Goal: Task Accomplishment & Management: Use online tool/utility

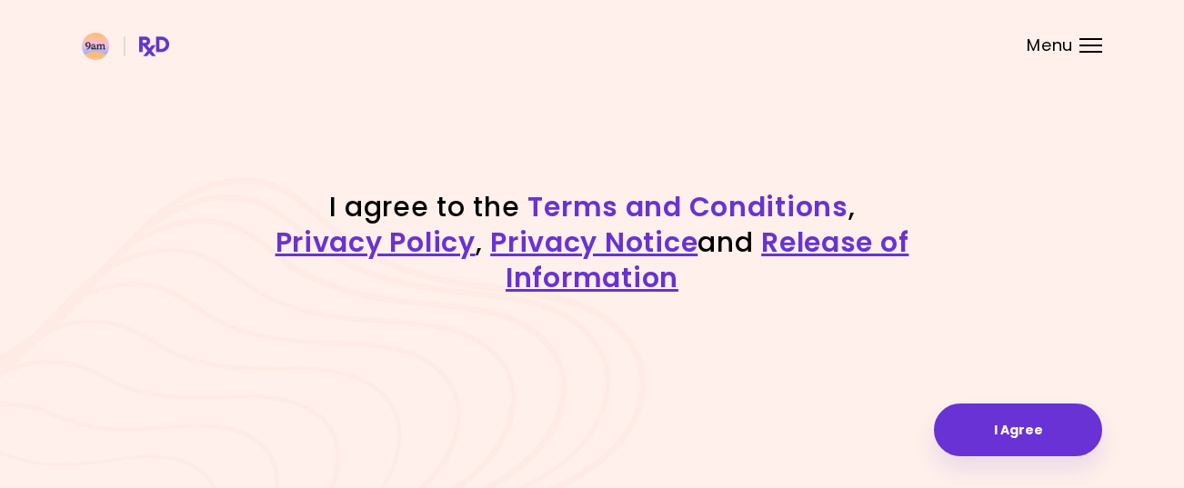
click at [683, 207] on link "Terms and Conditions" at bounding box center [687, 206] width 320 height 39
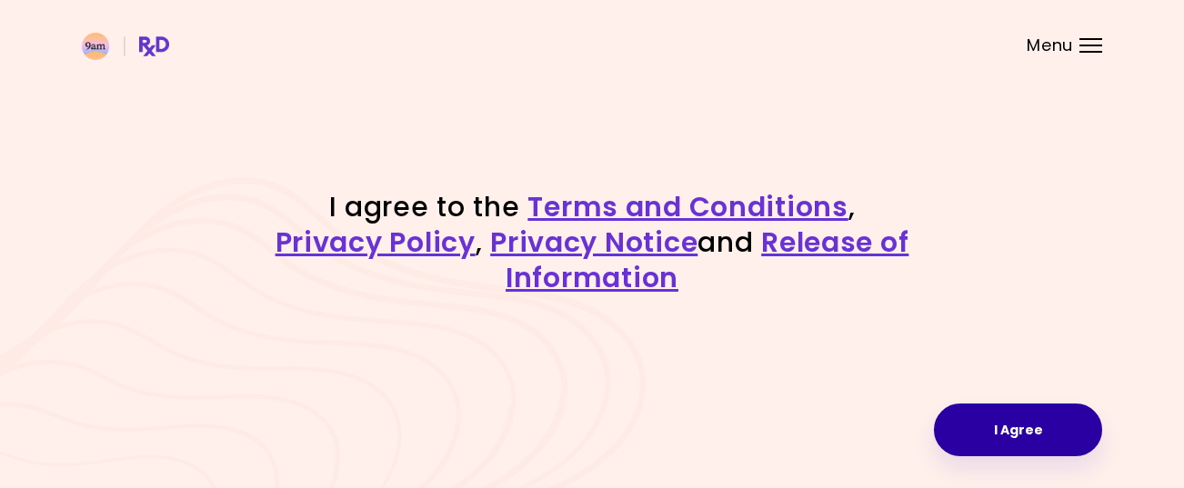
click at [1024, 429] on button "I Agree" at bounding box center [1018, 430] width 168 height 53
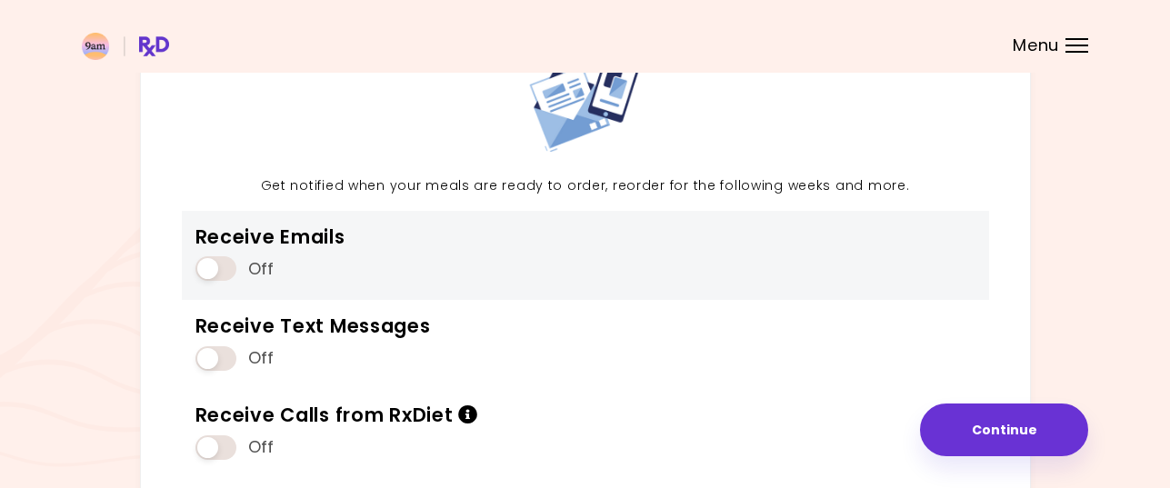
scroll to position [182, 0]
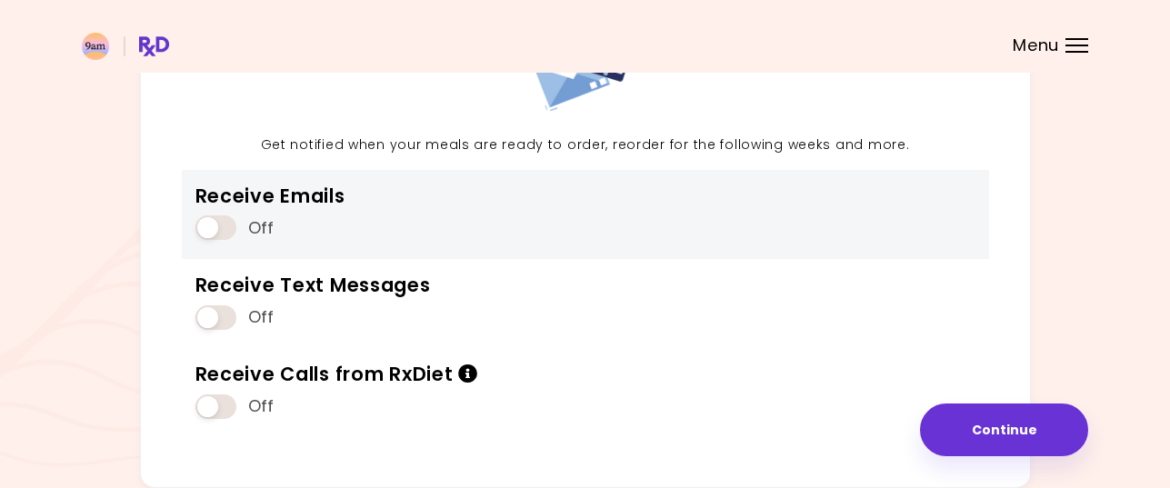
click at [221, 228] on span at bounding box center [215, 227] width 41 height 25
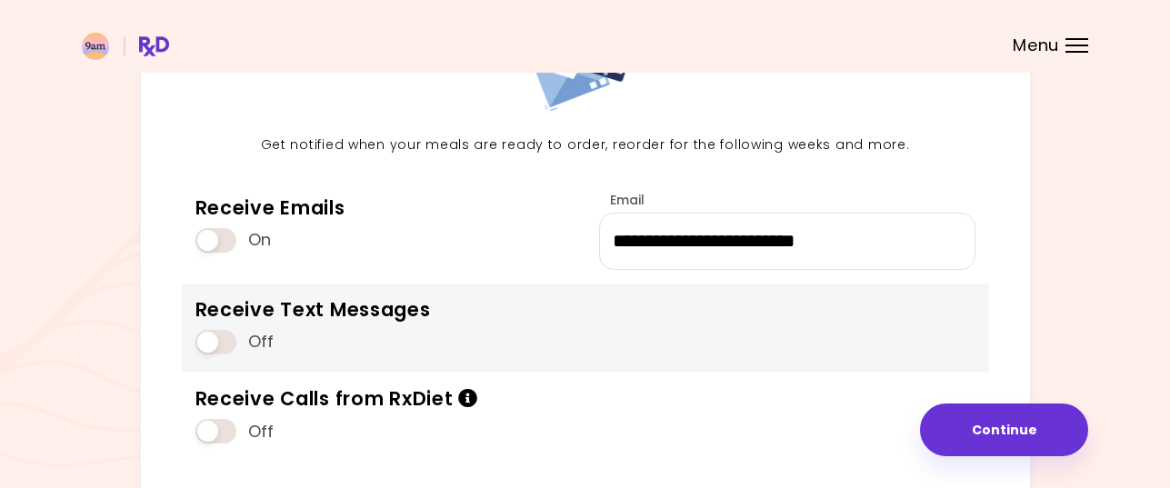
click at [213, 338] on span at bounding box center [215, 342] width 41 height 25
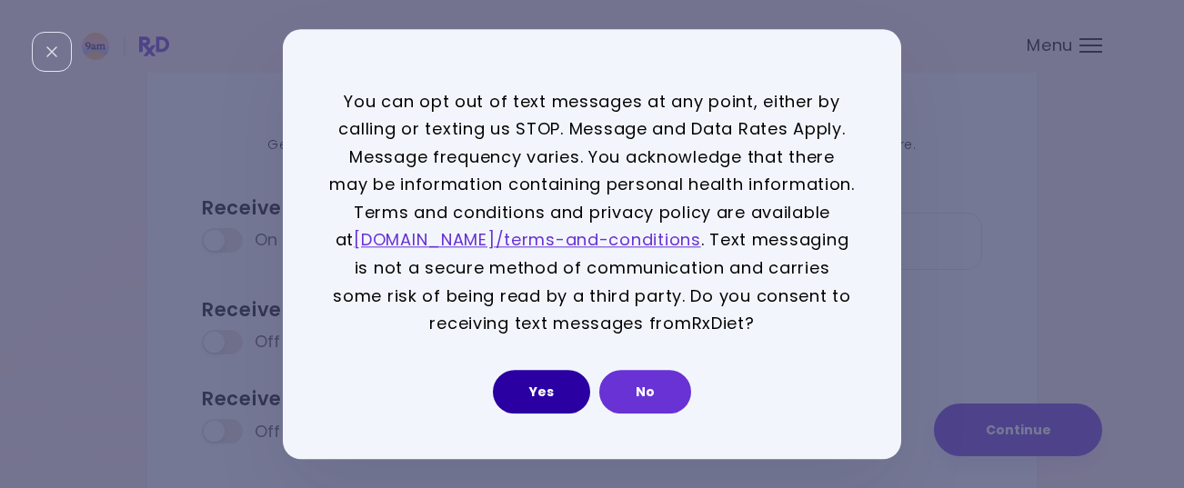
click at [540, 390] on button "Yes" at bounding box center [541, 392] width 97 height 44
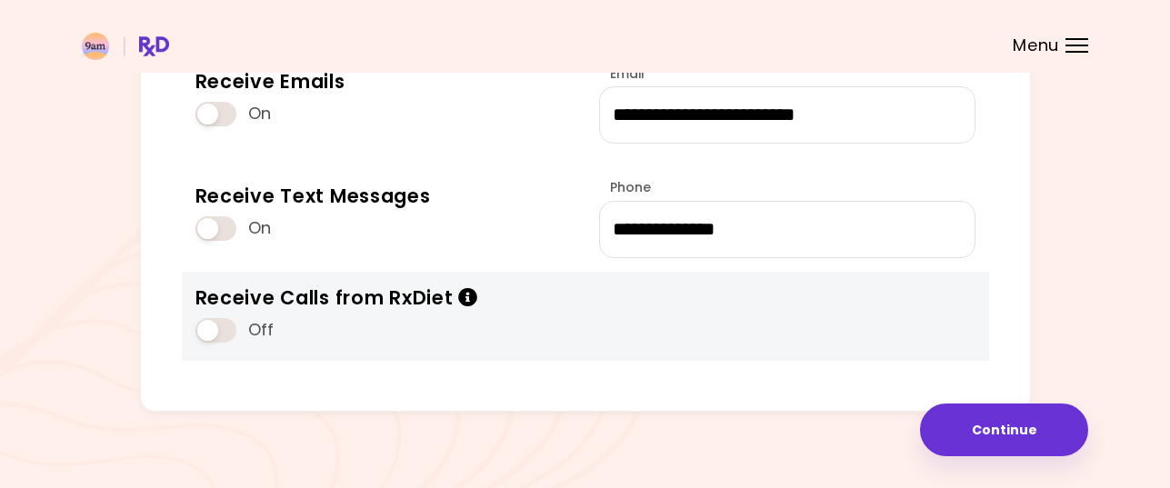
scroll to position [323, 0]
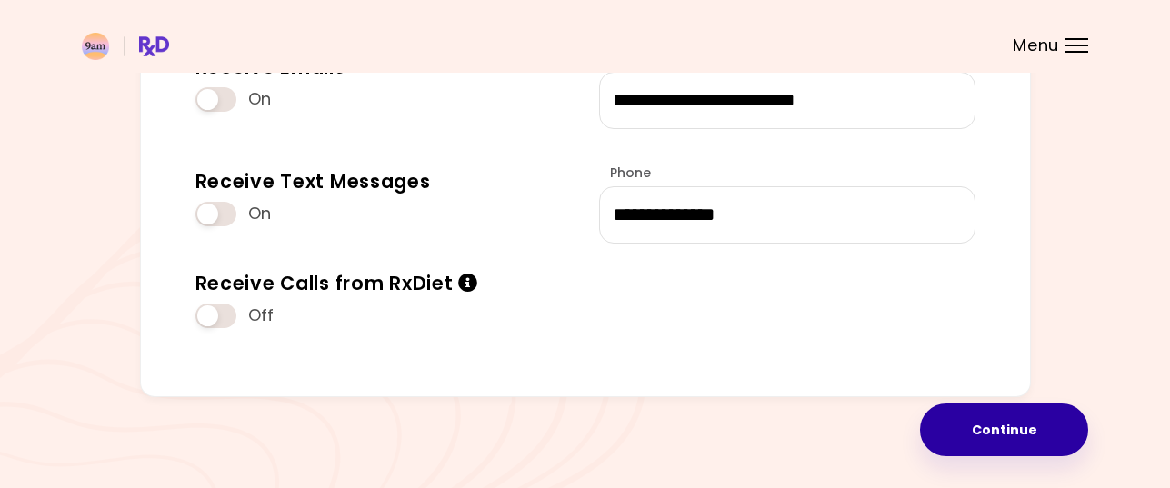
click at [1005, 432] on button "Continue" at bounding box center [1004, 430] width 168 height 53
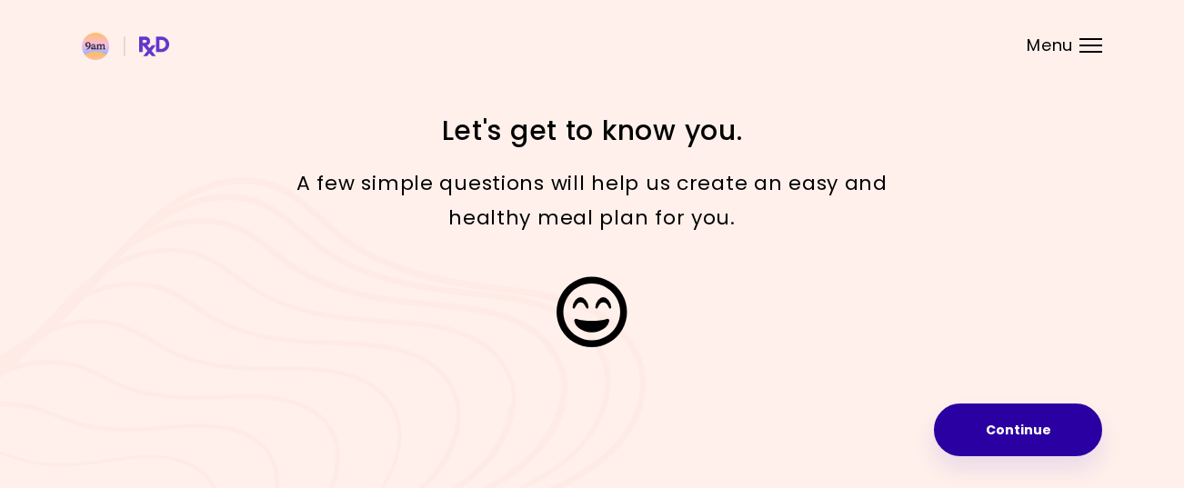
click at [1029, 426] on button "Continue" at bounding box center [1018, 430] width 168 height 53
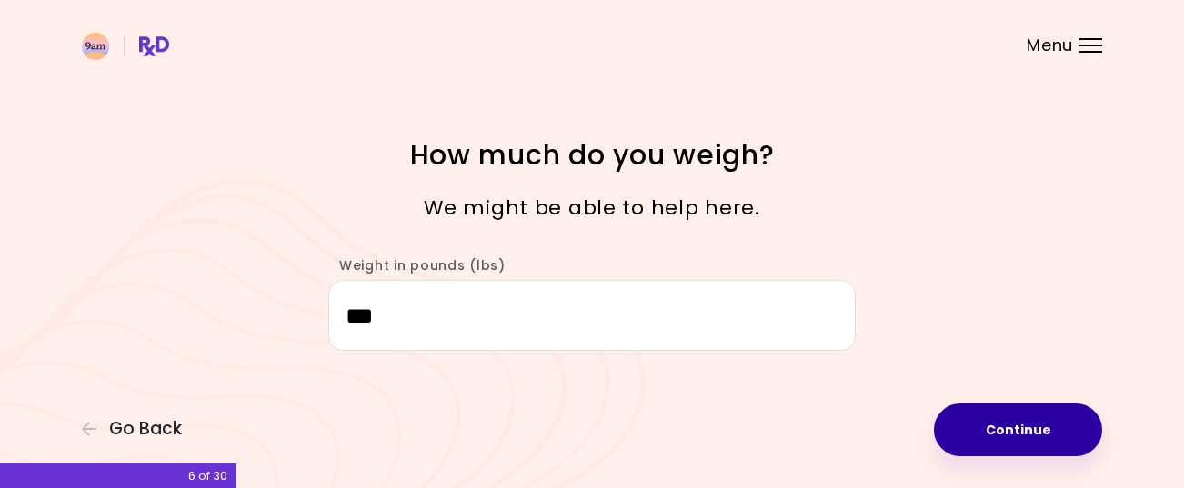
click at [1034, 425] on button "Continue" at bounding box center [1018, 430] width 168 height 53
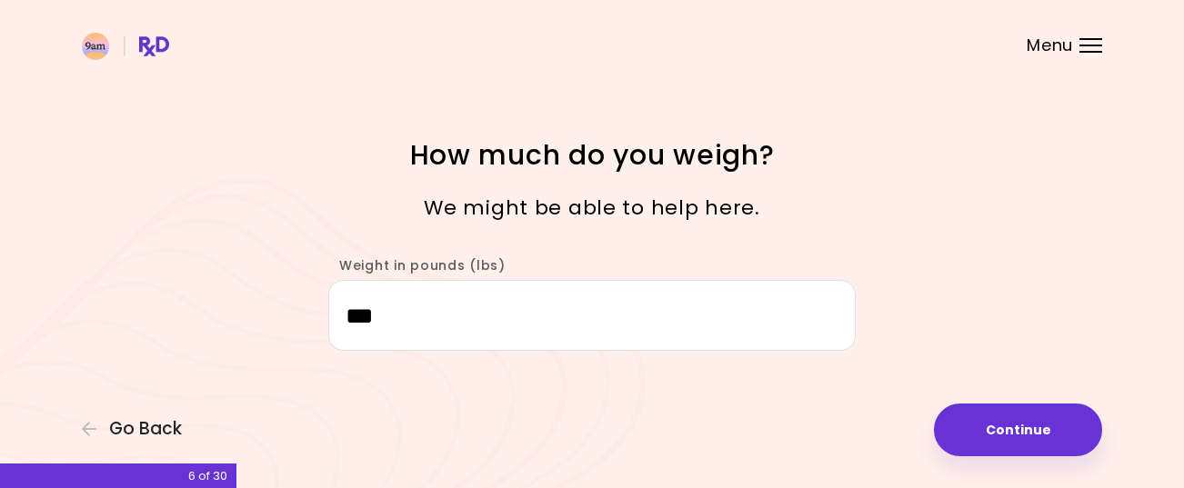
select select "****"
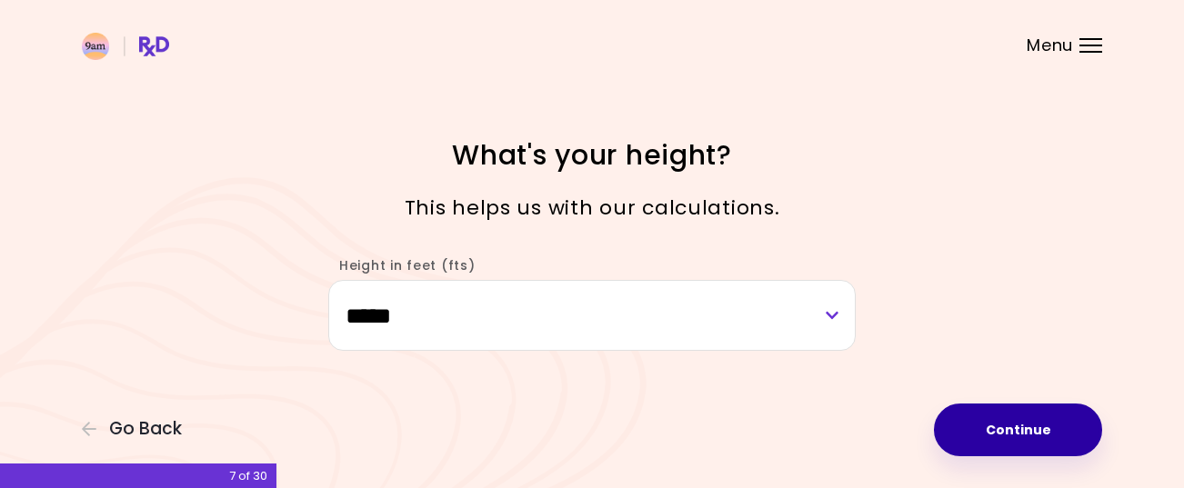
click at [1025, 433] on button "Continue" at bounding box center [1018, 430] width 168 height 53
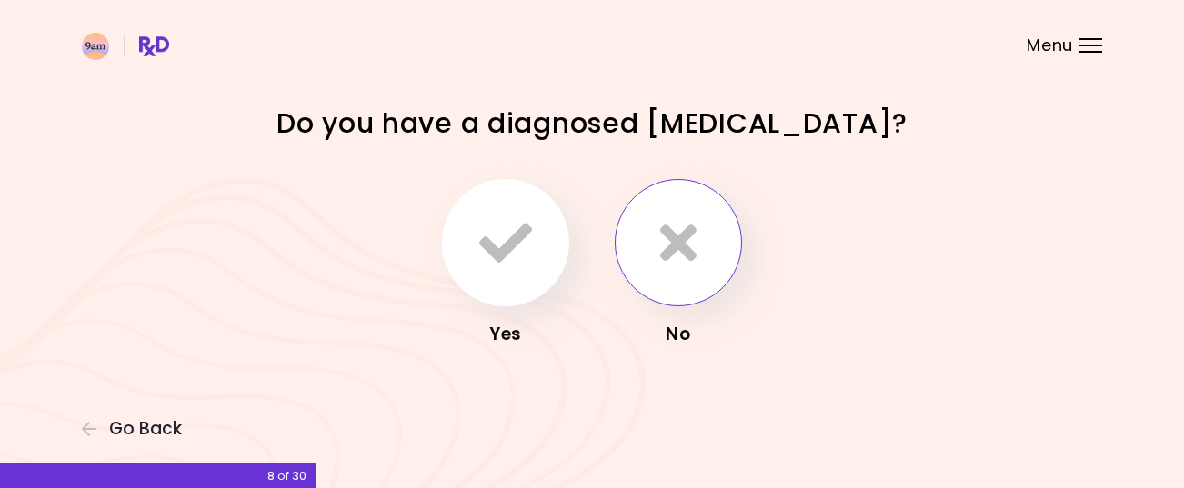
click at [683, 242] on icon "button" at bounding box center [678, 242] width 36 height 53
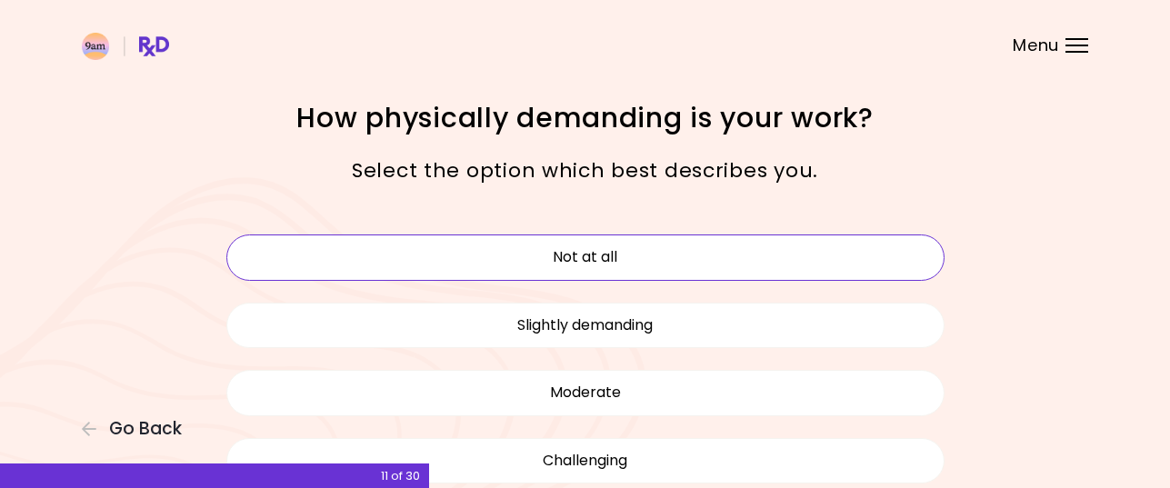
click at [587, 265] on button "Not at all" at bounding box center [585, 257] width 718 height 45
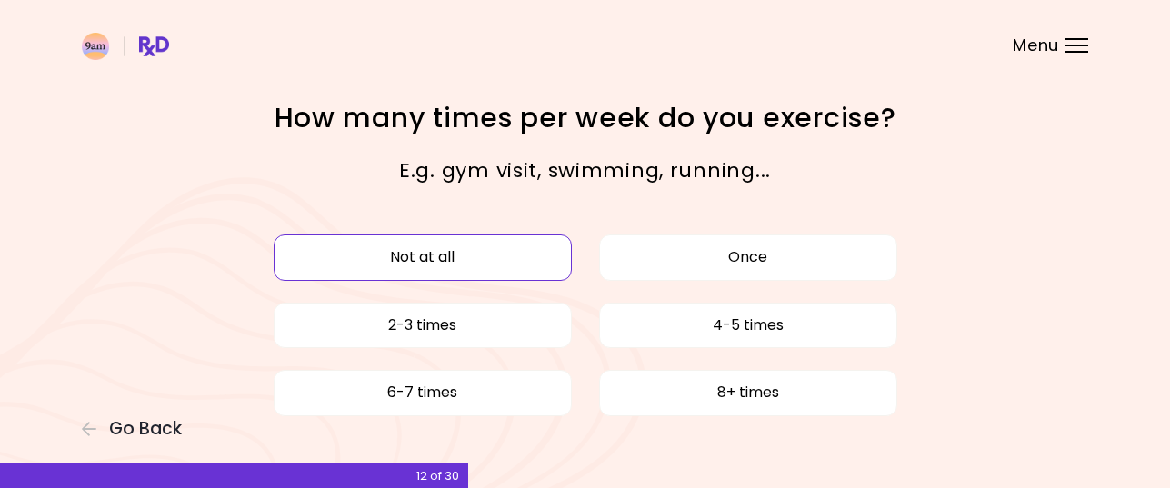
click at [415, 255] on button "Not at all" at bounding box center [423, 257] width 298 height 45
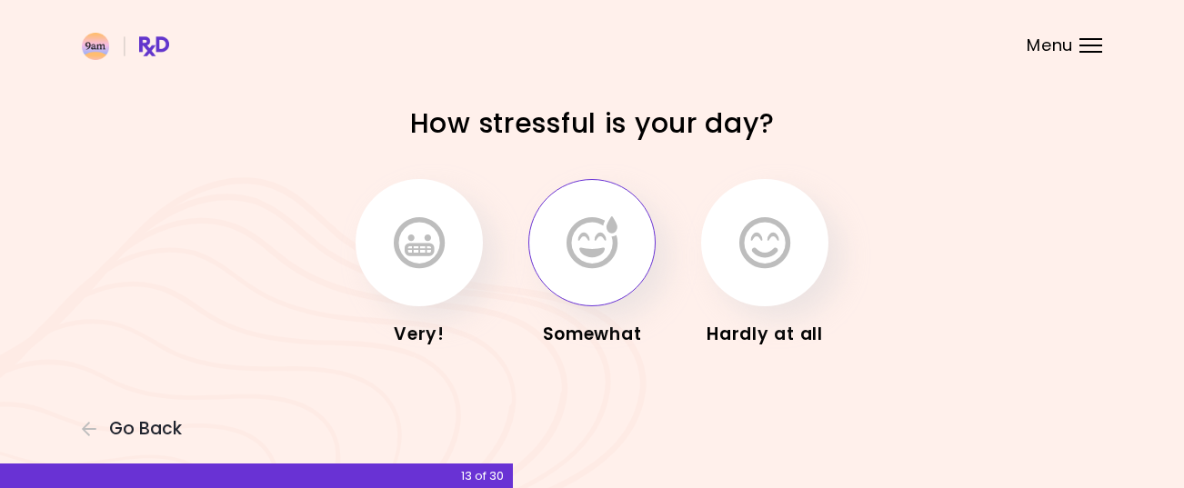
click at [613, 250] on icon "button" at bounding box center [591, 242] width 51 height 53
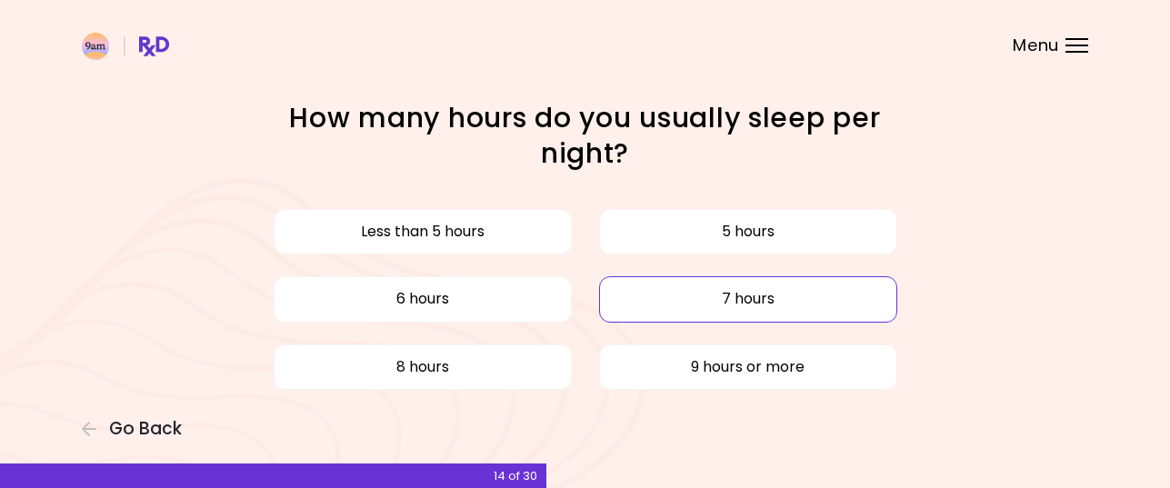
click at [749, 297] on button "7 hours" at bounding box center [748, 298] width 298 height 45
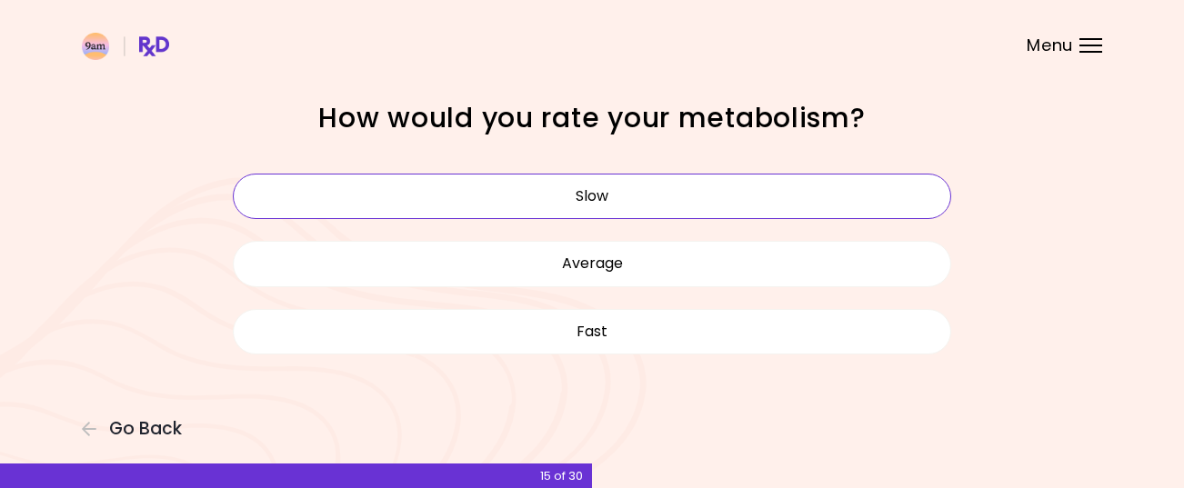
click at [614, 198] on button "Slow" at bounding box center [592, 196] width 718 height 45
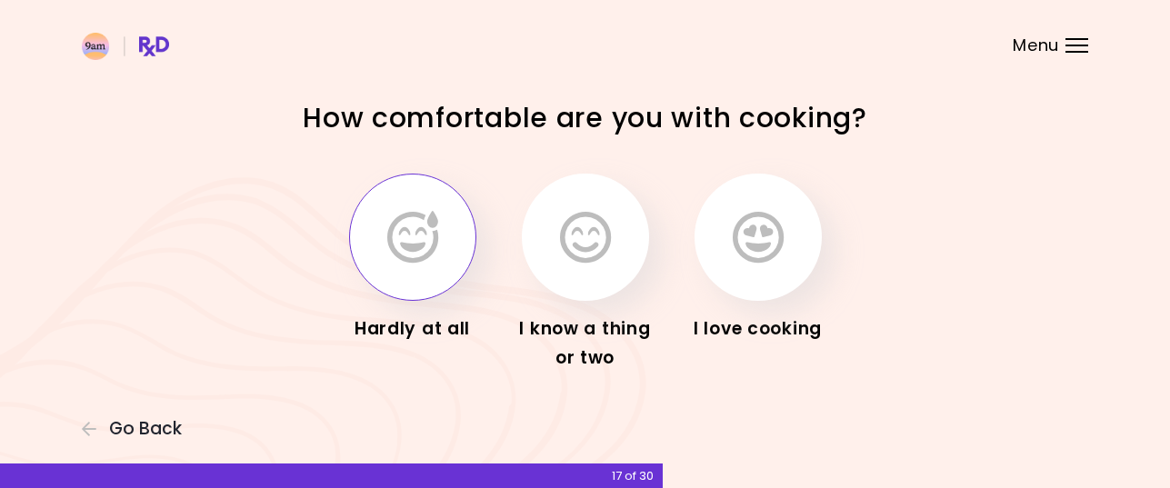
click at [424, 244] on icon "button" at bounding box center [412, 237] width 51 height 53
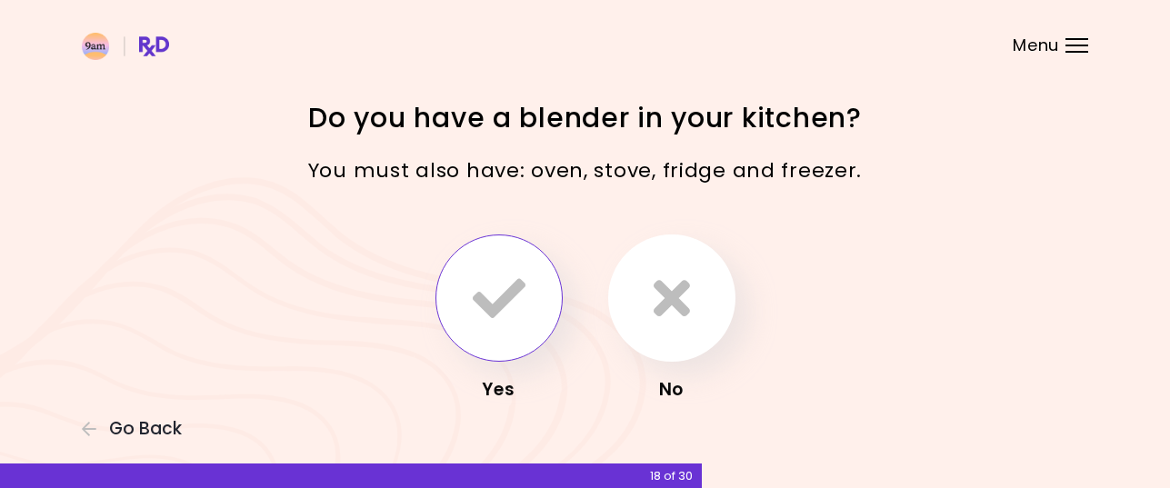
click at [486, 295] on icon "button" at bounding box center [499, 298] width 53 height 53
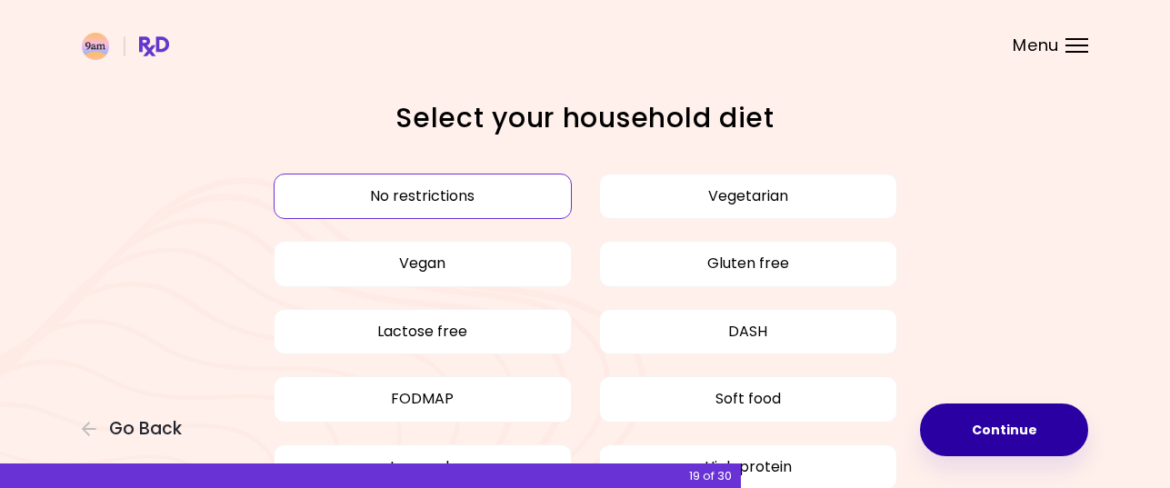
click at [994, 432] on button "Continue" at bounding box center [1004, 430] width 168 height 53
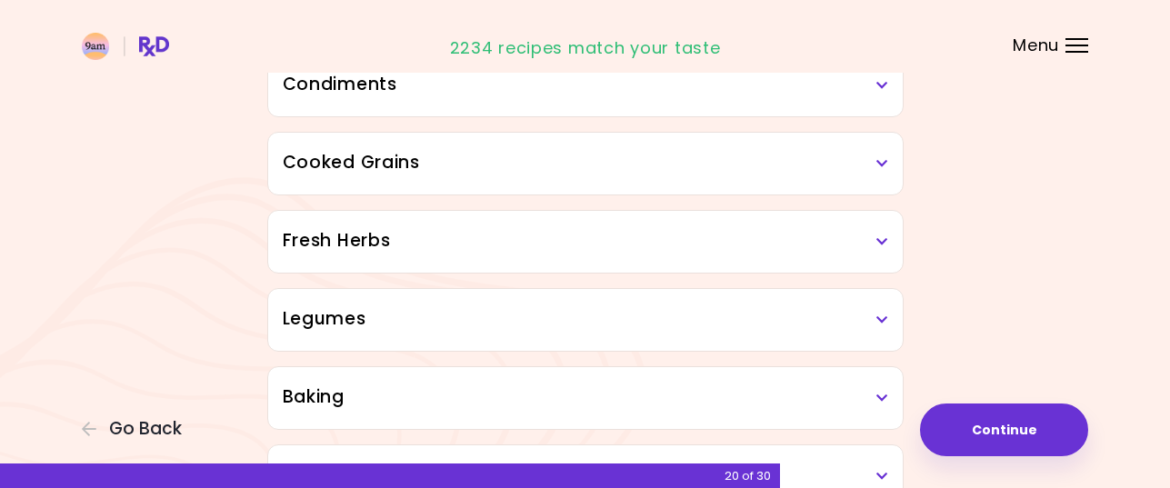
scroll to position [636, 0]
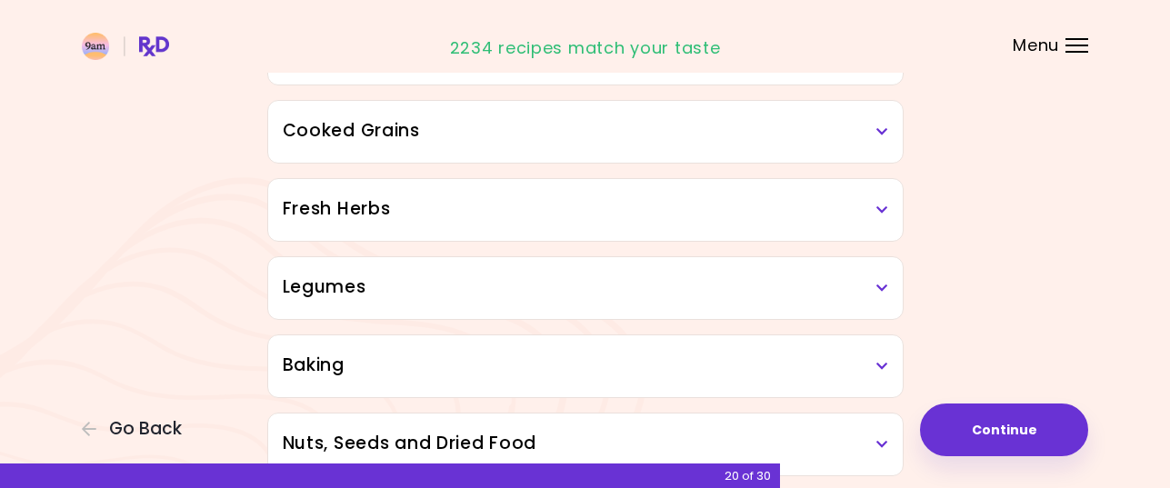
click at [879, 288] on icon at bounding box center [882, 288] width 12 height 13
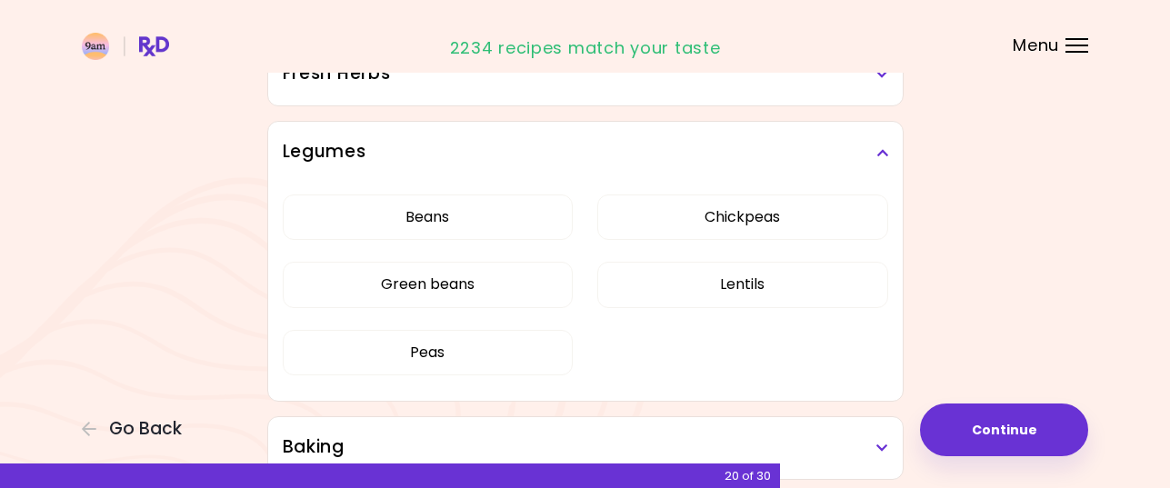
scroll to position [818, 0]
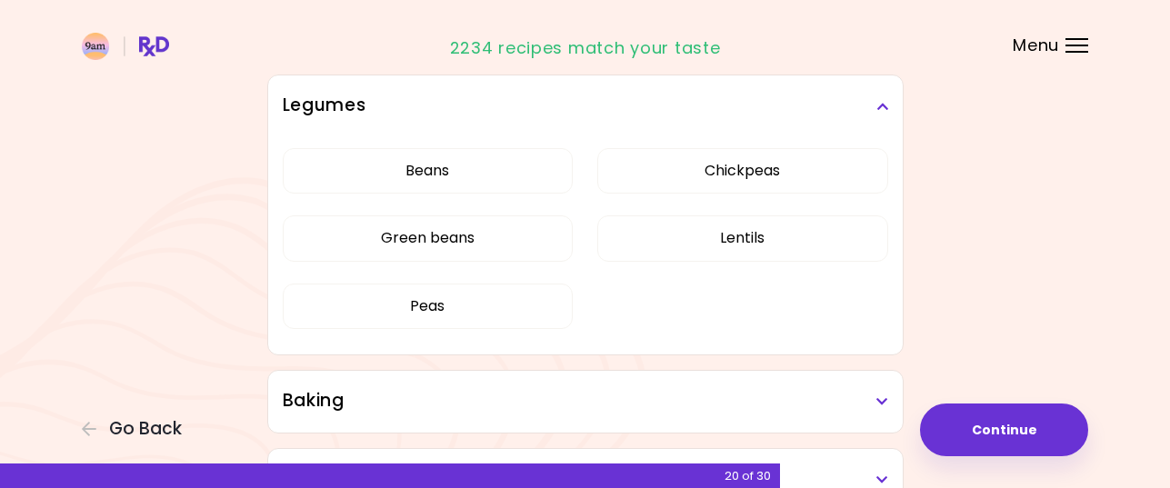
click at [964, 235] on div "Dried Herbs and Spices Adobo Annatto seeds Chilli Cinnamon Cumin [PERSON_NAME] …" at bounding box center [585, 155] width 873 height 1494
click at [876, 105] on icon at bounding box center [882, 106] width 12 height 13
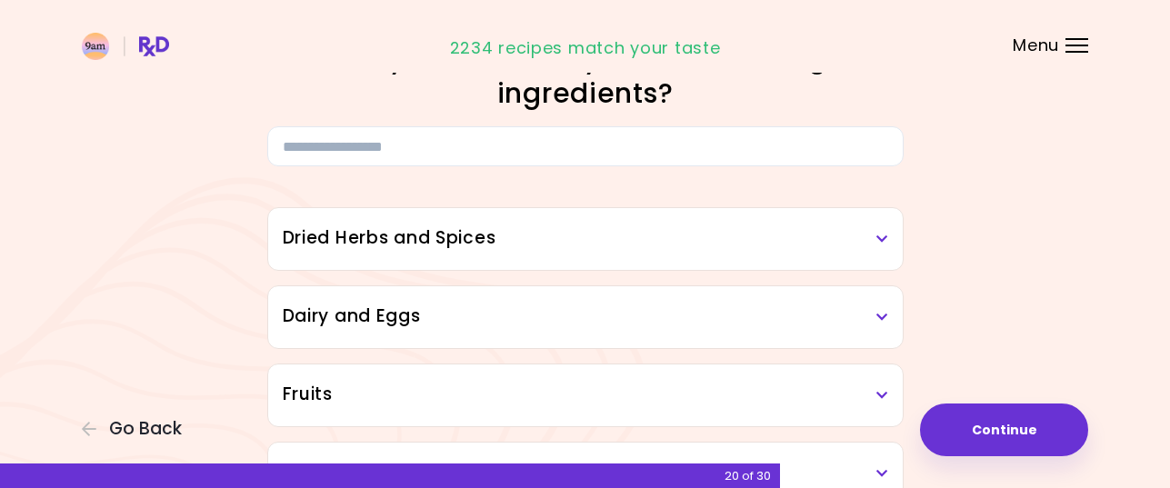
scroll to position [91, 0]
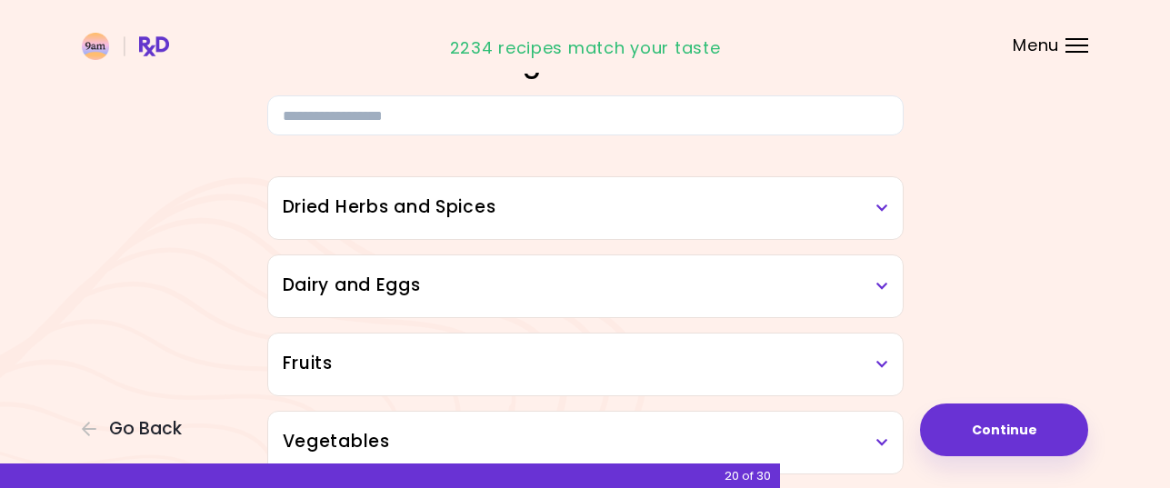
click at [879, 206] on icon at bounding box center [882, 208] width 12 height 13
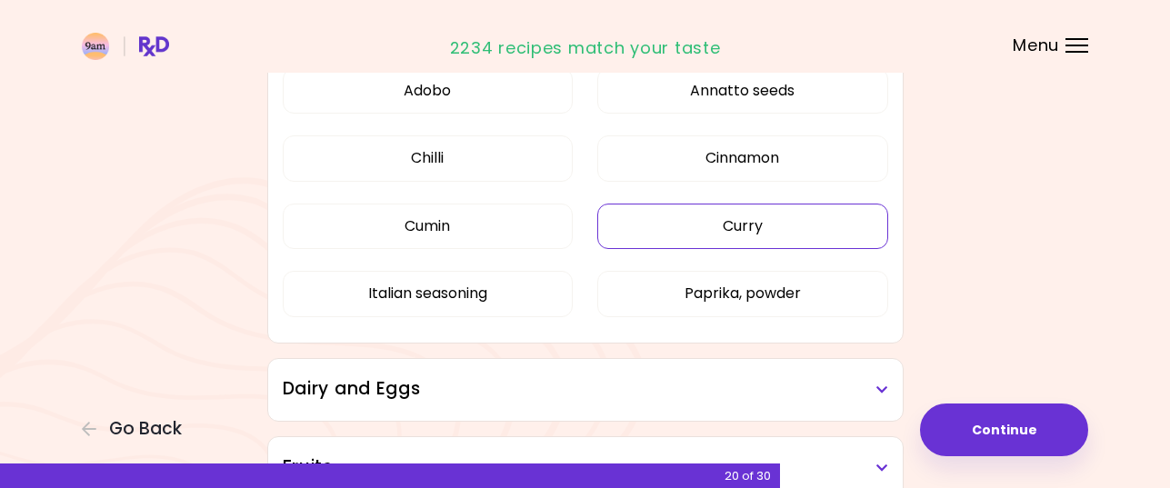
scroll to position [182, 0]
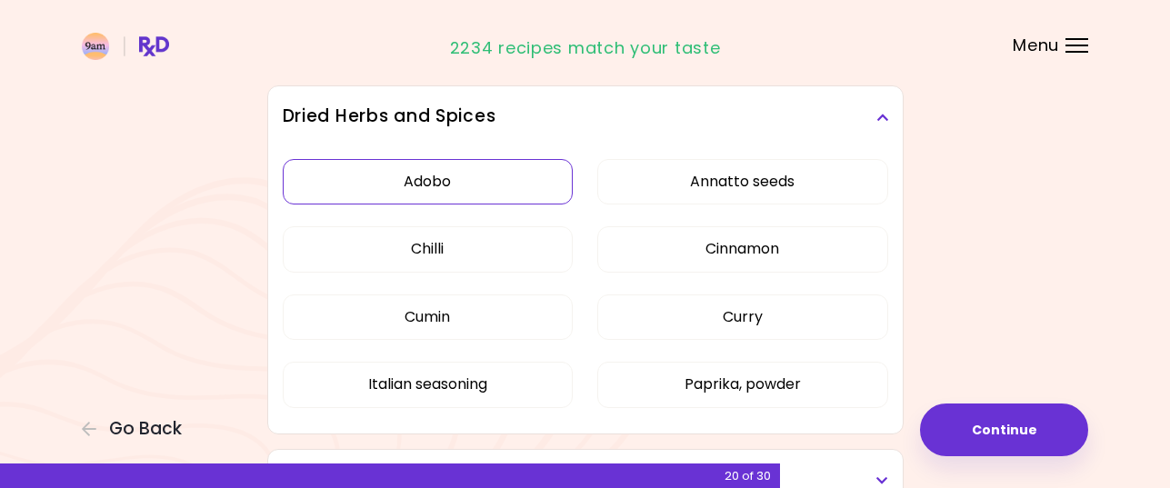
click at [449, 189] on button "Adobo" at bounding box center [428, 181] width 291 height 45
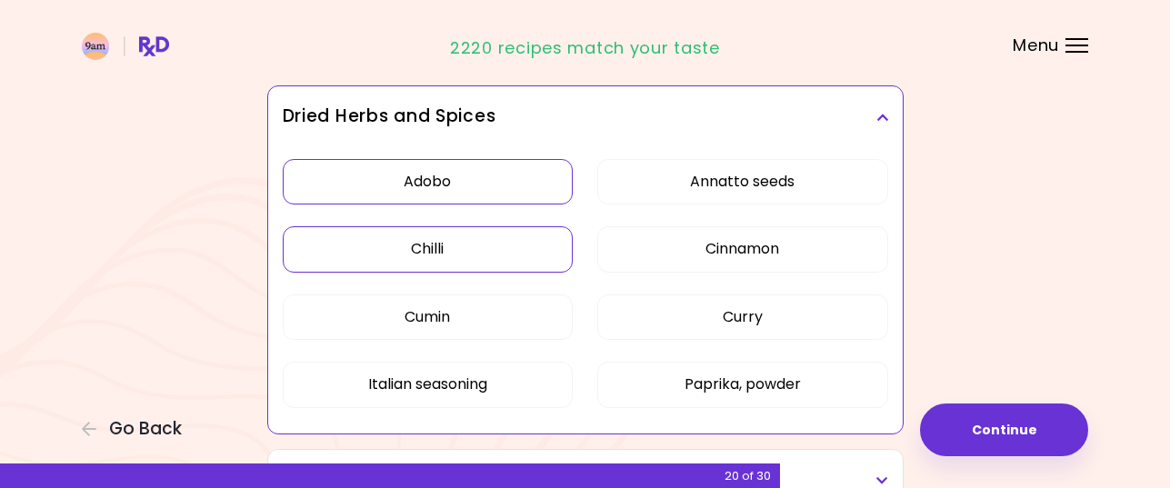
click at [458, 255] on button "Chilli" at bounding box center [428, 248] width 291 height 45
click at [454, 315] on button "Cumin" at bounding box center [428, 317] width 291 height 45
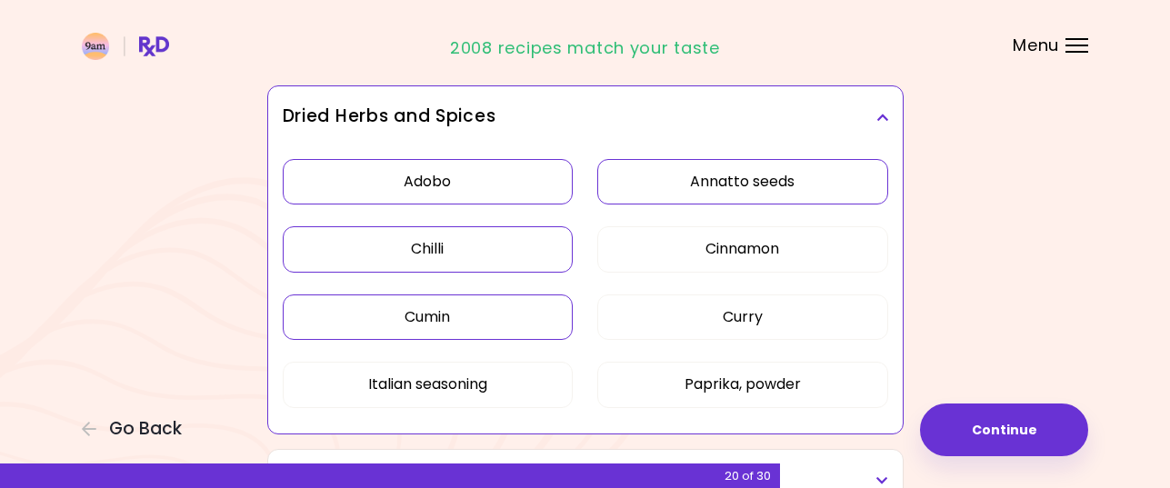
click at [797, 184] on button "Annatto seeds" at bounding box center [742, 181] width 291 height 45
click at [757, 315] on button "Curry" at bounding box center [742, 317] width 291 height 45
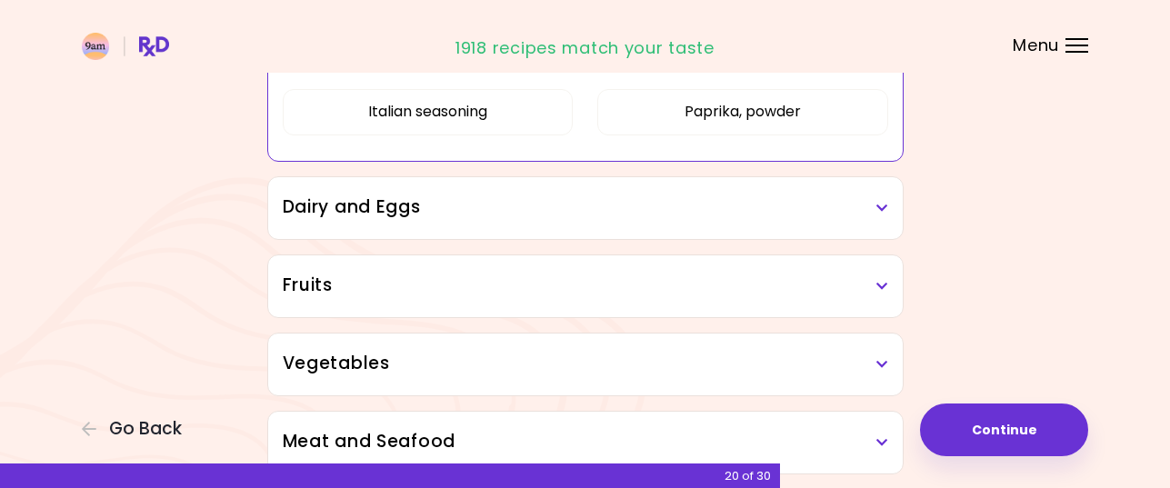
scroll to position [545, 0]
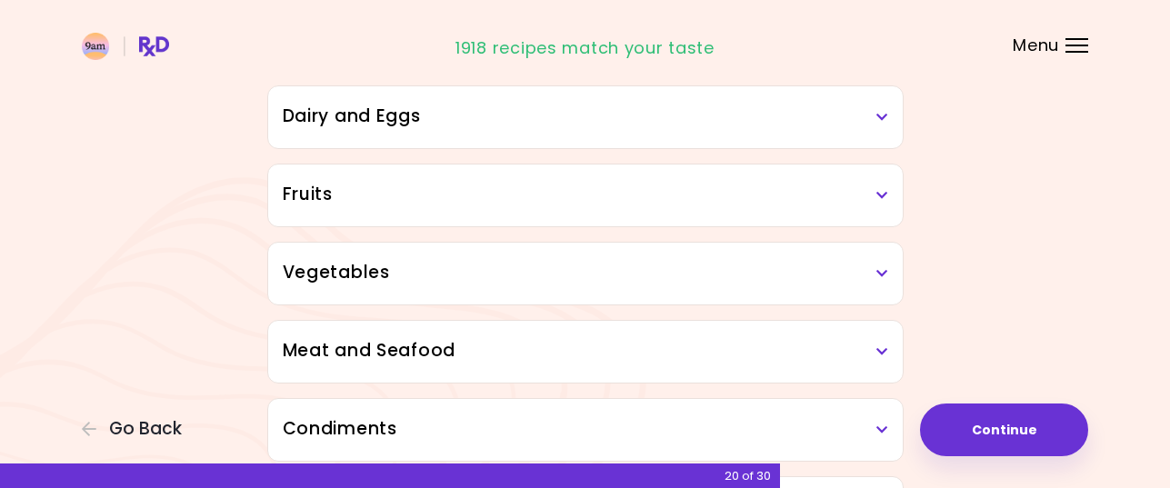
click at [877, 120] on icon at bounding box center [882, 117] width 12 height 13
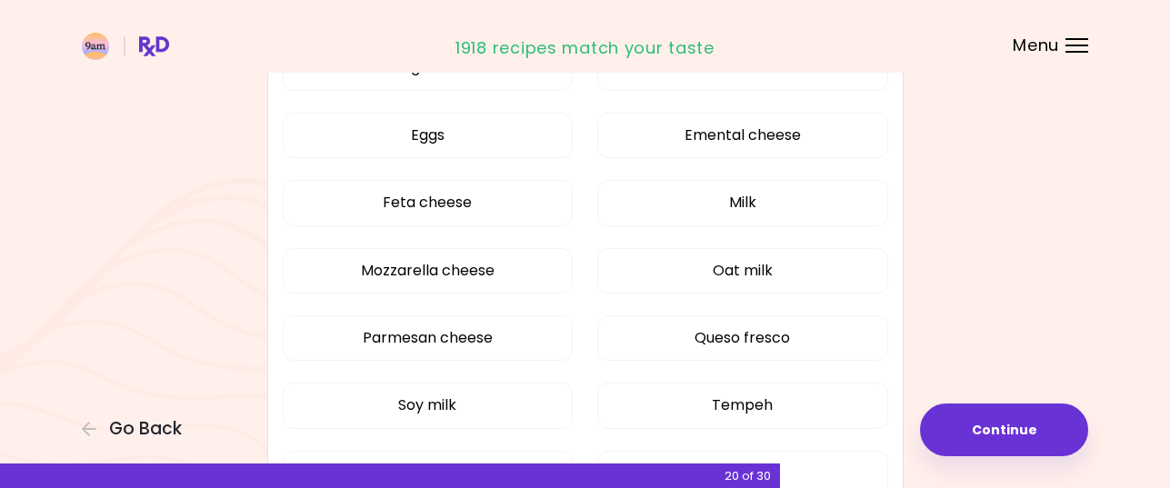
scroll to position [636, 0]
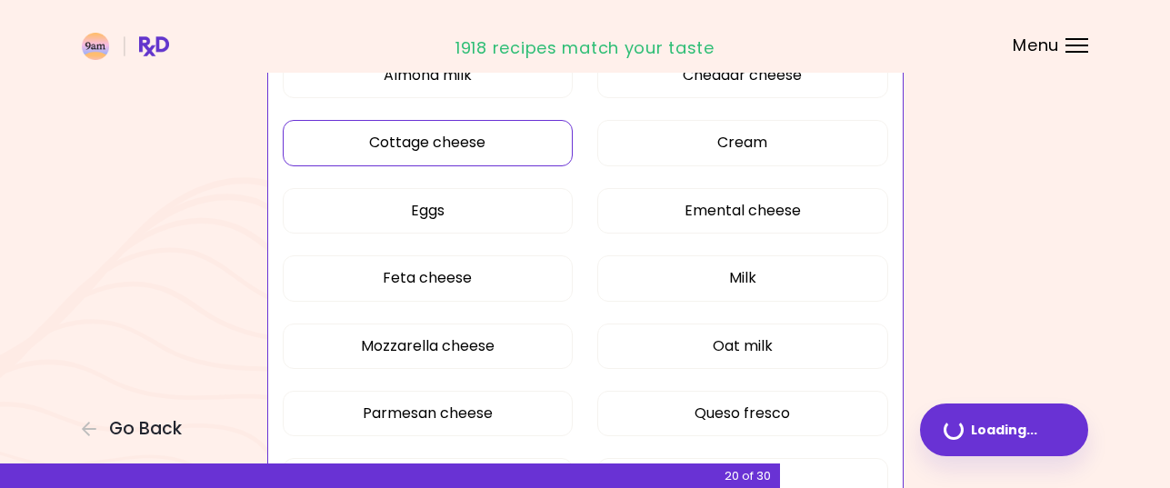
scroll to position [351, 0]
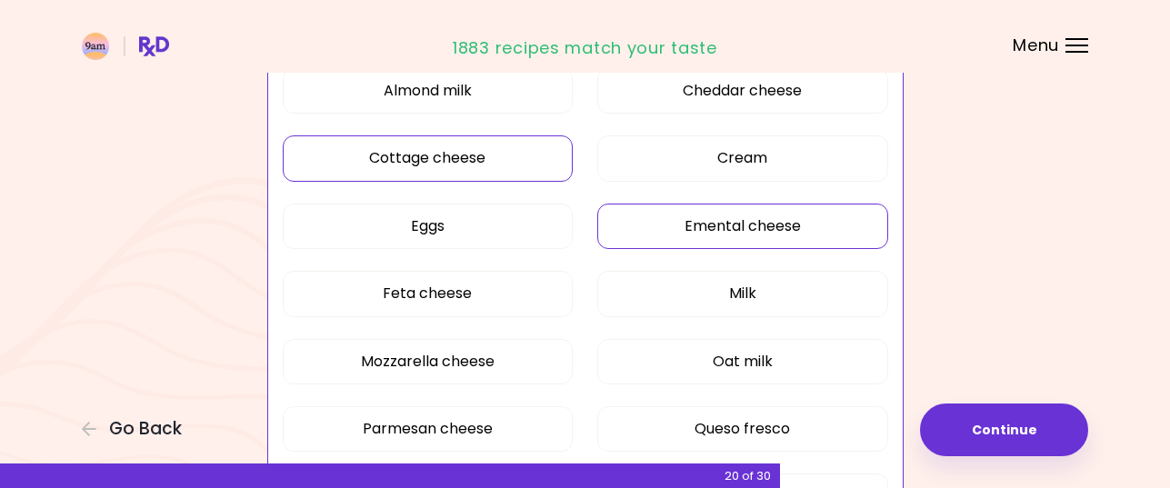
click at [752, 232] on button "Emental cheese" at bounding box center [742, 226] width 291 height 45
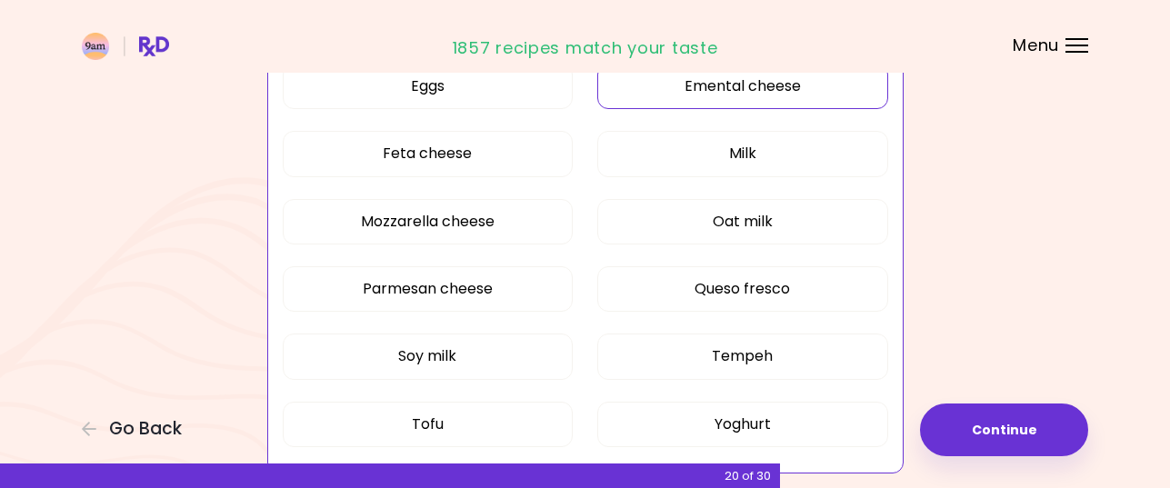
scroll to position [533, 0]
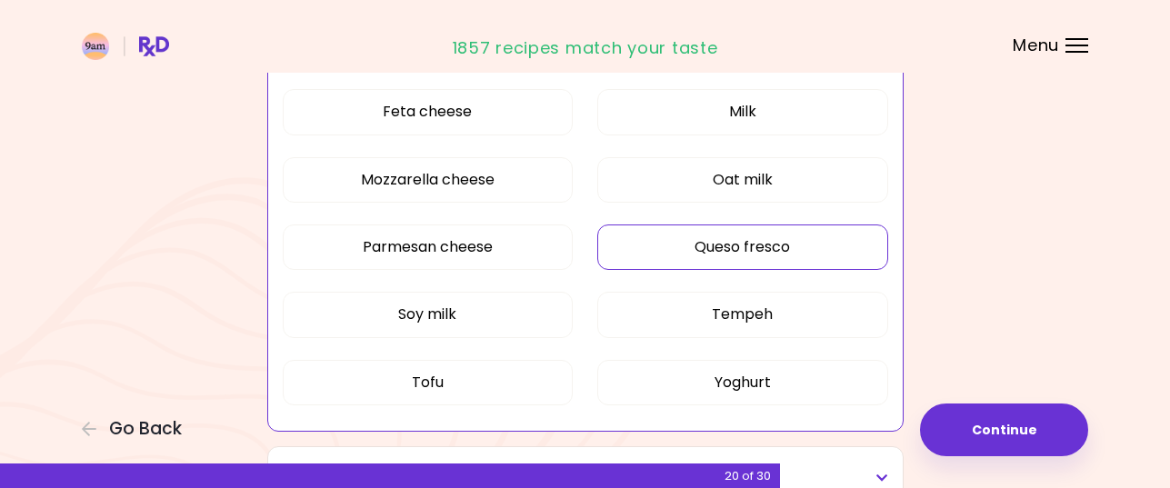
click at [753, 247] on button "Queso fresco" at bounding box center [742, 247] width 291 height 45
click at [756, 310] on button "Tempeh" at bounding box center [742, 314] width 291 height 45
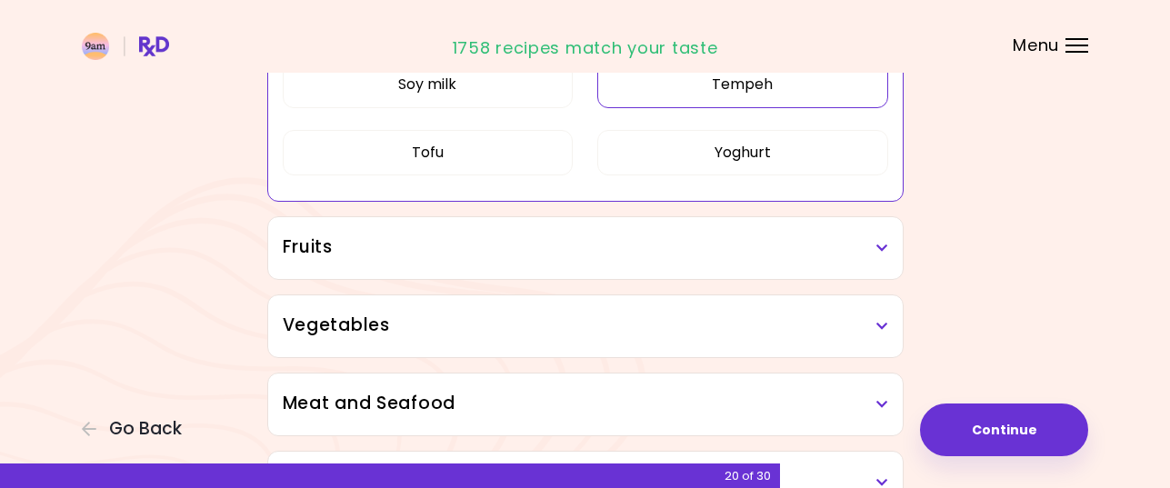
scroll to position [805, 0]
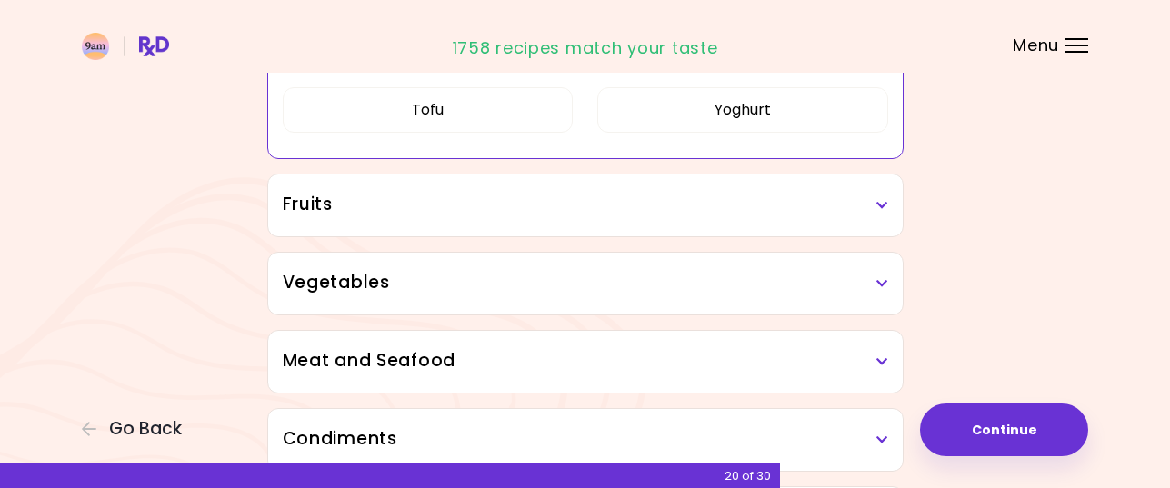
click at [885, 204] on icon at bounding box center [882, 205] width 12 height 13
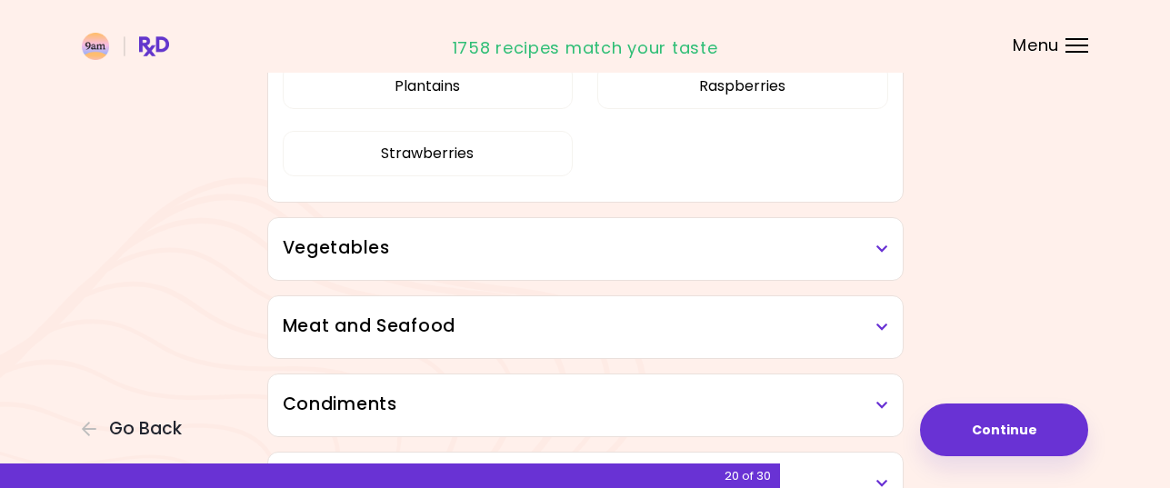
scroll to position [1169, 0]
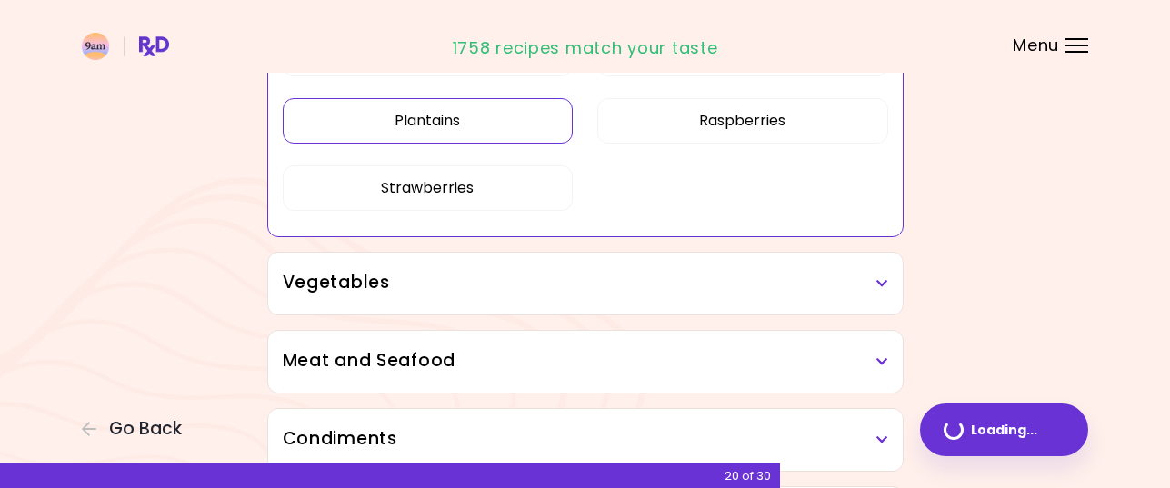
scroll to position [614, 0]
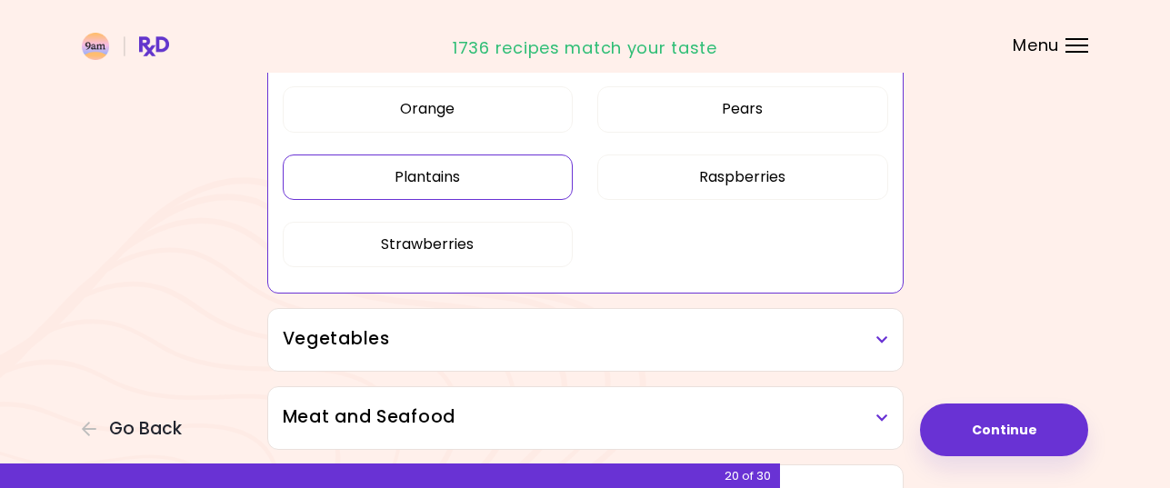
click at [880, 335] on icon at bounding box center [882, 340] width 12 height 13
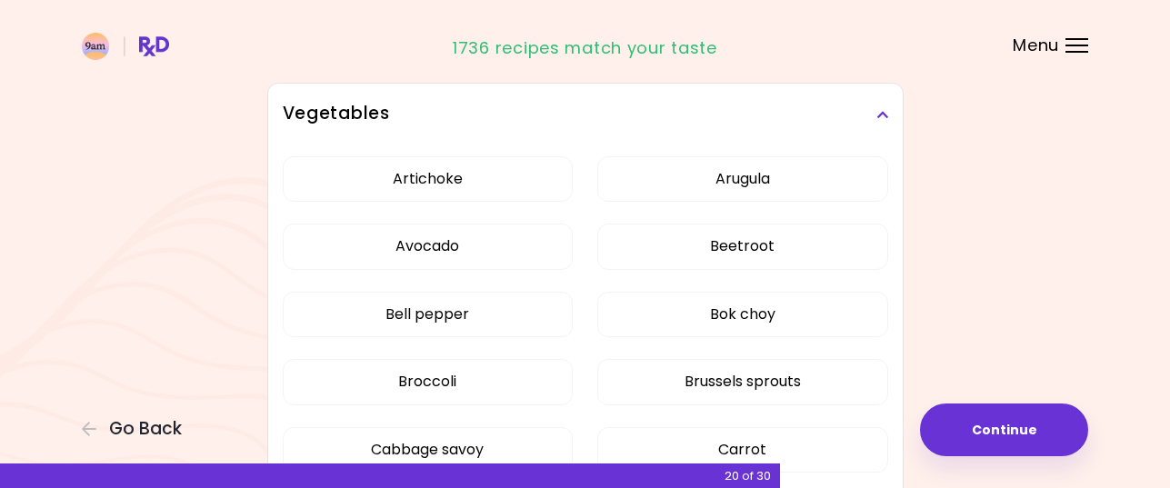
scroll to position [886, 0]
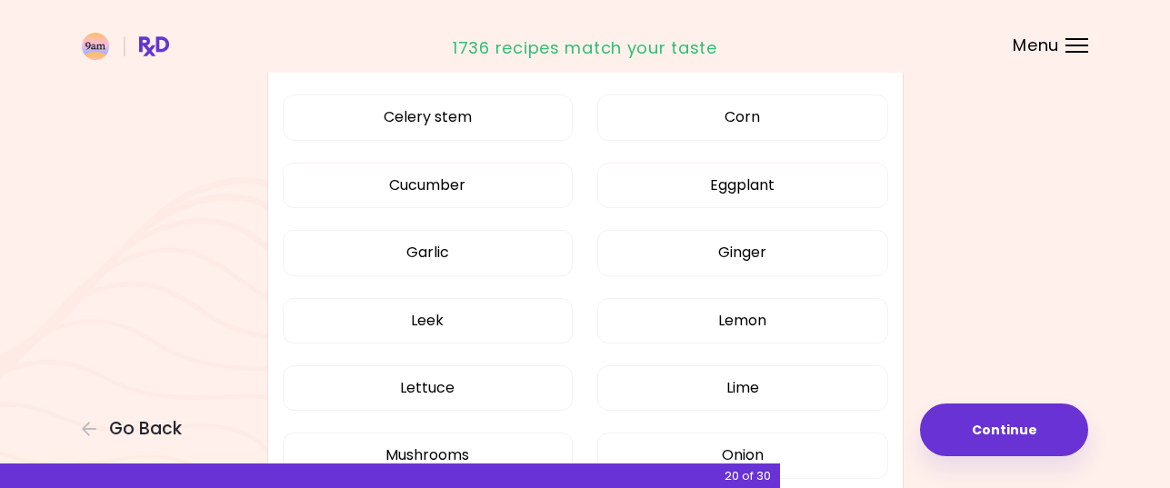
click at [422, 205] on div "Artichoke Arugula Avocado Beetroot Bell pepper Bok choy Broccoli Brussels sprou…" at bounding box center [585, 226] width 605 height 1097
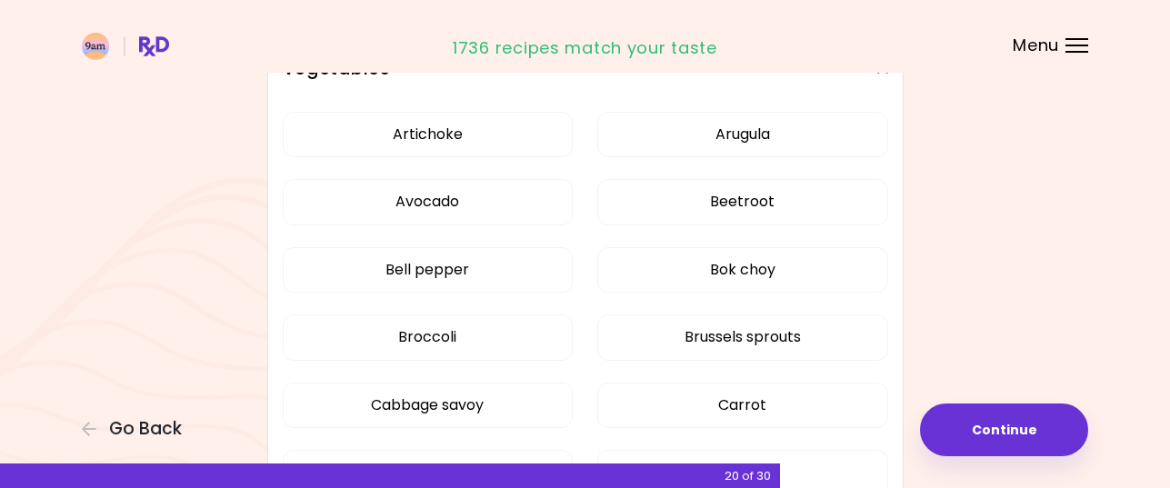
scroll to position [432, 0]
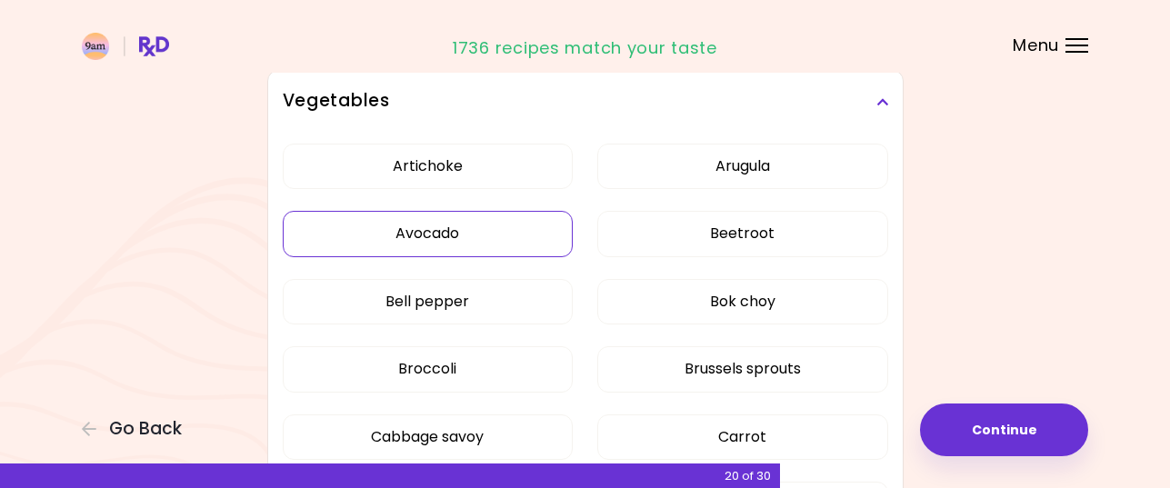
click at [443, 232] on button "Avocado" at bounding box center [428, 233] width 291 height 45
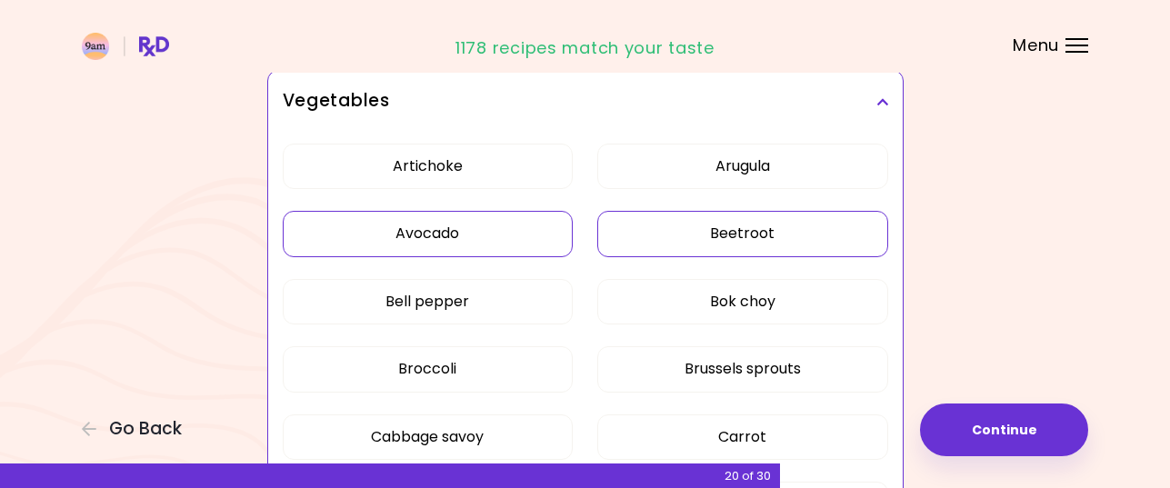
click at [742, 235] on button "Beetroot" at bounding box center [742, 233] width 291 height 45
click at [462, 297] on button "Bell pepper" at bounding box center [428, 301] width 291 height 45
click at [774, 303] on button "Bok choy" at bounding box center [742, 301] width 291 height 45
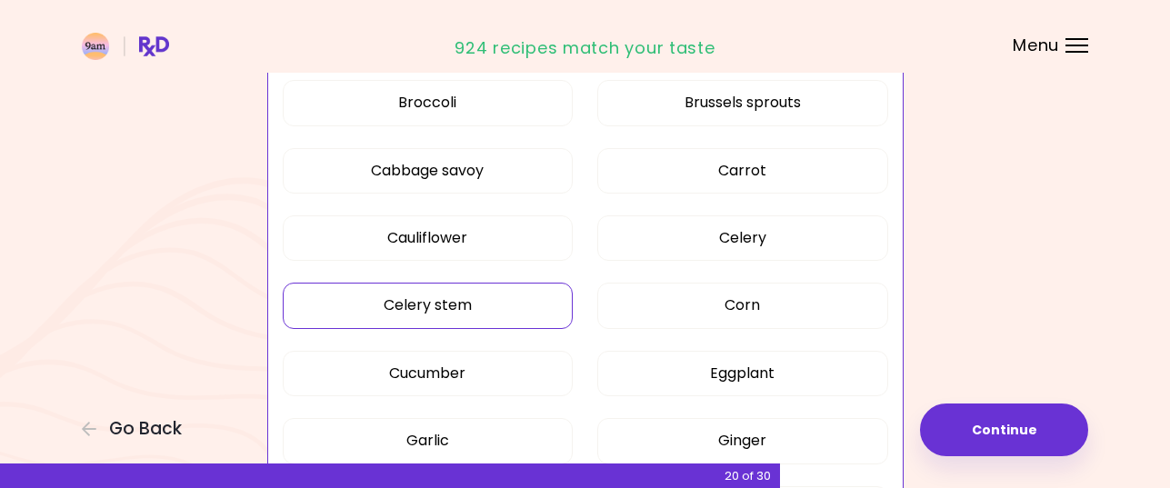
scroll to position [704, 0]
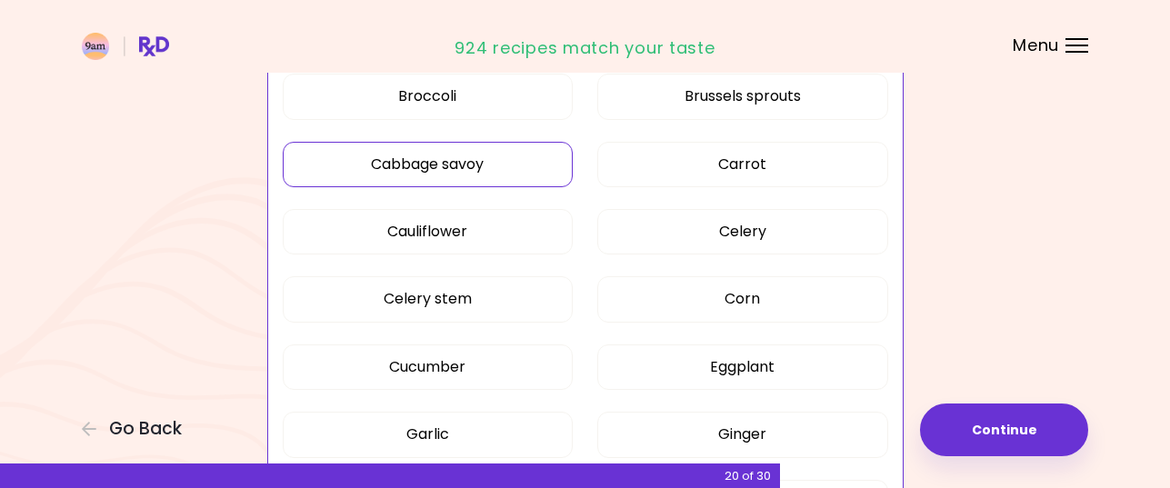
click at [467, 166] on button "Cabbage savoy" at bounding box center [428, 164] width 291 height 45
click at [445, 234] on button "Cauliflower" at bounding box center [428, 231] width 291 height 45
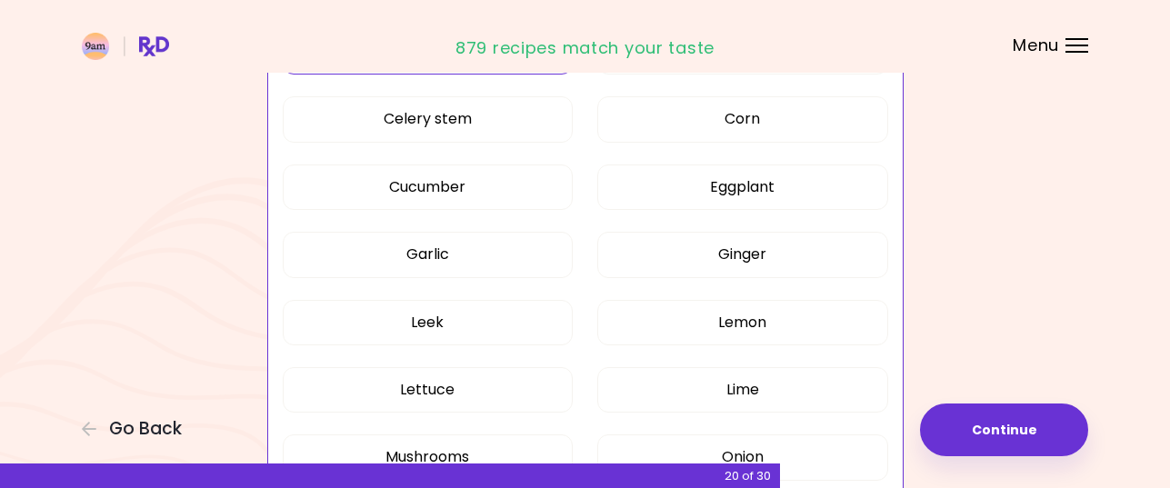
scroll to position [886, 0]
click at [470, 323] on button "Leek" at bounding box center [428, 320] width 291 height 45
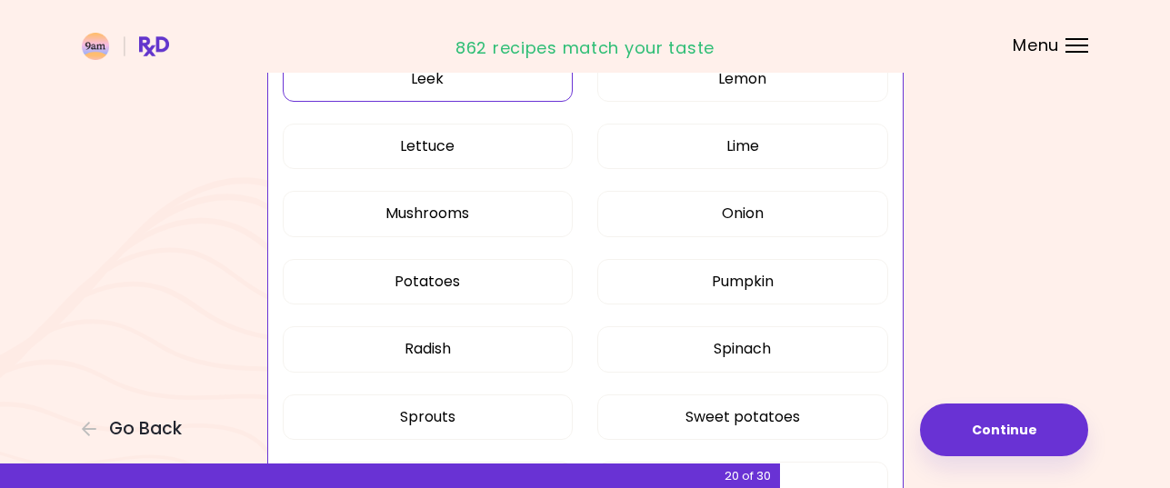
scroll to position [1159, 0]
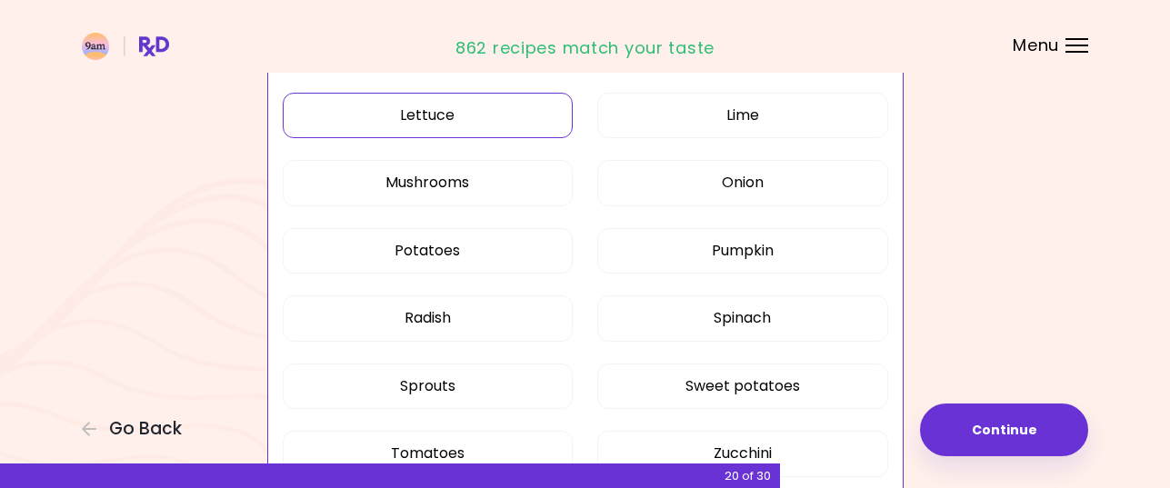
click at [427, 117] on button "Lettuce" at bounding box center [428, 115] width 291 height 45
click at [474, 185] on button "Mushrooms" at bounding box center [428, 182] width 291 height 45
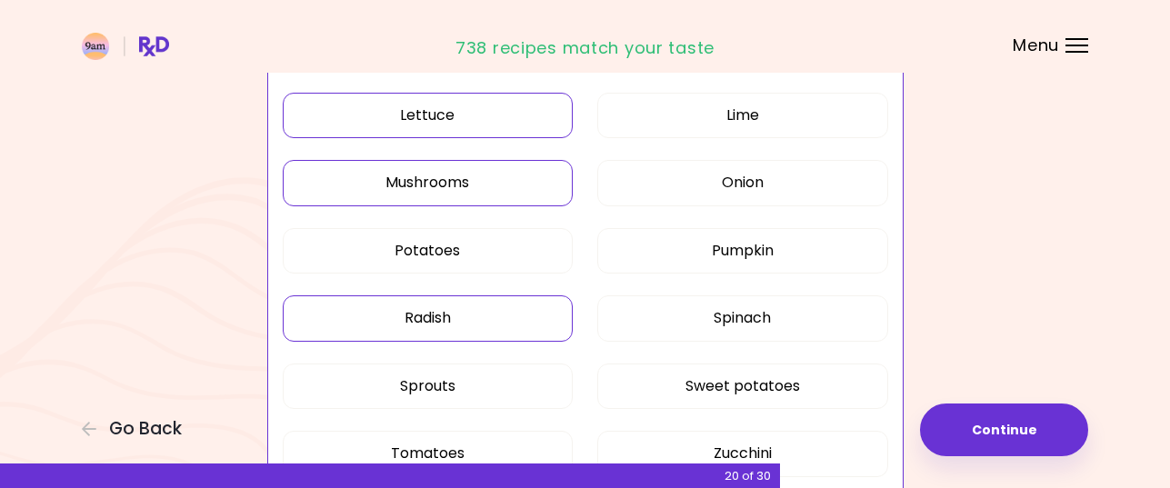
click at [427, 323] on button "Radish" at bounding box center [428, 317] width 291 height 45
click at [469, 384] on button "Sprouts" at bounding box center [428, 386] width 291 height 45
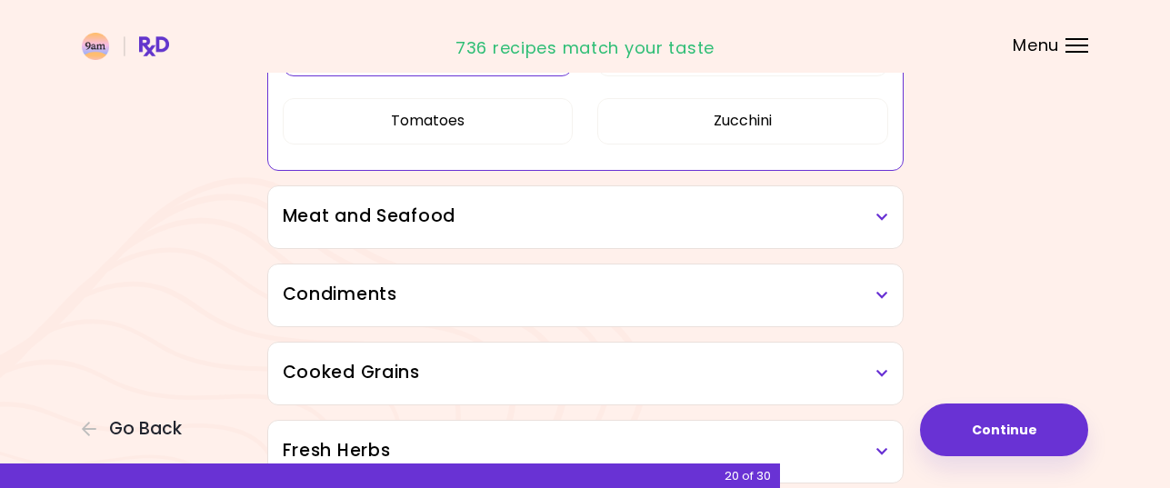
scroll to position [1523, 0]
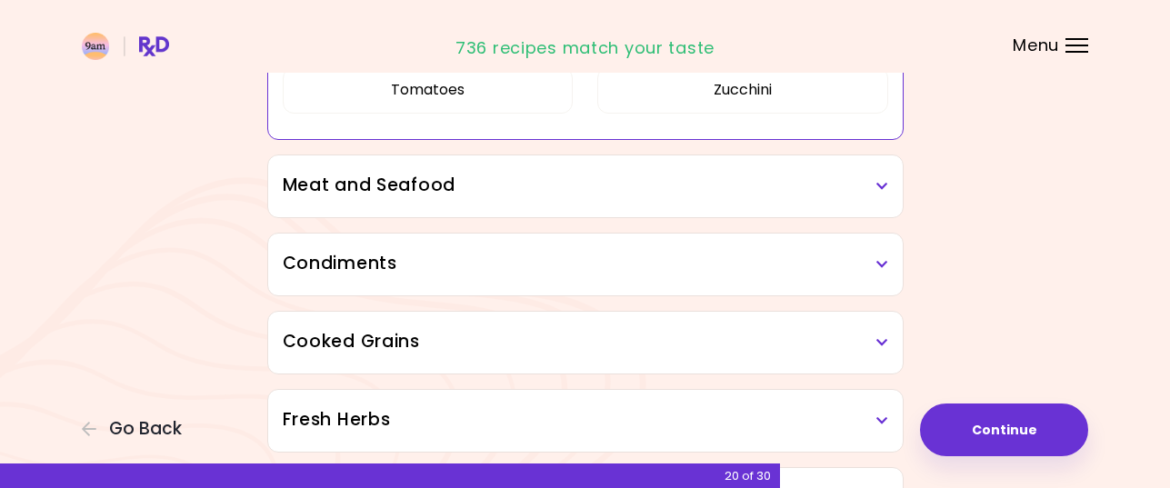
click at [878, 185] on icon at bounding box center [882, 186] width 12 height 13
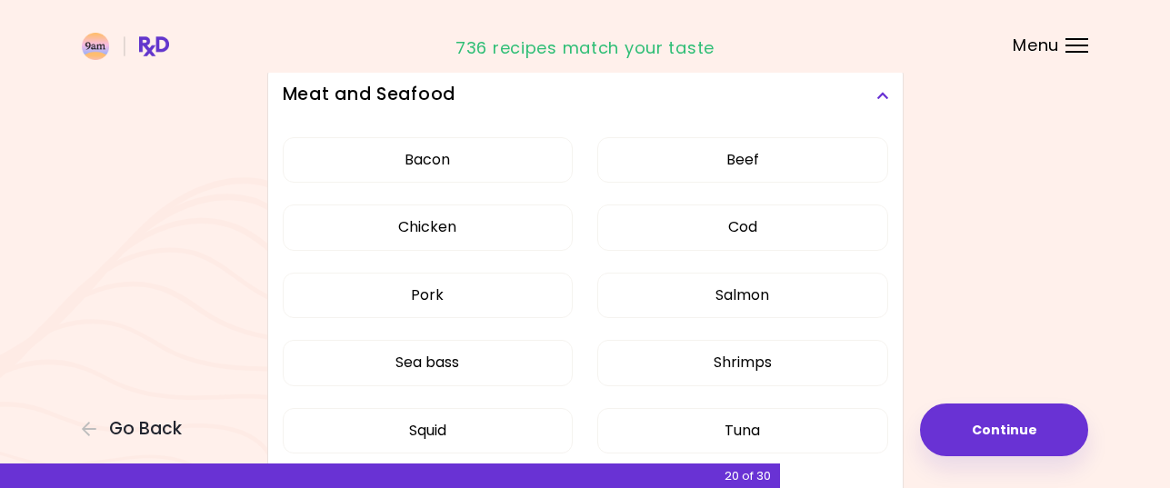
scroll to position [1704, 0]
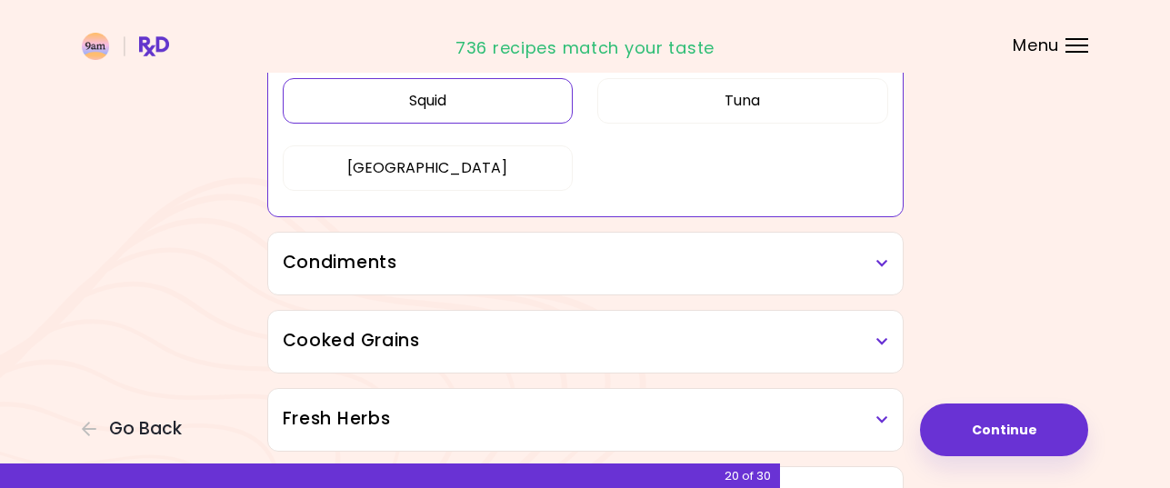
scroll to position [880, 0]
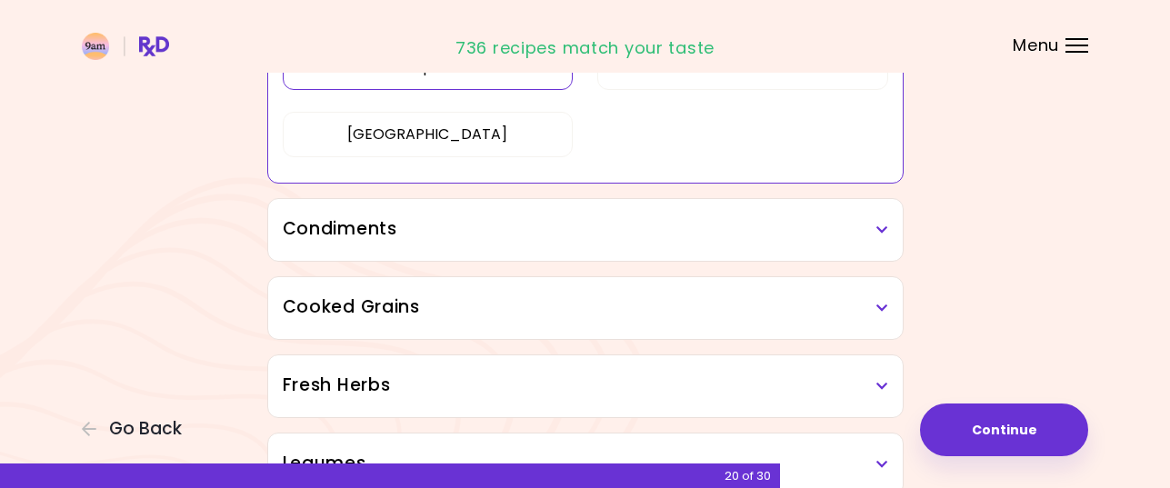
click at [881, 226] on icon at bounding box center [882, 230] width 12 height 13
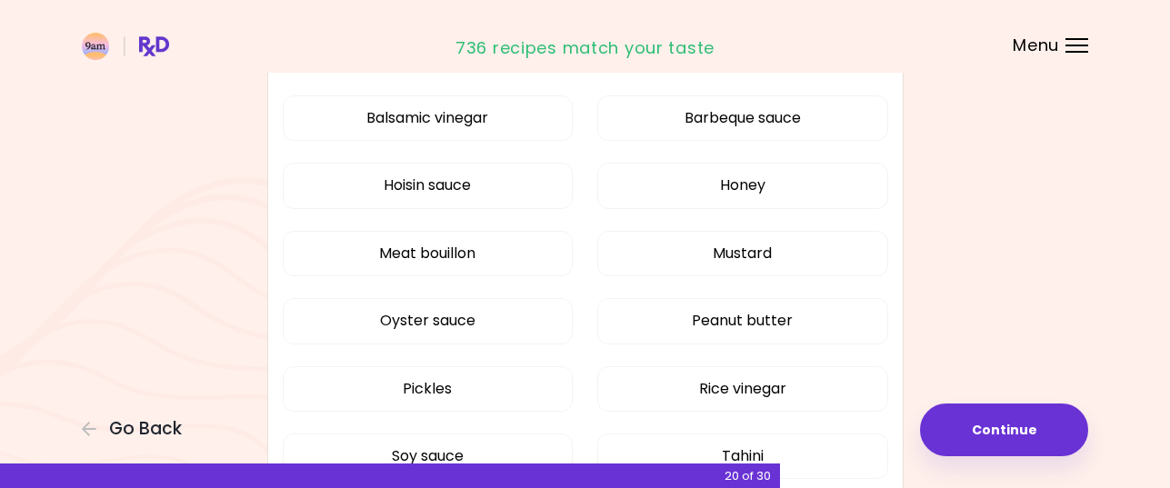
scroll to position [1062, 0]
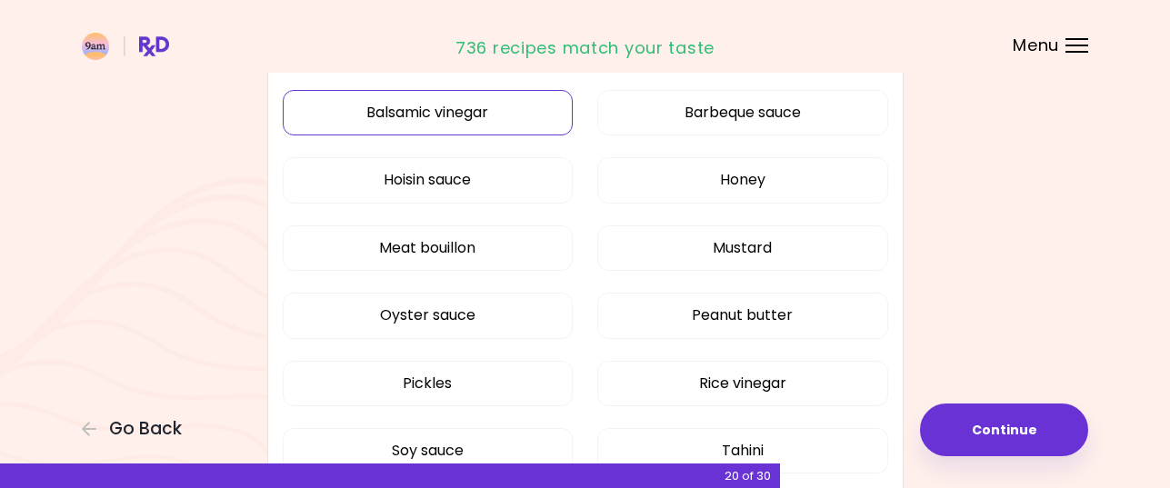
click at [467, 113] on div "Balsamic vinegar Barbeque sauce Hoisin sauce Honey Meat bouillon Mustard Oyster…" at bounding box center [585, 323] width 605 height 488
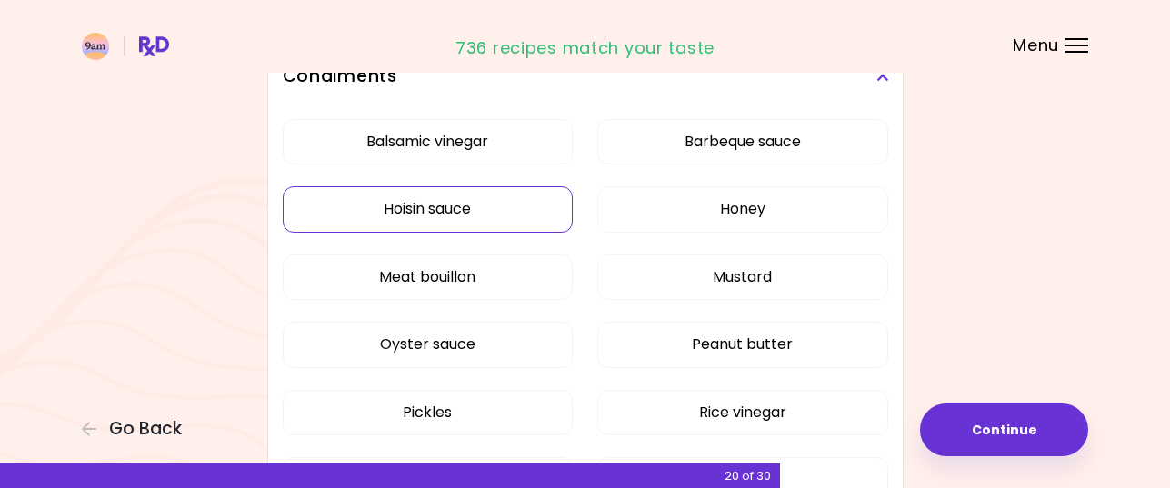
scroll to position [607, 0]
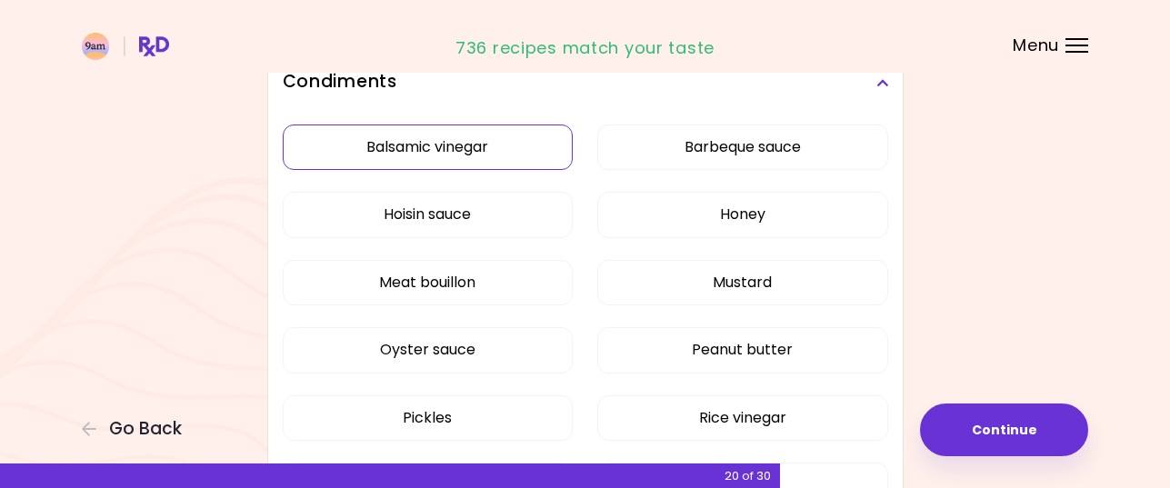
click at [429, 147] on button "Balsamic vinegar" at bounding box center [428, 147] width 291 height 45
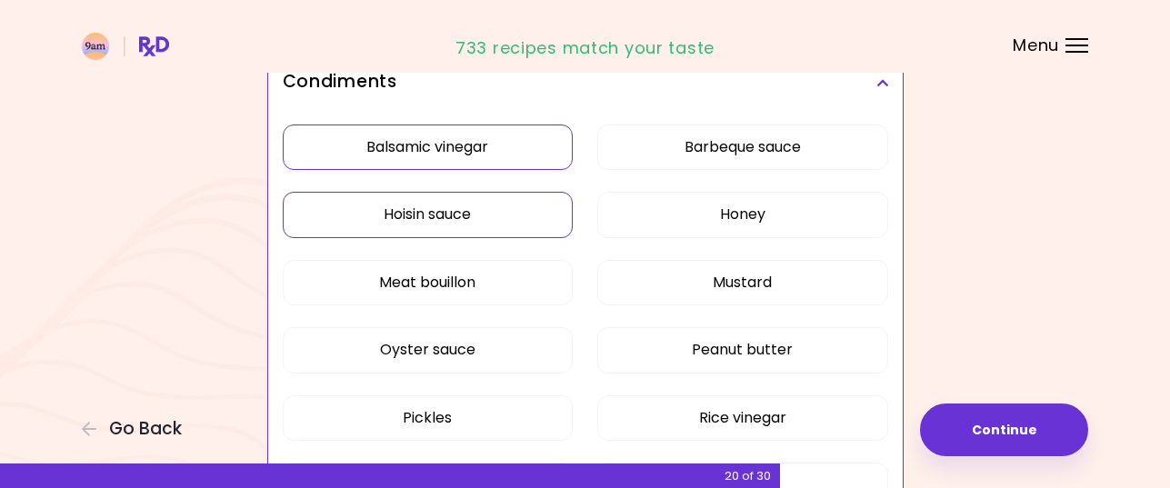
click at [463, 213] on button "Hoisin sauce" at bounding box center [428, 214] width 291 height 45
click at [731, 280] on button "Mustard" at bounding box center [742, 282] width 291 height 45
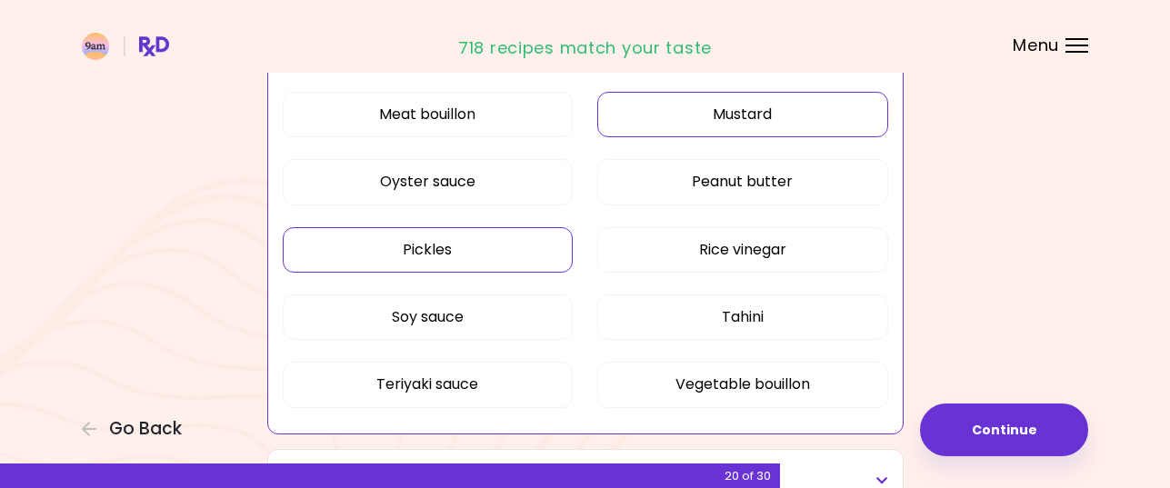
scroll to position [789, 0]
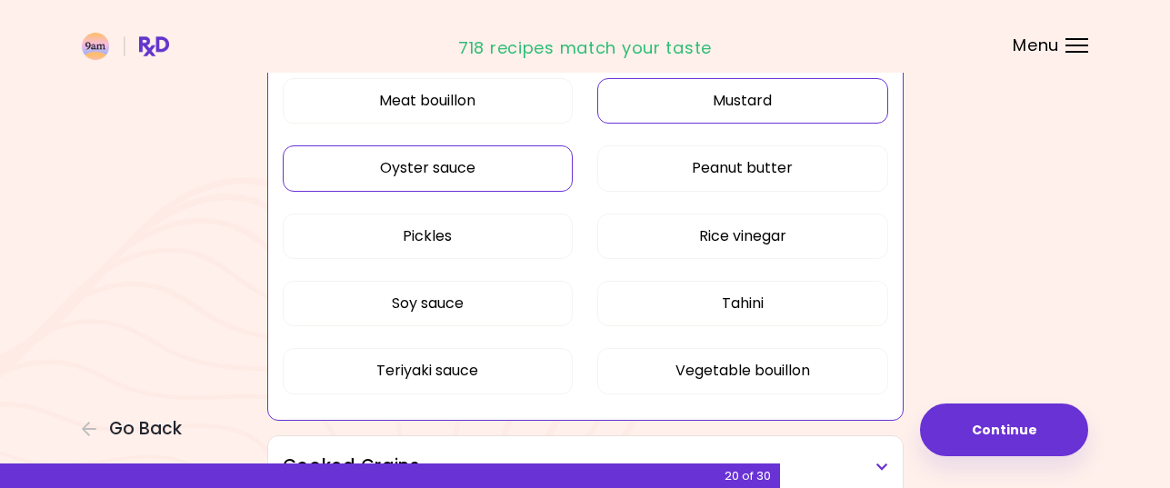
click at [469, 161] on button "Oyster sauce" at bounding box center [428, 167] width 291 height 45
click at [396, 244] on button "Pickles" at bounding box center [428, 236] width 291 height 45
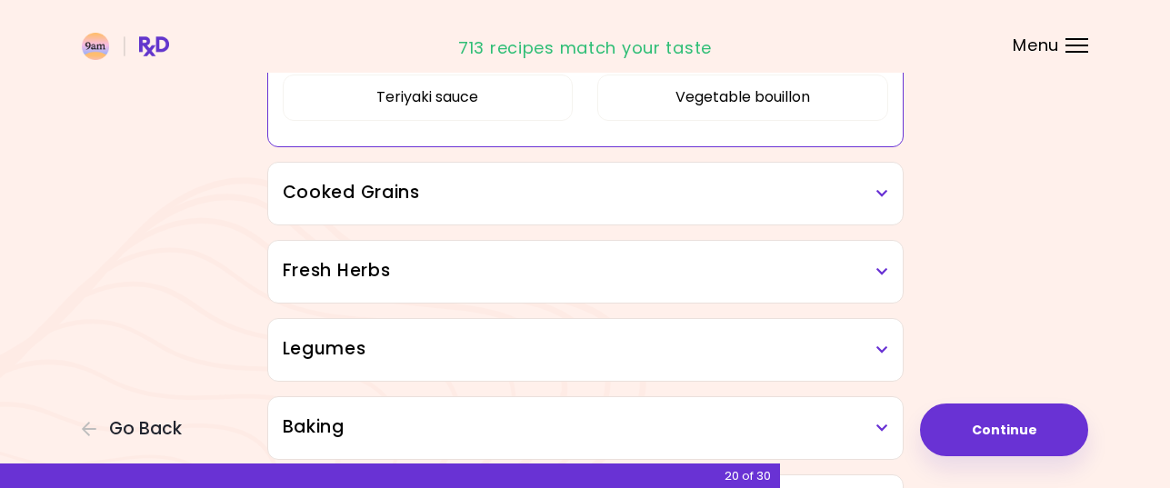
scroll to position [1153, 0]
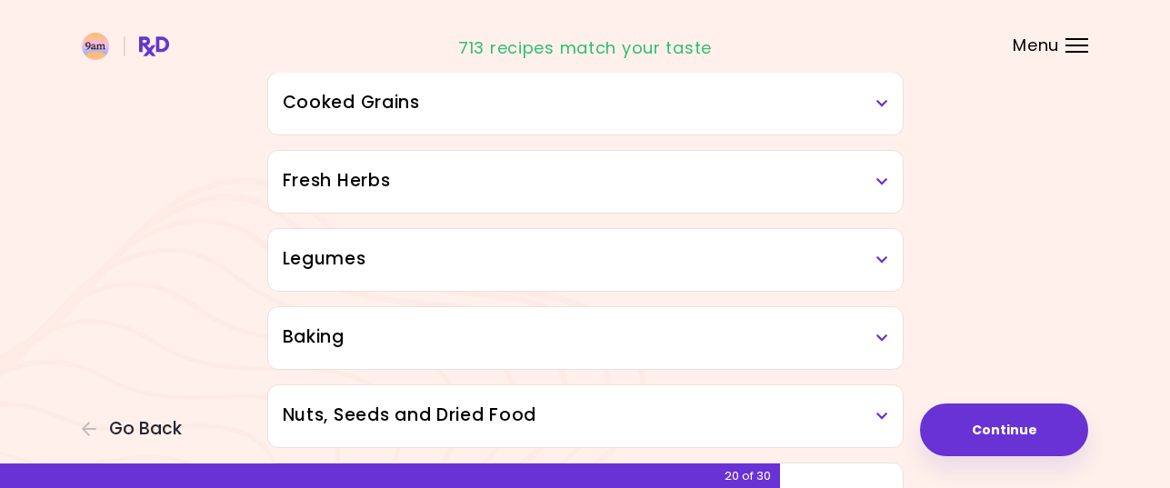
click at [864, 106] on h3 "Cooked Grains" at bounding box center [585, 103] width 605 height 26
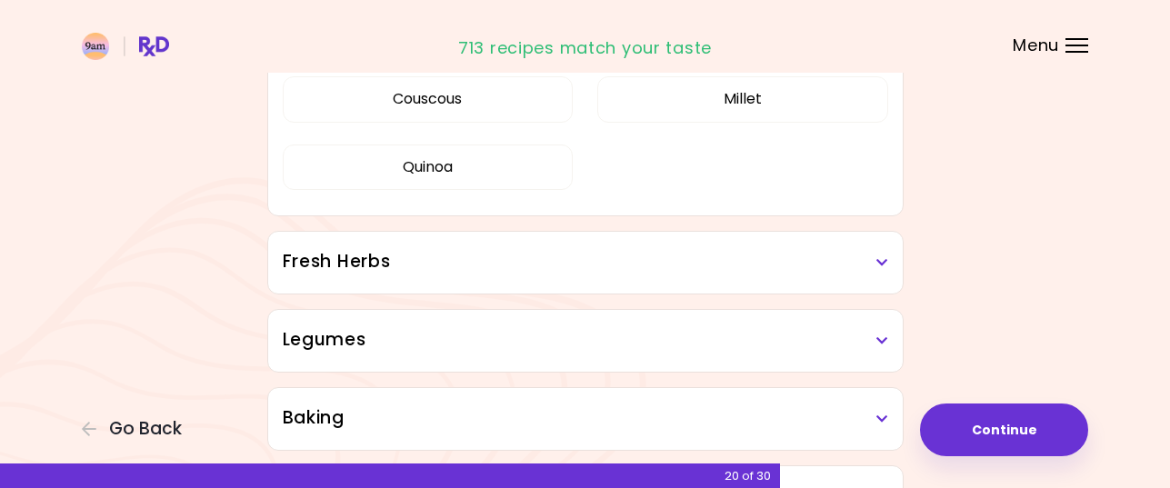
scroll to position [1334, 0]
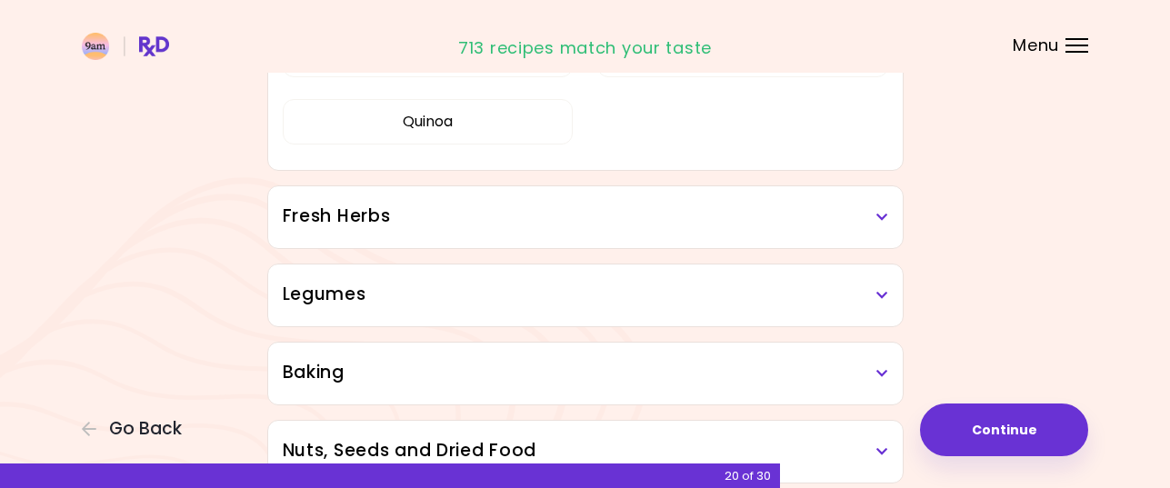
click at [880, 214] on icon at bounding box center [882, 217] width 12 height 13
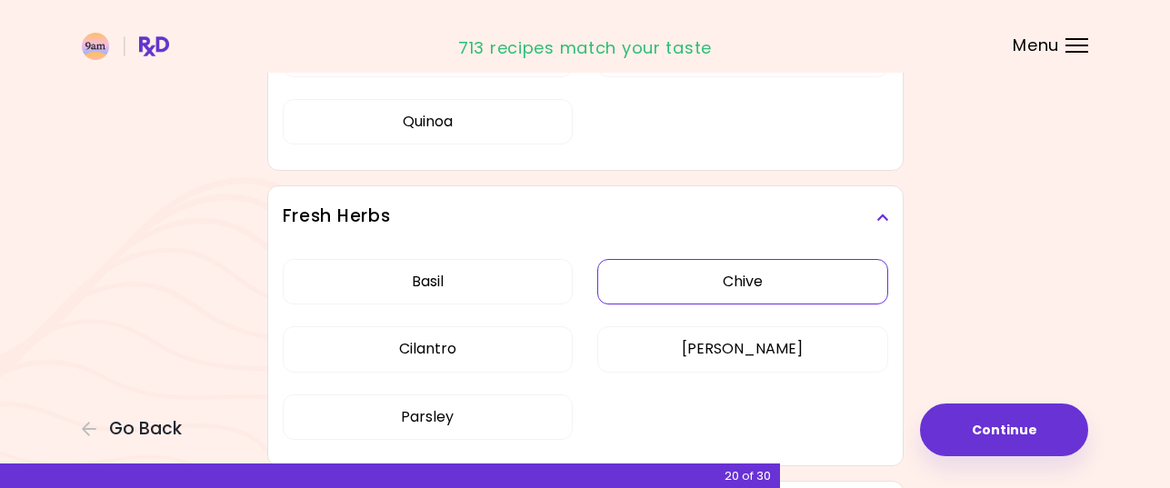
scroll to position [1425, 0]
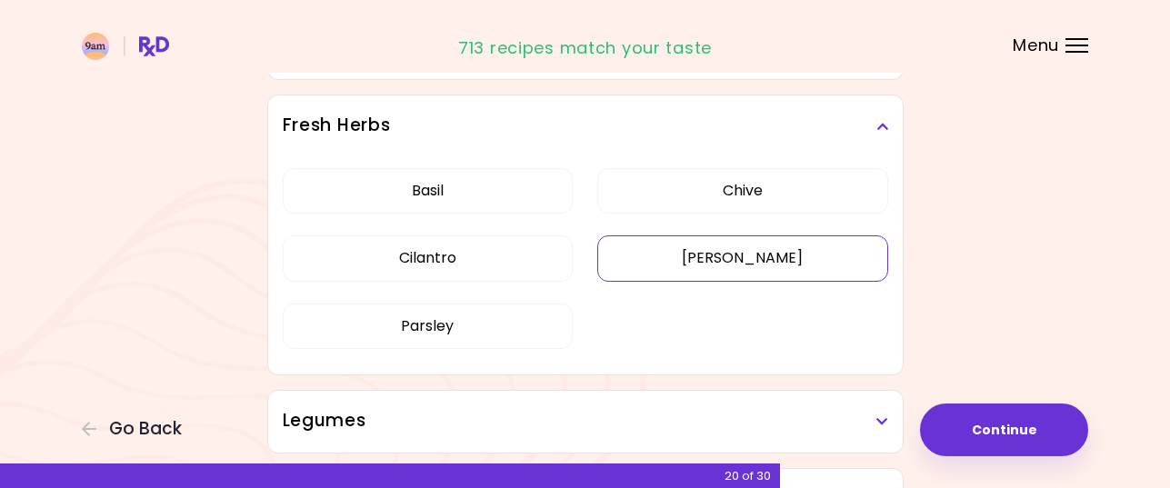
click at [747, 260] on div "Fresh Herbs Basil Chive Cilantro [PERSON_NAME] [PERSON_NAME]" at bounding box center [585, 235] width 636 height 281
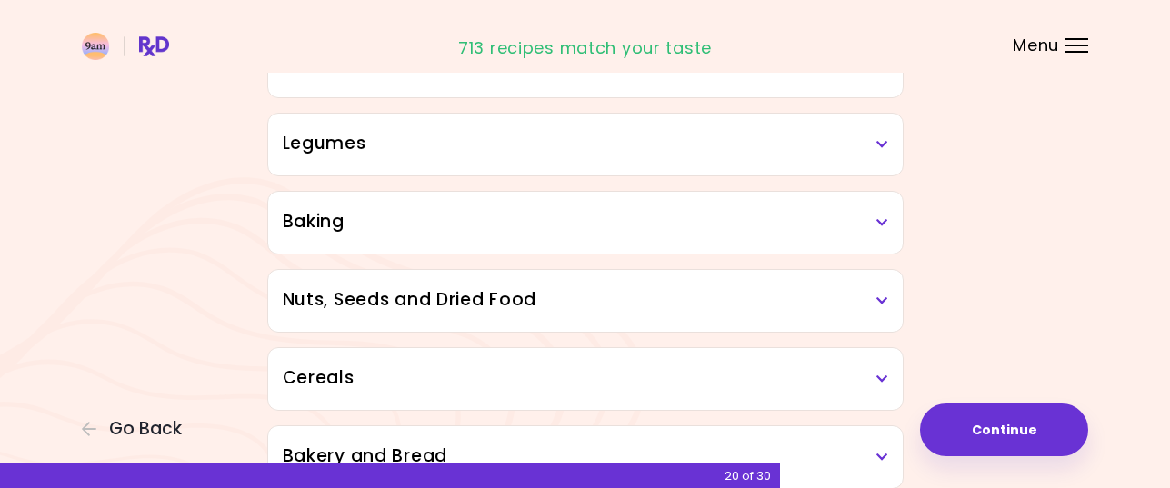
scroll to position [834, 0]
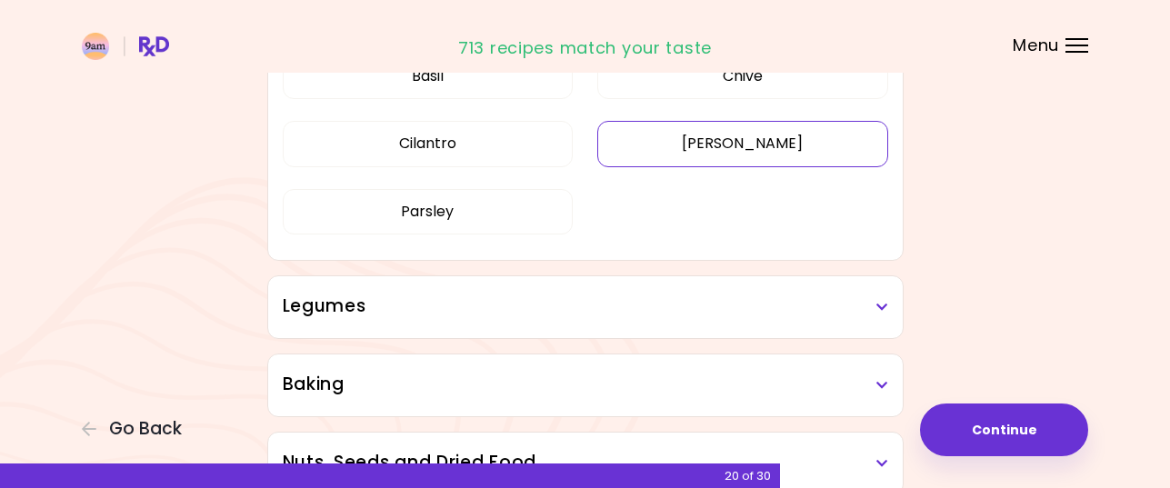
click at [764, 126] on button "[PERSON_NAME]" at bounding box center [742, 143] width 291 height 45
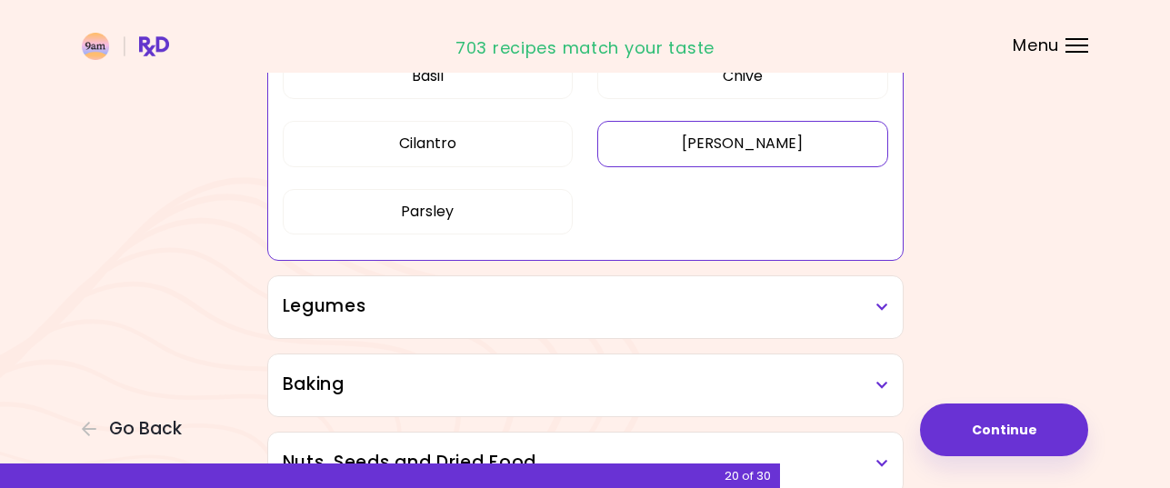
click at [879, 305] on icon at bounding box center [882, 307] width 12 height 13
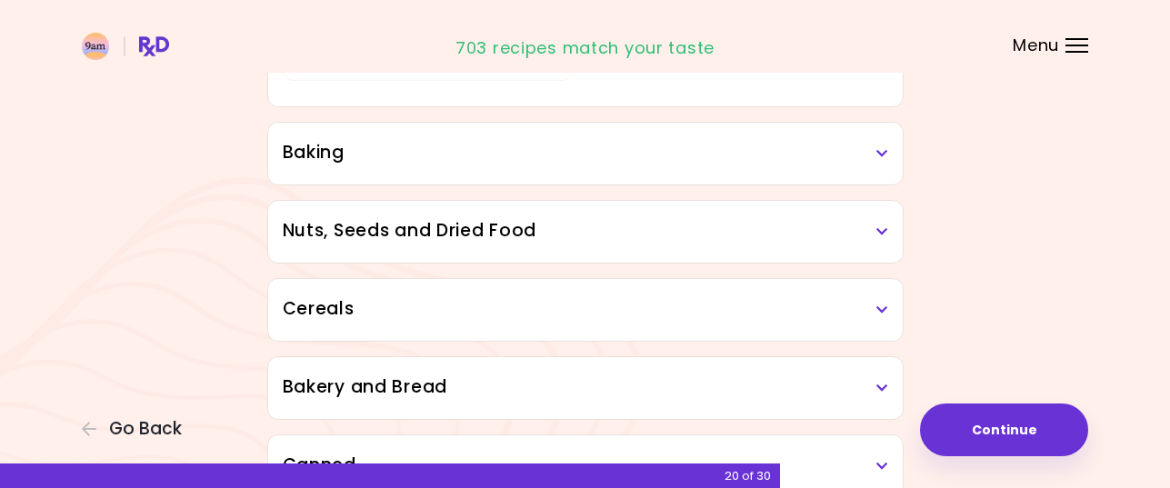
scroll to position [1289, 0]
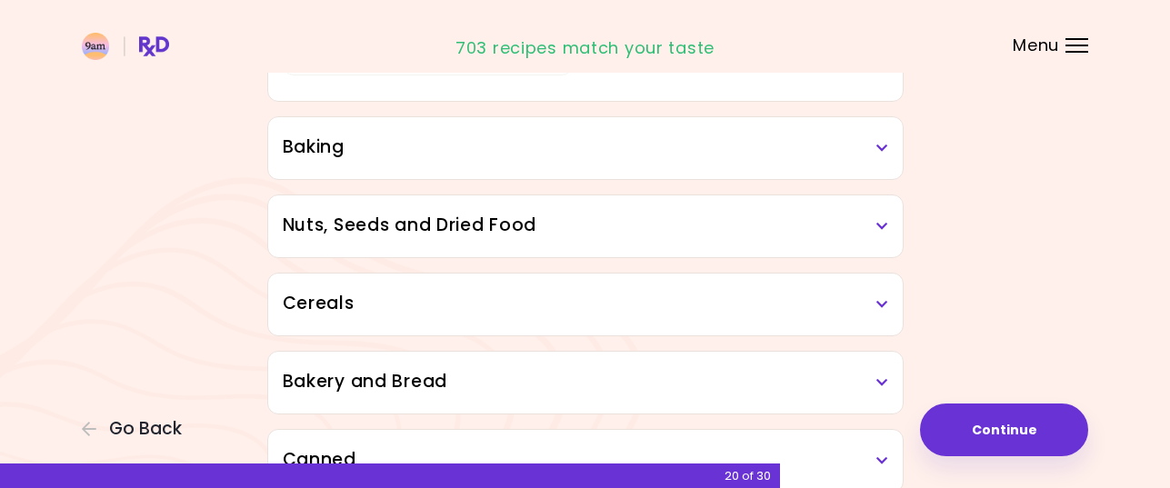
click at [884, 146] on icon at bounding box center [882, 148] width 12 height 13
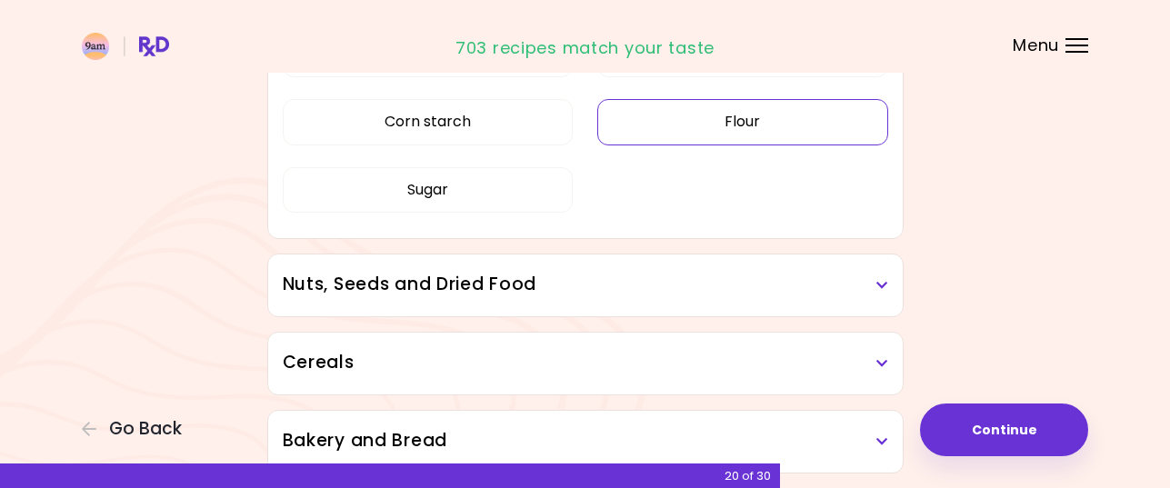
scroll to position [1471, 0]
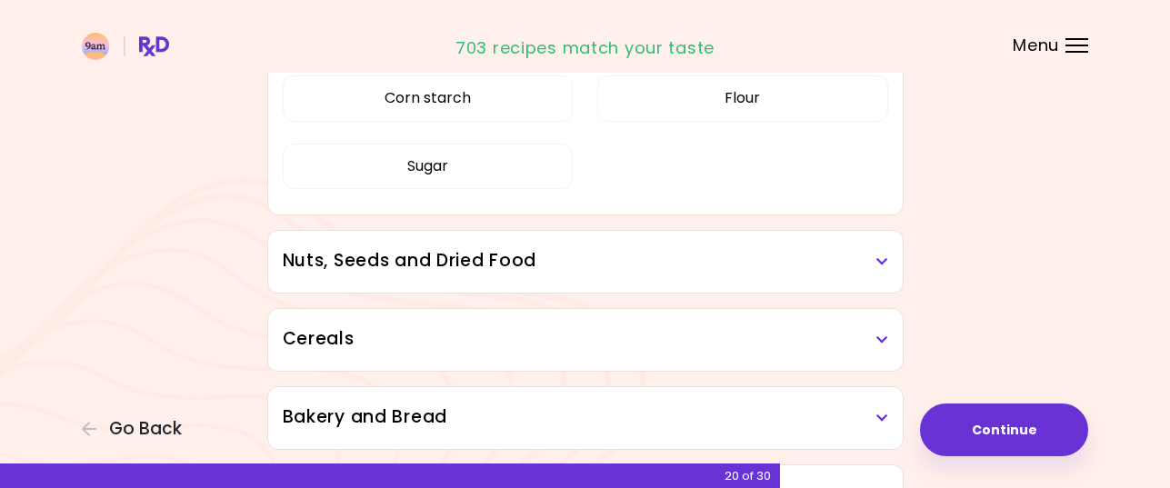
click at [882, 255] on icon at bounding box center [882, 261] width 12 height 13
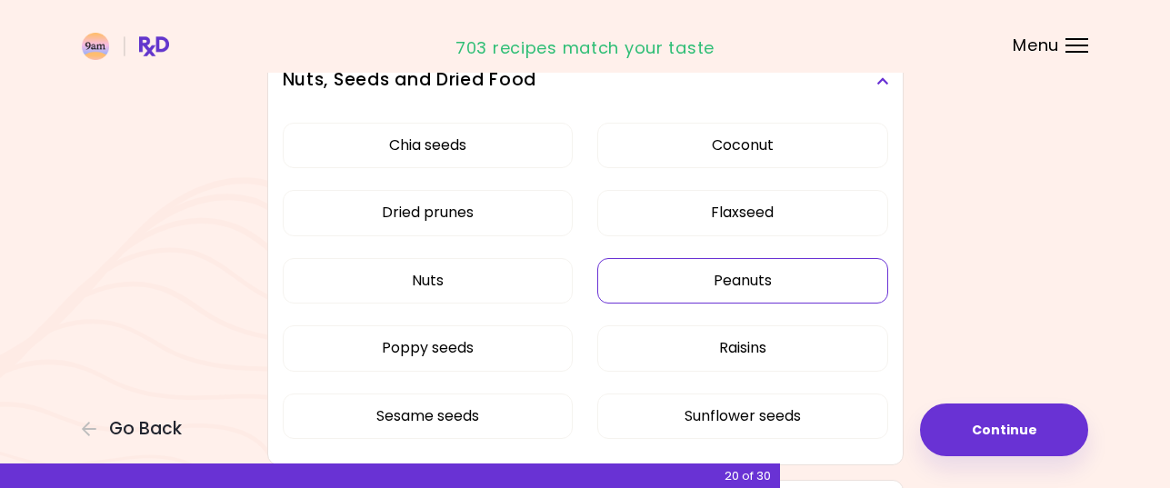
scroll to position [1653, 0]
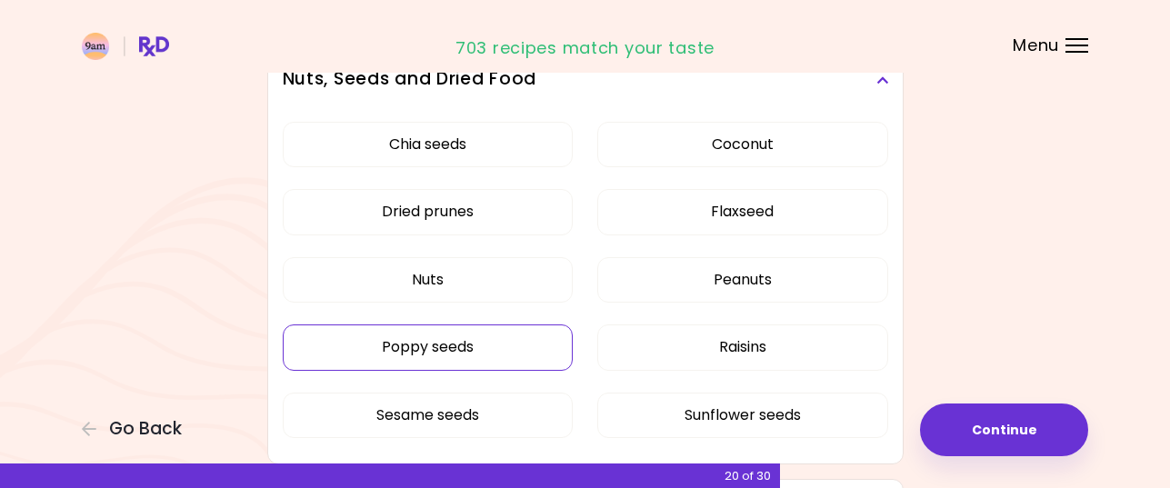
click at [490, 352] on div "Chia seeds Coconut Dried prunes Flaxseed Nuts Peanuts Poppy seeds Raisins Sesam…" at bounding box center [585, 287] width 605 height 353
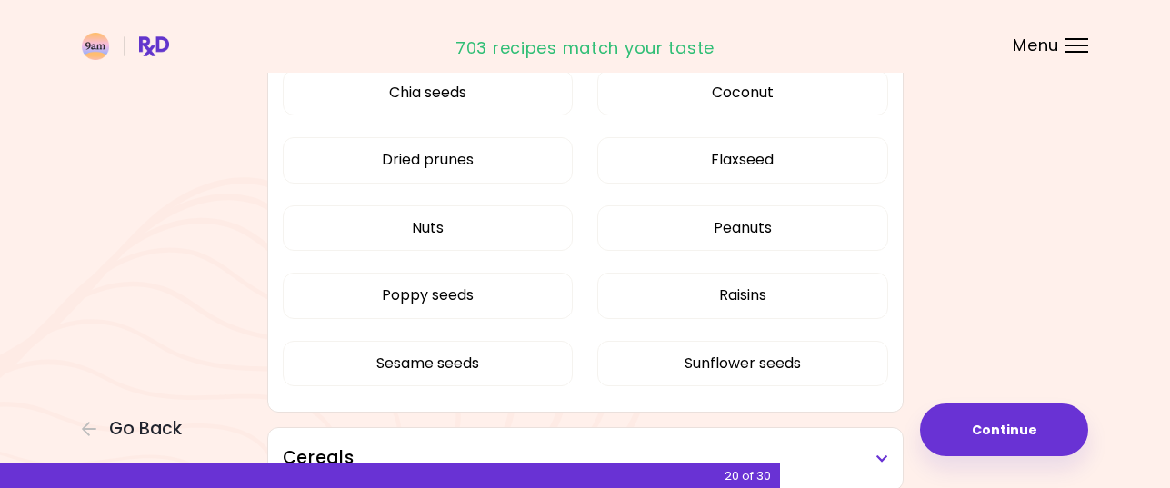
scroll to position [1037, 0]
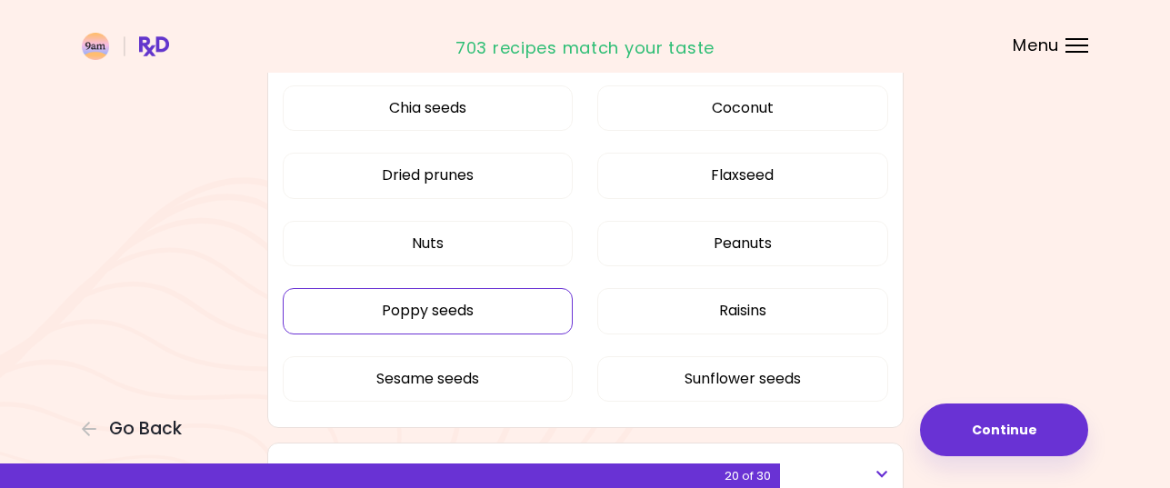
click at [441, 307] on button "Poppy seeds" at bounding box center [428, 310] width 291 height 45
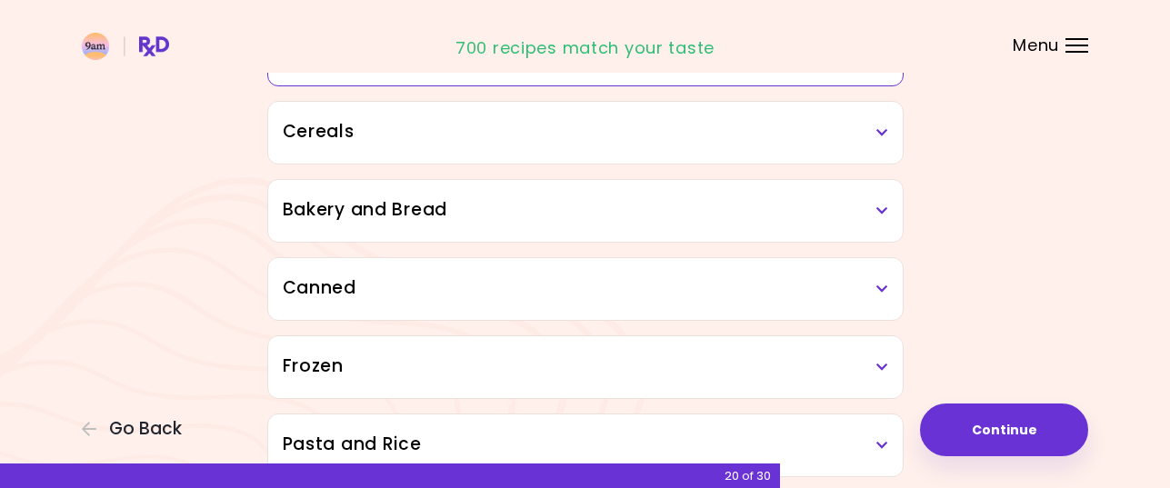
scroll to position [1401, 0]
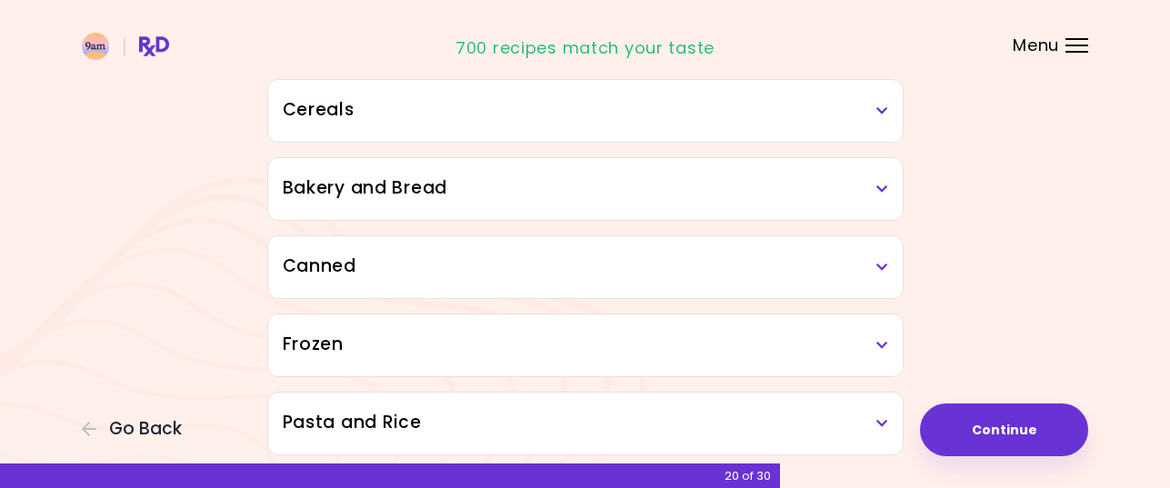
click at [878, 105] on icon at bounding box center [882, 111] width 12 height 13
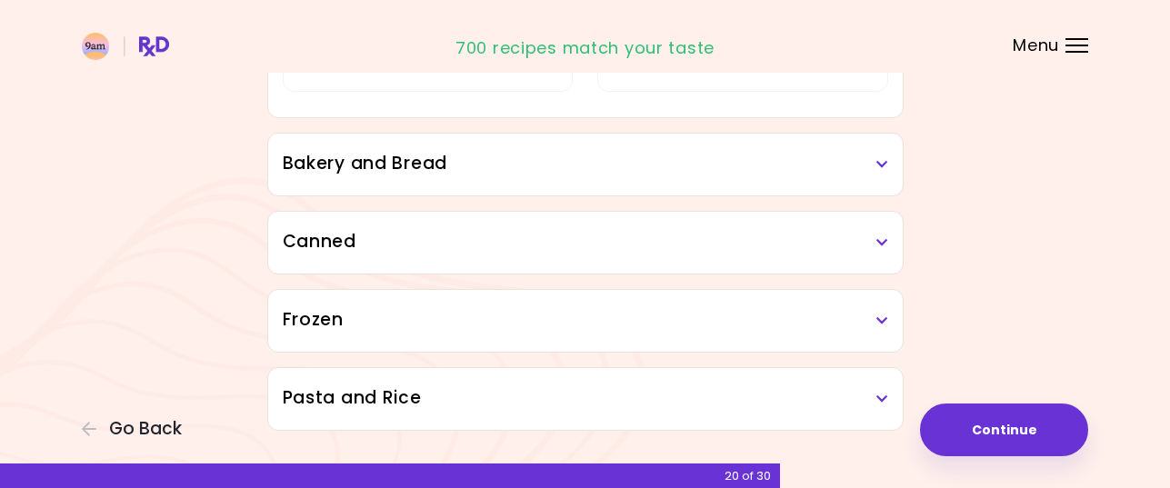
scroll to position [1583, 0]
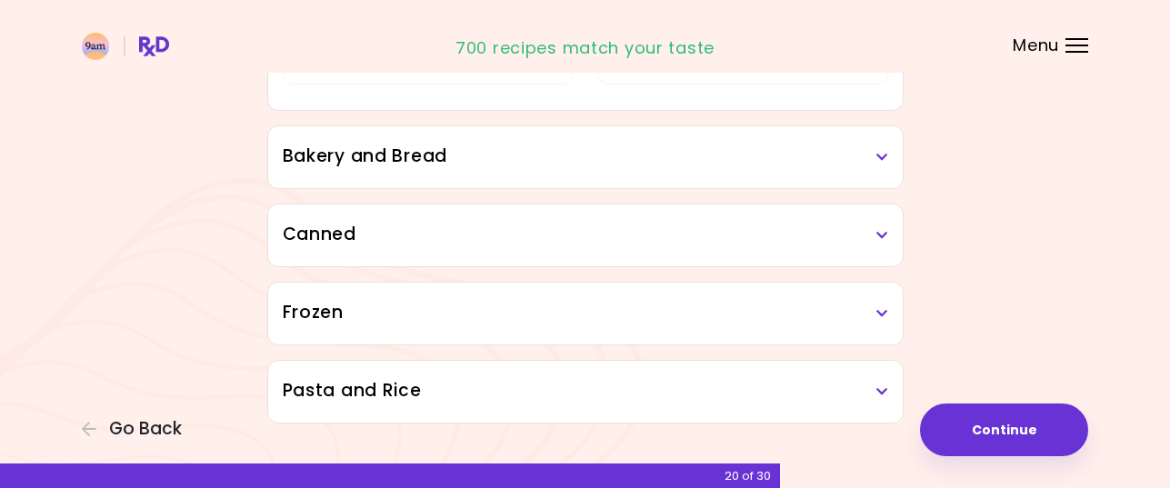
click at [884, 155] on icon at bounding box center [882, 157] width 12 height 13
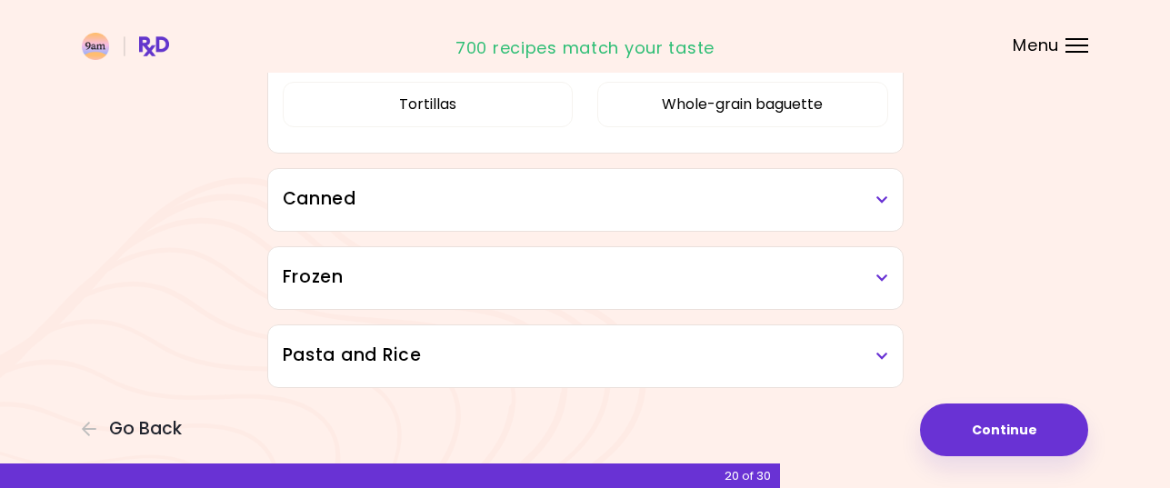
click at [752, 153] on div "Dark toast bread Rye bread Sandwich bun Taco shells Tortillas Whole-grain bague…" at bounding box center [585, 43] width 605 height 217
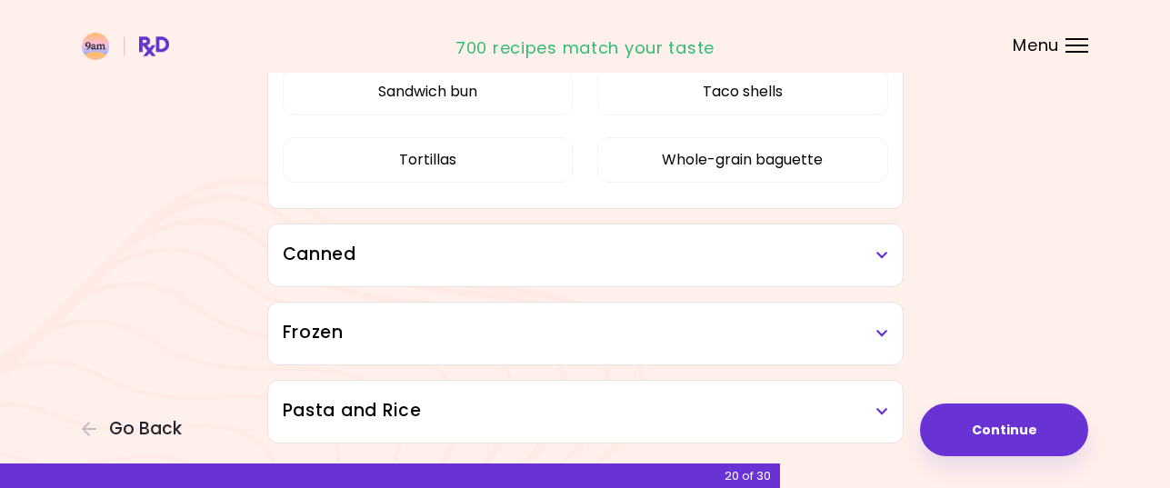
scroll to position [1197, 0]
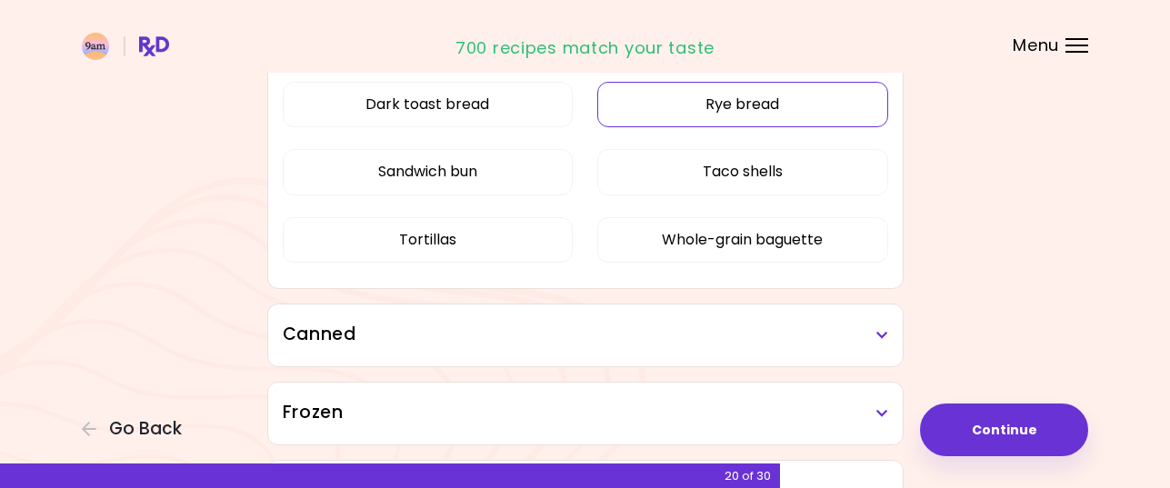
click at [736, 99] on button "Rye bread" at bounding box center [742, 104] width 291 height 45
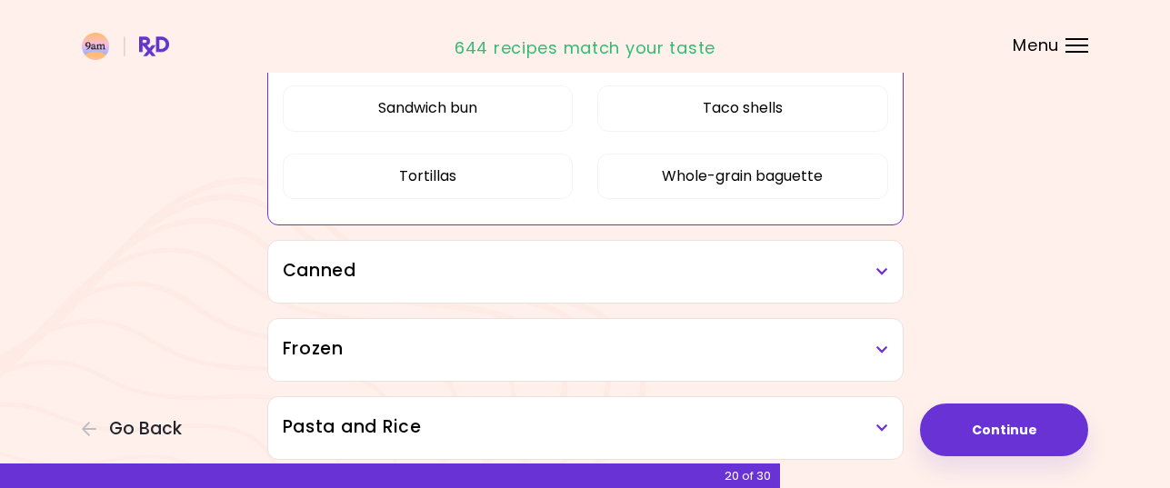
scroll to position [1288, 0]
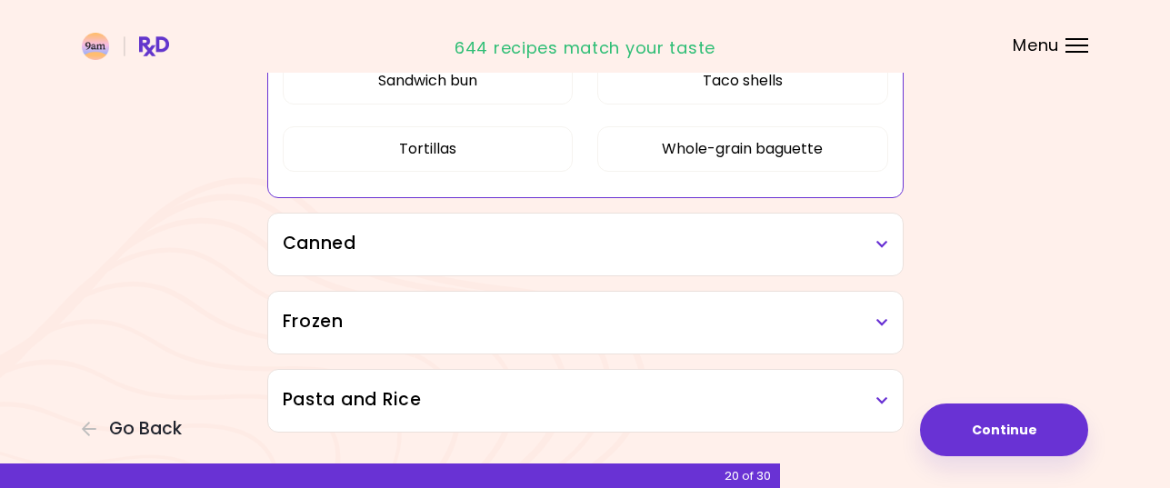
click at [877, 241] on icon at bounding box center [882, 244] width 12 height 13
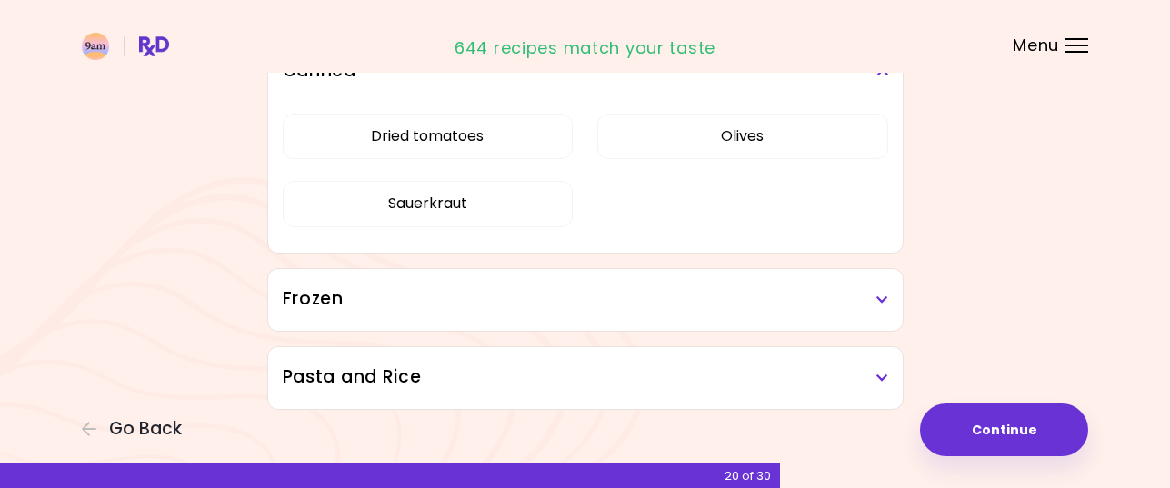
scroll to position [1470, 0]
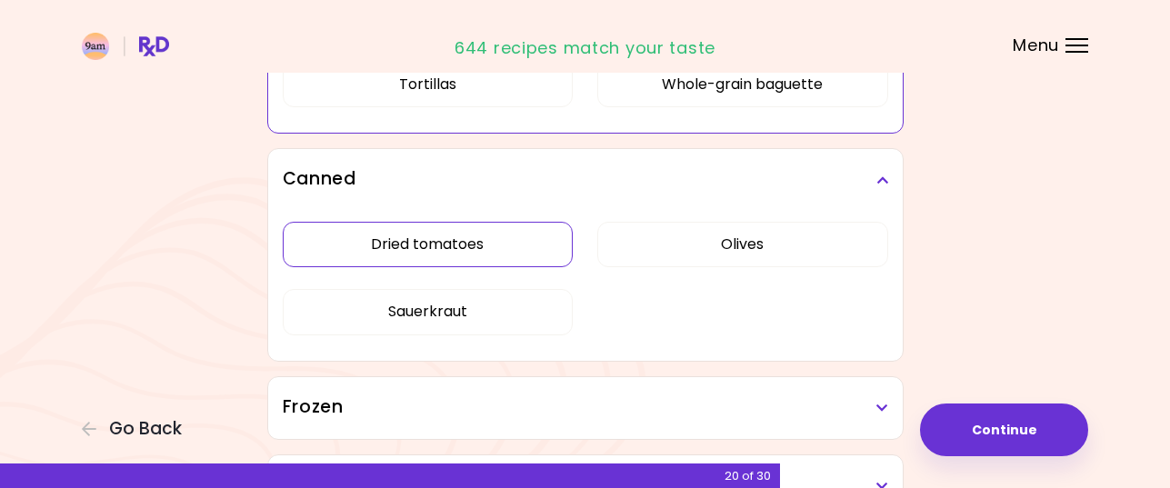
click at [505, 222] on button "Dried tomatoes" at bounding box center [428, 244] width 291 height 45
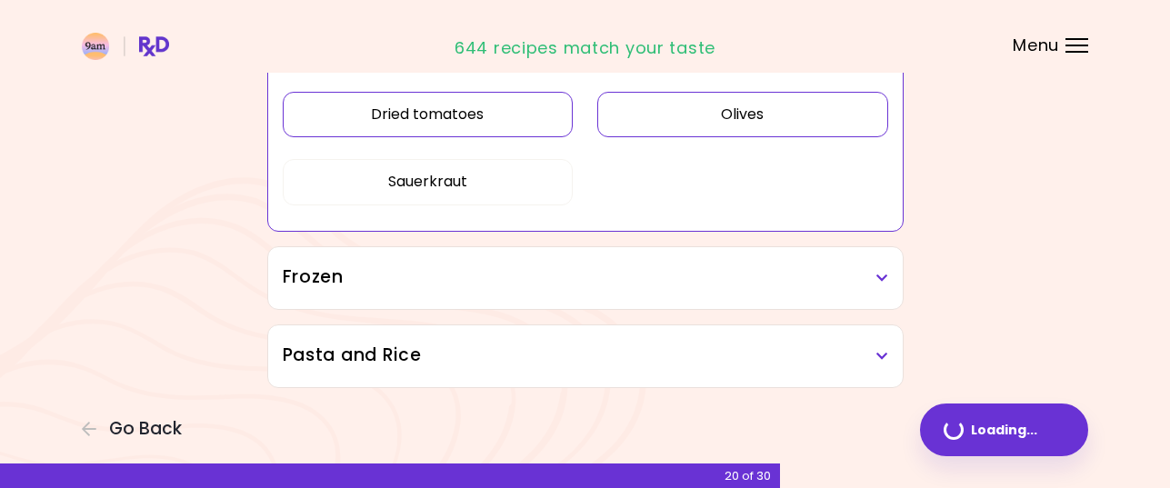
scroll to position [1265, 0]
click at [795, 121] on button "Olives" at bounding box center [742, 114] width 291 height 45
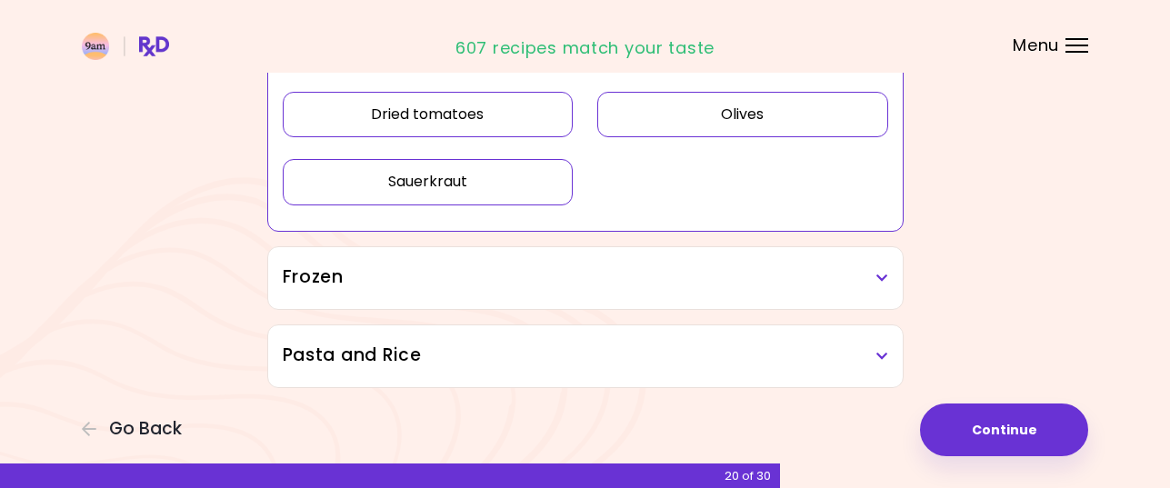
click at [479, 188] on button "Sauerkraut" at bounding box center [428, 181] width 291 height 45
click at [881, 273] on icon at bounding box center [882, 278] width 12 height 13
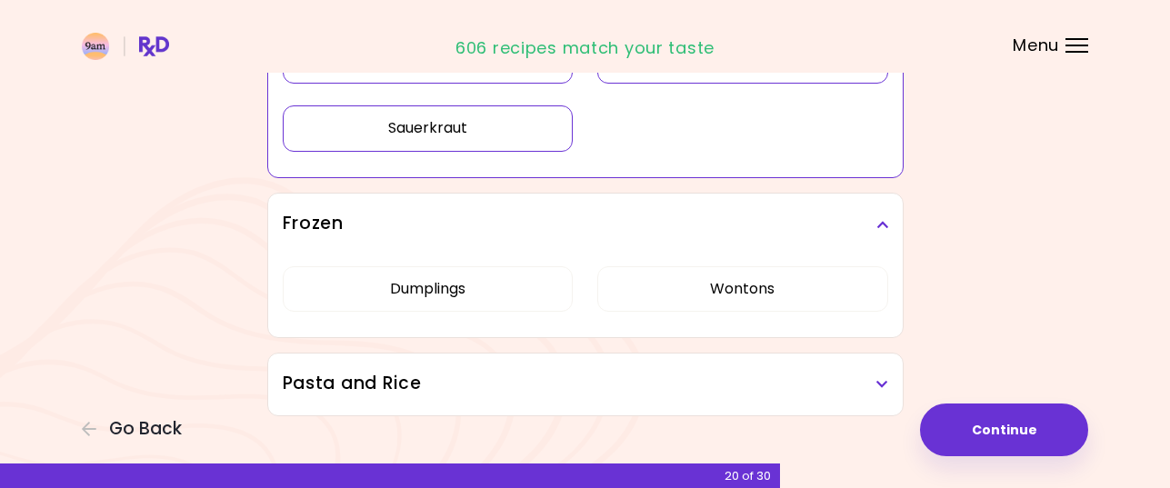
scroll to position [1347, 0]
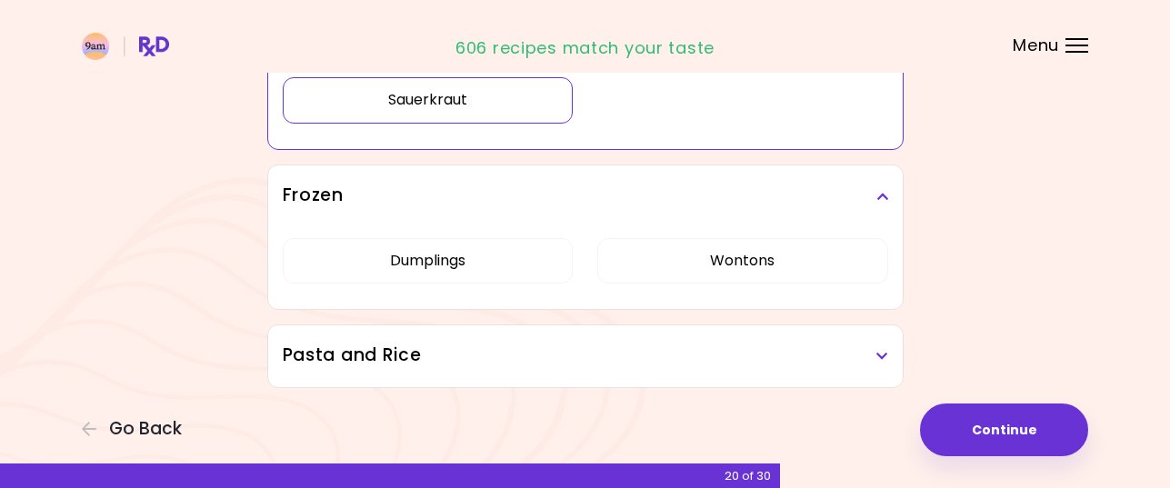
click at [878, 355] on icon at bounding box center [882, 356] width 12 height 13
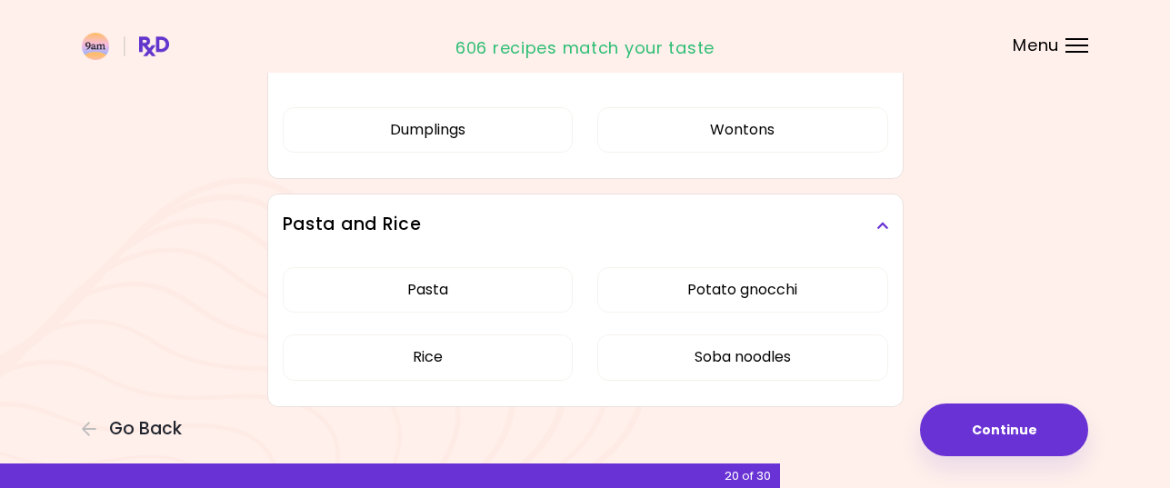
scroll to position [1497, 0]
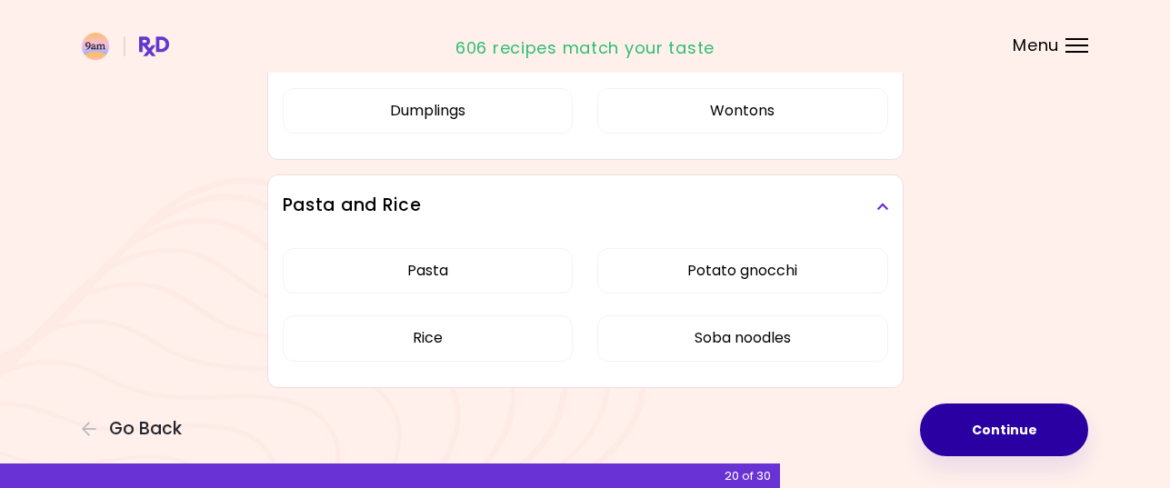
click at [991, 422] on button "Continue" at bounding box center [1004, 430] width 168 height 53
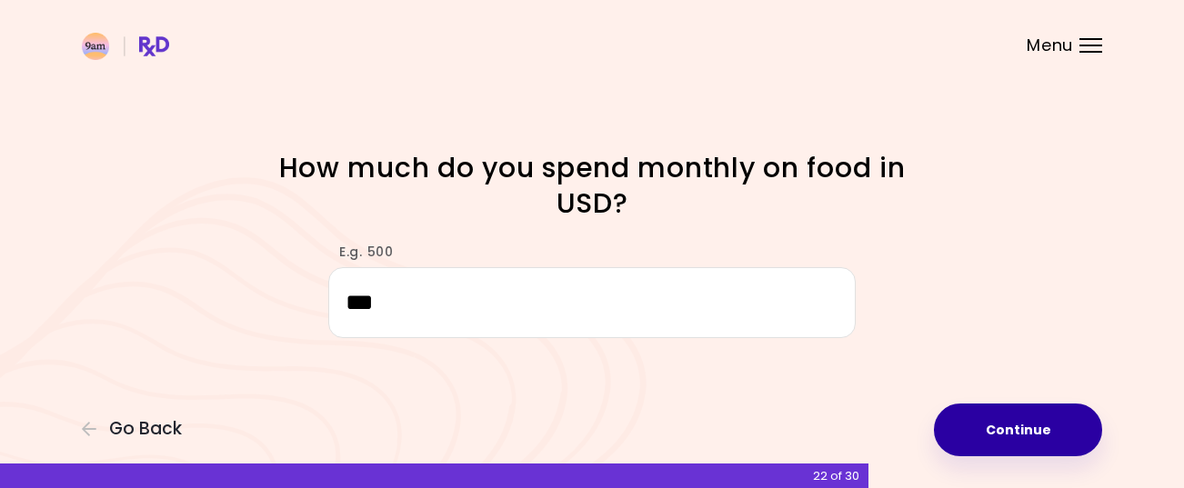
type input "***"
click at [988, 433] on button "Continue" at bounding box center [1018, 430] width 168 height 53
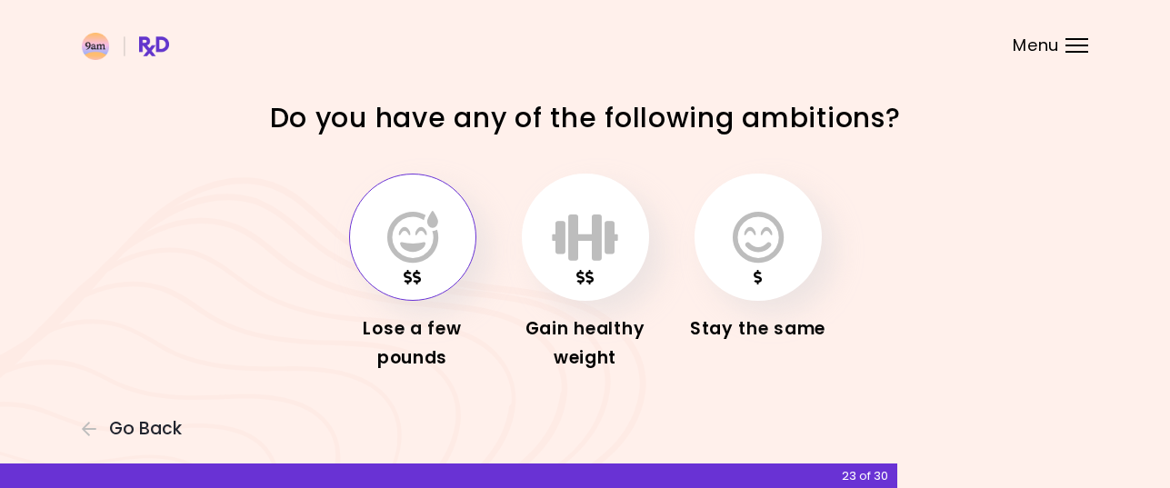
click at [411, 224] on icon "button" at bounding box center [412, 237] width 51 height 53
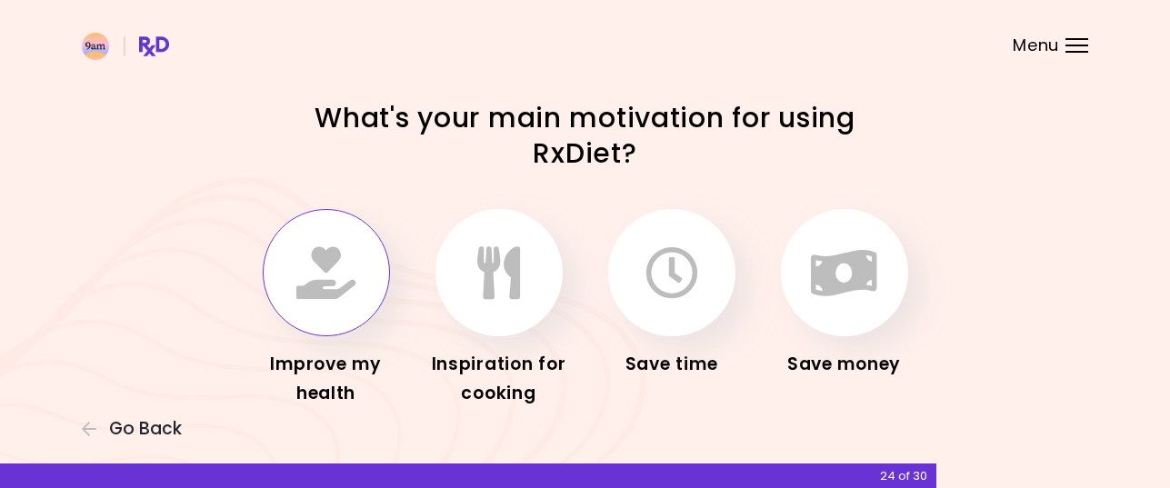
click at [326, 266] on icon "button" at bounding box center [325, 272] width 59 height 53
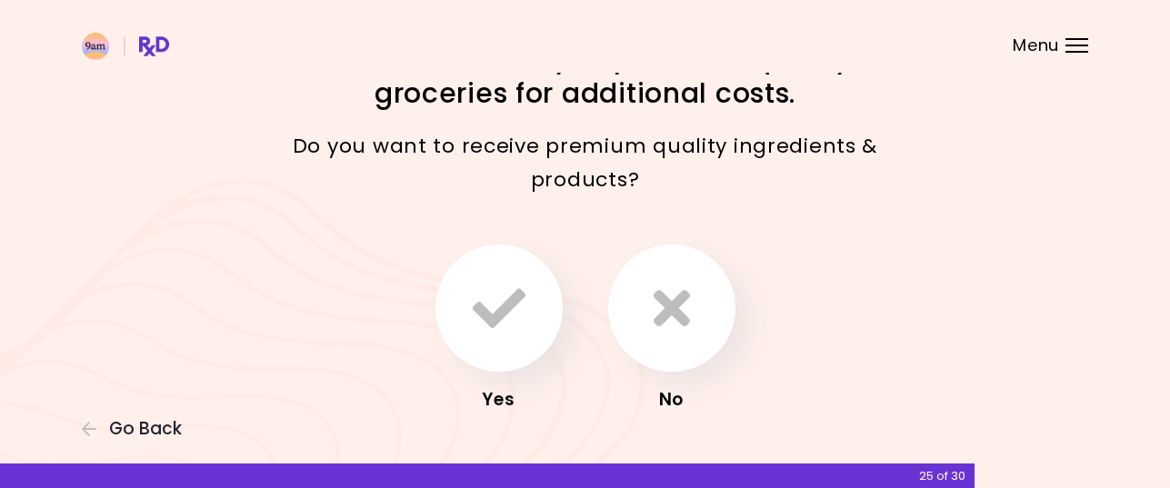
scroll to position [91, 0]
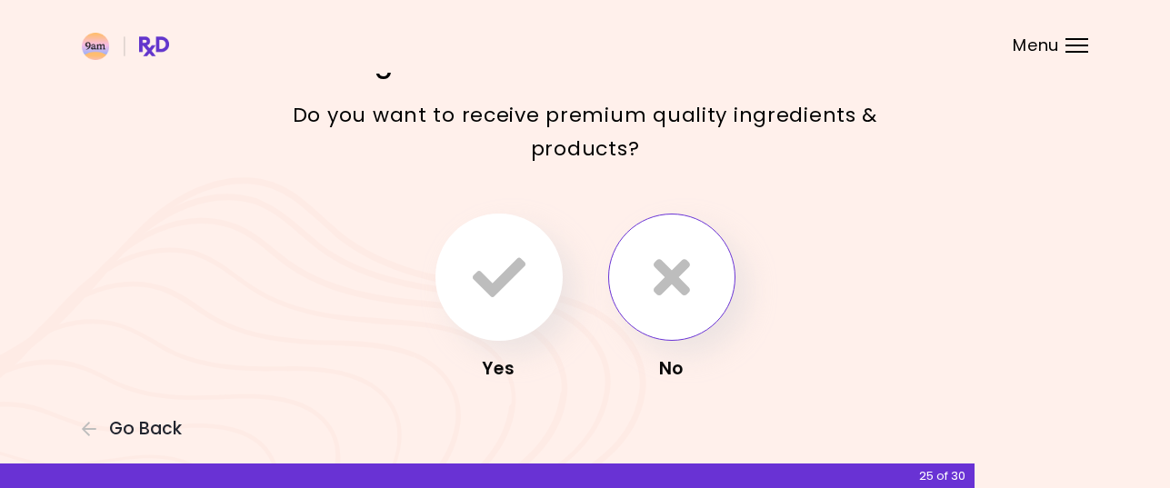
click at [682, 285] on icon "button" at bounding box center [672, 277] width 36 height 53
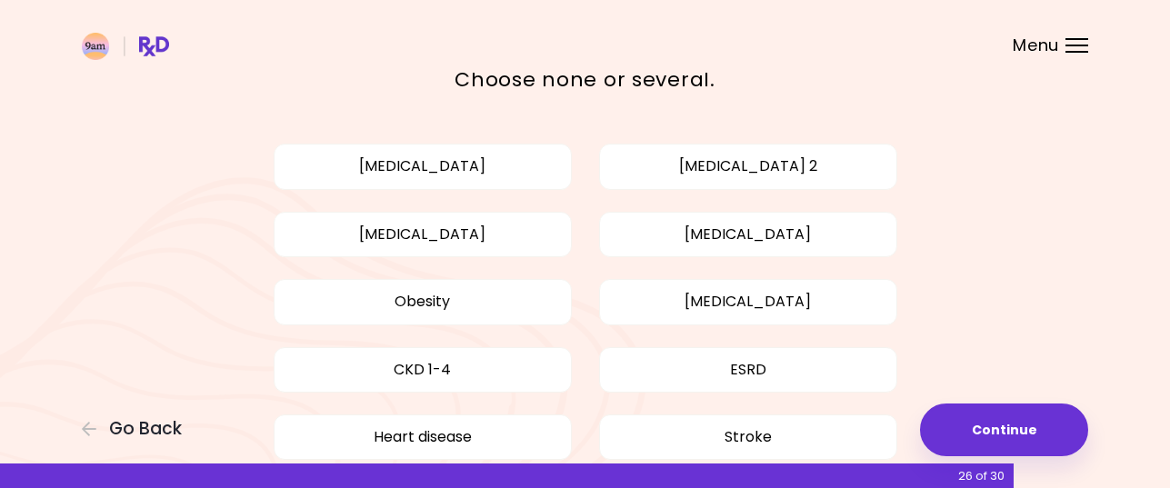
scroll to position [182, 0]
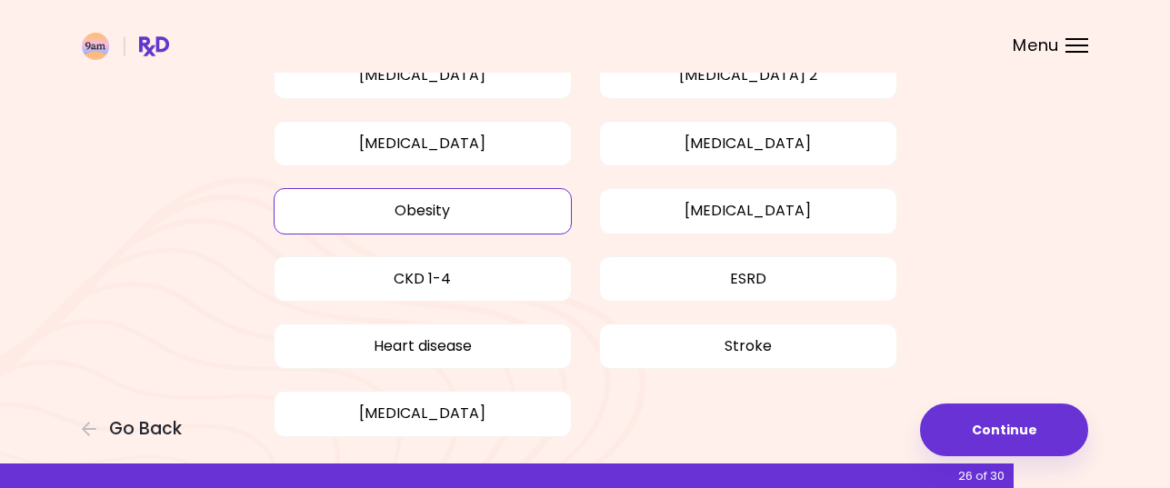
click at [403, 208] on button "Obesity" at bounding box center [423, 210] width 298 height 45
click at [784, 138] on button "[MEDICAL_DATA]" at bounding box center [748, 143] width 298 height 45
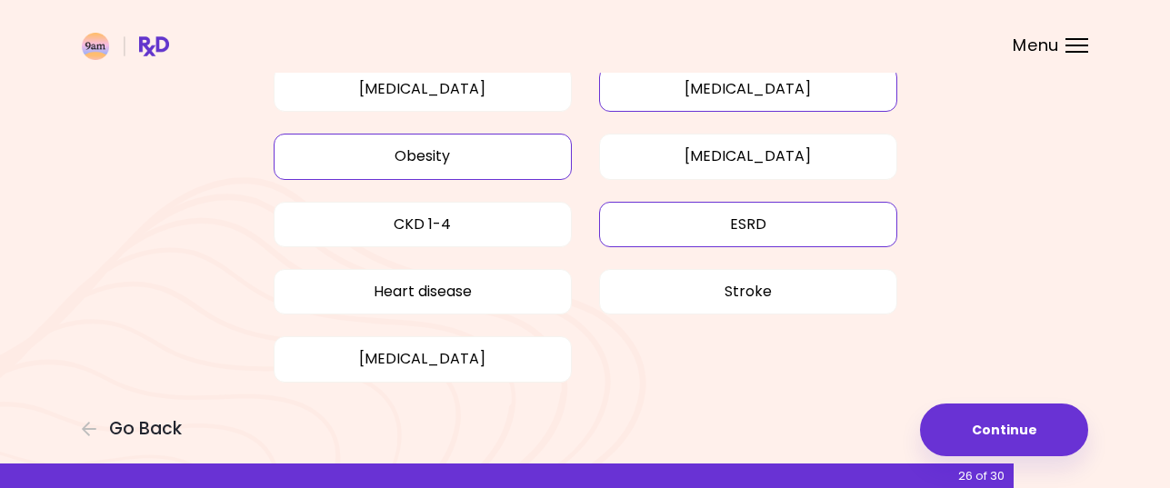
scroll to position [265, 0]
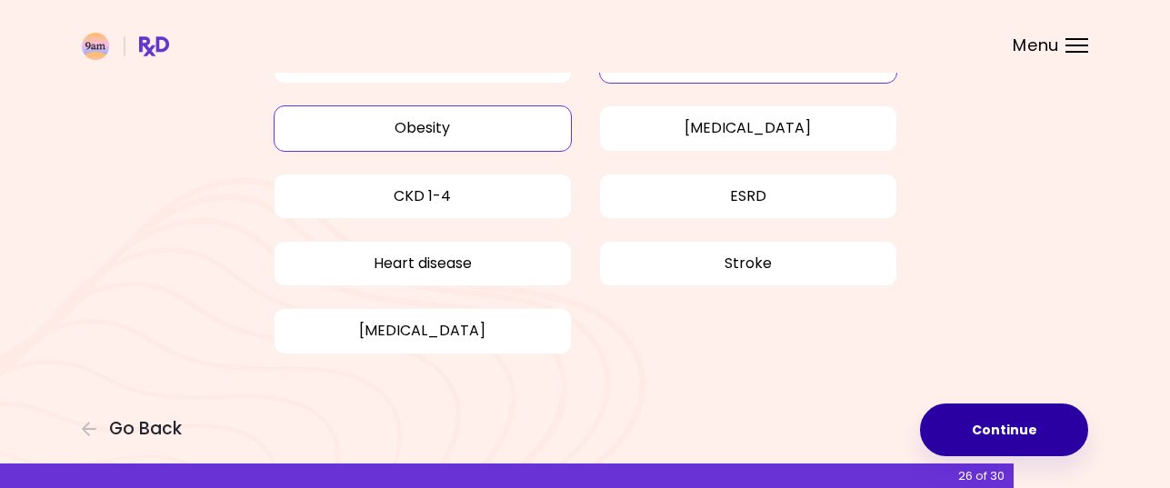
click at [1000, 423] on button "Continue" at bounding box center [1004, 430] width 168 height 53
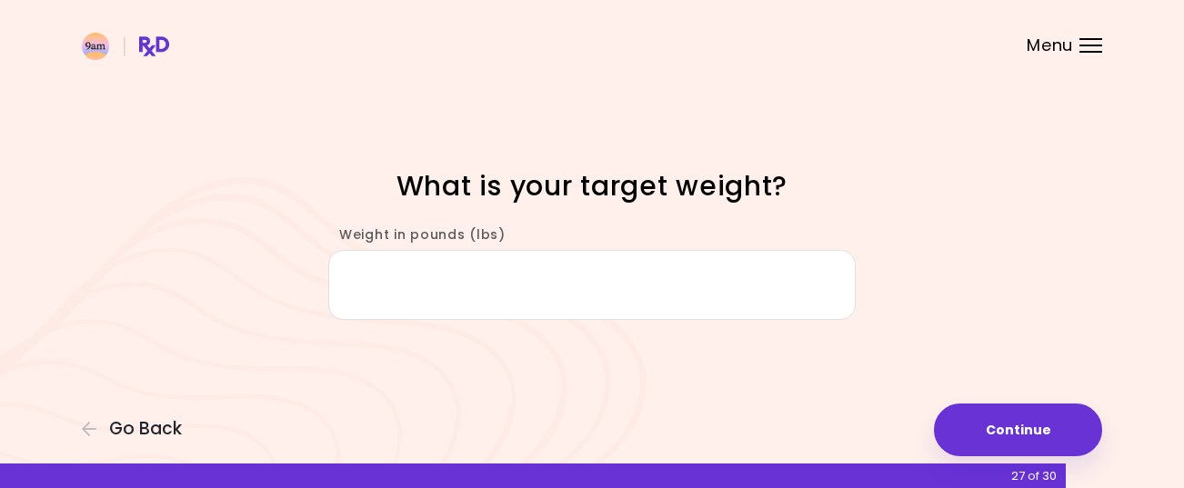
click at [594, 293] on input "Weight in pounds (lbs)" at bounding box center [591, 285] width 527 height 70
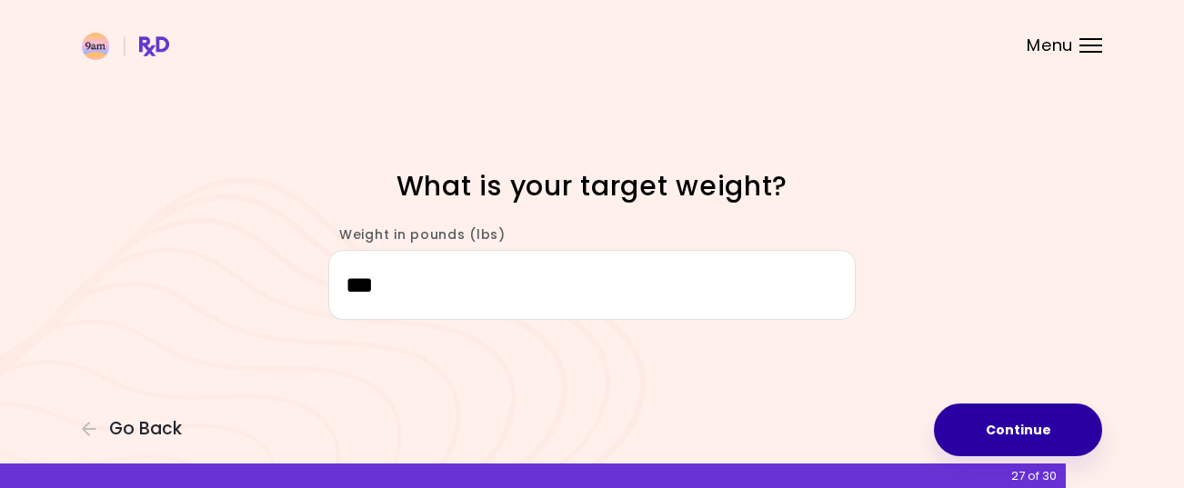
type input "***"
click at [1020, 425] on button "Continue" at bounding box center [1018, 430] width 168 height 53
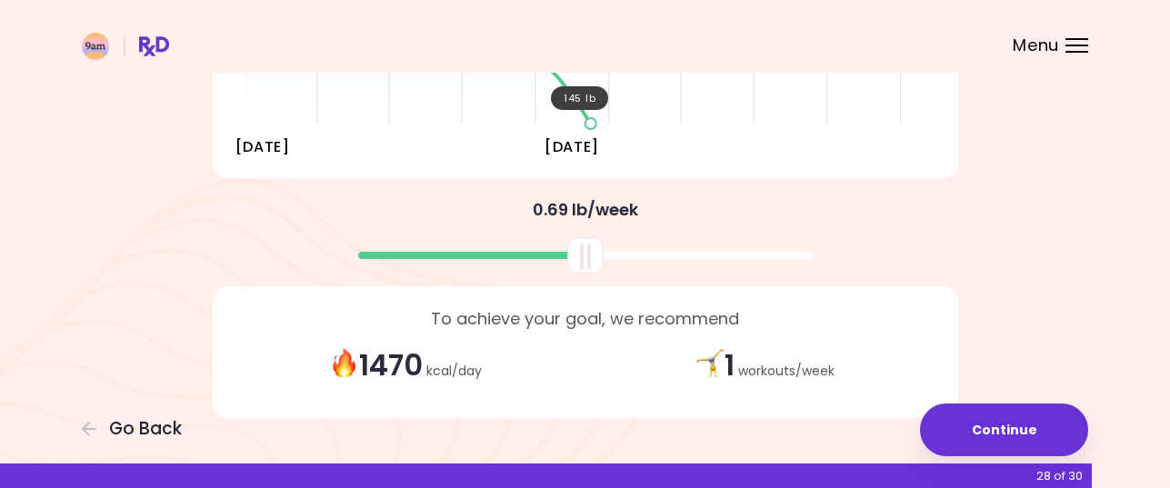
scroll to position [453, 0]
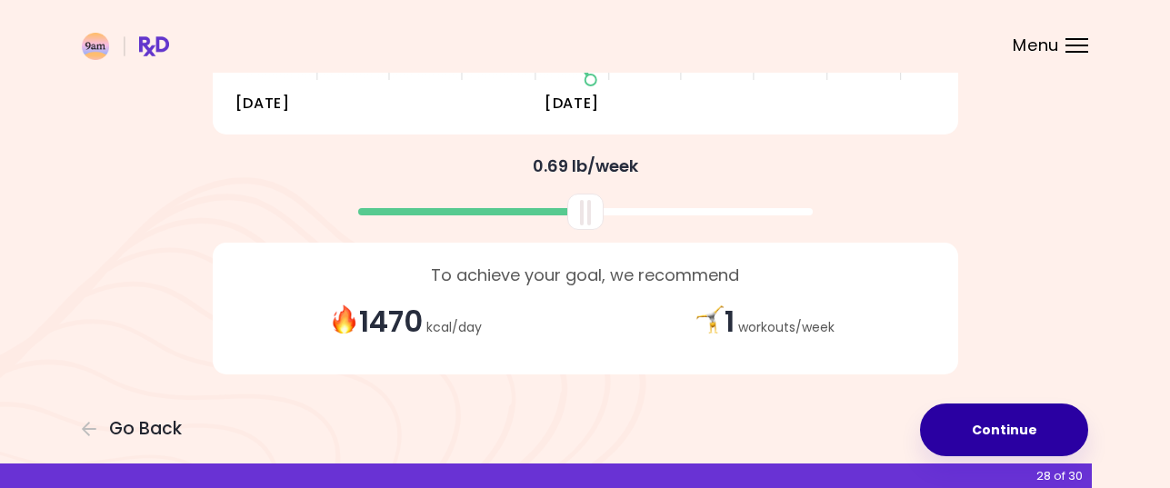
click at [1007, 427] on button "Continue" at bounding box center [1004, 430] width 168 height 53
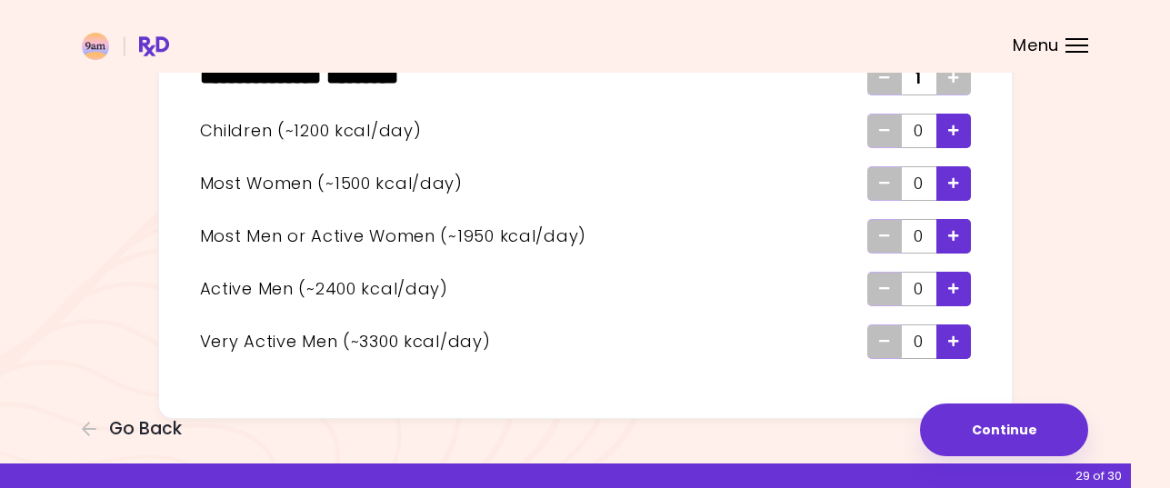
scroll to position [182, 0]
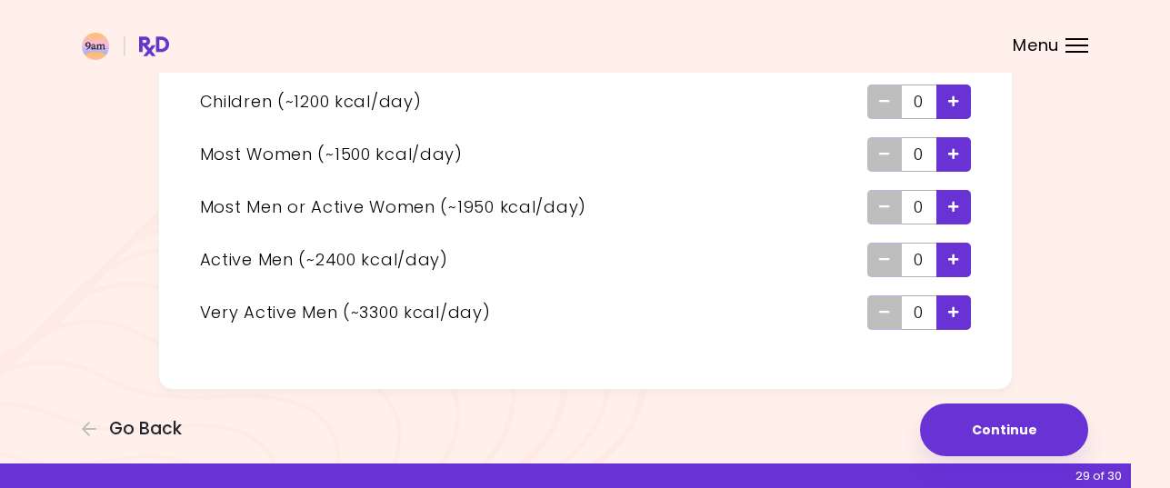
click at [952, 96] on icon "Add - Child" at bounding box center [953, 101] width 11 height 12
click at [948, 257] on icon "Add - Active Man" at bounding box center [953, 260] width 11 height 12
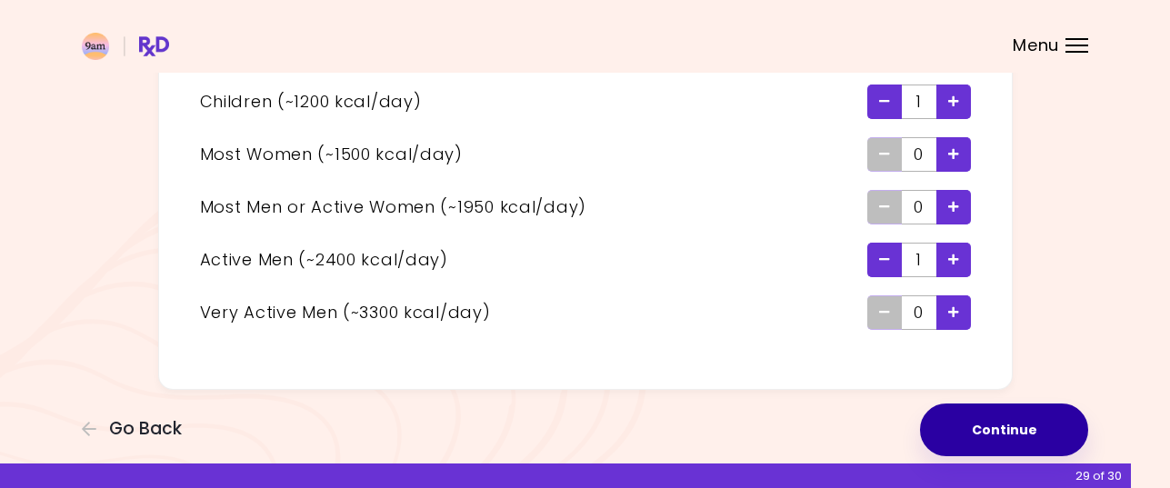
click at [1010, 431] on button "Continue" at bounding box center [1004, 430] width 168 height 53
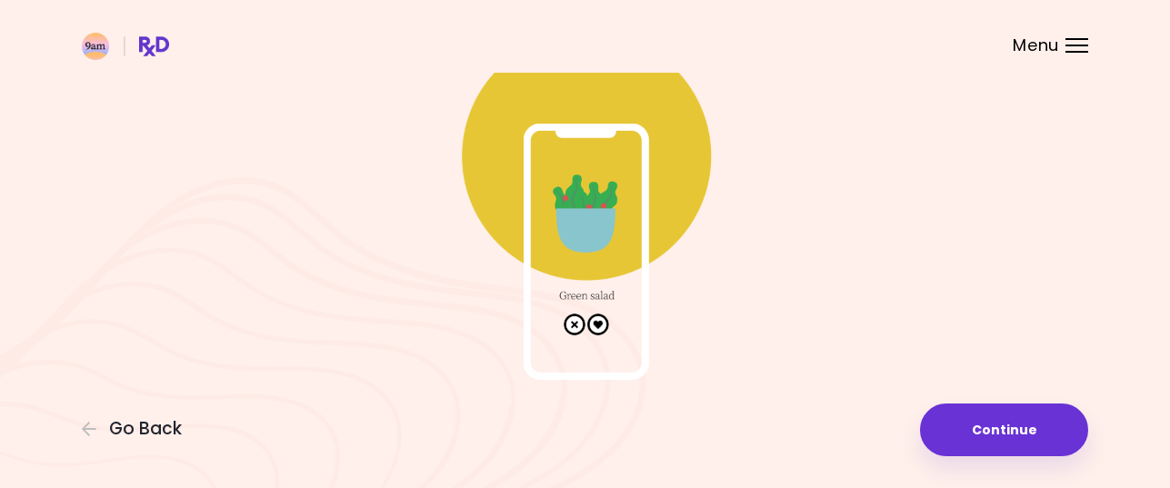
scroll to position [143, 0]
click at [573, 322] on img at bounding box center [586, 197] width 364 height 364
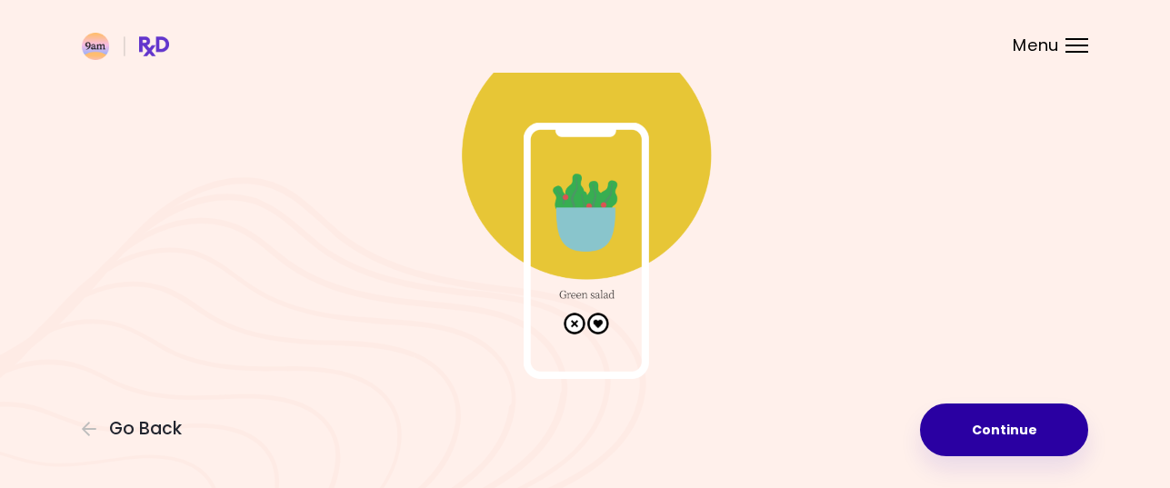
click at [1005, 420] on button "Continue" at bounding box center [1004, 430] width 168 height 53
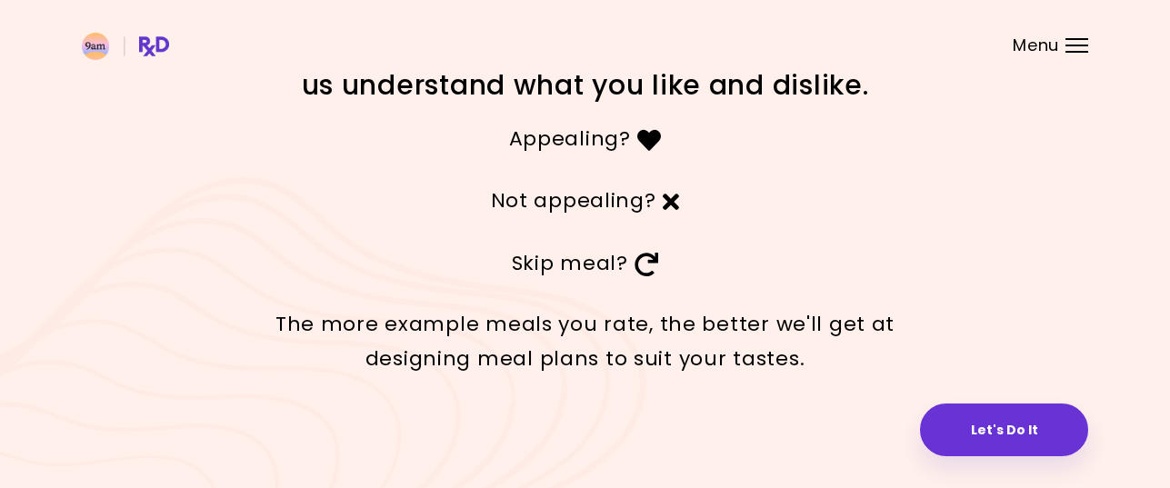
scroll to position [69, 0]
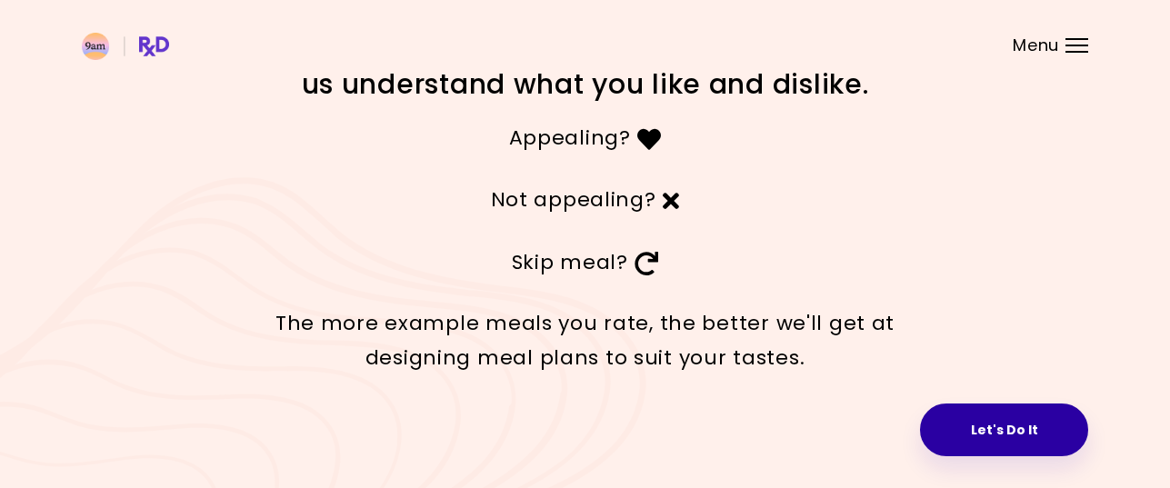
click at [1019, 425] on button "Let's Do It" at bounding box center [1004, 430] width 168 height 53
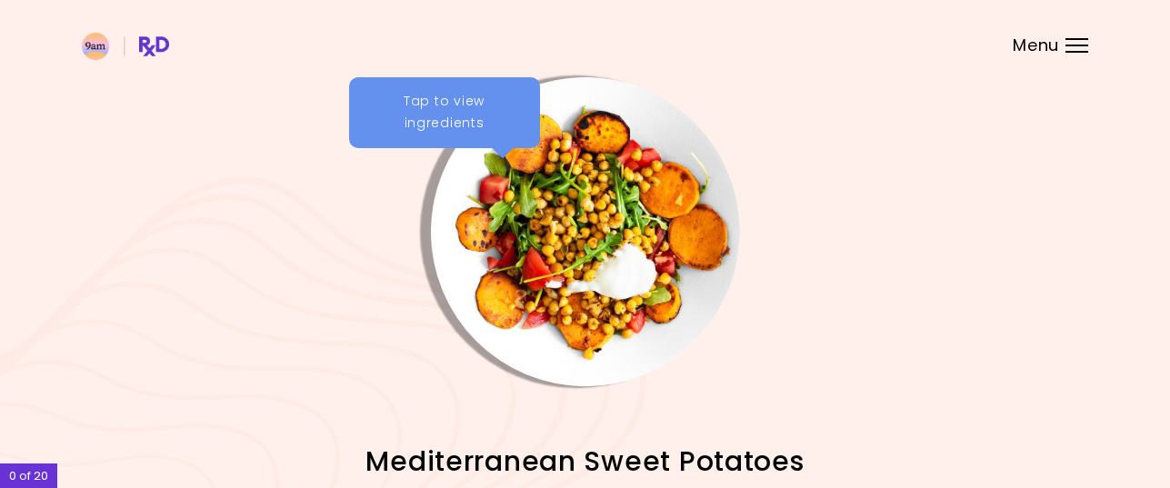
click at [494, 186] on img "Info - Mediterranean Sweet Potatoes" at bounding box center [585, 231] width 309 height 309
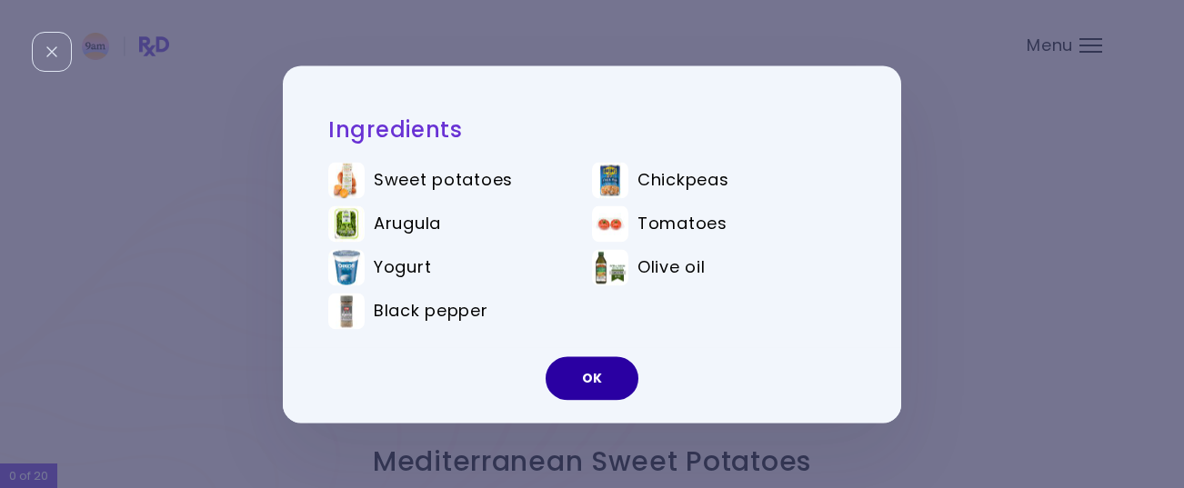
click at [608, 377] on button "OK" at bounding box center [591, 378] width 93 height 44
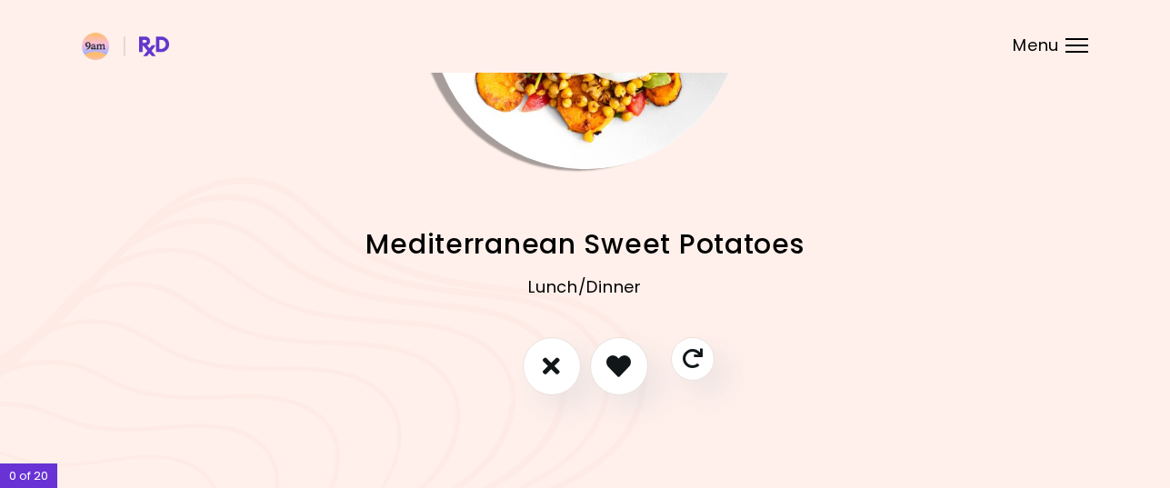
scroll to position [220, 0]
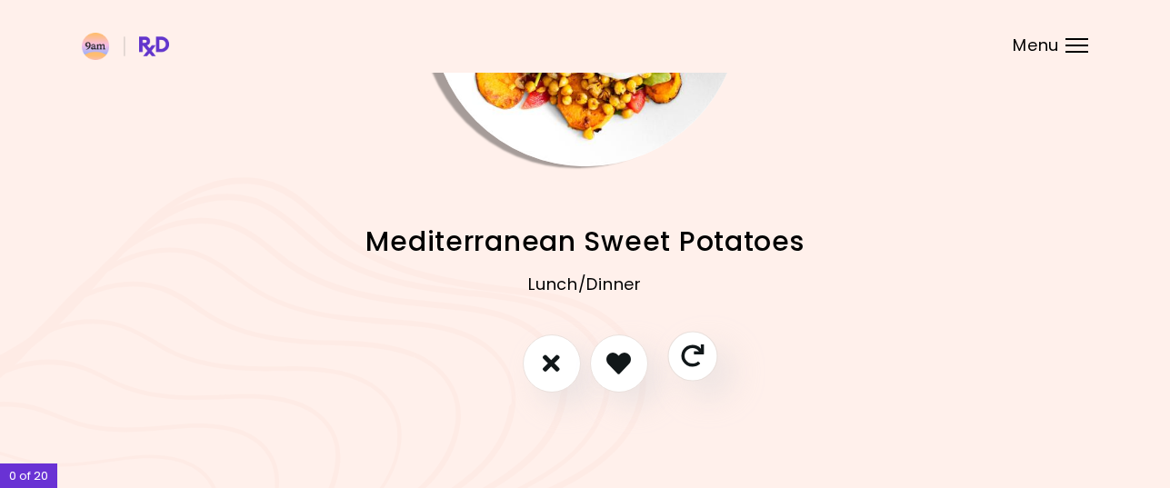
click at [696, 350] on icon "Skip" at bounding box center [692, 356] width 23 height 23
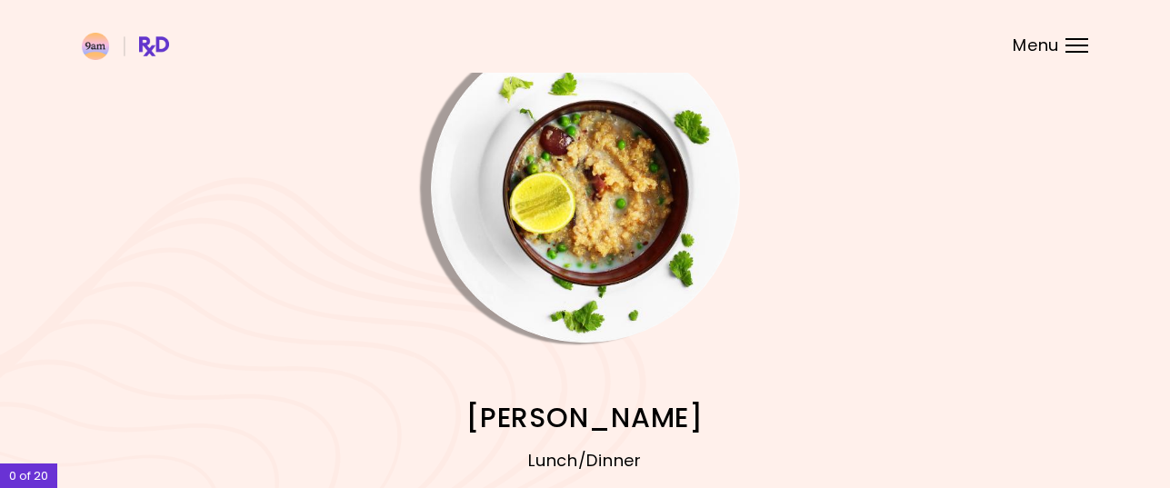
scroll to position [38, 0]
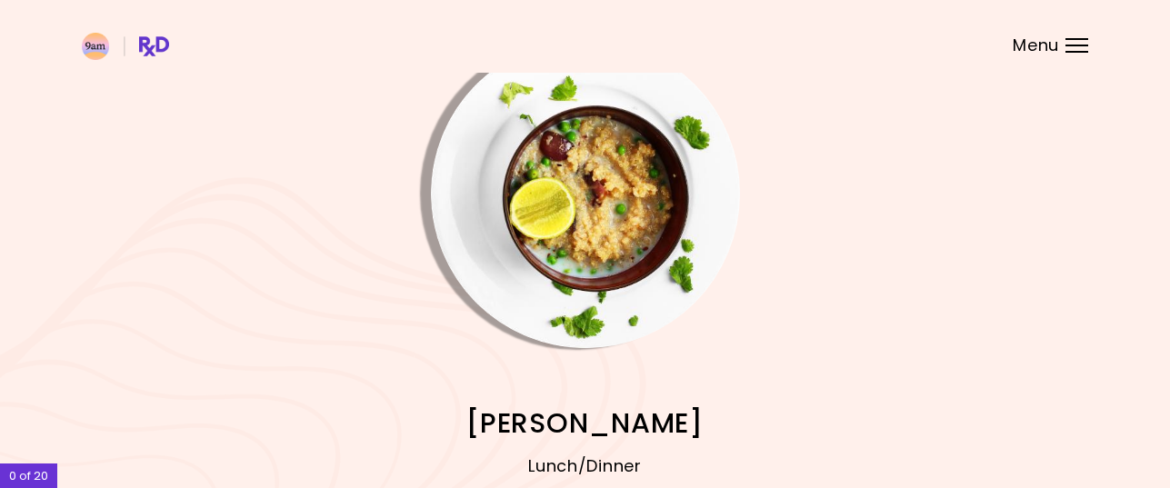
click at [621, 207] on img "Info - Quinoa Risotto" at bounding box center [585, 193] width 309 height 309
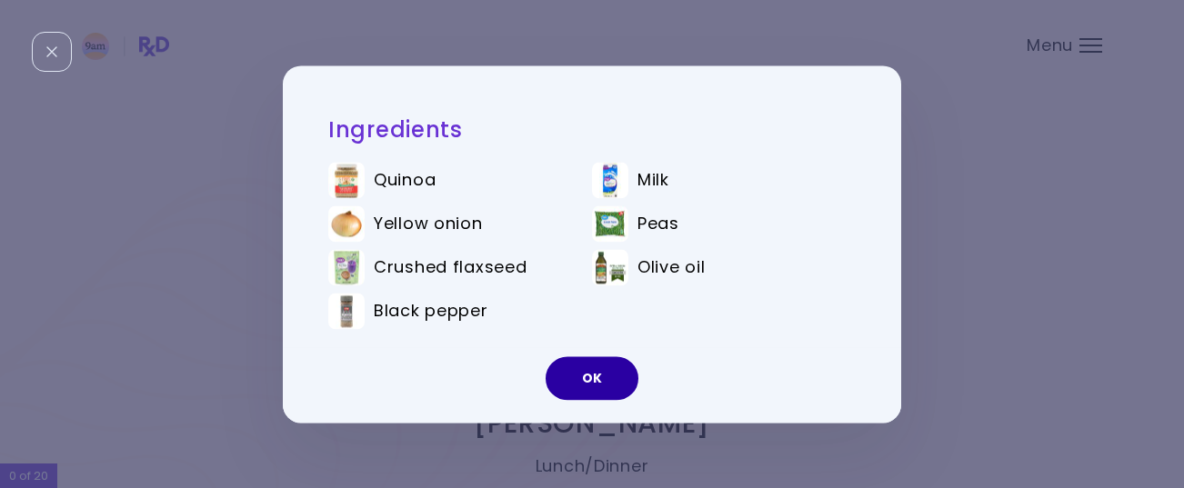
click at [601, 367] on button "OK" at bounding box center [591, 378] width 93 height 44
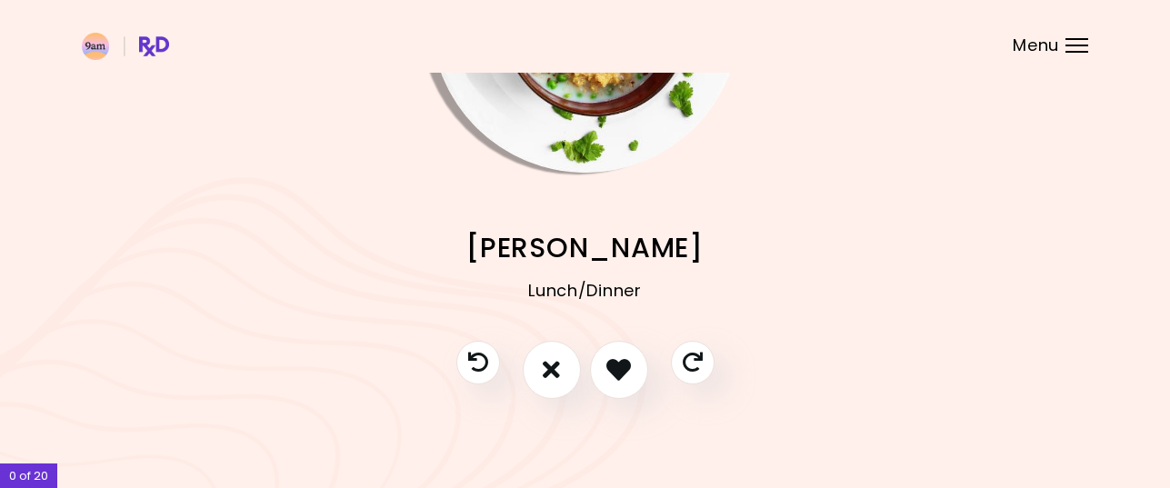
scroll to position [220, 0]
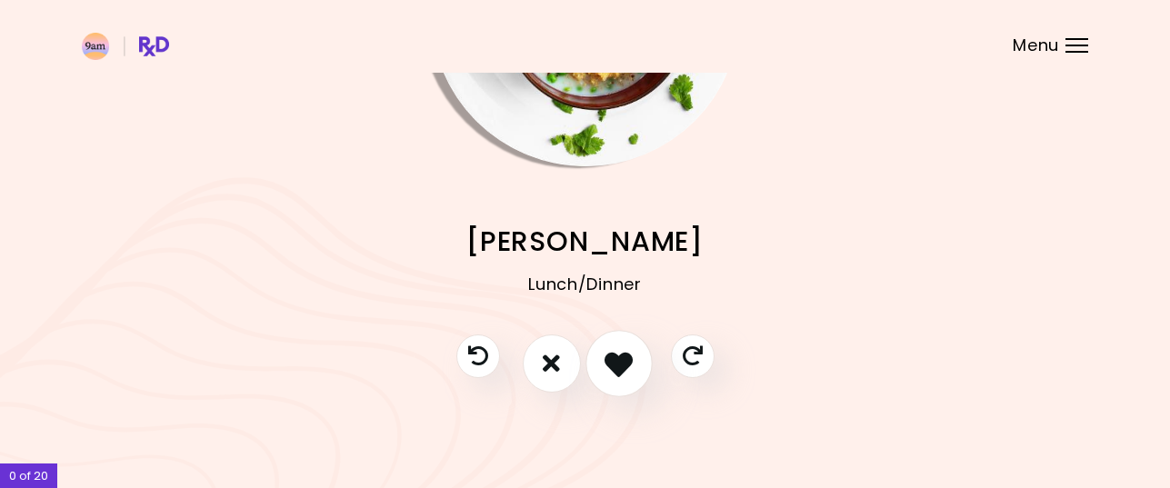
click at [628, 360] on icon "I like this recipe" at bounding box center [618, 363] width 28 height 28
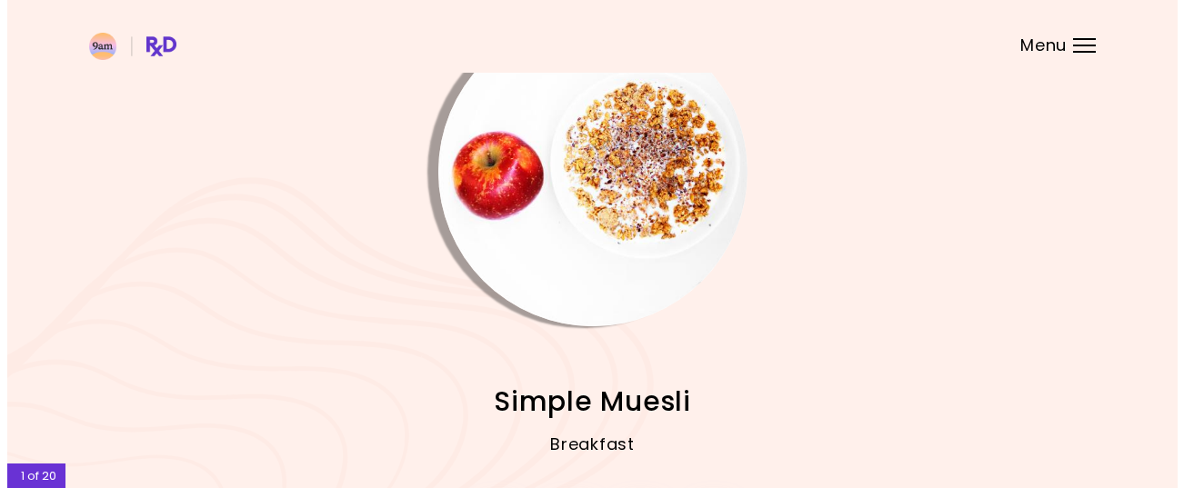
scroll to position [91, 0]
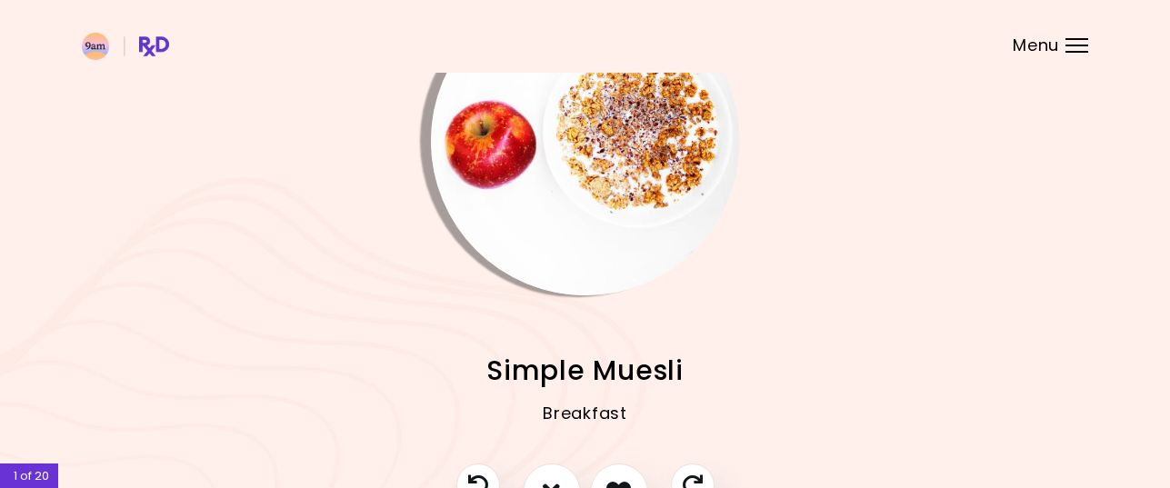
click at [625, 143] on img "Info - Simple Muesli" at bounding box center [585, 140] width 309 height 309
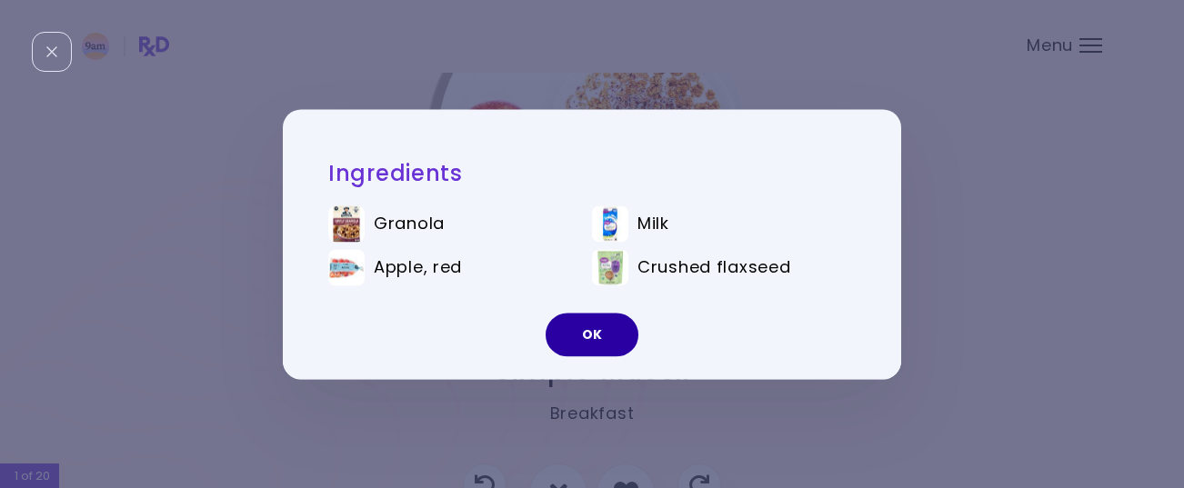
click at [606, 332] on button "OK" at bounding box center [591, 335] width 93 height 44
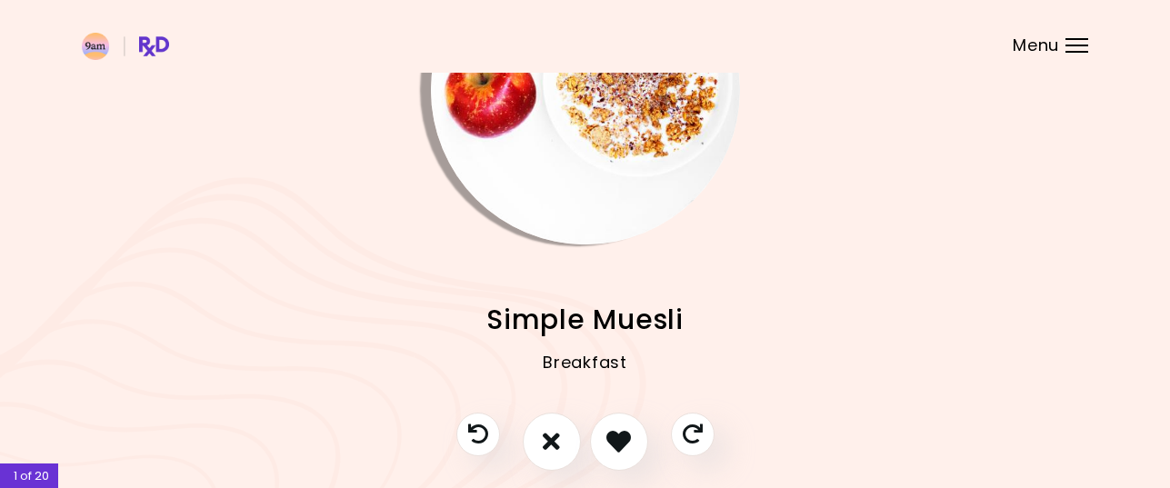
scroll to position [168, 0]
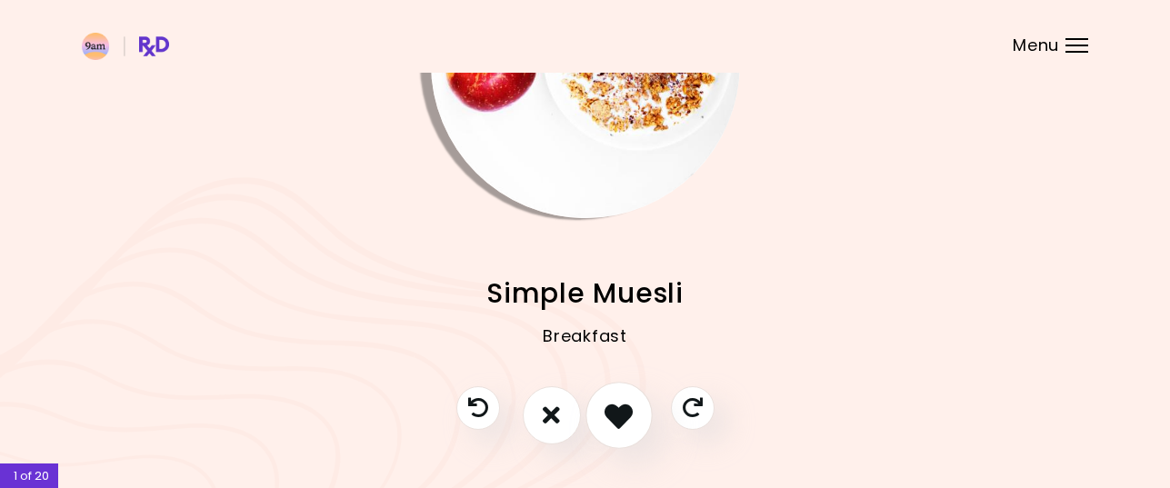
click at [610, 408] on icon "I like this recipe" at bounding box center [618, 415] width 28 height 28
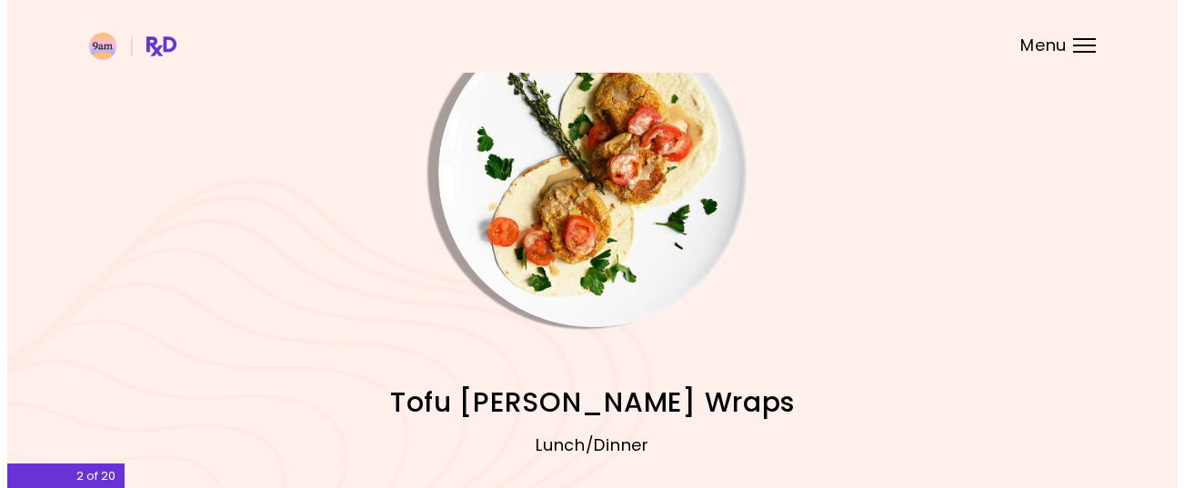
scroll to position [91, 0]
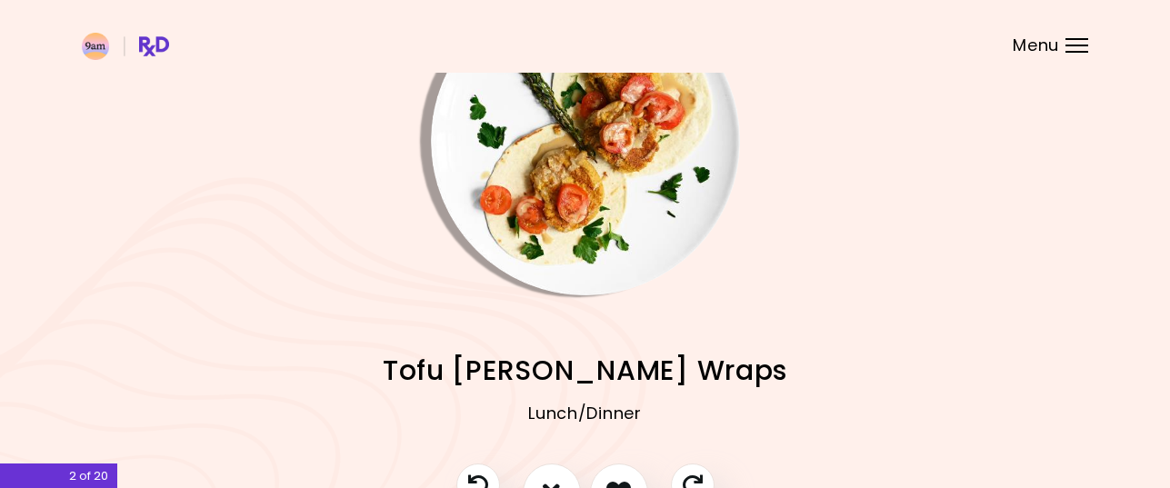
click at [599, 151] on img "Info - Tofu Patty Wraps" at bounding box center [585, 140] width 309 height 309
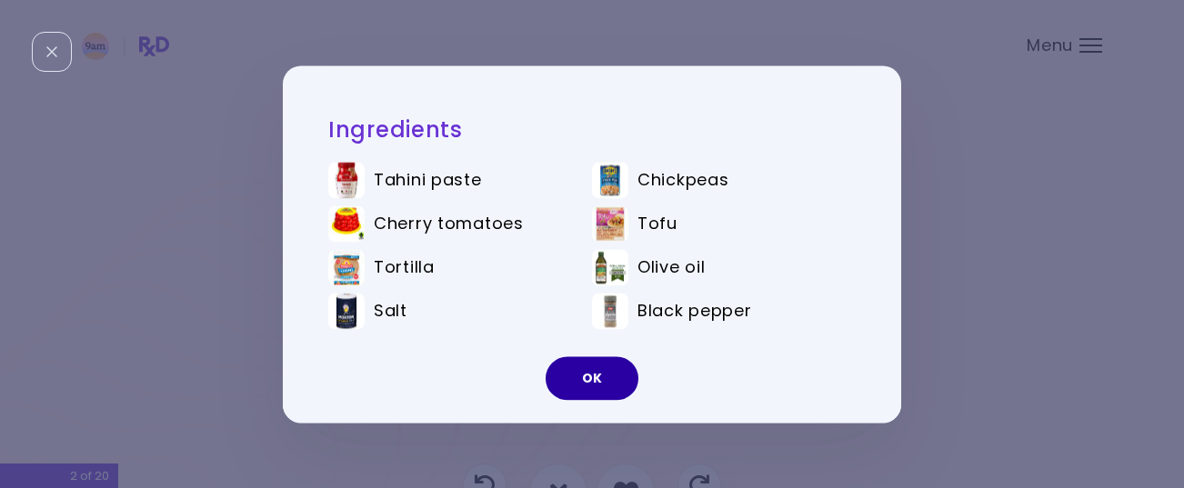
click at [607, 375] on button "OK" at bounding box center [591, 378] width 93 height 44
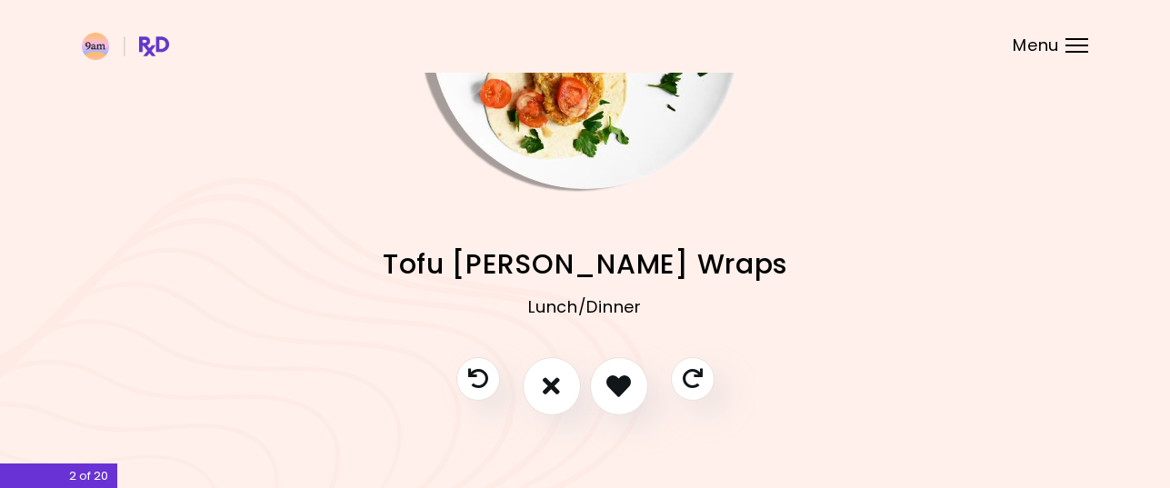
scroll to position [220, 0]
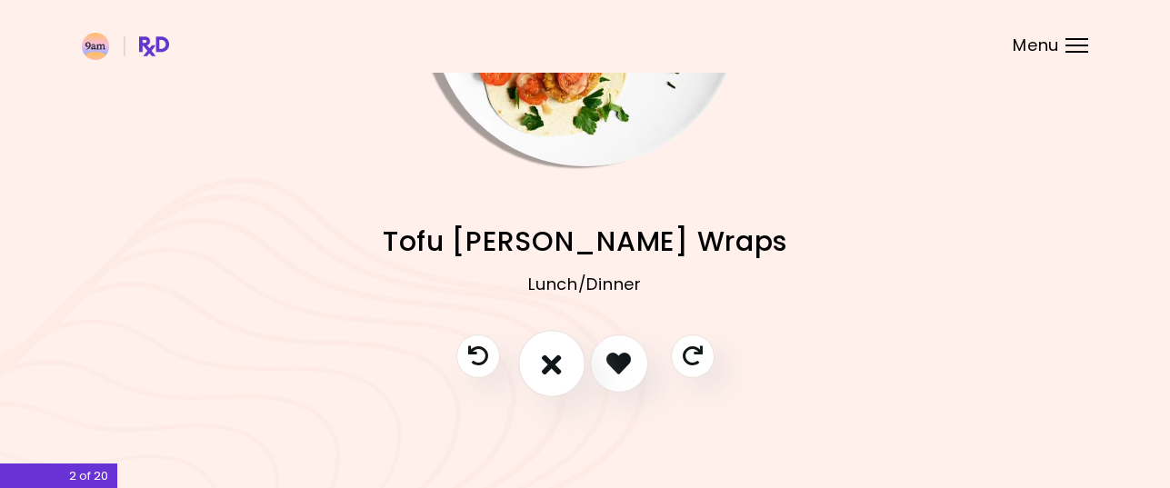
click at [548, 357] on icon "I don't like this recipe" at bounding box center [552, 363] width 20 height 28
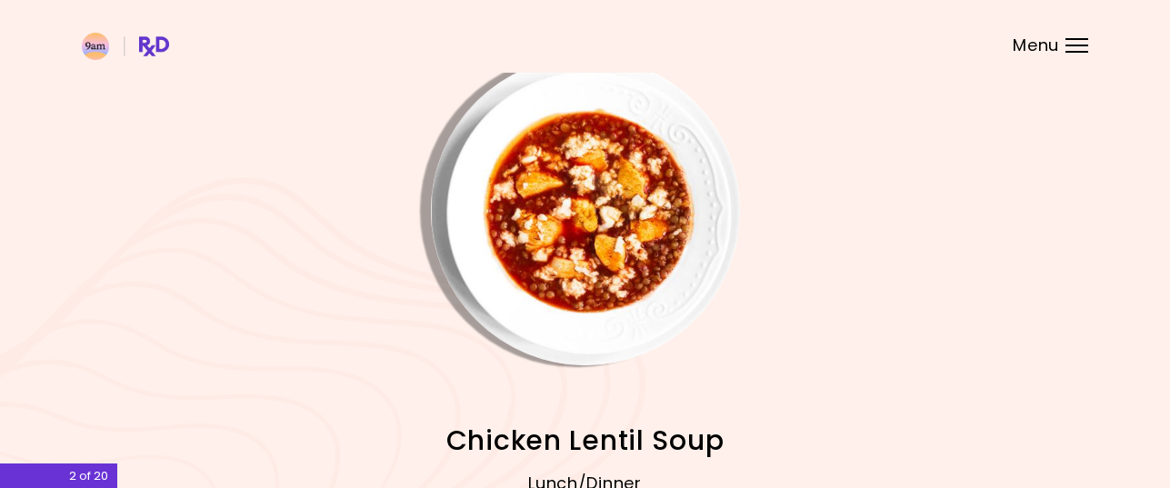
scroll to position [0, 0]
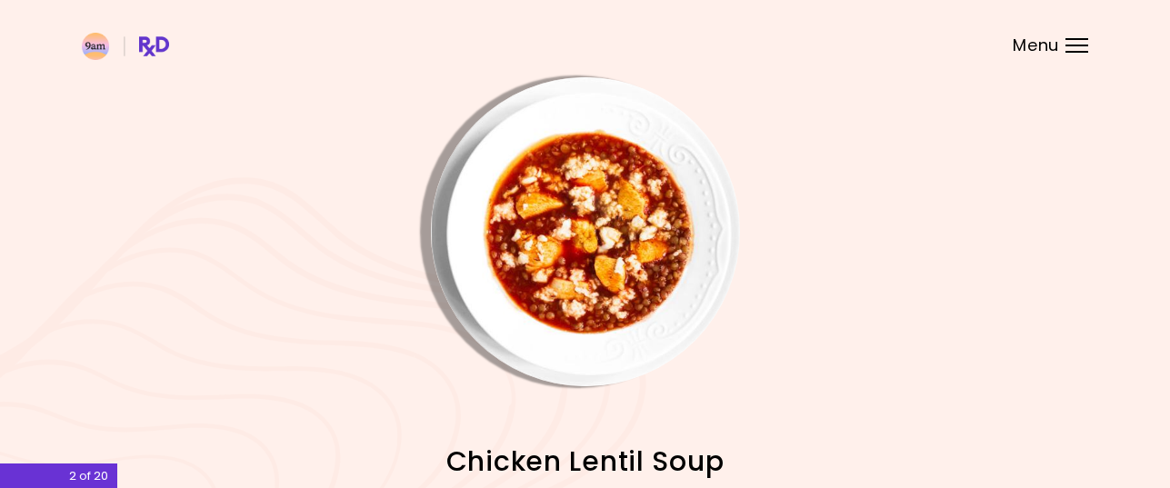
click at [579, 235] on img "Info - Chicken Lentil Soup" at bounding box center [585, 231] width 309 height 309
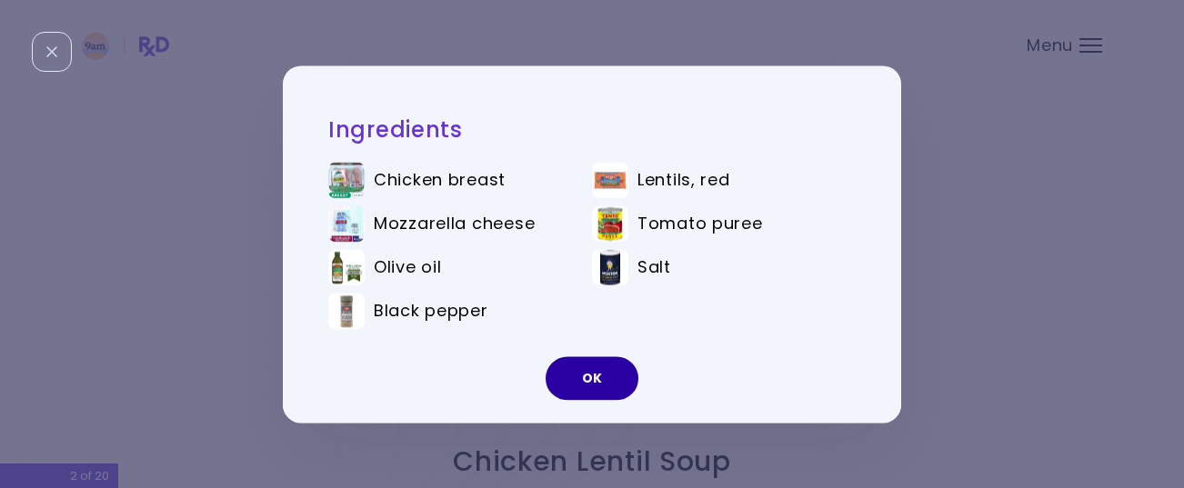
click at [599, 381] on button "OK" at bounding box center [591, 378] width 93 height 44
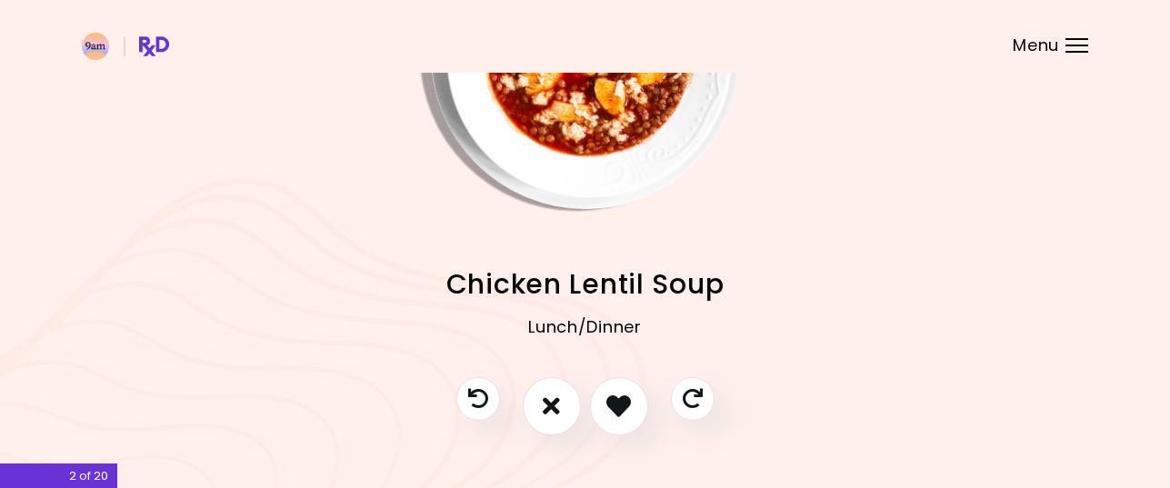
scroll to position [182, 0]
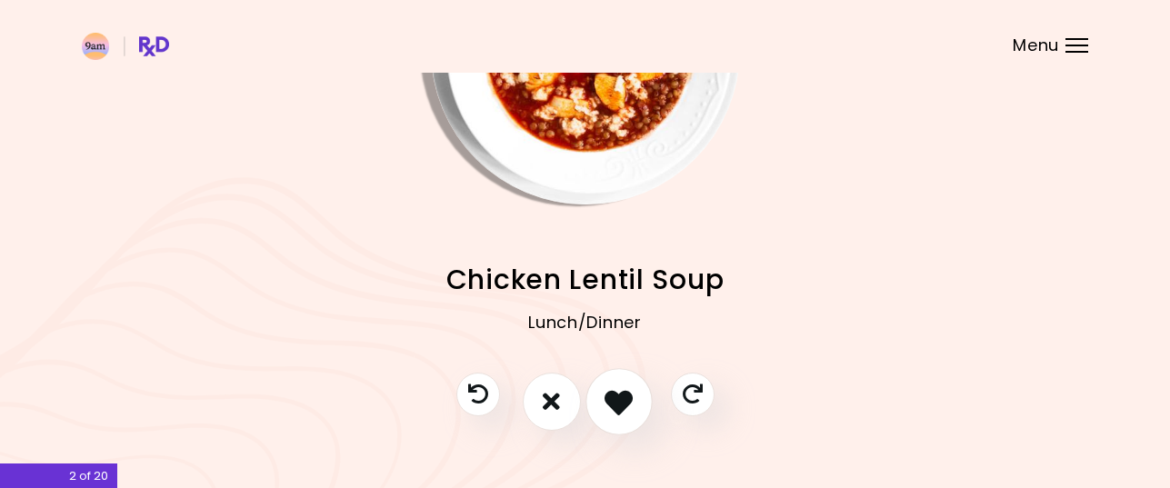
click at [633, 399] on icon "I like this recipe" at bounding box center [618, 401] width 28 height 28
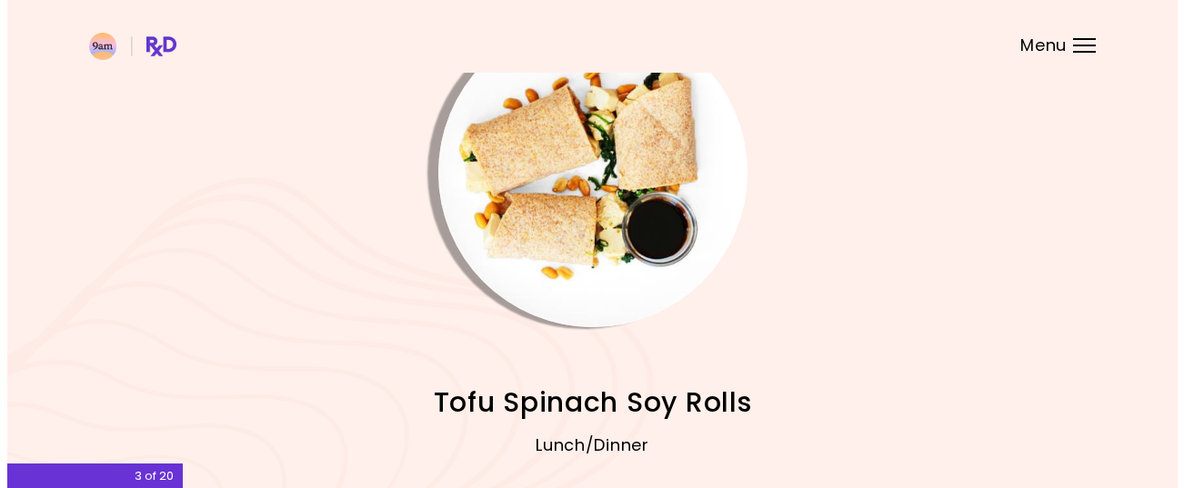
scroll to position [91, 0]
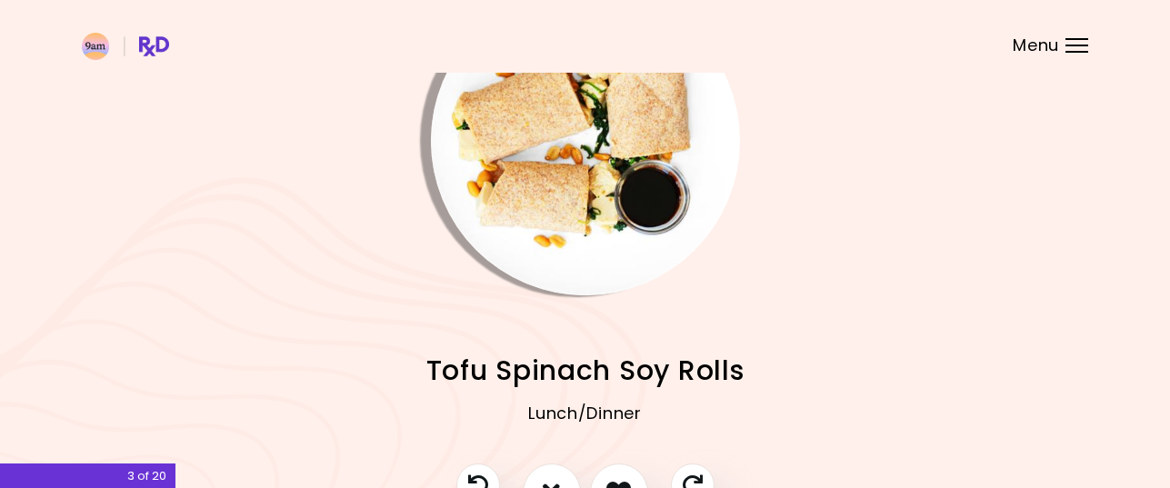
click at [554, 159] on img "Info - Tofu Spinach Soy Rolls" at bounding box center [585, 140] width 309 height 309
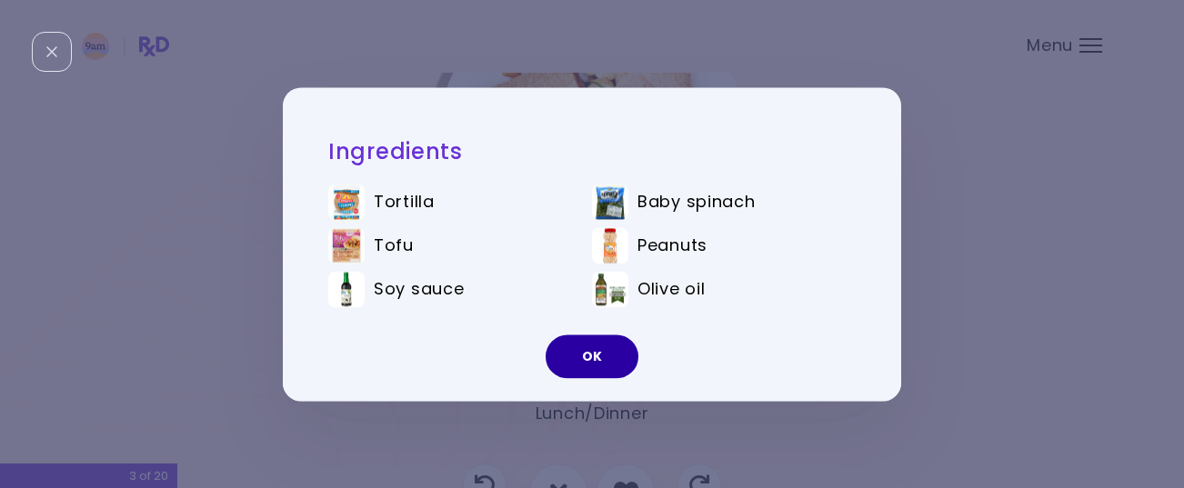
click at [605, 349] on button "OK" at bounding box center [591, 357] width 93 height 44
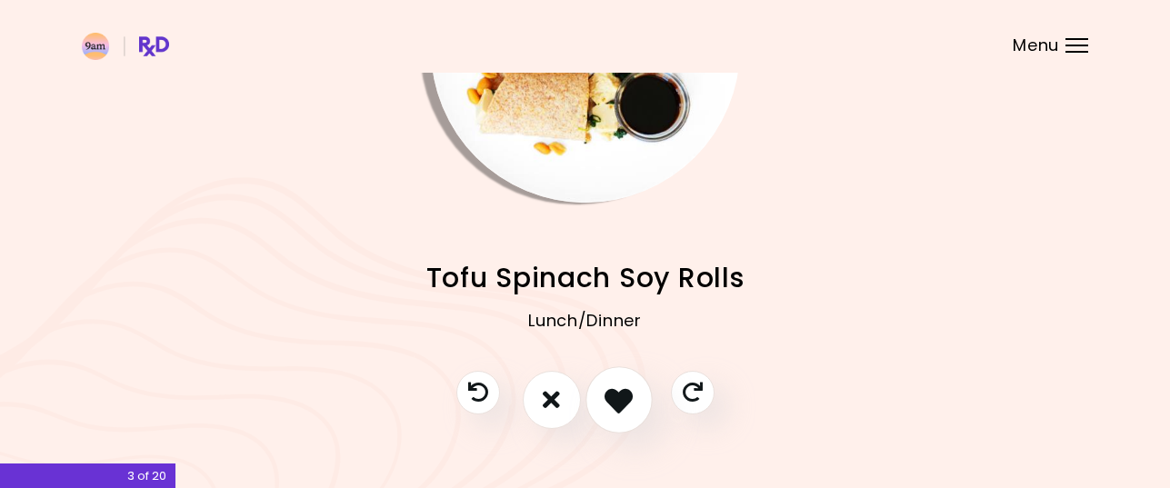
scroll to position [220, 0]
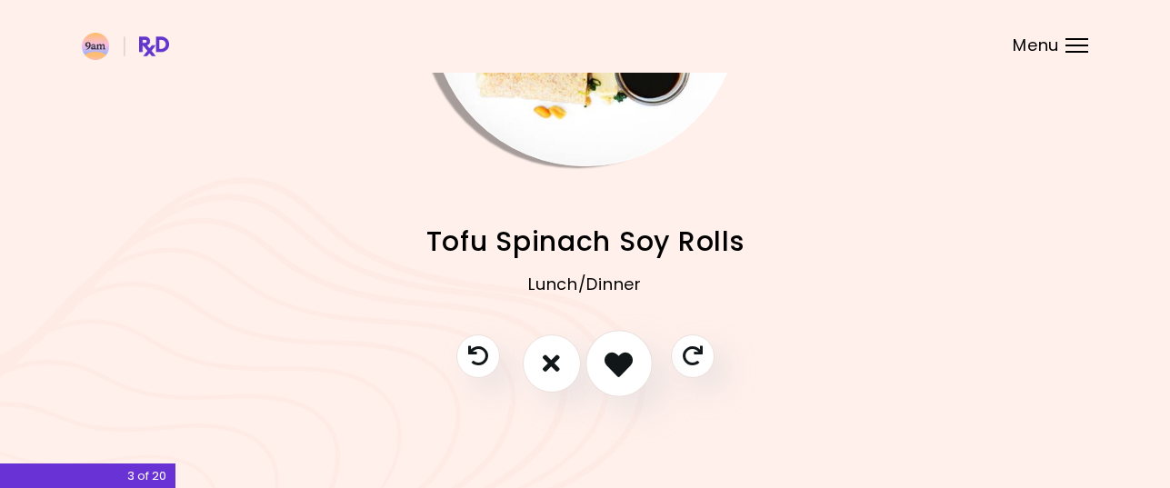
click at [628, 363] on icon "I like this recipe" at bounding box center [618, 363] width 28 height 28
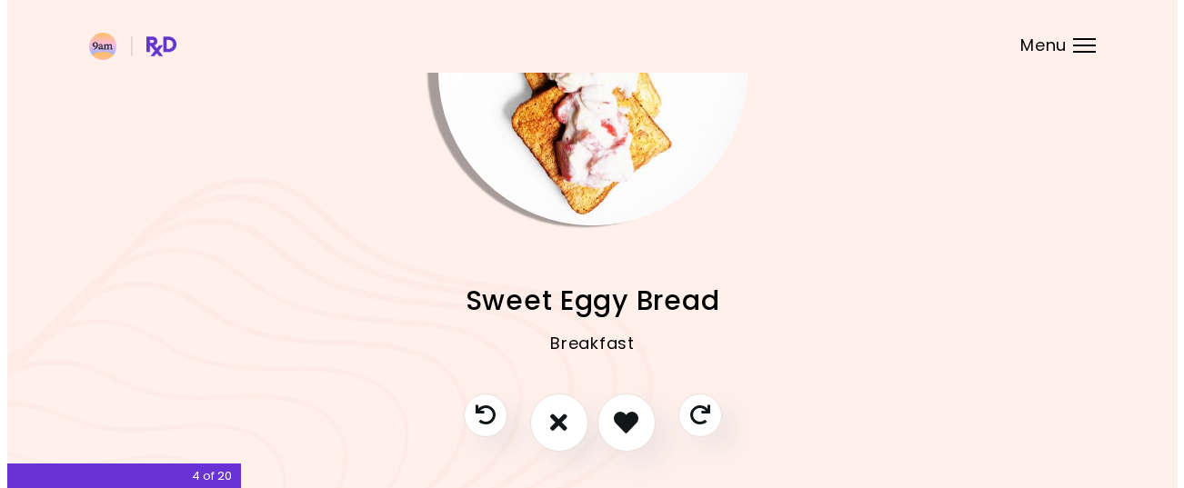
scroll to position [129, 0]
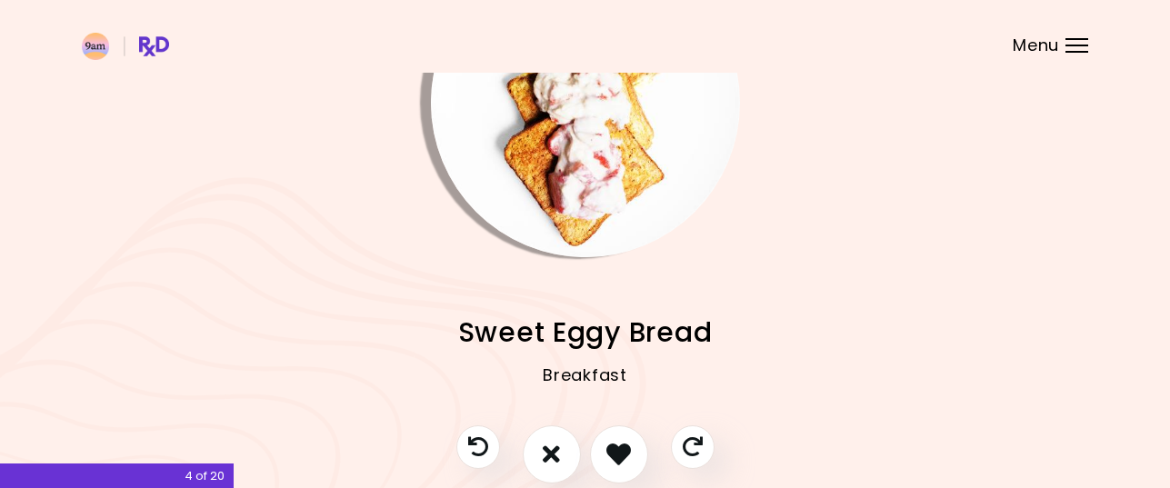
click at [587, 178] on img "Info - Sweet Eggy Bread" at bounding box center [585, 102] width 309 height 309
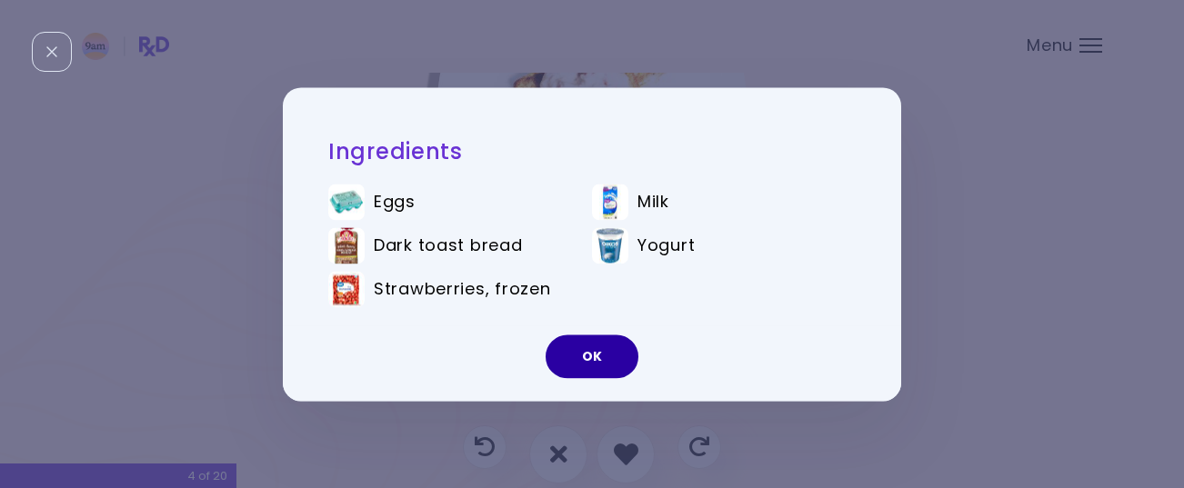
click at [597, 352] on button "OK" at bounding box center [591, 357] width 93 height 44
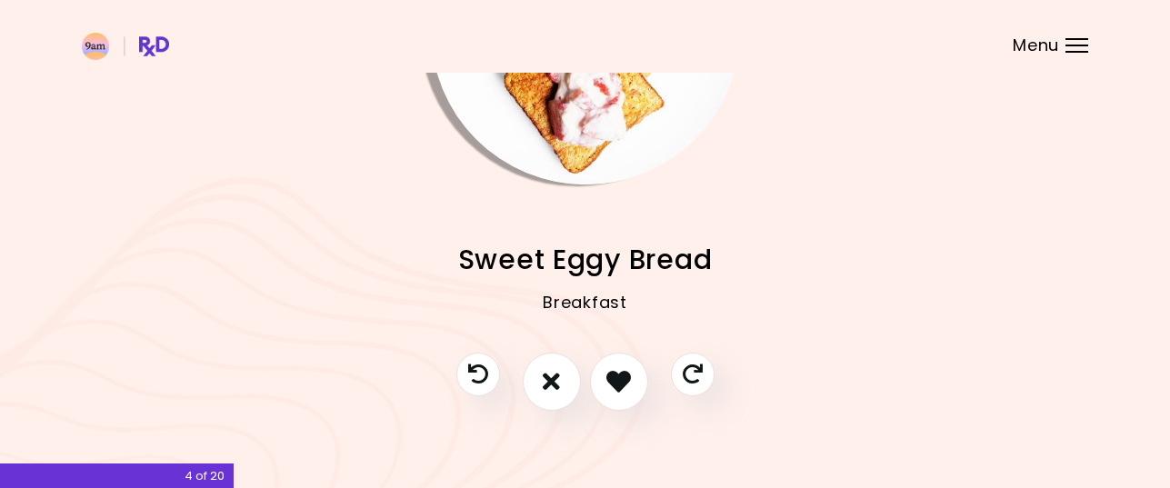
scroll to position [220, 0]
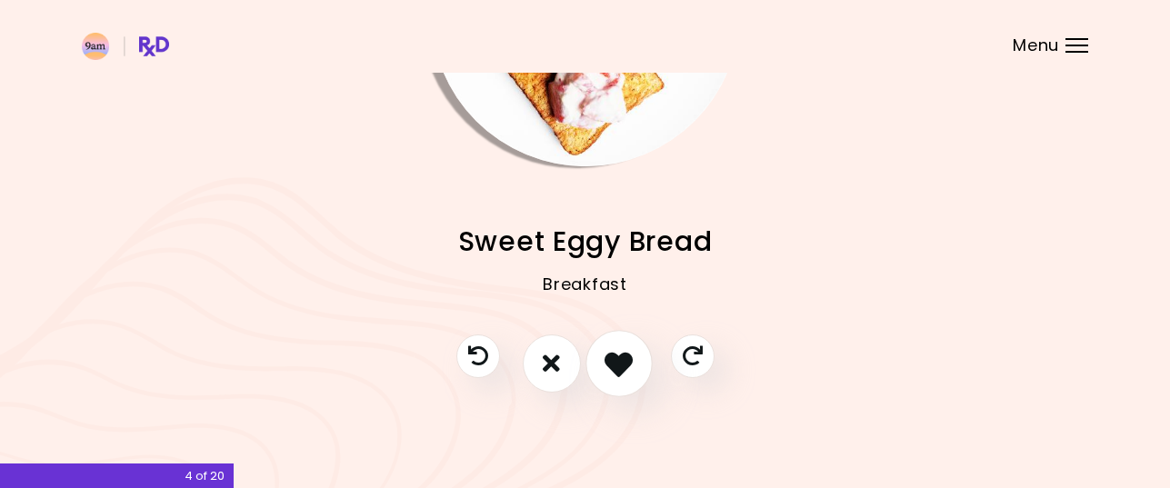
click at [614, 361] on icon "I like this recipe" at bounding box center [618, 363] width 28 height 28
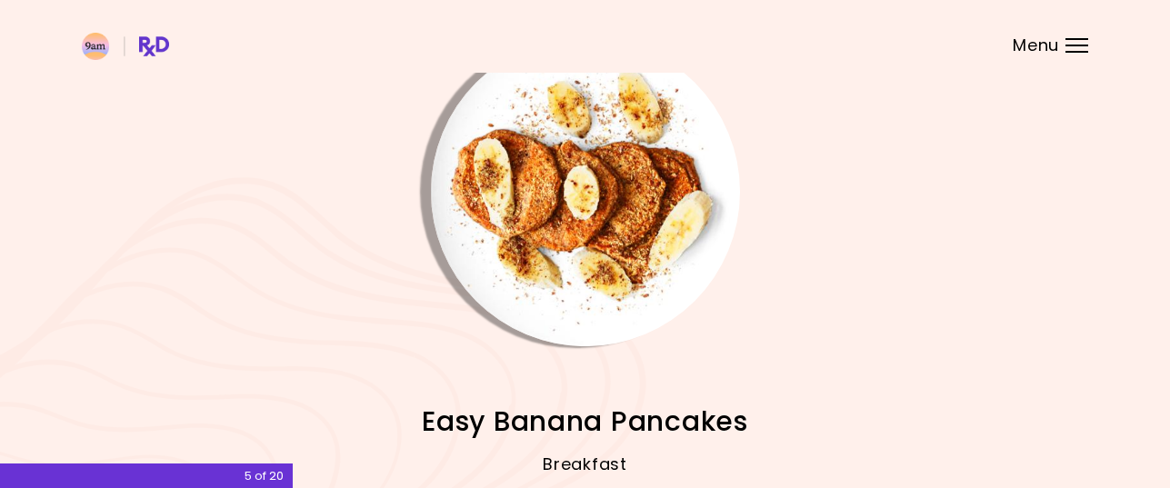
scroll to position [38, 0]
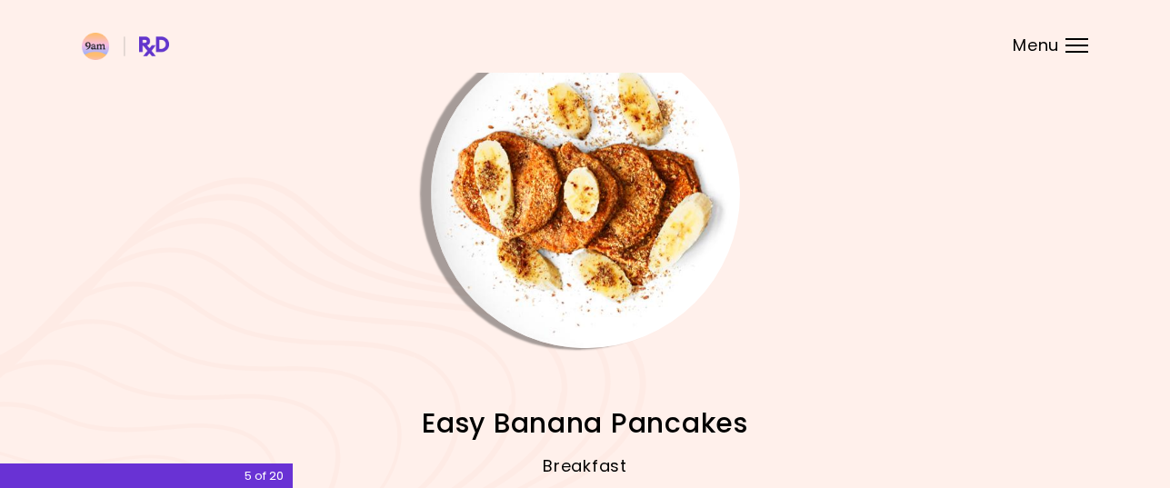
click at [627, 206] on img "Info - Easy Banana Pancakes" at bounding box center [585, 193] width 309 height 309
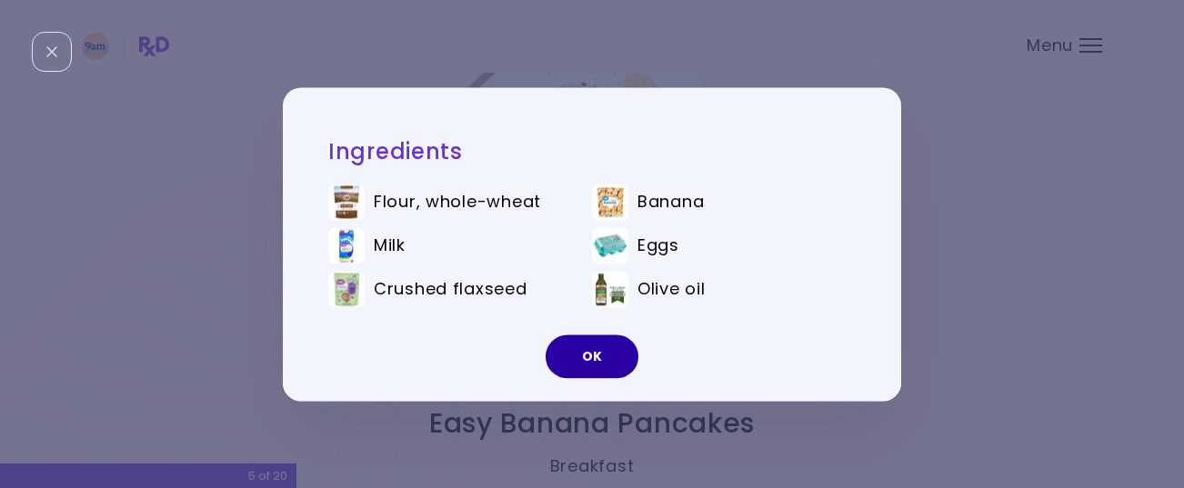
click at [615, 347] on button "OK" at bounding box center [591, 357] width 93 height 44
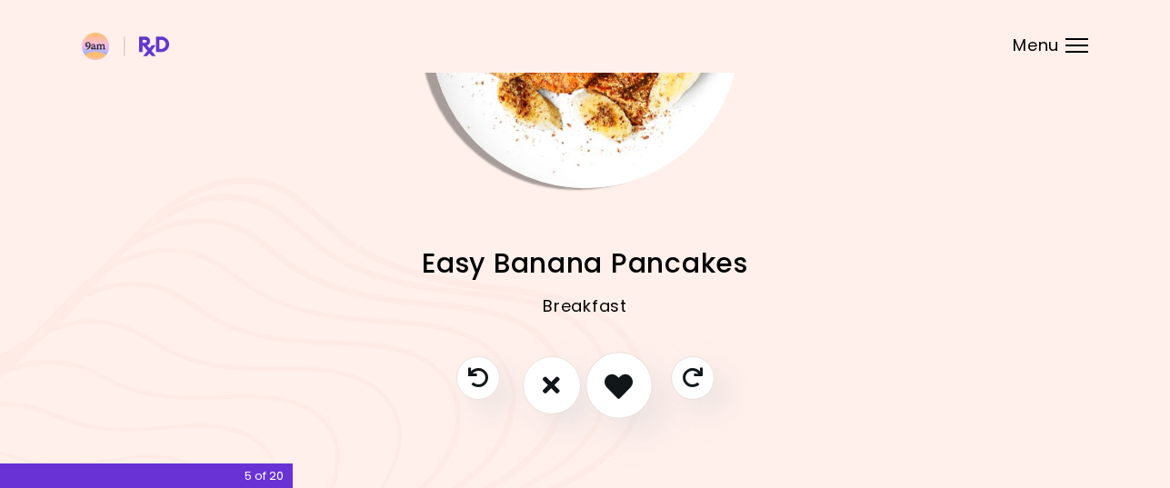
scroll to position [220, 0]
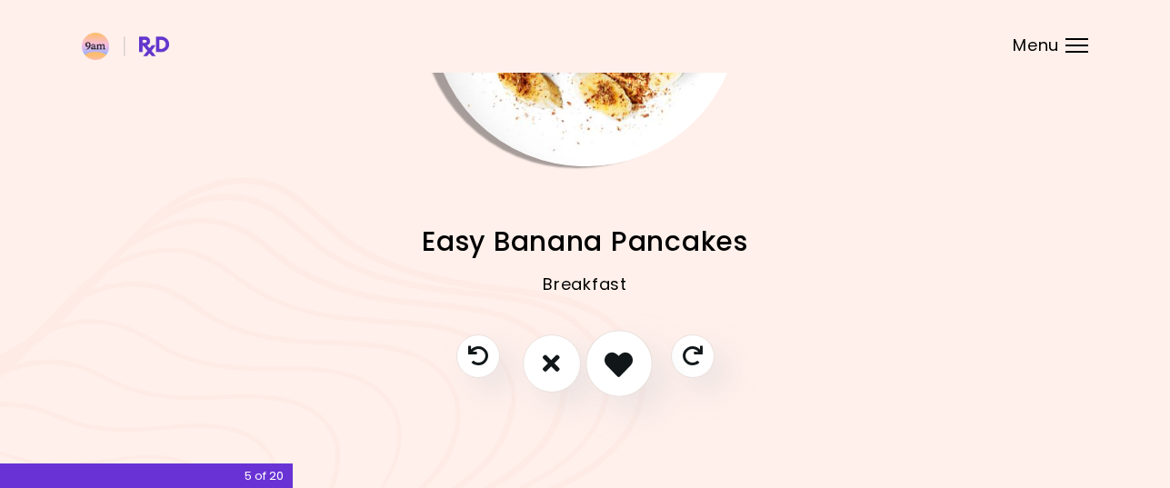
click at [617, 361] on icon "I like this recipe" at bounding box center [618, 363] width 28 height 28
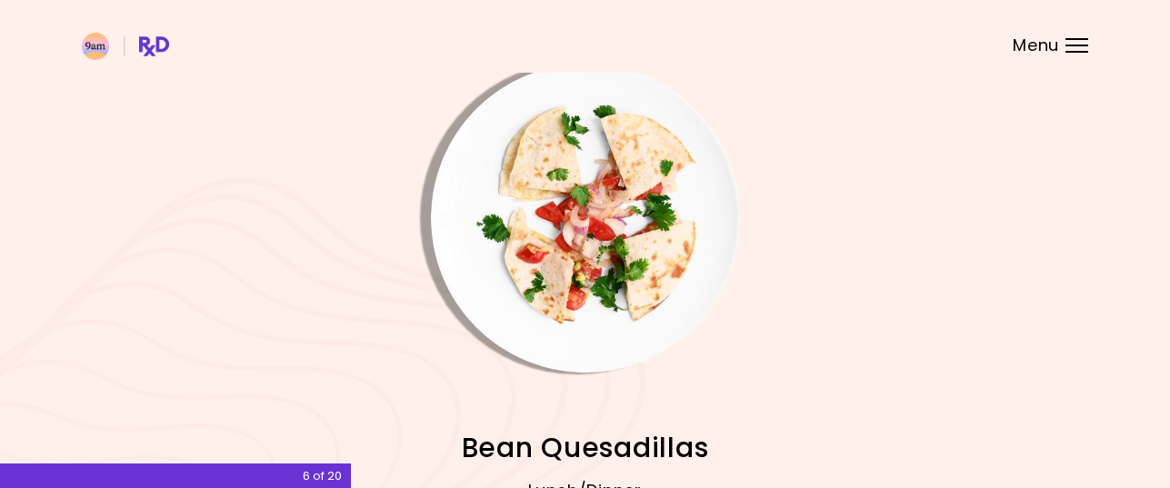
scroll to position [0, 0]
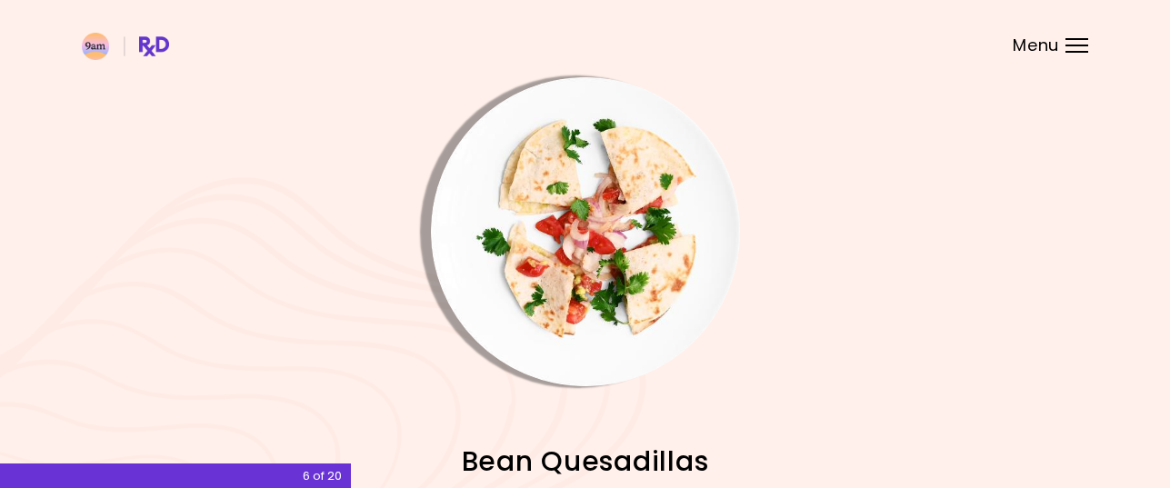
click at [648, 286] on img "Info - Bean Quesadillas" at bounding box center [585, 231] width 309 height 309
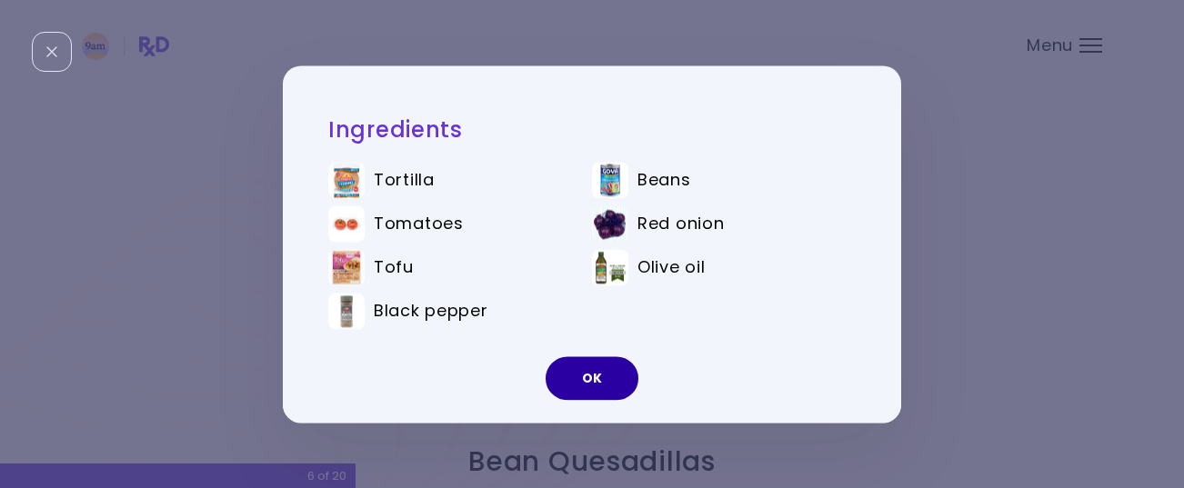
click at [604, 380] on button "OK" at bounding box center [591, 378] width 93 height 44
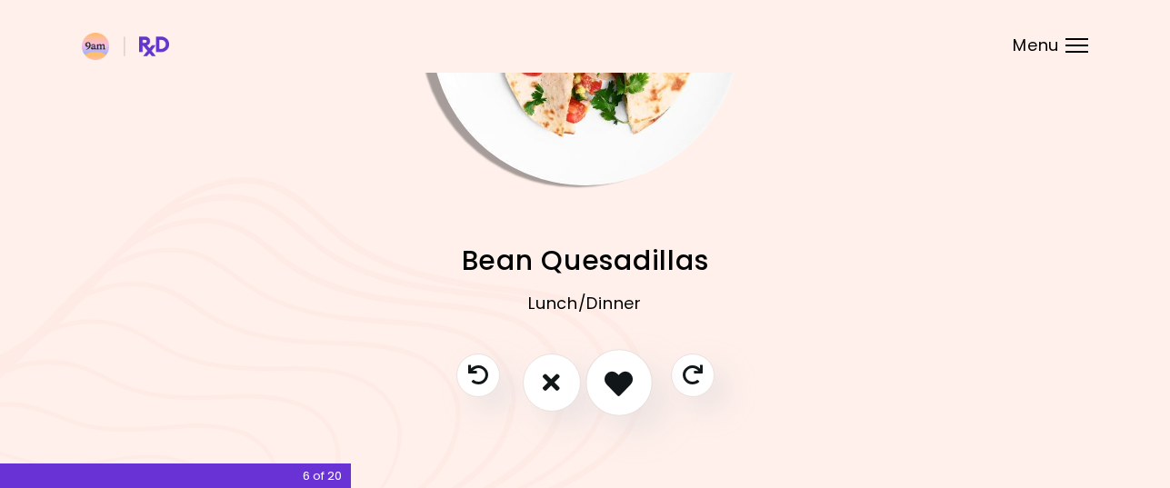
scroll to position [220, 0]
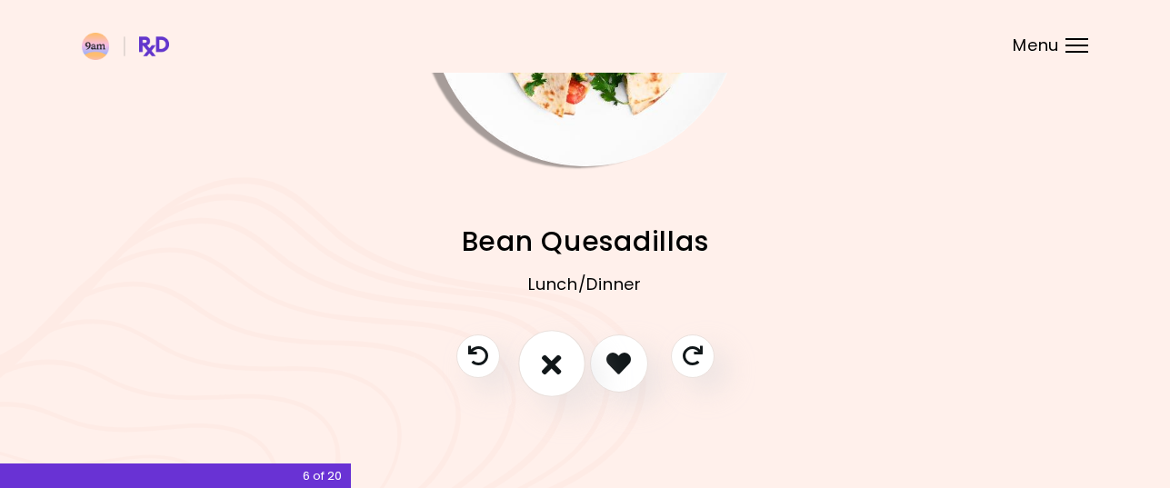
click at [533, 360] on button "I don't like this recipe" at bounding box center [551, 363] width 67 height 67
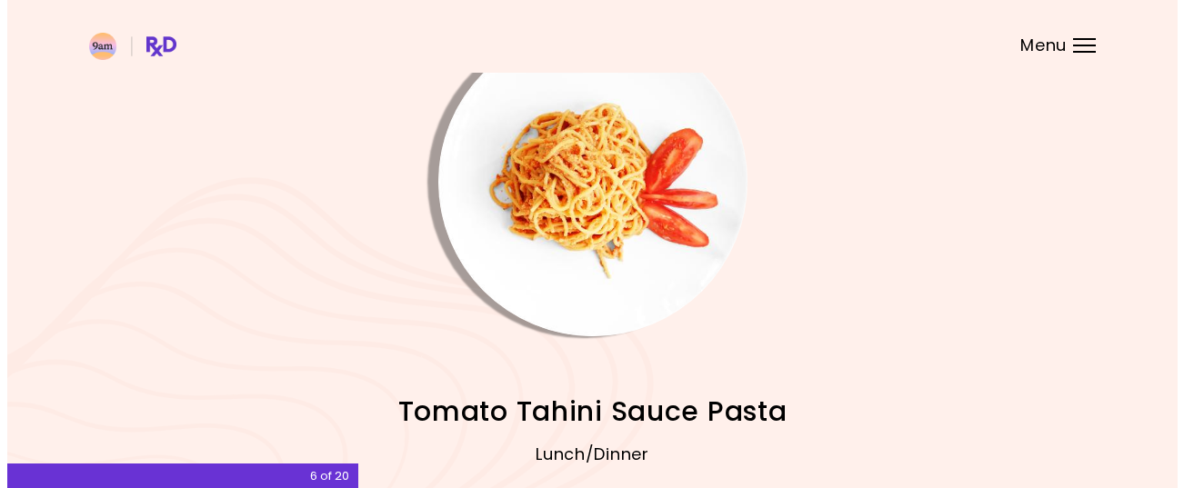
scroll to position [91, 0]
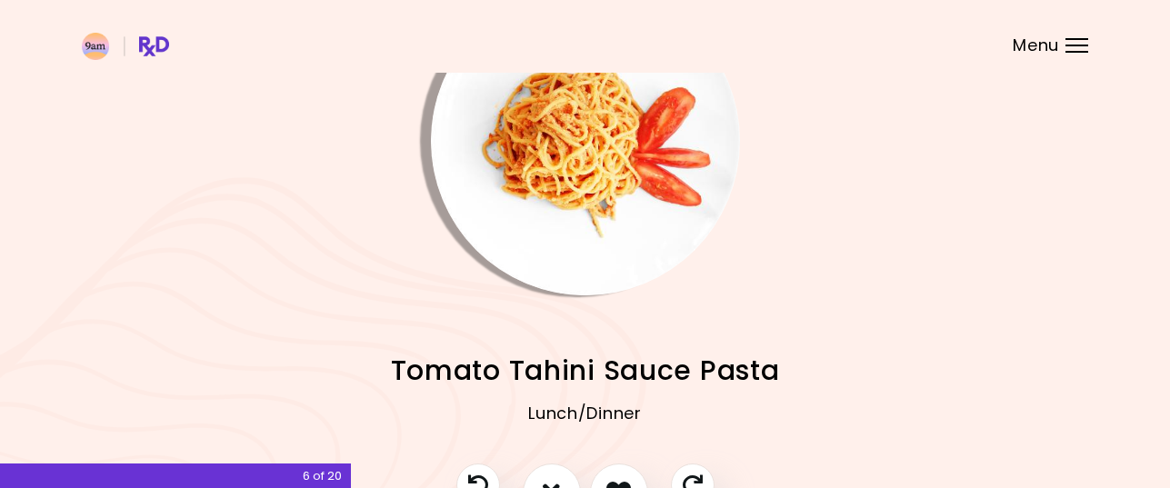
click at [578, 169] on img "Info - Tomato Tahini Sauce Pasta" at bounding box center [585, 140] width 309 height 309
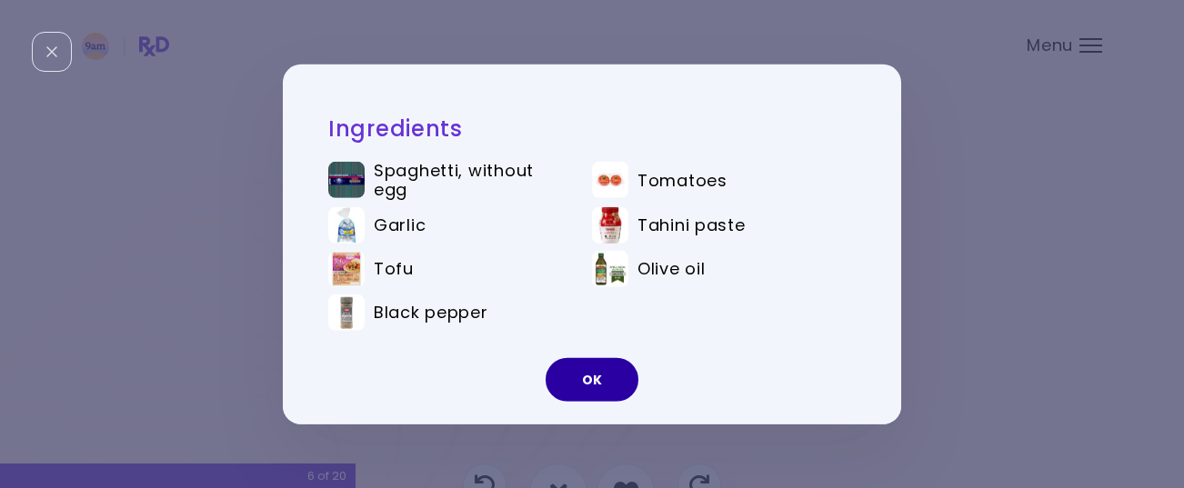
click at [594, 377] on button "OK" at bounding box center [591, 380] width 93 height 44
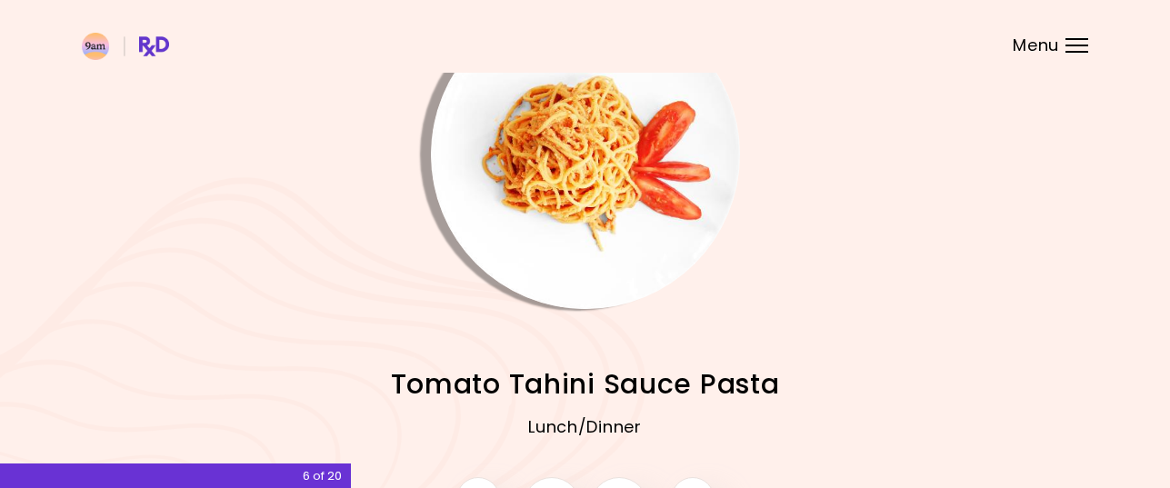
scroll to position [168, 0]
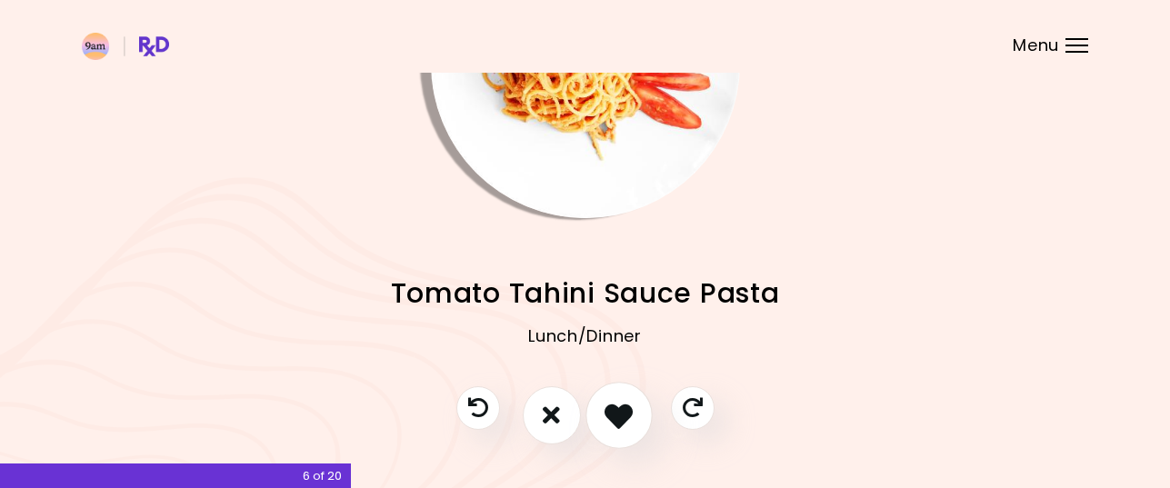
click at [623, 411] on icon "I like this recipe" at bounding box center [618, 415] width 28 height 28
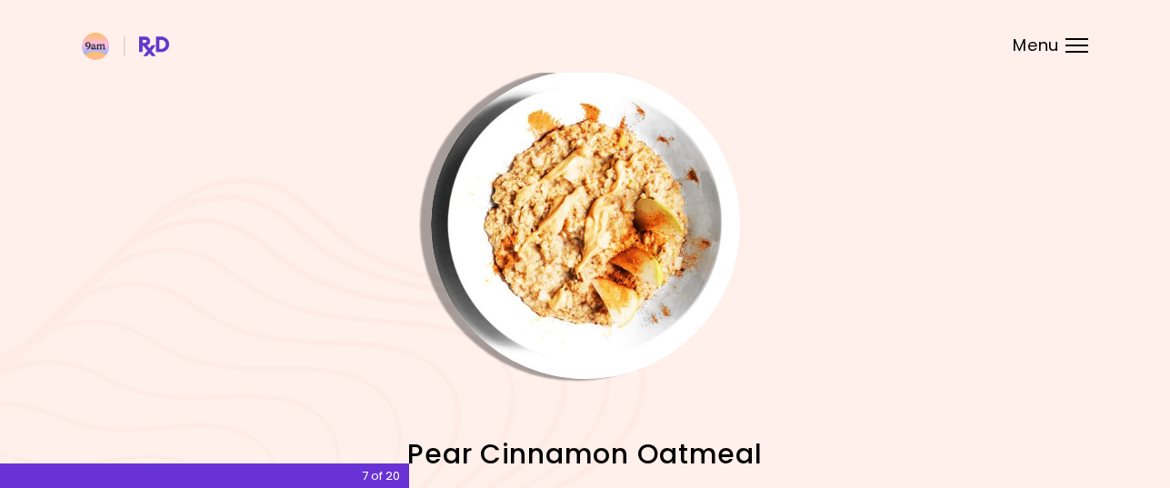
scroll to position [0, 0]
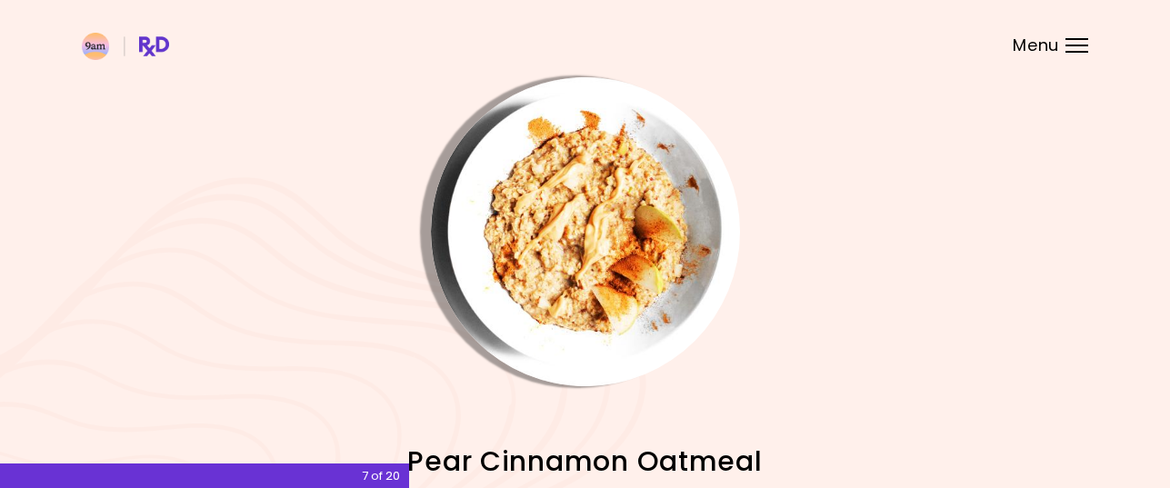
click at [594, 255] on img "Info - Pear Cinnamon Oatmeal" at bounding box center [585, 231] width 309 height 309
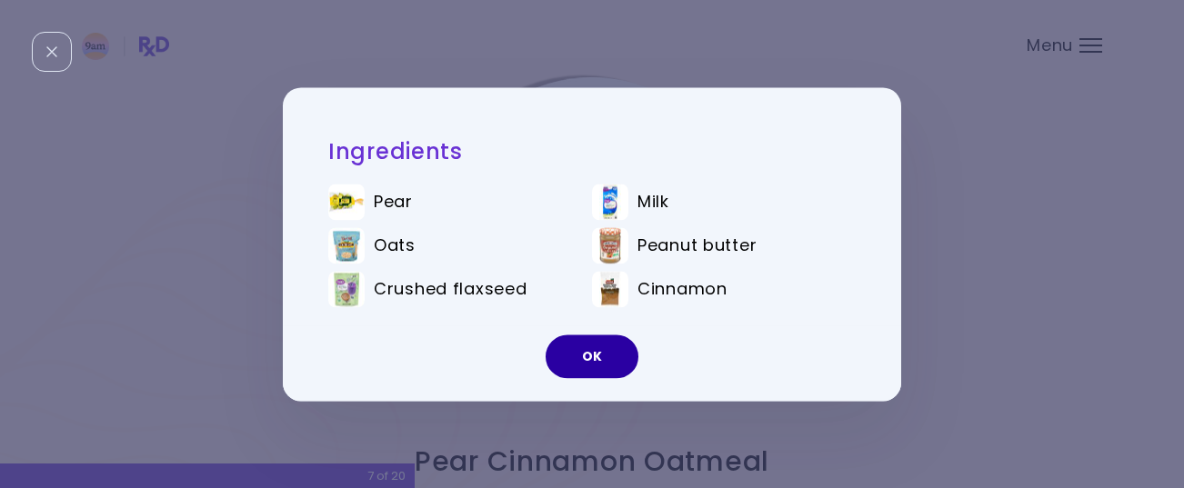
click at [599, 351] on button "OK" at bounding box center [591, 357] width 93 height 44
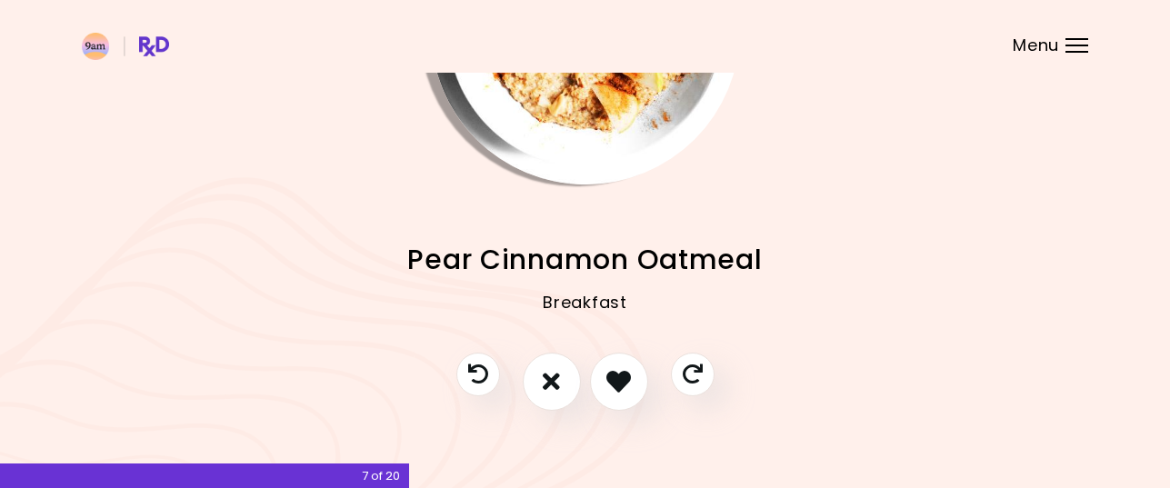
scroll to position [220, 0]
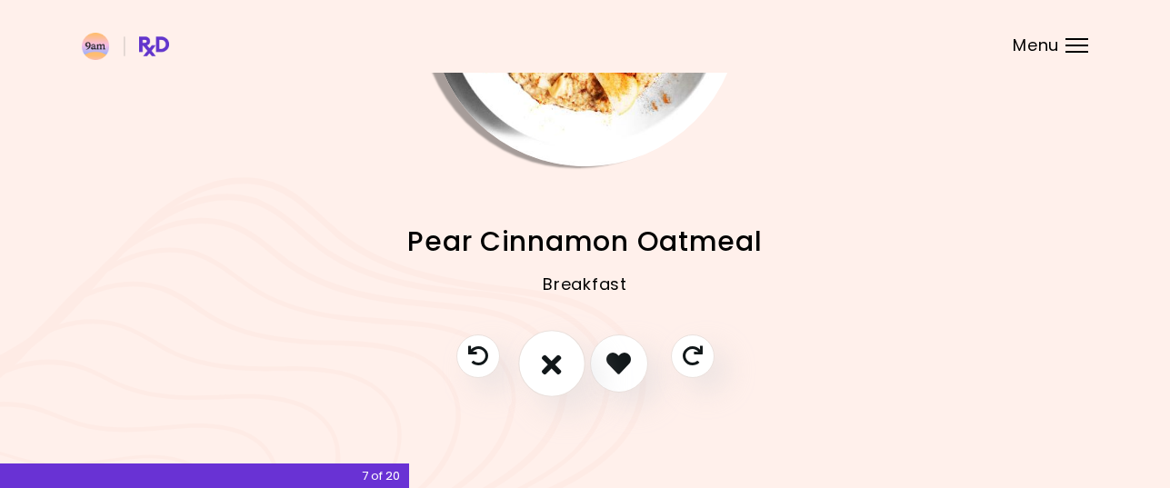
click at [565, 361] on button "I don't like this recipe" at bounding box center [551, 363] width 67 height 67
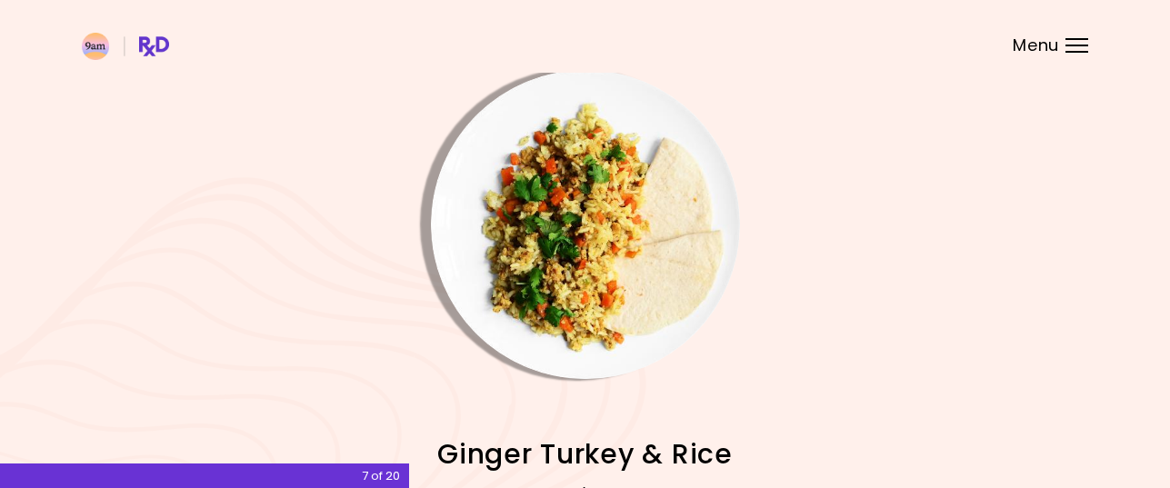
scroll to position [0, 0]
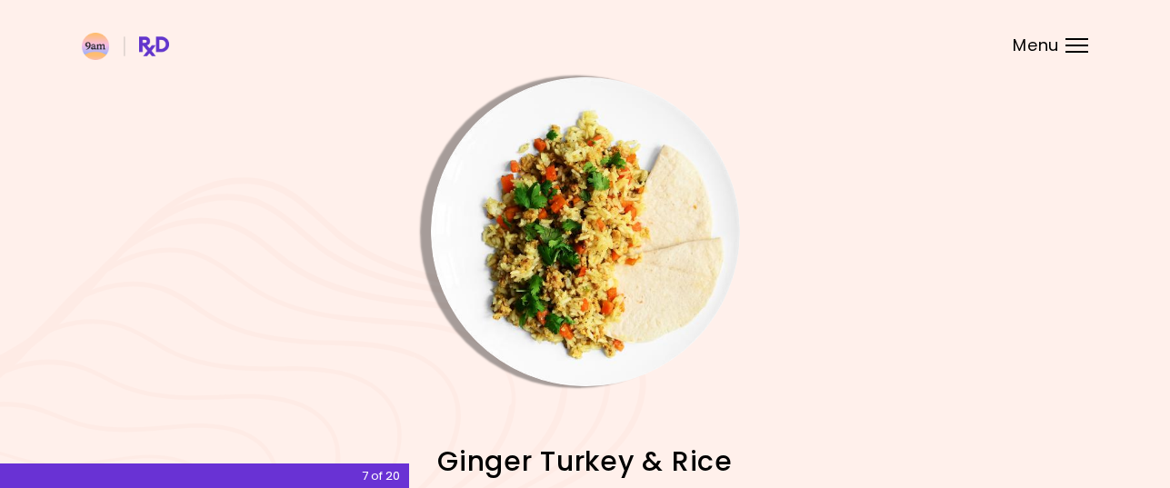
click at [609, 255] on img "Info - Ginger Turkey & Rice" at bounding box center [585, 231] width 309 height 309
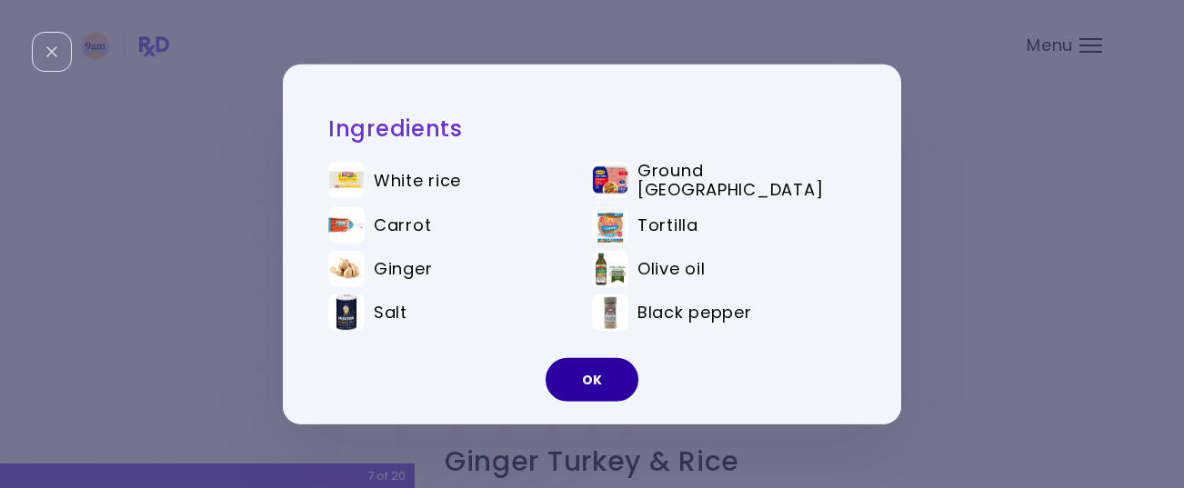
click at [603, 375] on button "OK" at bounding box center [591, 380] width 93 height 44
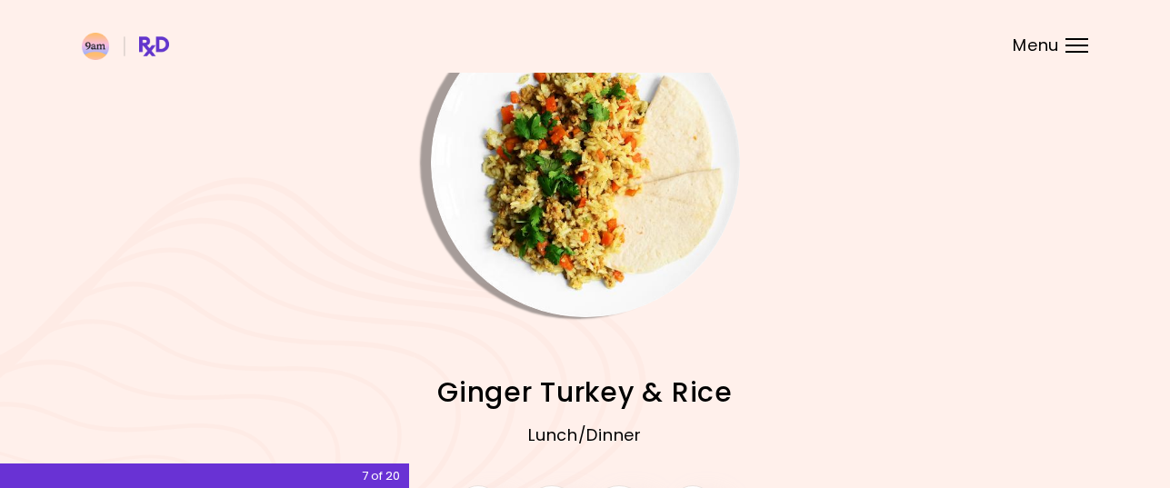
scroll to position [220, 0]
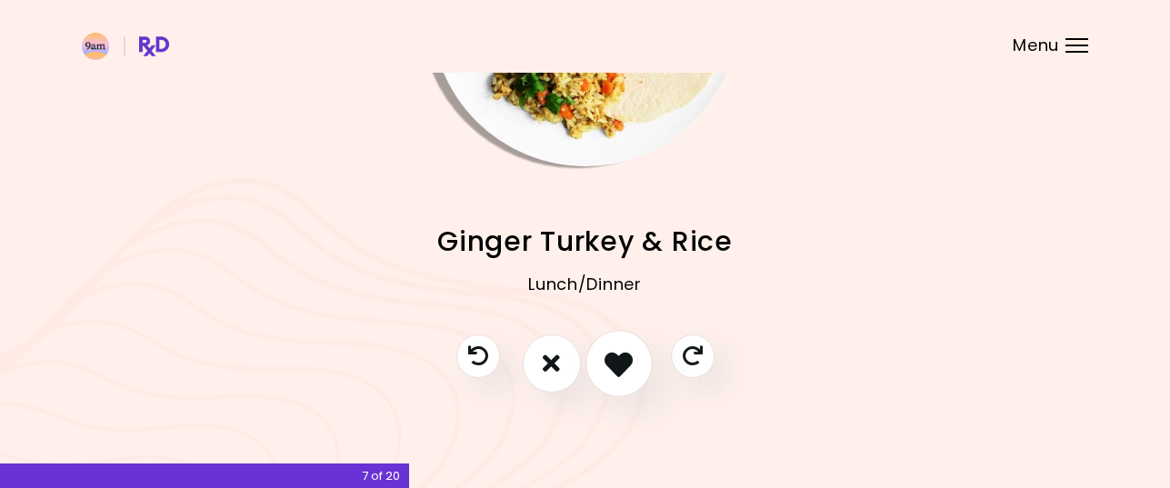
click at [624, 360] on icon "I like this recipe" at bounding box center [618, 363] width 28 height 28
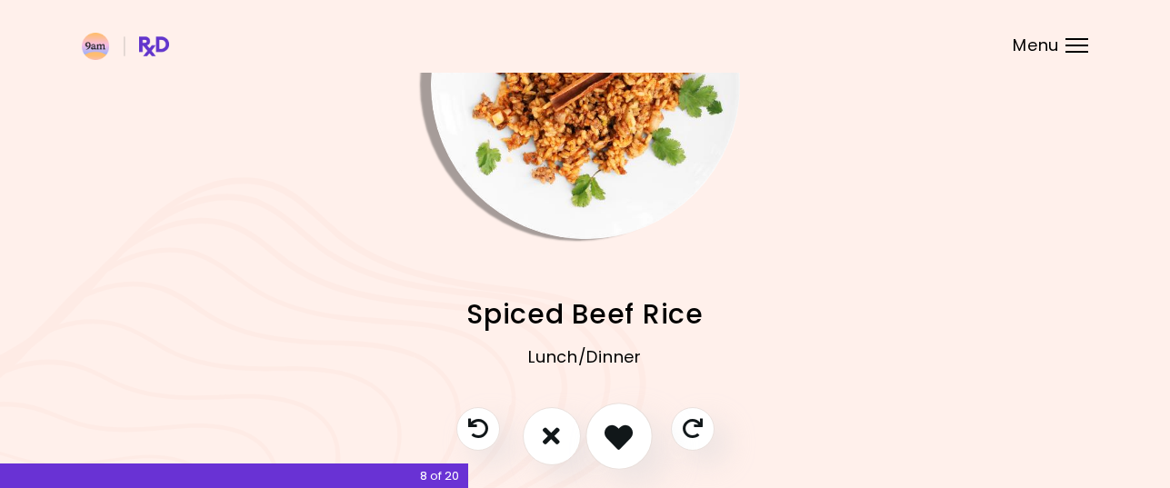
scroll to position [38, 0]
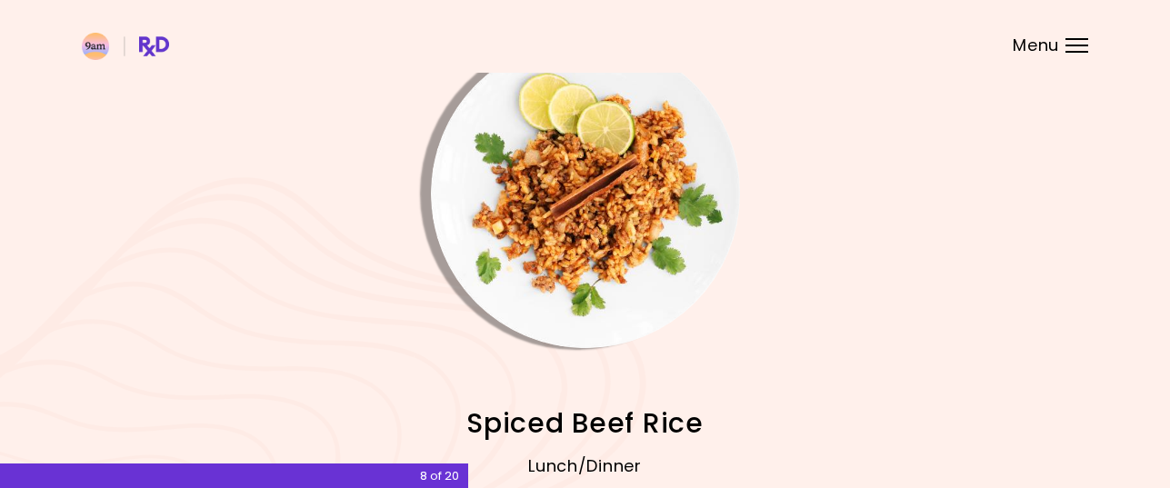
click at [593, 225] on img "Info - Spiced Beef Rice" at bounding box center [585, 193] width 309 height 309
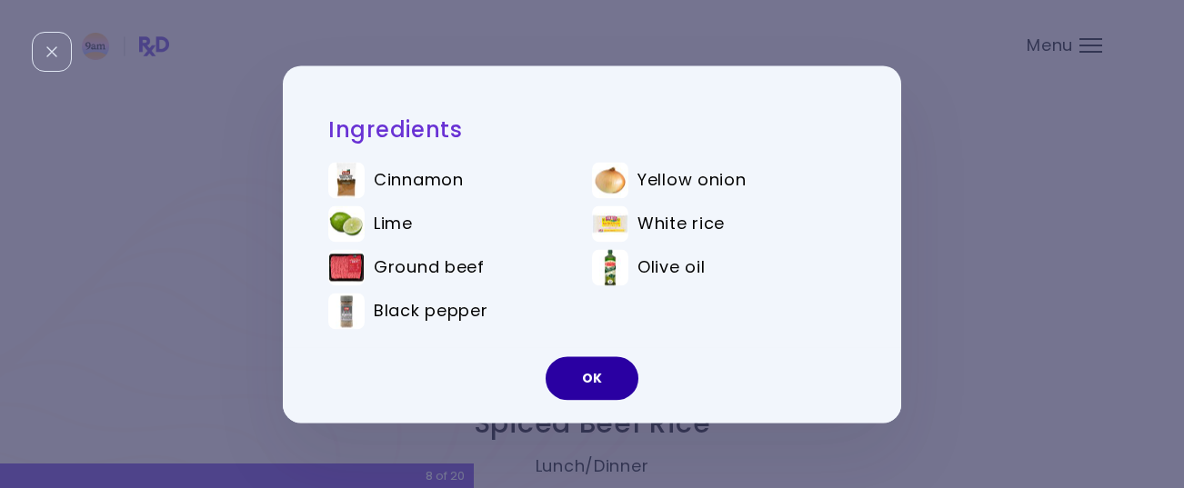
click at [602, 371] on button "OK" at bounding box center [591, 378] width 93 height 44
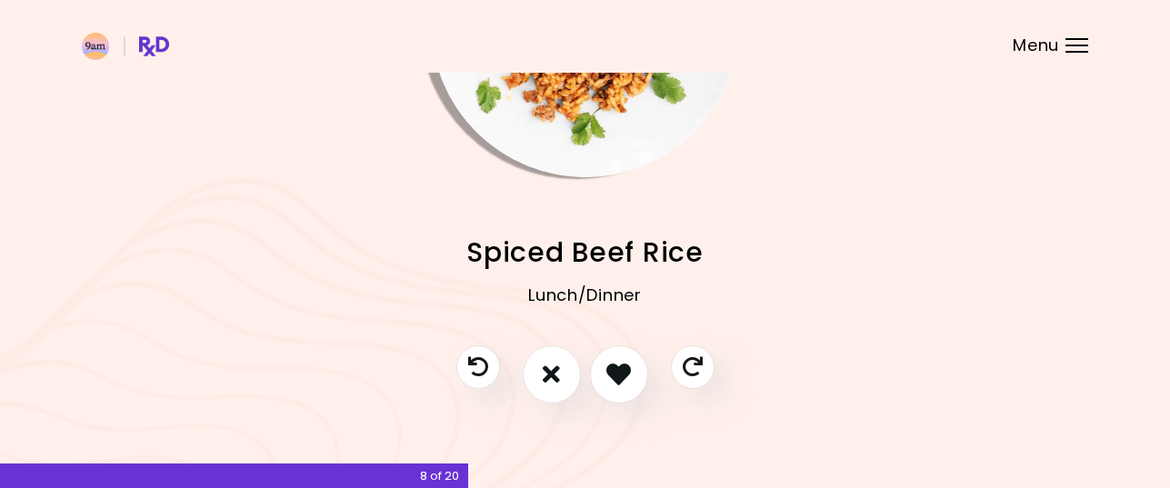
scroll to position [220, 0]
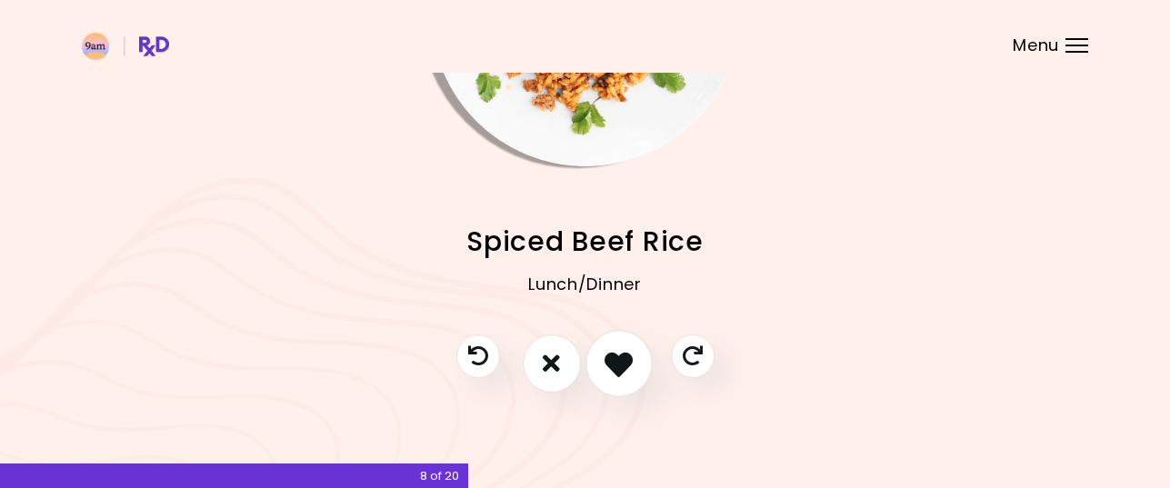
click at [612, 362] on icon "I like this recipe" at bounding box center [618, 363] width 28 height 28
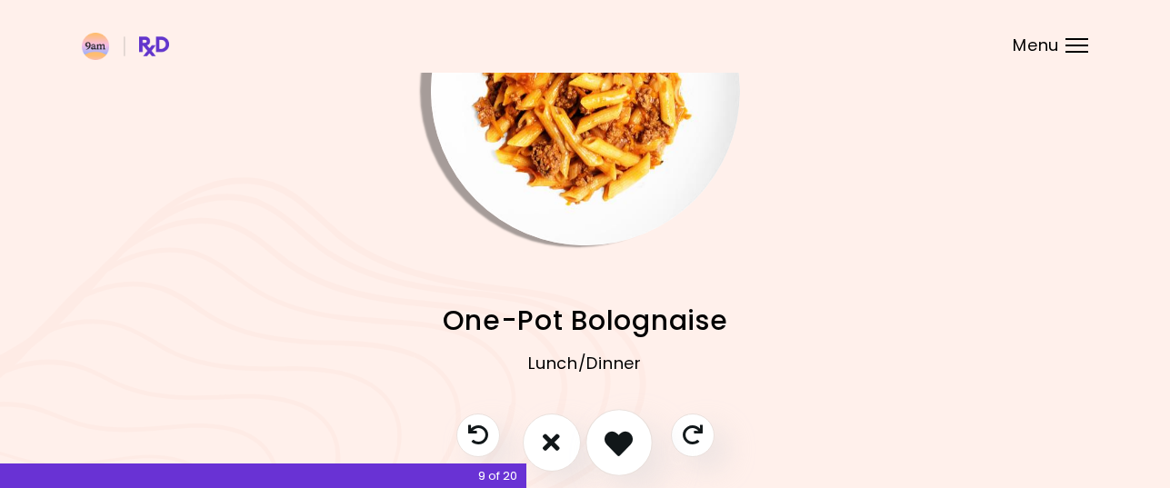
scroll to position [38, 0]
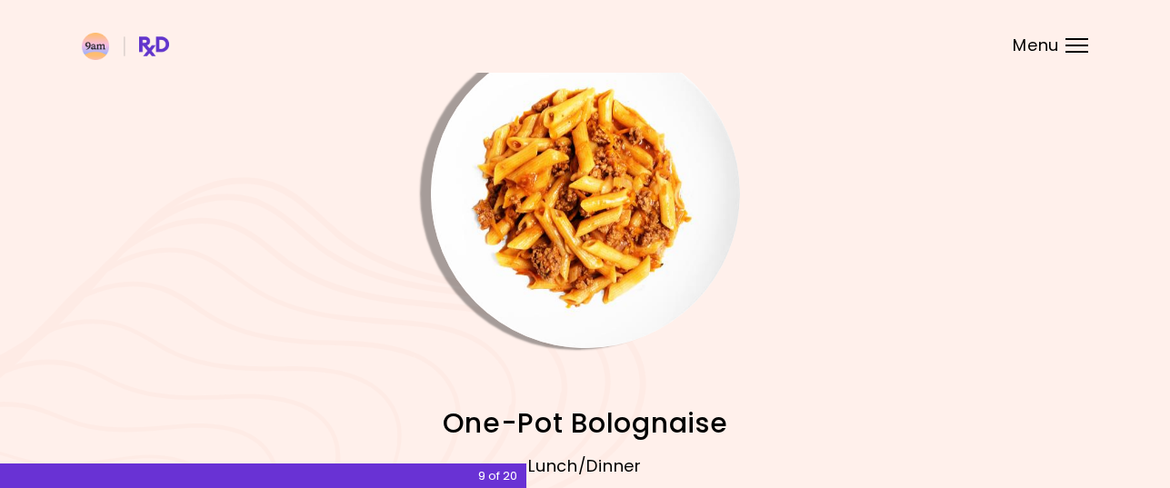
click at [576, 238] on img "Info - One-Pot Bolognaise" at bounding box center [585, 193] width 309 height 309
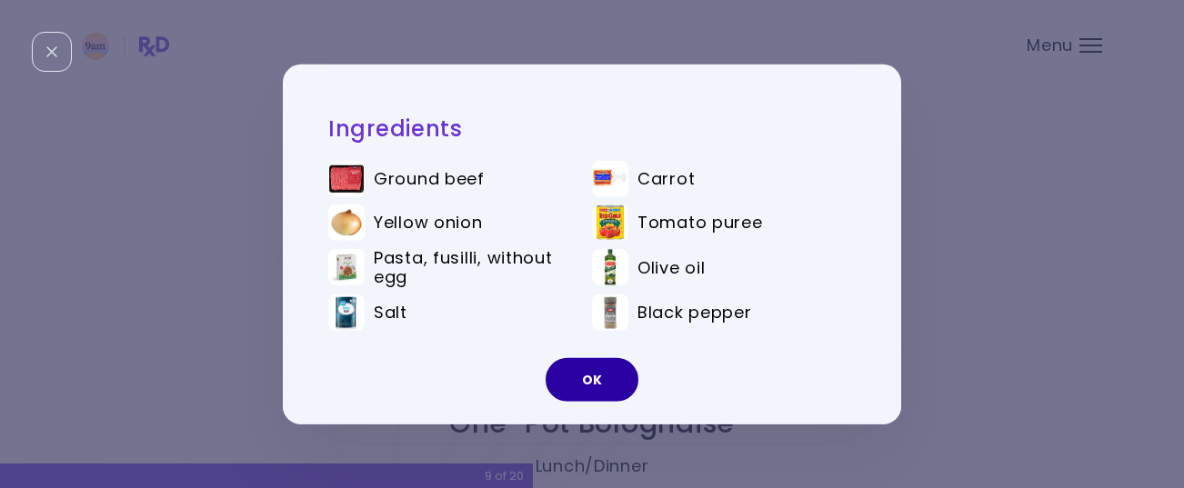
click at [594, 371] on button "OK" at bounding box center [591, 380] width 93 height 44
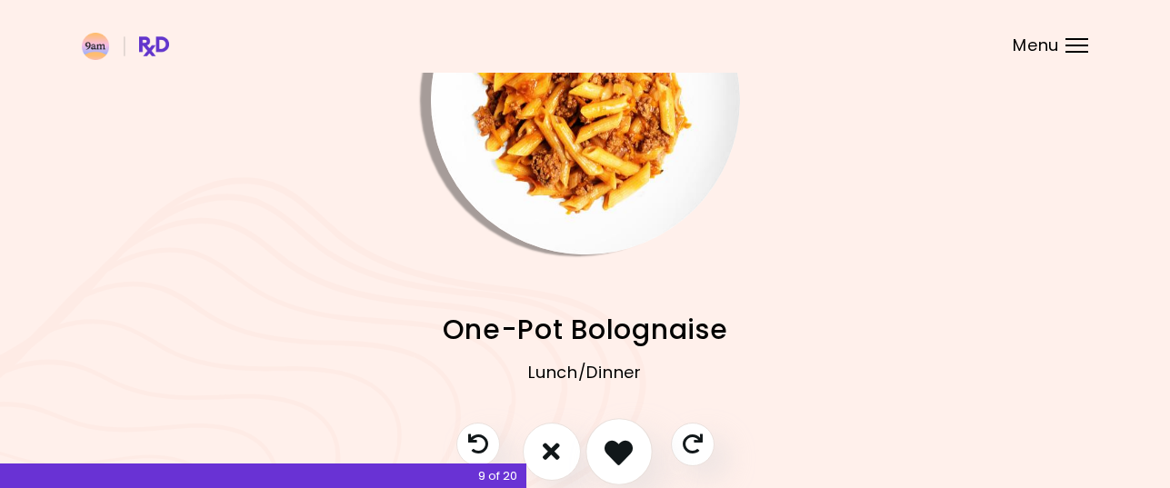
scroll to position [220, 0]
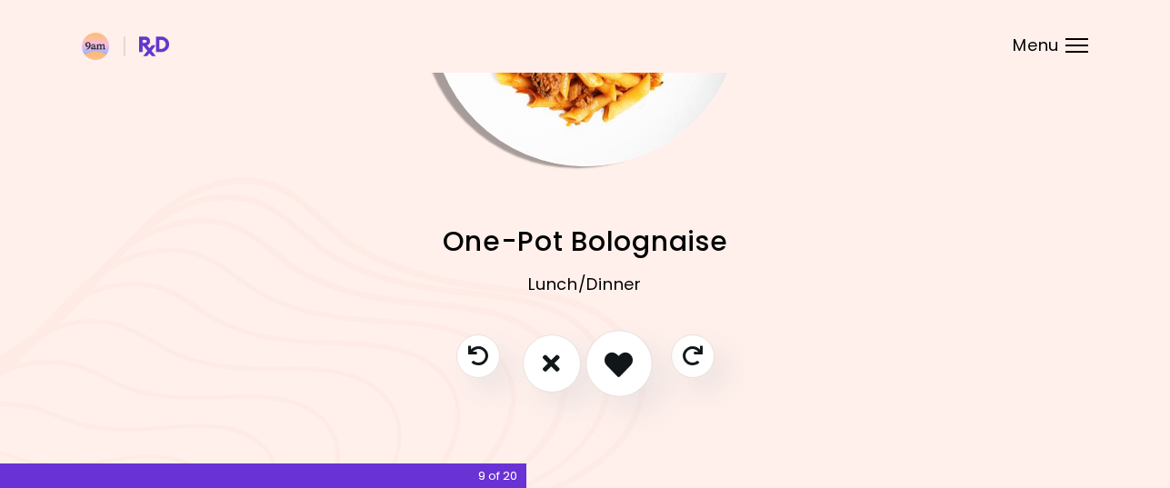
click at [633, 369] on icon "I like this recipe" at bounding box center [618, 363] width 28 height 28
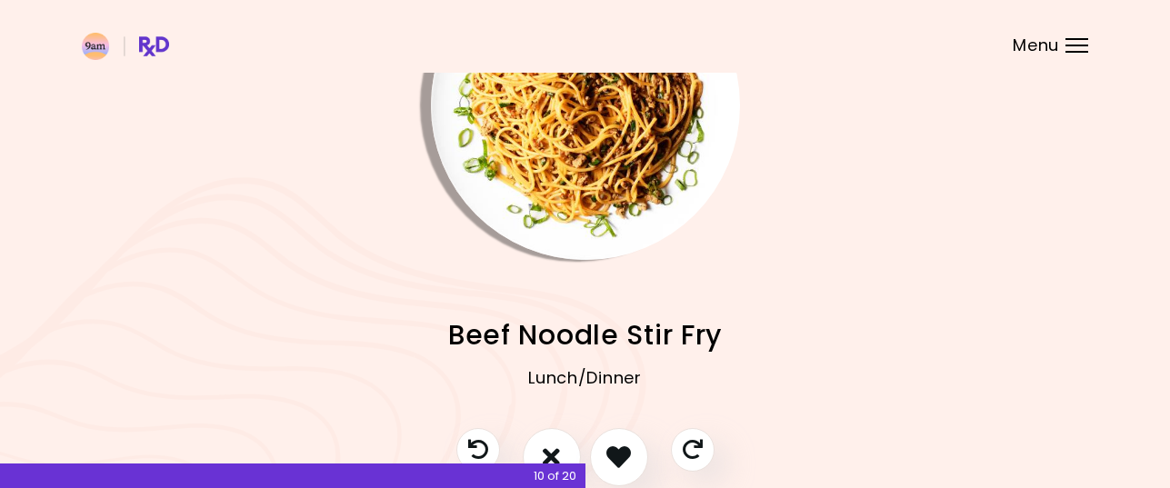
scroll to position [38, 0]
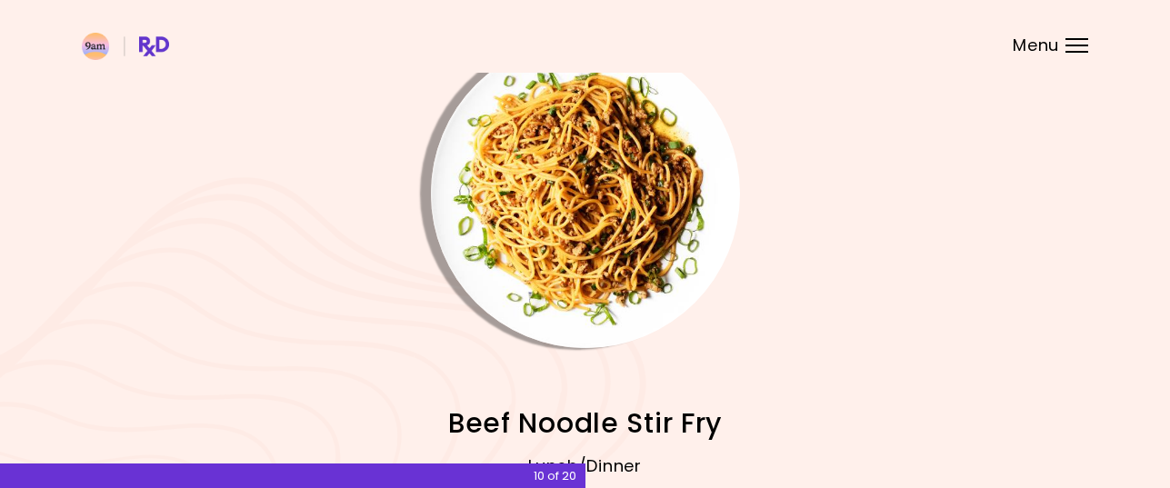
click at [604, 223] on img "Info - Beef Noodle Stir Fry" at bounding box center [585, 193] width 309 height 309
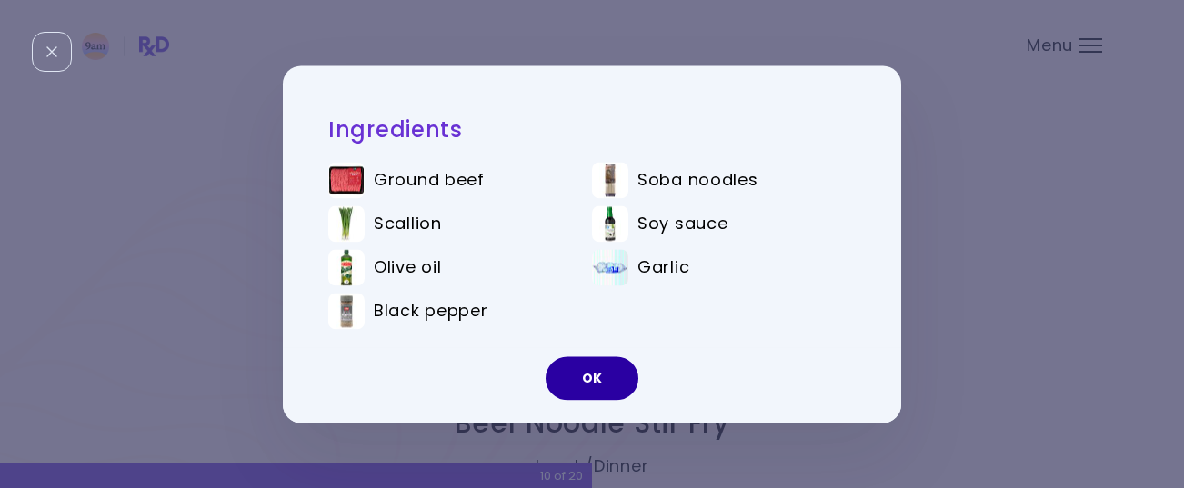
click at [603, 373] on button "OK" at bounding box center [591, 378] width 93 height 44
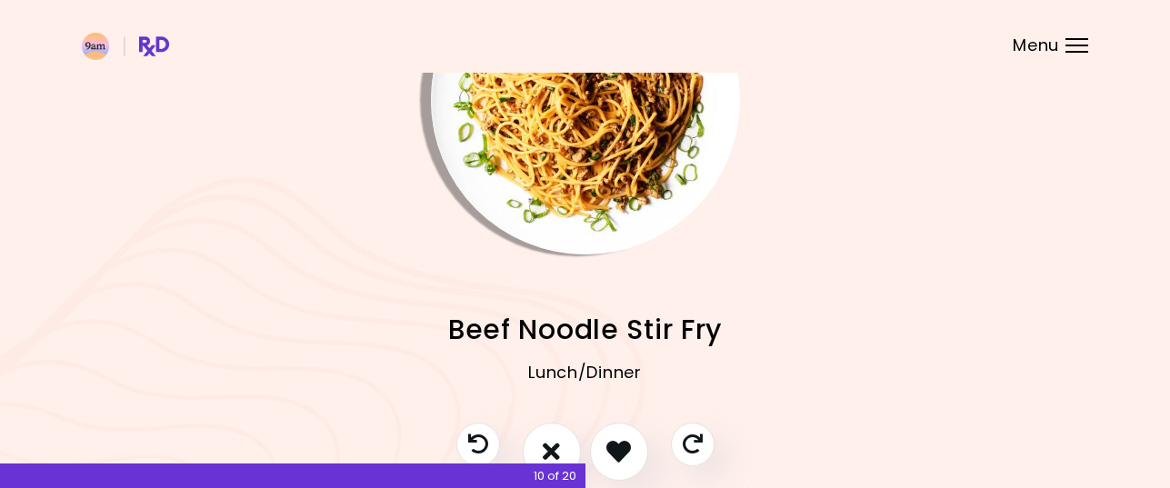
scroll to position [220, 0]
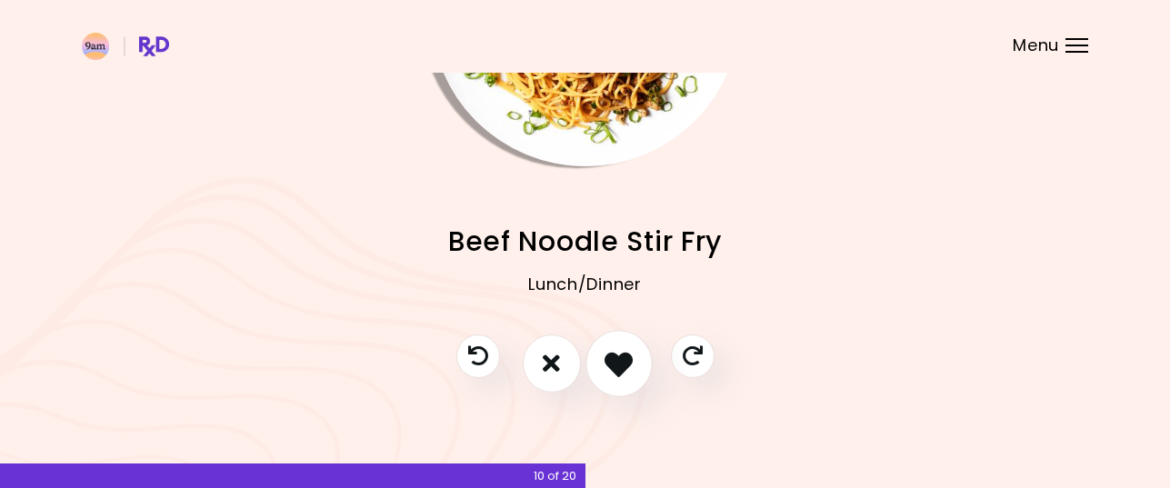
click at [619, 359] on icon "I like this recipe" at bounding box center [618, 363] width 28 height 28
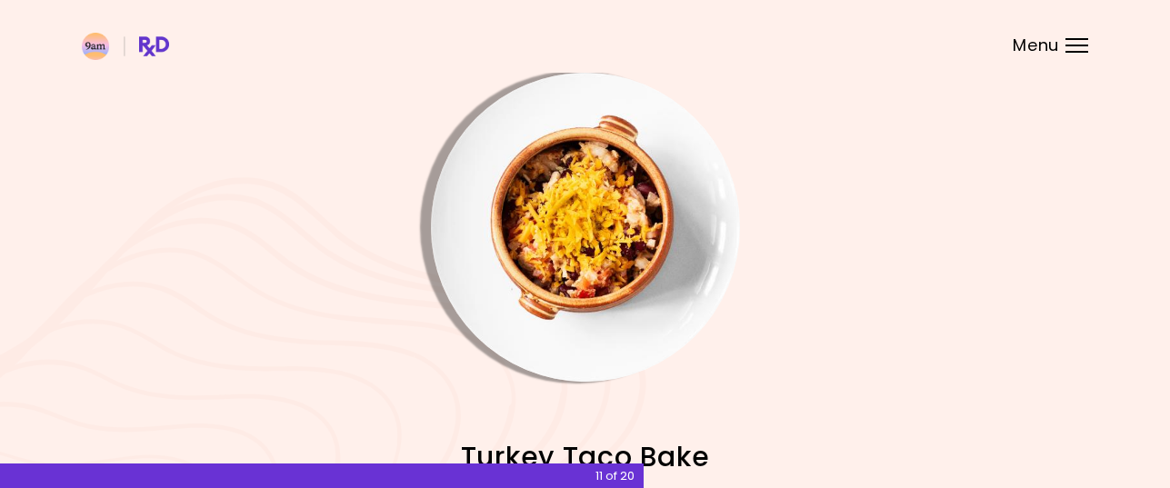
scroll to position [0, 0]
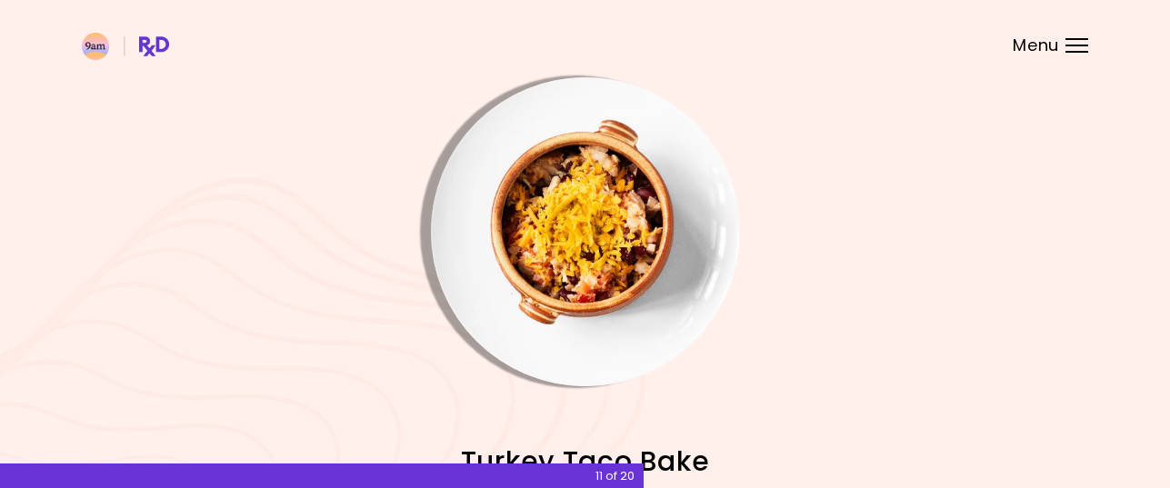
click at [589, 235] on img "Info - Turkey Taco Bake" at bounding box center [585, 231] width 309 height 309
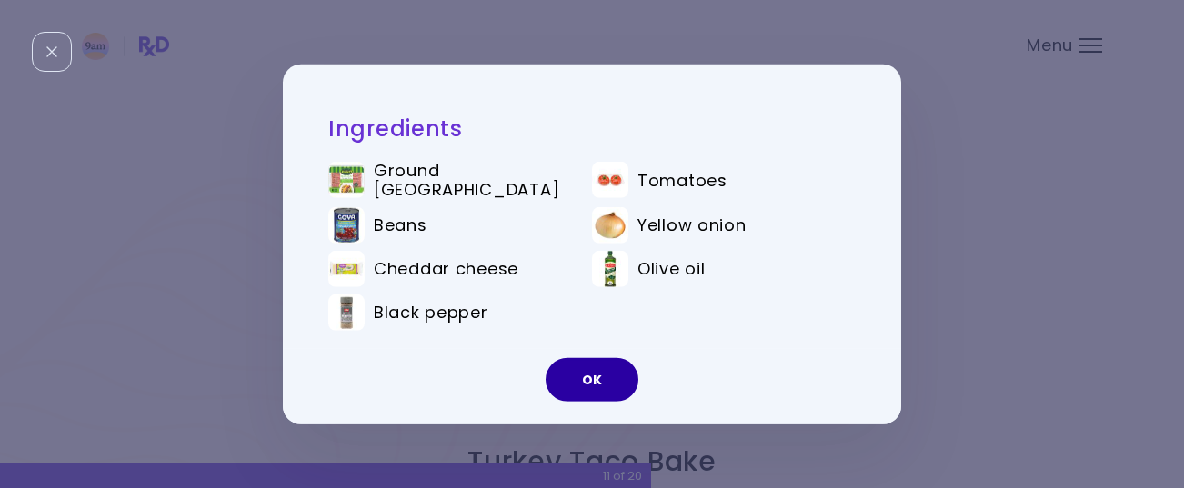
click at [604, 379] on button "OK" at bounding box center [591, 380] width 93 height 44
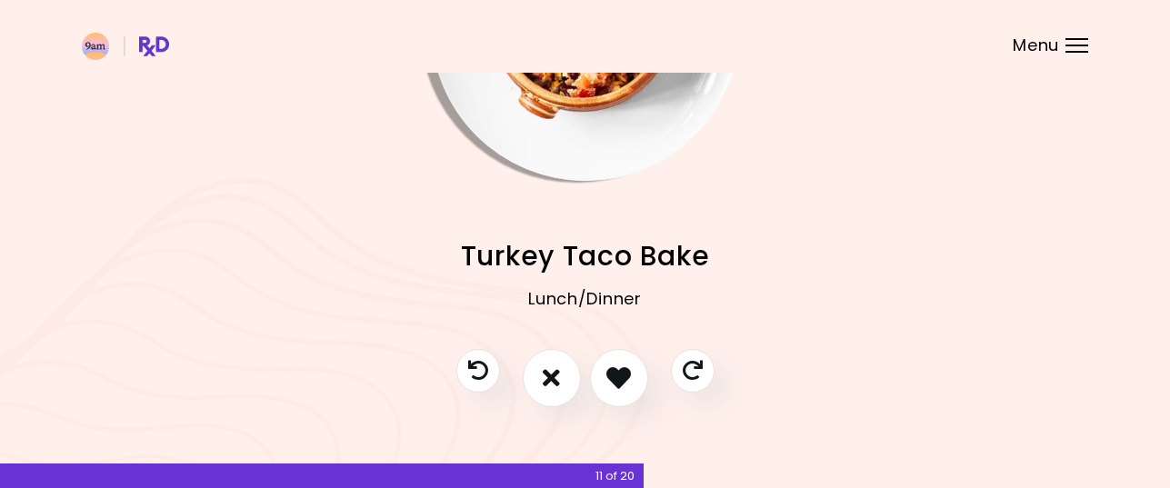
scroll to position [220, 0]
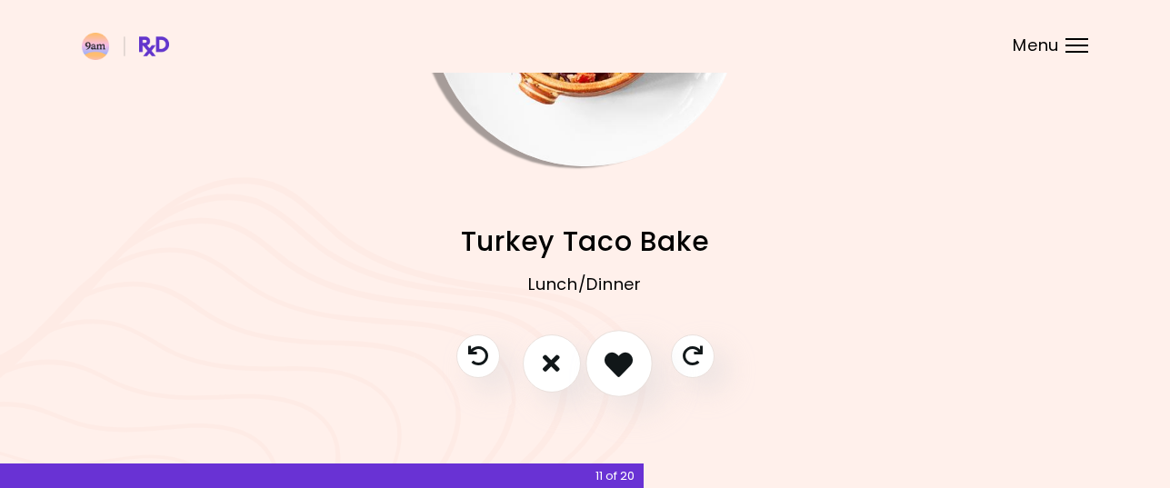
click at [618, 366] on icon "I like this recipe" at bounding box center [618, 363] width 28 height 28
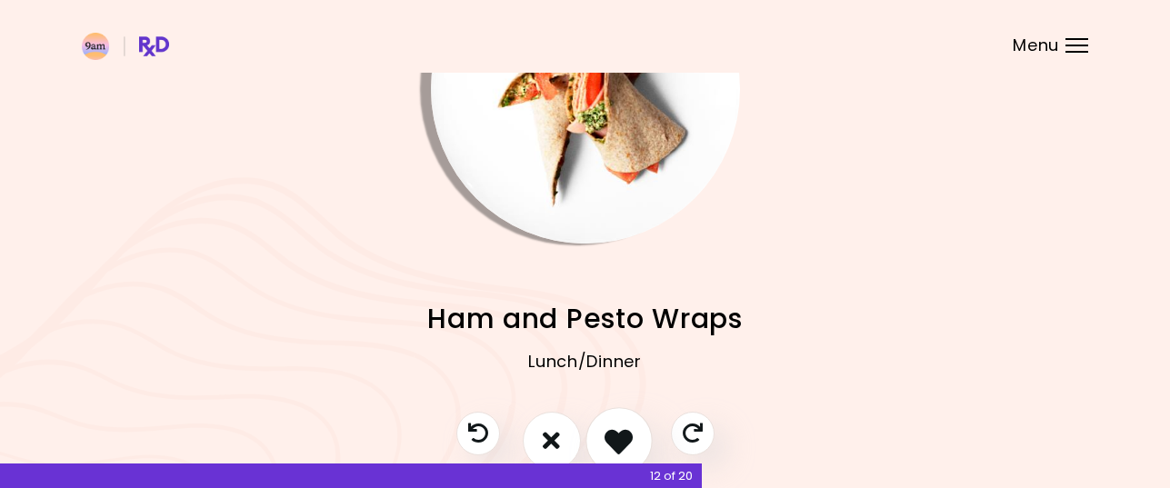
scroll to position [0, 0]
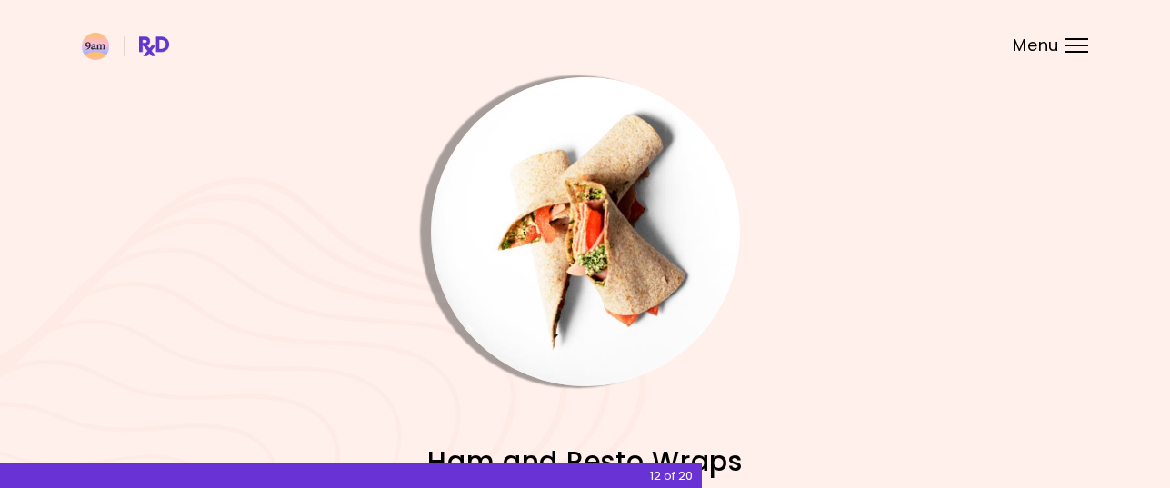
click at [603, 249] on img "Info - Ham and Pesto Wraps" at bounding box center [585, 231] width 309 height 309
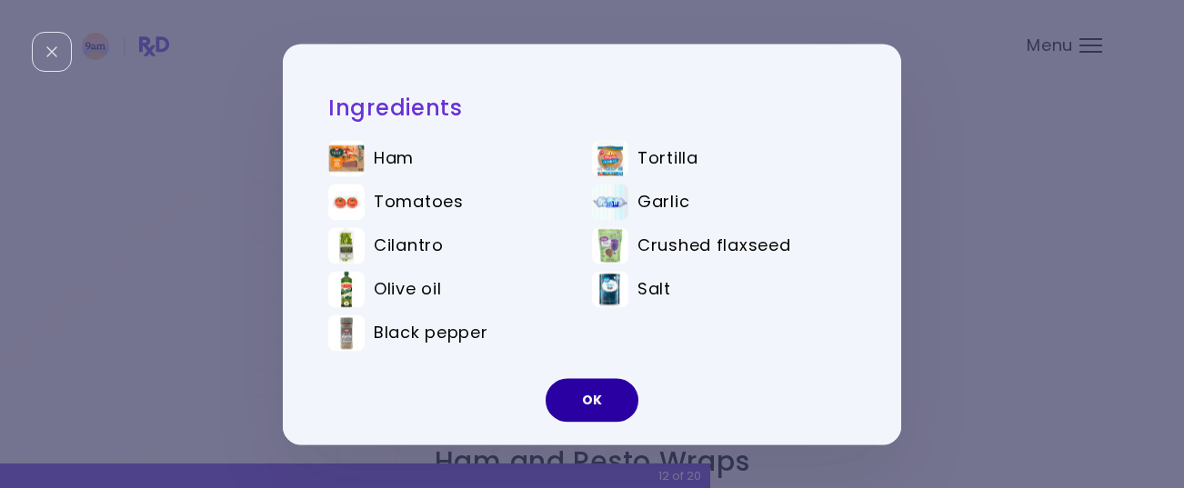
click at [600, 399] on button "OK" at bounding box center [591, 400] width 93 height 44
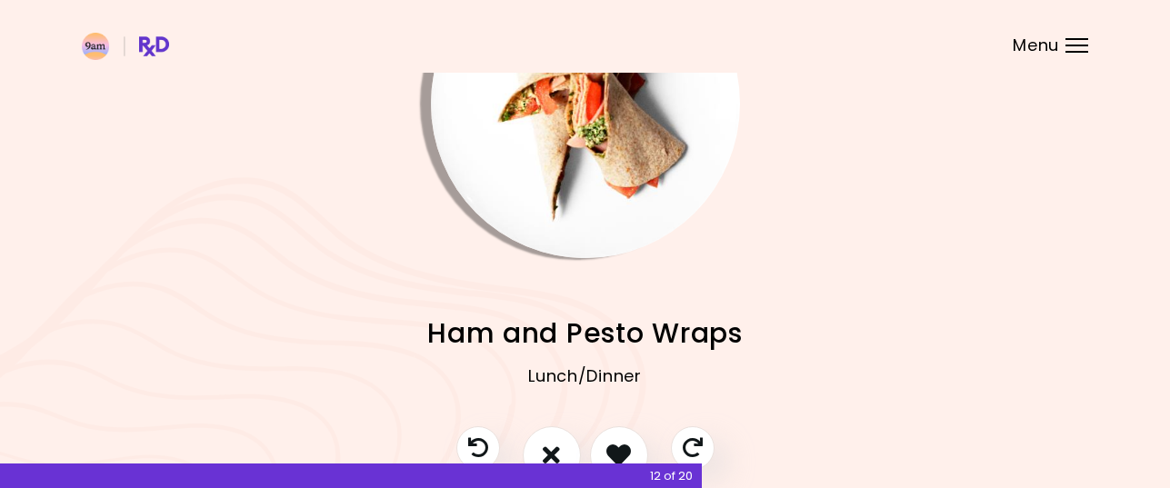
scroll to position [220, 0]
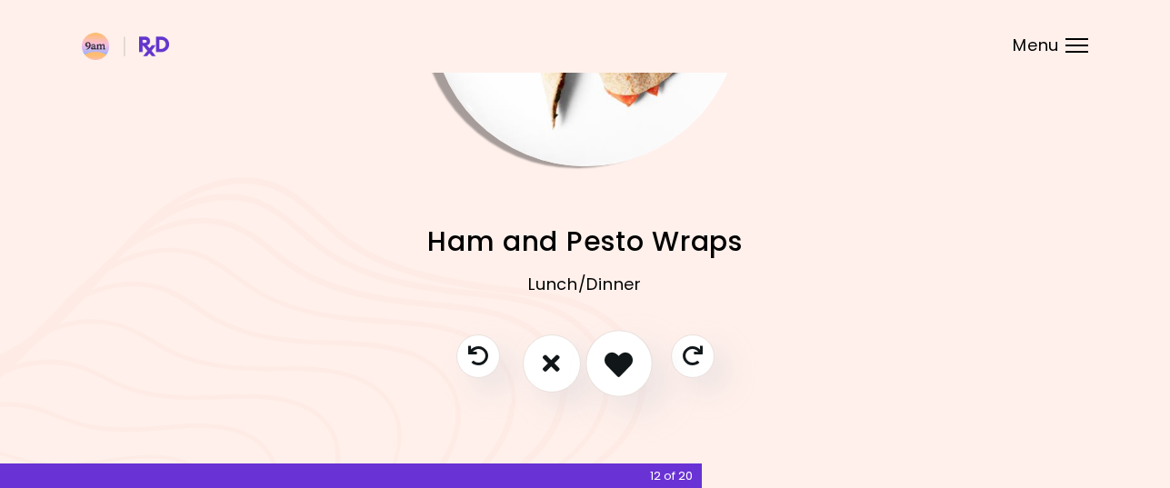
click at [614, 360] on icon "I like this recipe" at bounding box center [618, 363] width 28 height 28
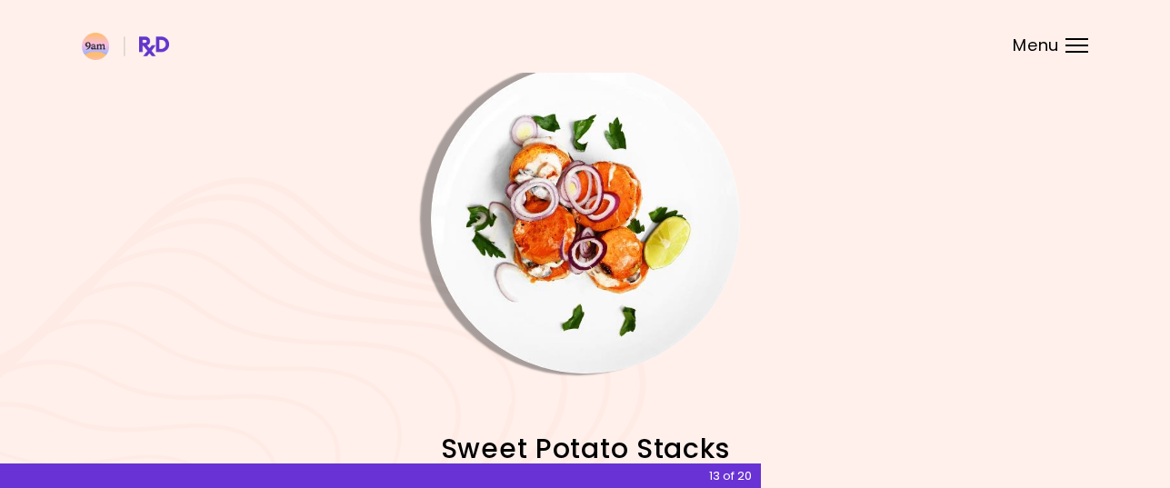
scroll to position [0, 0]
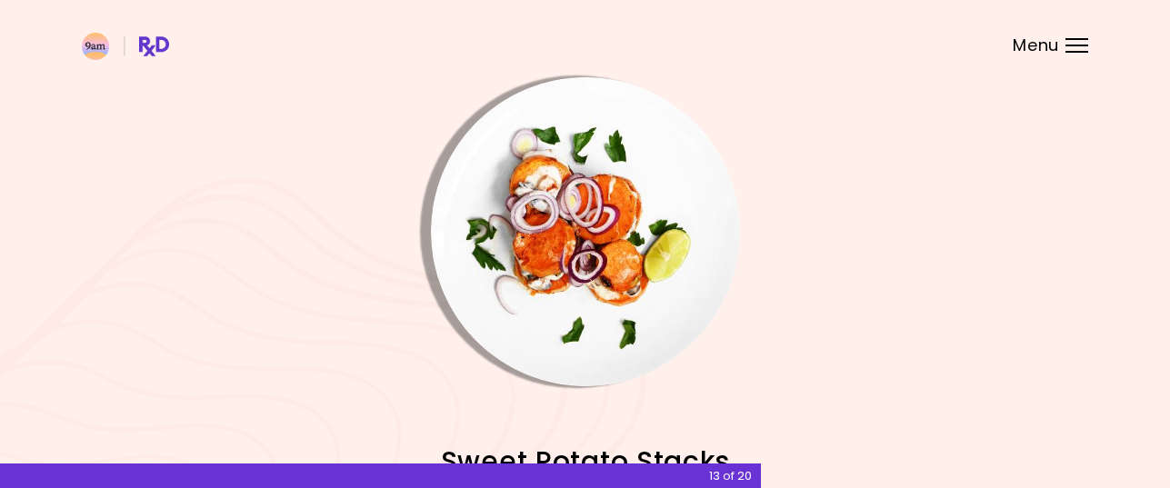
click at [591, 242] on img "Info - Sweet Potato Stacks" at bounding box center [585, 231] width 309 height 309
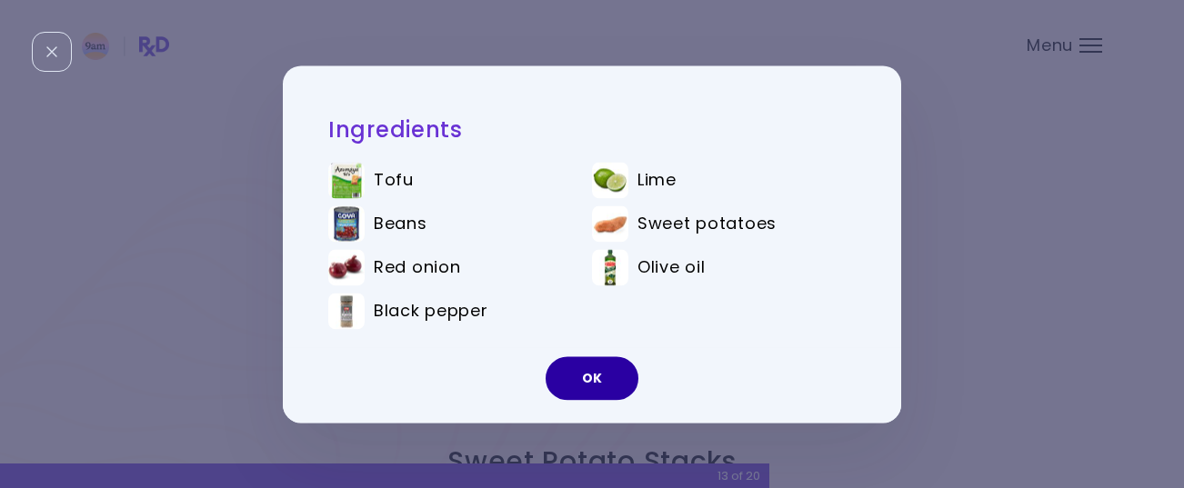
click at [606, 375] on button "OK" at bounding box center [591, 378] width 93 height 44
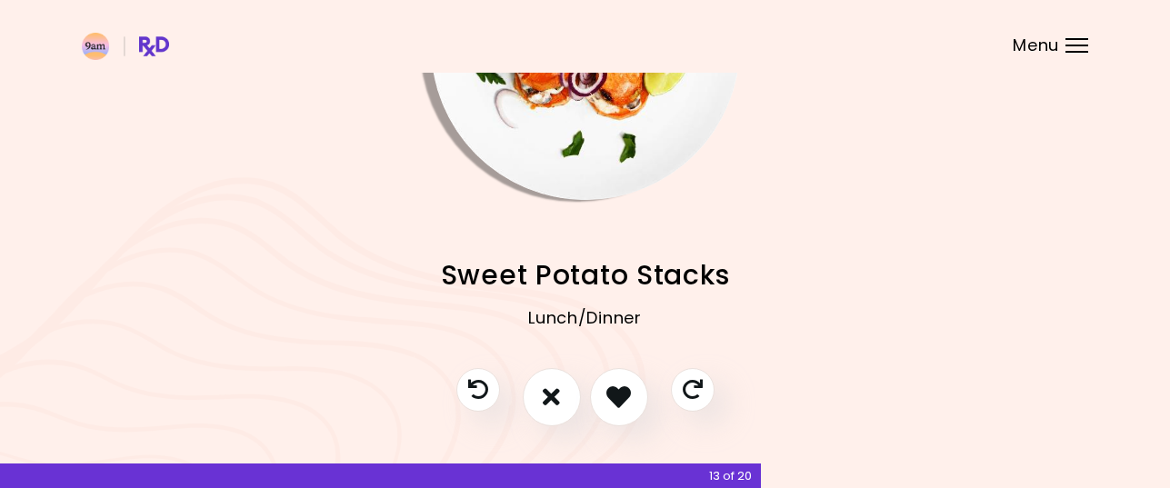
scroll to position [220, 0]
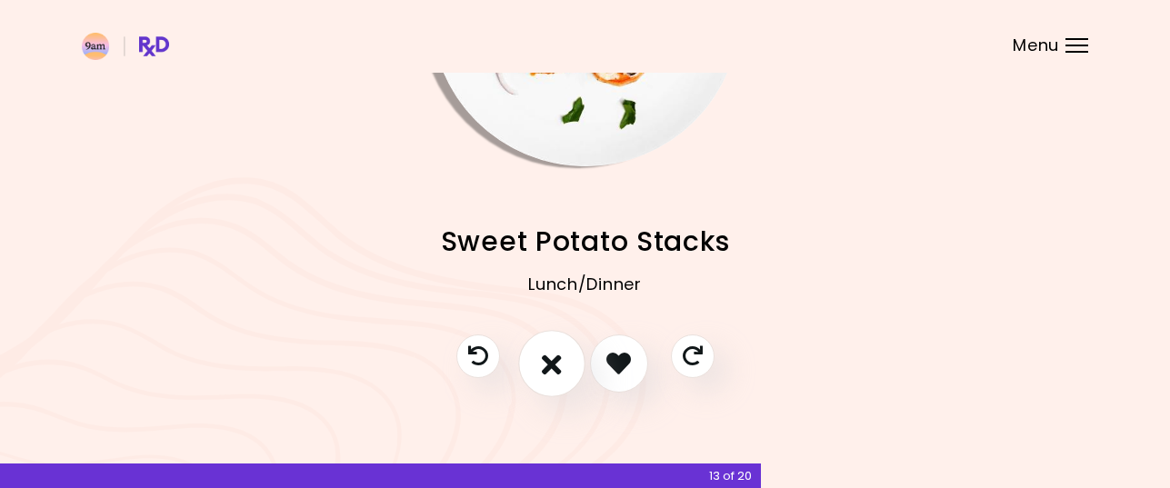
click at [540, 360] on button "I don't like this recipe" at bounding box center [551, 363] width 67 height 67
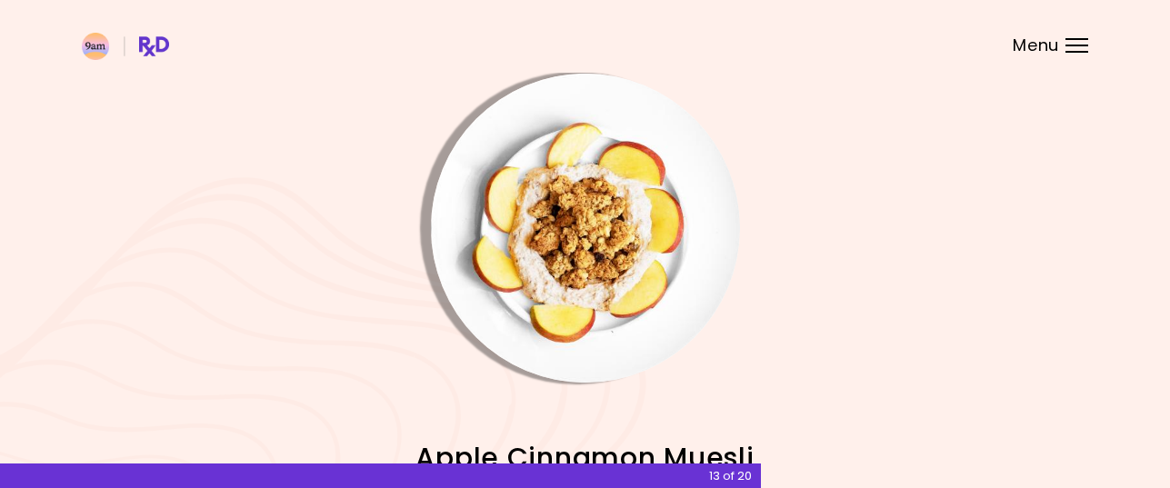
scroll to position [0, 0]
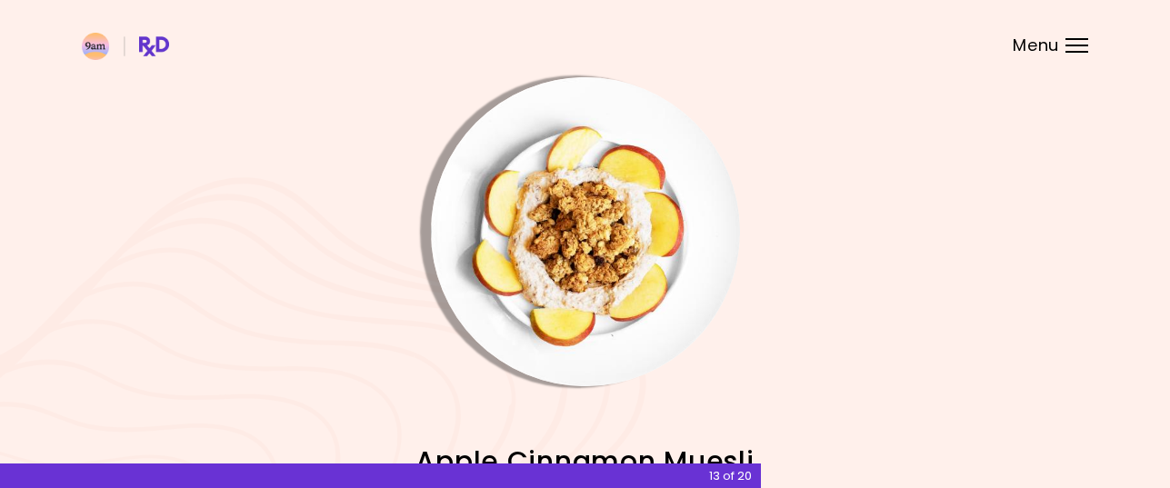
click at [600, 246] on img "Info - Apple Cinnamon Muesli" at bounding box center [585, 231] width 309 height 309
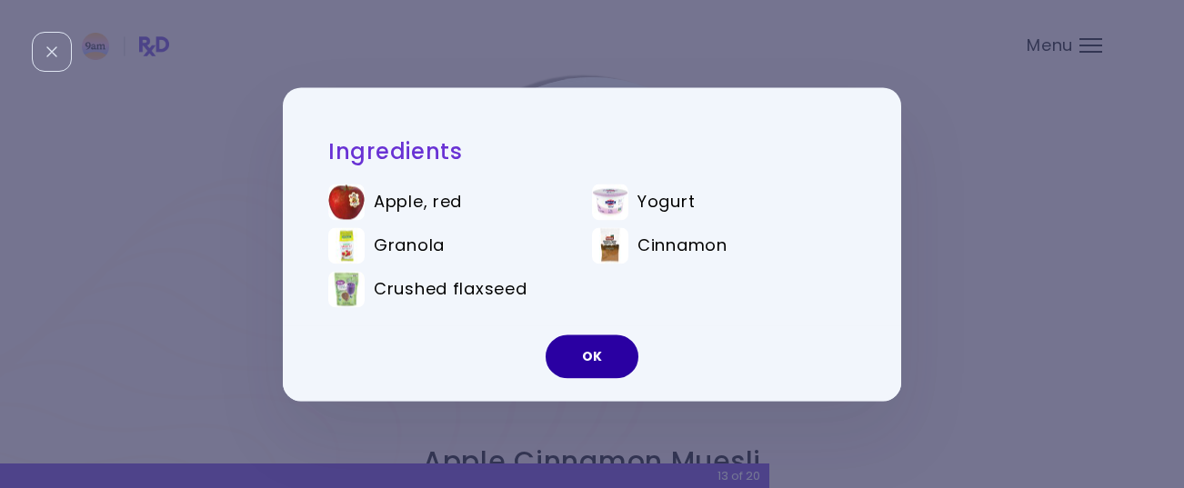
click at [598, 352] on button "OK" at bounding box center [591, 357] width 93 height 44
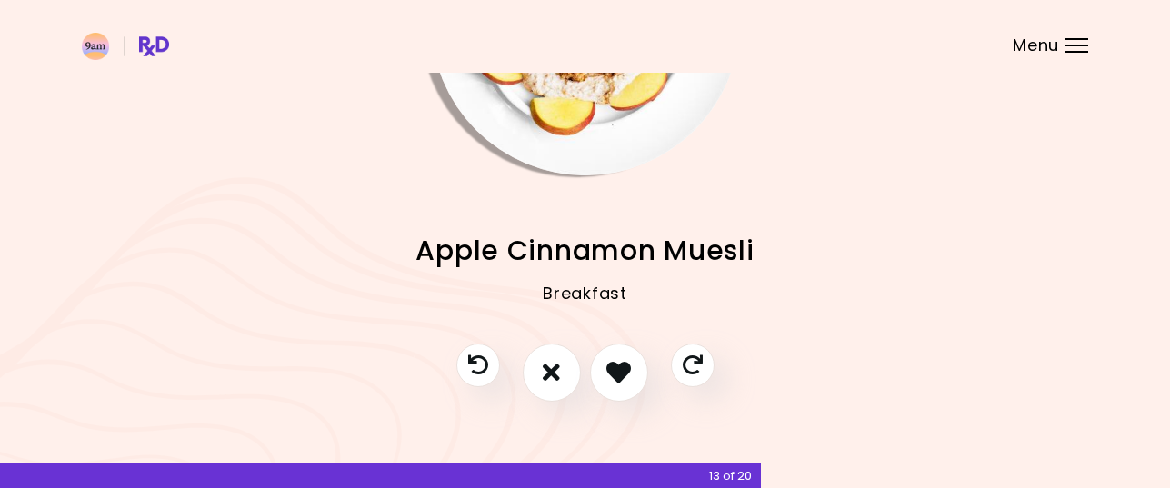
scroll to position [220, 0]
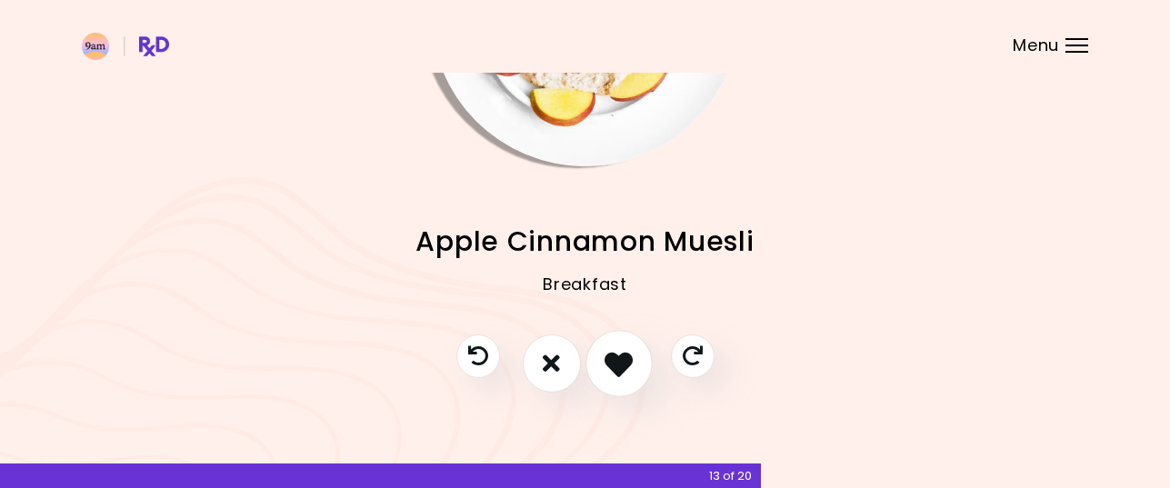
click at [627, 357] on icon "I like this recipe" at bounding box center [618, 363] width 28 height 28
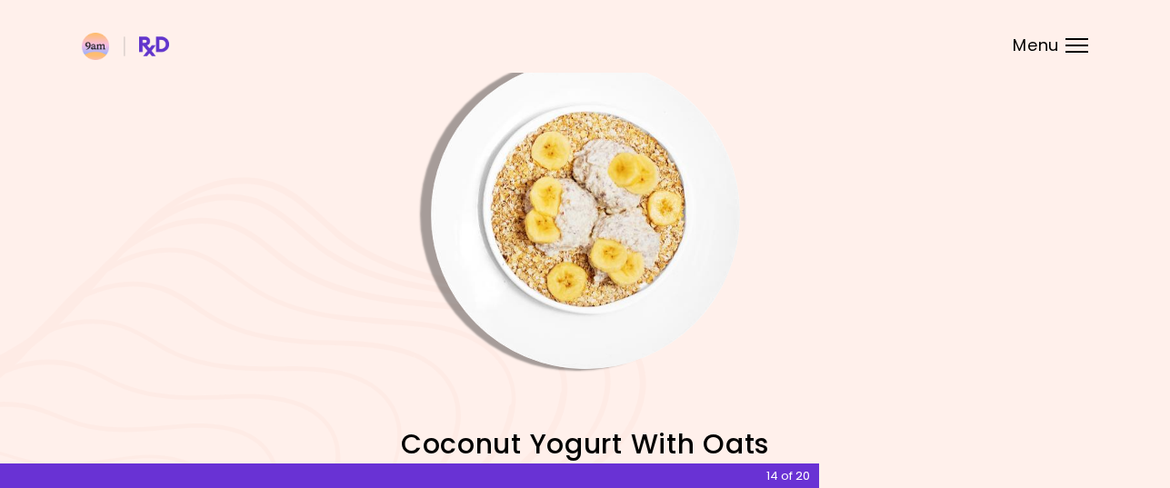
scroll to position [0, 0]
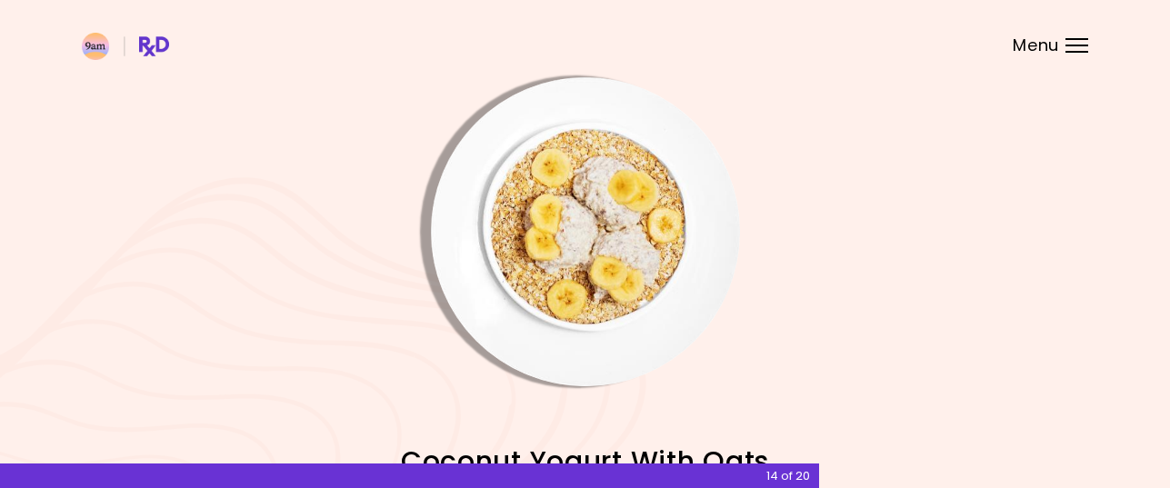
click at [603, 256] on img "Info - Coconut Yogurt With Oats" at bounding box center [585, 231] width 309 height 309
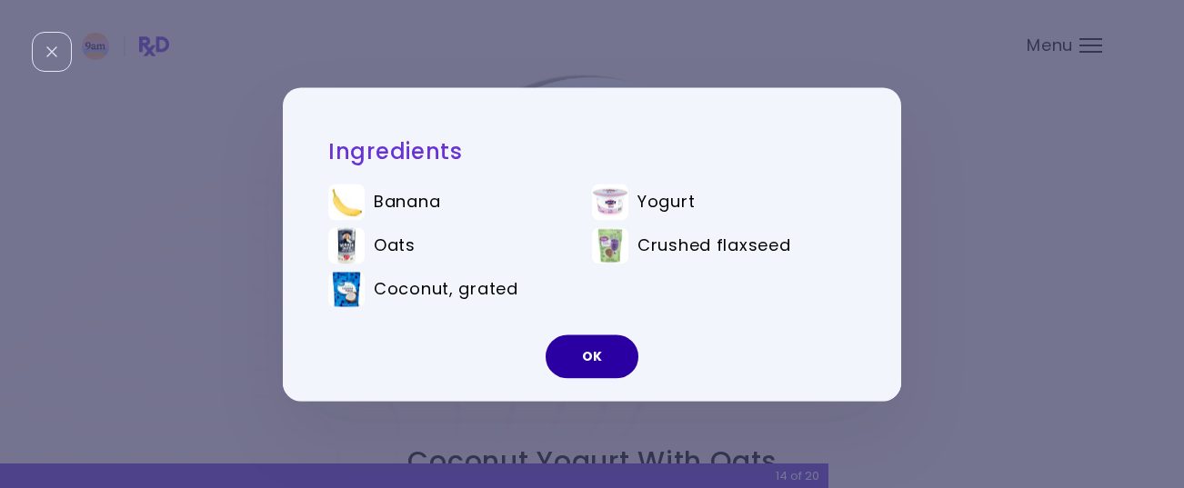
click at [616, 362] on button "OK" at bounding box center [591, 357] width 93 height 44
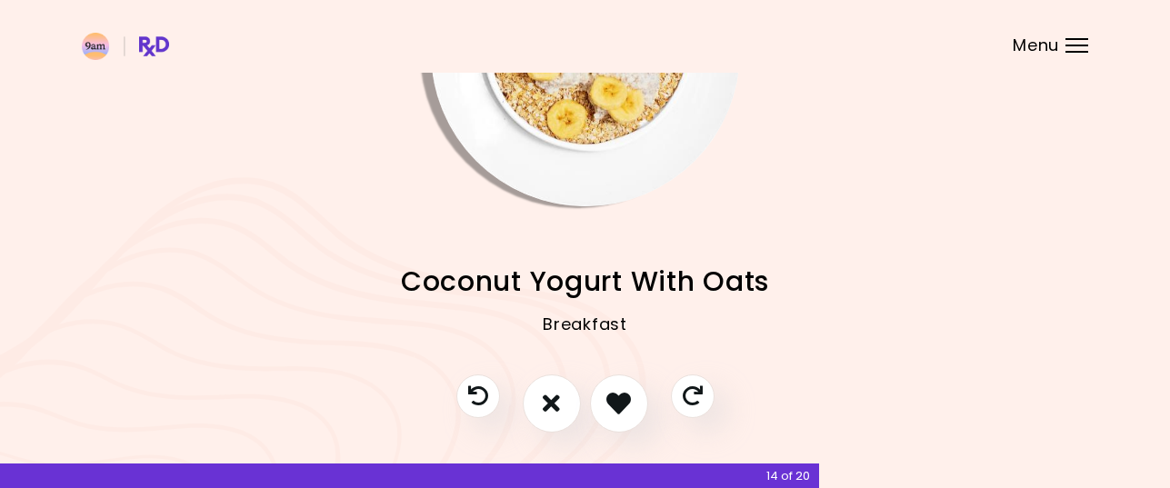
scroll to position [182, 0]
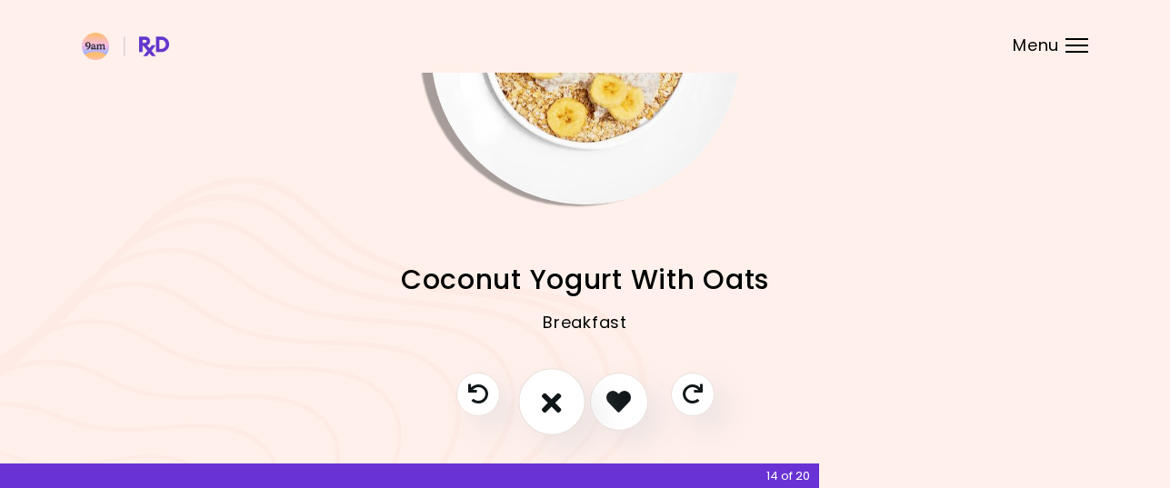
click at [554, 385] on button "I don't like this recipe" at bounding box center [551, 401] width 67 height 67
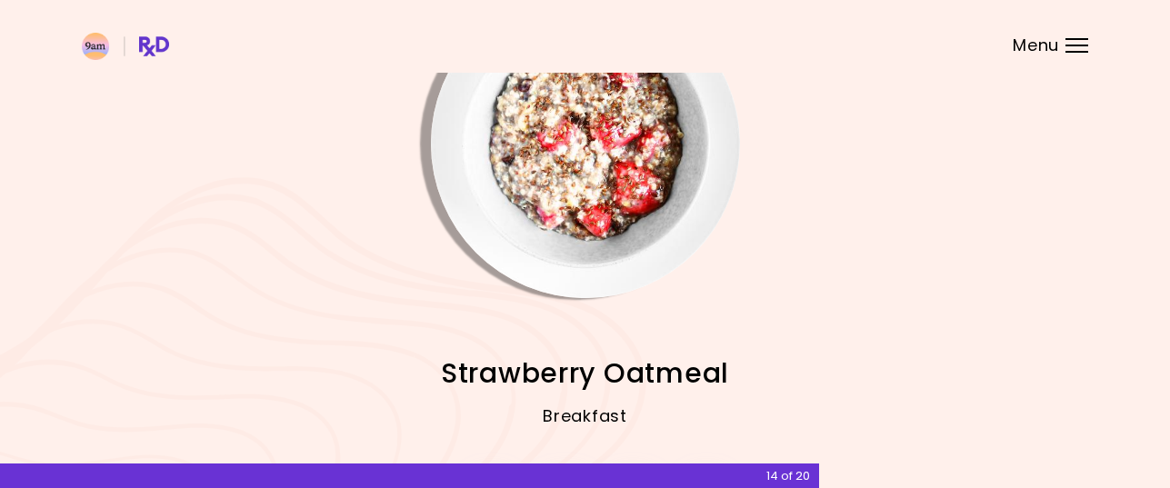
scroll to position [0, 0]
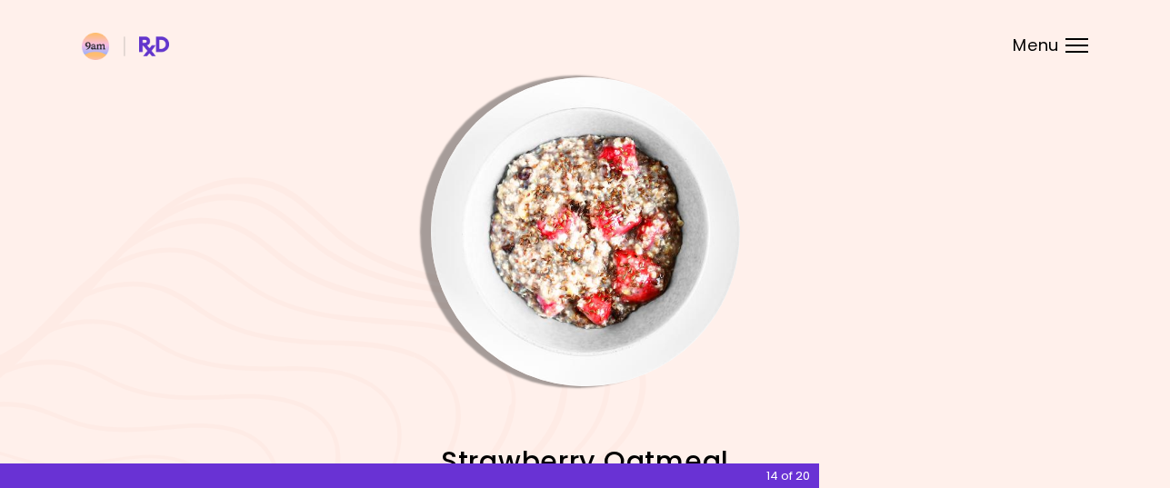
click at [571, 225] on img "Info - Strawberry Oatmeal" at bounding box center [585, 231] width 309 height 309
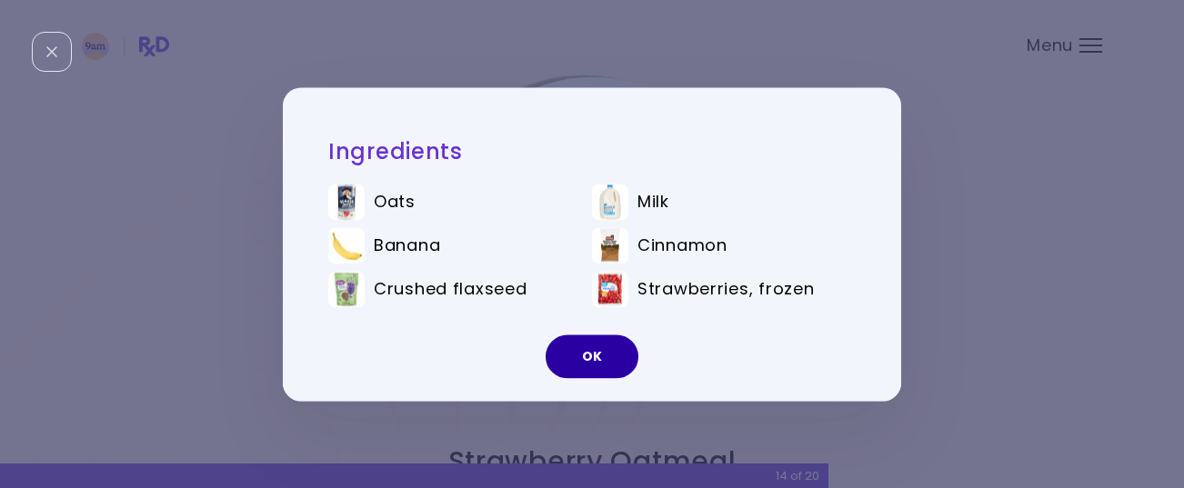
click at [603, 355] on button "OK" at bounding box center [591, 357] width 93 height 44
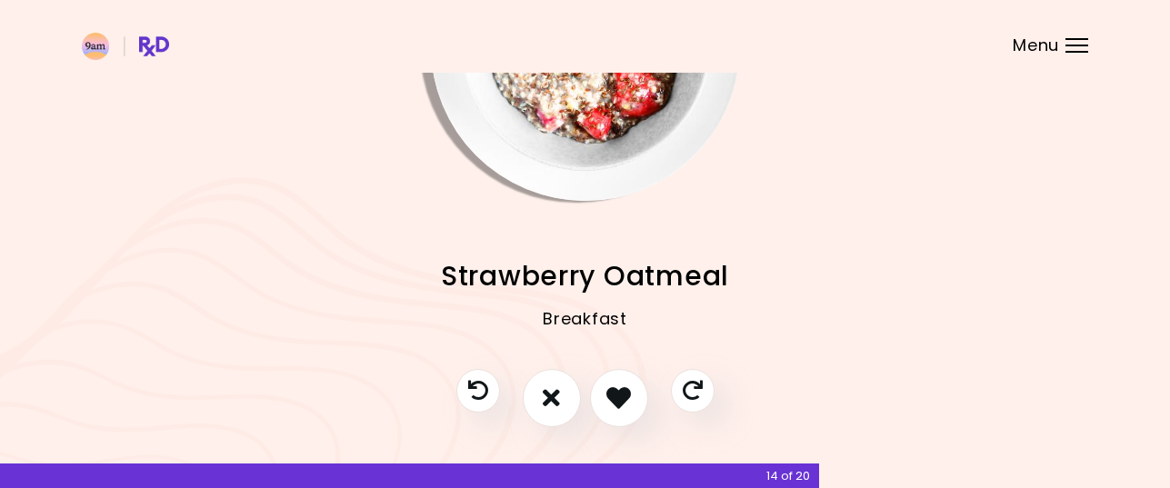
scroll to position [220, 0]
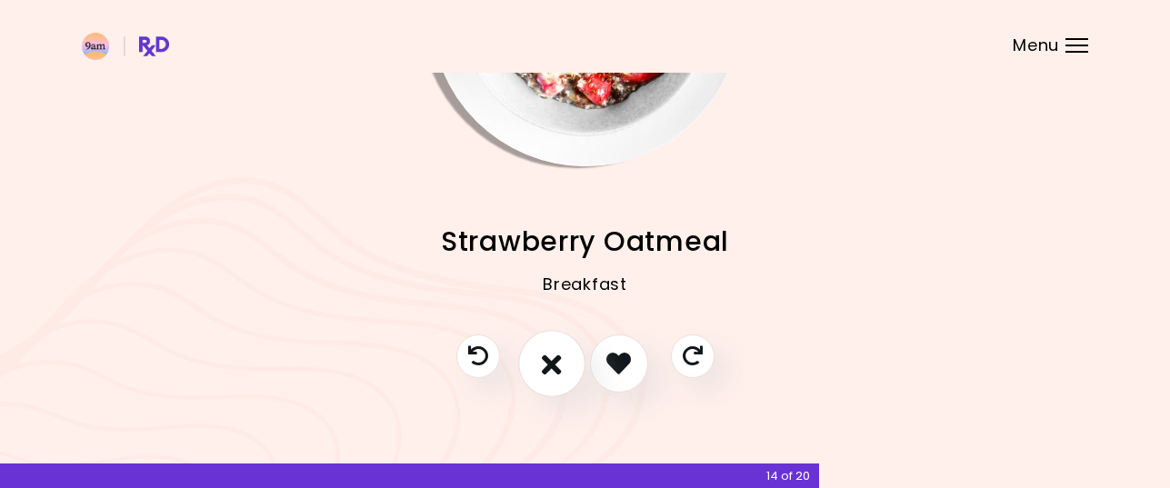
click at [554, 359] on icon "I don't like this recipe" at bounding box center [552, 363] width 20 height 28
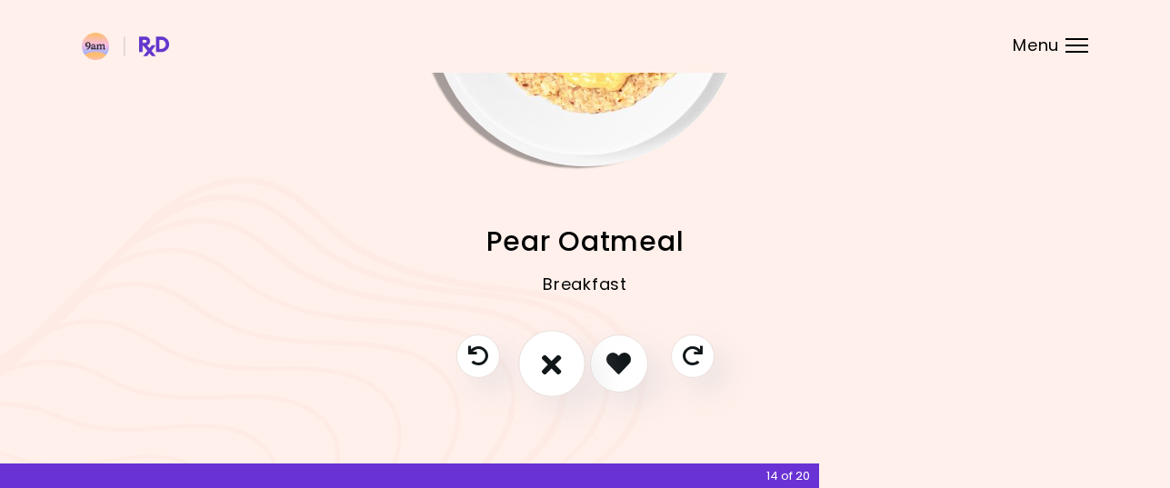
click at [542, 364] on icon "I don't like this recipe" at bounding box center [552, 363] width 20 height 28
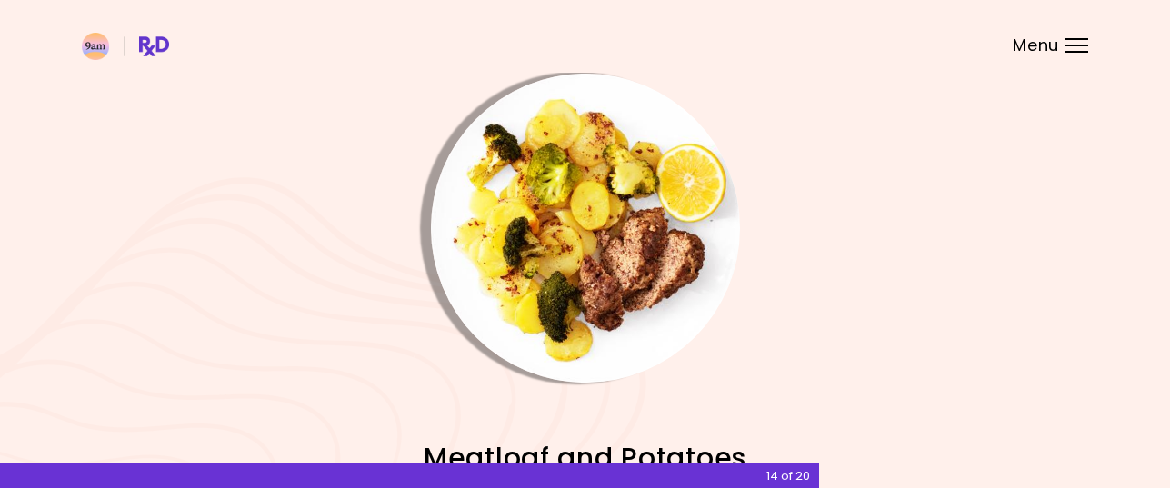
scroll to position [0, 0]
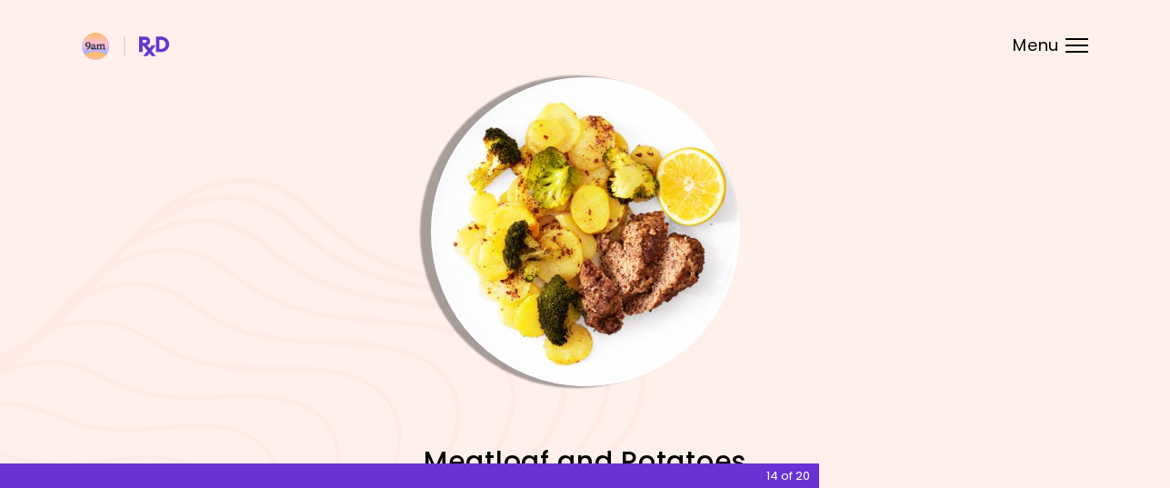
click at [562, 238] on img "Info - Meatloaf and Potatoes" at bounding box center [585, 231] width 309 height 309
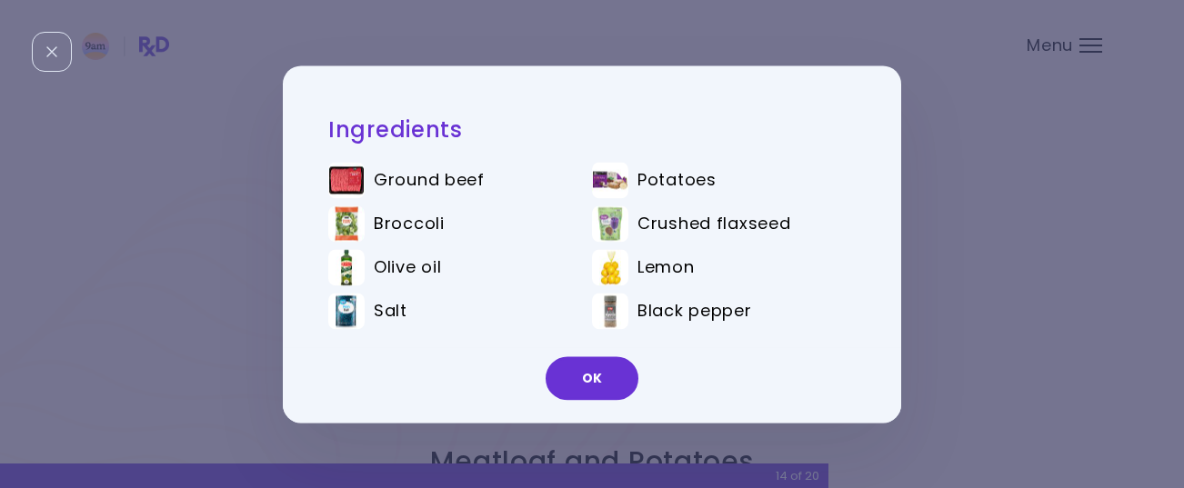
drag, startPoint x: 600, startPoint y: 371, endPoint x: 595, endPoint y: 363, distance: 9.4
click at [598, 368] on button "OK" at bounding box center [591, 378] width 93 height 44
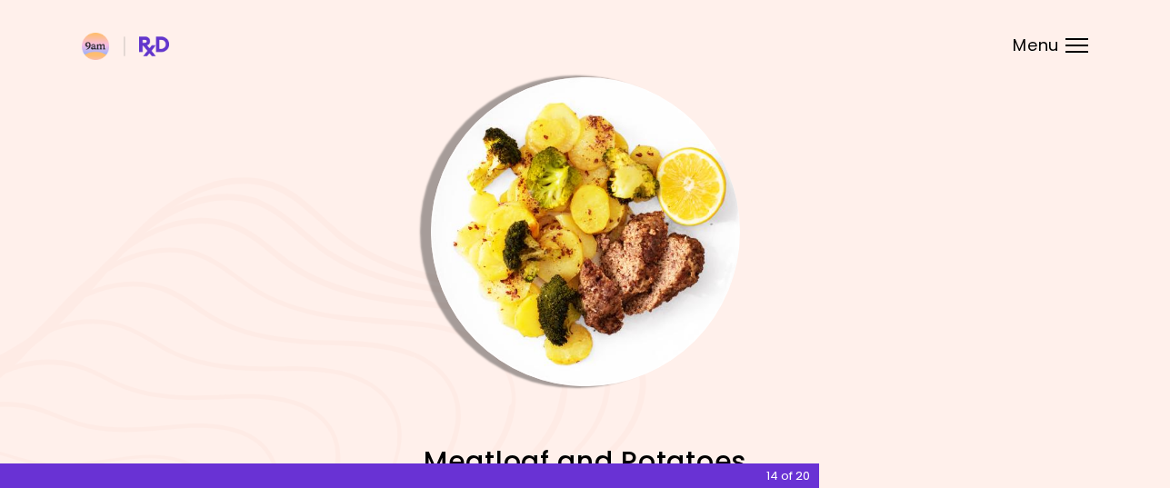
scroll to position [220, 0]
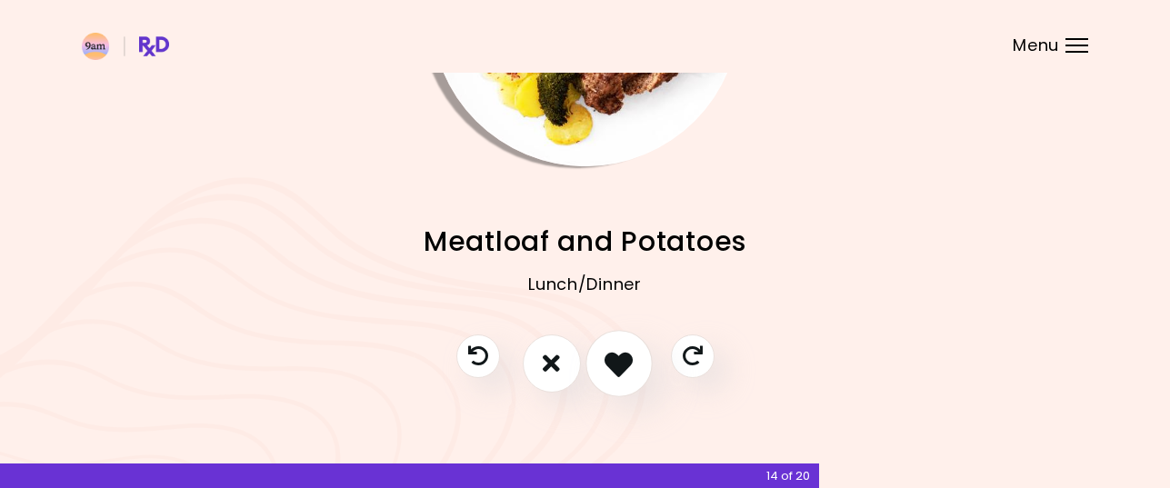
click at [626, 363] on icon "I like this recipe" at bounding box center [618, 363] width 28 height 28
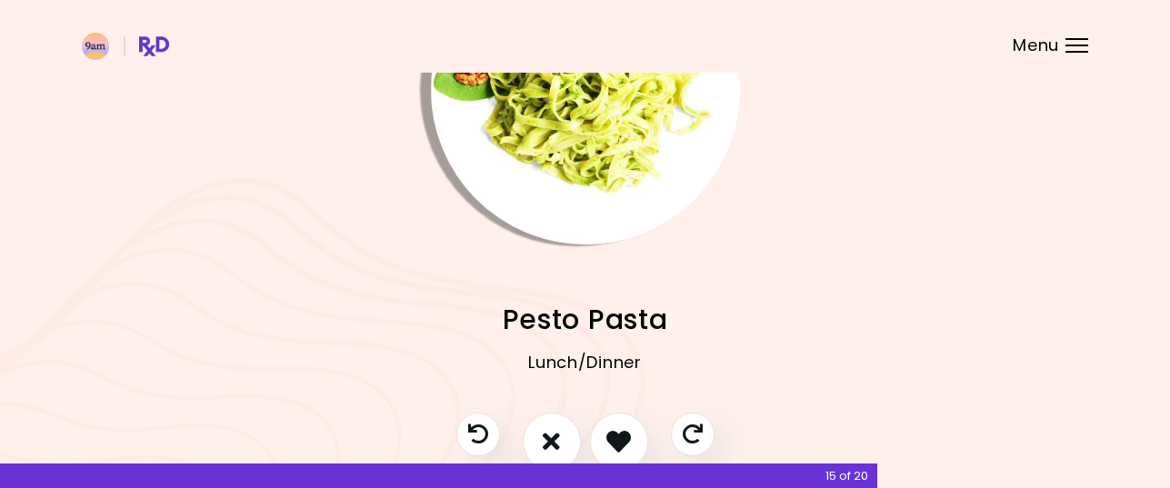
scroll to position [38, 0]
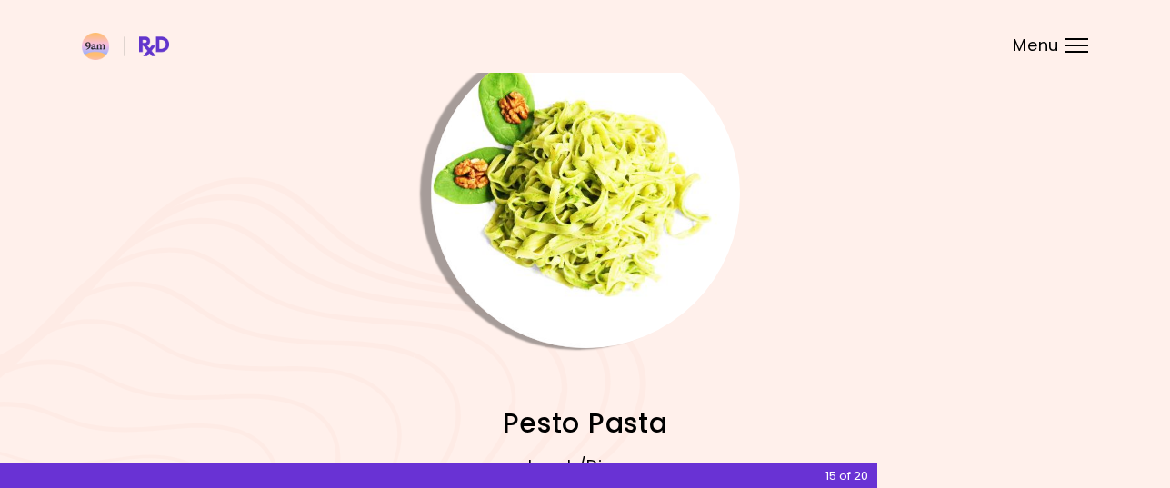
click at [599, 235] on img "Info - Pesto Pasta" at bounding box center [585, 193] width 309 height 309
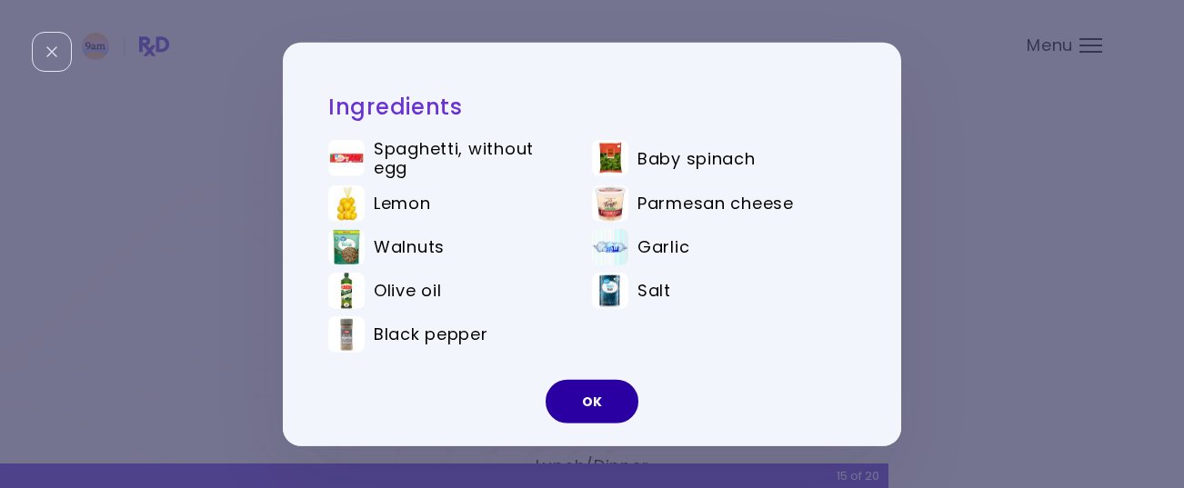
click at [602, 401] on button "OK" at bounding box center [591, 402] width 93 height 44
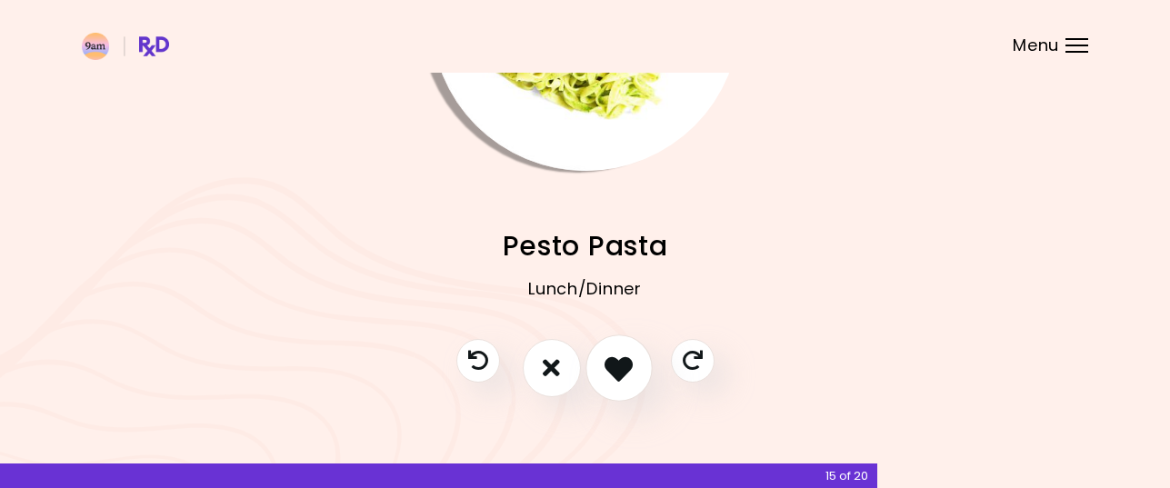
scroll to position [220, 0]
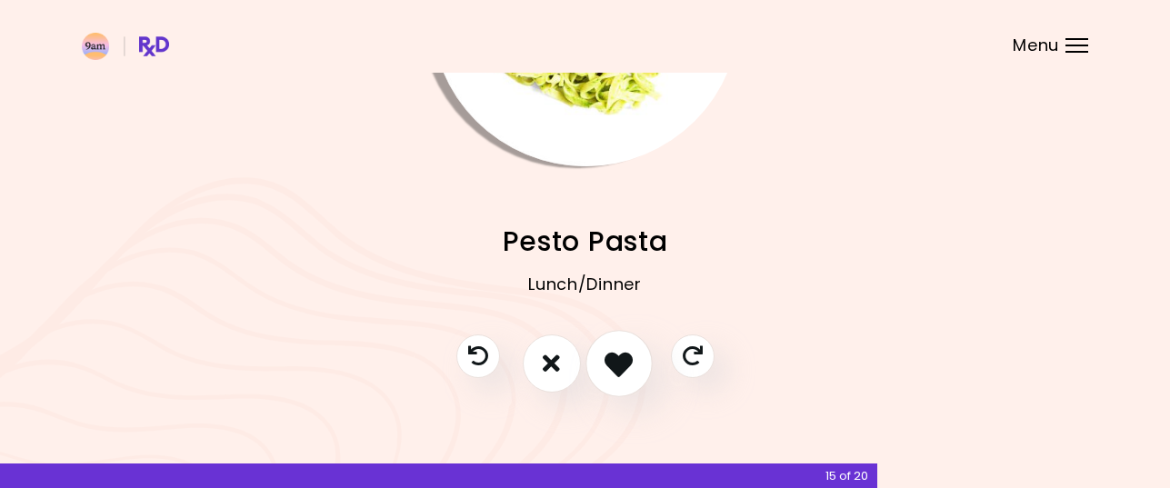
click at [617, 366] on icon "I like this recipe" at bounding box center [618, 363] width 28 height 28
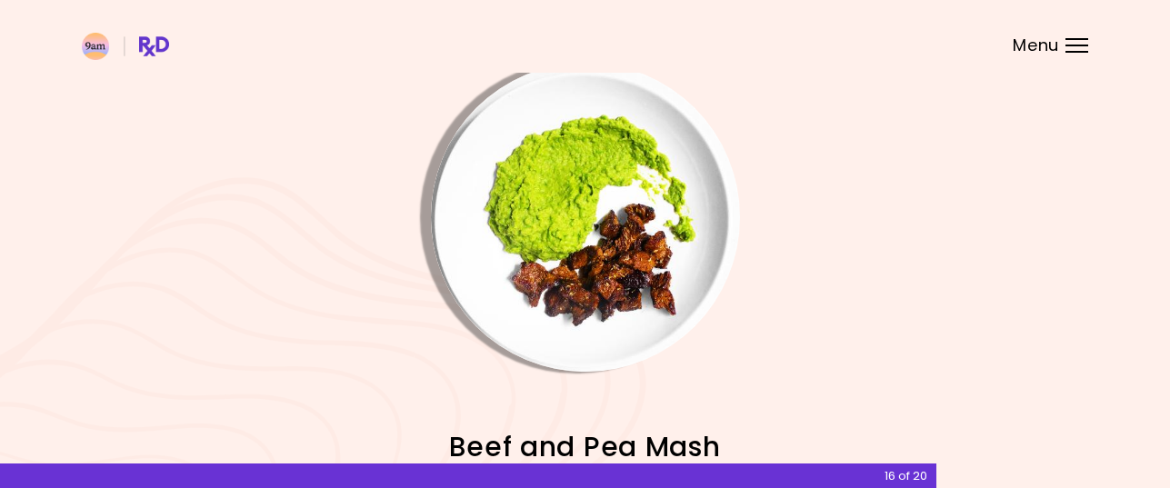
scroll to position [0, 0]
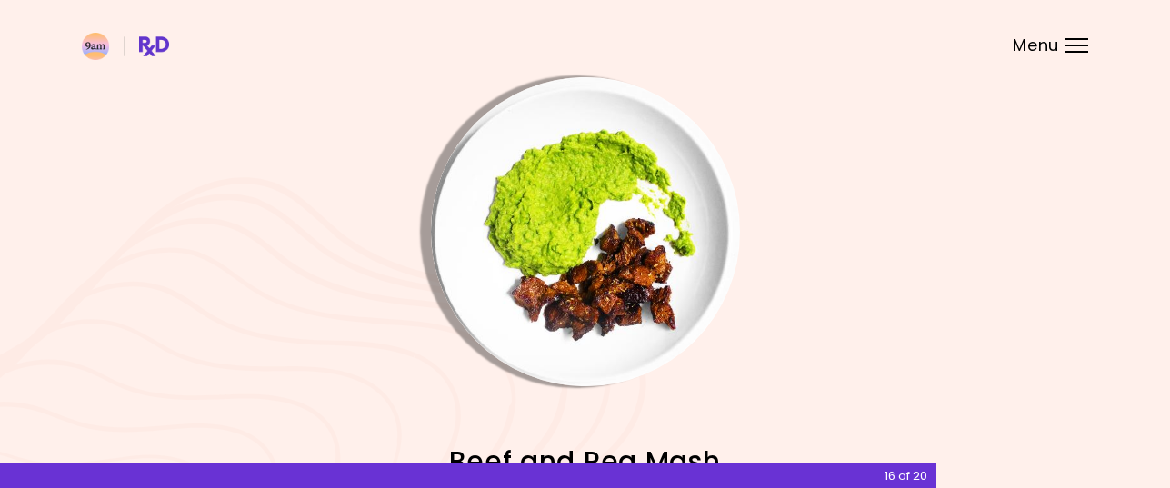
click at [606, 305] on img "Info - Beef and Pea Mash" at bounding box center [585, 231] width 309 height 309
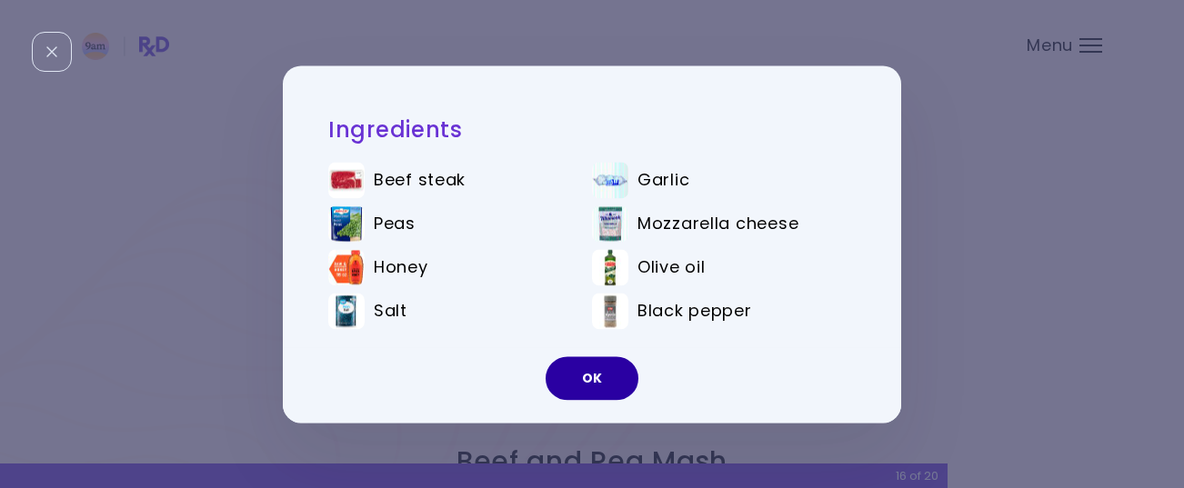
click at [599, 379] on button "OK" at bounding box center [591, 378] width 93 height 44
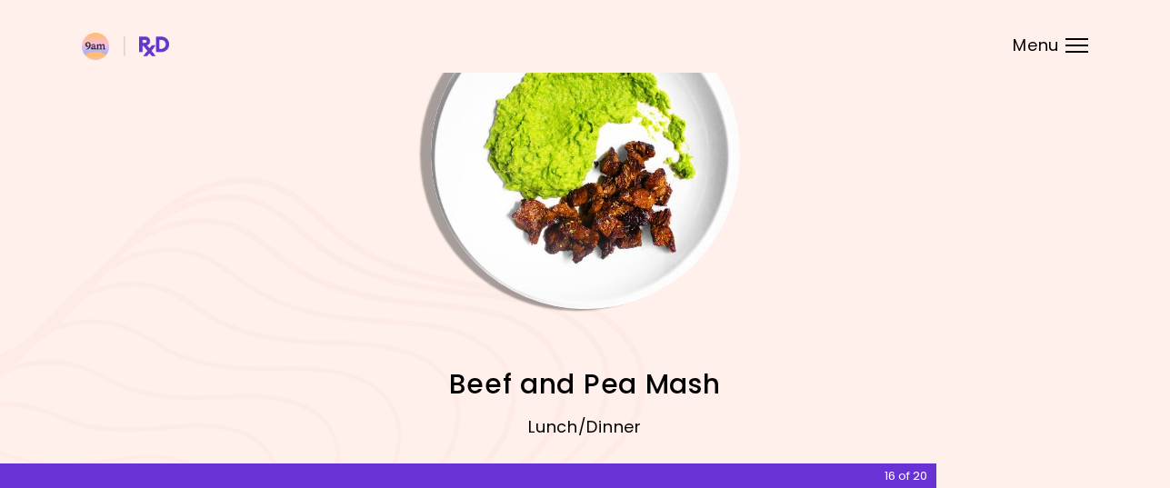
scroll to position [182, 0]
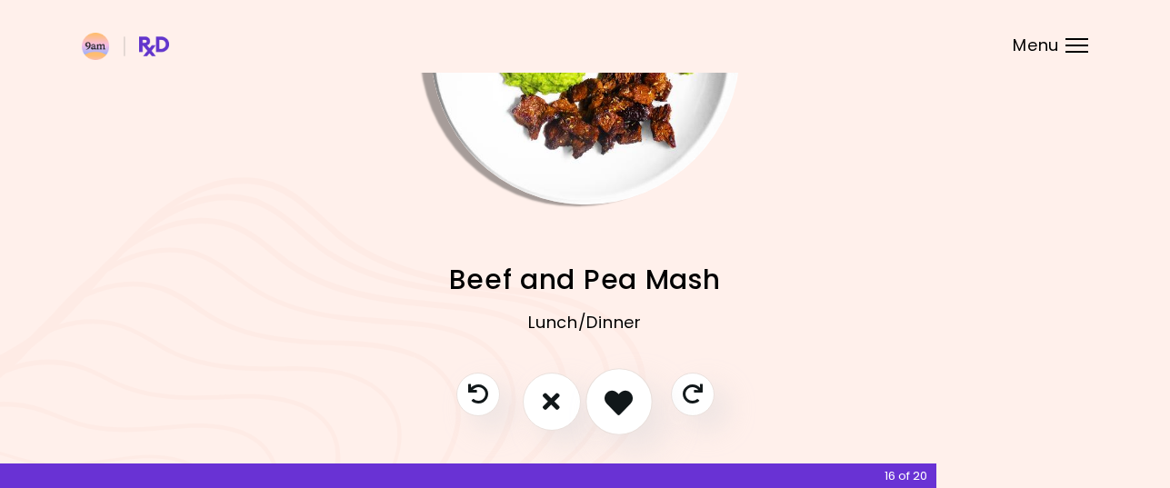
click at [624, 401] on icon "I like this recipe" at bounding box center [618, 401] width 28 height 28
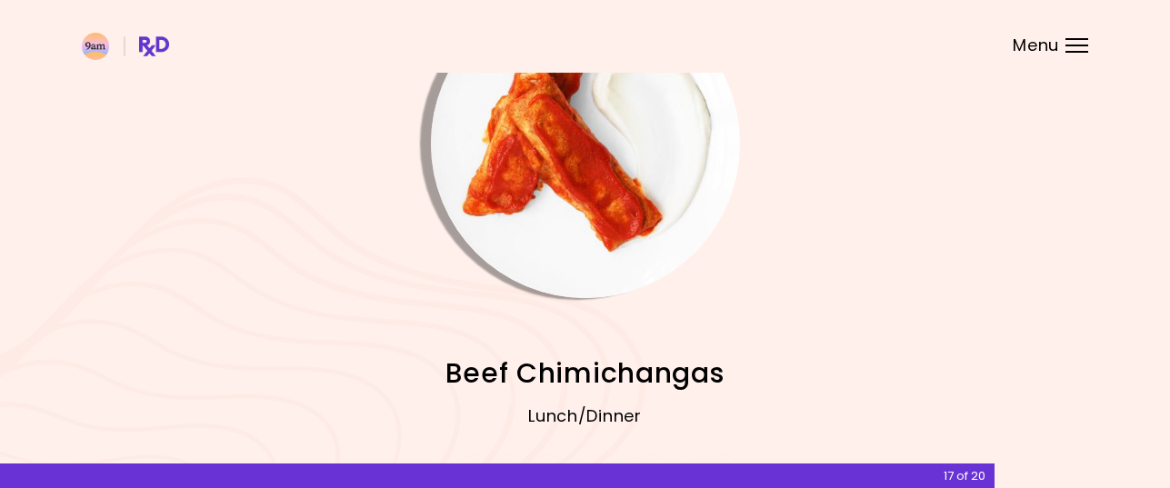
scroll to position [0, 0]
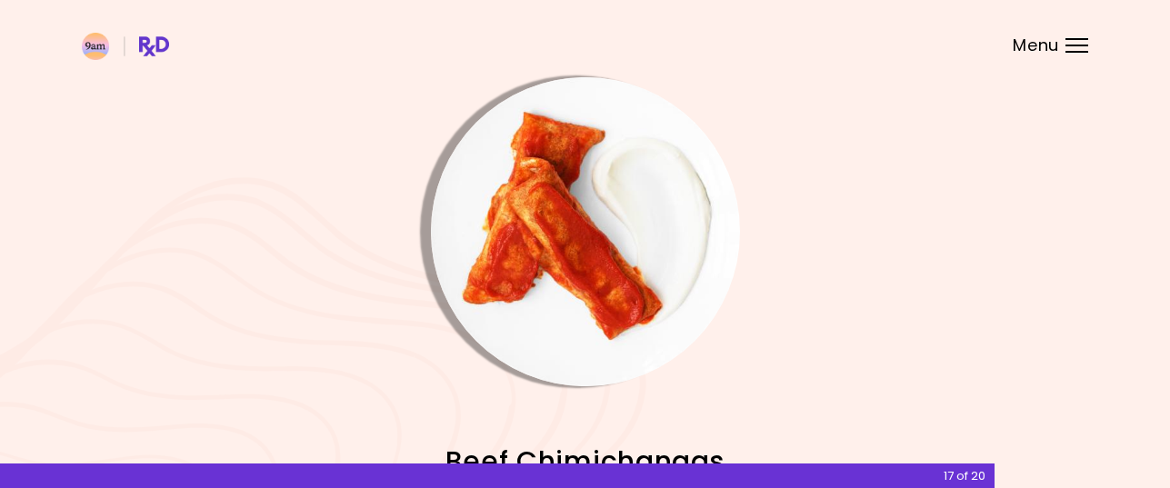
click at [591, 279] on img "Info - Beef Chimichangas" at bounding box center [585, 231] width 309 height 309
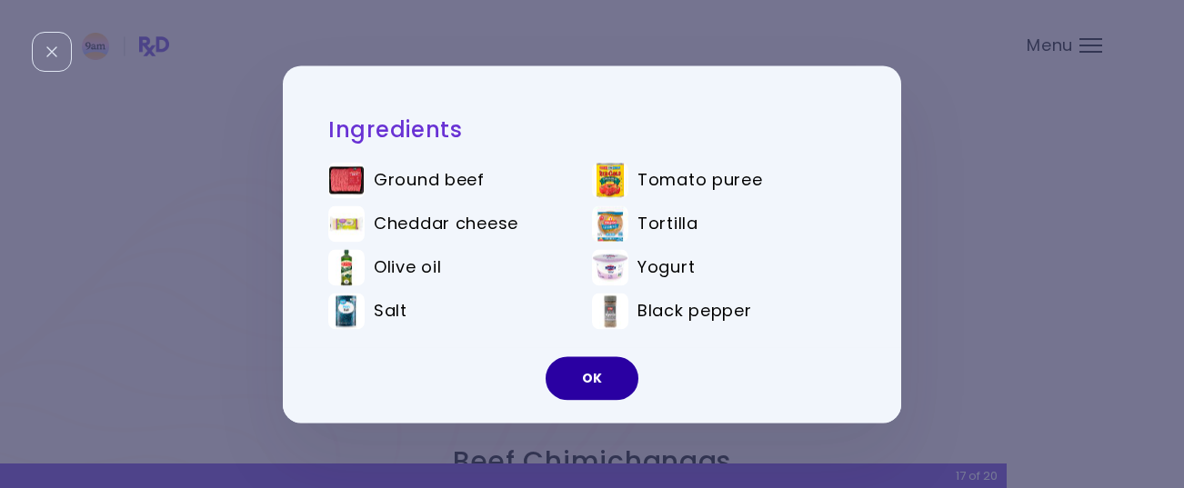
click at [599, 375] on button "OK" at bounding box center [591, 378] width 93 height 44
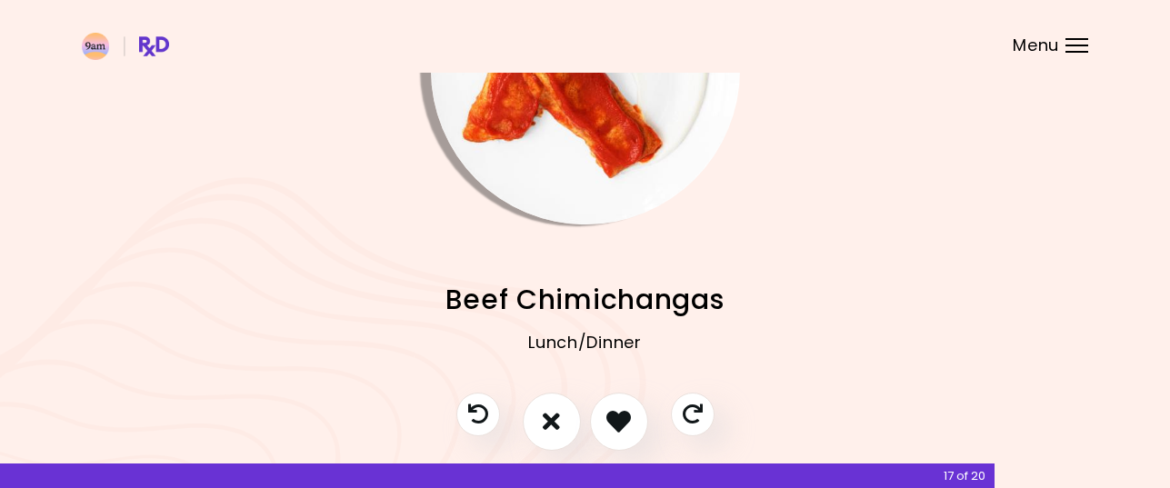
scroll to position [182, 0]
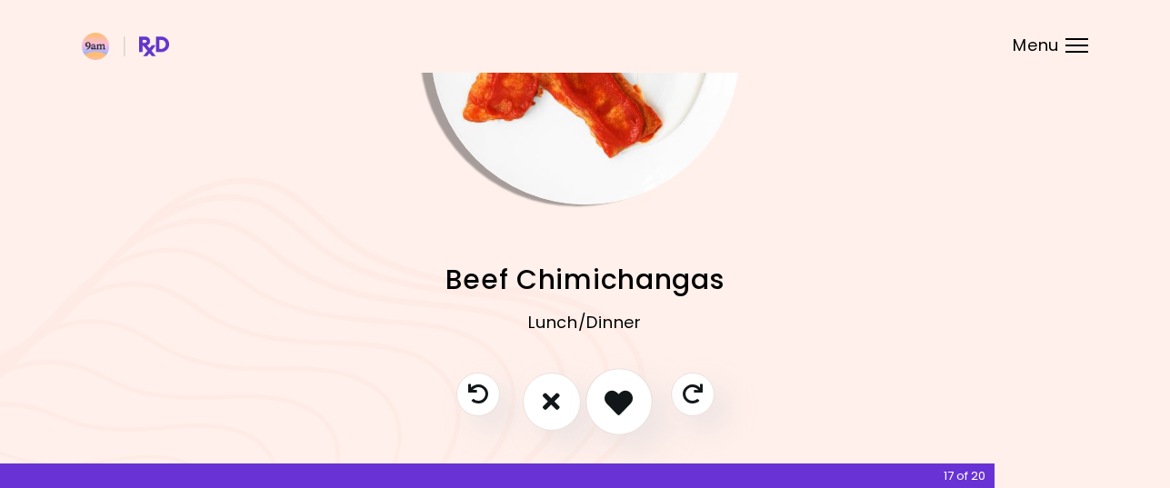
click at [615, 401] on icon "I like this recipe" at bounding box center [618, 401] width 28 height 28
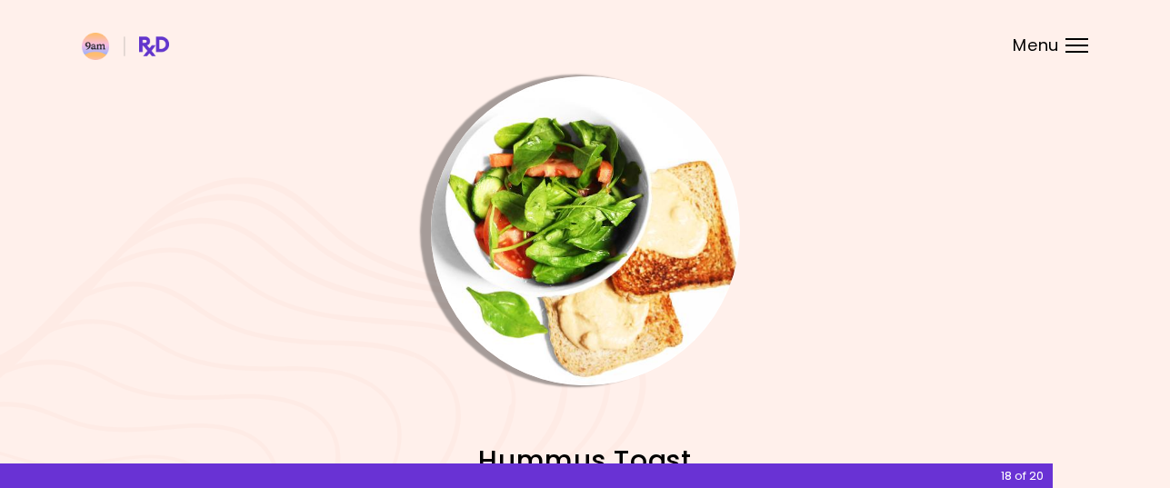
scroll to position [0, 0]
click at [603, 259] on img "Info - Hummus Toast" at bounding box center [585, 231] width 309 height 309
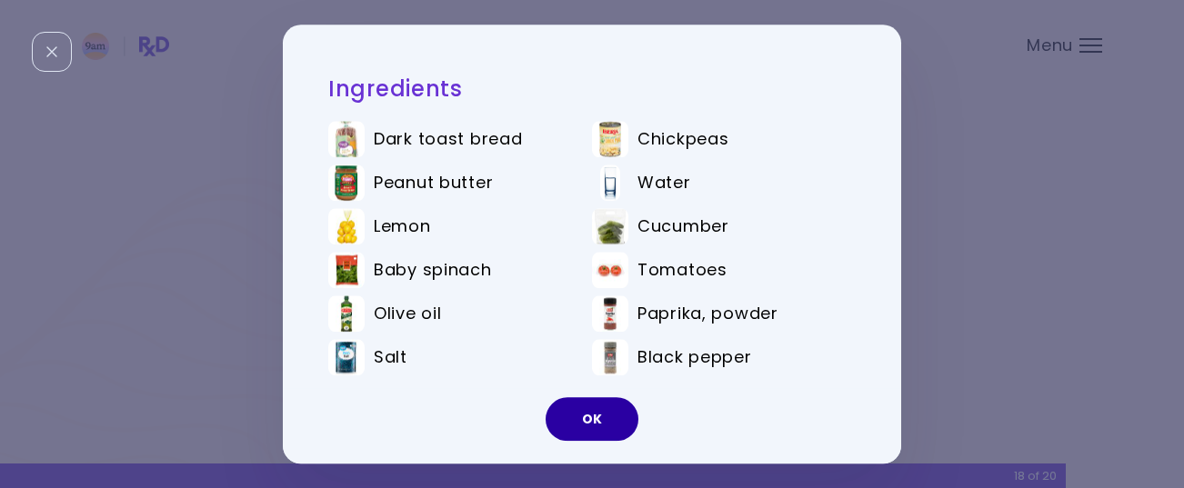
click at [595, 407] on button "OK" at bounding box center [591, 419] width 93 height 44
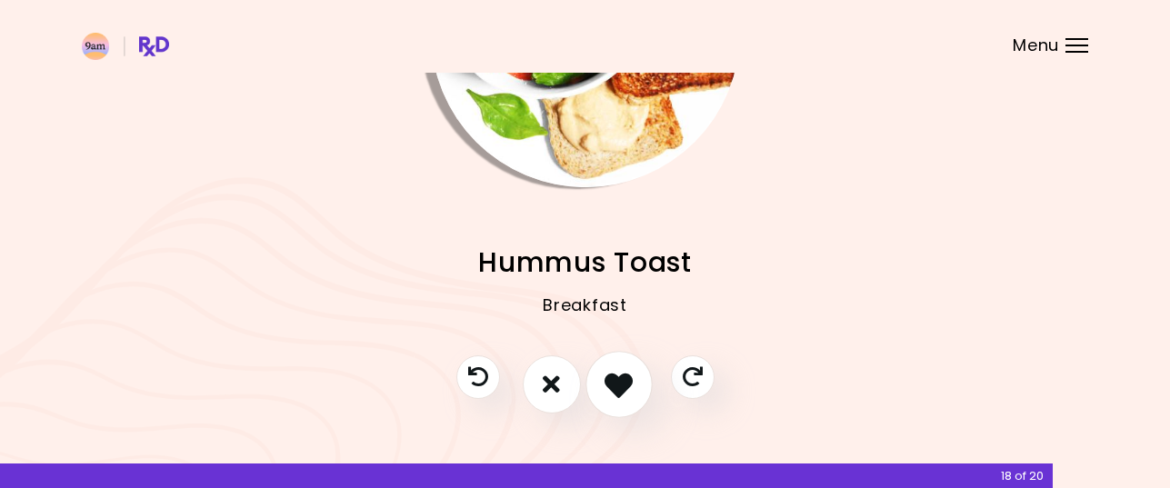
scroll to position [220, 0]
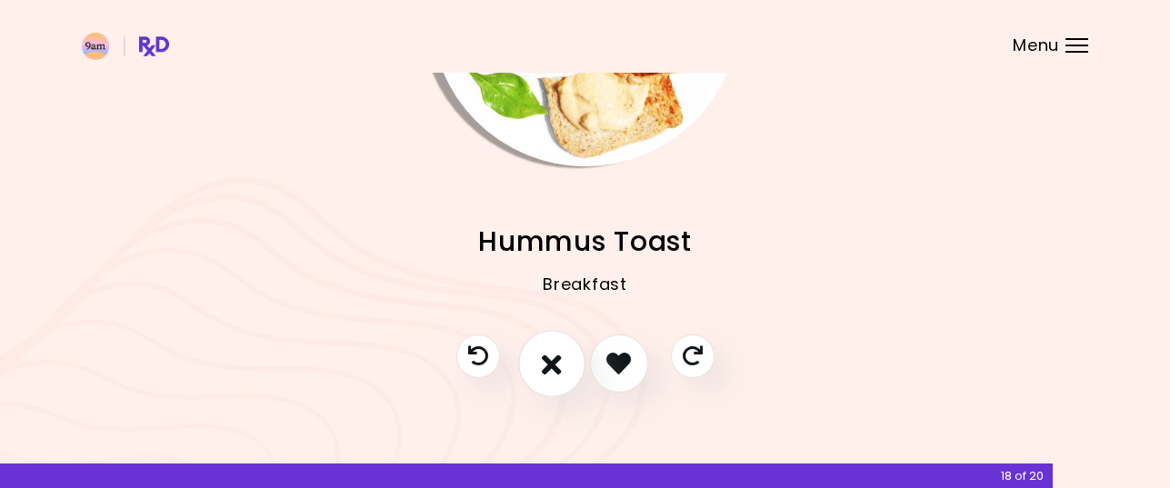
click at [554, 363] on icon "I don't like this recipe" at bounding box center [552, 363] width 20 height 28
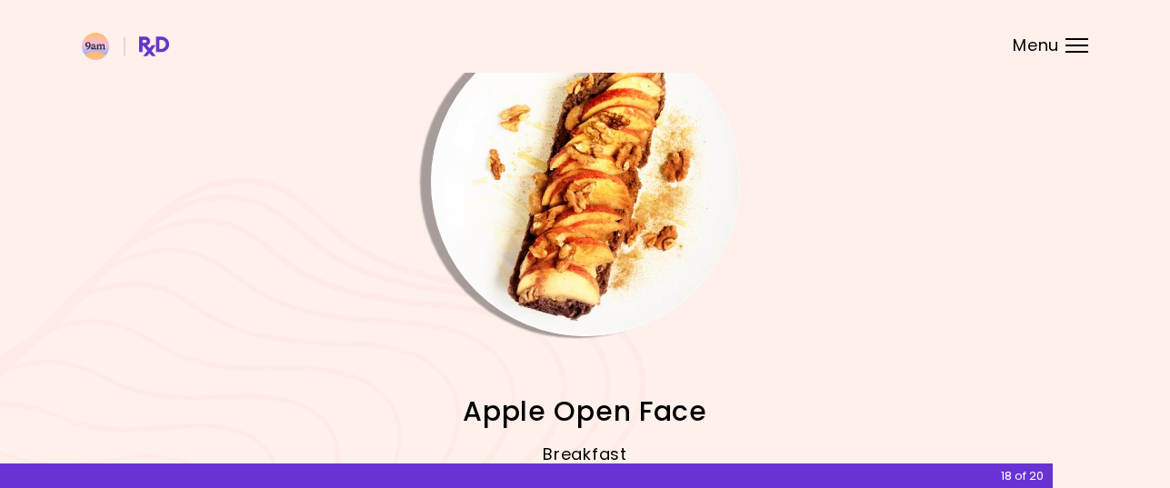
scroll to position [38, 0]
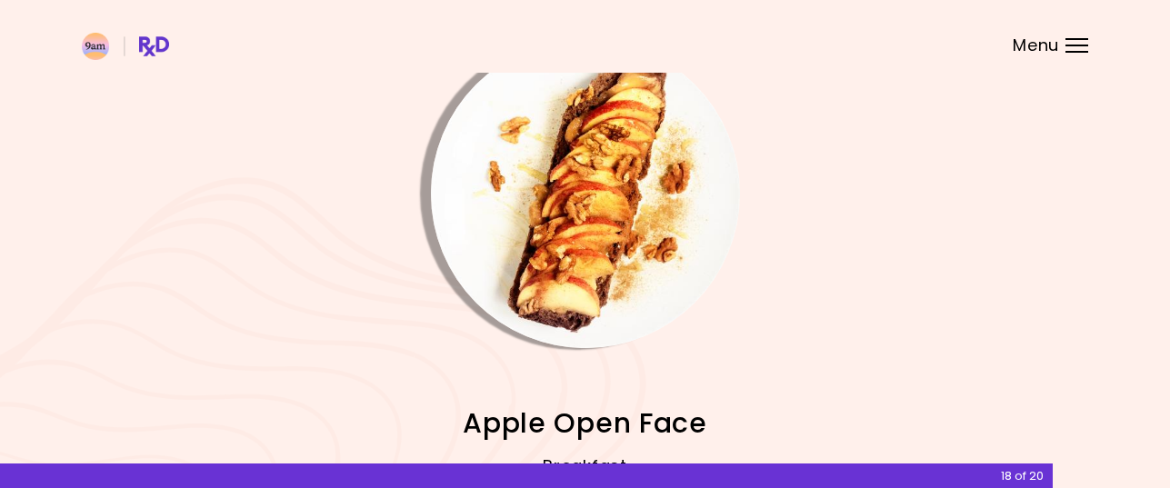
click at [576, 265] on img "Info - Apple Open Face" at bounding box center [585, 193] width 309 height 309
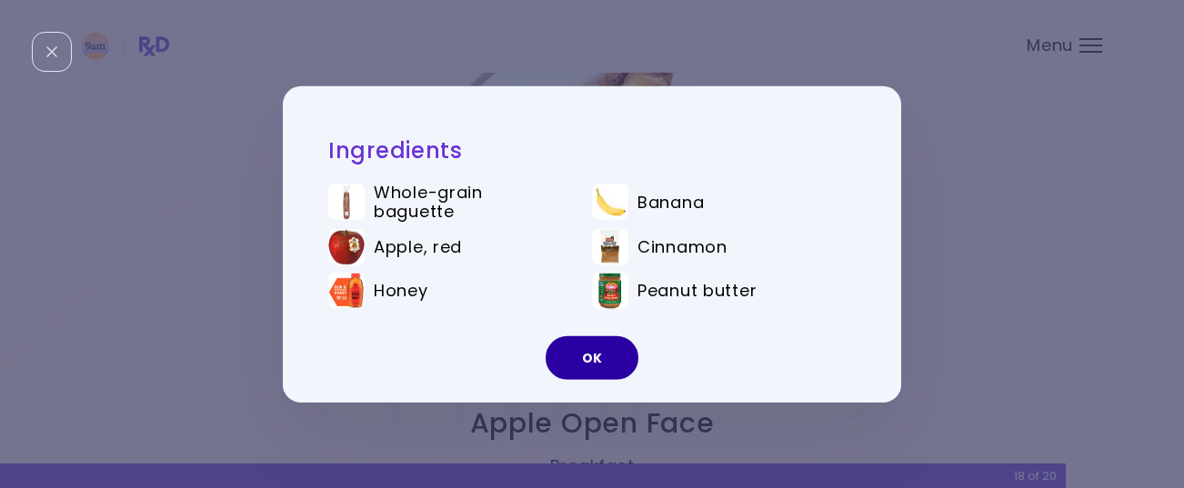
click at [599, 355] on button "OK" at bounding box center [591, 358] width 93 height 44
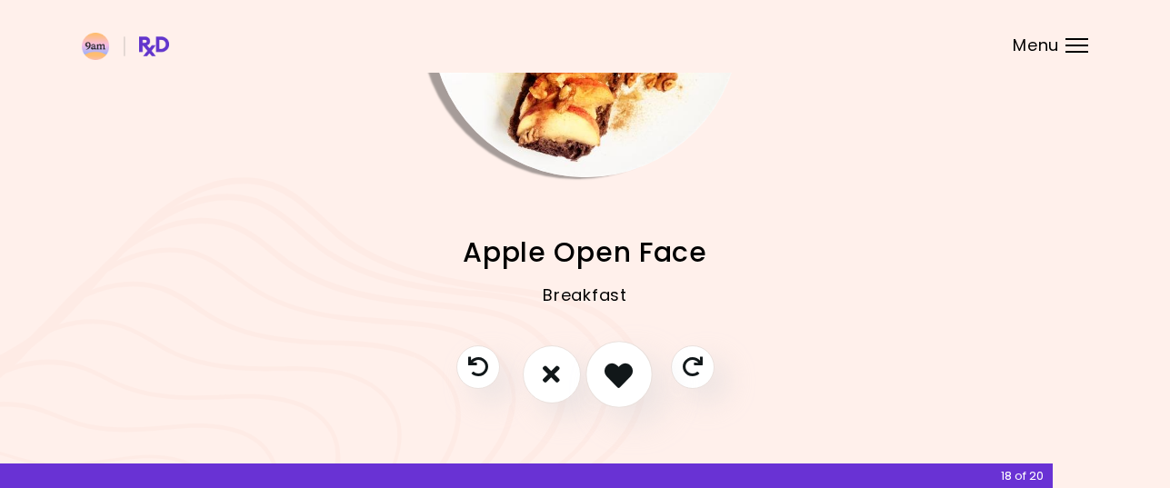
scroll to position [220, 0]
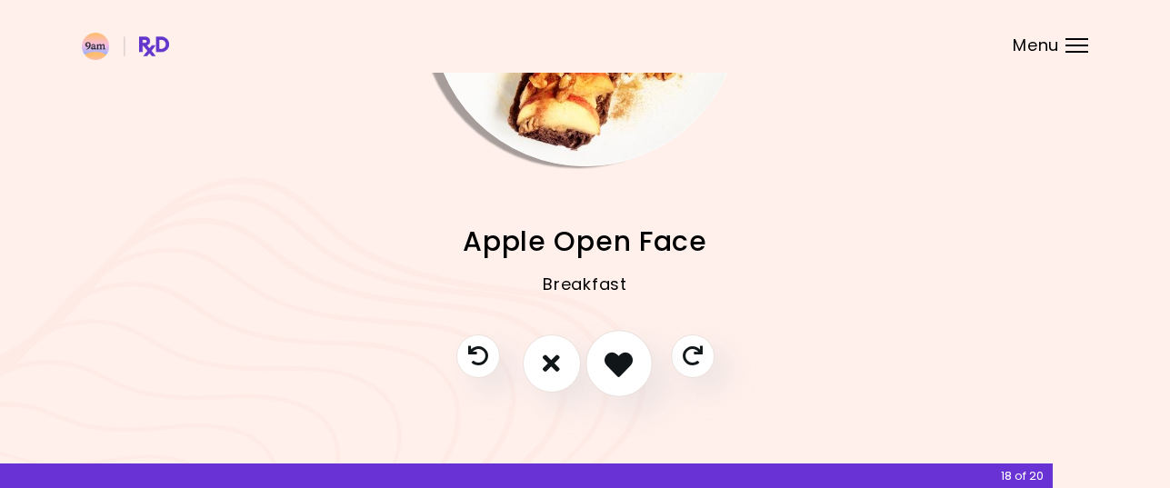
click at [623, 366] on icon "I like this recipe" at bounding box center [618, 363] width 28 height 28
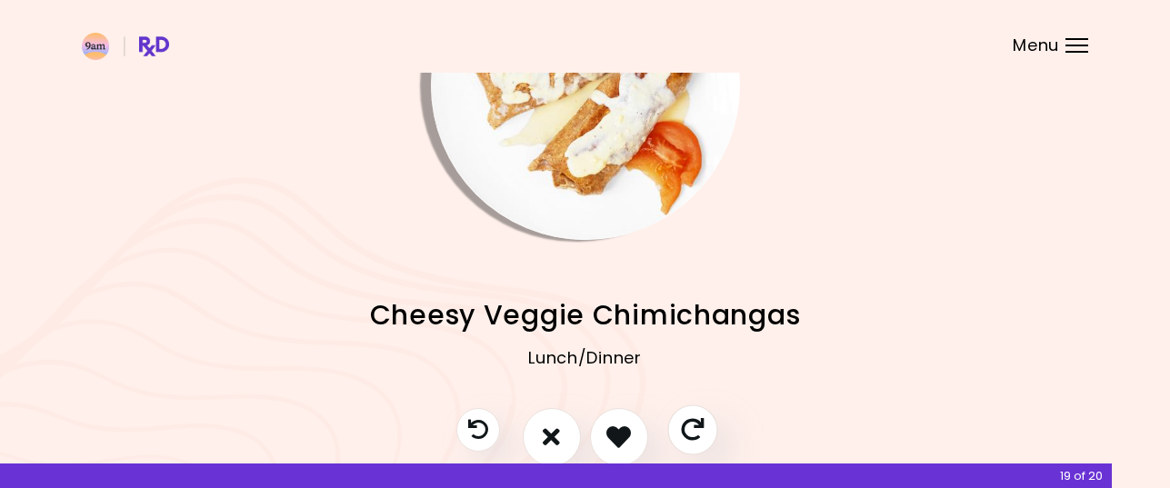
scroll to position [38, 0]
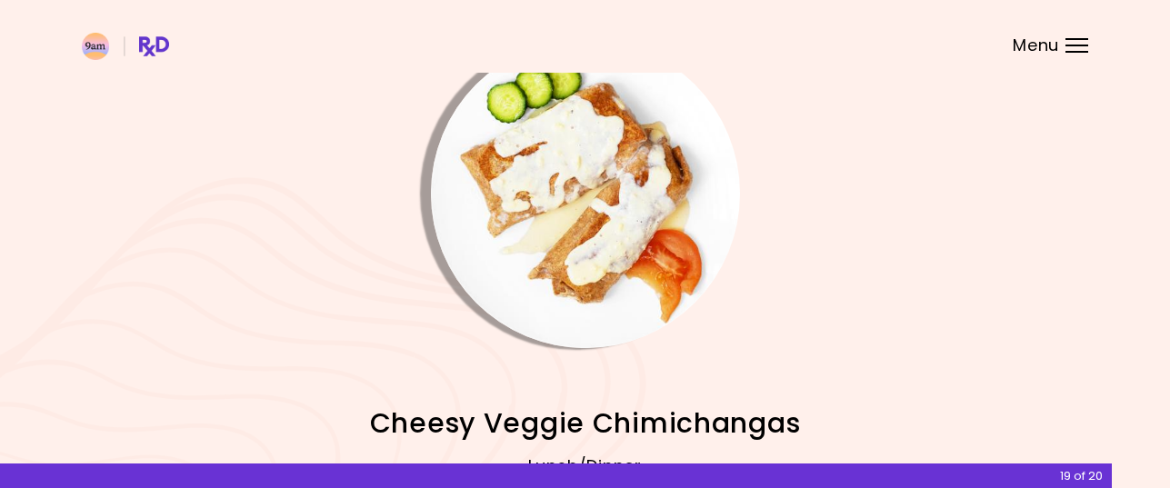
click at [590, 215] on img "Info - Cheesy Veggie Chimichangas" at bounding box center [585, 193] width 309 height 309
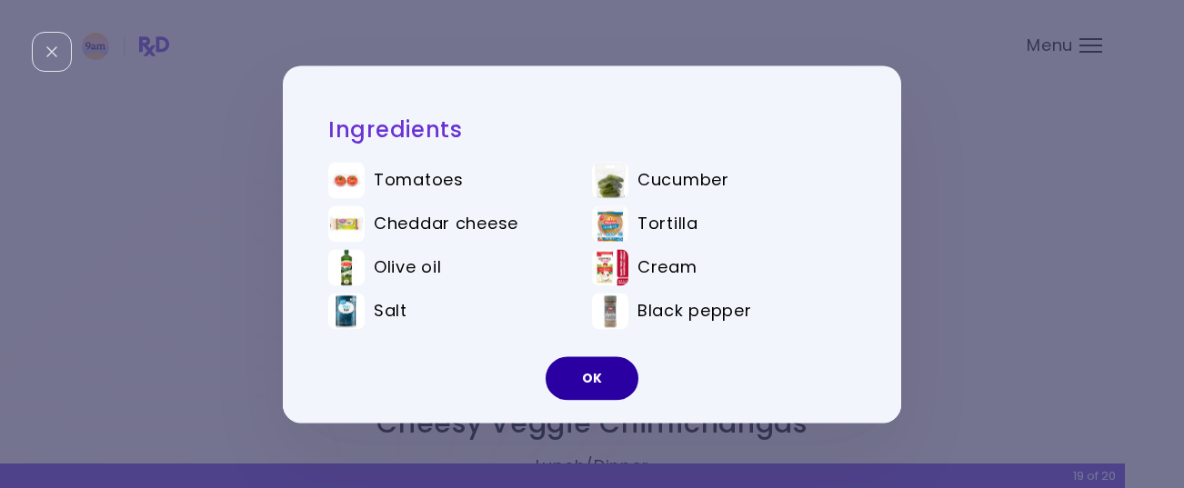
click at [593, 363] on button "OK" at bounding box center [591, 378] width 93 height 44
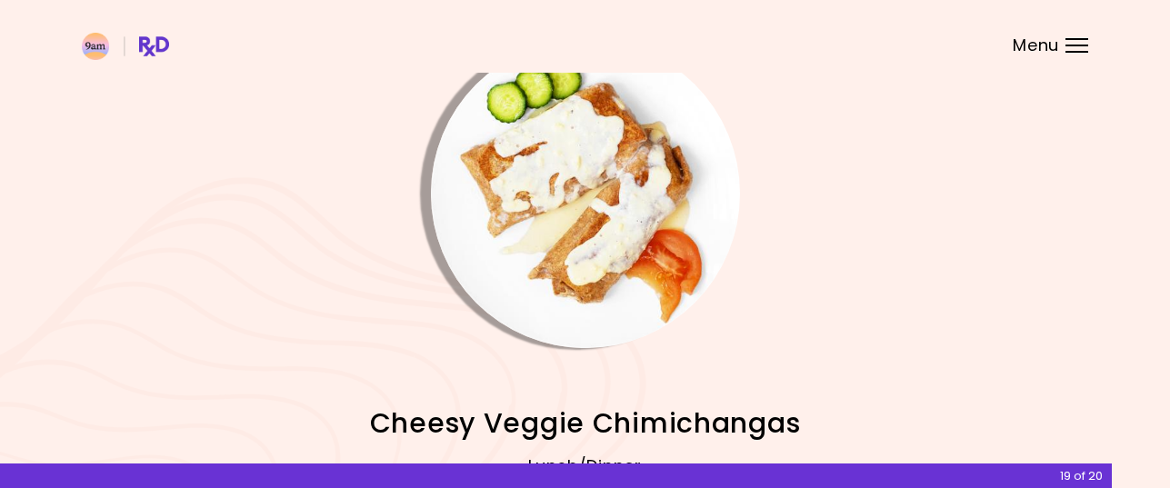
scroll to position [220, 0]
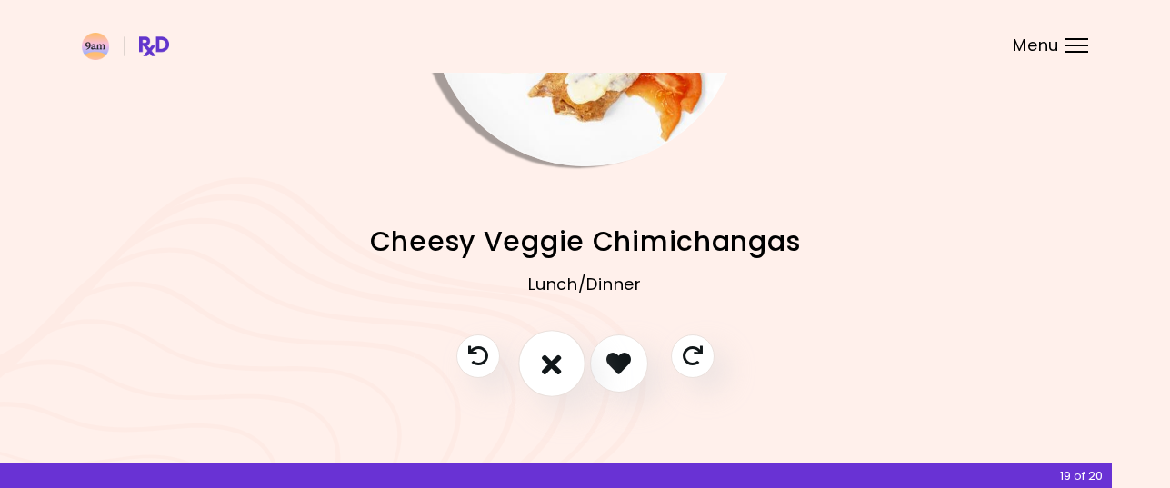
click at [557, 364] on icon "I don't like this recipe" at bounding box center [552, 363] width 20 height 28
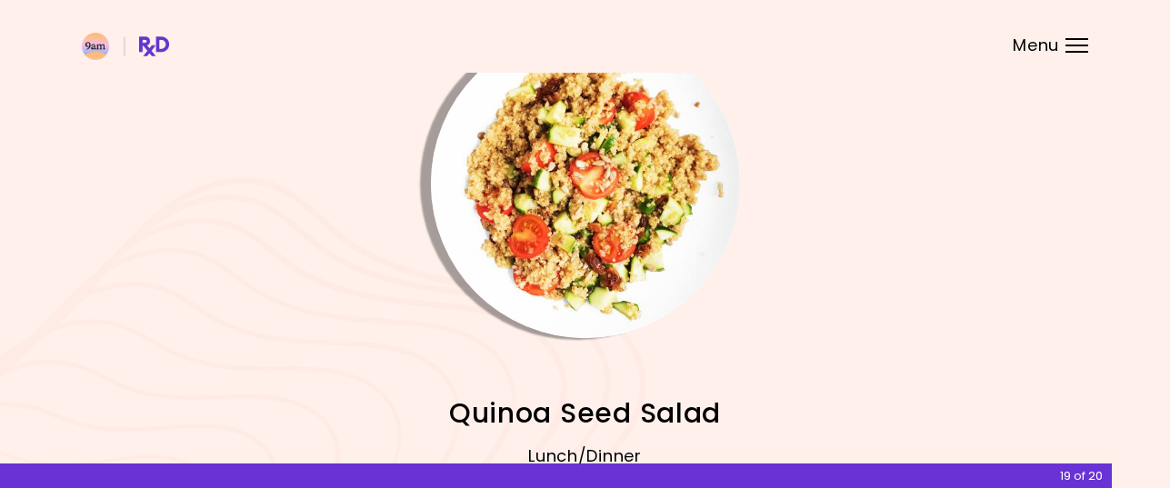
scroll to position [0, 0]
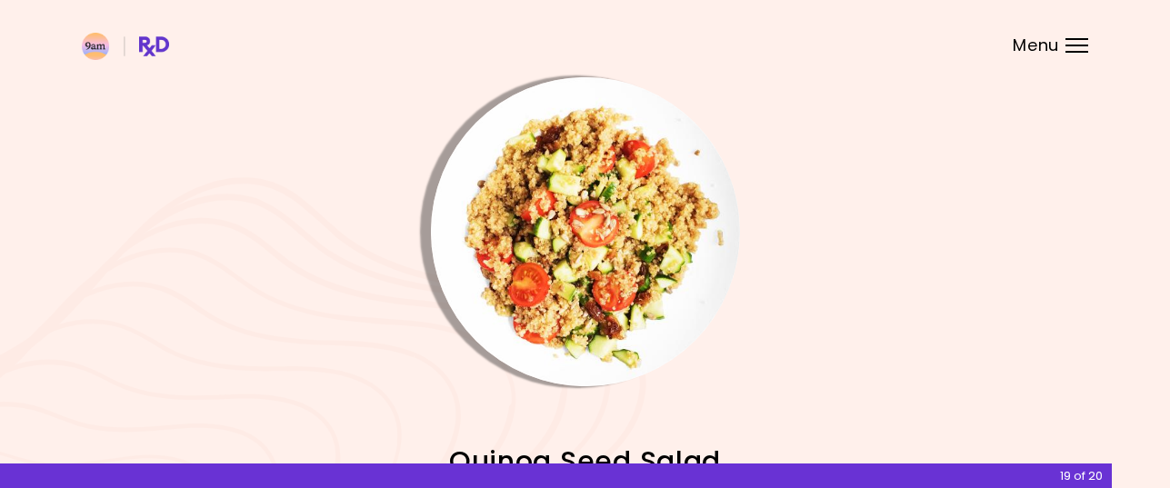
click at [605, 285] on img "Info - Quinoa Seed Salad" at bounding box center [585, 231] width 309 height 309
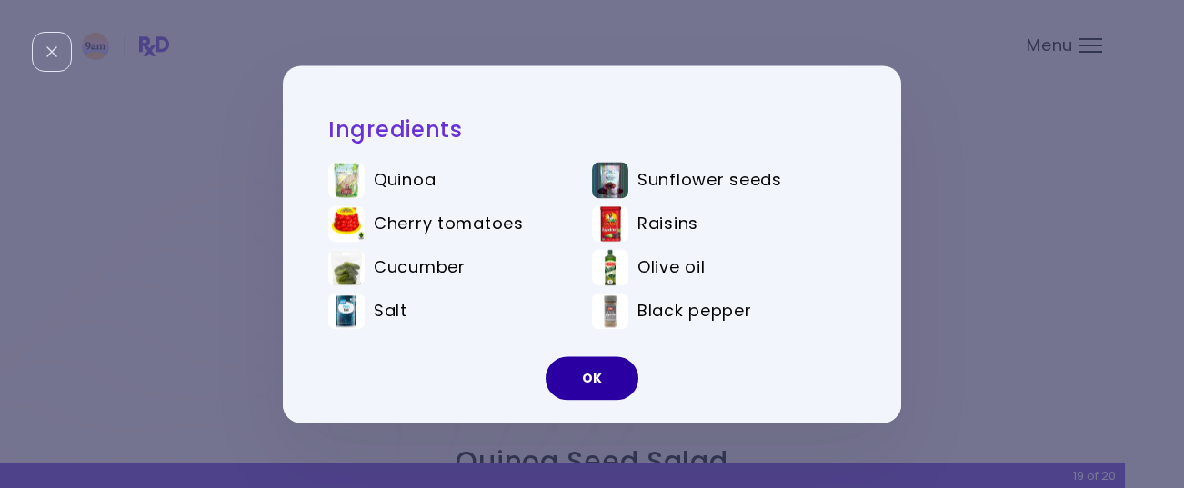
click at [606, 376] on button "OK" at bounding box center [591, 378] width 93 height 44
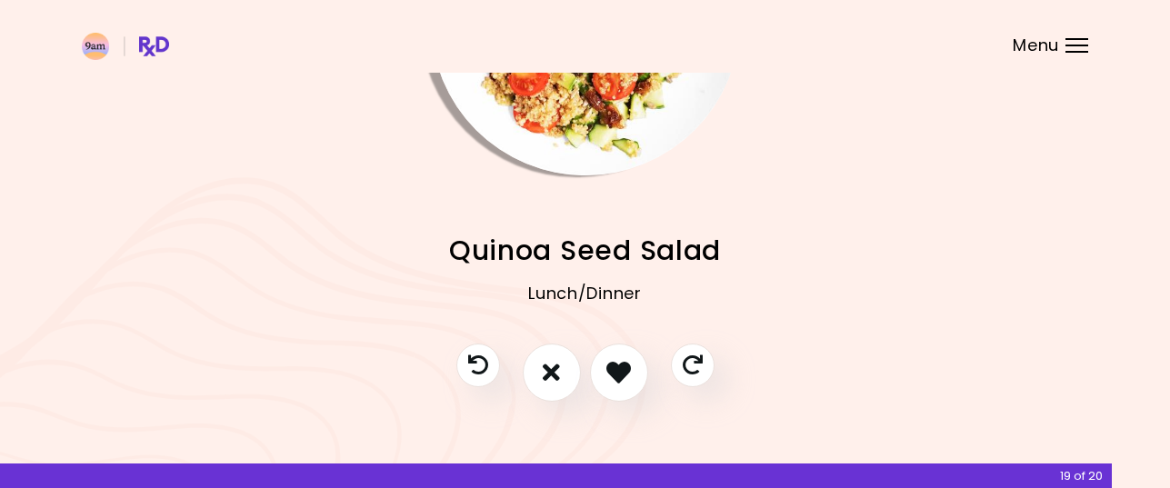
scroll to position [220, 0]
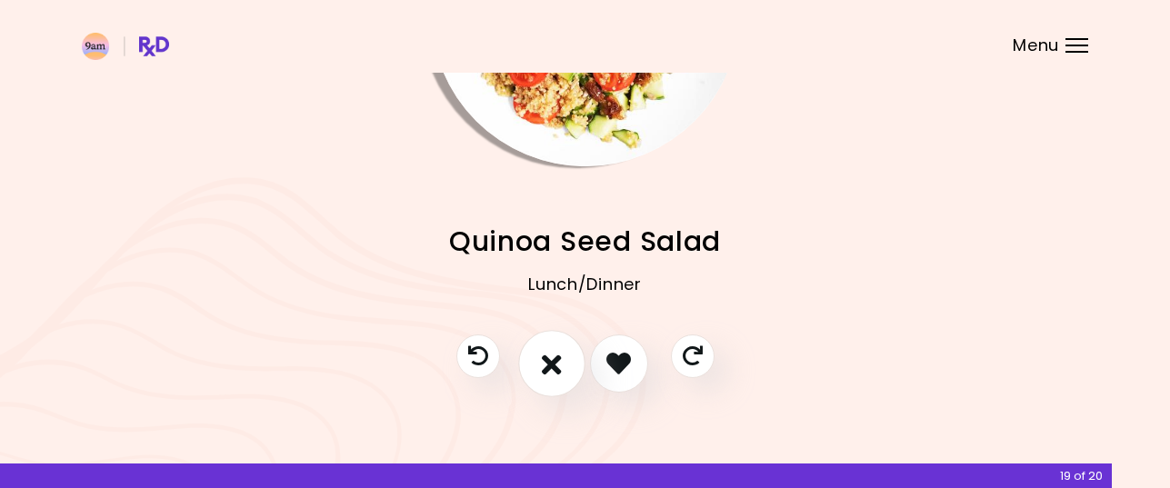
click at [554, 366] on icon "I don't like this recipe" at bounding box center [552, 363] width 20 height 28
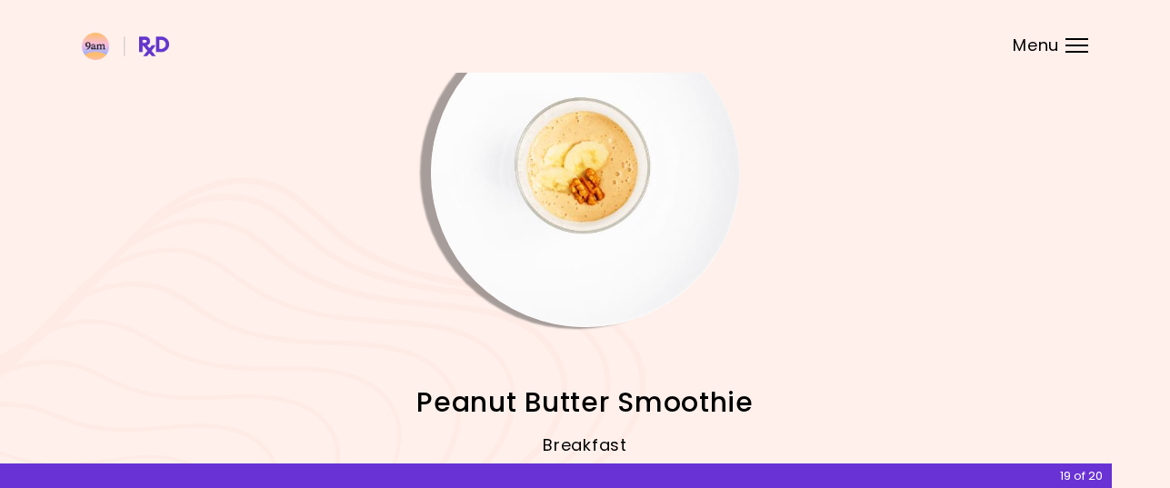
scroll to position [38, 0]
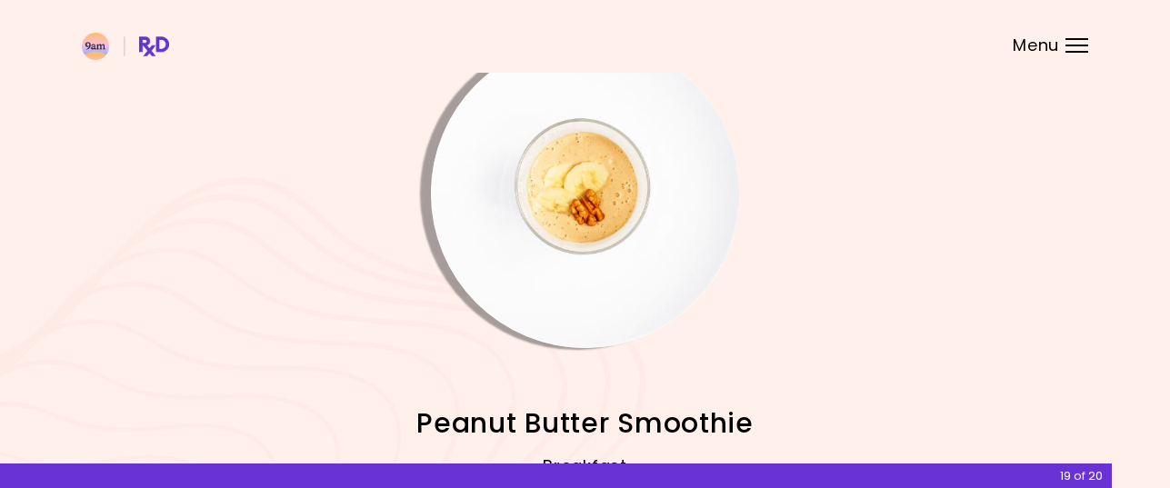
click at [602, 191] on img "Info - Peanut Butter Smoothie" at bounding box center [585, 193] width 309 height 309
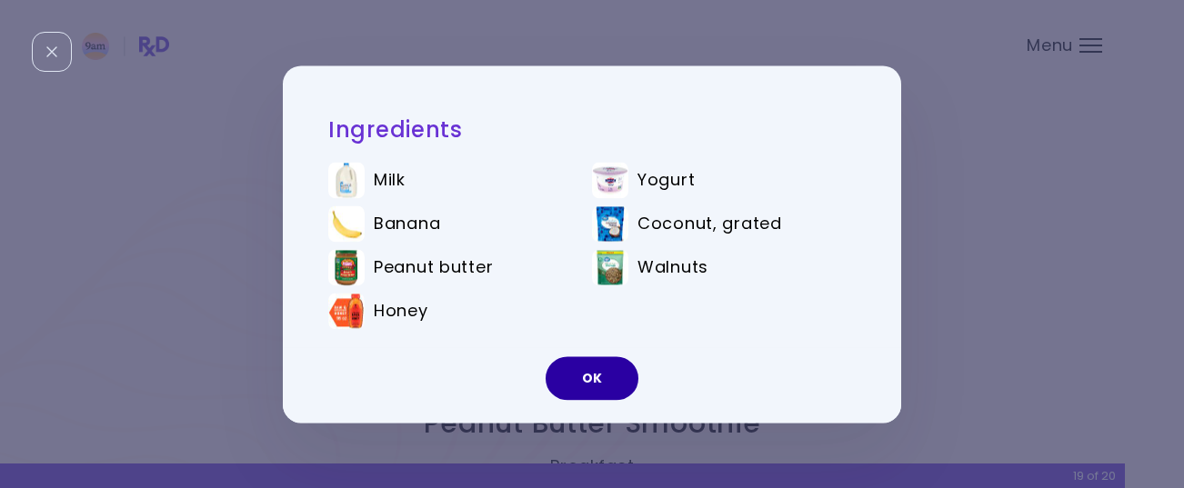
click at [589, 373] on button "OK" at bounding box center [591, 378] width 93 height 44
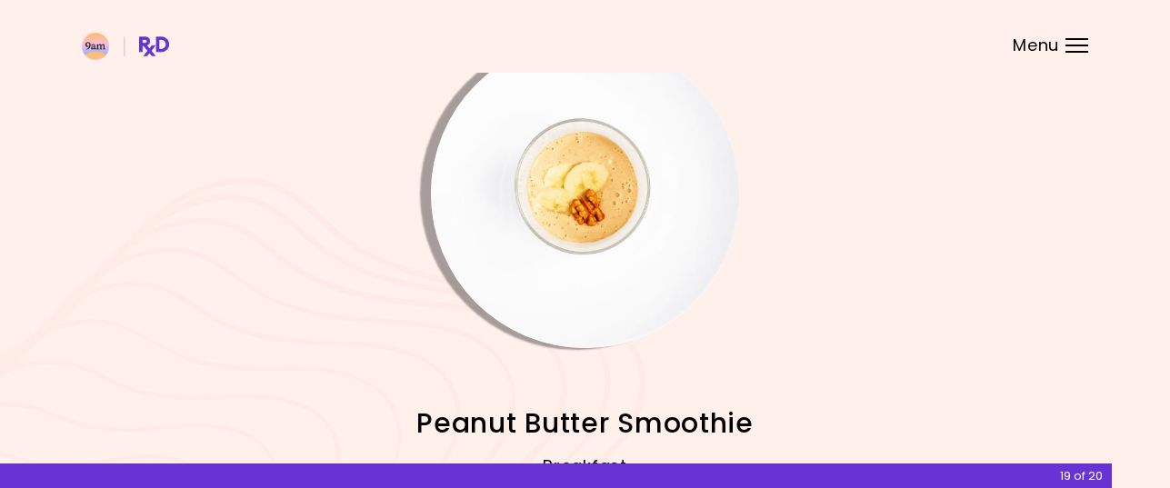
scroll to position [220, 0]
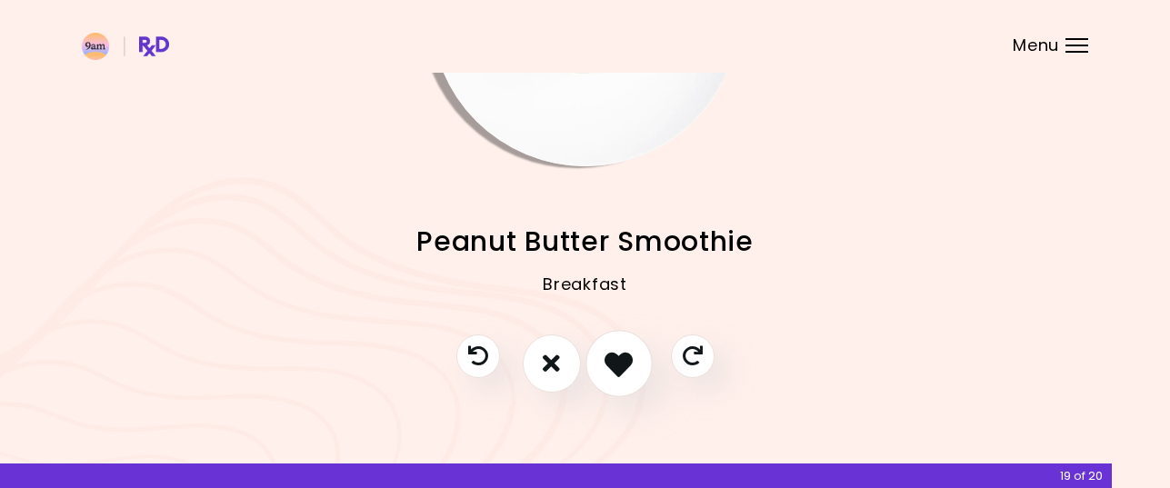
click at [624, 355] on icon "I like this recipe" at bounding box center [618, 363] width 28 height 28
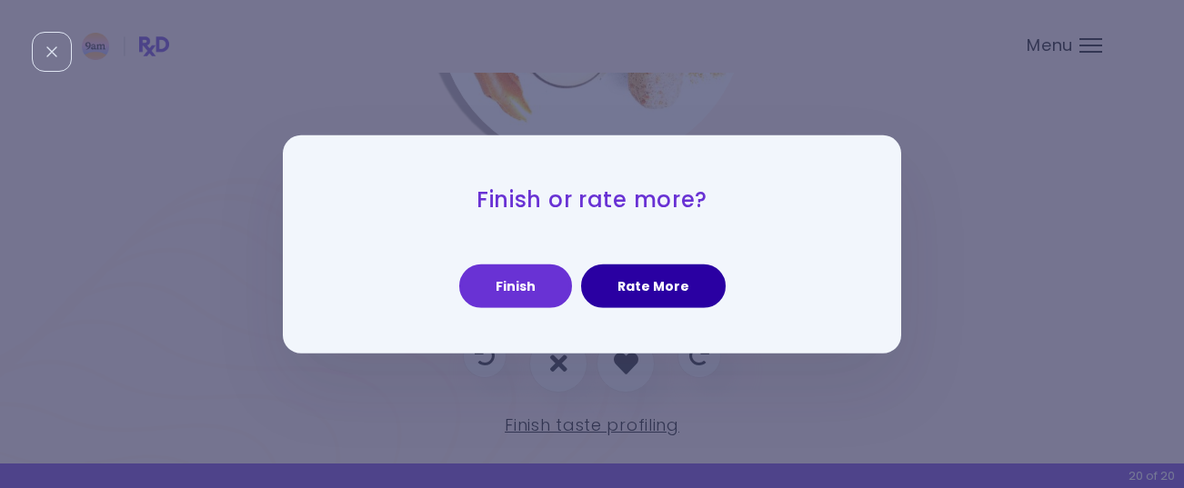
click at [668, 291] on button "Rate More" at bounding box center [653, 287] width 145 height 44
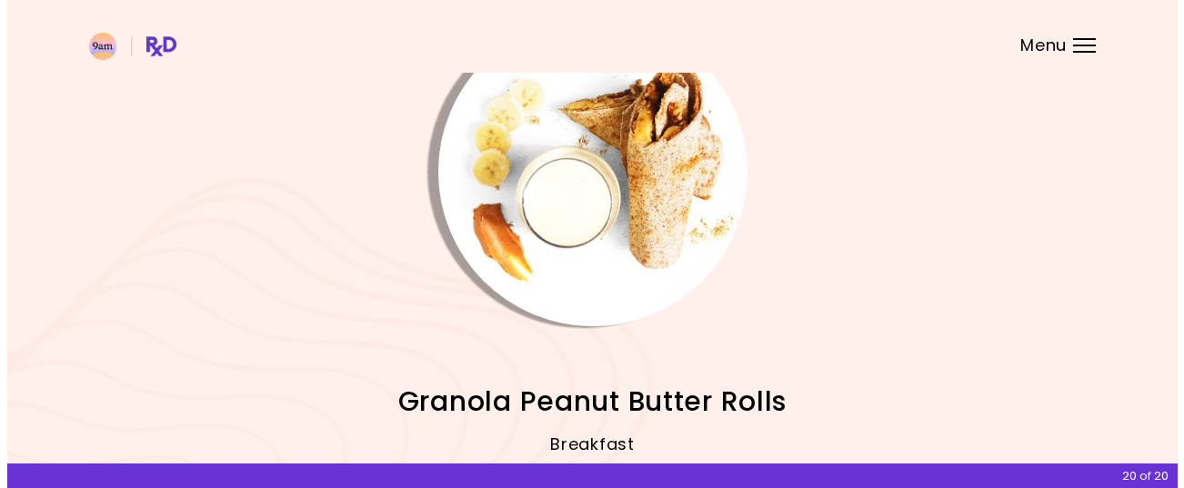
scroll to position [91, 0]
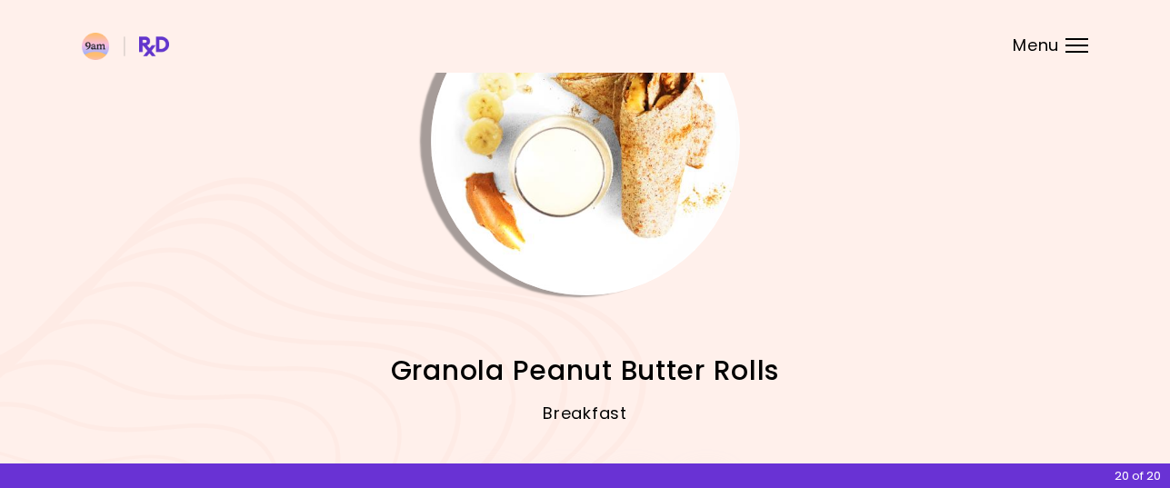
click at [652, 151] on img "Info - Granola Peanut Butter Rolls" at bounding box center [585, 140] width 309 height 309
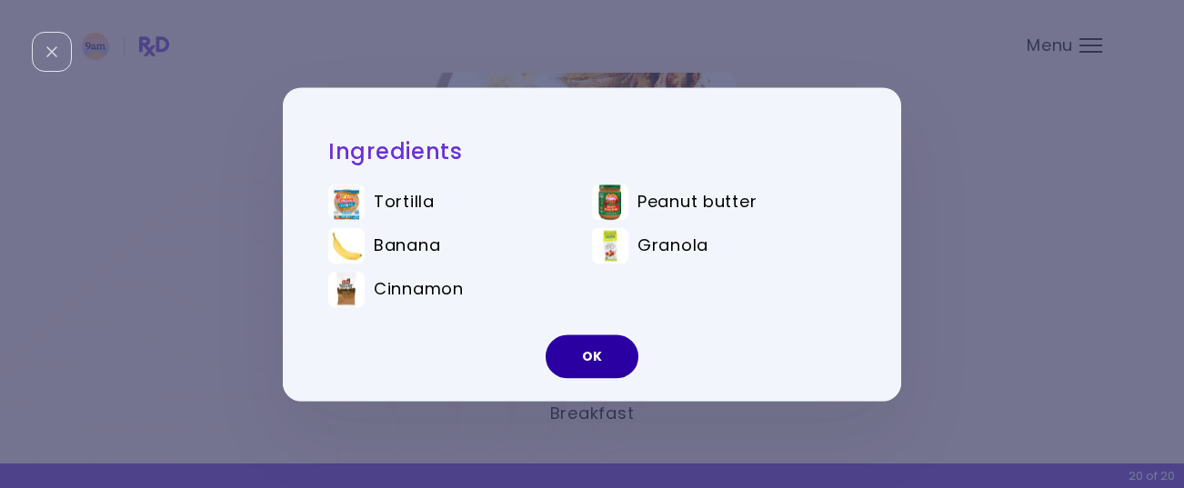
click at [585, 364] on button "OK" at bounding box center [591, 357] width 93 height 44
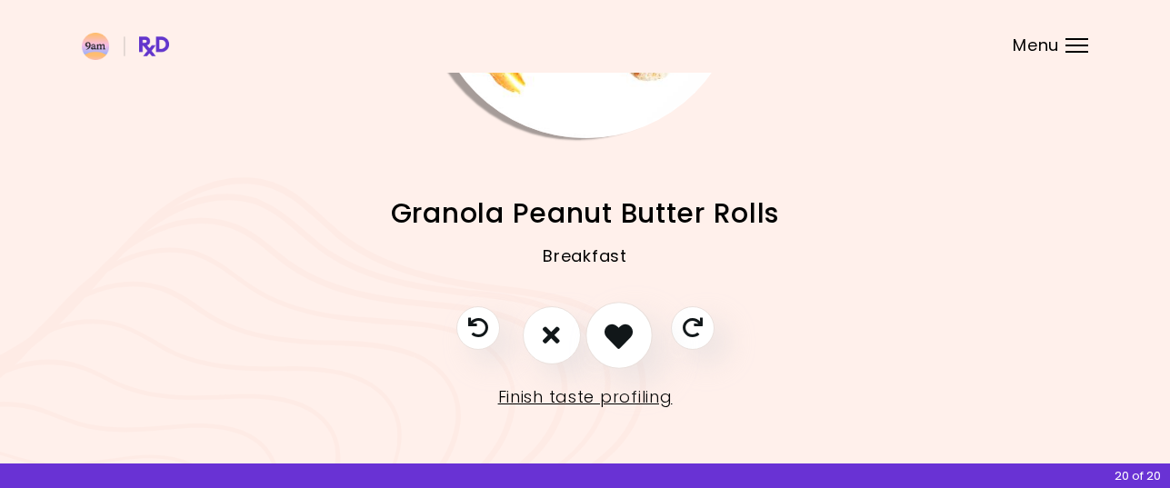
scroll to position [249, 0]
click at [622, 320] on icon "I like this recipe" at bounding box center [618, 334] width 28 height 28
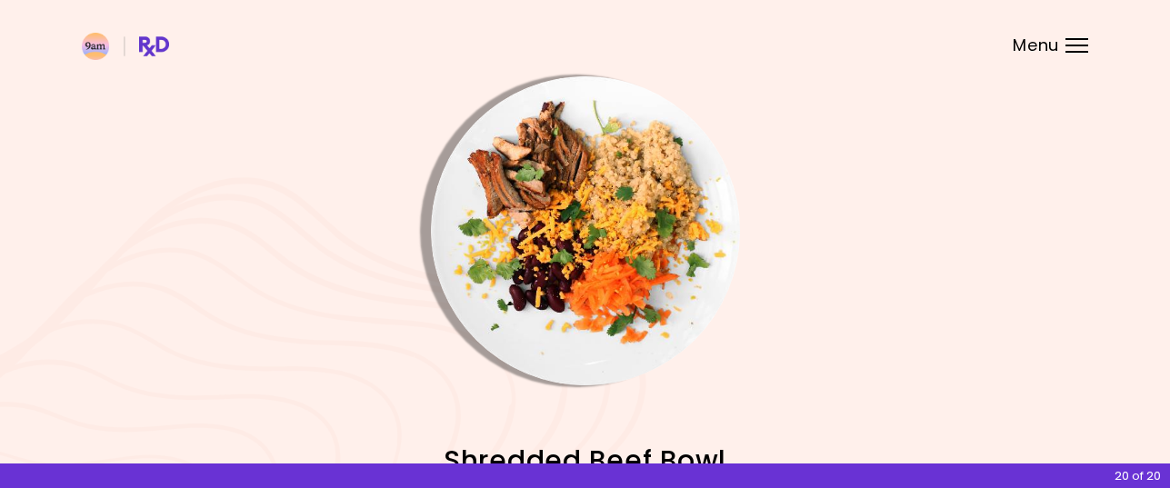
scroll to position [0, 0]
click at [606, 235] on img "Info - Shredded Beef Bowl" at bounding box center [585, 231] width 309 height 309
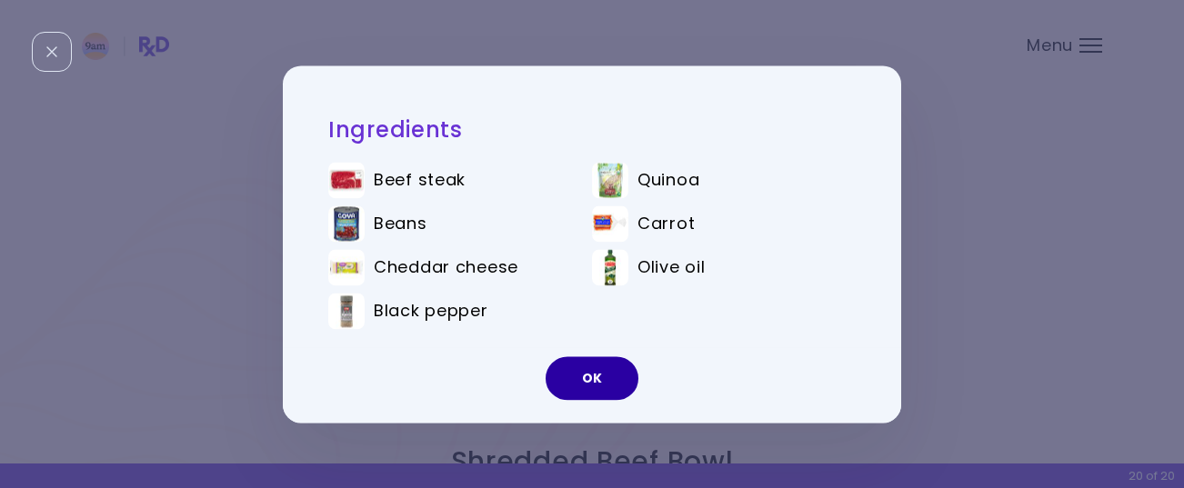
click at [608, 377] on button "OK" at bounding box center [591, 378] width 93 height 44
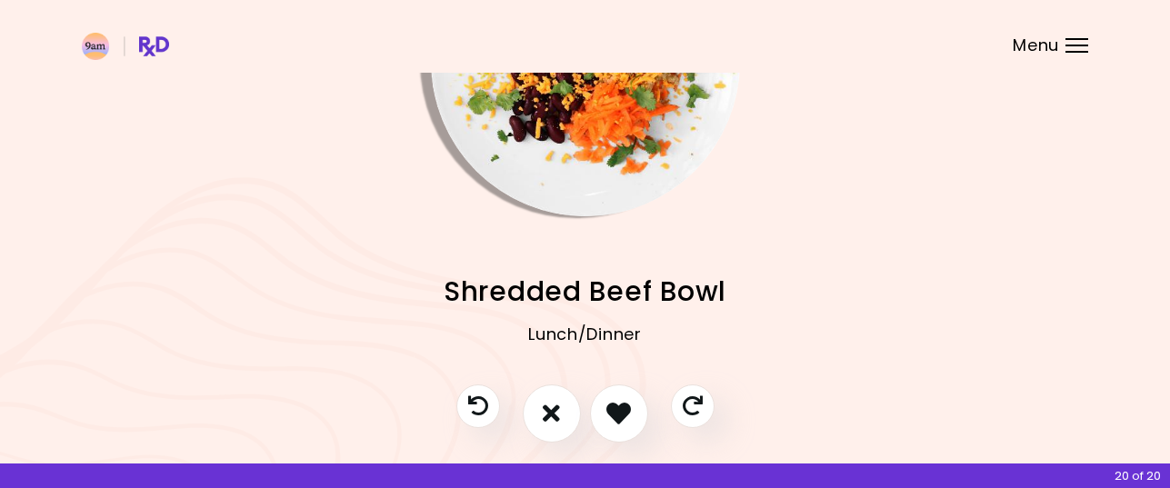
scroll to position [249, 0]
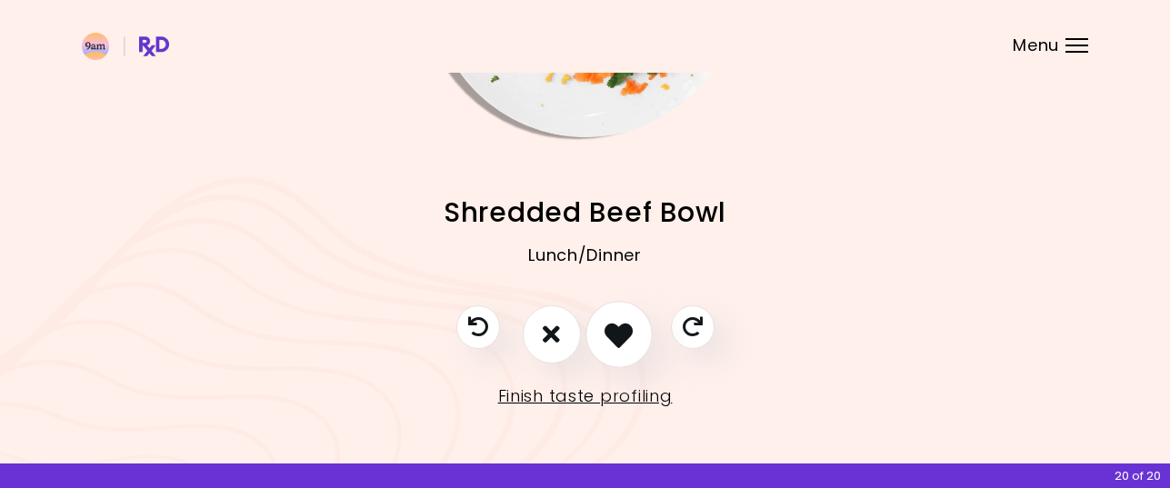
click at [615, 327] on icon "I like this recipe" at bounding box center [618, 334] width 28 height 28
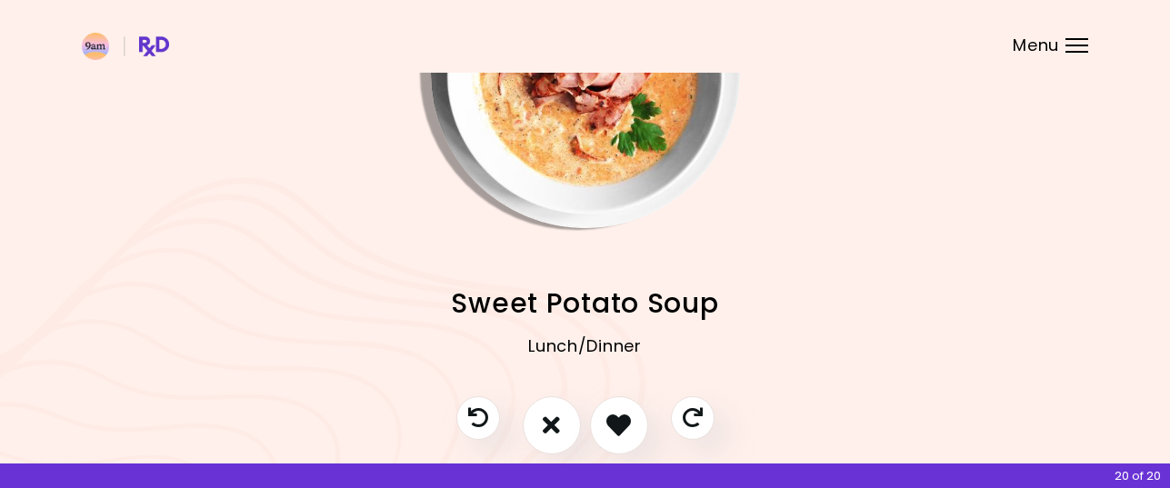
scroll to position [67, 0]
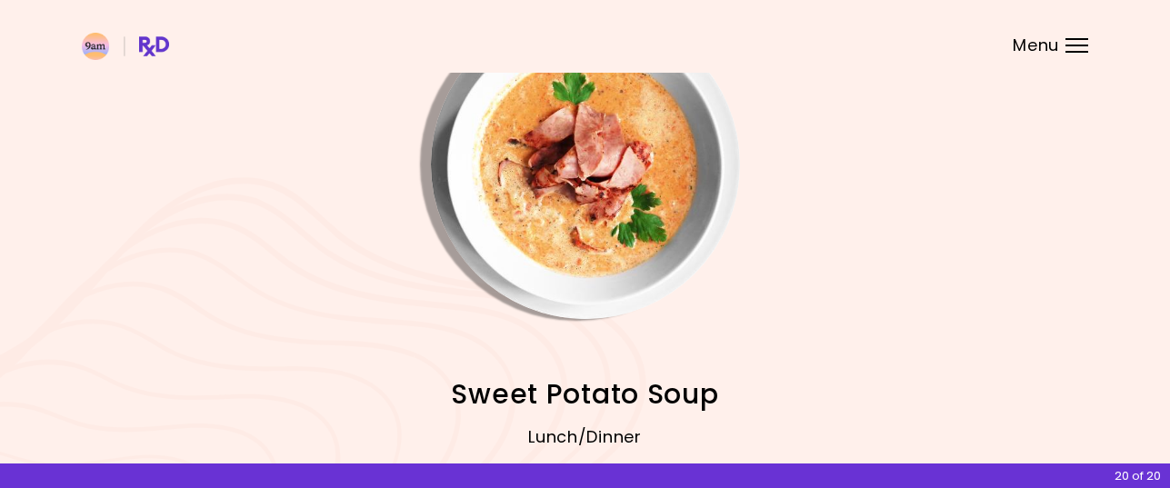
click at [613, 188] on img "Info - Sweet Potato Soup" at bounding box center [585, 164] width 309 height 309
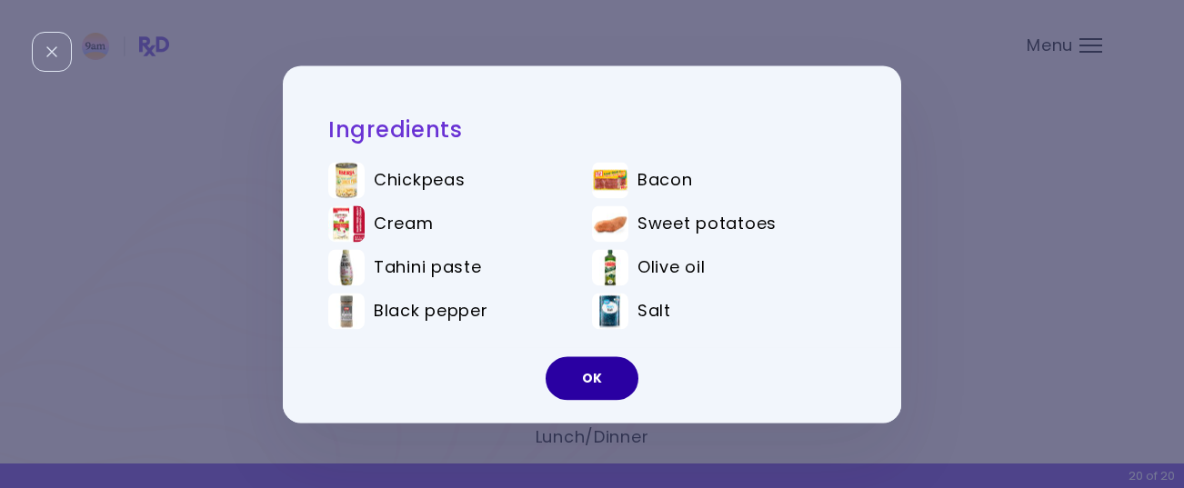
click at [602, 375] on button "OK" at bounding box center [591, 378] width 93 height 44
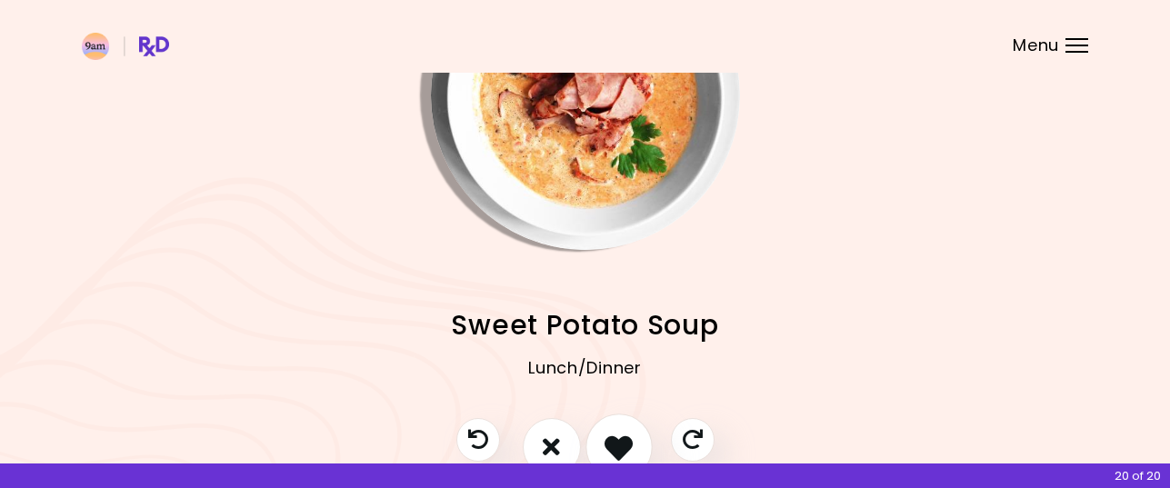
scroll to position [249, 0]
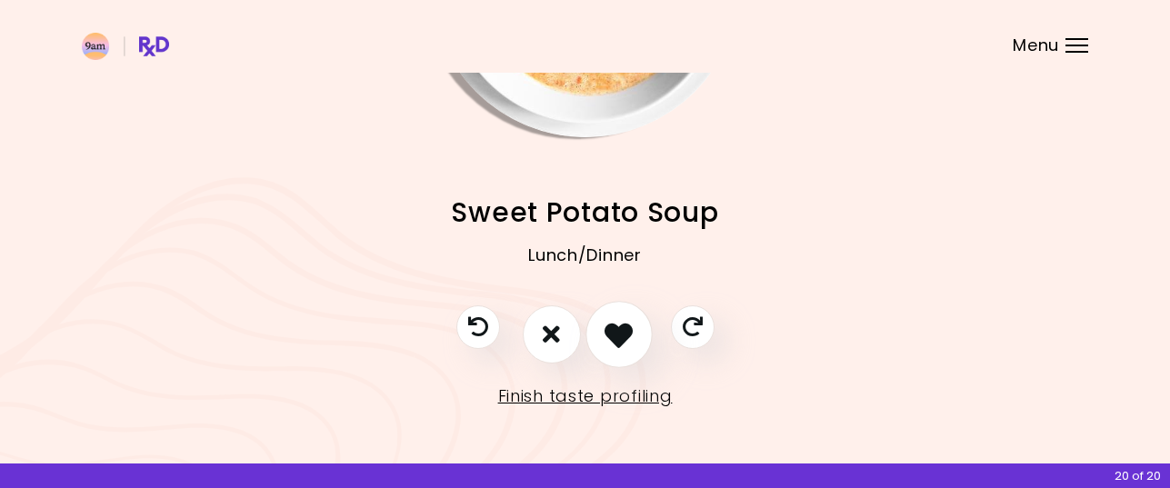
click at [618, 334] on icon "I like this recipe" at bounding box center [618, 334] width 28 height 28
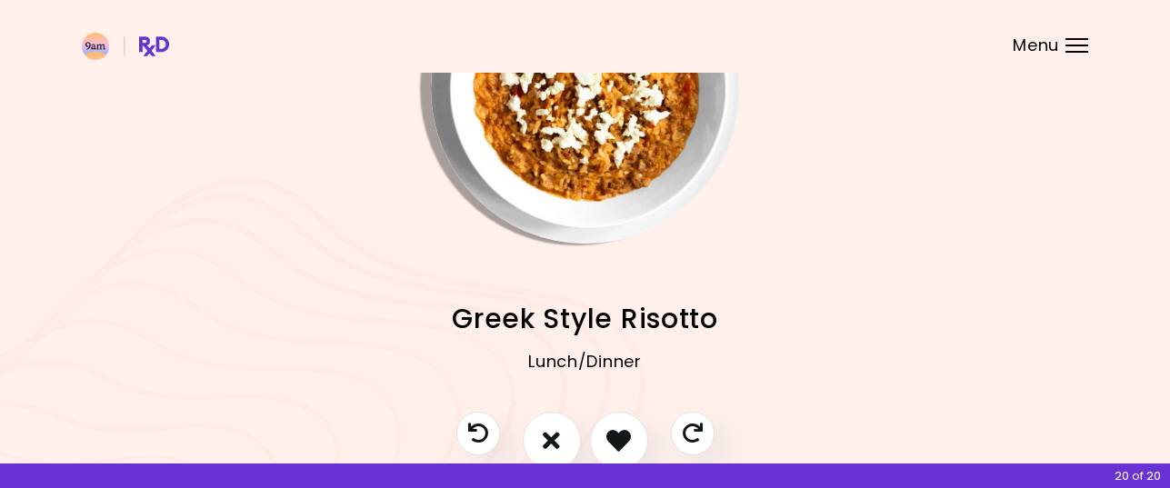
scroll to position [0, 0]
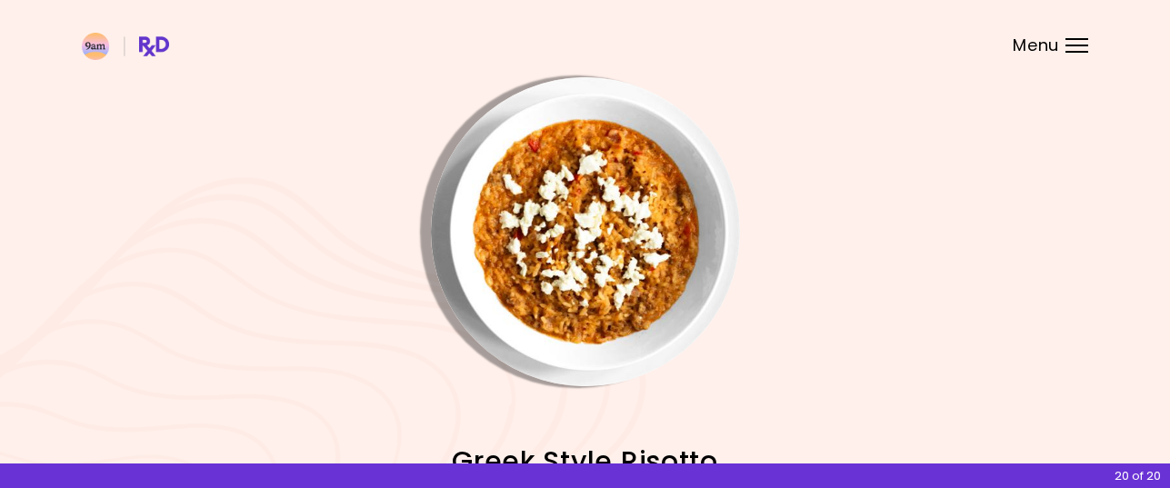
click at [602, 239] on img "Info - Greek Style Risotto" at bounding box center [585, 231] width 309 height 309
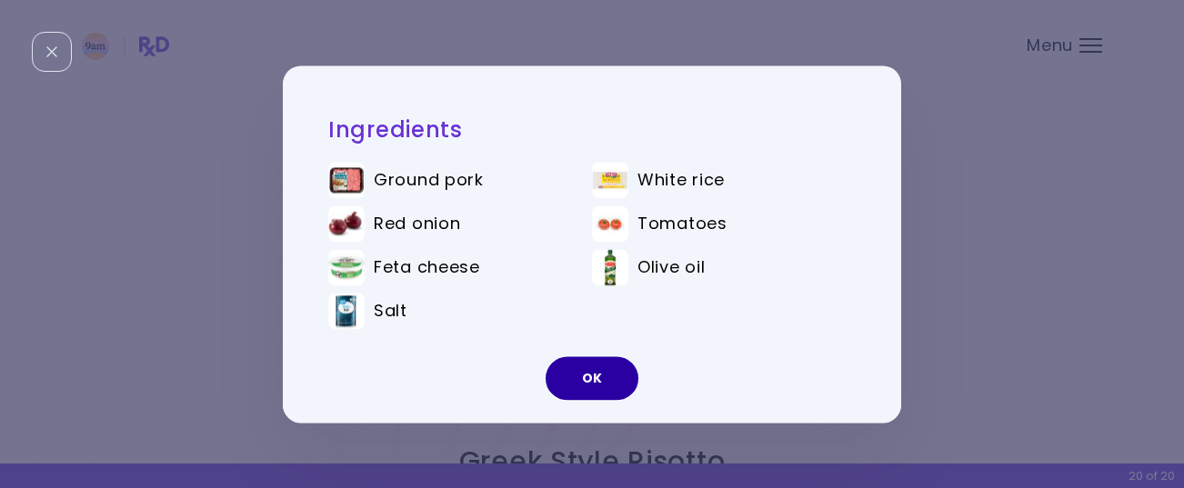
click at [598, 374] on button "OK" at bounding box center [591, 378] width 93 height 44
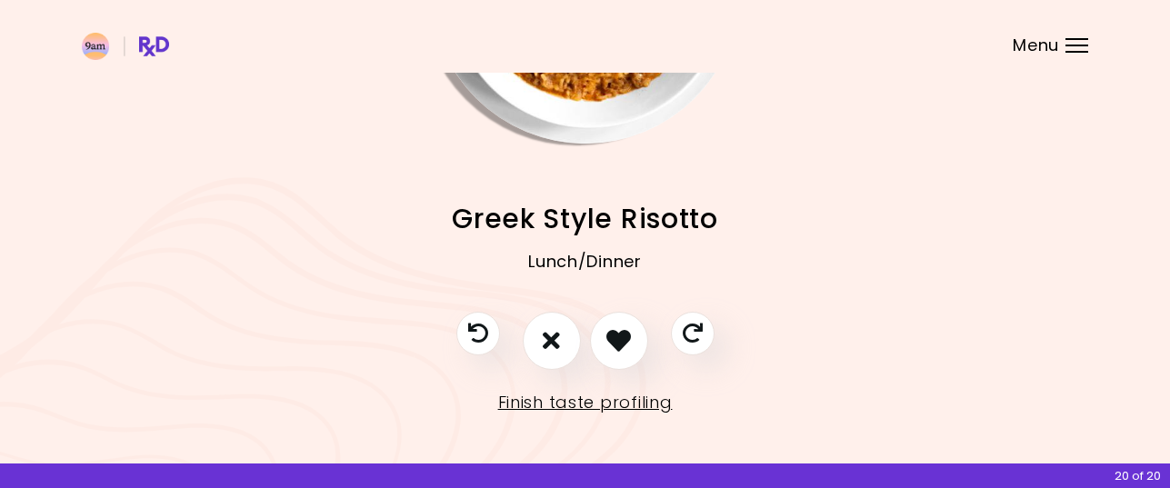
scroll to position [249, 0]
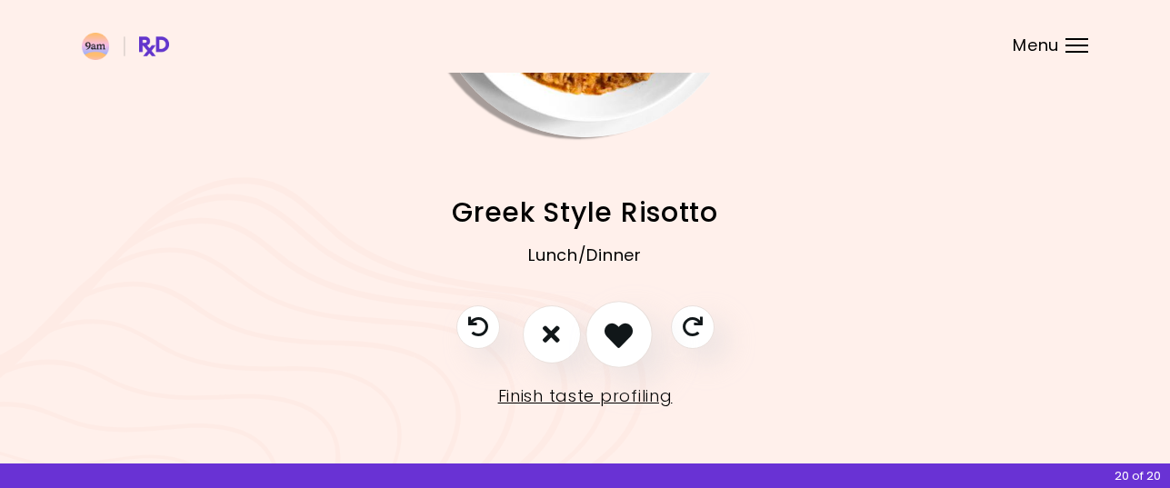
click at [614, 328] on icon "I like this recipe" at bounding box center [618, 334] width 28 height 28
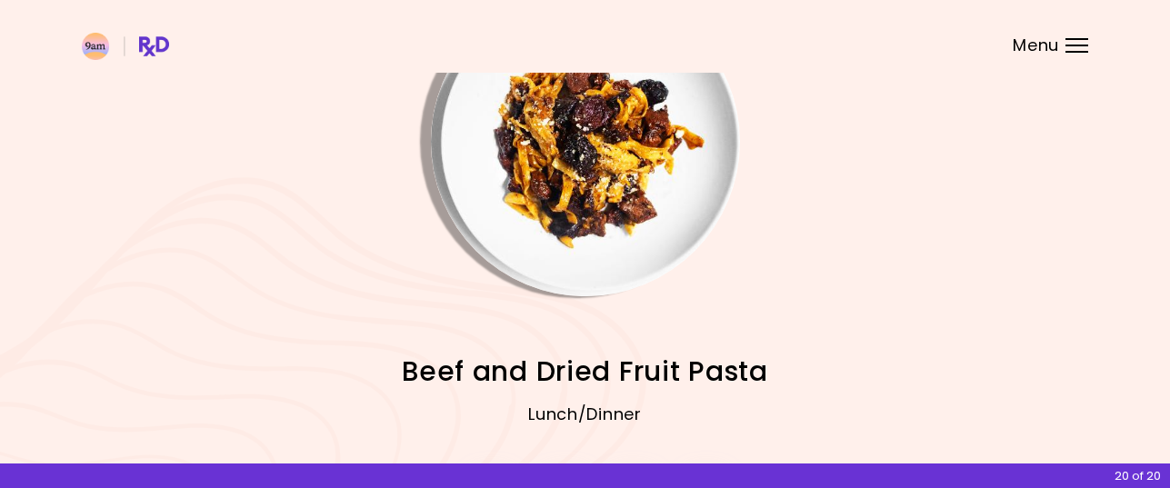
scroll to position [67, 0]
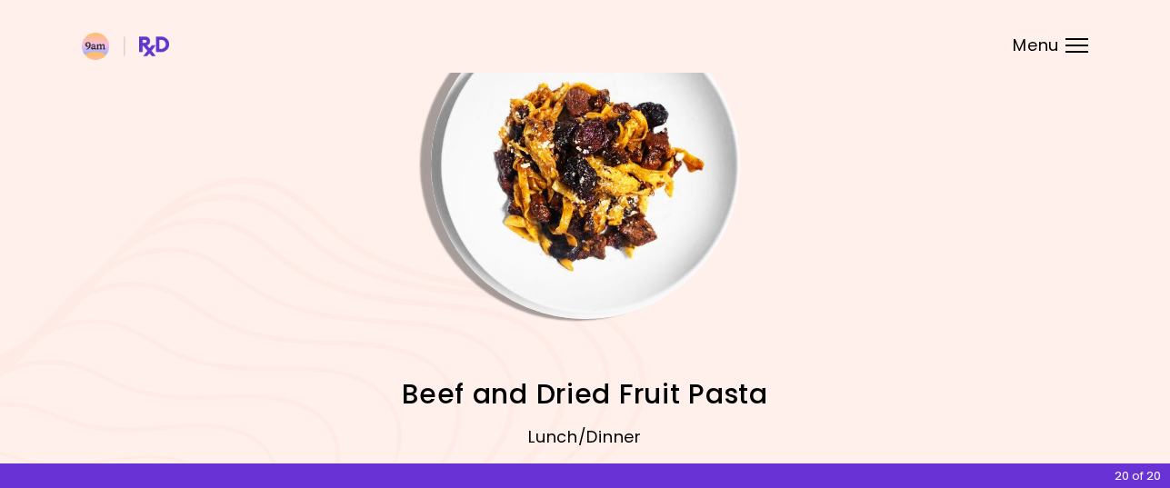
click at [593, 216] on img "Info - Beef and Dried Fruit Pasta" at bounding box center [585, 164] width 309 height 309
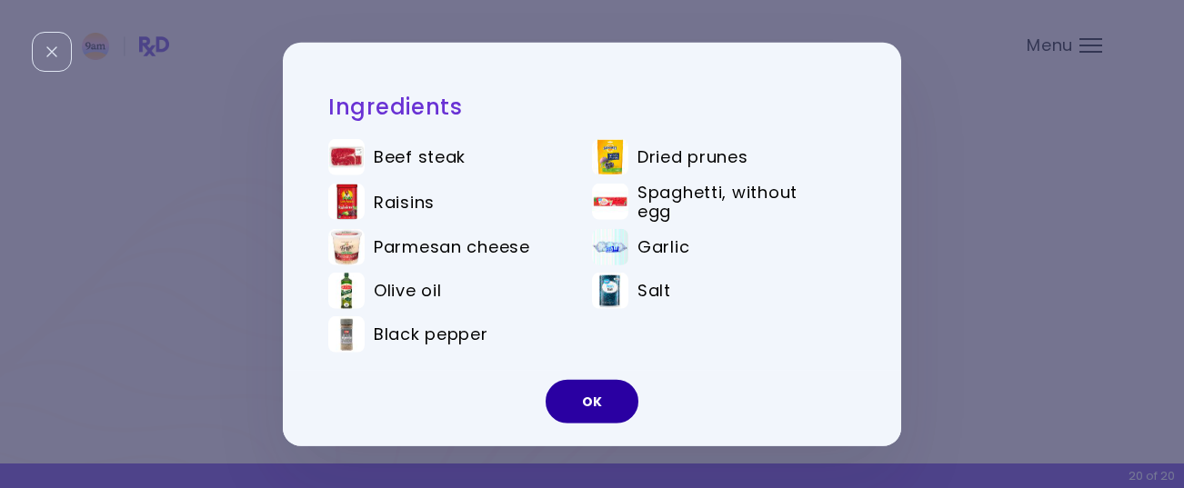
click at [597, 398] on button "OK" at bounding box center [591, 402] width 93 height 44
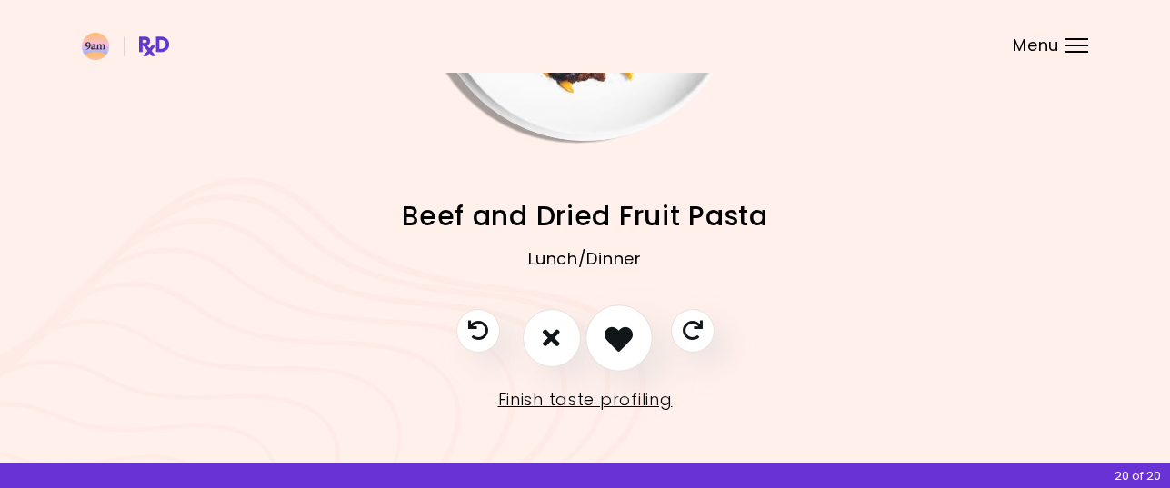
scroll to position [249, 0]
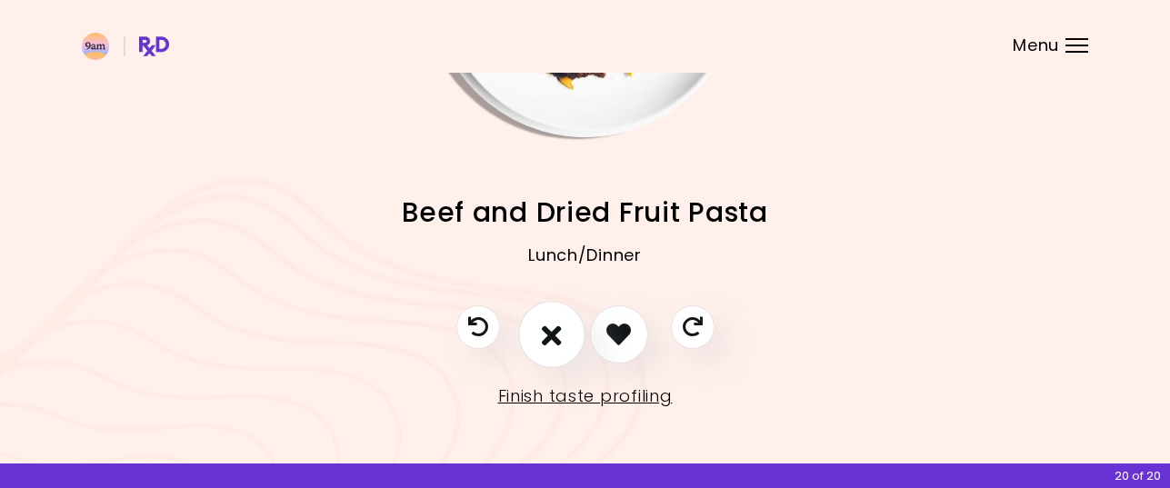
click at [548, 335] on icon "I don't like this recipe" at bounding box center [552, 334] width 20 height 28
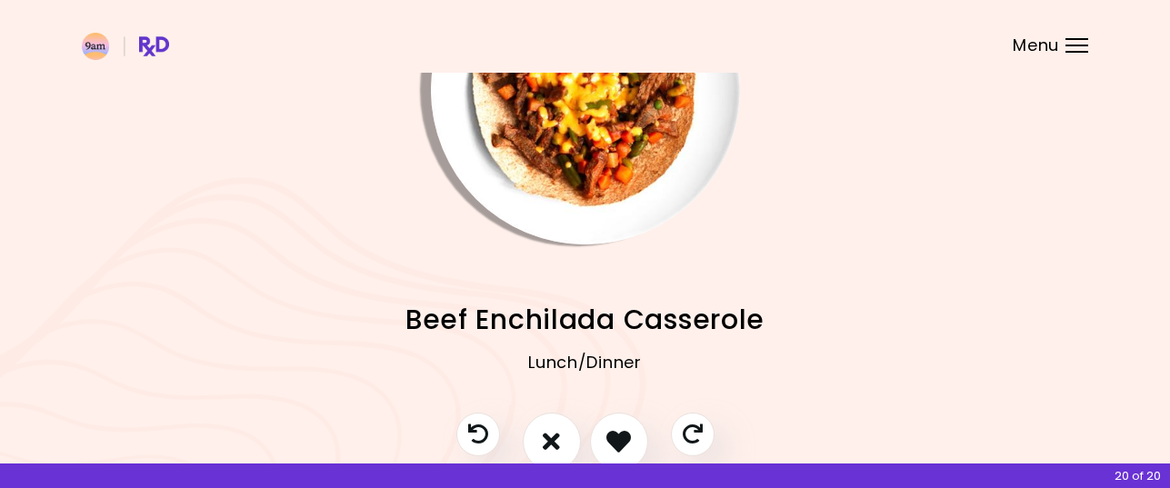
scroll to position [0, 0]
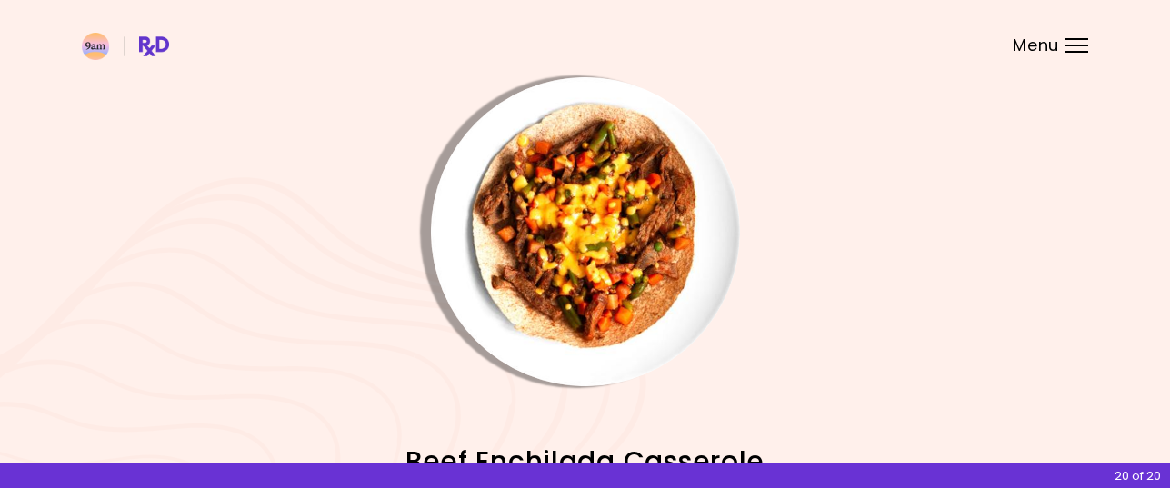
click at [615, 237] on img "Info - Beef Enchilada Casserole" at bounding box center [585, 231] width 309 height 309
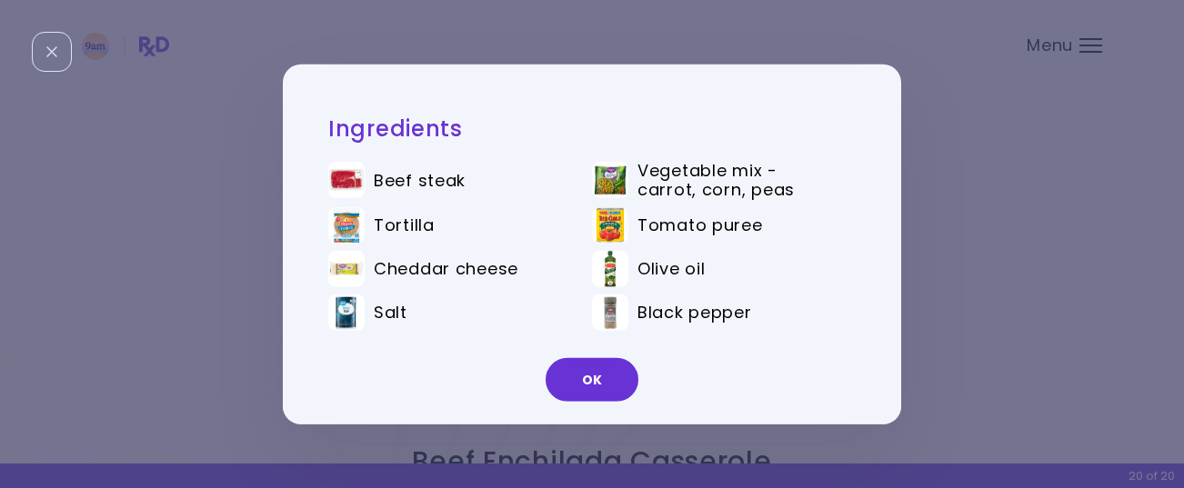
drag, startPoint x: 587, startPoint y: 378, endPoint x: 607, endPoint y: 339, distance: 43.9
click at [586, 377] on button "OK" at bounding box center [591, 380] width 93 height 44
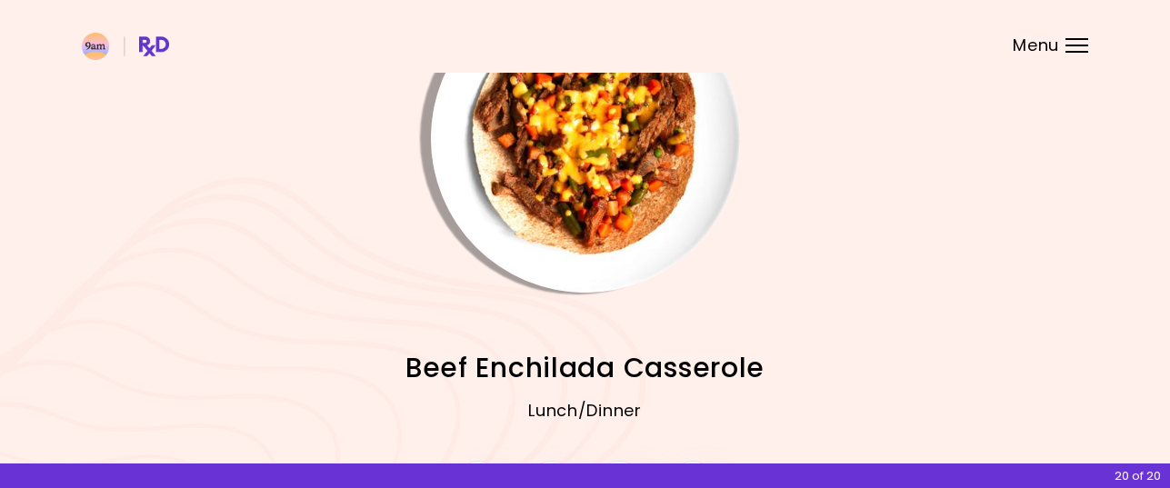
scroll to position [249, 0]
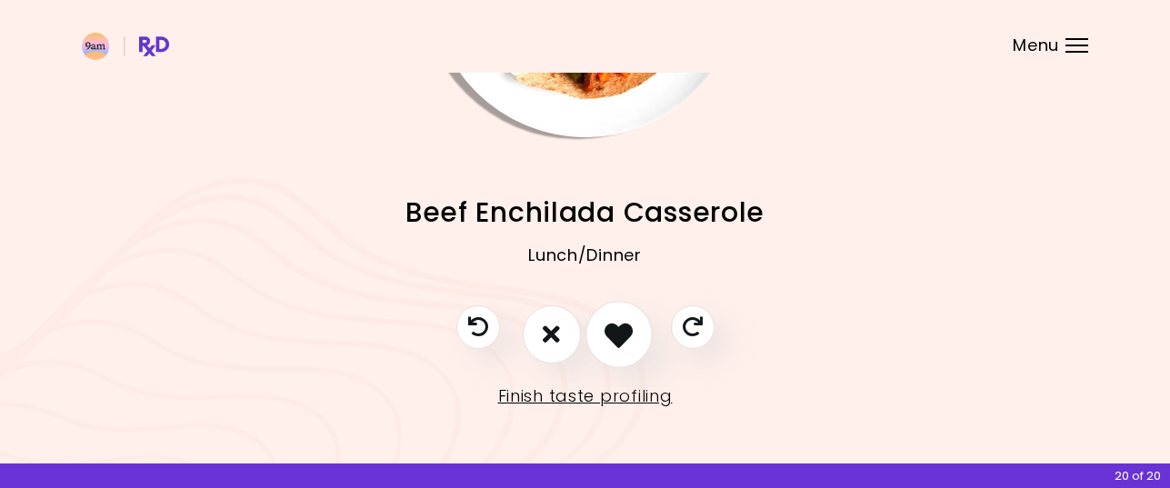
click at [619, 335] on icon "I like this recipe" at bounding box center [618, 334] width 28 height 28
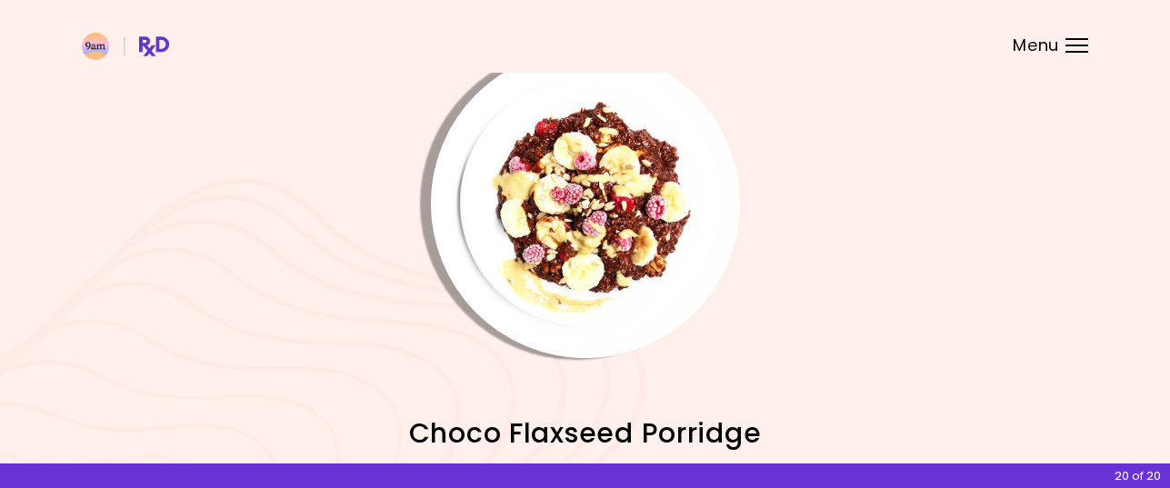
scroll to position [0, 0]
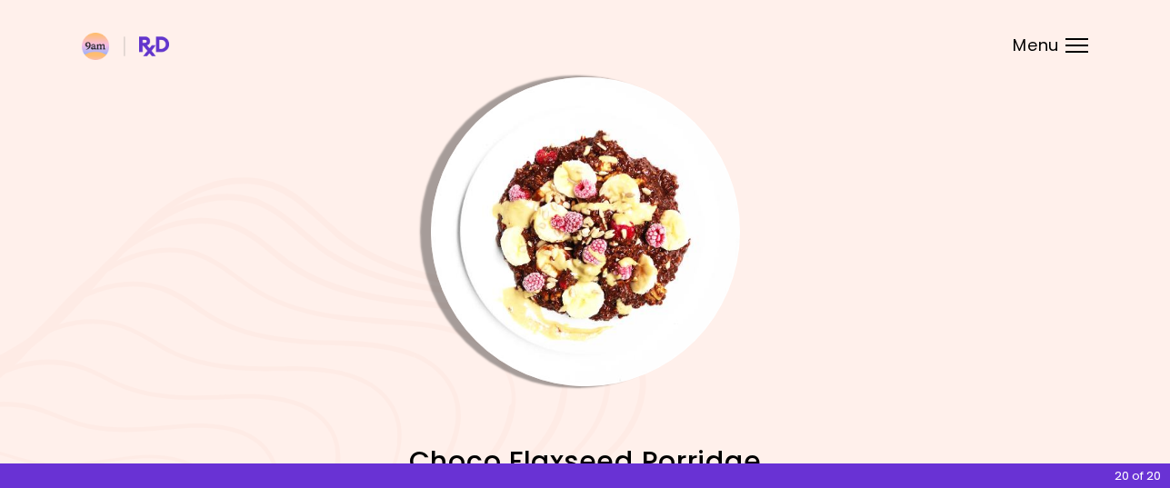
click at [593, 243] on img "Info - Choco Flaxseed Porridge" at bounding box center [585, 231] width 309 height 309
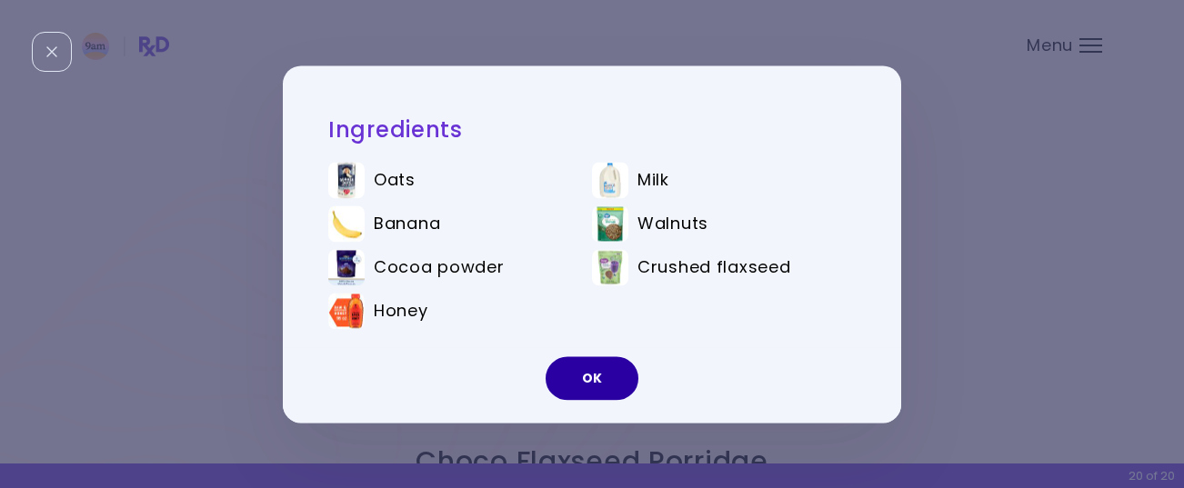
click at [599, 370] on button "OK" at bounding box center [591, 378] width 93 height 44
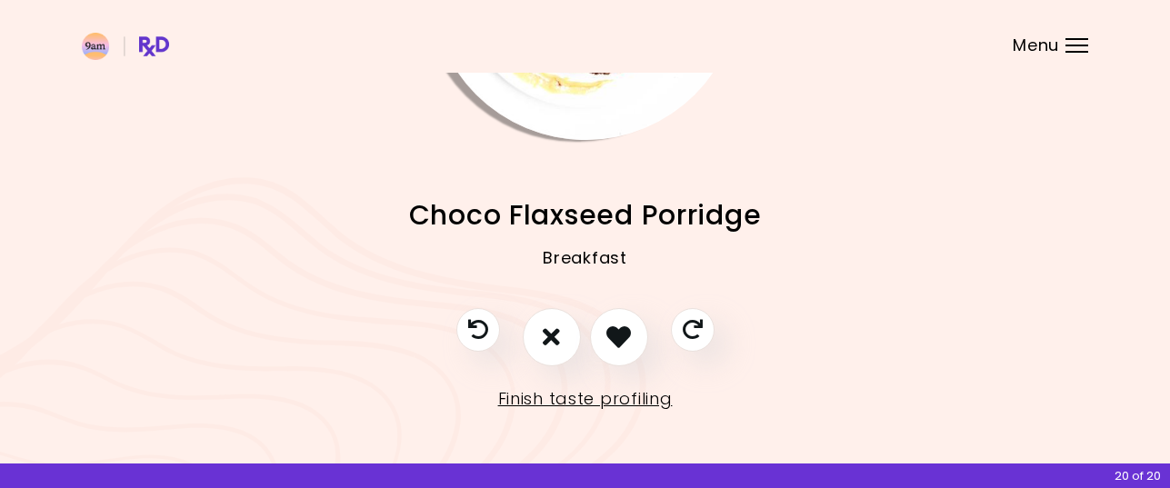
scroll to position [249, 0]
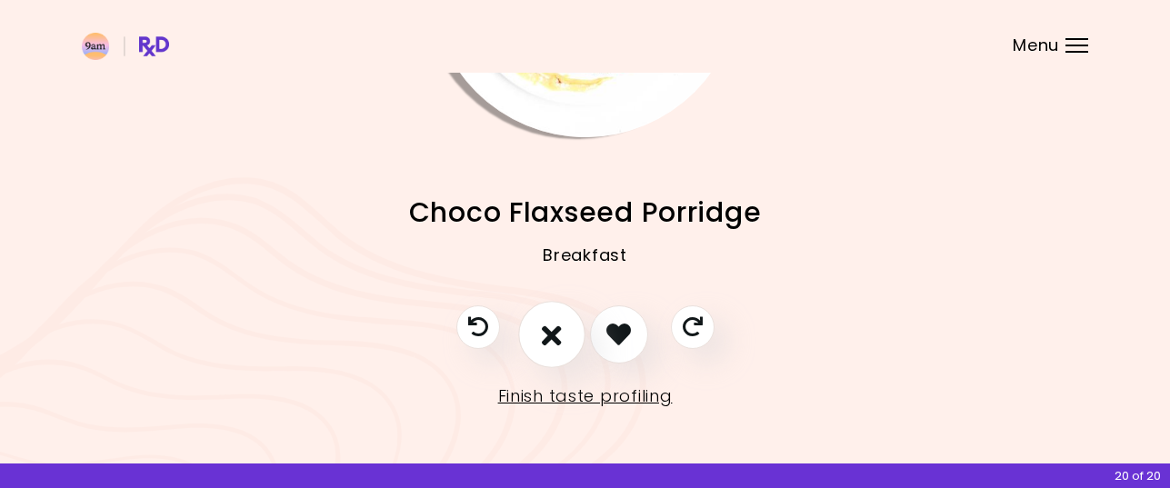
click at [552, 335] on icon "I don't like this recipe" at bounding box center [552, 334] width 20 height 28
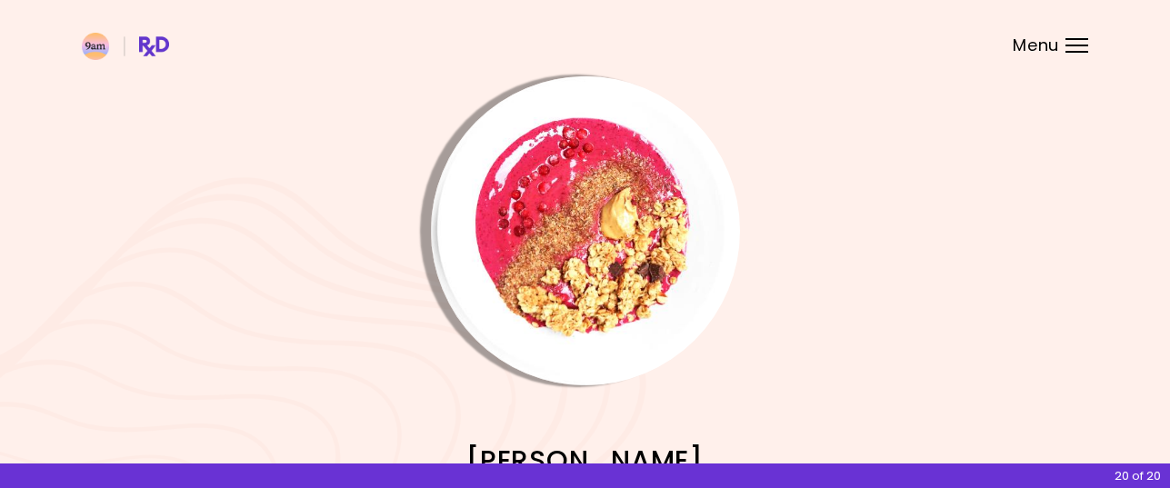
scroll to position [0, 0]
click at [604, 251] on img "Info - Berry Muesli" at bounding box center [585, 231] width 309 height 309
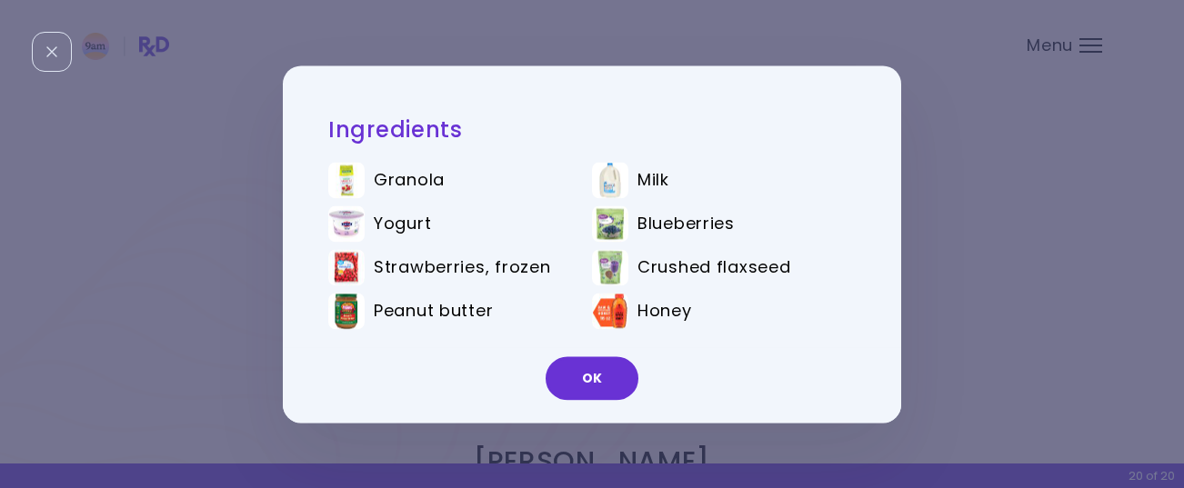
drag, startPoint x: 583, startPoint y: 382, endPoint x: 601, endPoint y: 336, distance: 49.0
click at [582, 376] on button "OK" at bounding box center [591, 378] width 93 height 44
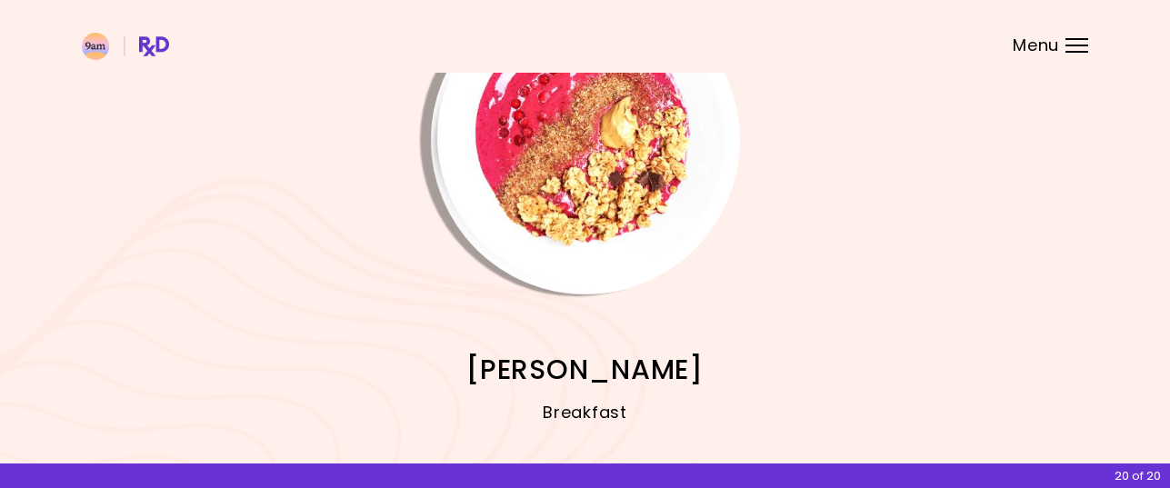
scroll to position [249, 0]
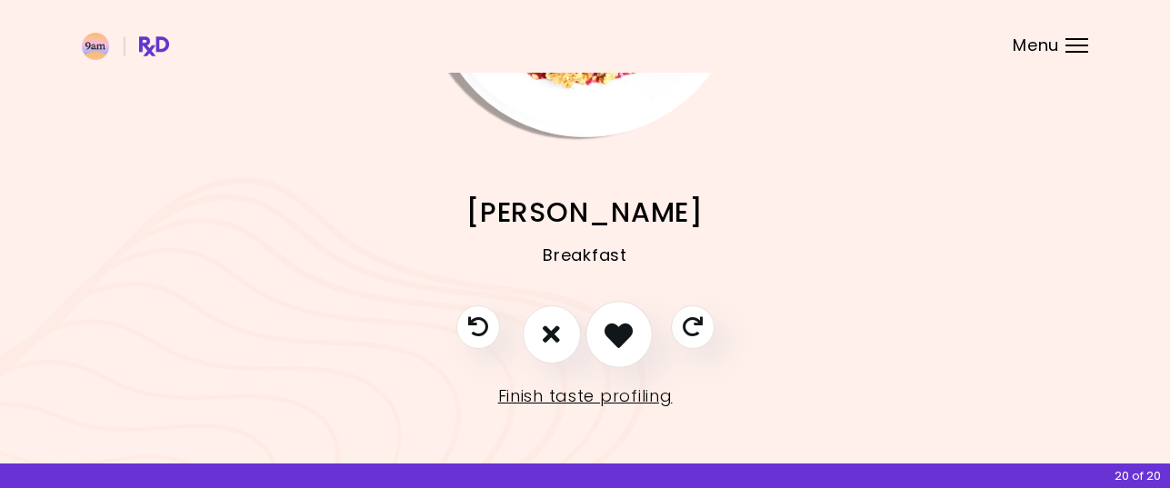
click at [610, 330] on icon "I like this recipe" at bounding box center [618, 334] width 28 height 28
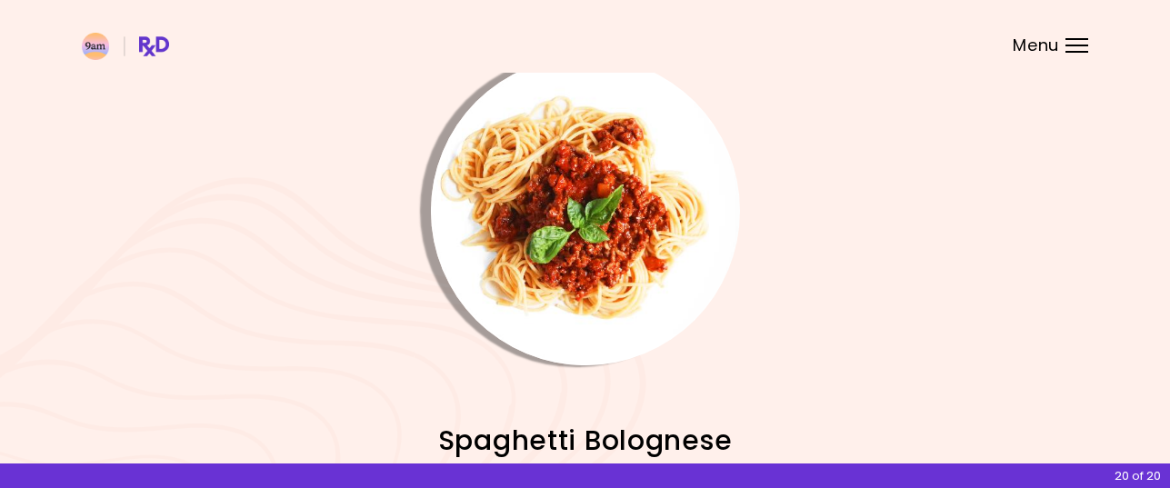
scroll to position [0, 0]
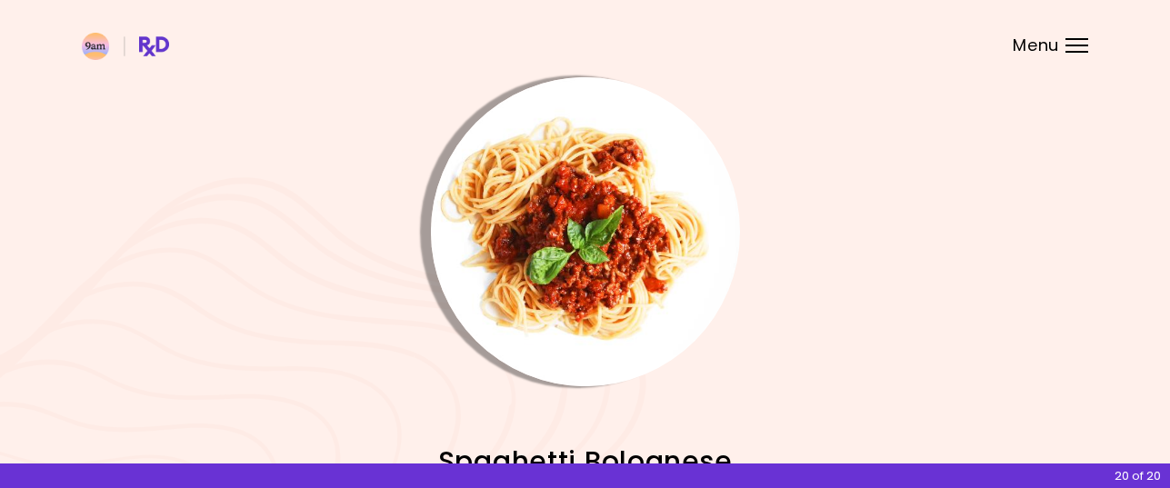
click at [607, 251] on img "Info - Spaghetti Bolognese" at bounding box center [585, 231] width 309 height 309
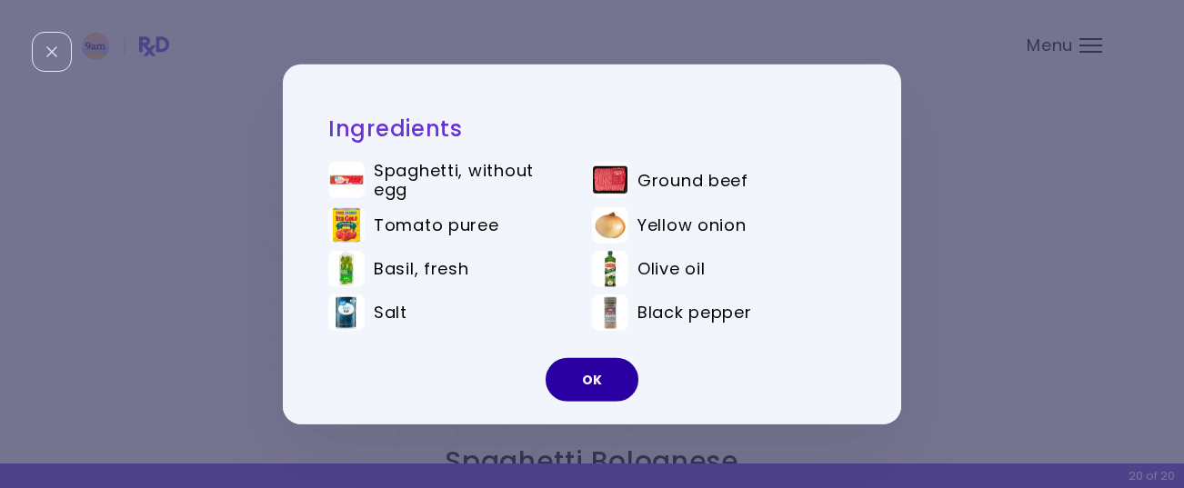
click at [587, 369] on button "OK" at bounding box center [591, 380] width 93 height 44
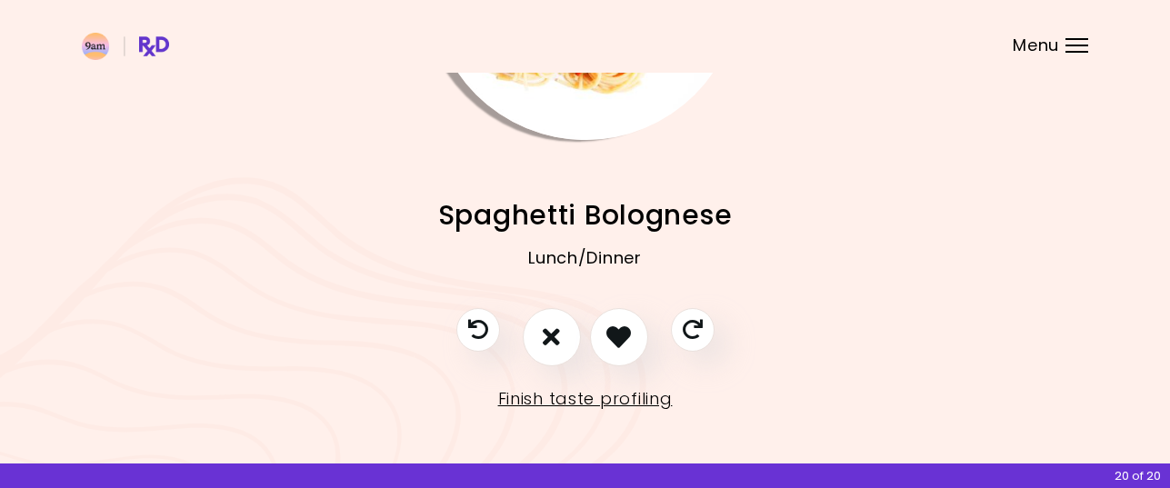
scroll to position [249, 0]
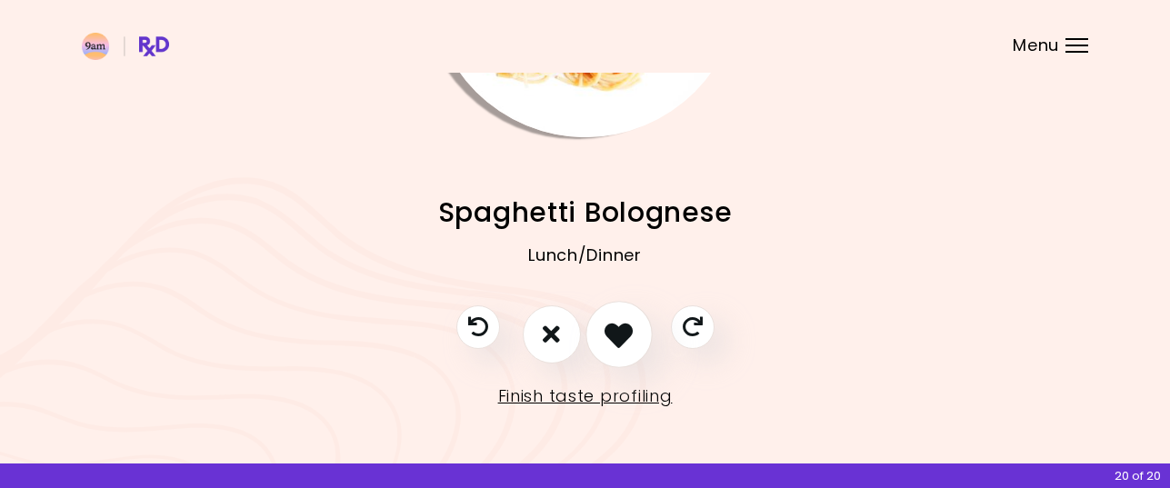
click at [615, 327] on icon "I like this recipe" at bounding box center [618, 334] width 28 height 28
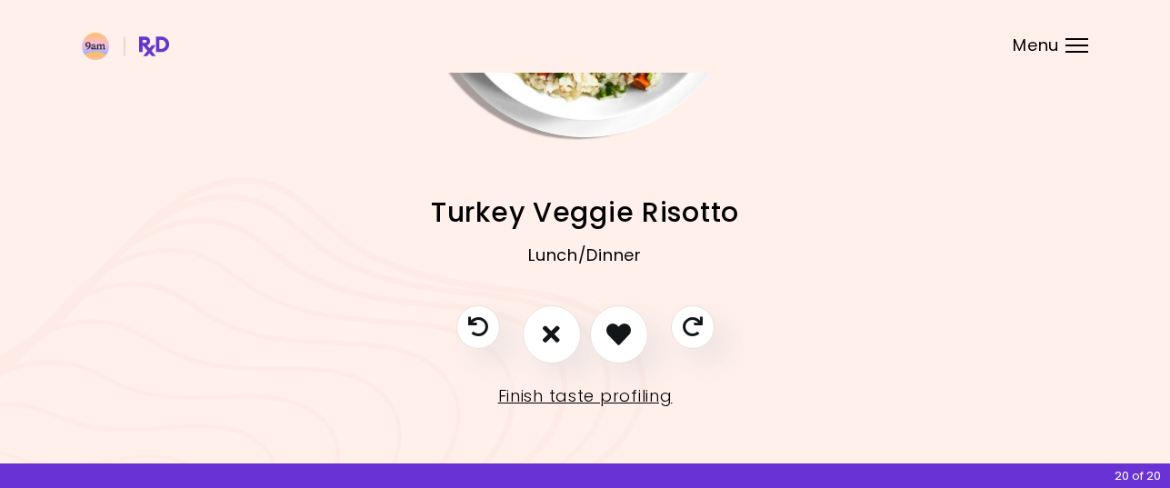
scroll to position [0, 0]
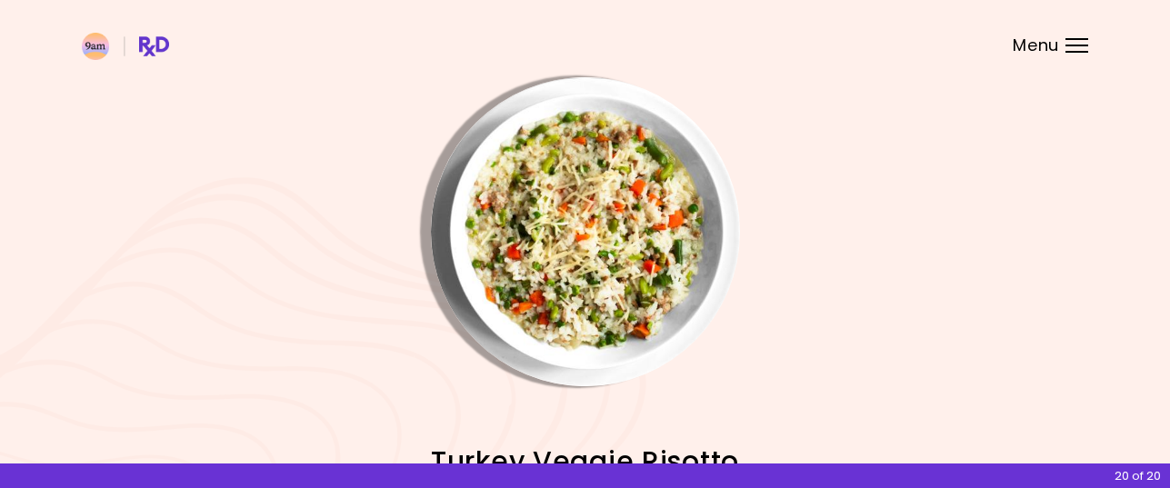
click at [612, 259] on img "Info - Turkey Veggie Risotto" at bounding box center [585, 231] width 309 height 309
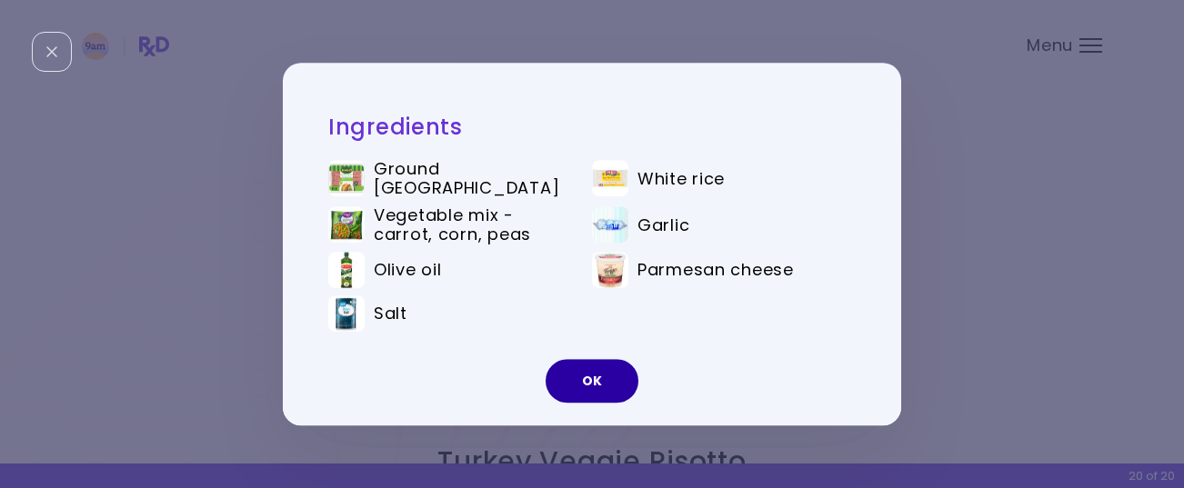
click at [593, 375] on button "OK" at bounding box center [591, 381] width 93 height 44
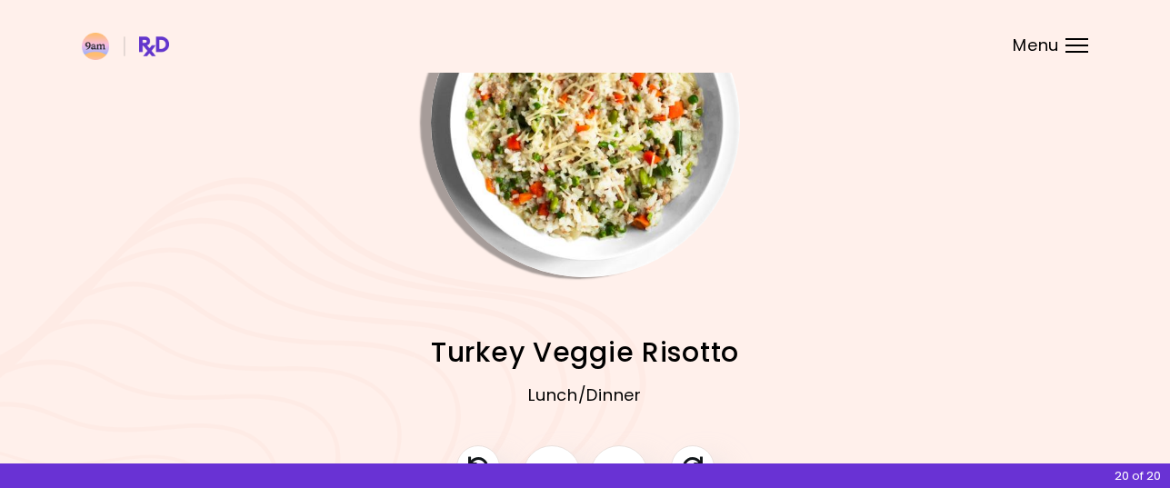
scroll to position [249, 0]
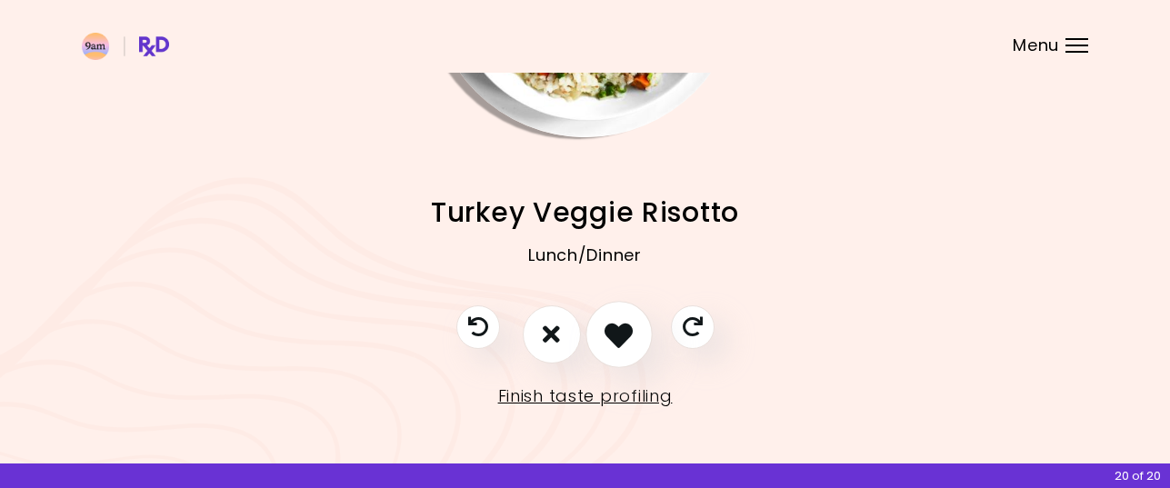
click at [616, 339] on icon "I like this recipe" at bounding box center [618, 334] width 28 height 28
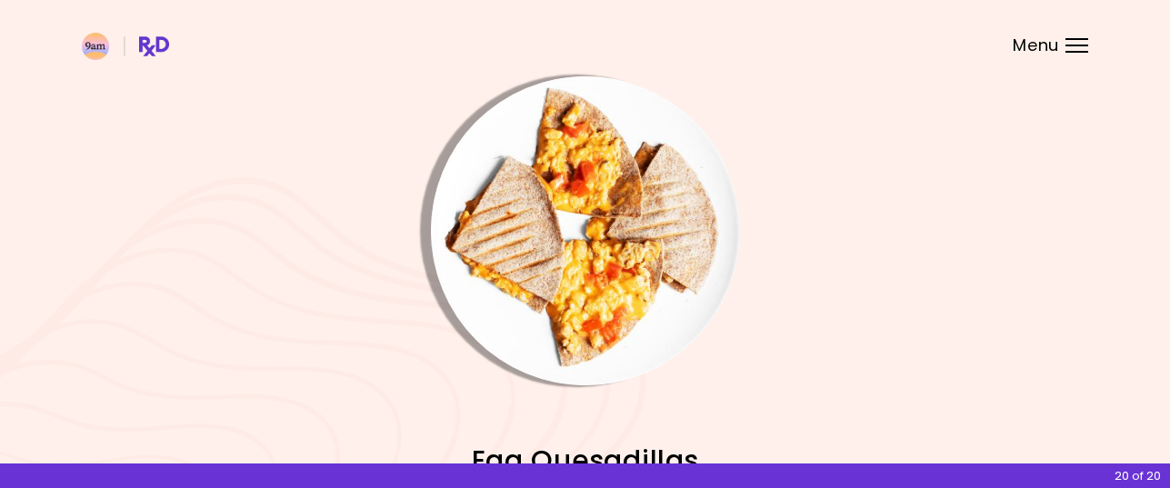
scroll to position [0, 0]
click at [614, 272] on img "Info - Egg Quesadillas" at bounding box center [585, 231] width 309 height 309
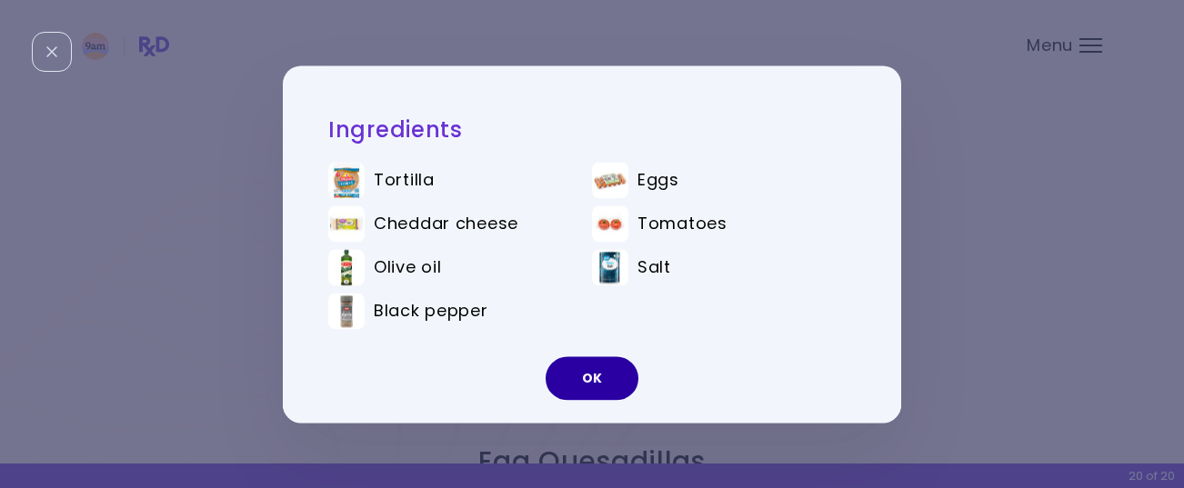
click at [597, 375] on button "OK" at bounding box center [591, 378] width 93 height 44
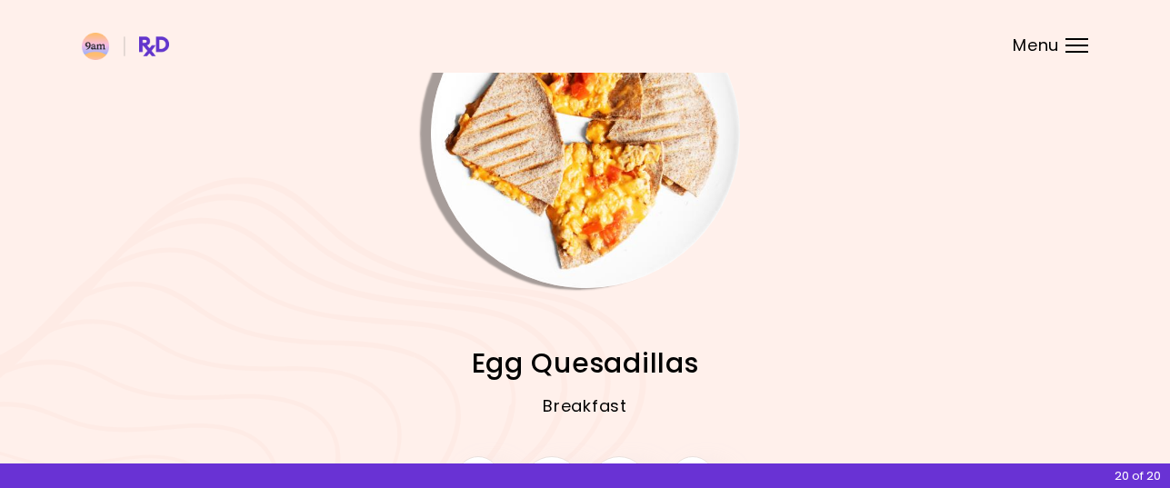
scroll to position [249, 0]
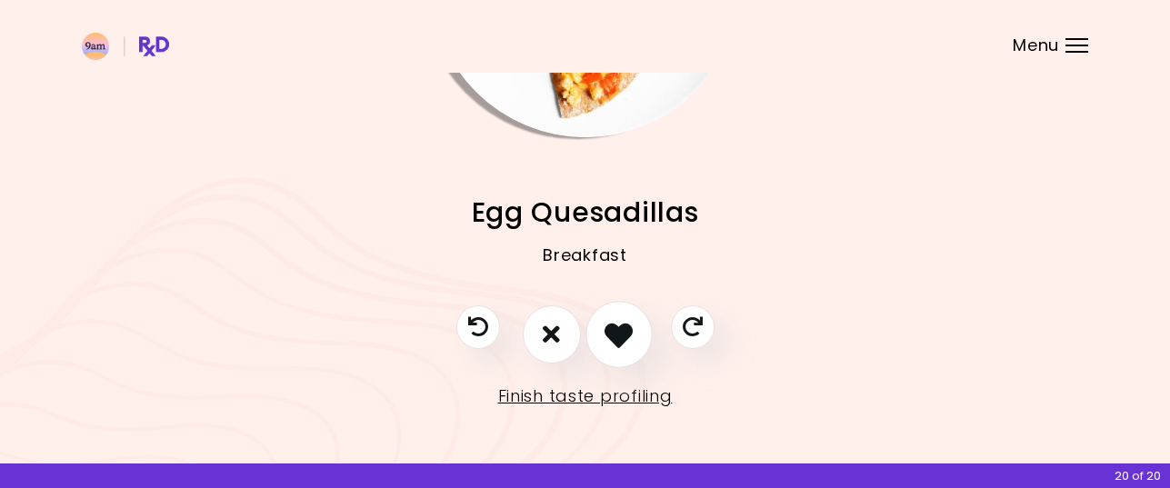
drag, startPoint x: 624, startPoint y: 331, endPoint x: 633, endPoint y: 311, distance: 22.0
click at [624, 330] on icon "I like this recipe" at bounding box center [618, 334] width 28 height 28
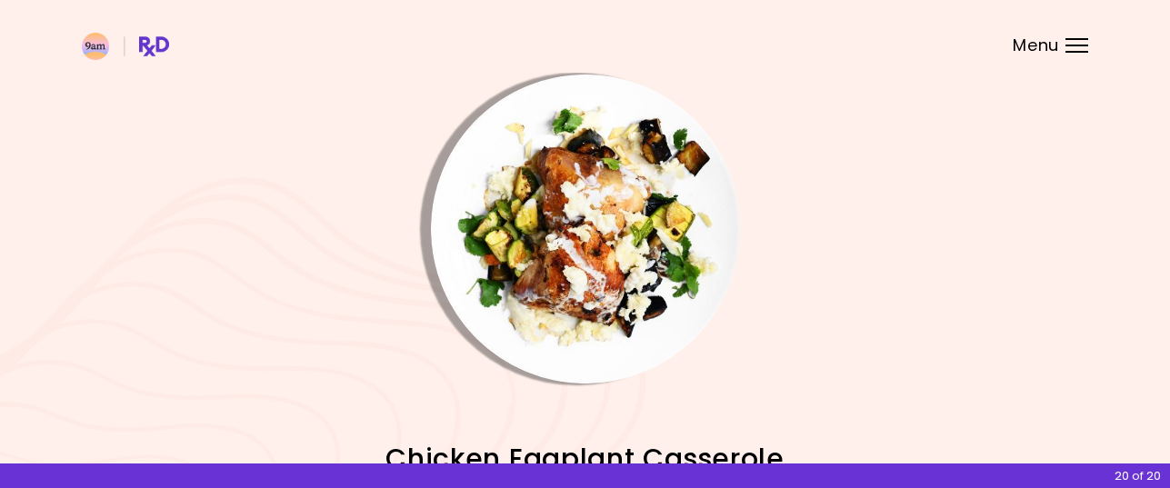
scroll to position [0, 0]
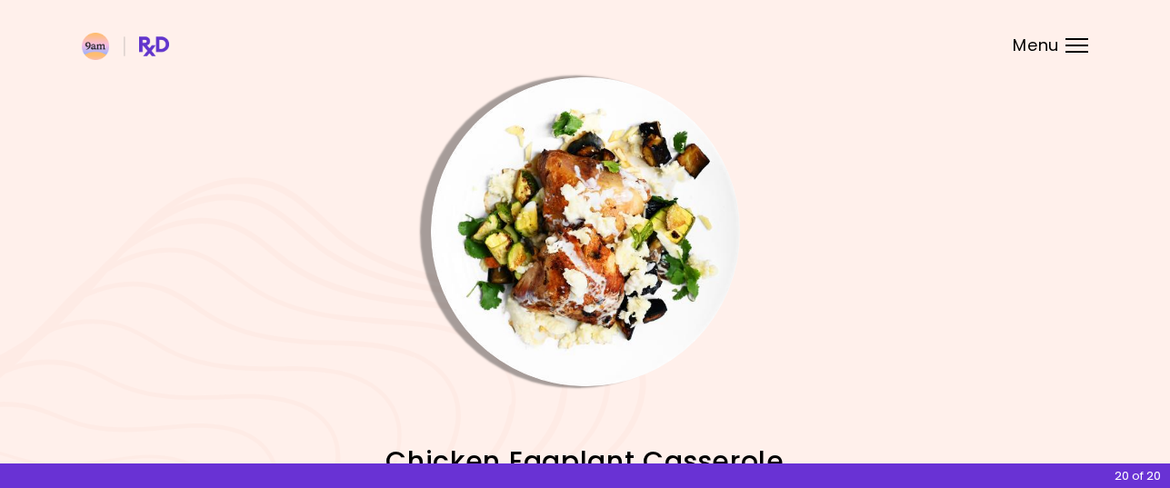
click at [623, 255] on img "Info - Chicken Eggplant Casserole" at bounding box center [585, 231] width 309 height 309
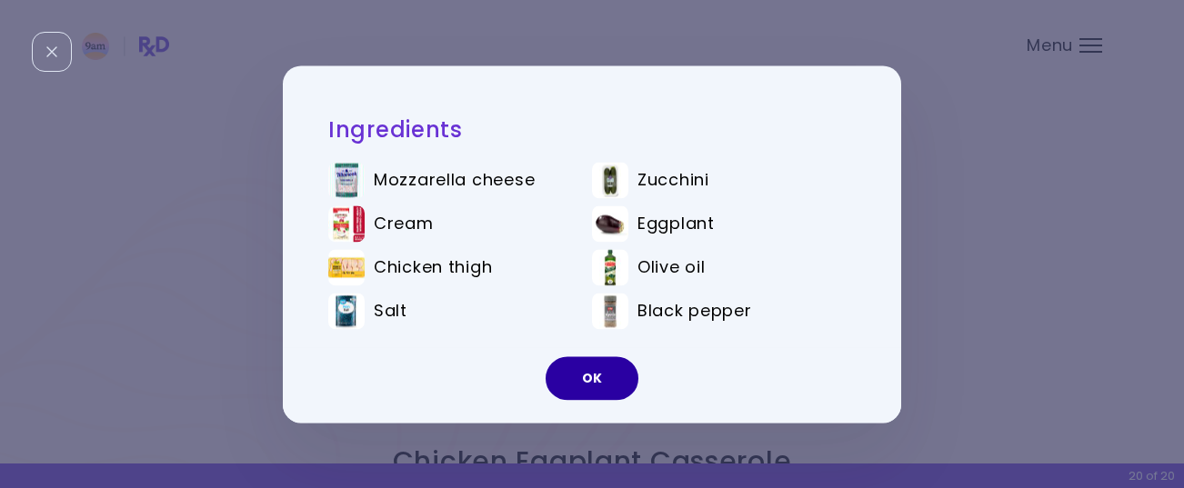
click at [598, 375] on button "OK" at bounding box center [591, 378] width 93 height 44
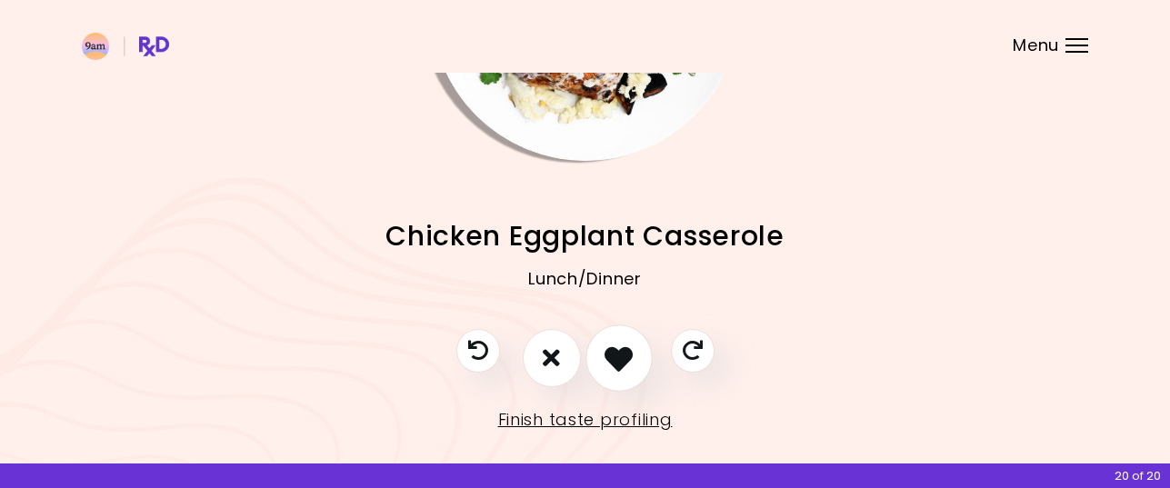
scroll to position [249, 0]
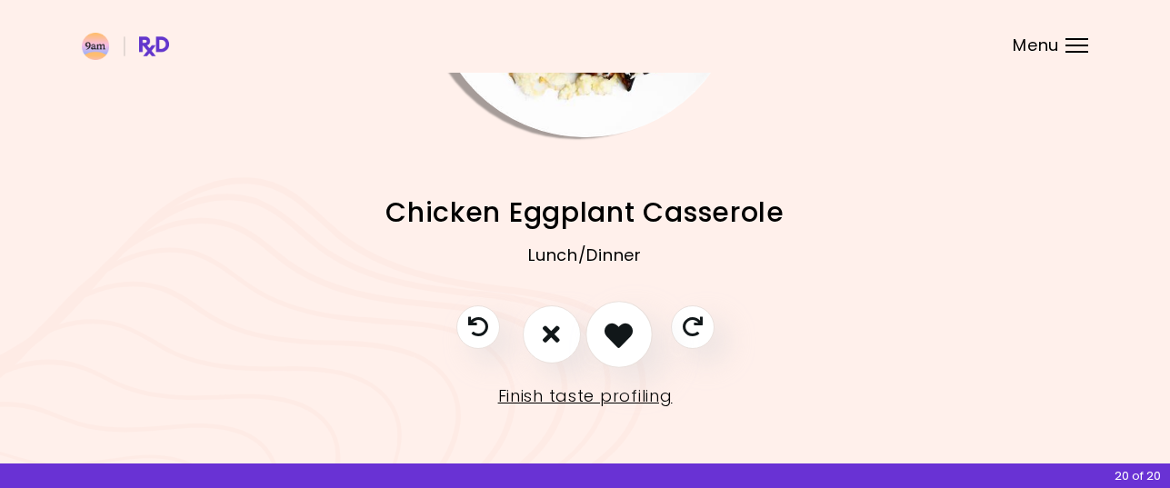
click at [616, 336] on icon "I like this recipe" at bounding box center [618, 334] width 28 height 28
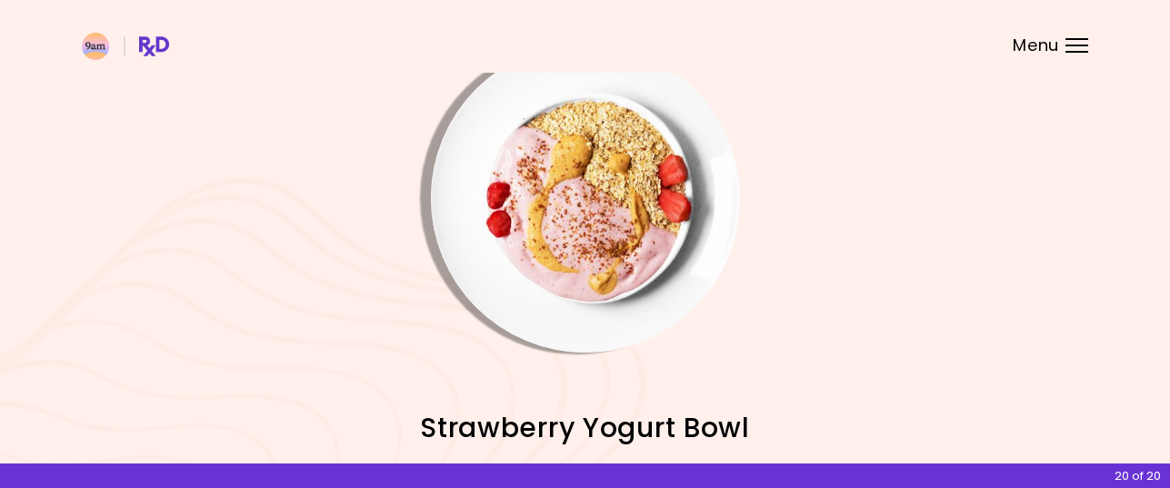
scroll to position [0, 0]
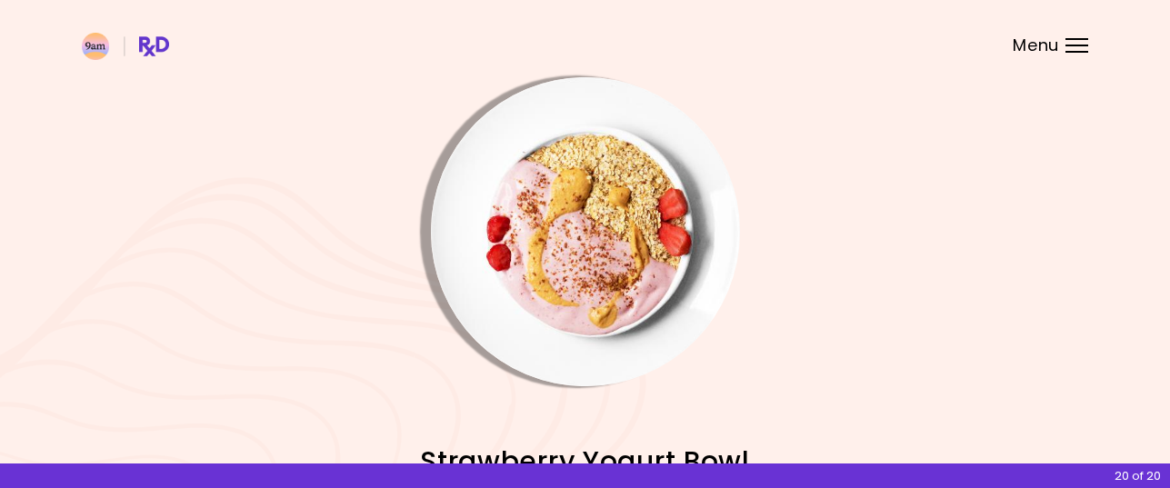
click at [611, 265] on img "Info - Strawberry Yogurt Bowl" at bounding box center [585, 231] width 309 height 309
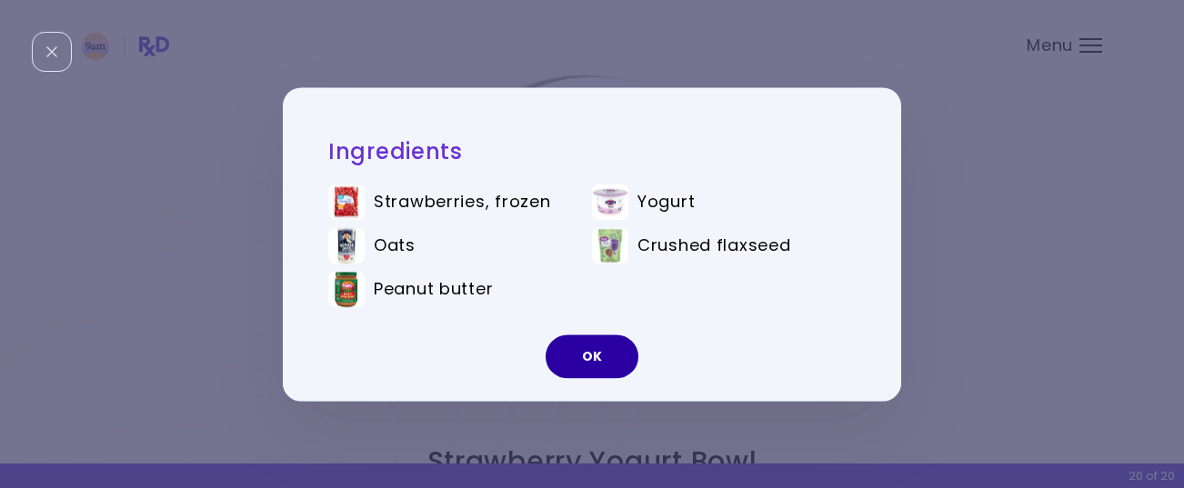
click at [586, 354] on button "OK" at bounding box center [591, 357] width 93 height 44
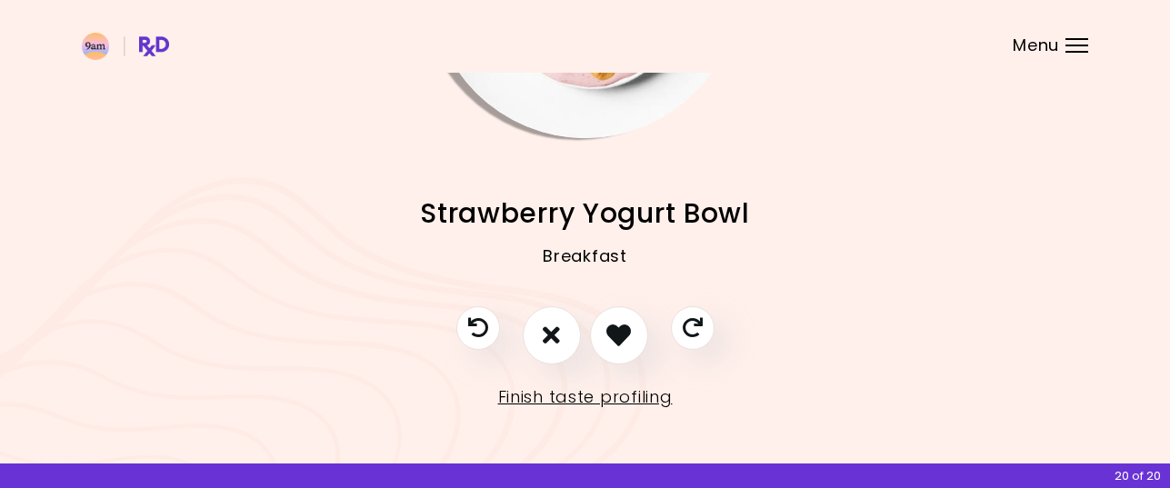
scroll to position [249, 0]
click at [566, 324] on button "I don't like this recipe" at bounding box center [551, 334] width 67 height 67
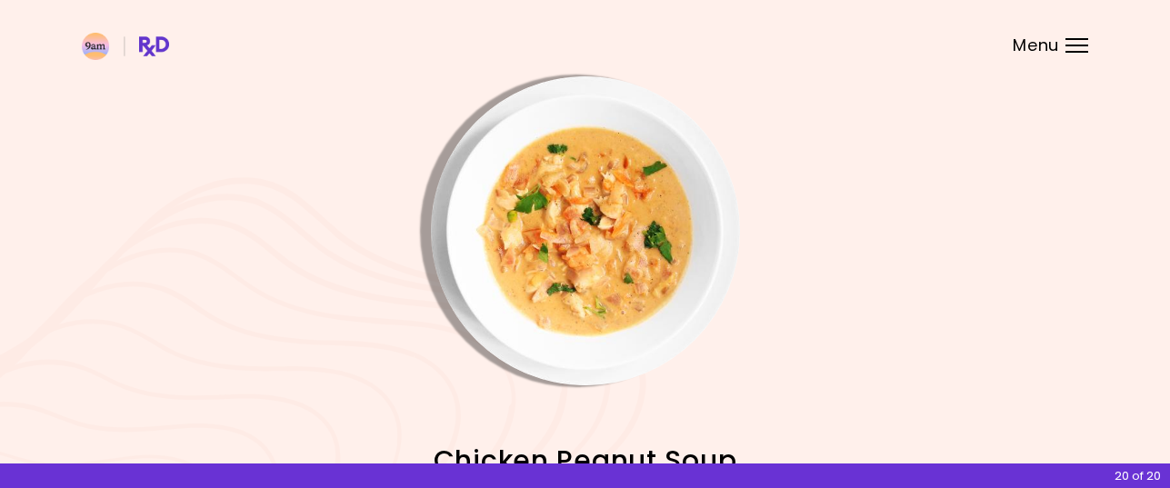
scroll to position [0, 0]
click at [609, 249] on img "Info - Chicken Peanut Soup" at bounding box center [585, 231] width 309 height 309
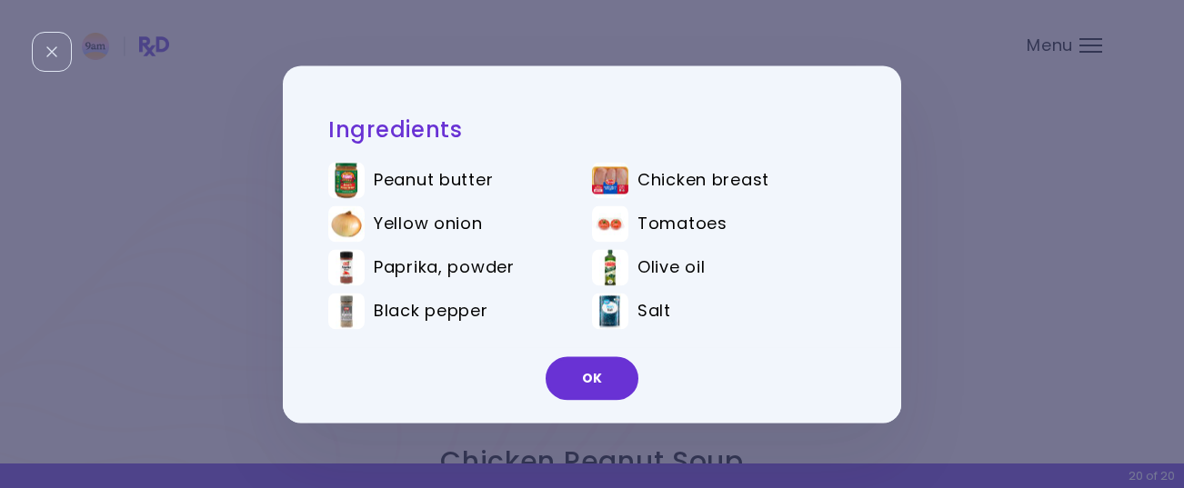
drag, startPoint x: 594, startPoint y: 380, endPoint x: 591, endPoint y: 364, distance: 16.6
click at [594, 378] on button "OK" at bounding box center [591, 378] width 93 height 44
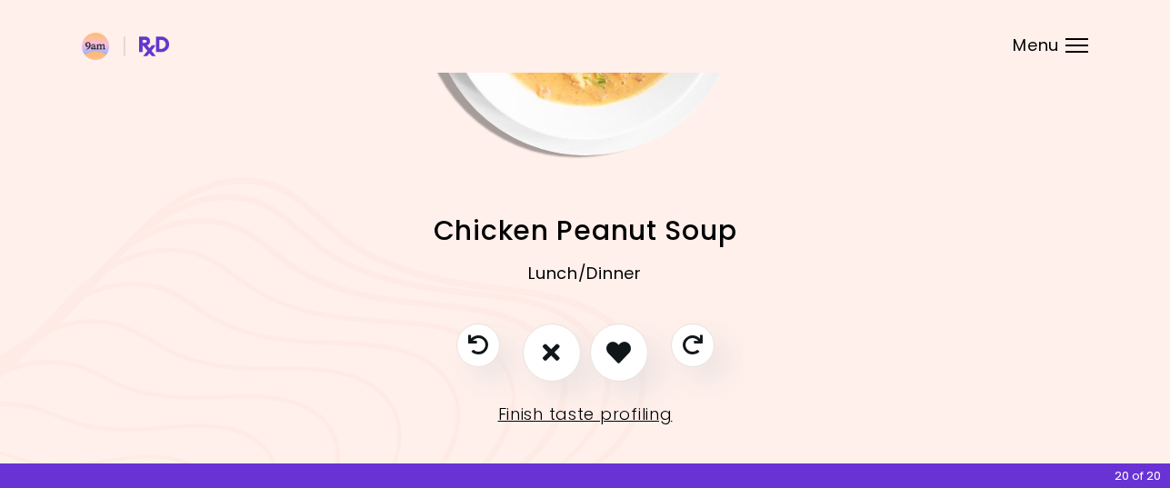
scroll to position [249, 0]
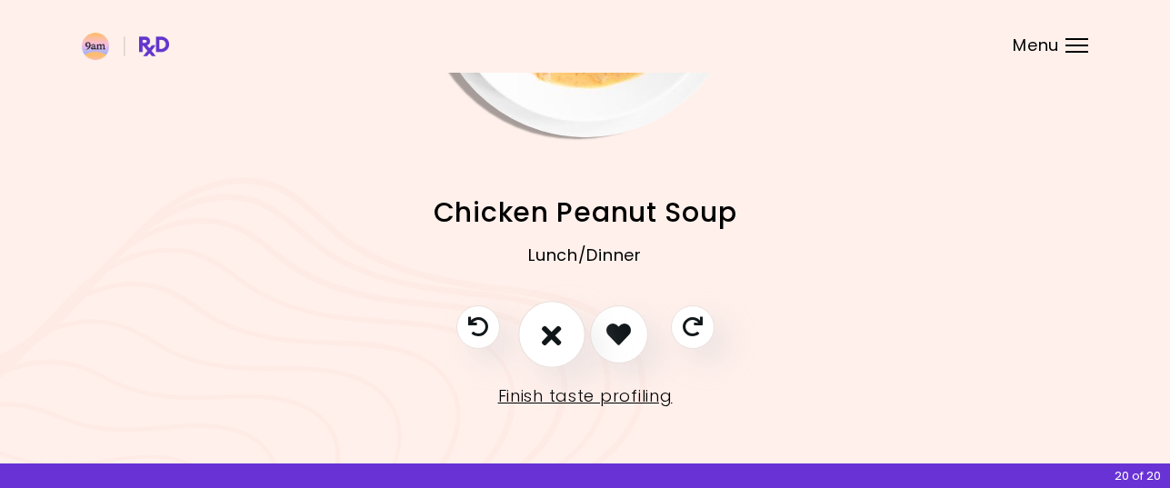
click at [546, 331] on icon "I don't like this recipe" at bounding box center [552, 334] width 20 height 28
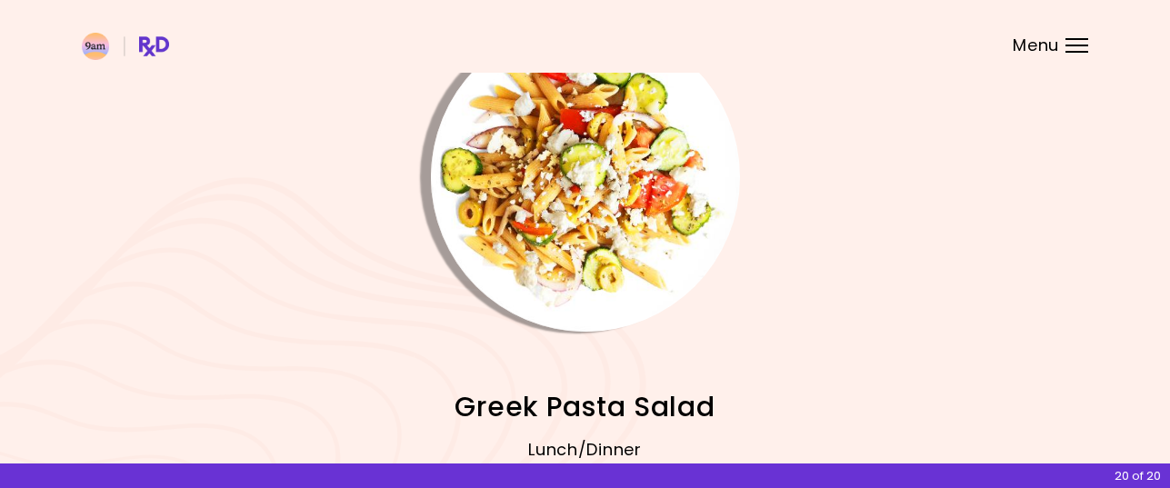
scroll to position [0, 0]
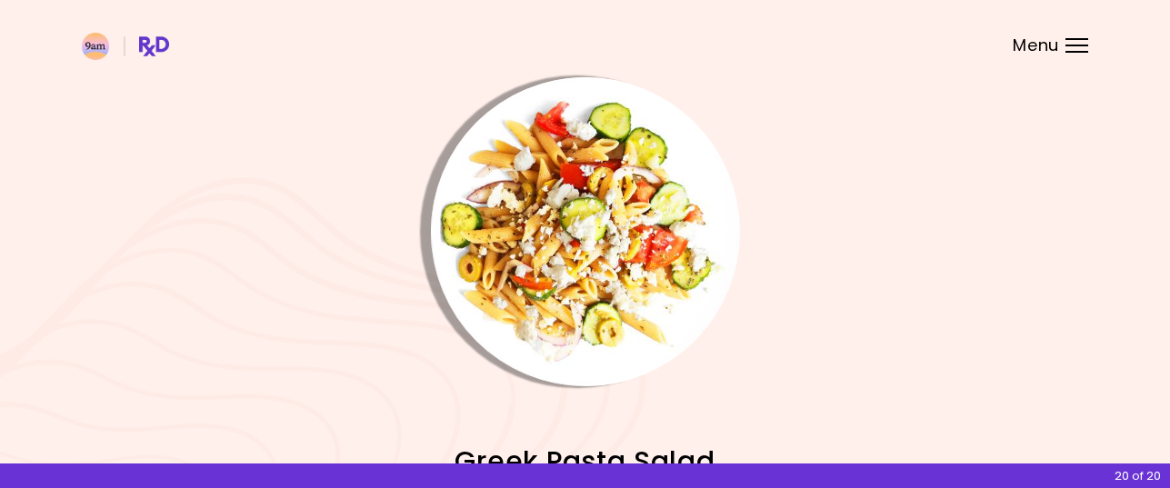
click at [619, 241] on img "Info - Greek Pasta Salad" at bounding box center [585, 231] width 309 height 309
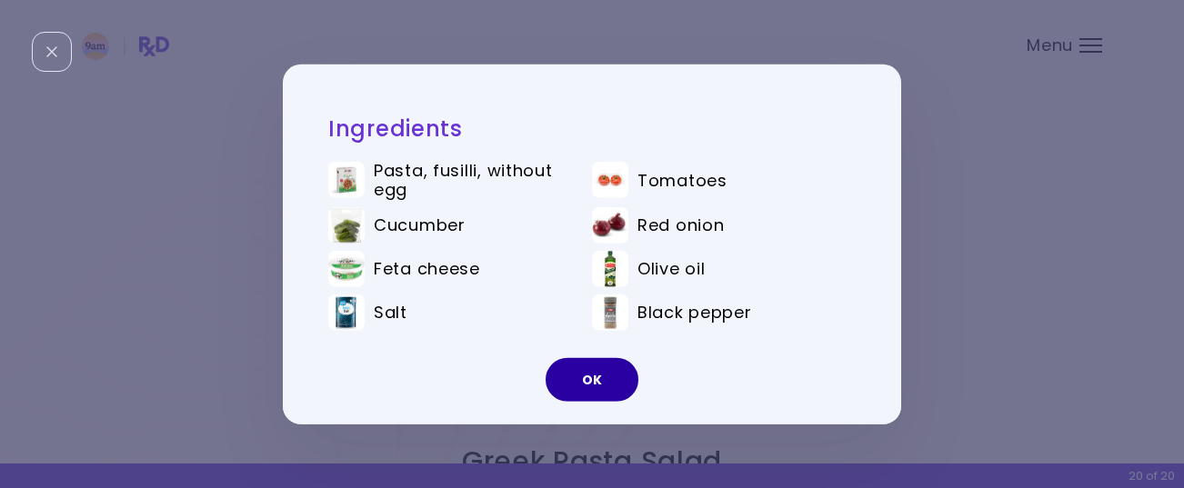
click at [600, 372] on button "OK" at bounding box center [591, 380] width 93 height 44
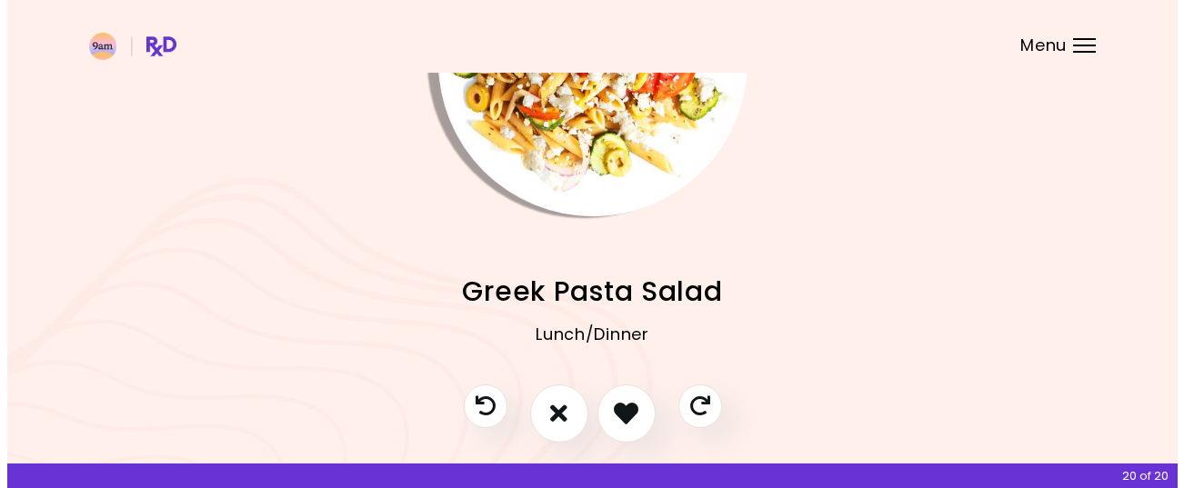
scroll to position [182, 0]
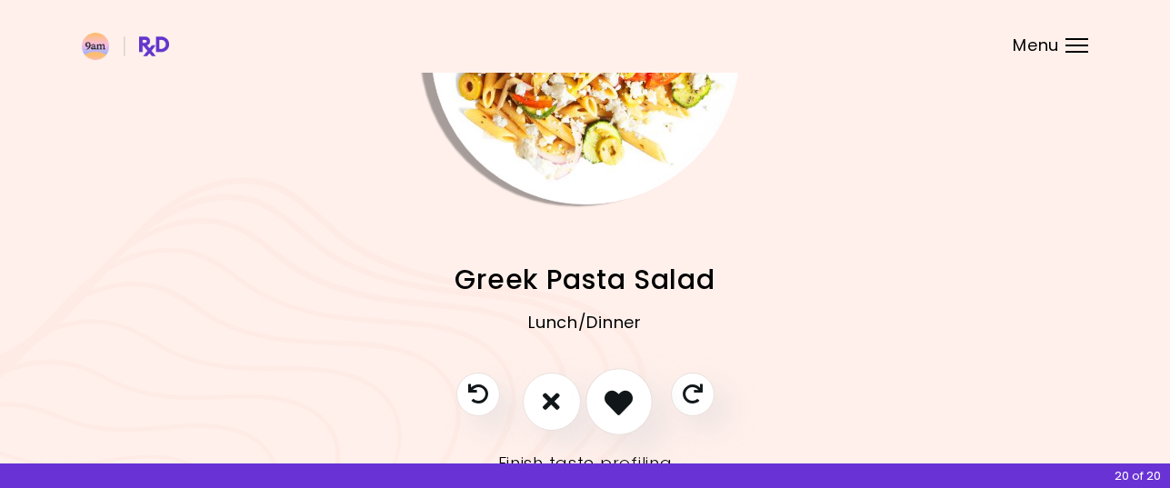
click at [616, 398] on icon "I like this recipe" at bounding box center [618, 401] width 28 height 28
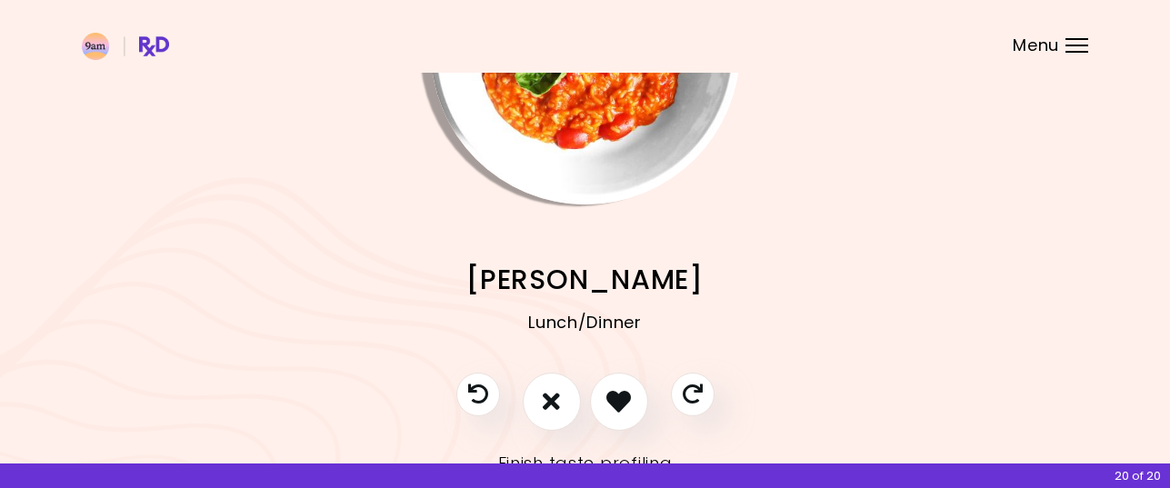
click at [591, 124] on img "Info - Tomato Risotto" at bounding box center [585, 49] width 309 height 309
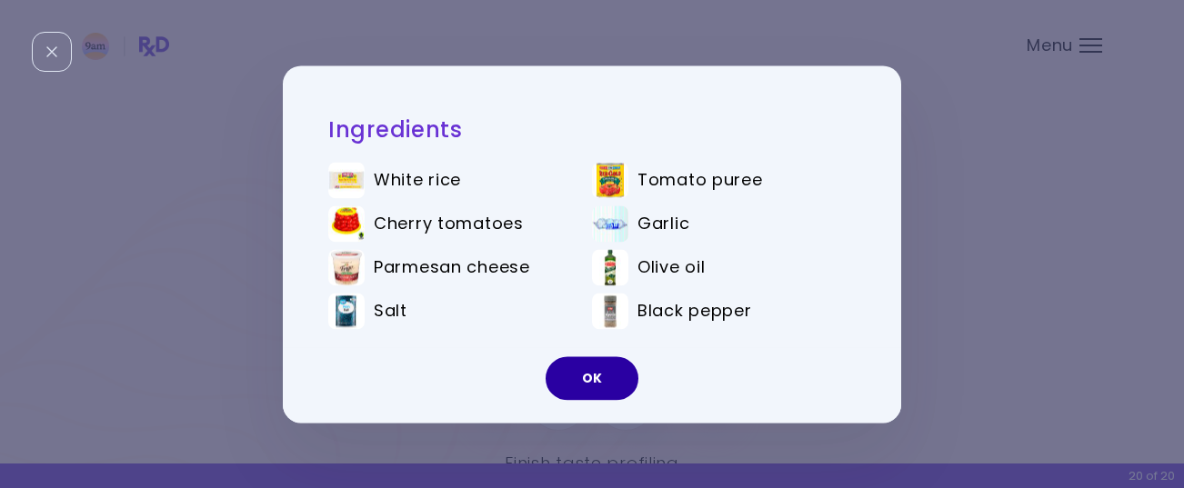
click at [598, 382] on button "OK" at bounding box center [591, 378] width 93 height 44
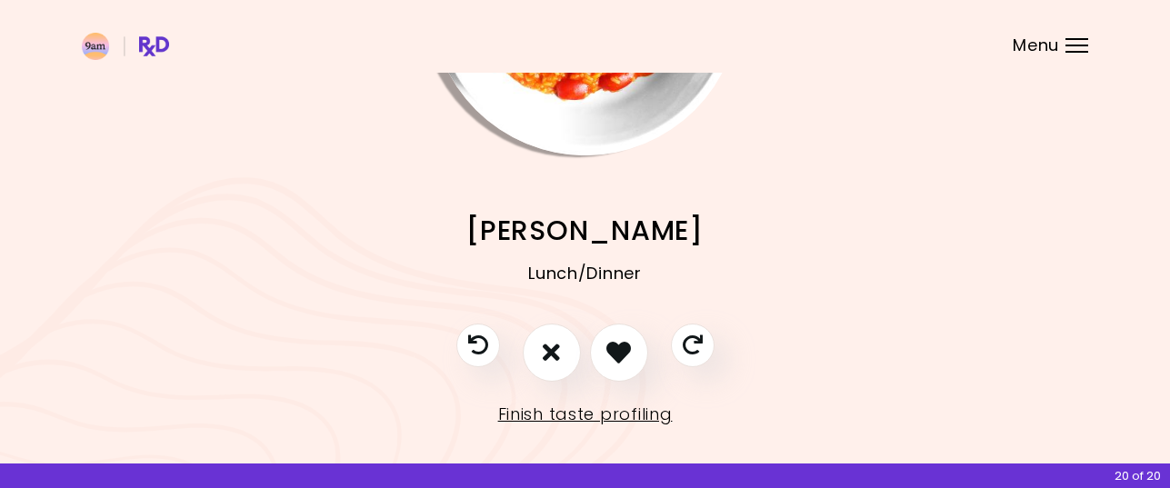
scroll to position [249, 0]
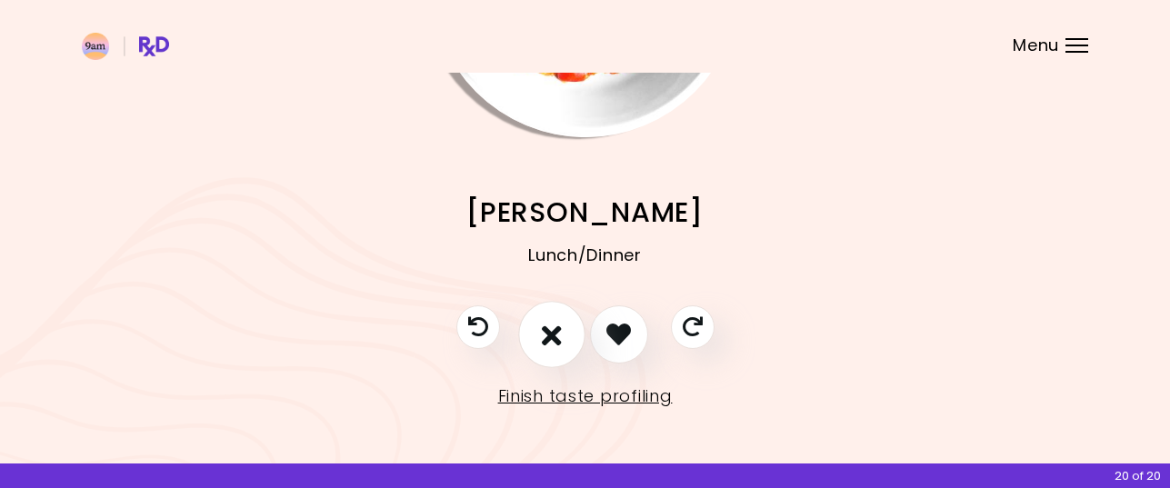
click at [554, 333] on icon "I don't like this recipe" at bounding box center [552, 334] width 20 height 28
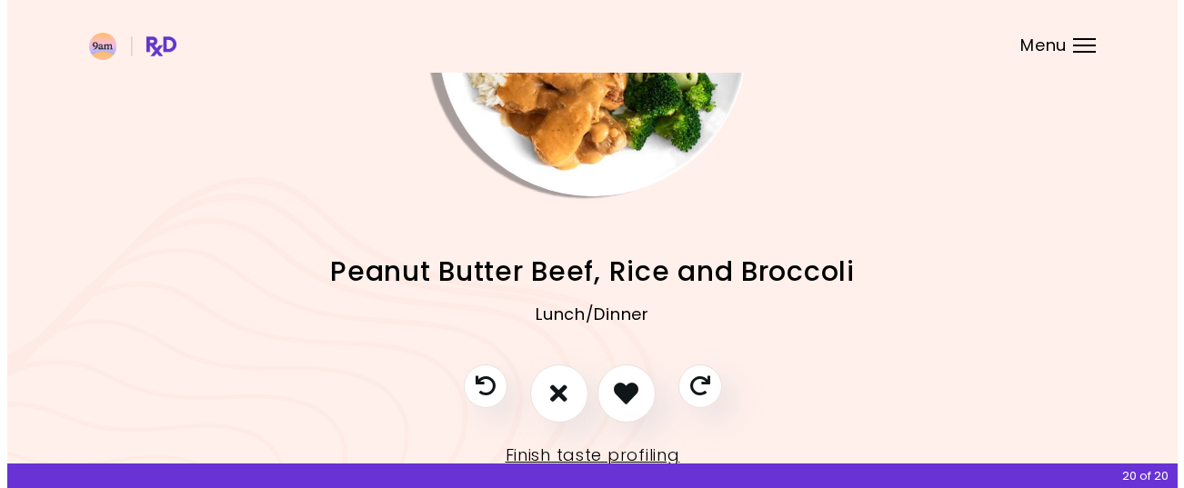
scroll to position [158, 0]
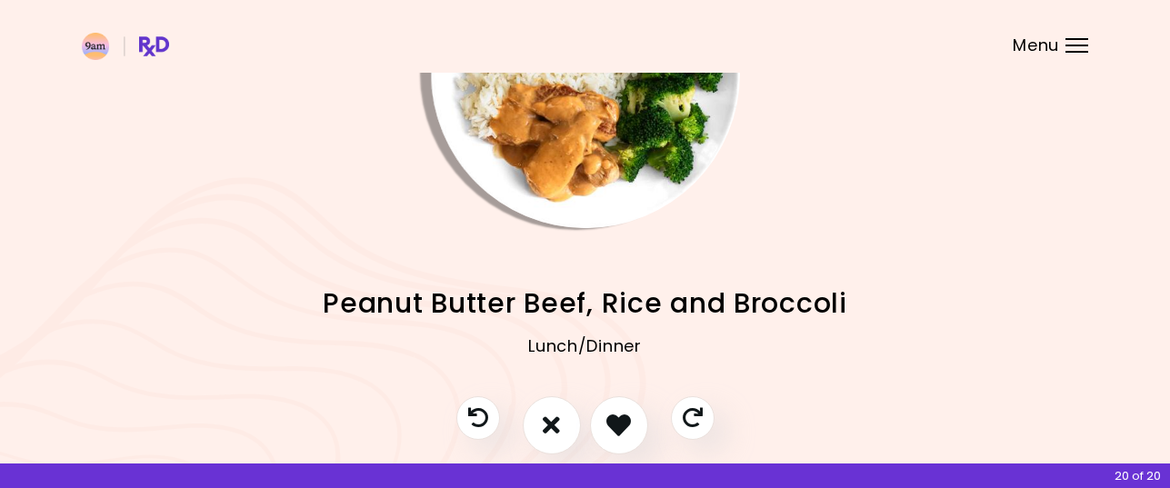
click at [601, 129] on img "Info - Peanut Butter Beef, Rice and Broccoli" at bounding box center [585, 73] width 309 height 309
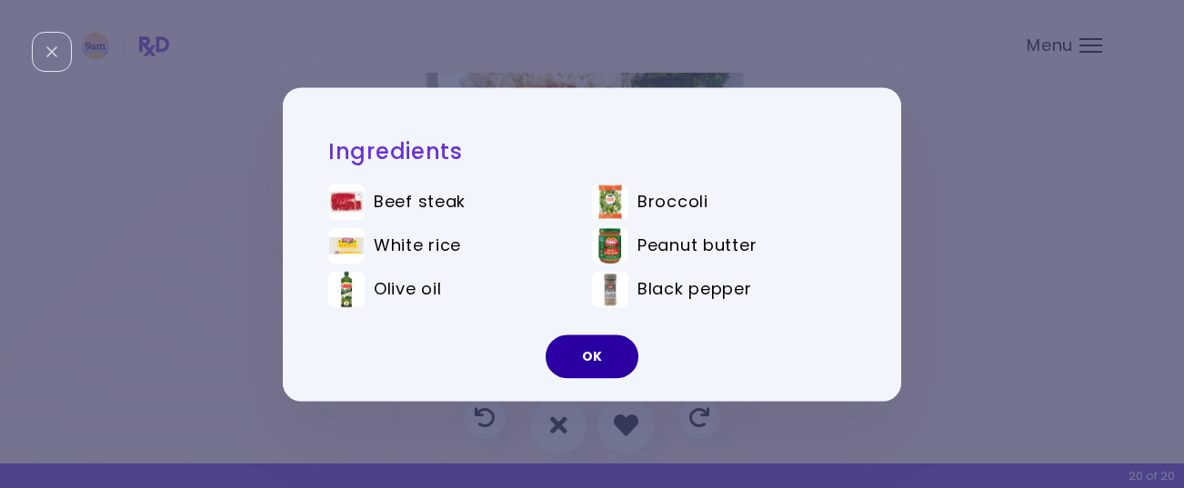
click at [598, 354] on button "OK" at bounding box center [591, 357] width 93 height 44
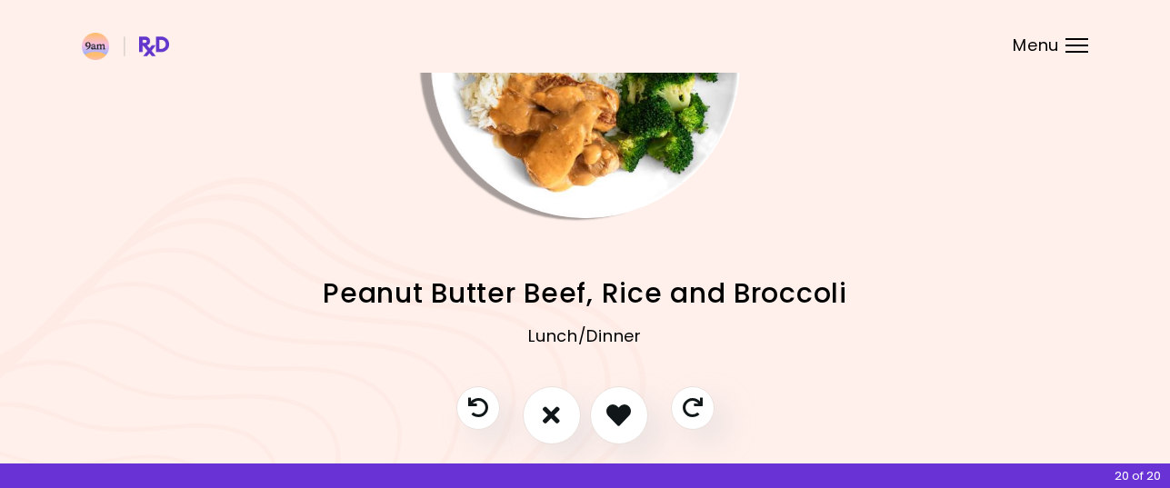
scroll to position [249, 0]
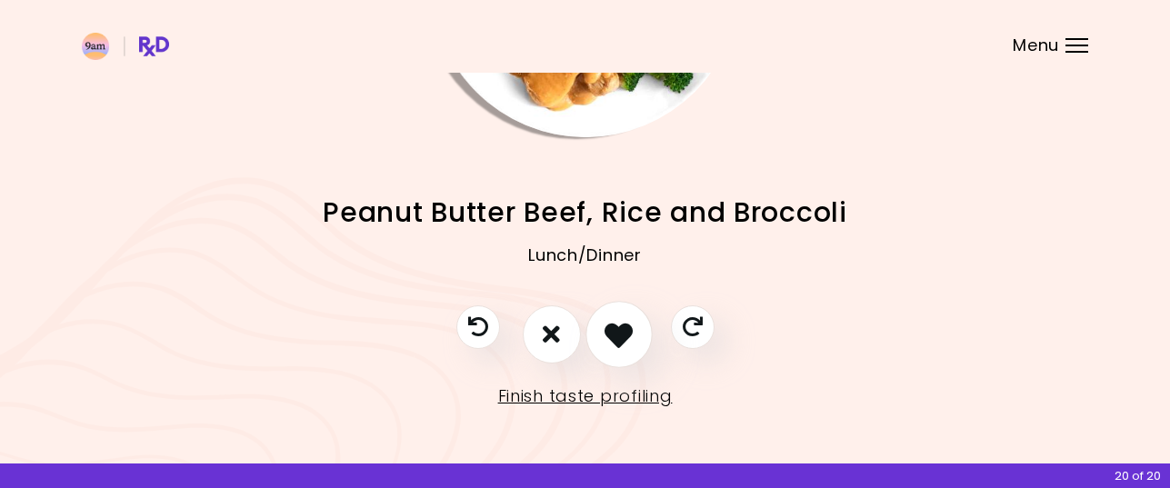
click at [616, 332] on icon "I like this recipe" at bounding box center [618, 334] width 28 height 28
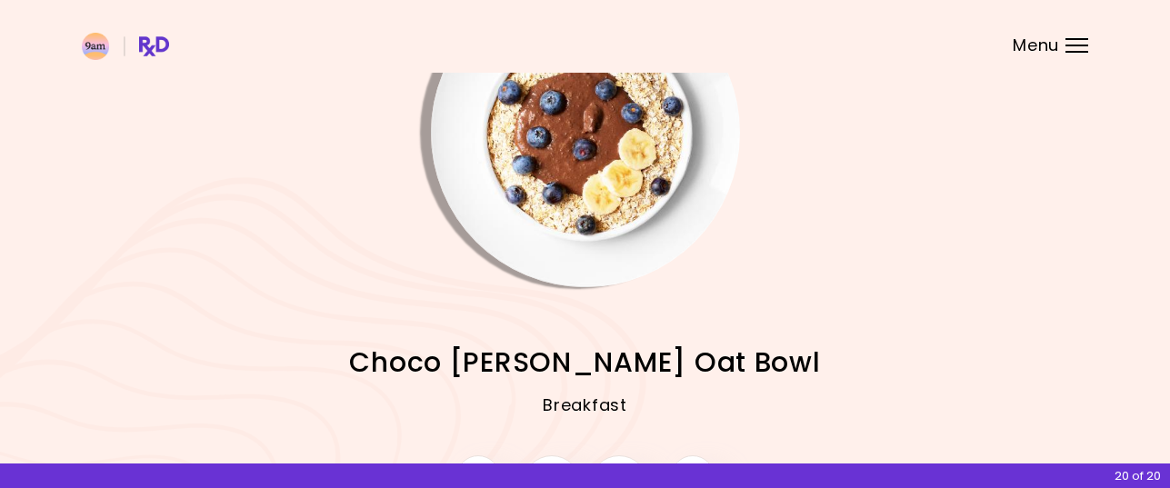
scroll to position [67, 0]
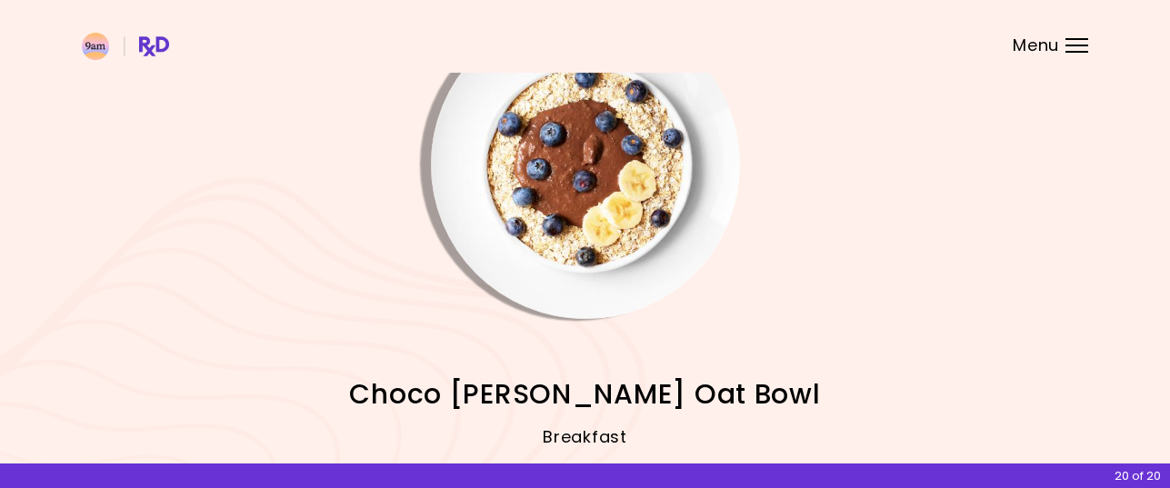
click at [599, 191] on img "Info - Choco Berry Oat Bowl" at bounding box center [585, 164] width 309 height 309
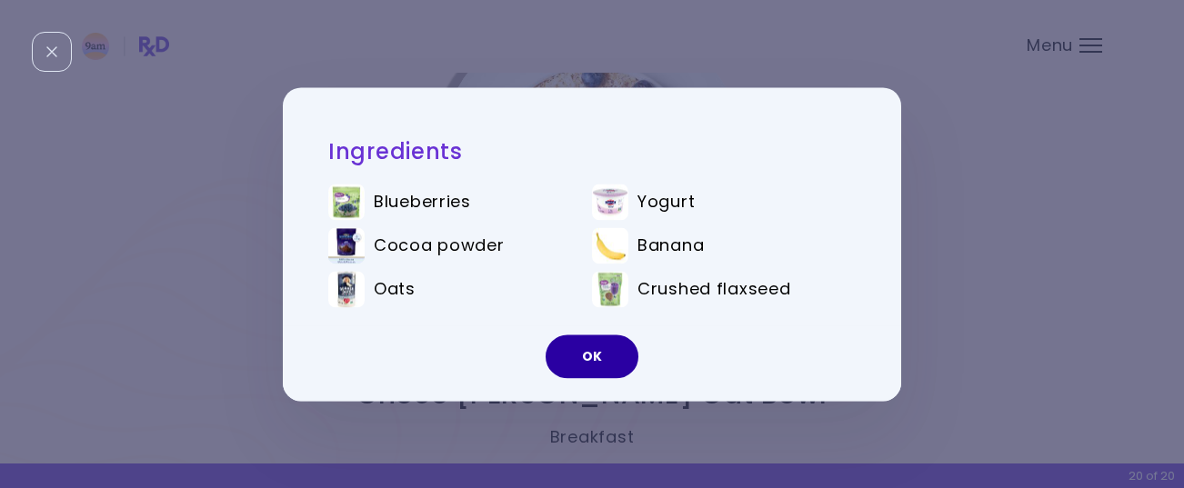
click at [597, 354] on button "OK" at bounding box center [591, 357] width 93 height 44
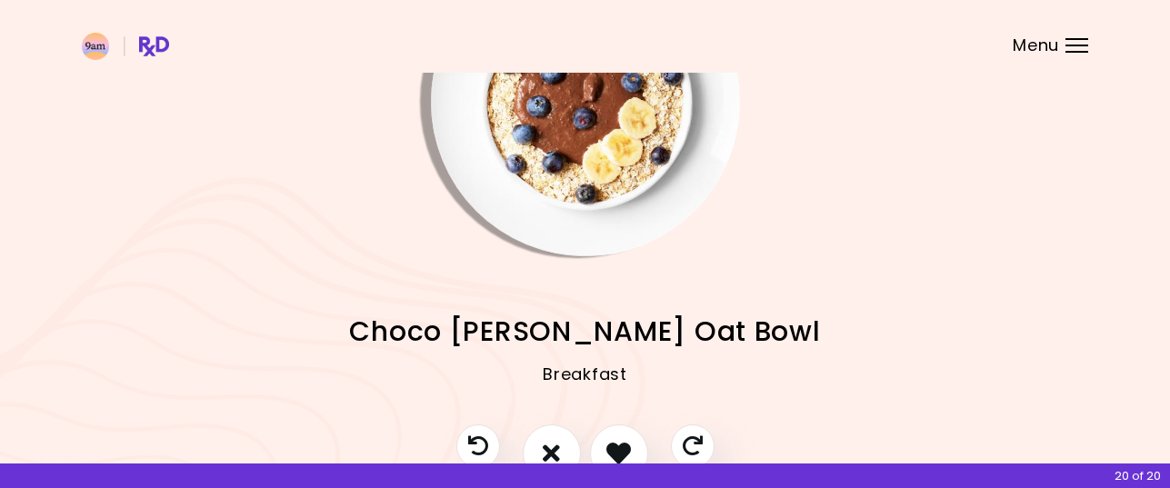
scroll to position [249, 0]
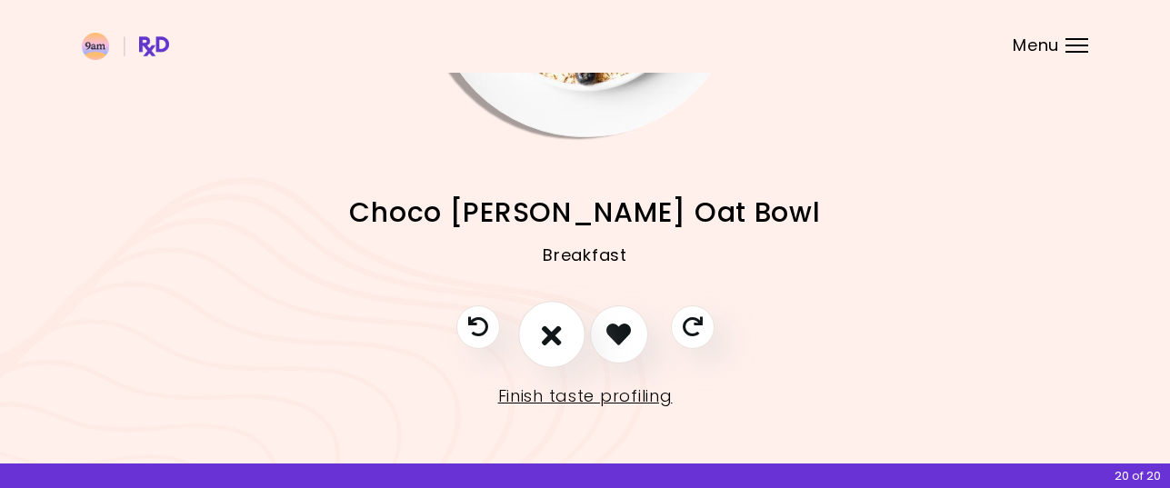
click at [547, 334] on icon "I don't like this recipe" at bounding box center [552, 334] width 20 height 28
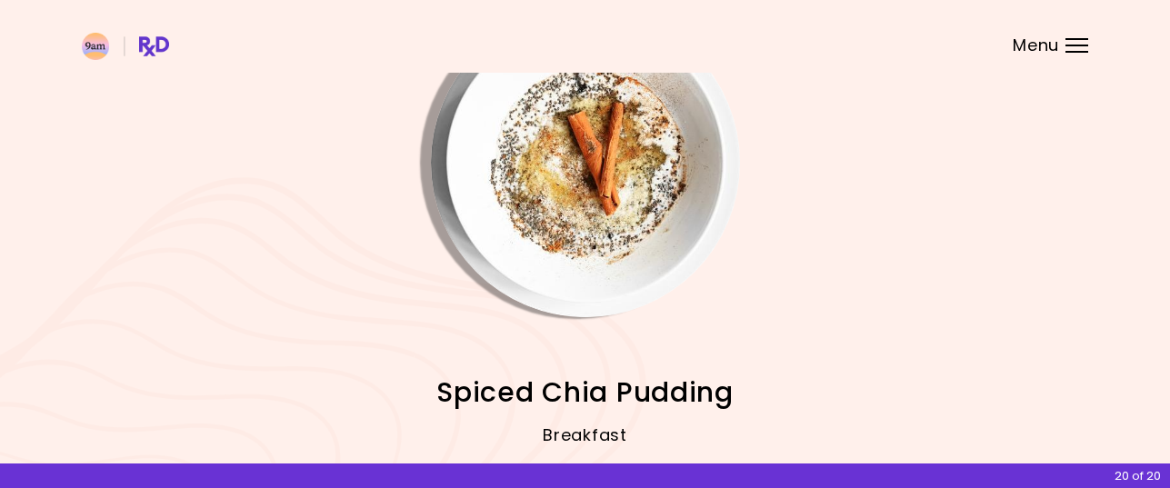
scroll to position [67, 0]
click at [605, 218] on img "Info - Spiced Chia Pudding" at bounding box center [585, 164] width 309 height 309
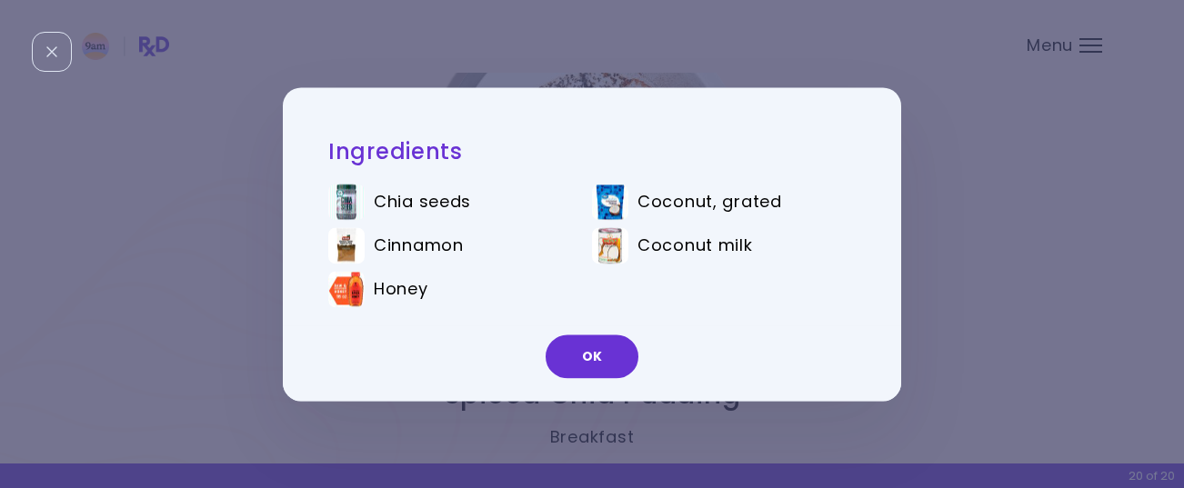
click at [589, 346] on button "OK" at bounding box center [591, 357] width 93 height 44
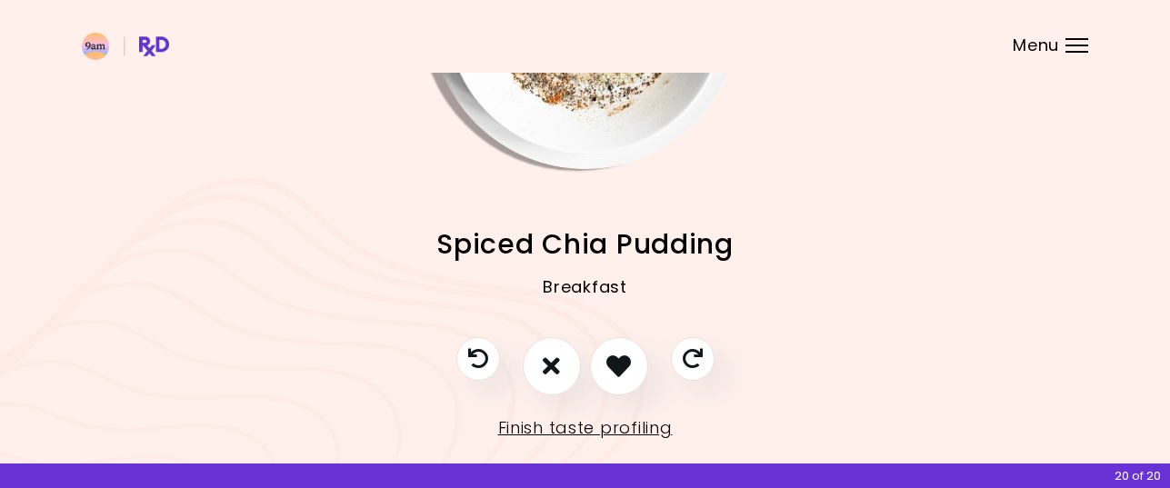
scroll to position [249, 0]
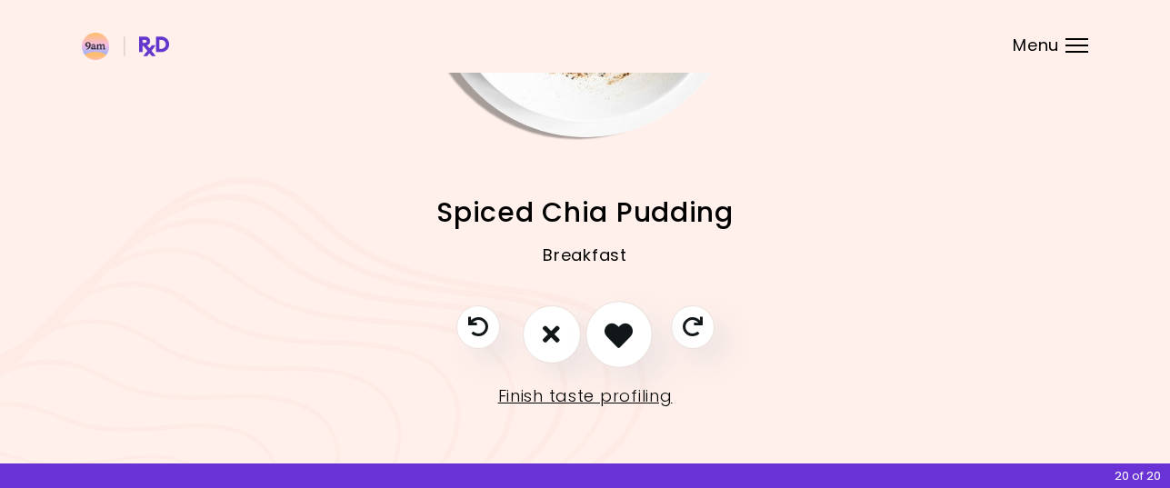
click at [614, 336] on icon "I like this recipe" at bounding box center [618, 334] width 28 height 28
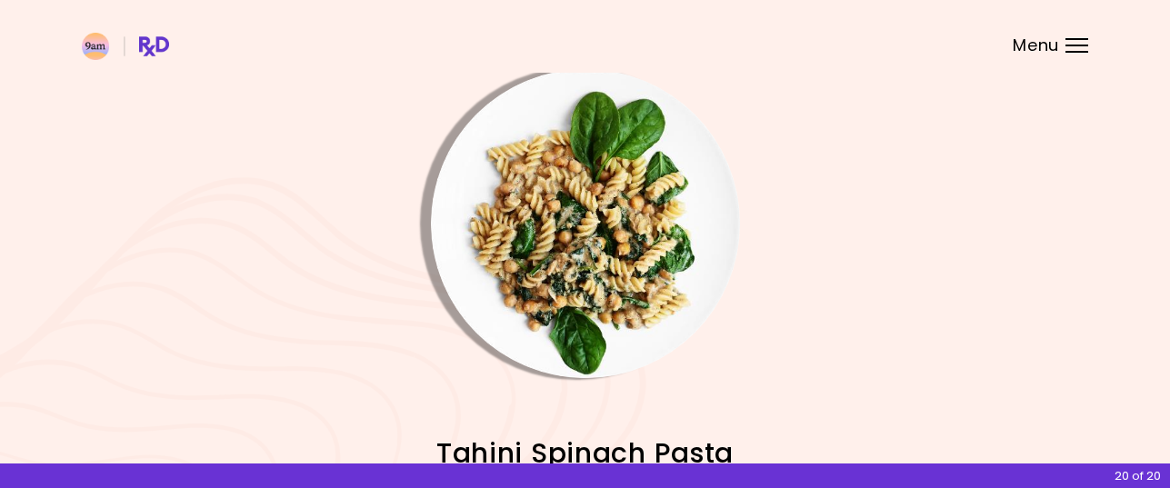
scroll to position [0, 0]
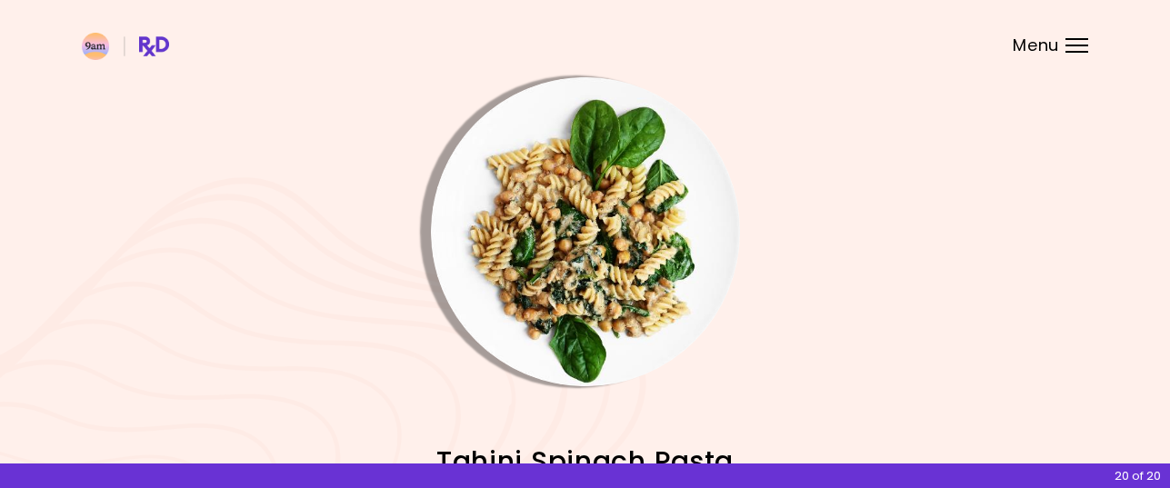
click at [603, 218] on img "Info - Tahini Spinach Pasta" at bounding box center [585, 231] width 309 height 309
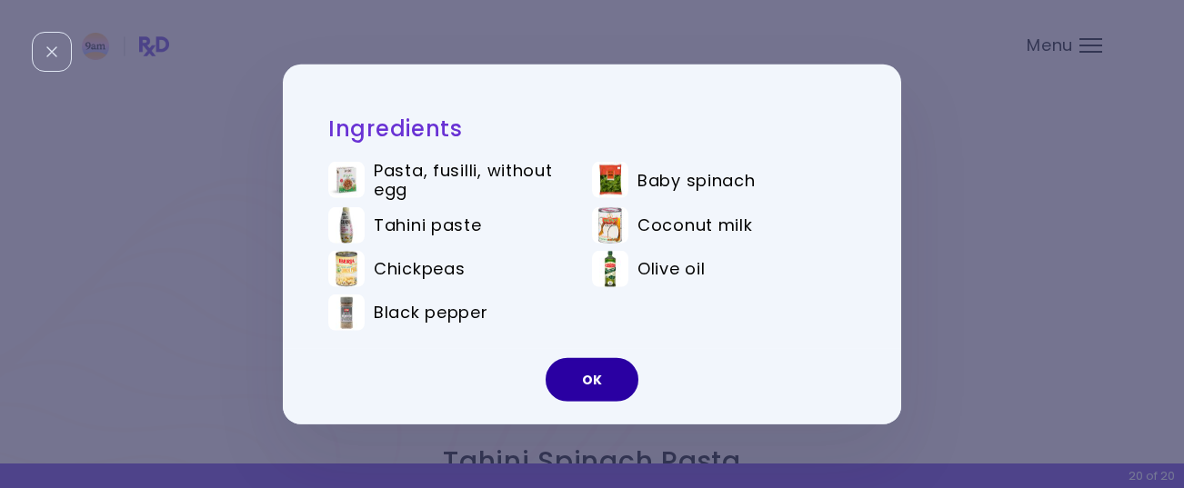
drag, startPoint x: 593, startPoint y: 374, endPoint x: 595, endPoint y: 344, distance: 30.1
click at [593, 373] on button "OK" at bounding box center [591, 380] width 93 height 44
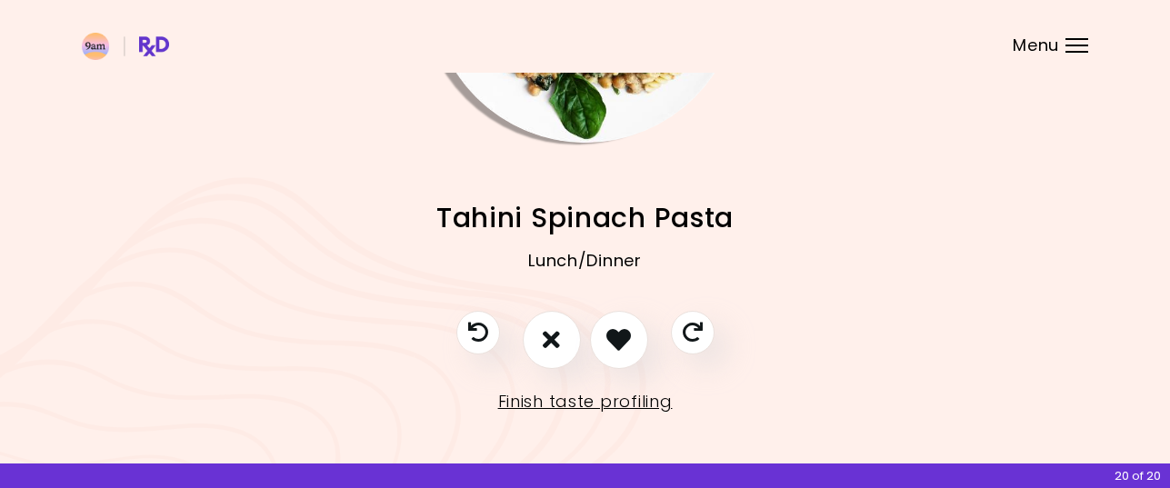
scroll to position [249, 0]
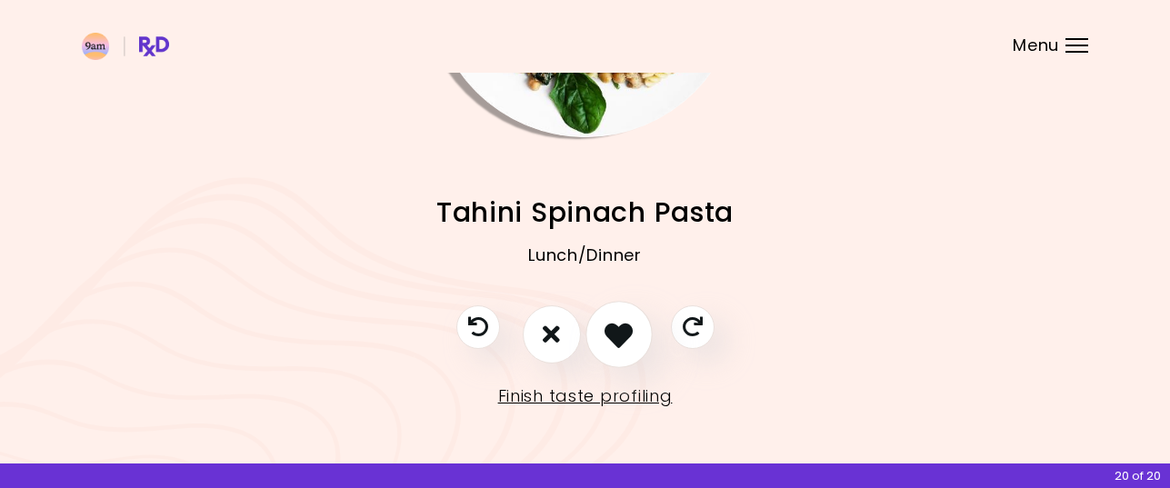
click at [625, 334] on icon "I like this recipe" at bounding box center [618, 334] width 28 height 28
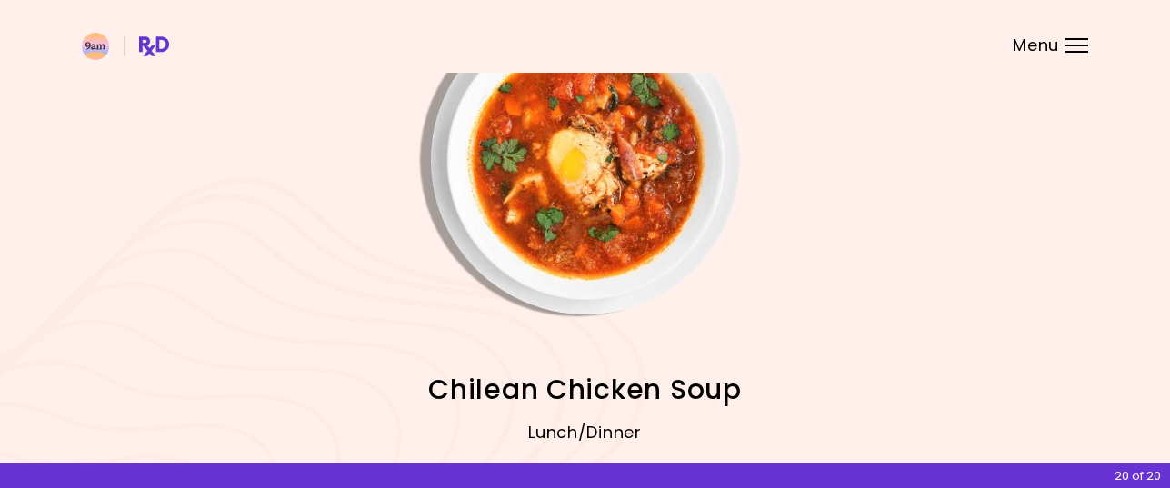
scroll to position [67, 0]
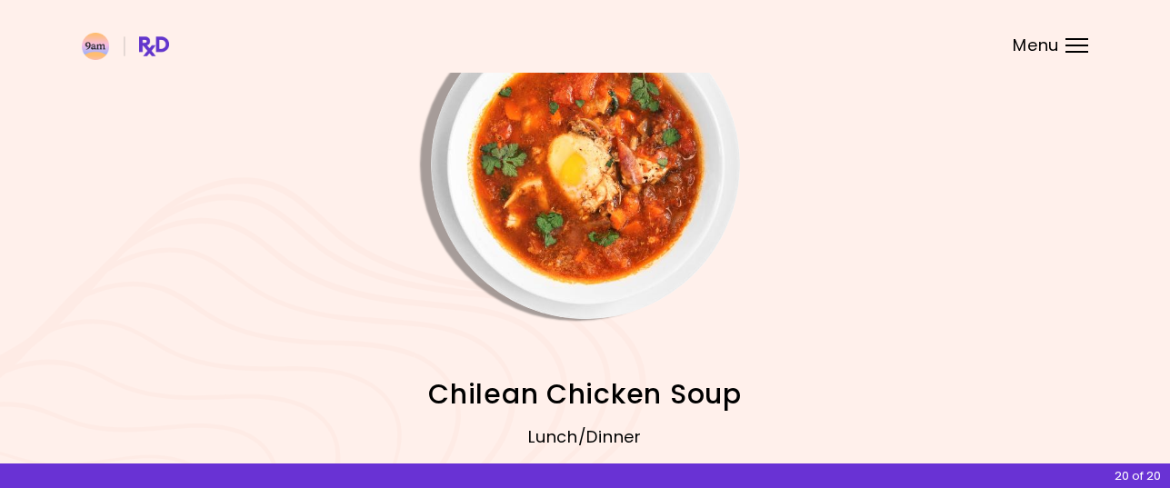
click at [625, 237] on img "Info - Chilean Chicken Soup" at bounding box center [585, 164] width 309 height 309
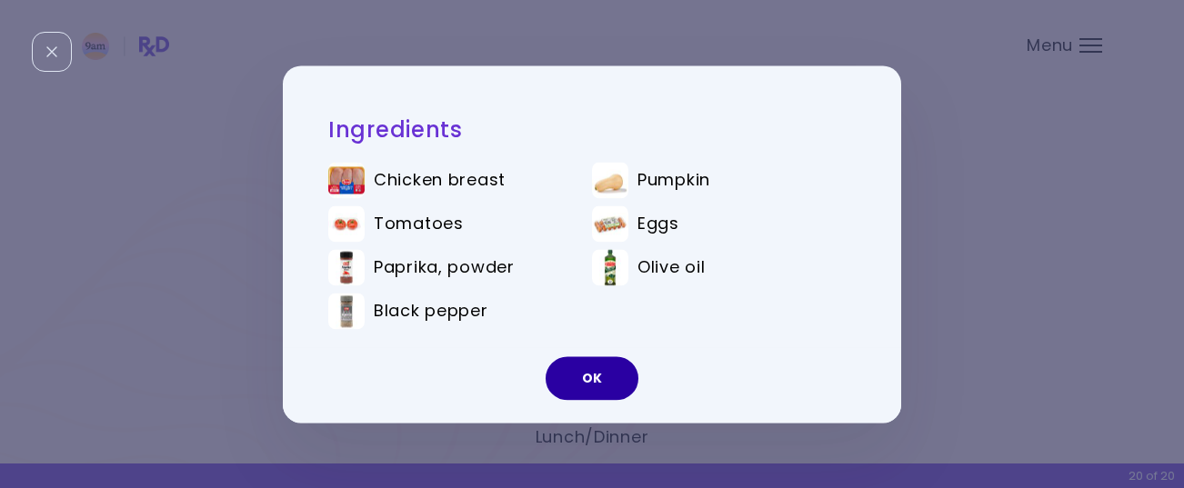
click at [587, 374] on button "OK" at bounding box center [591, 378] width 93 height 44
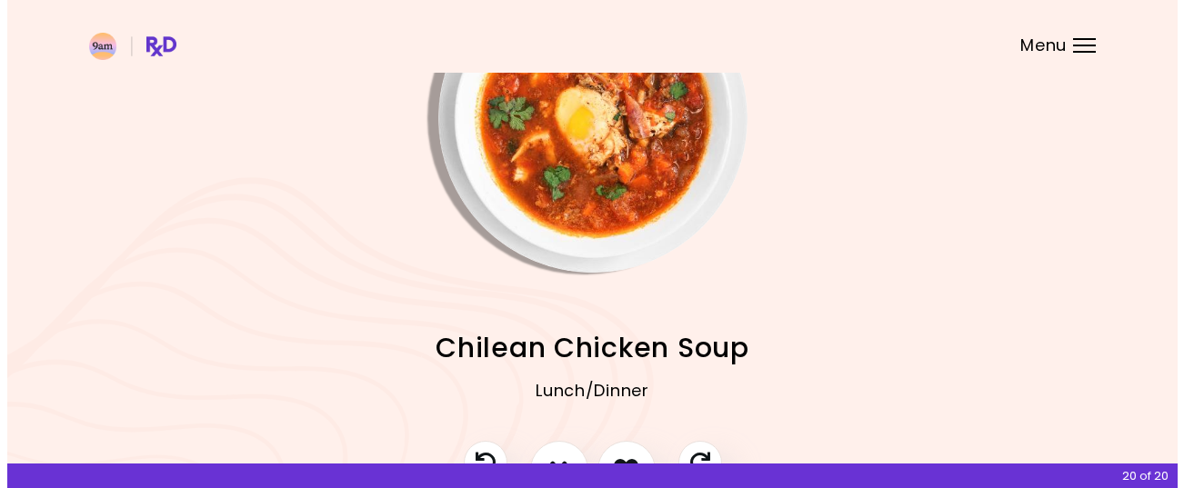
scroll to position [158, 0]
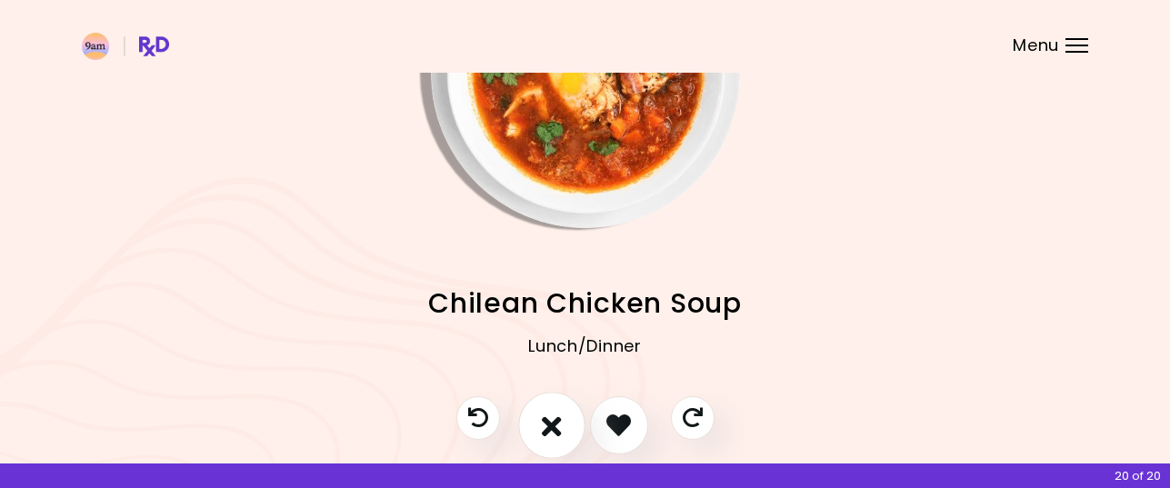
click at [562, 422] on button "I don't like this recipe" at bounding box center [551, 425] width 67 height 67
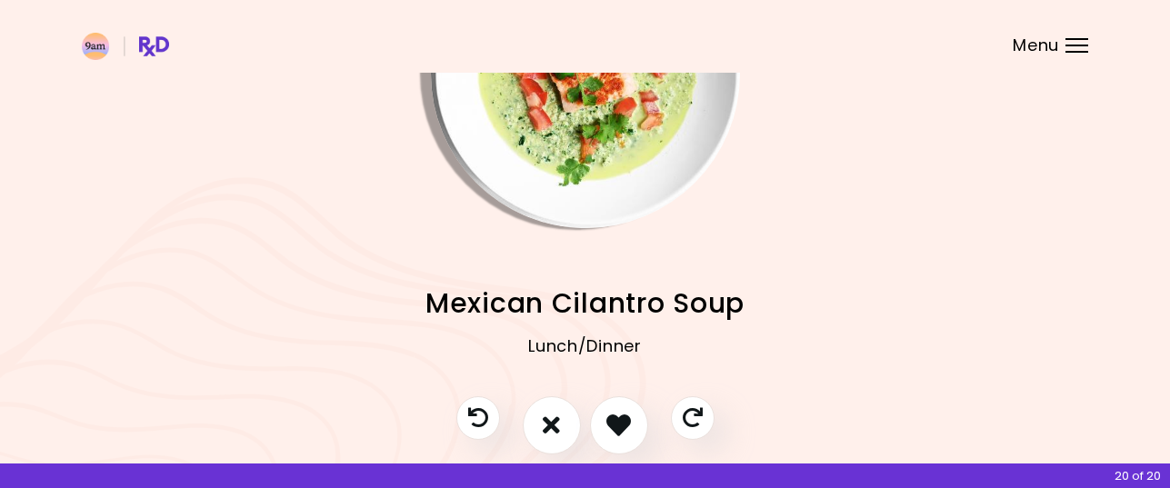
click at [608, 165] on img "Info - Mexican Cilantro Soup" at bounding box center [585, 73] width 309 height 309
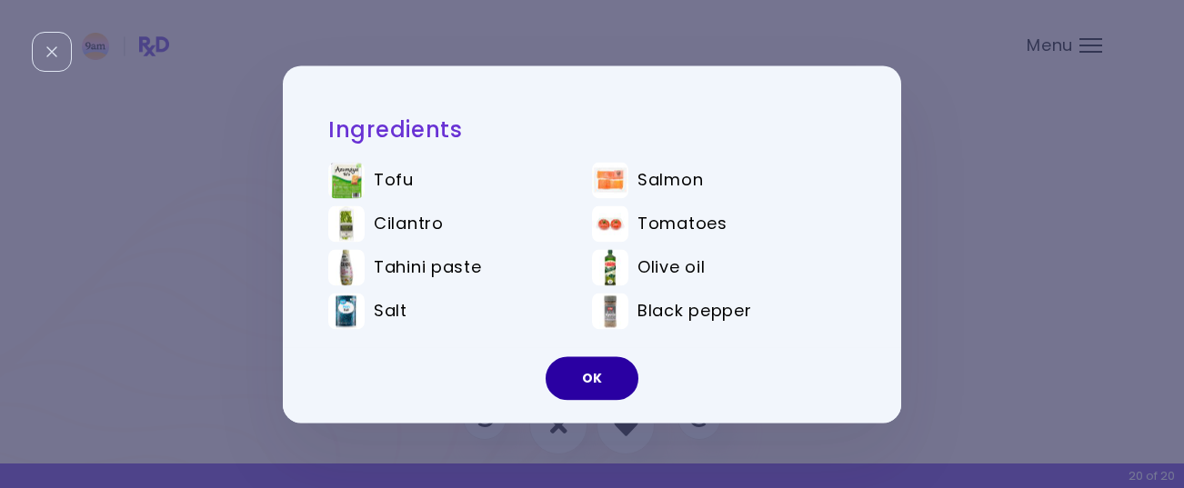
click at [587, 380] on button "OK" at bounding box center [591, 378] width 93 height 44
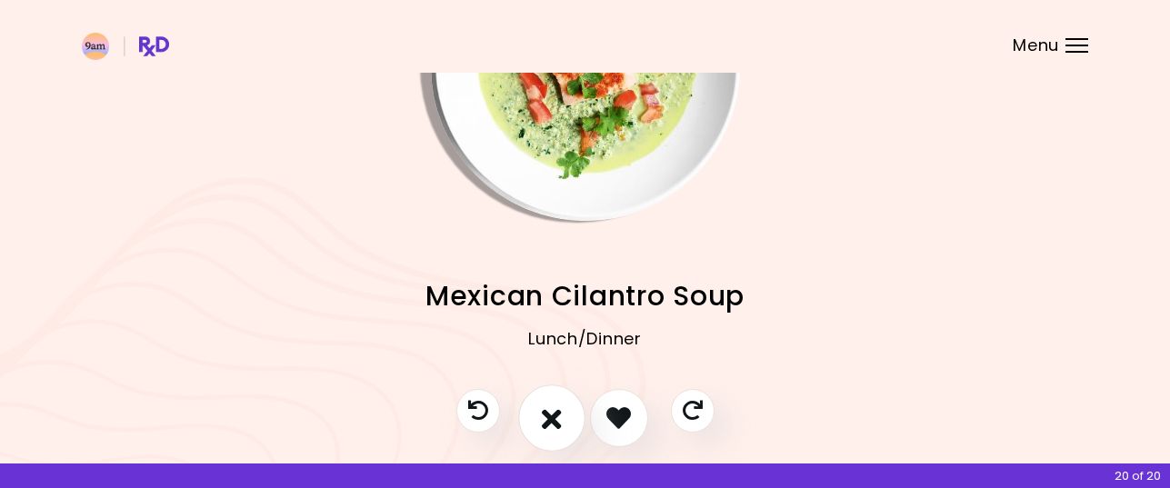
scroll to position [249, 0]
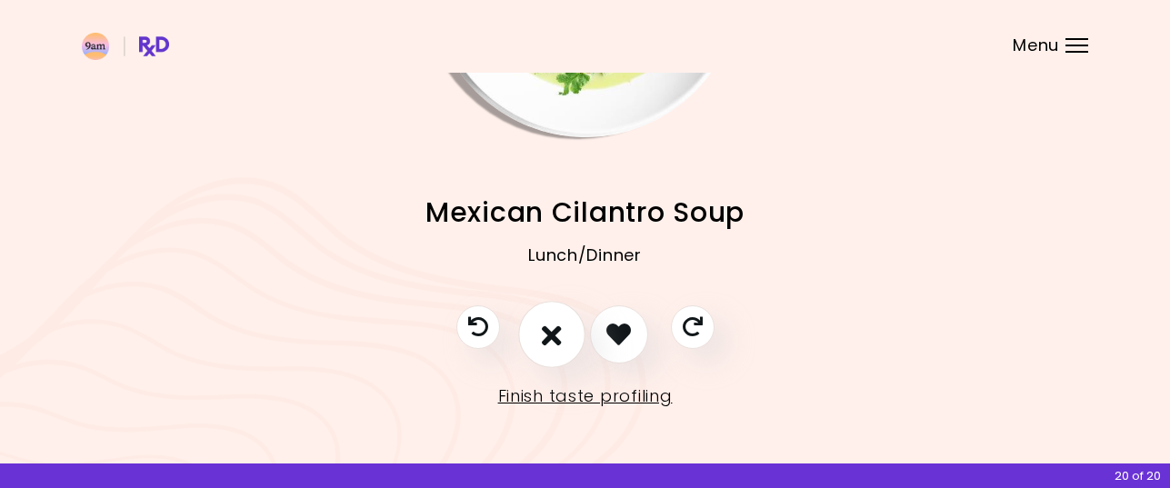
click at [539, 329] on button "I don't like this recipe" at bounding box center [551, 334] width 67 height 67
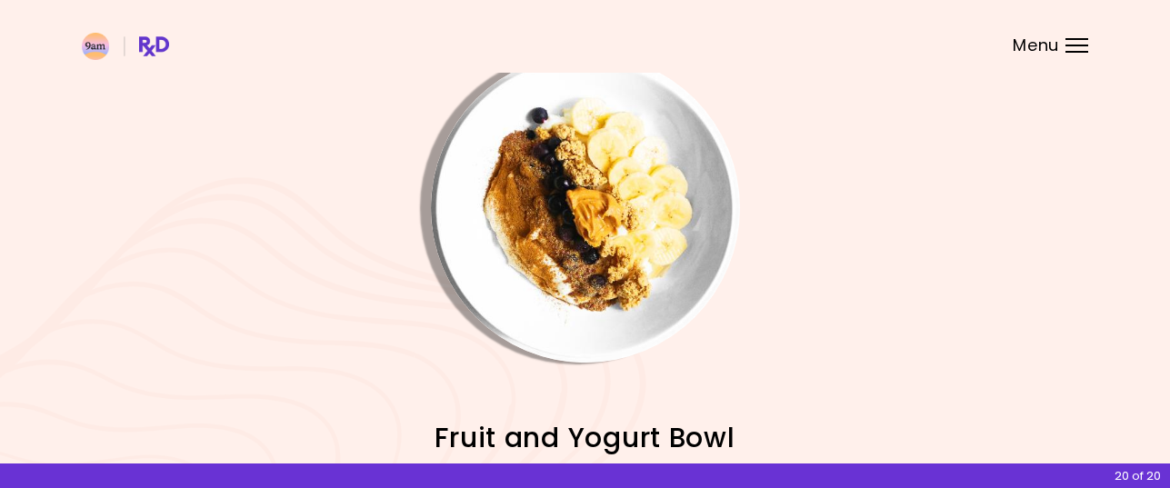
scroll to position [0, 0]
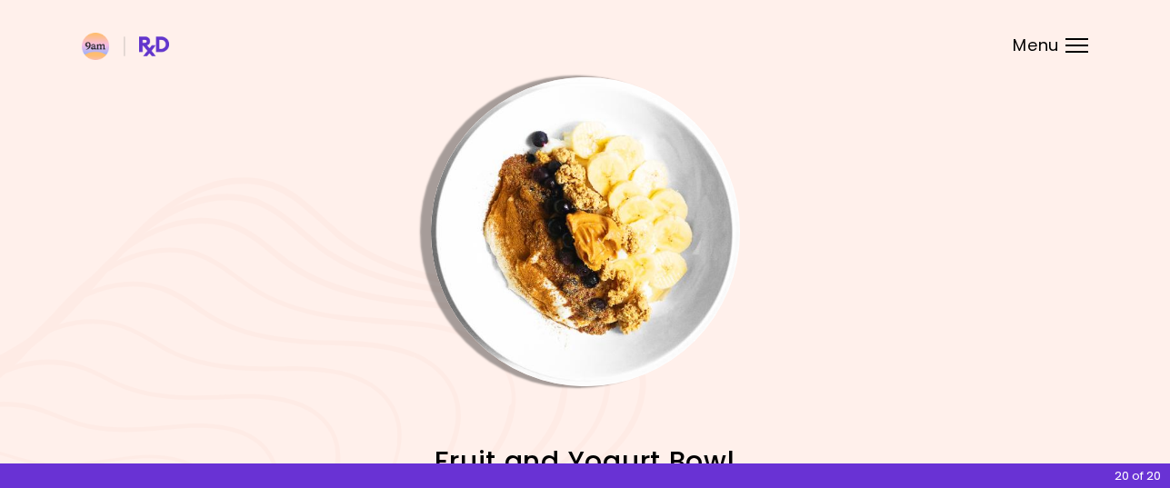
click at [610, 232] on img "Info - Fruit and Yogurt Bowl" at bounding box center [585, 231] width 309 height 309
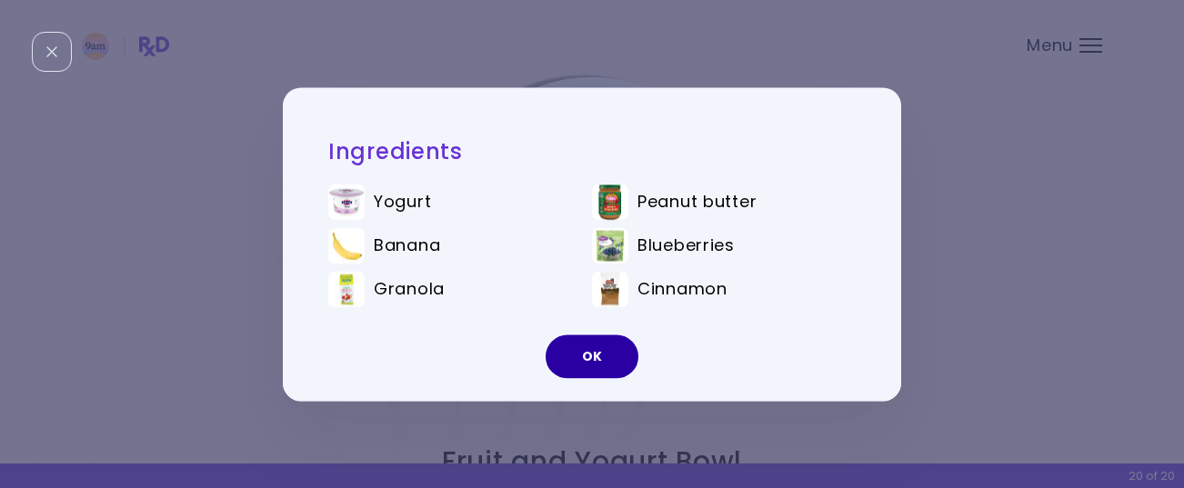
click at [604, 356] on button "OK" at bounding box center [591, 357] width 93 height 44
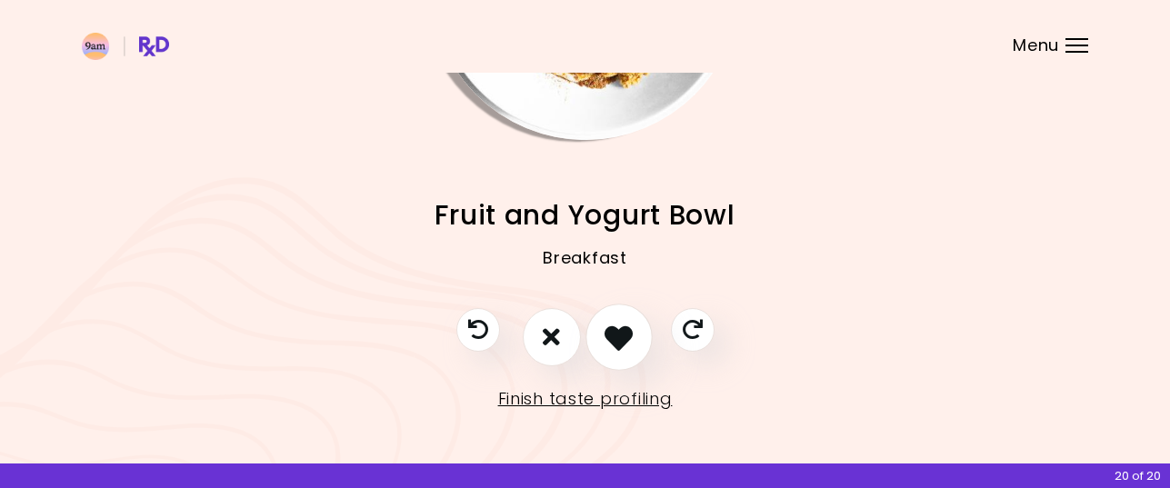
scroll to position [249, 0]
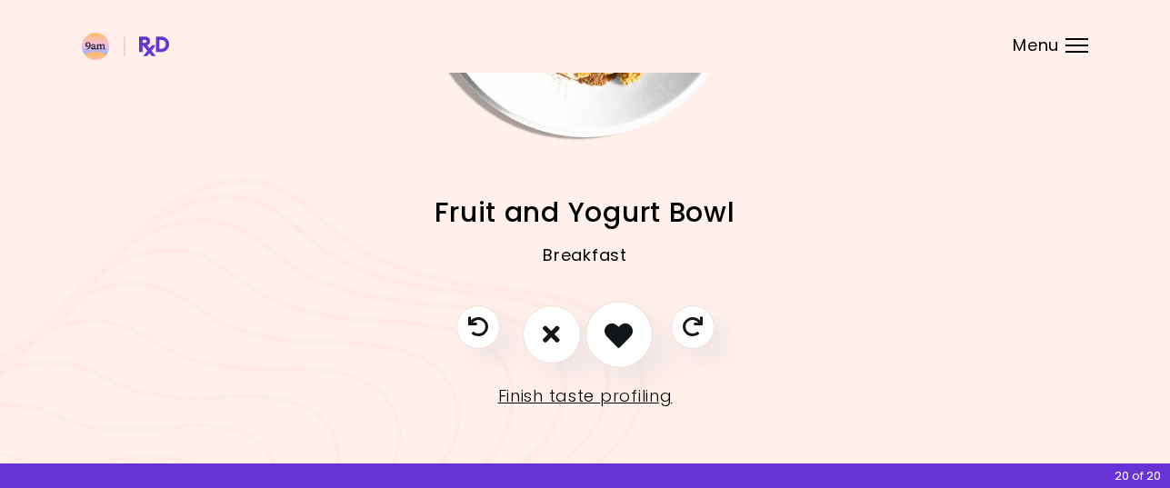
click at [619, 336] on icon "I like this recipe" at bounding box center [618, 334] width 28 height 28
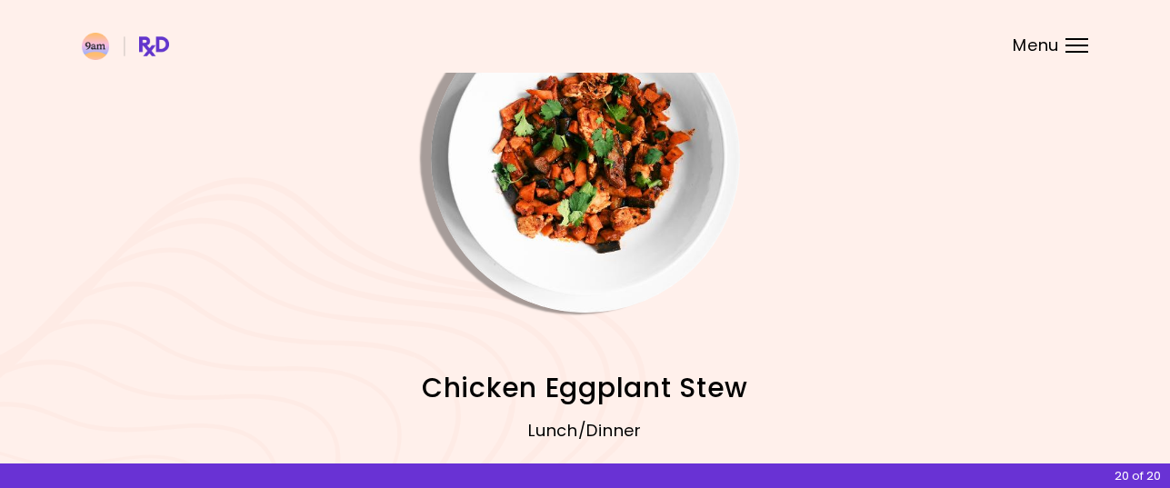
scroll to position [67, 0]
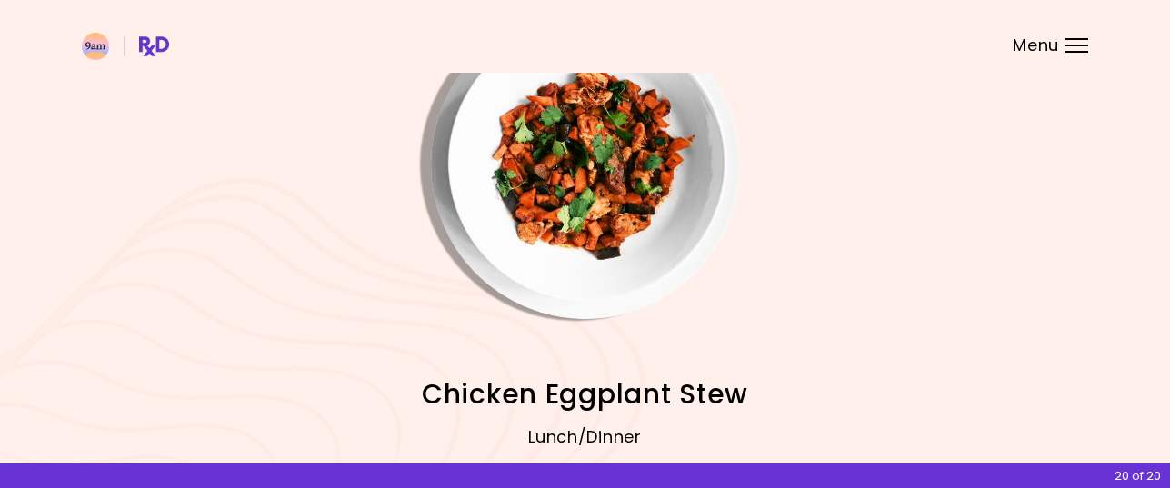
click at [617, 215] on img "Info - Chicken Eggplant Stew" at bounding box center [585, 164] width 309 height 309
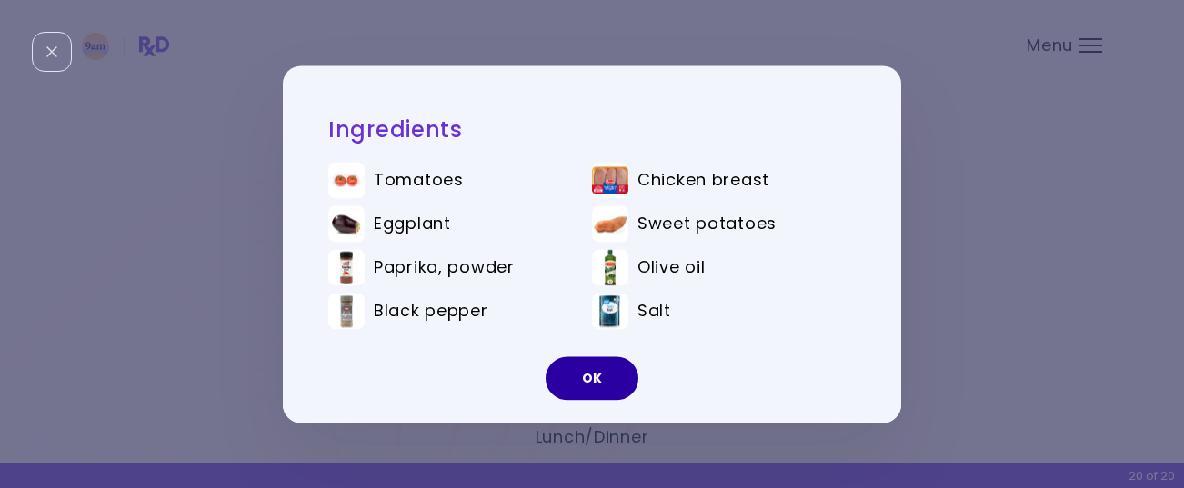
click at [583, 366] on button "OK" at bounding box center [591, 378] width 93 height 44
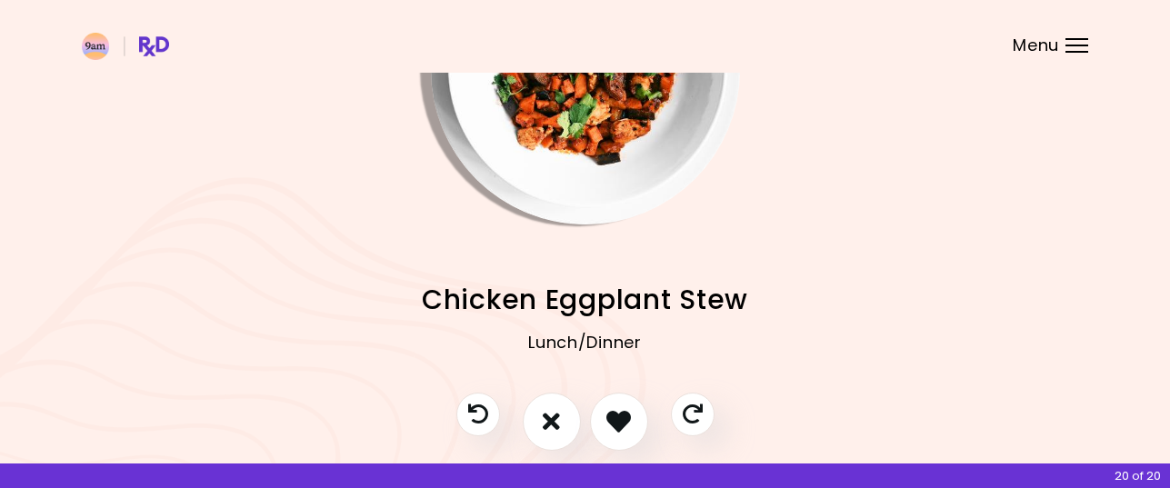
scroll to position [249, 0]
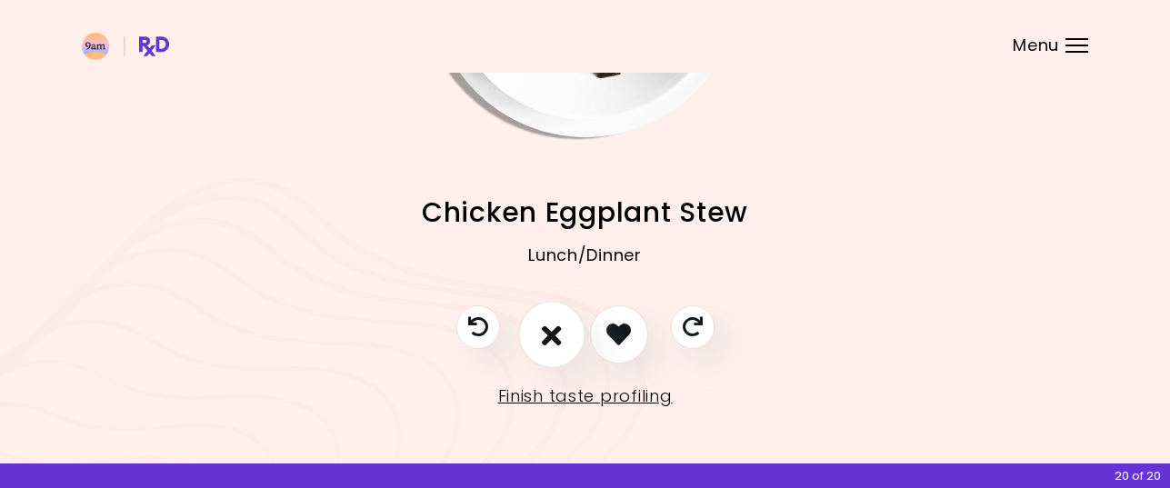
click at [553, 335] on icon "I don't like this recipe" at bounding box center [552, 334] width 20 height 28
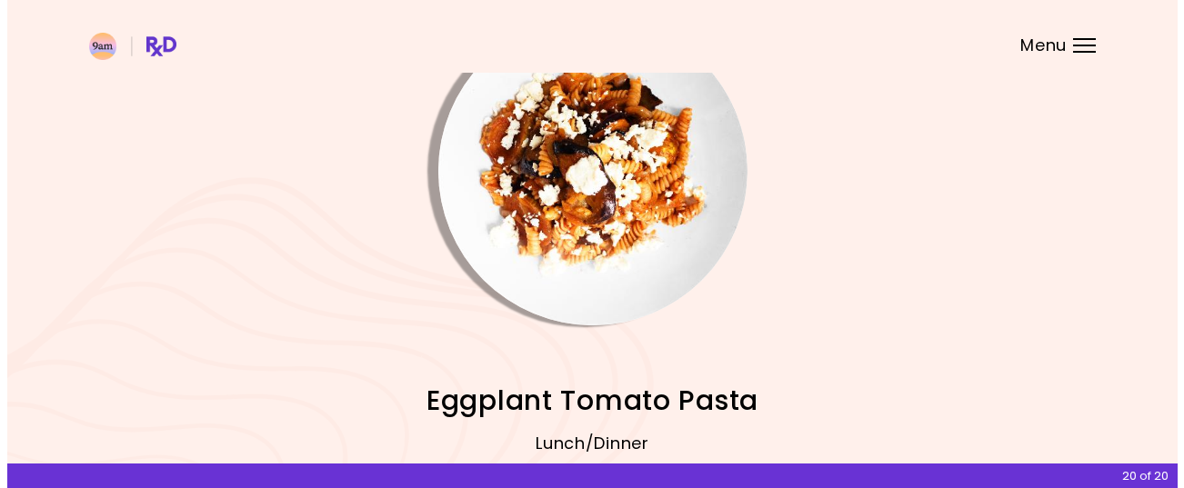
scroll to position [91, 0]
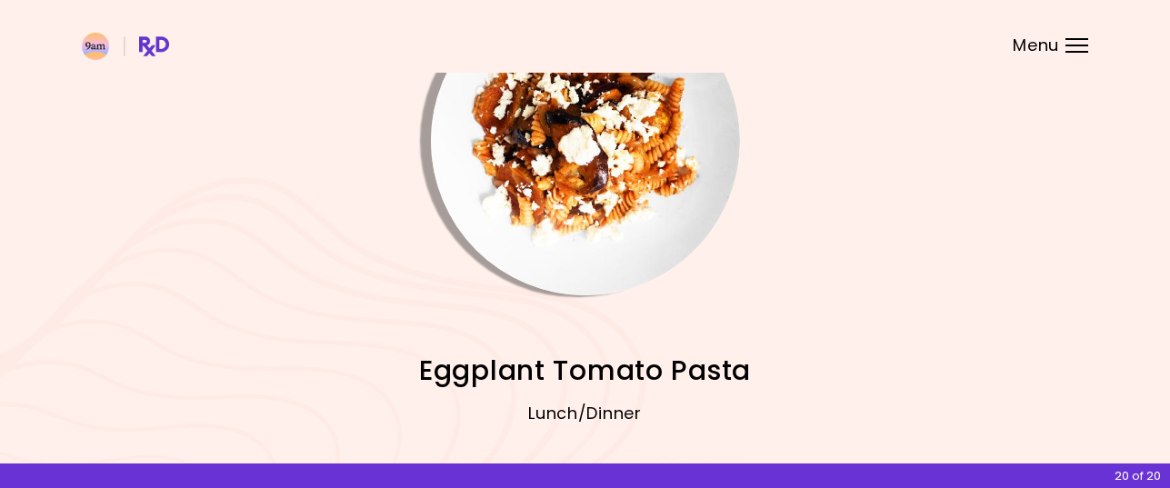
click at [594, 164] on img "Info - Eggplant Tomato Pasta" at bounding box center [585, 140] width 309 height 309
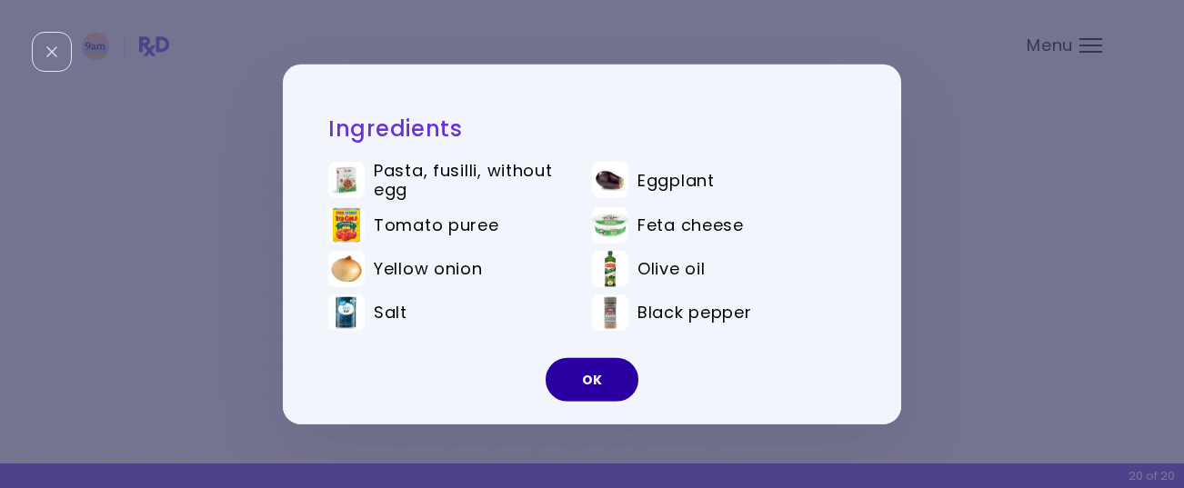
click at [584, 367] on button "OK" at bounding box center [591, 380] width 93 height 44
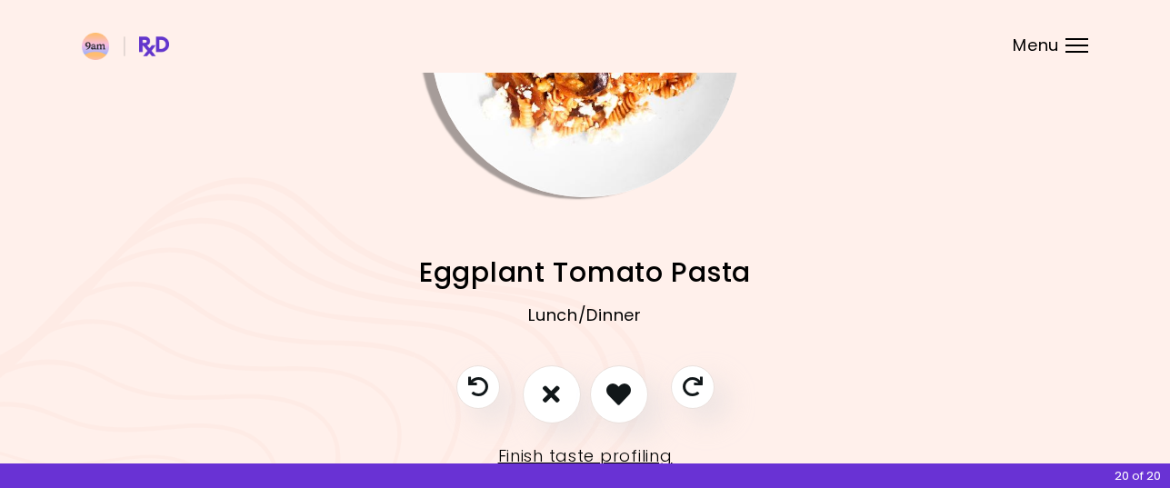
scroll to position [249, 0]
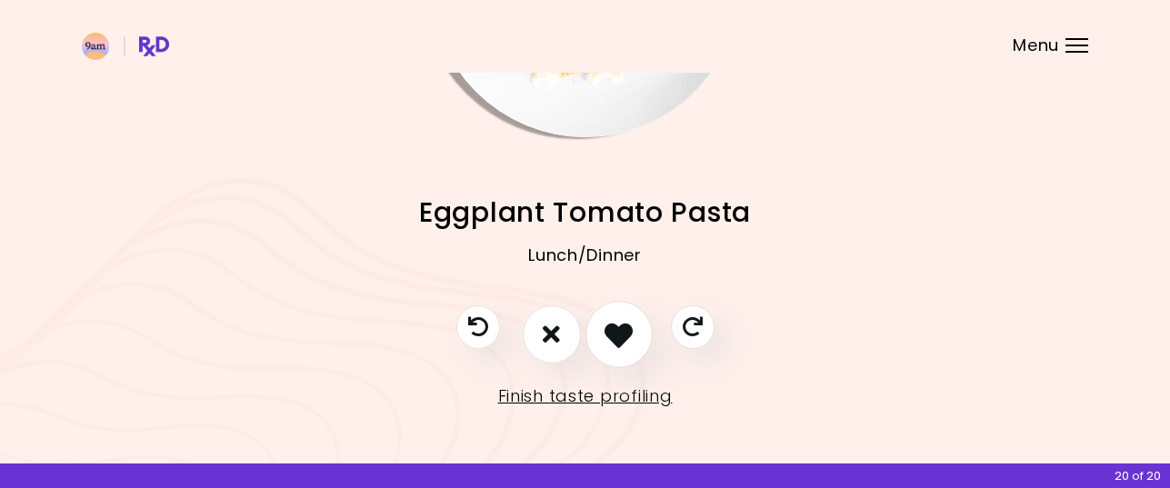
click at [623, 322] on icon "I like this recipe" at bounding box center [618, 334] width 28 height 28
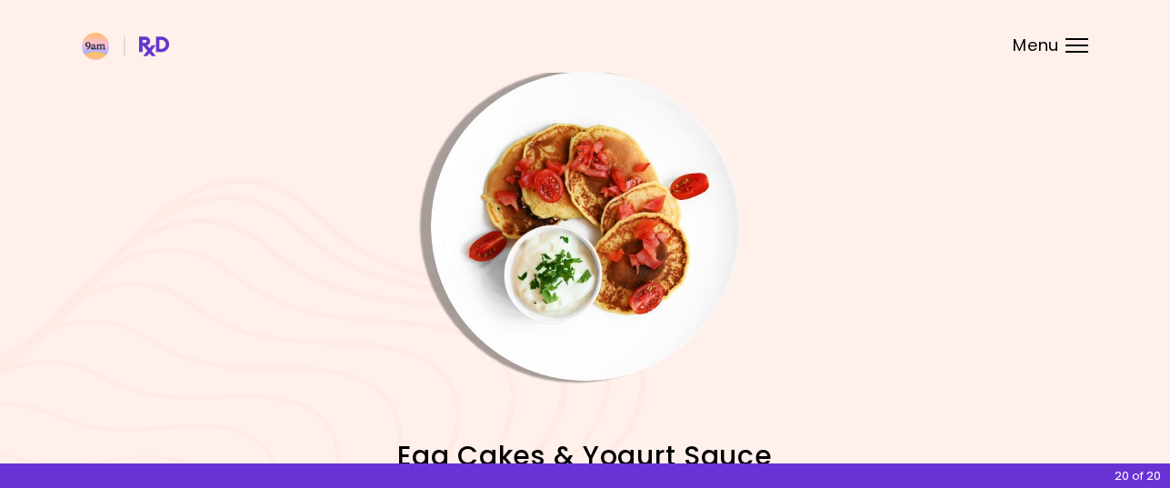
scroll to position [0, 0]
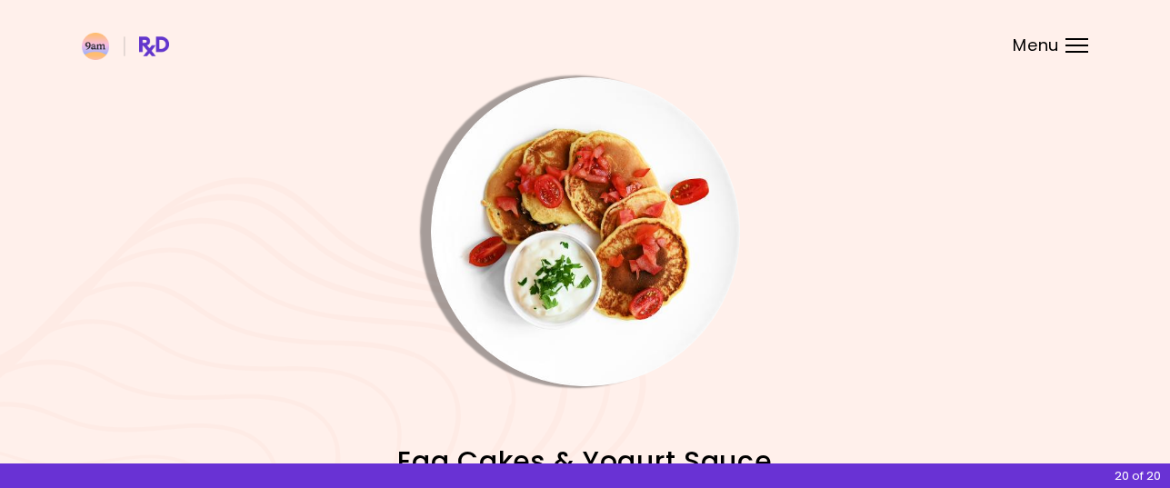
click at [608, 271] on img "Info - Egg Cakes & Yogurt Sauce" at bounding box center [585, 231] width 309 height 309
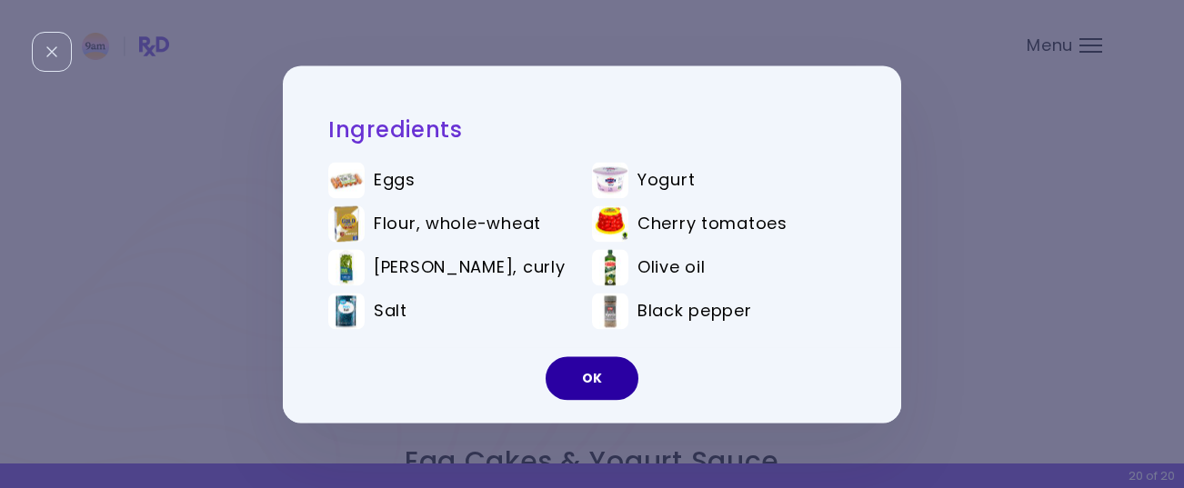
click at [599, 376] on button "OK" at bounding box center [591, 378] width 93 height 44
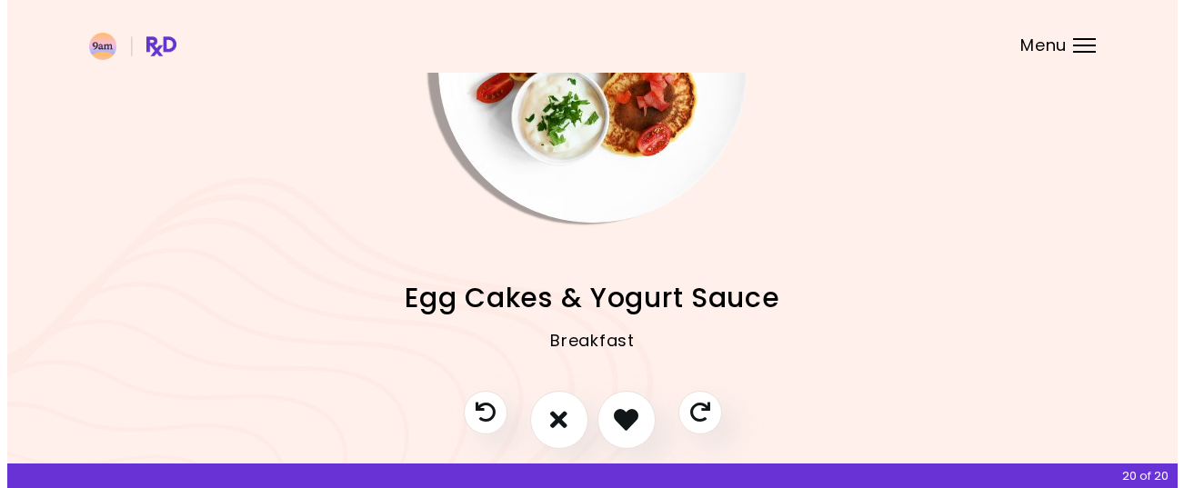
scroll to position [182, 0]
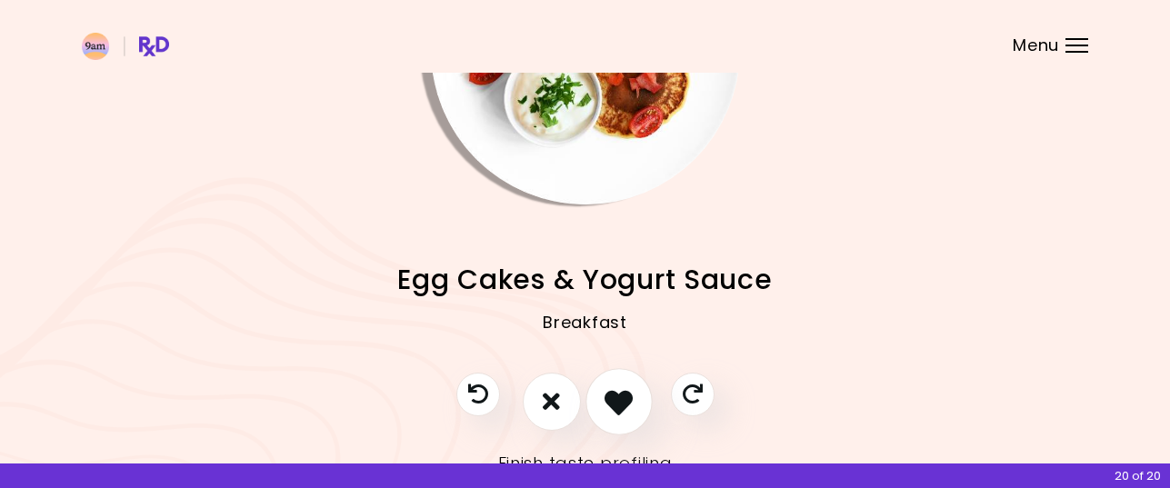
click at [626, 395] on icon "I like this recipe" at bounding box center [618, 401] width 28 height 28
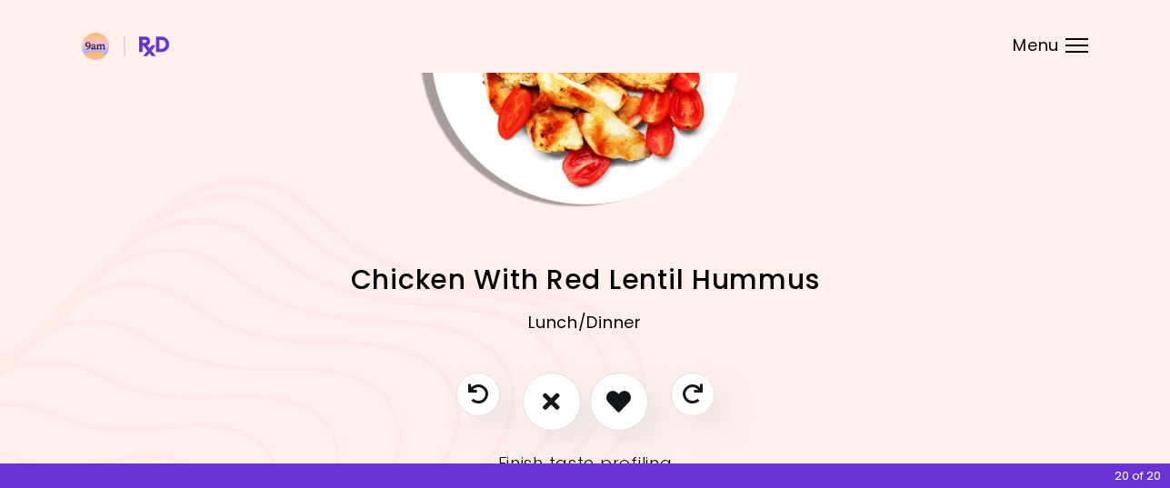
click at [617, 167] on img "Info - Chicken With Red Lentil Hummus" at bounding box center [585, 49] width 309 height 309
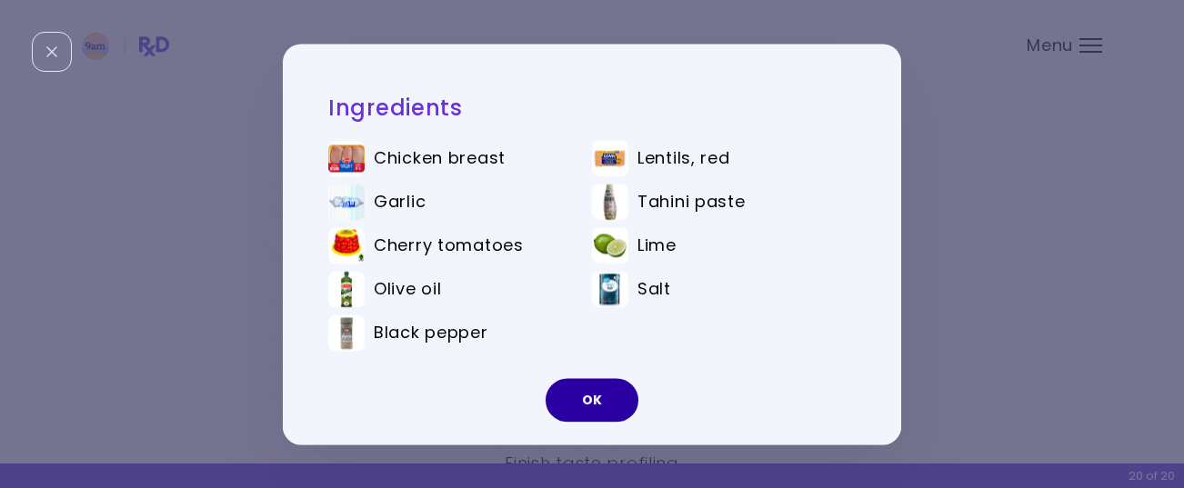
click at [587, 401] on button "OK" at bounding box center [591, 400] width 93 height 44
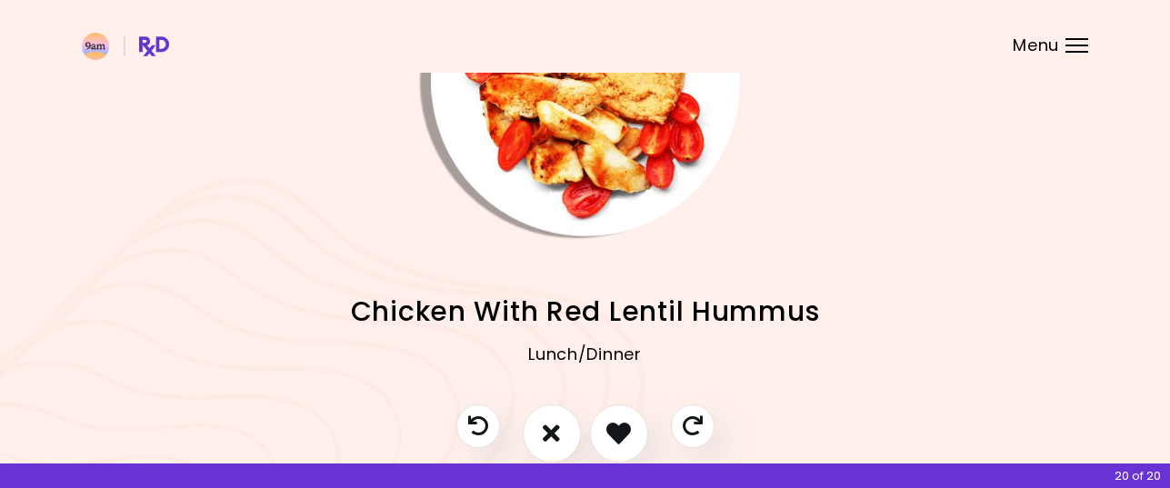
scroll to position [249, 0]
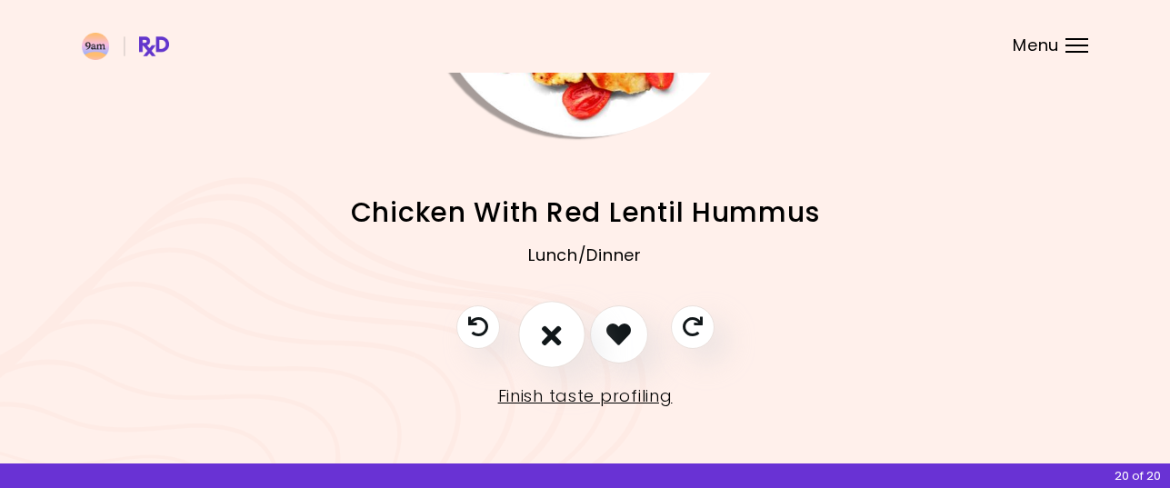
click at [555, 334] on icon "I don't like this recipe" at bounding box center [552, 334] width 20 height 28
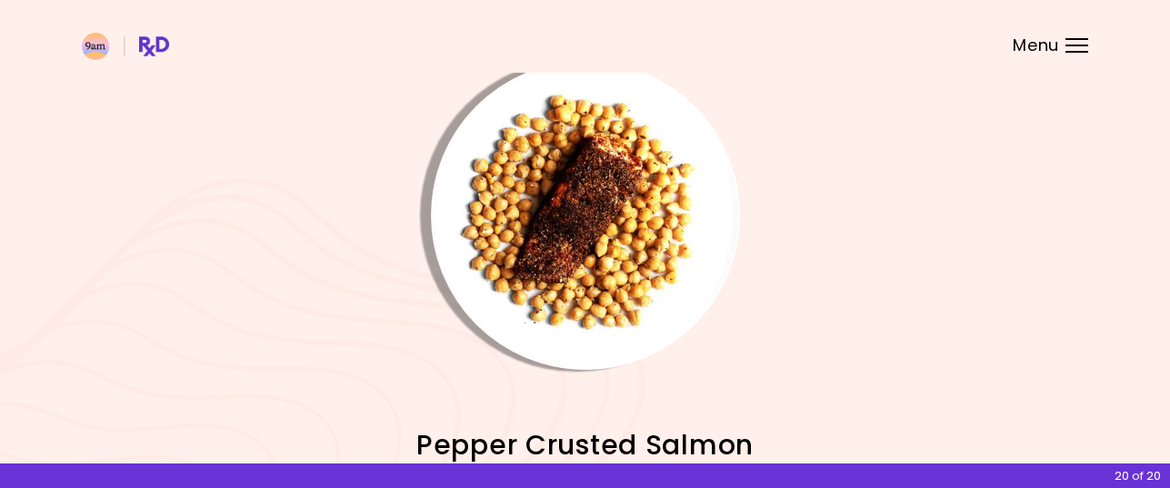
scroll to position [0, 0]
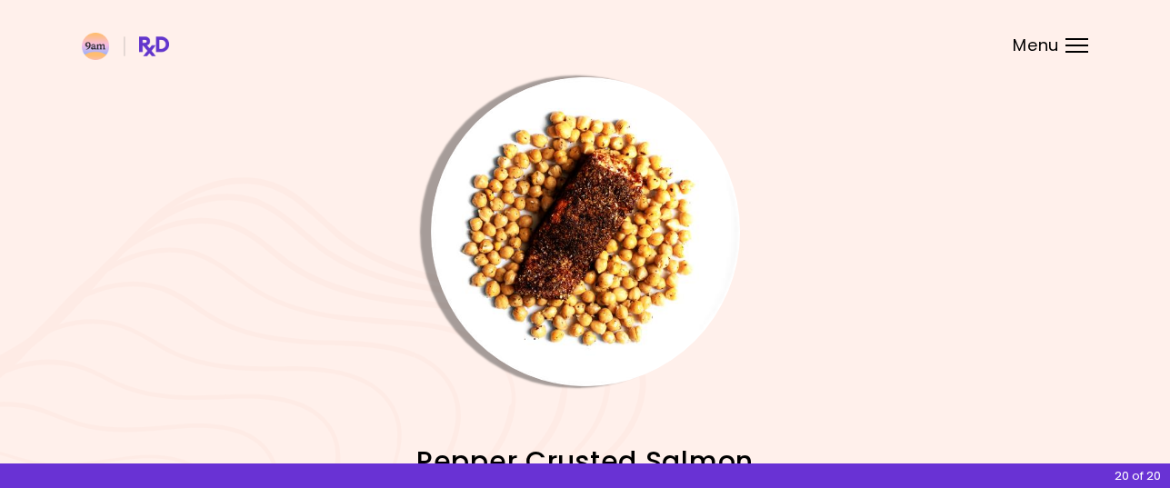
click at [586, 275] on img "Info - Pepper Crusted Salmon" at bounding box center [585, 231] width 309 height 309
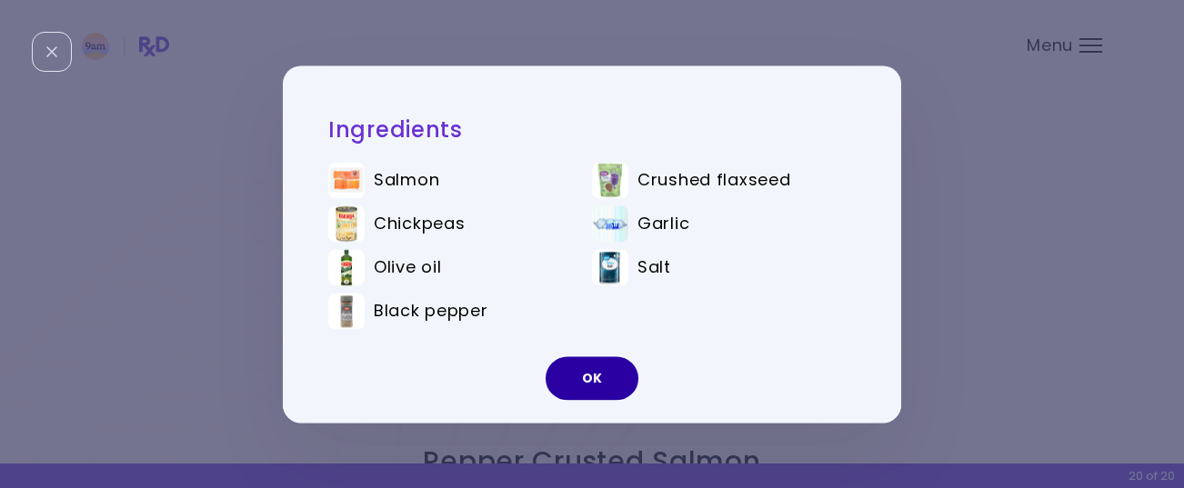
click at [591, 379] on button "OK" at bounding box center [591, 378] width 93 height 44
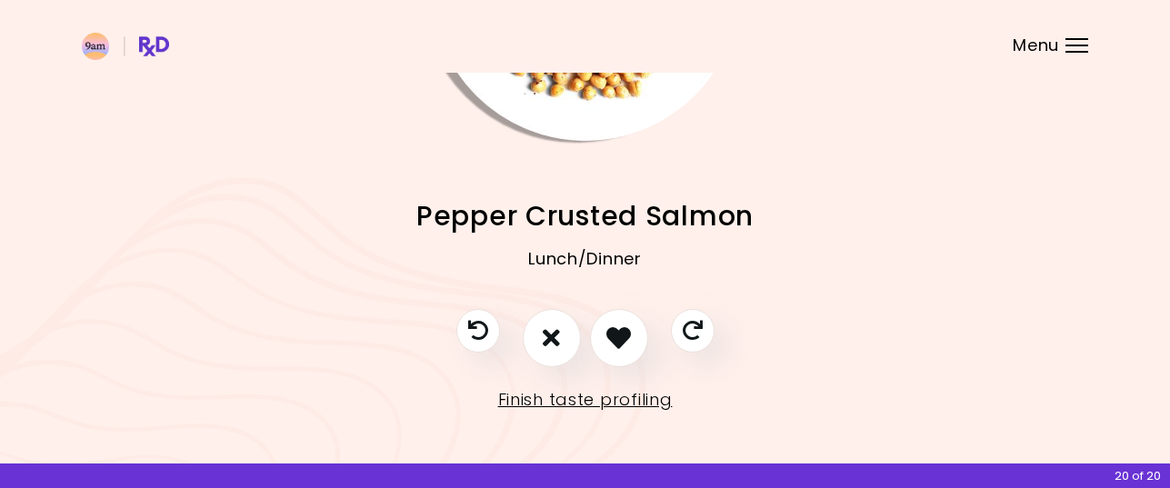
scroll to position [249, 0]
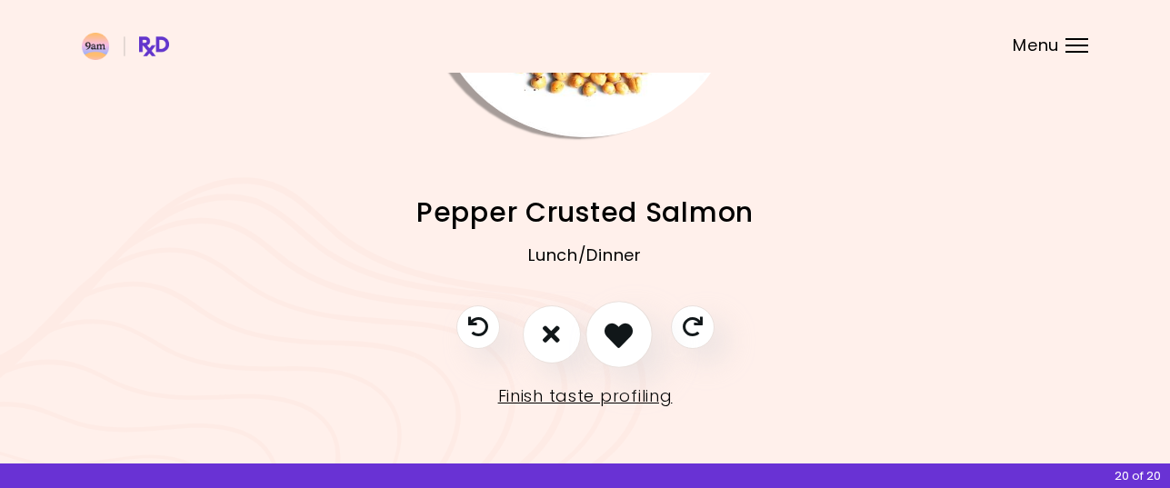
click at [617, 339] on icon "I like this recipe" at bounding box center [618, 334] width 28 height 28
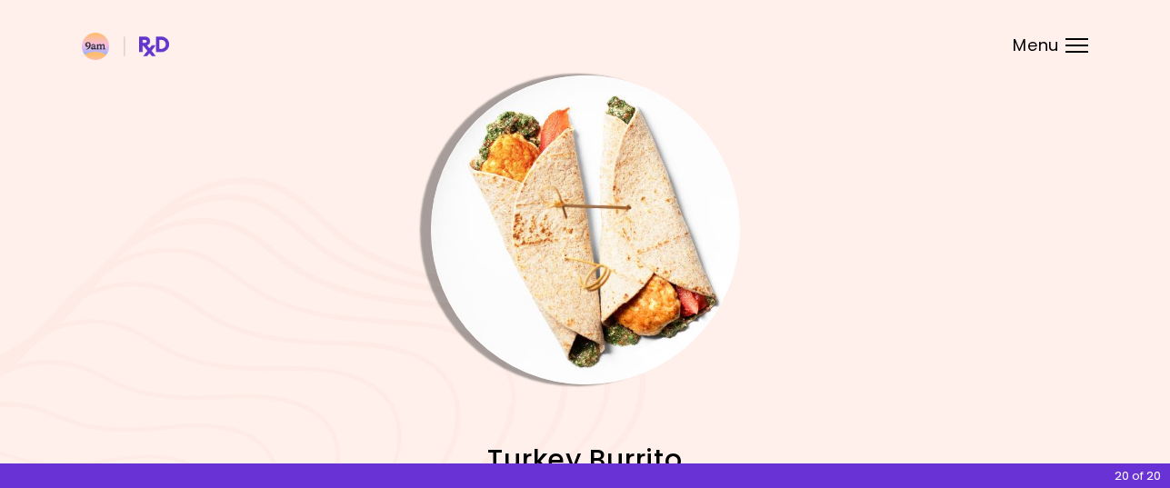
scroll to position [0, 0]
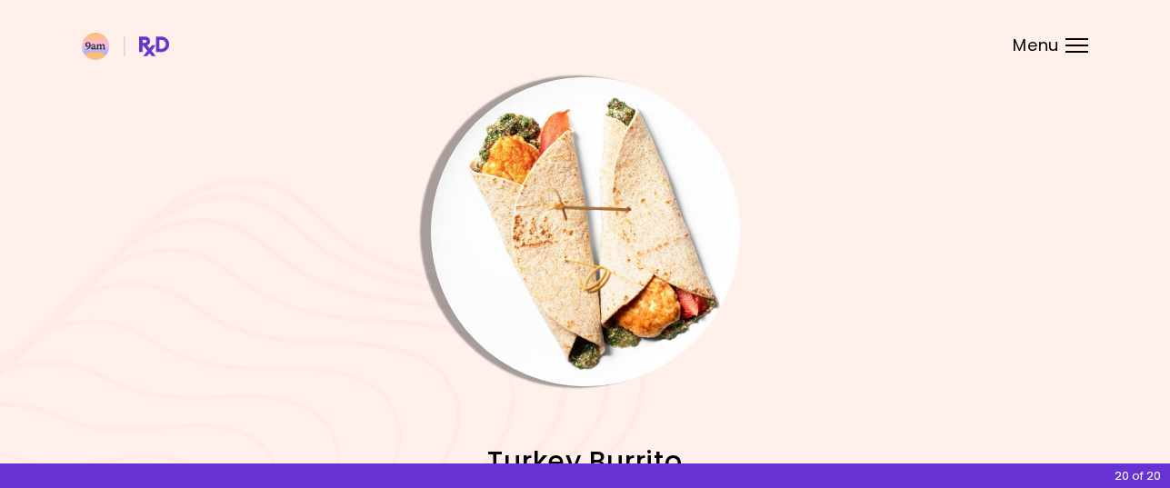
click at [612, 273] on img "Info - Turkey Burrito" at bounding box center [585, 231] width 309 height 309
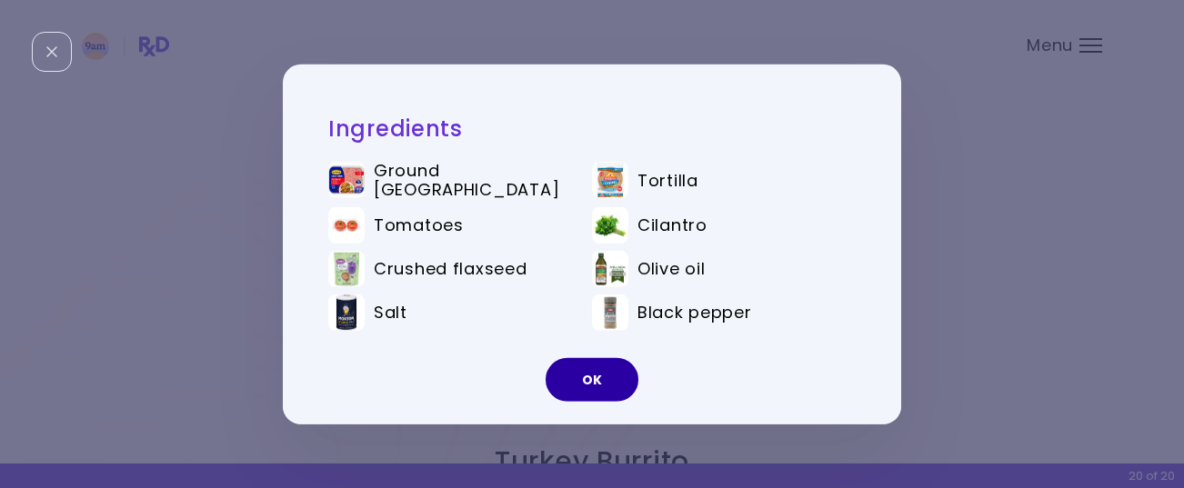
click at [593, 367] on button "OK" at bounding box center [591, 380] width 93 height 44
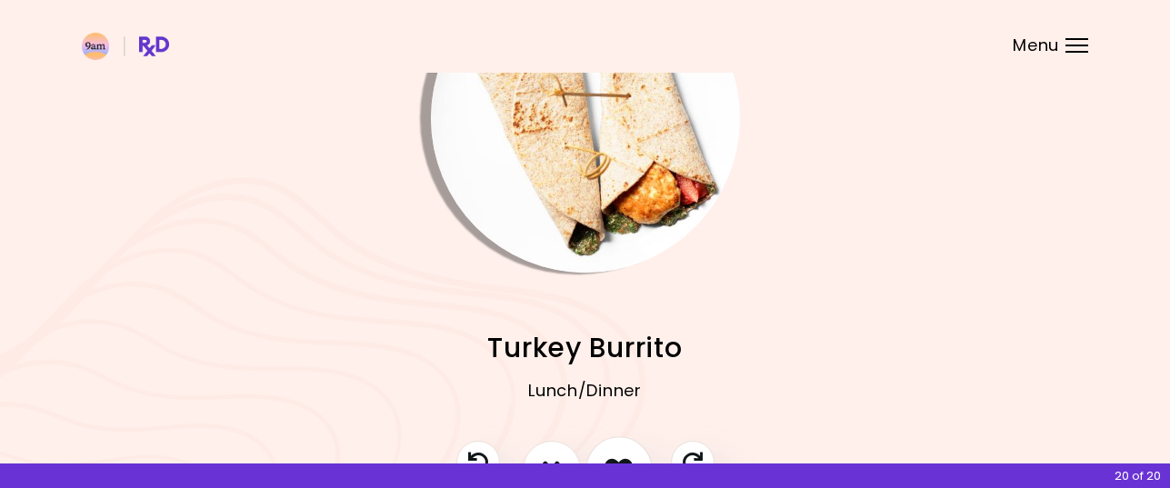
scroll to position [249, 0]
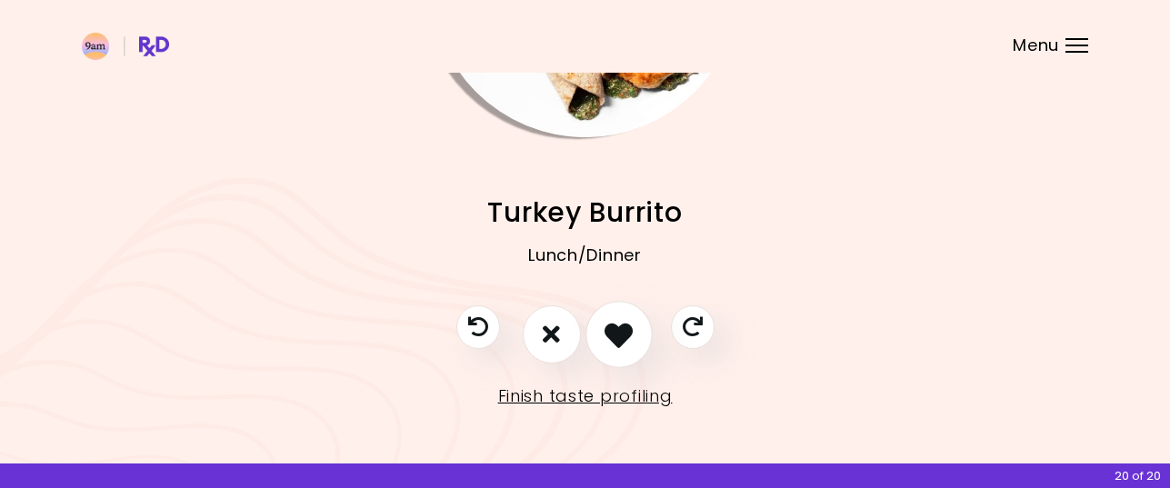
click at [614, 331] on icon "I like this recipe" at bounding box center [618, 334] width 28 height 28
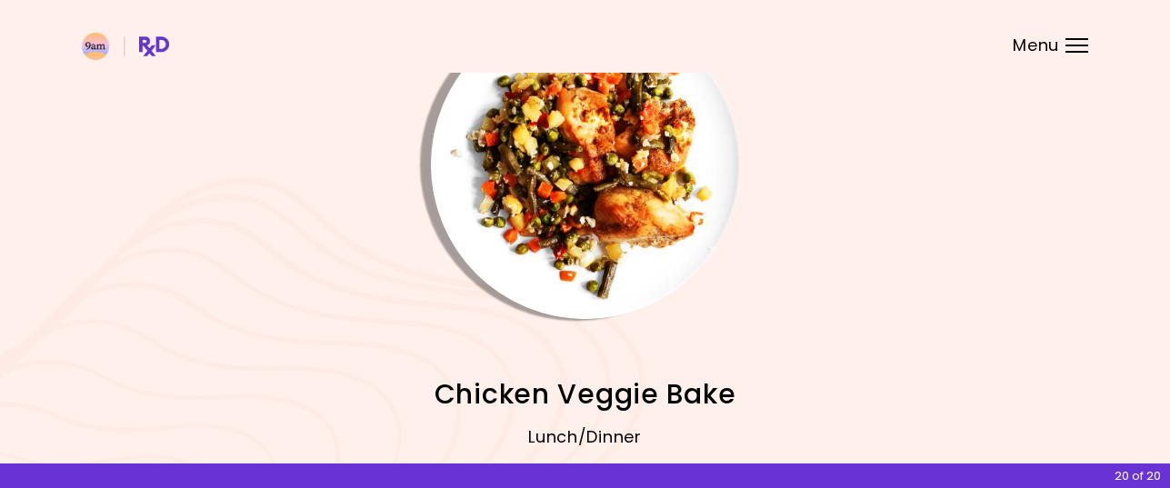
scroll to position [0, 0]
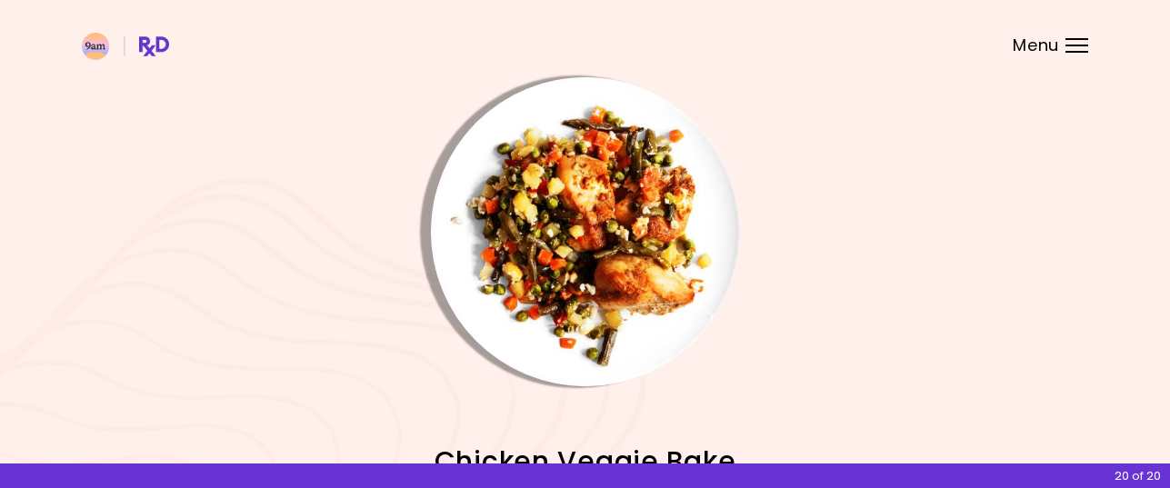
click at [604, 244] on img "Info - Chicken Veggie Bake" at bounding box center [585, 231] width 309 height 309
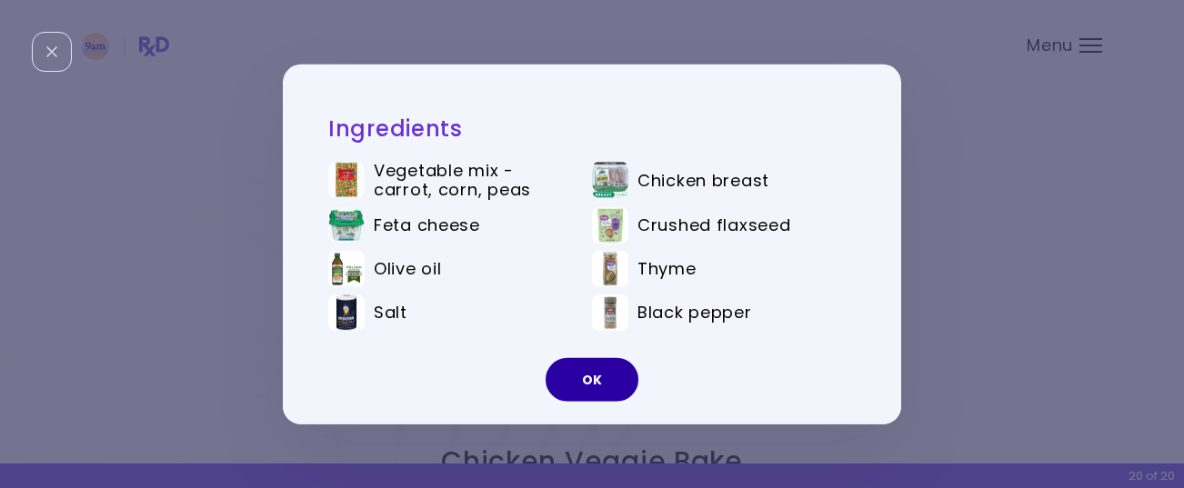
click at [596, 383] on button "OK" at bounding box center [591, 380] width 93 height 44
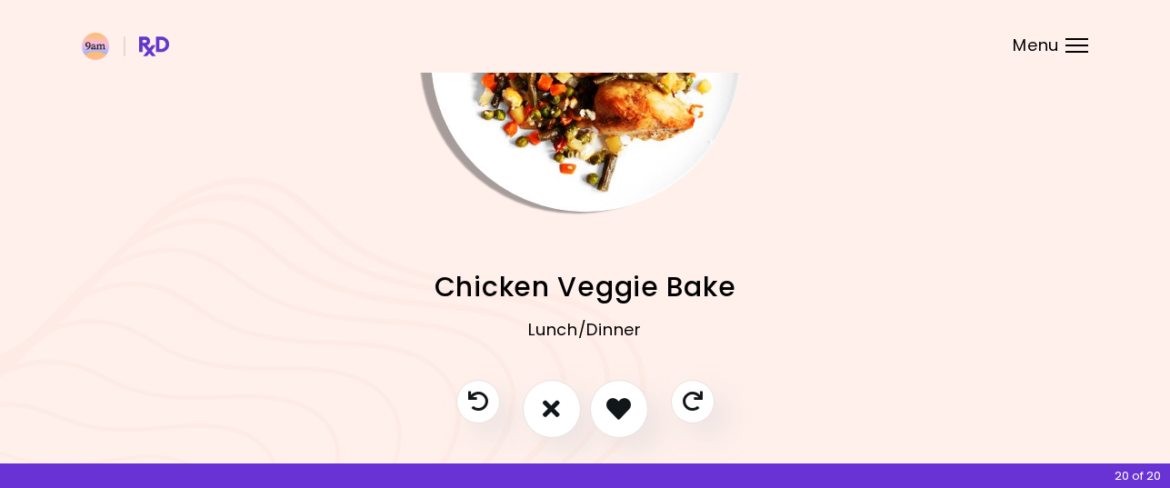
scroll to position [249, 0]
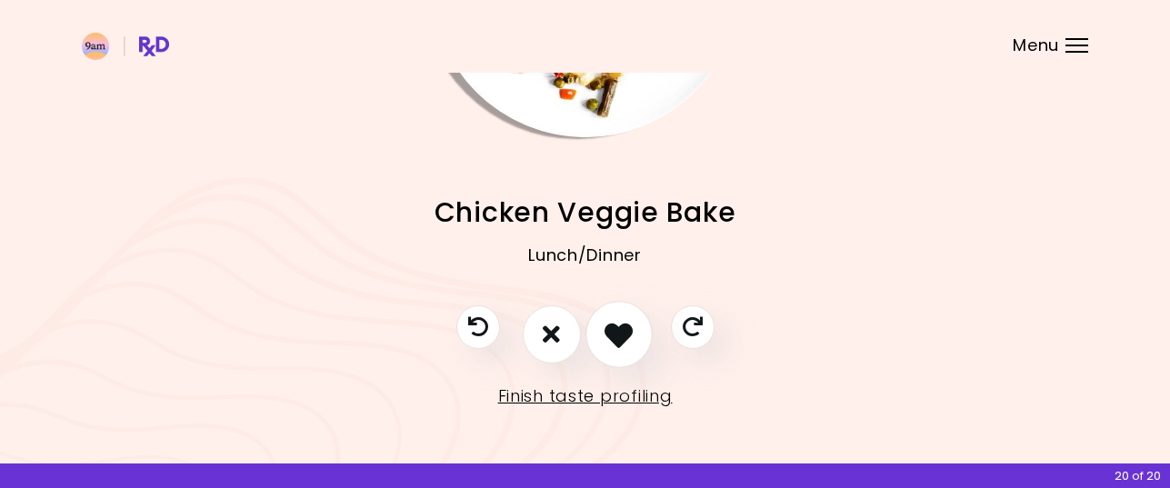
click at [615, 332] on icon "I like this recipe" at bounding box center [618, 334] width 28 height 28
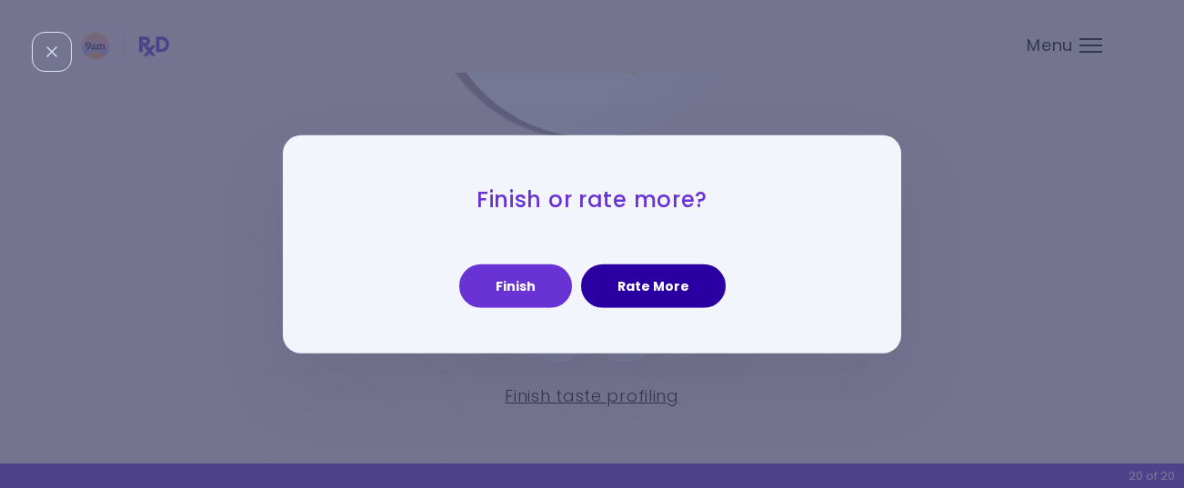
click at [635, 284] on button "Rate More" at bounding box center [653, 287] width 145 height 44
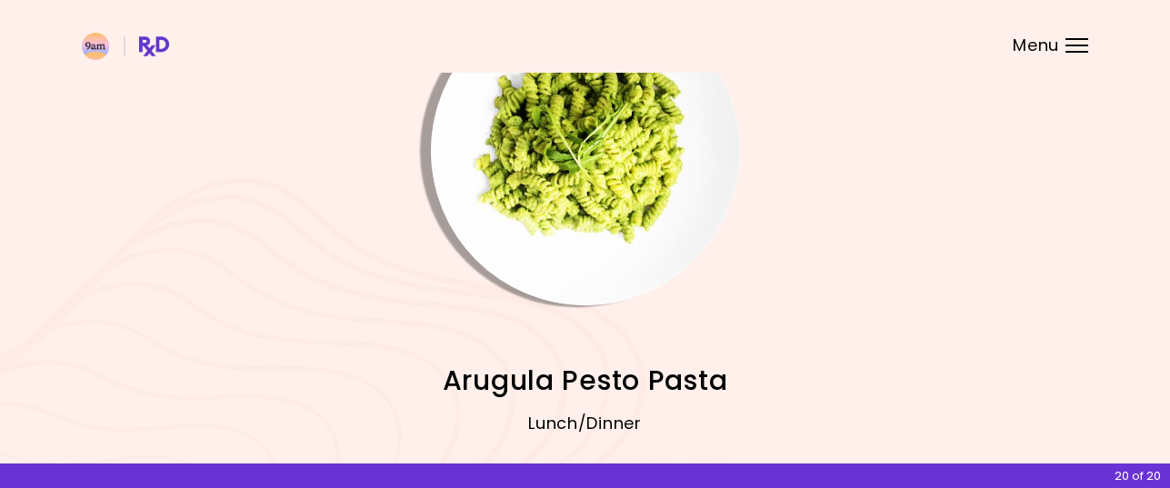
scroll to position [67, 0]
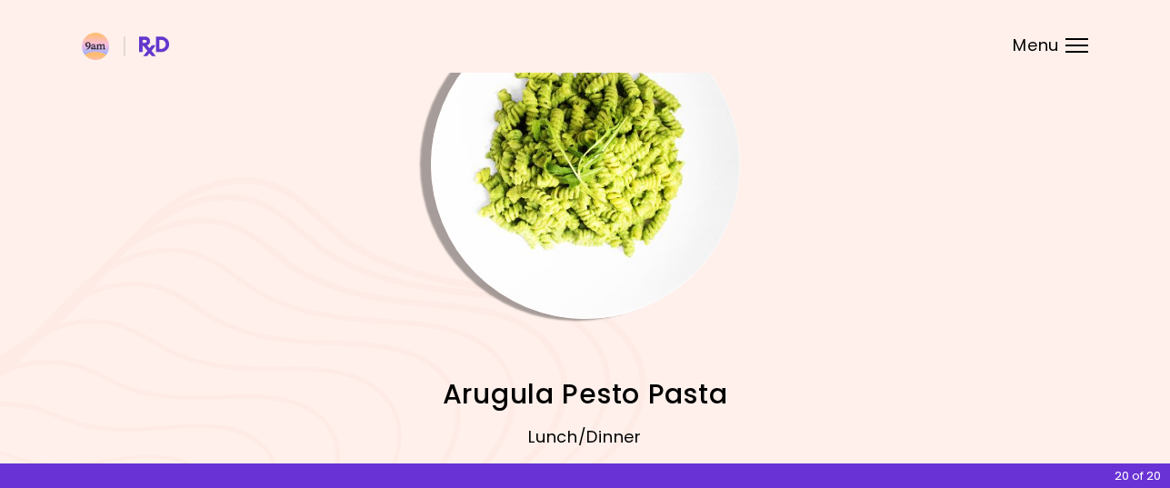
click at [614, 215] on img "Info - Arugula Pesto Pasta" at bounding box center [585, 164] width 309 height 309
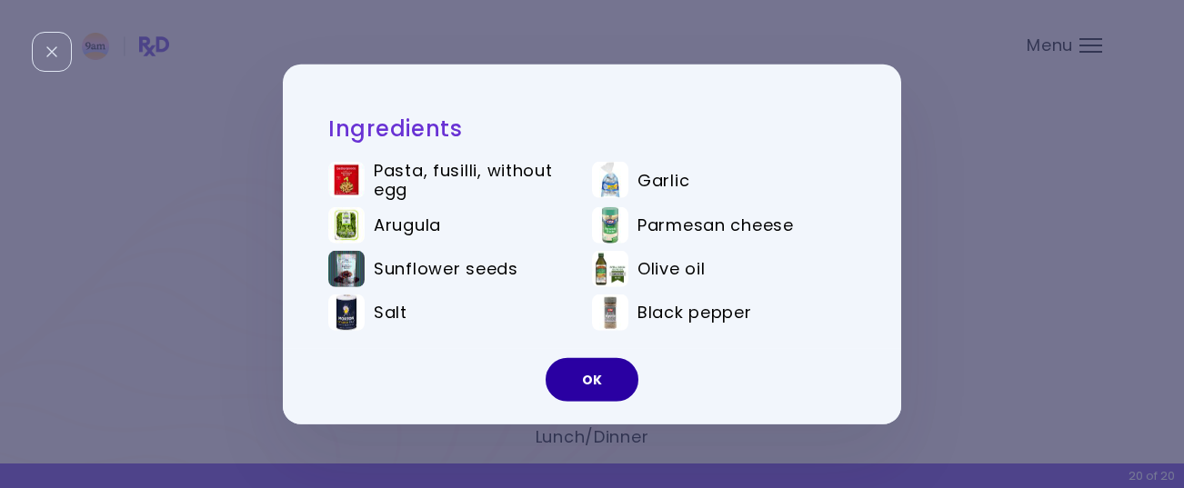
click at [584, 378] on button "OK" at bounding box center [591, 380] width 93 height 44
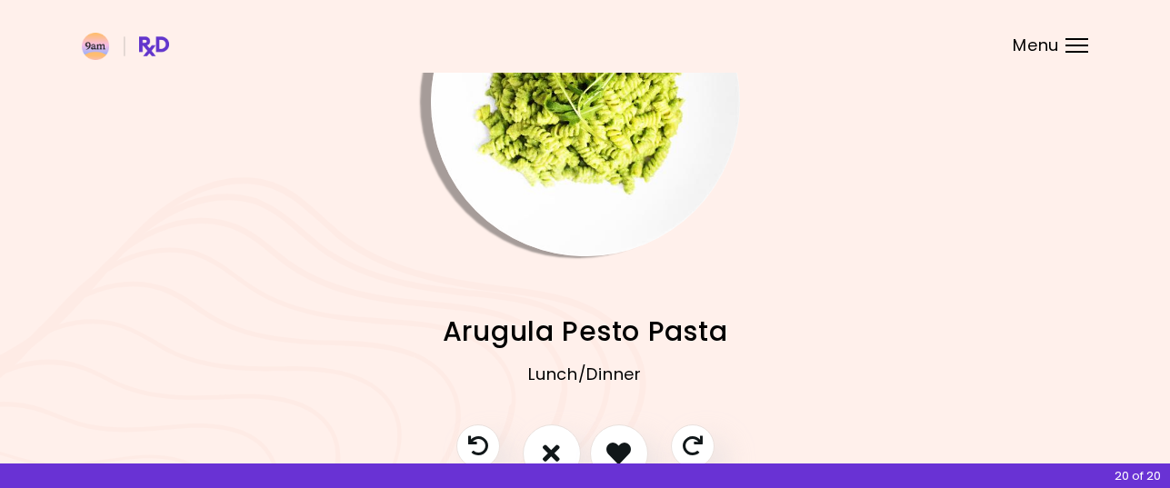
scroll to position [249, 0]
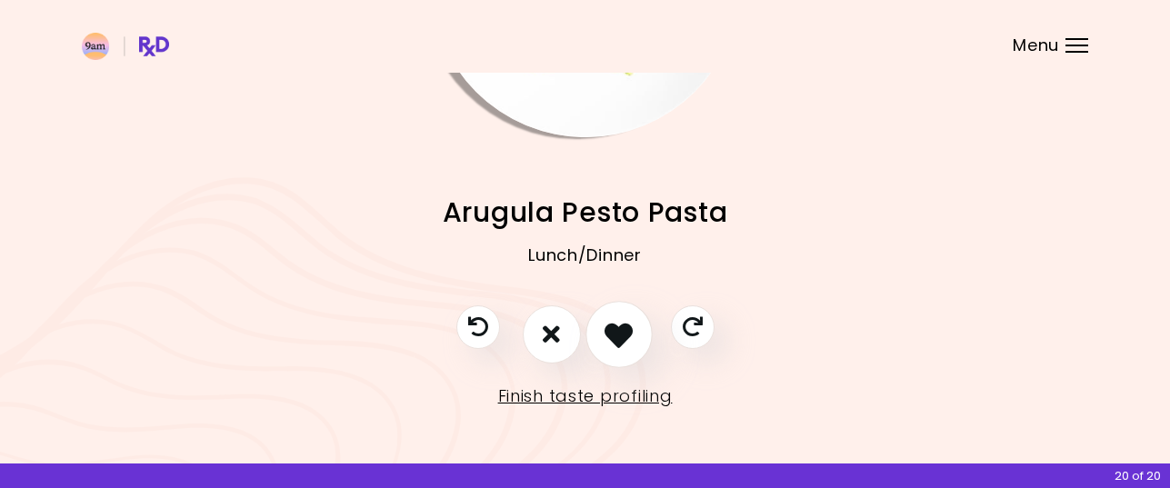
click at [615, 326] on icon "I like this recipe" at bounding box center [618, 334] width 28 height 28
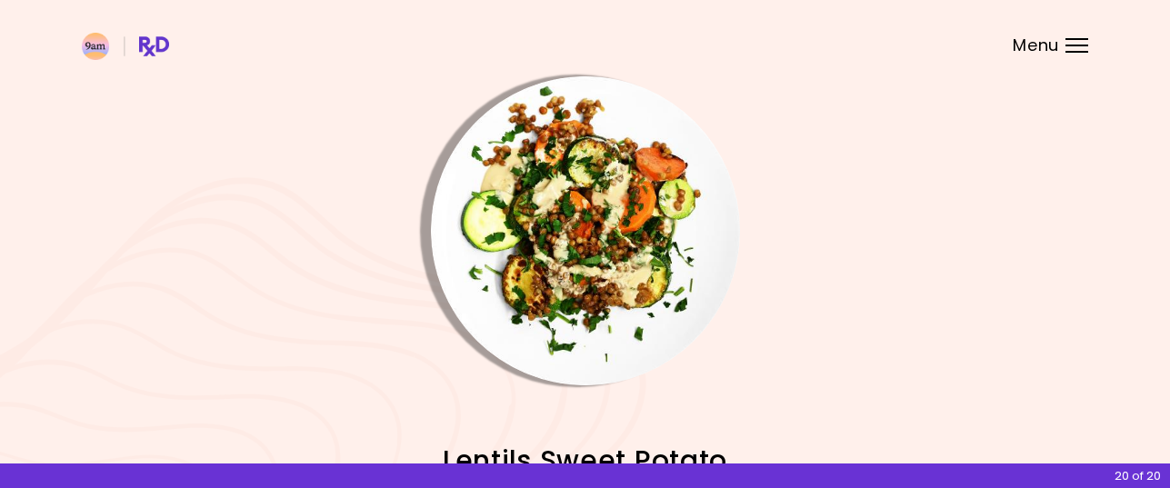
scroll to position [0, 0]
click at [619, 266] on img "Info - Lentils Sweet Potato" at bounding box center [585, 231] width 309 height 309
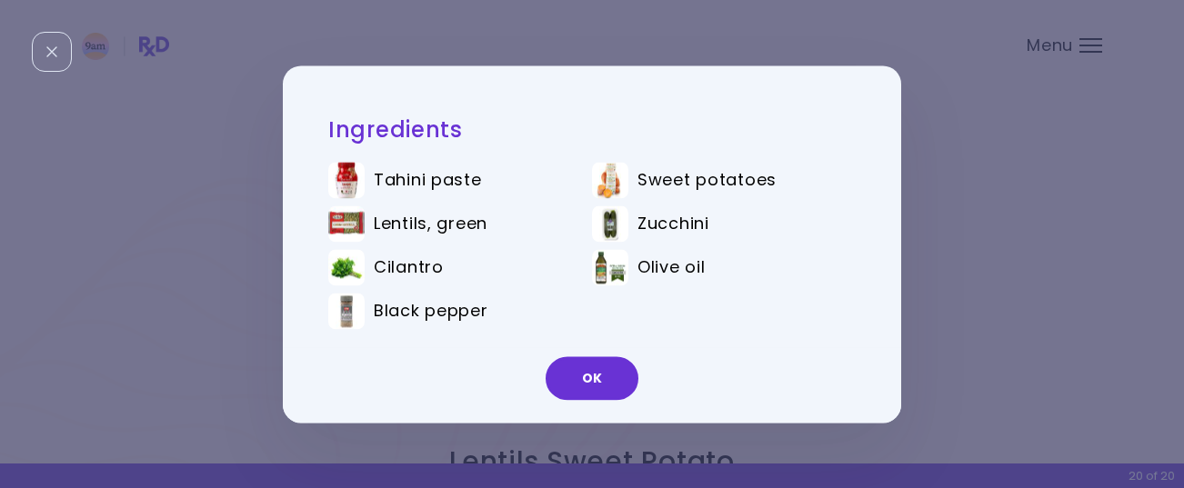
drag, startPoint x: 583, startPoint y: 365, endPoint x: 582, endPoint y: 356, distance: 9.1
click at [583, 364] on button "OK" at bounding box center [591, 378] width 93 height 44
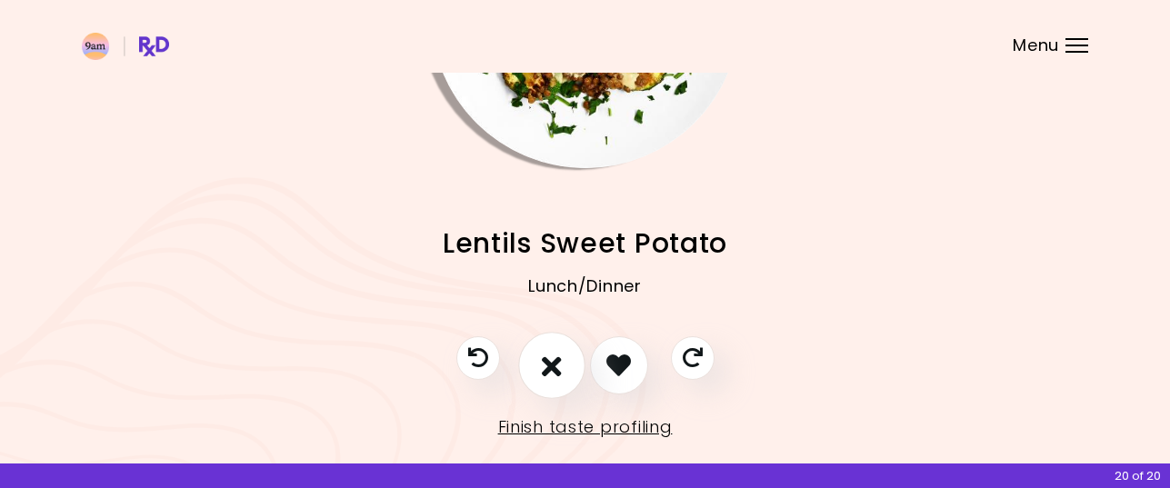
scroll to position [249, 0]
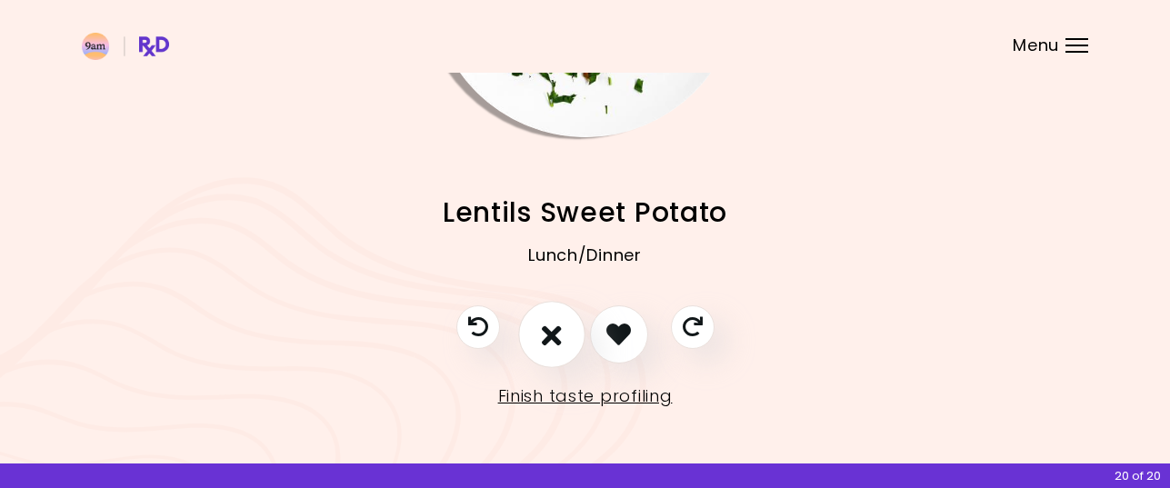
click at [538, 335] on button "I don't like this recipe" at bounding box center [551, 334] width 67 height 67
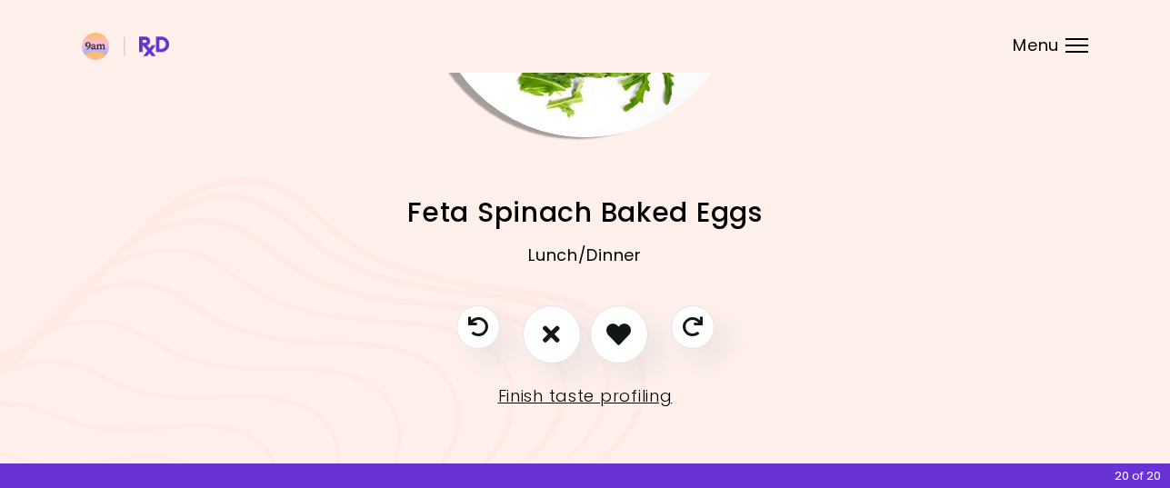
scroll to position [67, 0]
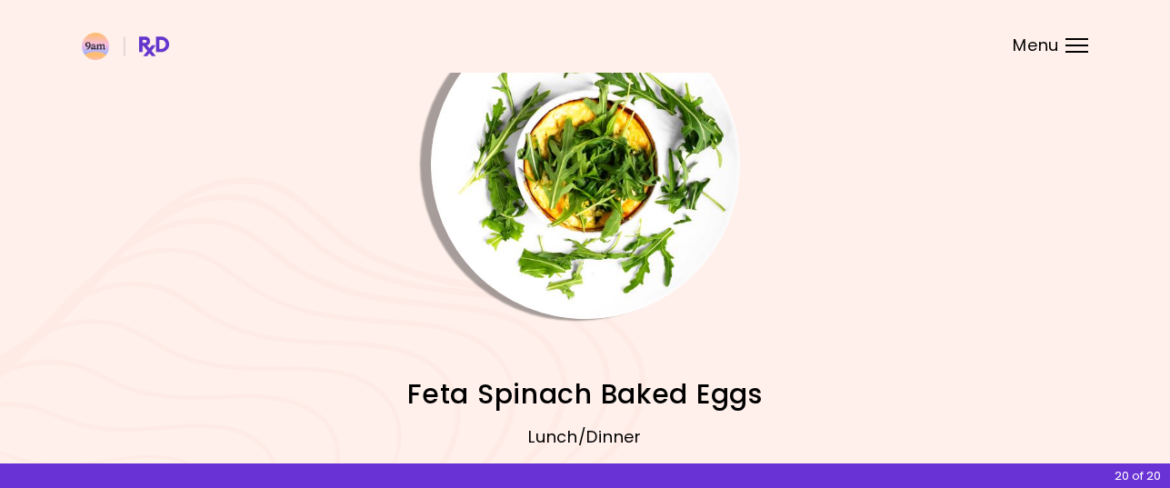
click at [620, 206] on img "Info - Feta Spinach Baked Eggs" at bounding box center [585, 164] width 309 height 309
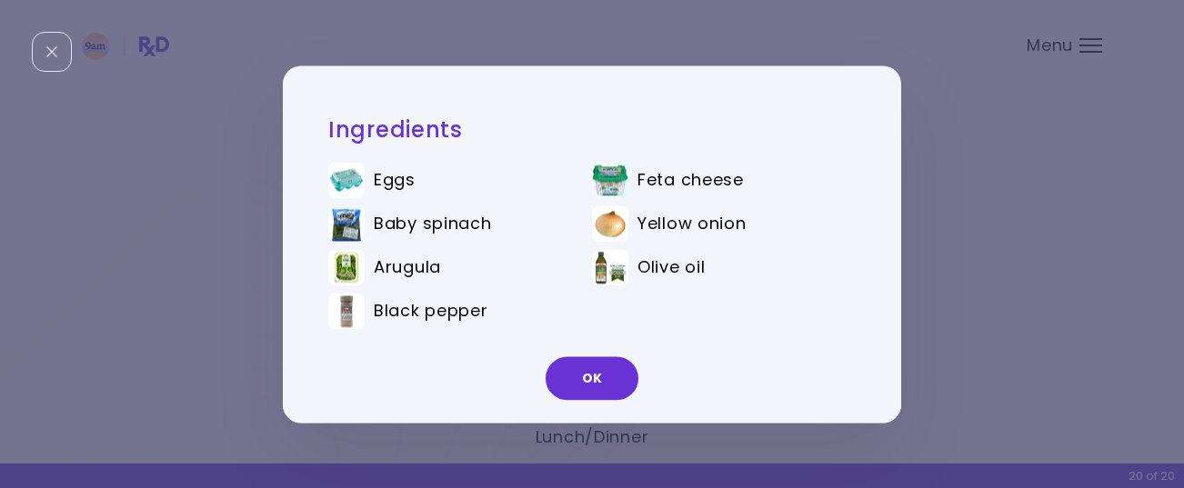
drag, startPoint x: 592, startPoint y: 377, endPoint x: 607, endPoint y: 346, distance: 34.6
click at [592, 375] on button "OK" at bounding box center [591, 378] width 93 height 44
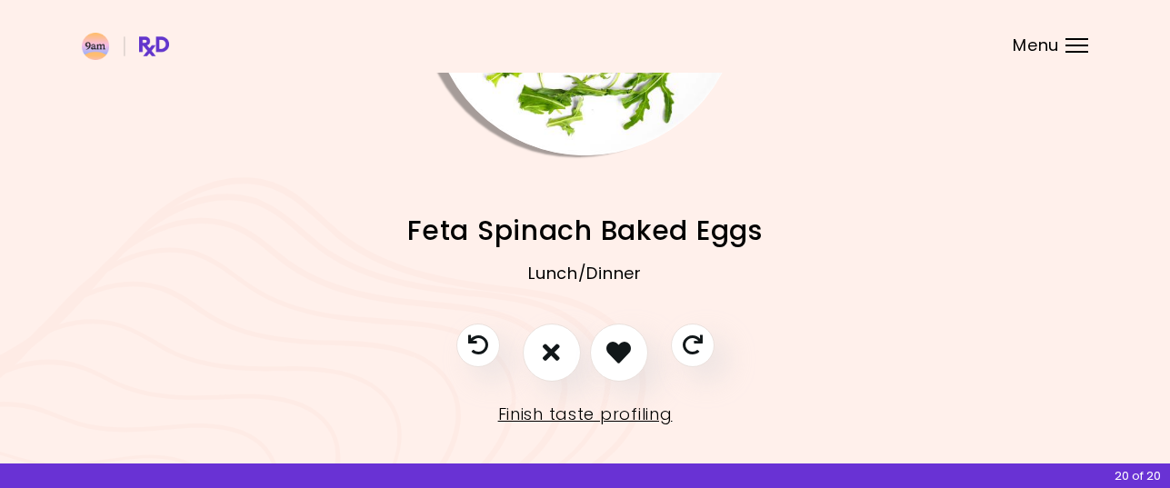
scroll to position [249, 0]
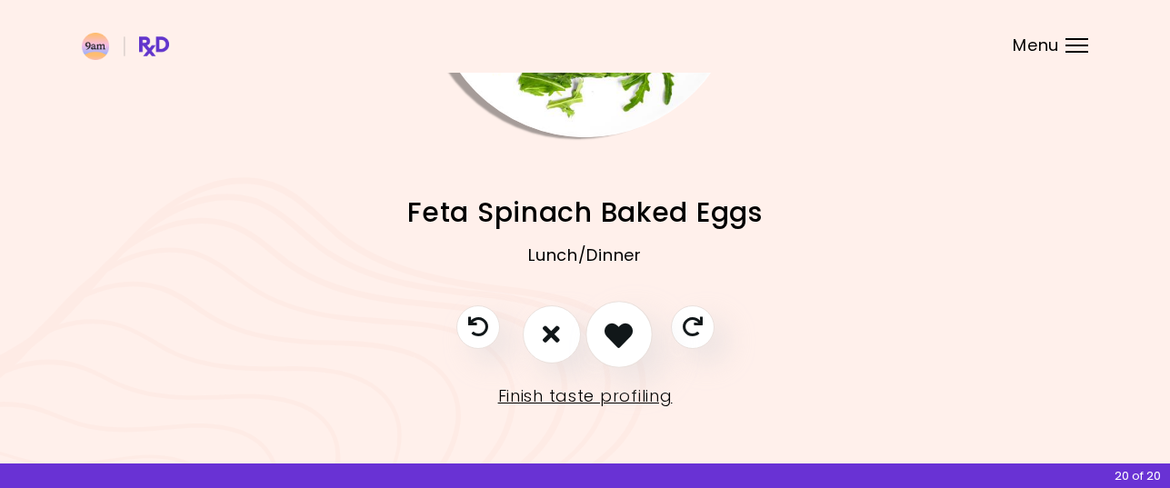
click at [607, 330] on icon "I like this recipe" at bounding box center [618, 334] width 28 height 28
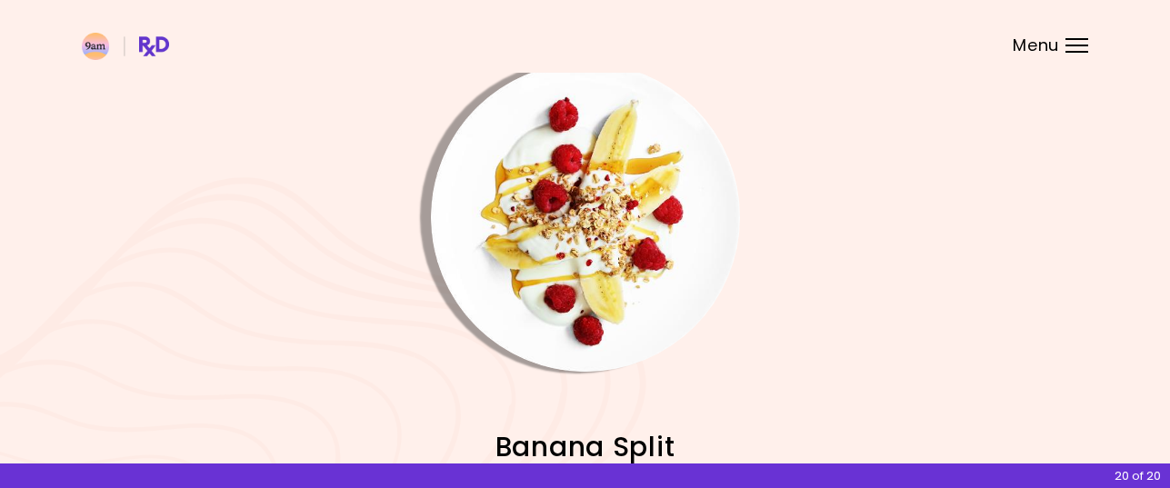
scroll to position [0, 0]
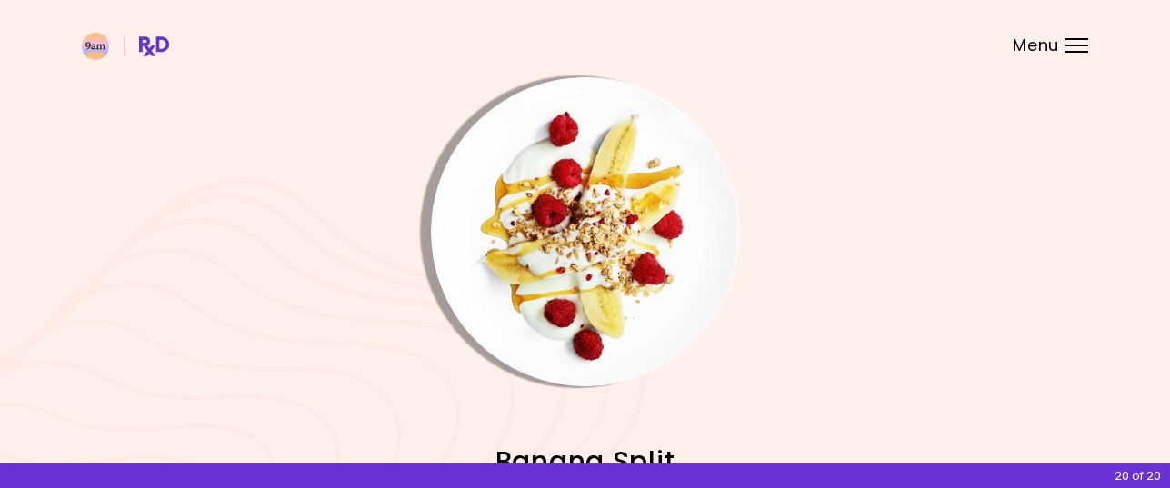
click at [615, 255] on img "Info - Banana Split" at bounding box center [585, 231] width 309 height 309
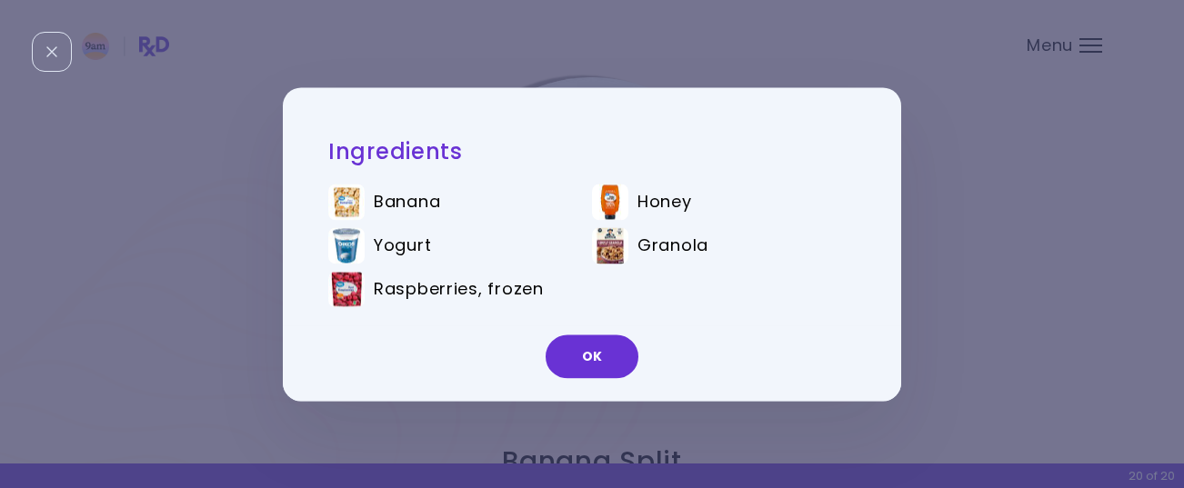
drag, startPoint x: 593, startPoint y: 350, endPoint x: 624, endPoint y: 330, distance: 37.6
click at [593, 348] on button "OK" at bounding box center [591, 357] width 93 height 44
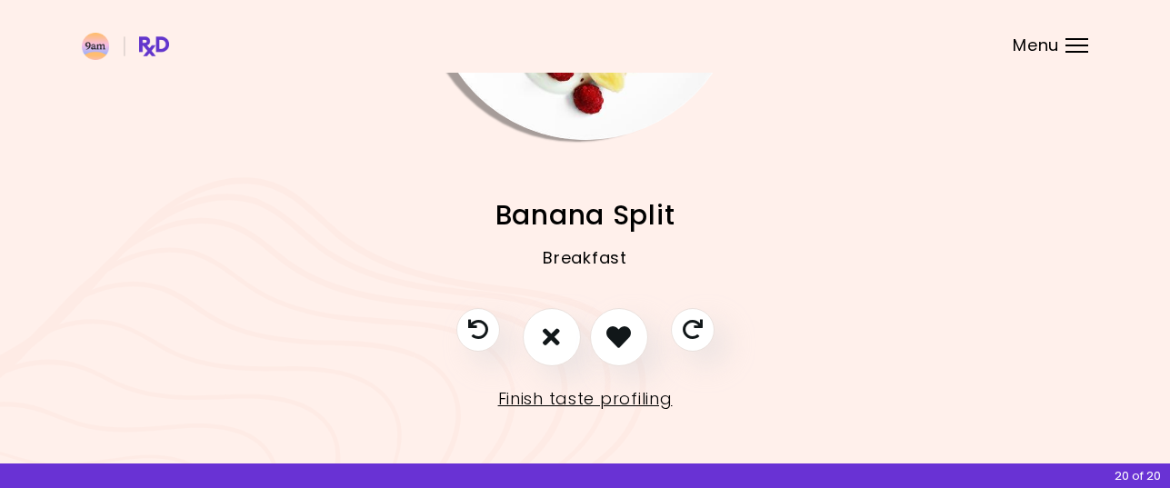
scroll to position [249, 0]
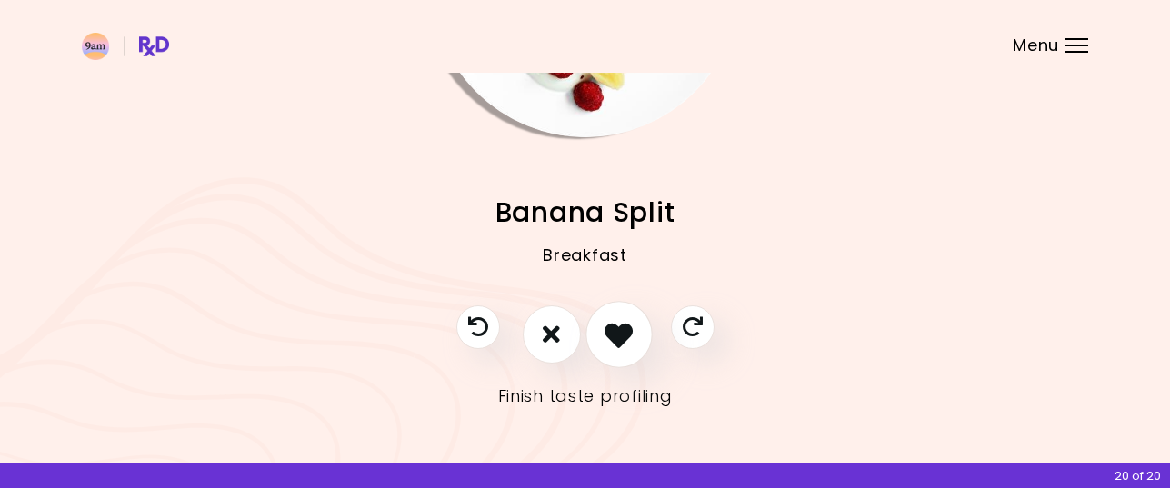
click at [624, 333] on icon "I like this recipe" at bounding box center [618, 334] width 28 height 28
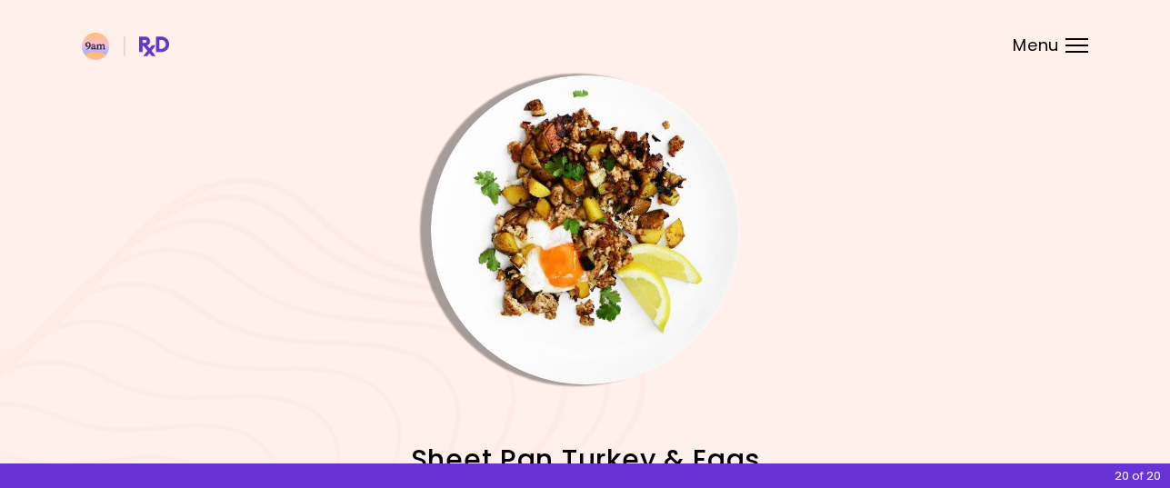
scroll to position [0, 0]
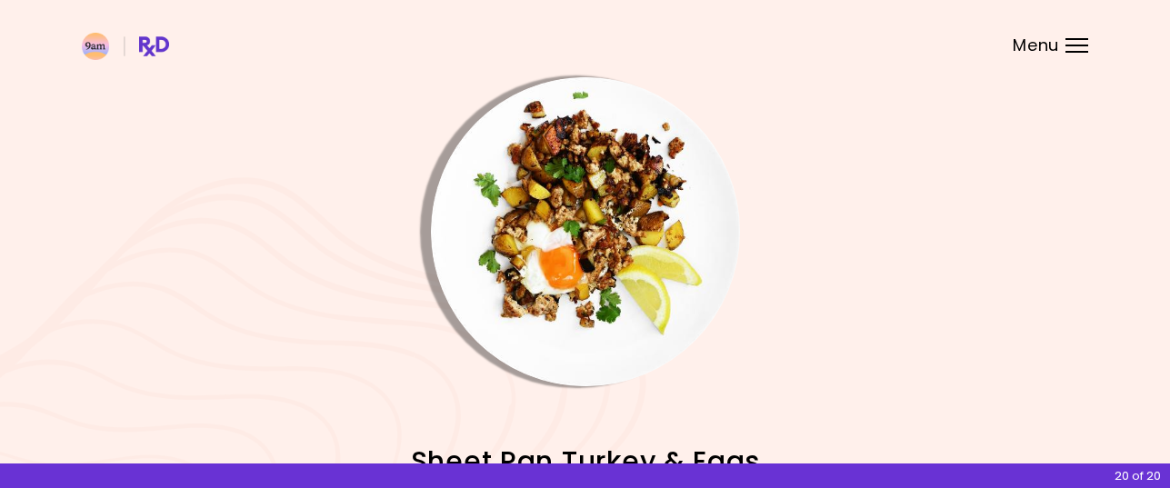
click at [624, 217] on img "Info - Sheet Pan Turkey & Eggs" at bounding box center [585, 231] width 309 height 309
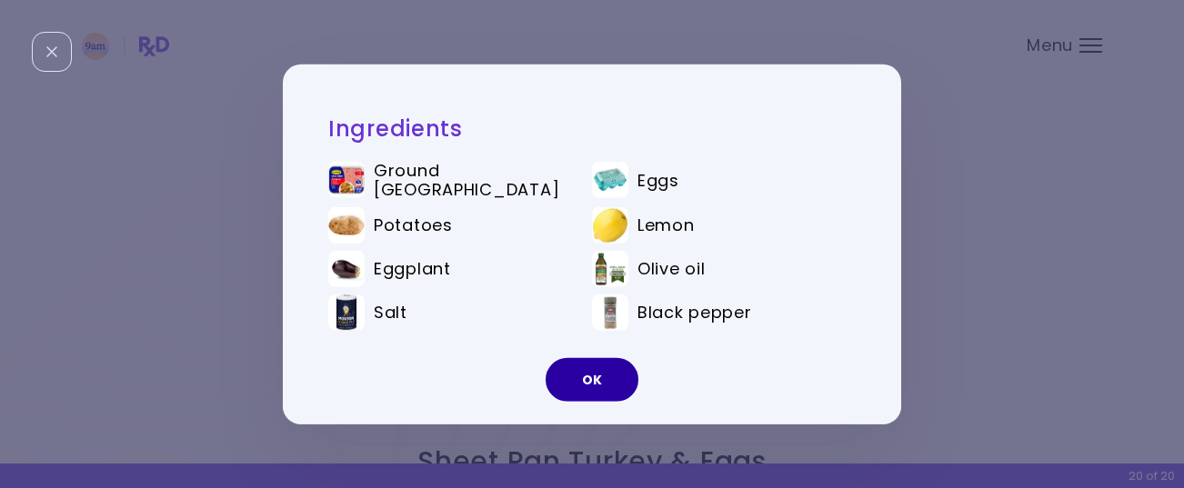
drag, startPoint x: 594, startPoint y: 372, endPoint x: 590, endPoint y: 359, distance: 13.5
click at [594, 371] on button "OK" at bounding box center [591, 380] width 93 height 44
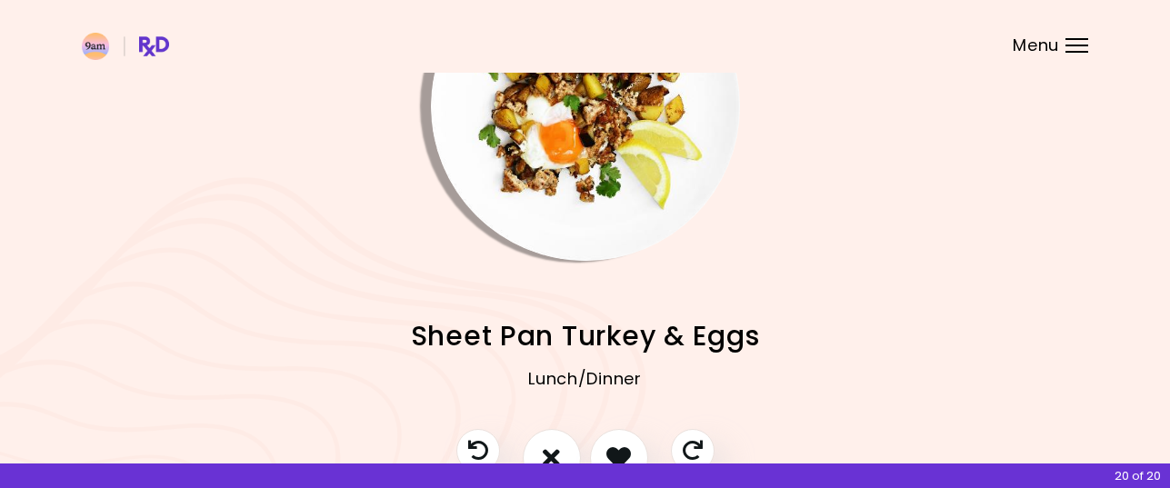
scroll to position [249, 0]
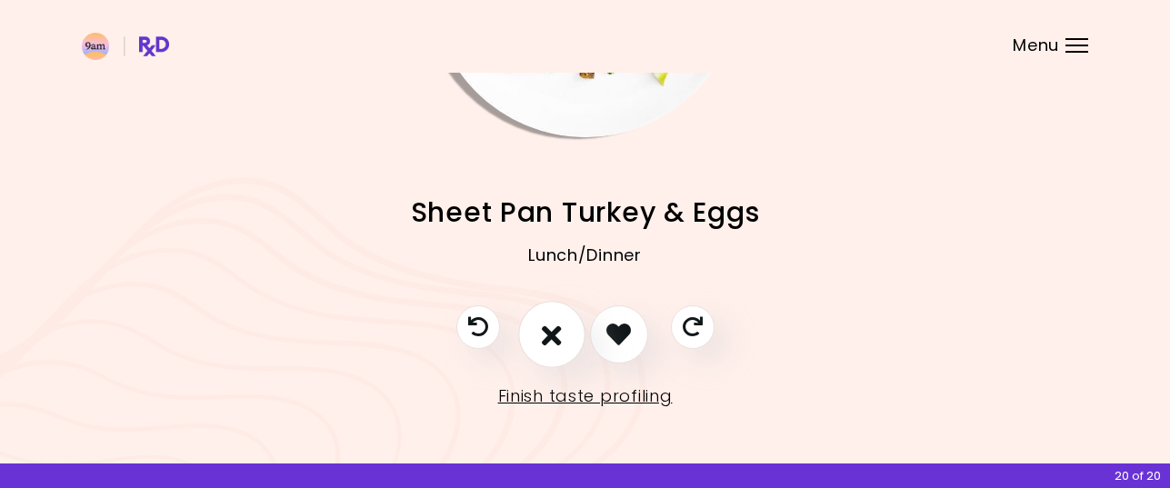
click at [554, 336] on icon "I don't like this recipe" at bounding box center [552, 334] width 20 height 28
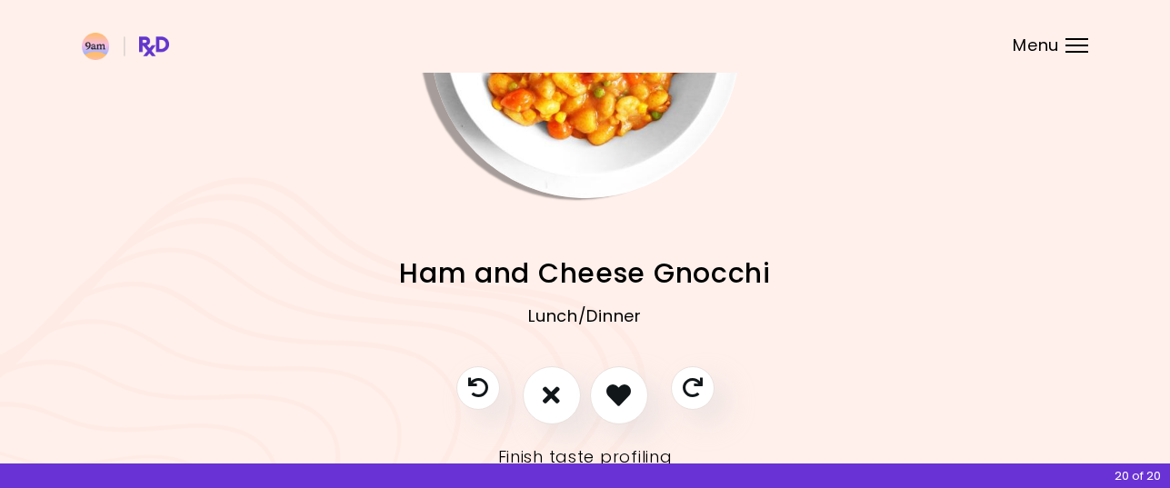
scroll to position [0, 0]
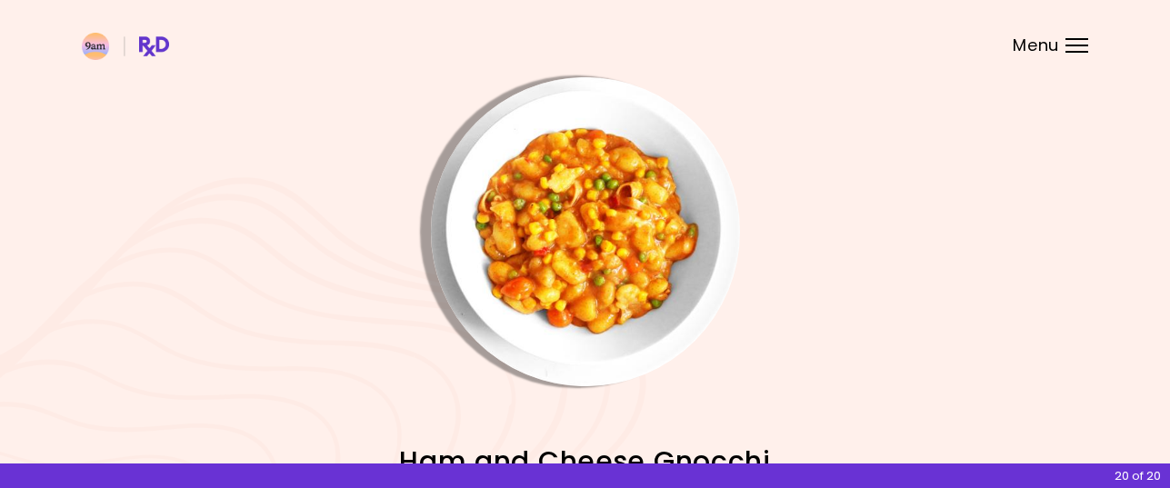
click at [616, 256] on img "Info - Ham and Cheese Gnocchi" at bounding box center [585, 231] width 309 height 309
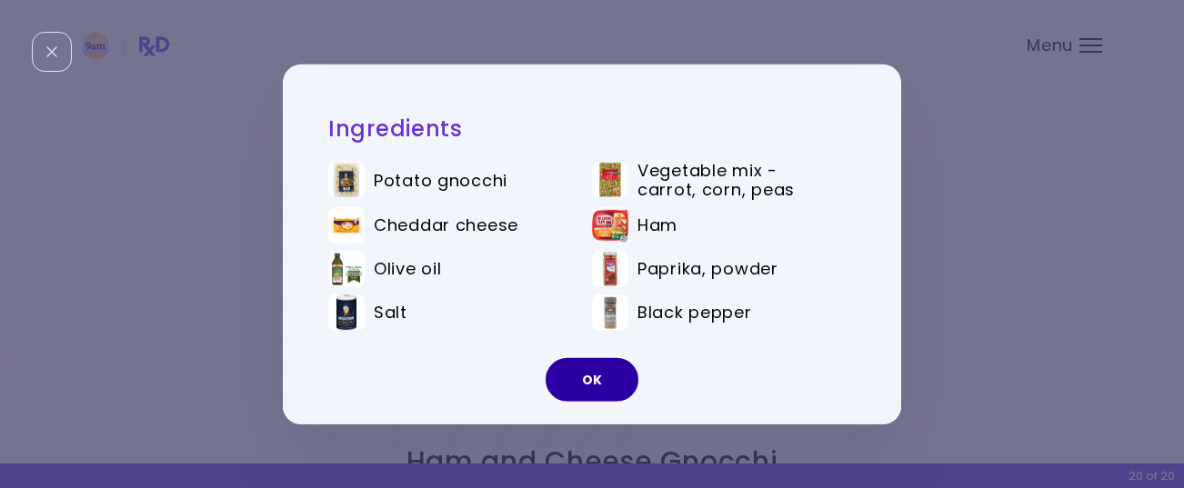
click at [590, 364] on button "OK" at bounding box center [591, 380] width 93 height 44
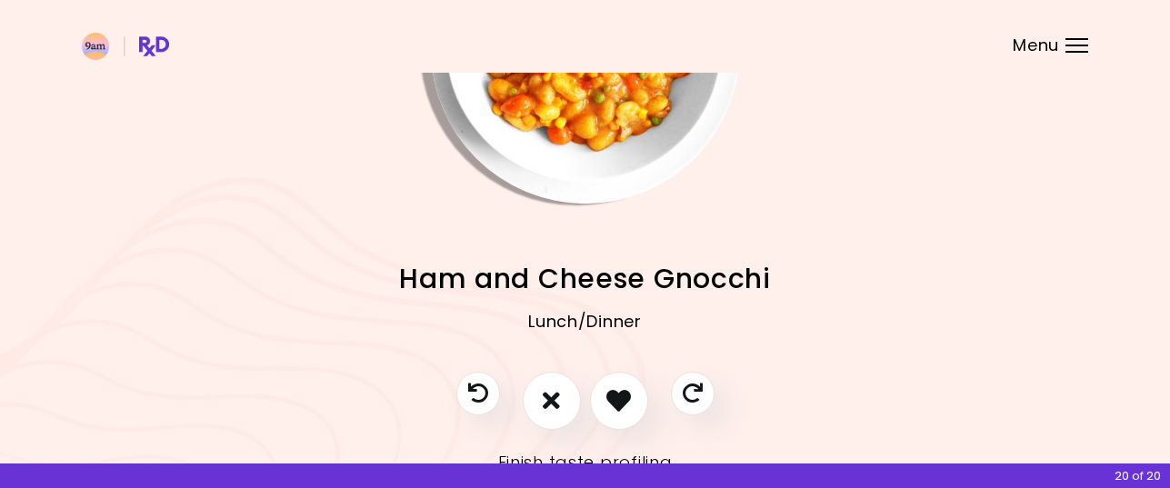
scroll to position [249, 0]
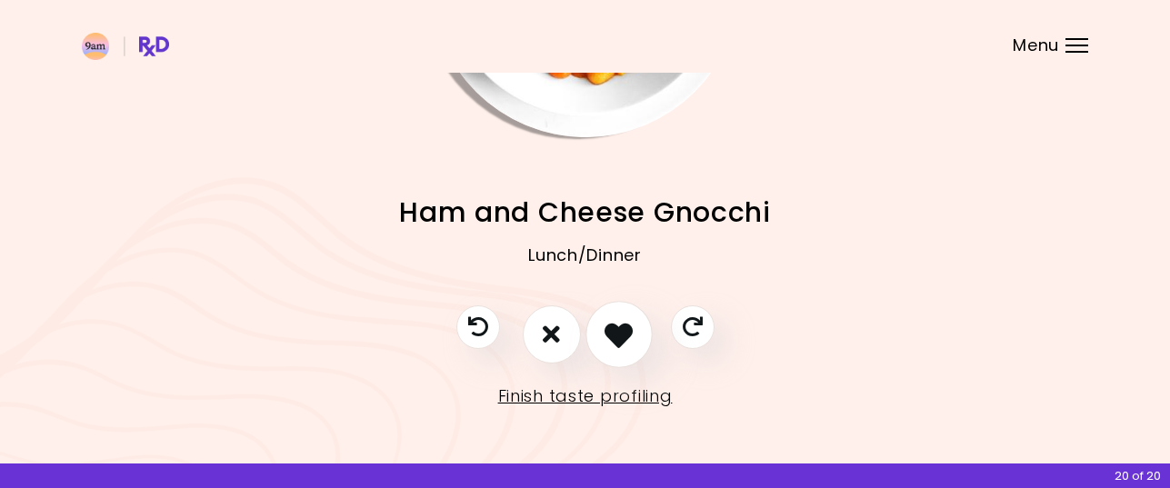
click at [621, 330] on icon "I like this recipe" at bounding box center [618, 334] width 28 height 28
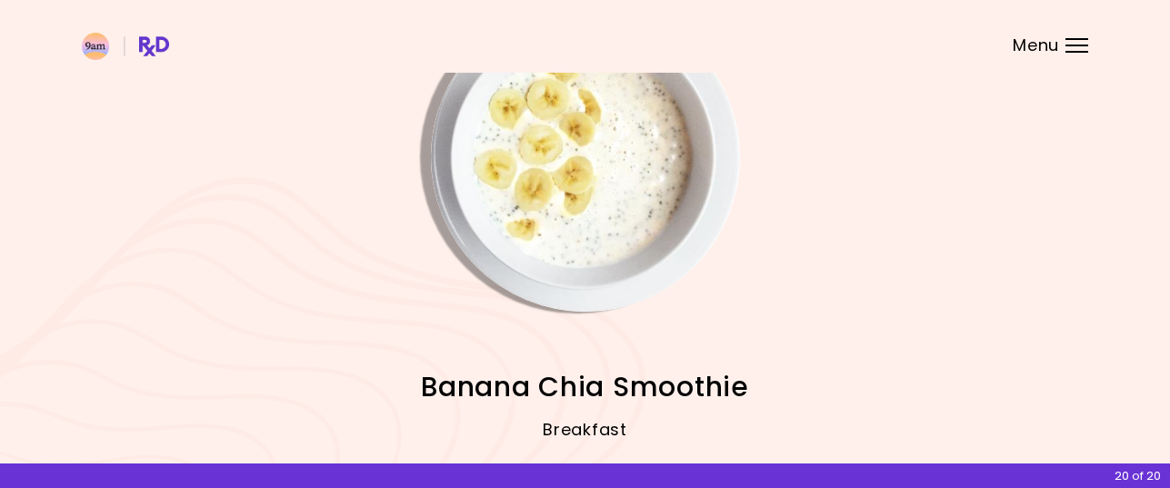
scroll to position [0, 0]
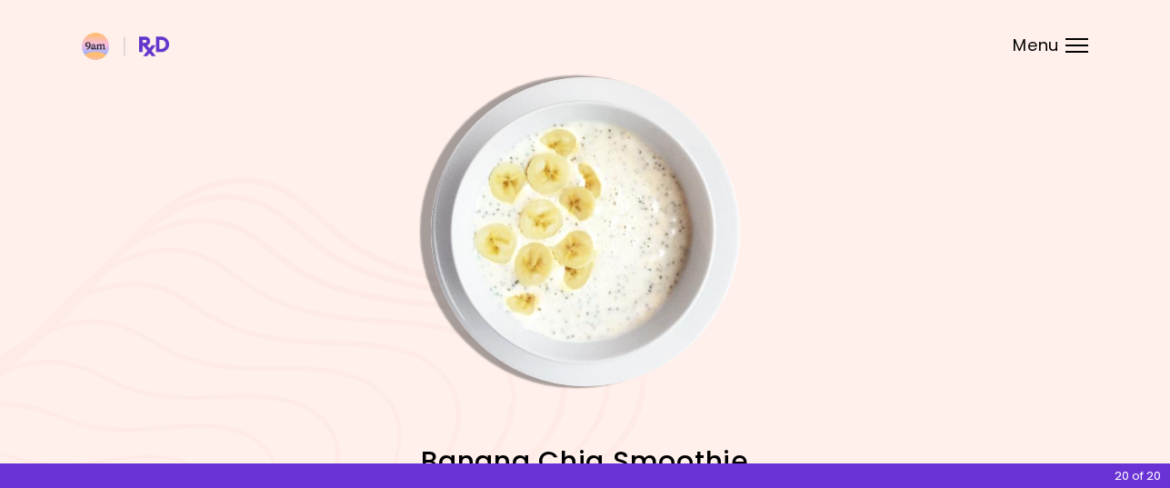
click at [625, 245] on img "Info - Banana Chia Smoothie" at bounding box center [585, 231] width 309 height 309
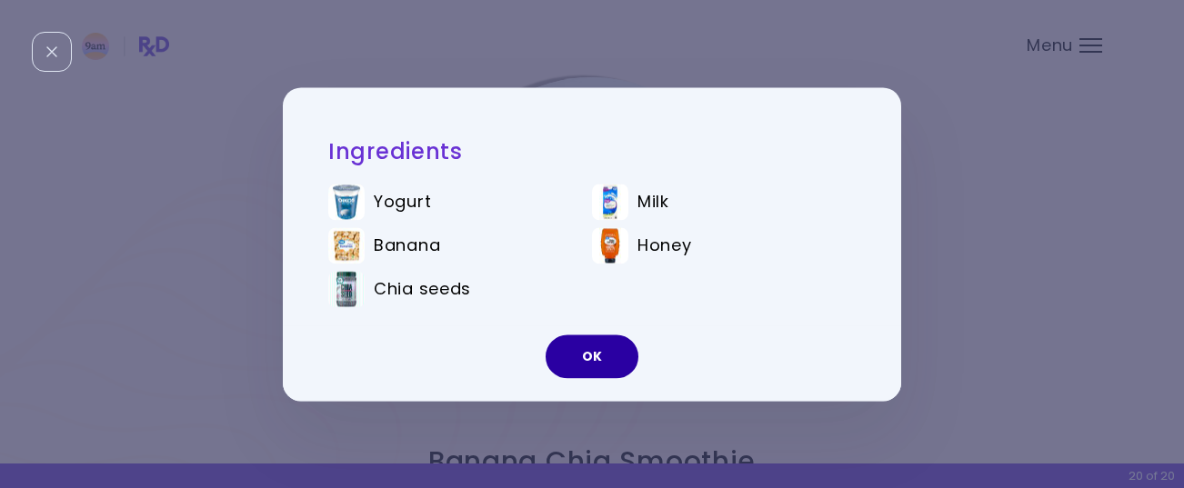
click at [595, 356] on button "OK" at bounding box center [591, 357] width 93 height 44
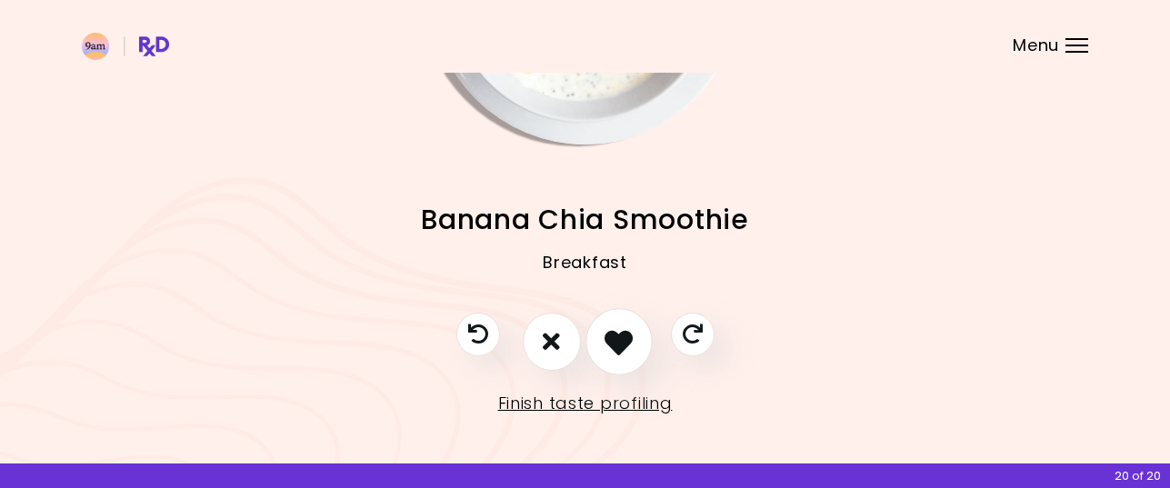
scroll to position [249, 0]
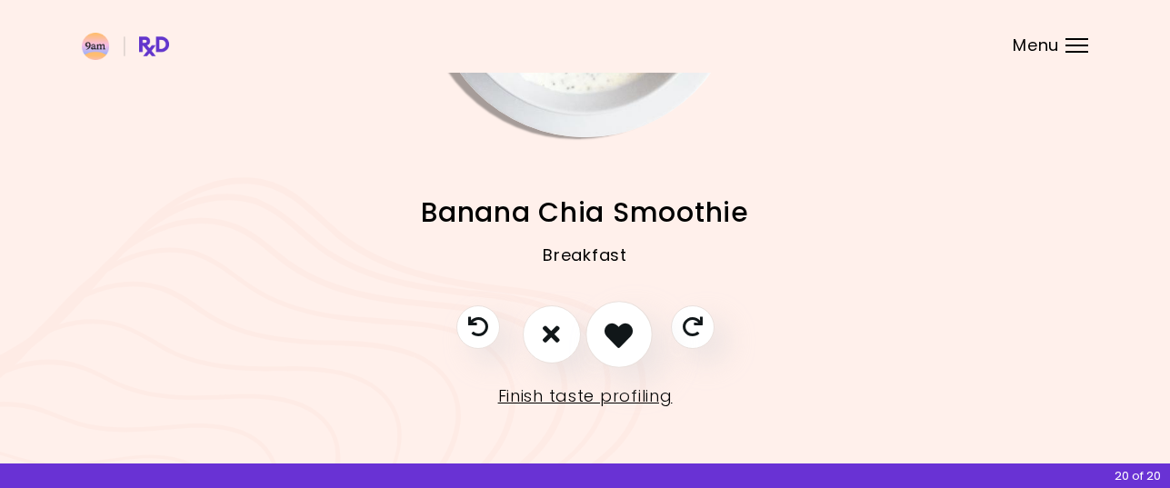
click at [619, 335] on icon "I like this recipe" at bounding box center [618, 334] width 28 height 28
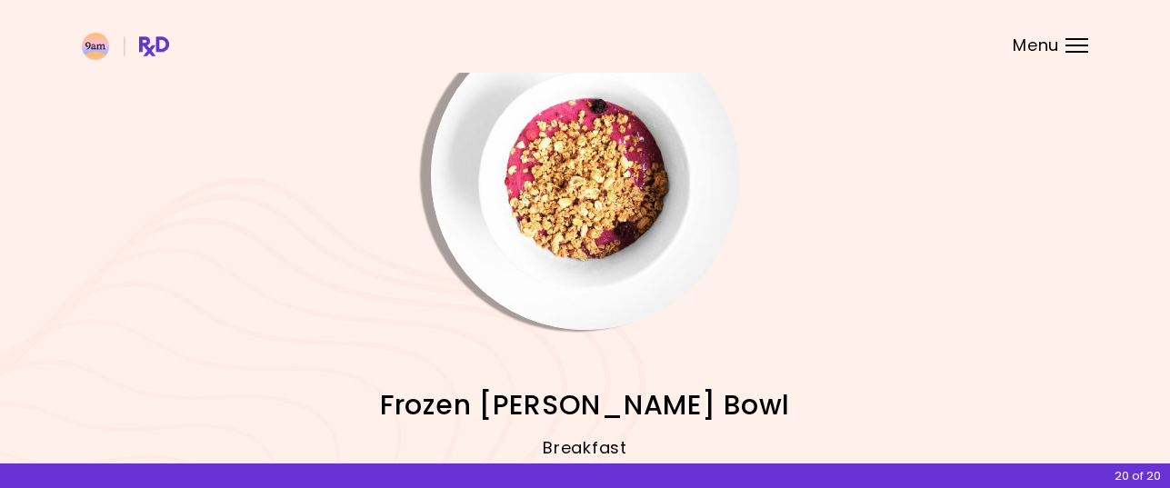
scroll to position [0, 0]
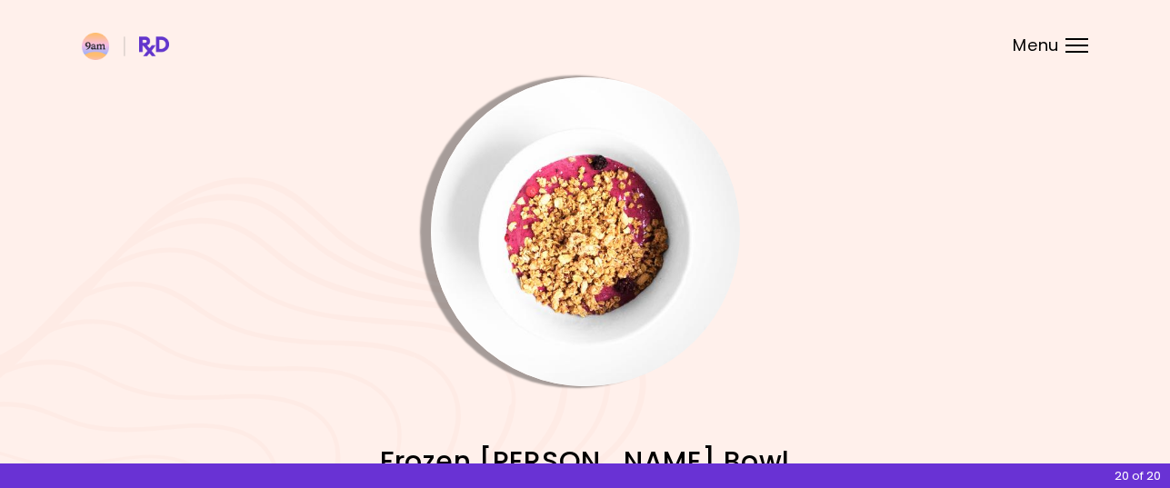
click at [620, 250] on img "Info - Frozen Berry Bowl" at bounding box center [585, 231] width 309 height 309
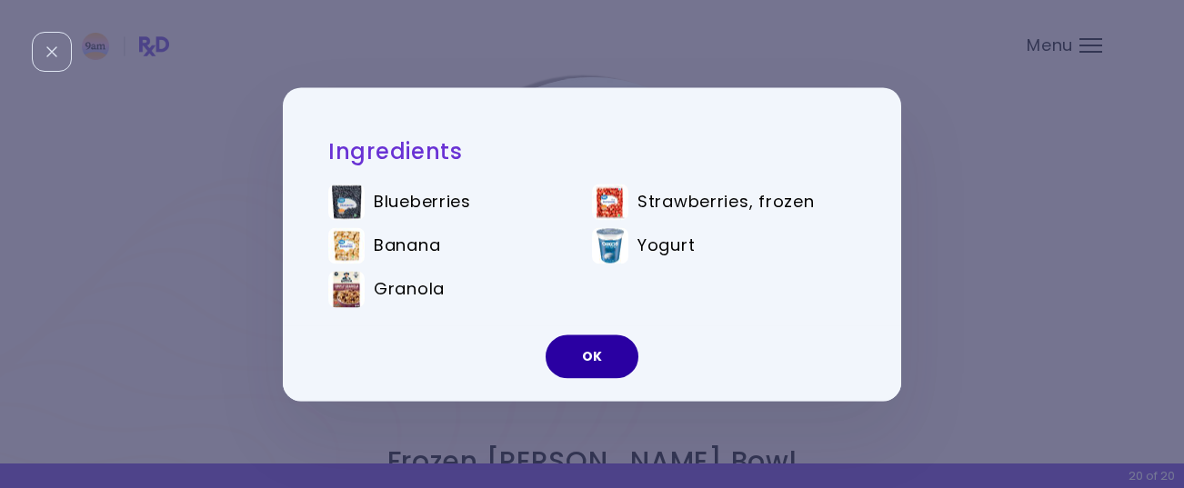
click at [606, 353] on button "OK" at bounding box center [591, 357] width 93 height 44
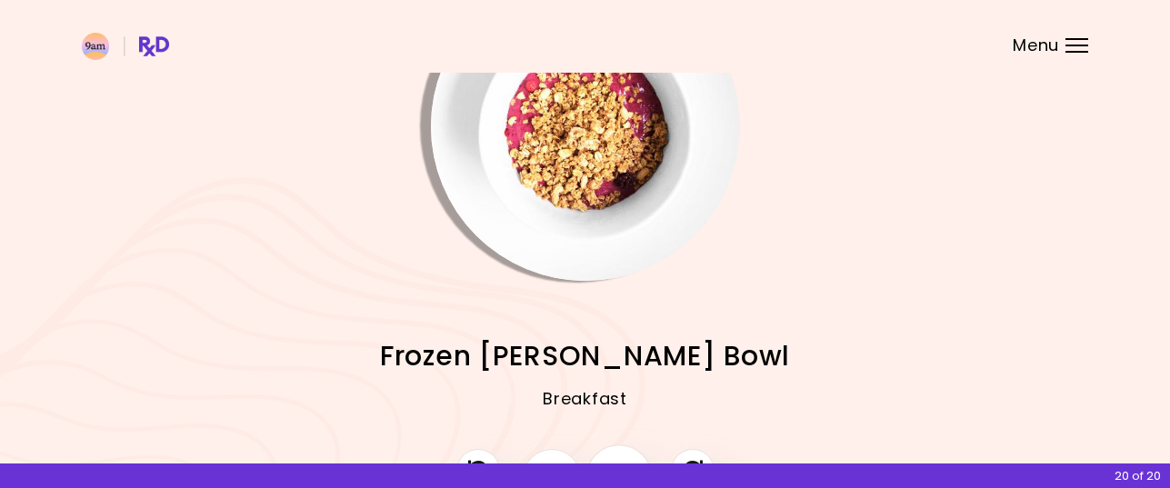
scroll to position [249, 0]
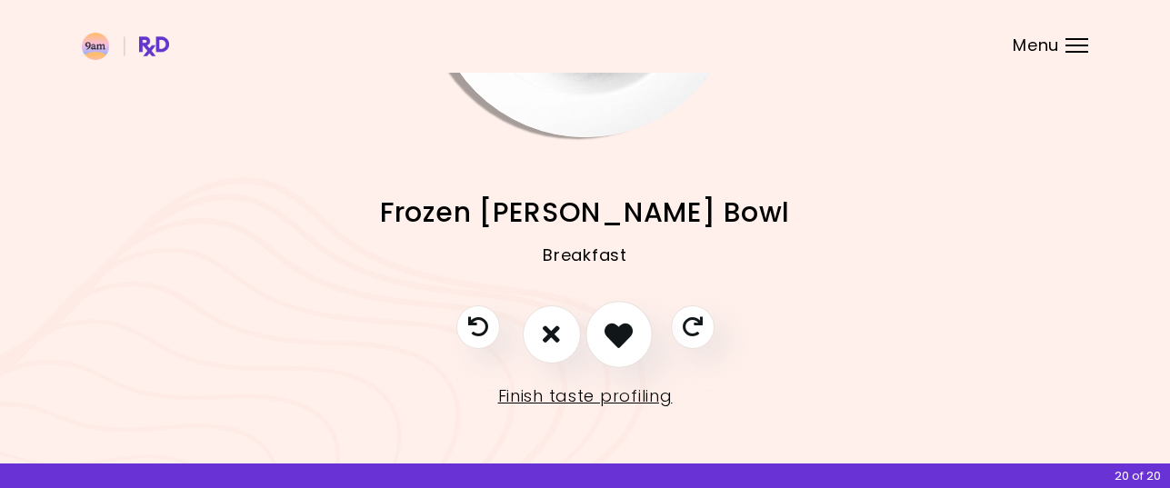
click at [623, 330] on icon "I like this recipe" at bounding box center [618, 334] width 28 height 28
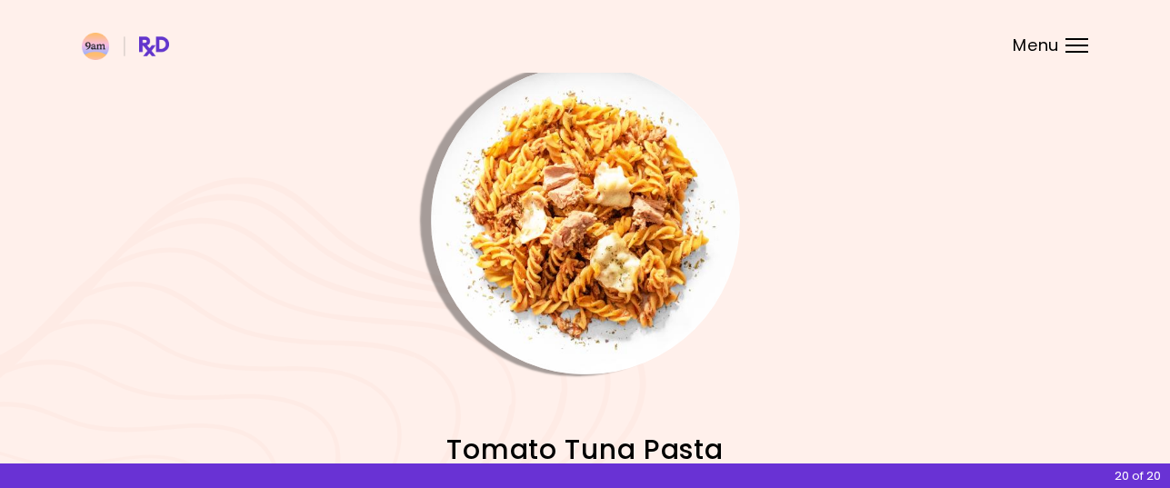
scroll to position [0, 0]
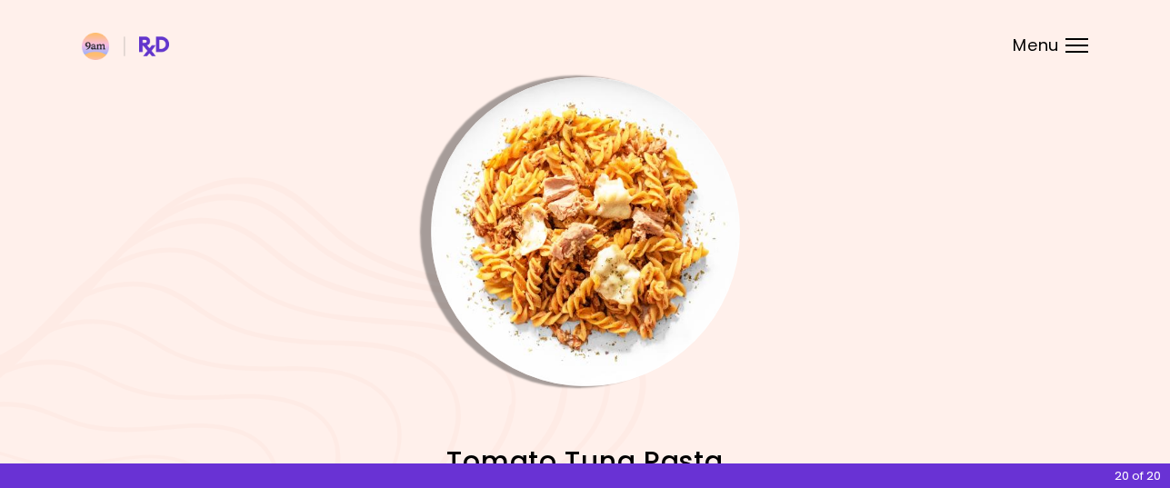
click at [609, 275] on img "Info - Tomato Tuna Pasta" at bounding box center [585, 231] width 309 height 309
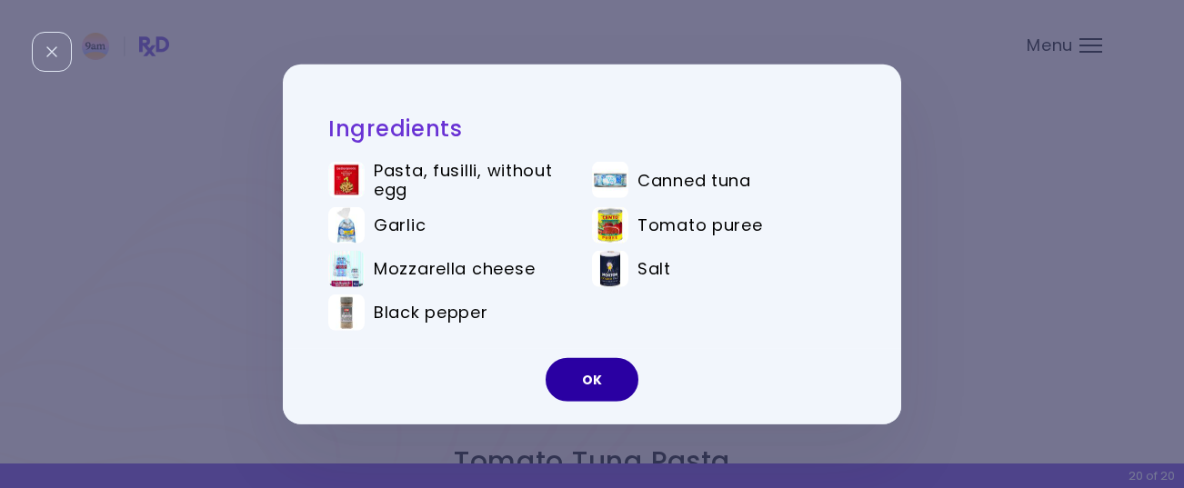
click at [584, 378] on button "OK" at bounding box center [591, 380] width 93 height 44
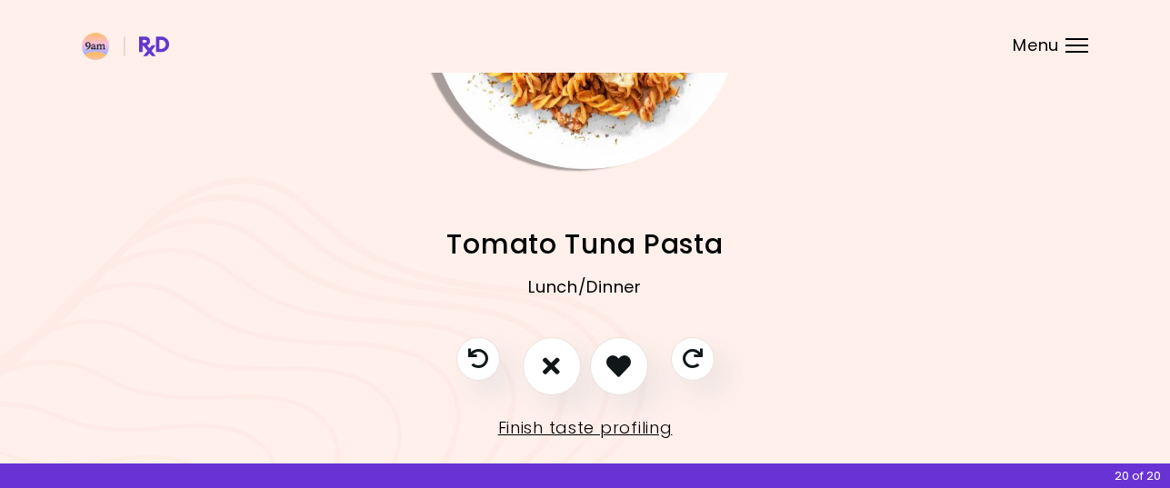
scroll to position [249, 0]
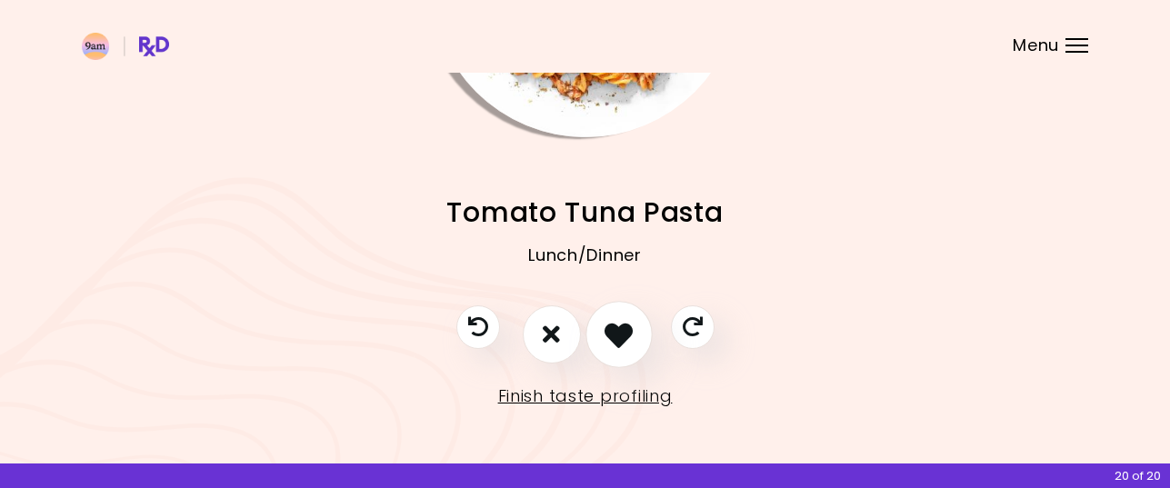
click at [624, 333] on icon "I like this recipe" at bounding box center [618, 334] width 28 height 28
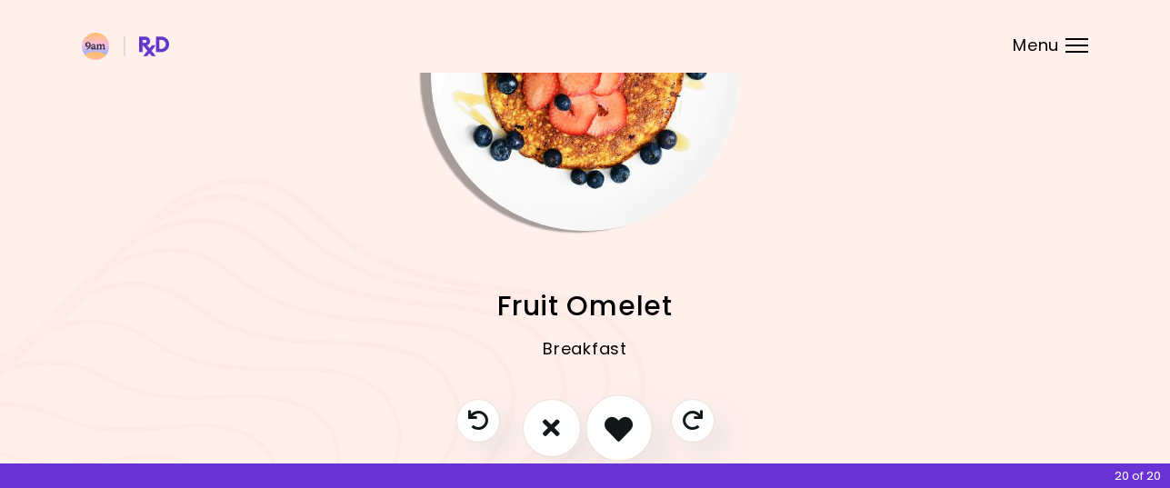
scroll to position [67, 0]
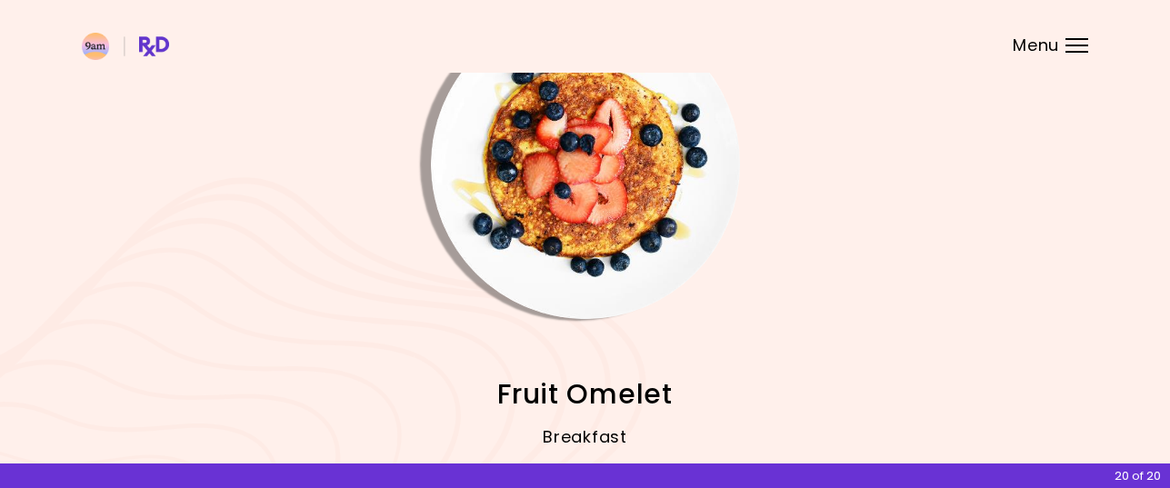
click at [612, 217] on img "Info - Fruit Omelet" at bounding box center [585, 164] width 309 height 309
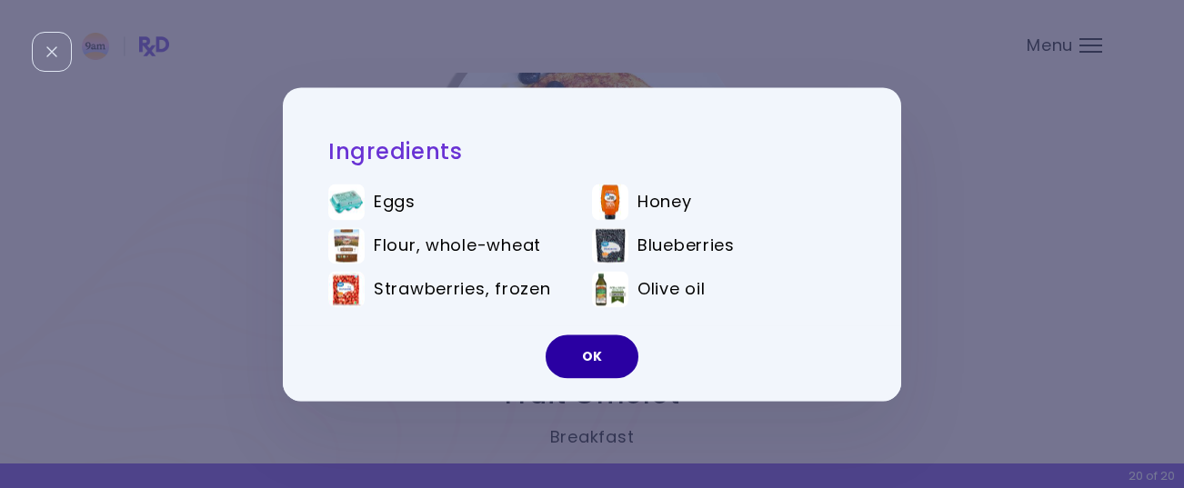
click at [586, 356] on button "OK" at bounding box center [591, 357] width 93 height 44
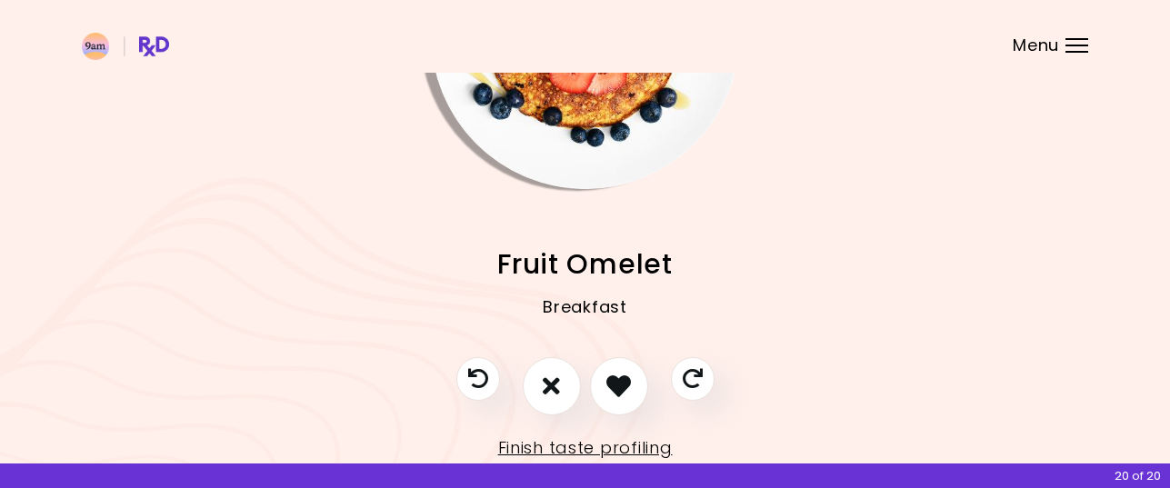
scroll to position [249, 0]
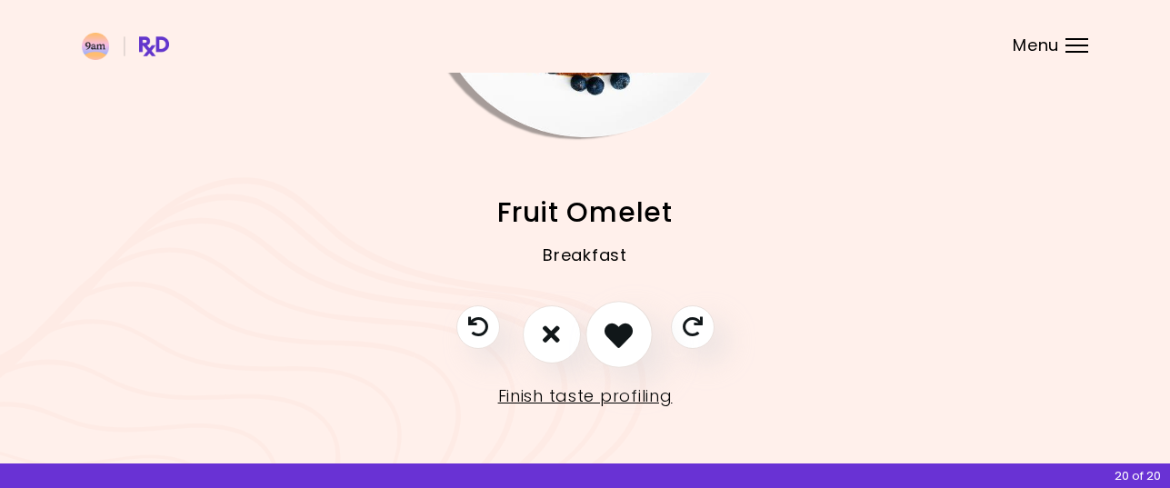
click at [620, 329] on icon "I like this recipe" at bounding box center [618, 334] width 28 height 28
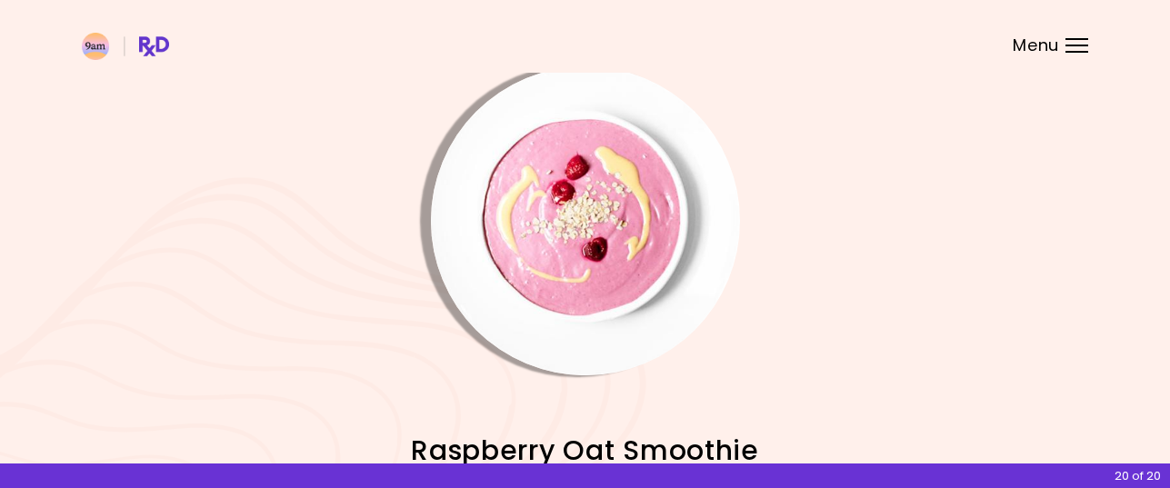
scroll to position [0, 0]
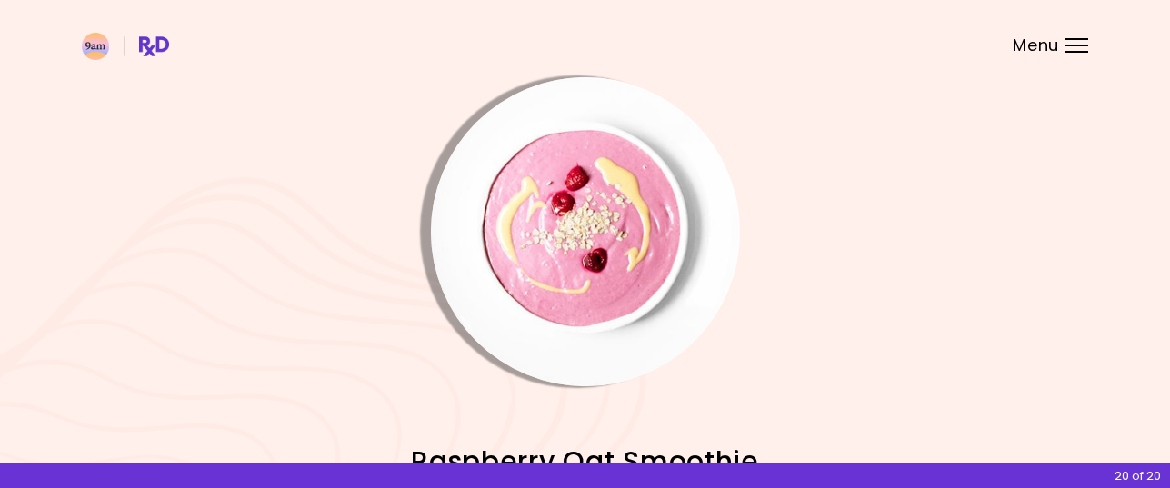
click at [599, 250] on img "Info - Raspberry Oat Smoothie" at bounding box center [585, 231] width 309 height 309
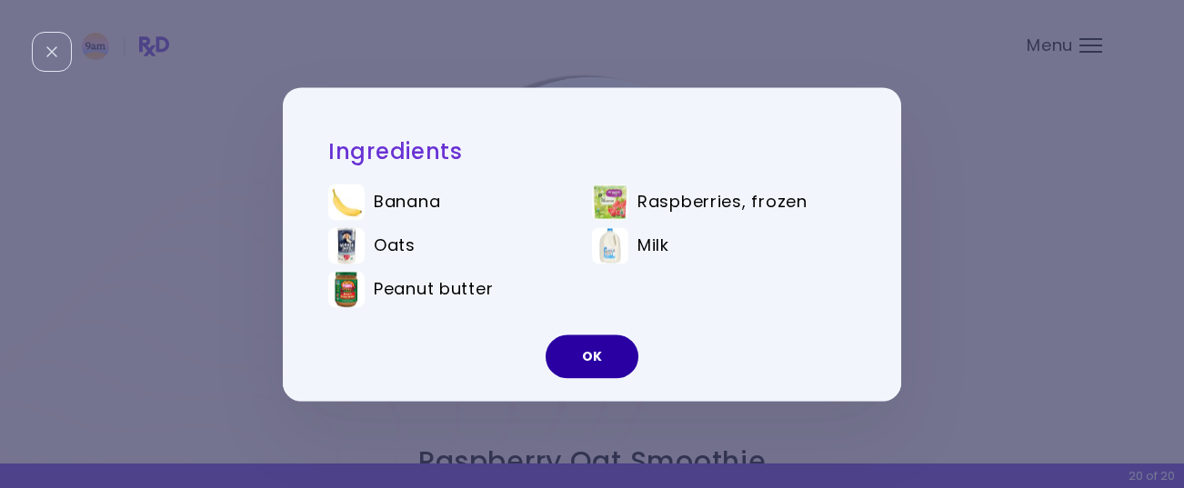
click at [606, 349] on button "OK" at bounding box center [591, 357] width 93 height 44
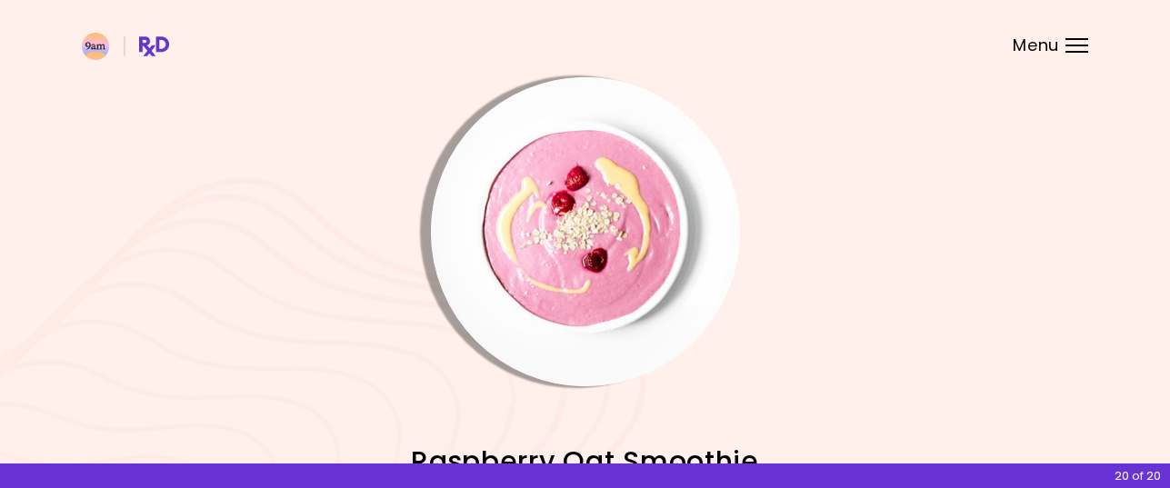
scroll to position [249, 0]
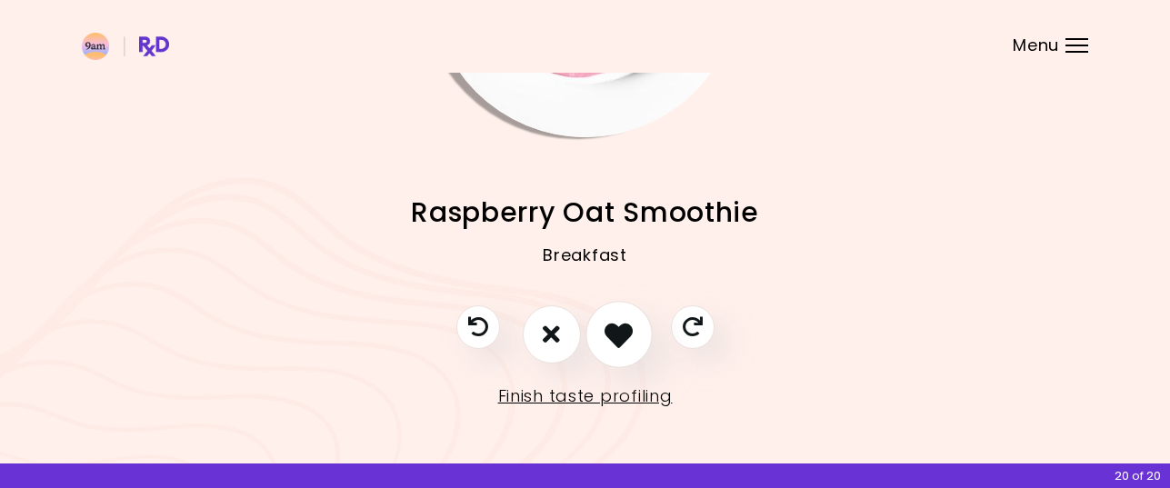
click at [612, 333] on icon "I like this recipe" at bounding box center [618, 334] width 28 height 28
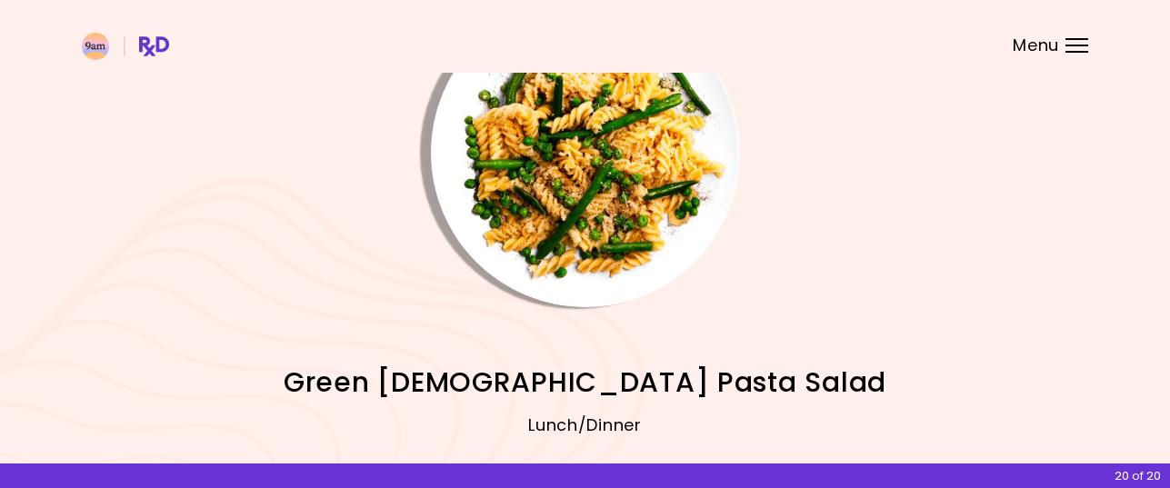
scroll to position [67, 0]
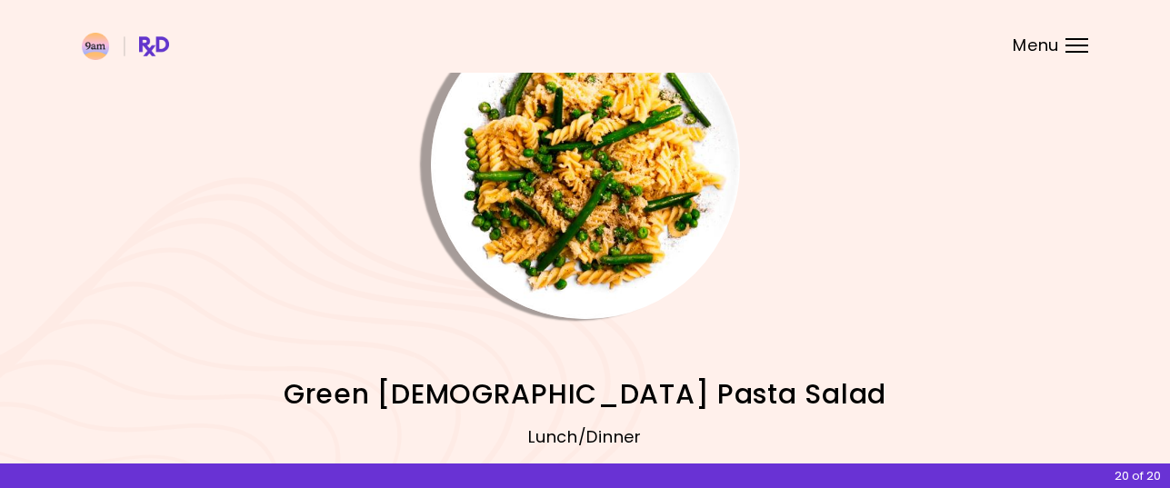
click at [631, 200] on img "Info - Green Goddess Pasta Salad" at bounding box center [585, 164] width 309 height 309
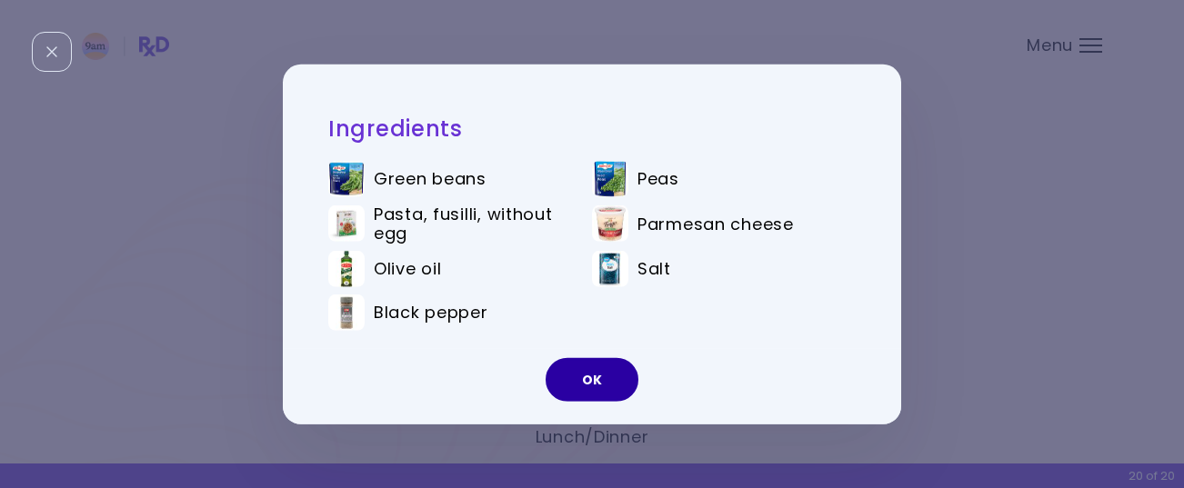
click at [594, 380] on button "OK" at bounding box center [591, 380] width 93 height 44
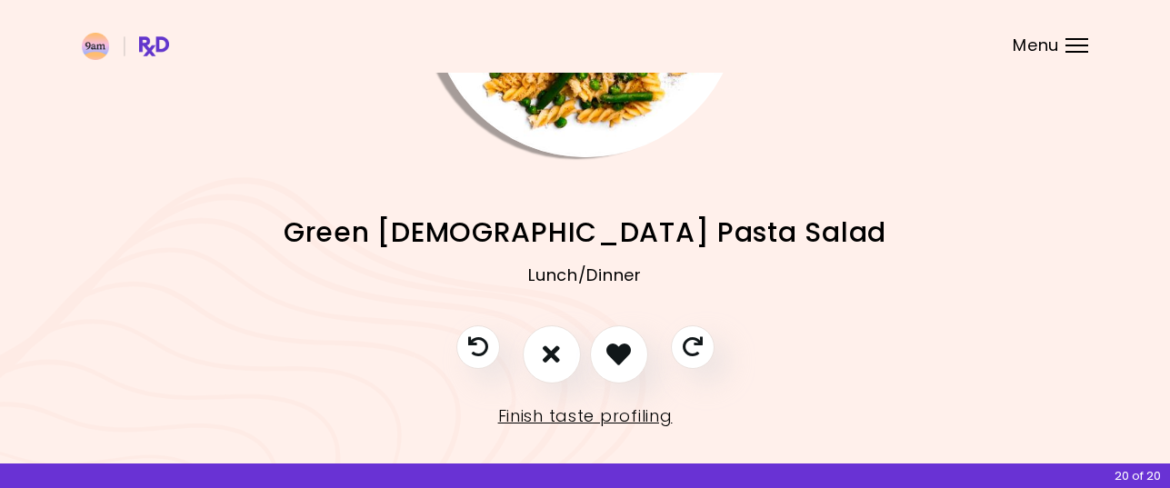
scroll to position [249, 0]
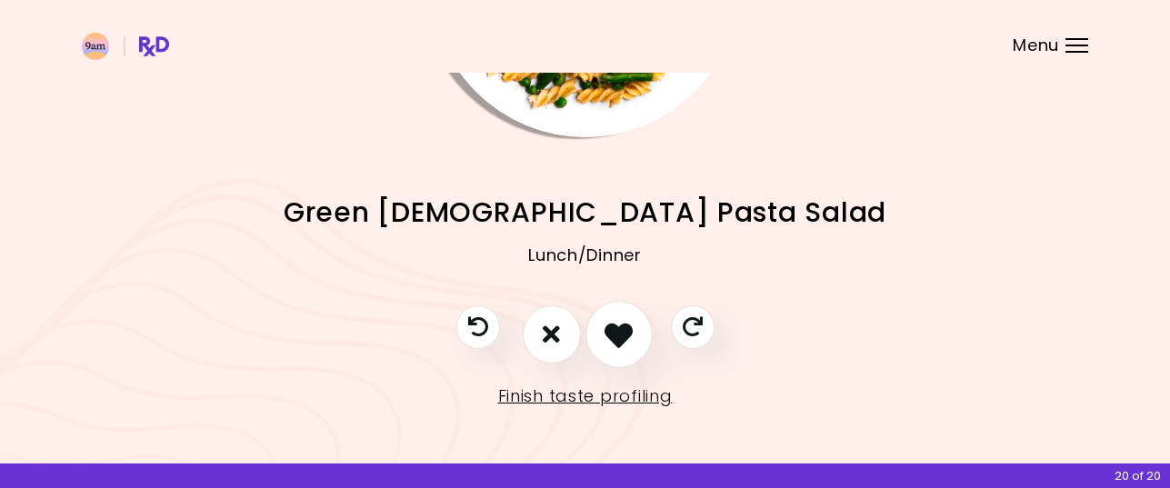
click at [620, 335] on icon "I like this recipe" at bounding box center [618, 334] width 28 height 28
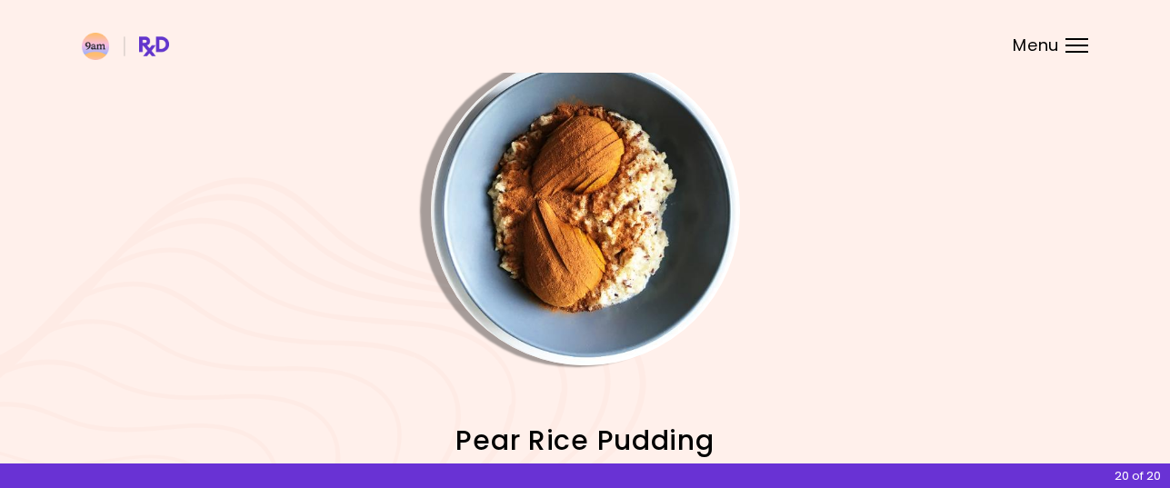
scroll to position [0, 0]
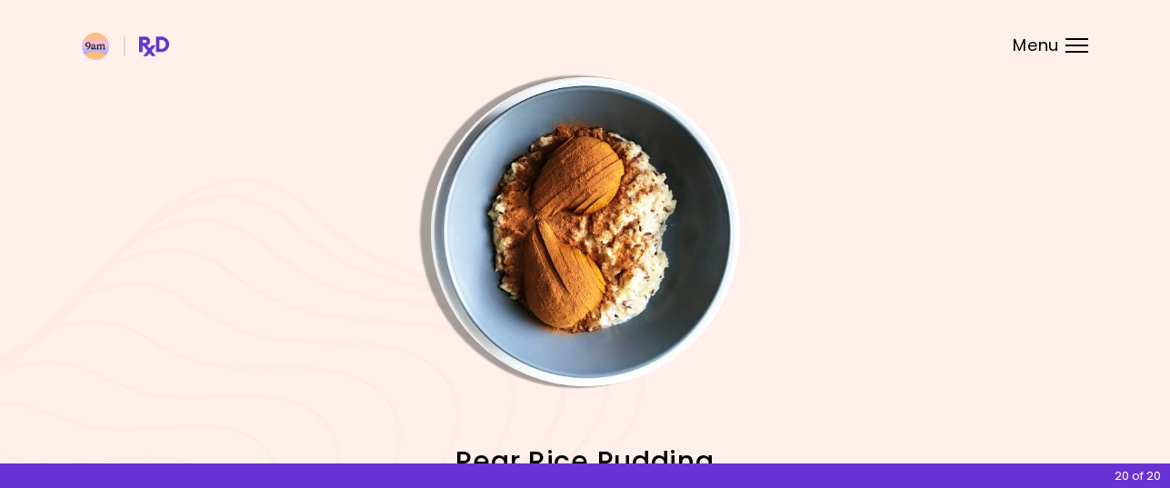
click at [610, 264] on img "Info - Pear Rice Pudding" at bounding box center [585, 231] width 309 height 309
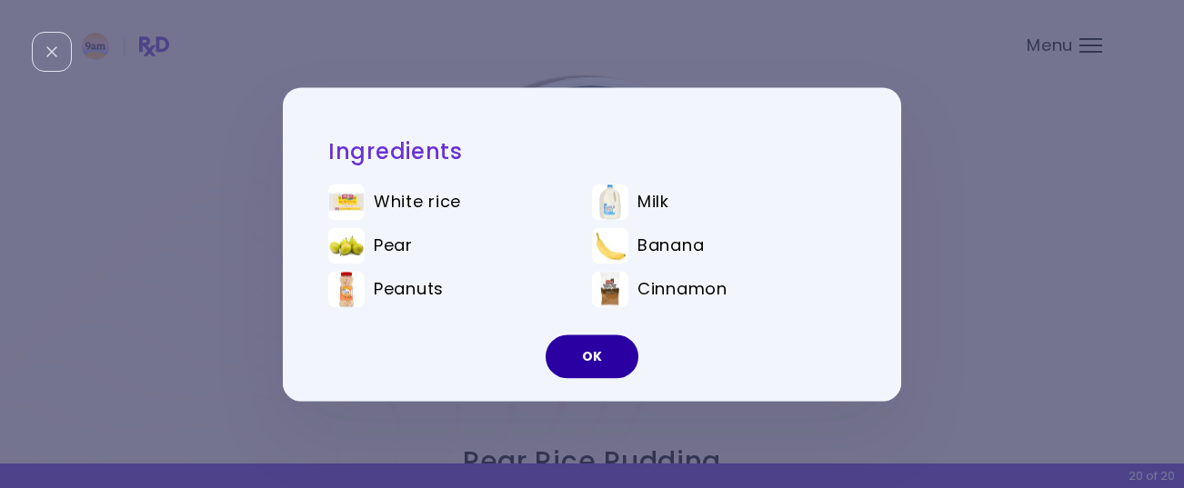
click at [600, 353] on button "OK" at bounding box center [591, 357] width 93 height 44
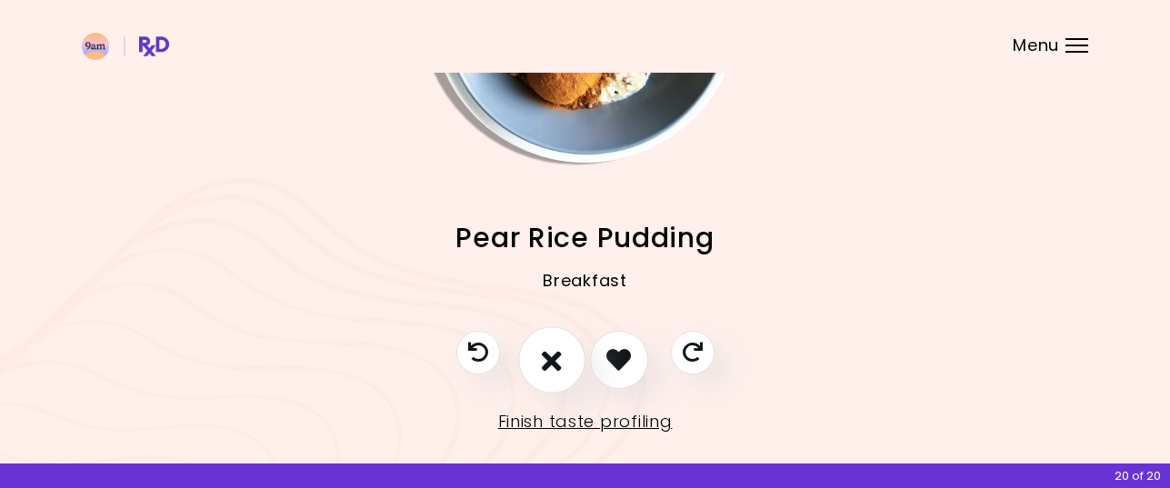
scroll to position [249, 0]
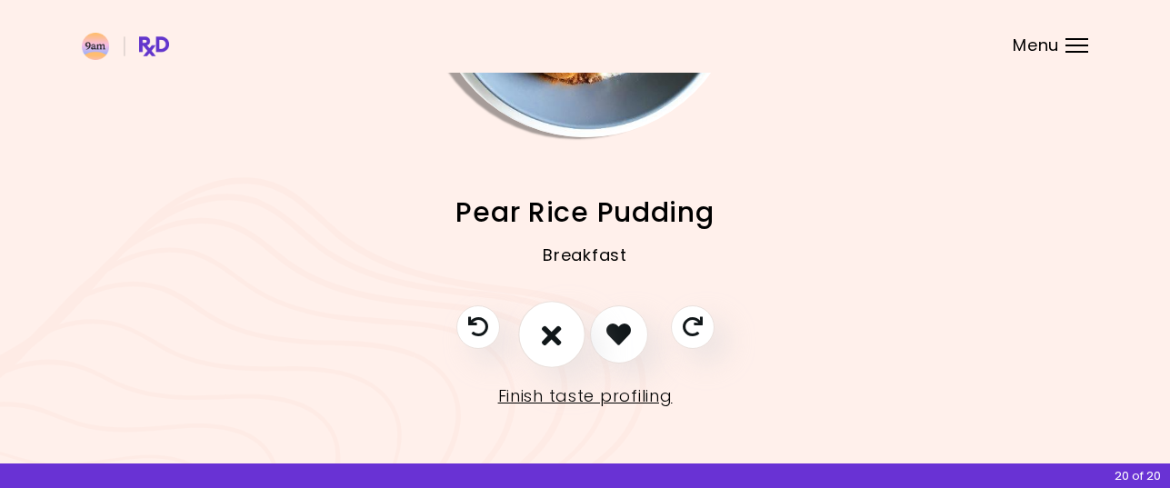
click at [551, 345] on icon "I don't like this recipe" at bounding box center [552, 334] width 20 height 28
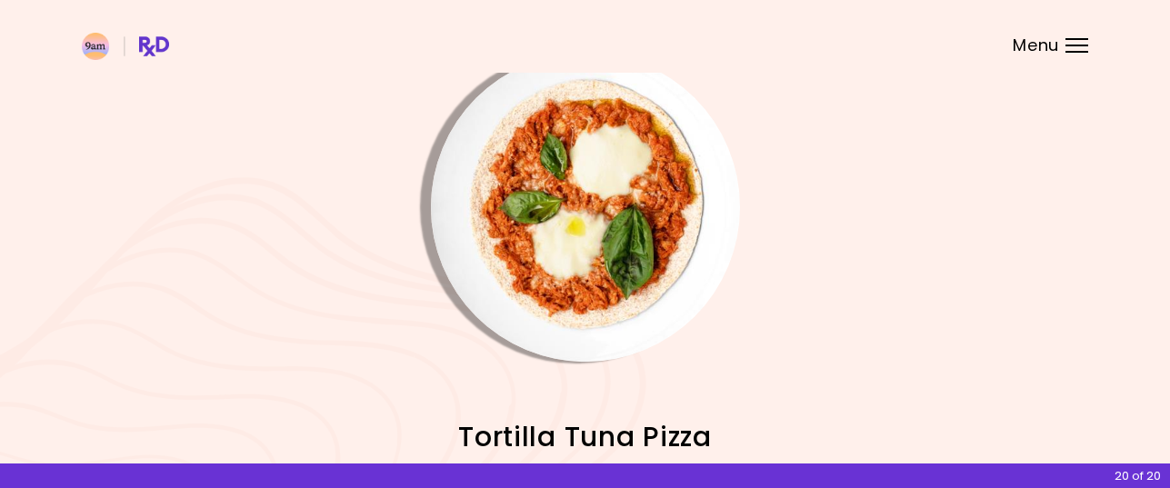
scroll to position [0, 0]
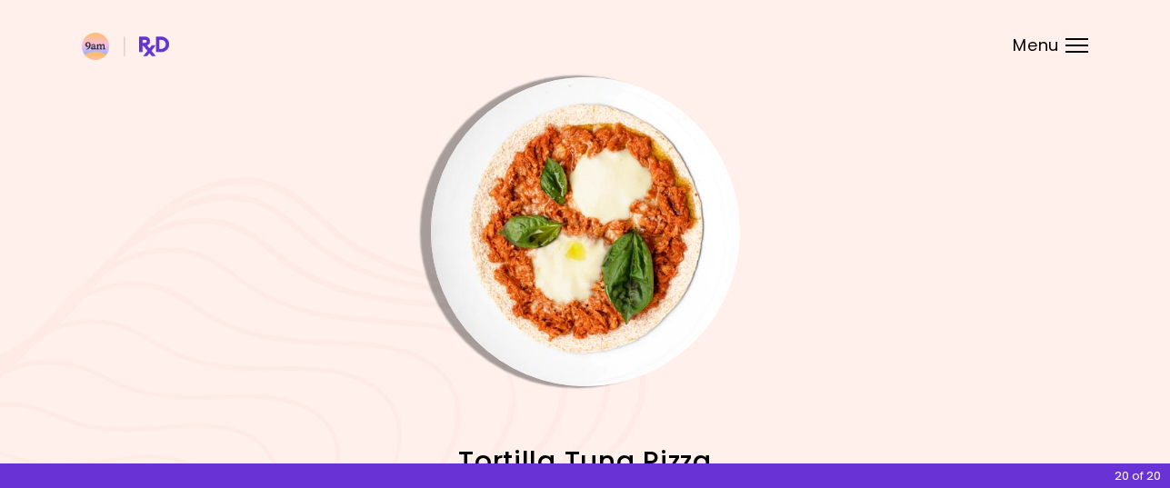
click at [623, 264] on img "Info - Tortilla Tuna Pizza" at bounding box center [585, 231] width 309 height 309
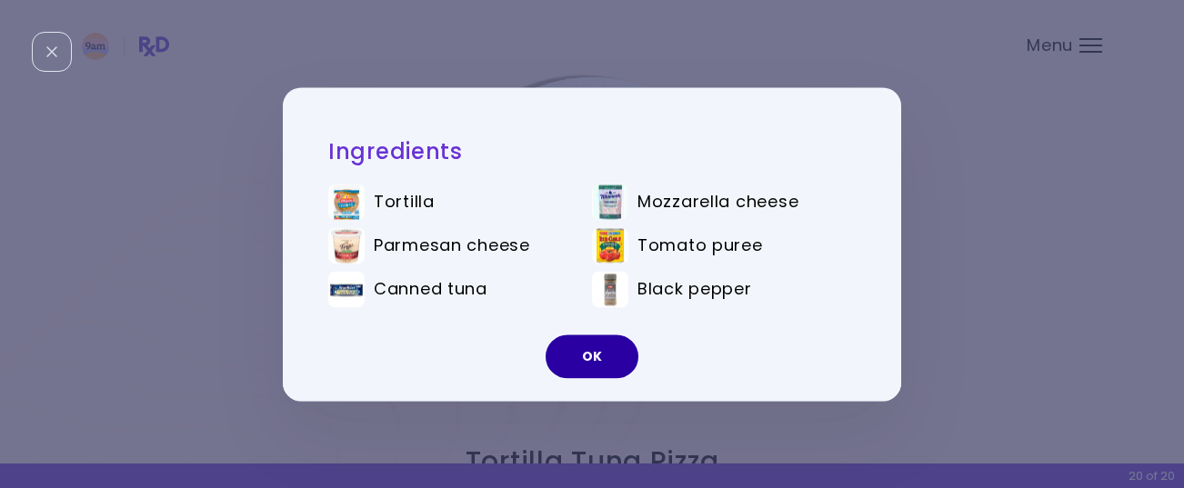
click at [592, 352] on button "OK" at bounding box center [591, 357] width 93 height 44
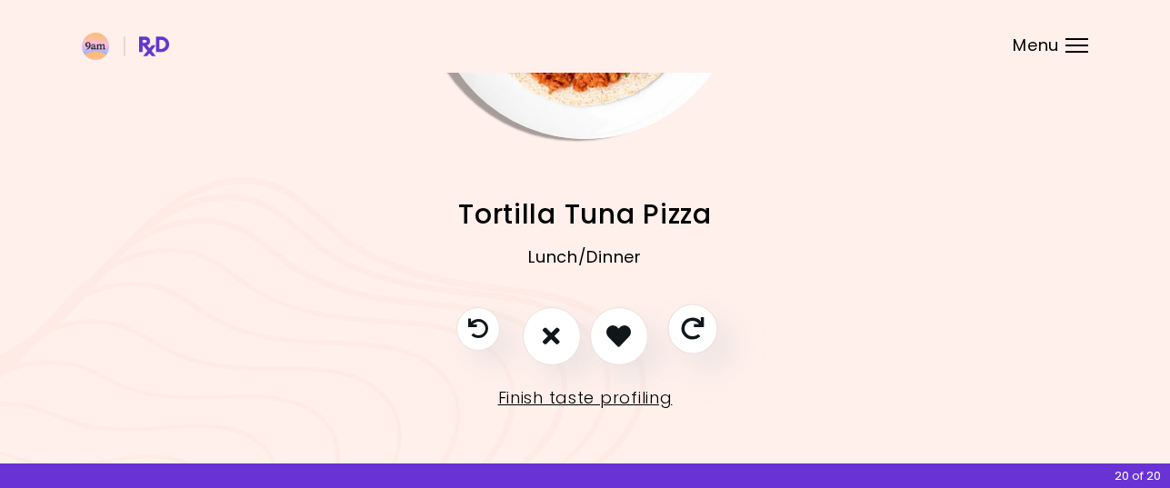
scroll to position [249, 0]
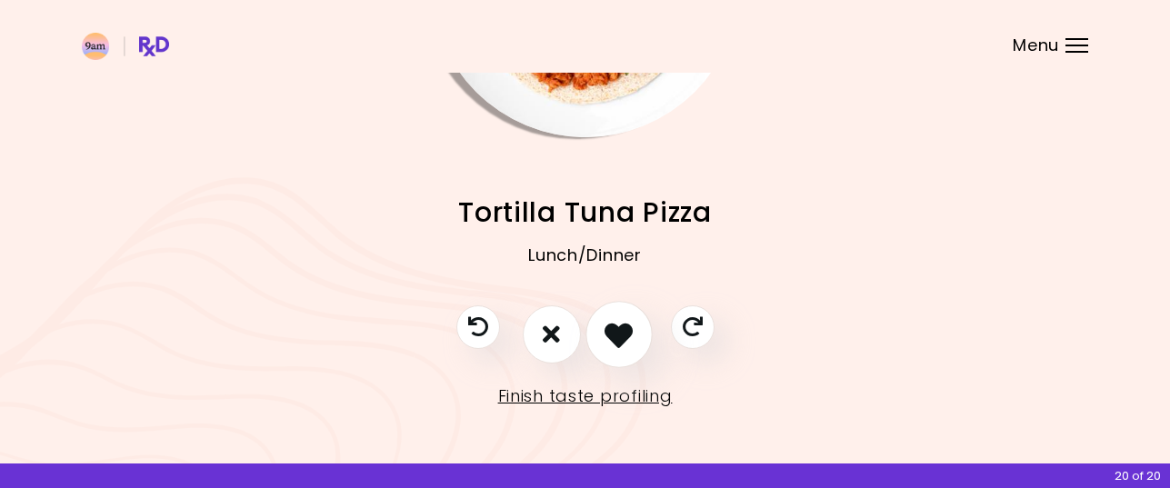
click at [618, 330] on icon "I like this recipe" at bounding box center [618, 334] width 28 height 28
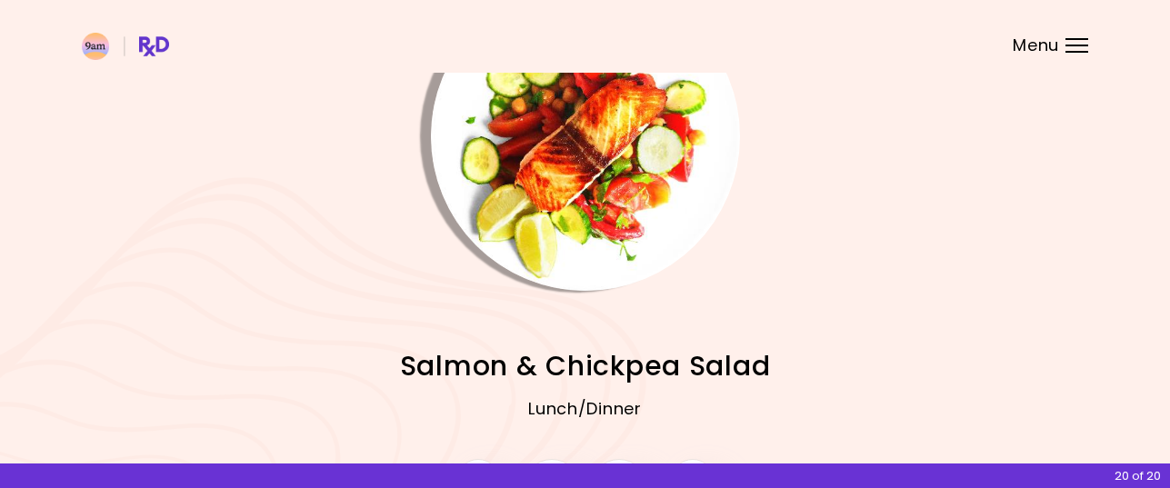
scroll to position [67, 0]
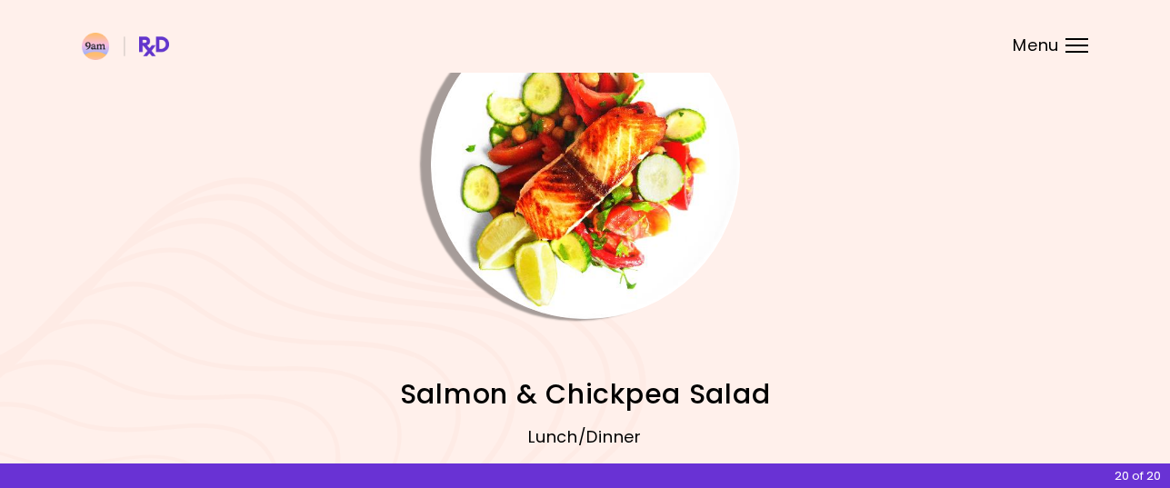
click at [583, 199] on img "Info - Salmon & Chickpea Salad" at bounding box center [585, 164] width 309 height 309
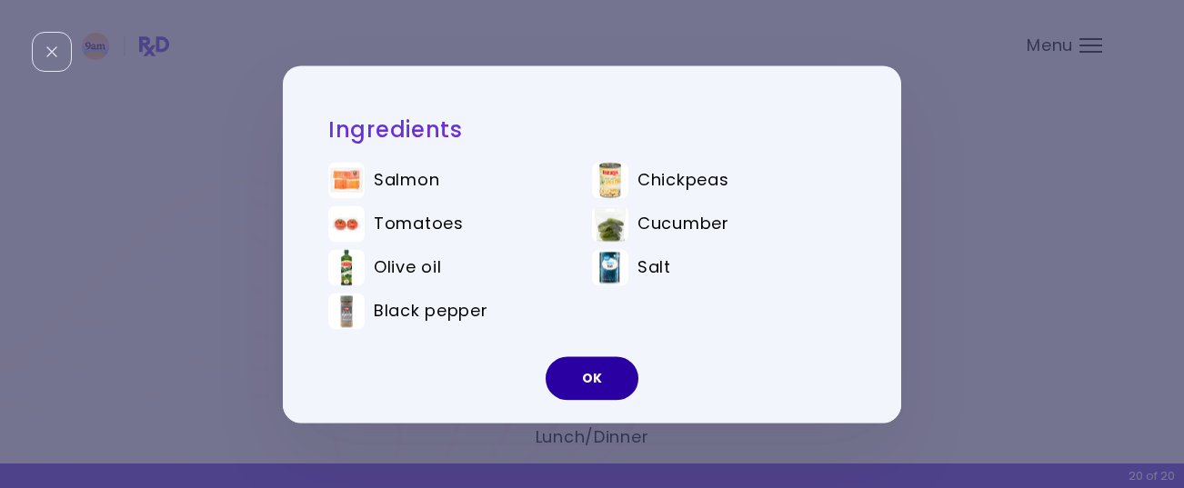
click at [598, 375] on button "OK" at bounding box center [591, 378] width 93 height 44
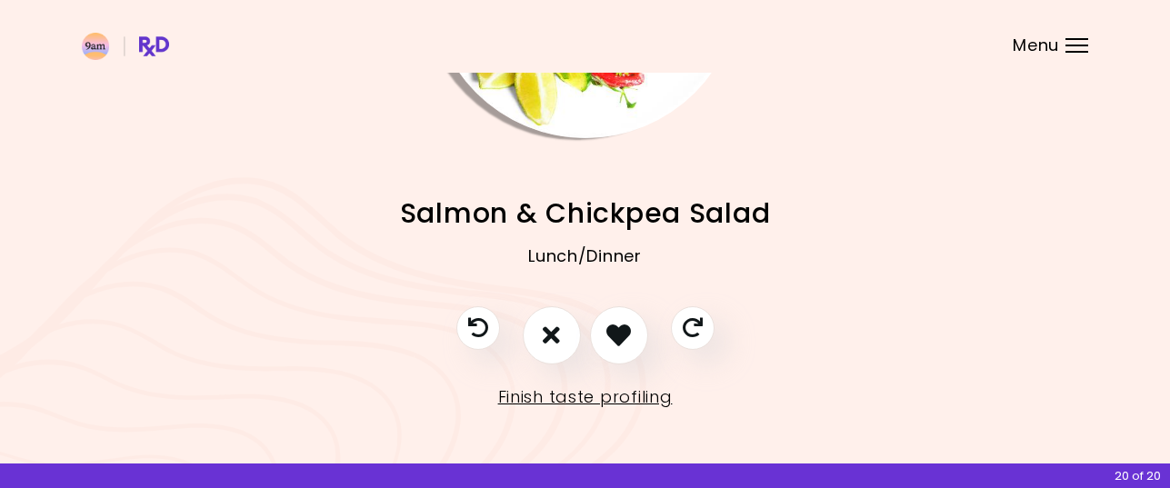
scroll to position [249, 0]
click at [550, 334] on icon "I don't like this recipe" at bounding box center [552, 334] width 20 height 28
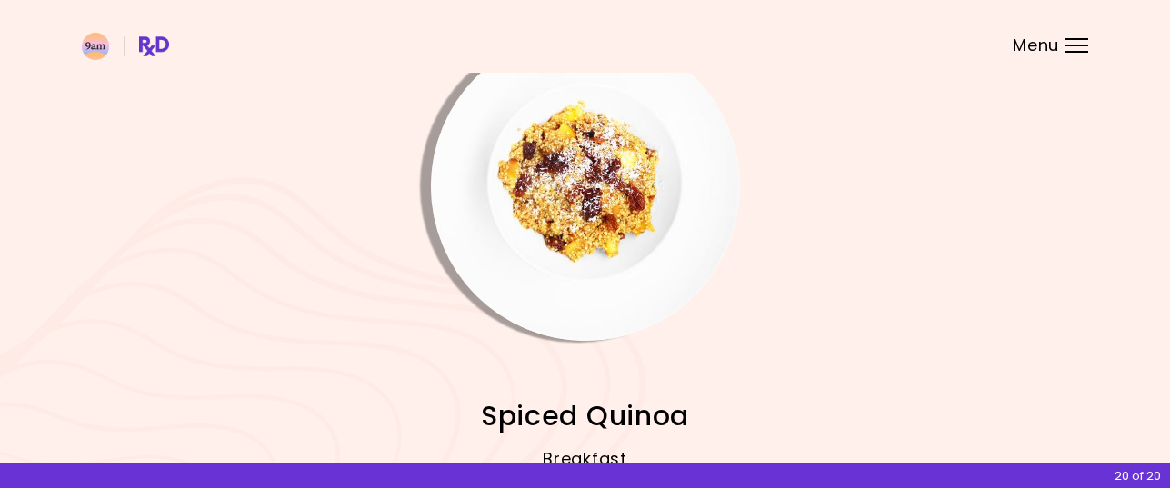
scroll to position [0, 0]
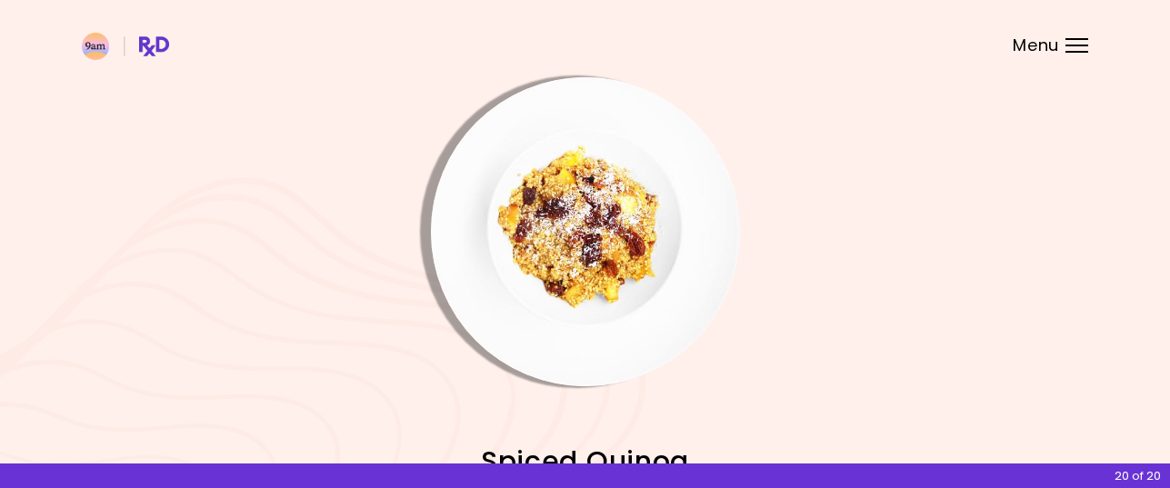
click at [594, 270] on img "Info - Spiced Quinoa" at bounding box center [585, 231] width 309 height 309
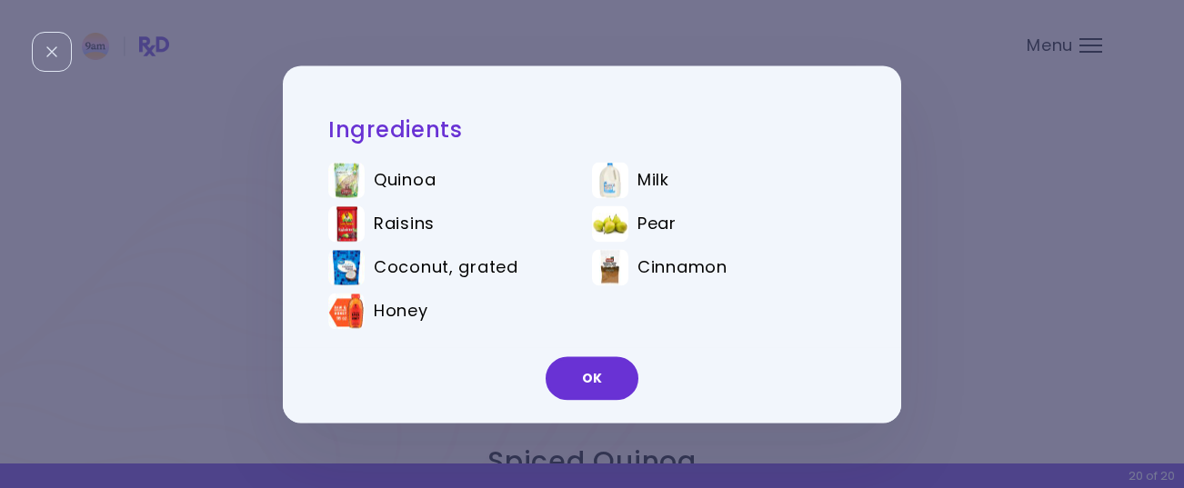
drag, startPoint x: 598, startPoint y: 373, endPoint x: 603, endPoint y: 346, distance: 26.8
click at [598, 370] on button "OK" at bounding box center [591, 378] width 93 height 44
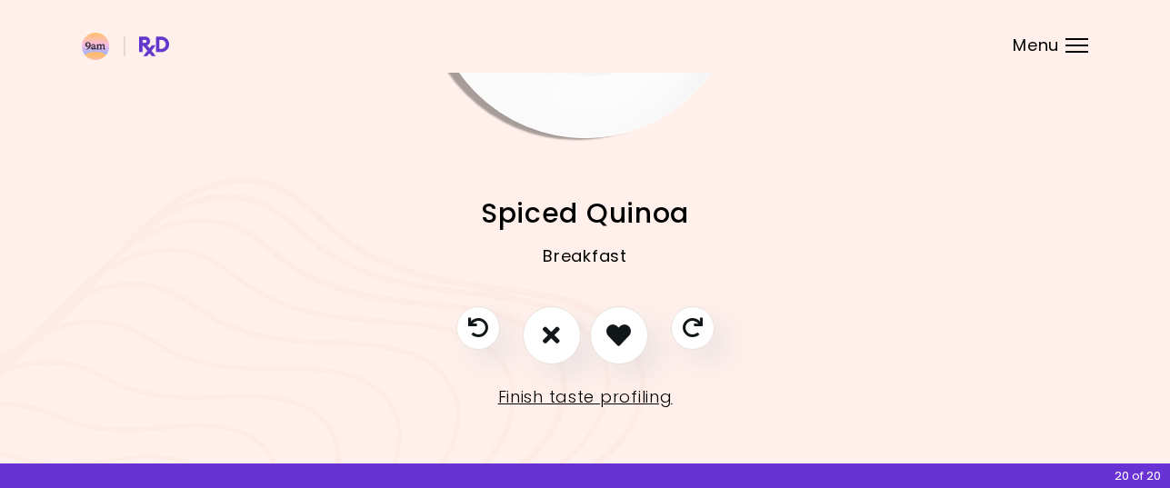
scroll to position [249, 0]
click at [550, 332] on icon "I don't like this recipe" at bounding box center [552, 334] width 20 height 28
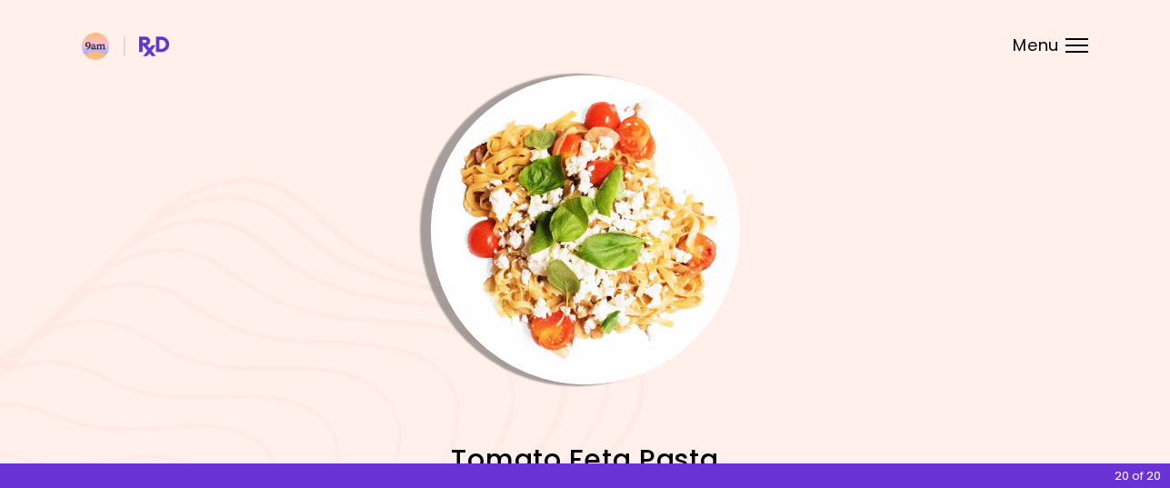
scroll to position [0, 0]
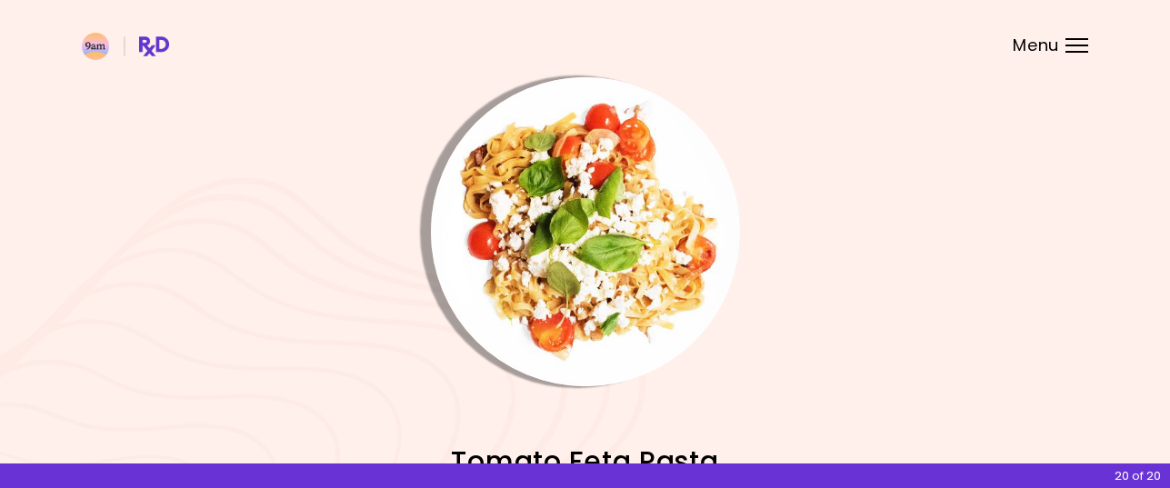
click at [593, 269] on img "Info - Tomato Feta Pasta" at bounding box center [585, 231] width 309 height 309
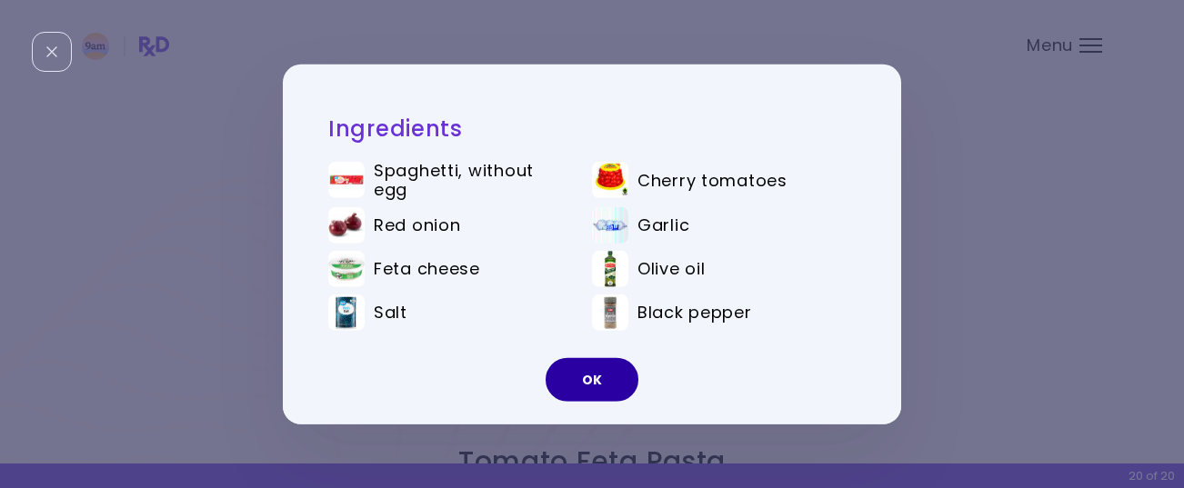
click at [581, 377] on button "OK" at bounding box center [591, 380] width 93 height 44
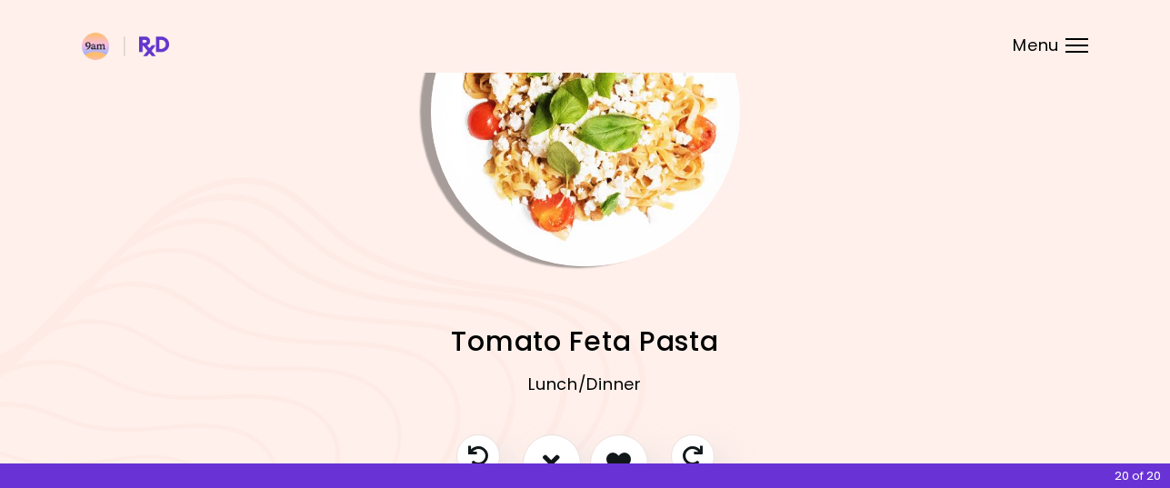
scroll to position [249, 0]
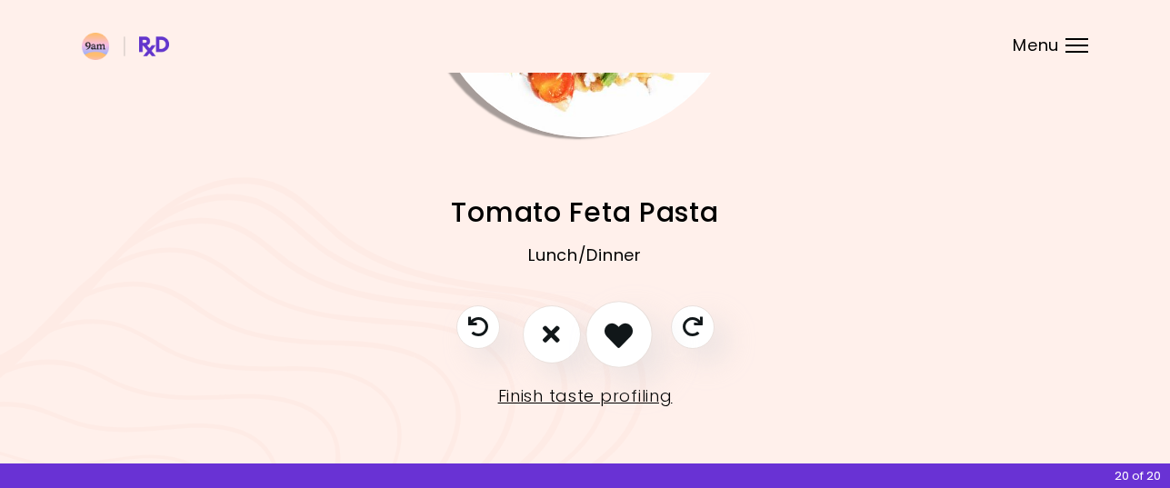
click at [614, 331] on icon "I like this recipe" at bounding box center [618, 334] width 28 height 28
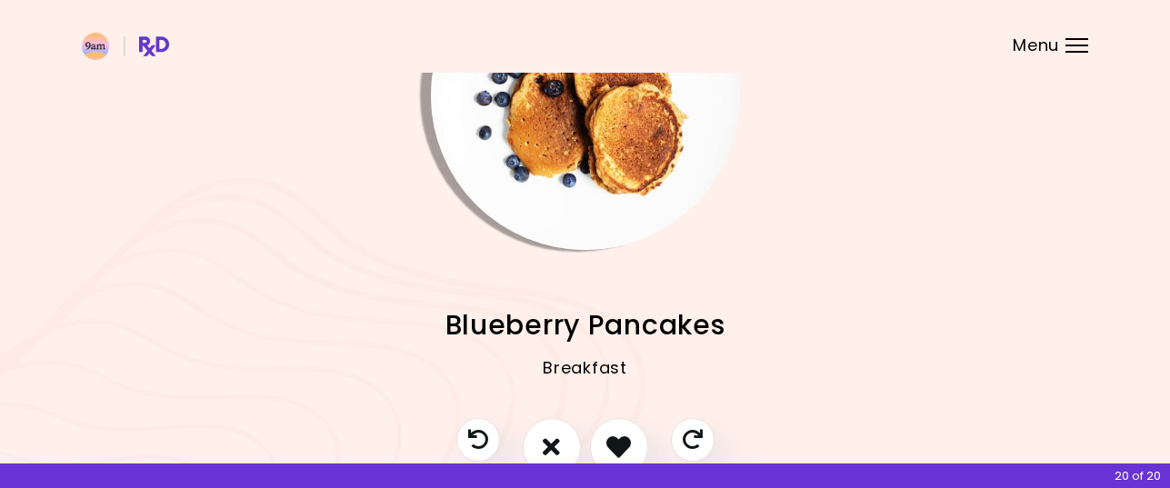
scroll to position [0, 0]
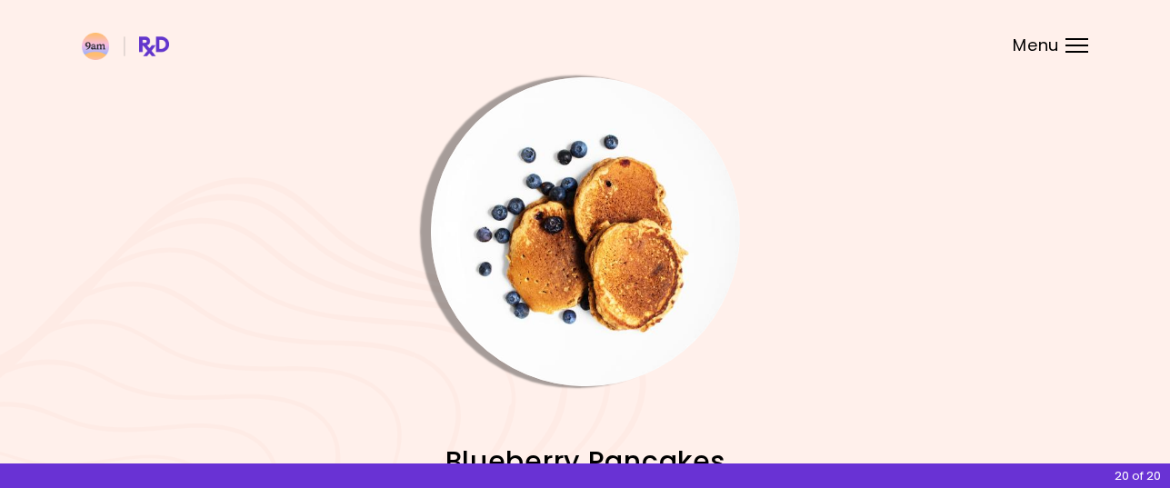
click at [612, 257] on img "Info - Blueberry Pancakes" at bounding box center [585, 231] width 309 height 309
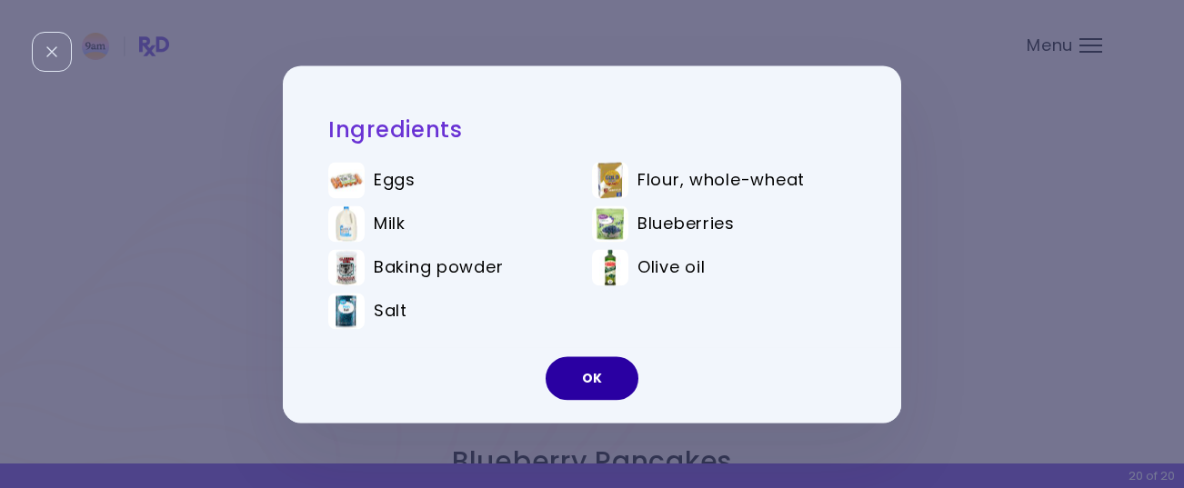
click at [597, 372] on button "OK" at bounding box center [591, 378] width 93 height 44
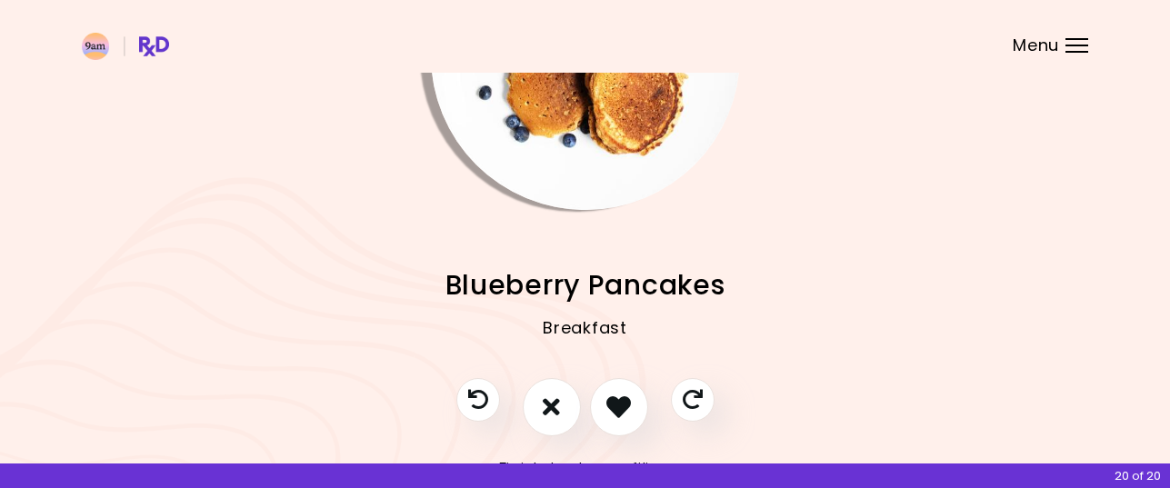
scroll to position [249, 0]
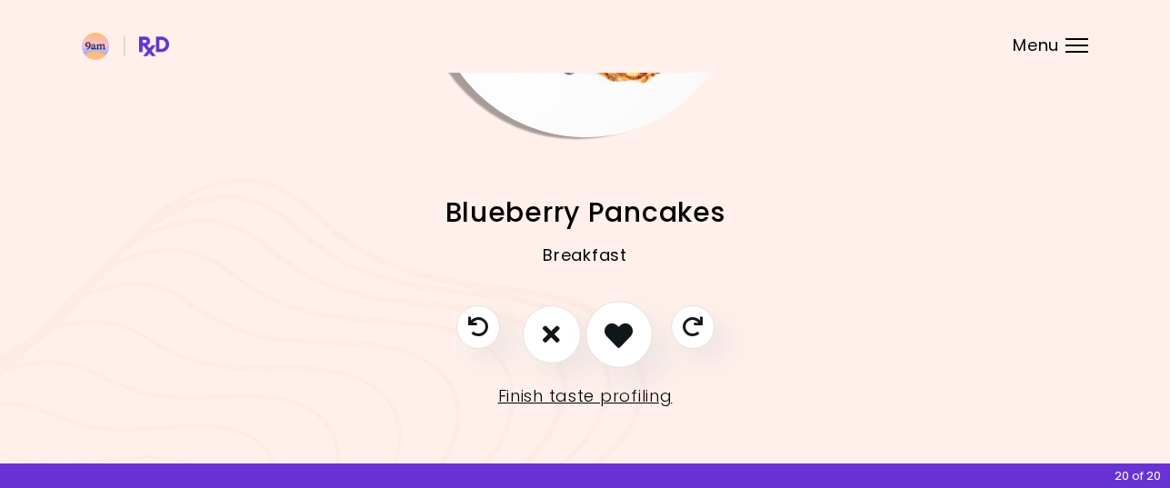
click at [620, 336] on icon "I like this recipe" at bounding box center [618, 334] width 28 height 28
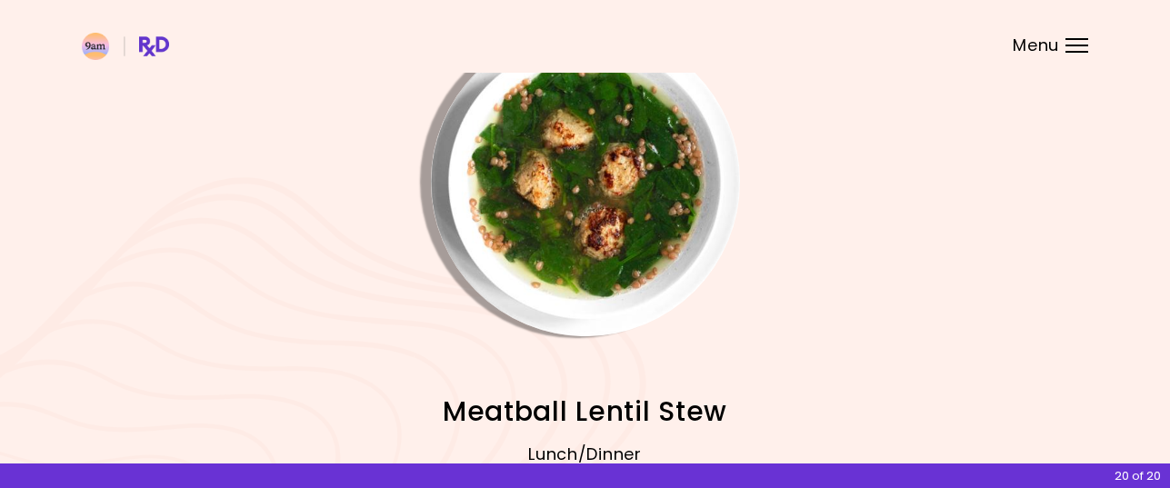
scroll to position [0, 0]
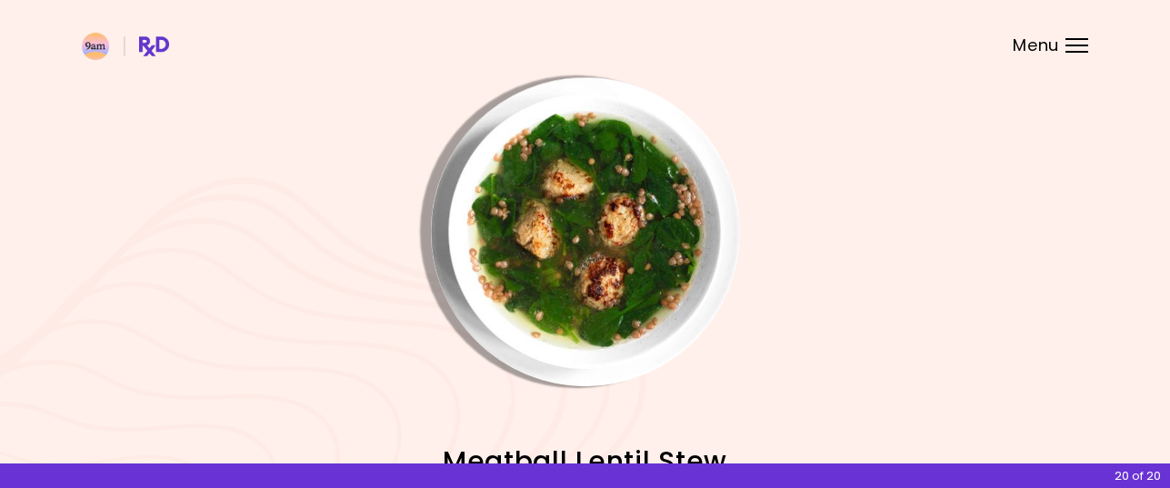
click at [617, 280] on img "Info - Meatball Lentil Stew" at bounding box center [585, 231] width 309 height 309
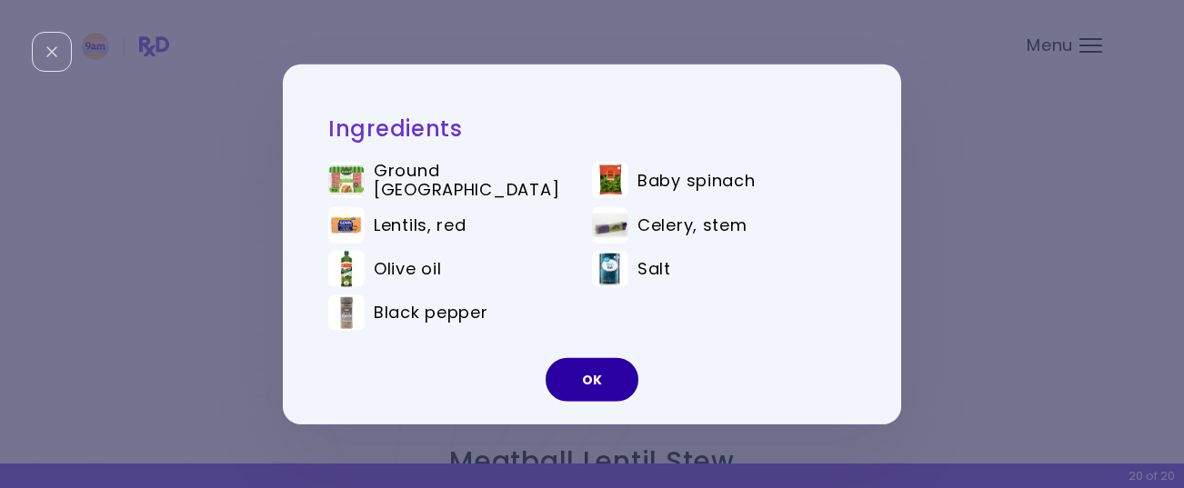
click at [601, 369] on button "OK" at bounding box center [591, 380] width 93 height 44
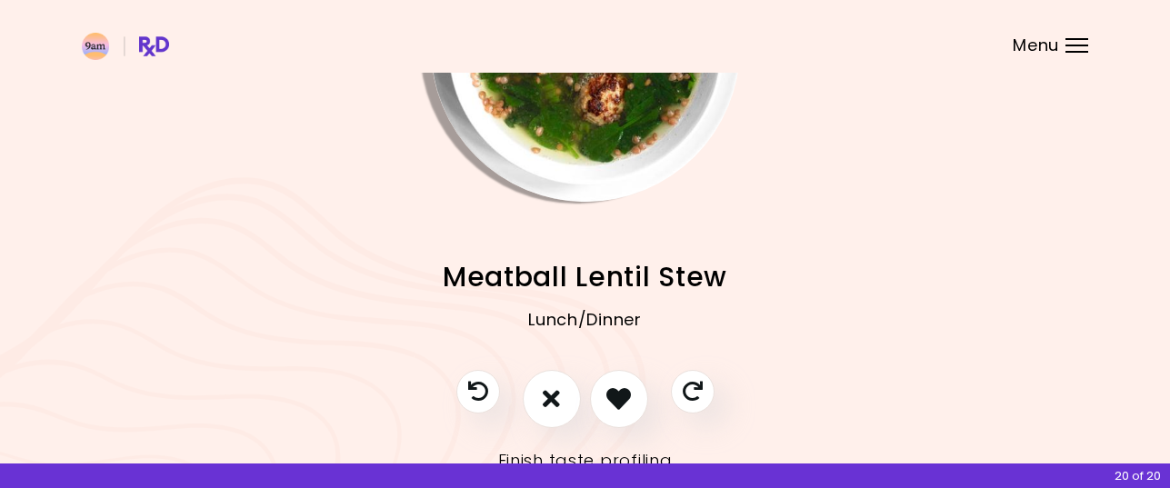
scroll to position [249, 0]
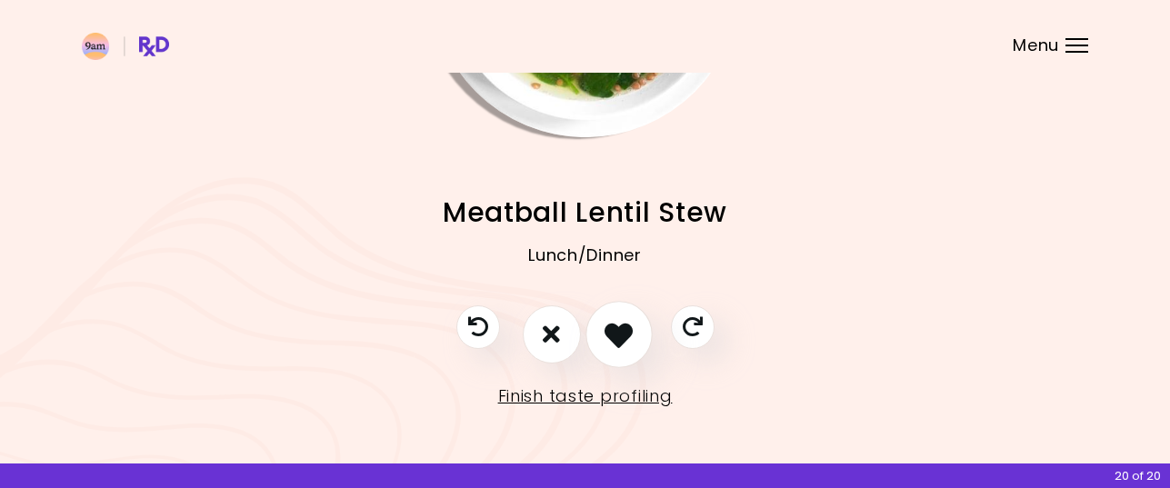
click at [618, 329] on icon "I like this recipe" at bounding box center [618, 334] width 28 height 28
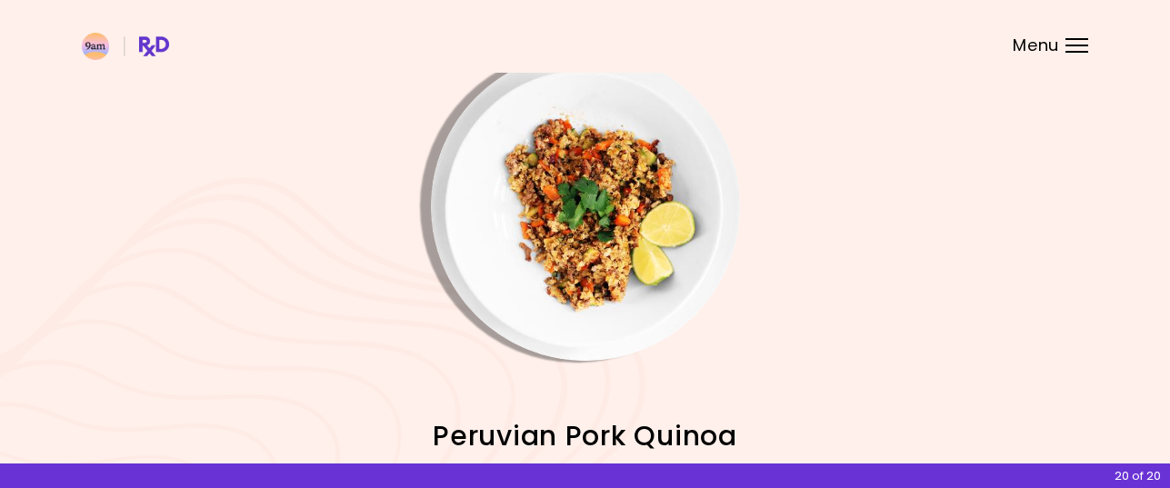
scroll to position [0, 0]
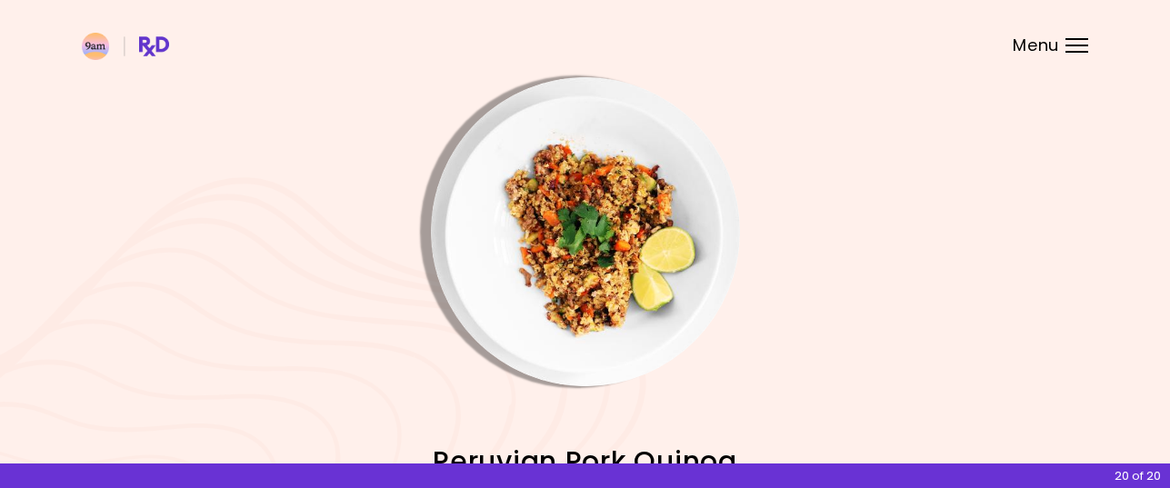
click at [604, 275] on img "Info - Peruvian Pork Quinoa" at bounding box center [585, 231] width 309 height 309
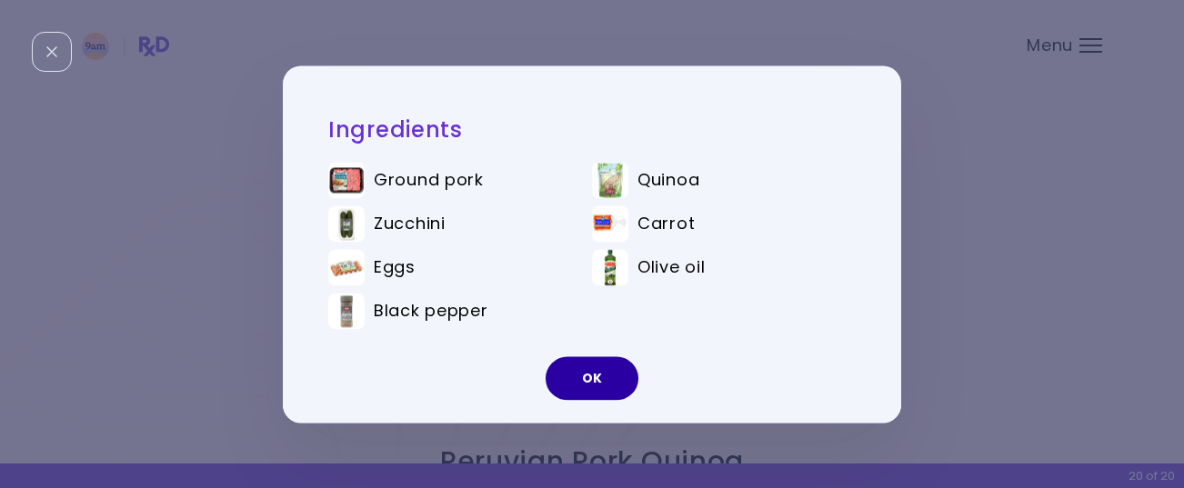
click at [604, 375] on button "OK" at bounding box center [591, 378] width 93 height 44
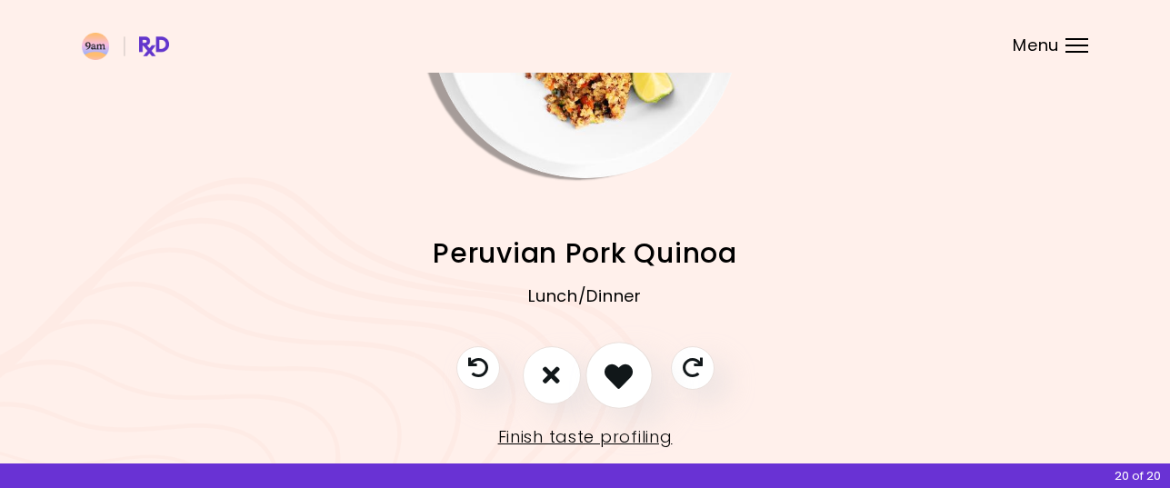
scroll to position [249, 0]
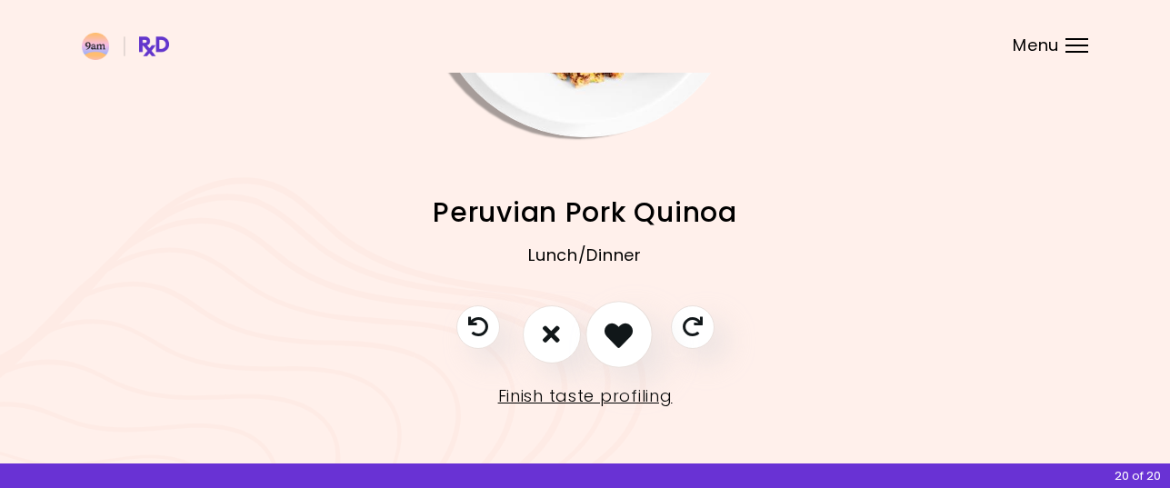
click at [628, 338] on icon "I like this recipe" at bounding box center [618, 334] width 28 height 28
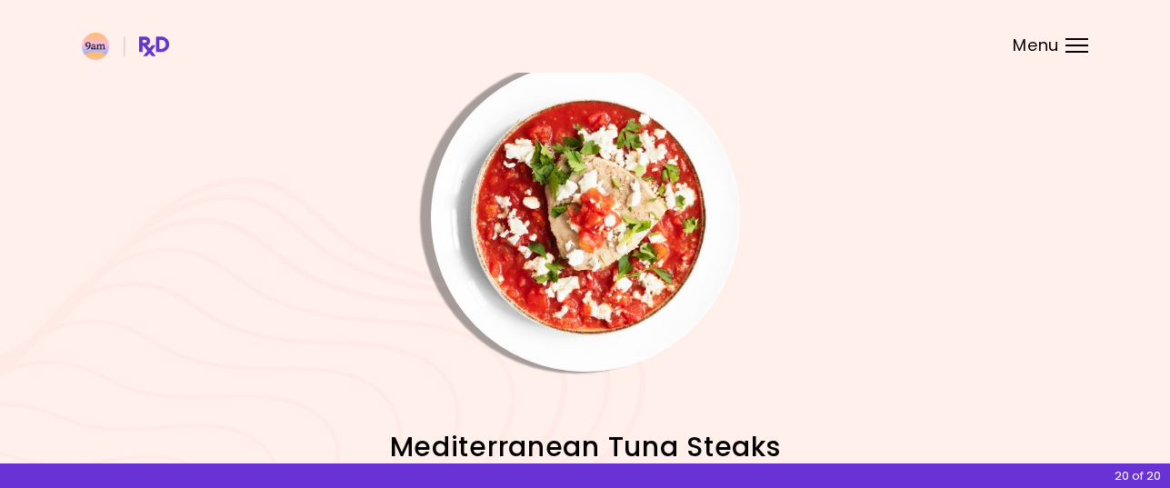
scroll to position [0, 0]
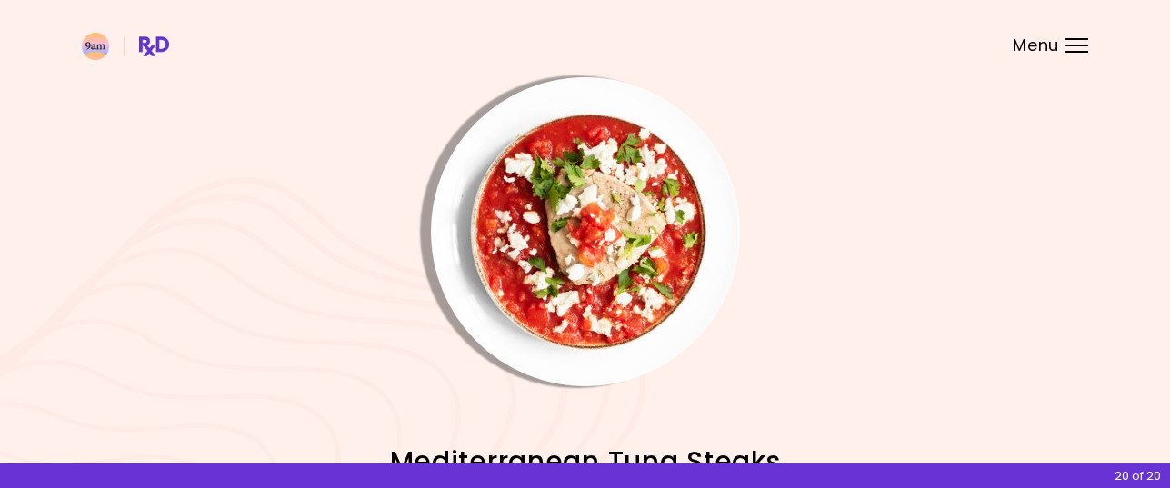
click at [633, 285] on img "Info - Mediterranean Tuna Steaks" at bounding box center [585, 231] width 309 height 309
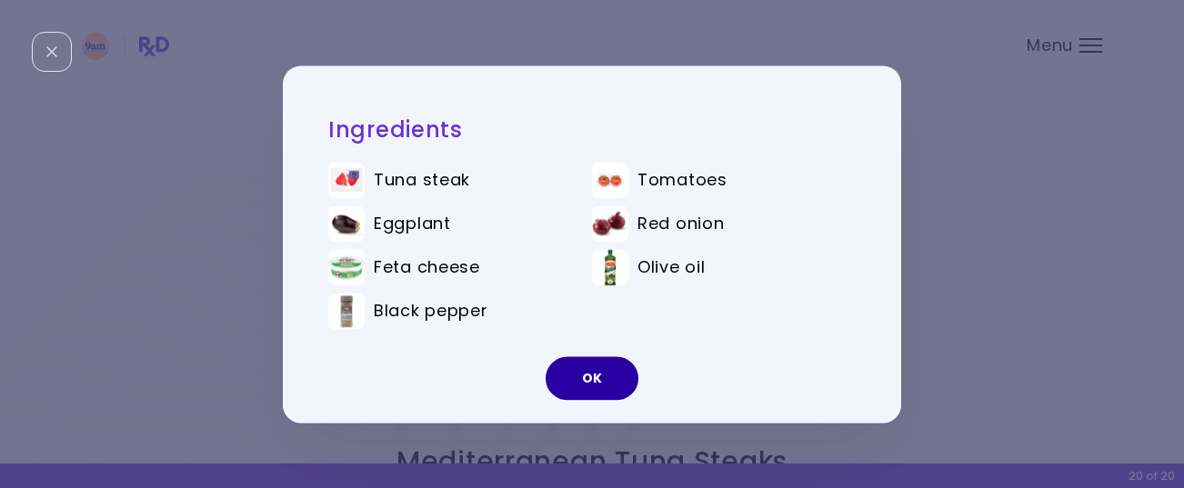
click at [611, 375] on button "OK" at bounding box center [591, 378] width 93 height 44
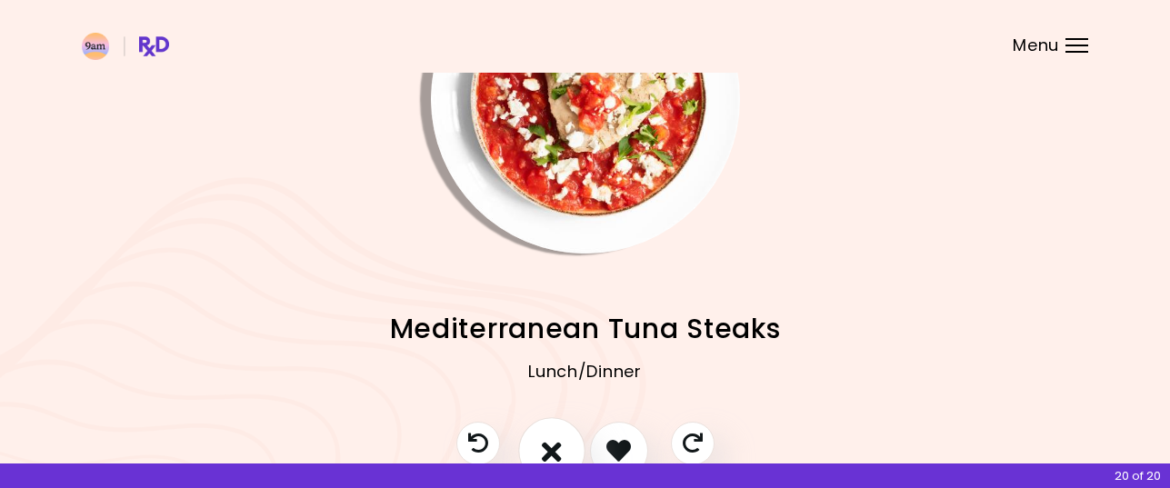
scroll to position [249, 0]
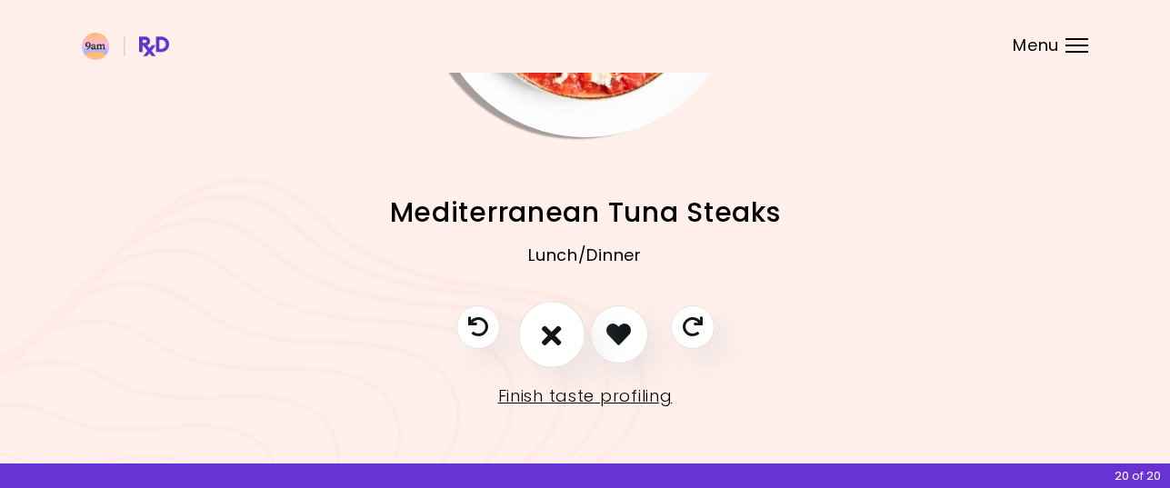
click at [553, 337] on icon "I don't like this recipe" at bounding box center [552, 334] width 20 height 28
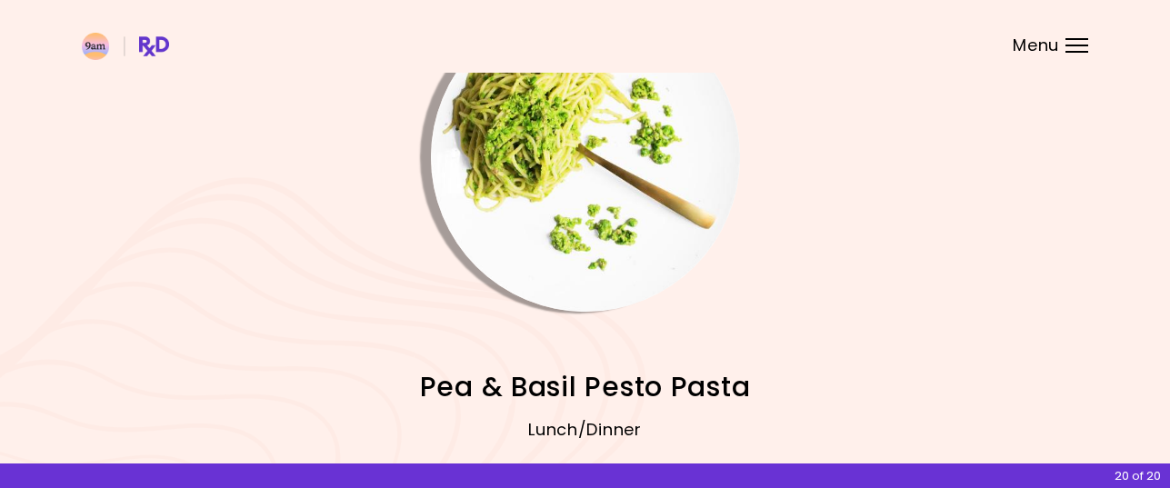
scroll to position [67, 0]
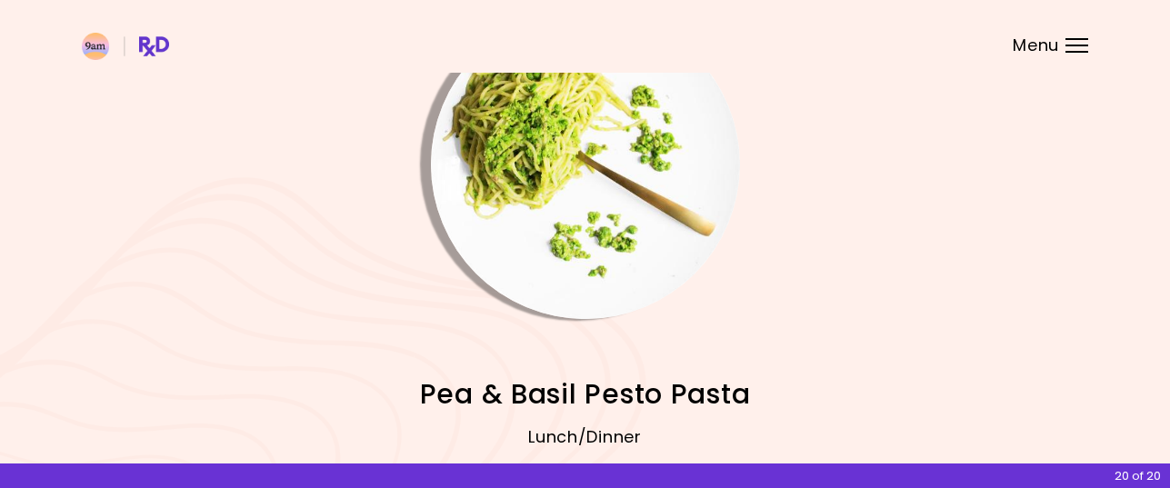
click at [596, 220] on img "Info - Pea & Basil Pesto Pasta" at bounding box center [585, 164] width 309 height 309
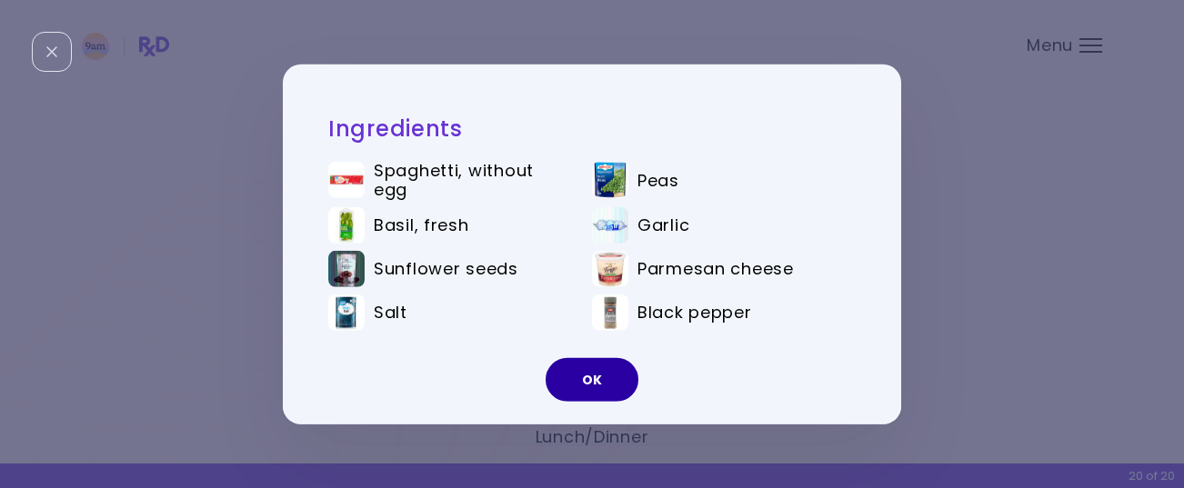
click at [588, 374] on button "OK" at bounding box center [591, 380] width 93 height 44
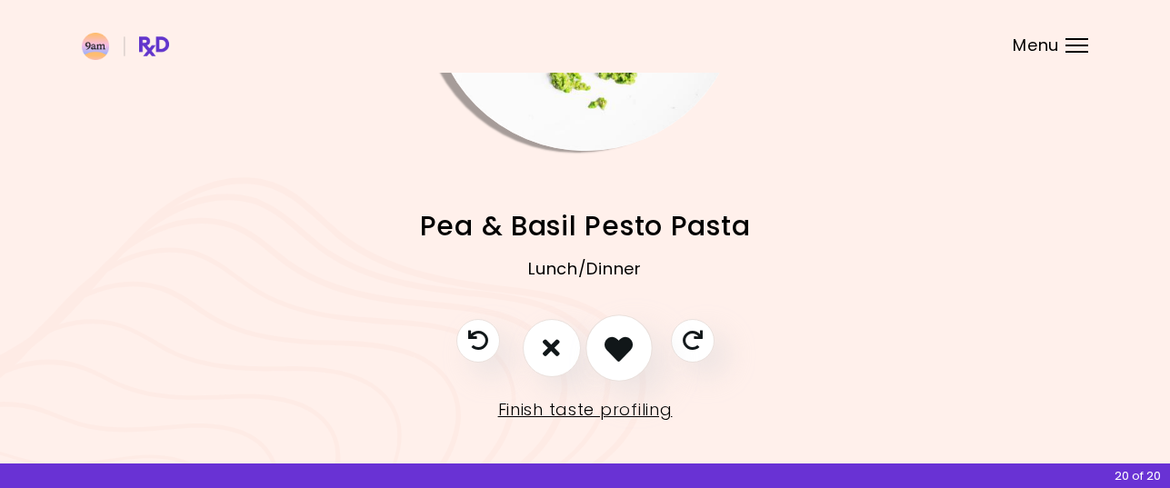
scroll to position [249, 0]
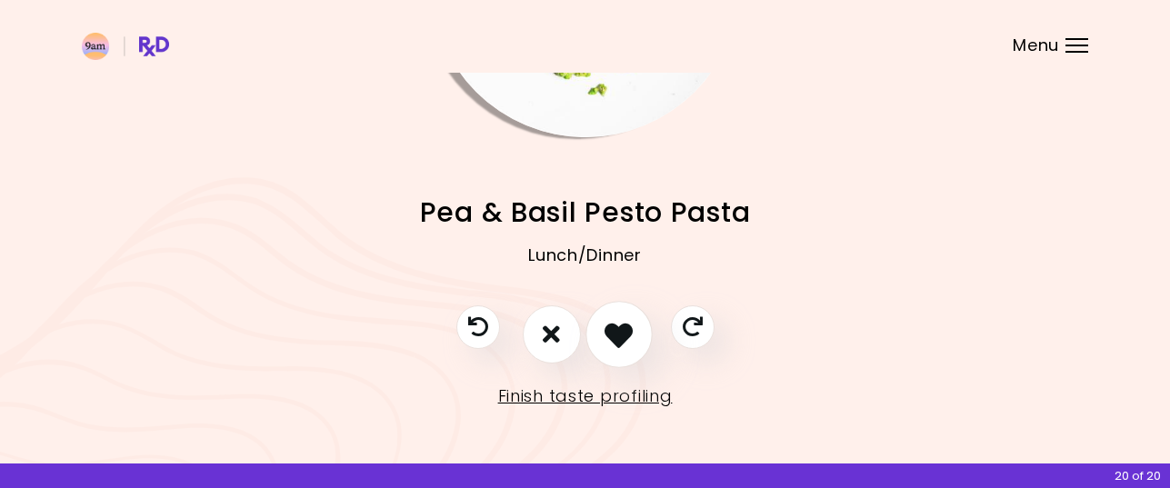
click at [616, 333] on icon "I like this recipe" at bounding box center [618, 334] width 28 height 28
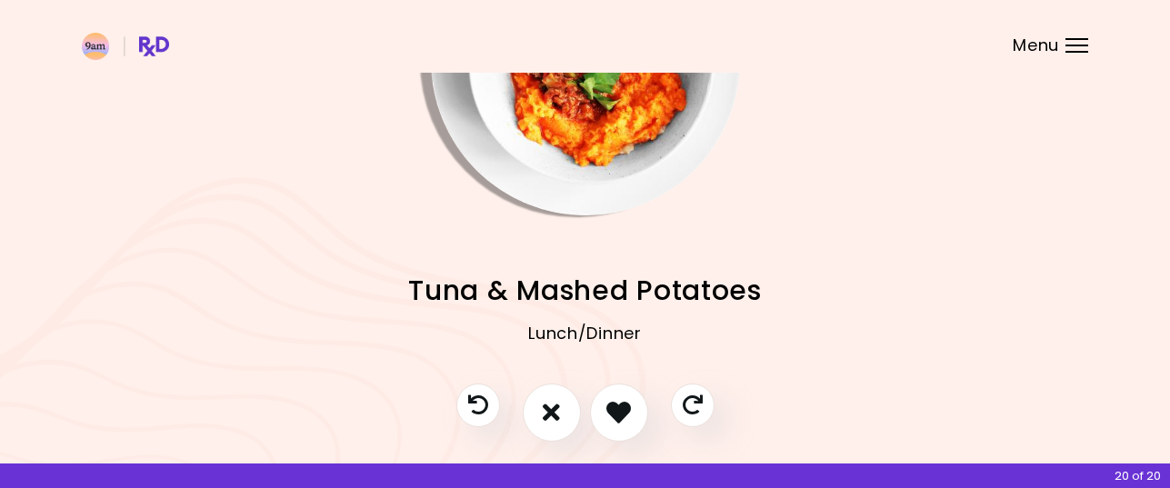
scroll to position [67, 0]
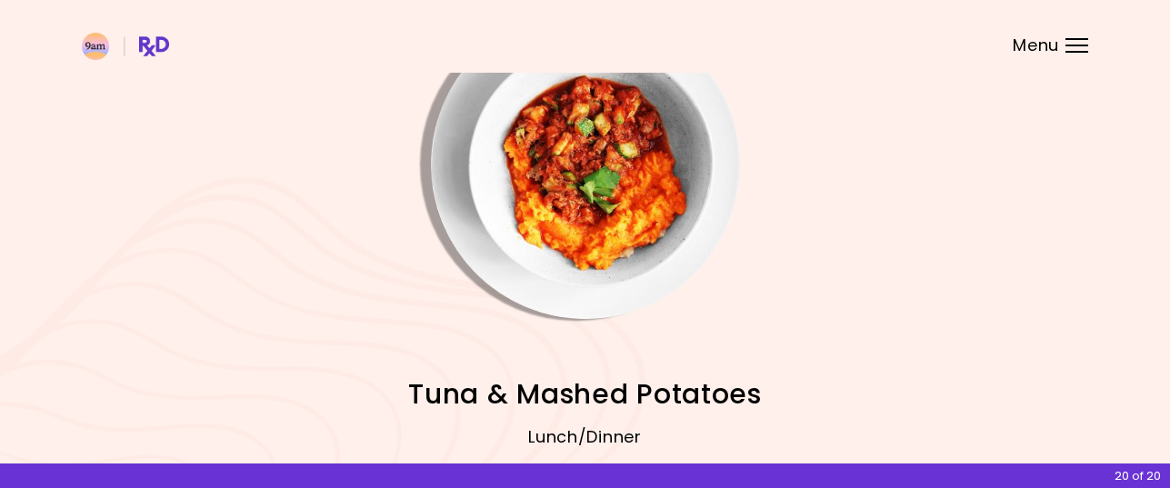
click at [595, 235] on img "Info - Tuna & Mashed Potatoes" at bounding box center [585, 164] width 309 height 309
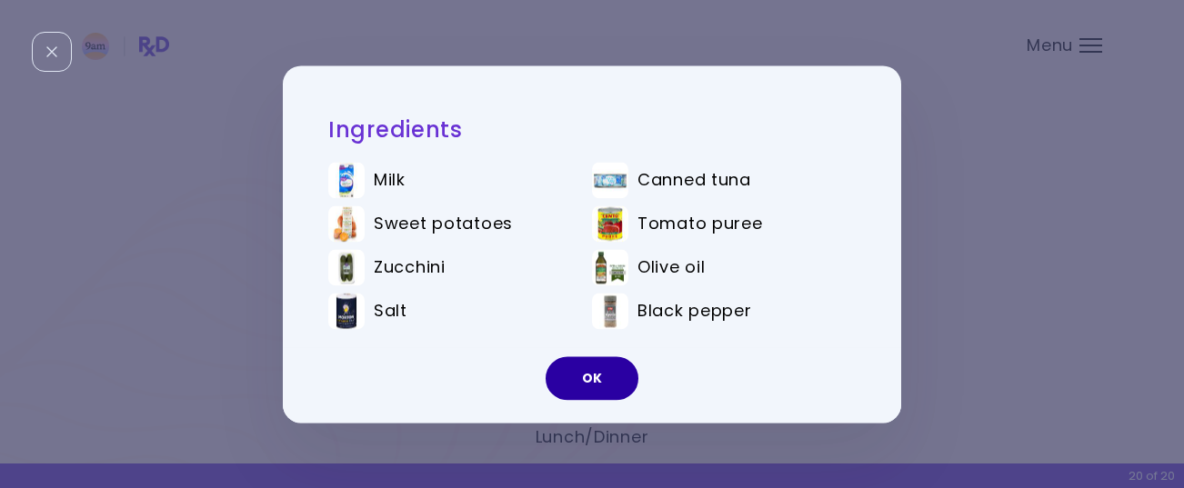
click at [600, 375] on button "OK" at bounding box center [591, 378] width 93 height 44
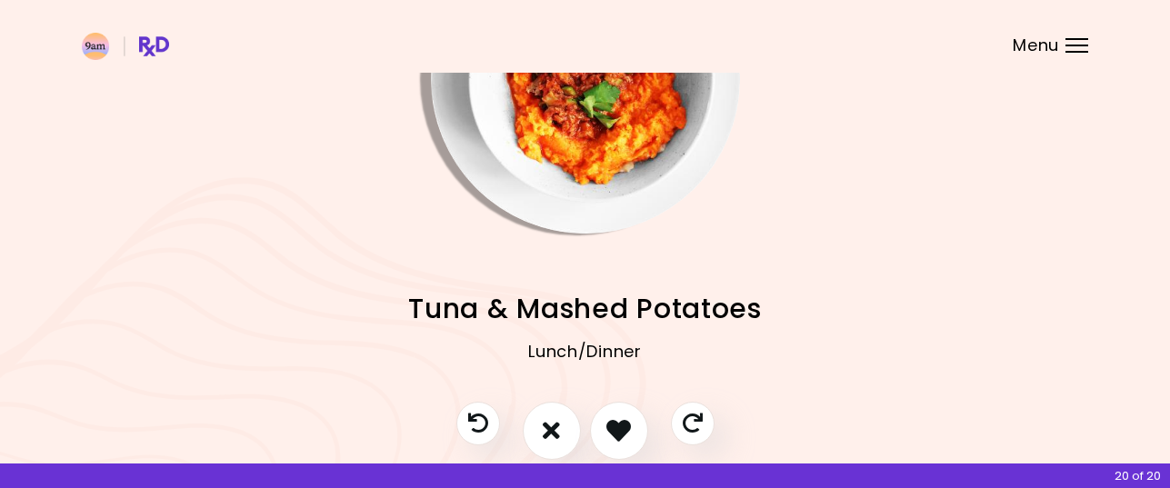
scroll to position [249, 0]
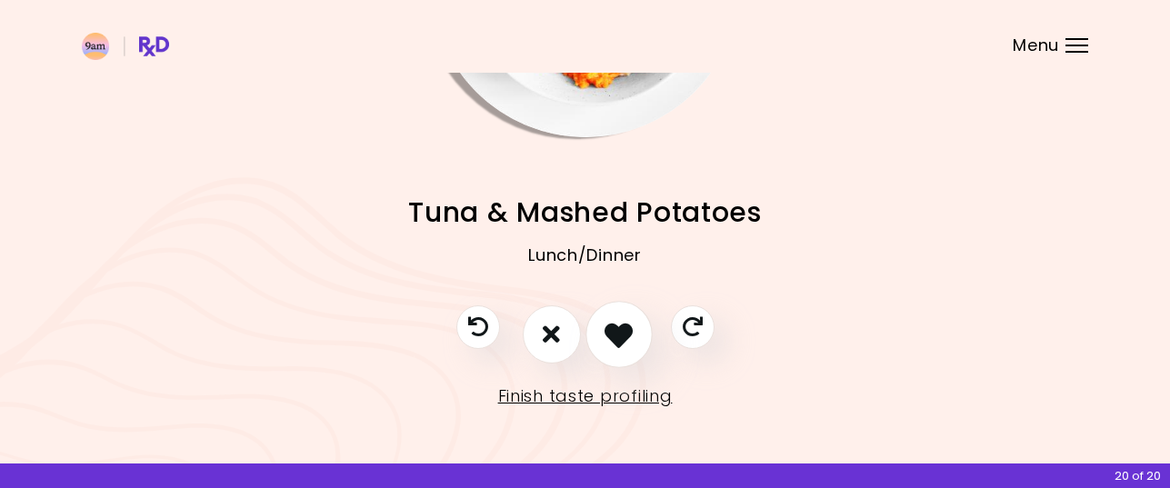
click at [615, 334] on icon "I like this recipe" at bounding box center [618, 334] width 28 height 28
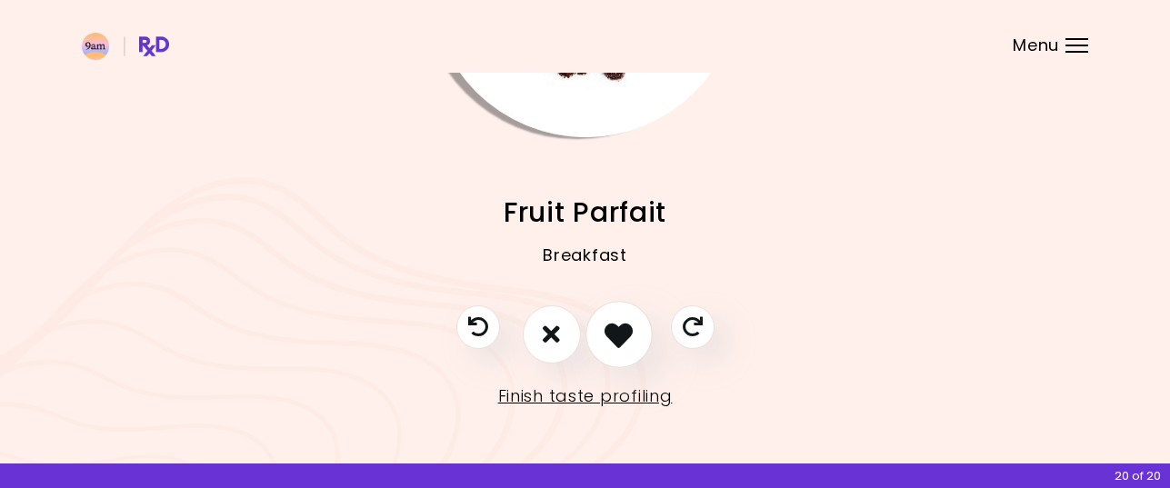
scroll to position [0, 0]
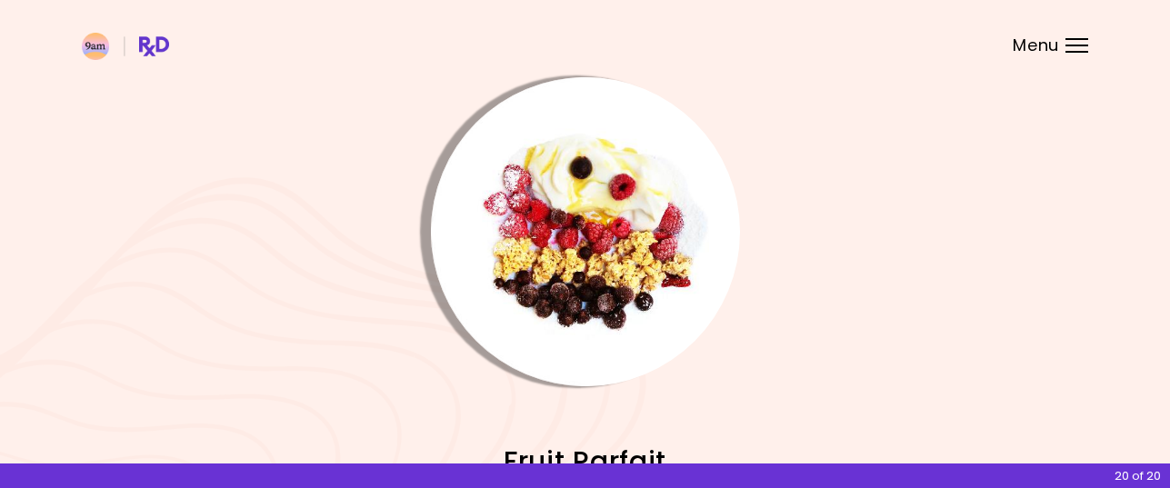
click at [604, 264] on img "Info - Fruit Parfait" at bounding box center [585, 231] width 309 height 309
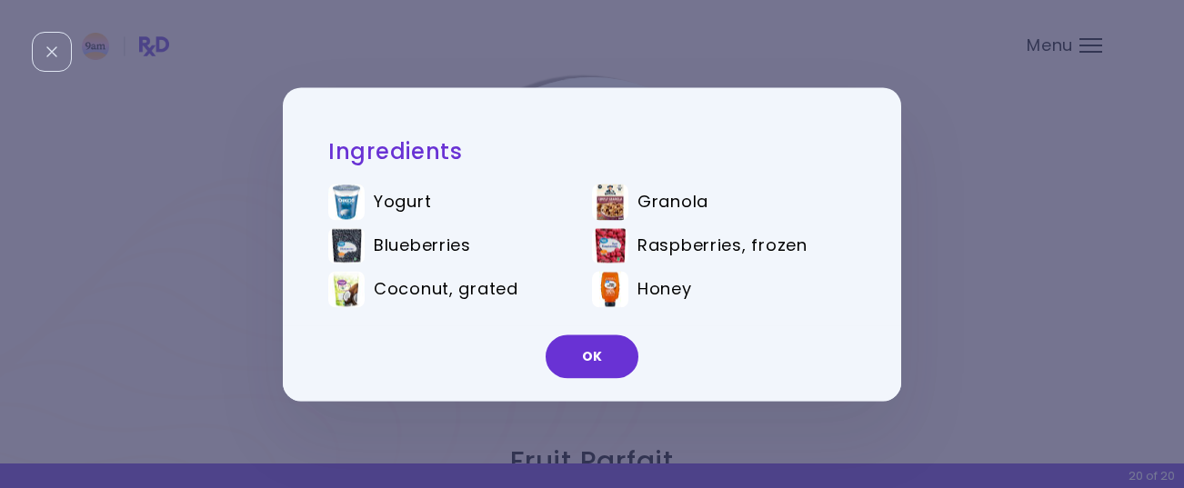
click at [602, 356] on button "OK" at bounding box center [591, 357] width 93 height 44
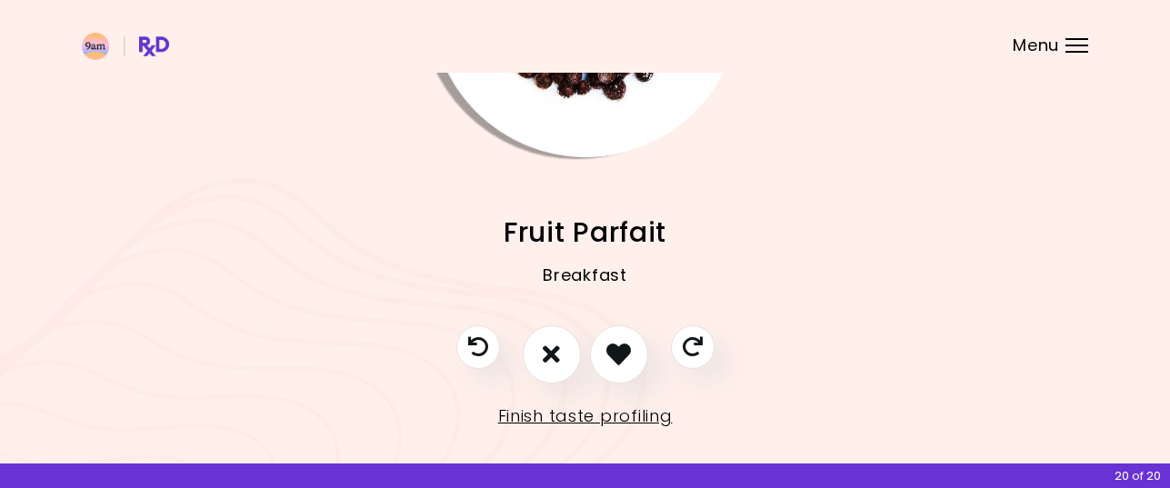
scroll to position [249, 0]
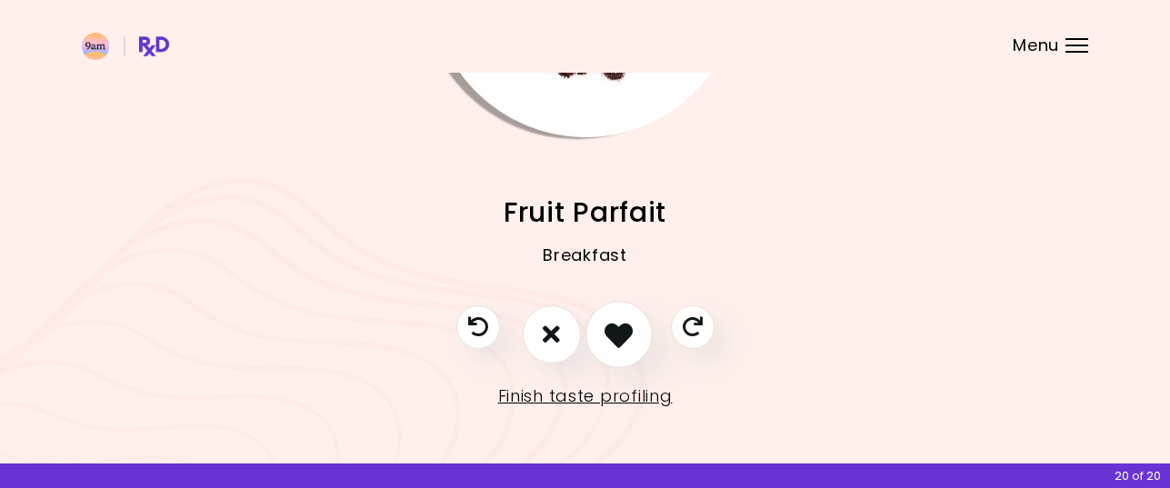
click at [614, 326] on icon "I like this recipe" at bounding box center [618, 334] width 28 height 28
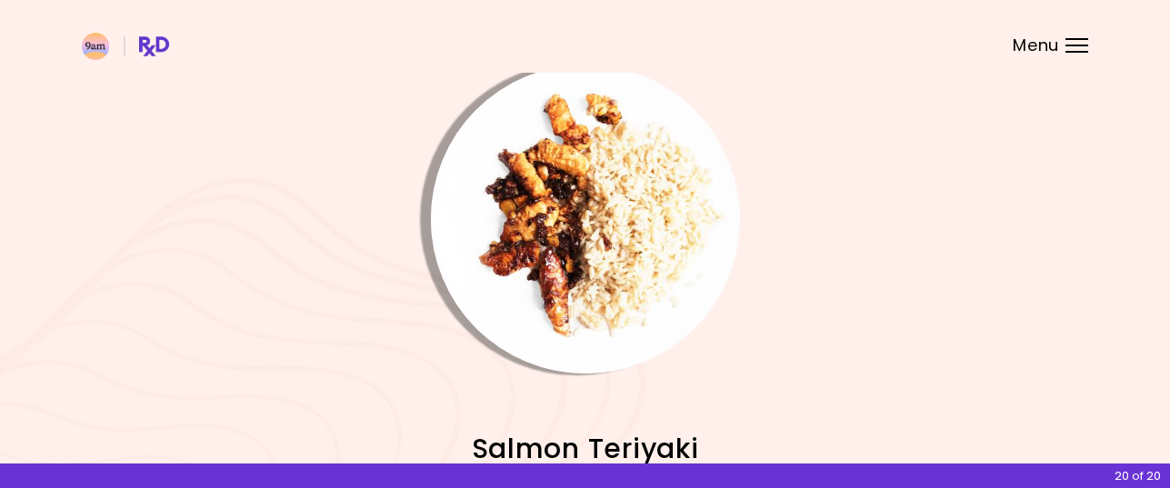
scroll to position [0, 0]
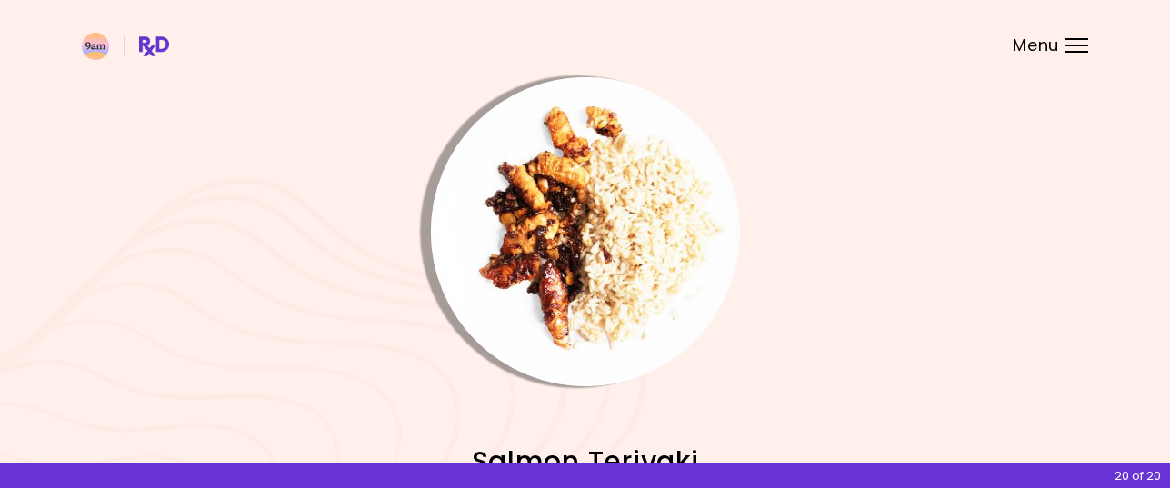
click at [608, 270] on img "Info - Salmon Teriyaki" at bounding box center [585, 231] width 309 height 309
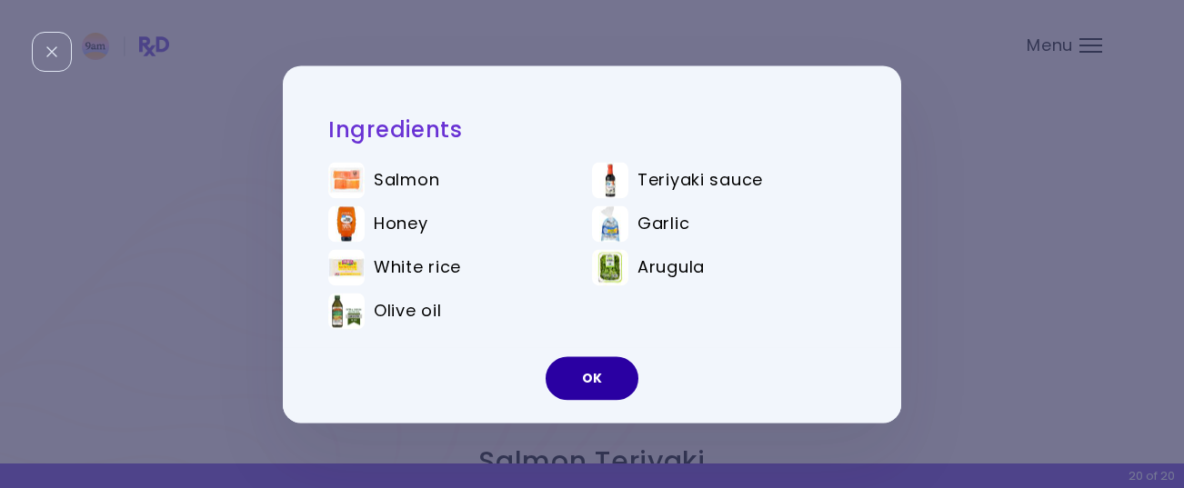
click at [603, 375] on button "OK" at bounding box center [591, 378] width 93 height 44
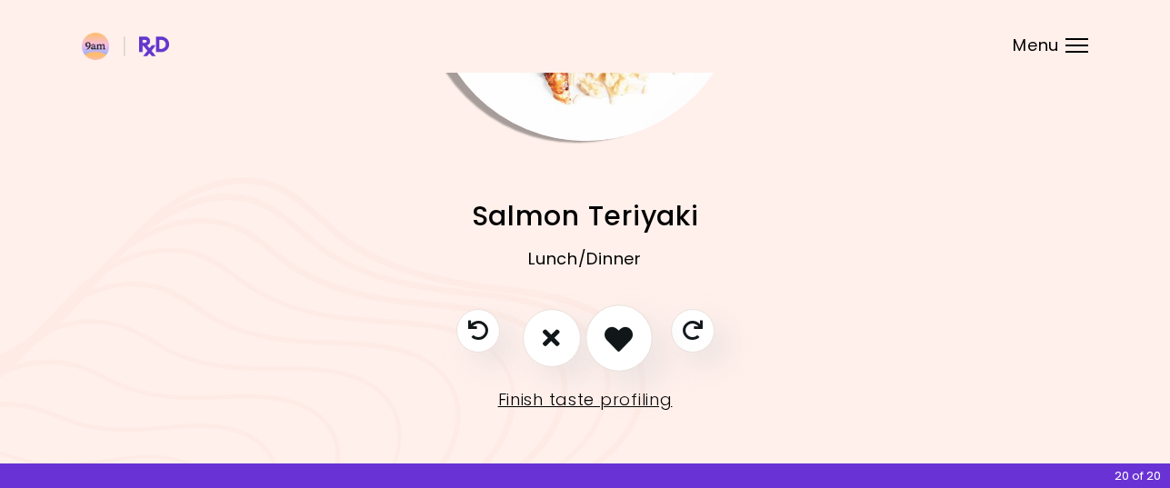
scroll to position [249, 0]
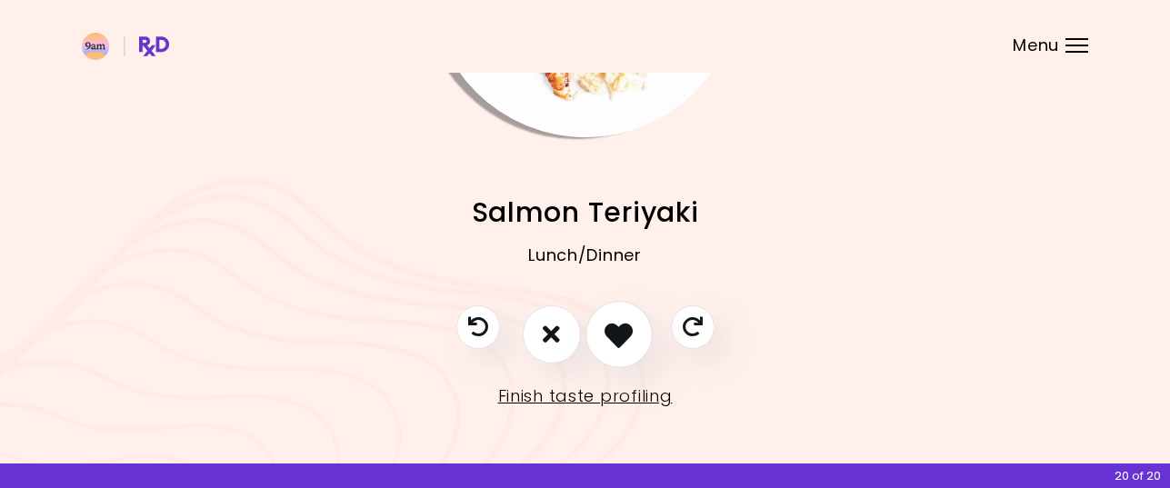
click at [624, 337] on icon "I like this recipe" at bounding box center [618, 334] width 28 height 28
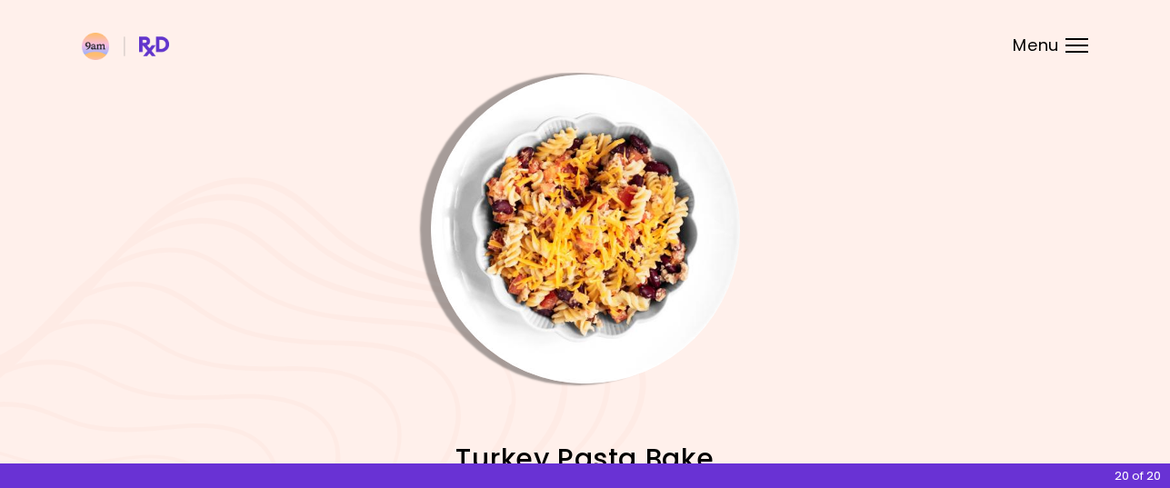
scroll to position [0, 0]
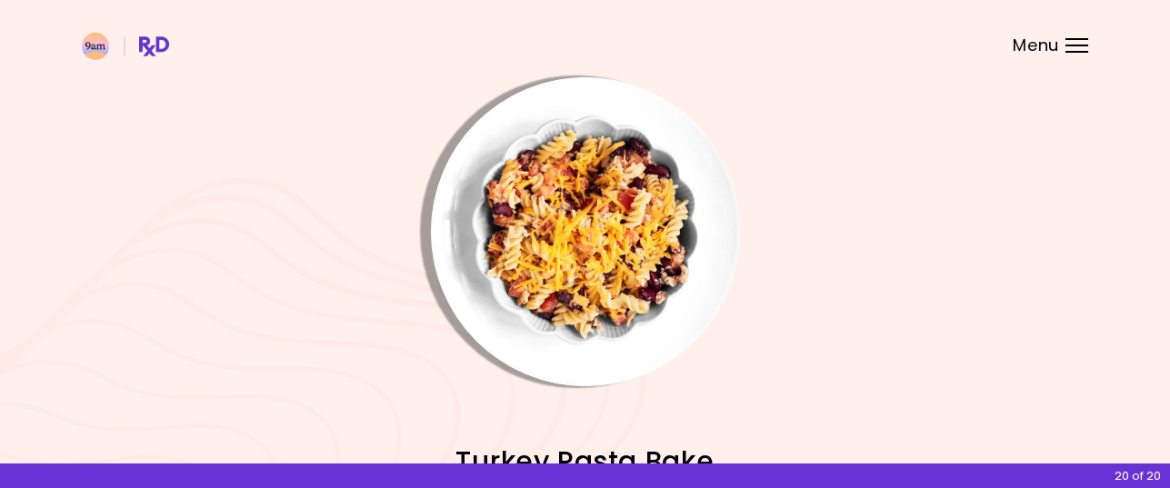
click at [592, 265] on img "Info - Turkey Pasta Bake" at bounding box center [585, 231] width 309 height 309
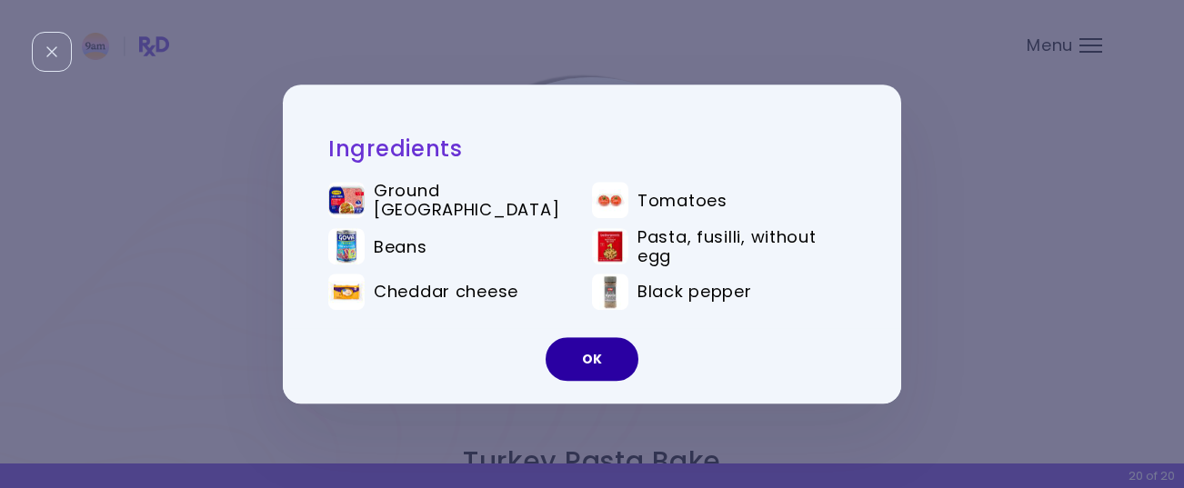
click at [603, 345] on button "OK" at bounding box center [591, 359] width 93 height 44
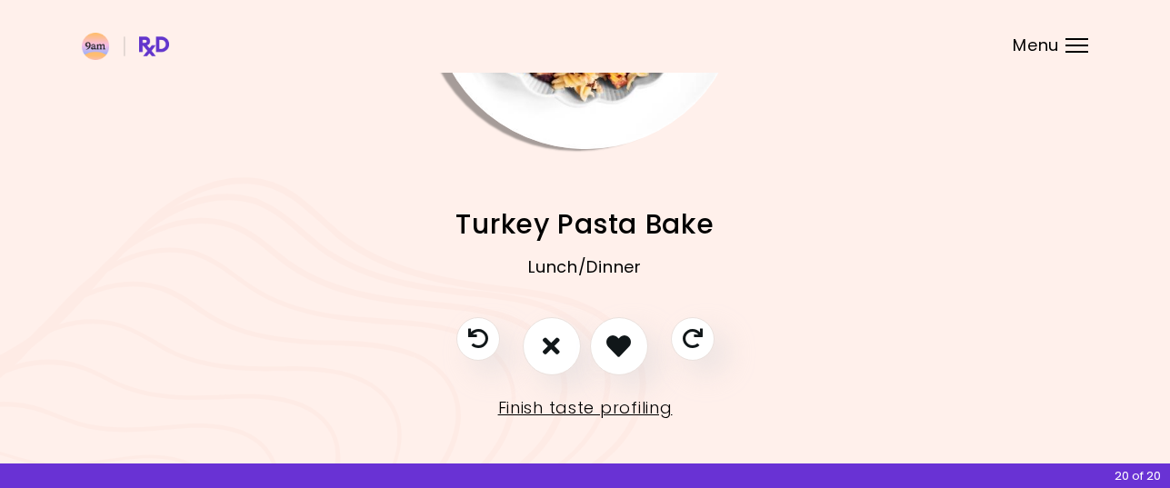
scroll to position [249, 0]
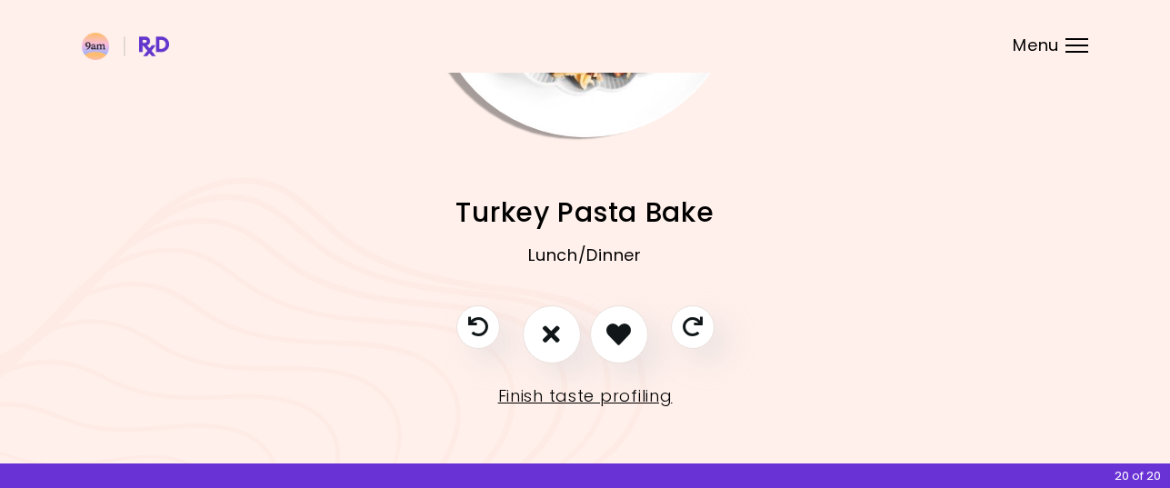
click at [620, 328] on icon "I like this recipe" at bounding box center [618, 334] width 25 height 25
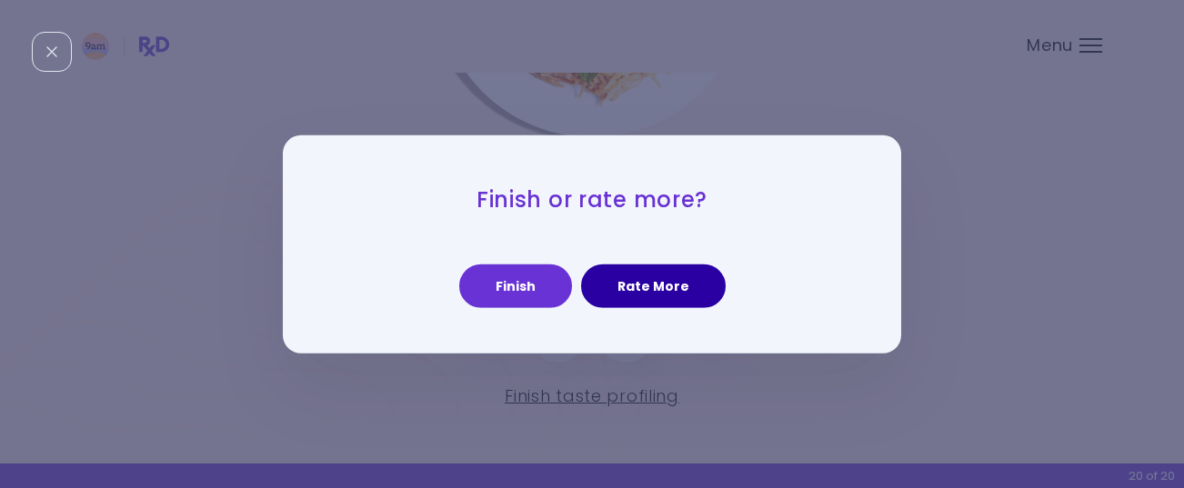
click at [651, 279] on button "Rate More" at bounding box center [653, 287] width 145 height 44
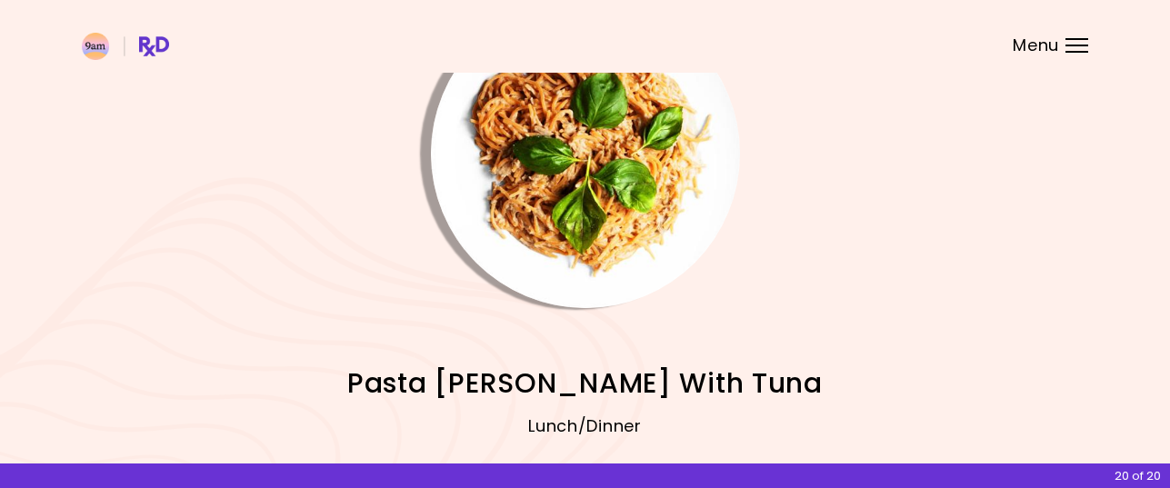
scroll to position [67, 0]
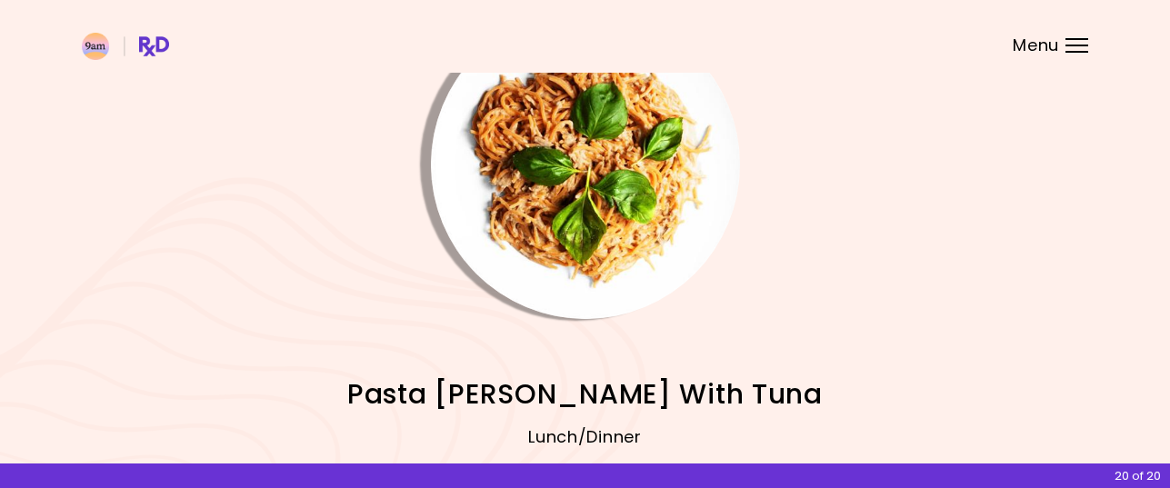
click at [614, 205] on img "Info - Pasta Alfredo With Tuna" at bounding box center [585, 164] width 309 height 309
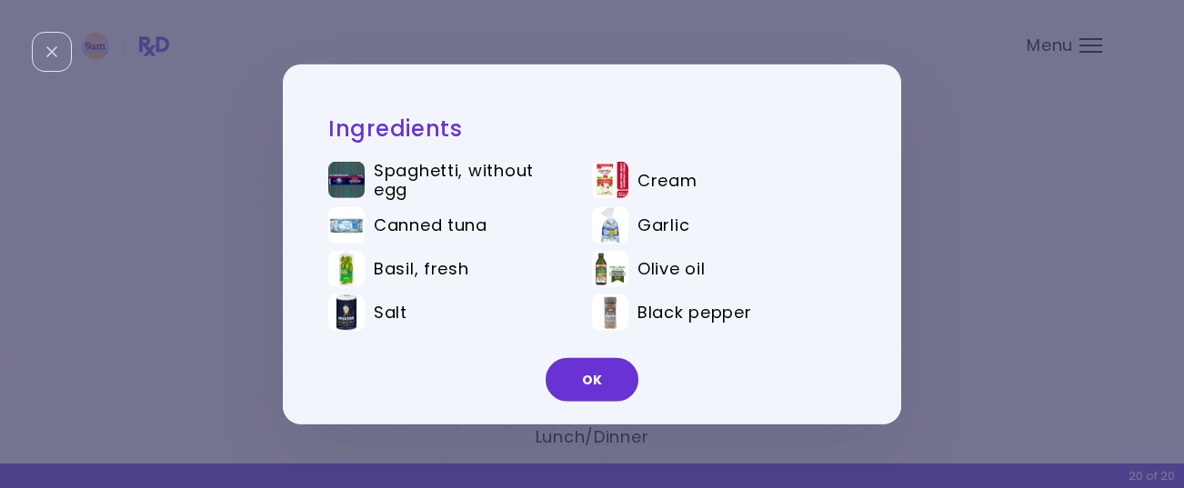
drag, startPoint x: 604, startPoint y: 376, endPoint x: 603, endPoint y: 360, distance: 16.4
click at [604, 375] on button "OK" at bounding box center [591, 380] width 93 height 44
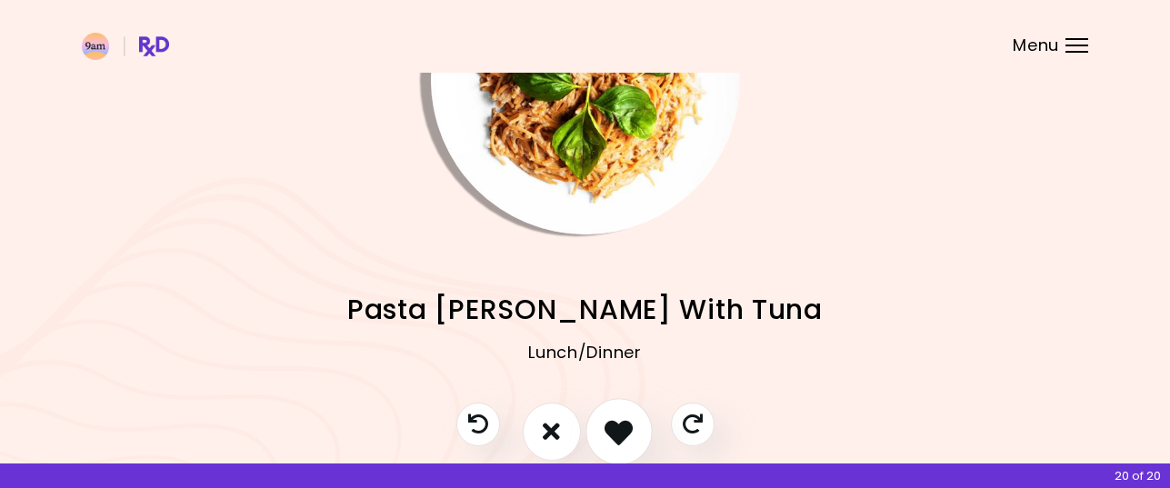
scroll to position [249, 0]
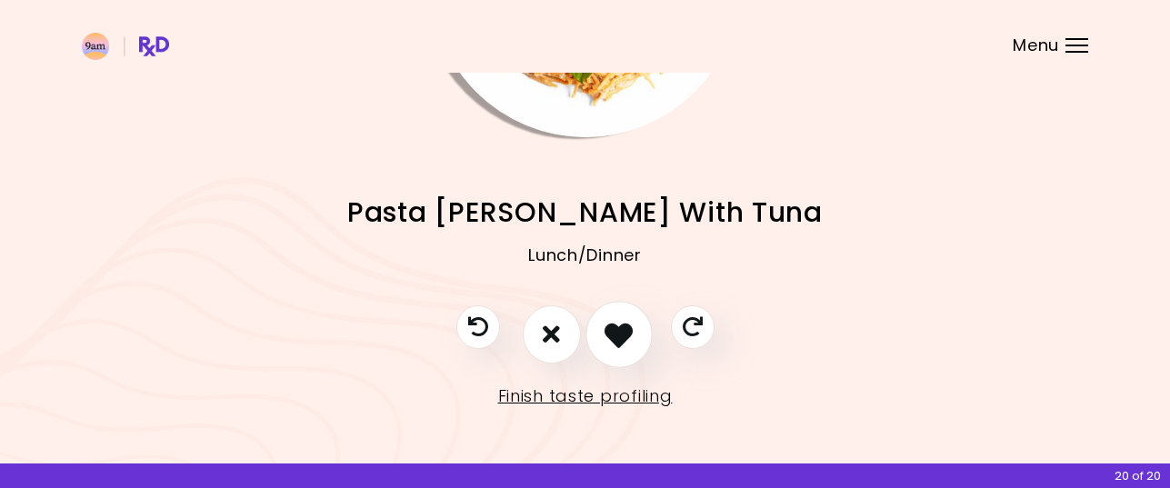
click at [620, 335] on icon "I like this recipe" at bounding box center [618, 334] width 28 height 28
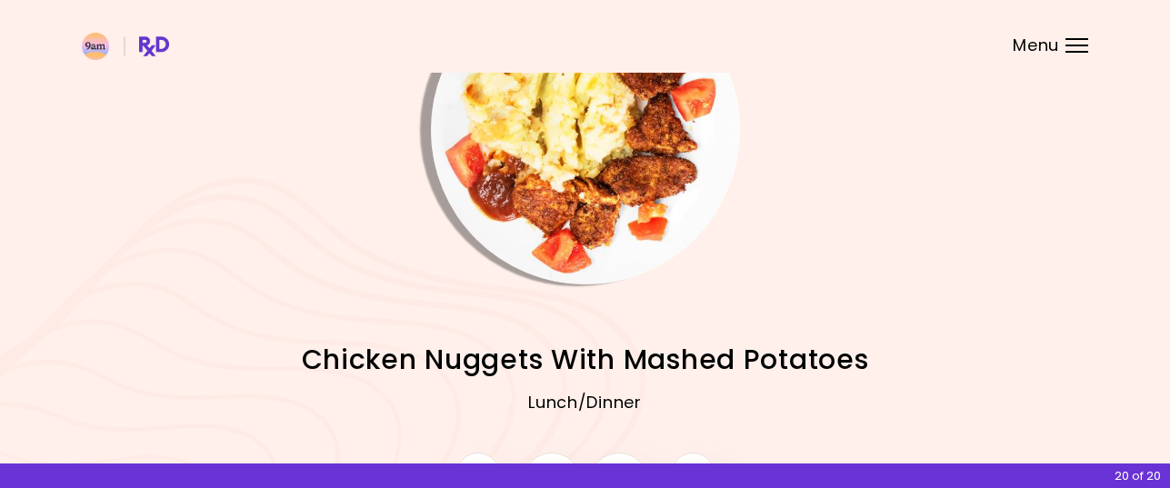
scroll to position [67, 0]
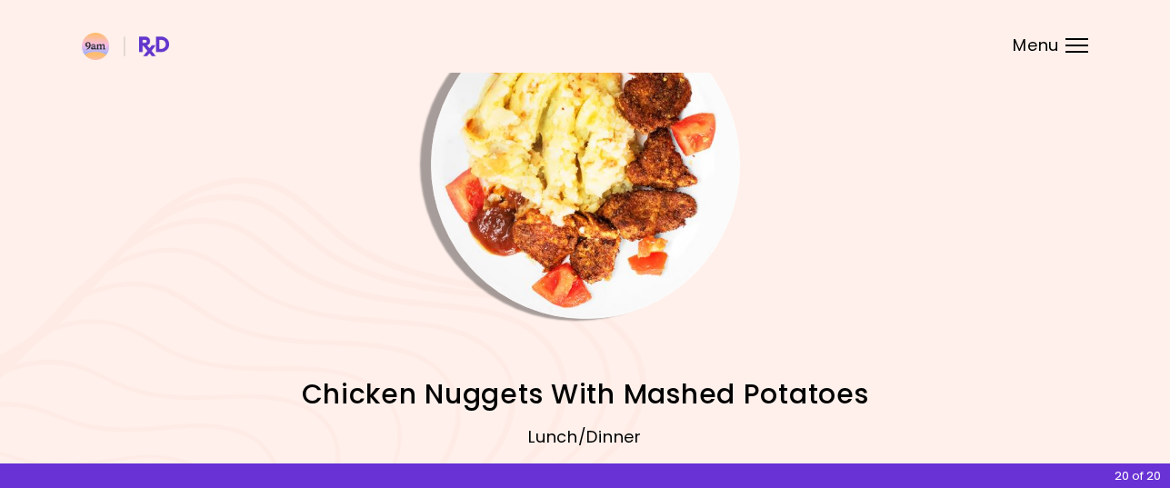
click at [590, 214] on img "Info - Chicken Nuggets With Mashed Potatoes" at bounding box center [585, 164] width 309 height 309
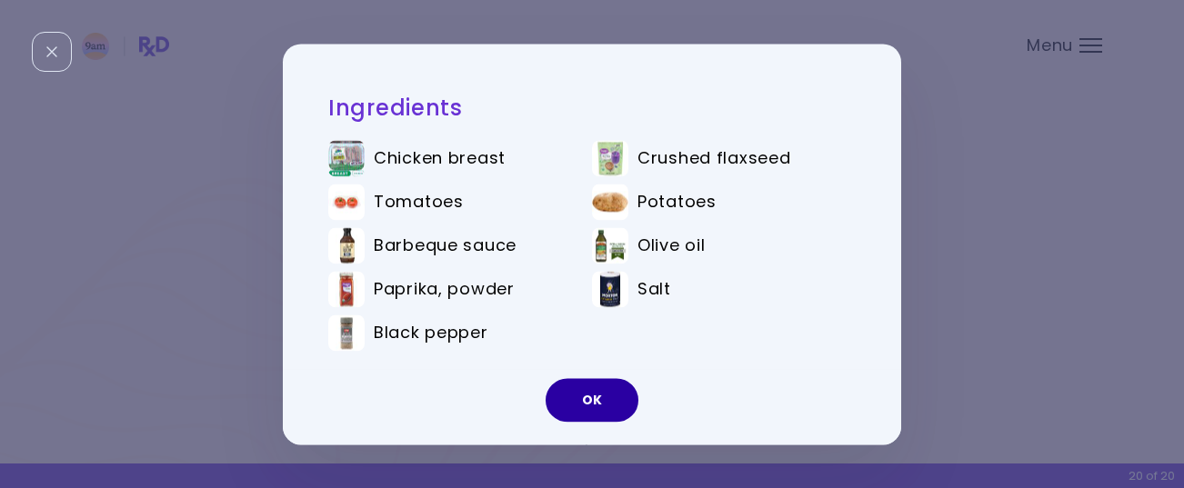
click at [586, 391] on button "OK" at bounding box center [591, 400] width 93 height 44
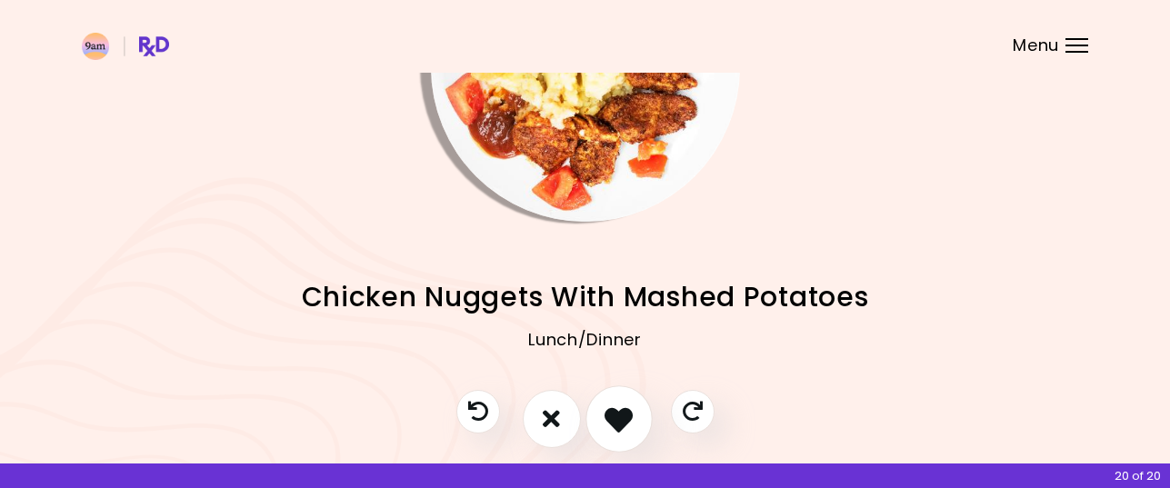
scroll to position [249, 0]
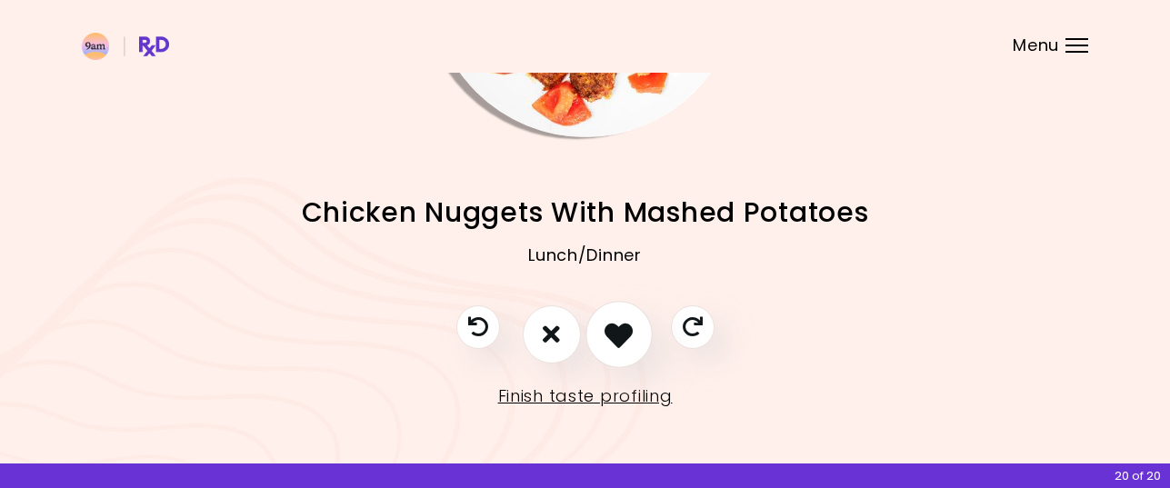
click at [626, 335] on icon "I like this recipe" at bounding box center [618, 334] width 28 height 28
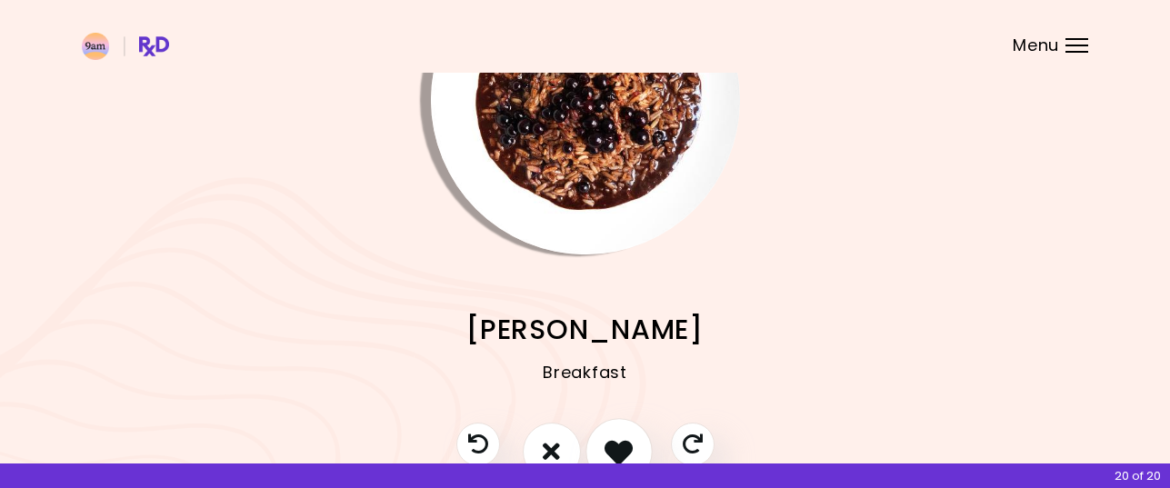
scroll to position [0, 0]
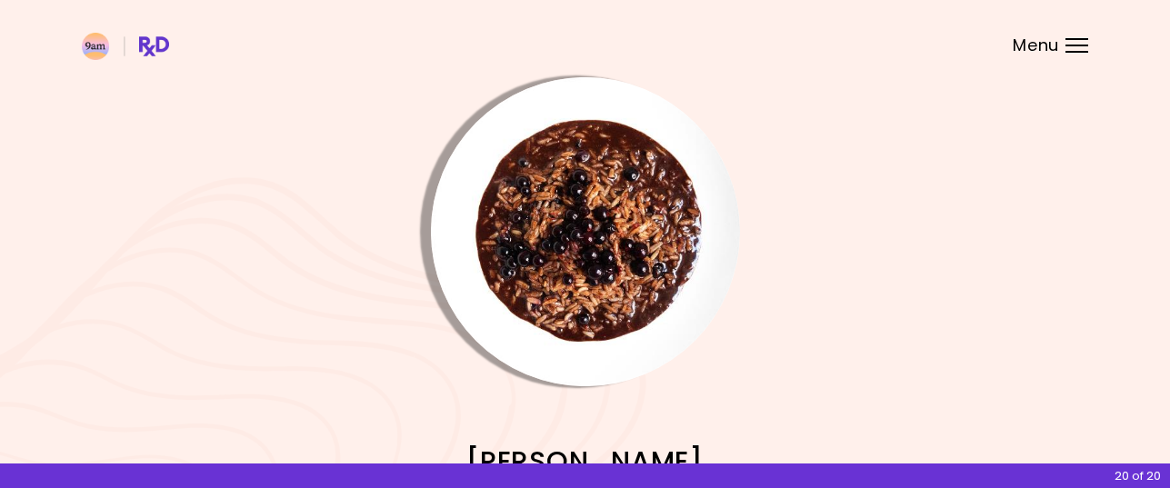
click at [618, 274] on img "Info - Choco Berry Risotto" at bounding box center [585, 231] width 309 height 309
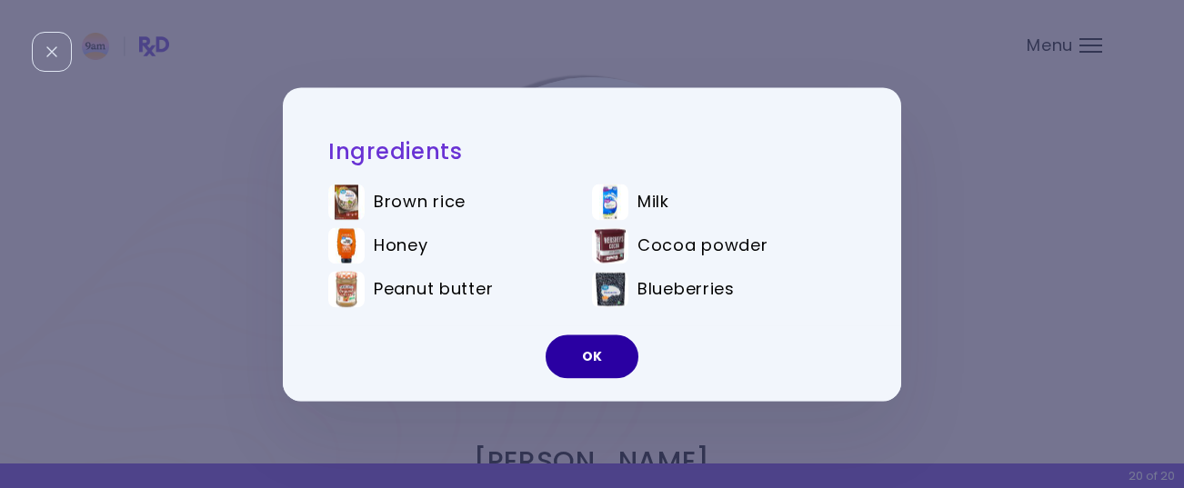
click at [602, 355] on button "OK" at bounding box center [591, 357] width 93 height 44
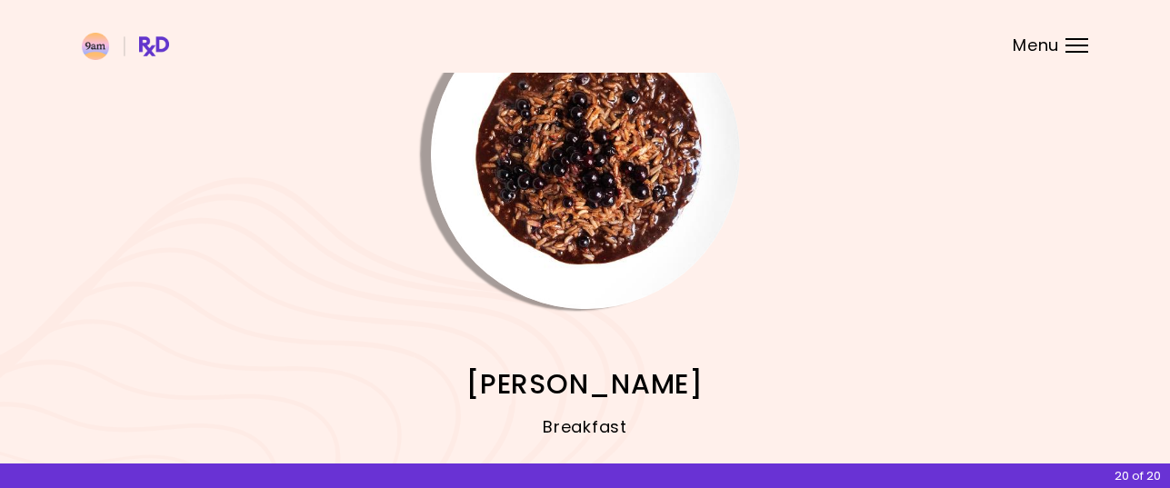
scroll to position [182, 0]
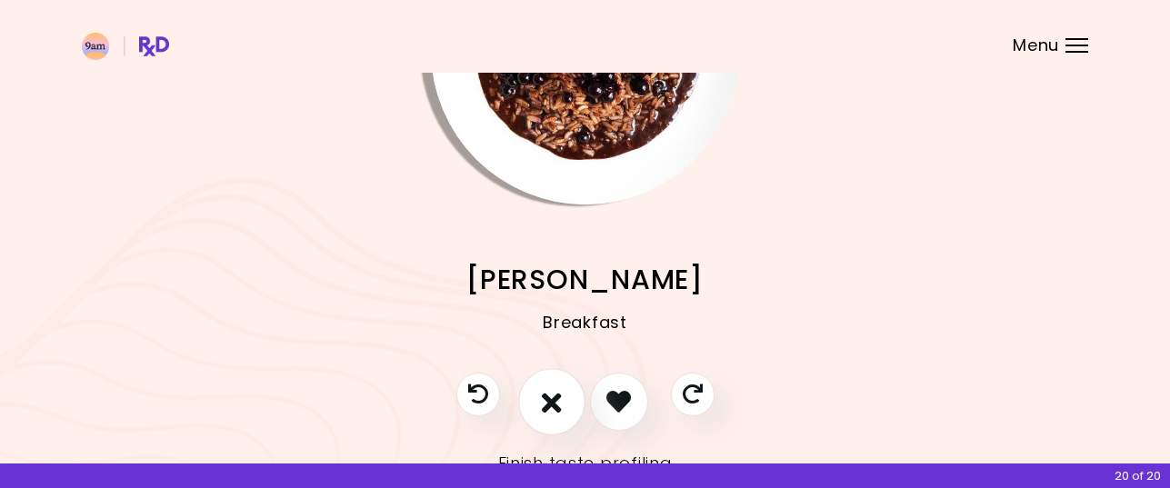
click at [554, 407] on icon "I don't like this recipe" at bounding box center [552, 401] width 20 height 28
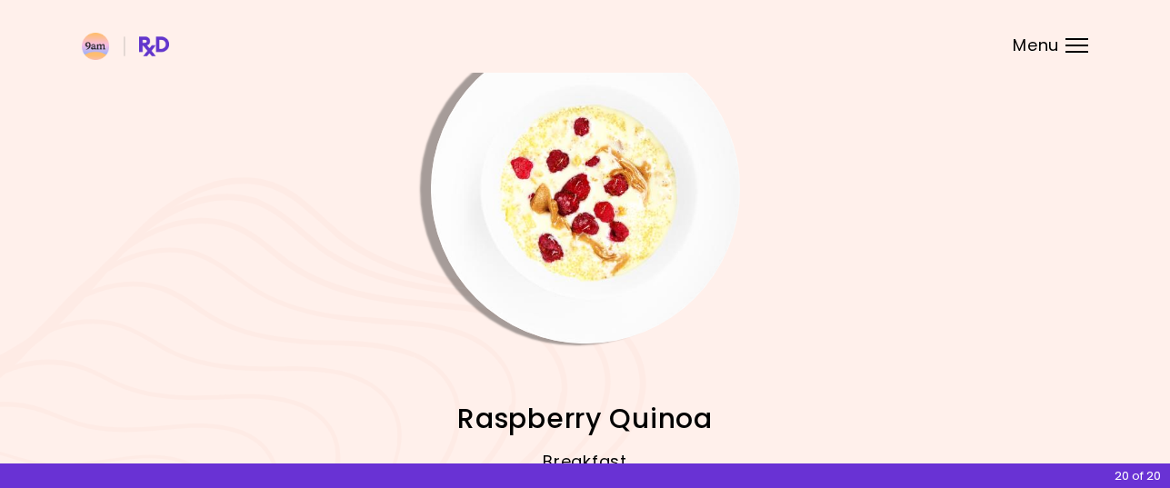
scroll to position [0, 0]
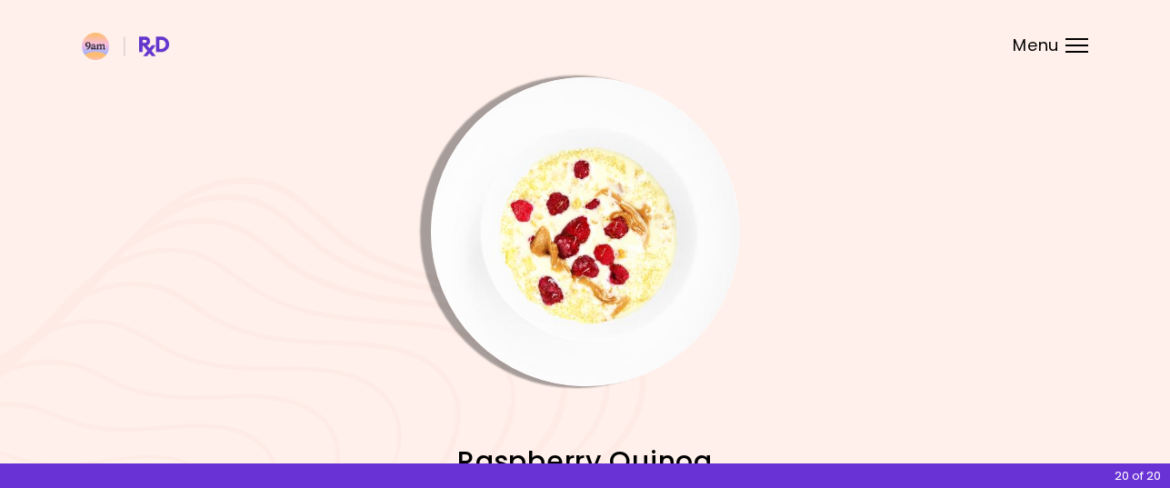
click at [604, 287] on img "Info - Raspberry Quinoa" at bounding box center [585, 231] width 309 height 309
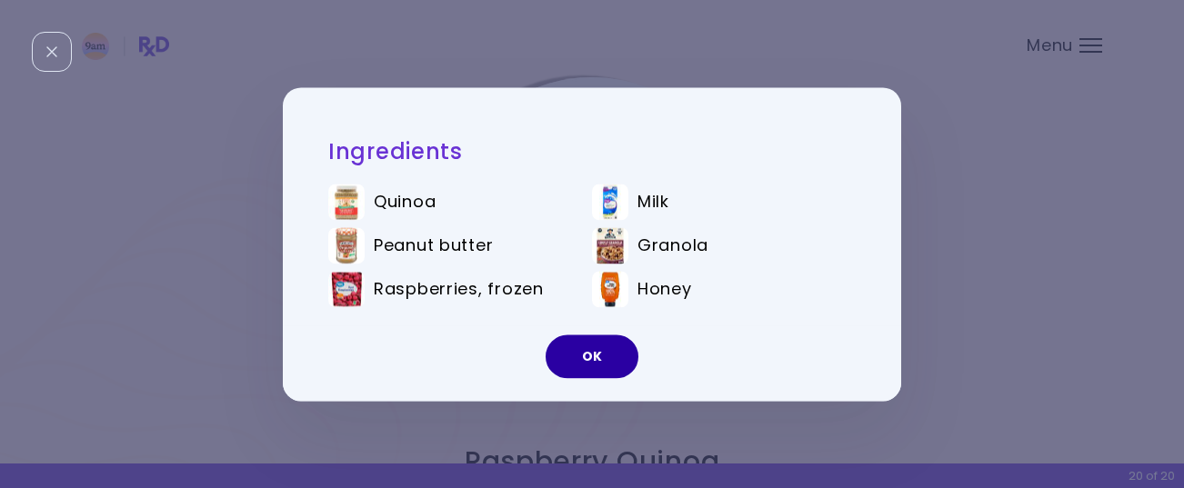
click at [604, 347] on button "OK" at bounding box center [591, 357] width 93 height 44
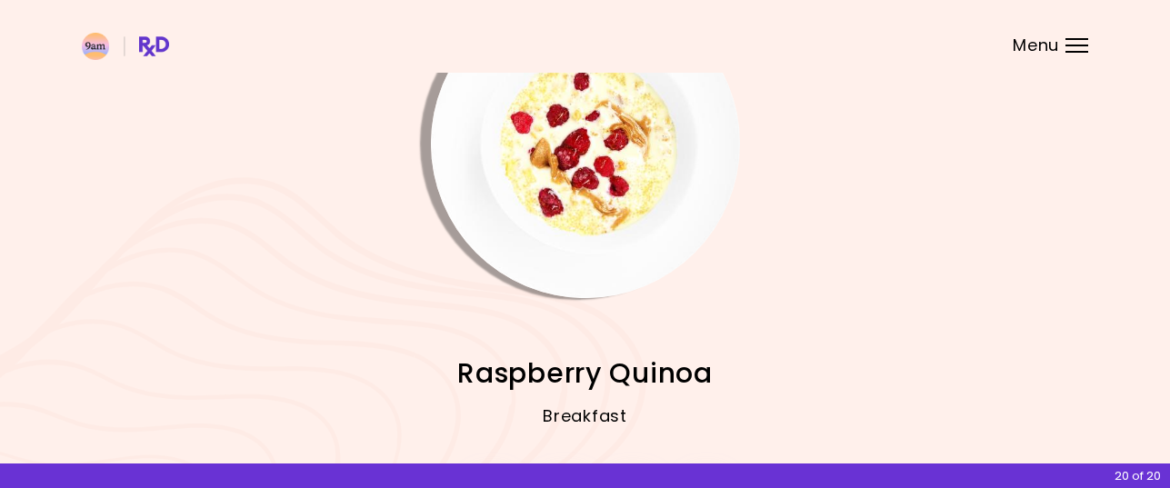
scroll to position [182, 0]
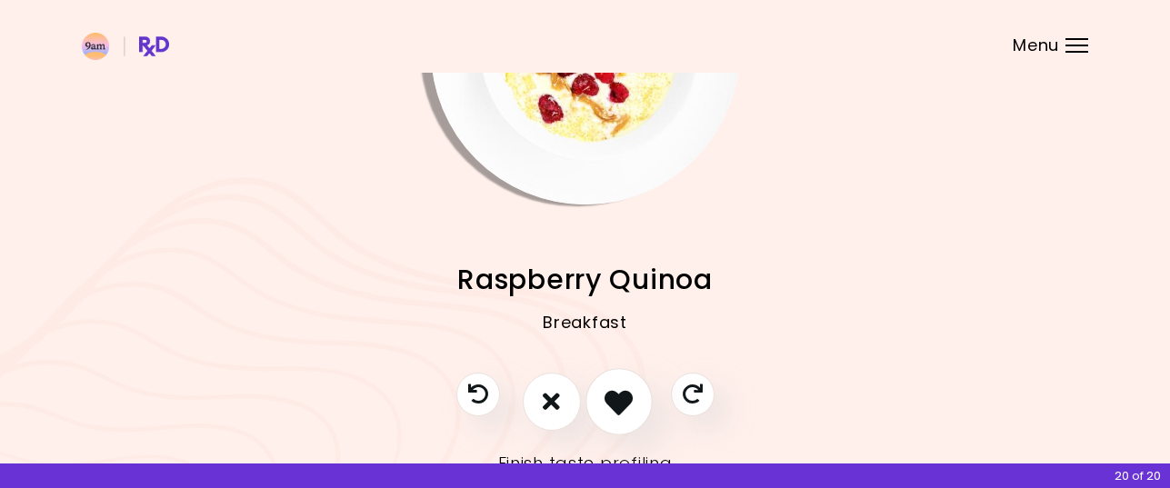
click at [617, 401] on icon "I like this recipe" at bounding box center [618, 401] width 28 height 28
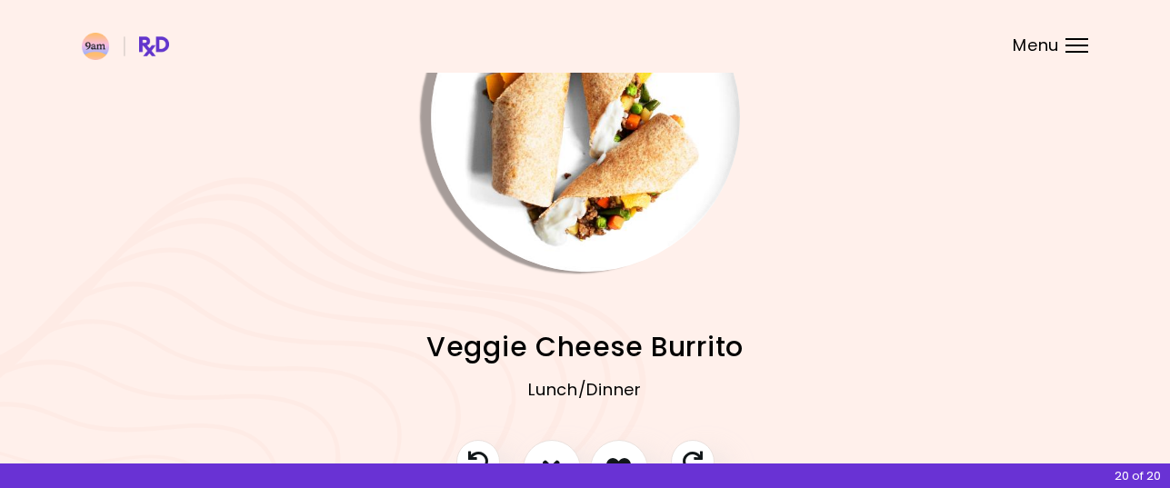
scroll to position [0, 0]
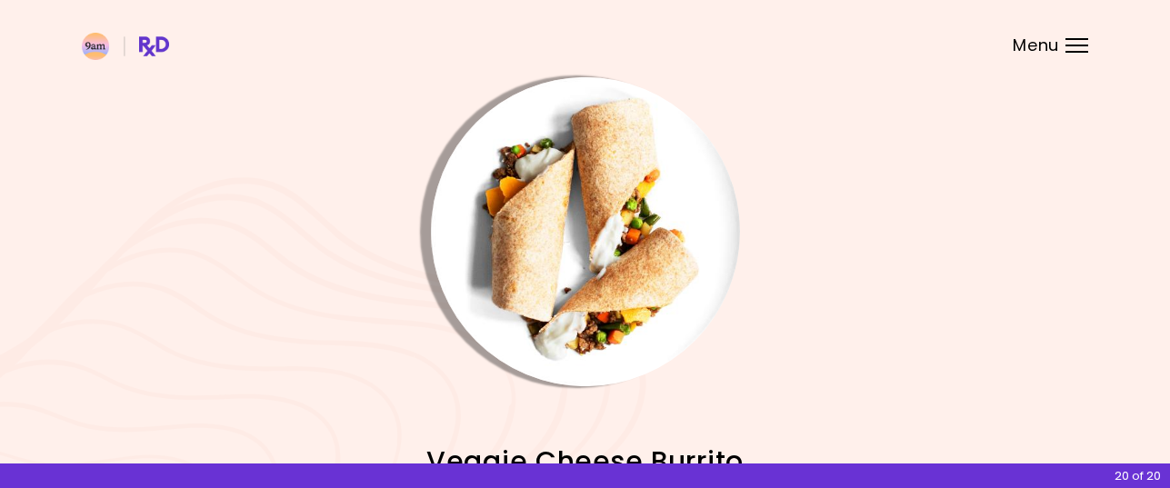
click at [605, 275] on img "Info - Veggie Cheese Burrito" at bounding box center [585, 231] width 309 height 309
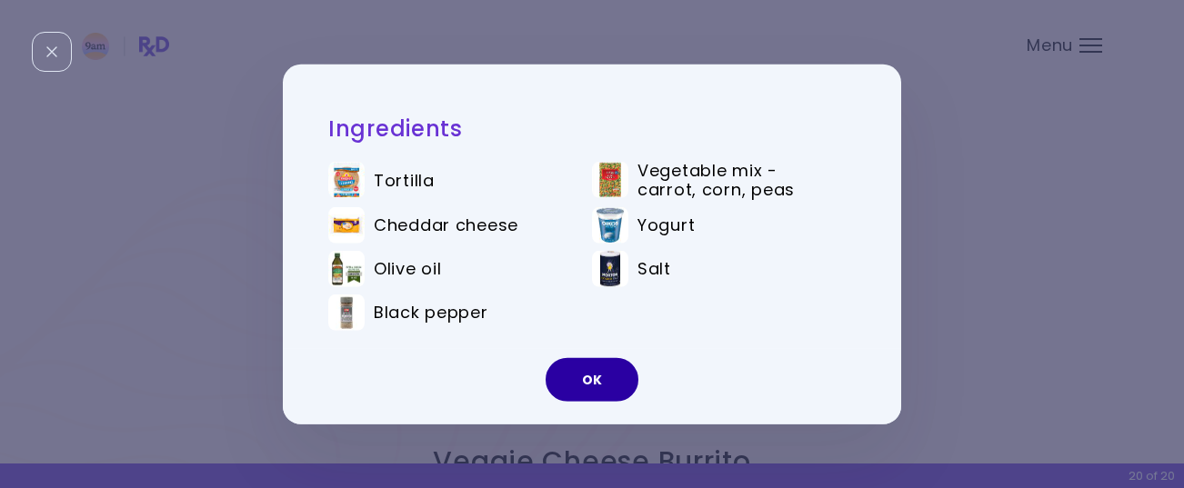
click at [588, 379] on button "OK" at bounding box center [591, 380] width 93 height 44
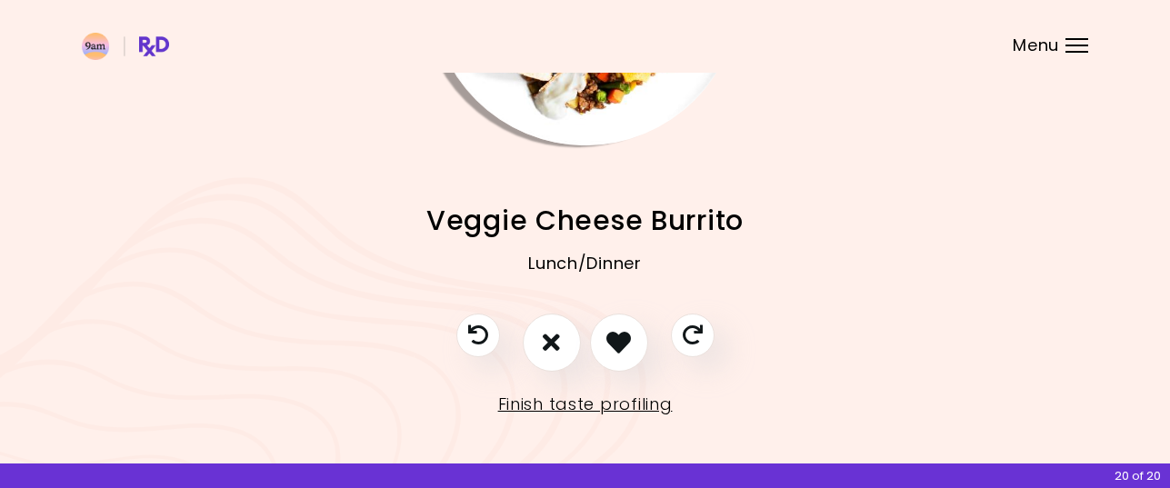
scroll to position [249, 0]
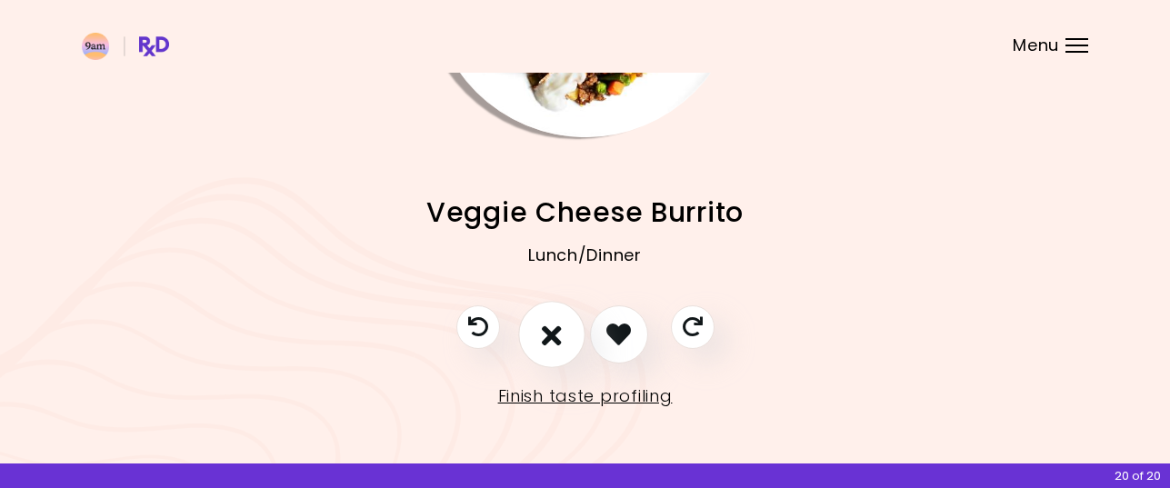
click at [556, 347] on icon "I don't like this recipe" at bounding box center [552, 334] width 20 height 28
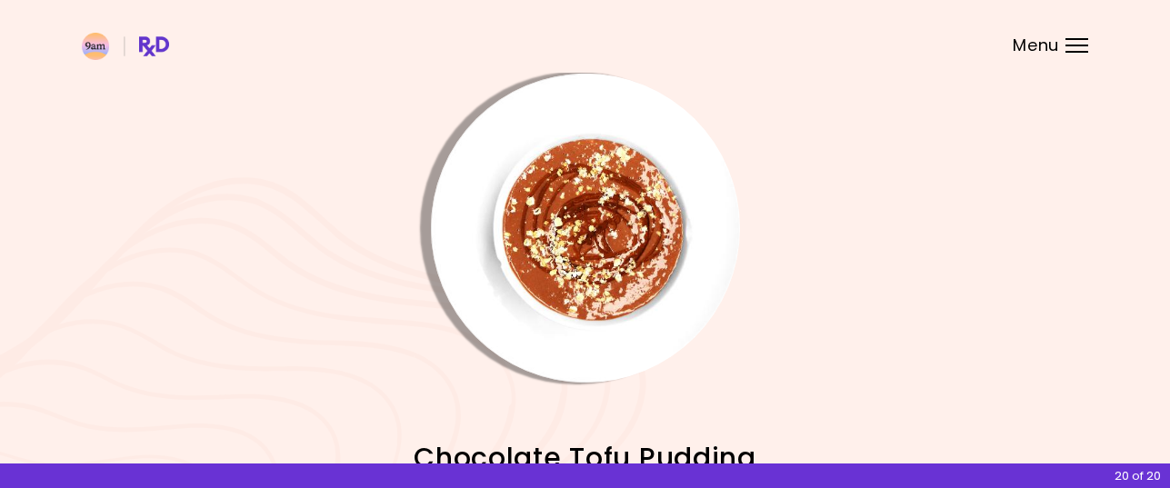
scroll to position [0, 0]
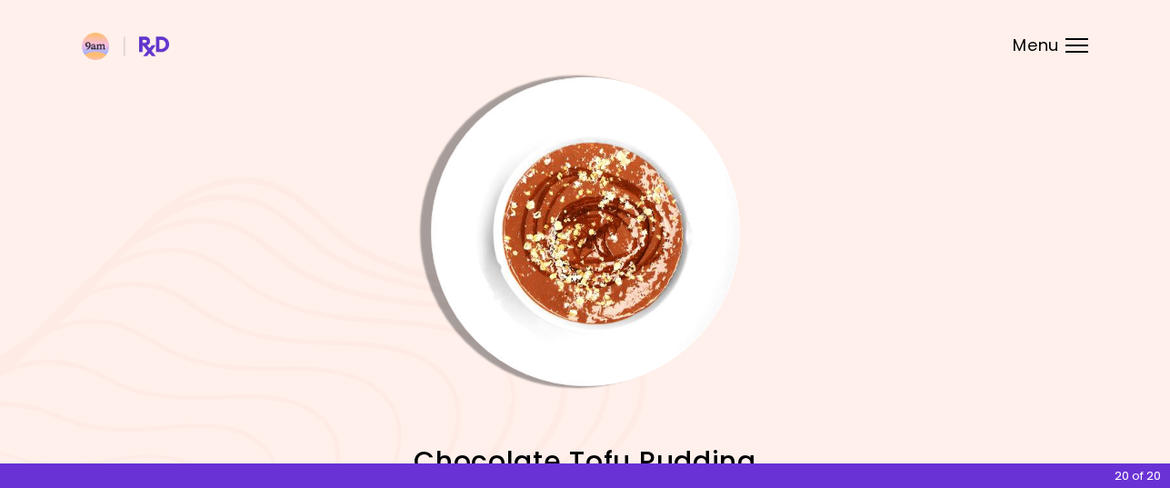
click at [584, 252] on img "Info - Chocolate Tofu Pudding" at bounding box center [585, 231] width 309 height 309
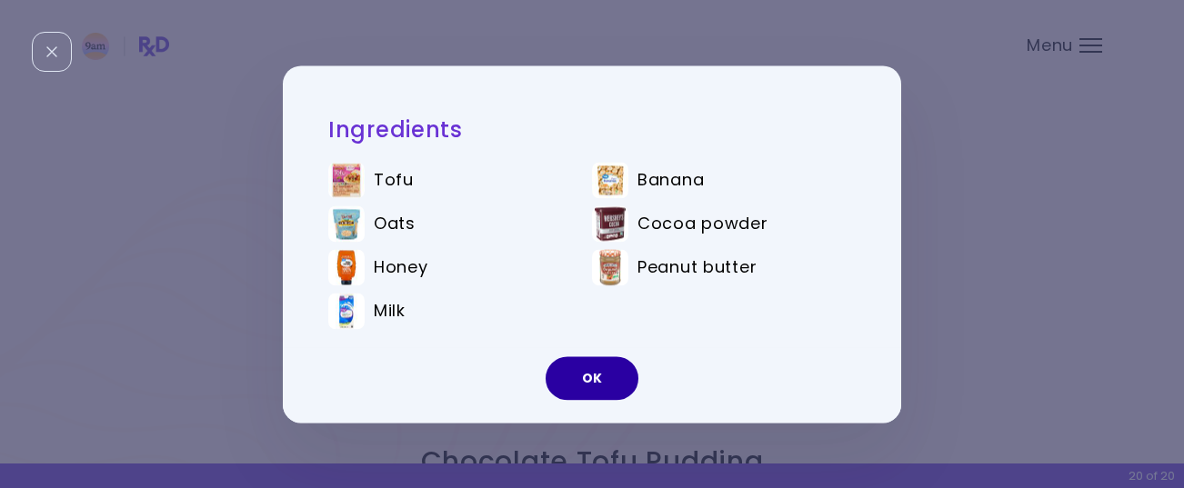
click at [608, 375] on button "OK" at bounding box center [591, 378] width 93 height 44
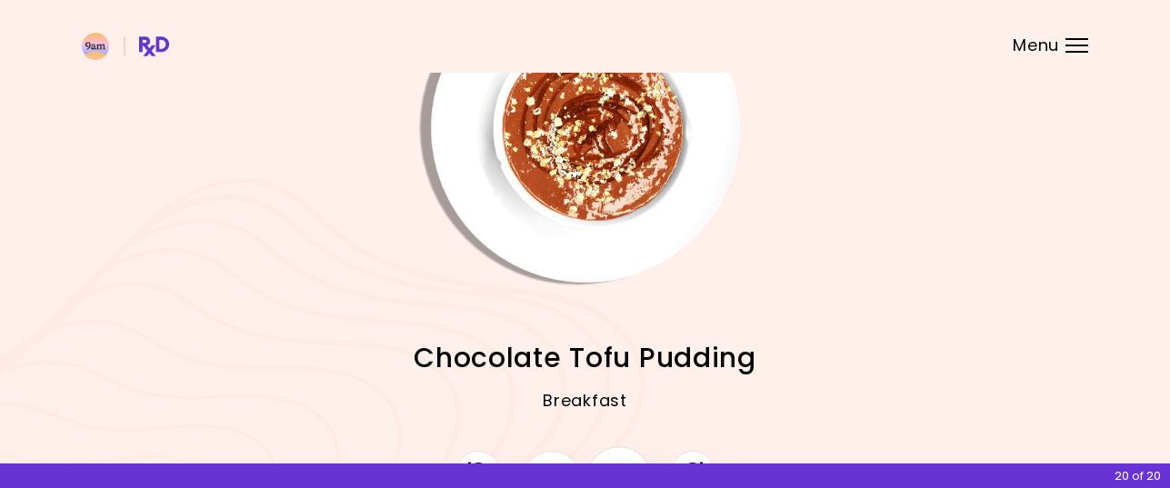
scroll to position [249, 0]
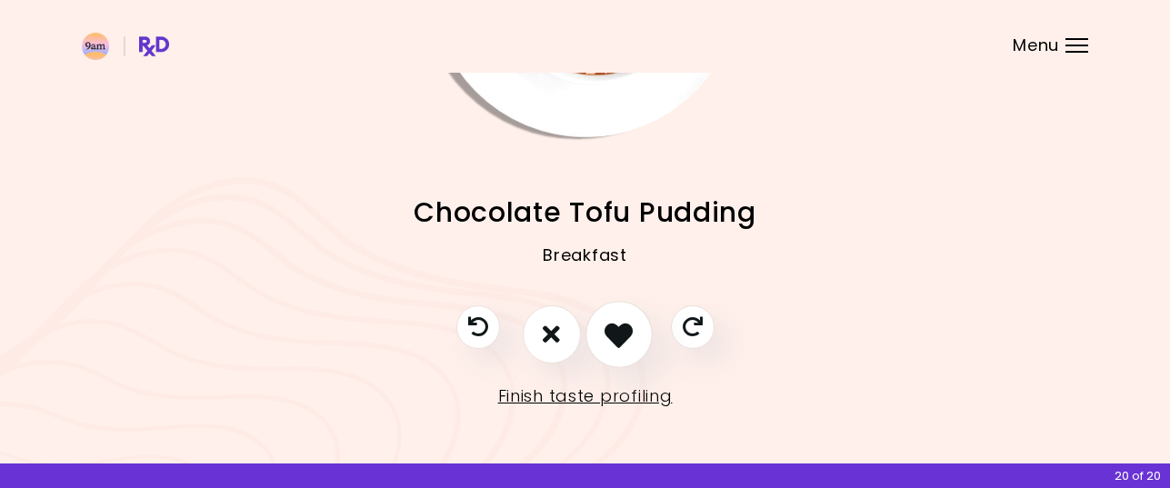
click at [624, 334] on icon "I like this recipe" at bounding box center [618, 334] width 28 height 28
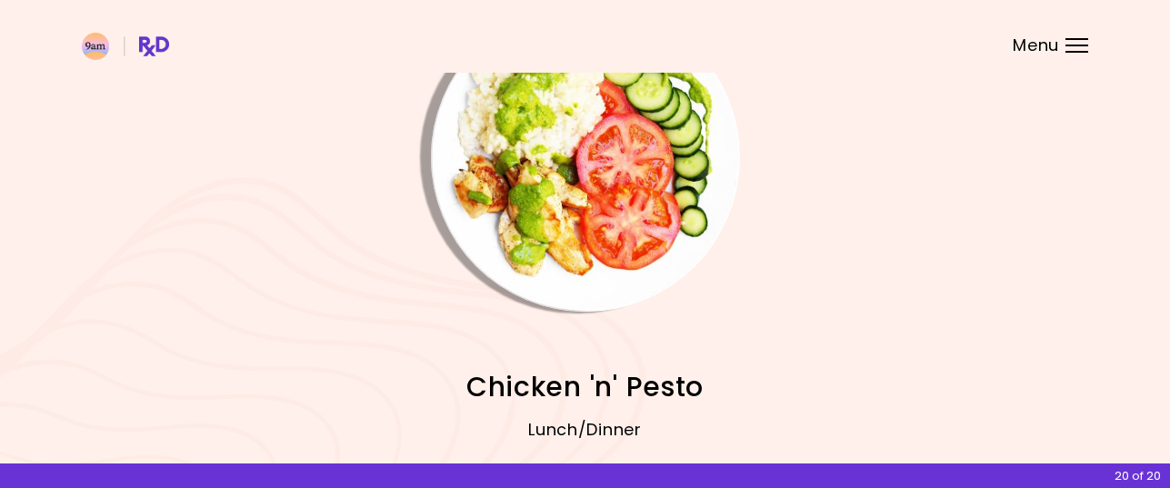
scroll to position [67, 0]
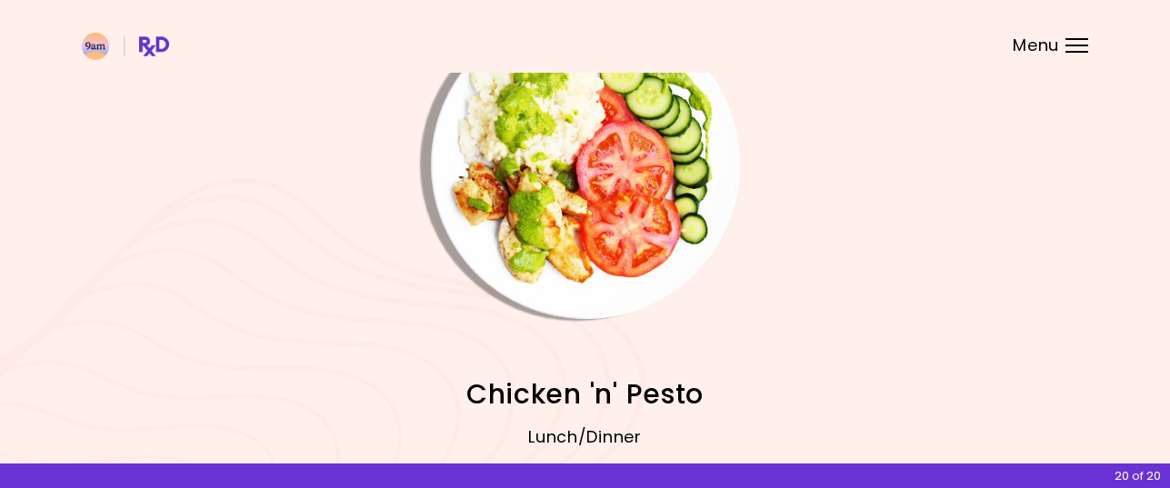
click at [622, 235] on img "Info - Chicken 'n' Pesto" at bounding box center [585, 164] width 309 height 309
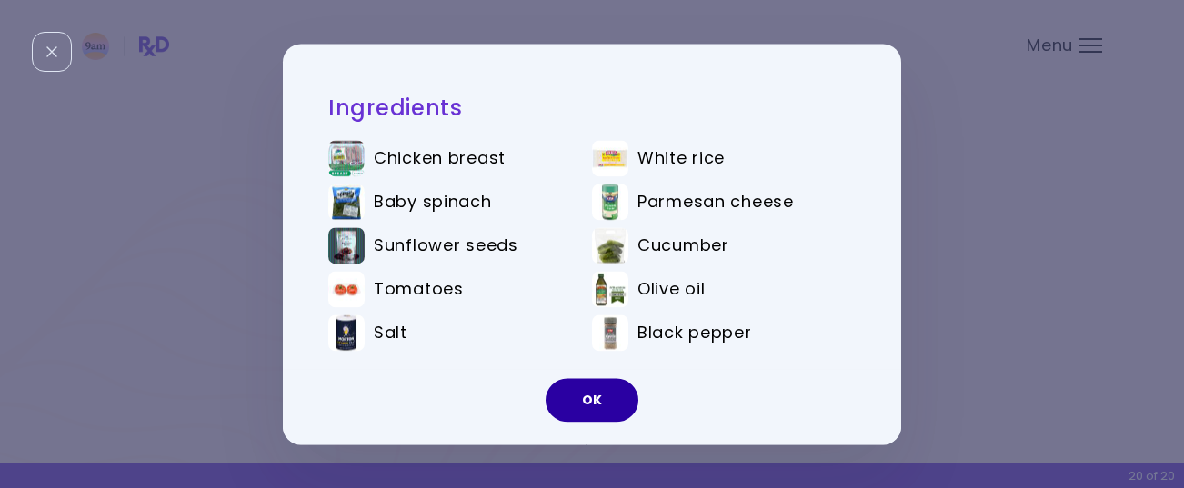
click at [601, 398] on button "OK" at bounding box center [591, 400] width 93 height 44
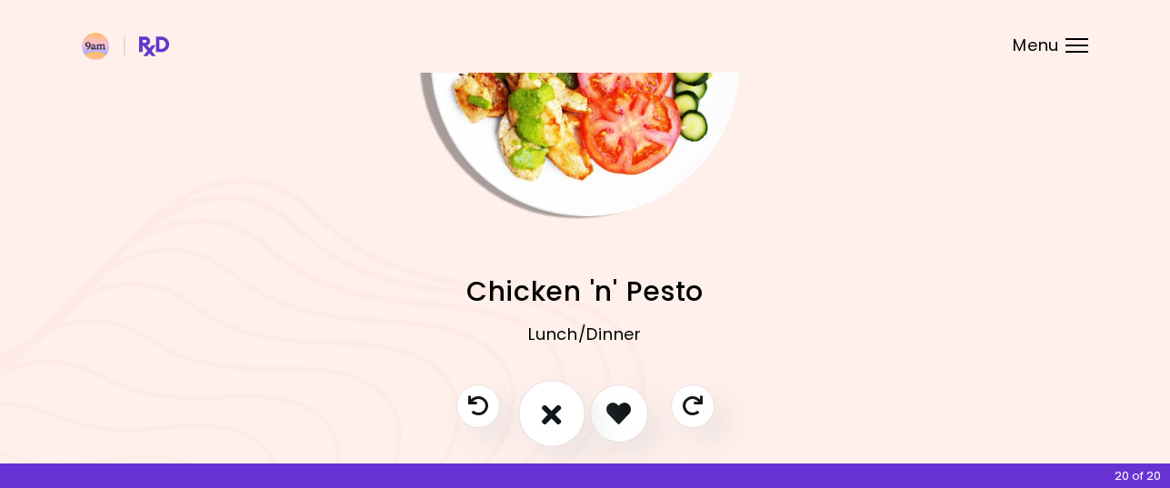
scroll to position [249, 0]
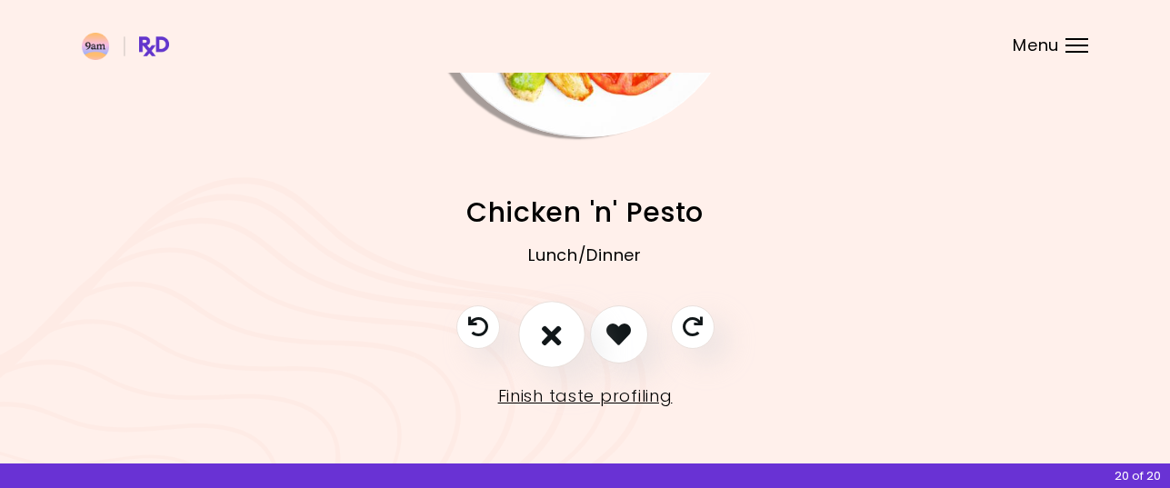
click at [560, 339] on icon "I don't like this recipe" at bounding box center [552, 334] width 20 height 28
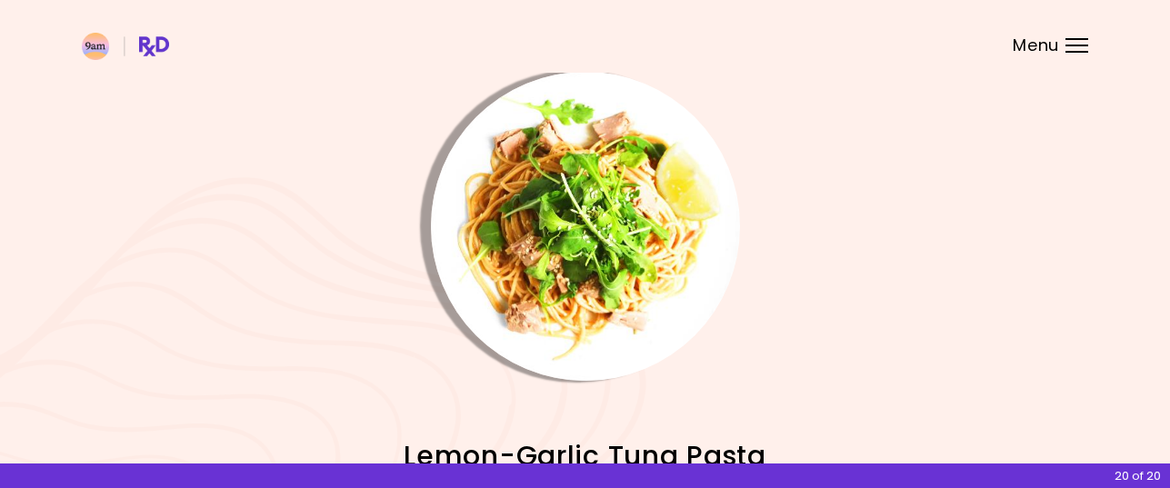
scroll to position [0, 0]
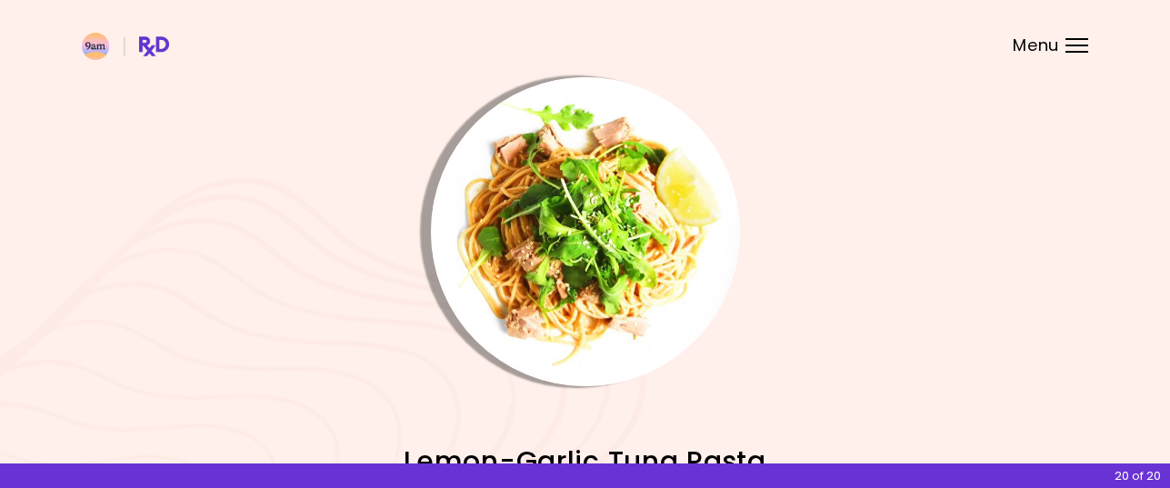
click at [604, 275] on img "Info - Lemon-Garlic Tuna Pasta" at bounding box center [585, 231] width 309 height 309
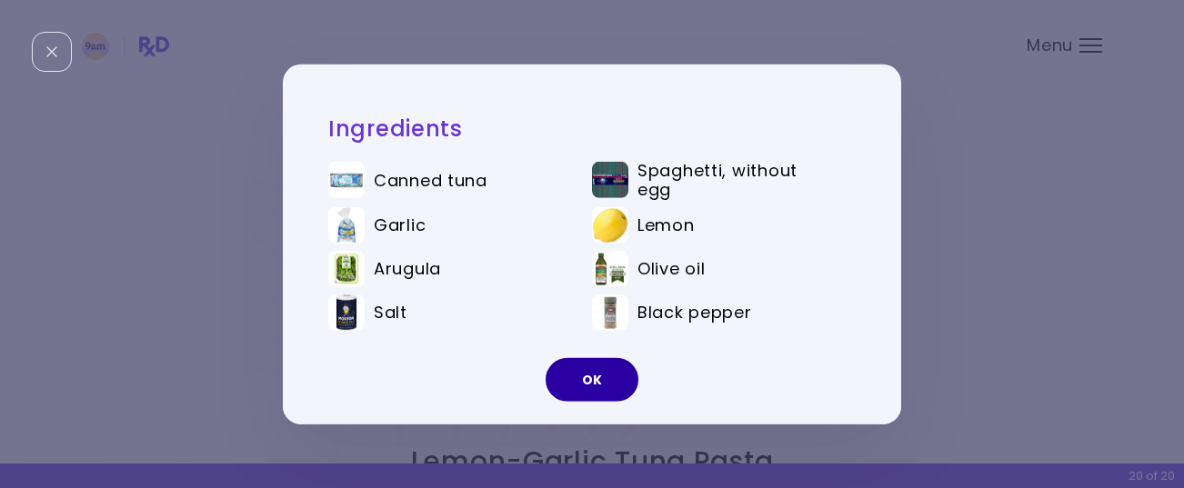
drag, startPoint x: 594, startPoint y: 371, endPoint x: 594, endPoint y: 360, distance: 10.9
click at [594, 369] on button "OK" at bounding box center [591, 380] width 93 height 44
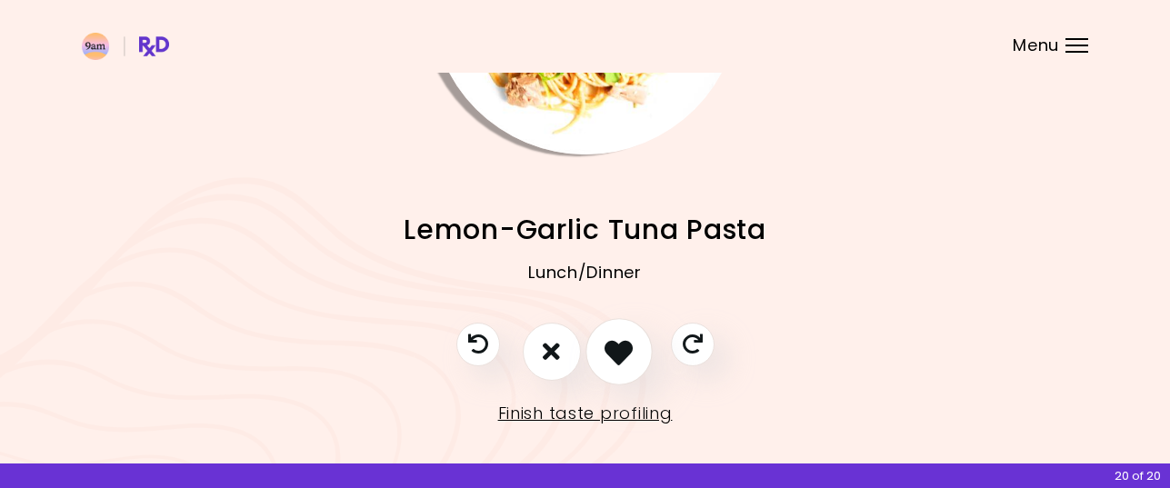
scroll to position [249, 0]
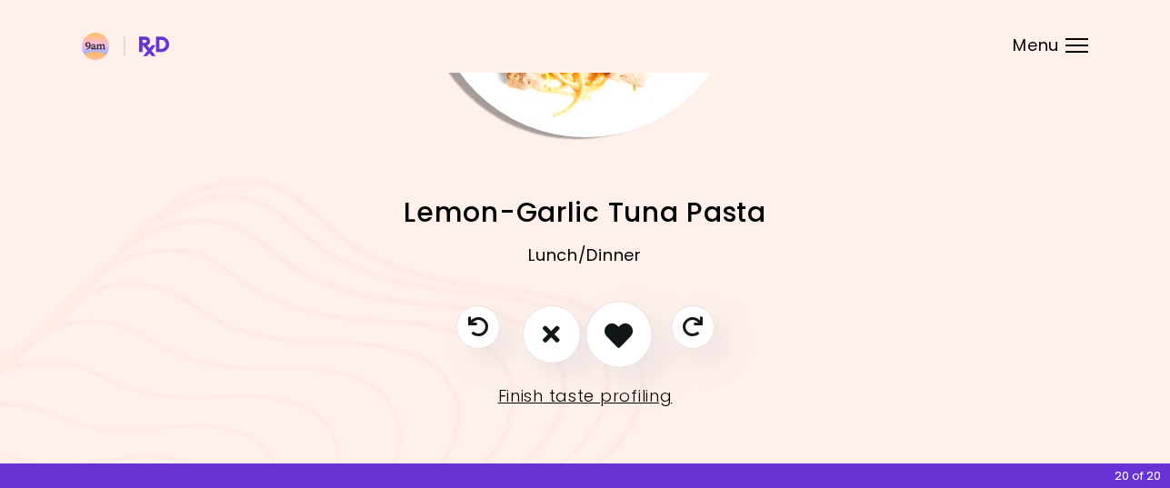
click at [633, 347] on icon "I like this recipe" at bounding box center [618, 334] width 28 height 28
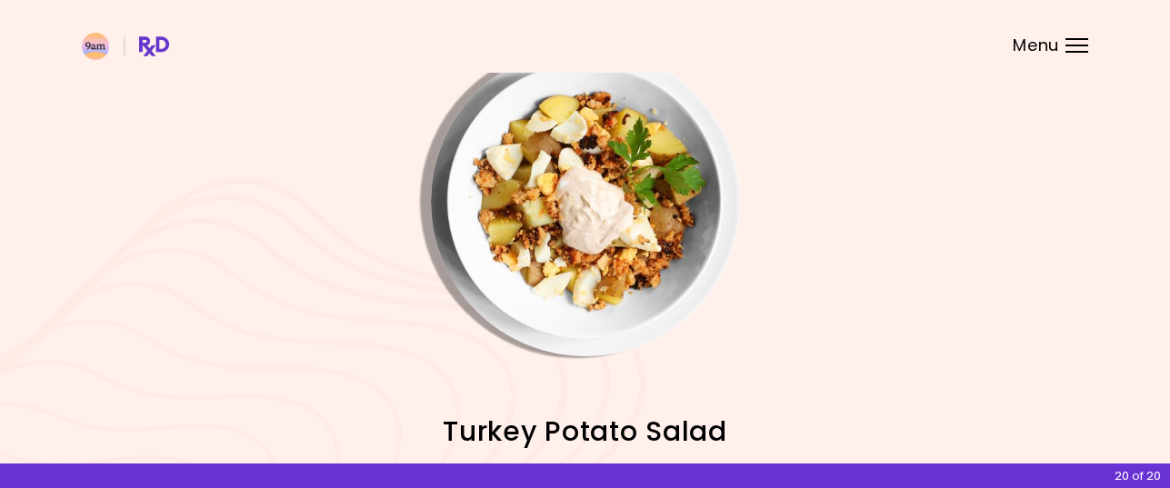
scroll to position [0, 0]
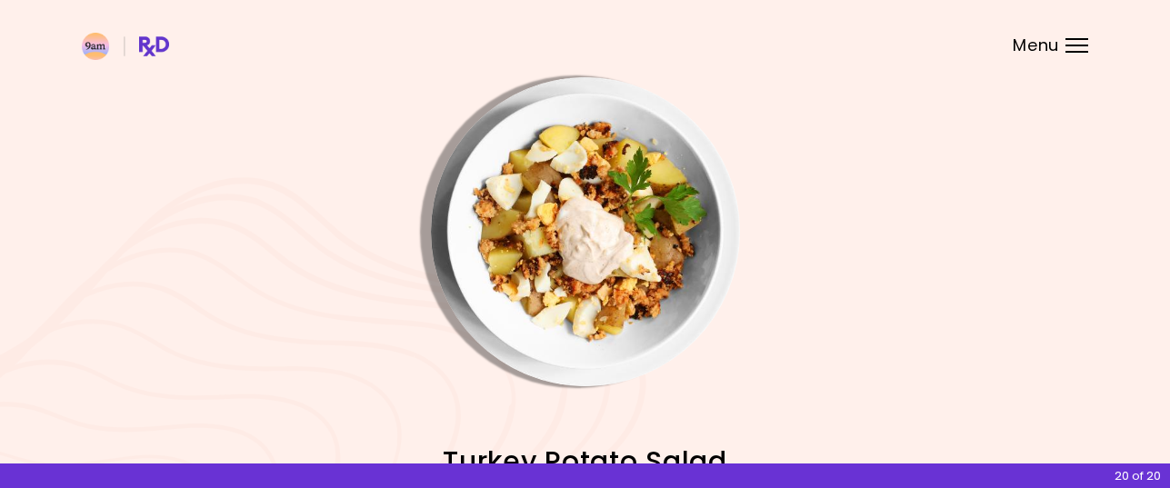
click at [618, 281] on img "Info - Turkey Potato Salad" at bounding box center [585, 231] width 309 height 309
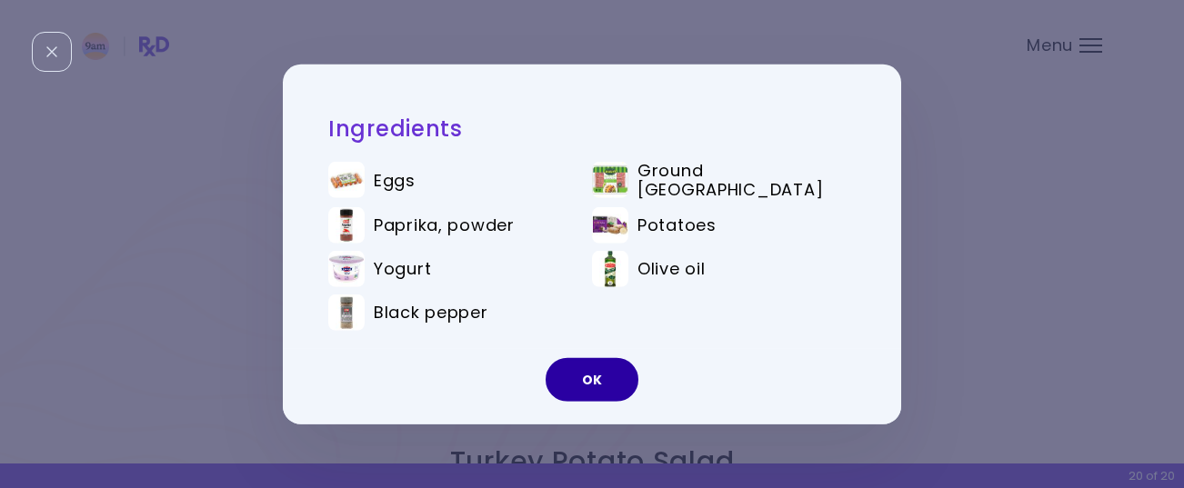
click at [604, 373] on button "OK" at bounding box center [591, 380] width 93 height 44
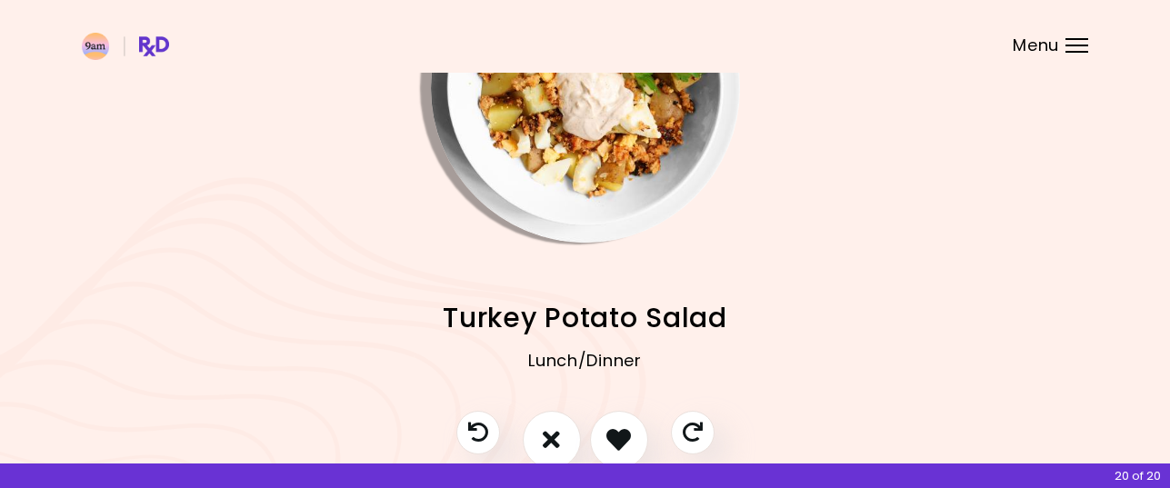
scroll to position [249, 0]
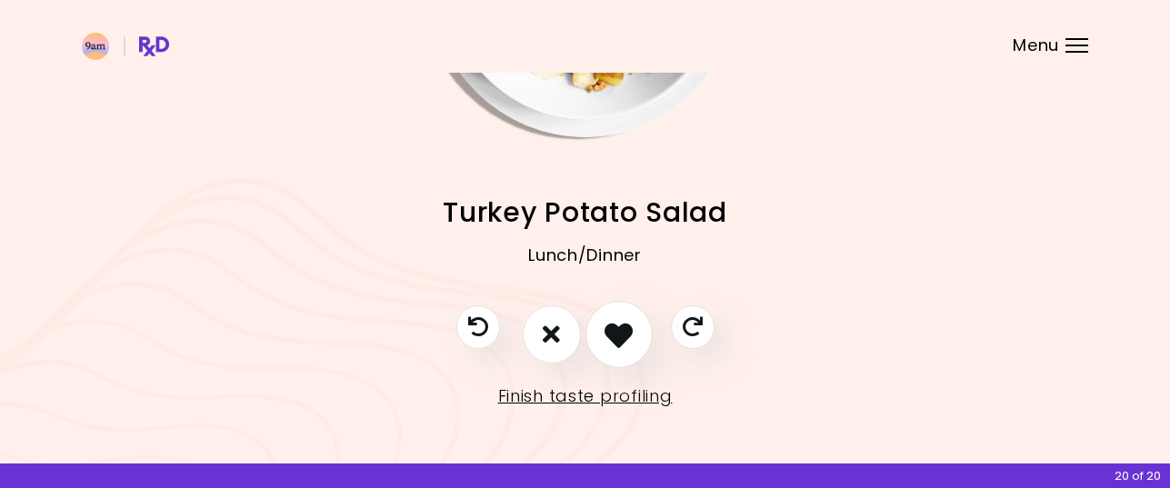
click at [624, 331] on icon "I like this recipe" at bounding box center [618, 334] width 28 height 28
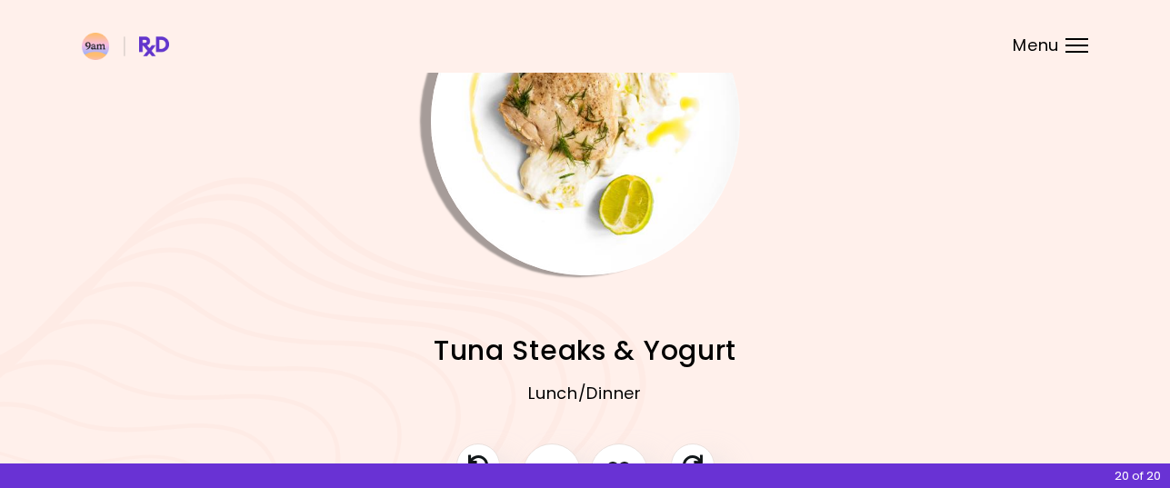
scroll to position [67, 0]
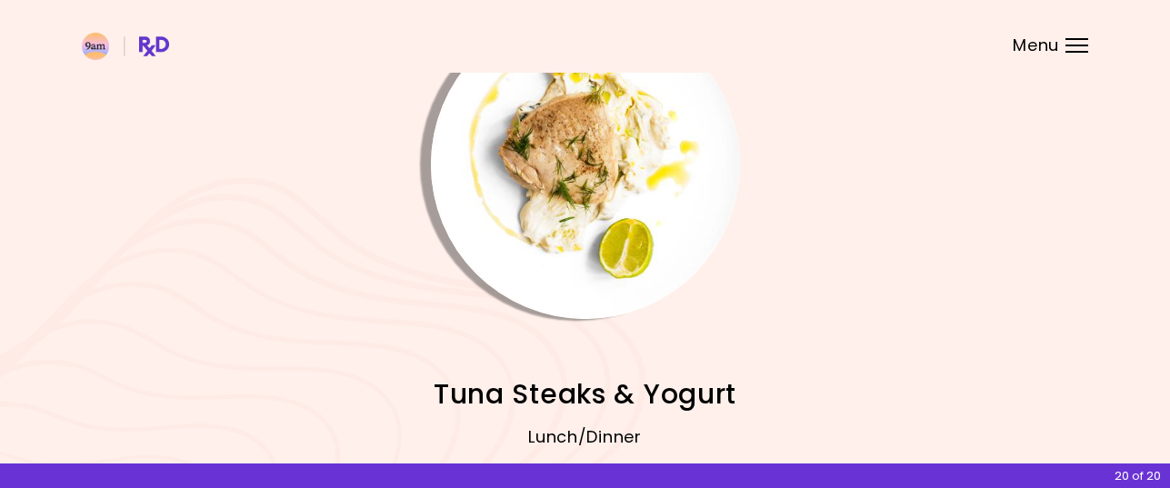
click at [613, 176] on img "Info - Tuna Steaks & Yogurt" at bounding box center [585, 164] width 309 height 309
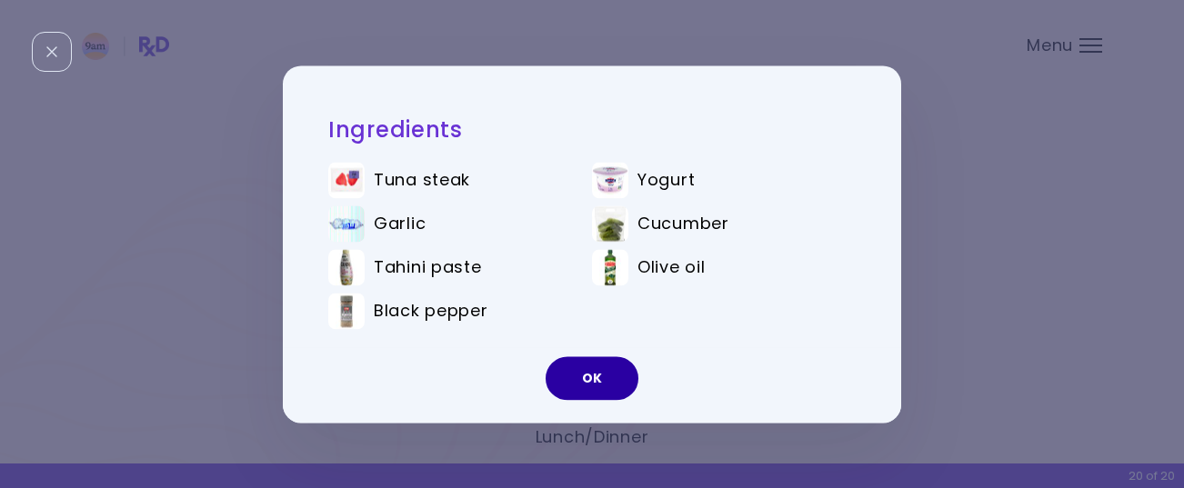
click at [597, 374] on button "OK" at bounding box center [591, 378] width 93 height 44
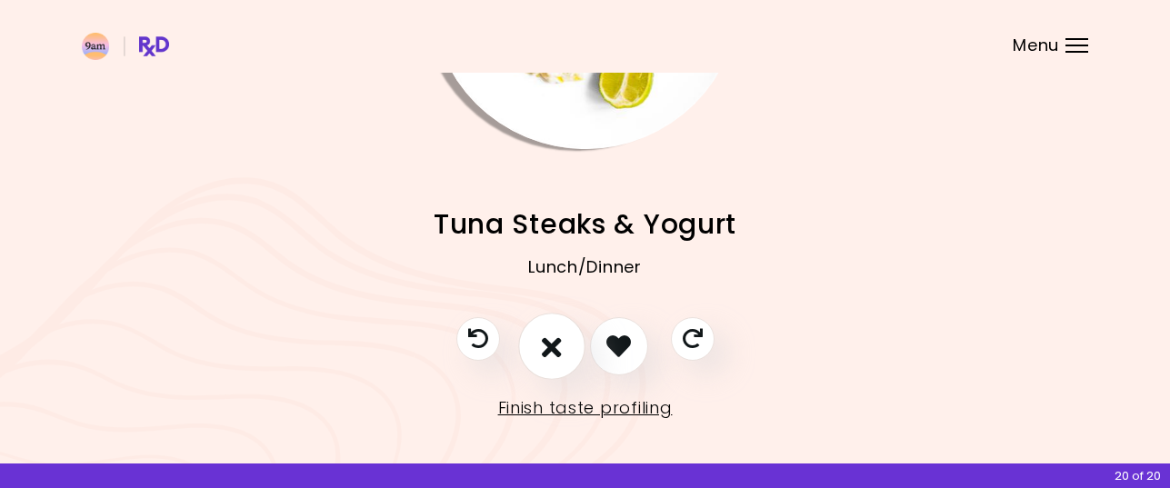
scroll to position [249, 0]
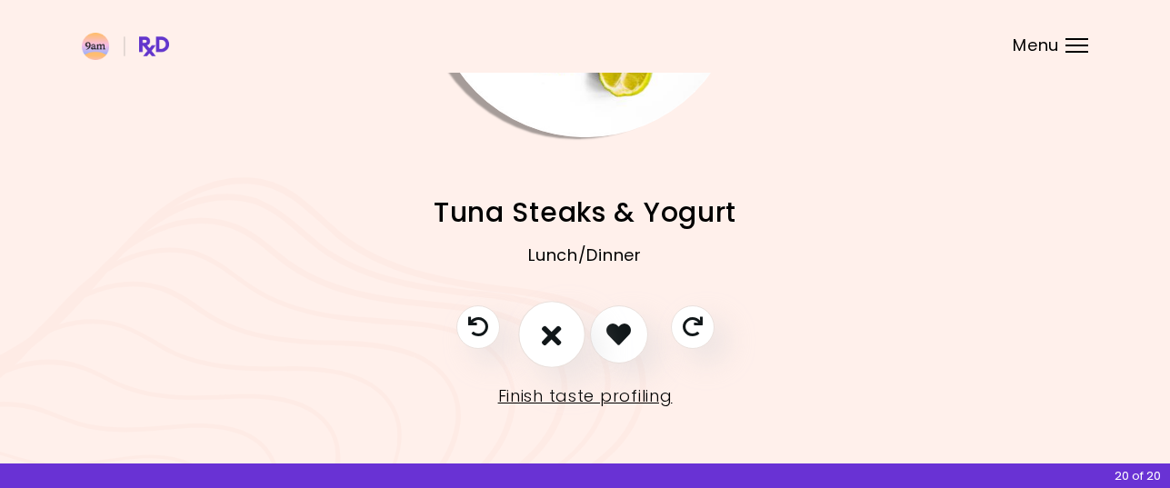
click at [549, 329] on icon "I don't like this recipe" at bounding box center [552, 334] width 20 height 28
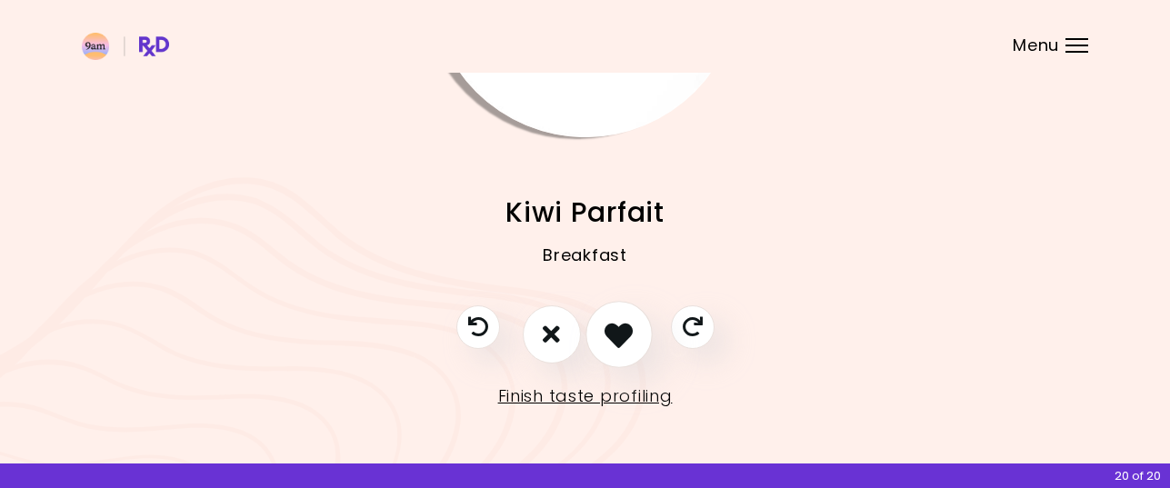
click at [623, 335] on icon "I like this recipe" at bounding box center [618, 334] width 28 height 28
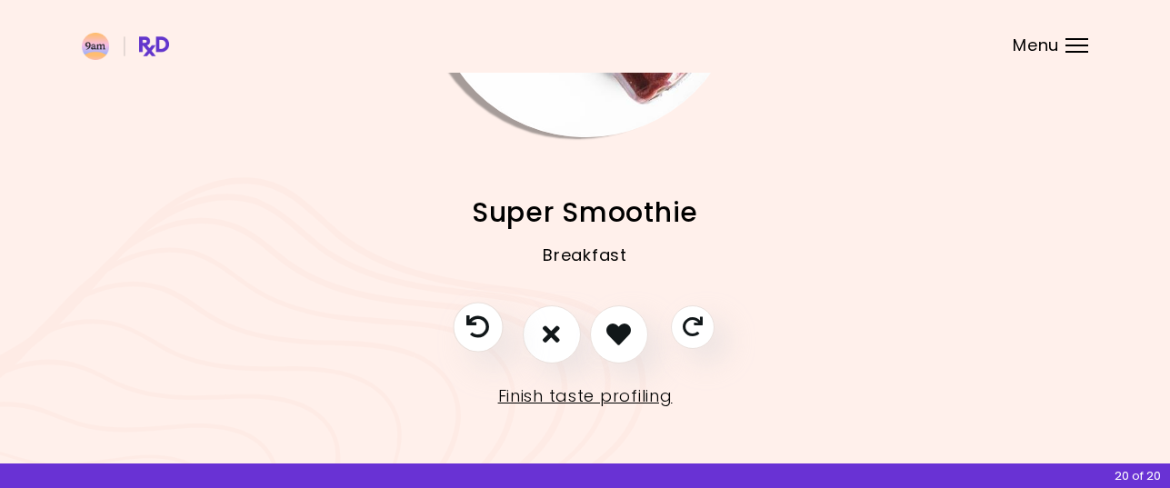
click at [473, 320] on icon "Previous recipe" at bounding box center [477, 326] width 23 height 23
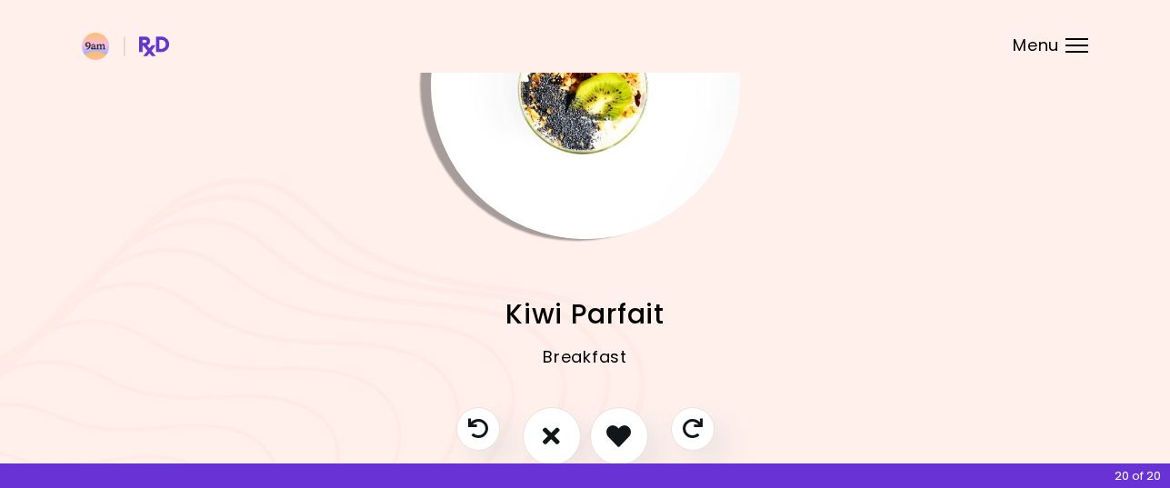
scroll to position [0, 0]
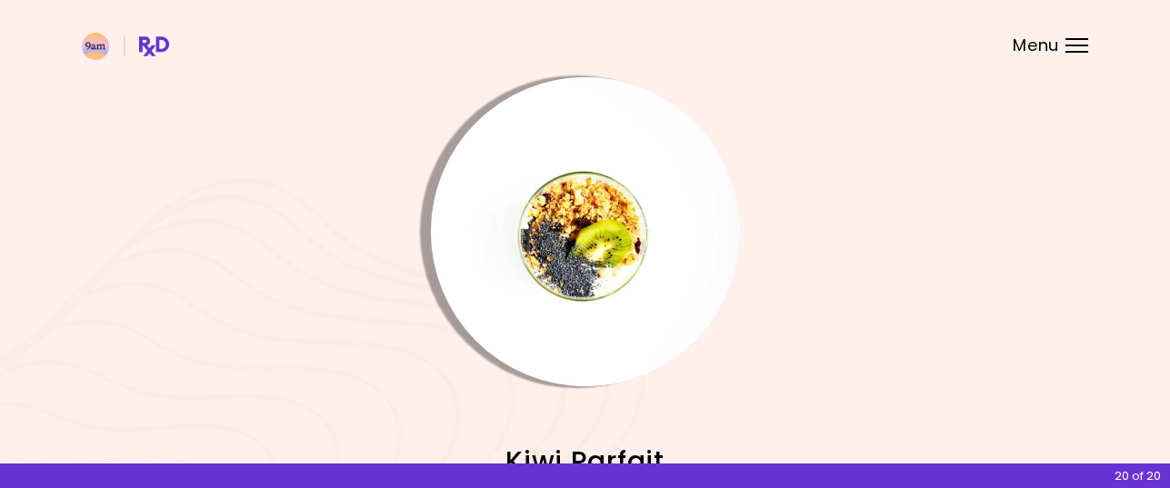
click at [579, 237] on img "Info - Kiwi Parfait" at bounding box center [585, 231] width 309 height 309
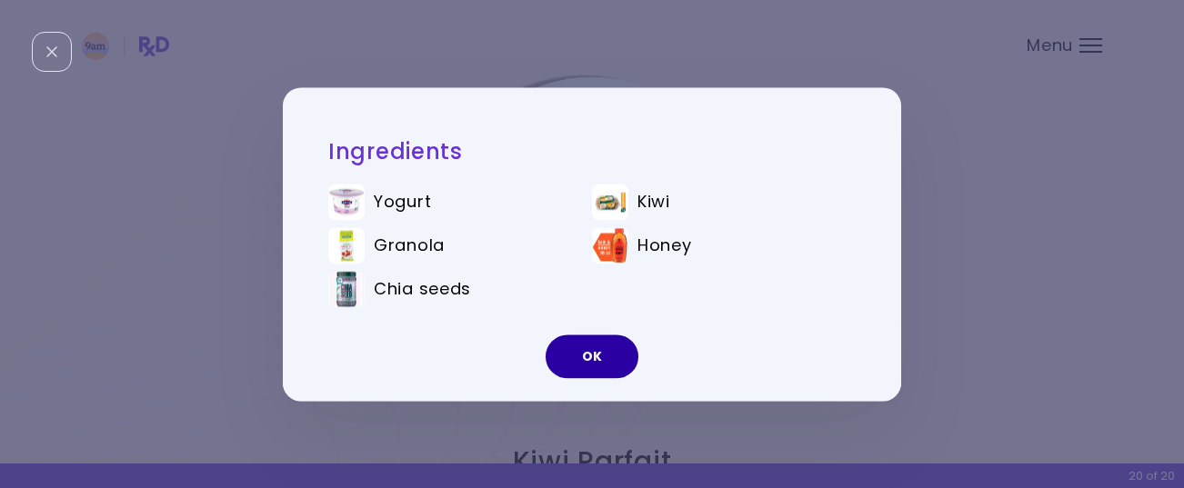
click at [587, 344] on button "OK" at bounding box center [591, 357] width 93 height 44
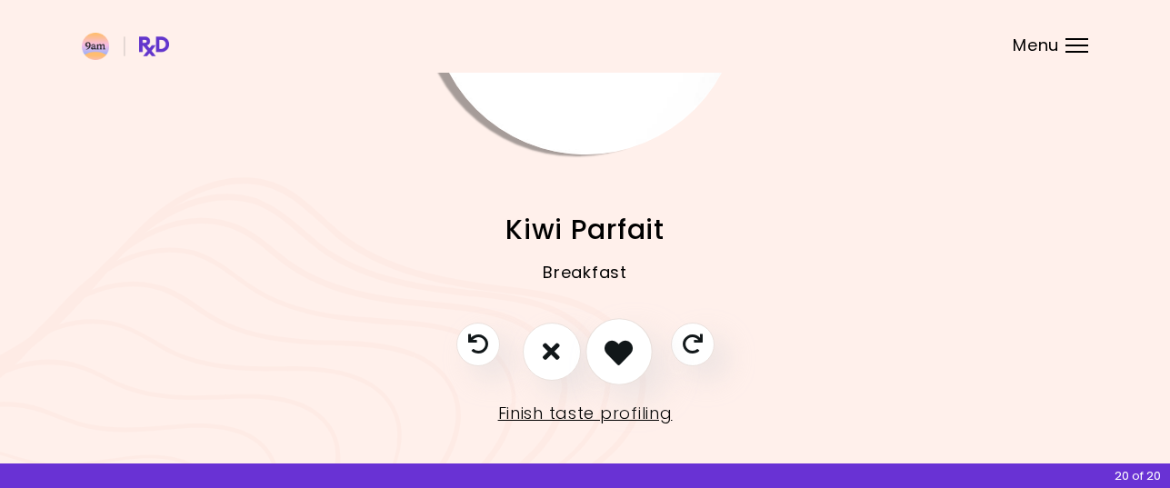
scroll to position [249, 0]
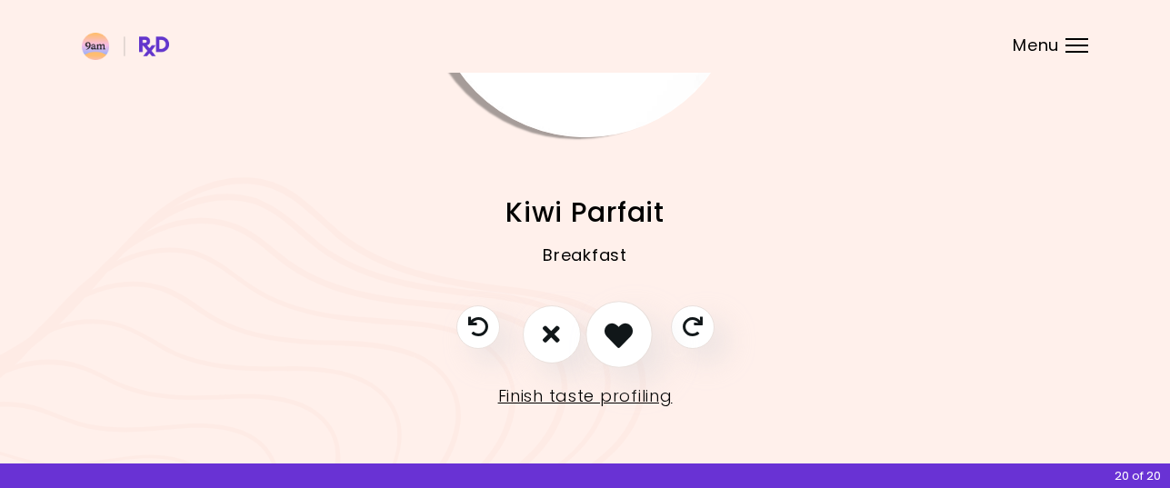
click at [617, 335] on icon "I like this recipe" at bounding box center [618, 334] width 28 height 28
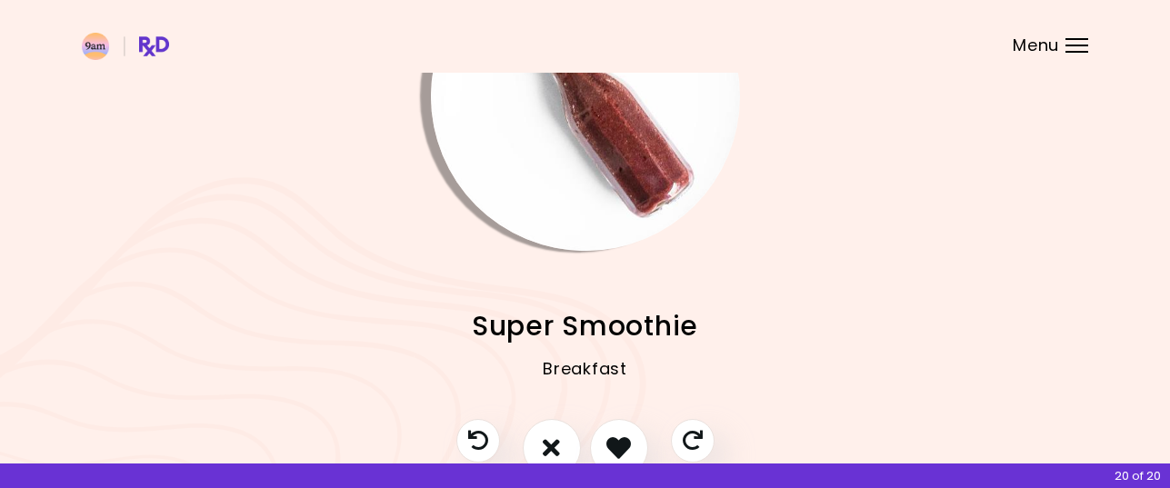
scroll to position [0, 0]
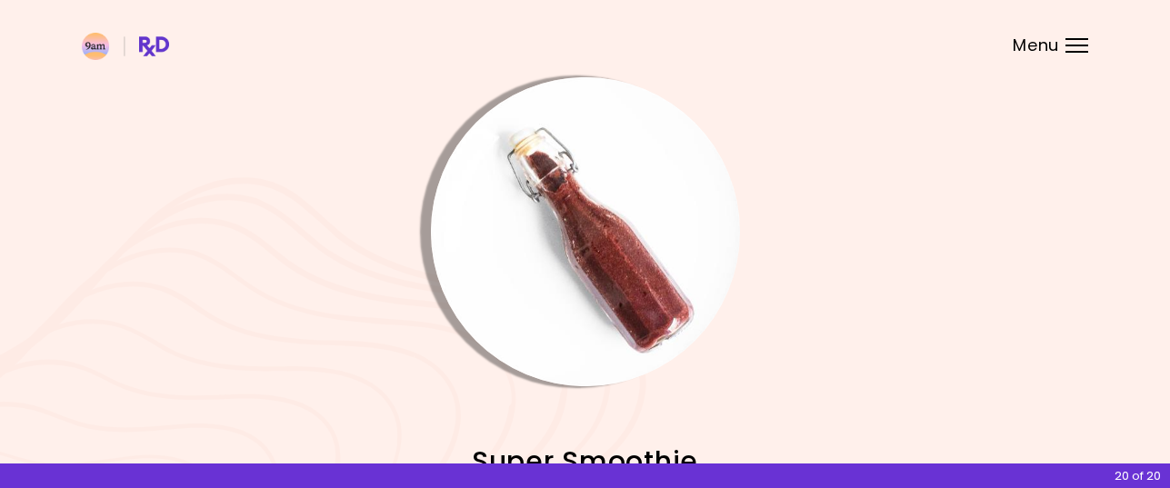
click at [604, 274] on img "Info - Super Smoothie" at bounding box center [585, 231] width 309 height 309
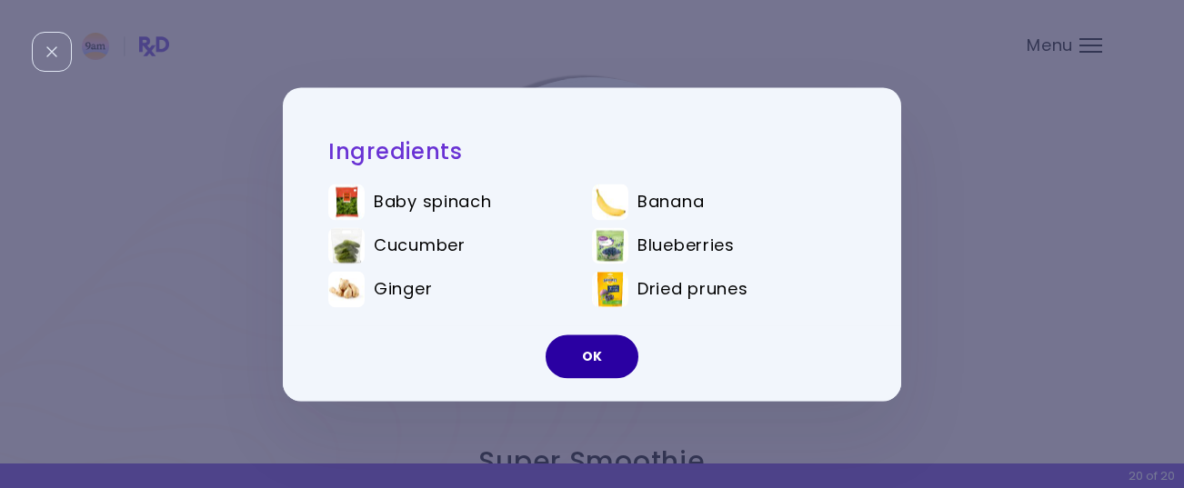
click at [594, 348] on button "OK" at bounding box center [591, 357] width 93 height 44
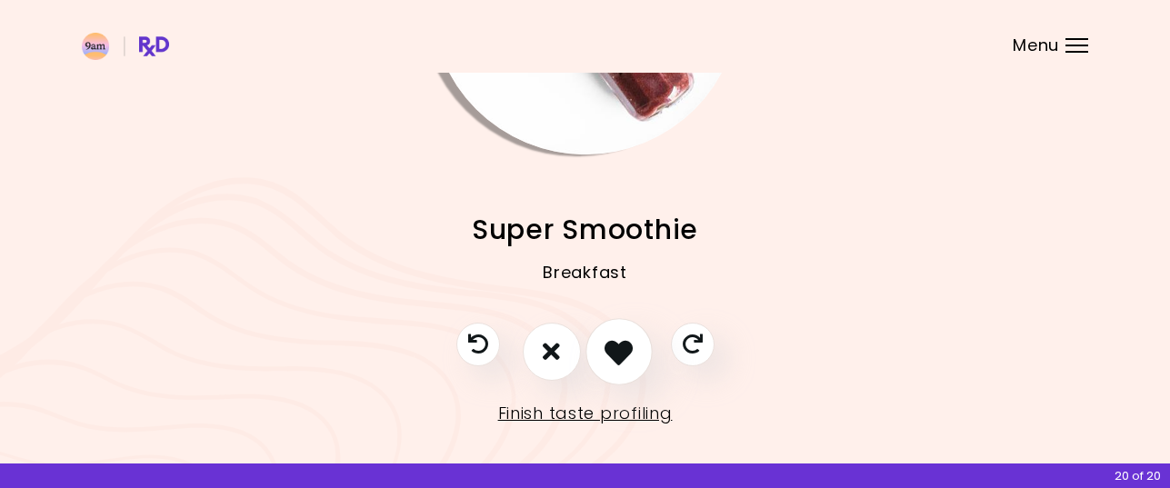
scroll to position [249, 0]
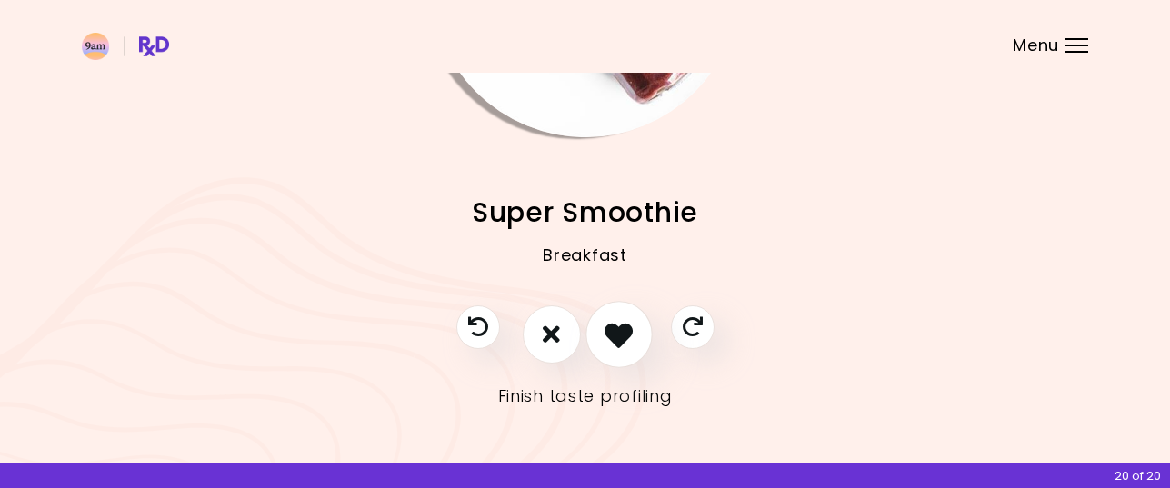
click at [615, 329] on icon "I like this recipe" at bounding box center [618, 334] width 28 height 28
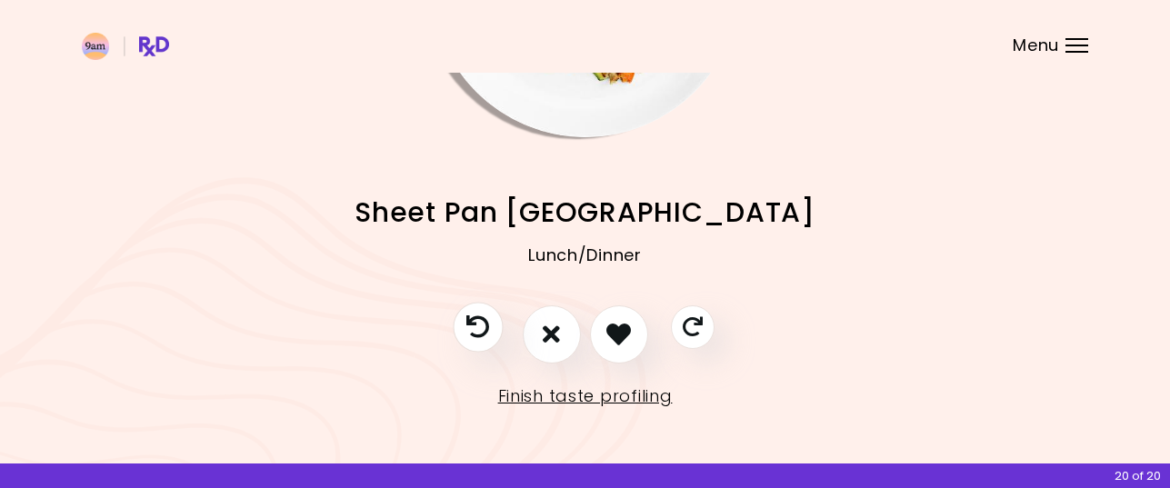
click at [486, 326] on icon "Previous recipe" at bounding box center [477, 326] width 23 height 23
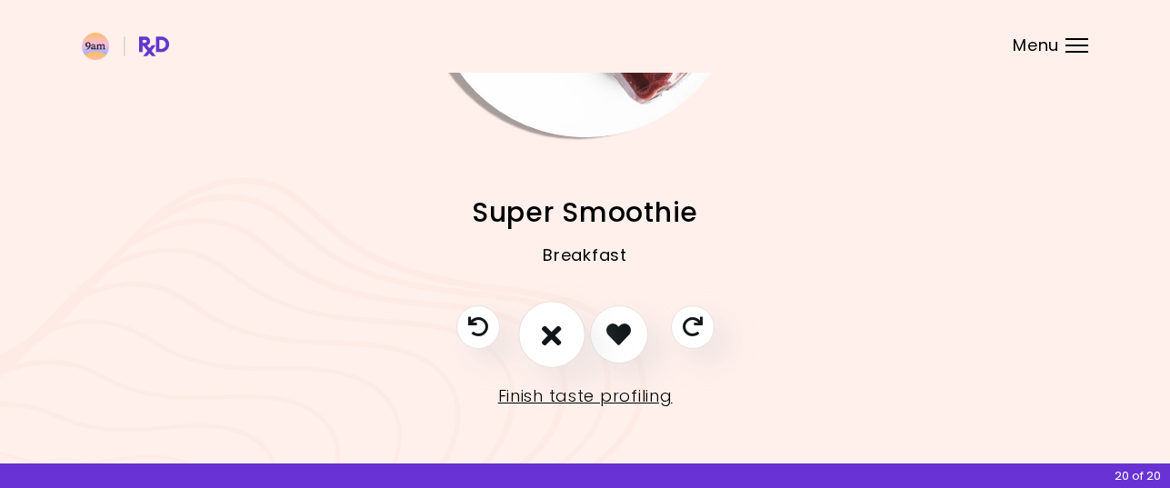
click at [545, 337] on icon "I don't like this recipe" at bounding box center [552, 334] width 20 height 28
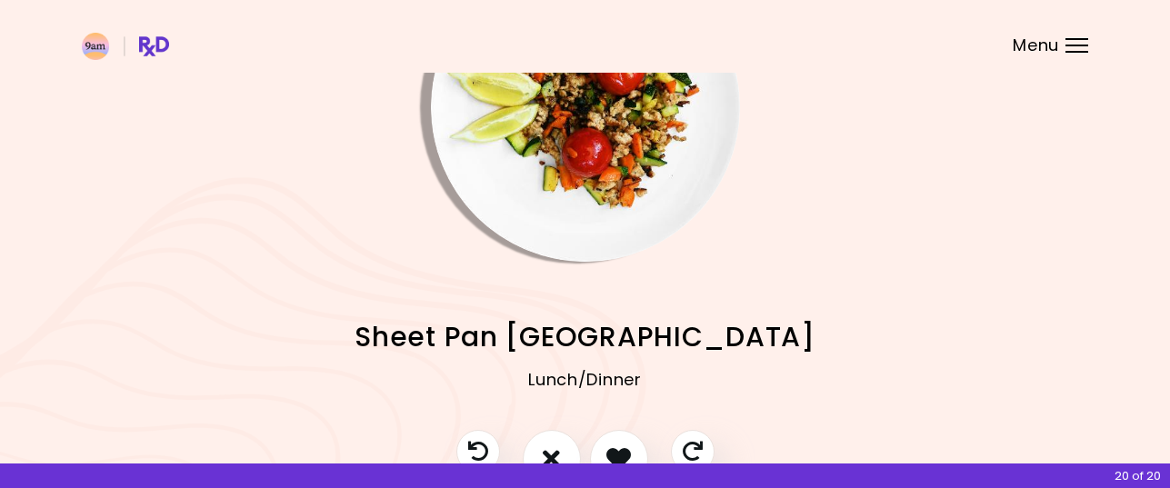
scroll to position [0, 0]
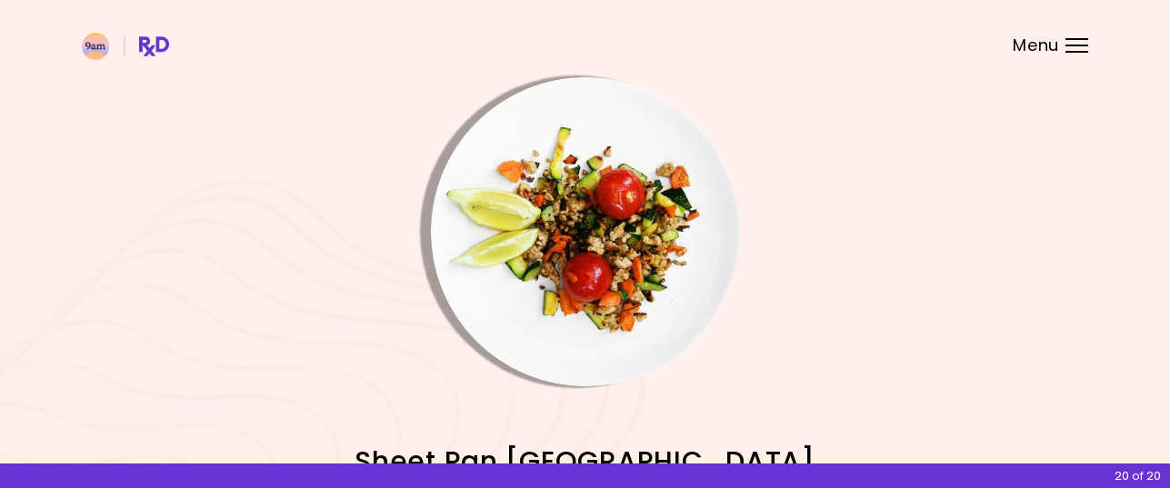
click at [617, 262] on img "Info - Sheet Pan Turkey" at bounding box center [585, 231] width 309 height 309
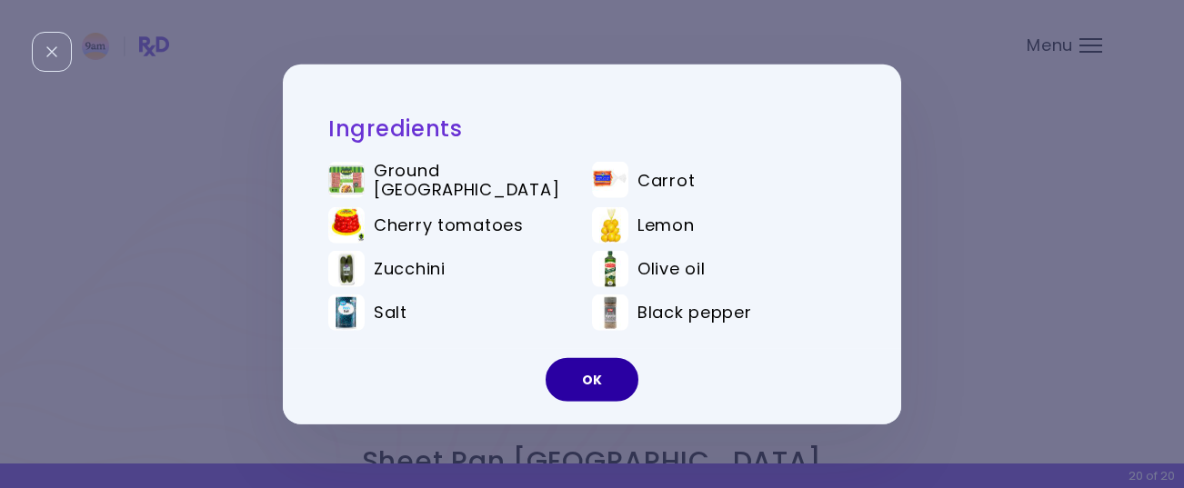
click at [581, 377] on button "OK" at bounding box center [591, 380] width 93 height 44
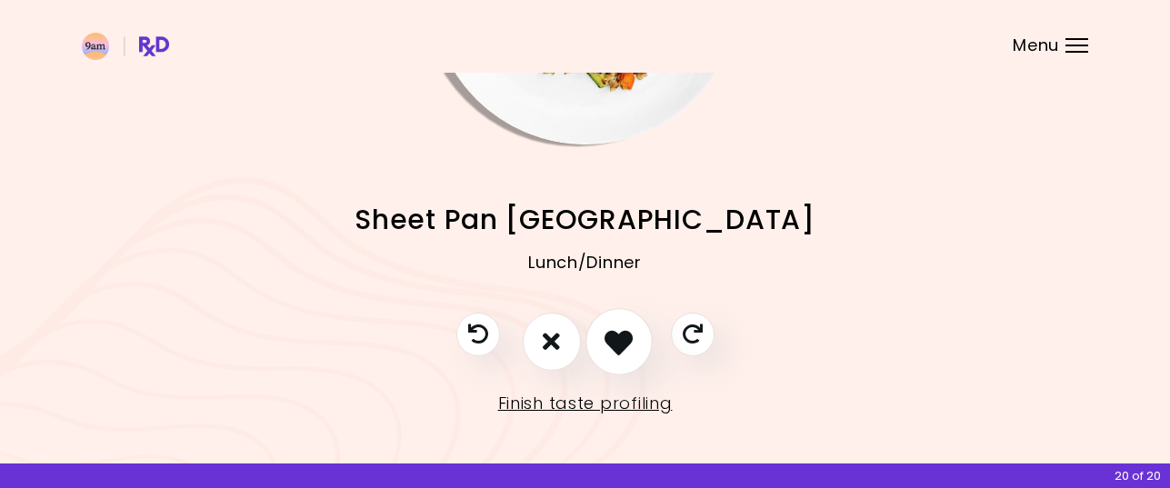
scroll to position [249, 0]
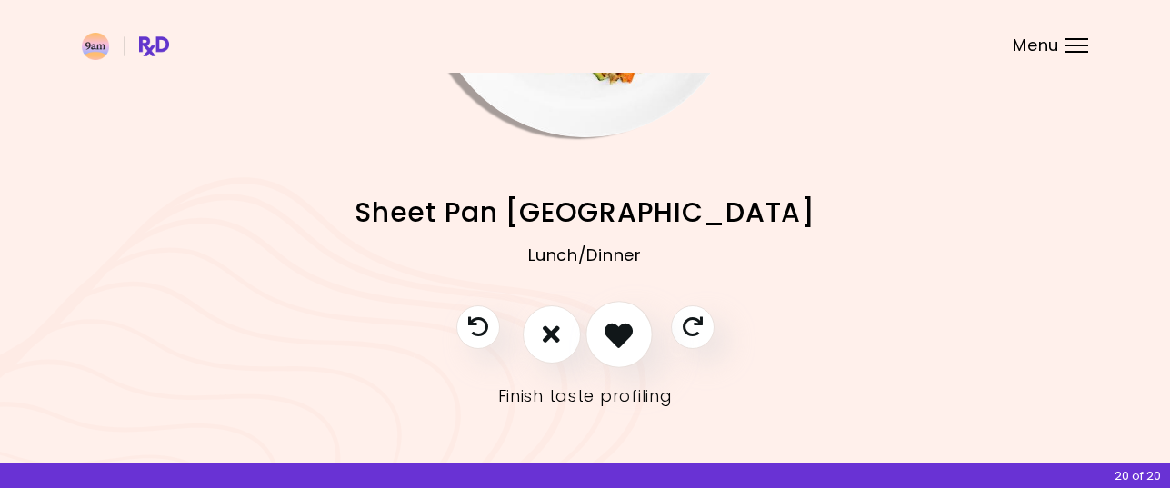
click at [622, 325] on icon "I like this recipe" at bounding box center [618, 334] width 28 height 28
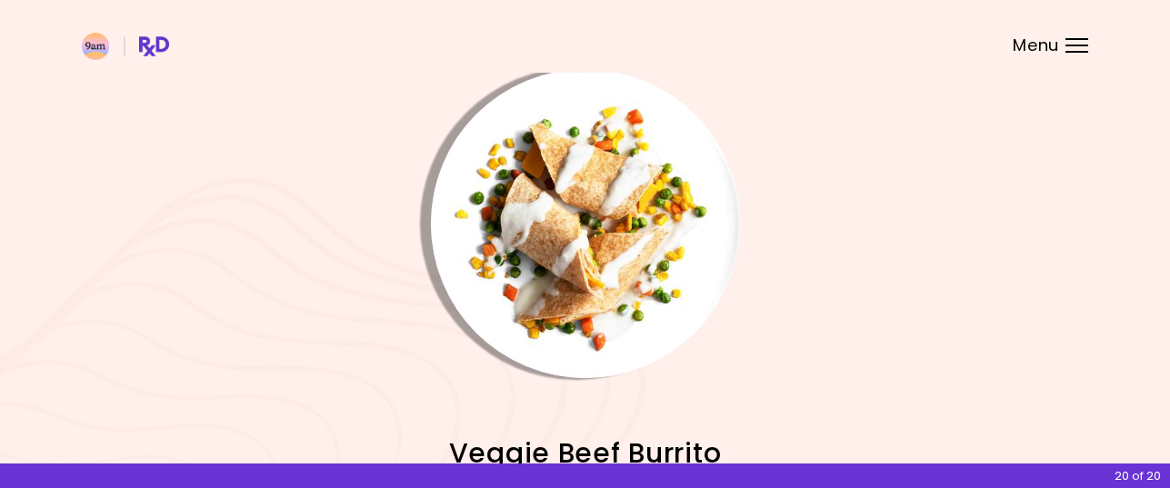
scroll to position [0, 0]
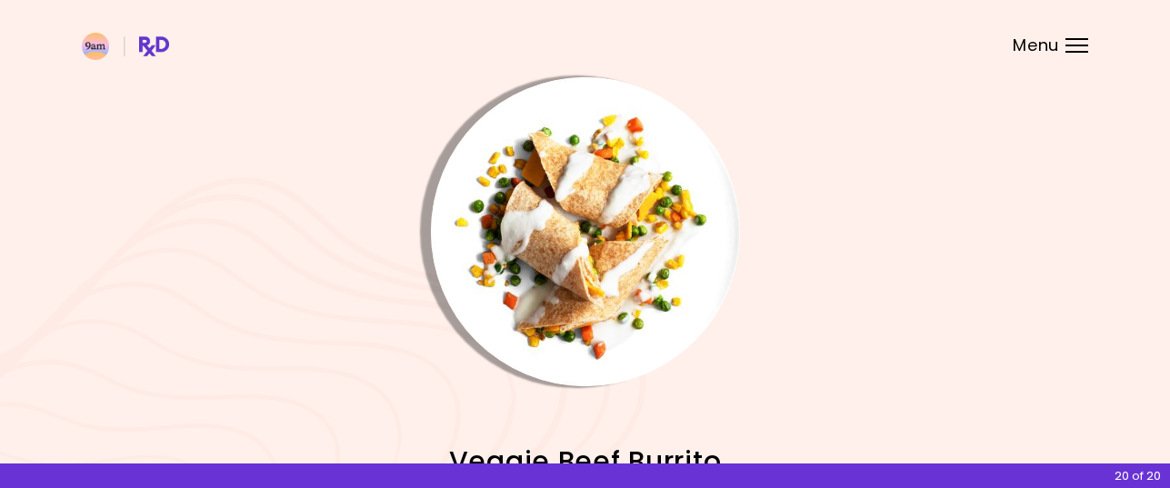
click at [614, 261] on img "Info - Veggie Beef Burrito" at bounding box center [585, 231] width 309 height 309
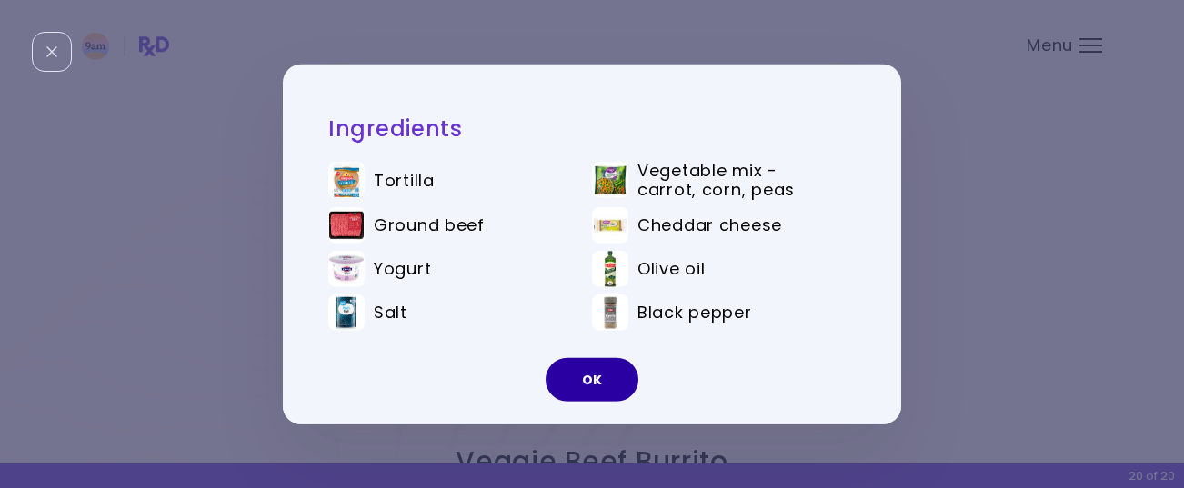
click at [596, 374] on button "OK" at bounding box center [591, 380] width 93 height 44
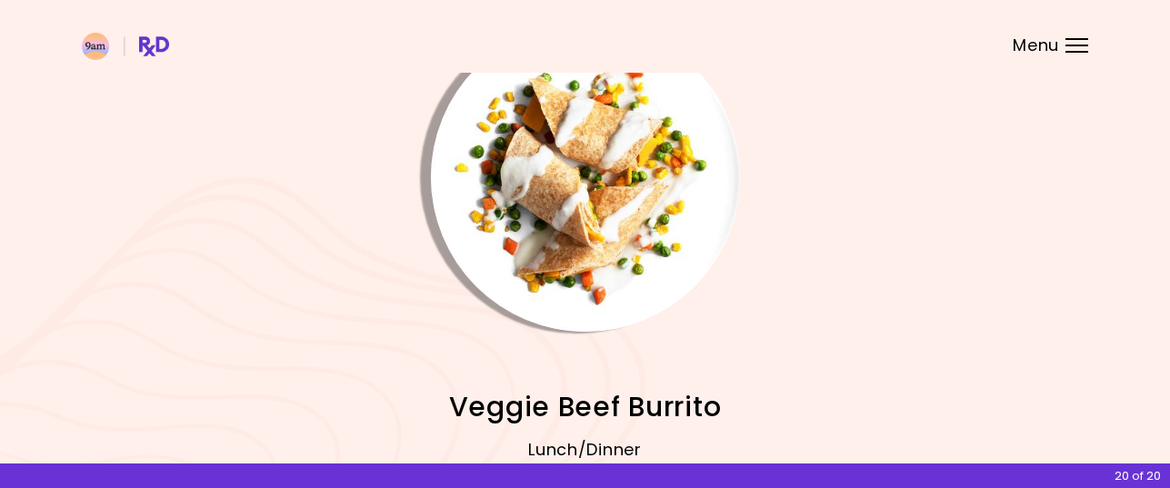
scroll to position [249, 0]
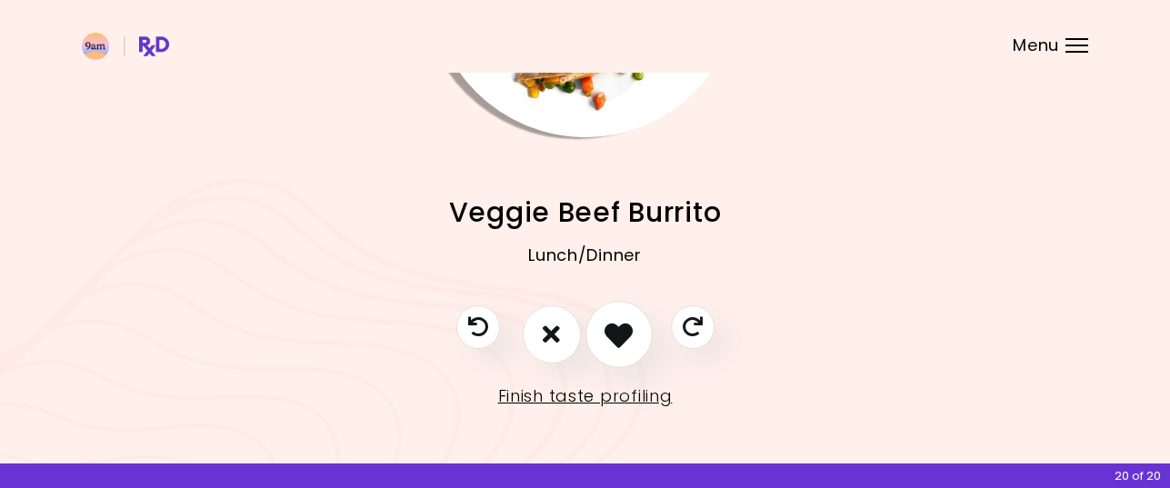
click at [621, 339] on icon "I like this recipe" at bounding box center [618, 334] width 28 height 28
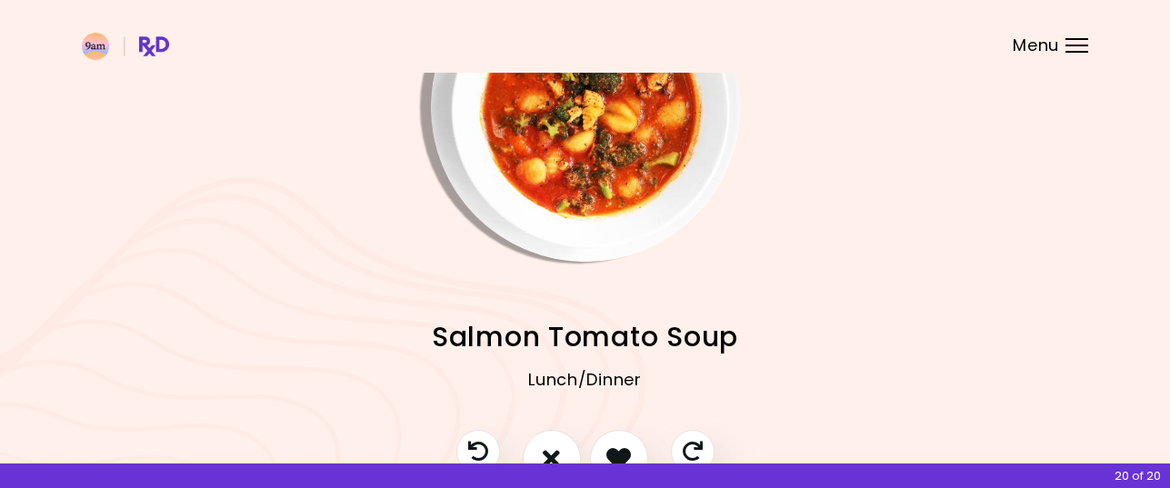
scroll to position [0, 0]
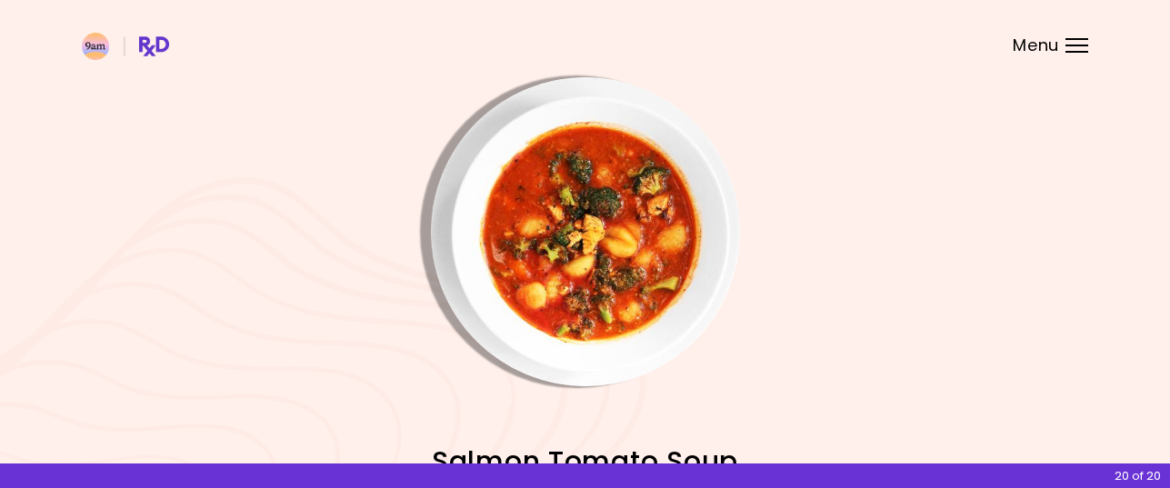
click at [618, 262] on img "Info - Salmon Tomato Soup" at bounding box center [585, 231] width 309 height 309
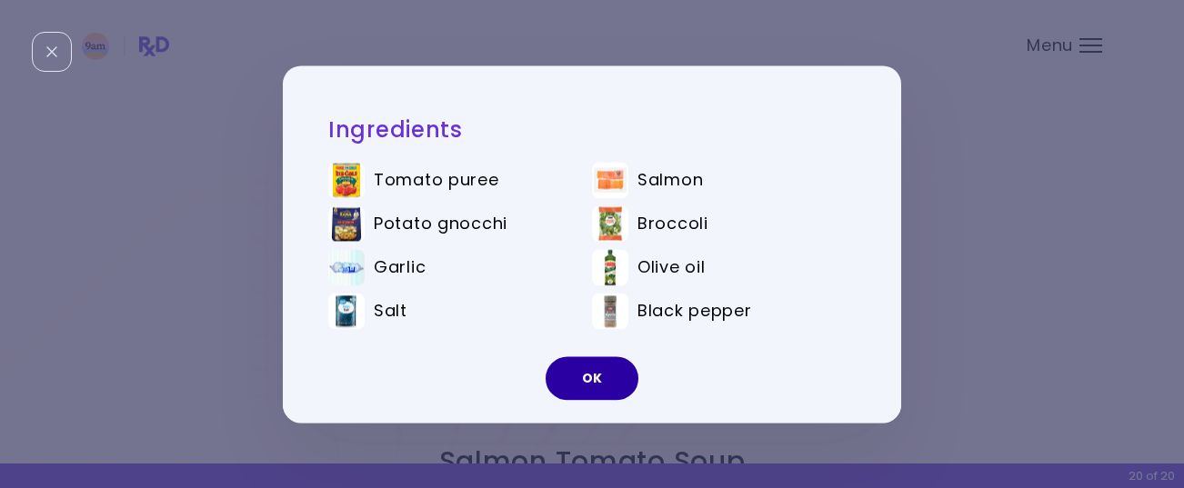
click at [577, 366] on button "OK" at bounding box center [591, 378] width 93 height 44
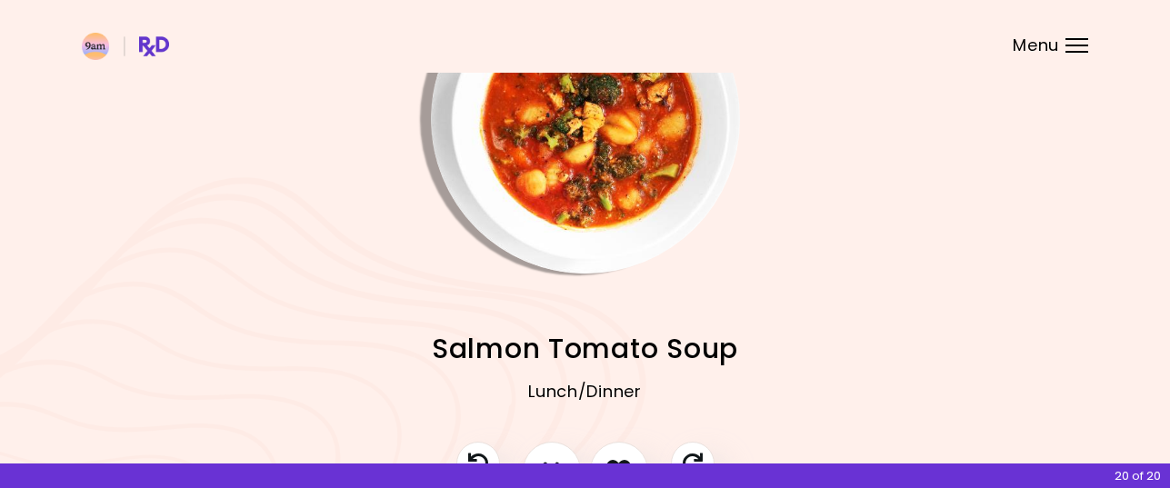
scroll to position [249, 0]
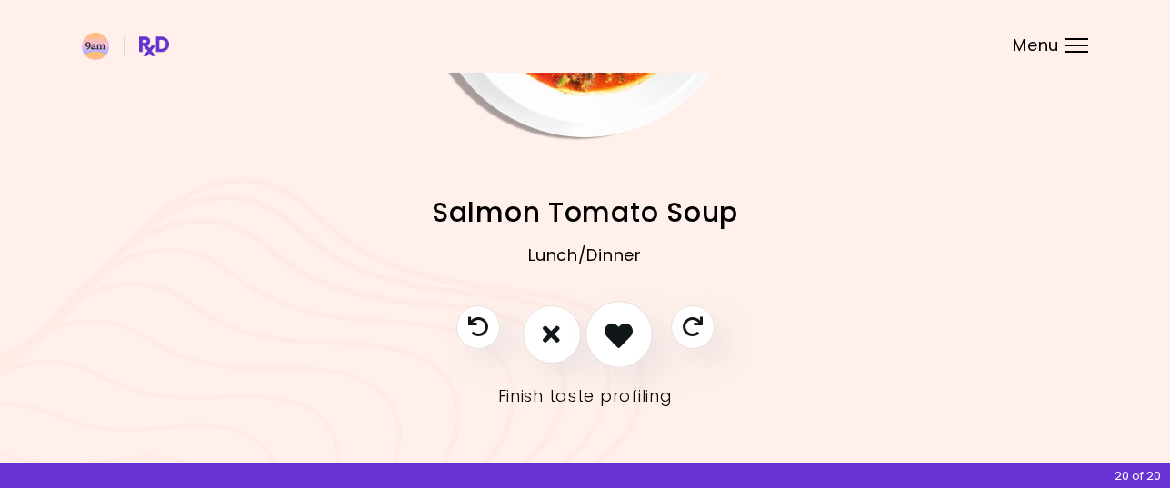
click at [624, 333] on icon "I like this recipe" at bounding box center [618, 334] width 28 height 28
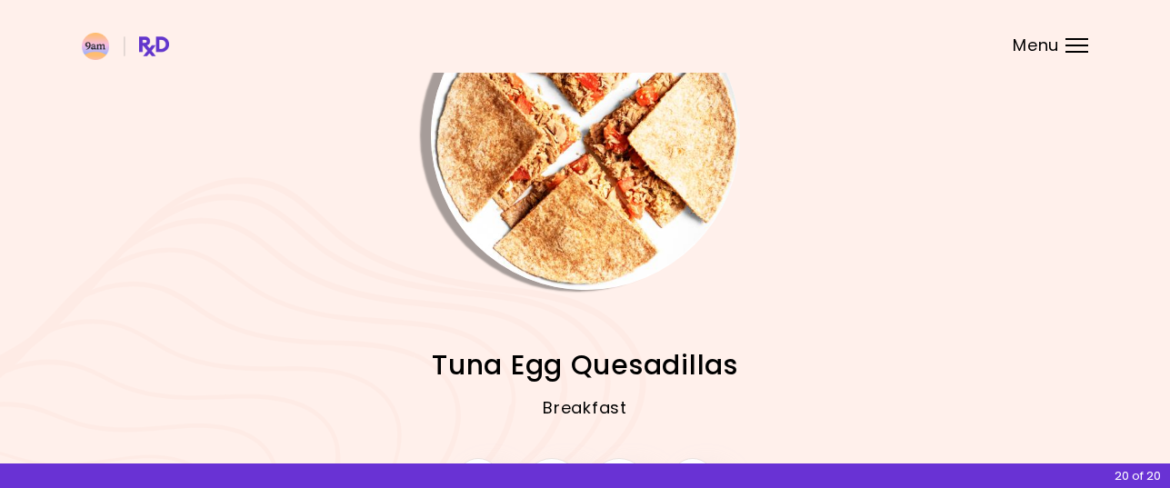
scroll to position [67, 0]
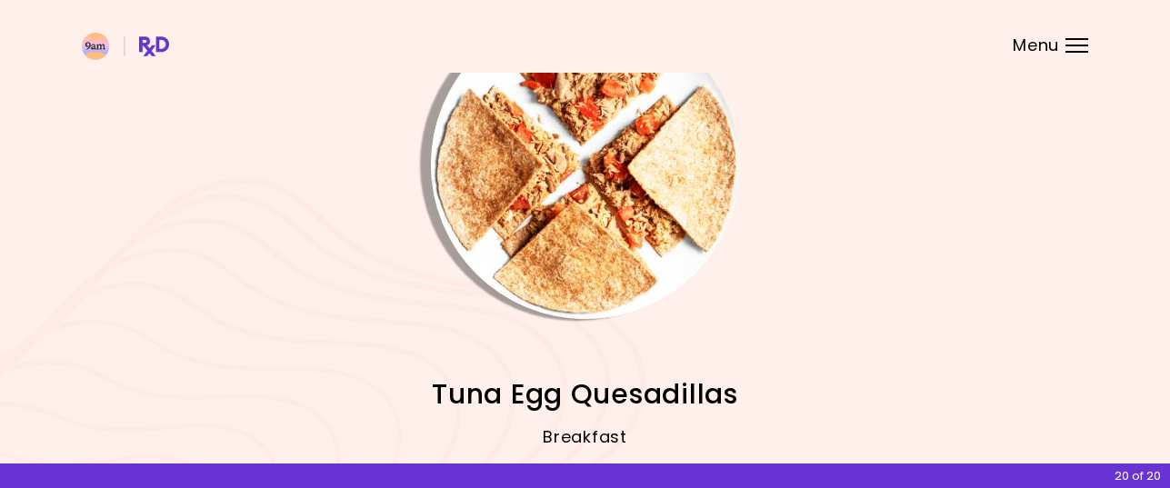
click at [626, 263] on img "Info - Tuna Egg Quesadillas" at bounding box center [585, 164] width 309 height 309
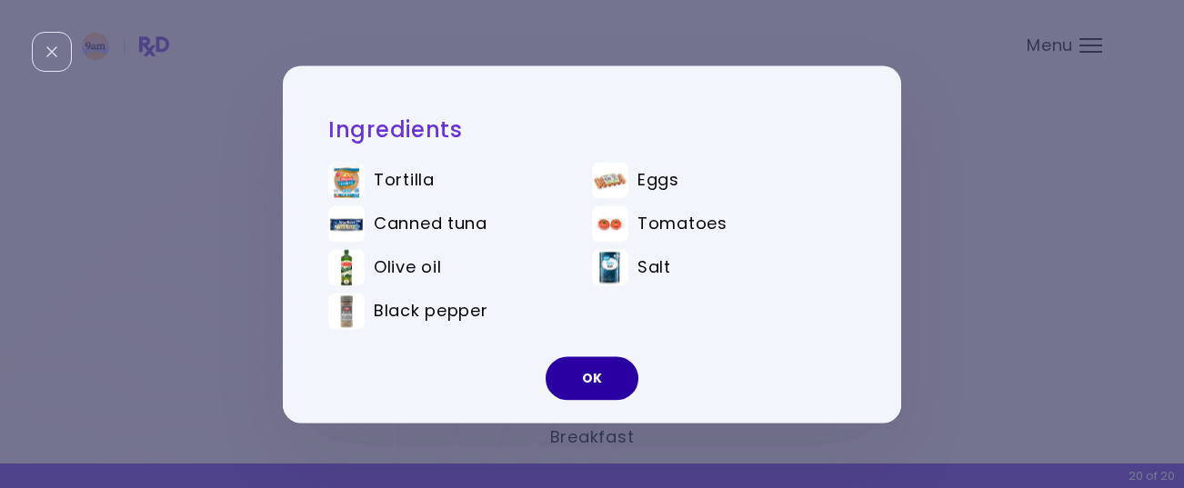
click at [598, 382] on button "OK" at bounding box center [591, 378] width 93 height 44
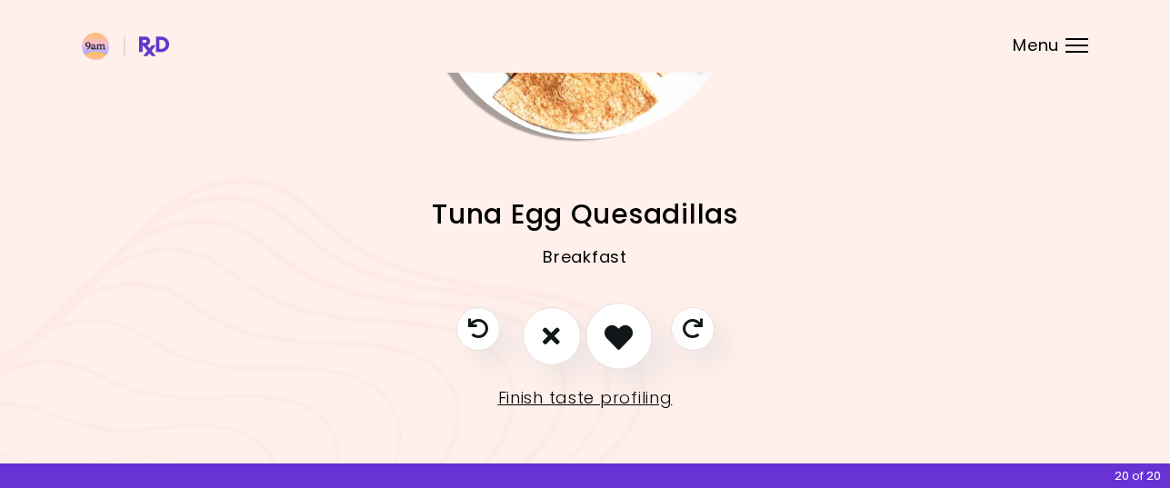
scroll to position [249, 0]
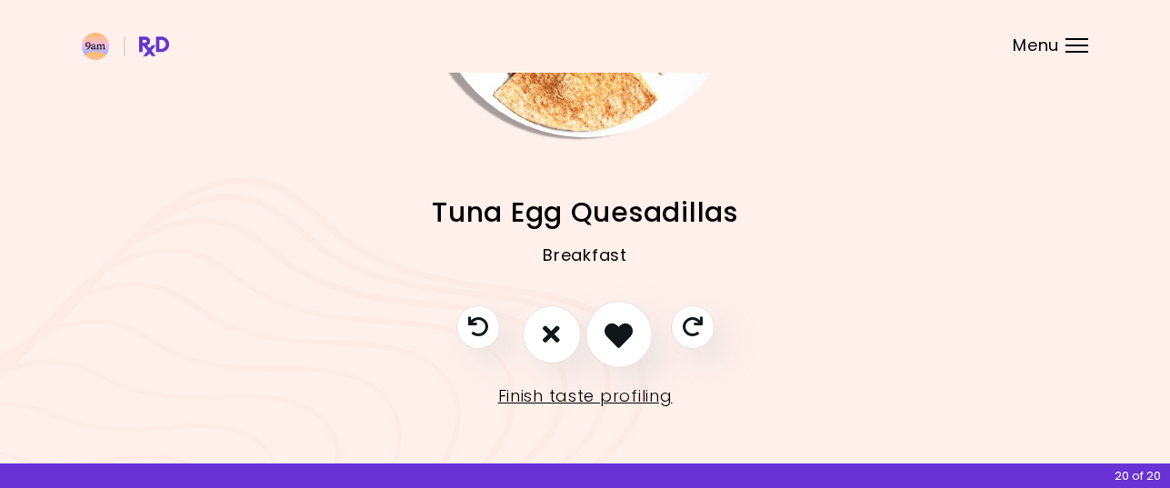
click at [618, 334] on icon "I like this recipe" at bounding box center [618, 334] width 28 height 28
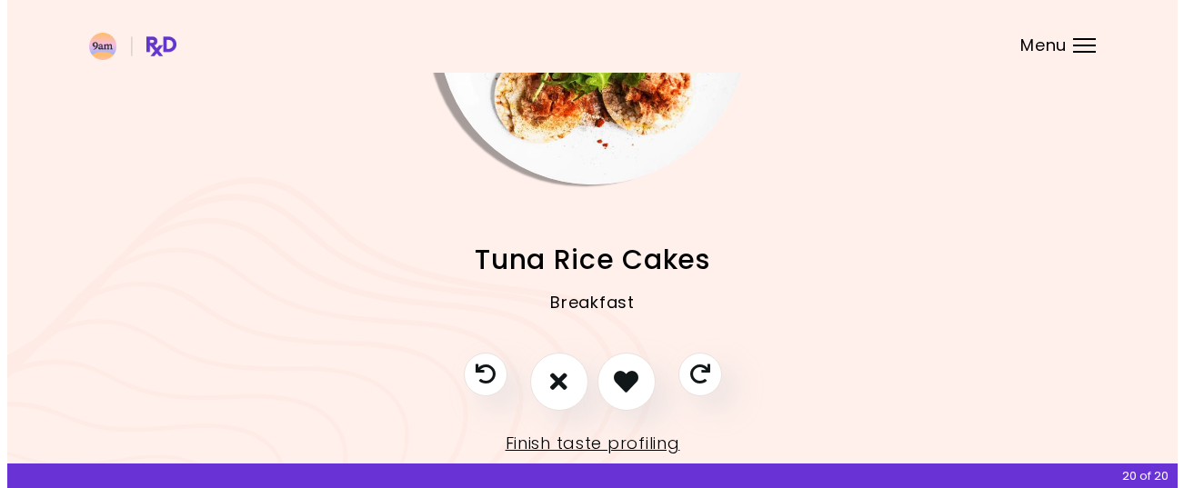
scroll to position [158, 0]
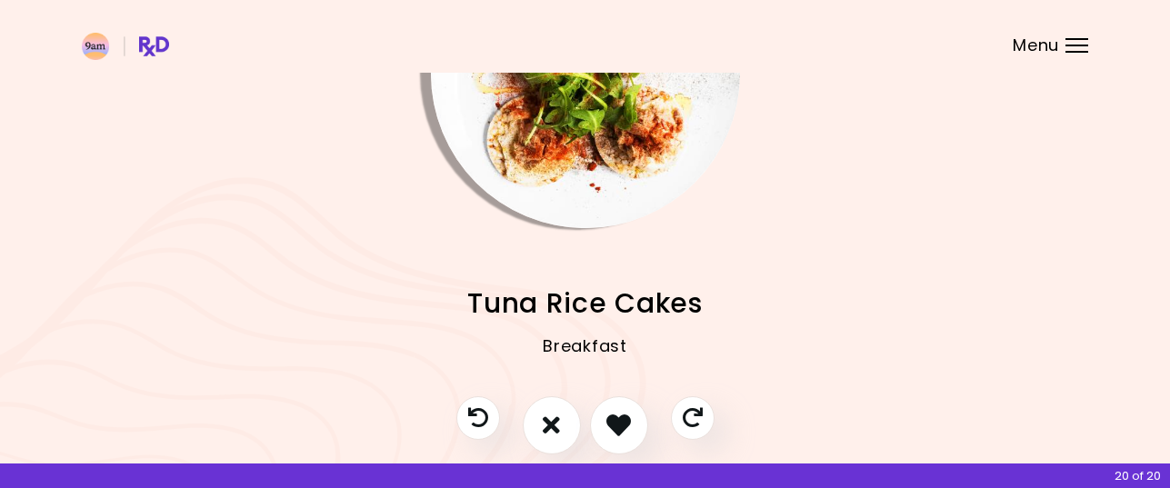
click at [598, 179] on img "Info - Tuna Rice Cakes" at bounding box center [585, 73] width 309 height 309
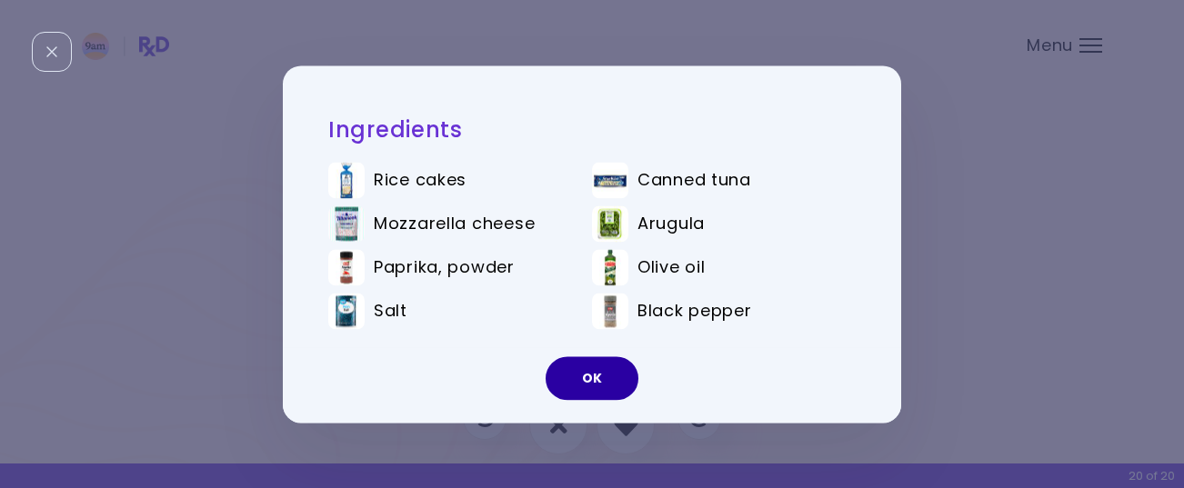
click at [605, 384] on button "OK" at bounding box center [591, 378] width 93 height 44
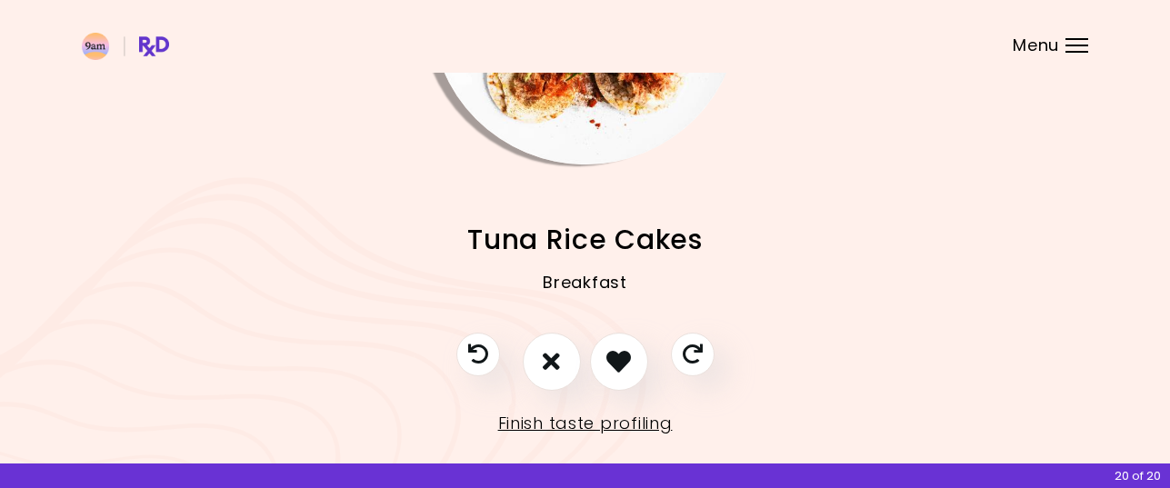
scroll to position [249, 0]
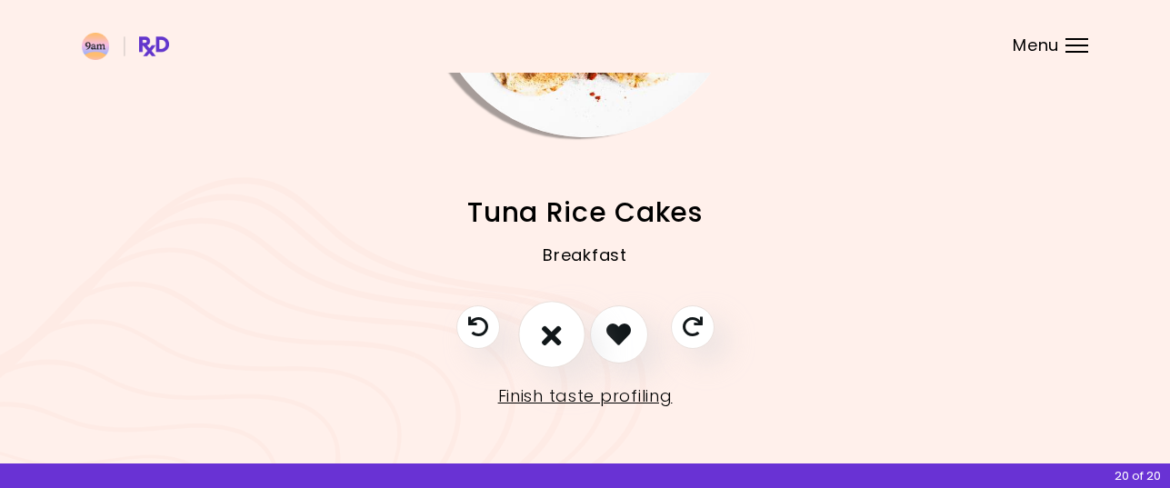
click at [541, 325] on button "I don't like this recipe" at bounding box center [551, 334] width 67 height 67
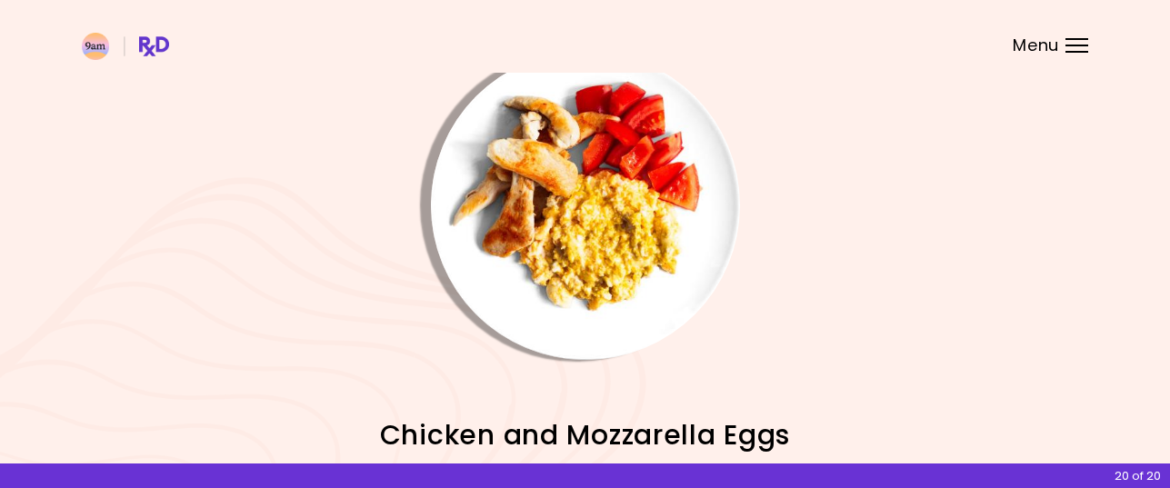
scroll to position [0, 0]
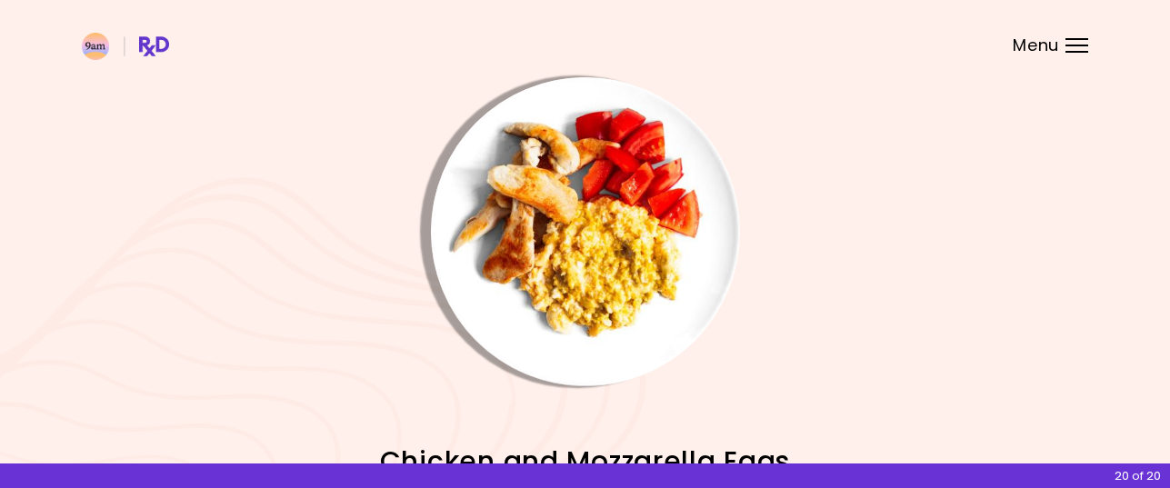
click at [574, 259] on img "Info - Chicken and Mozzarella Eggs" at bounding box center [585, 231] width 309 height 309
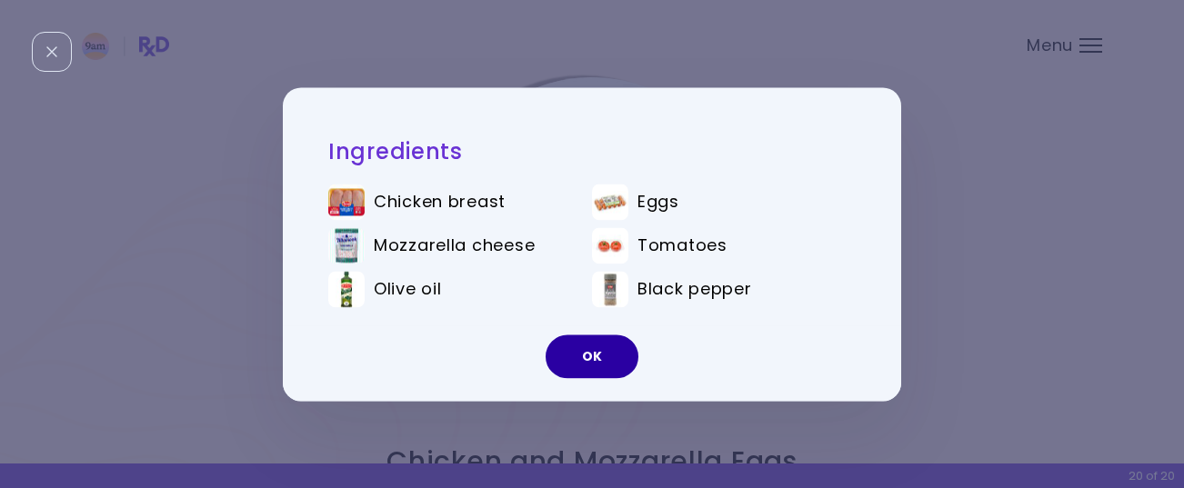
click at [604, 364] on button "OK" at bounding box center [591, 357] width 93 height 44
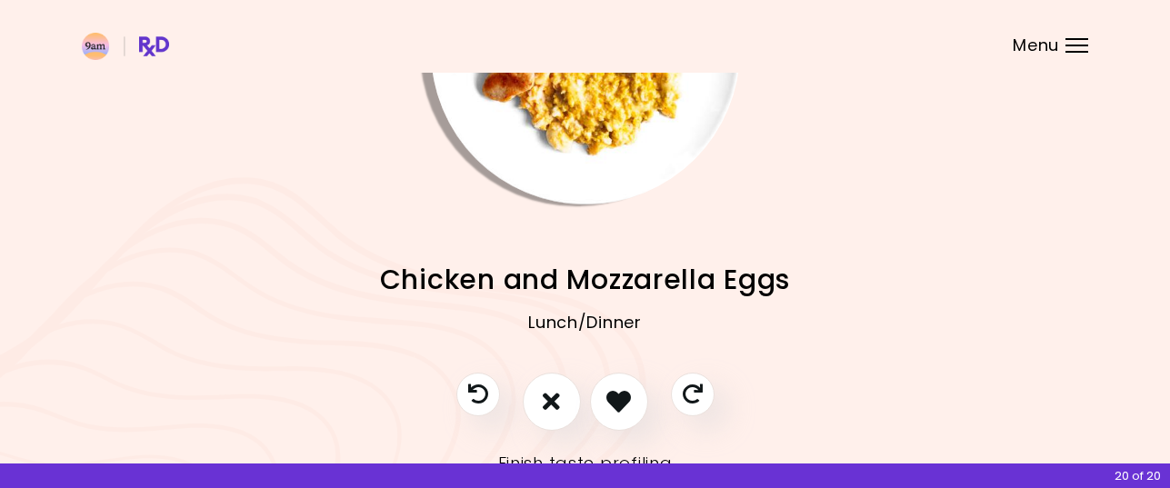
scroll to position [249, 0]
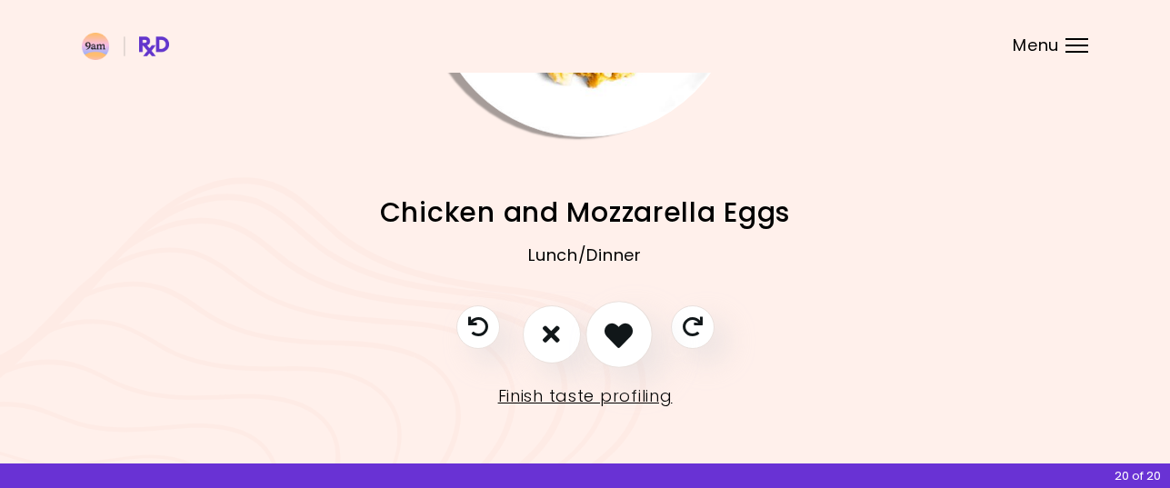
click at [617, 330] on icon "I like this recipe" at bounding box center [618, 334] width 28 height 28
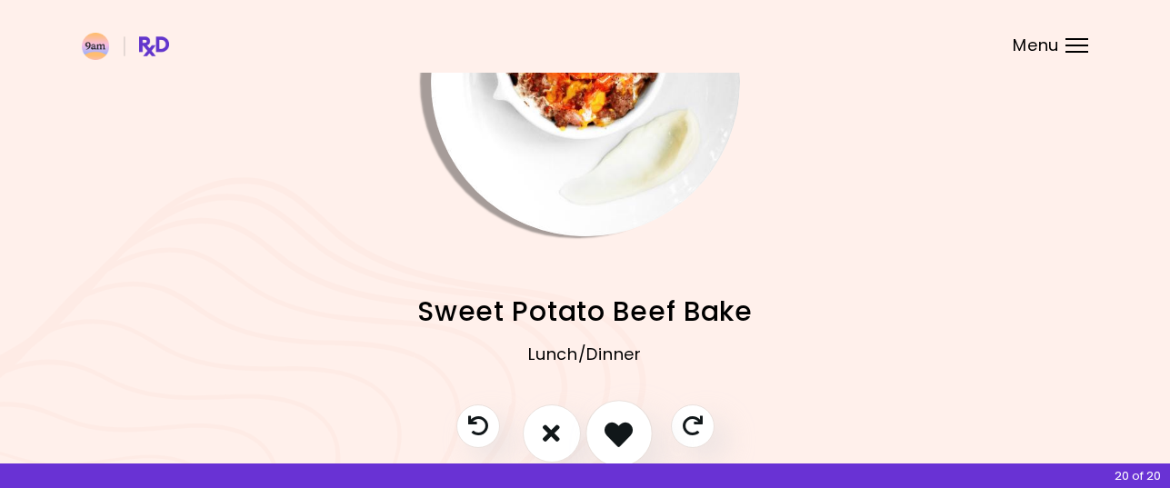
scroll to position [0, 0]
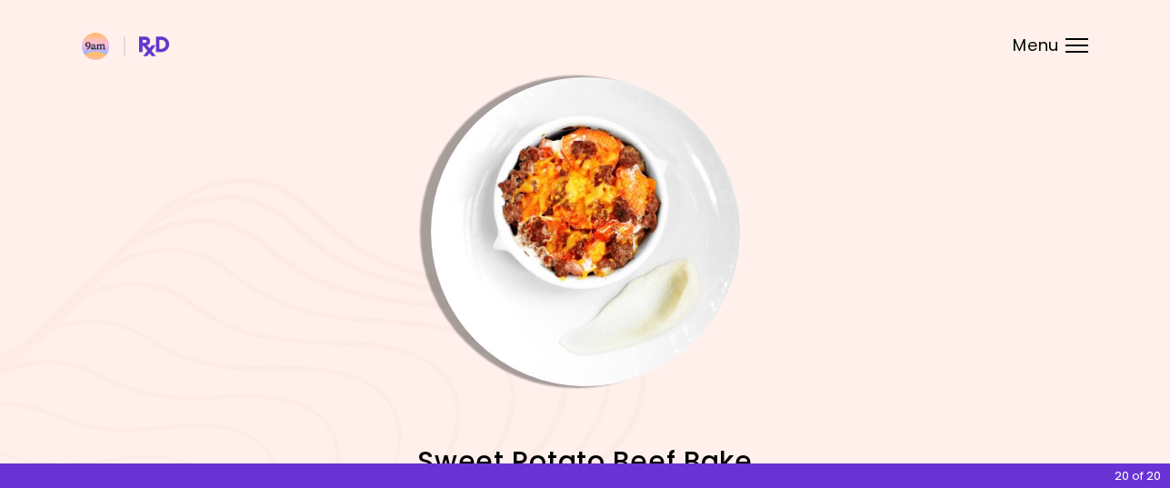
click at [584, 239] on img "Info - Sweet Potato Beef Bake" at bounding box center [585, 231] width 309 height 309
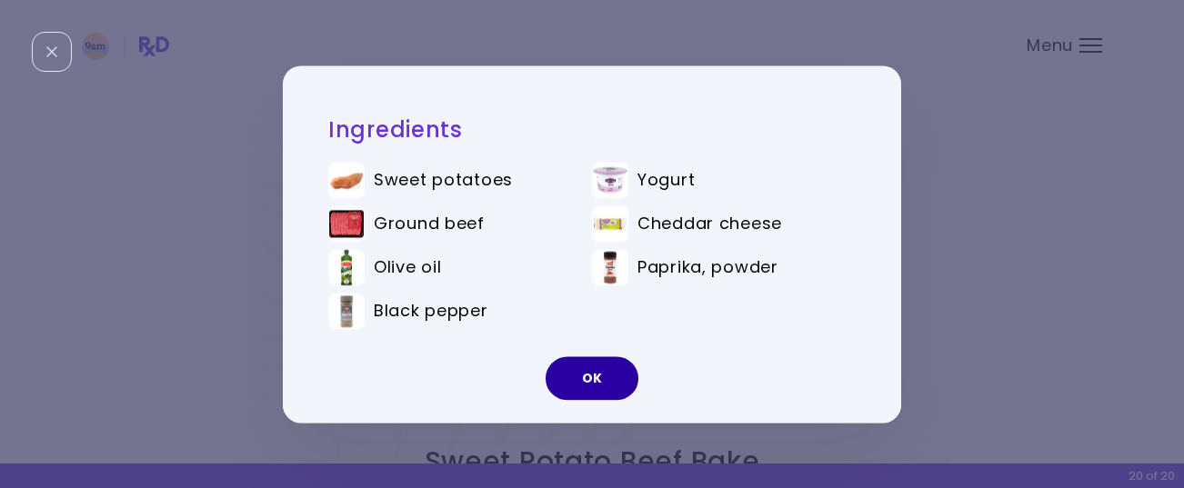
click at [592, 374] on button "OK" at bounding box center [591, 378] width 93 height 44
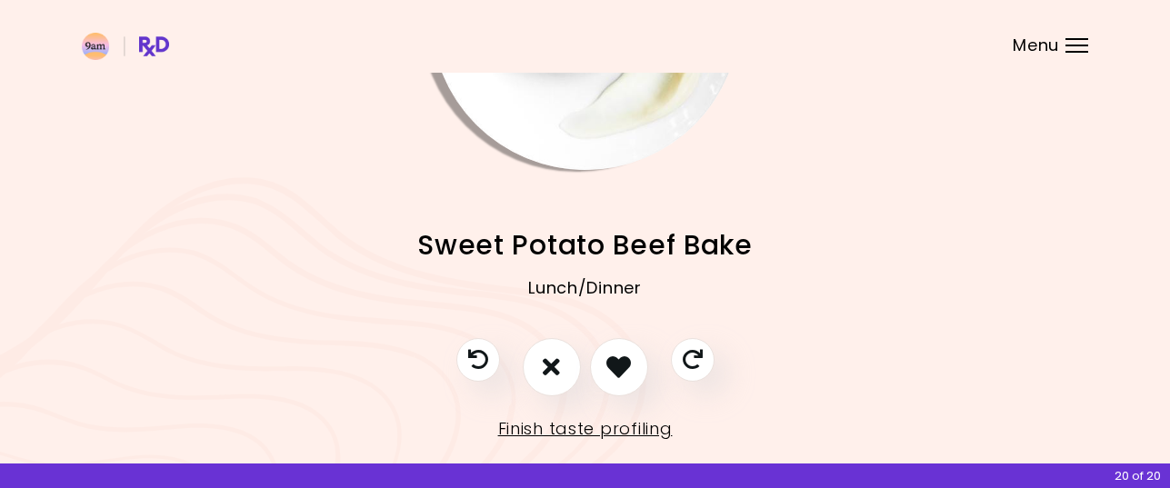
scroll to position [249, 0]
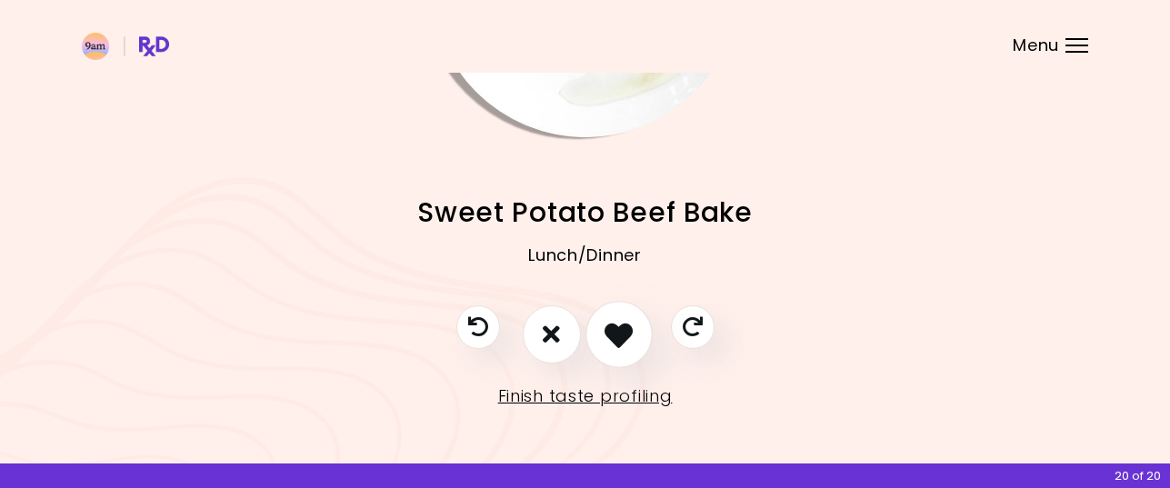
click at [608, 335] on icon "I like this recipe" at bounding box center [618, 334] width 28 height 28
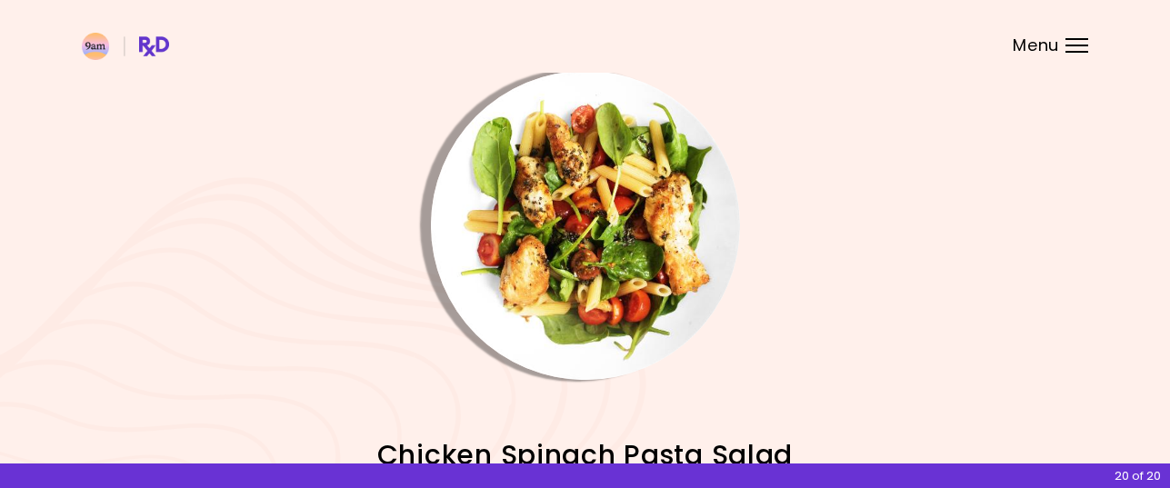
scroll to position [0, 0]
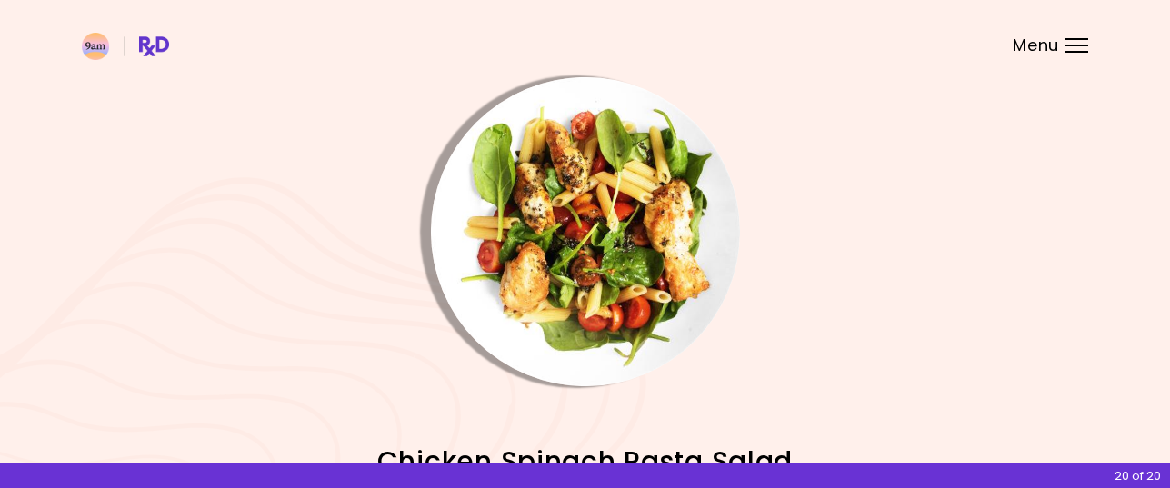
click at [602, 262] on img "Info - Chicken Spinach Pasta Salad" at bounding box center [585, 231] width 309 height 309
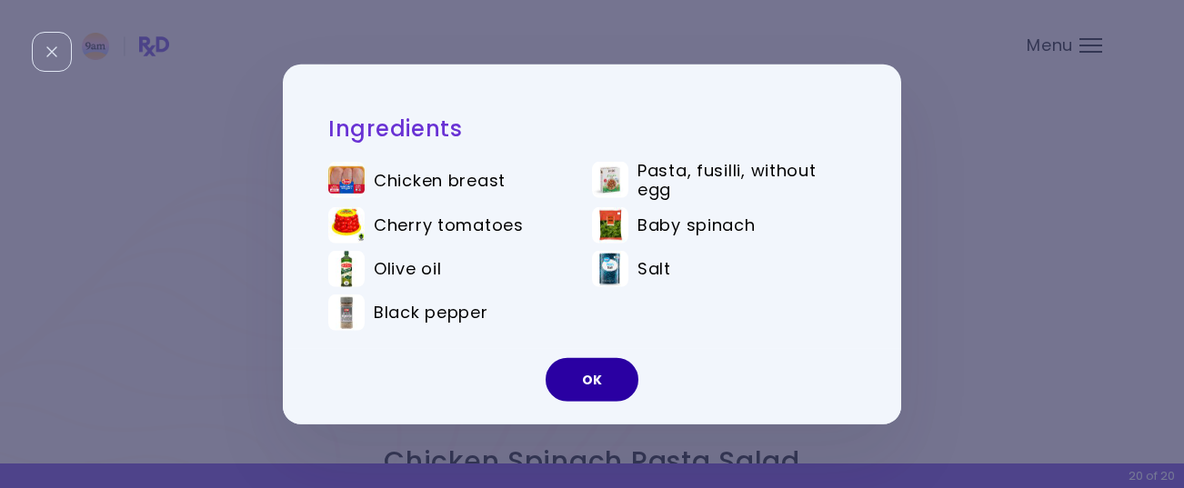
click at [596, 373] on button "OK" at bounding box center [591, 380] width 93 height 44
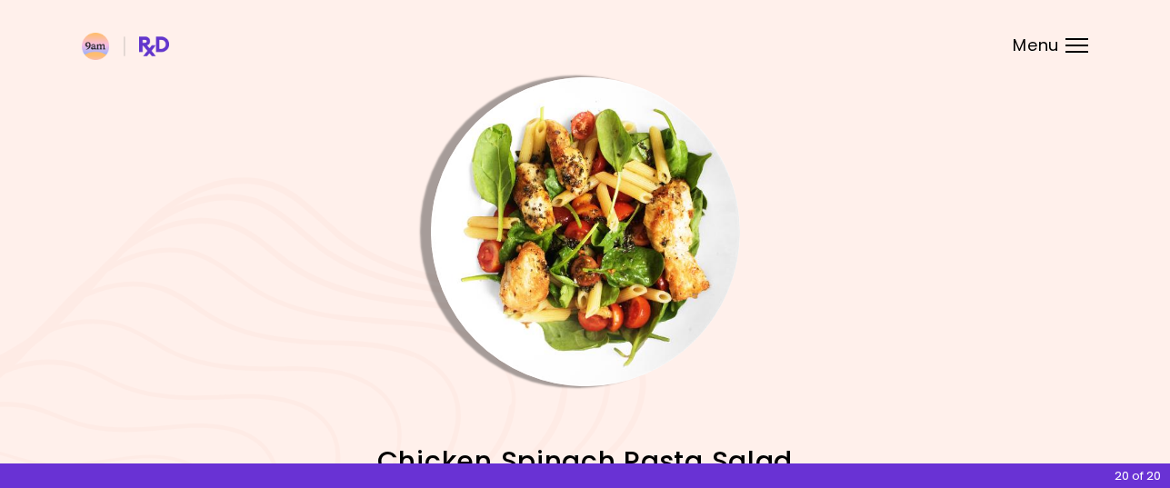
scroll to position [249, 0]
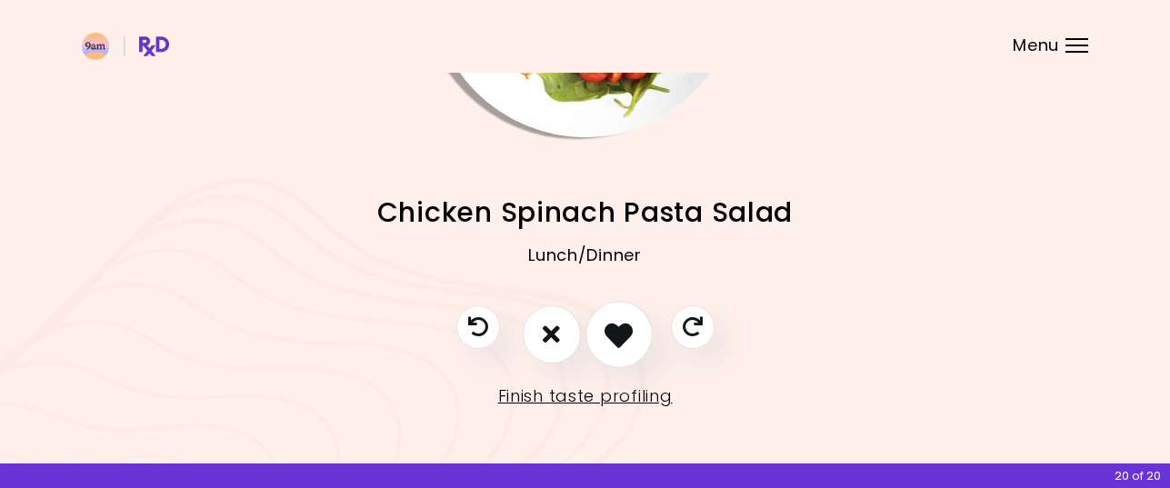
click at [623, 335] on icon "I like this recipe" at bounding box center [618, 334] width 28 height 28
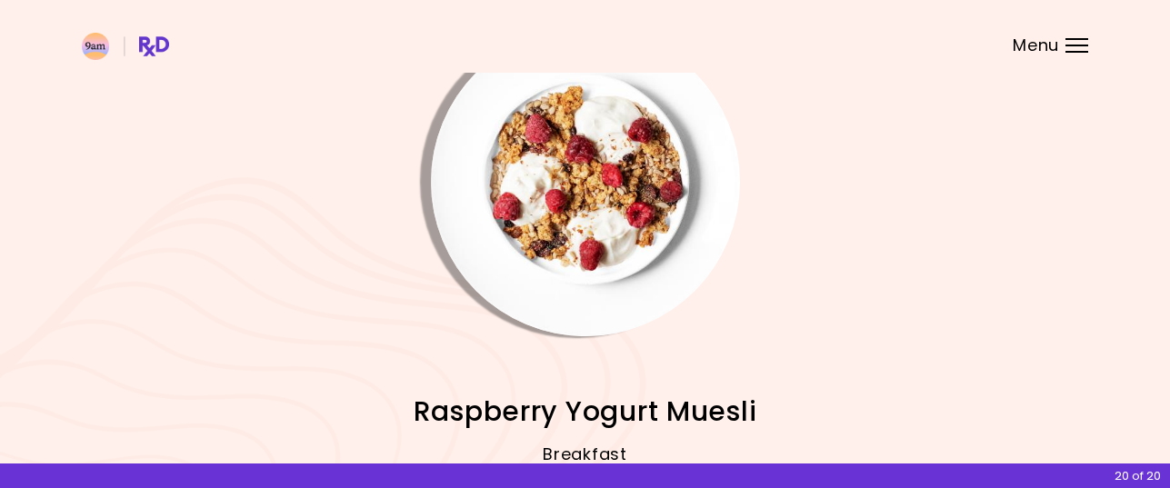
scroll to position [0, 0]
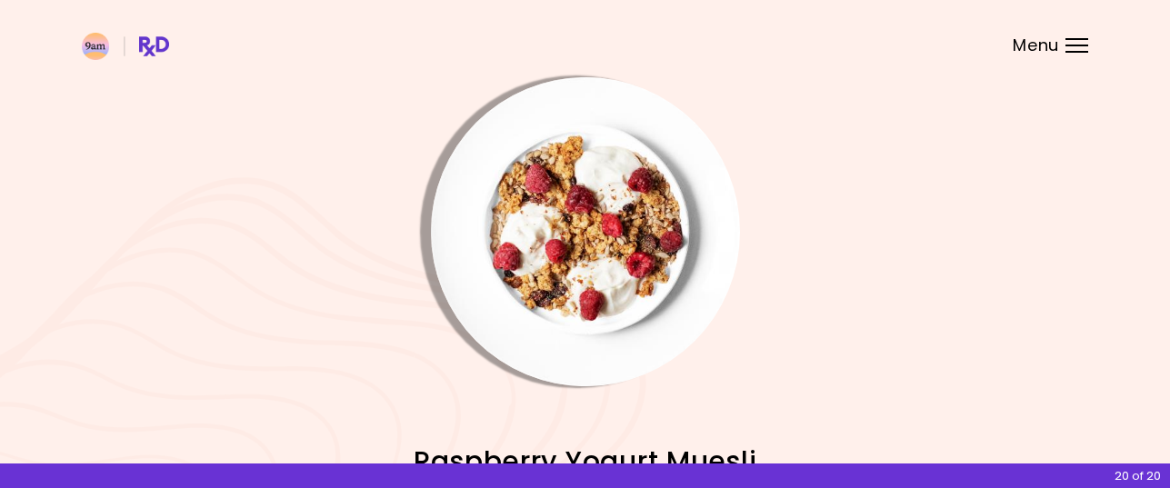
click at [615, 257] on img "Info - Raspberry Yogurt Muesli" at bounding box center [585, 231] width 309 height 309
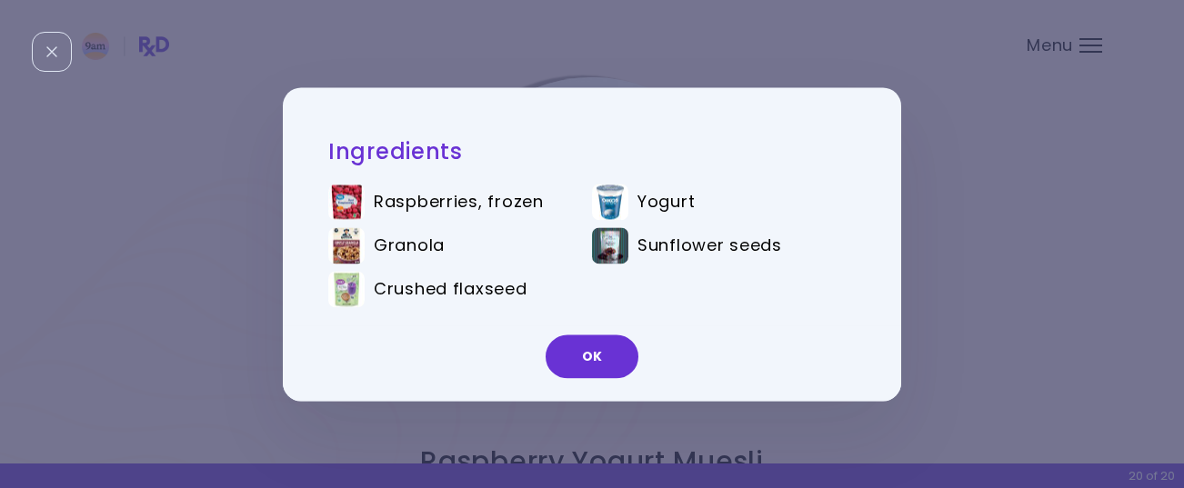
click at [589, 360] on button "OK" at bounding box center [591, 357] width 93 height 44
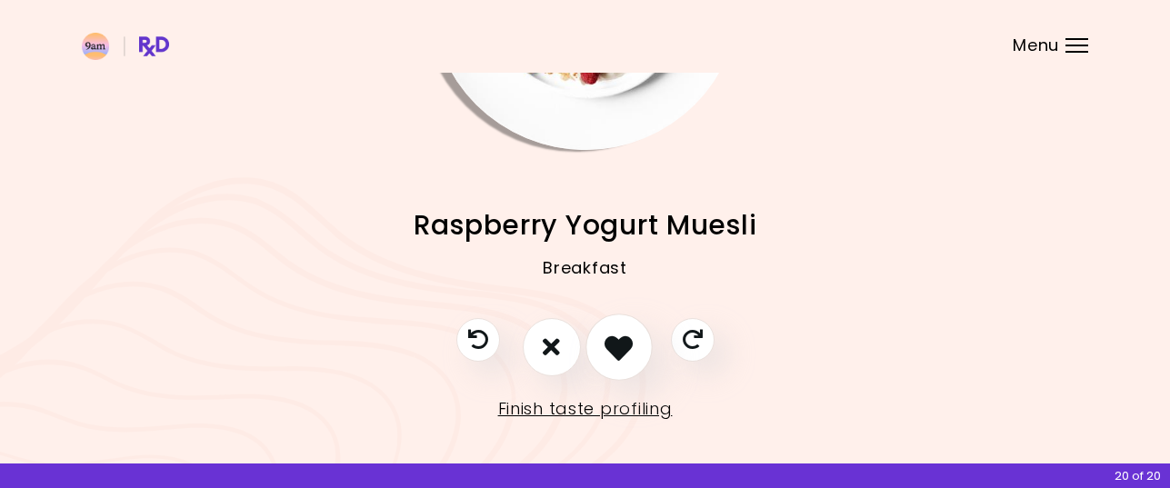
scroll to position [249, 0]
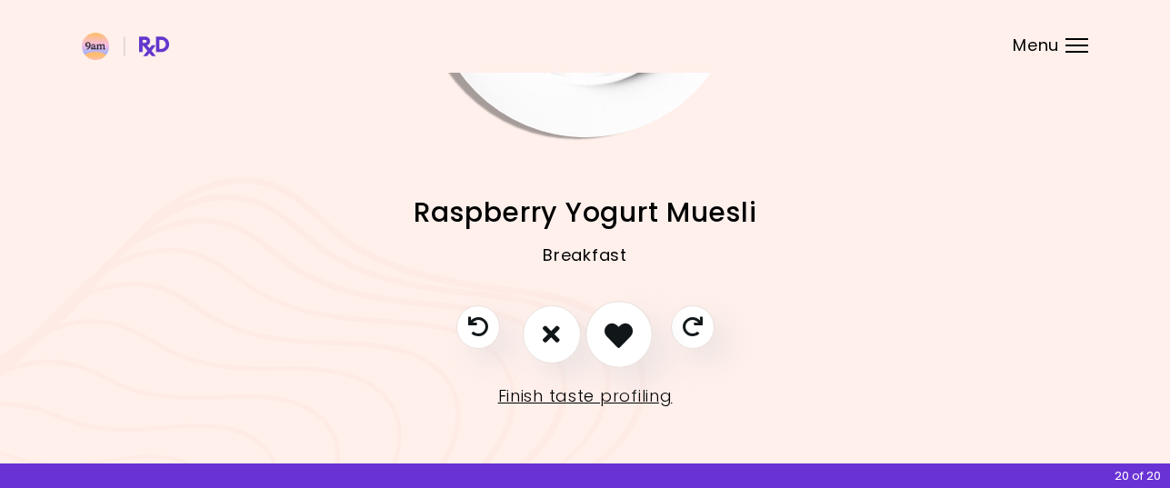
click at [624, 332] on icon "I like this recipe" at bounding box center [618, 334] width 28 height 28
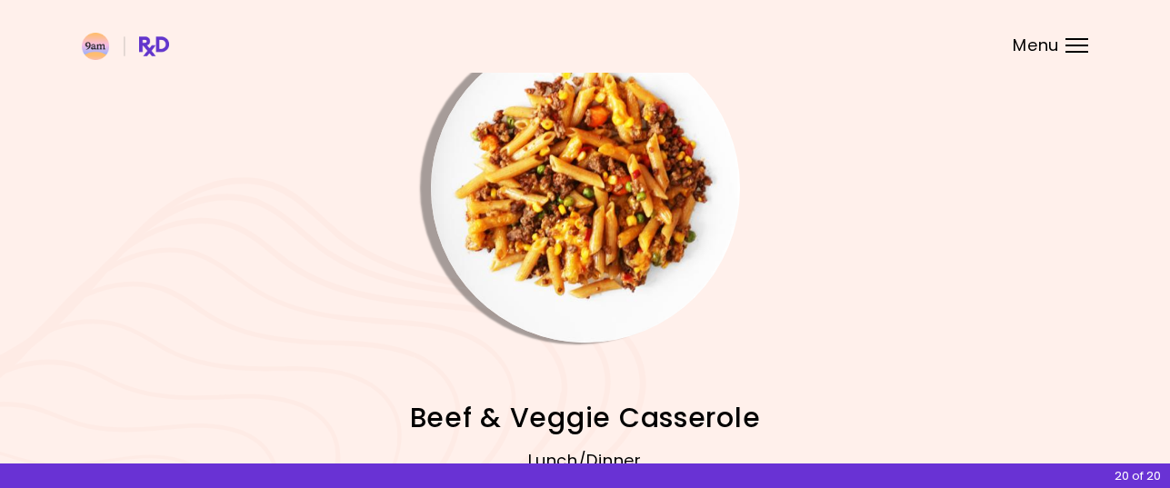
scroll to position [0, 0]
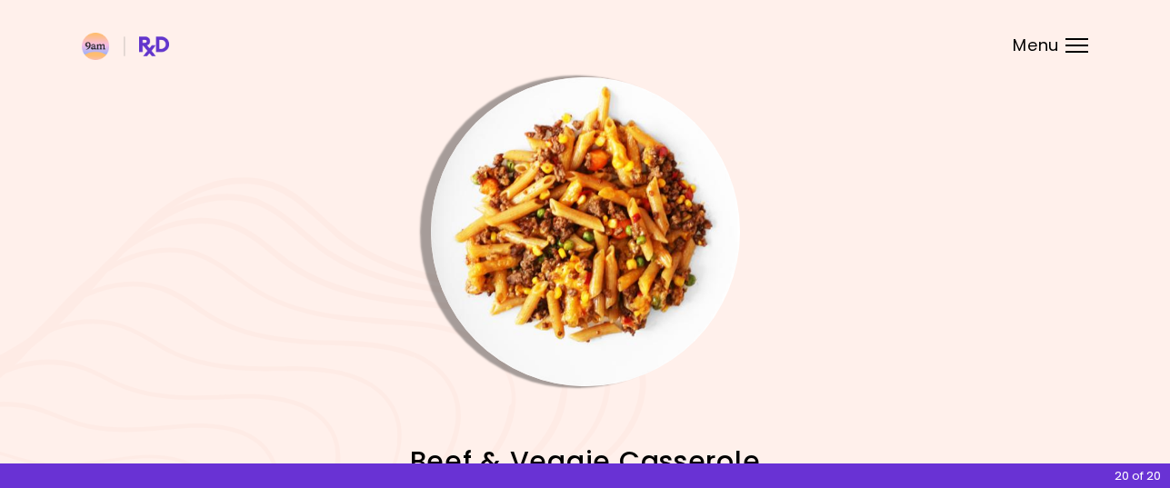
click at [610, 284] on img "Info - Beef & Veggie Casserole" at bounding box center [585, 231] width 309 height 309
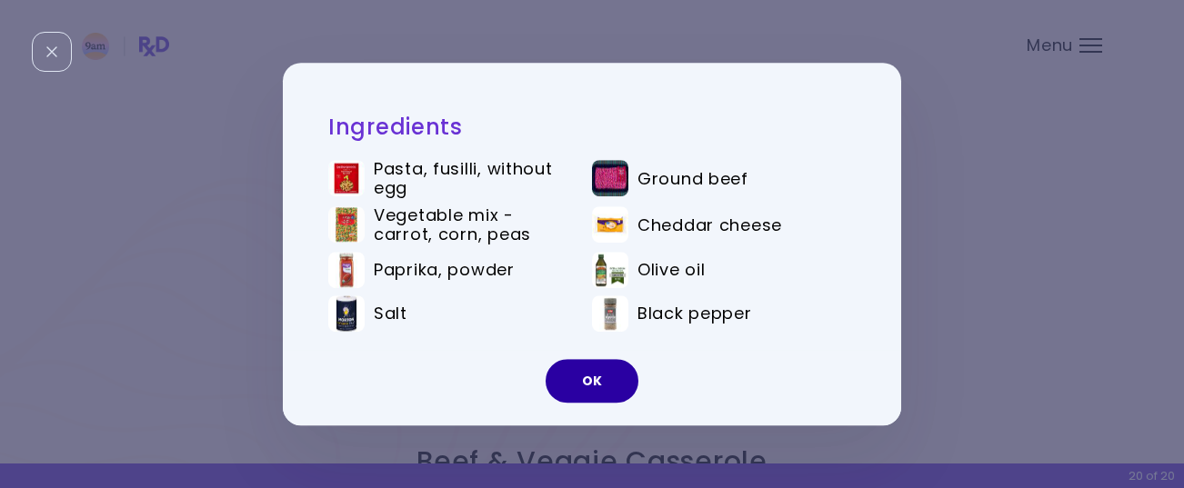
click at [598, 380] on button "OK" at bounding box center [591, 381] width 93 height 44
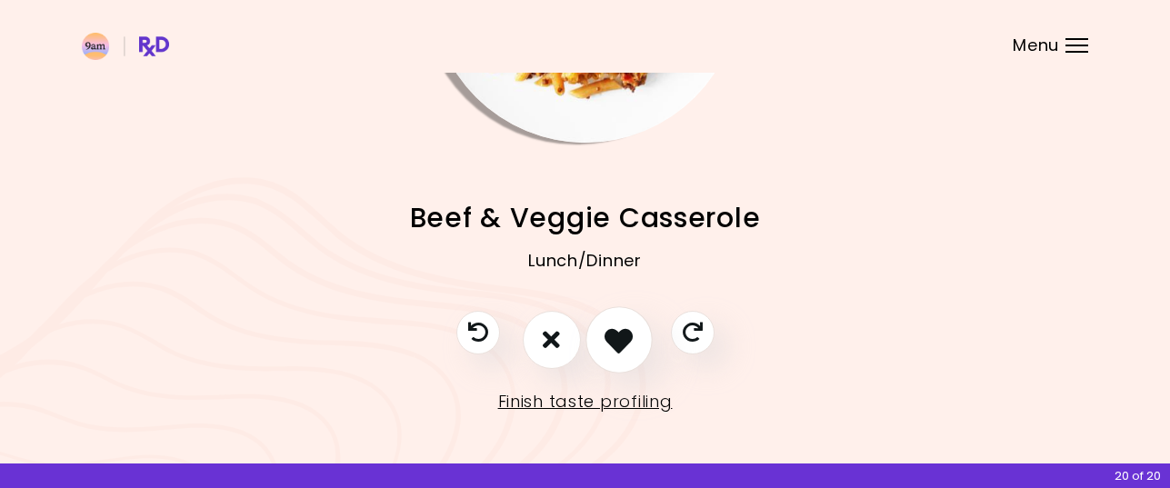
scroll to position [249, 0]
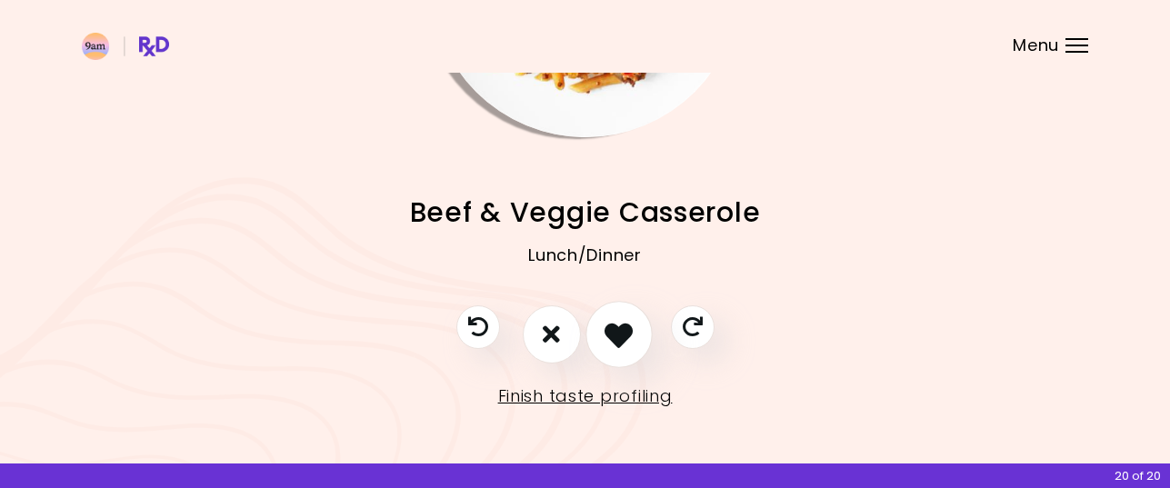
click at [621, 333] on icon "I like this recipe" at bounding box center [618, 334] width 28 height 28
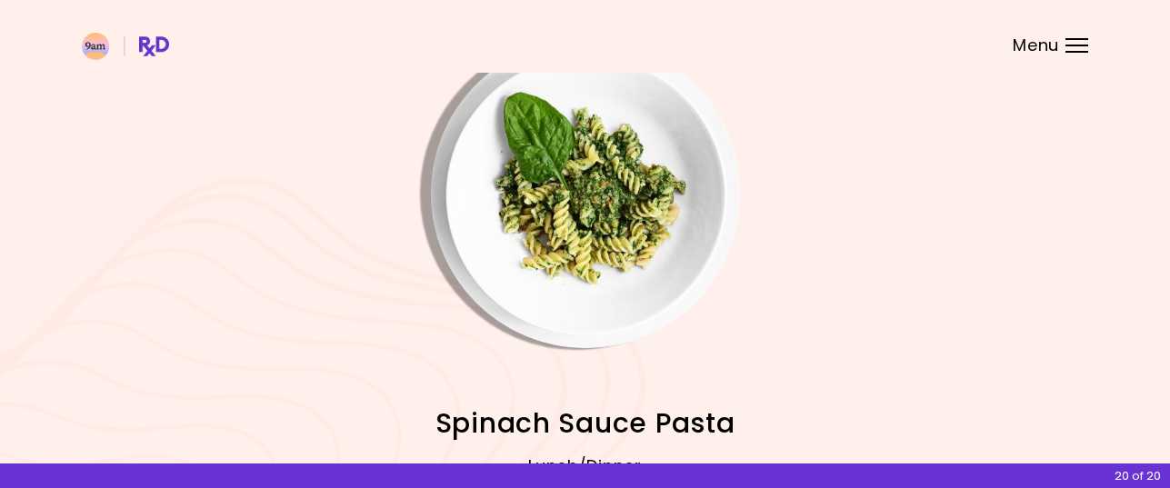
scroll to position [0, 0]
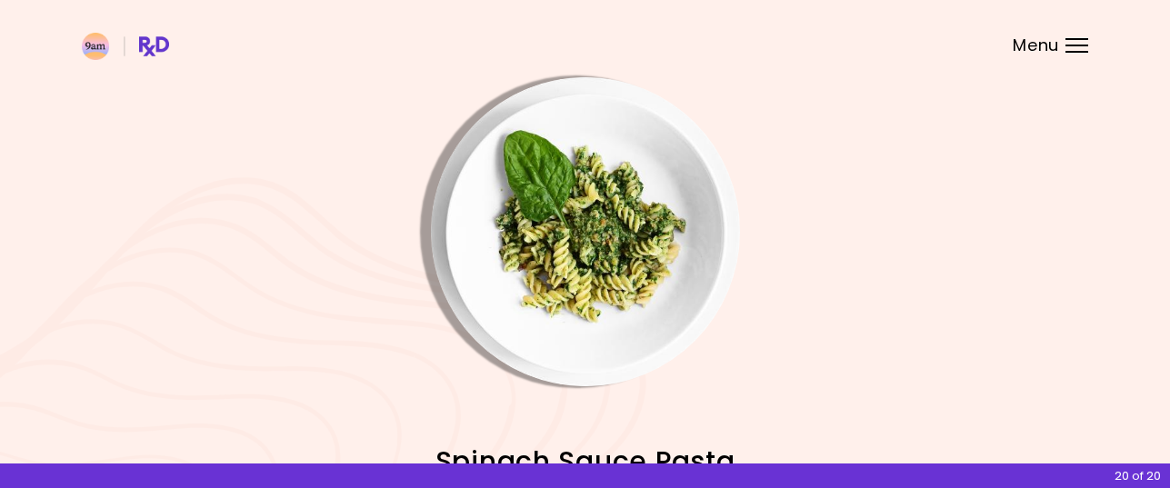
click at [613, 263] on img "Info - Spinach Sauce Pasta" at bounding box center [585, 231] width 309 height 309
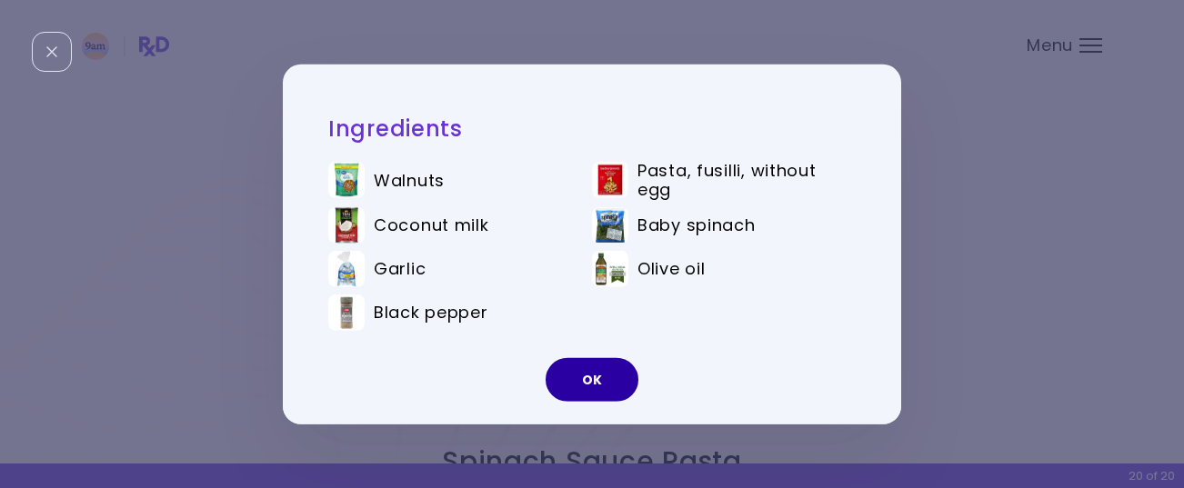
click at [594, 378] on button "OK" at bounding box center [591, 380] width 93 height 44
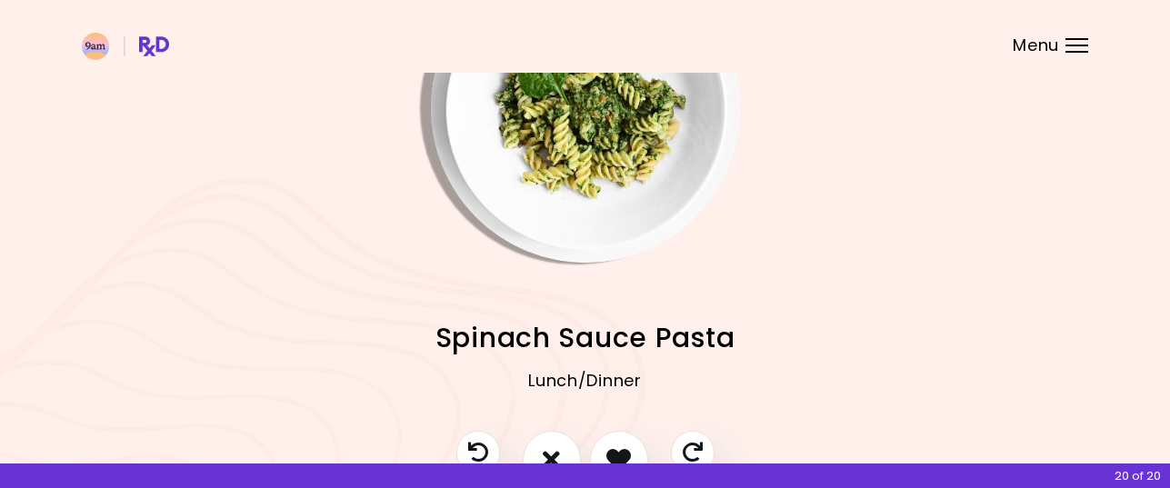
scroll to position [249, 0]
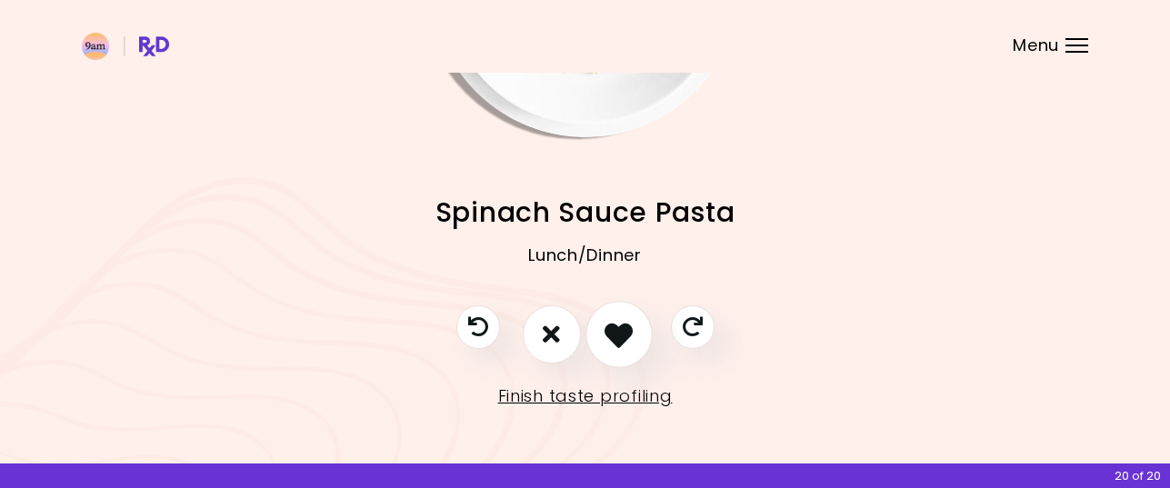
click at [631, 333] on icon "I like this recipe" at bounding box center [618, 334] width 28 height 28
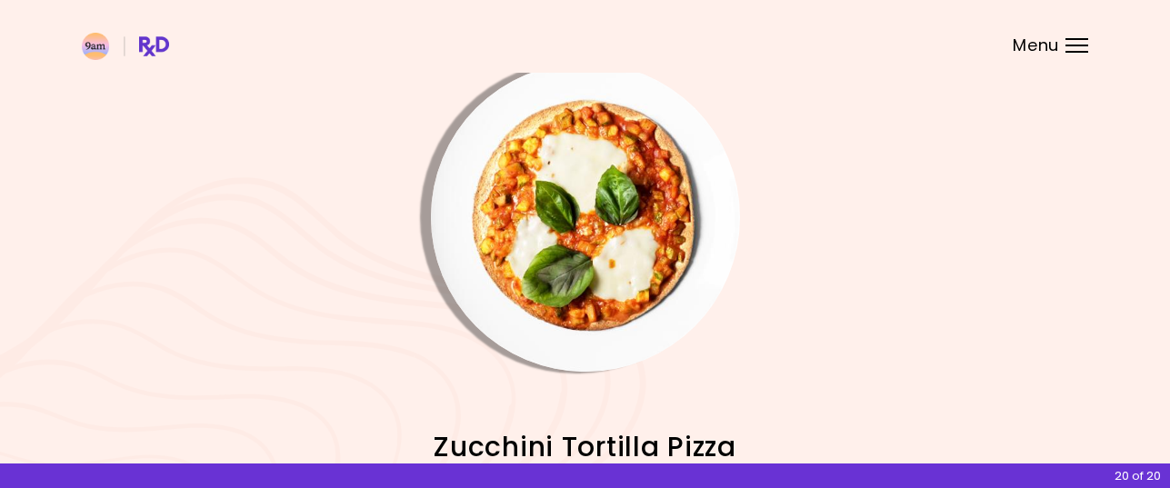
scroll to position [0, 0]
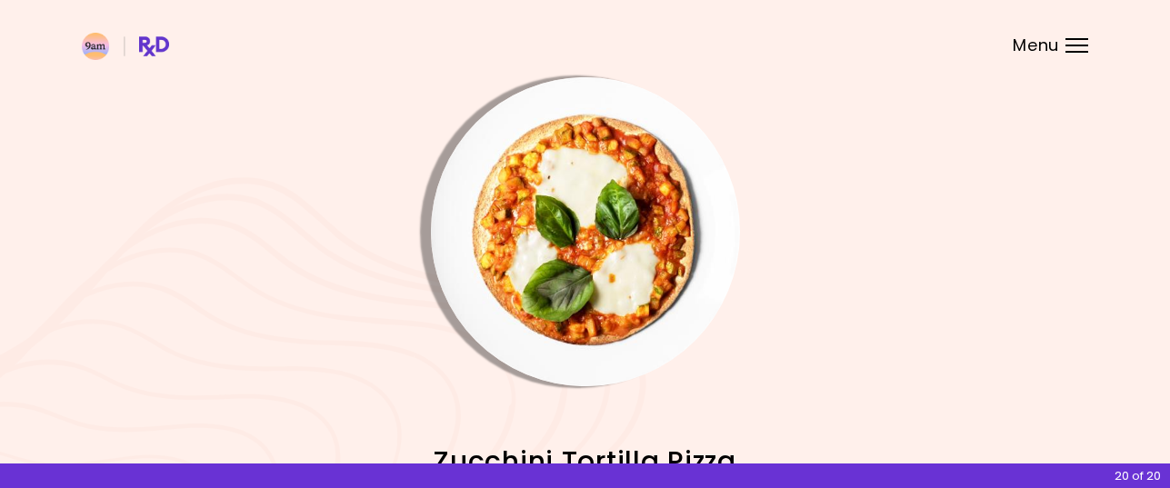
click at [624, 276] on img "Info - Zucchini Tortilla Pizza" at bounding box center [585, 231] width 309 height 309
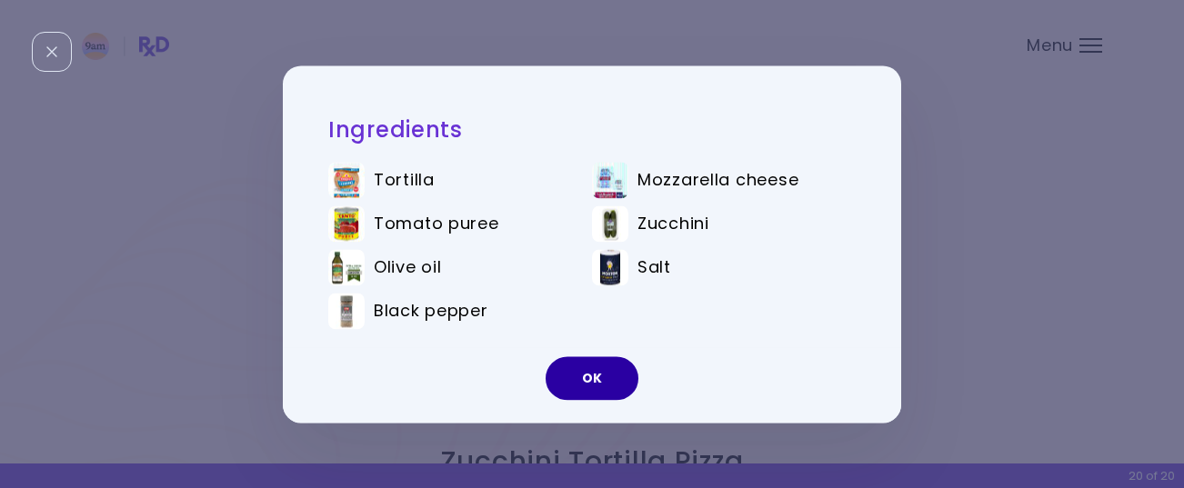
click at [582, 375] on button "OK" at bounding box center [591, 378] width 93 height 44
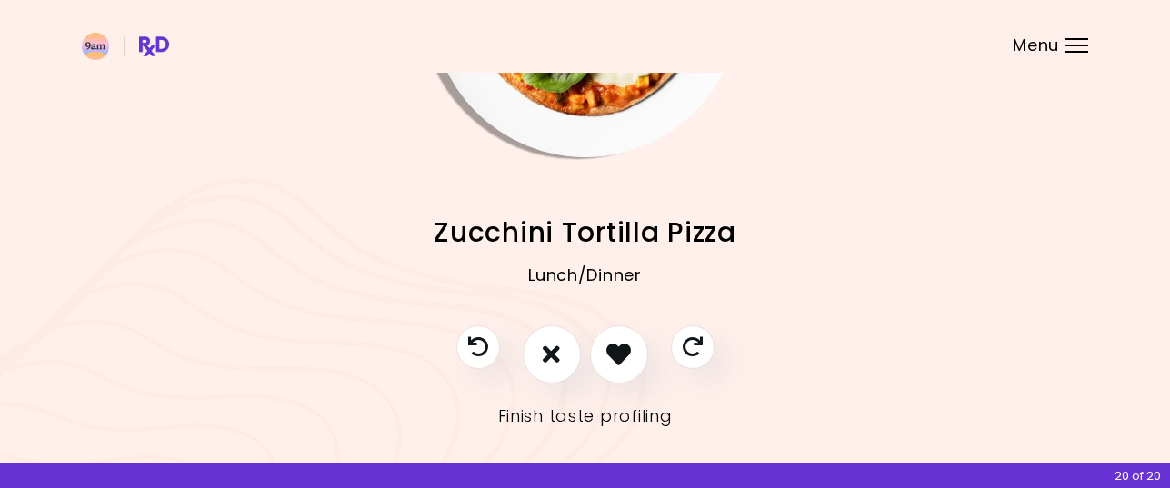
scroll to position [249, 0]
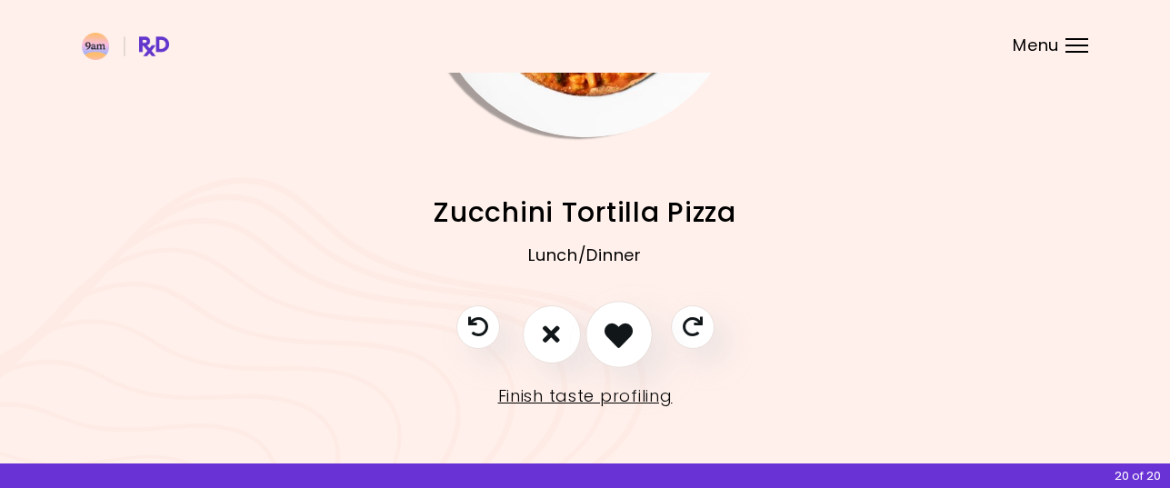
click at [614, 330] on icon "I like this recipe" at bounding box center [618, 334] width 28 height 28
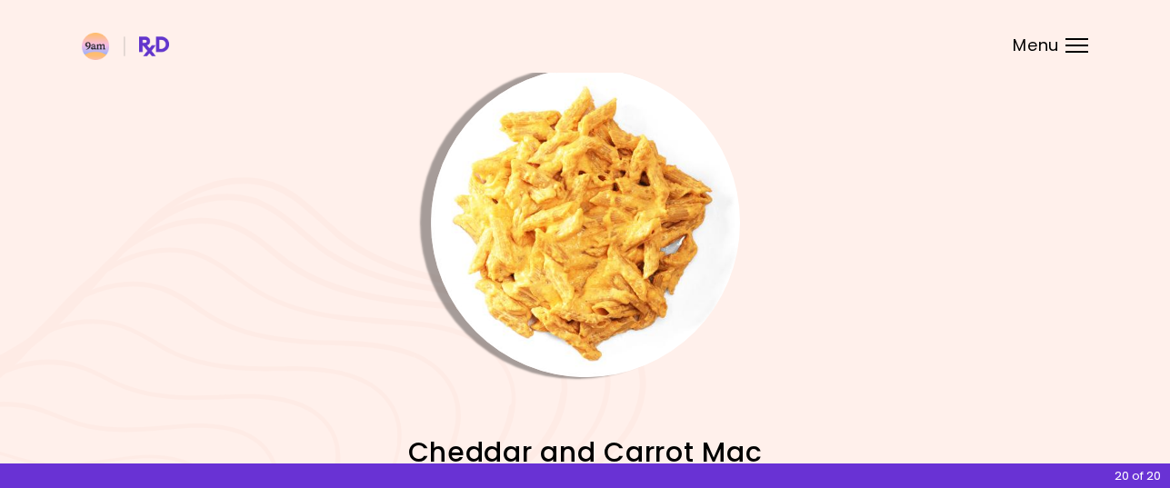
scroll to position [0, 0]
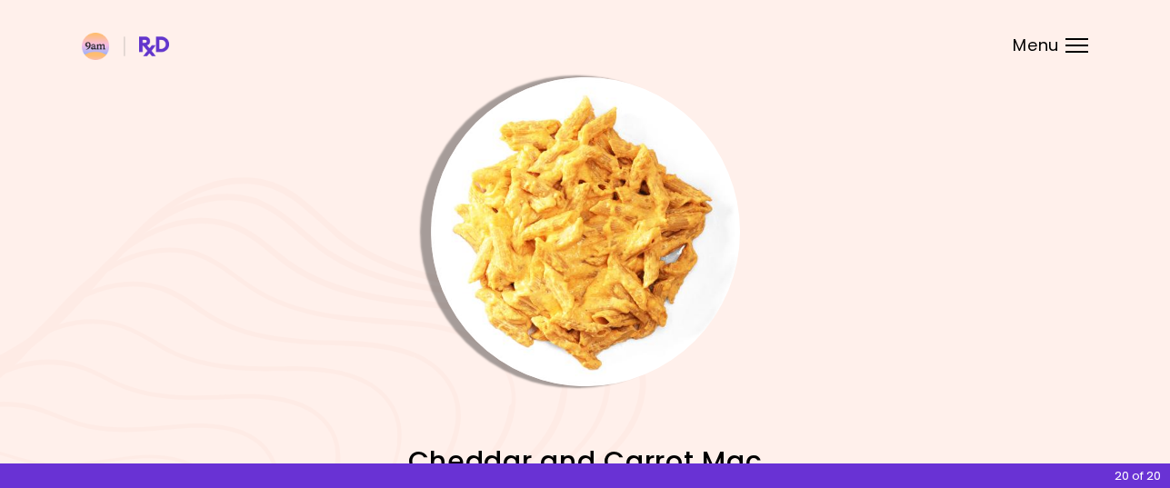
click at [604, 278] on img "Info - Cheddar and Carrot Mac" at bounding box center [585, 231] width 309 height 309
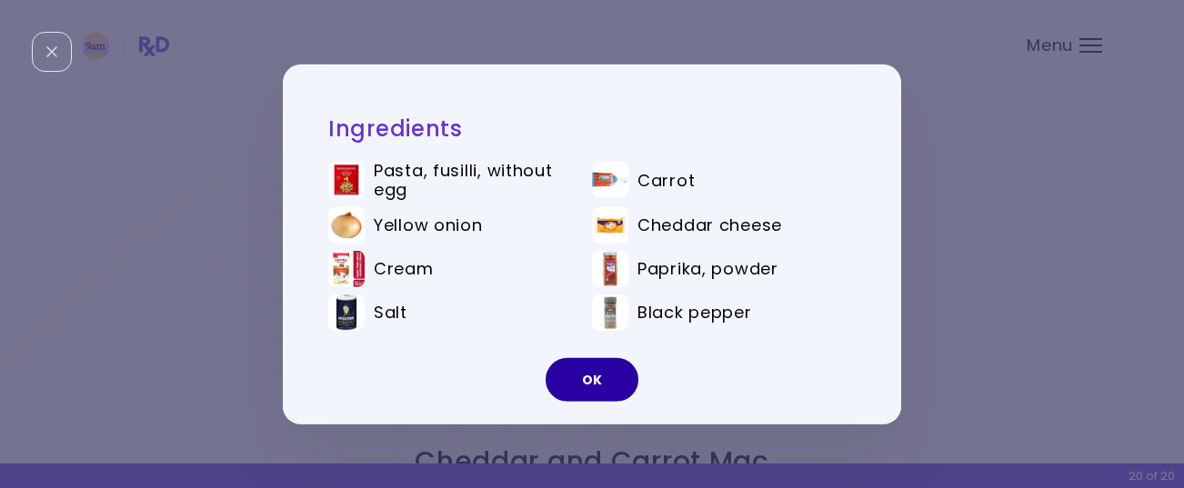
click at [604, 376] on button "OK" at bounding box center [591, 380] width 93 height 44
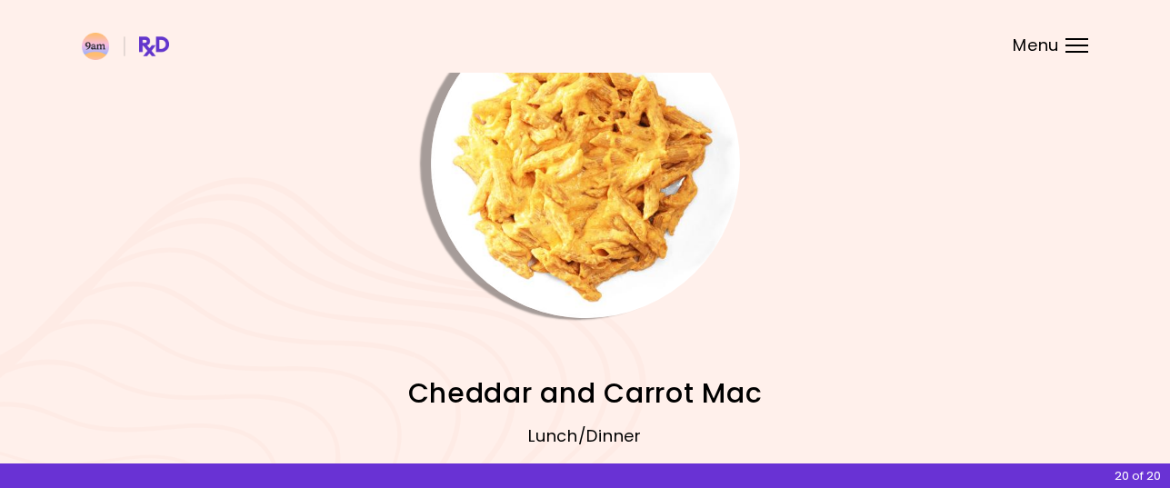
scroll to position [182, 0]
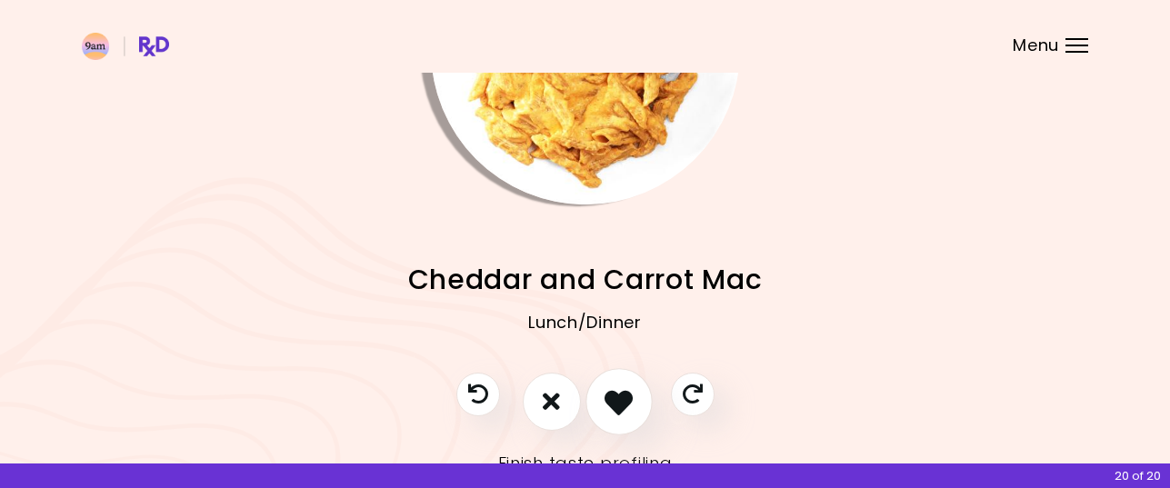
click at [619, 397] on icon "I like this recipe" at bounding box center [618, 401] width 28 height 28
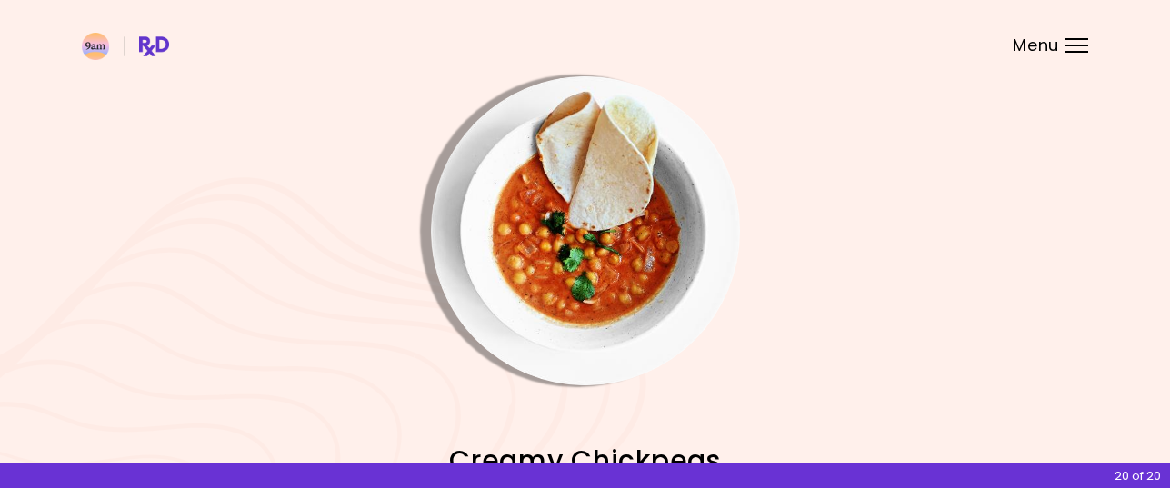
scroll to position [0, 0]
click at [618, 278] on img "Info - Creamy Chickpeas" at bounding box center [585, 231] width 309 height 309
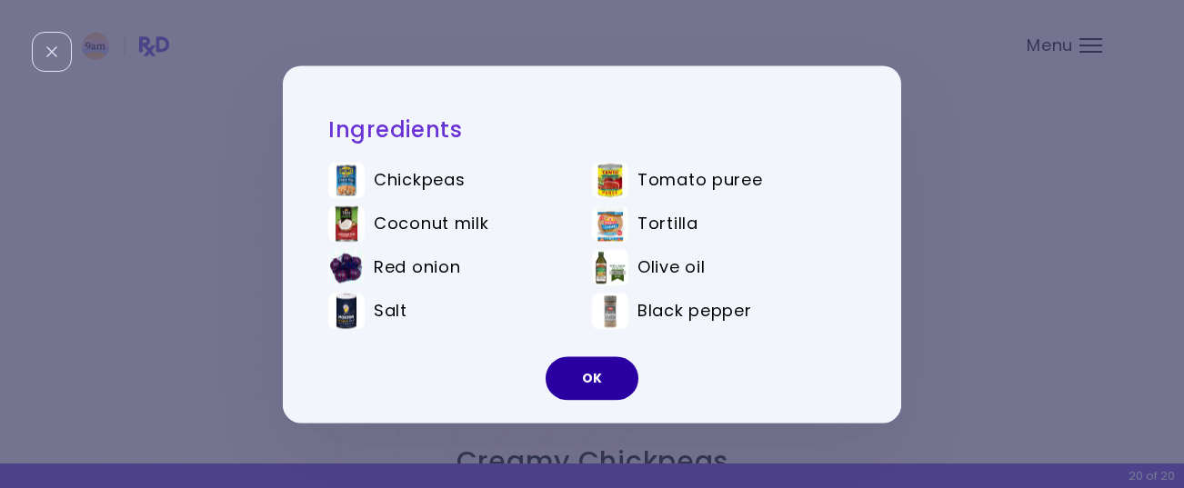
click at [594, 368] on button "OK" at bounding box center [591, 378] width 93 height 44
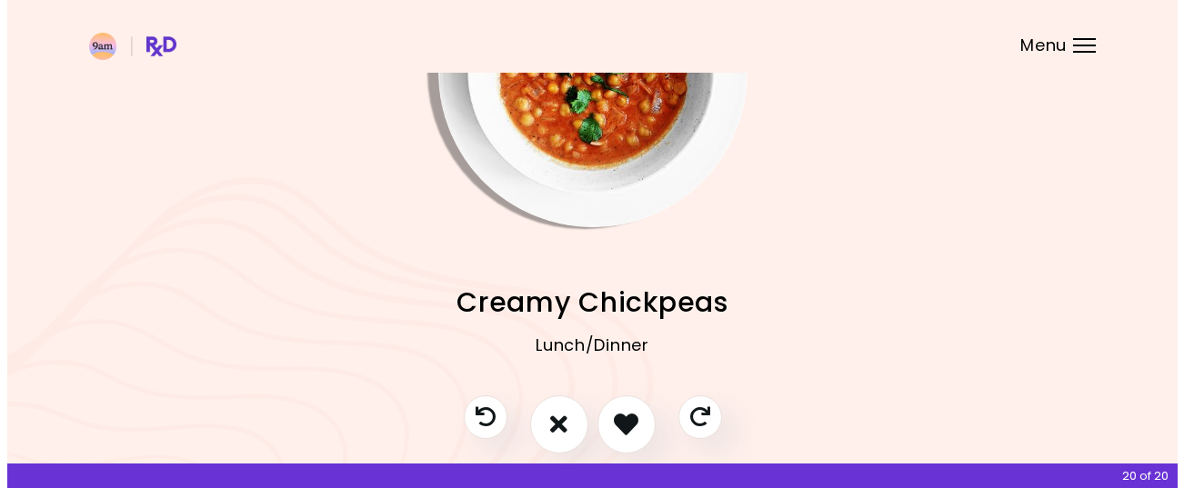
scroll to position [182, 0]
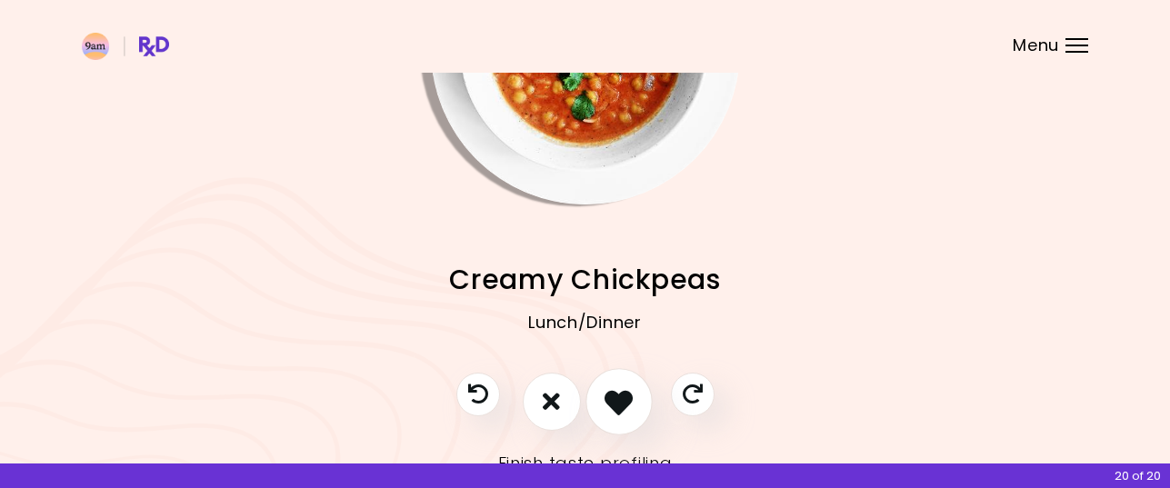
click at [618, 398] on icon "I like this recipe" at bounding box center [618, 401] width 28 height 28
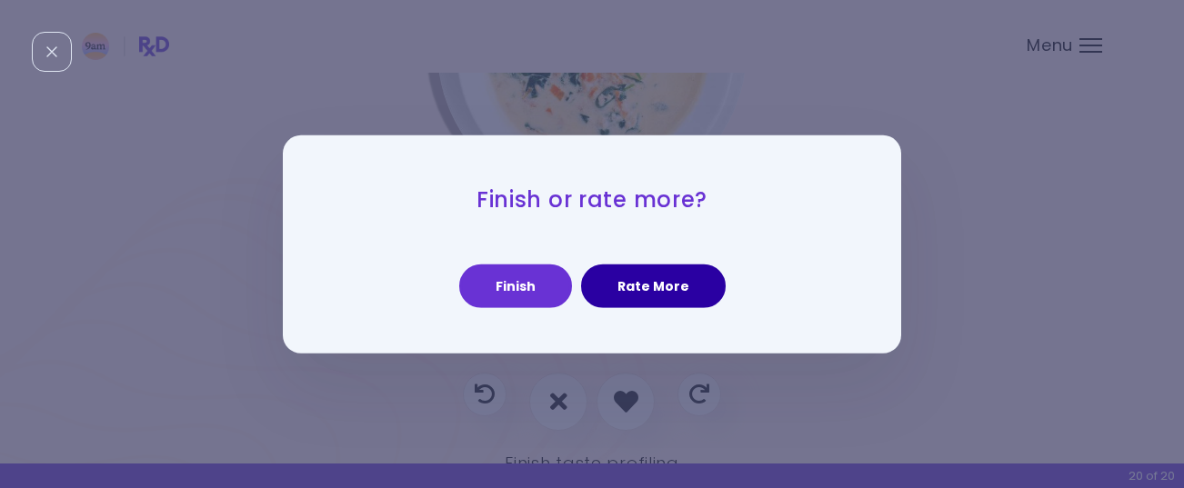
click at [653, 293] on button "Rate More" at bounding box center [653, 287] width 145 height 44
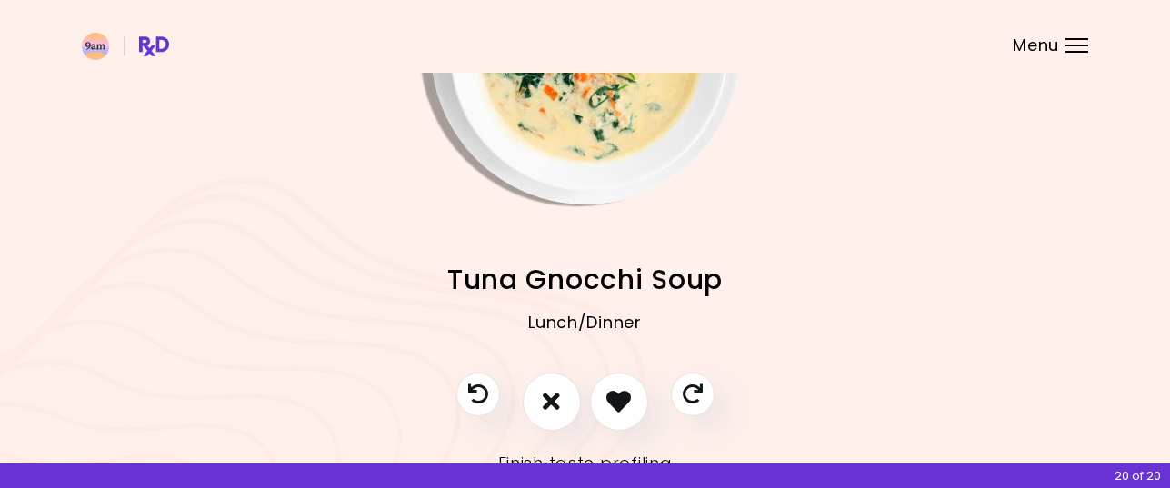
click at [614, 138] on img "Info - Tuna Gnocchi Soup" at bounding box center [585, 49] width 309 height 309
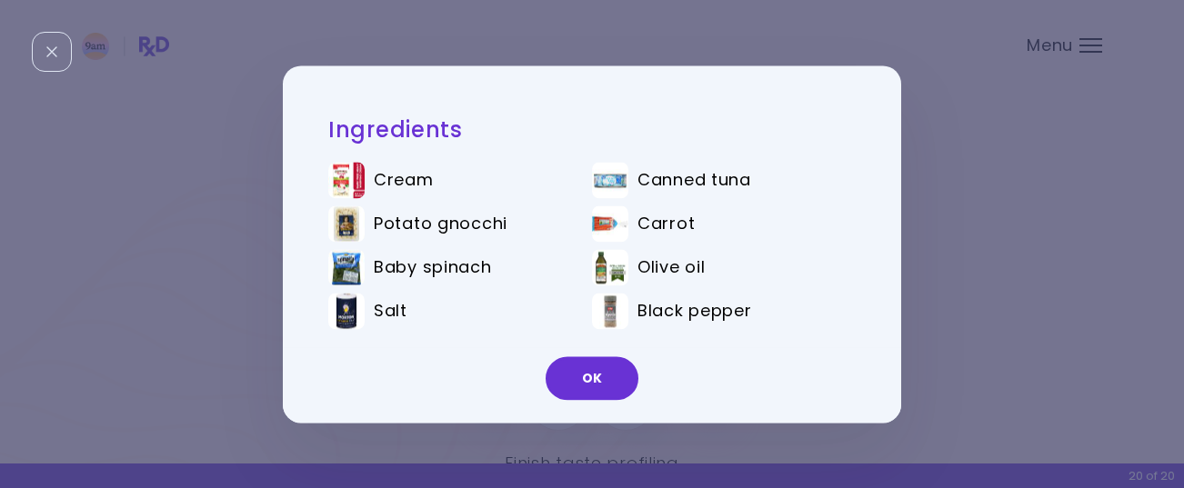
click at [592, 372] on button "OK" at bounding box center [591, 378] width 93 height 44
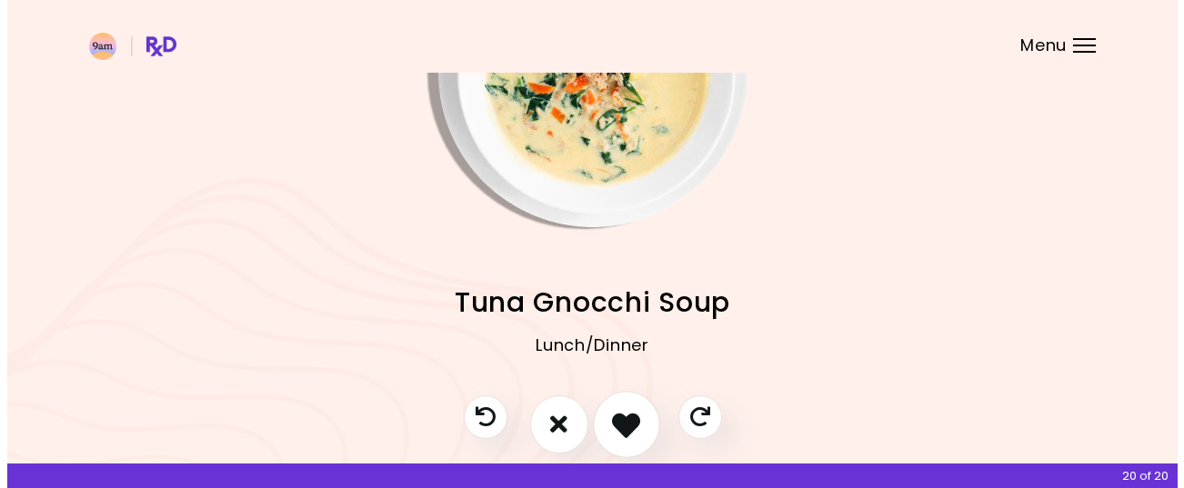
scroll to position [249, 0]
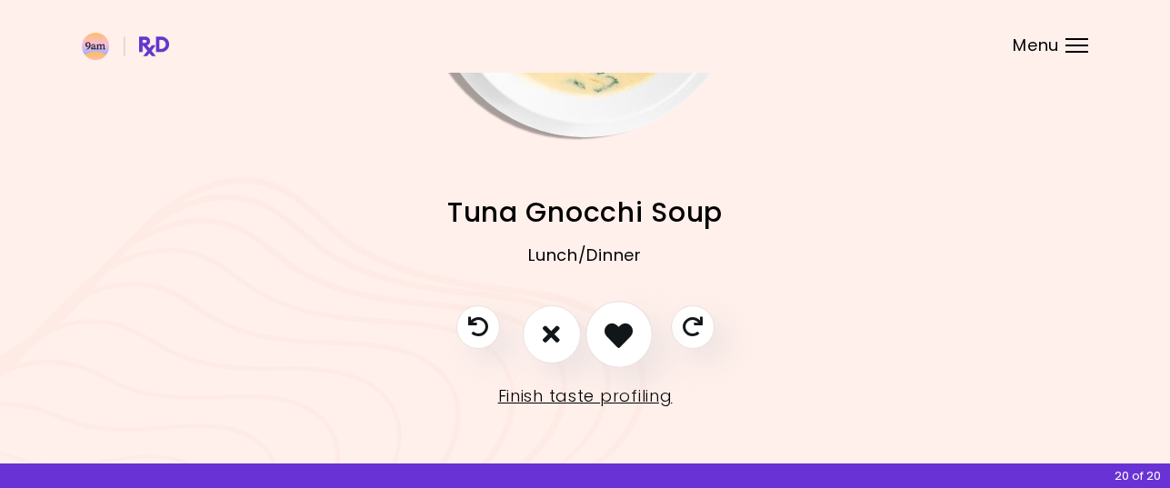
click at [620, 332] on icon "I like this recipe" at bounding box center [618, 334] width 28 height 28
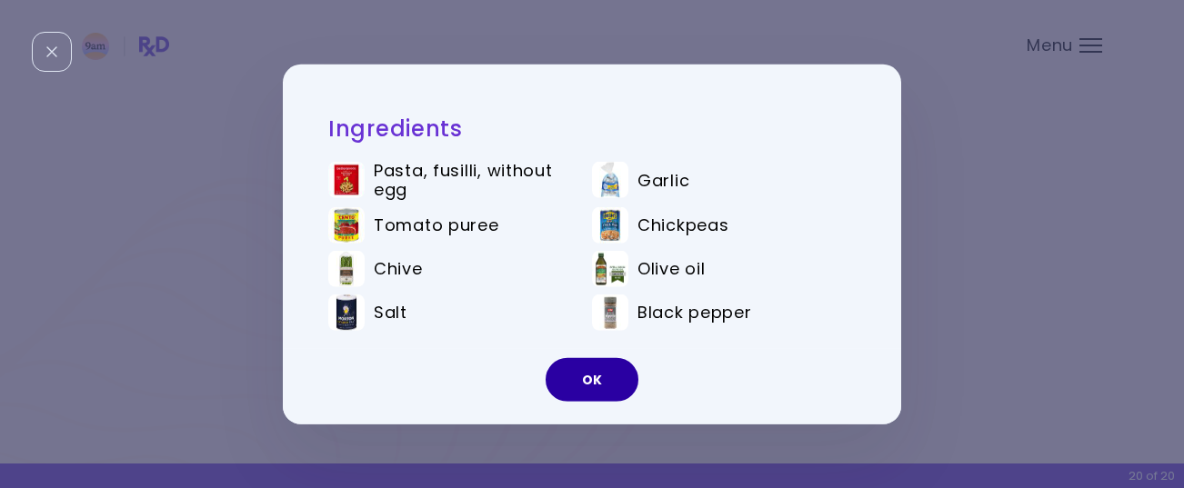
click at [602, 381] on button "OK" at bounding box center [591, 380] width 93 height 44
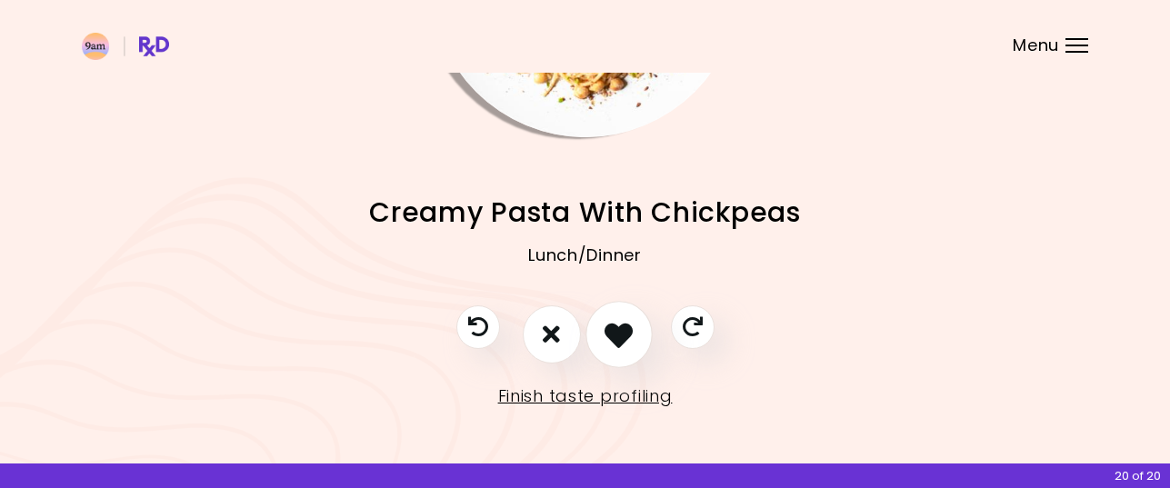
click at [617, 341] on icon "I like this recipe" at bounding box center [618, 334] width 28 height 28
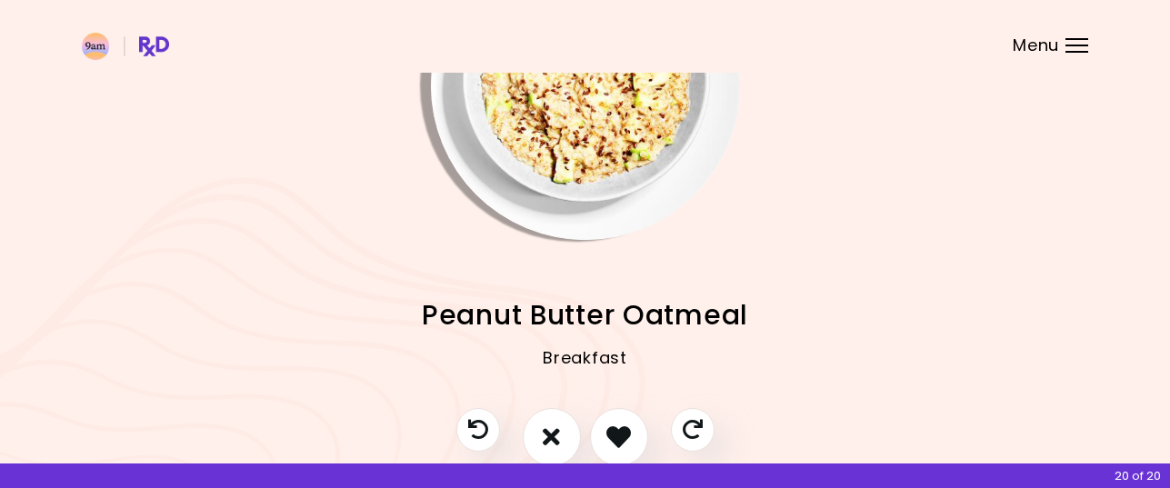
scroll to position [0, 0]
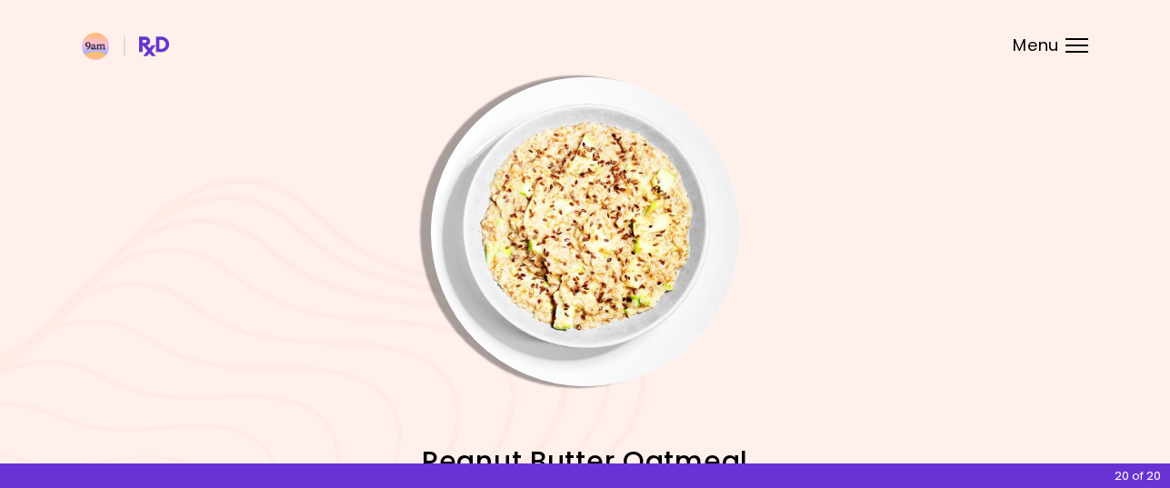
click at [590, 251] on img "Info - Peanut Butter Oatmeal" at bounding box center [585, 231] width 309 height 309
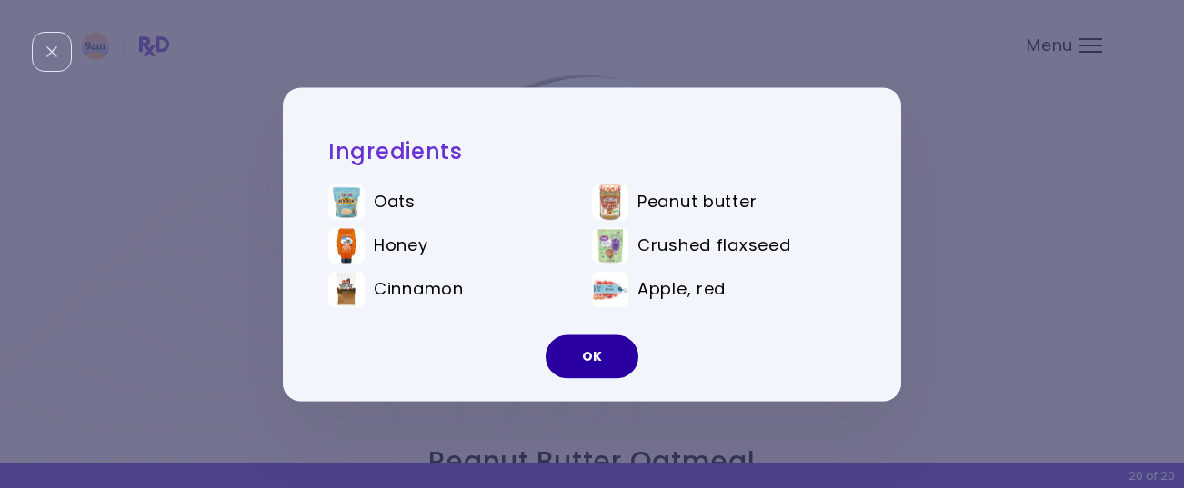
click at [608, 355] on button "OK" at bounding box center [591, 357] width 93 height 44
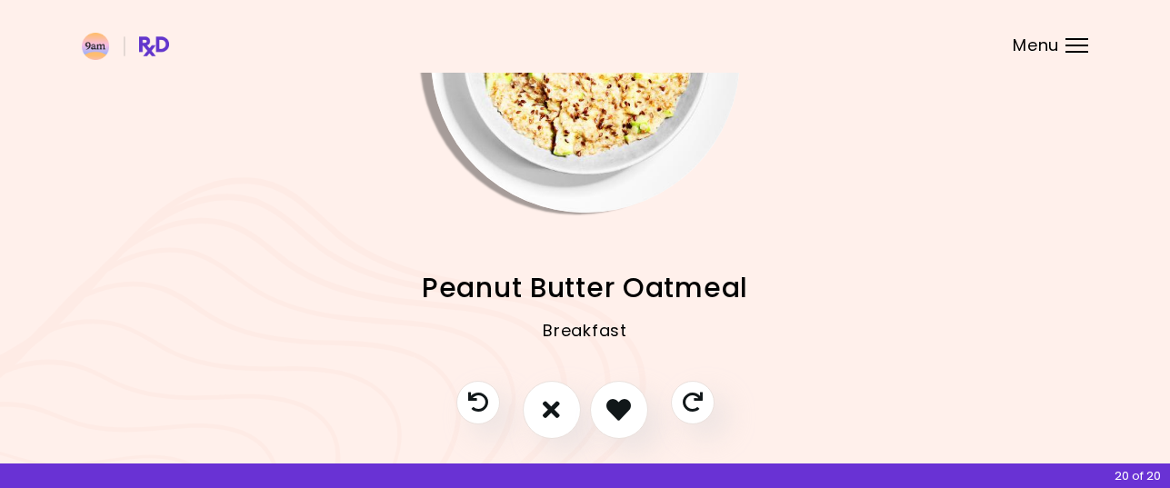
scroll to position [249, 0]
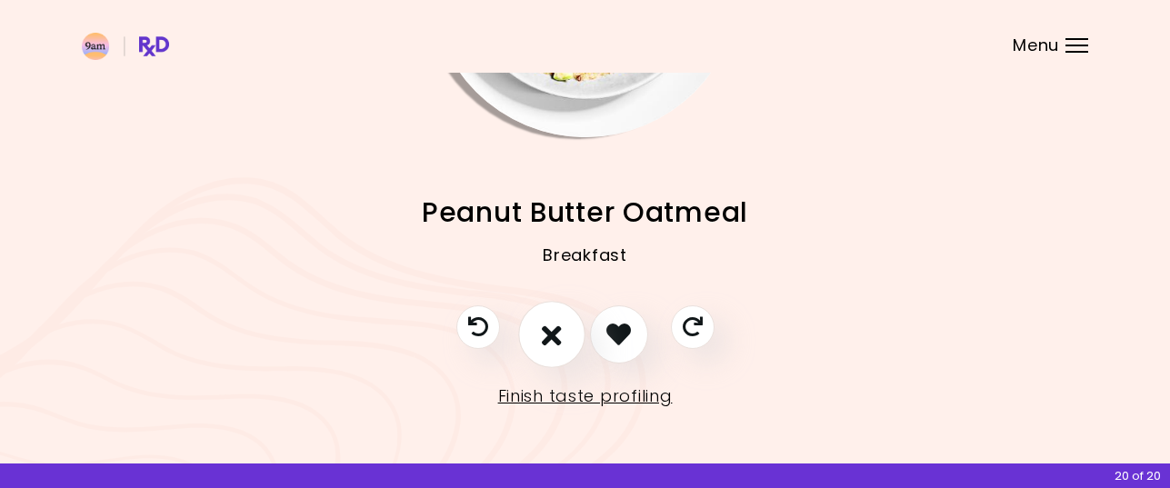
click at [554, 338] on icon "I don't like this recipe" at bounding box center [552, 334] width 20 height 28
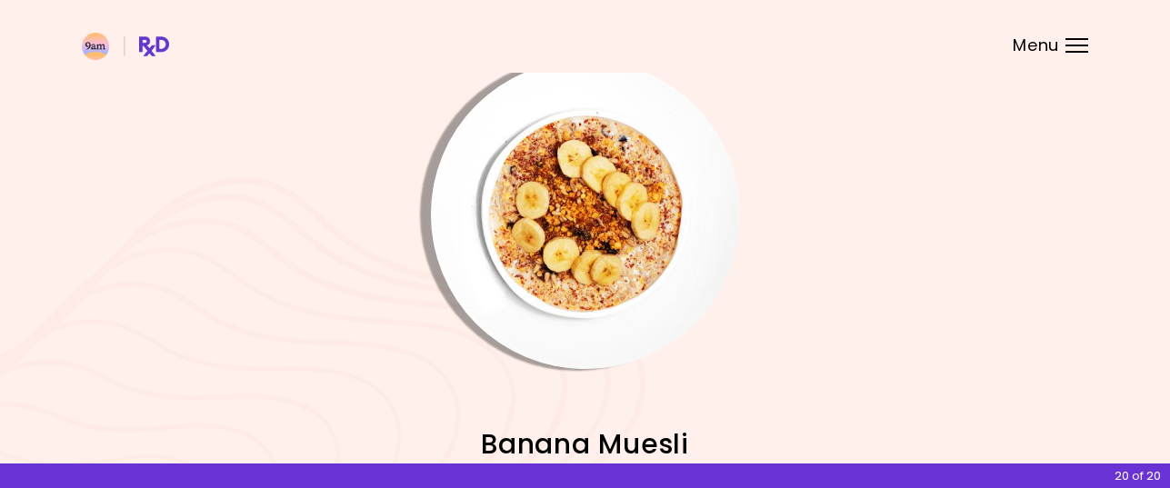
scroll to position [0, 0]
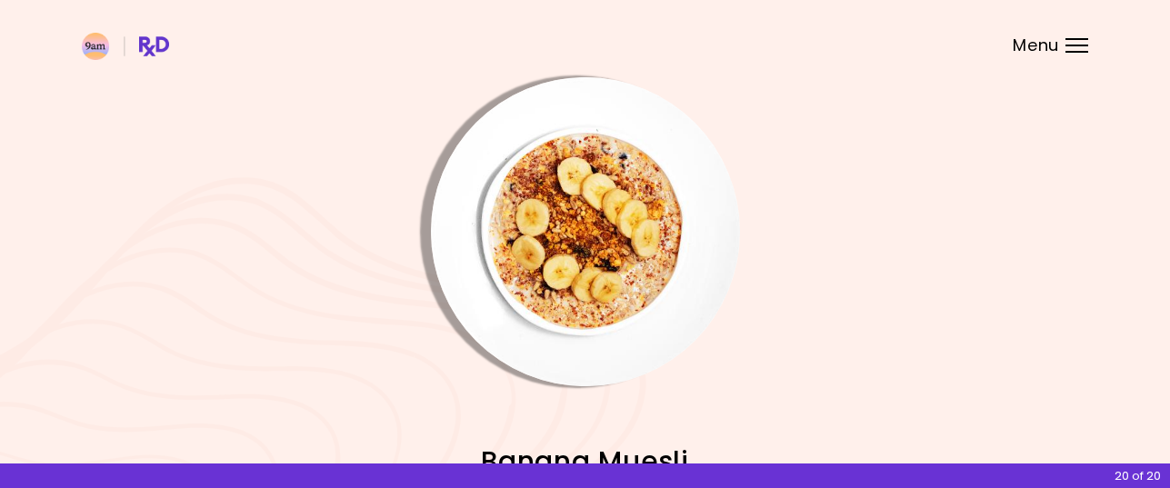
click at [584, 263] on img "Info - Banana Muesli" at bounding box center [585, 231] width 309 height 309
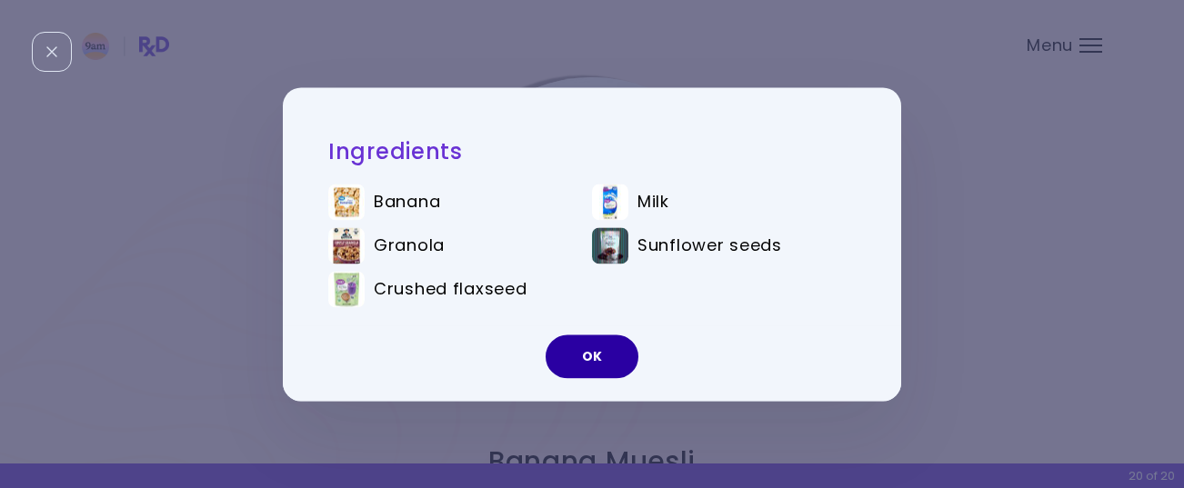
click at [587, 358] on button "OK" at bounding box center [591, 357] width 93 height 44
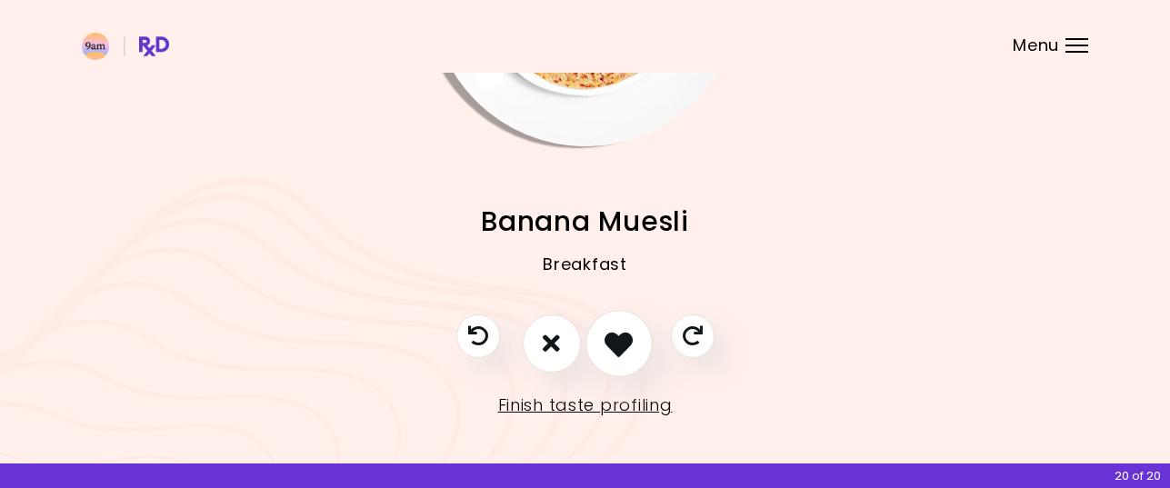
scroll to position [249, 0]
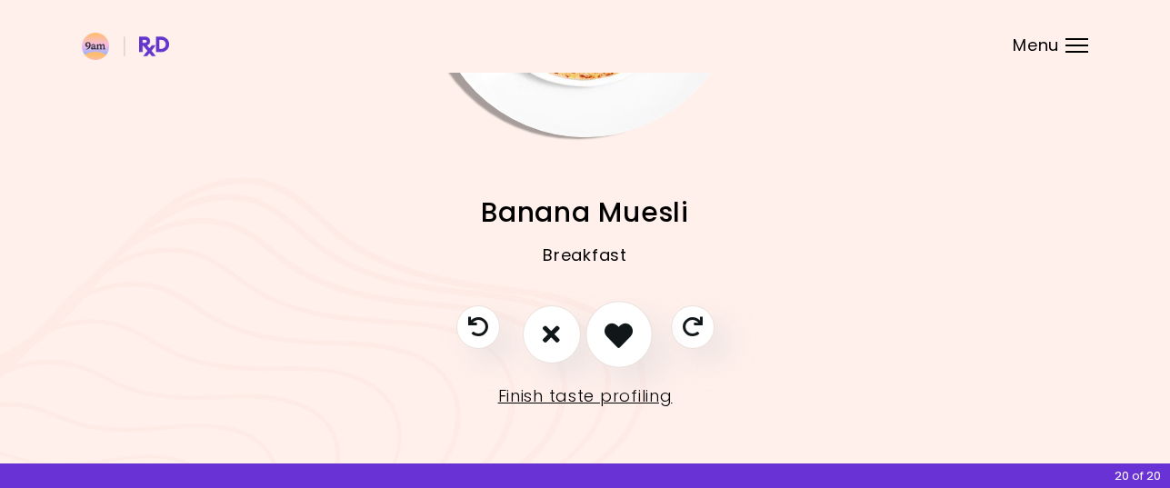
click at [624, 335] on icon "I like this recipe" at bounding box center [618, 334] width 28 height 28
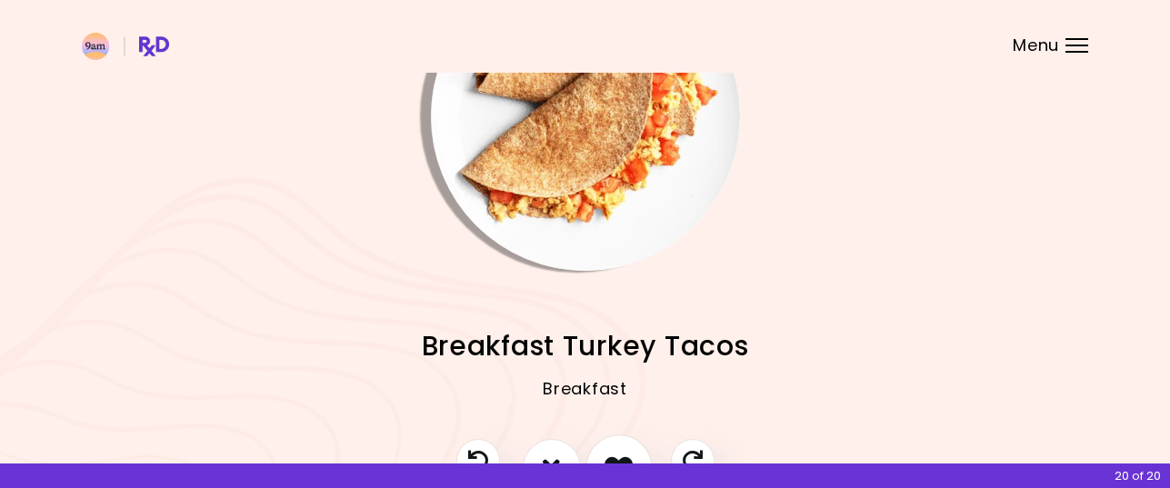
scroll to position [67, 0]
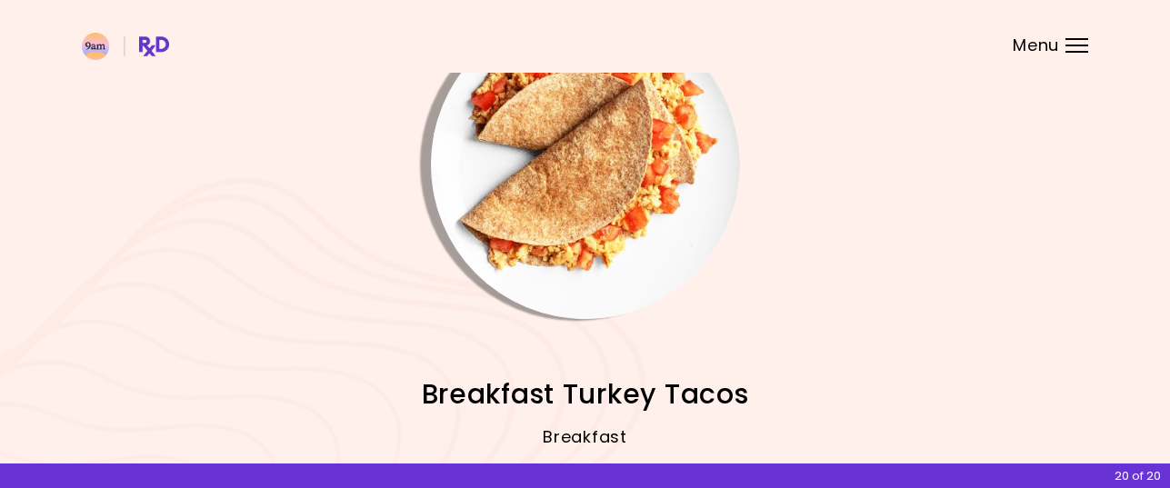
click at [601, 203] on img "Info - Breakfast Turkey Tacos" at bounding box center [585, 164] width 309 height 309
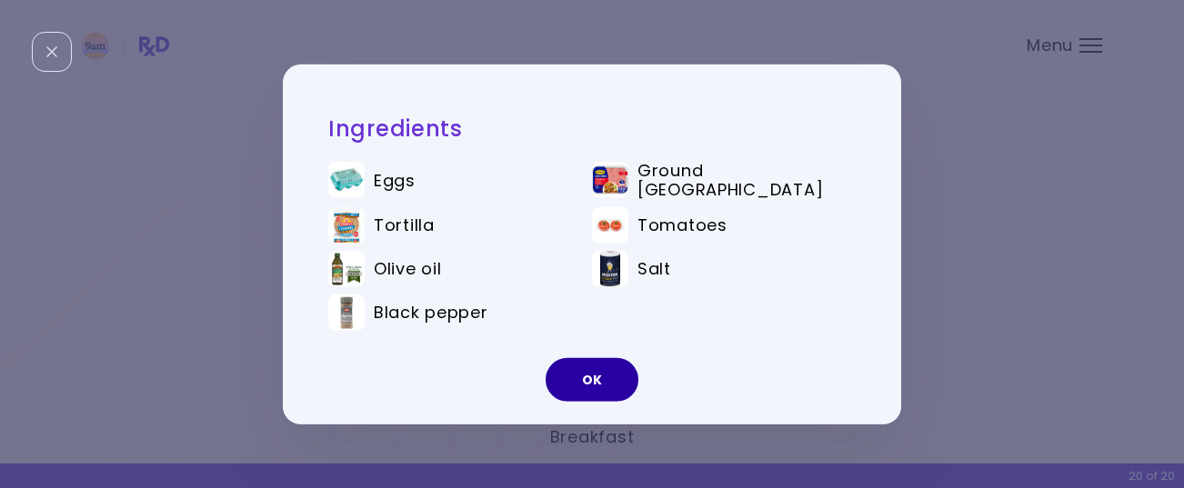
click at [597, 376] on button "OK" at bounding box center [591, 380] width 93 height 44
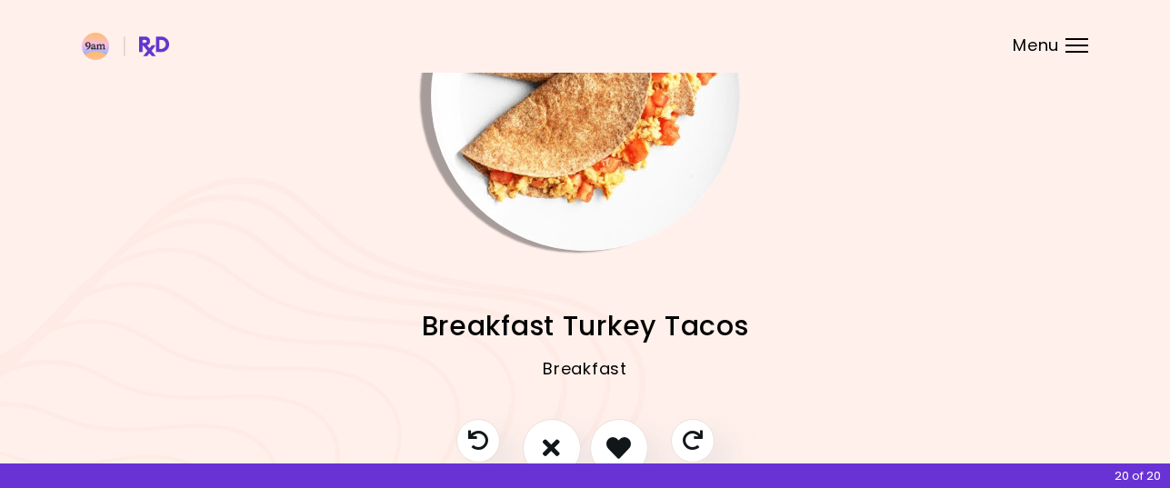
scroll to position [249, 0]
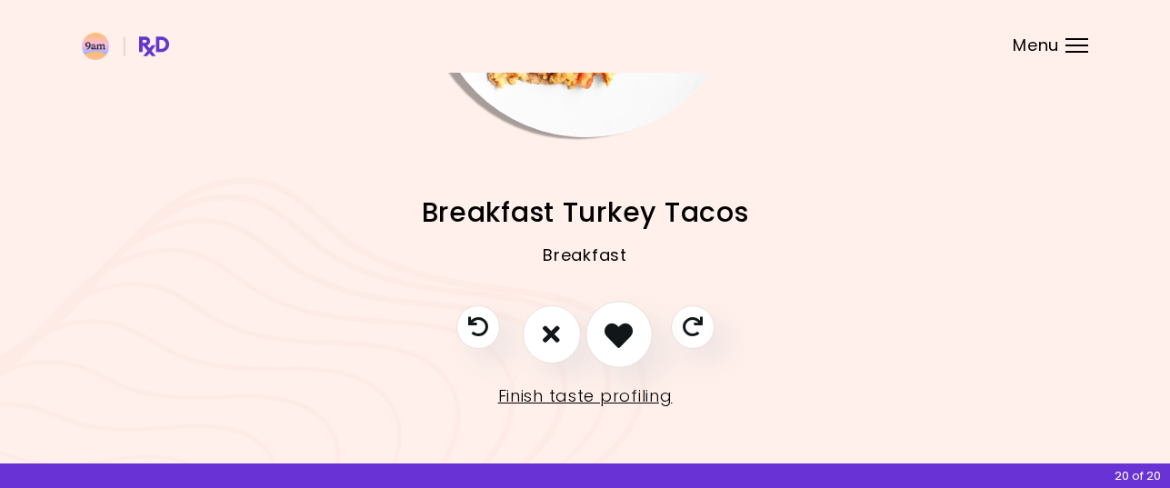
click at [624, 343] on icon "I like this recipe" at bounding box center [618, 334] width 28 height 28
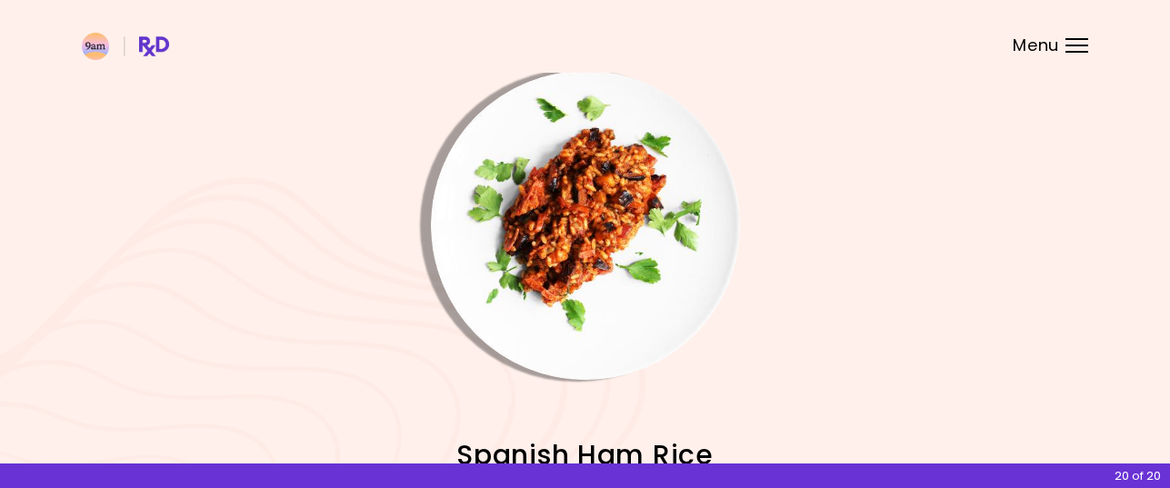
scroll to position [0, 0]
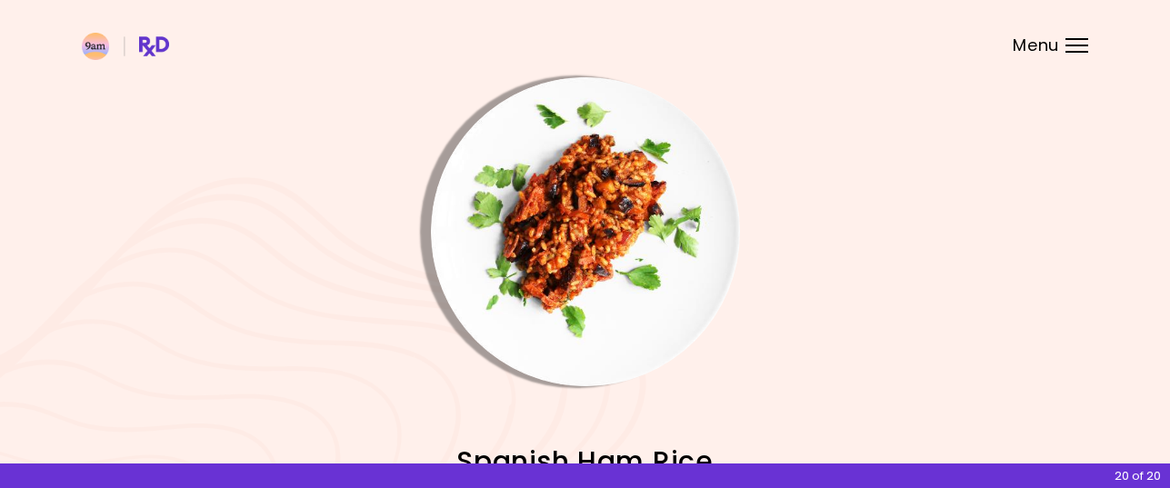
click at [594, 247] on img "Info - Spanish Ham Rice" at bounding box center [585, 231] width 309 height 309
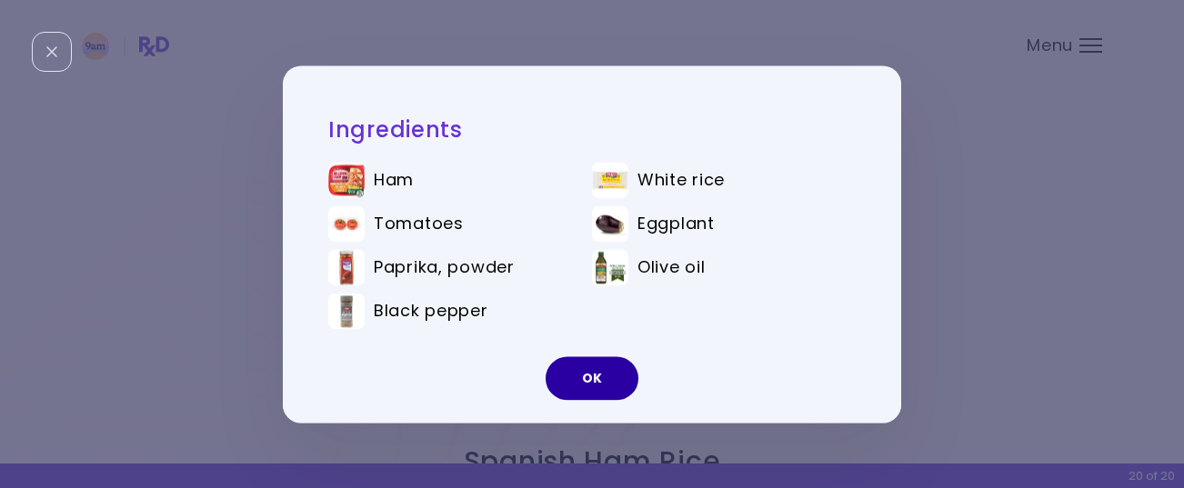
click at [593, 375] on button "OK" at bounding box center [591, 378] width 93 height 44
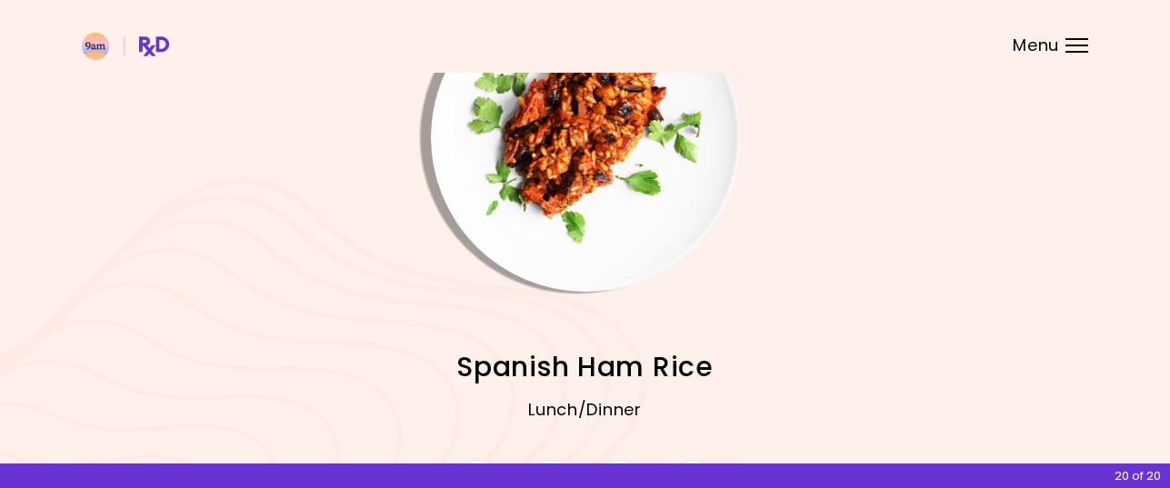
scroll to position [249, 0]
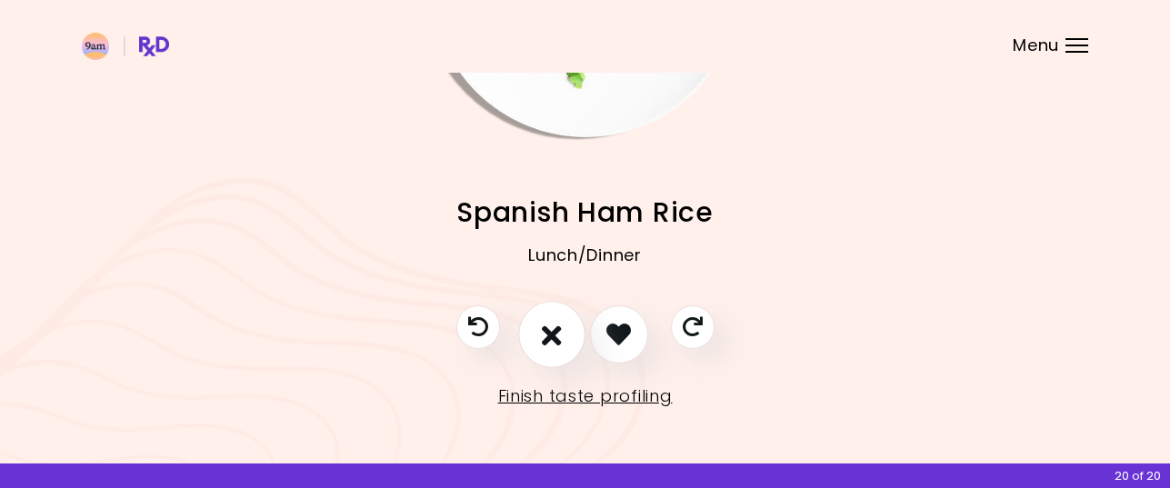
click at [560, 334] on icon "I don't like this recipe" at bounding box center [552, 334] width 20 height 28
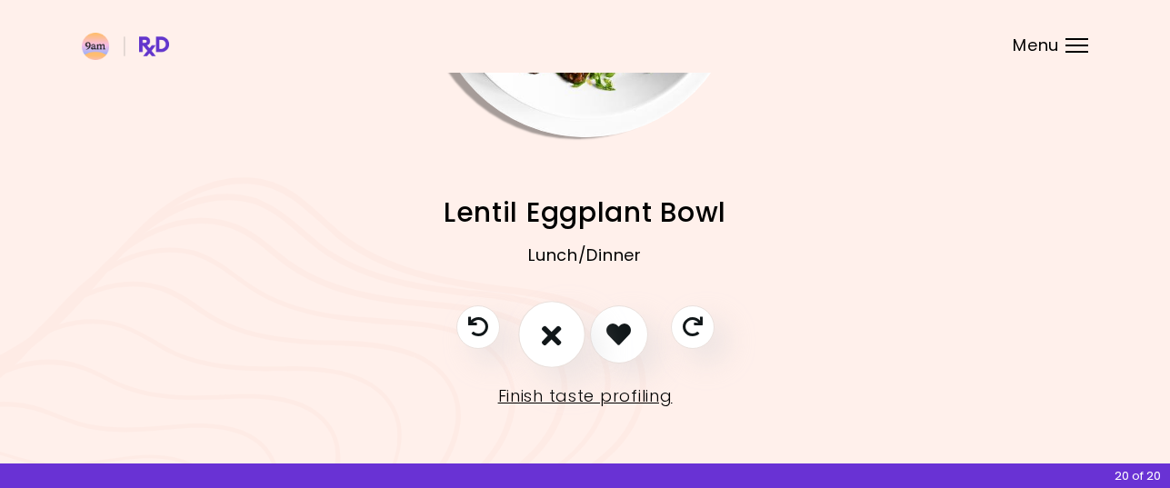
scroll to position [0, 0]
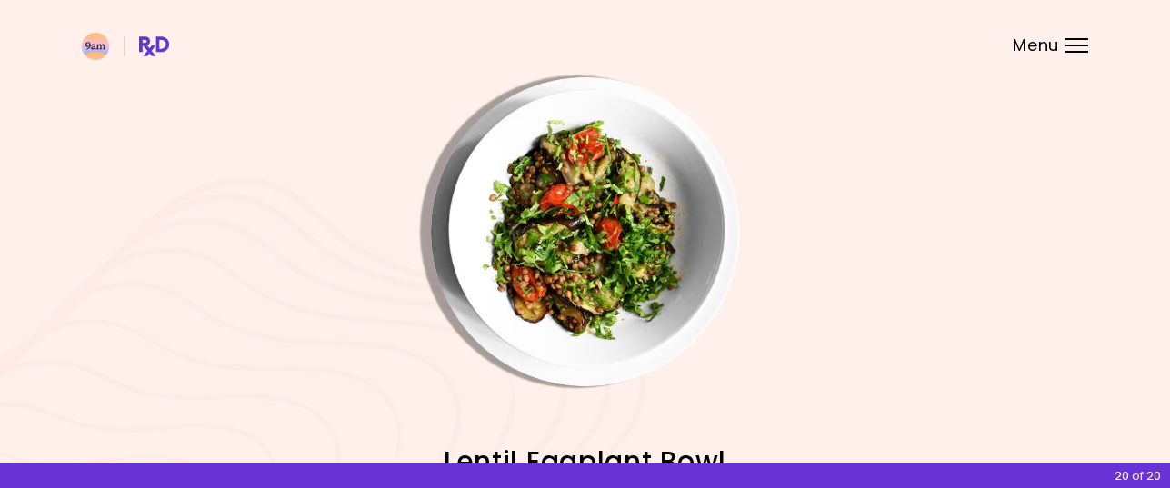
click at [574, 269] on img "Info - Lentil Eggplant Bowl" at bounding box center [585, 231] width 309 height 309
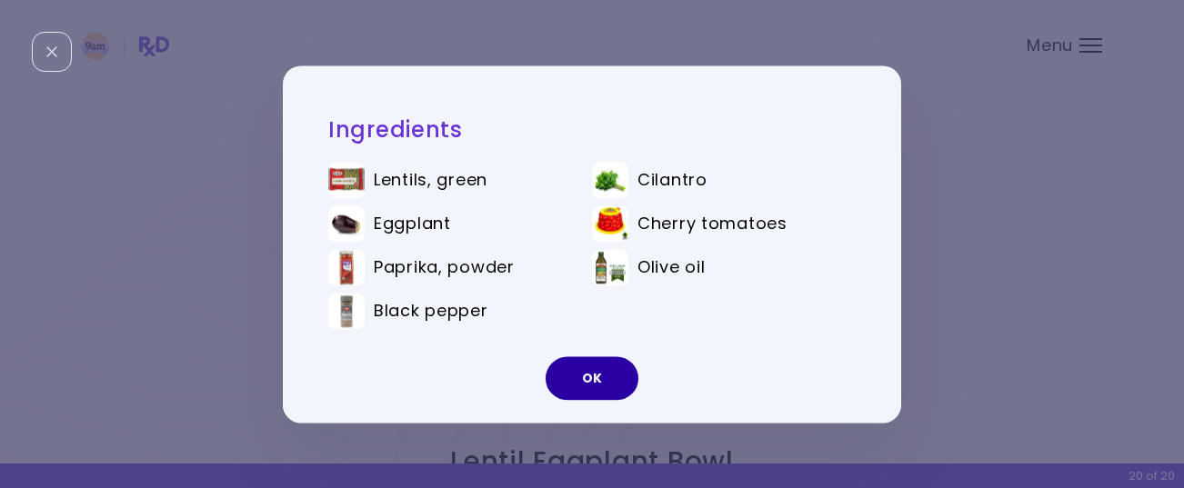
click at [585, 379] on button "OK" at bounding box center [591, 378] width 93 height 44
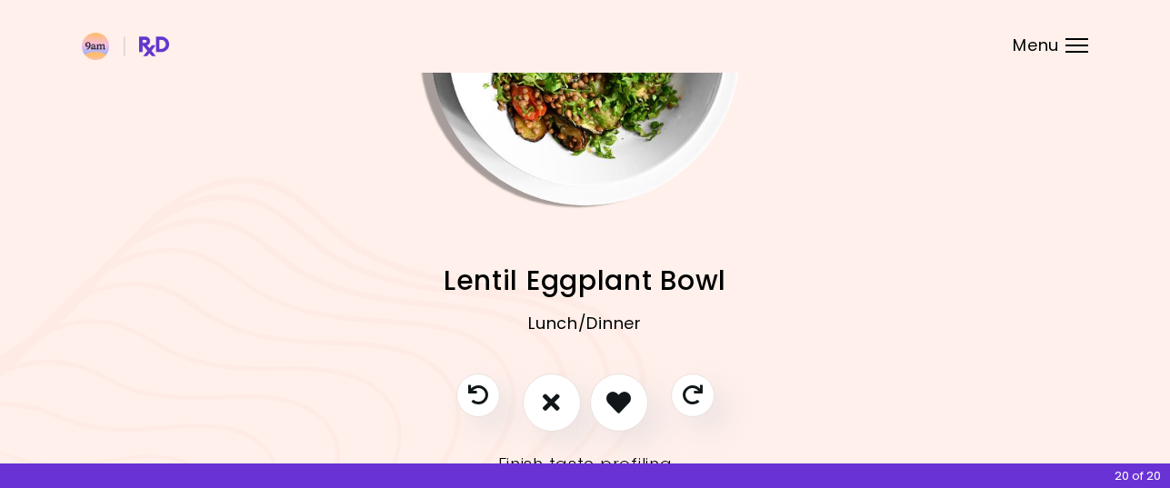
scroll to position [182, 0]
click at [547, 395] on icon "I don't like this recipe" at bounding box center [552, 401] width 20 height 28
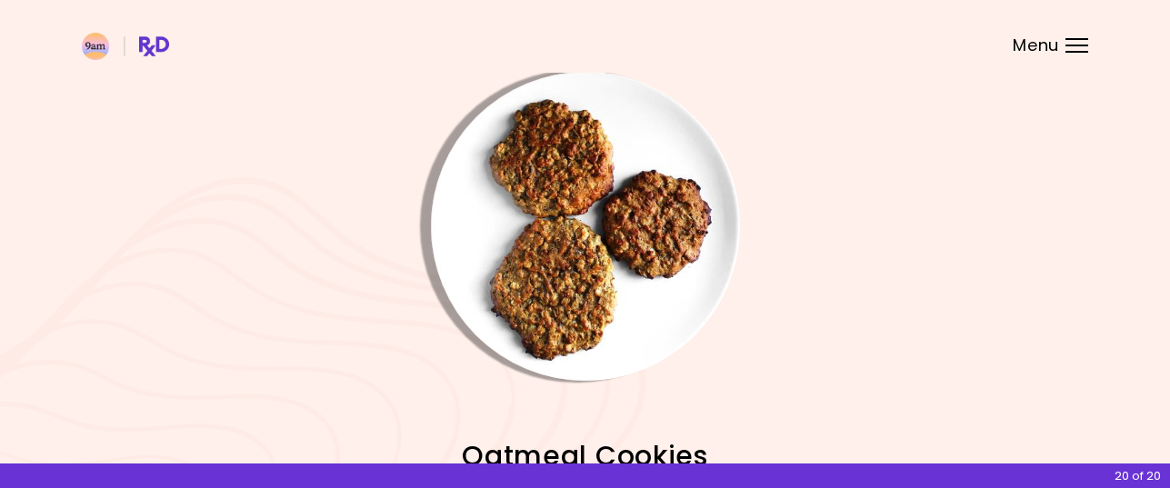
scroll to position [0, 0]
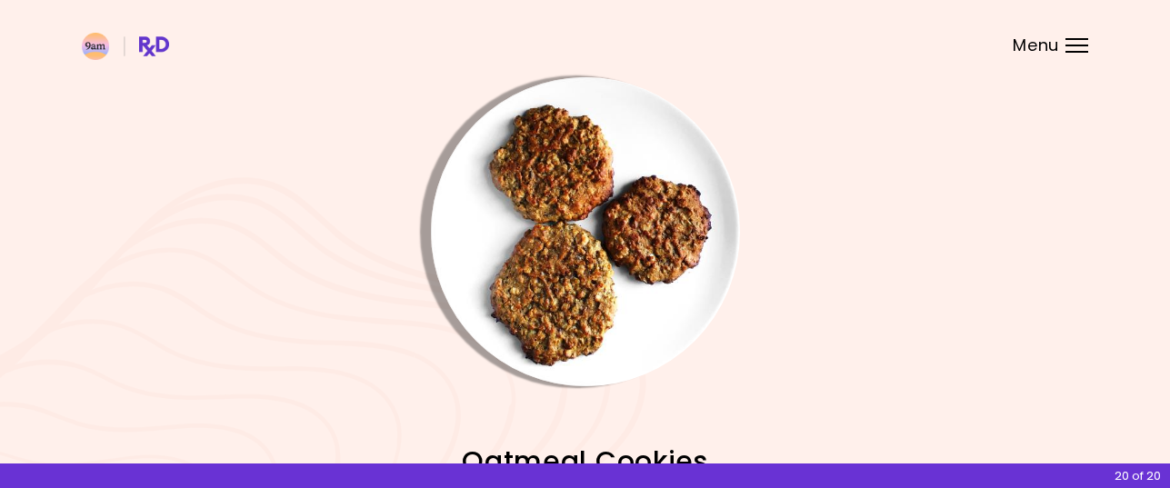
click at [630, 258] on img "Info - Oatmeal Cookies" at bounding box center [585, 231] width 309 height 309
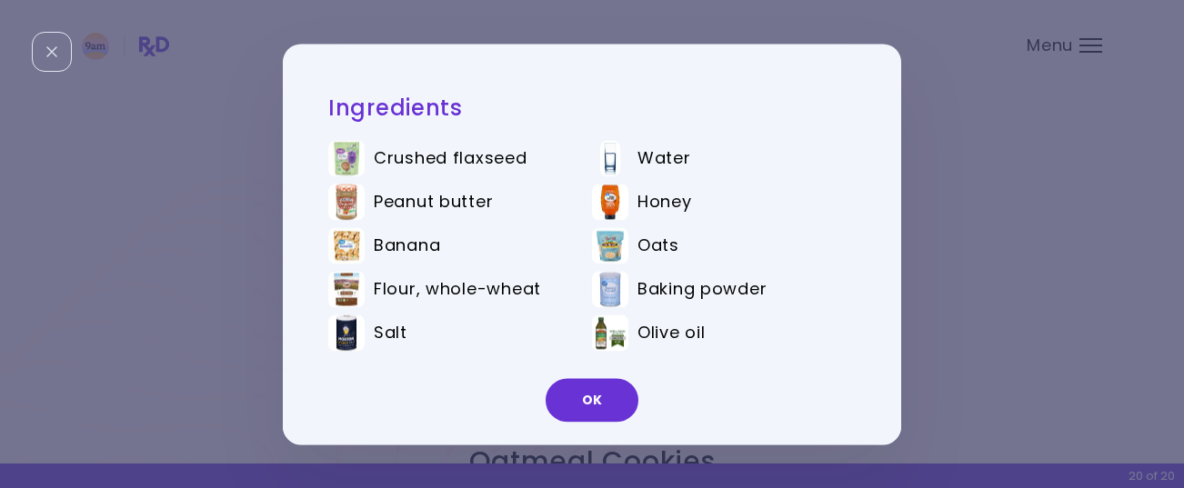
click at [593, 397] on button "OK" at bounding box center [591, 400] width 93 height 44
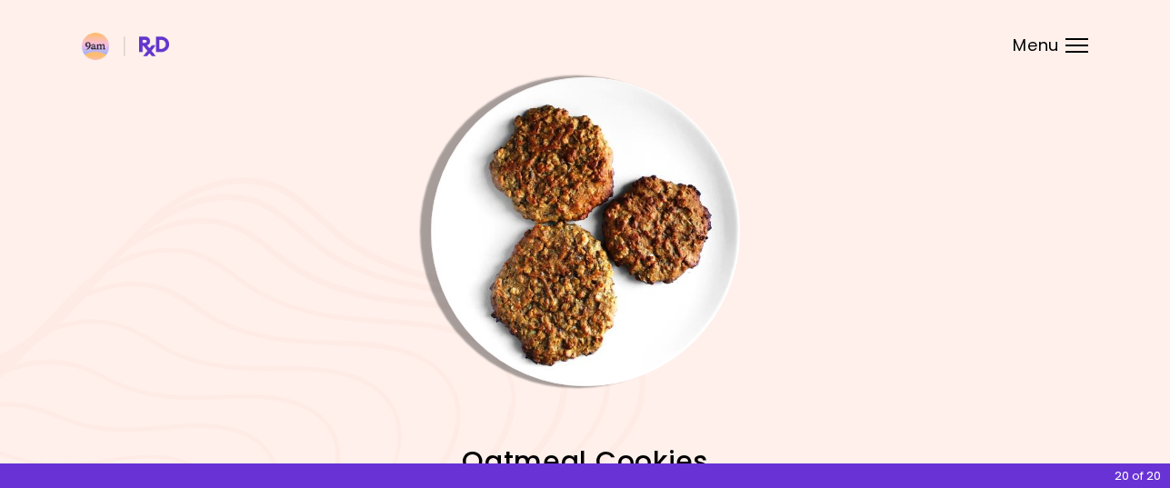
scroll to position [249, 0]
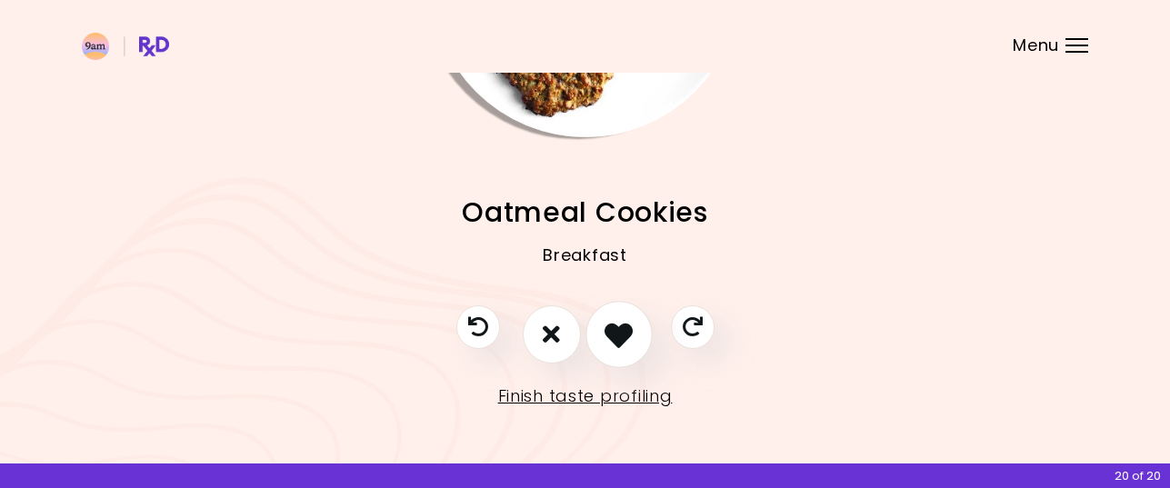
click at [623, 345] on icon "I like this recipe" at bounding box center [618, 334] width 28 height 28
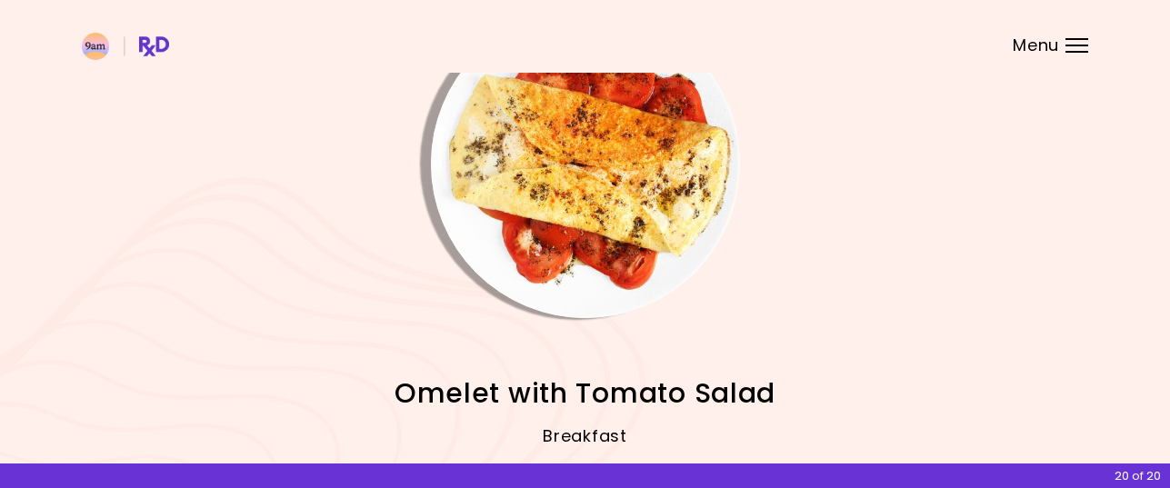
scroll to position [67, 0]
click at [604, 223] on img "Info - Omelet with Tomato Salad" at bounding box center [585, 164] width 309 height 309
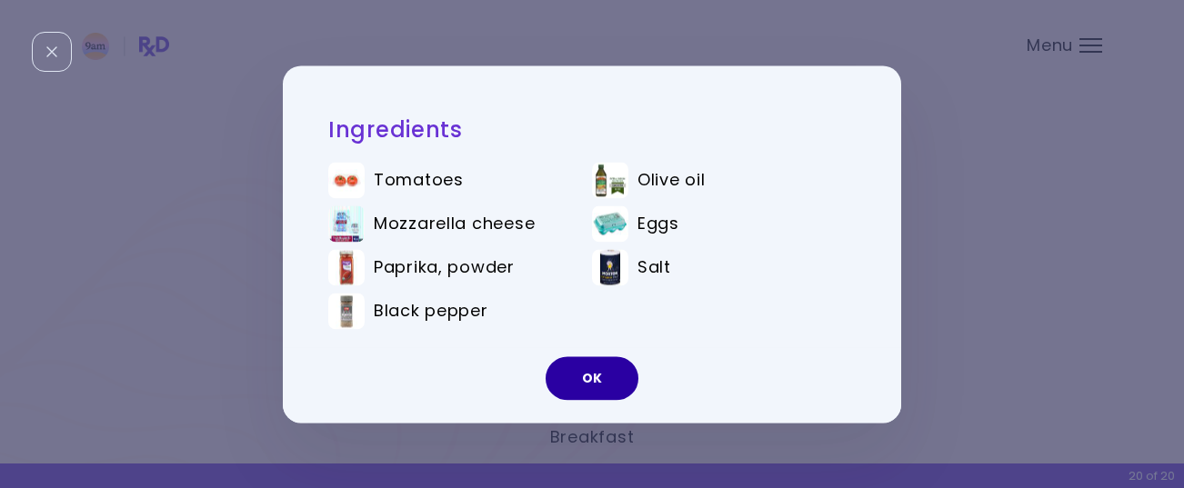
click at [605, 381] on button "OK" at bounding box center [591, 378] width 93 height 44
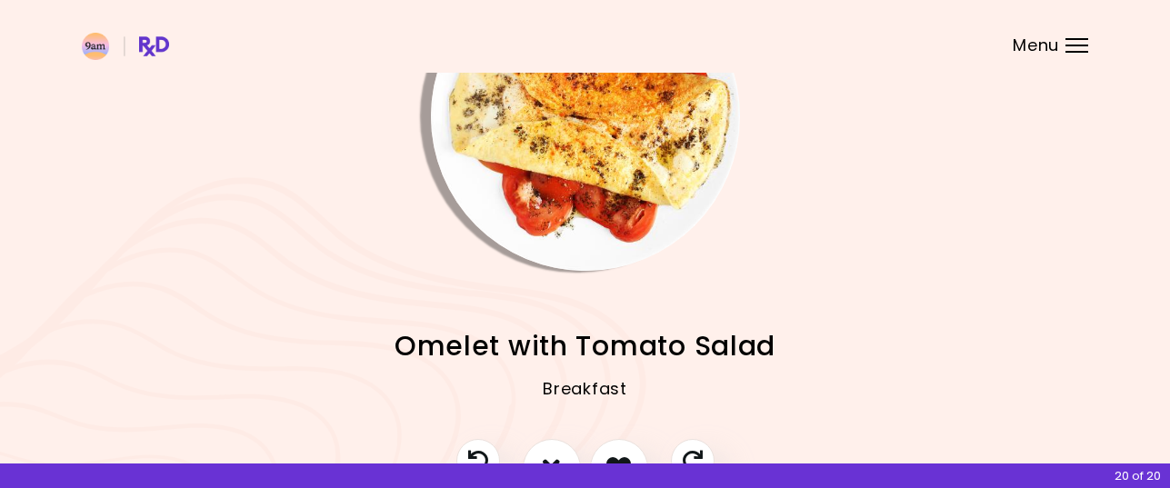
scroll to position [158, 0]
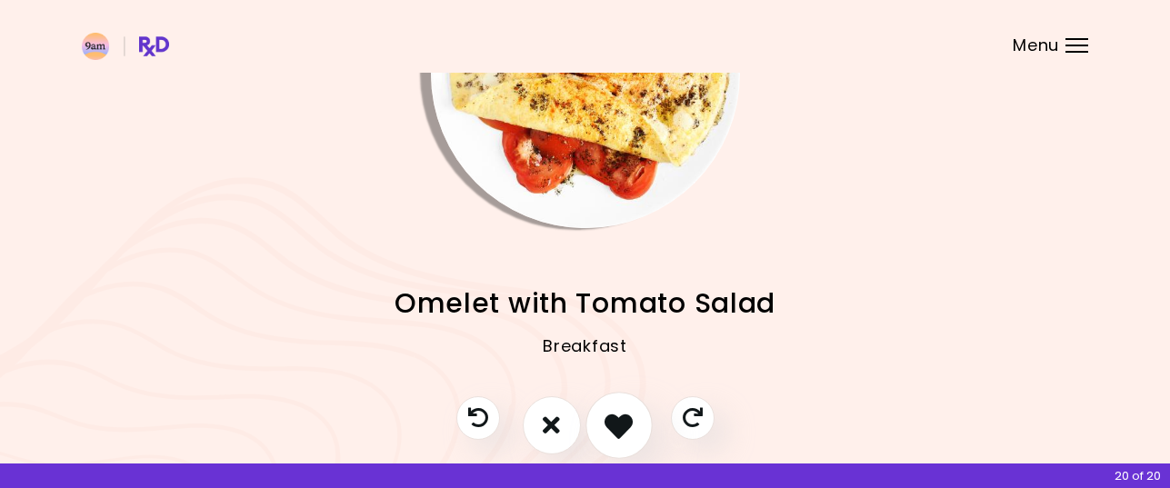
click at [612, 417] on icon "I like this recipe" at bounding box center [618, 425] width 28 height 28
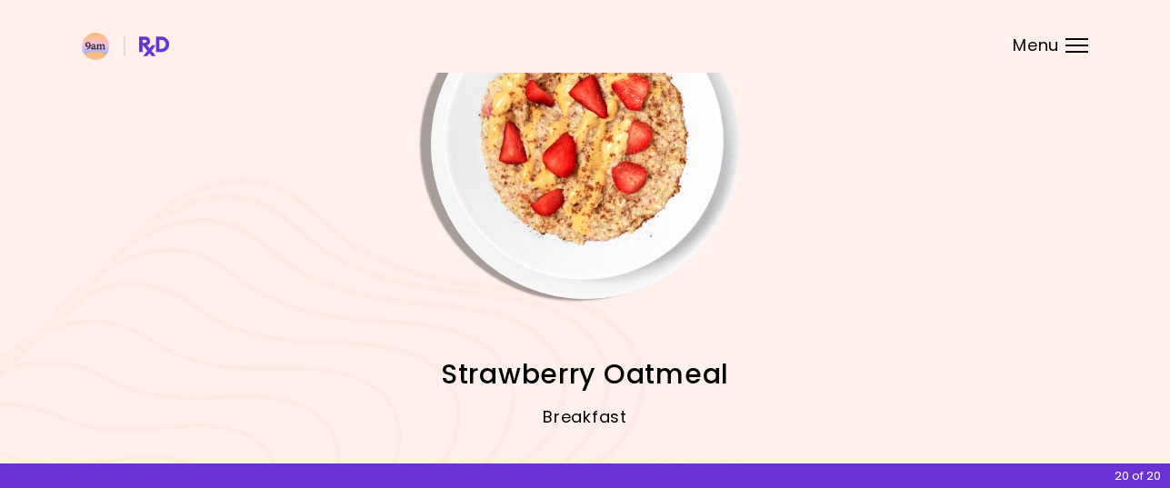
scroll to position [0, 0]
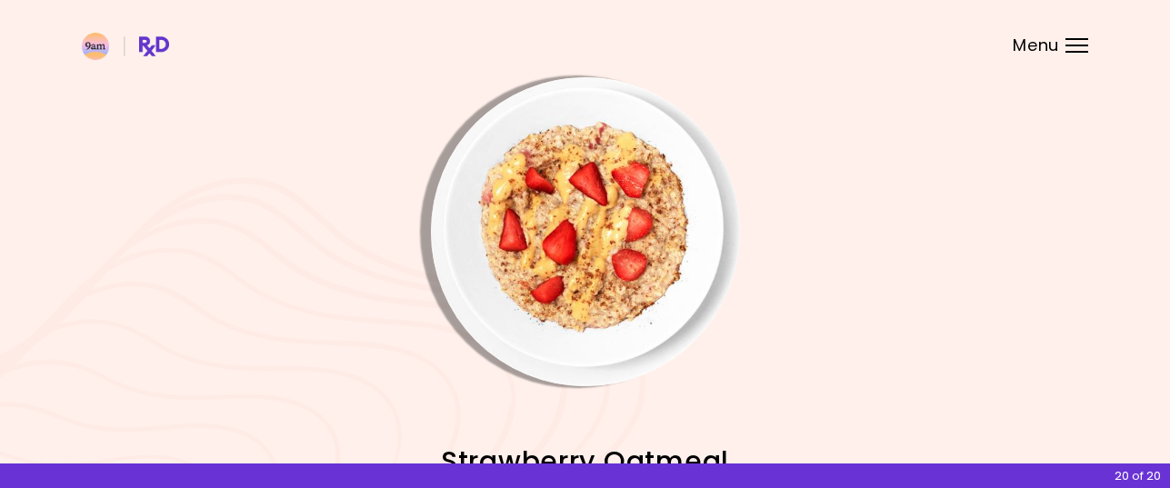
click at [609, 255] on img "Info - Strawberry Oatmeal" at bounding box center [585, 231] width 309 height 309
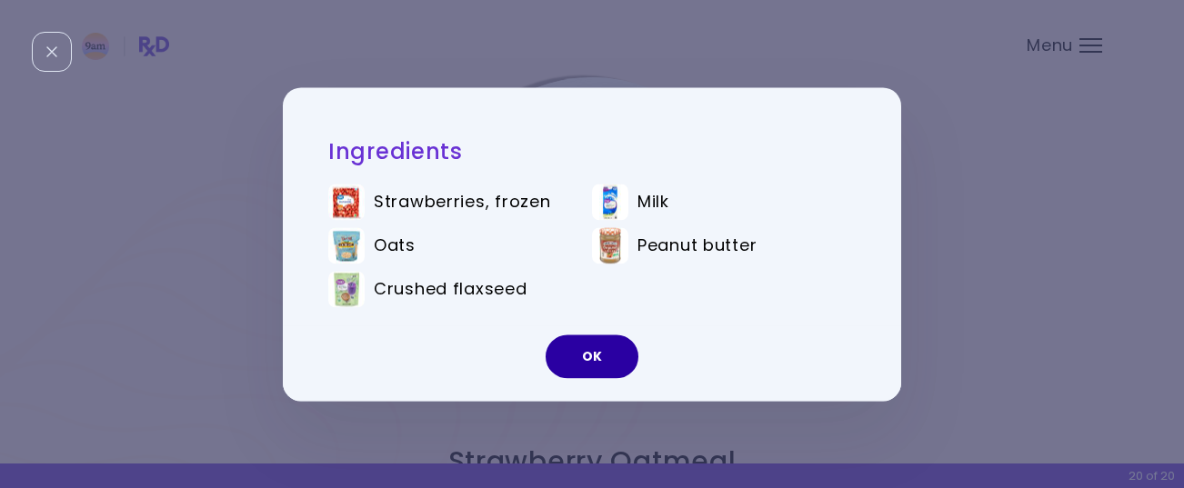
click at [588, 354] on button "OK" at bounding box center [591, 357] width 93 height 44
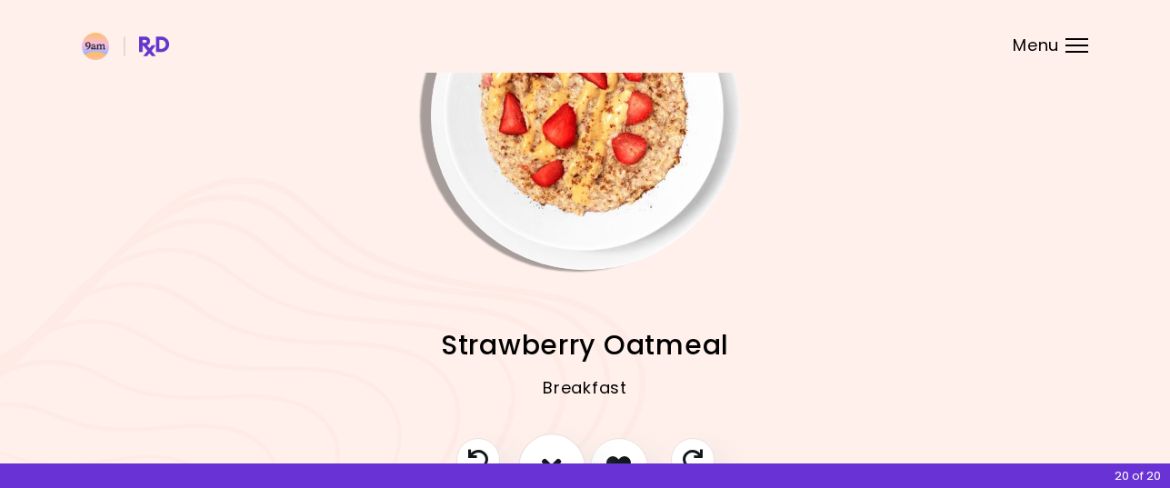
scroll to position [249, 0]
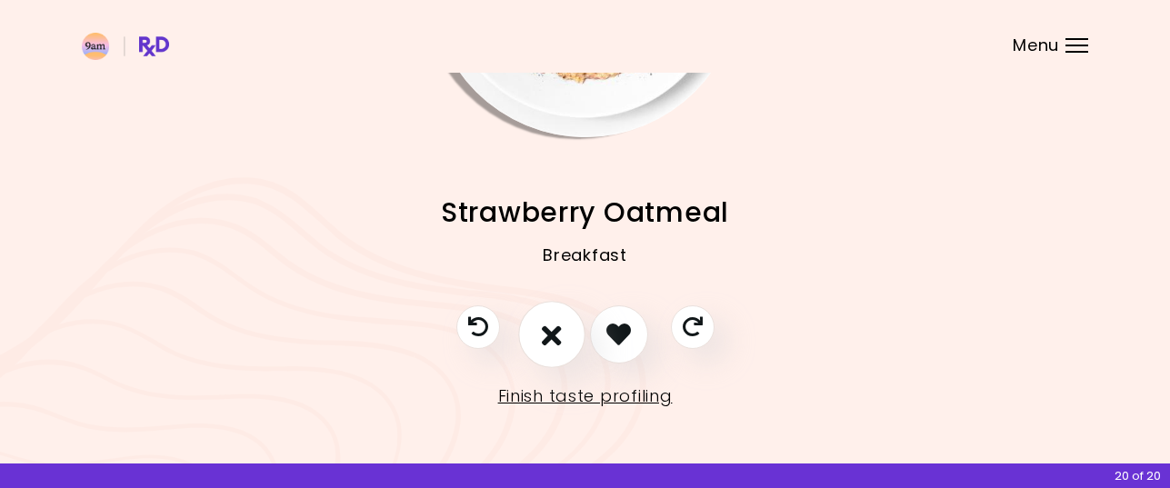
click at [554, 336] on icon "I don't like this recipe" at bounding box center [552, 334] width 20 height 28
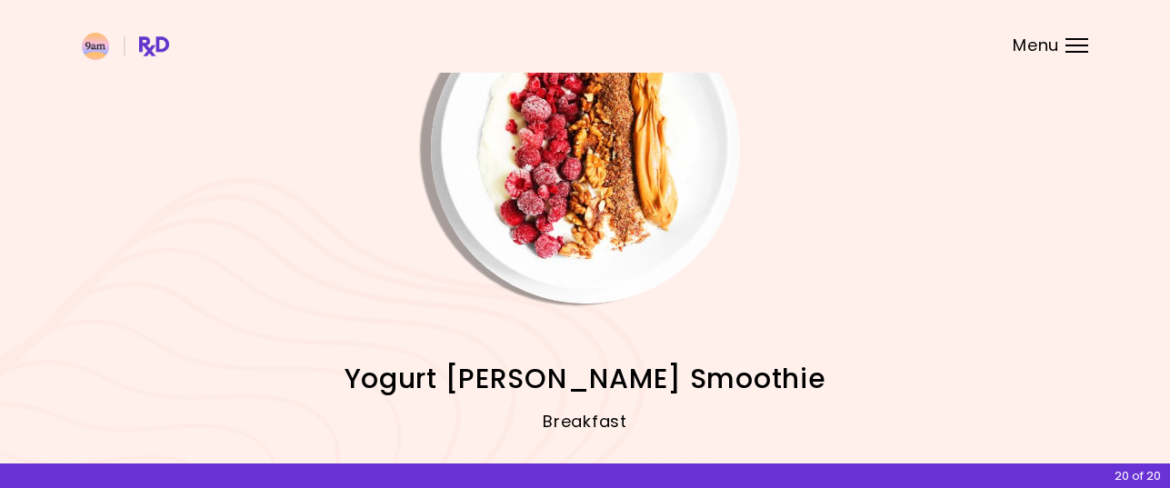
scroll to position [67, 0]
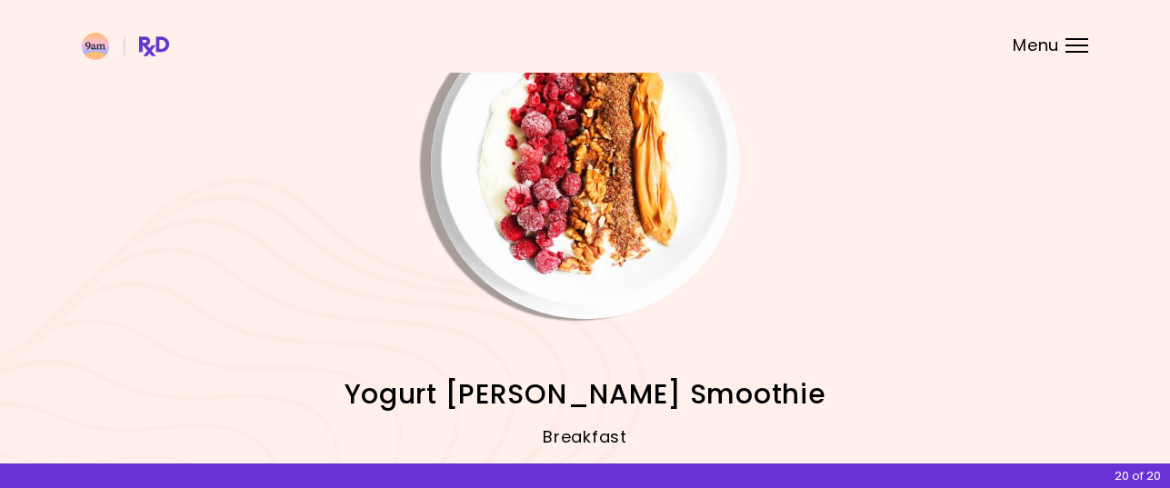
click at [622, 209] on img "Info - Yogurt Berry Smoothie" at bounding box center [585, 164] width 309 height 309
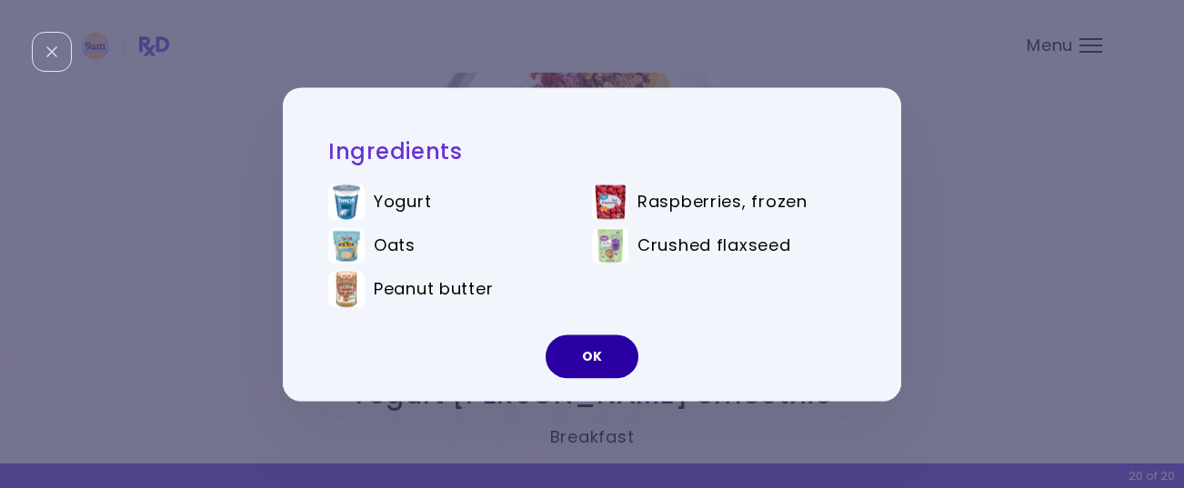
click at [579, 355] on button "OK" at bounding box center [591, 357] width 93 height 44
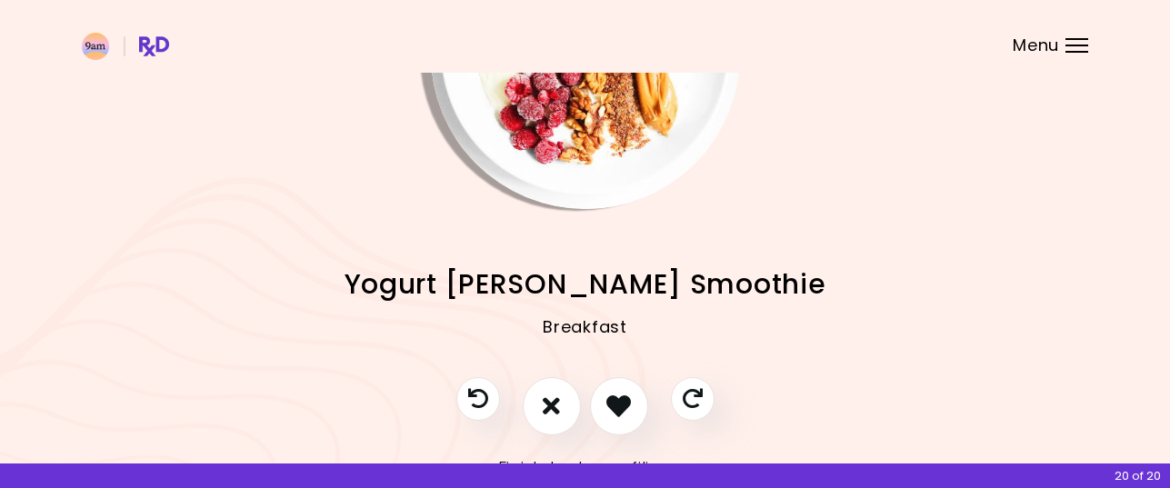
scroll to position [249, 0]
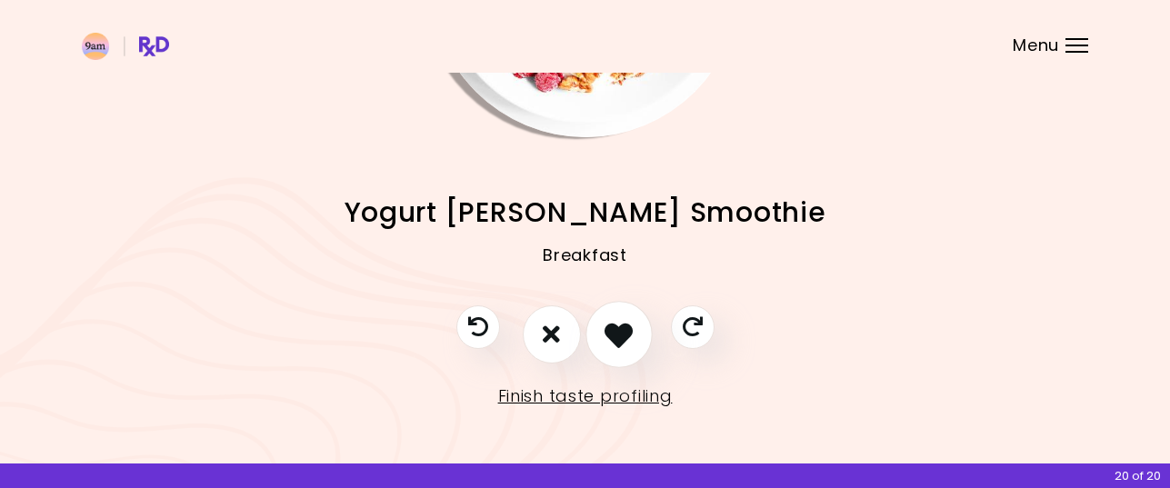
click at [614, 332] on icon "I like this recipe" at bounding box center [618, 334] width 28 height 28
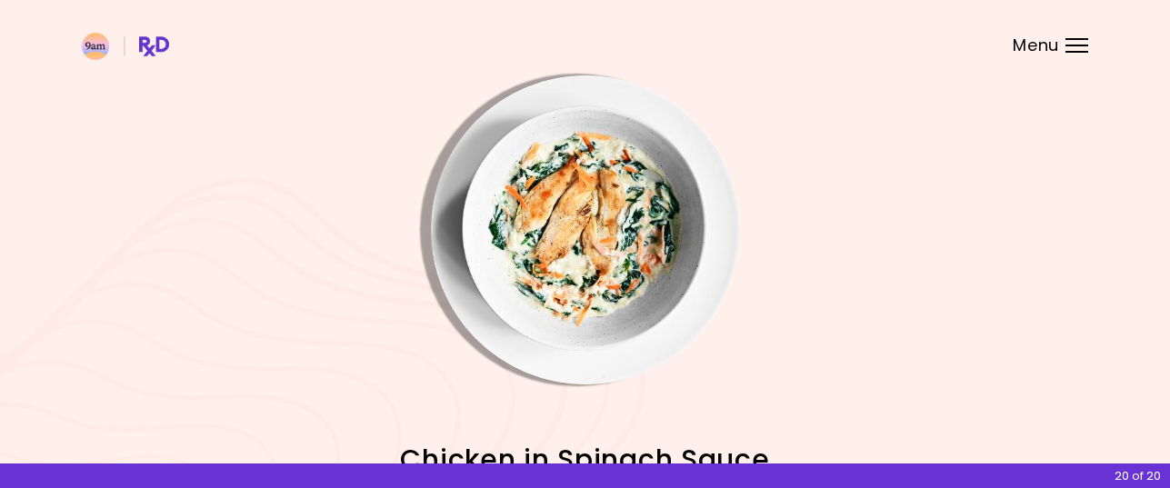
scroll to position [0, 0]
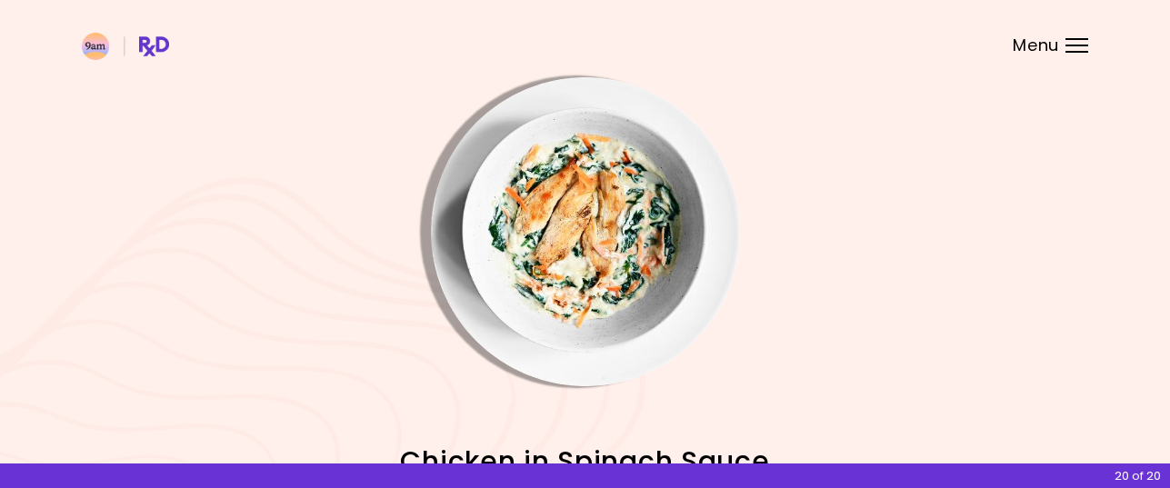
click at [610, 248] on img "Info - Chicken in Spinach Sauce" at bounding box center [585, 231] width 309 height 309
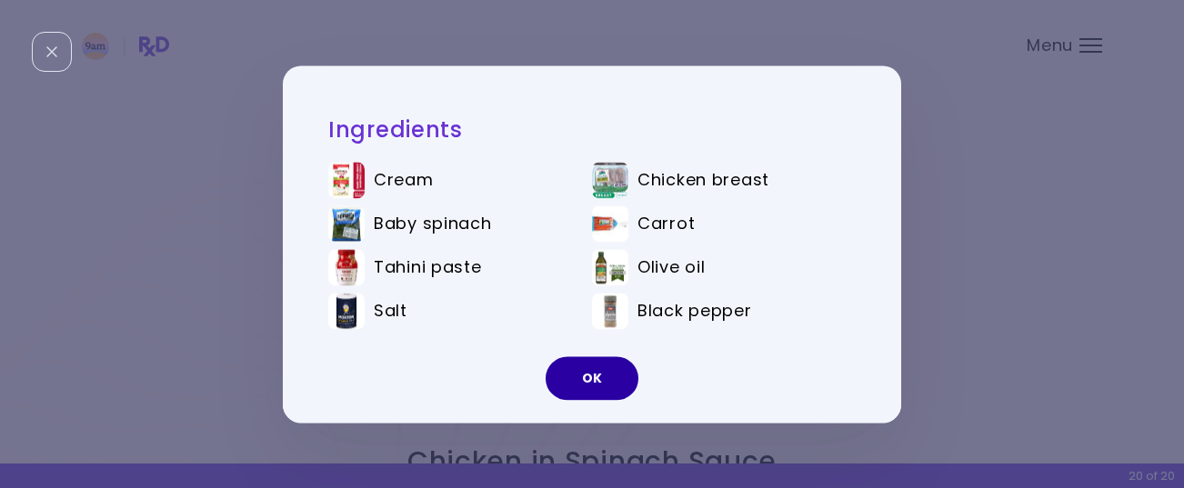
click at [601, 369] on button "OK" at bounding box center [591, 378] width 93 height 44
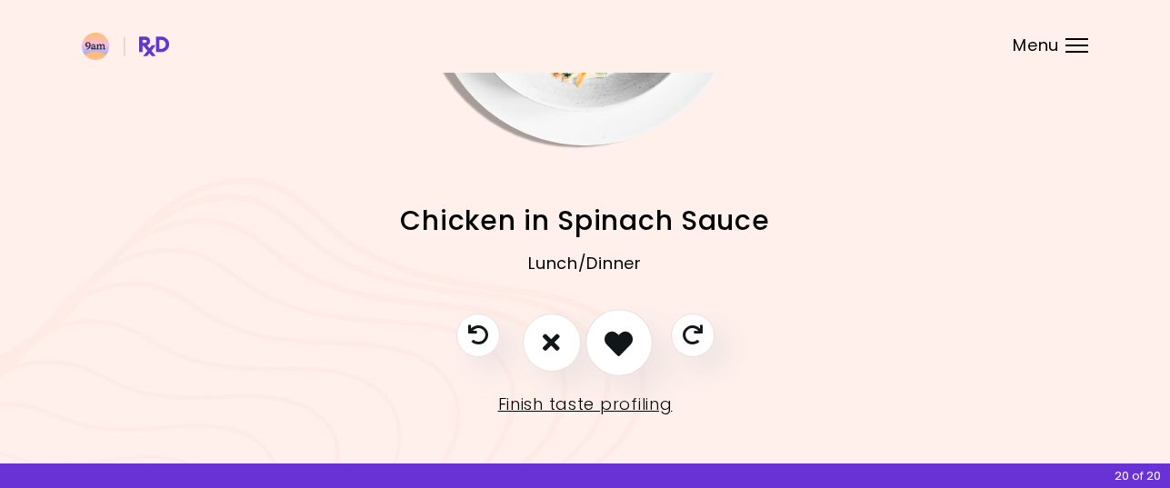
scroll to position [249, 0]
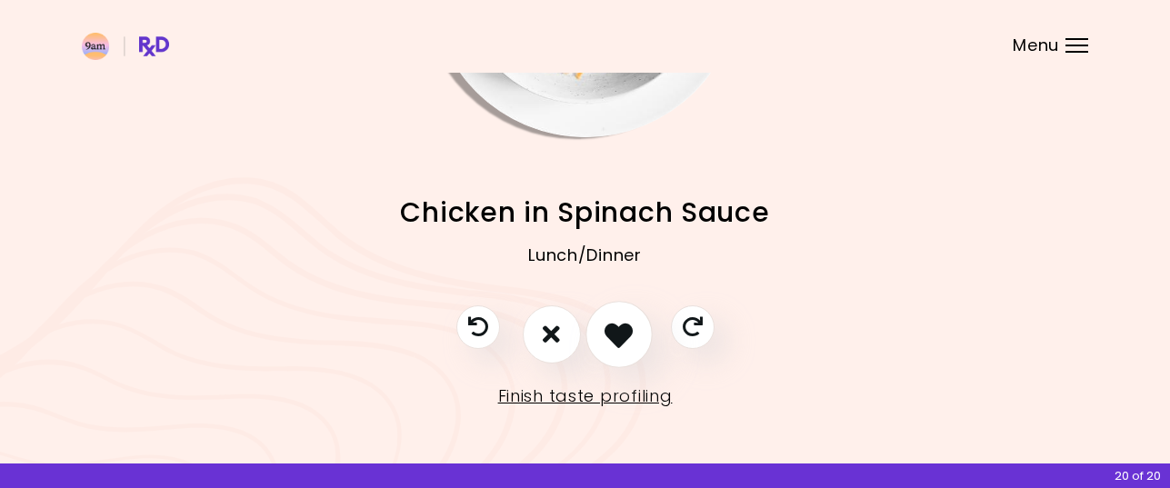
click at [614, 330] on icon "I like this recipe" at bounding box center [618, 334] width 28 height 28
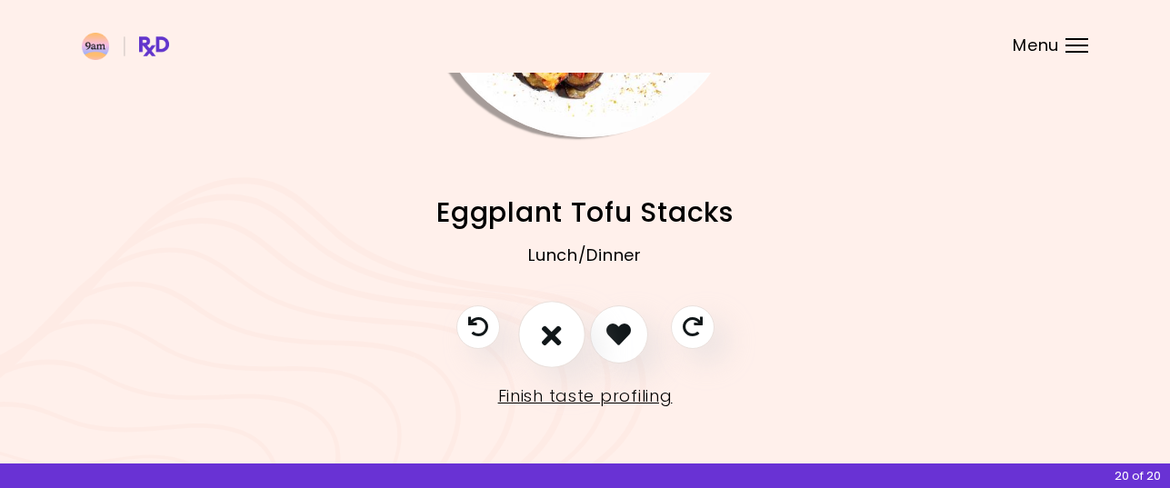
click at [554, 335] on icon "I don't like this recipe" at bounding box center [552, 334] width 20 height 28
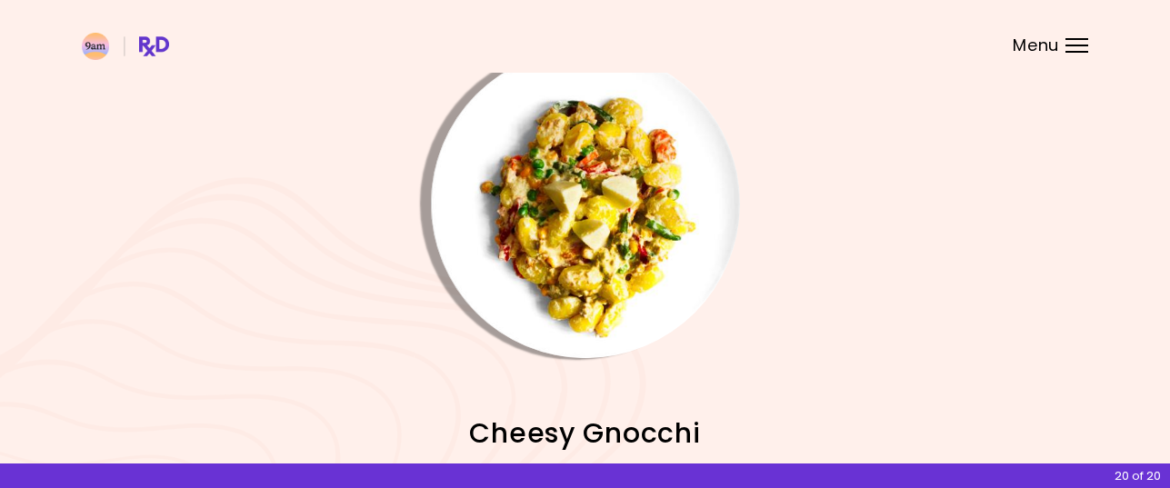
scroll to position [0, 0]
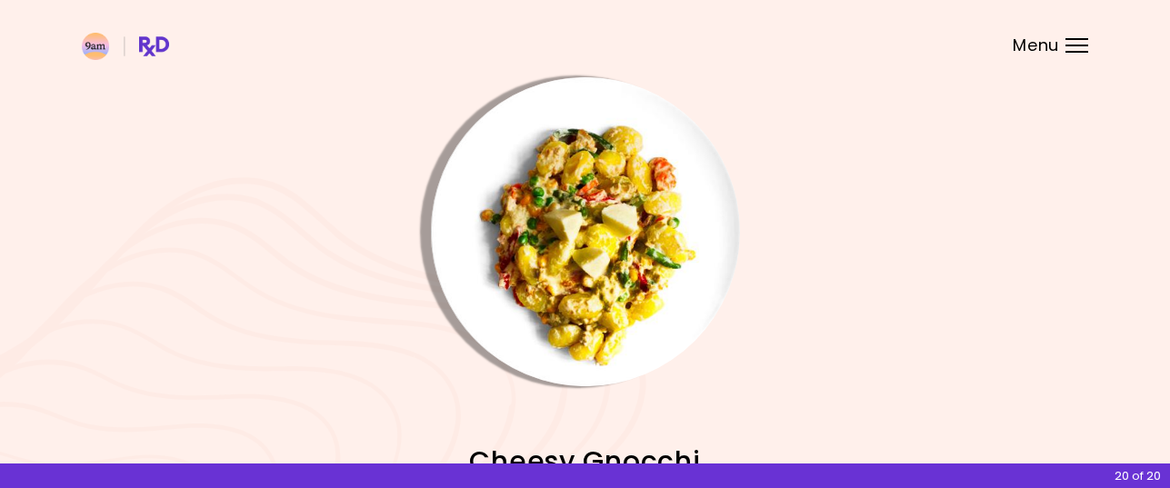
click at [614, 267] on img "Info - Cheesy Gnocchi" at bounding box center [585, 231] width 309 height 309
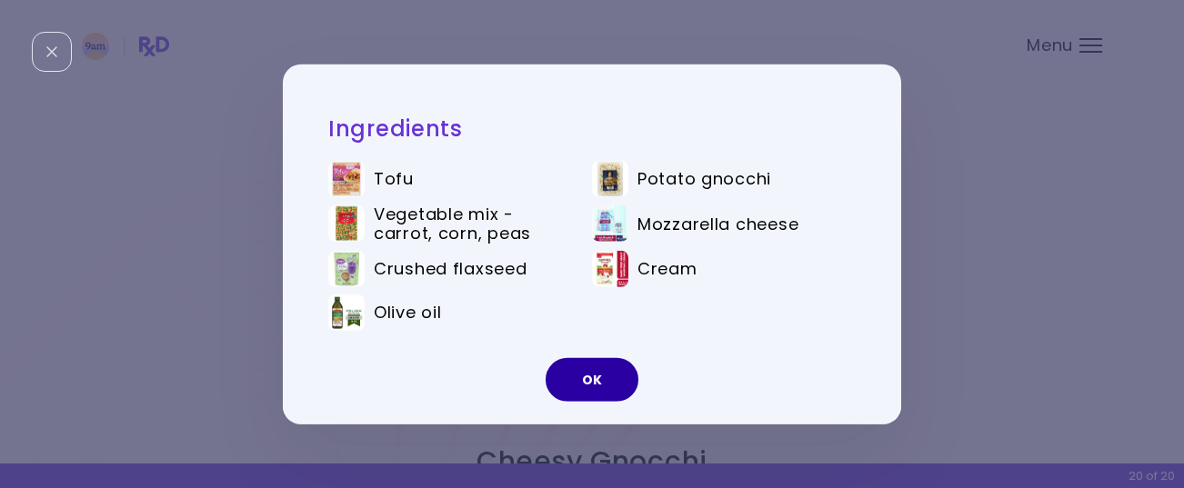
click at [588, 374] on button "OK" at bounding box center [591, 380] width 93 height 44
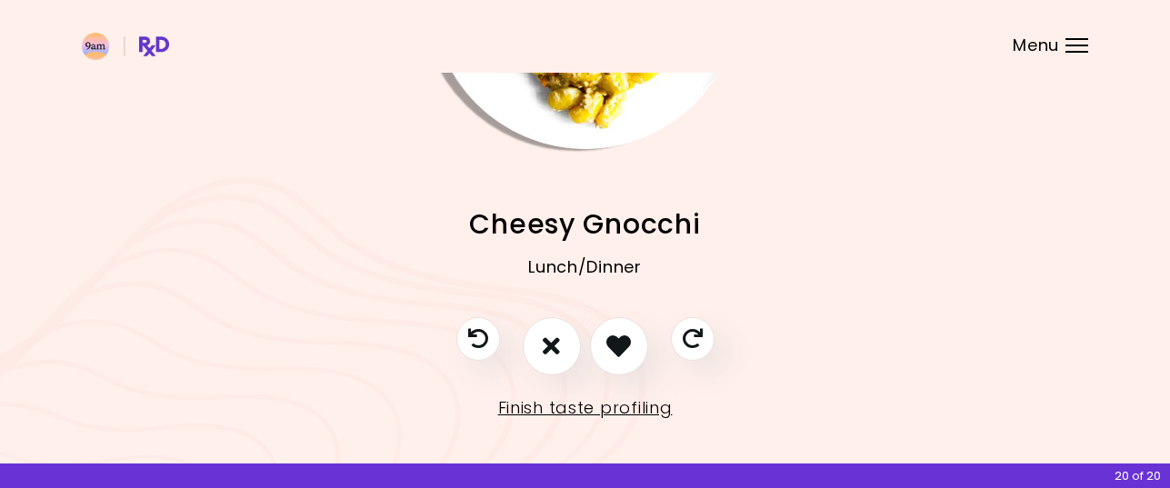
scroll to position [249, 0]
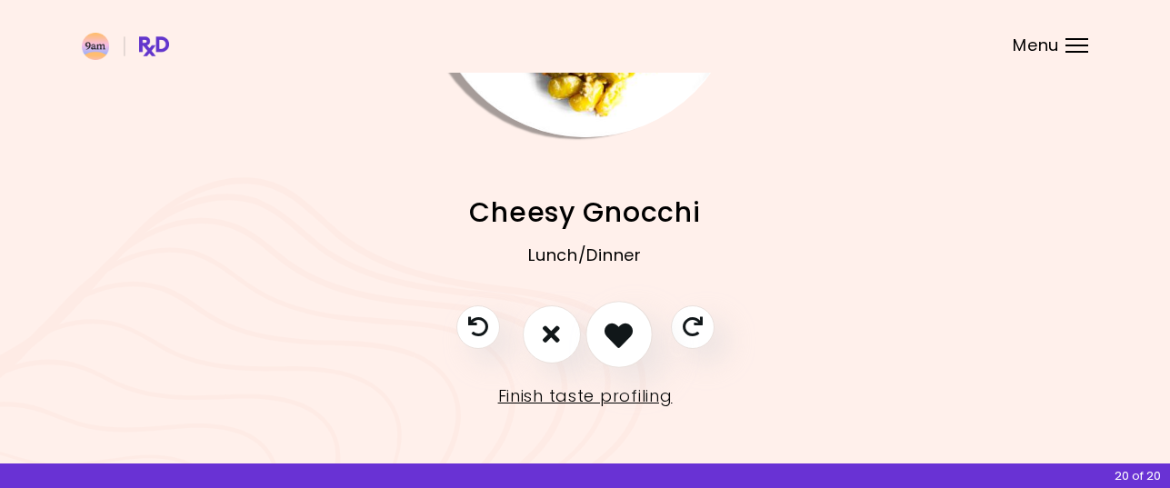
click at [624, 335] on icon "I like this recipe" at bounding box center [618, 334] width 28 height 28
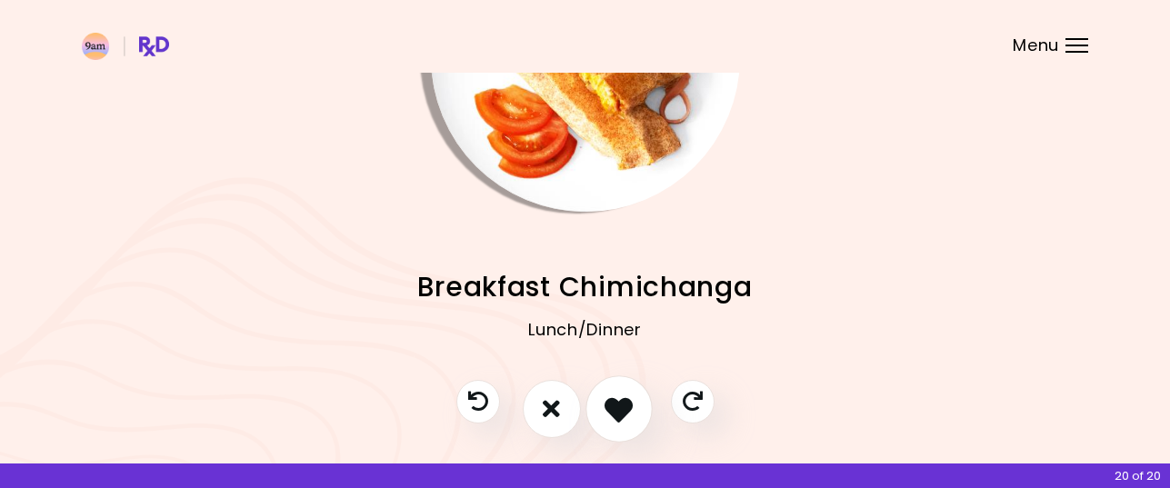
scroll to position [67, 0]
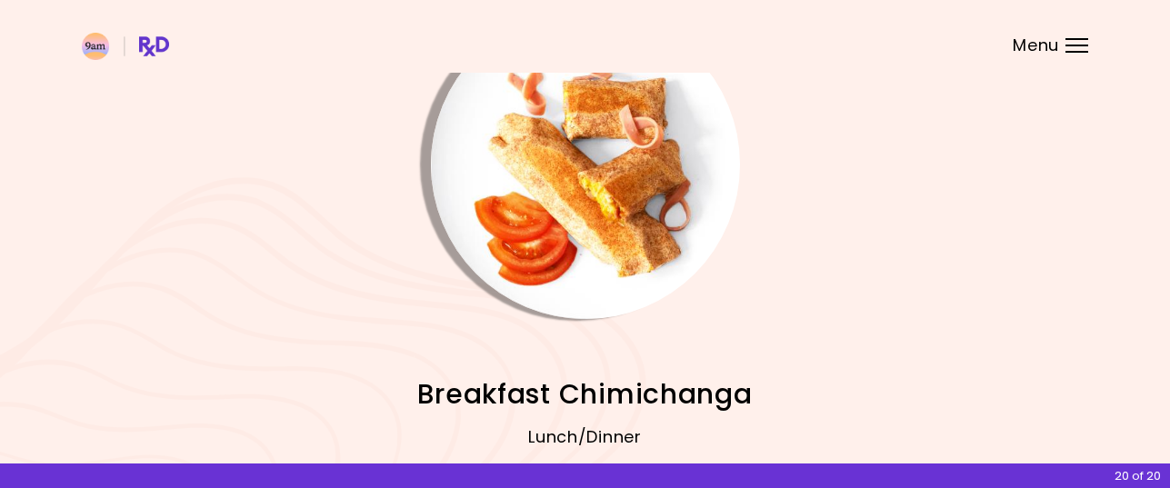
click at [623, 227] on img "Info - Breakfast Chimichanga" at bounding box center [585, 164] width 309 height 309
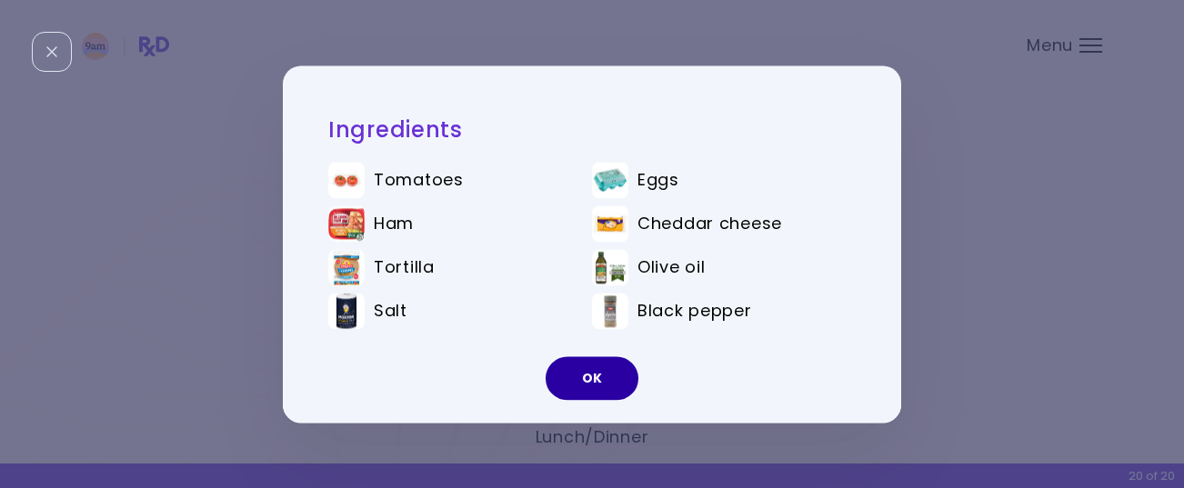
click at [604, 378] on button "OK" at bounding box center [591, 378] width 93 height 44
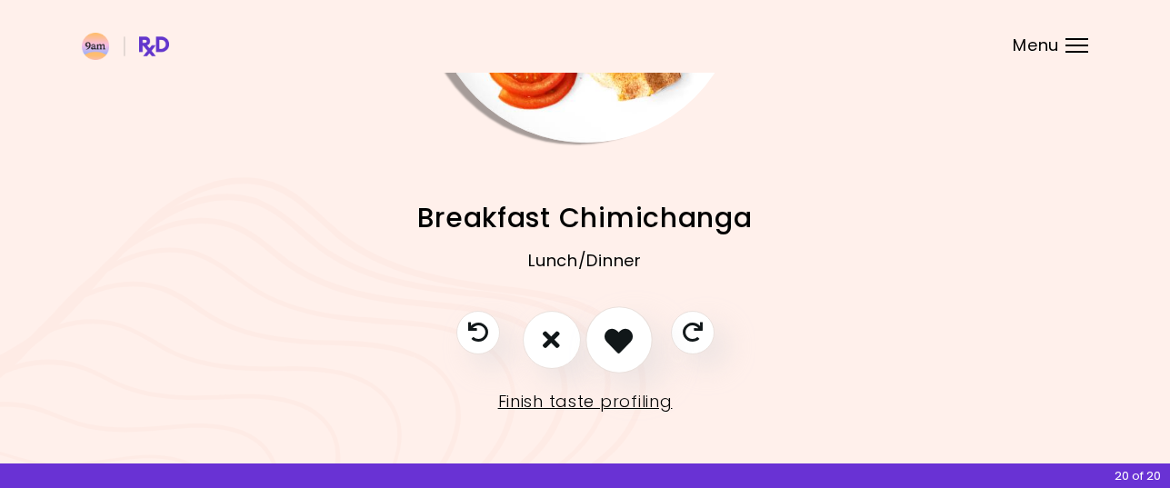
scroll to position [249, 0]
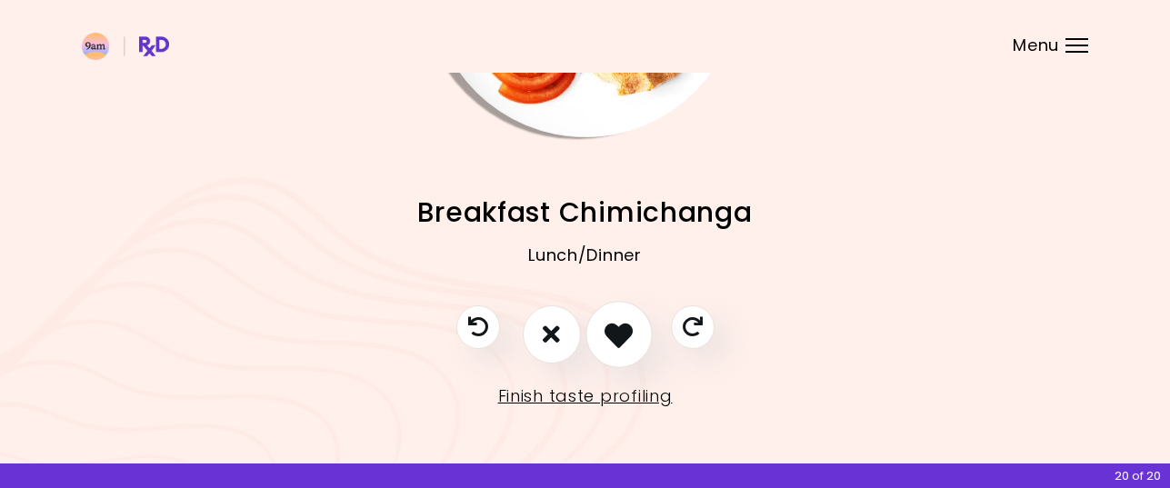
click at [619, 335] on icon "I like this recipe" at bounding box center [618, 334] width 28 height 28
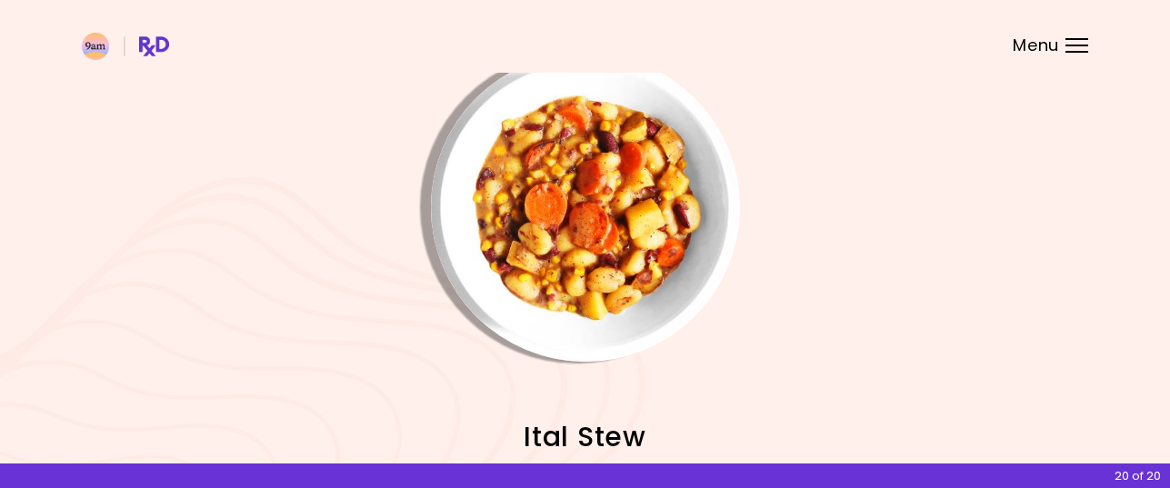
scroll to position [0, 0]
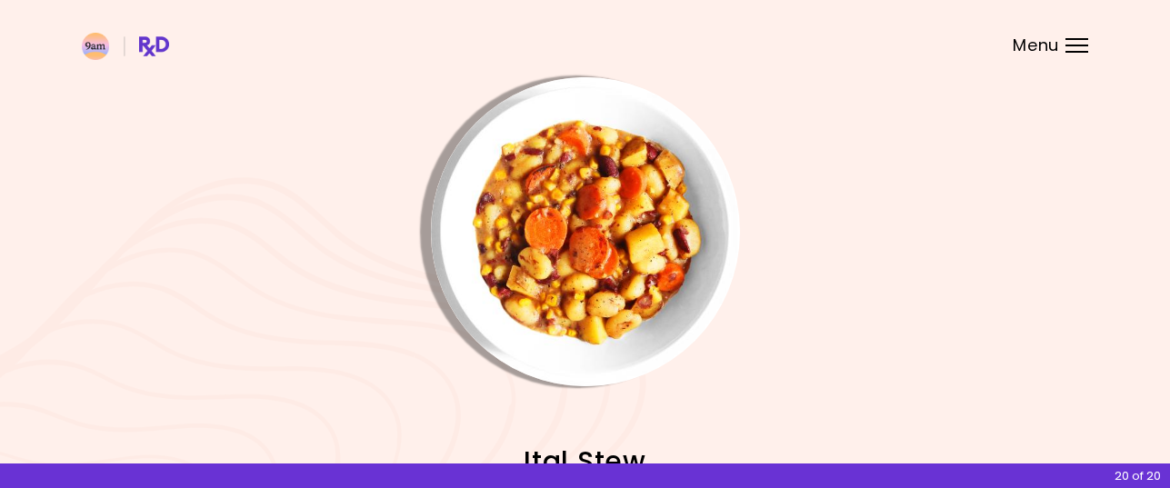
click at [626, 265] on img "Info - Ital Stew" at bounding box center [585, 231] width 309 height 309
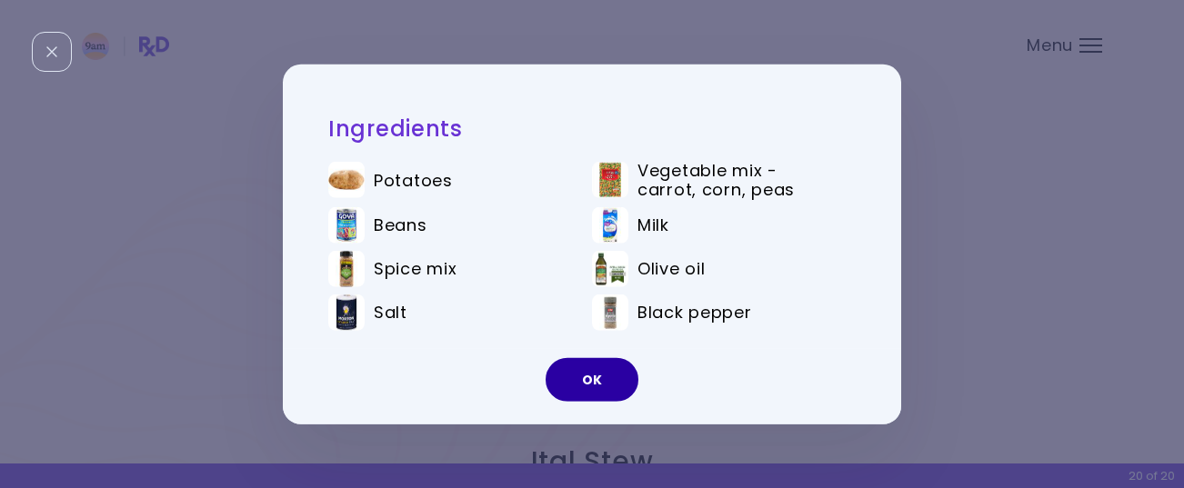
click at [587, 373] on button "OK" at bounding box center [591, 380] width 93 height 44
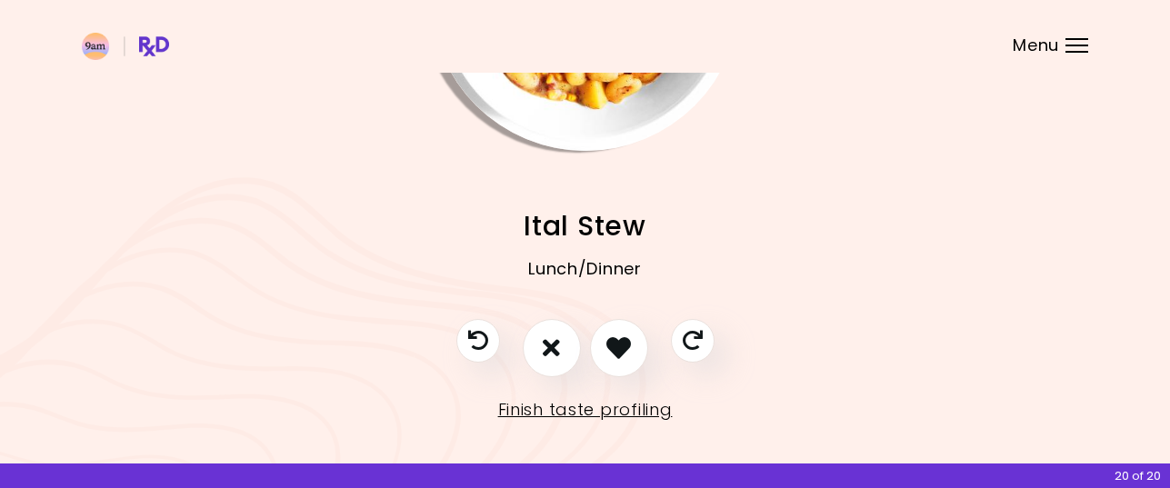
scroll to position [249, 0]
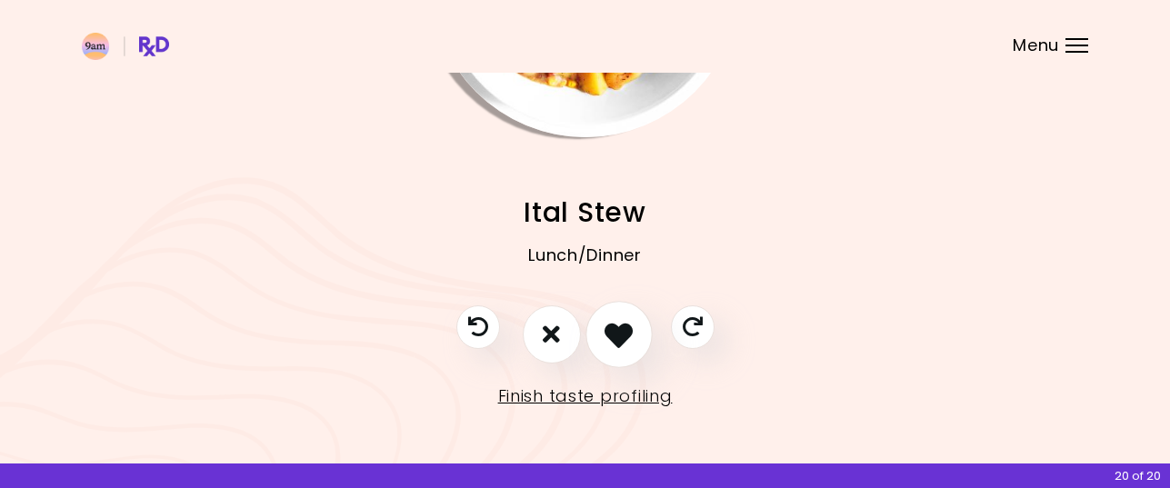
click at [620, 330] on icon "I like this recipe" at bounding box center [618, 334] width 28 height 28
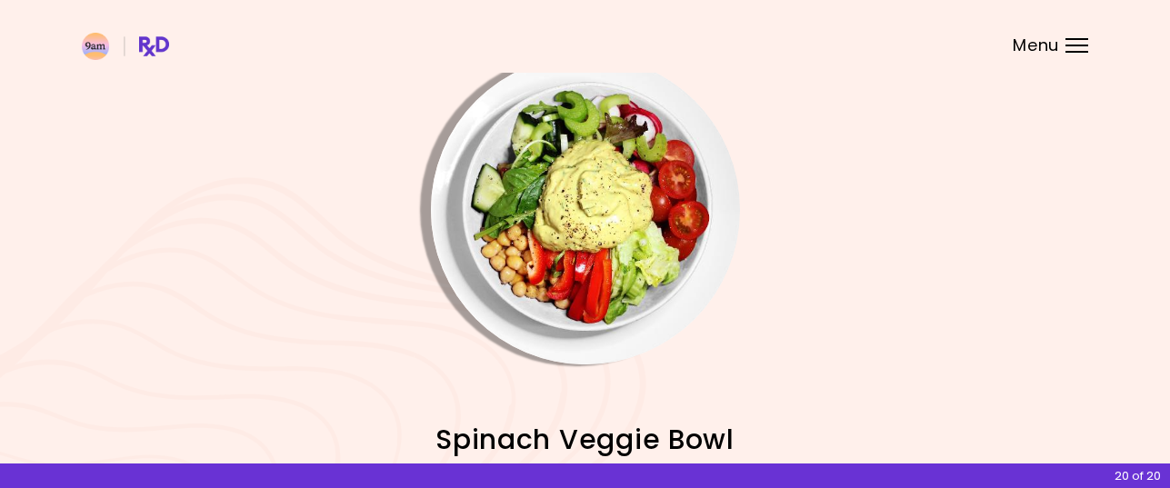
scroll to position [0, 0]
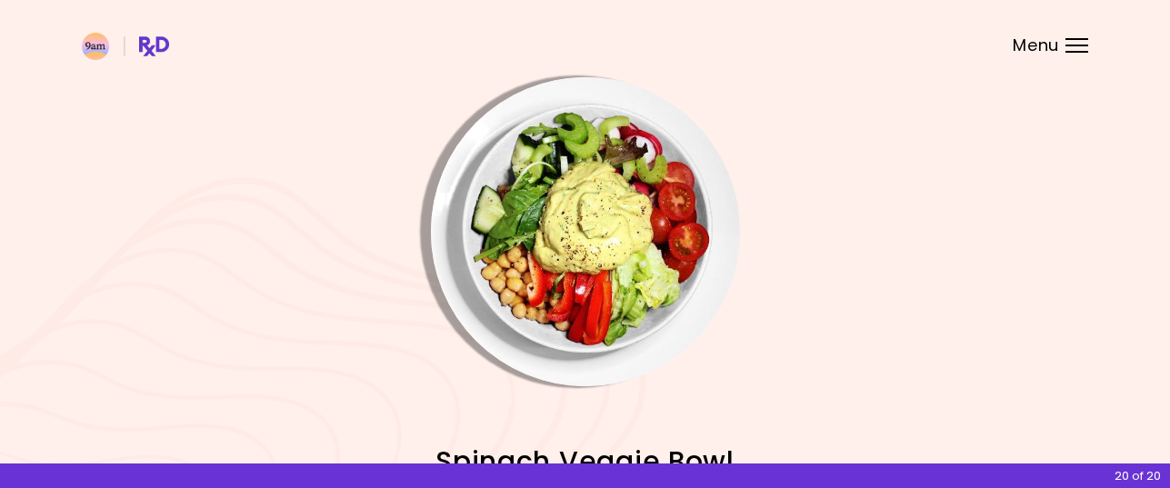
click at [612, 281] on img "Info - Spinach Veggie Bowl" at bounding box center [585, 231] width 309 height 309
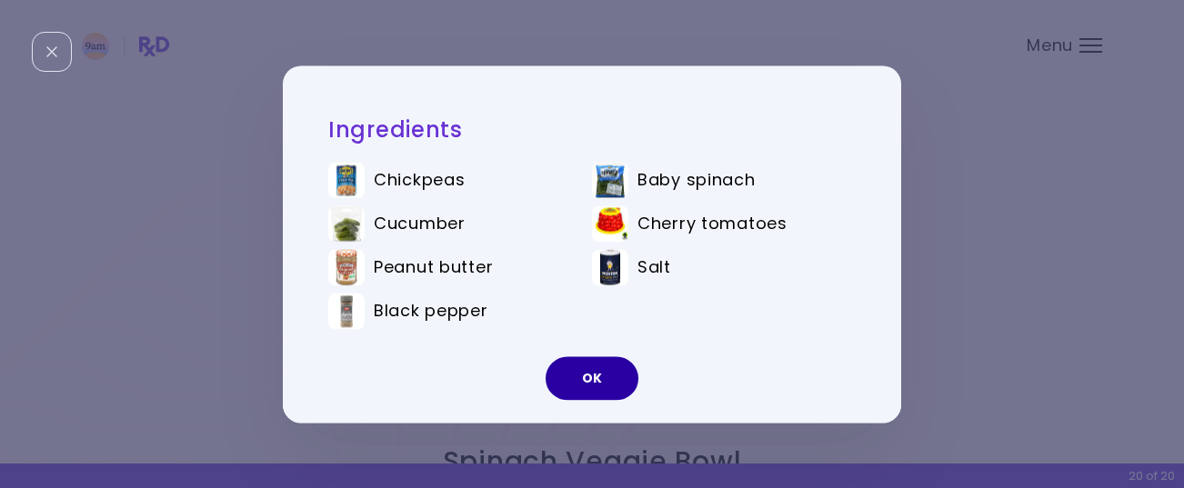
click at [594, 375] on button "OK" at bounding box center [591, 378] width 93 height 44
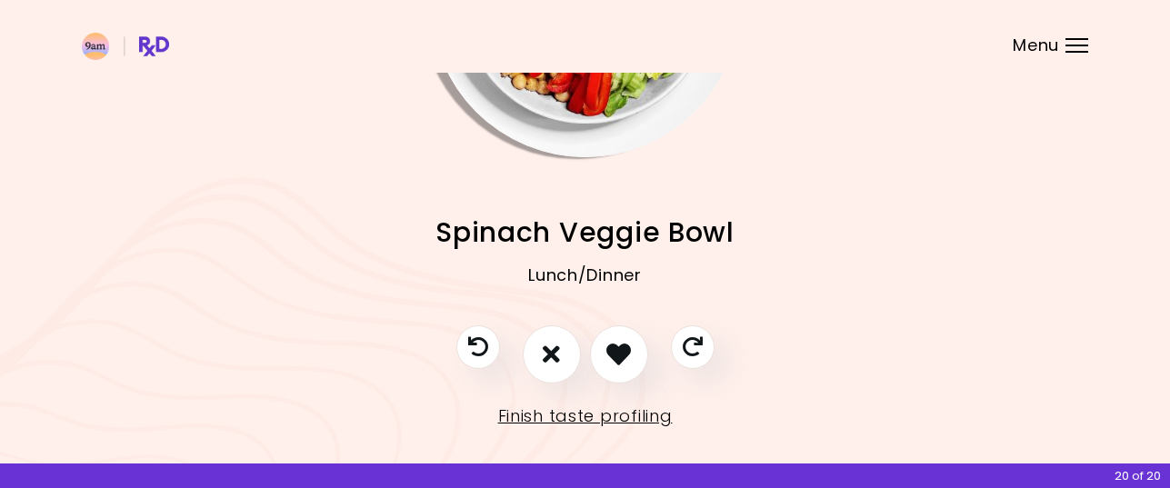
scroll to position [249, 0]
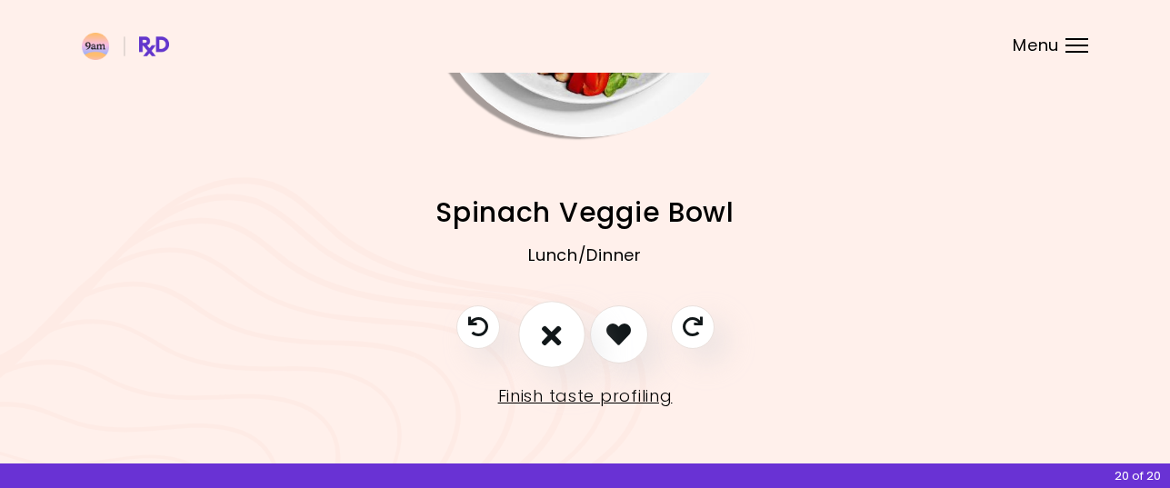
click at [553, 336] on icon "I don't like this recipe" at bounding box center [552, 334] width 20 height 28
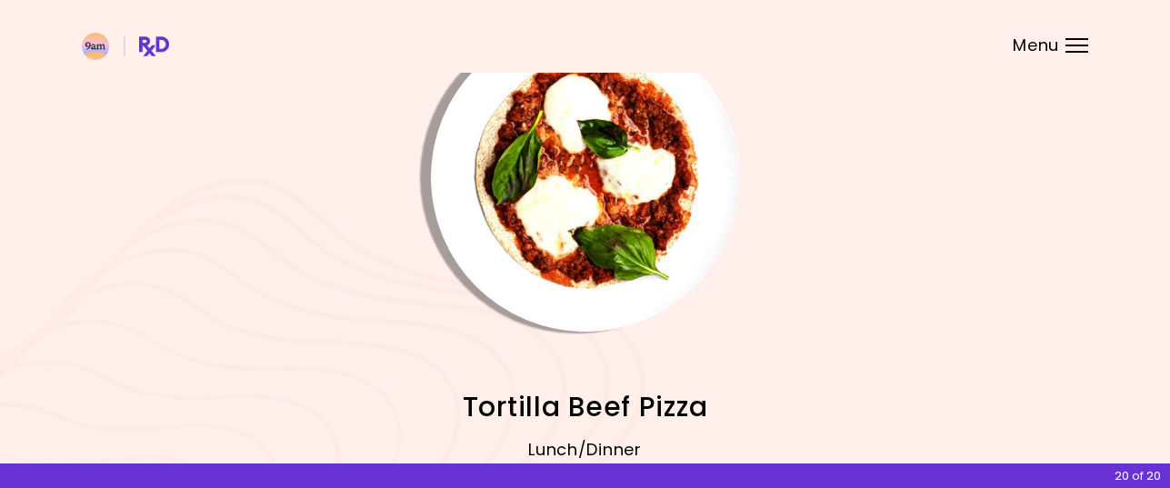
scroll to position [0, 0]
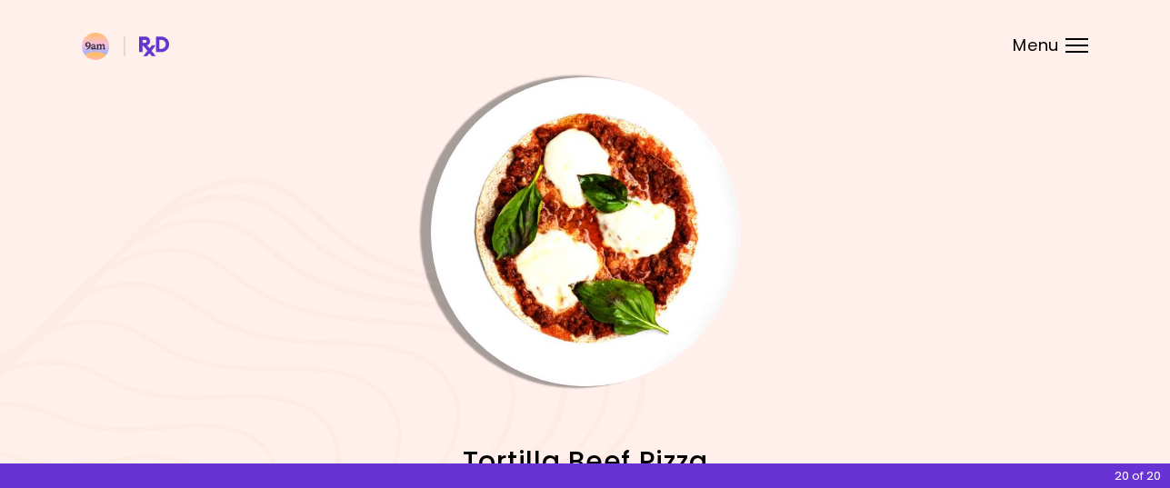
click at [576, 274] on img "Info - Tortilla Beef Pizza" at bounding box center [585, 231] width 309 height 309
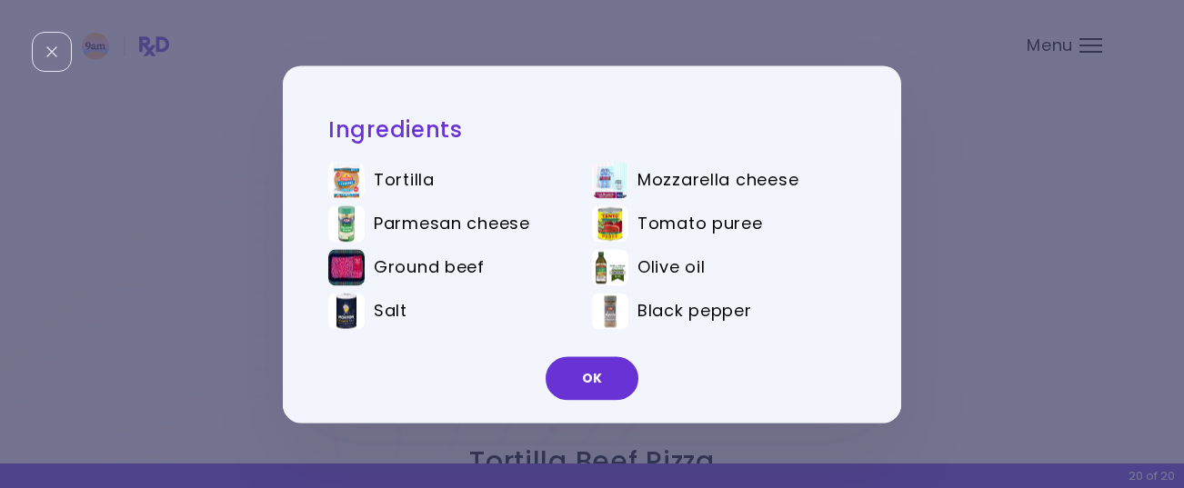
click at [586, 379] on button "OK" at bounding box center [591, 378] width 93 height 44
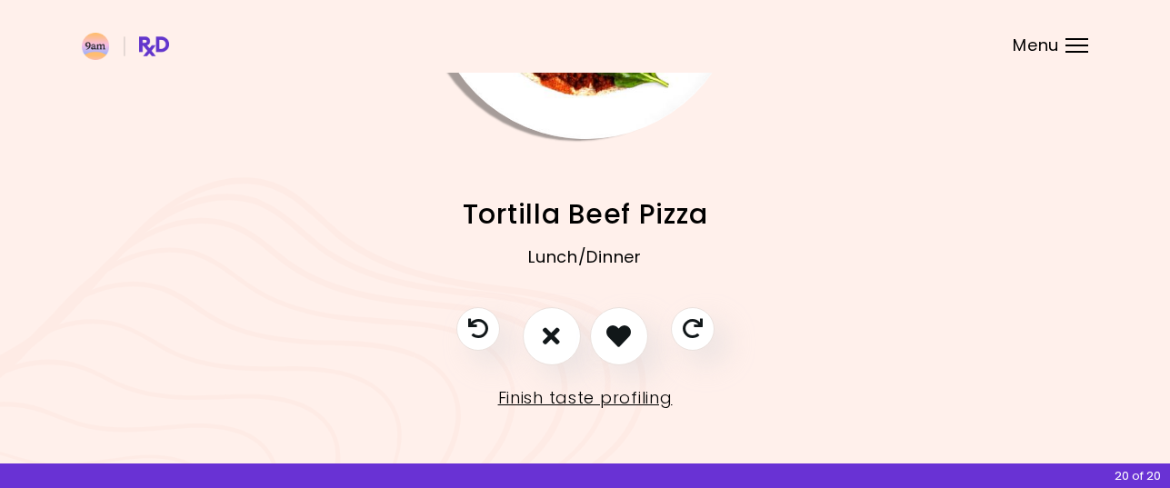
scroll to position [249, 0]
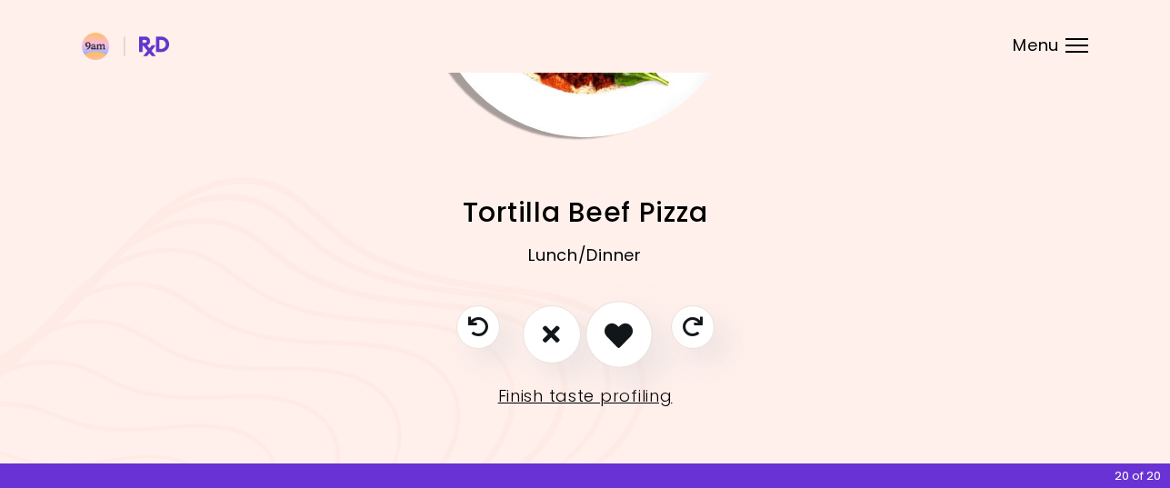
click at [620, 331] on icon "I like this recipe" at bounding box center [618, 334] width 28 height 28
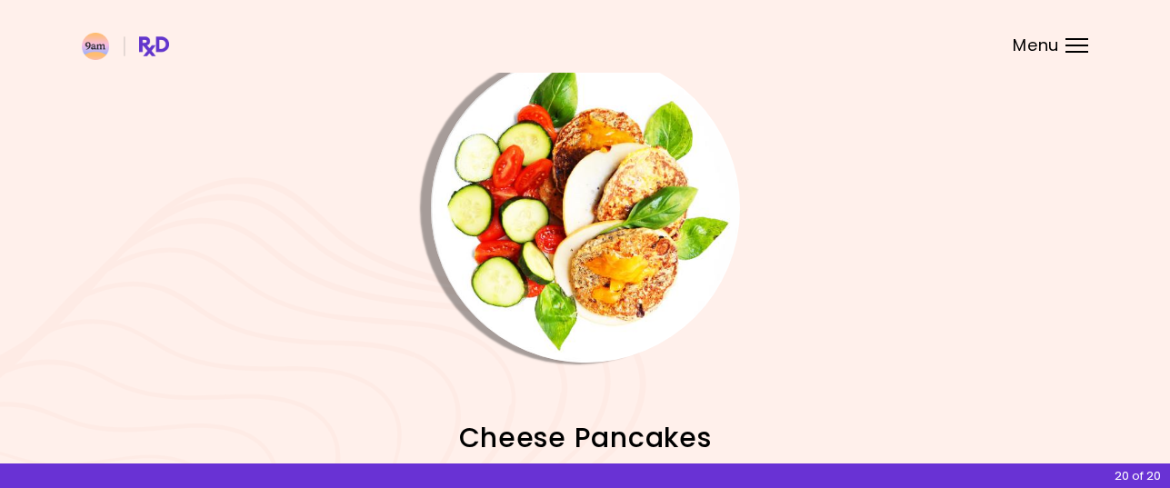
scroll to position [0, 0]
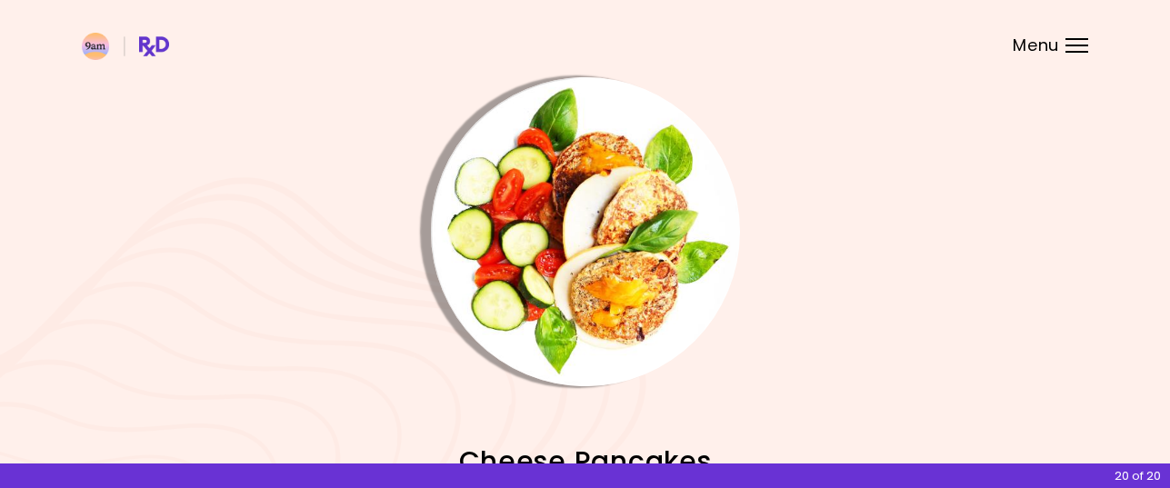
click at [605, 256] on img "Info - Cheese Pancakes" at bounding box center [585, 231] width 309 height 309
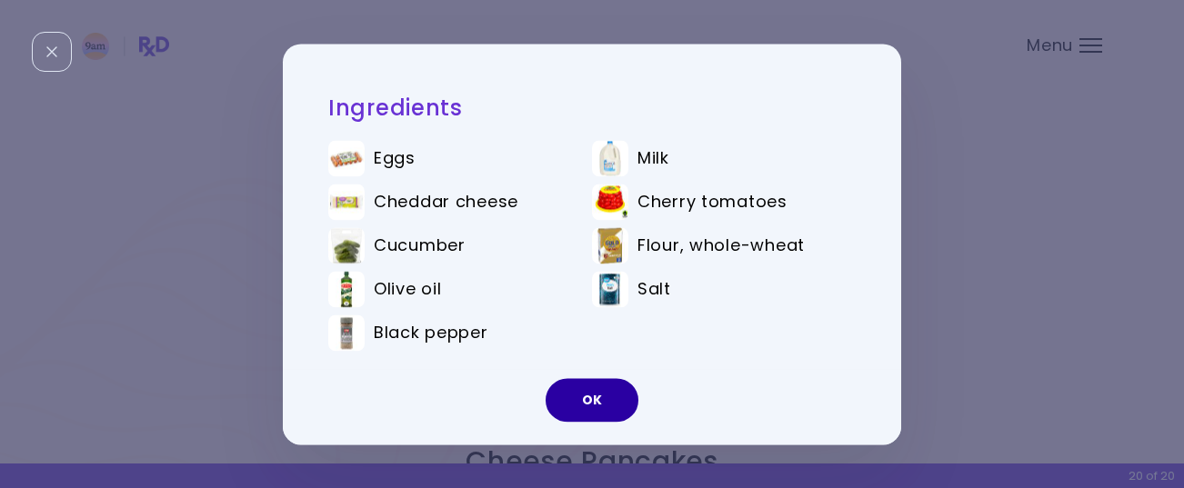
click at [582, 397] on button "OK" at bounding box center [591, 400] width 93 height 44
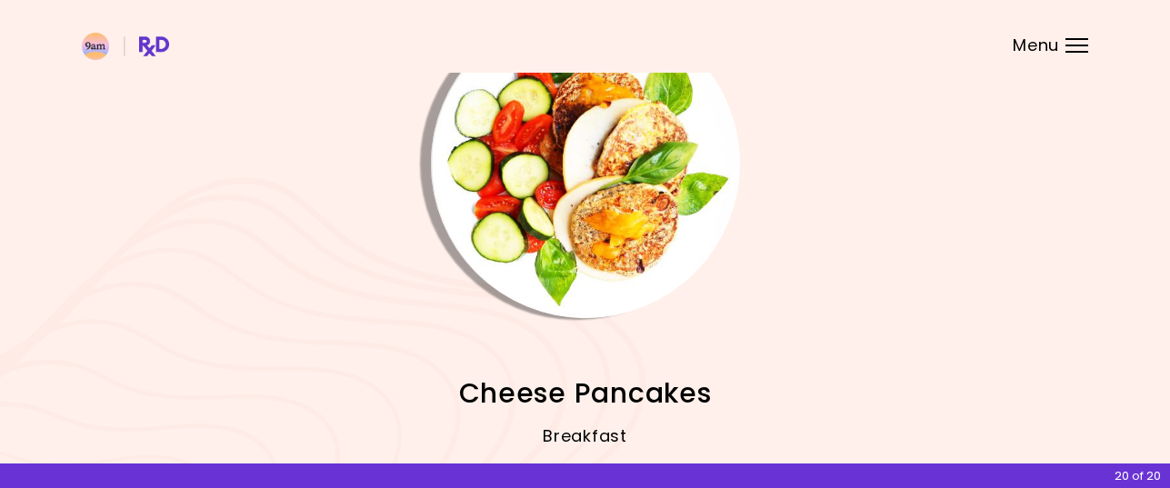
scroll to position [249, 0]
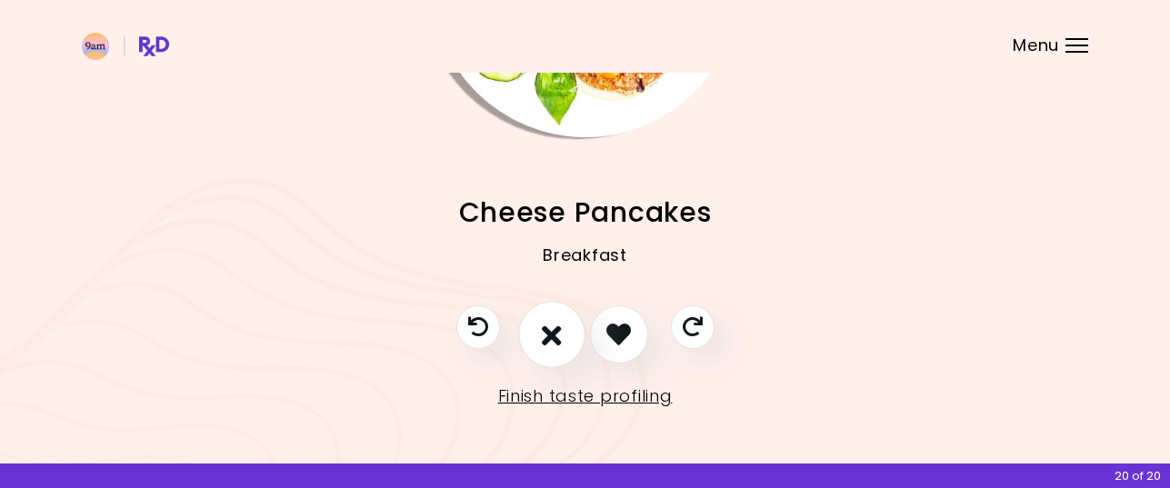
click at [555, 336] on icon "I don't like this recipe" at bounding box center [552, 334] width 20 height 28
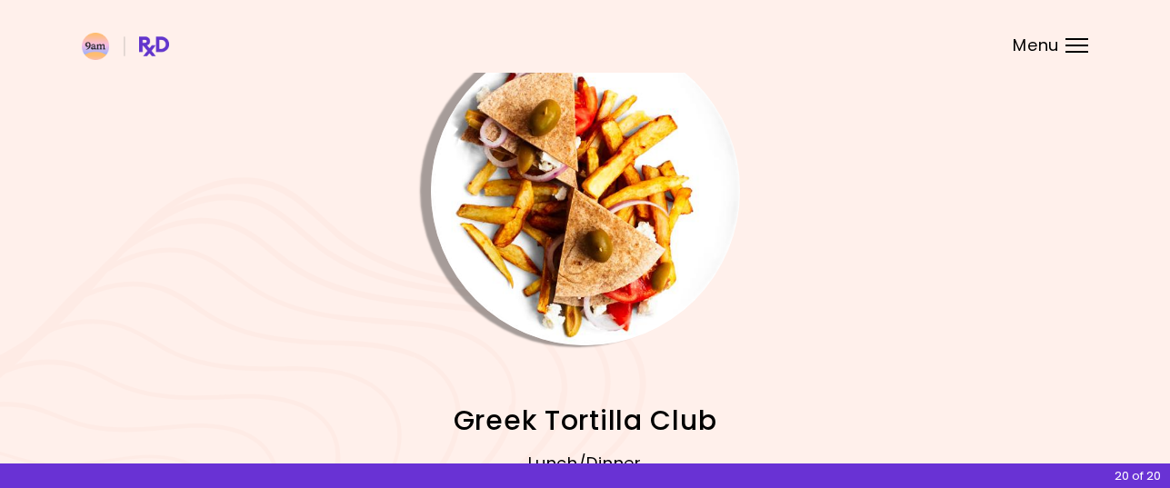
scroll to position [0, 0]
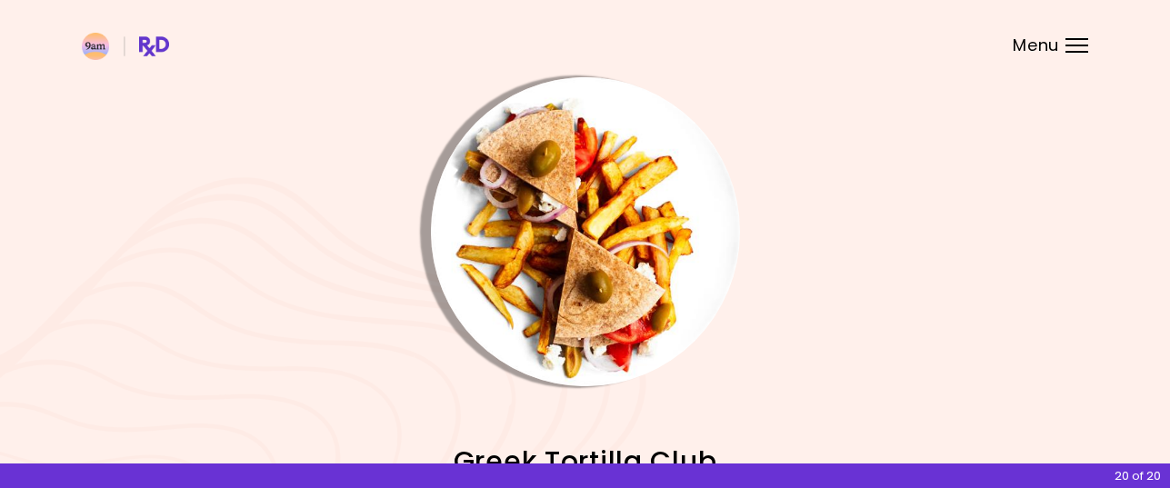
click at [609, 285] on img "Info - Greek Tortilla Club" at bounding box center [585, 231] width 309 height 309
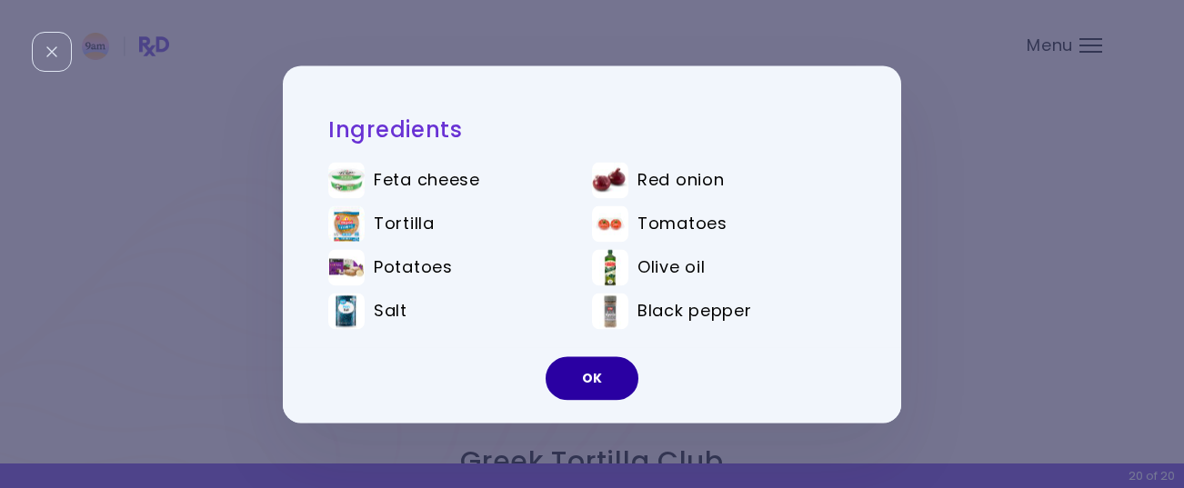
click at [603, 377] on button "OK" at bounding box center [591, 378] width 93 height 44
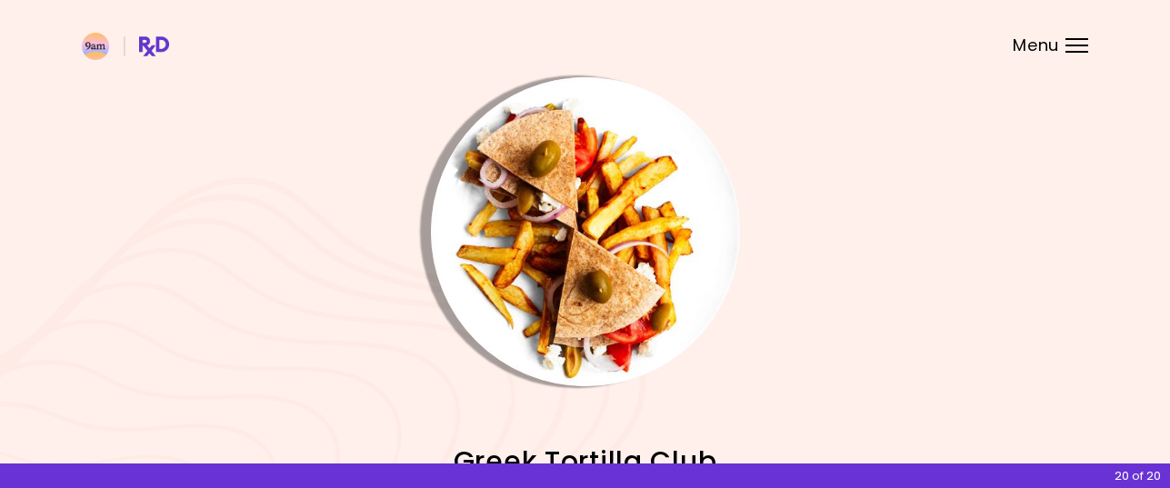
click at [584, 260] on img "Info - Greek Tortilla Club" at bounding box center [585, 231] width 309 height 309
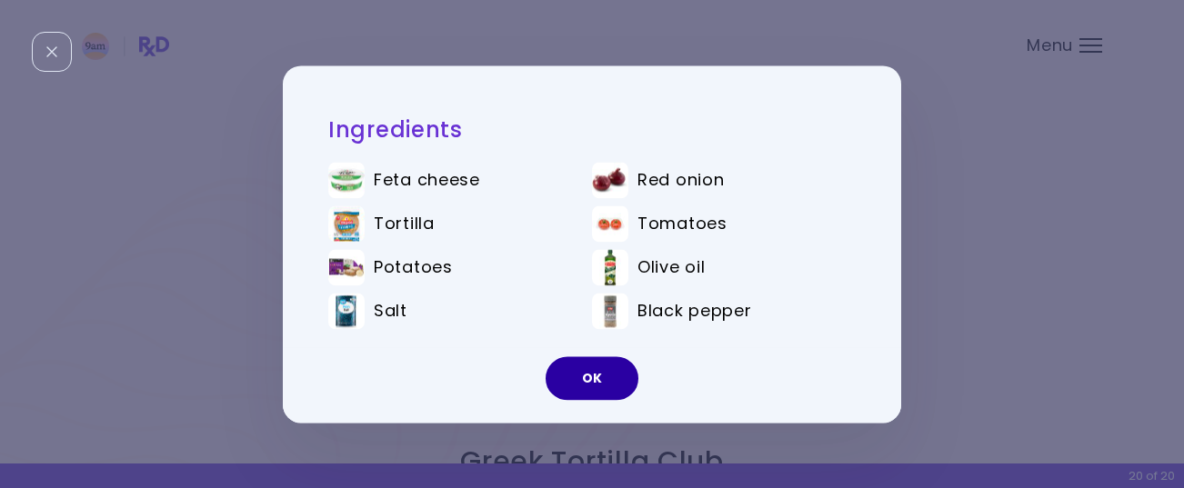
click at [596, 375] on button "OK" at bounding box center [591, 378] width 93 height 44
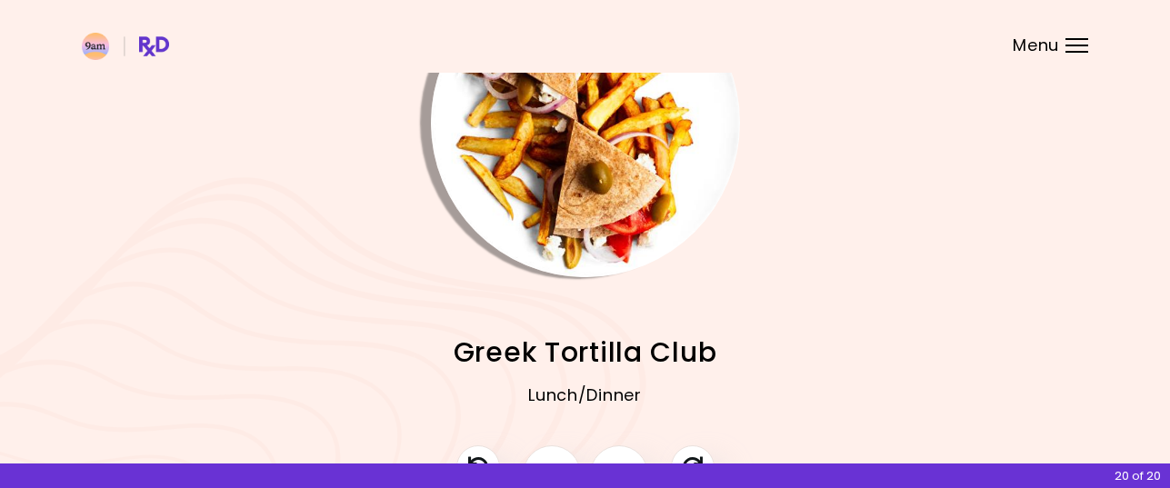
scroll to position [182, 0]
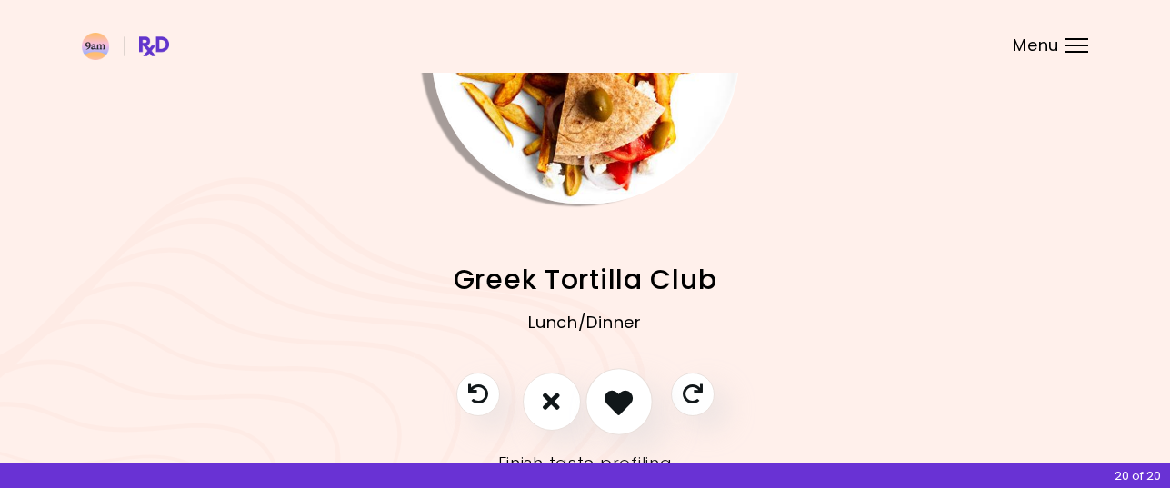
click at [623, 391] on icon "I like this recipe" at bounding box center [618, 401] width 28 height 28
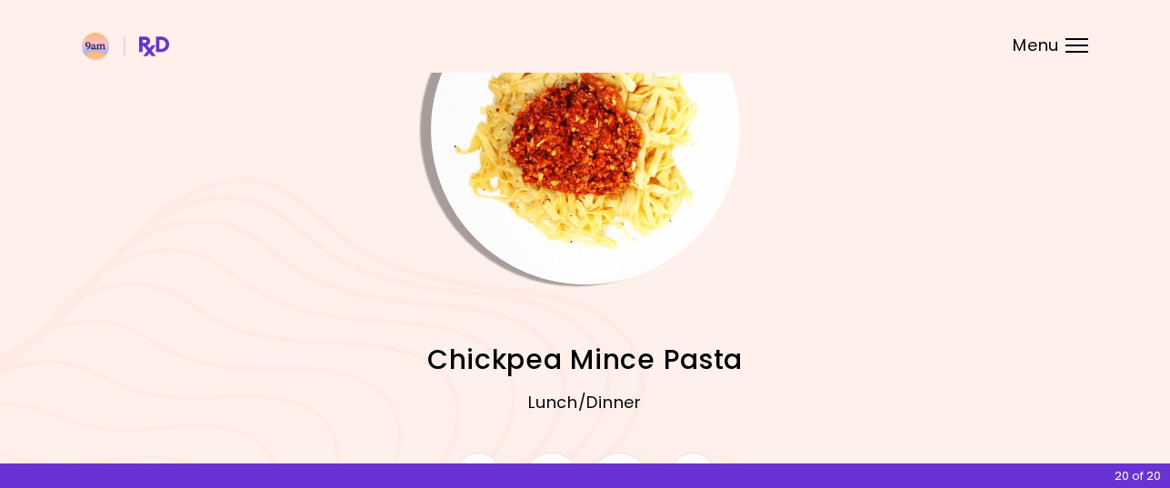
scroll to position [0, 0]
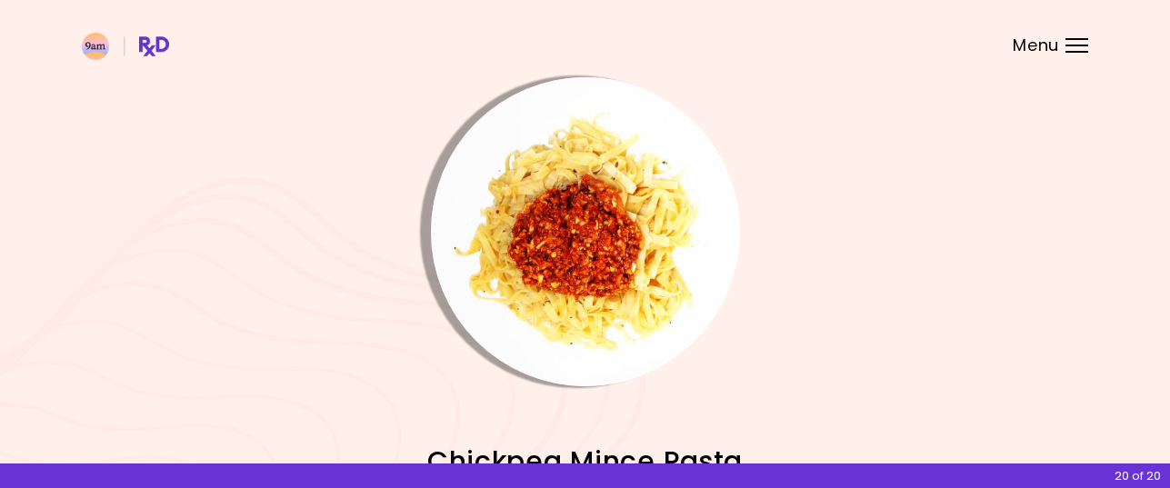
click at [633, 285] on img "Info - Chickpea Mince Pasta" at bounding box center [585, 231] width 309 height 309
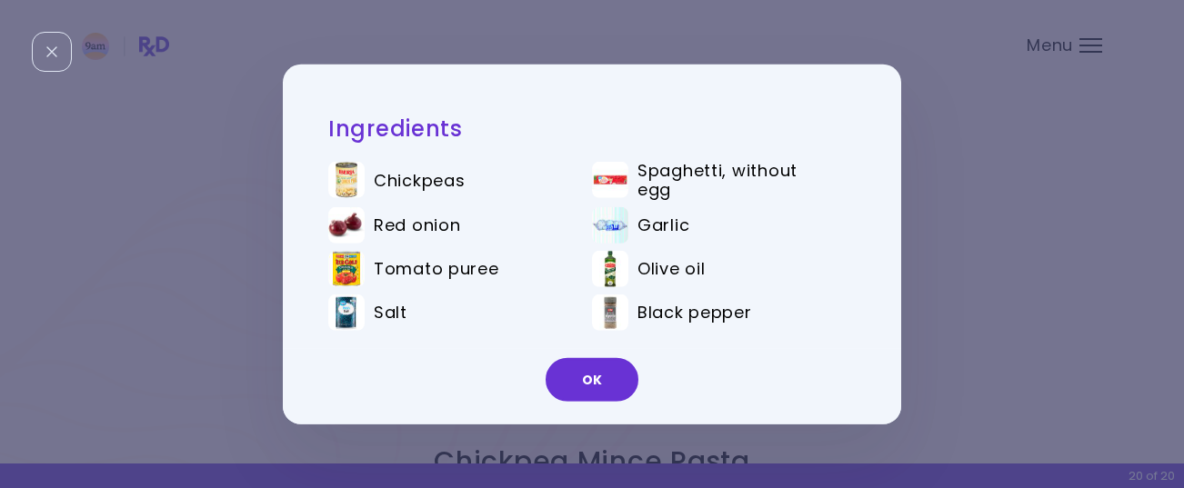
click at [607, 377] on button "OK" at bounding box center [591, 380] width 93 height 44
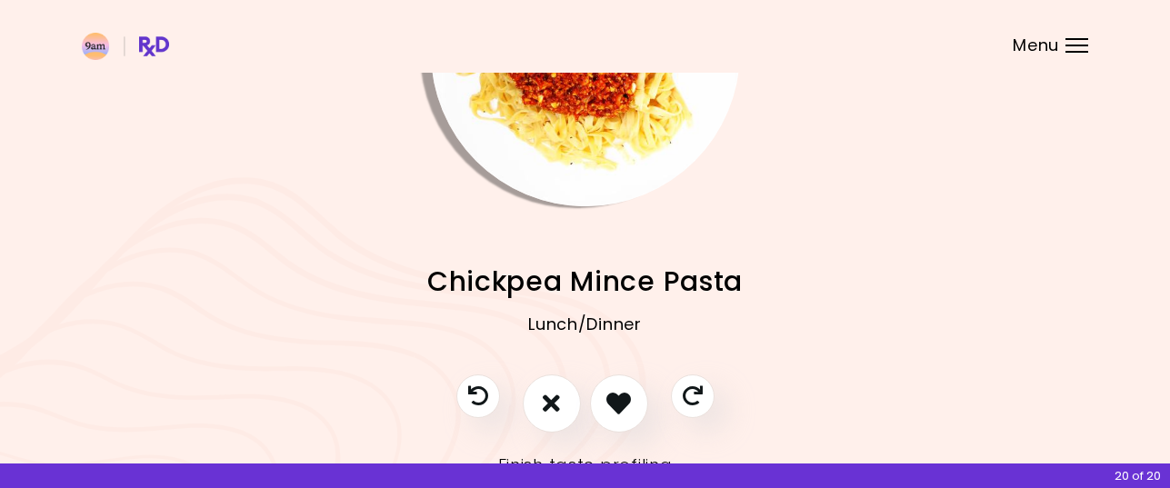
scroll to position [182, 0]
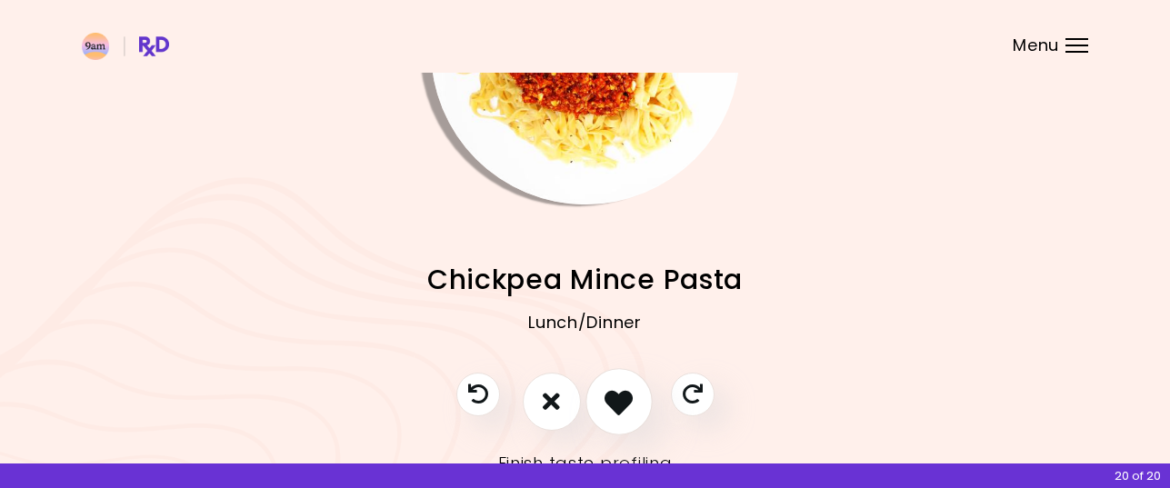
click at [610, 391] on icon "I like this recipe" at bounding box center [618, 401] width 28 height 28
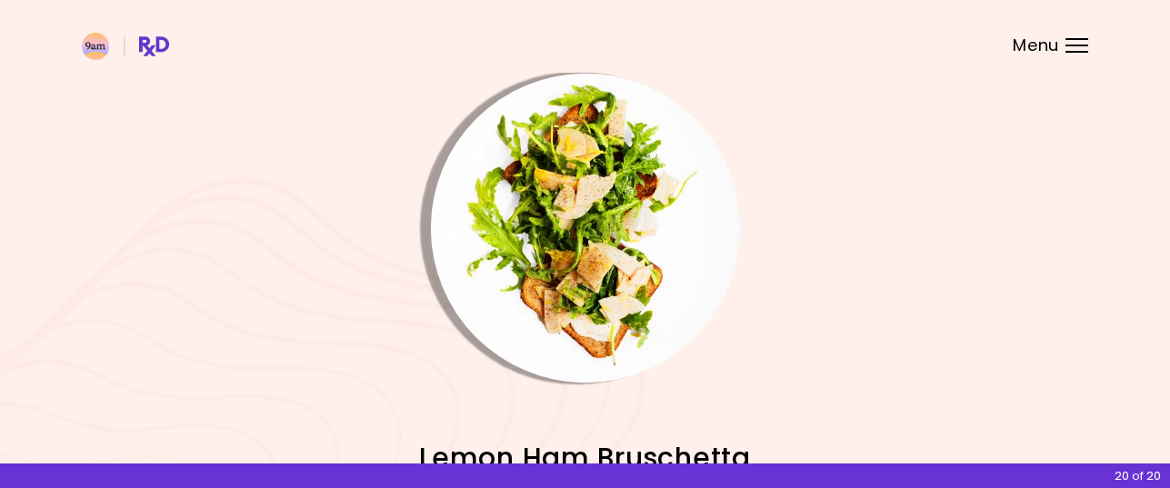
scroll to position [0, 0]
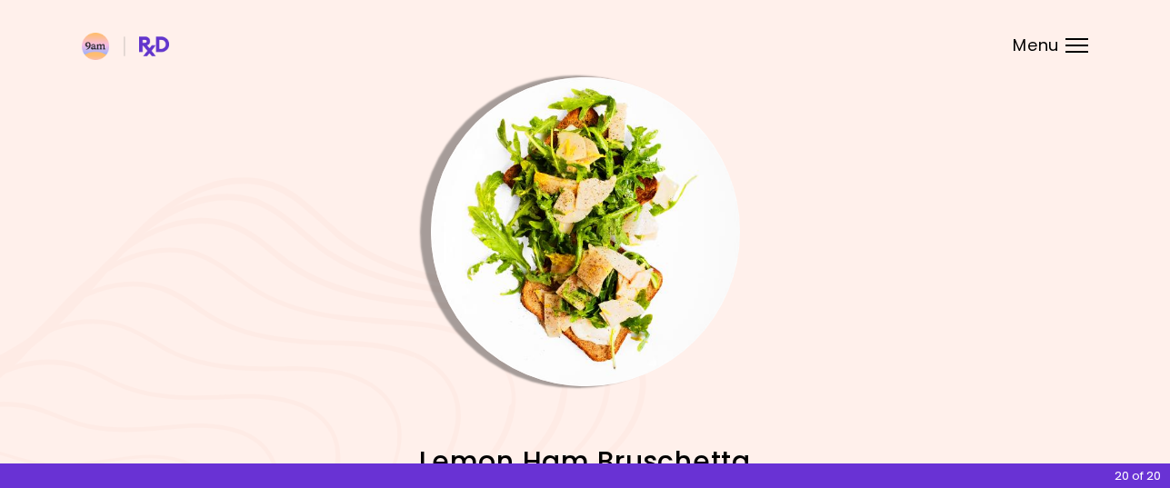
click at [603, 292] on img "Info - Lemon Ham Bruschetta" at bounding box center [585, 231] width 309 height 309
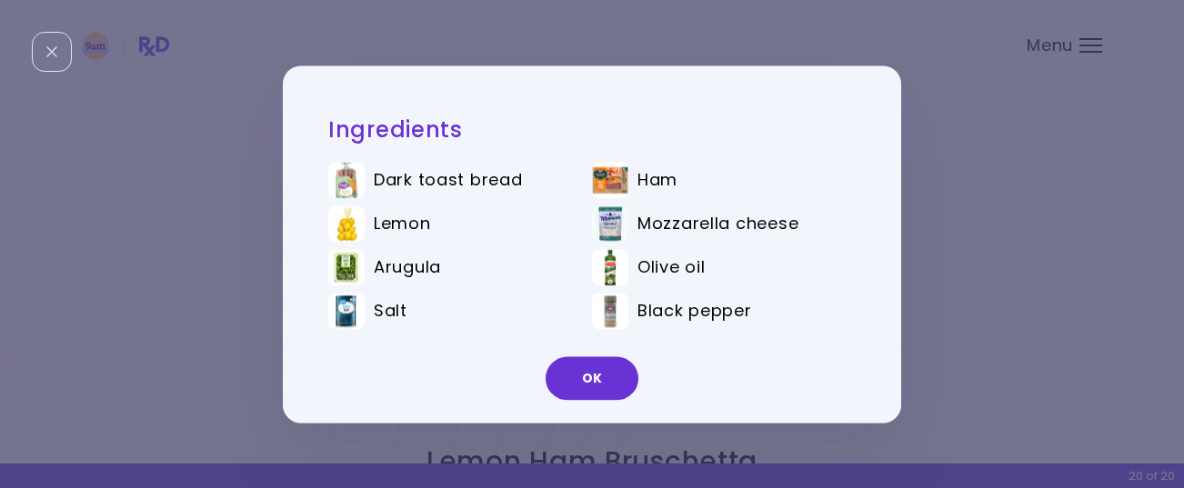
click at [345, 182] on img at bounding box center [346, 180] width 36 height 36
click at [569, 371] on button "OK" at bounding box center [591, 378] width 93 height 44
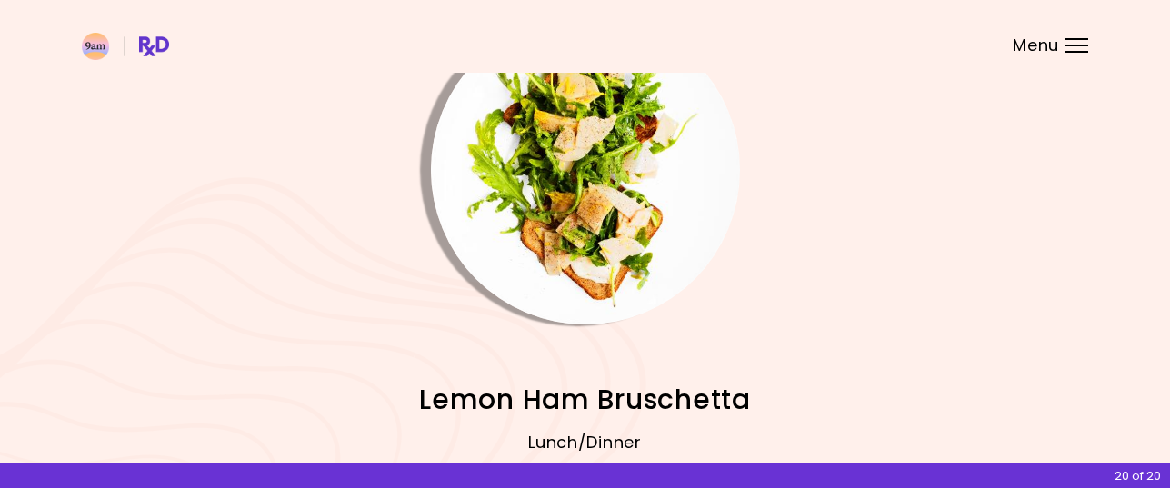
scroll to position [182, 0]
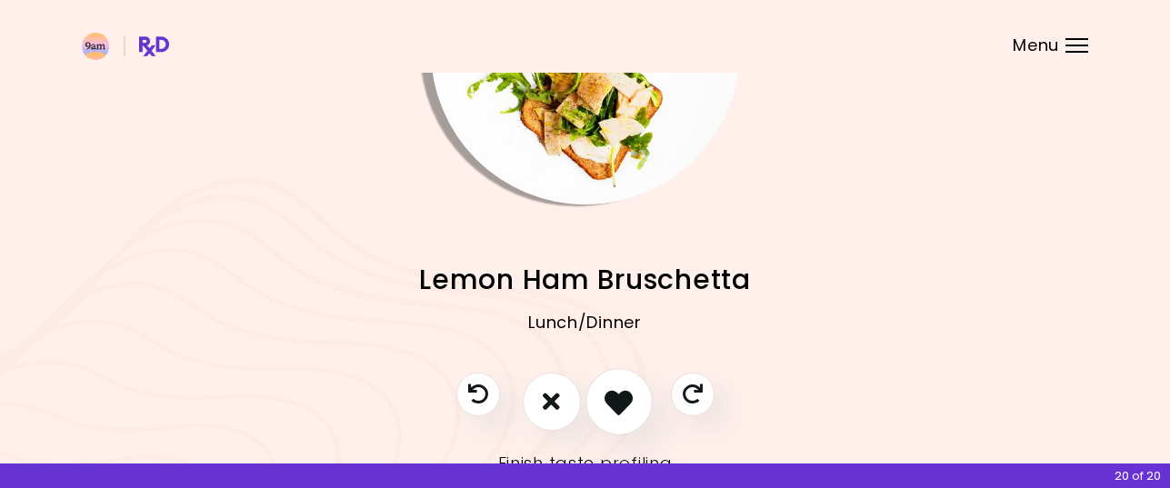
click at [625, 394] on icon "I like this recipe" at bounding box center [618, 401] width 28 height 28
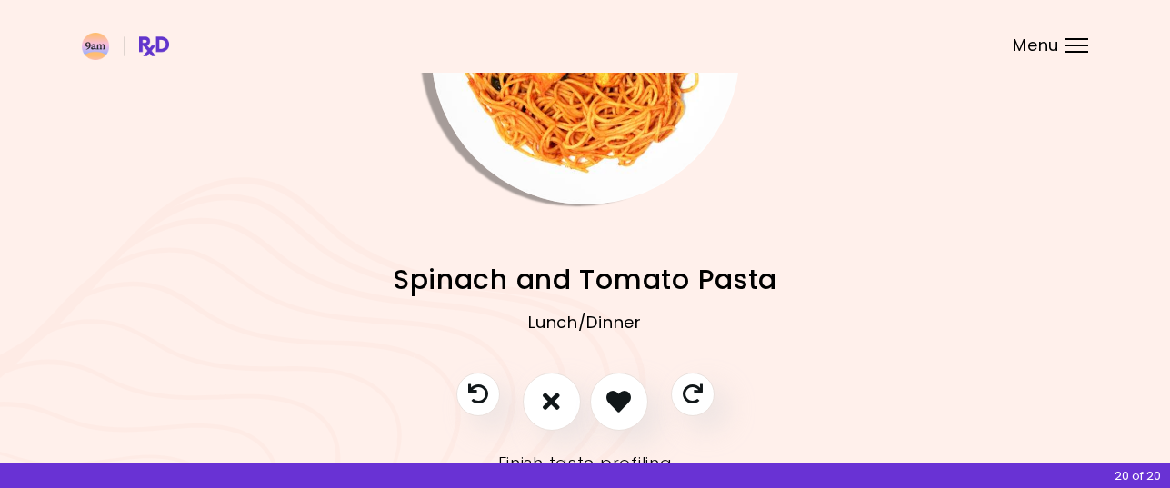
scroll to position [0, 0]
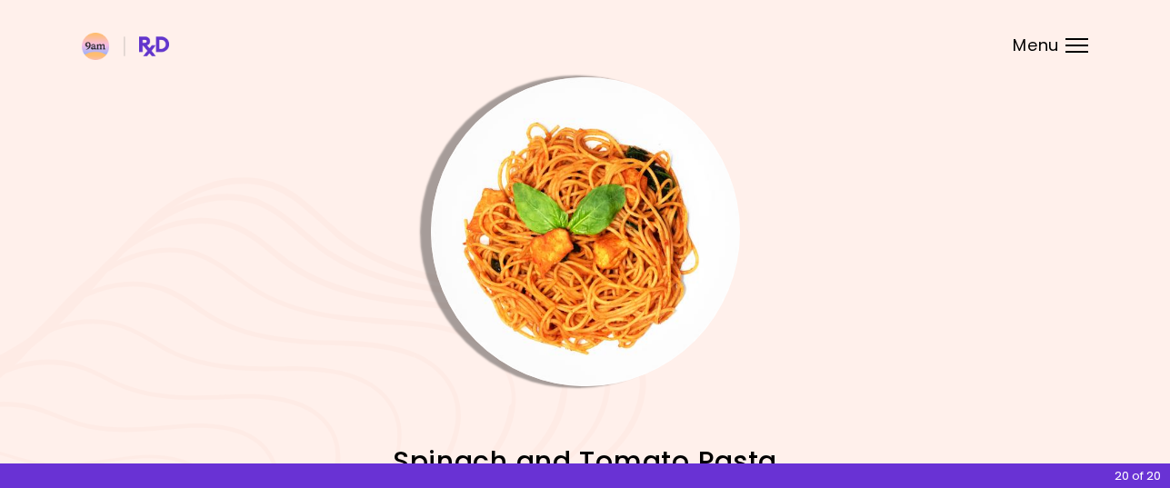
click at [614, 296] on img "Info - Spinach and Tomato Pasta" at bounding box center [585, 231] width 309 height 309
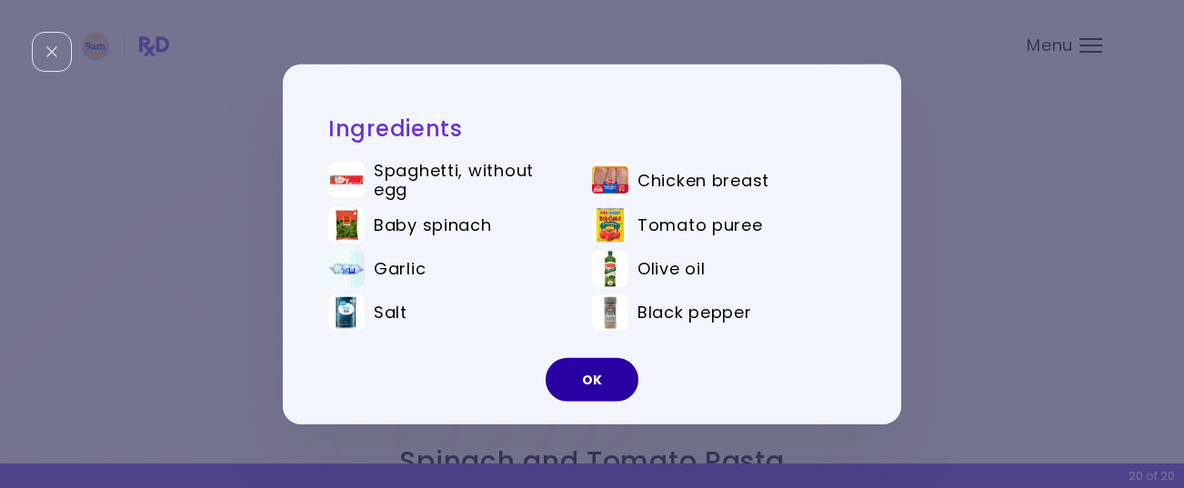
click at [602, 375] on button "OK" at bounding box center [591, 380] width 93 height 44
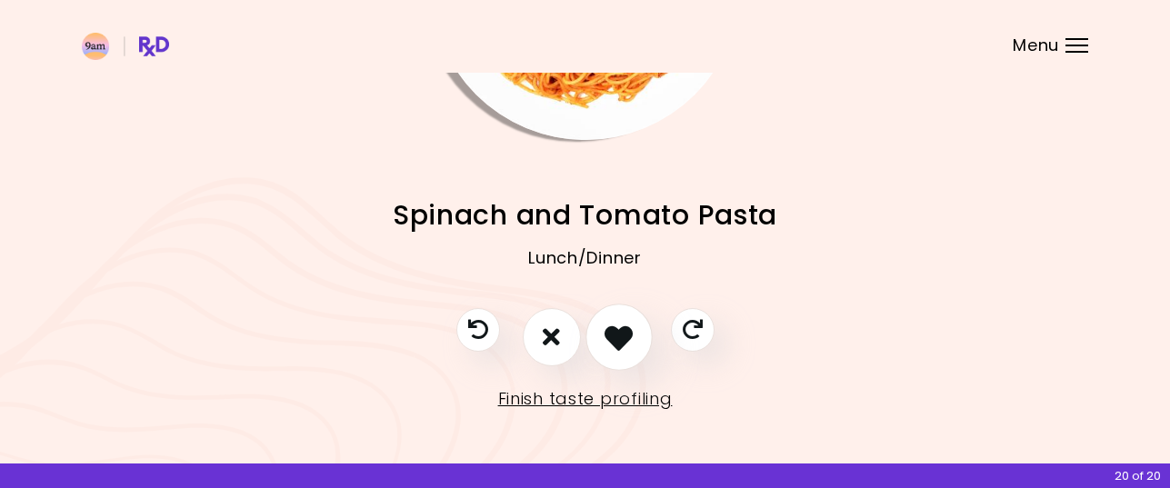
scroll to position [249, 0]
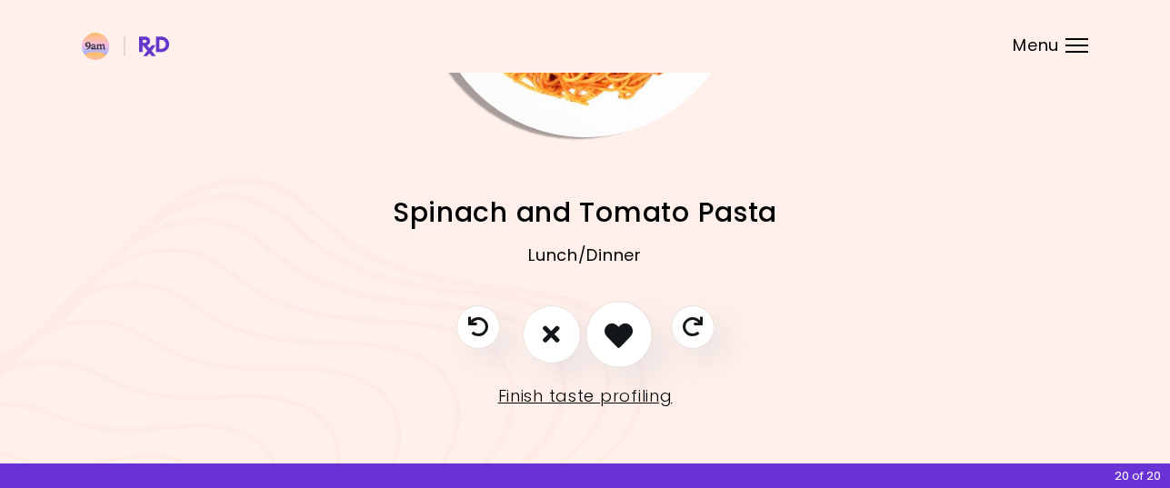
click at [621, 333] on icon "I like this recipe" at bounding box center [618, 334] width 28 height 28
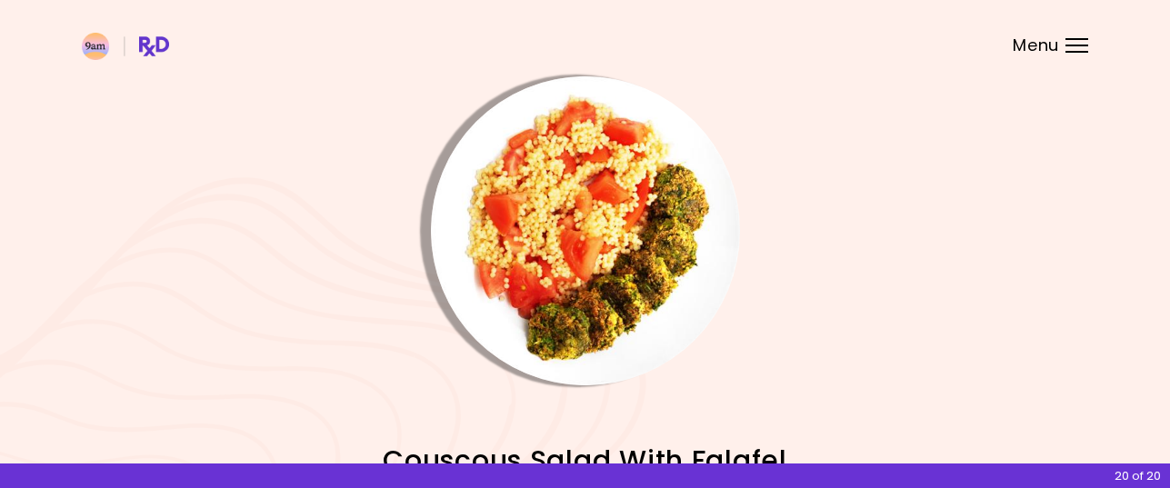
scroll to position [0, 0]
click at [604, 284] on img "Info - Couscous Salad With Falafel" at bounding box center [585, 231] width 309 height 309
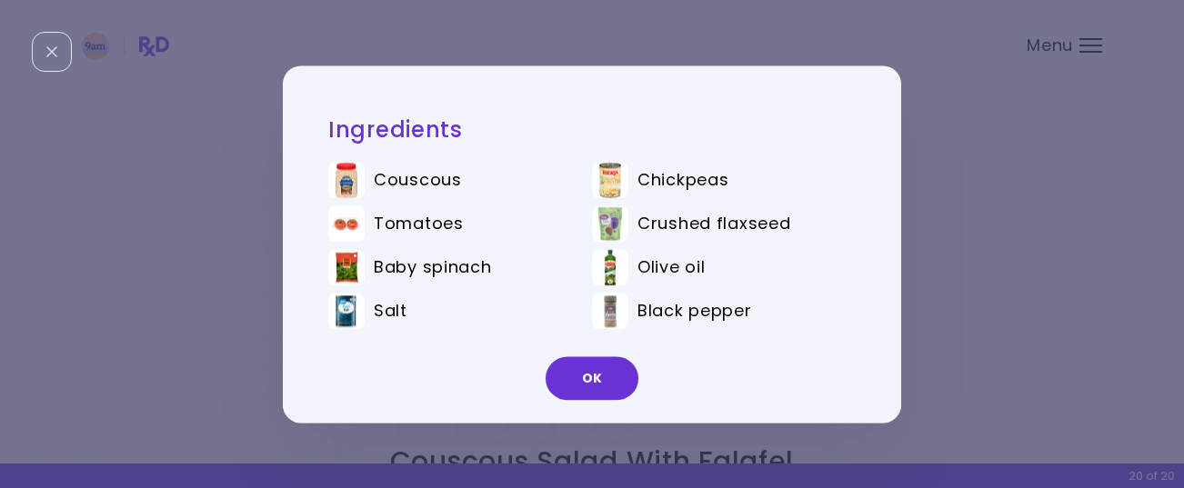
click at [582, 379] on button "OK" at bounding box center [591, 378] width 93 height 44
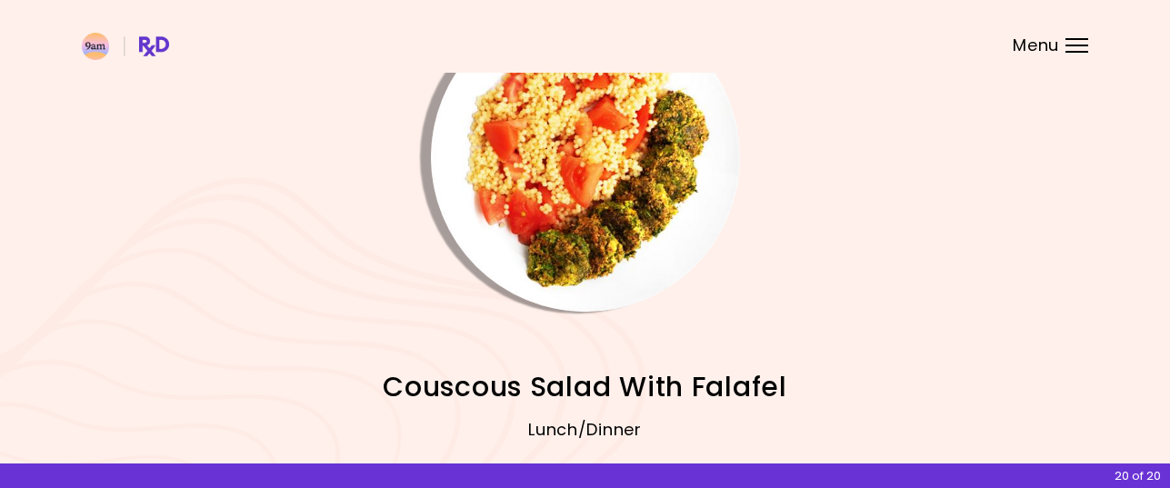
scroll to position [249, 0]
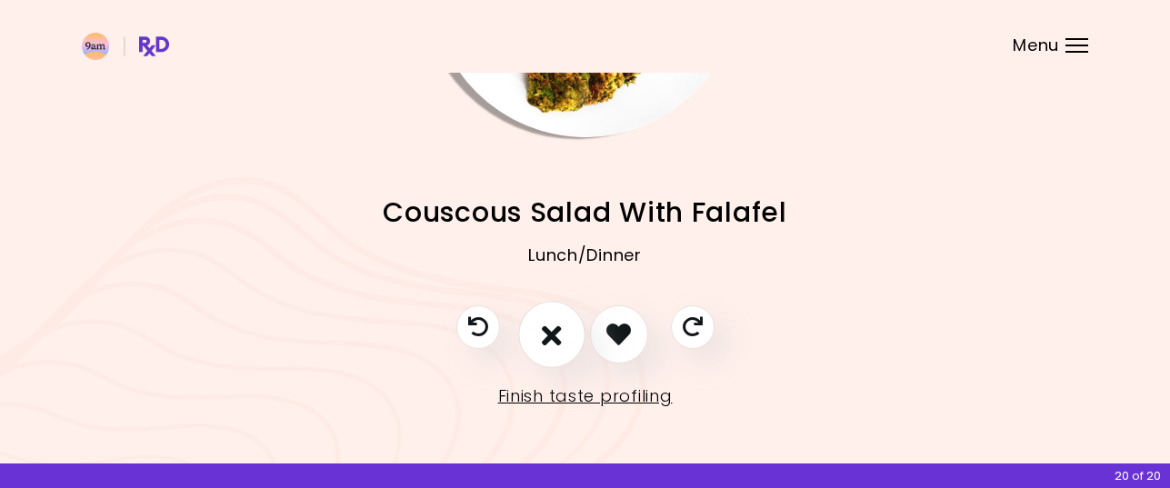
click at [545, 321] on icon "I don't like this recipe" at bounding box center [552, 334] width 20 height 28
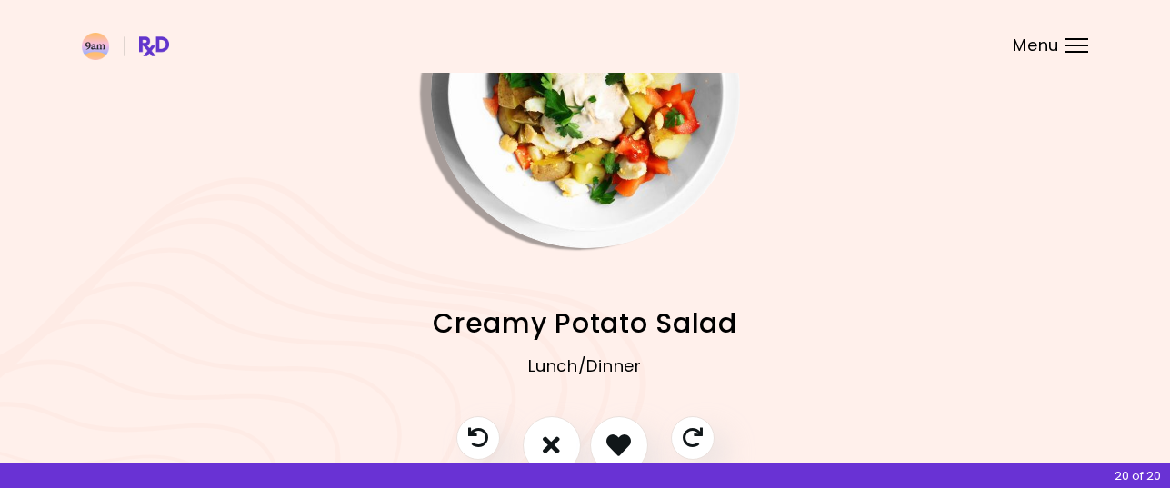
scroll to position [0, 0]
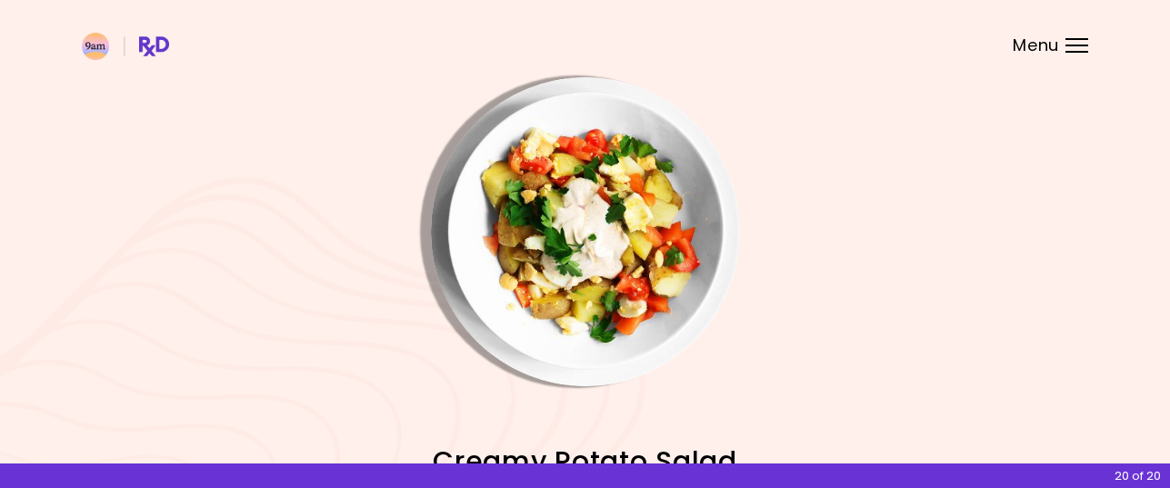
click at [597, 251] on img "Info - Creamy Potato Salad" at bounding box center [585, 231] width 309 height 309
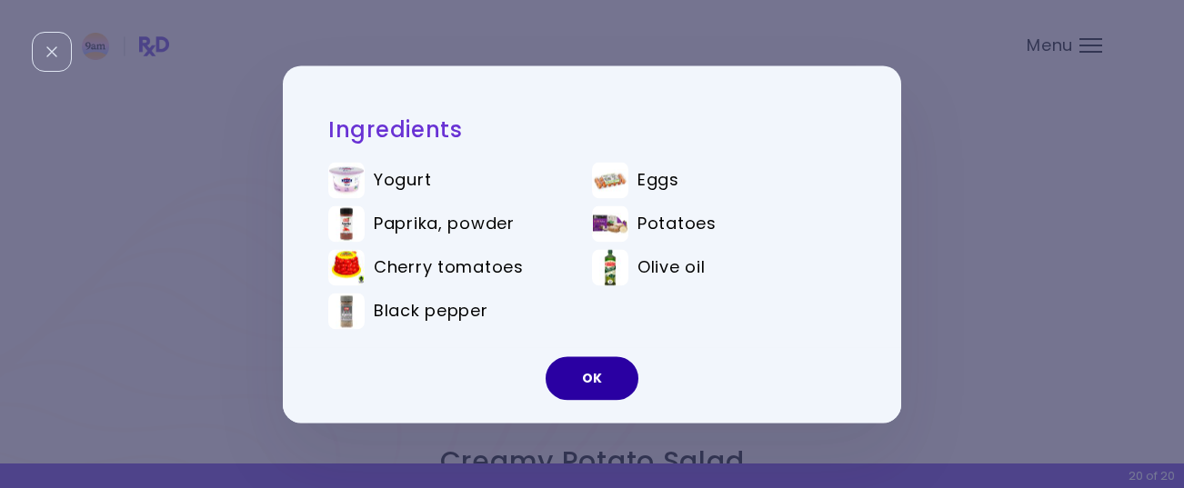
click at [606, 373] on button "OK" at bounding box center [591, 378] width 93 height 44
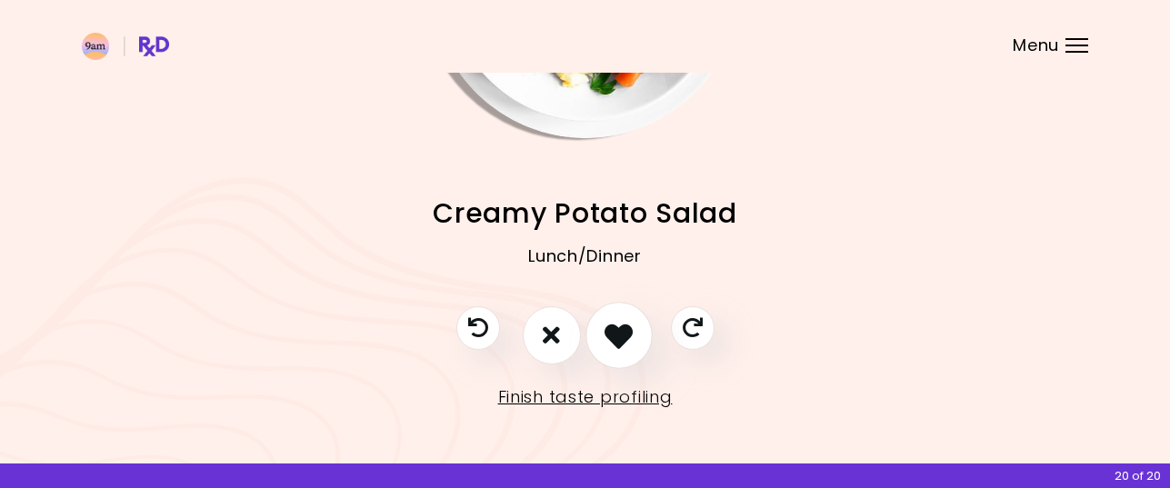
scroll to position [249, 0]
click at [557, 338] on icon "I don't like this recipe" at bounding box center [552, 334] width 20 height 28
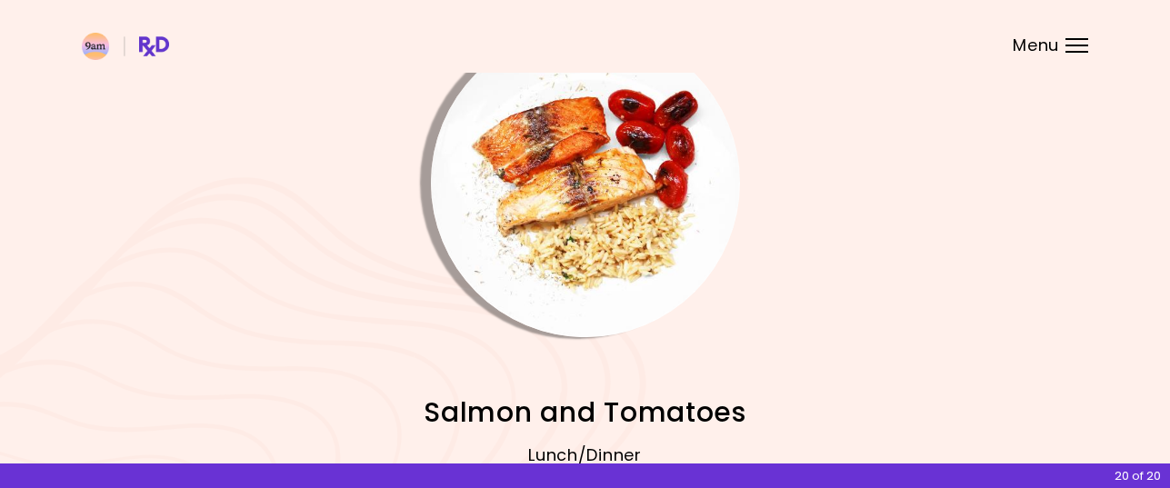
scroll to position [0, 0]
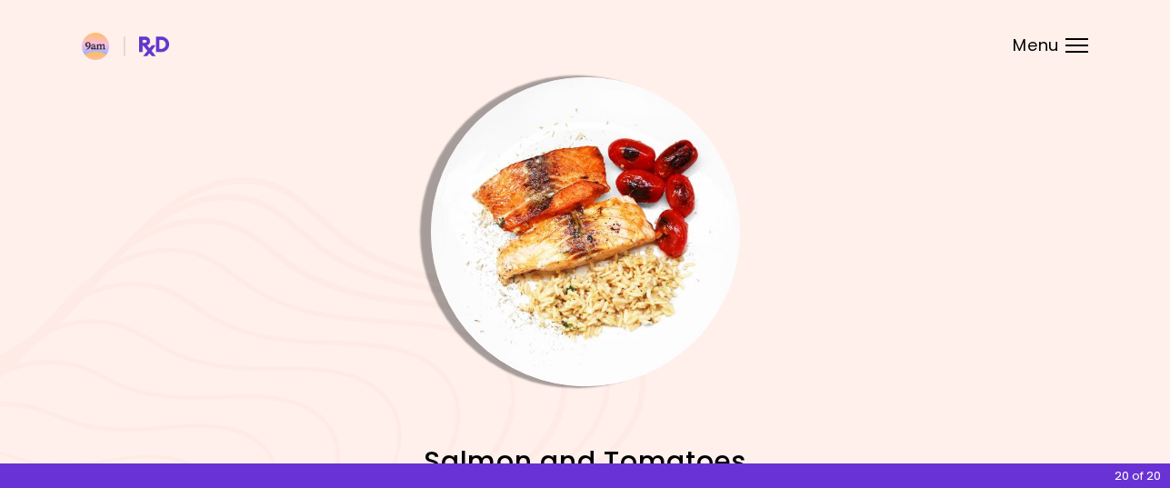
click at [584, 282] on img "Info - Salmon and Tomatoes" at bounding box center [585, 231] width 309 height 309
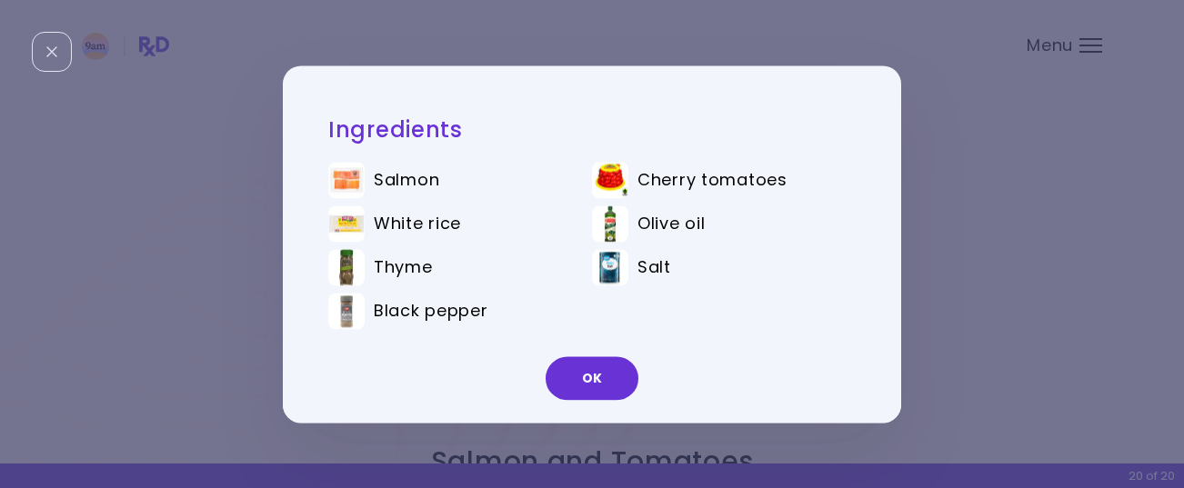
click at [594, 372] on button "OK" at bounding box center [591, 378] width 93 height 44
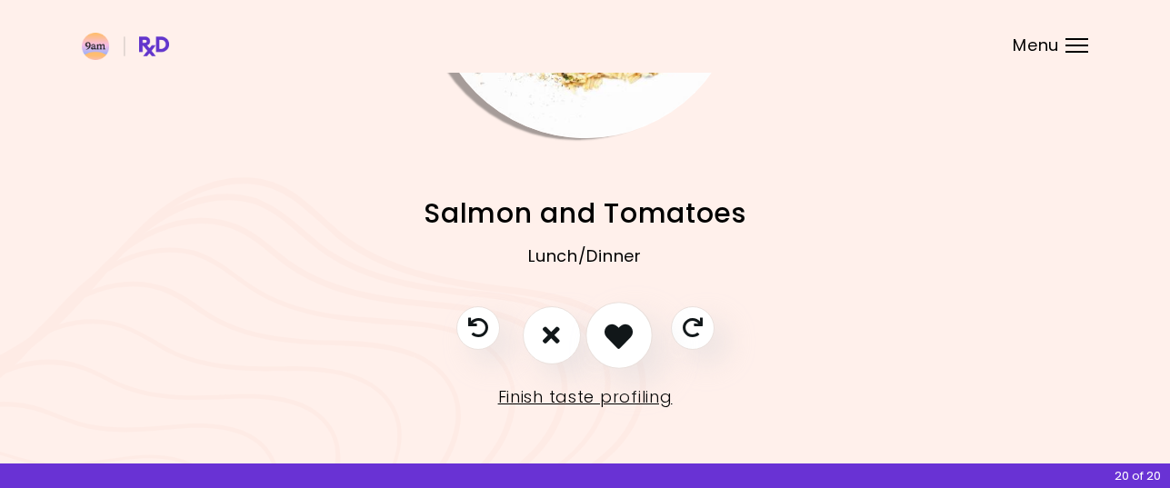
scroll to position [249, 0]
click at [622, 334] on icon "I like this recipe" at bounding box center [618, 334] width 28 height 28
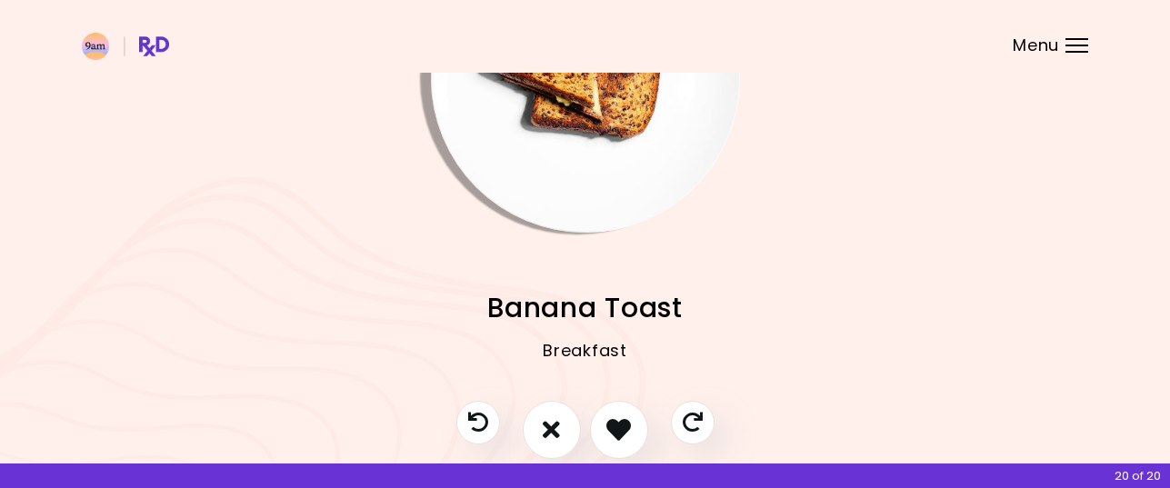
scroll to position [67, 0]
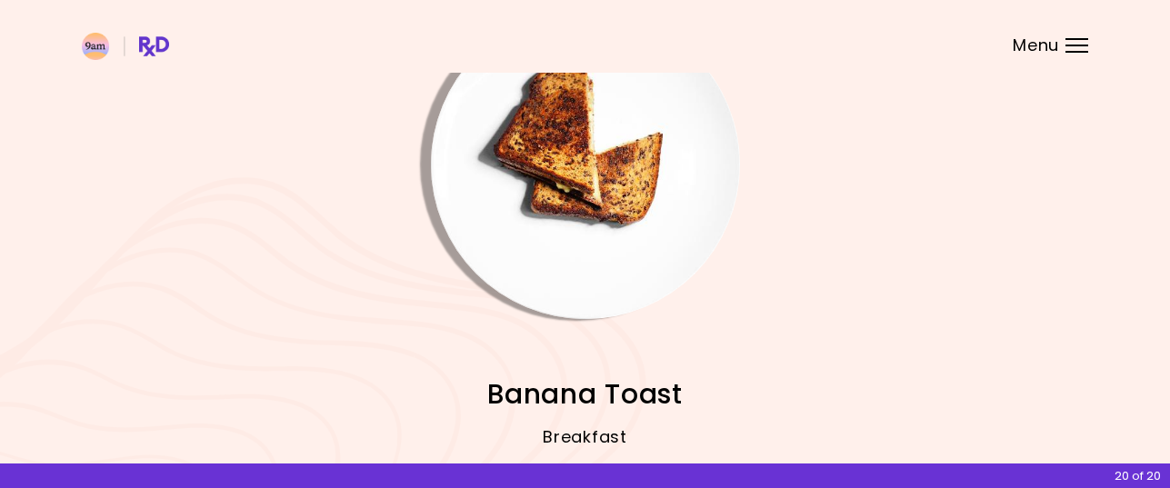
click at [574, 138] on img "Info - Banana Toast" at bounding box center [585, 164] width 309 height 309
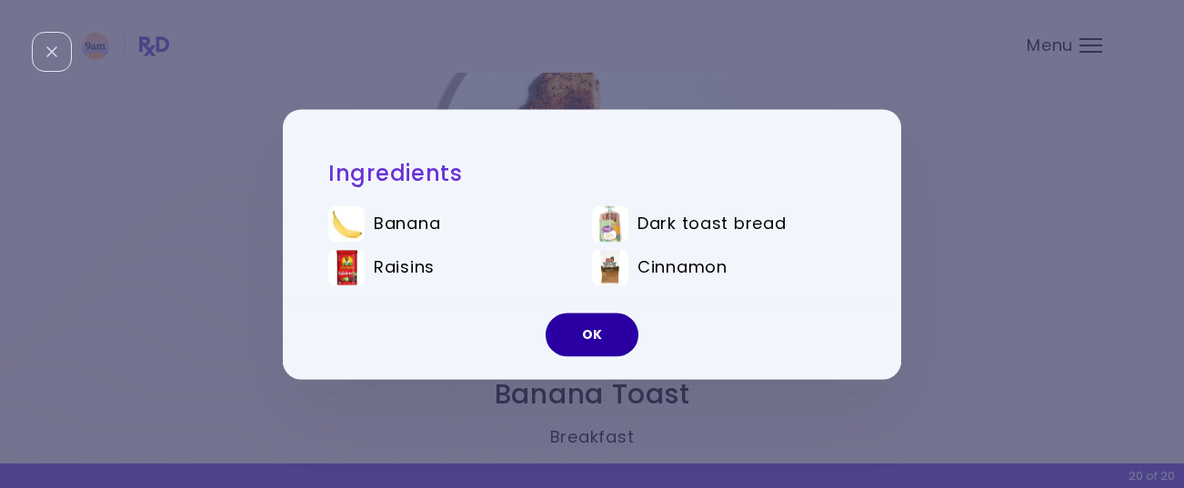
click at [599, 335] on button "OK" at bounding box center [591, 335] width 93 height 44
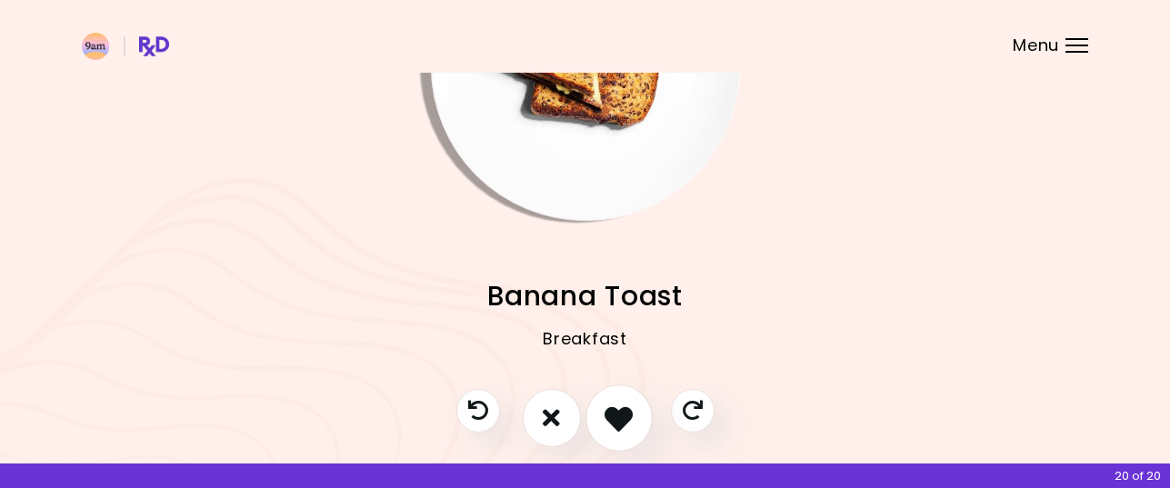
scroll to position [249, 0]
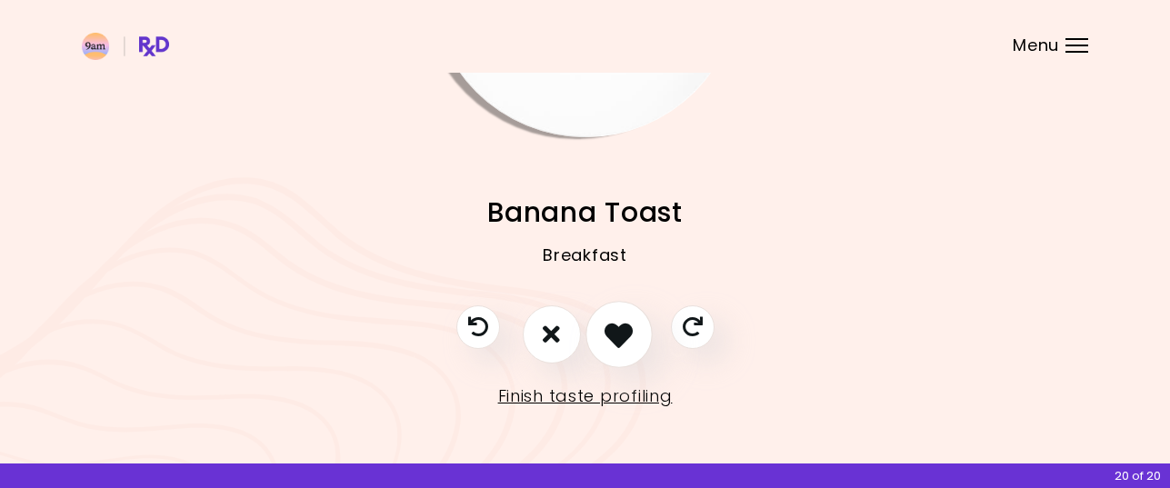
click at [618, 335] on icon "I like this recipe" at bounding box center [618, 334] width 28 height 28
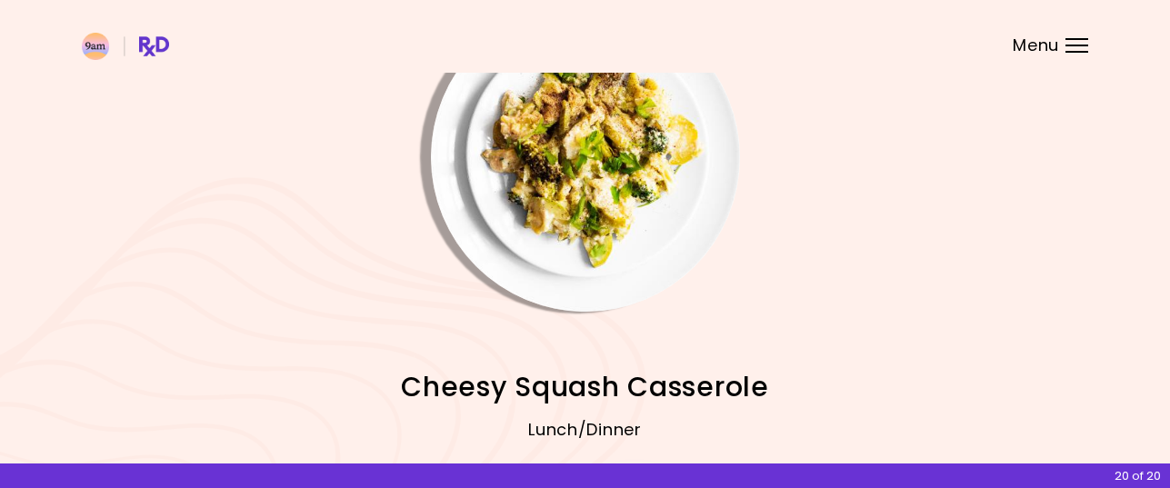
scroll to position [67, 0]
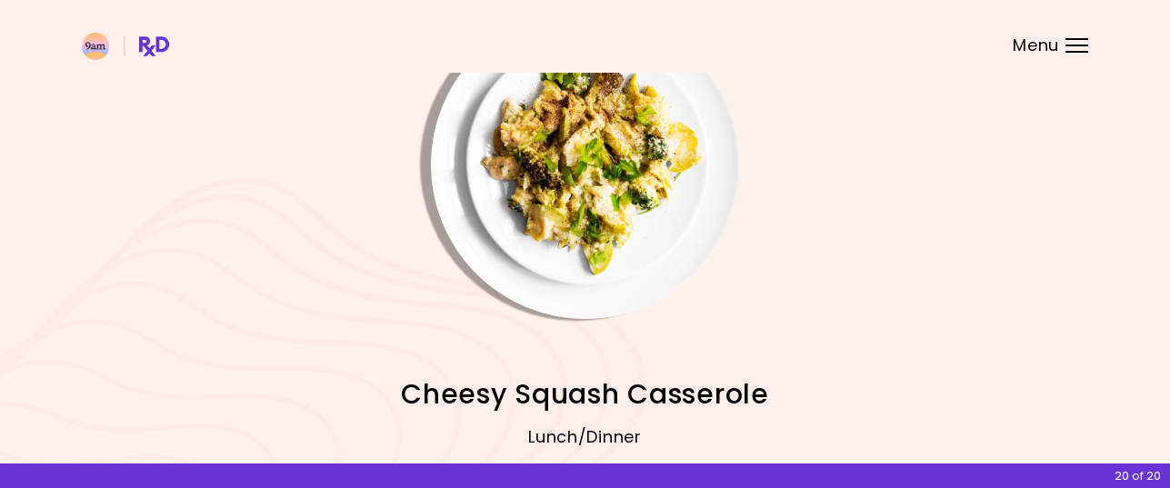
click at [605, 190] on img "Info - Cheesy Squash Casserole" at bounding box center [585, 164] width 309 height 309
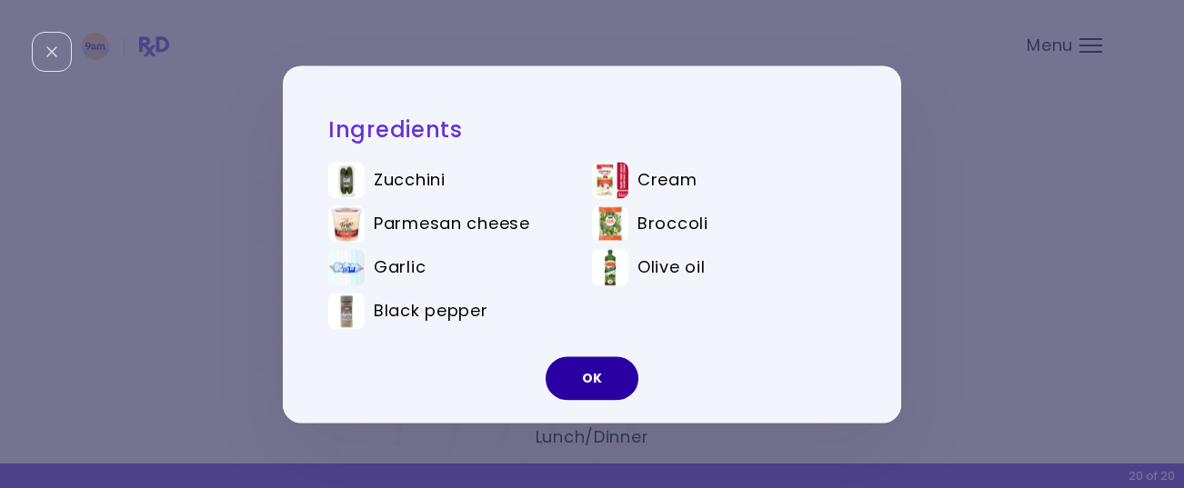
click at [606, 374] on button "OK" at bounding box center [591, 378] width 93 height 44
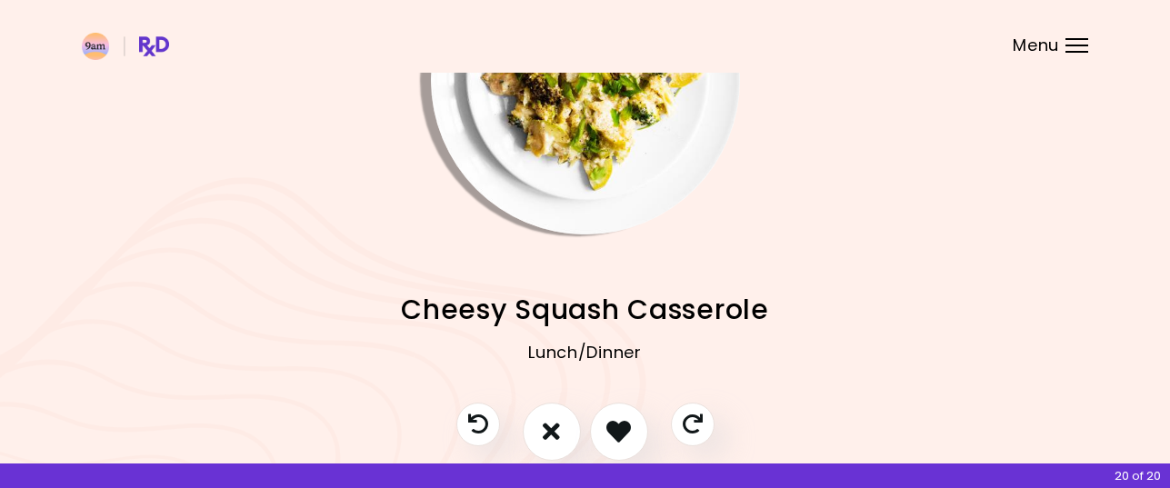
scroll to position [249, 0]
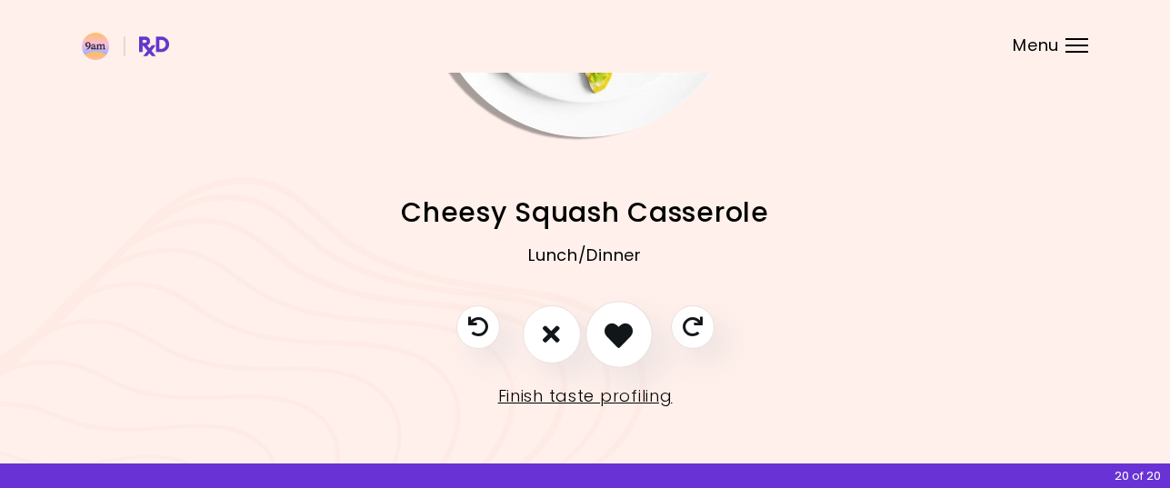
click at [616, 336] on icon "I like this recipe" at bounding box center [618, 334] width 28 height 28
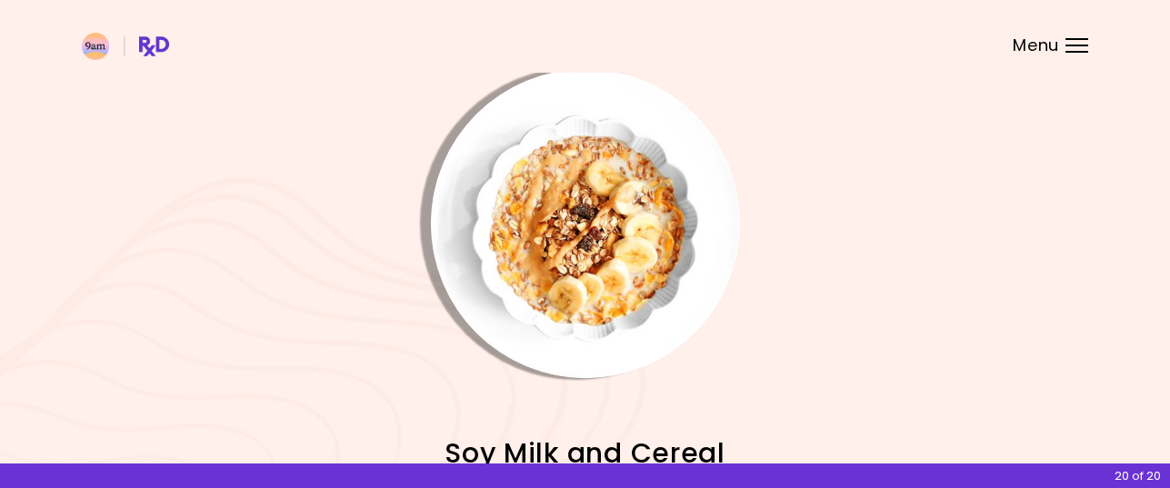
scroll to position [0, 0]
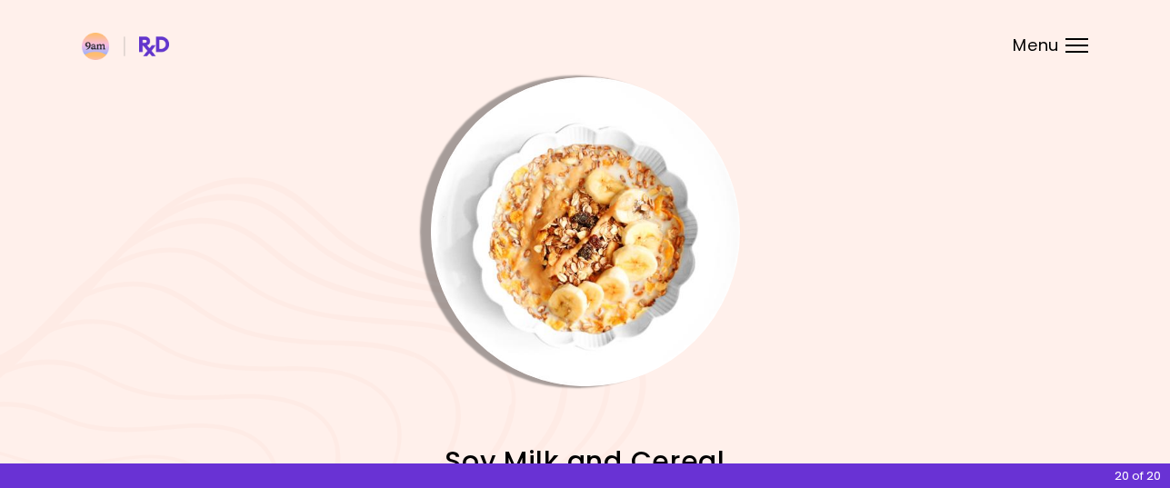
click at [614, 246] on img "Info - Soy Milk and Cereal" at bounding box center [585, 231] width 309 height 309
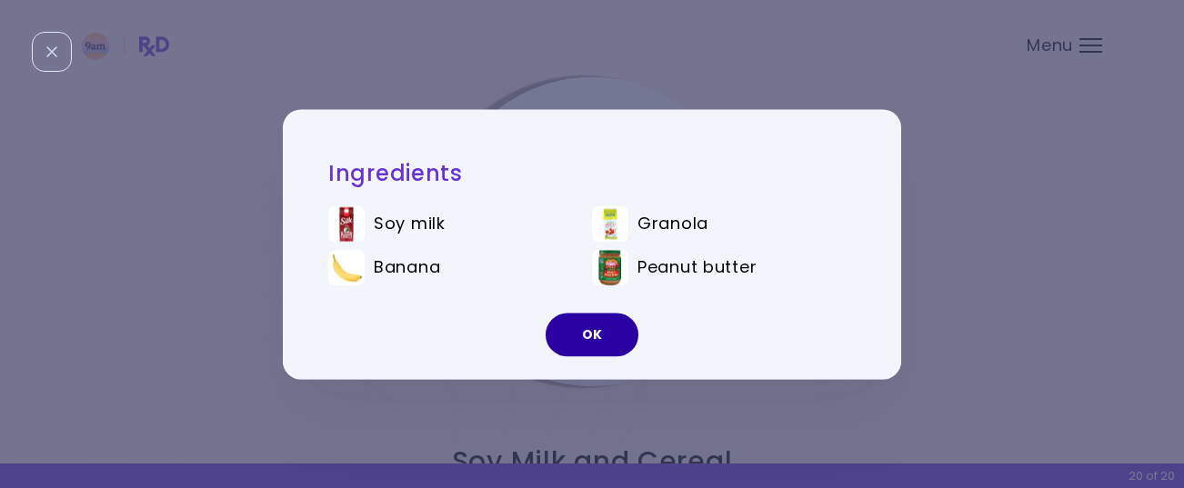
click at [608, 335] on button "OK" at bounding box center [591, 335] width 93 height 44
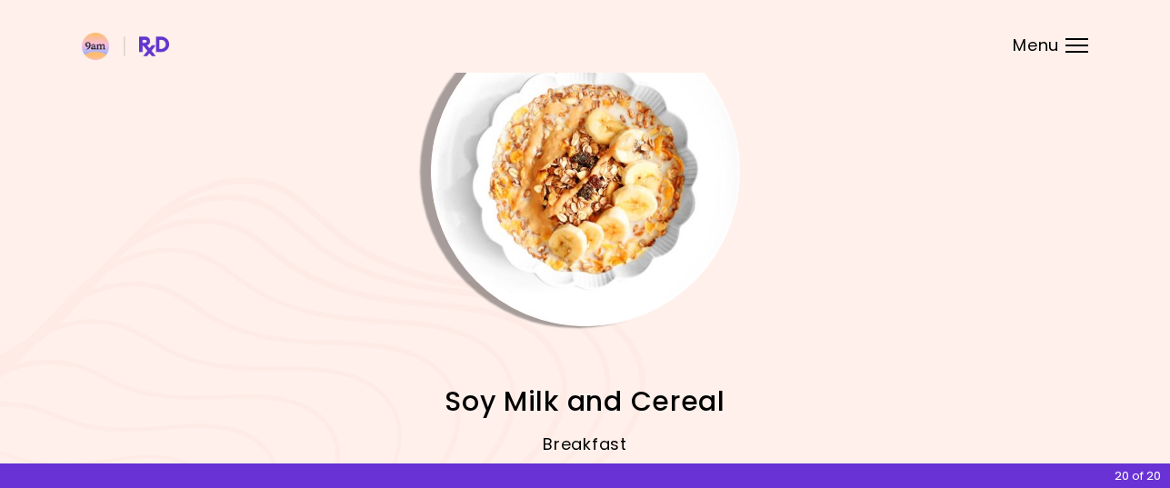
scroll to position [249, 0]
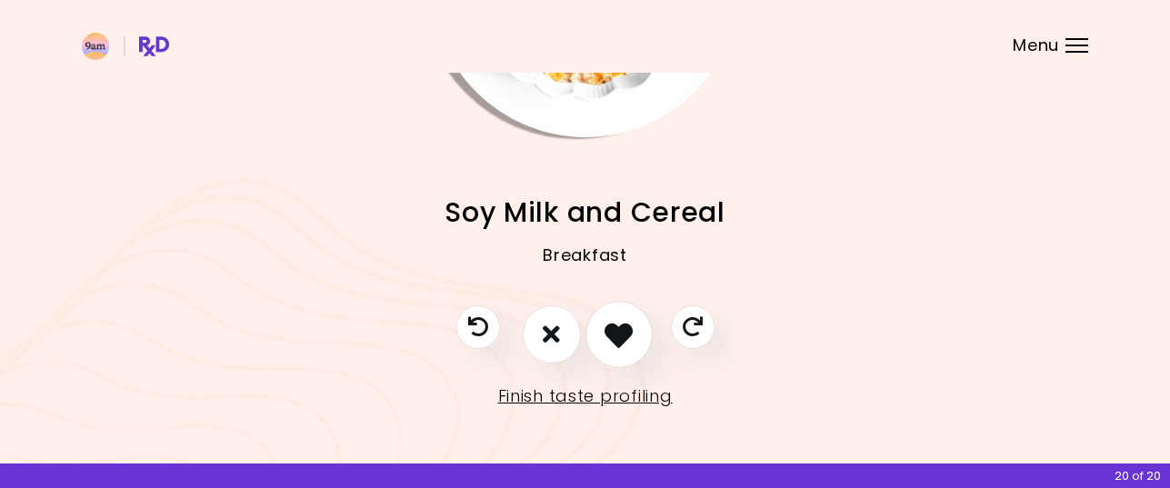
click at [624, 331] on icon "I like this recipe" at bounding box center [618, 334] width 28 height 28
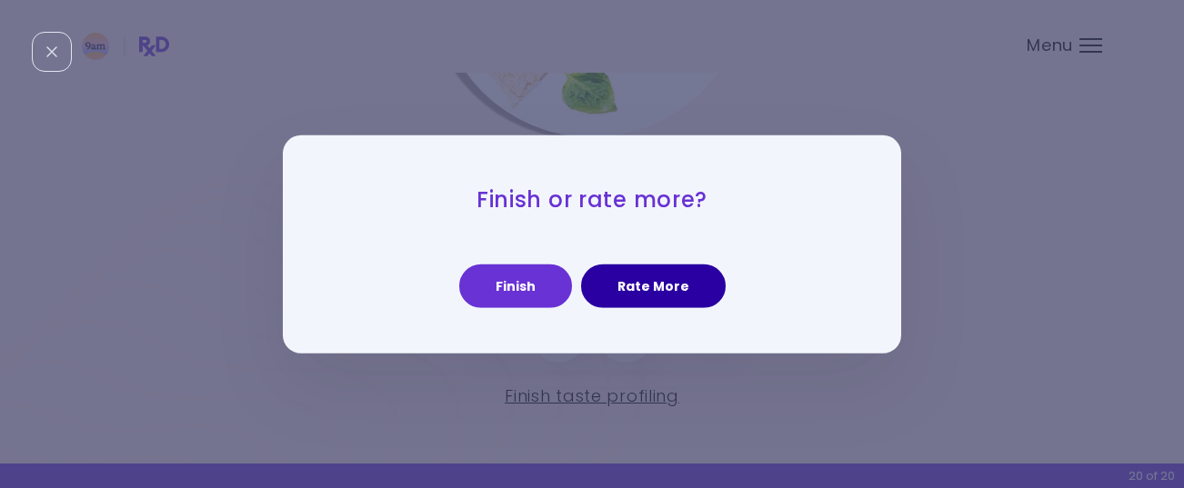
click at [643, 279] on button "Rate More" at bounding box center [653, 287] width 145 height 44
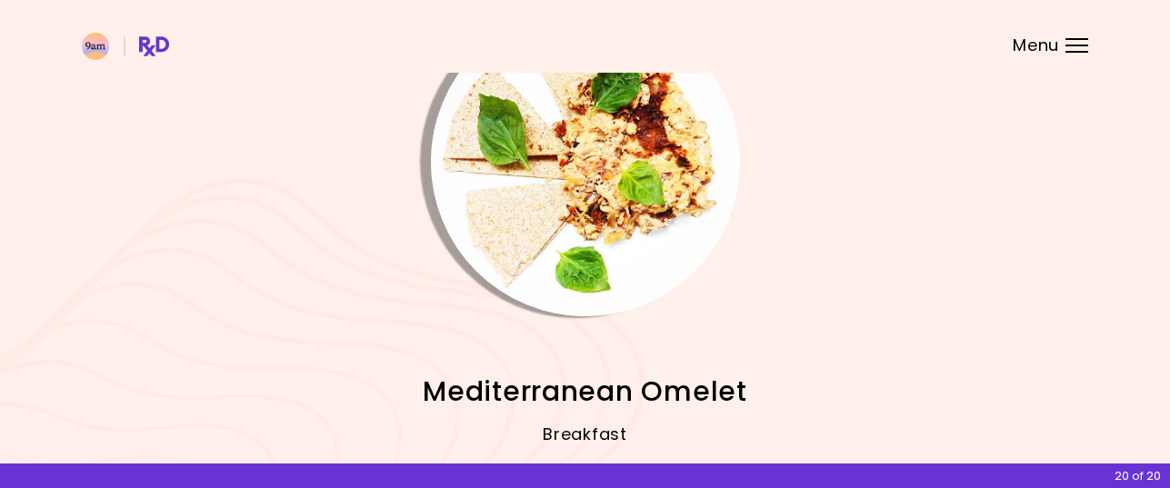
scroll to position [67, 0]
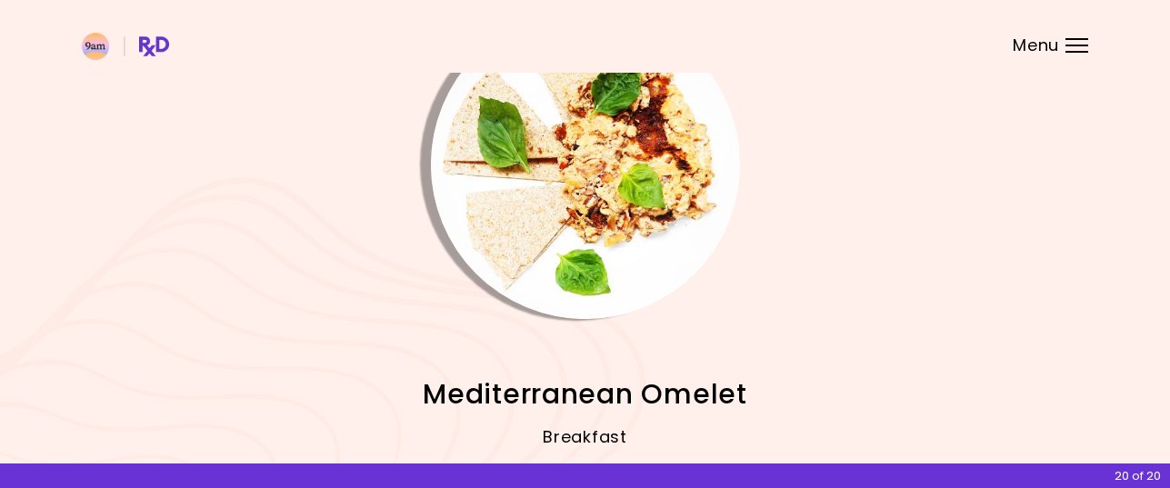
click at [612, 165] on img "Info - Mediterranean Omelet" at bounding box center [585, 164] width 309 height 309
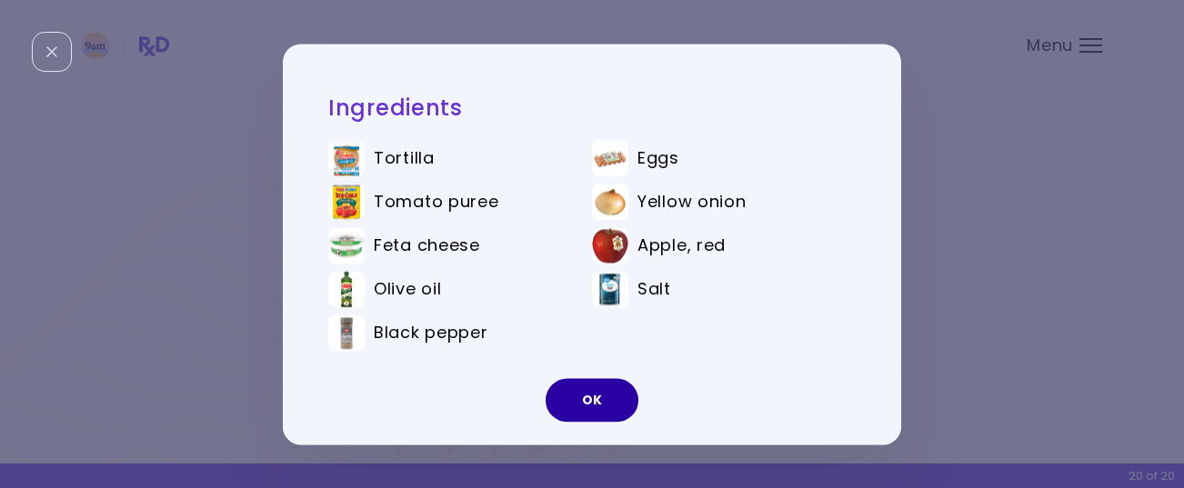
click at [604, 403] on button "OK" at bounding box center [591, 400] width 93 height 44
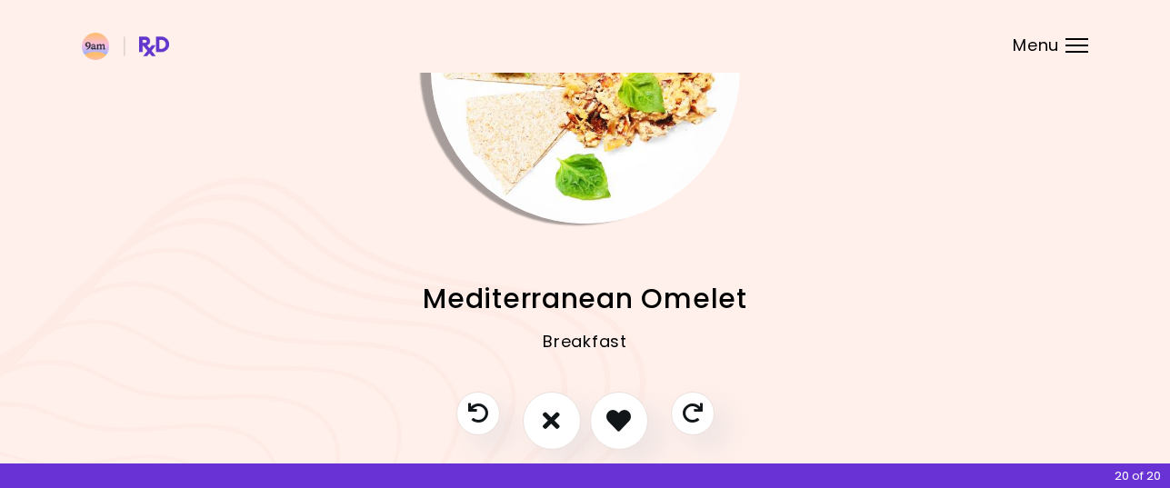
scroll to position [249, 0]
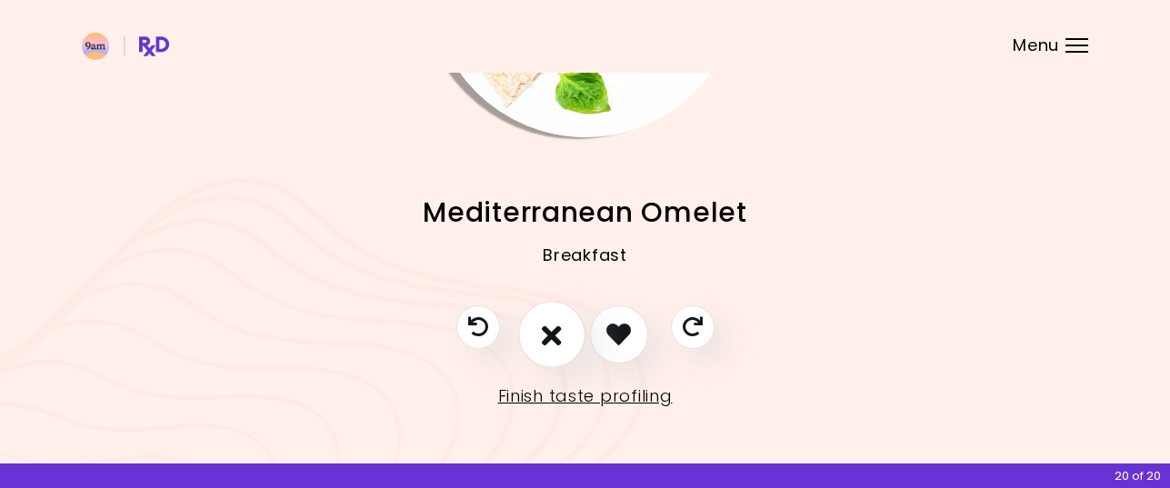
click at [548, 342] on icon "I don't like this recipe" at bounding box center [552, 334] width 20 height 28
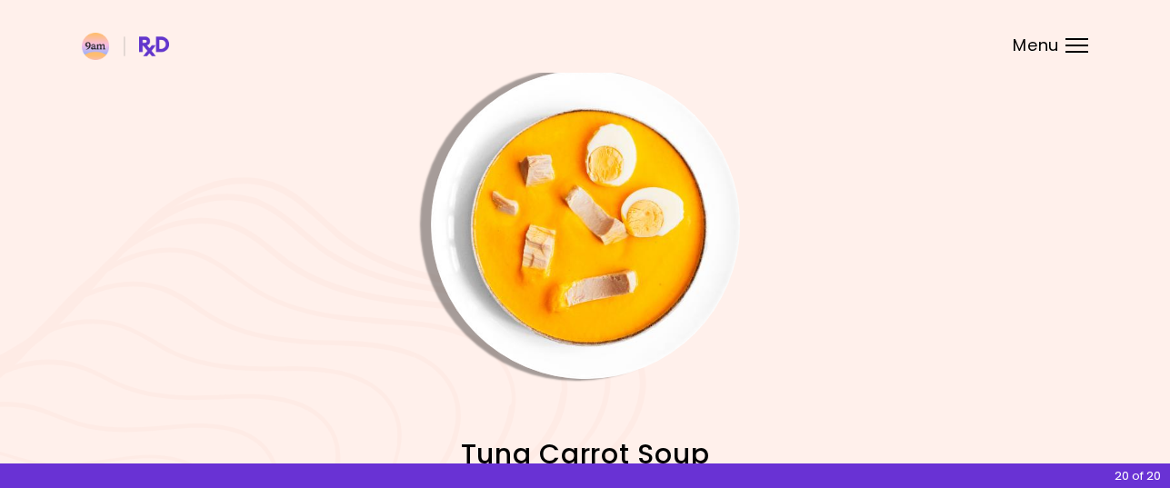
scroll to position [0, 0]
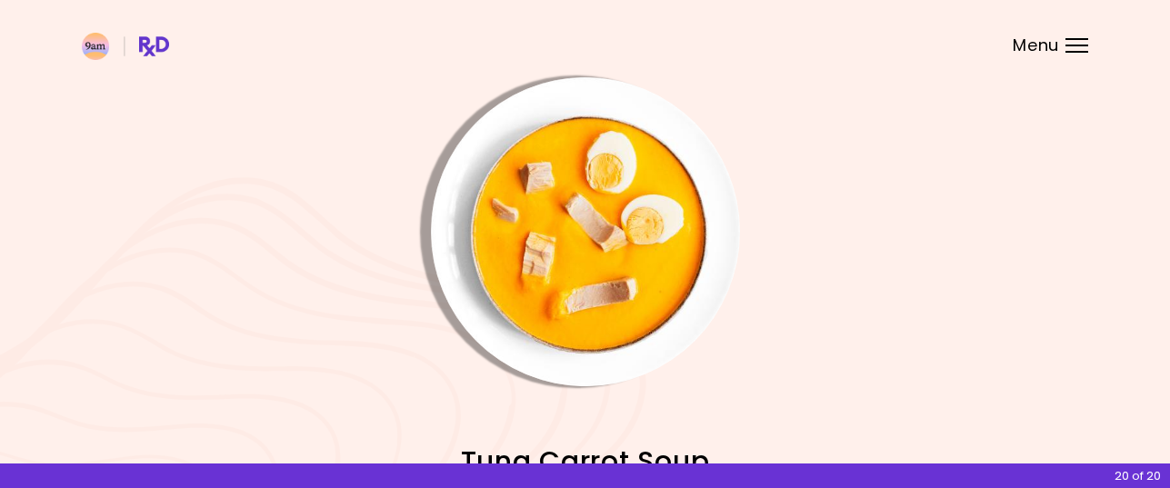
click at [586, 273] on img "Info - Tuna Carrot Soup" at bounding box center [585, 231] width 309 height 309
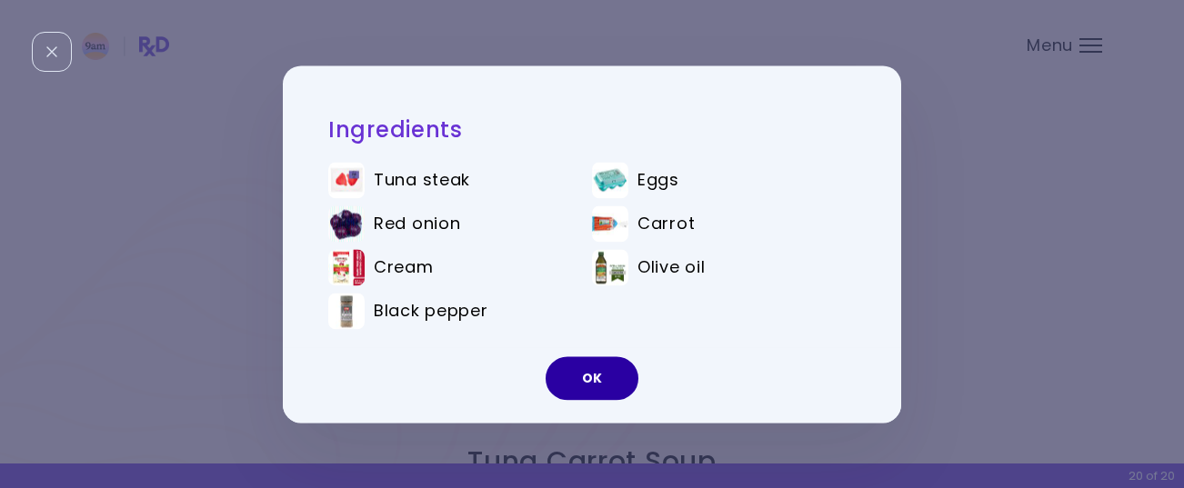
click at [591, 382] on button "OK" at bounding box center [591, 378] width 93 height 44
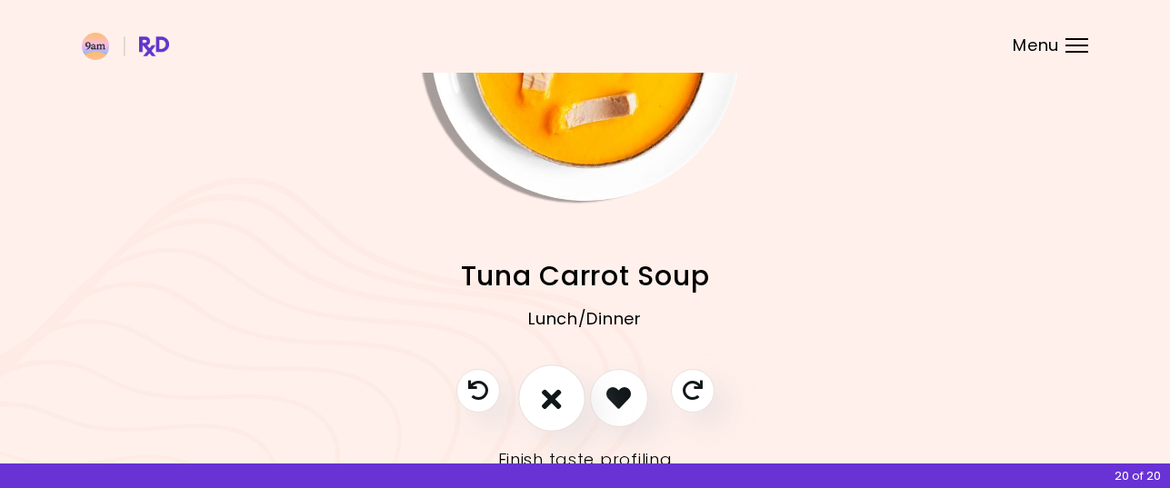
scroll to position [249, 0]
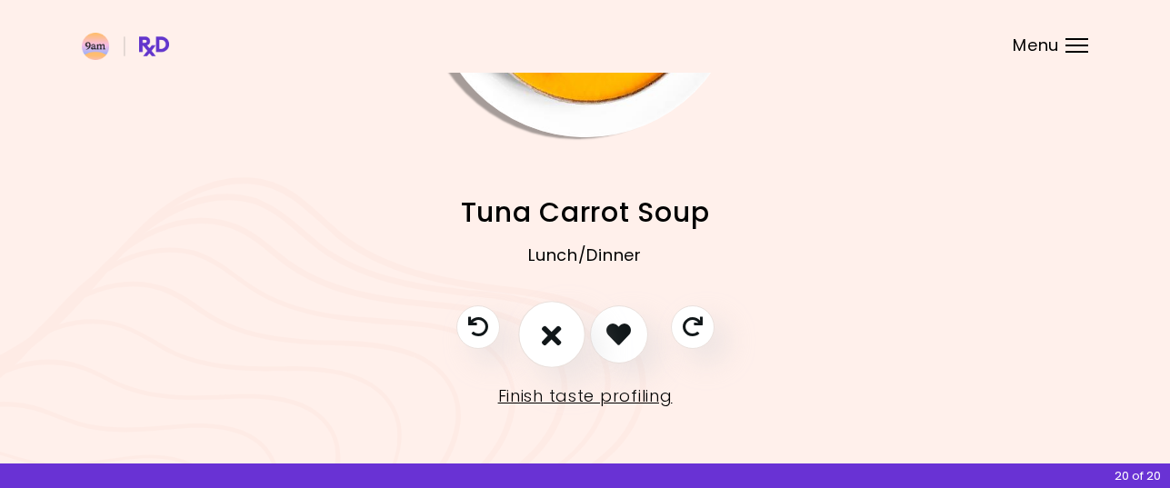
click at [555, 324] on icon "I don't like this recipe" at bounding box center [552, 334] width 20 height 28
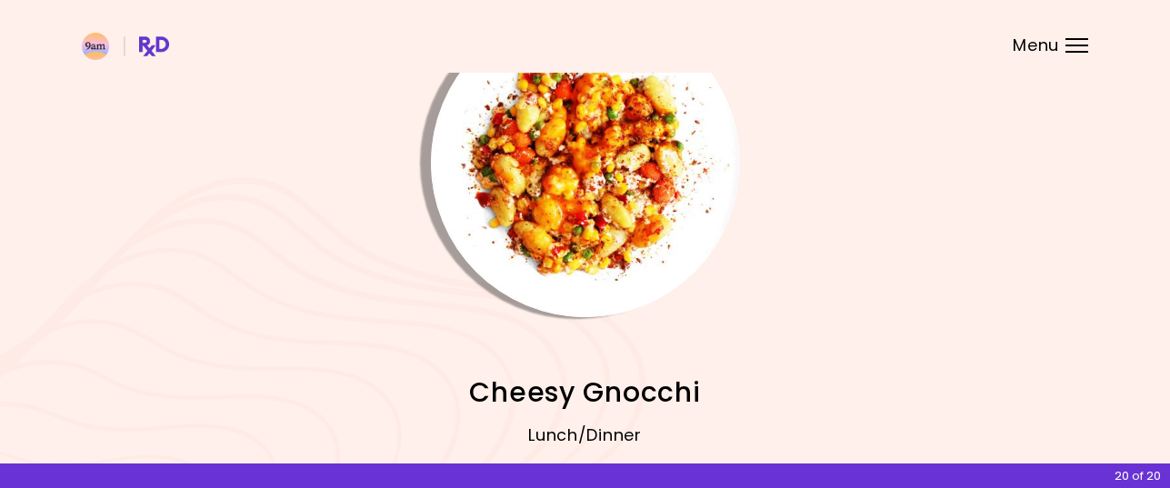
scroll to position [67, 0]
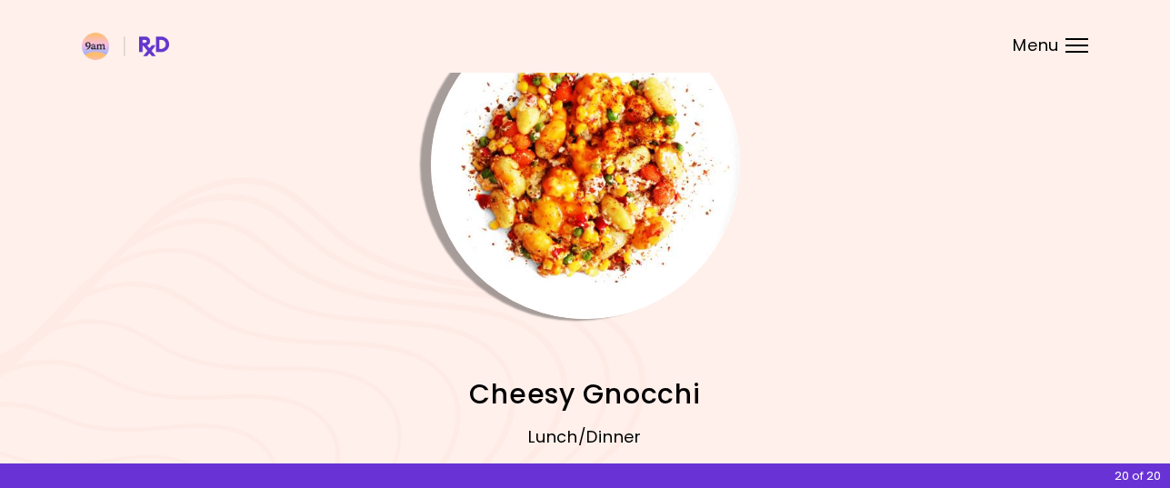
click at [600, 213] on img "Info - Cheesy Gnocchi" at bounding box center [585, 164] width 309 height 309
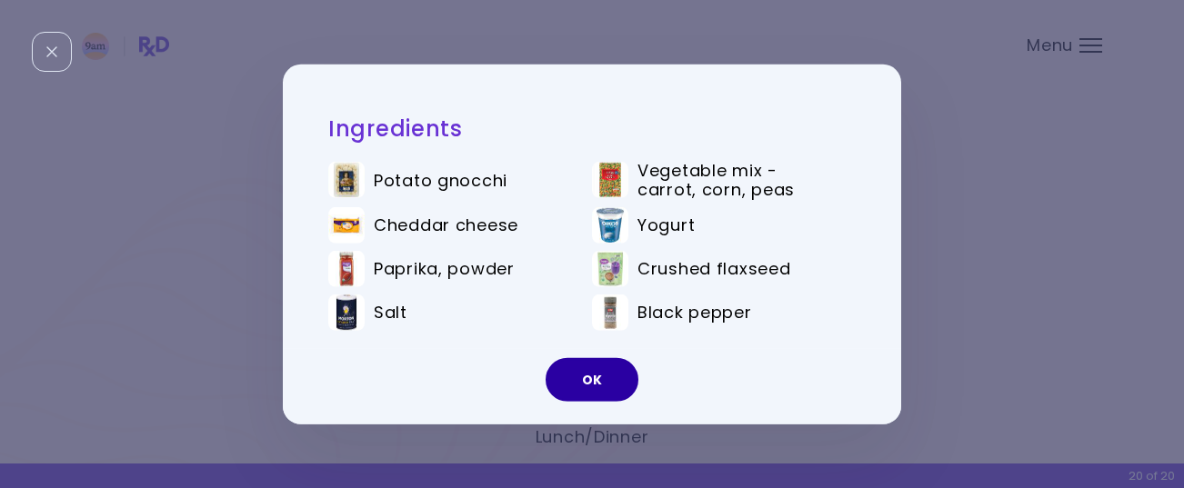
click at [594, 377] on button "OK" at bounding box center [591, 380] width 93 height 44
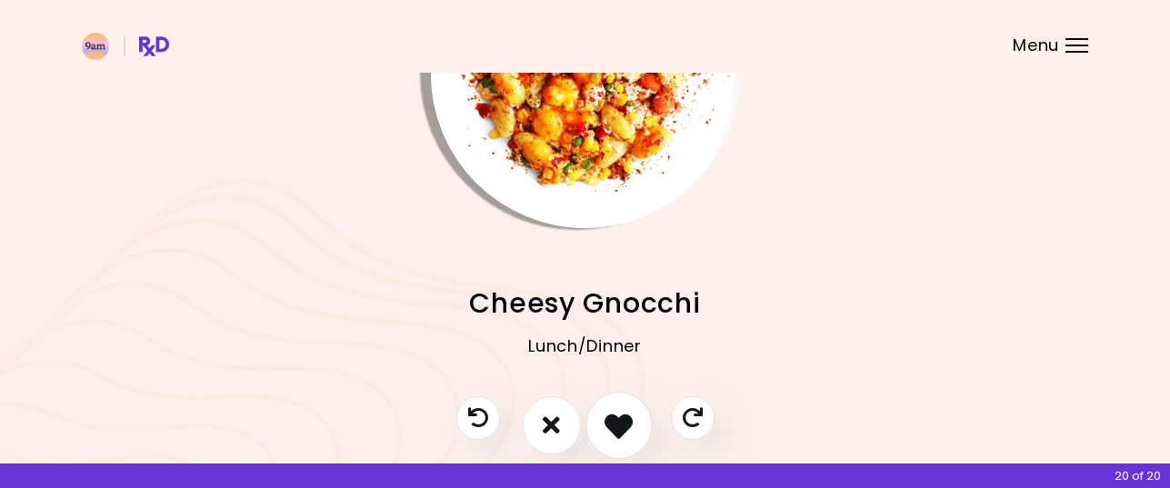
scroll to position [249, 0]
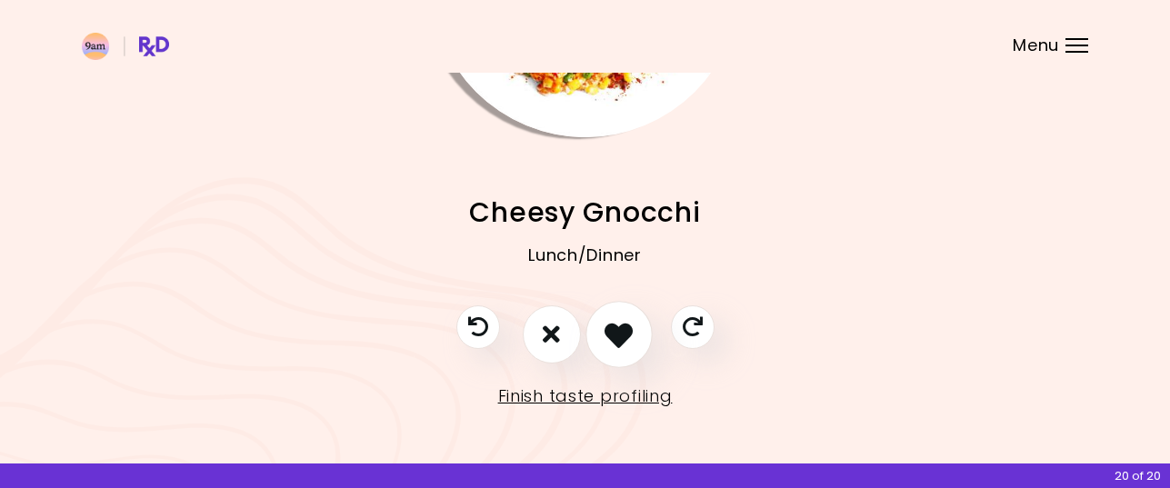
click at [617, 325] on icon "I like this recipe" at bounding box center [618, 334] width 28 height 28
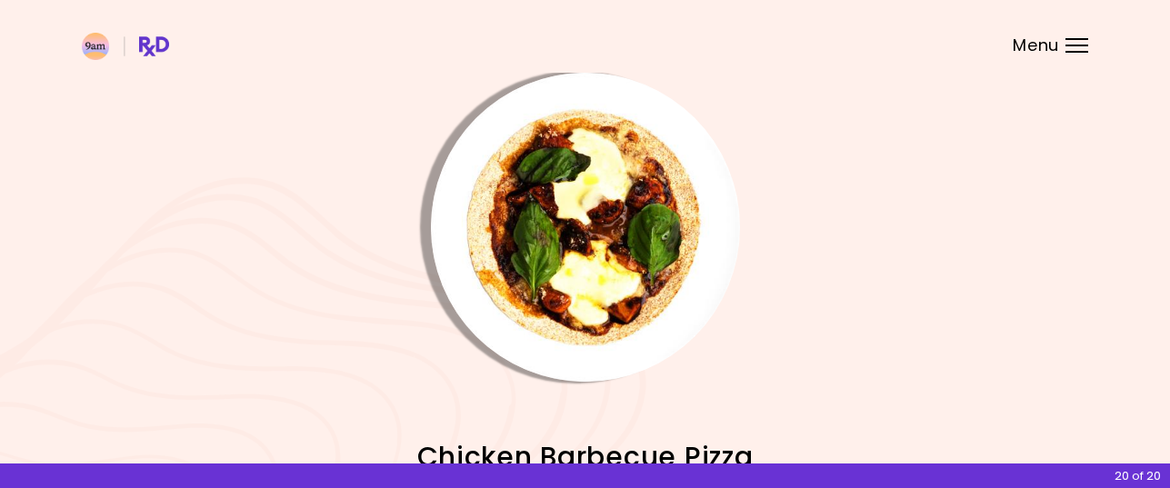
scroll to position [0, 0]
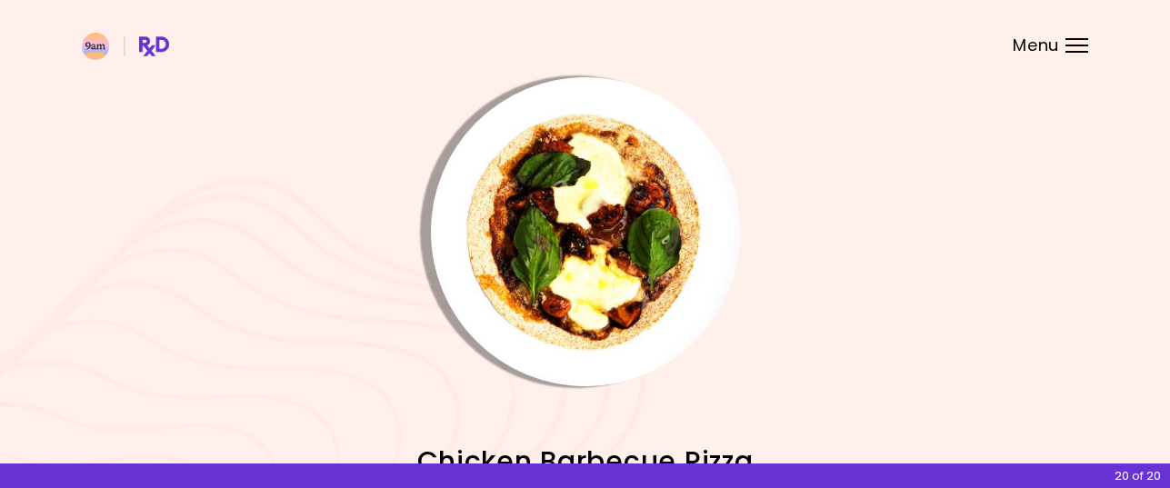
click at [614, 244] on img "Info - Chicken Barbecue Pizza" at bounding box center [585, 231] width 309 height 309
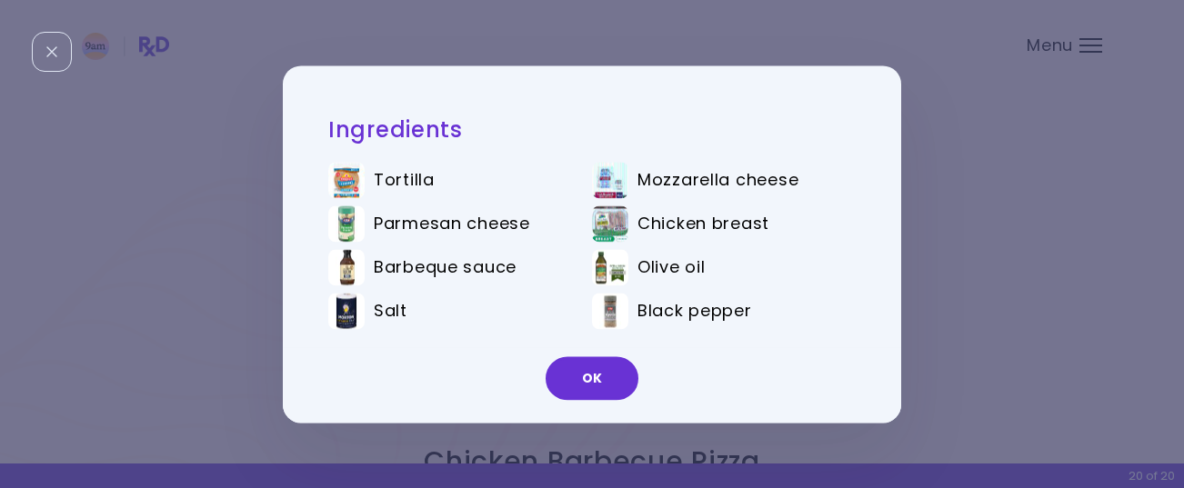
click at [595, 375] on button "OK" at bounding box center [591, 378] width 93 height 44
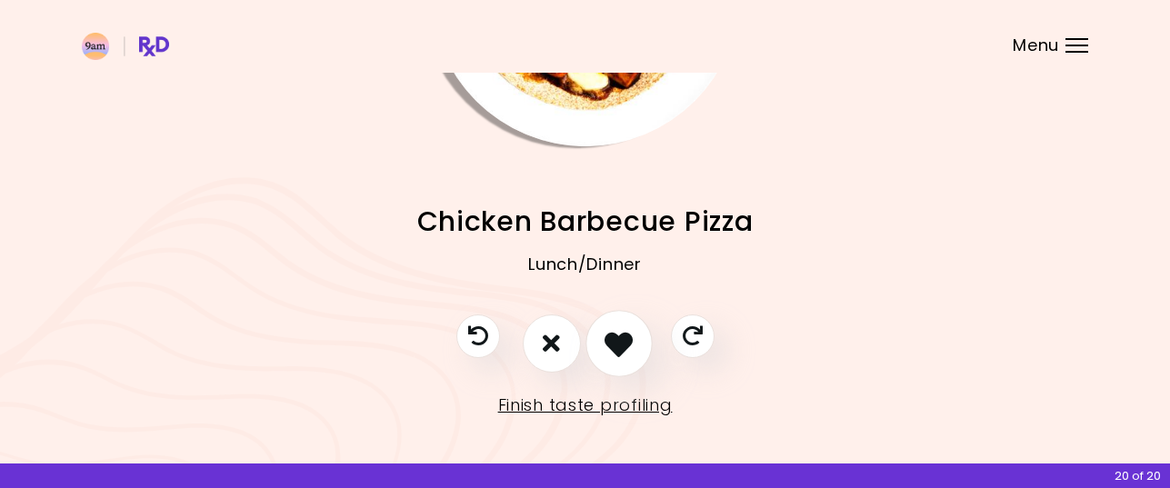
scroll to position [249, 0]
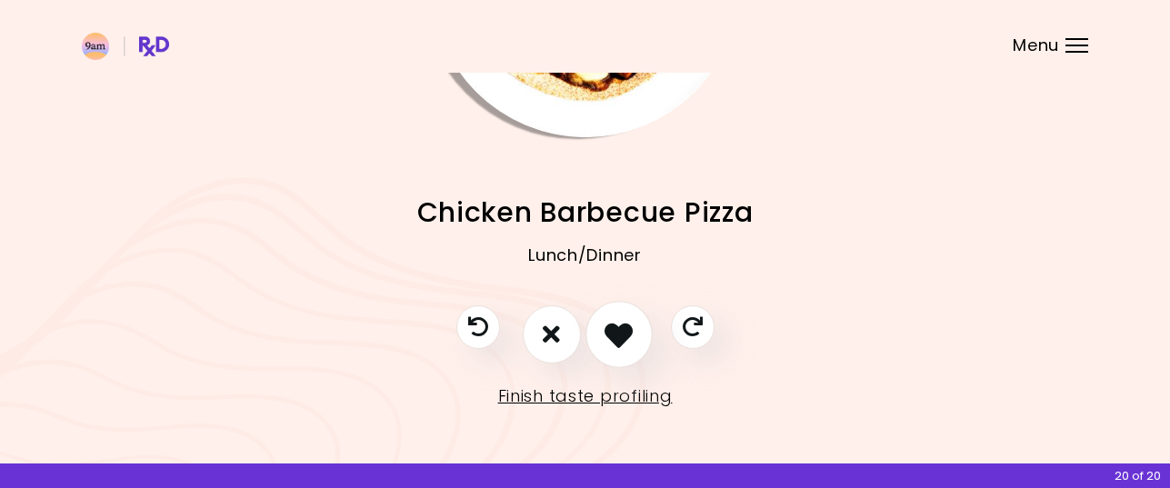
click at [624, 334] on icon "I like this recipe" at bounding box center [618, 334] width 28 height 28
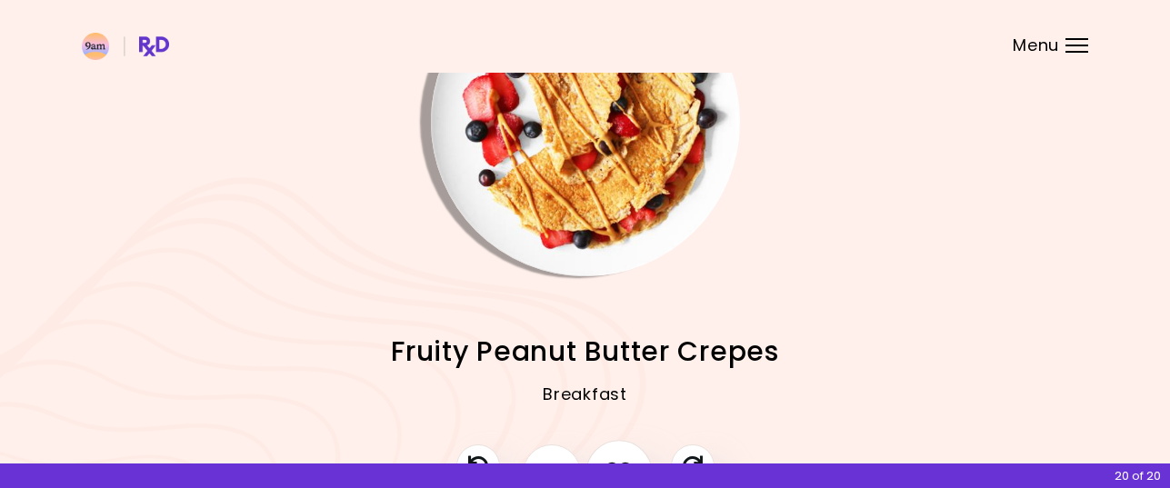
scroll to position [67, 0]
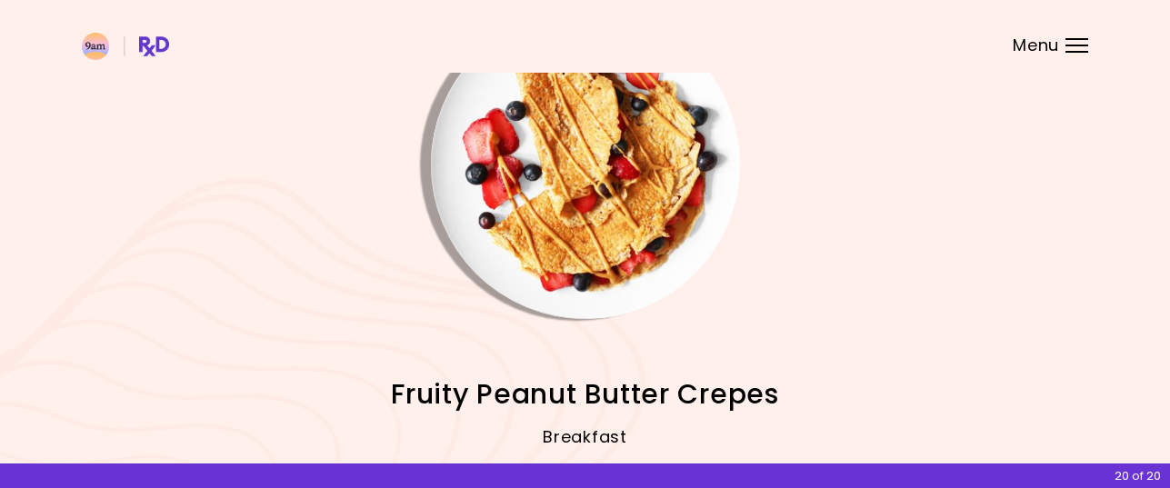
click at [623, 223] on img "Info - Fruity Peanut Butter Crepes" at bounding box center [585, 164] width 309 height 309
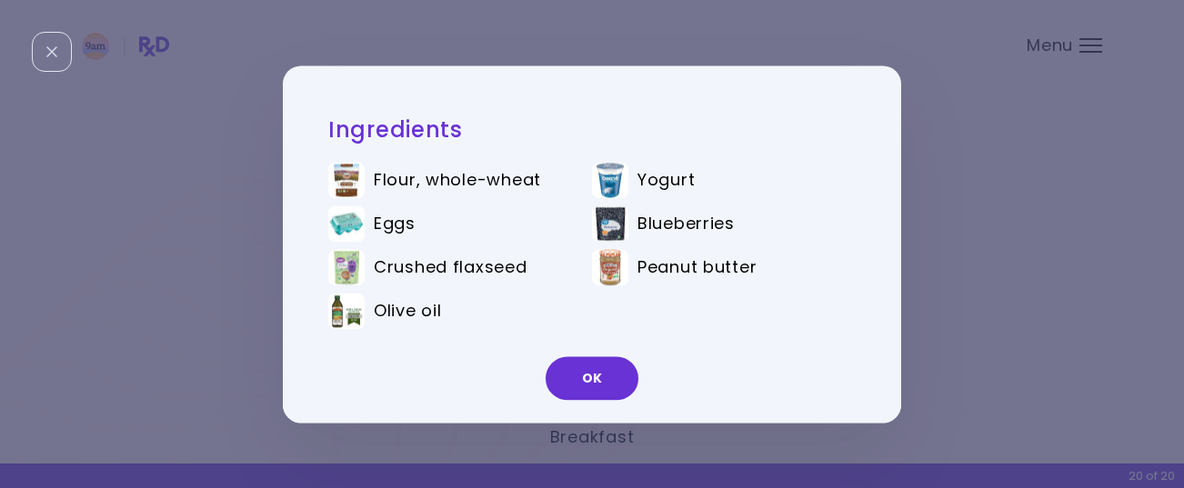
click at [589, 374] on button "OK" at bounding box center [591, 378] width 93 height 44
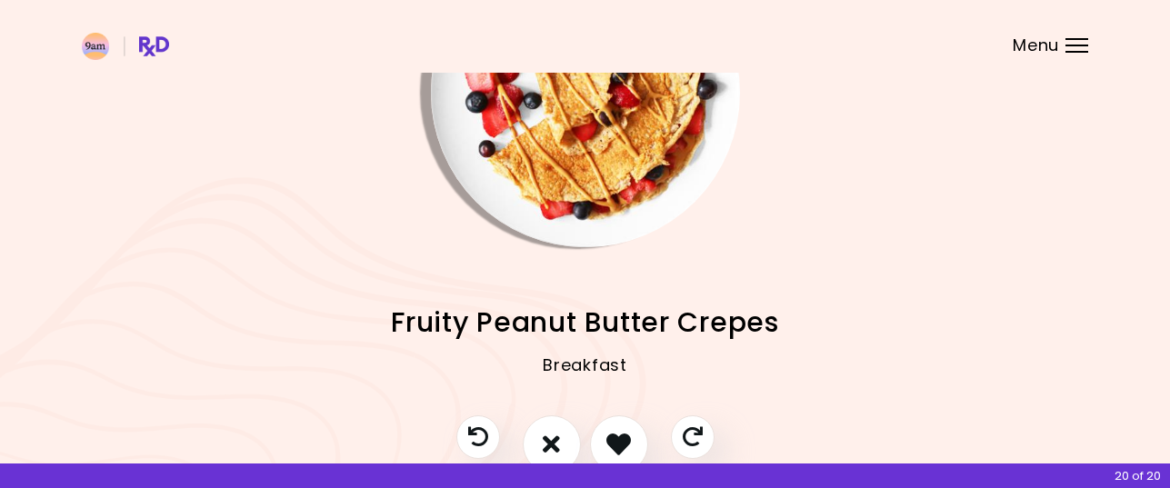
scroll to position [249, 0]
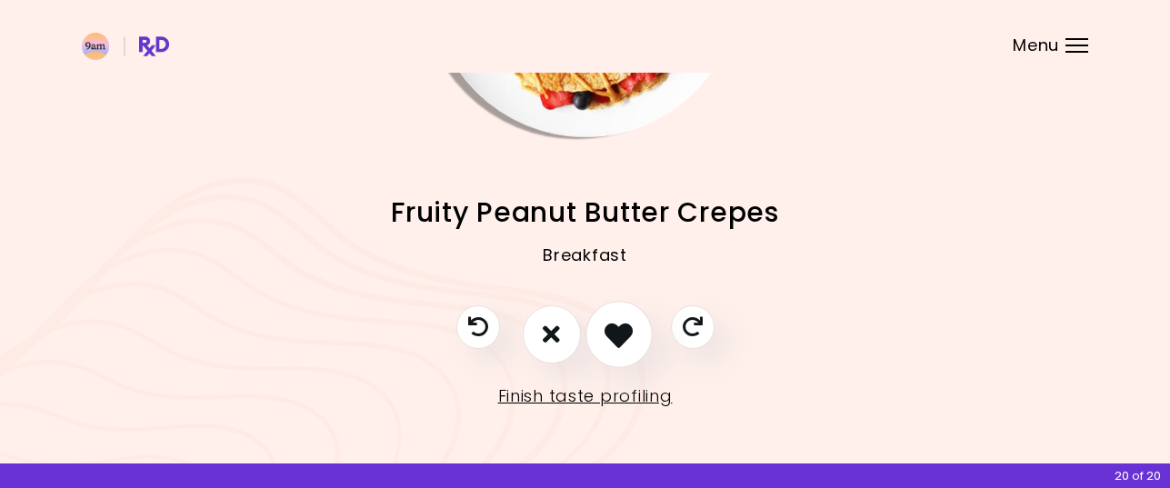
click at [621, 336] on icon "I like this recipe" at bounding box center [618, 334] width 28 height 28
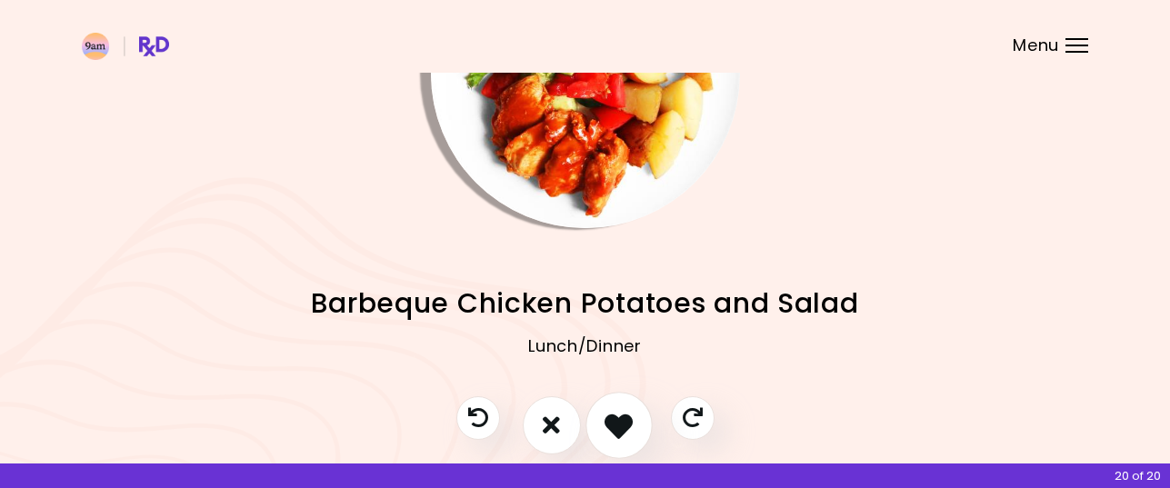
scroll to position [67, 0]
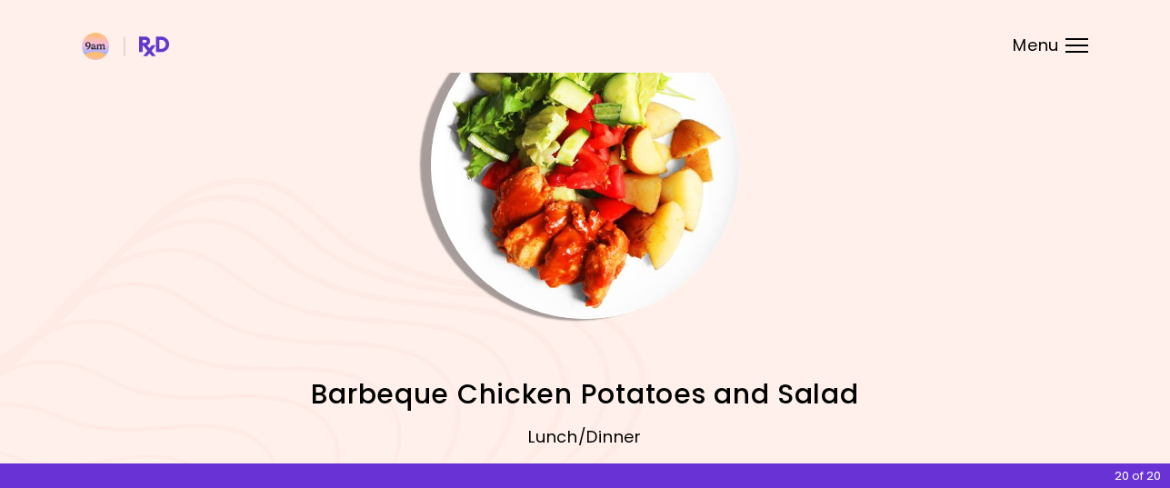
click at [604, 225] on img "Info - Barbeque Chicken Potatoes and Salad" at bounding box center [585, 164] width 309 height 309
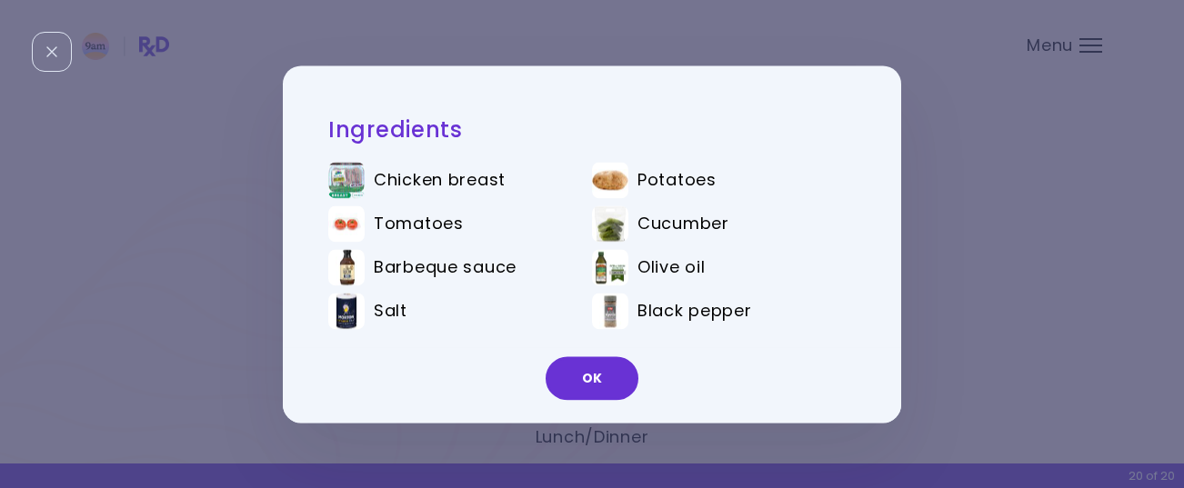
click at [590, 380] on button "OK" at bounding box center [591, 378] width 93 height 44
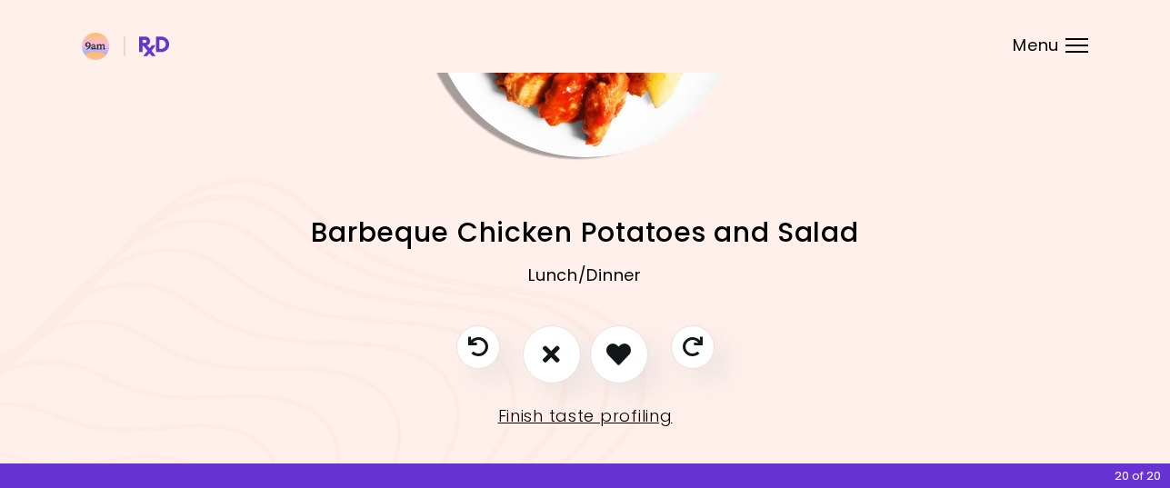
scroll to position [249, 0]
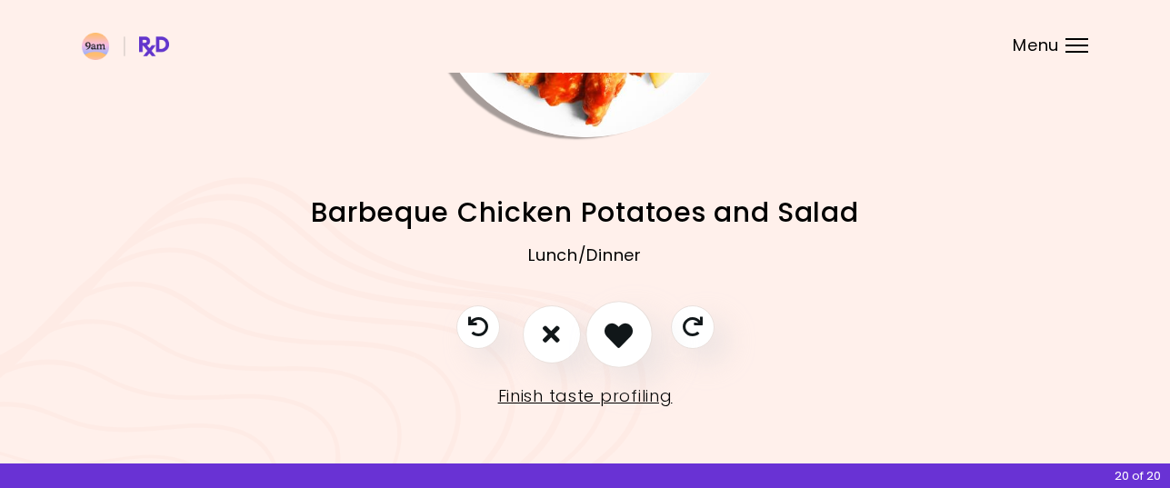
click at [618, 333] on icon "I like this recipe" at bounding box center [618, 334] width 28 height 28
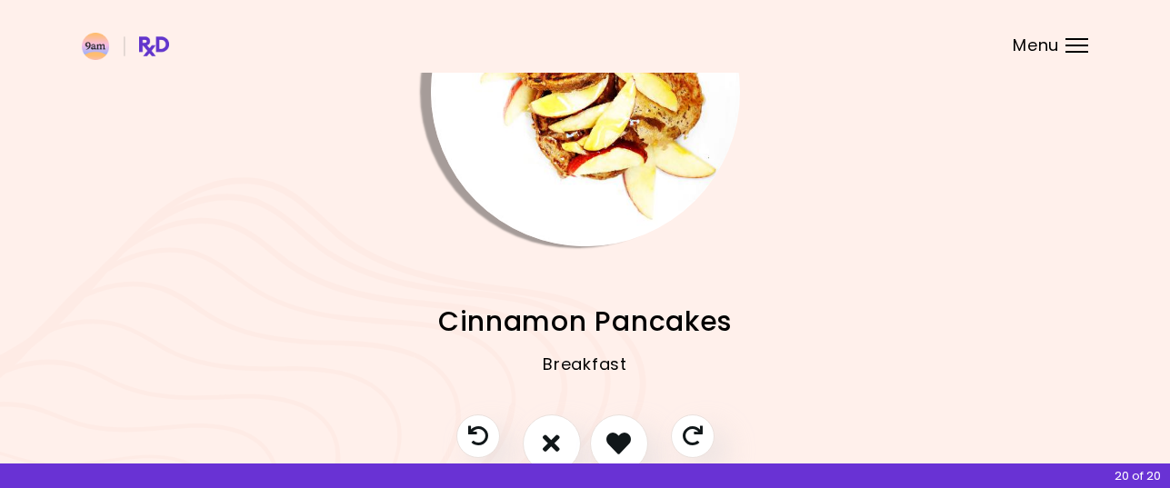
scroll to position [0, 0]
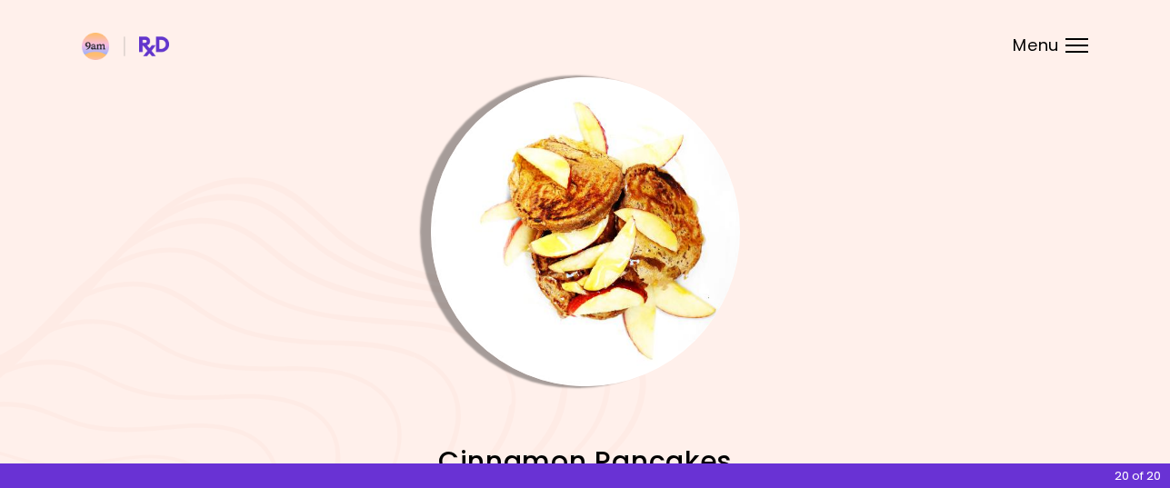
click at [614, 269] on img "Info - Cinnamon Pancakes" at bounding box center [585, 231] width 309 height 309
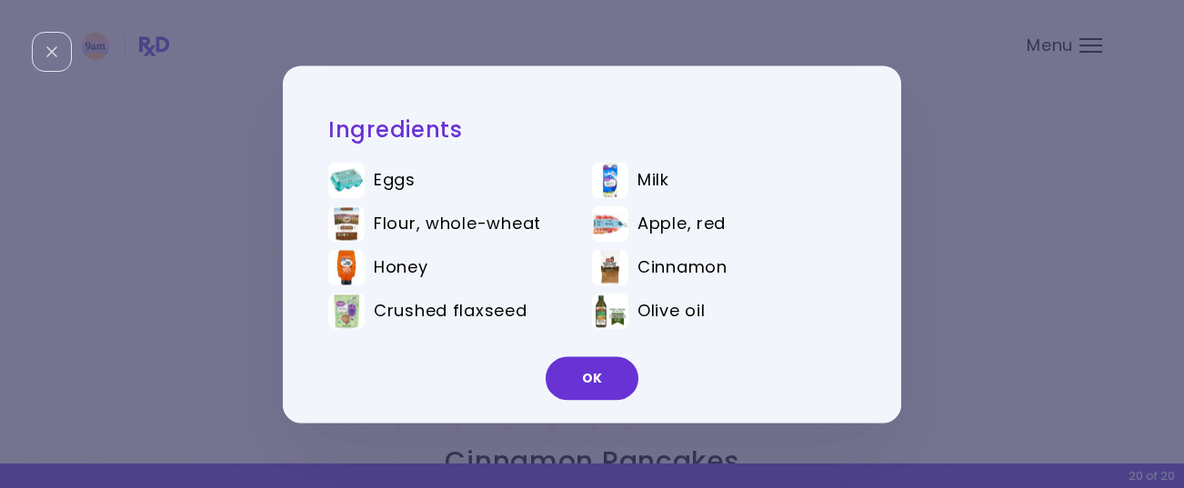
click at [586, 373] on button "OK" at bounding box center [591, 378] width 93 height 44
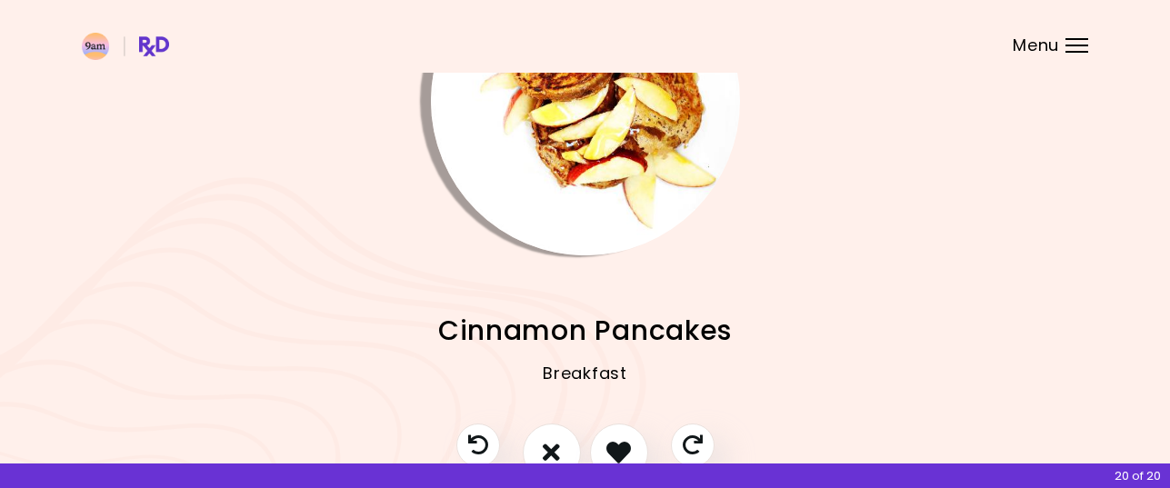
scroll to position [182, 0]
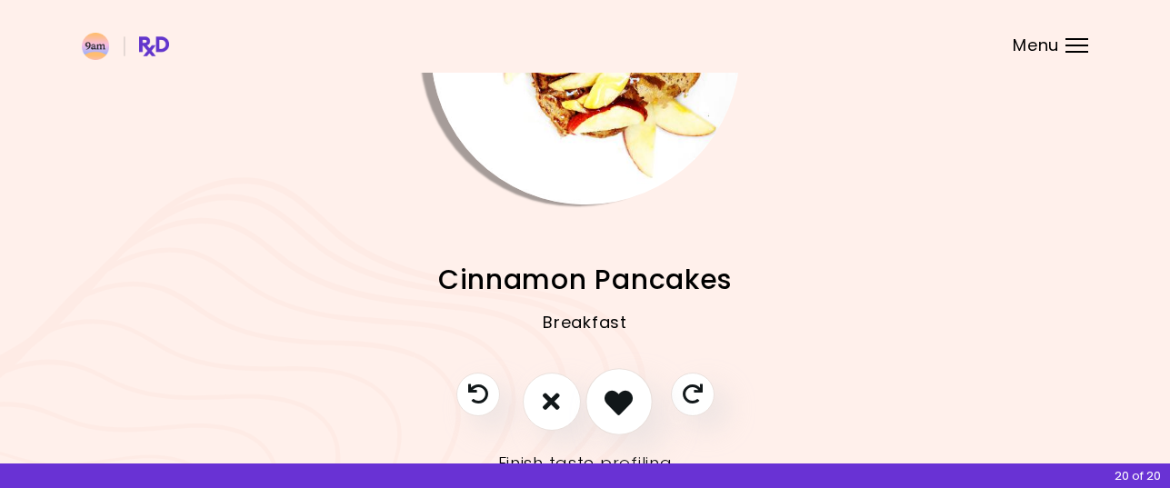
click at [624, 396] on icon "I like this recipe" at bounding box center [618, 401] width 28 height 28
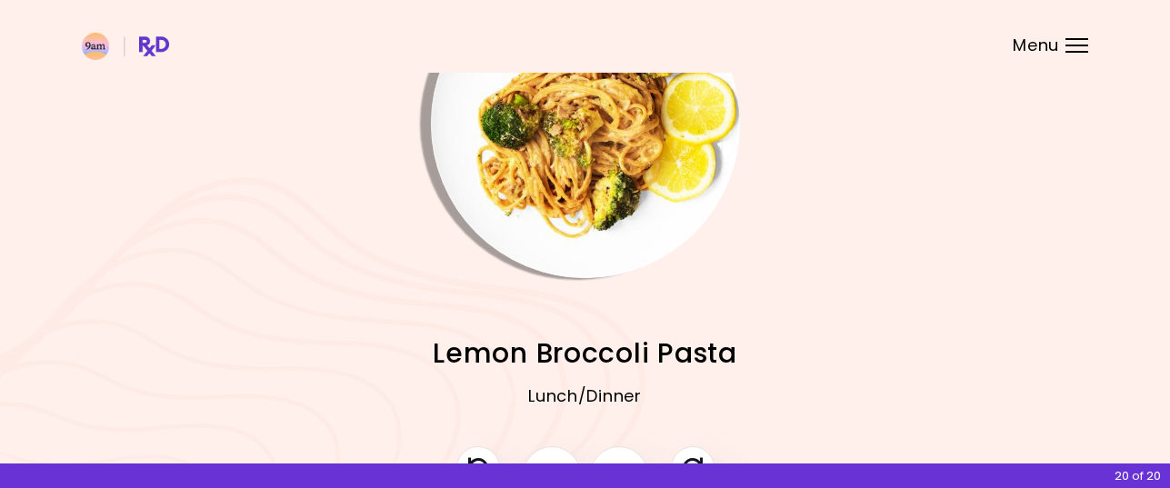
scroll to position [0, 0]
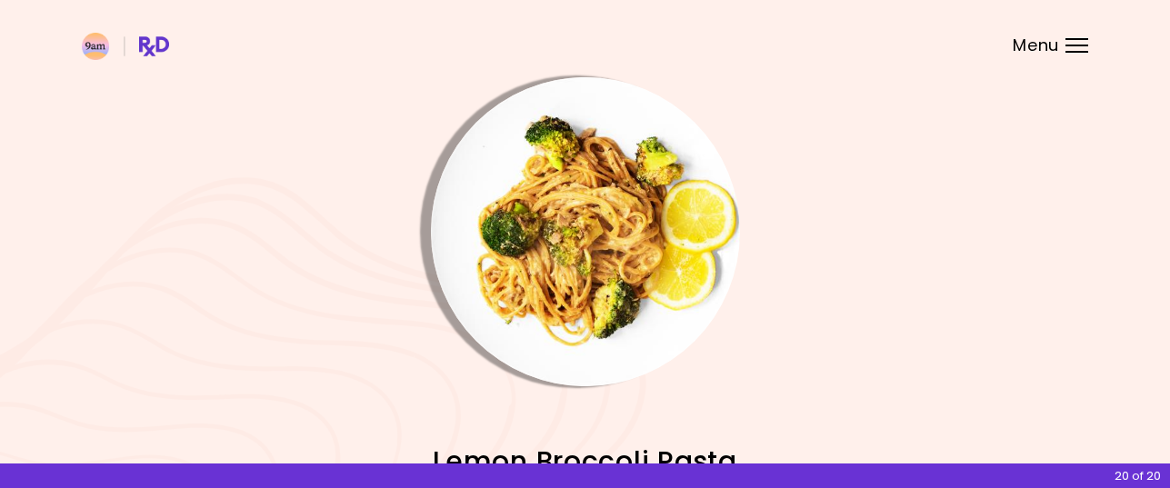
click at [610, 258] on img "Info - Lemon Broccoli Pasta" at bounding box center [585, 231] width 309 height 309
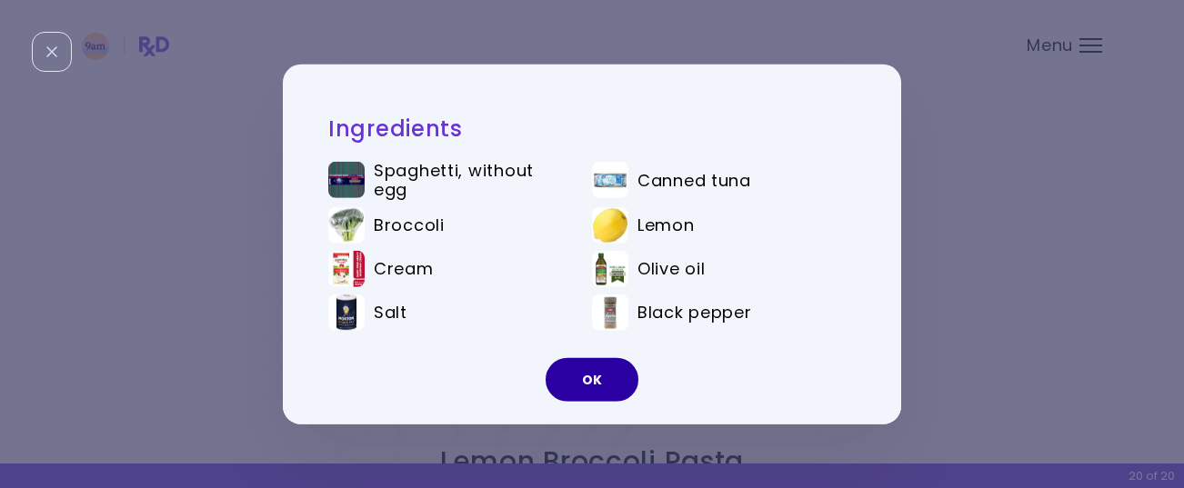
click at [604, 370] on button "OK" at bounding box center [591, 380] width 93 height 44
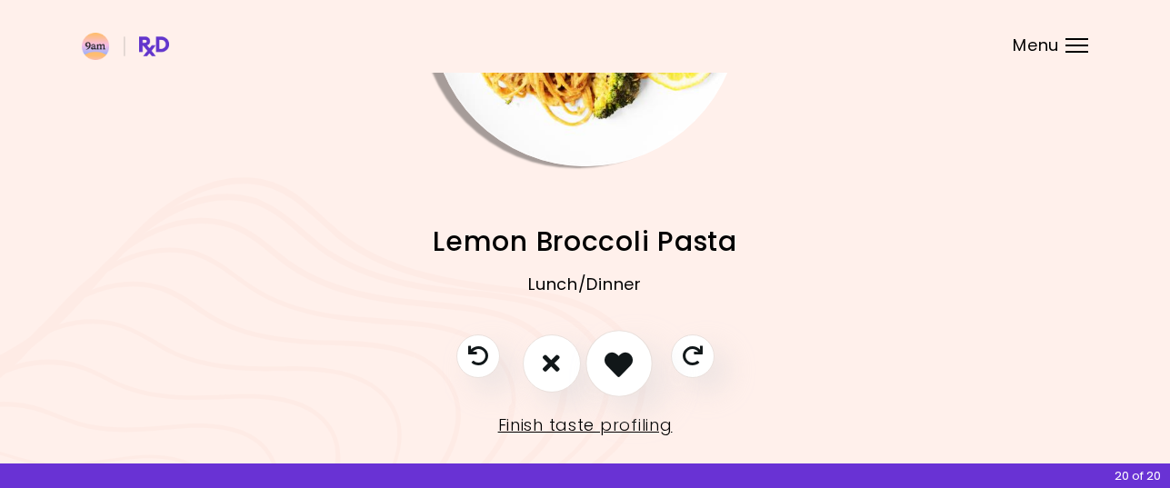
scroll to position [249, 0]
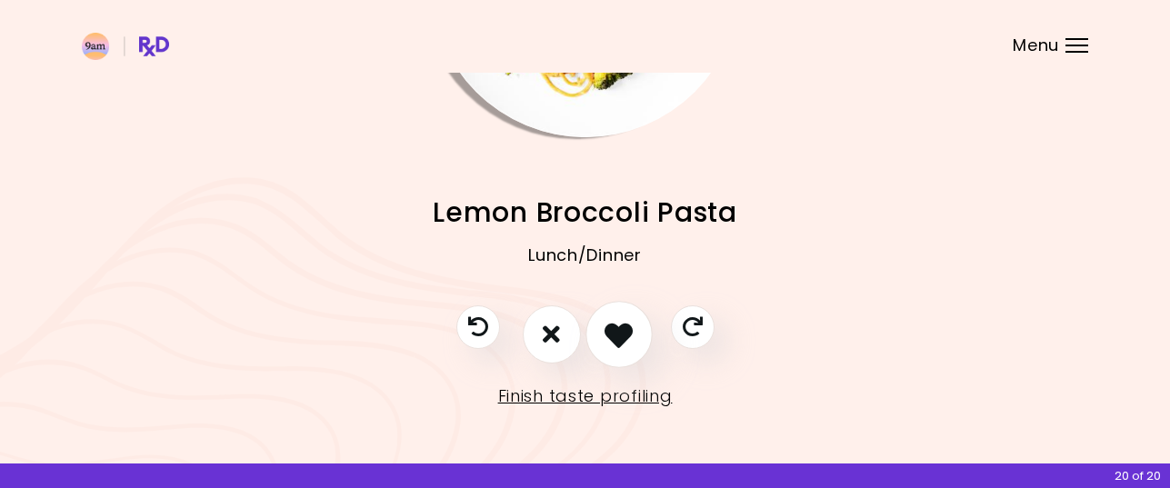
click at [632, 335] on icon "I like this recipe" at bounding box center [618, 334] width 28 height 28
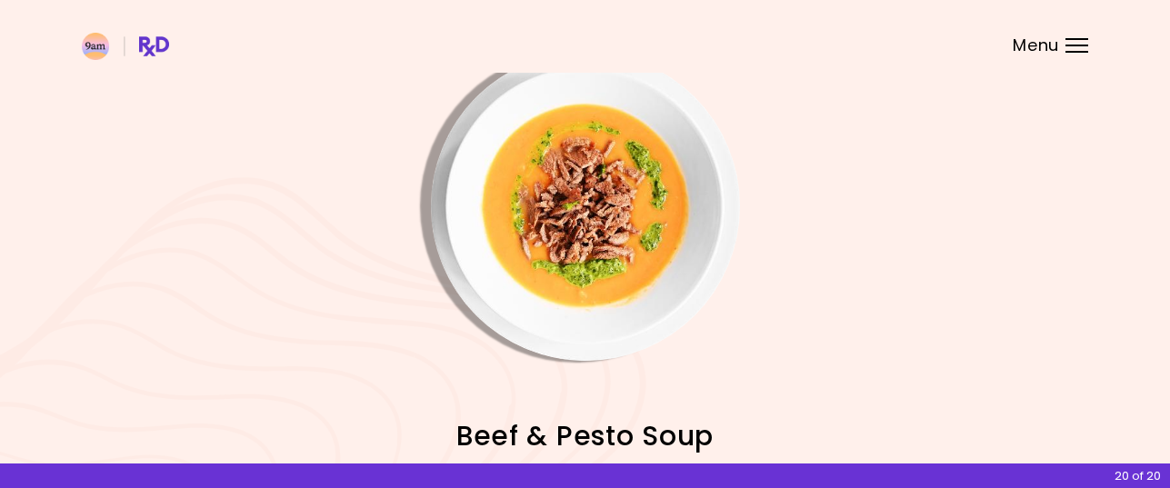
scroll to position [0, 0]
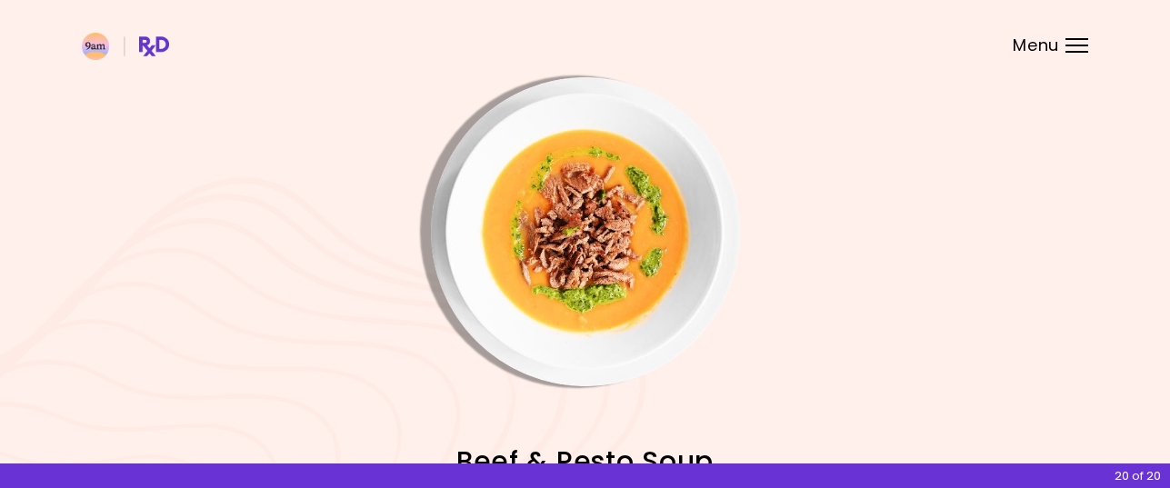
click at [624, 265] on img "Info - Beef & Pesto Soup" at bounding box center [585, 231] width 309 height 309
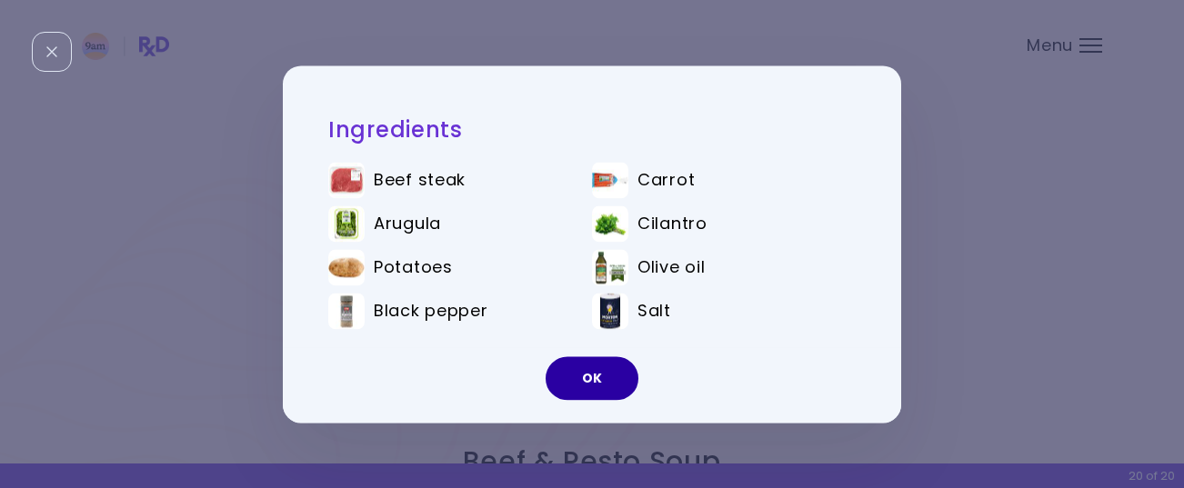
click at [612, 369] on button "OK" at bounding box center [591, 378] width 93 height 44
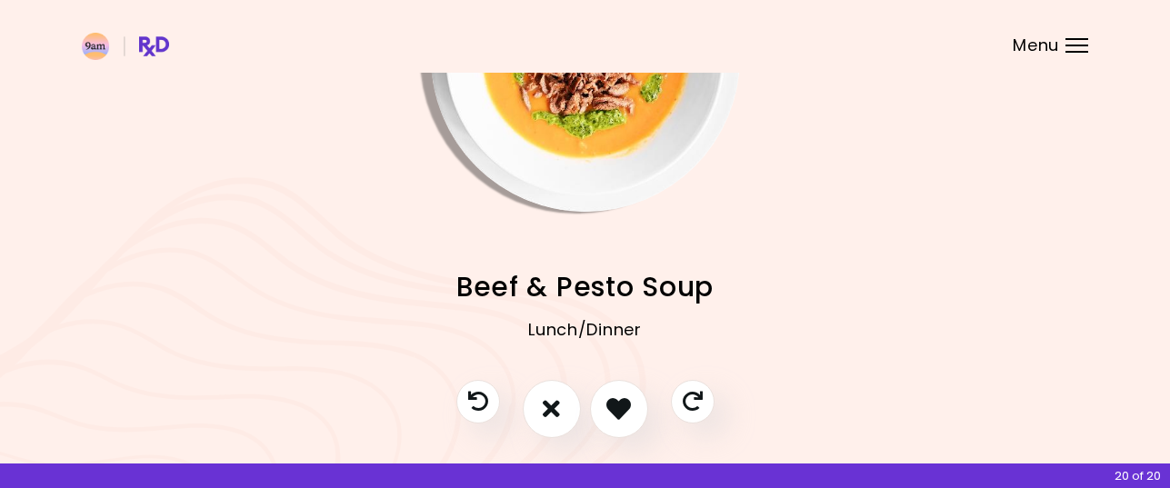
scroll to position [182, 0]
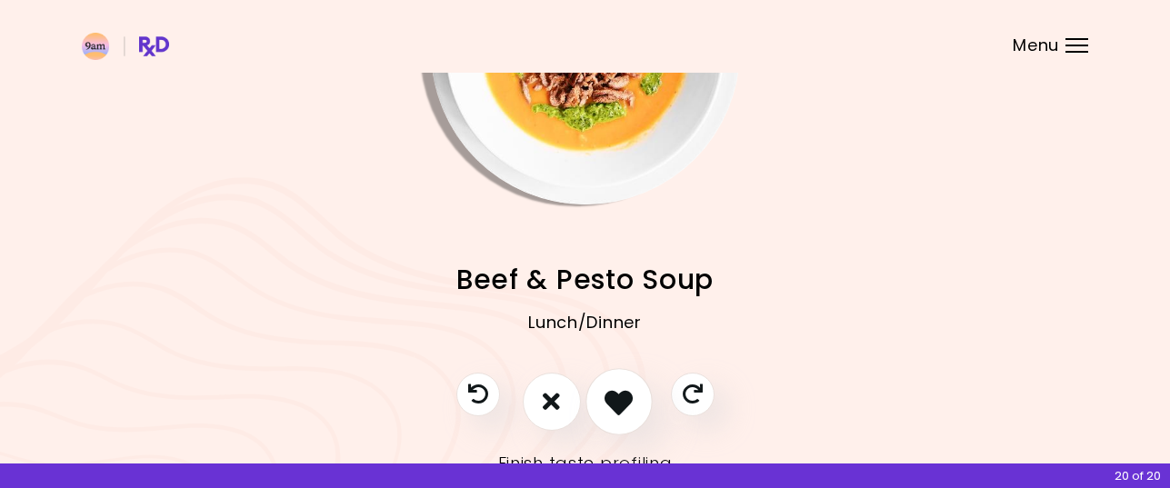
click at [620, 398] on icon "I like this recipe" at bounding box center [618, 401] width 28 height 28
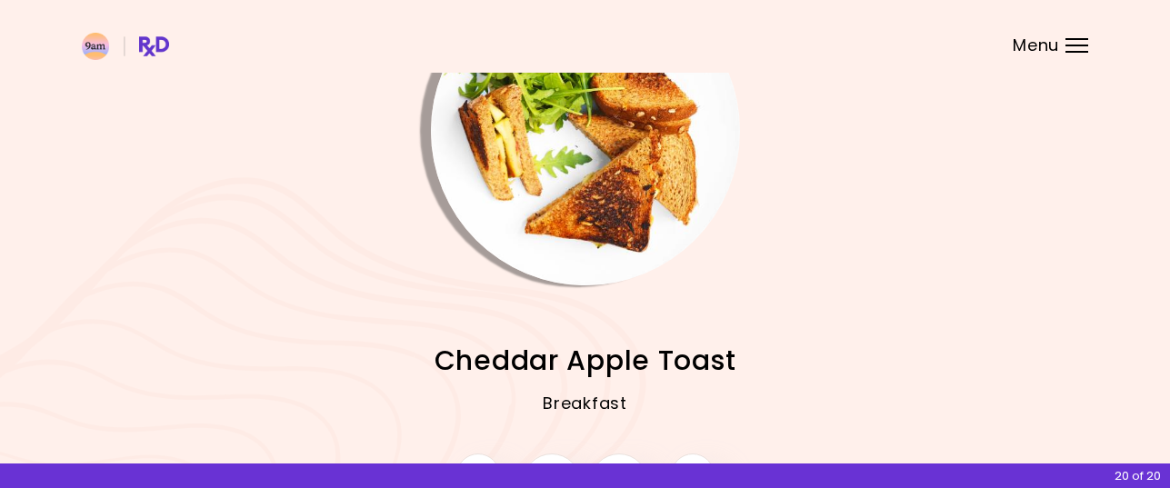
scroll to position [0, 0]
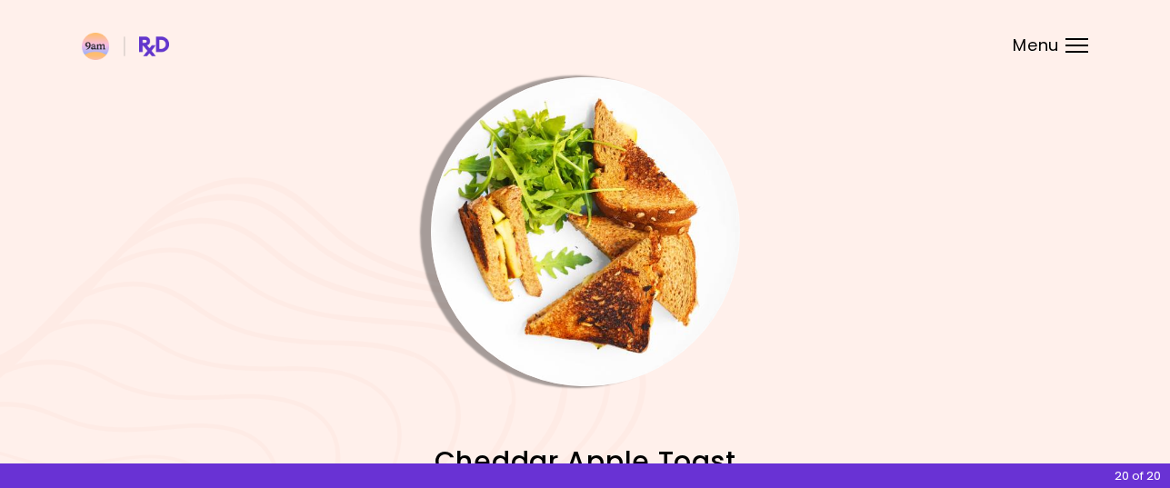
click at [620, 269] on img "Info - Cheddar Apple Toast" at bounding box center [585, 231] width 309 height 309
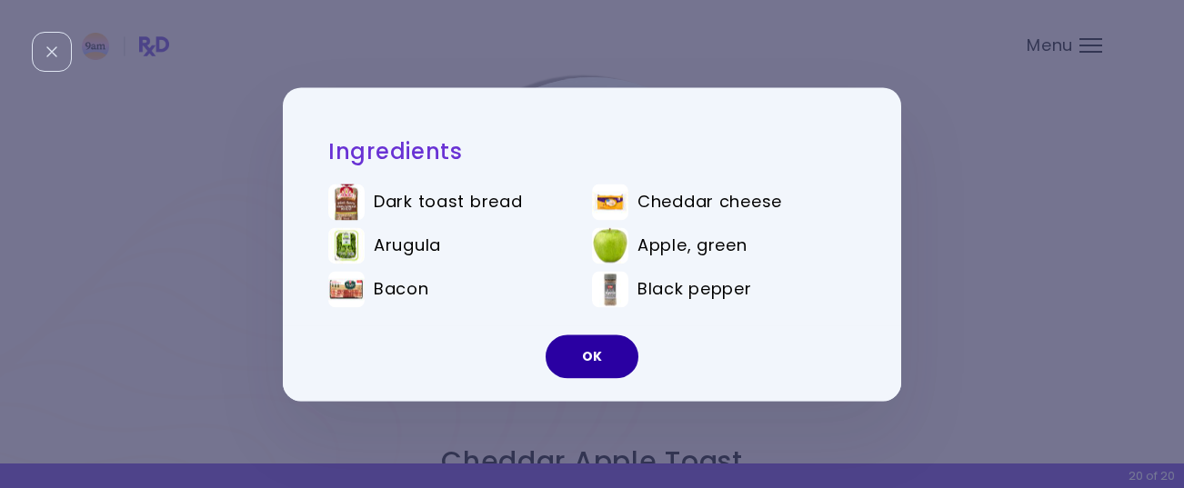
click at [605, 355] on button "OK" at bounding box center [591, 357] width 93 height 44
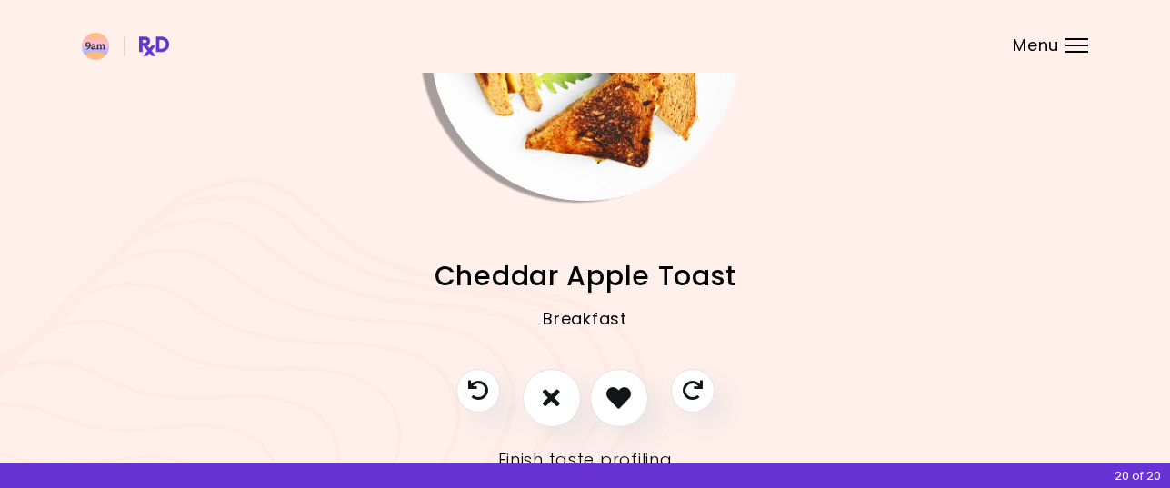
scroll to position [249, 0]
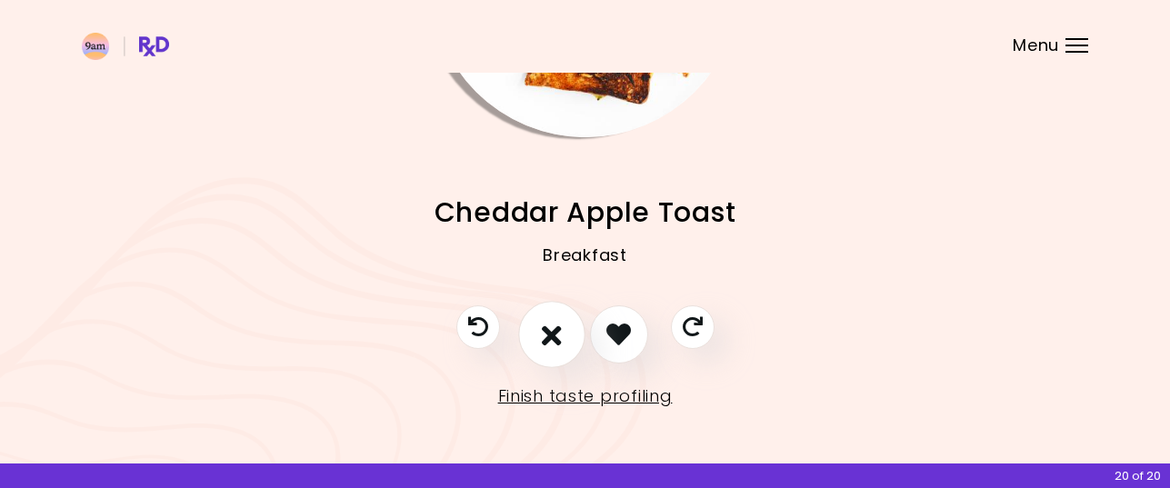
click at [543, 331] on icon "I don't like this recipe" at bounding box center [552, 334] width 20 height 28
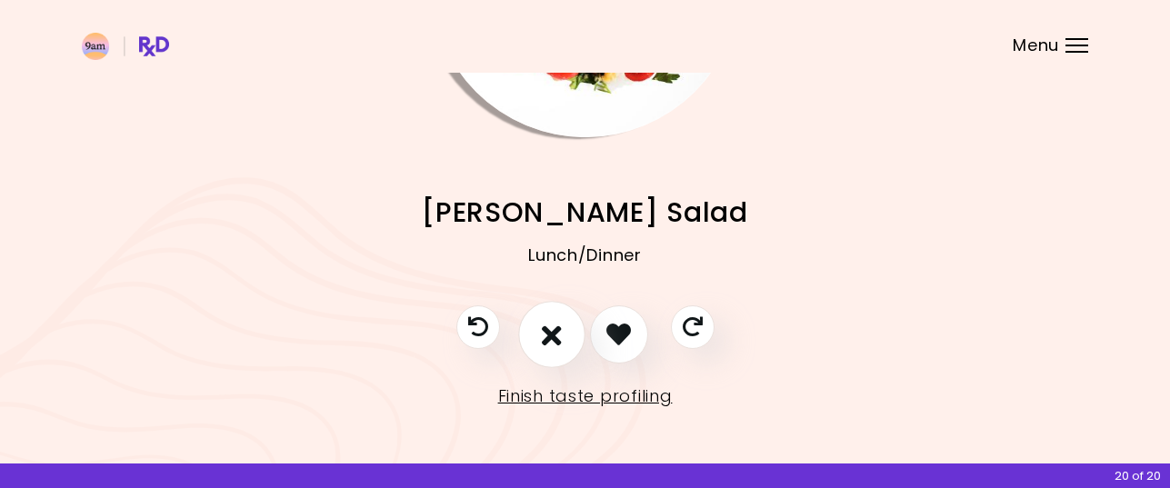
click at [554, 332] on icon "I don't like this recipe" at bounding box center [552, 334] width 20 height 28
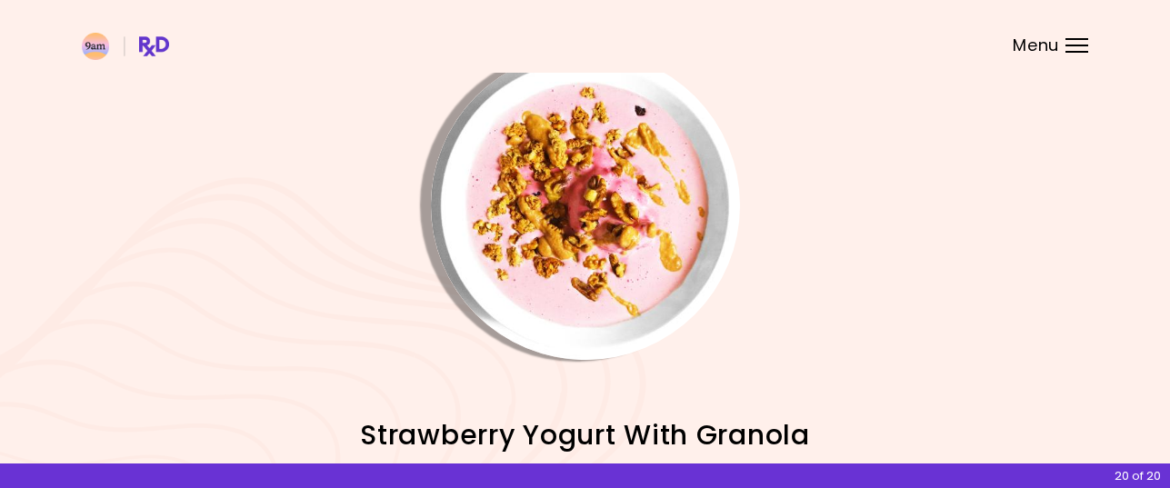
scroll to position [0, 0]
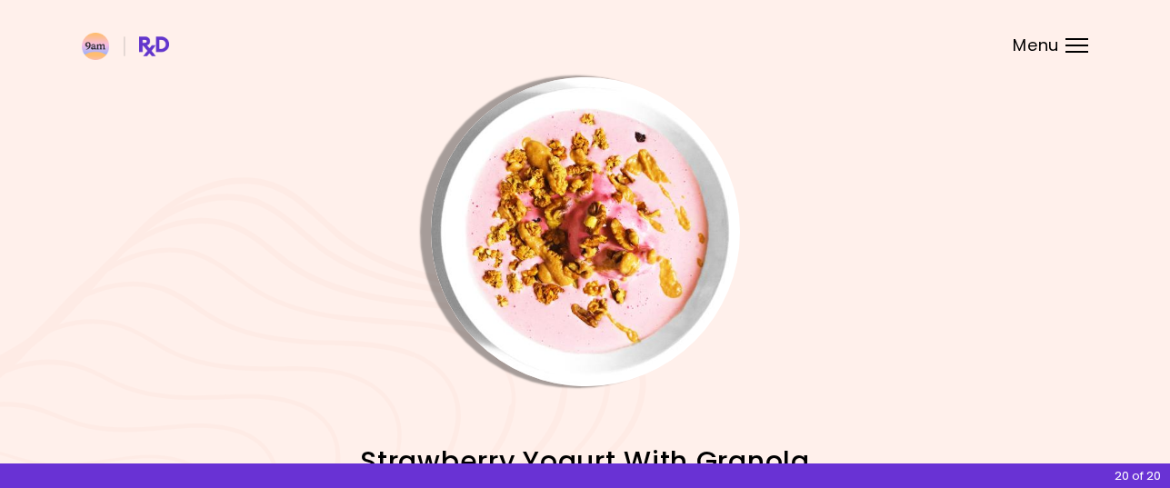
click at [585, 251] on img "Info - Strawberry Yogurt With Granola" at bounding box center [585, 231] width 309 height 309
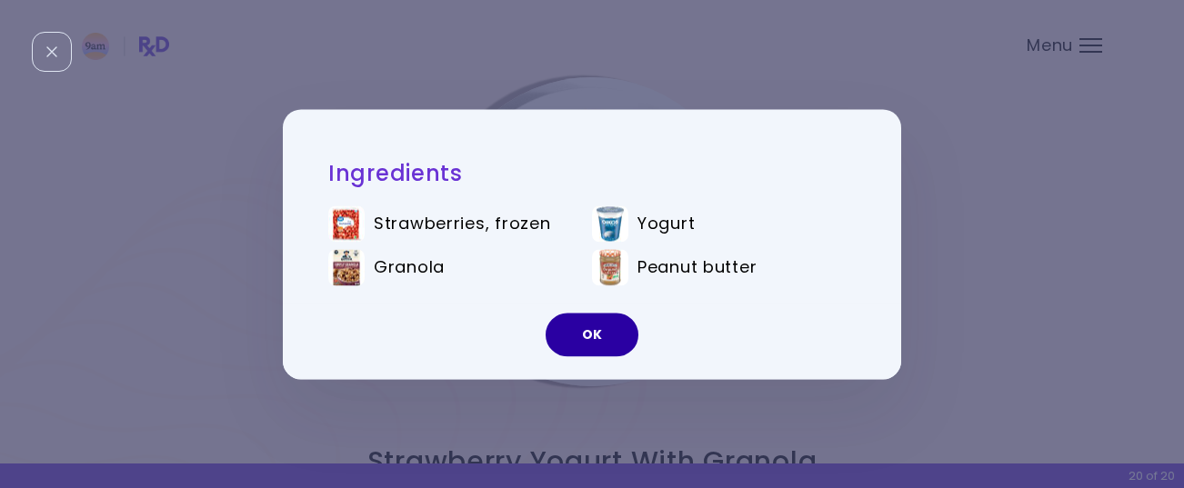
click at [594, 330] on button "OK" at bounding box center [591, 335] width 93 height 44
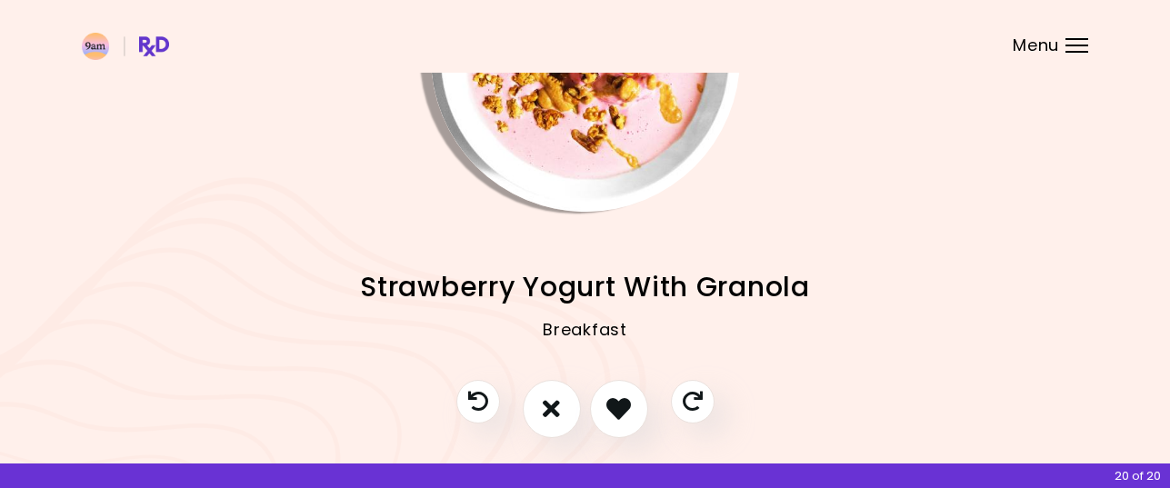
scroll to position [249, 0]
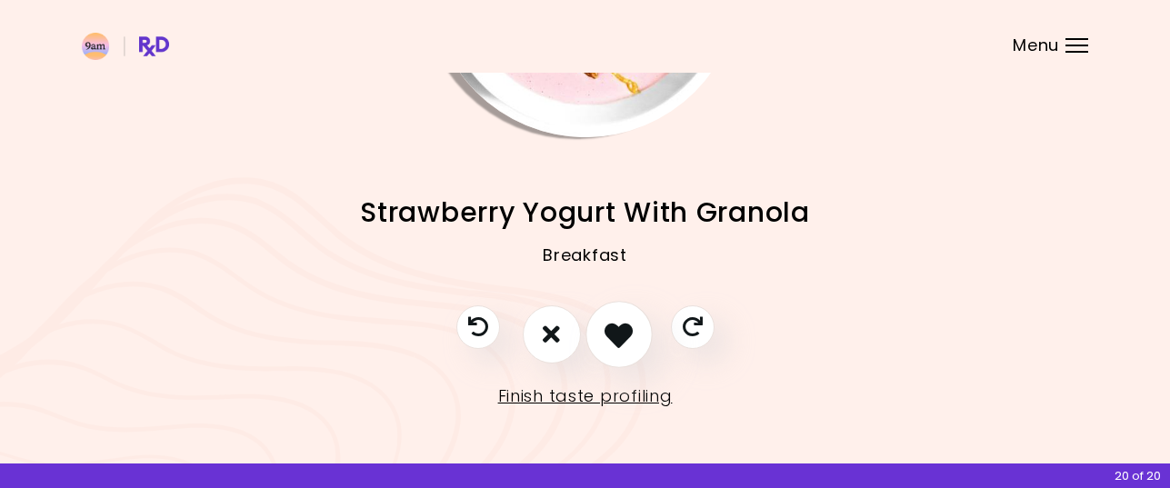
click at [620, 335] on icon "I like this recipe" at bounding box center [618, 334] width 28 height 28
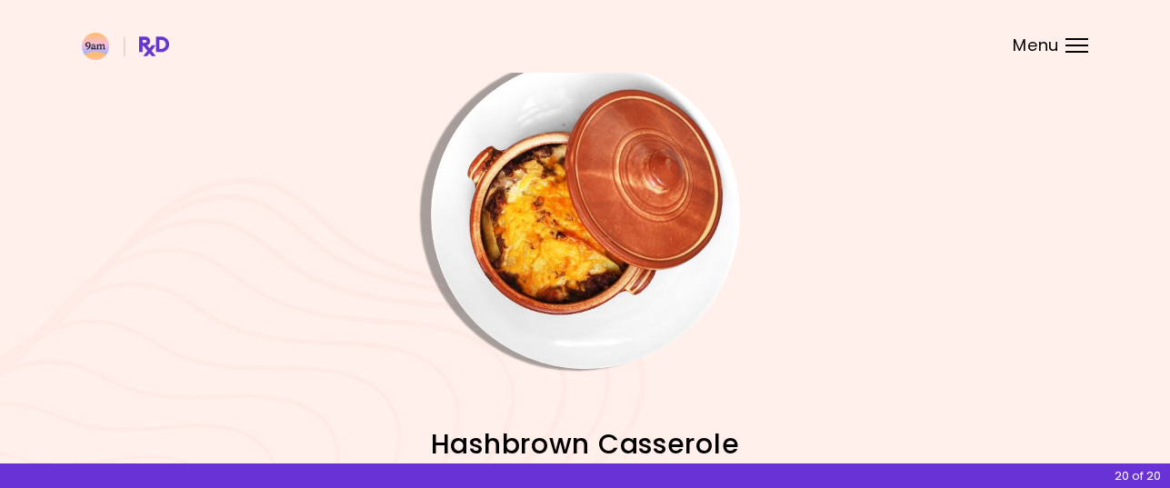
scroll to position [0, 0]
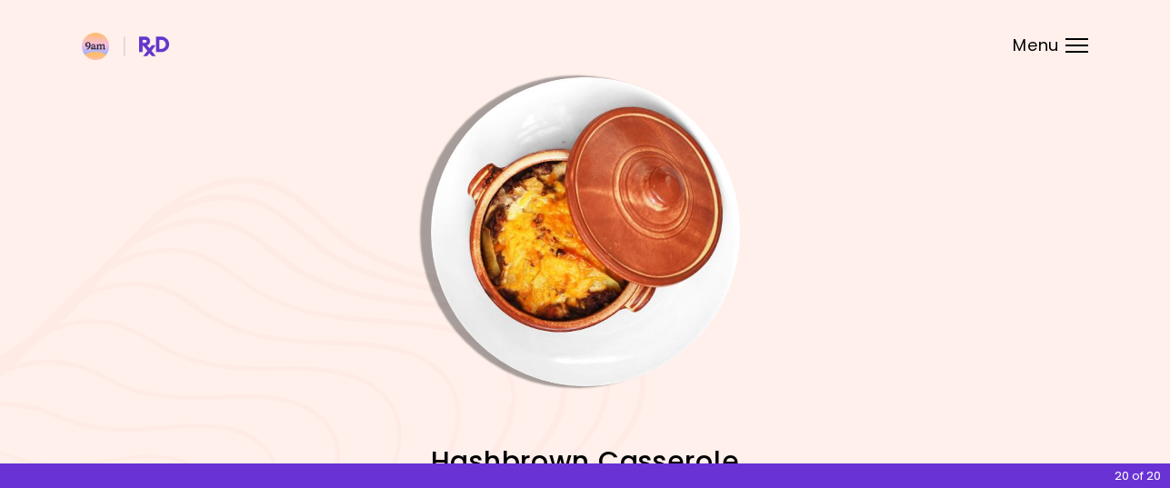
click at [615, 260] on img "Info - Hashbrown Casserole" at bounding box center [585, 231] width 309 height 309
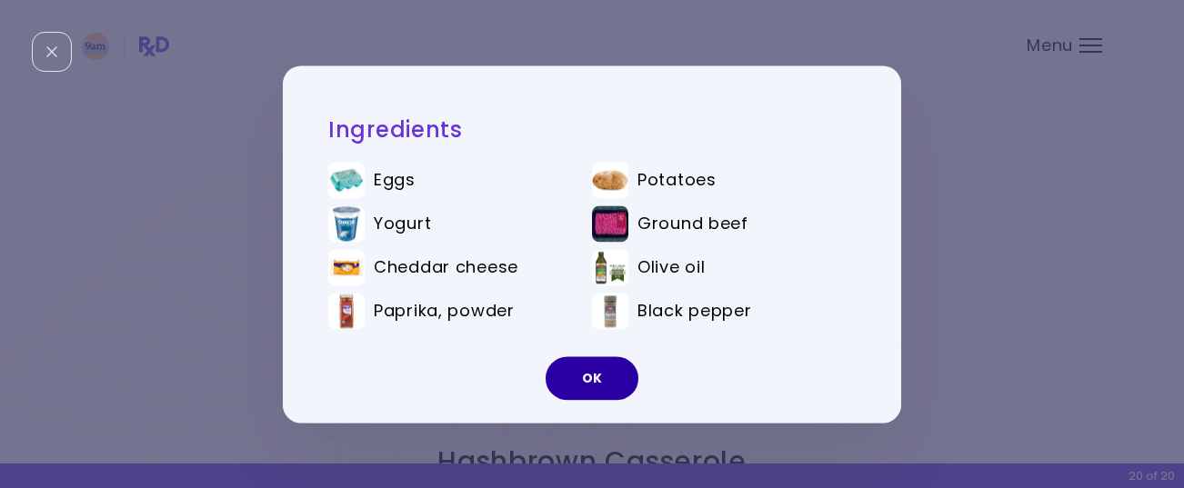
click at [586, 375] on button "OK" at bounding box center [591, 378] width 93 height 44
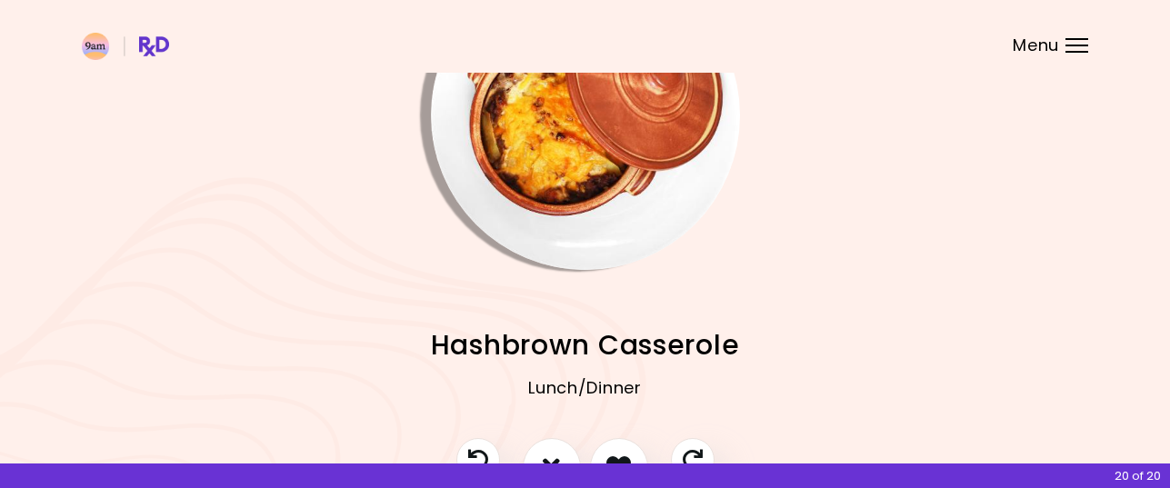
scroll to position [249, 0]
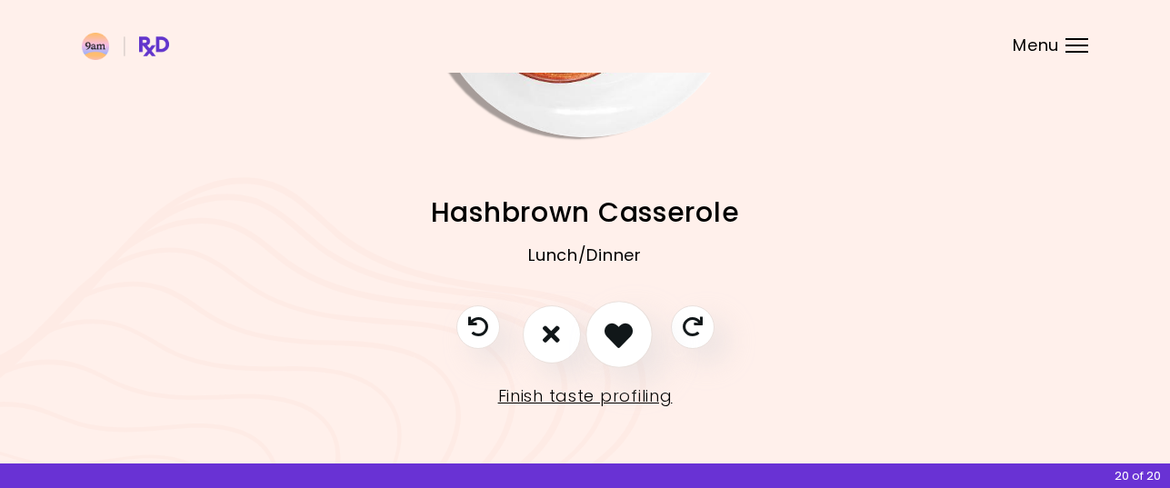
click at [620, 335] on icon "I like this recipe" at bounding box center [618, 334] width 28 height 28
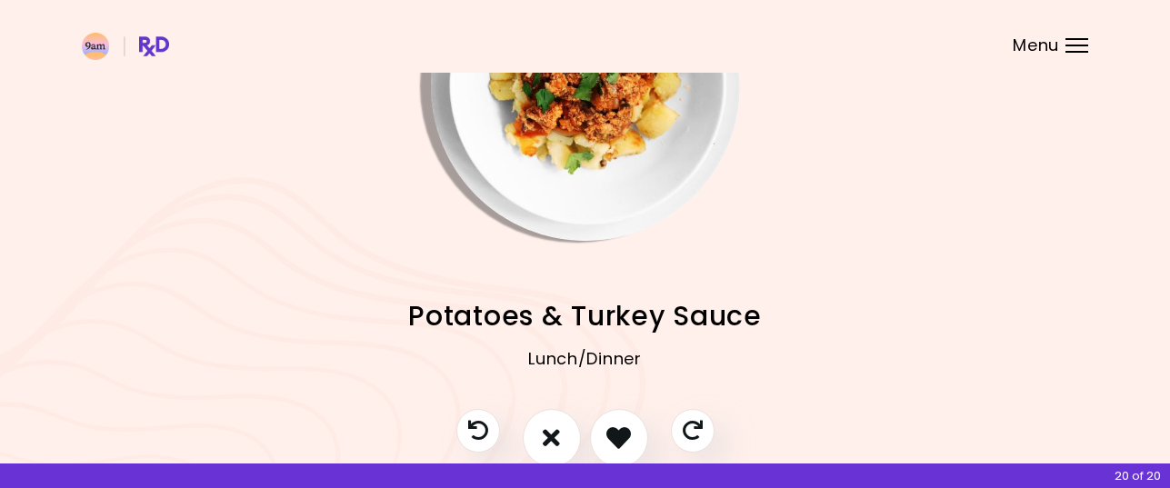
scroll to position [0, 0]
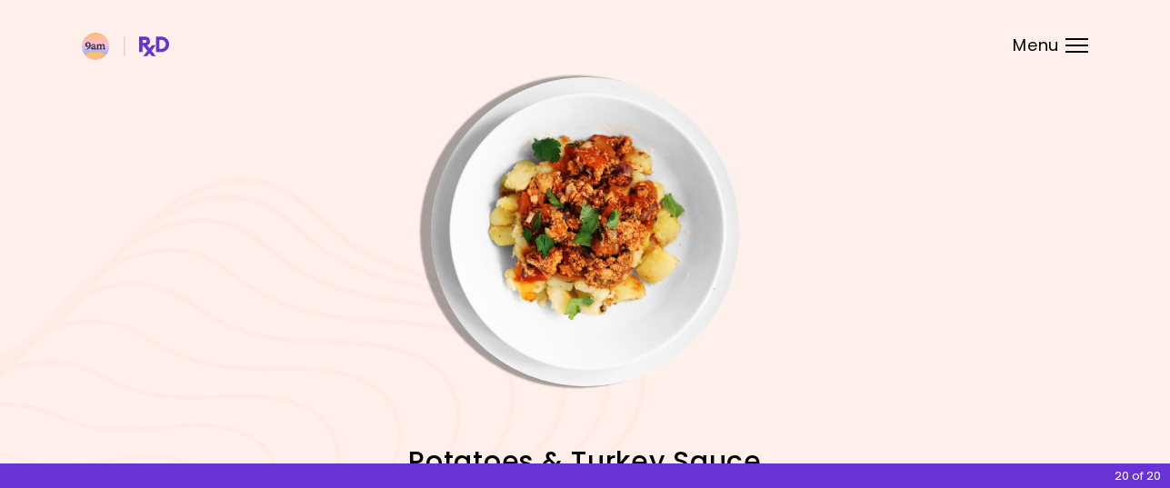
click at [614, 257] on img "Info - Potatoes & Turkey Sauce" at bounding box center [585, 231] width 309 height 309
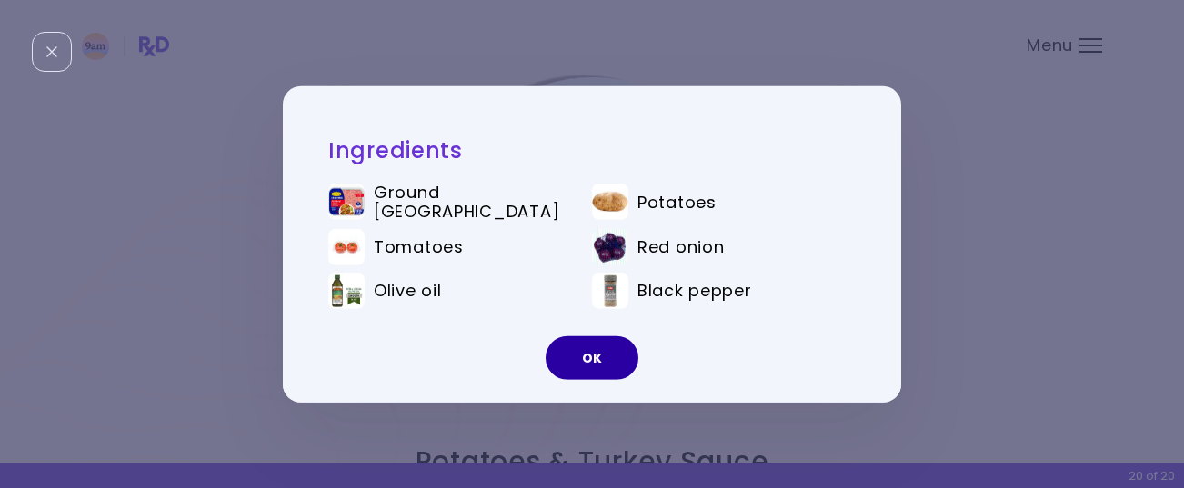
click at [594, 346] on button "OK" at bounding box center [591, 358] width 93 height 44
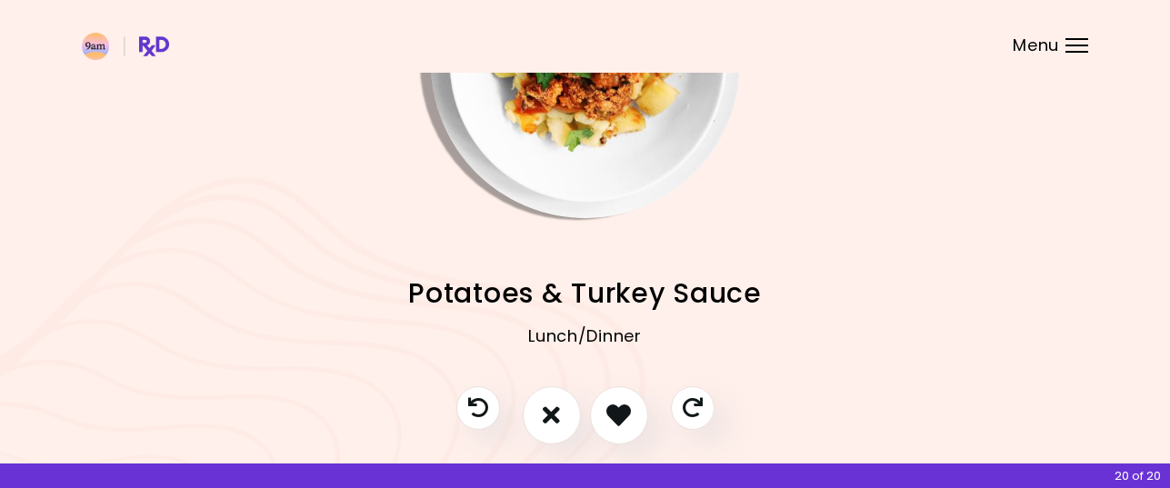
scroll to position [249, 0]
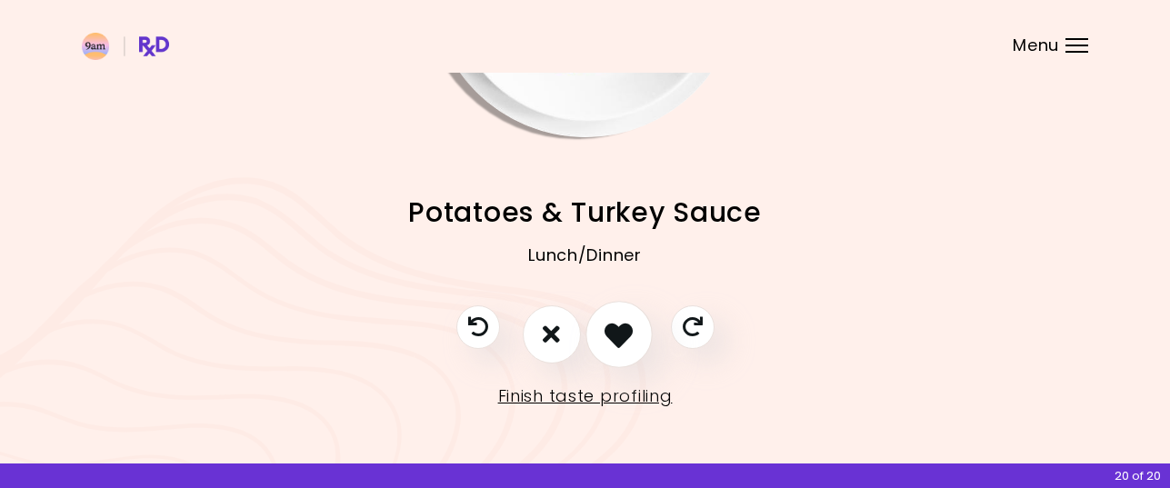
click at [610, 331] on icon "I like this recipe" at bounding box center [618, 334] width 28 height 28
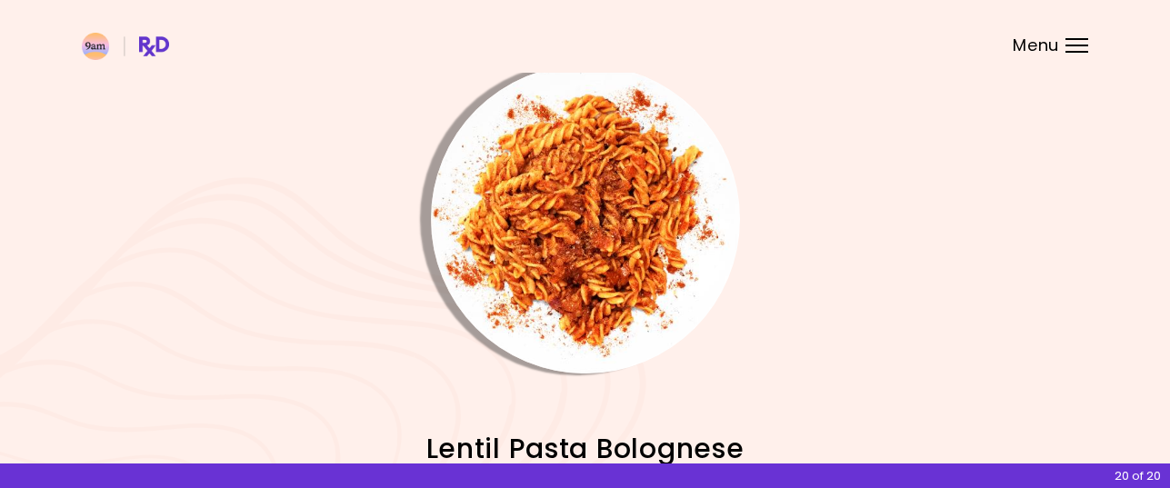
scroll to position [0, 0]
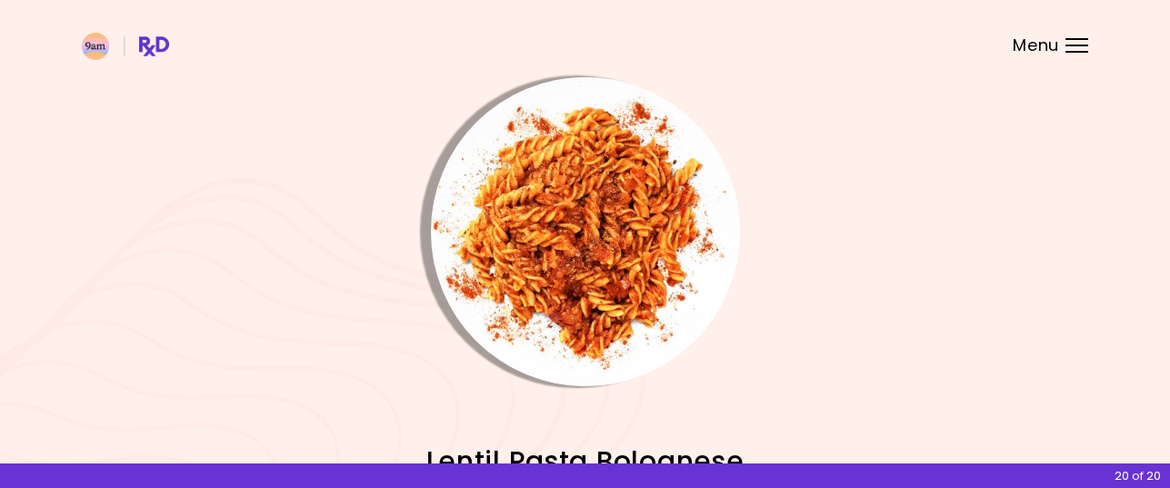
click at [605, 249] on img "Info - Lentil Pasta Bolognese" at bounding box center [585, 231] width 309 height 309
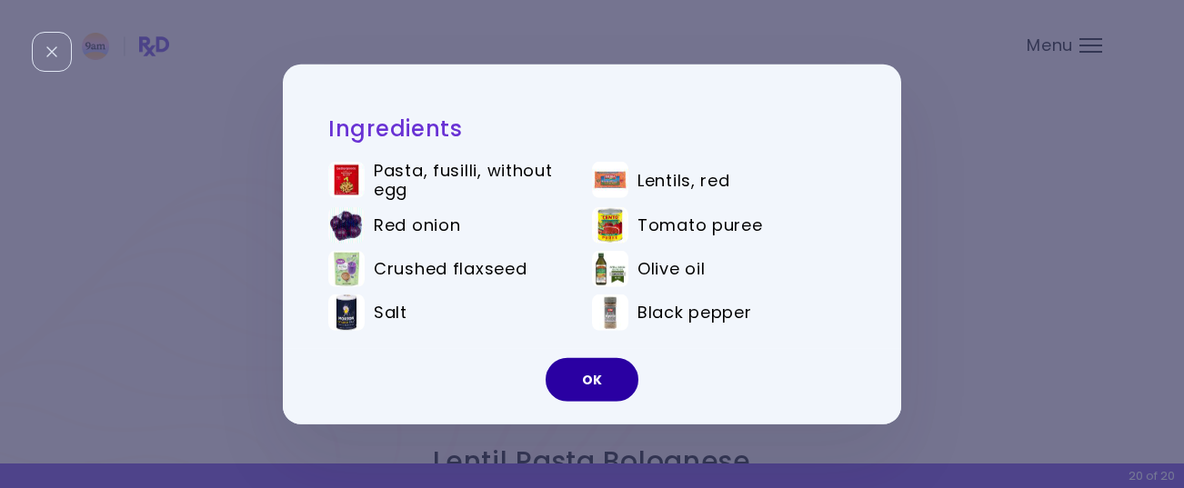
click at [594, 377] on button "OK" at bounding box center [591, 380] width 93 height 44
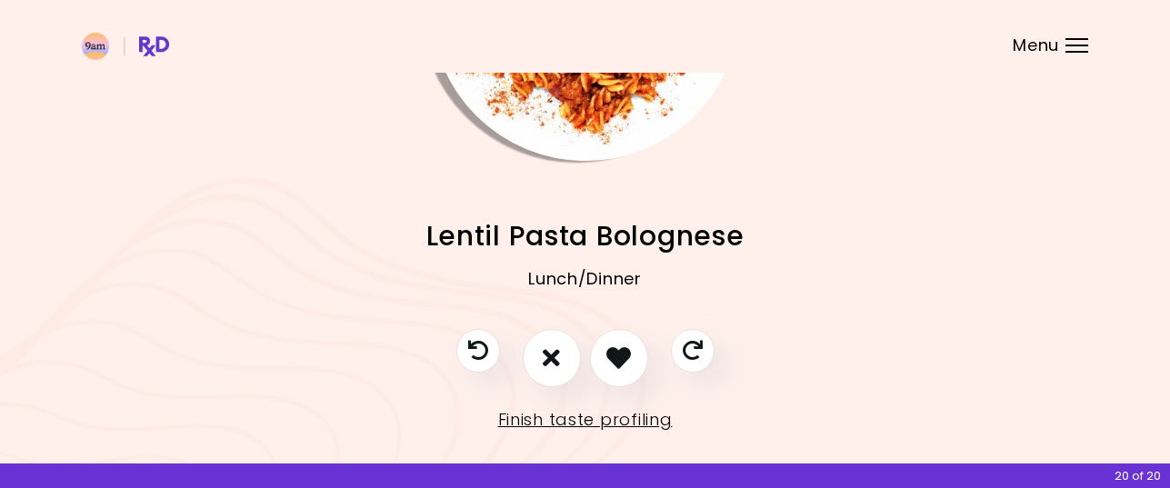
scroll to position [249, 0]
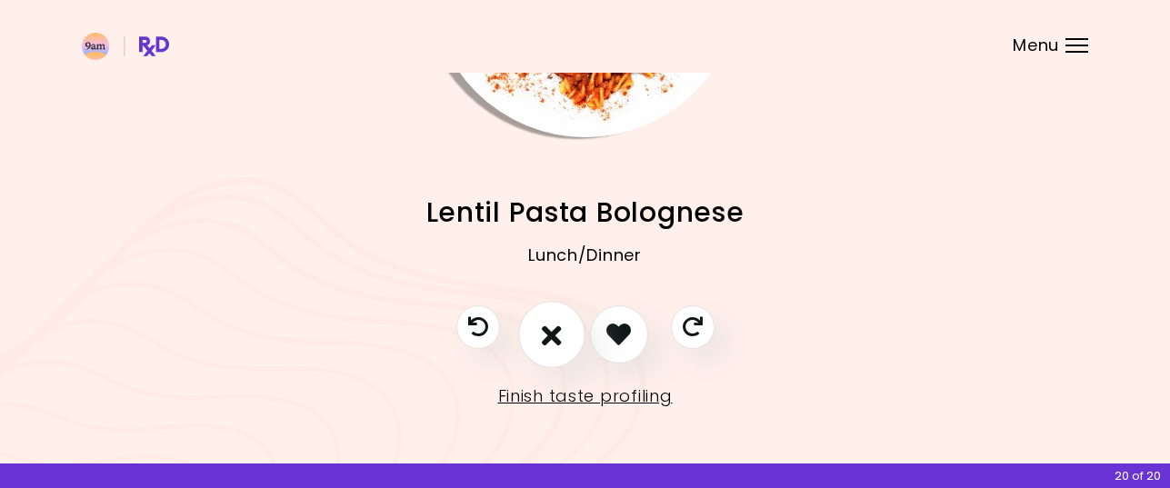
click at [556, 332] on icon "I don't like this recipe" at bounding box center [552, 334] width 20 height 28
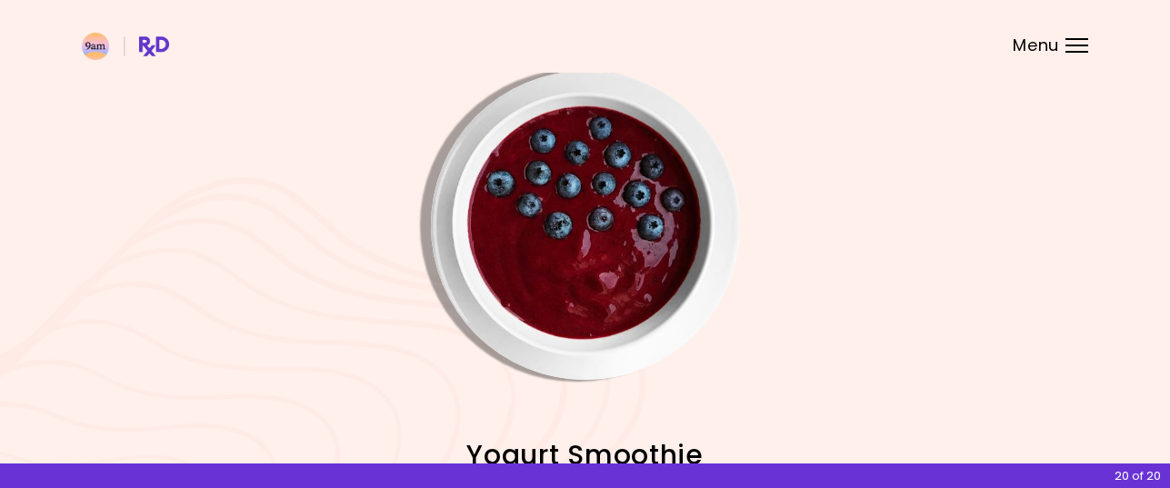
scroll to position [0, 0]
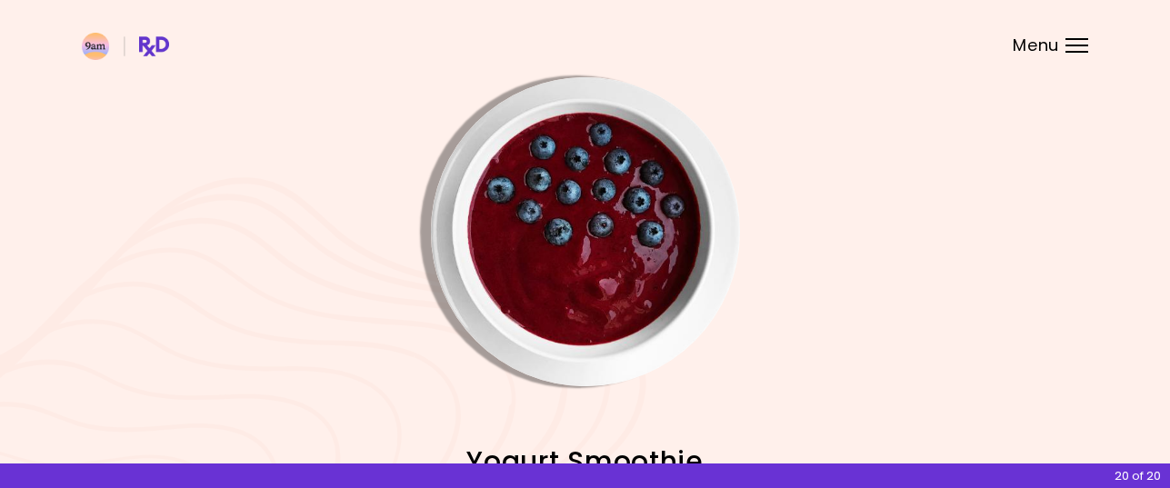
click at [570, 274] on img "Info - Yogurt Smoothie" at bounding box center [585, 231] width 309 height 309
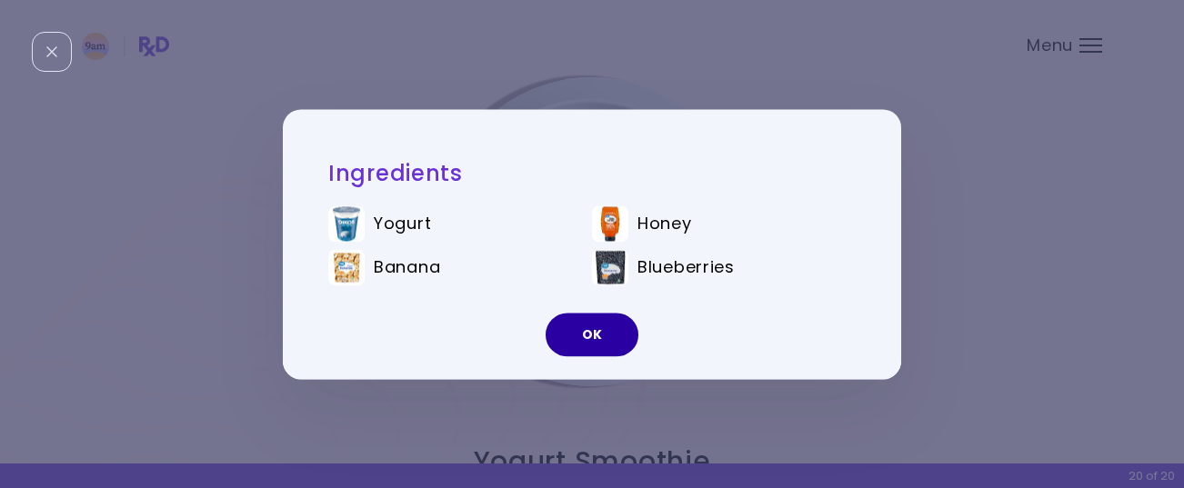
click at [607, 343] on button "OK" at bounding box center [591, 335] width 93 height 44
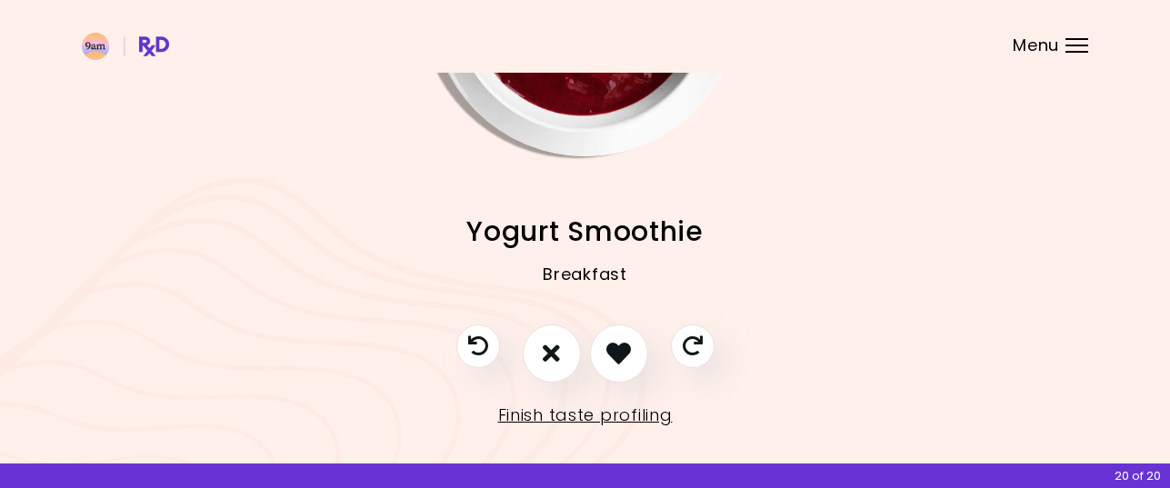
scroll to position [249, 0]
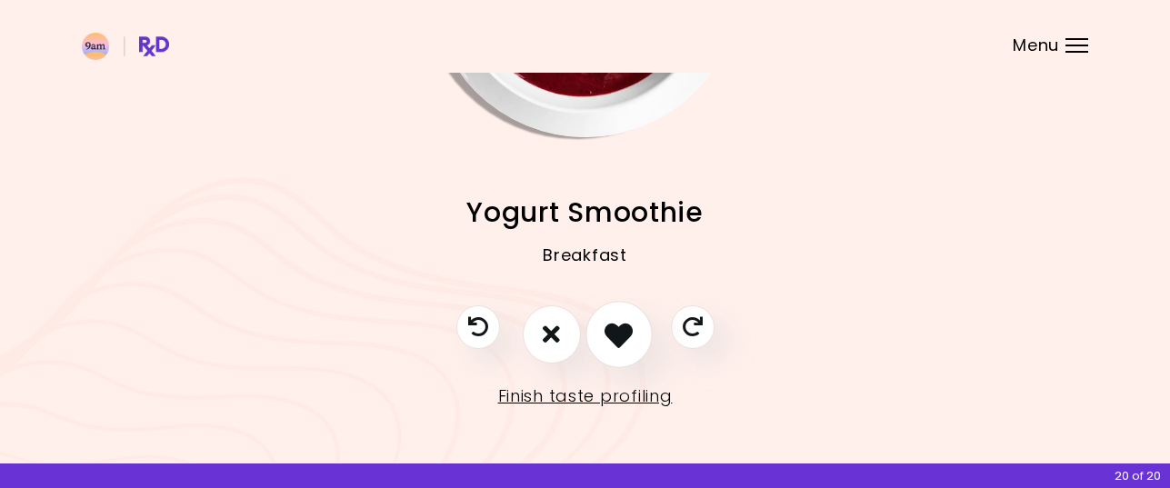
click at [617, 333] on icon "I like this recipe" at bounding box center [618, 334] width 28 height 28
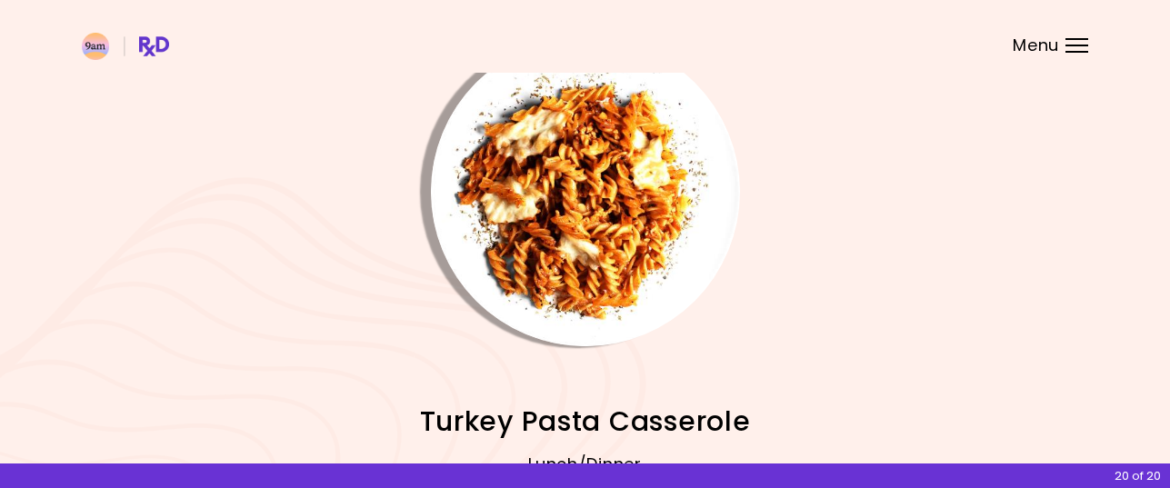
scroll to position [0, 0]
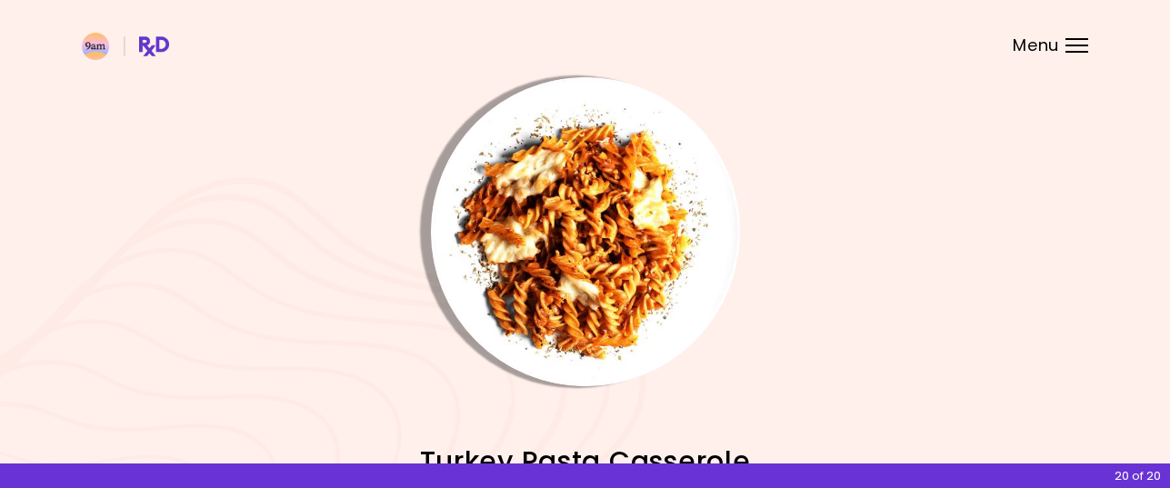
click at [602, 288] on img "Info - Turkey Pasta Casserole" at bounding box center [585, 231] width 309 height 309
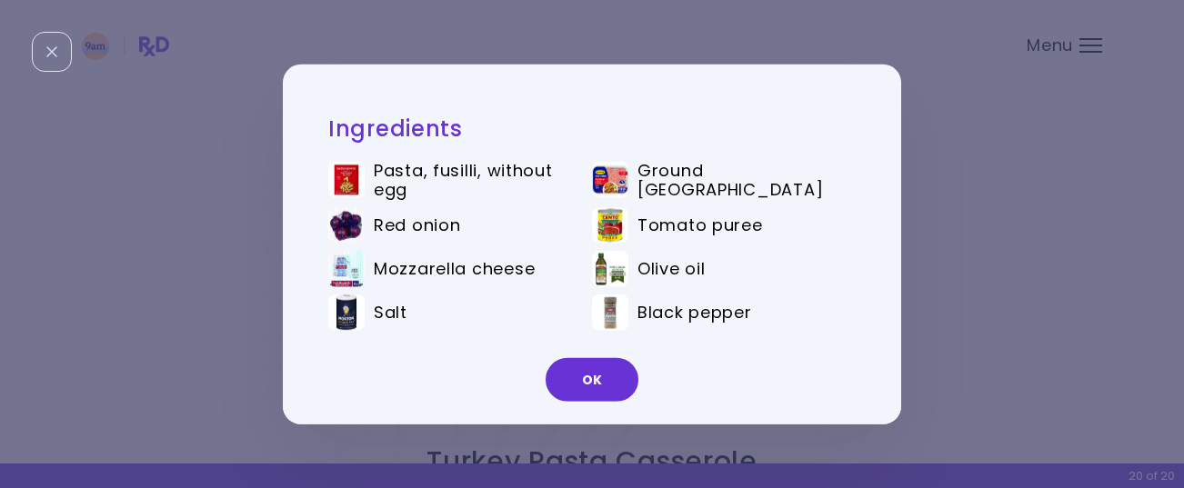
drag, startPoint x: 604, startPoint y: 375, endPoint x: 611, endPoint y: 356, distance: 19.3
click at [604, 373] on button "OK" at bounding box center [591, 380] width 93 height 44
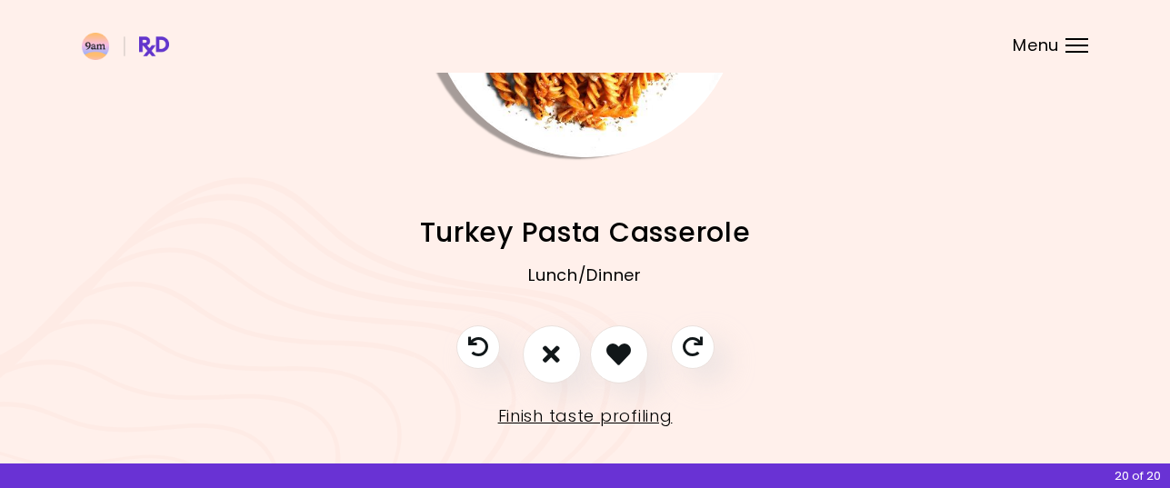
scroll to position [249, 0]
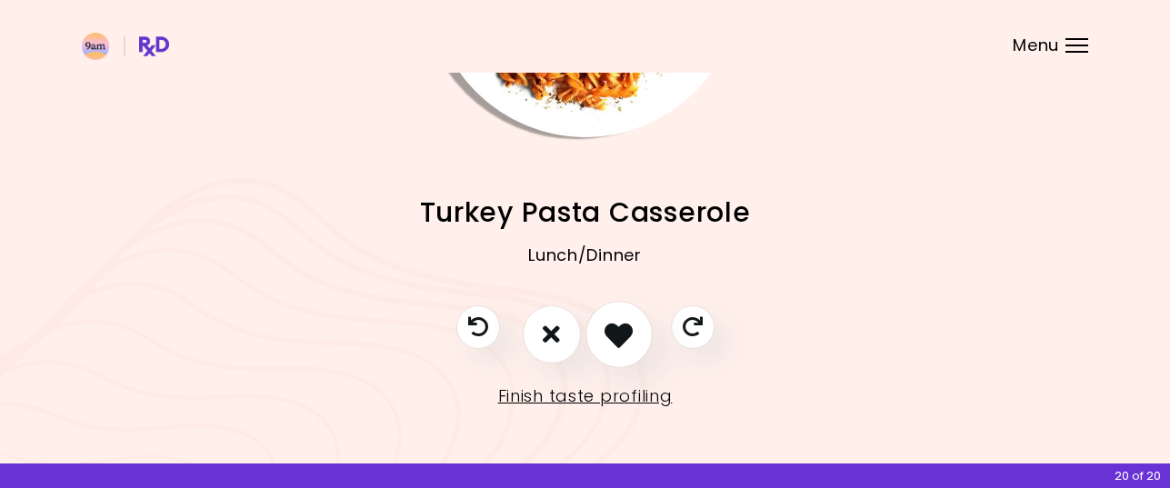
click at [622, 330] on icon "I like this recipe" at bounding box center [618, 334] width 28 height 28
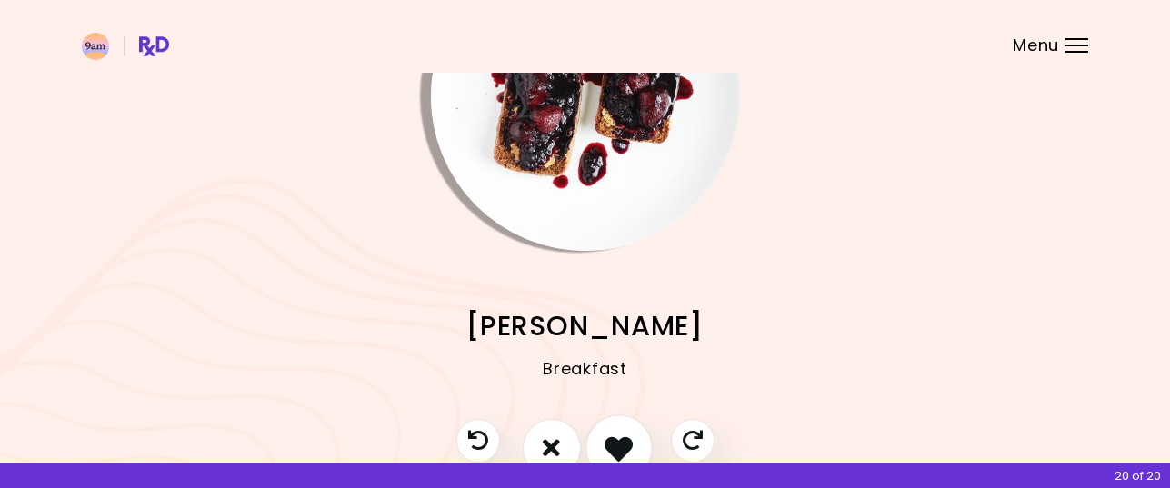
scroll to position [0, 0]
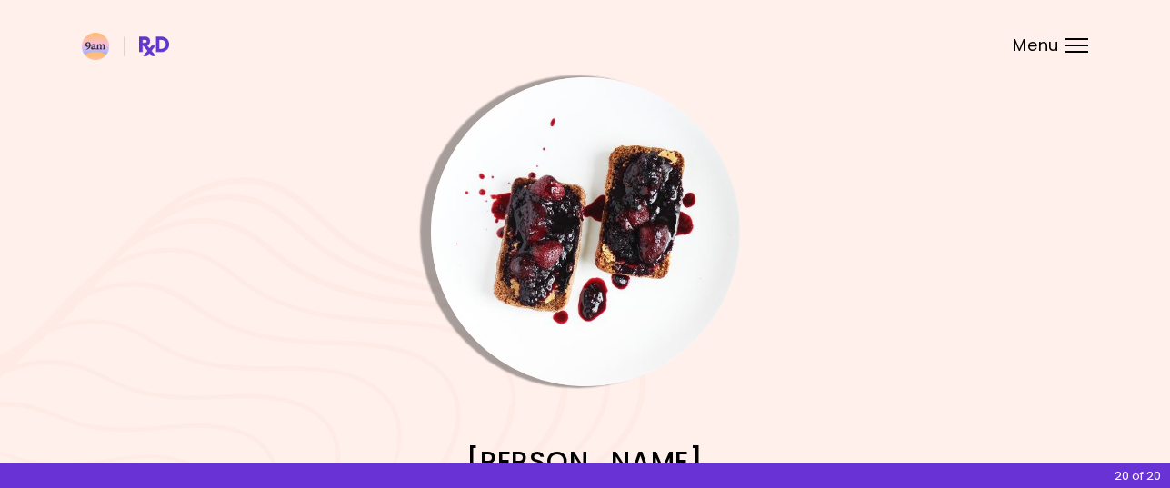
click at [610, 287] on img "Info - Berry Panini" at bounding box center [585, 231] width 309 height 309
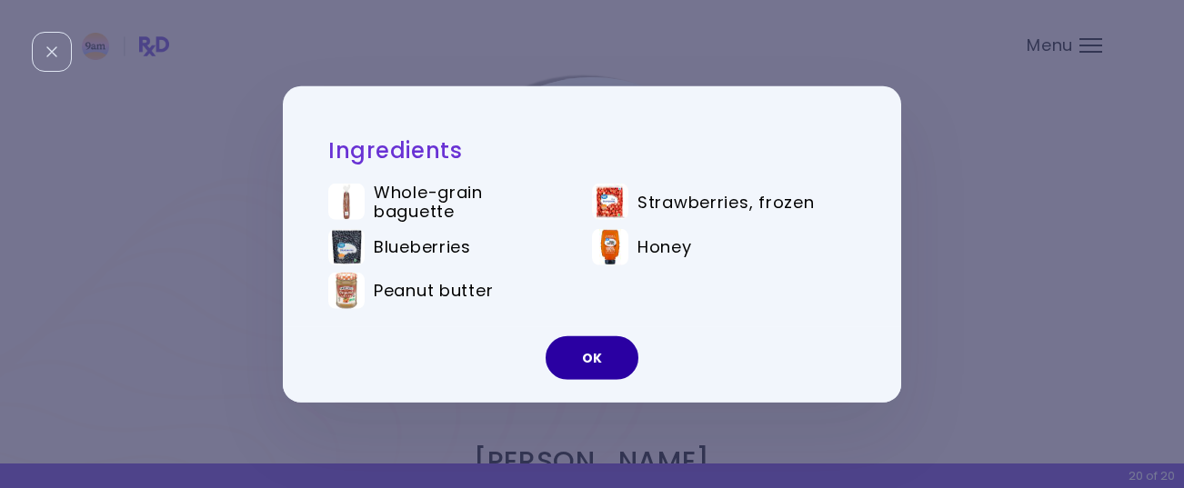
click at [599, 348] on button "OK" at bounding box center [591, 358] width 93 height 44
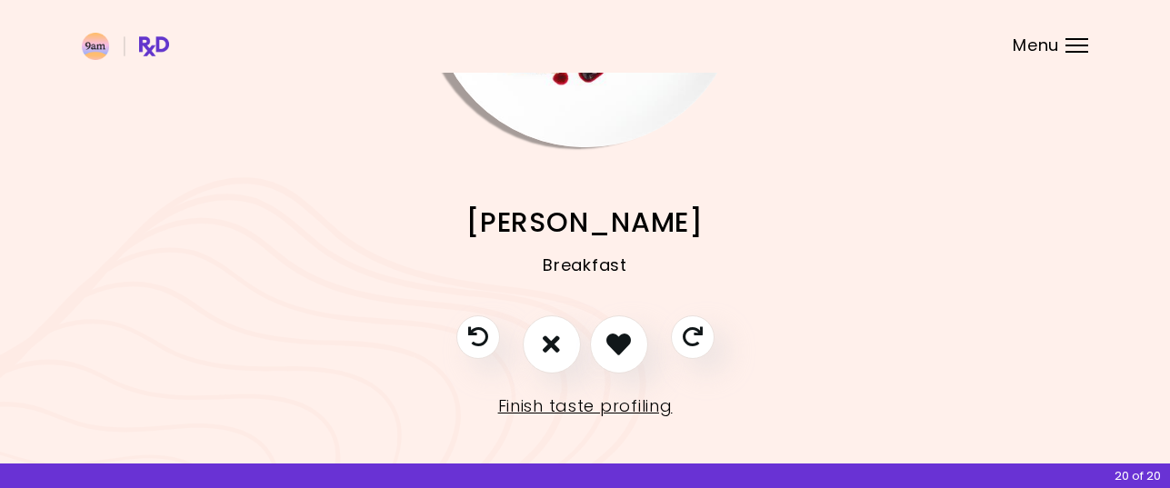
scroll to position [249, 0]
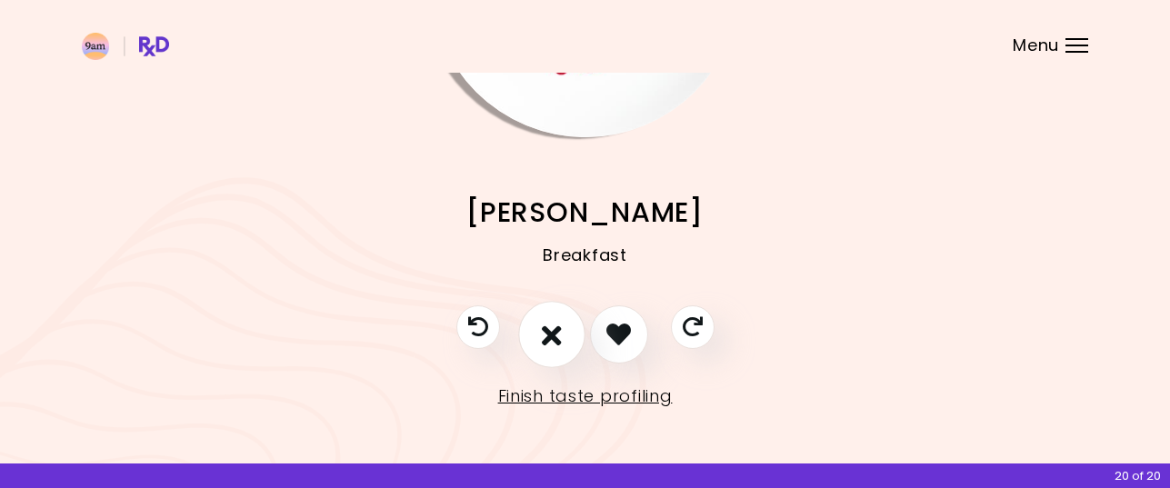
click at [554, 335] on icon "I don't like this recipe" at bounding box center [552, 334] width 20 height 28
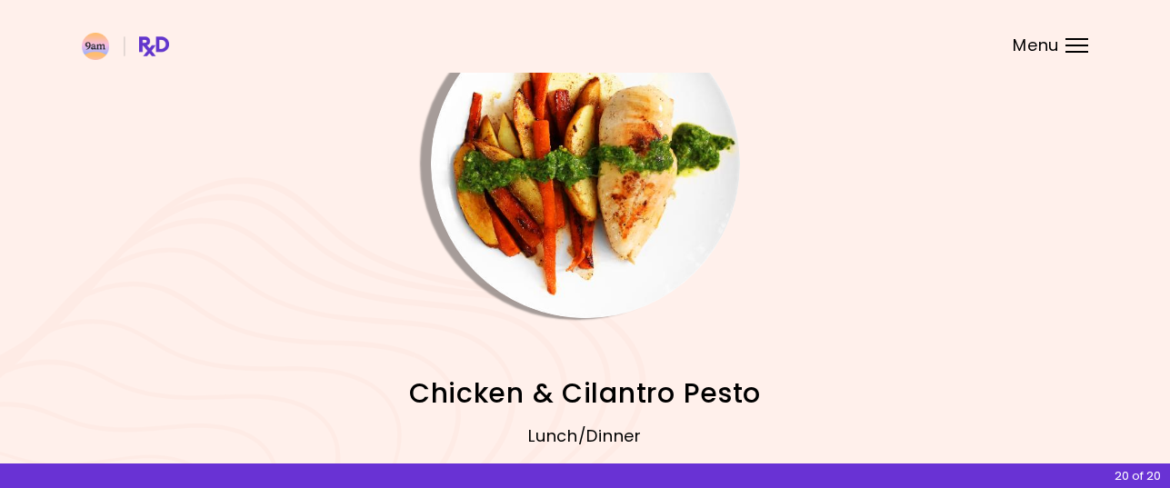
scroll to position [67, 0]
click at [560, 234] on img "Info - Chicken & Cilantro Pesto" at bounding box center [585, 164] width 309 height 309
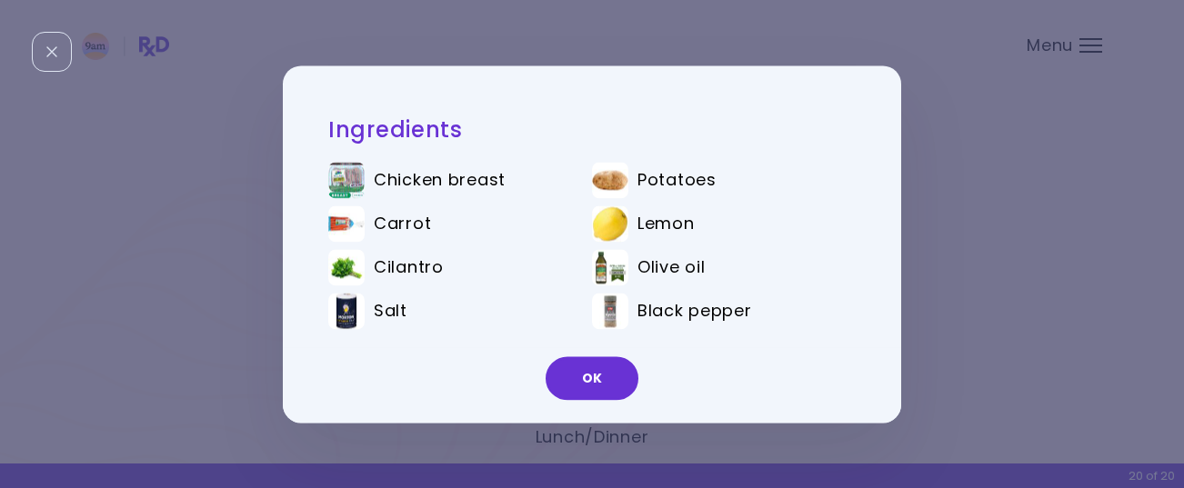
click at [590, 379] on button "OK" at bounding box center [591, 378] width 93 height 44
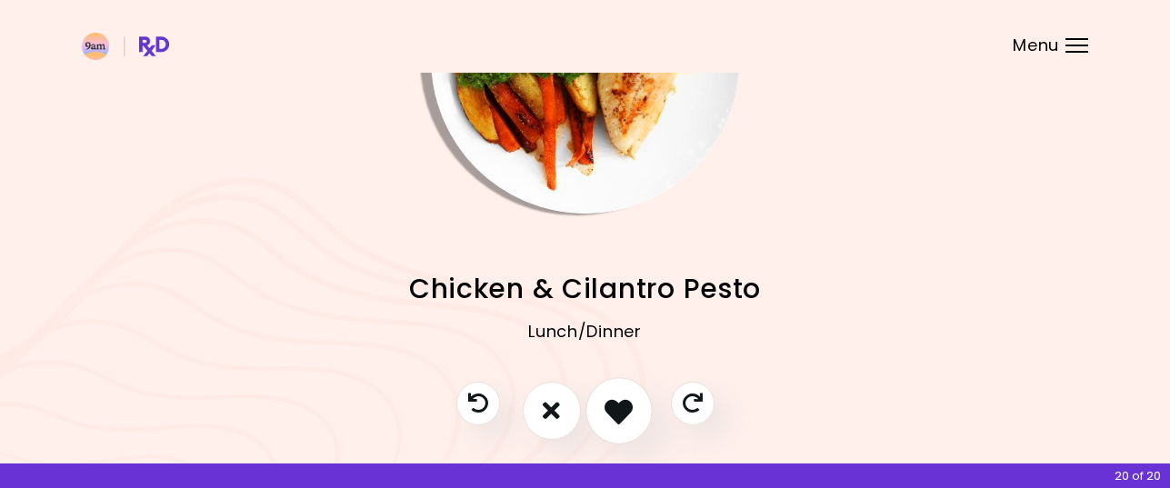
scroll to position [249, 0]
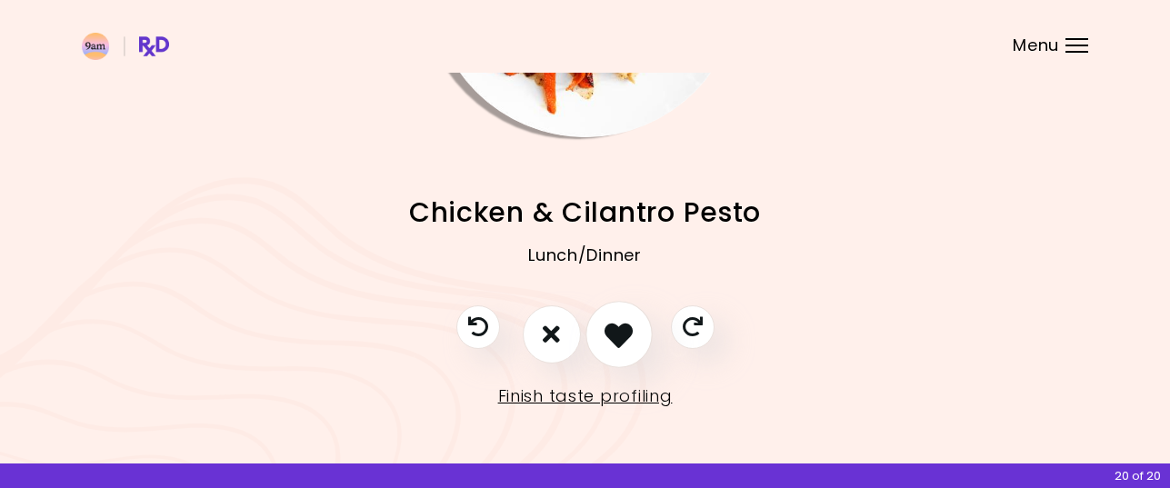
click at [621, 332] on icon "I like this recipe" at bounding box center [618, 334] width 28 height 28
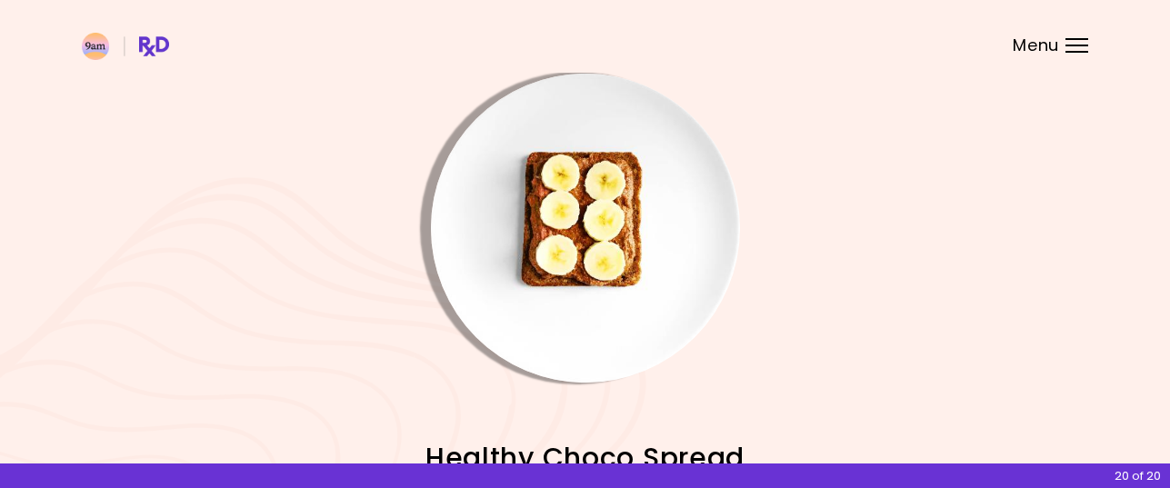
scroll to position [0, 0]
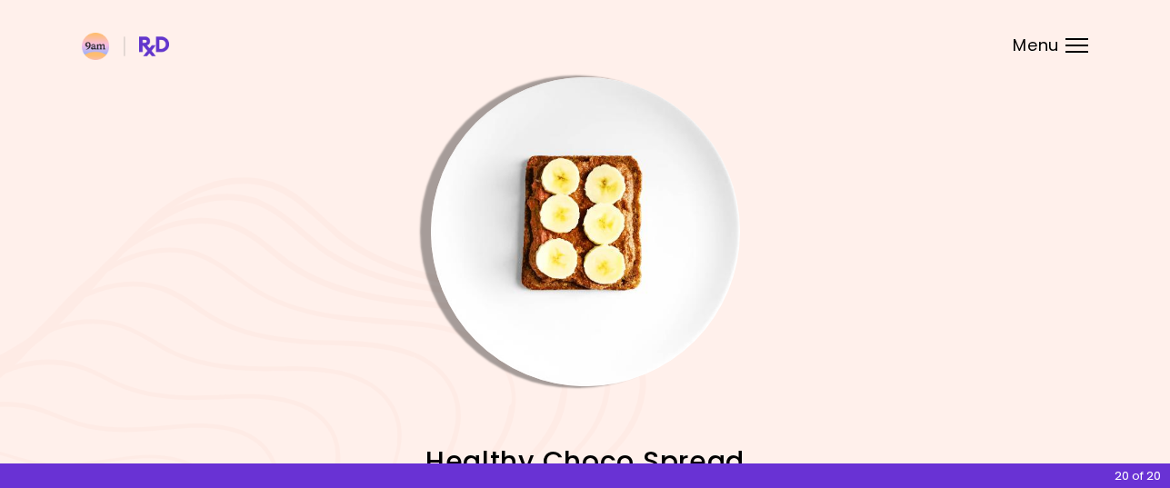
click at [607, 255] on img "Info - Healthy Choco Spread" at bounding box center [585, 231] width 309 height 309
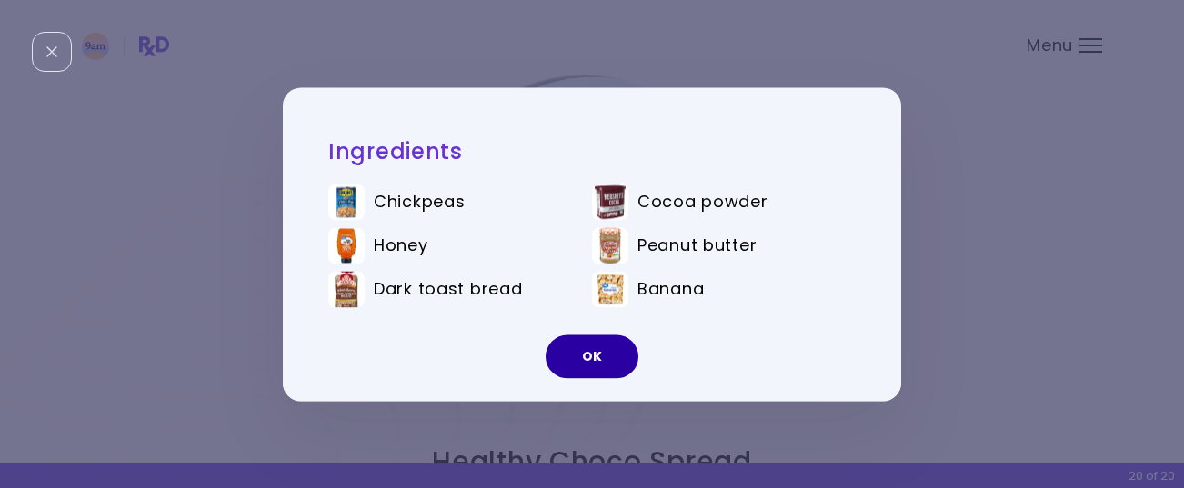
click at [595, 356] on button "OK" at bounding box center [591, 357] width 93 height 44
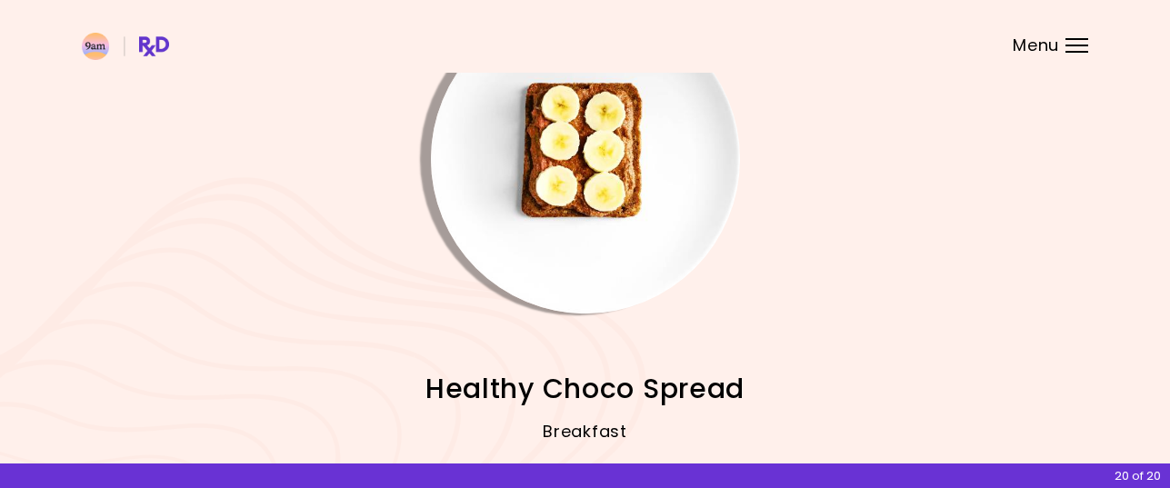
scroll to position [249, 0]
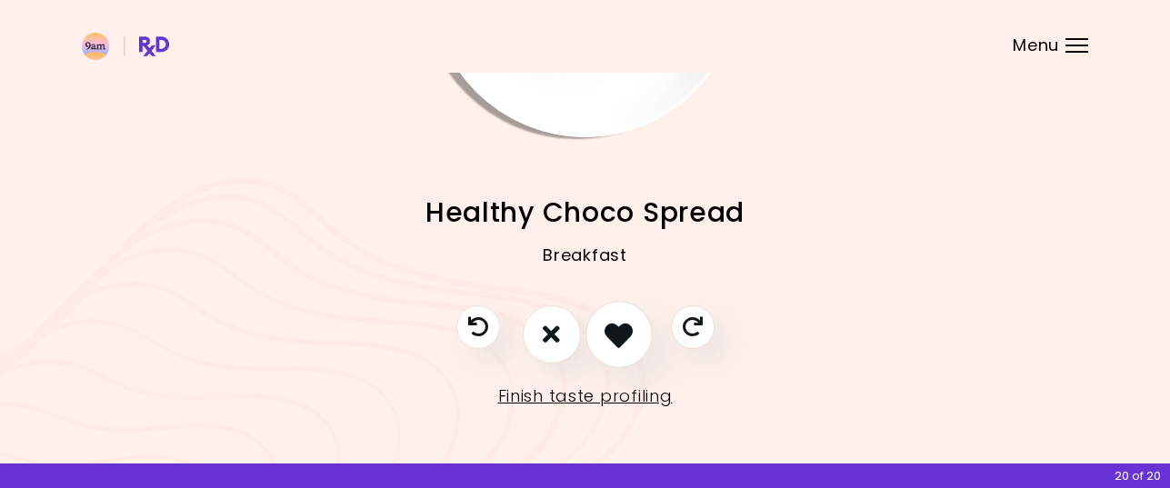
click at [620, 321] on icon "I like this recipe" at bounding box center [618, 334] width 28 height 28
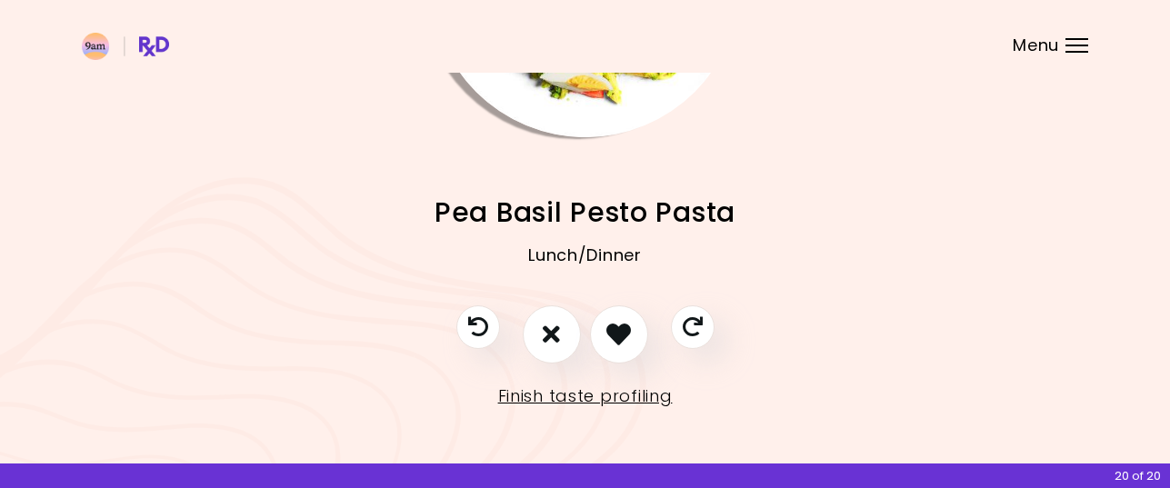
click at [593, 66] on header at bounding box center [585, 36] width 1170 height 73
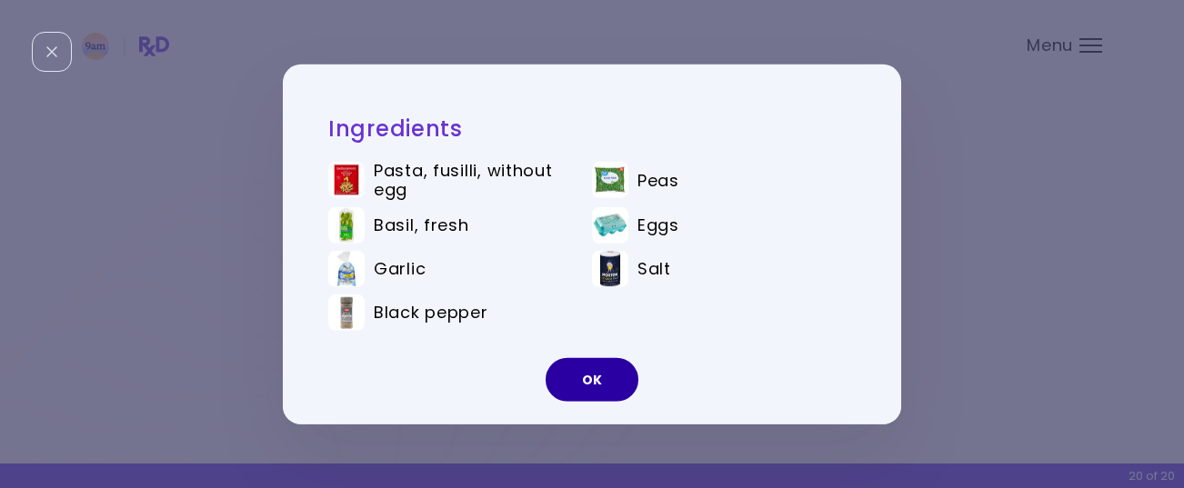
click at [601, 377] on button "OK" at bounding box center [591, 380] width 93 height 44
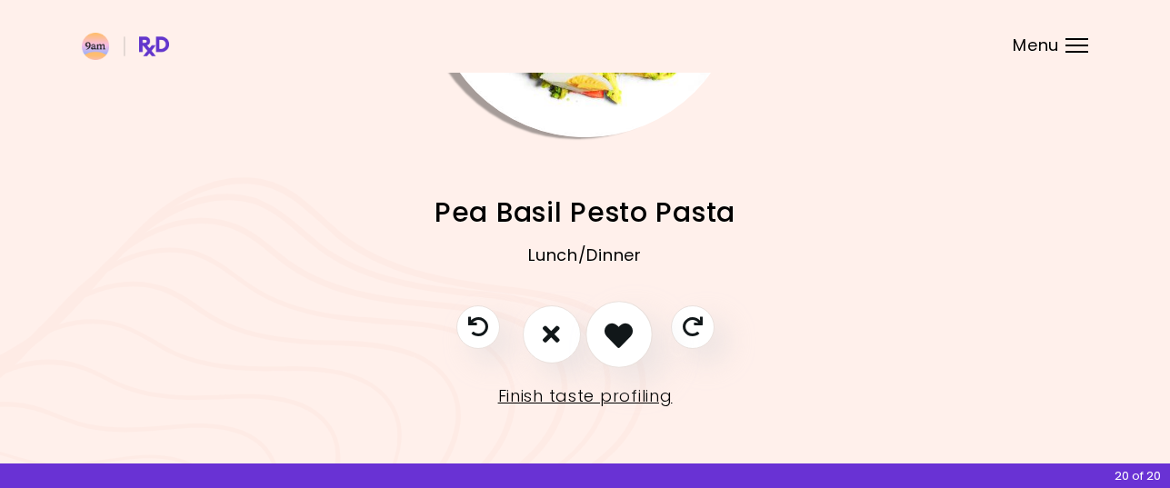
click at [616, 329] on icon "I like this recipe" at bounding box center [618, 334] width 28 height 28
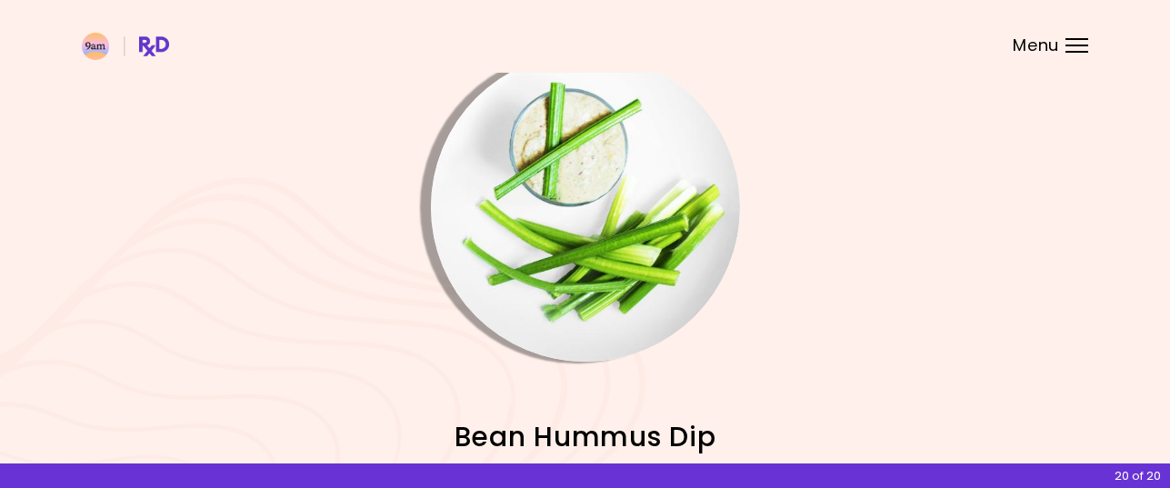
scroll to position [0, 0]
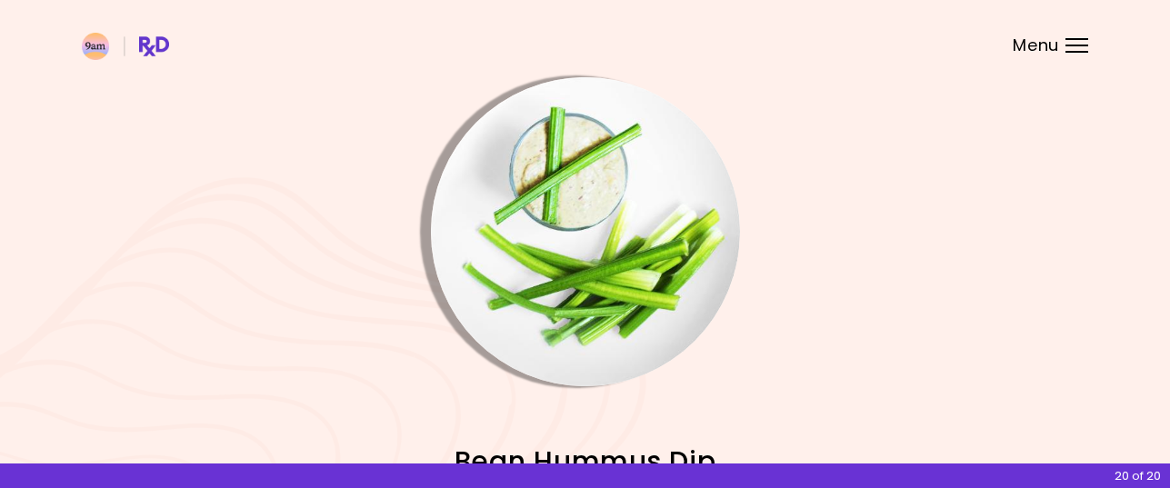
click at [584, 192] on img "Info - Bean Hummus Dip" at bounding box center [585, 231] width 309 height 309
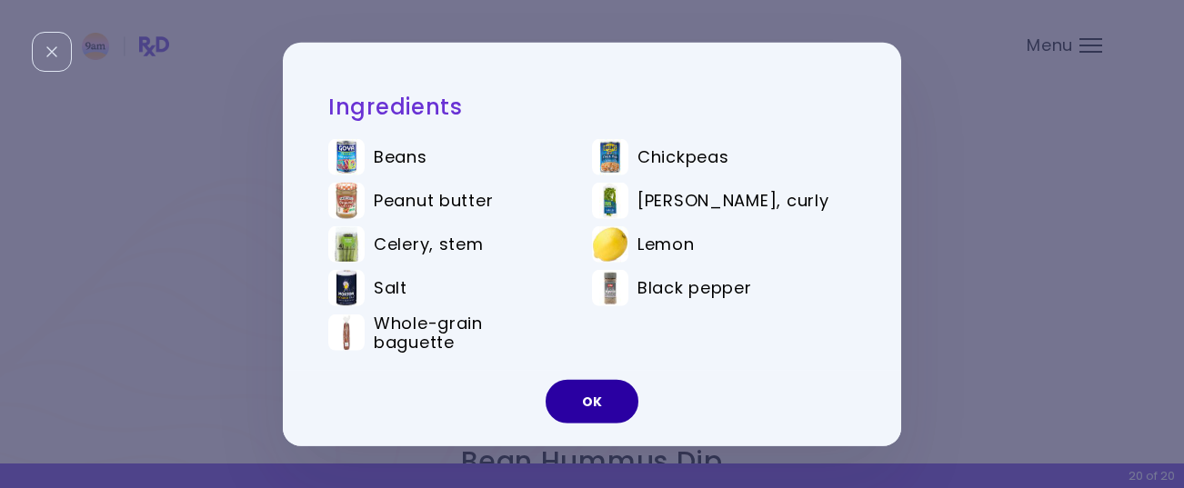
drag, startPoint x: 597, startPoint y: 399, endPoint x: 603, endPoint y: 358, distance: 41.3
click at [597, 397] on button "OK" at bounding box center [591, 402] width 93 height 44
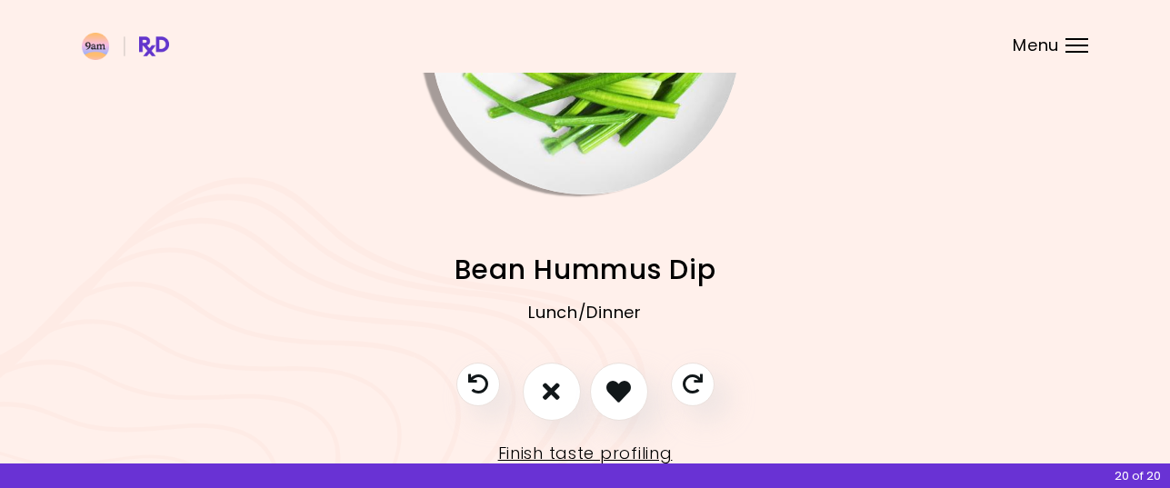
scroll to position [249, 0]
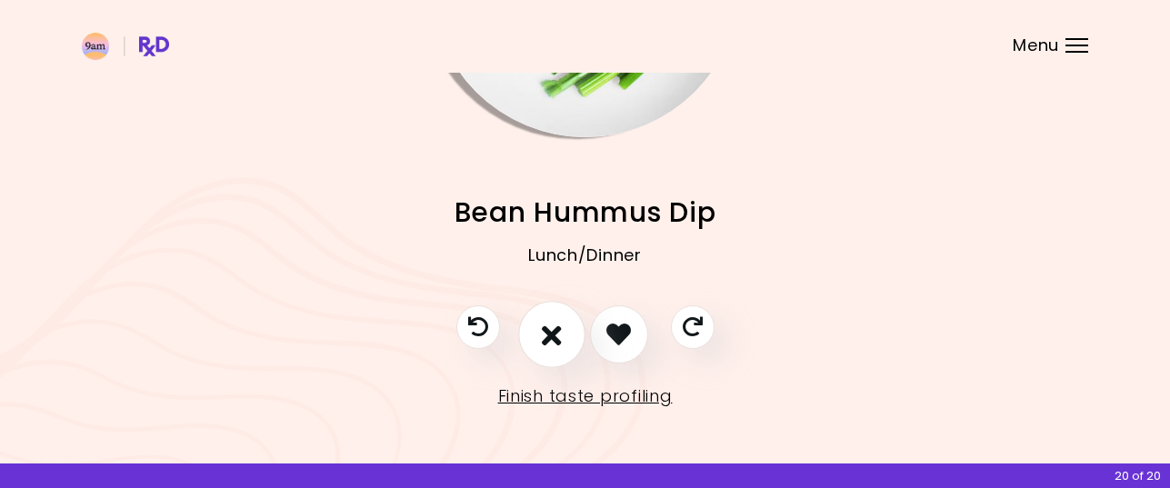
click at [557, 333] on icon "I don't like this recipe" at bounding box center [552, 334] width 20 height 28
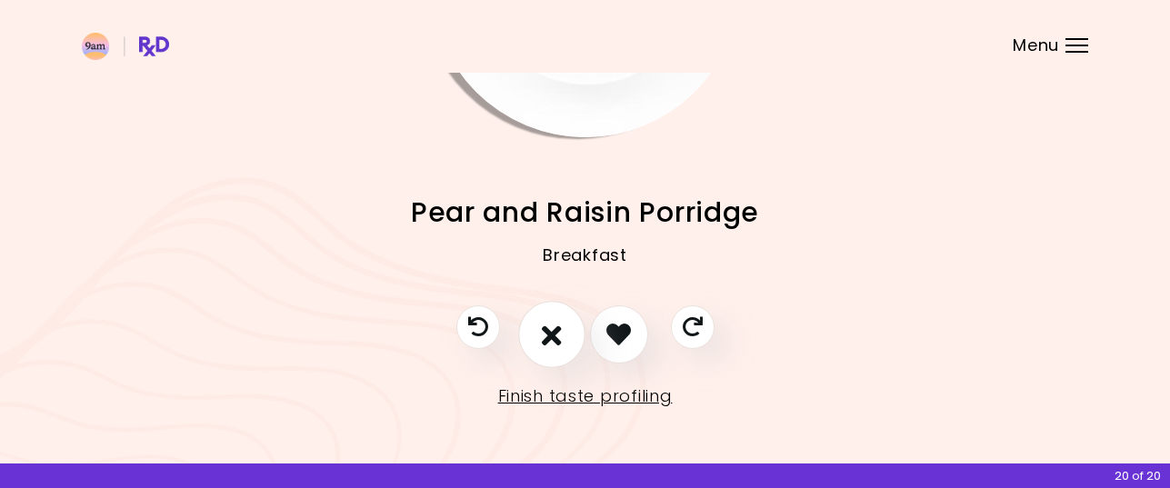
click at [561, 336] on icon "I don't like this recipe" at bounding box center [552, 334] width 20 height 28
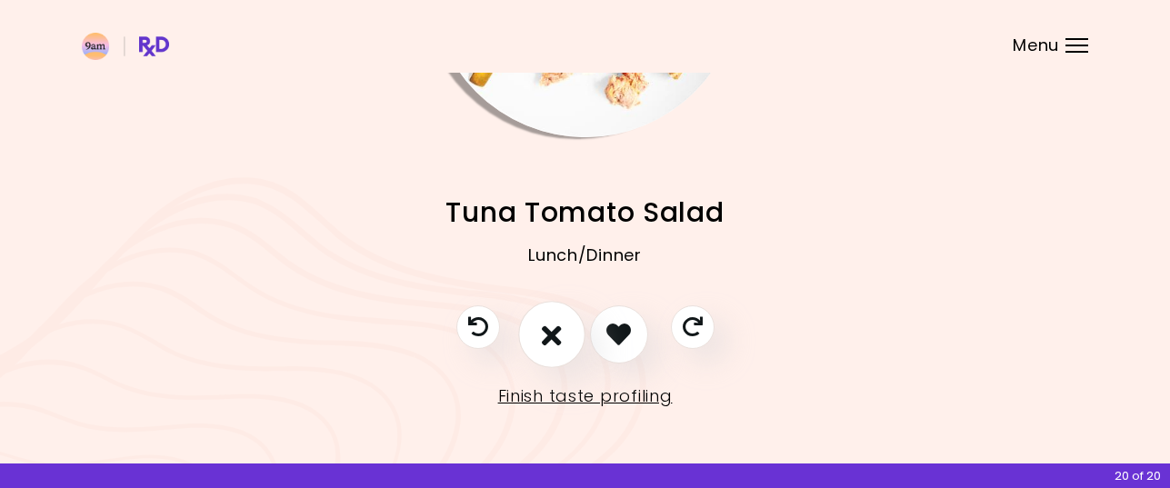
click at [550, 336] on icon "I don't like this recipe" at bounding box center [552, 334] width 20 height 28
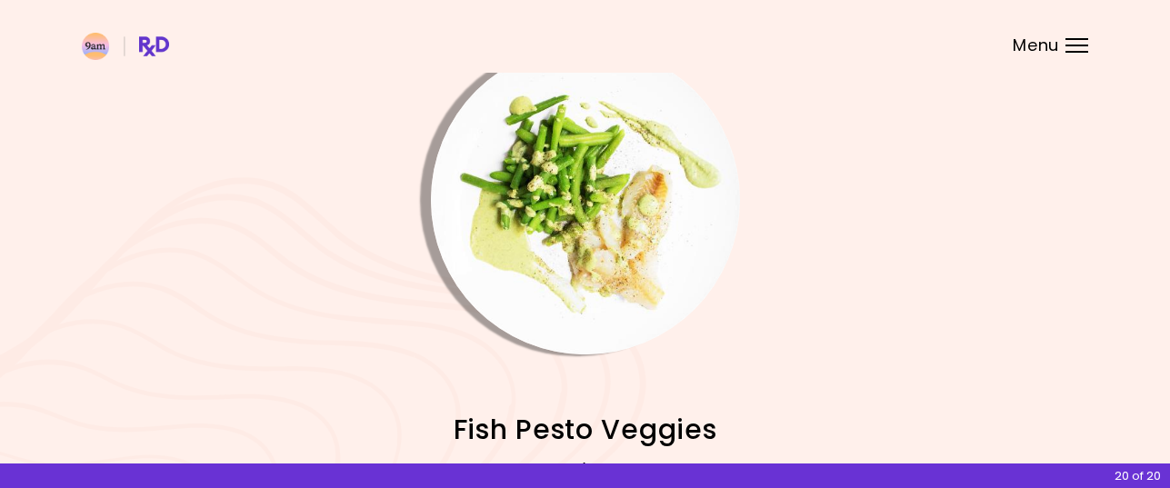
scroll to position [0, 0]
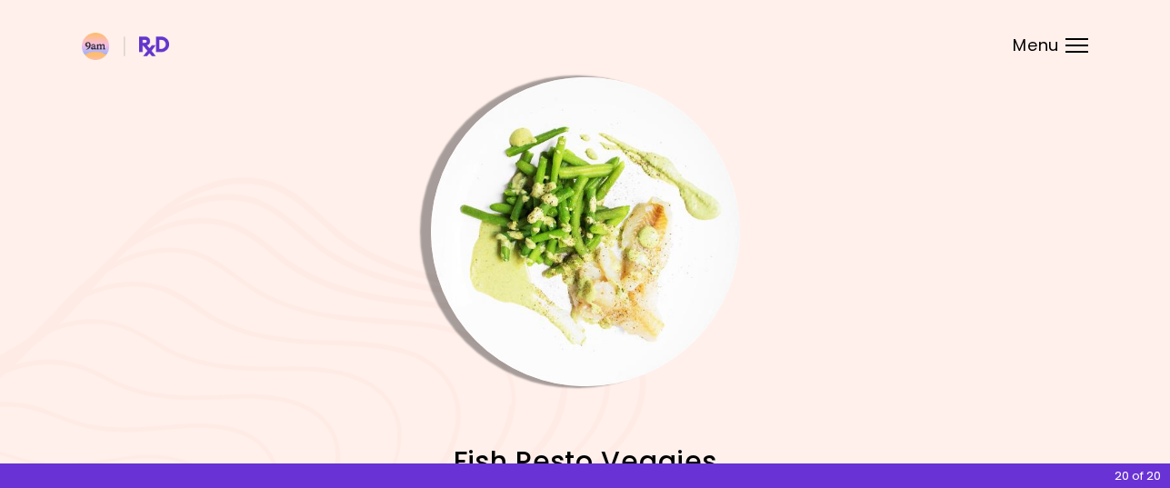
click at [571, 292] on img "Info - Fish Pesto Veggies" at bounding box center [585, 231] width 309 height 309
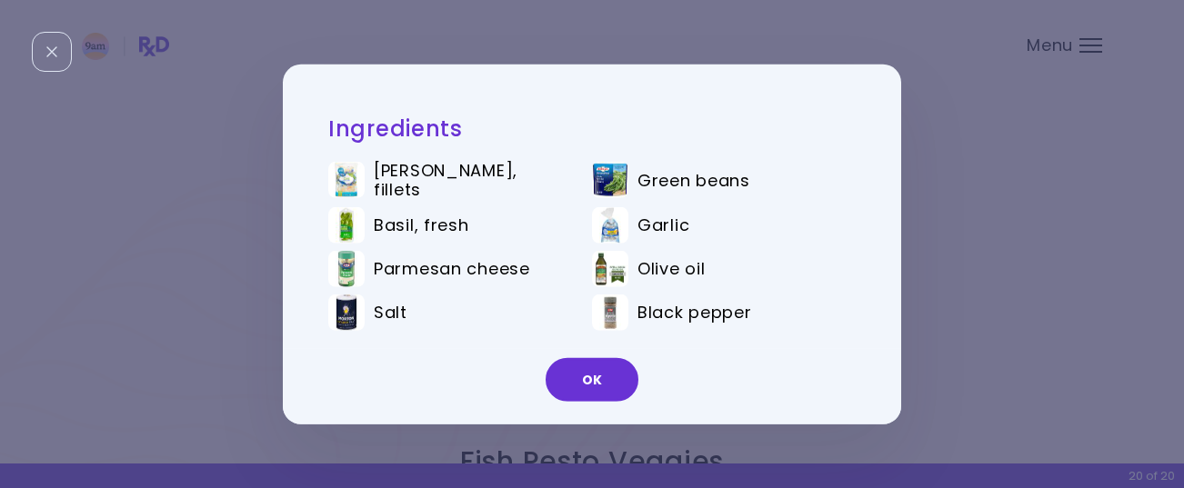
click at [606, 363] on button "OK" at bounding box center [591, 380] width 93 height 44
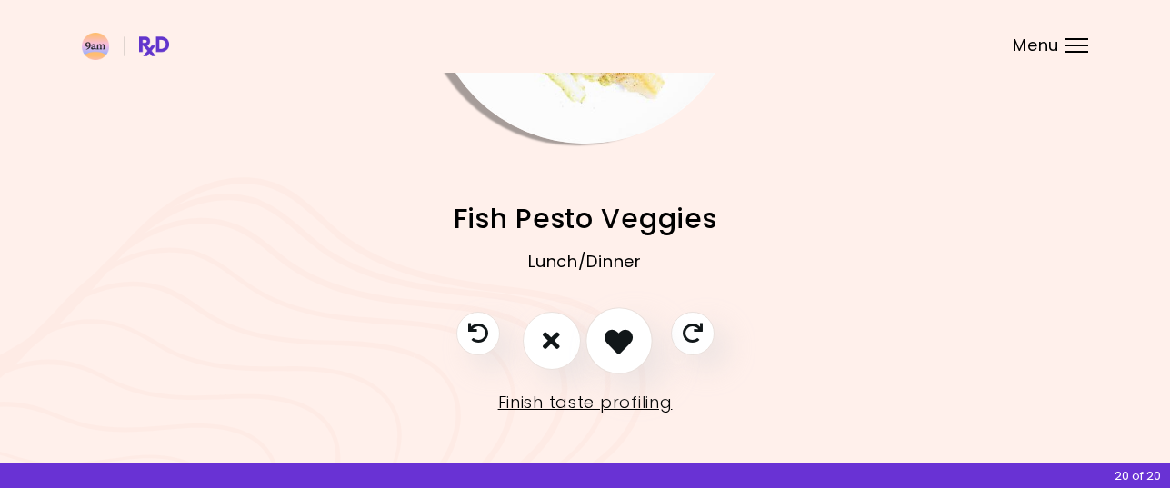
scroll to position [249, 0]
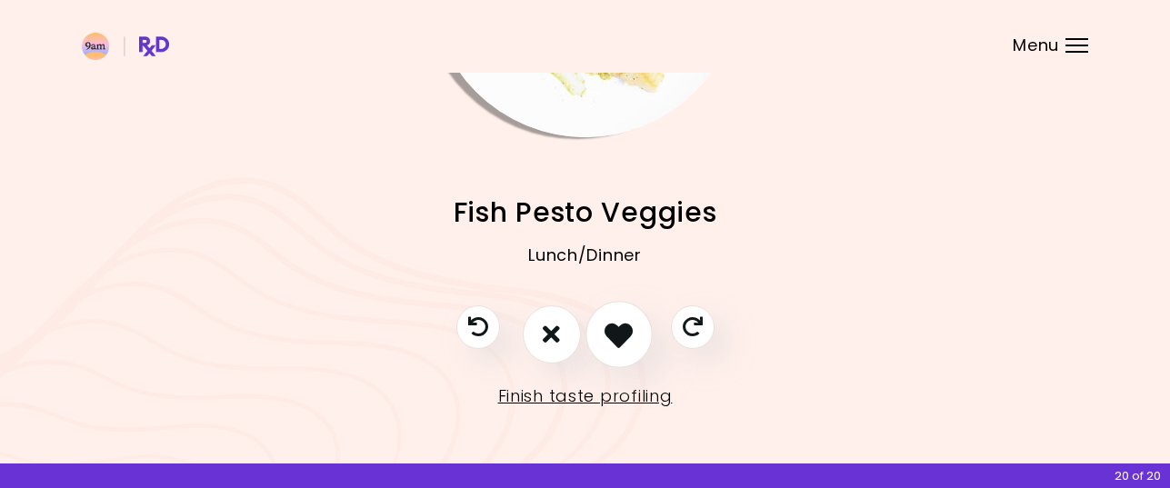
click at [614, 338] on icon "I like this recipe" at bounding box center [618, 334] width 28 height 28
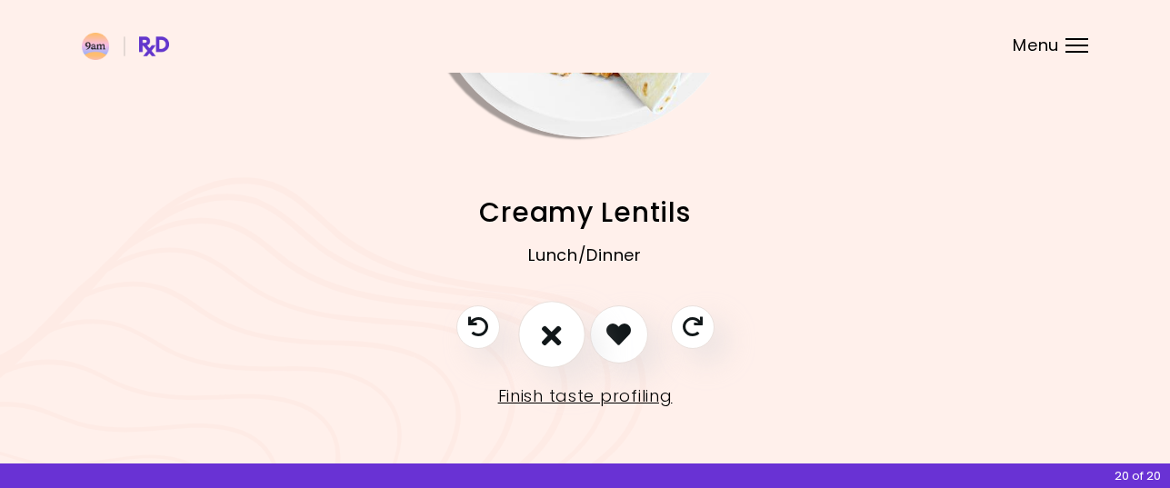
click at [553, 323] on icon "I don't like this recipe" at bounding box center [552, 334] width 20 height 28
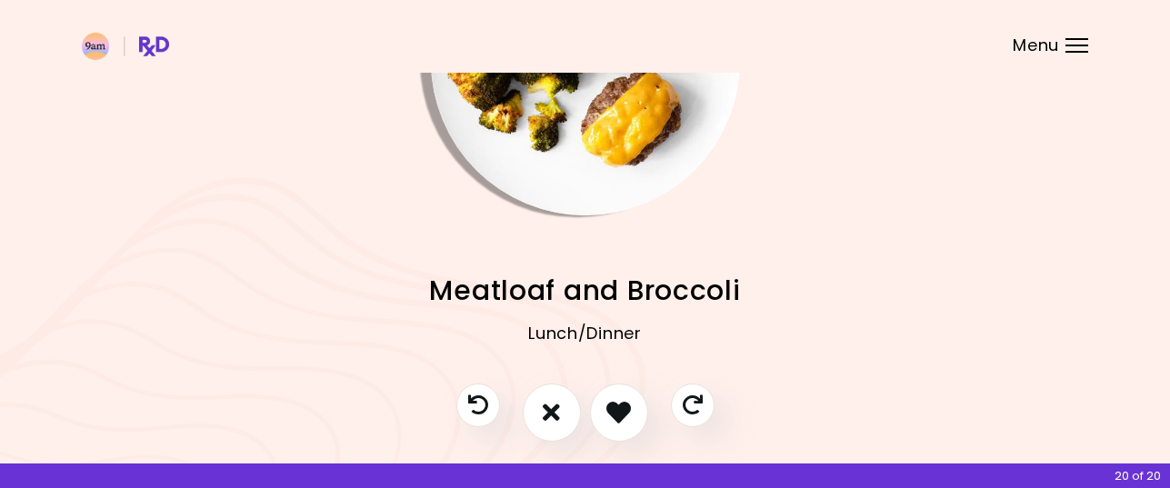
scroll to position [0, 0]
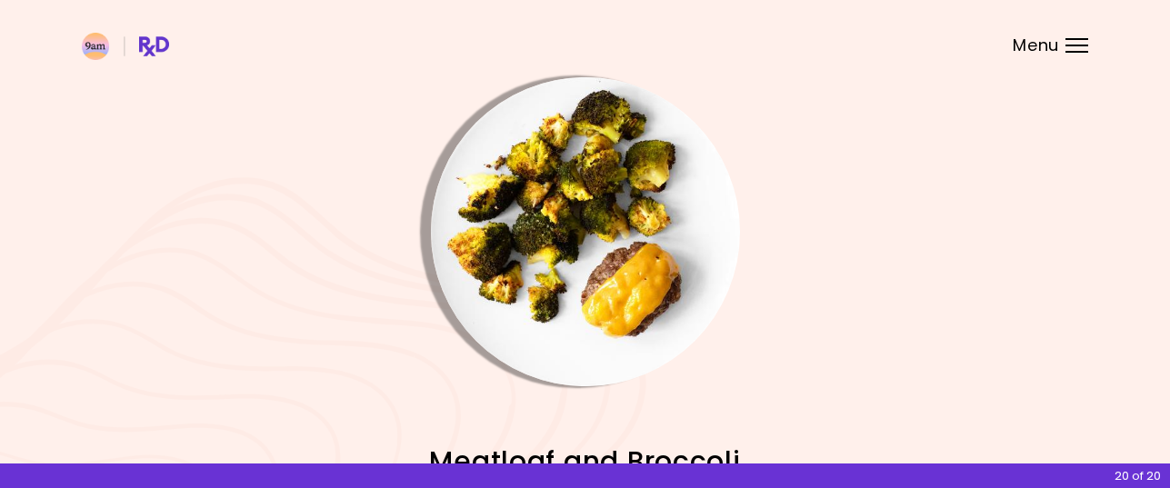
click at [574, 244] on img "Info - Meatloaf and Broccoli" at bounding box center [585, 231] width 309 height 309
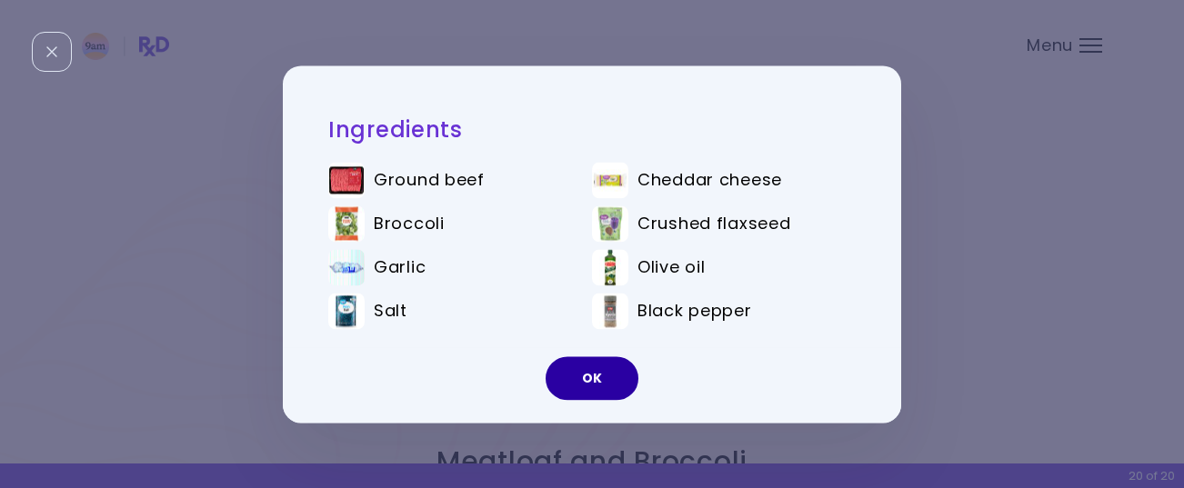
click at [597, 369] on button "OK" at bounding box center [591, 378] width 93 height 44
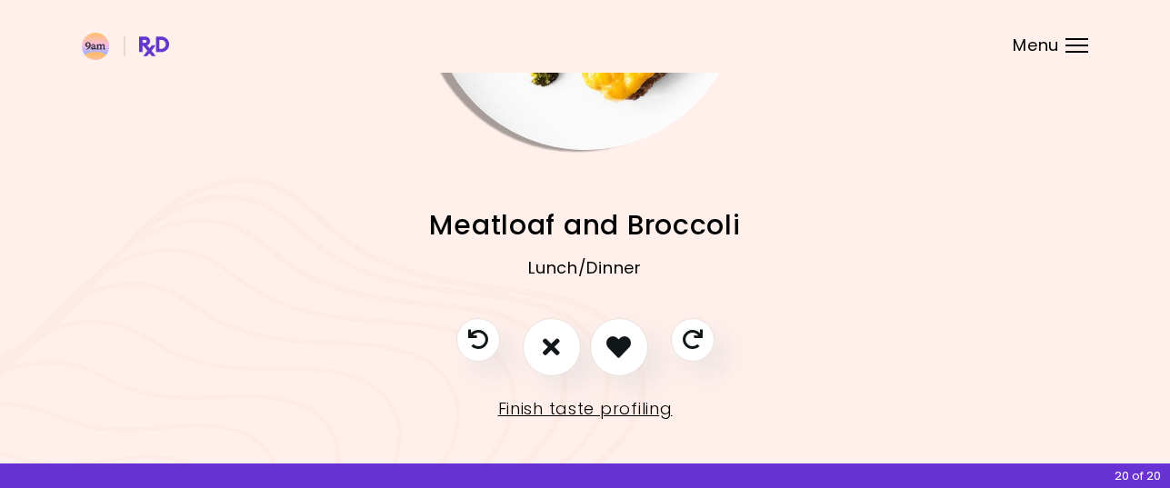
scroll to position [249, 0]
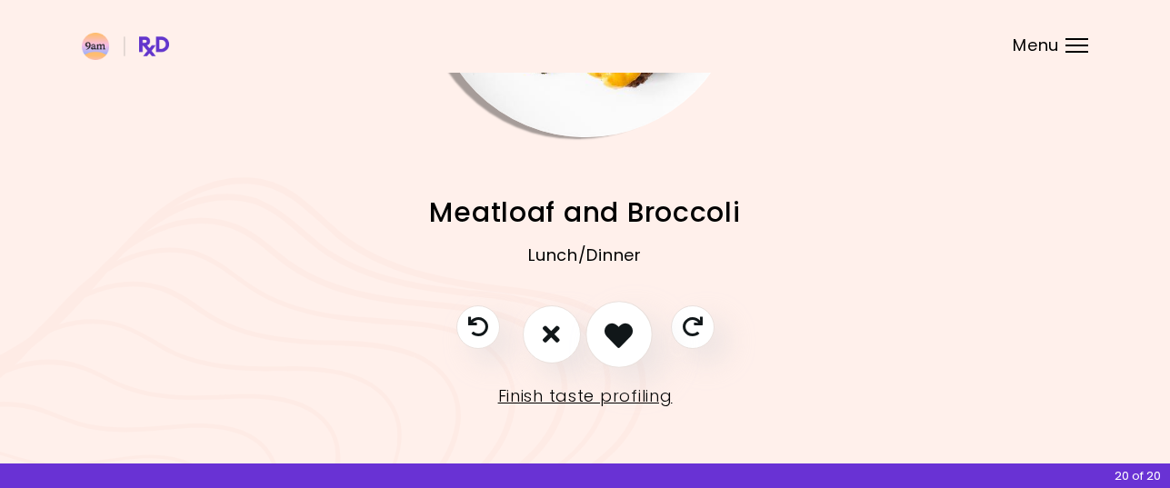
click at [611, 329] on icon "I like this recipe" at bounding box center [618, 334] width 28 height 28
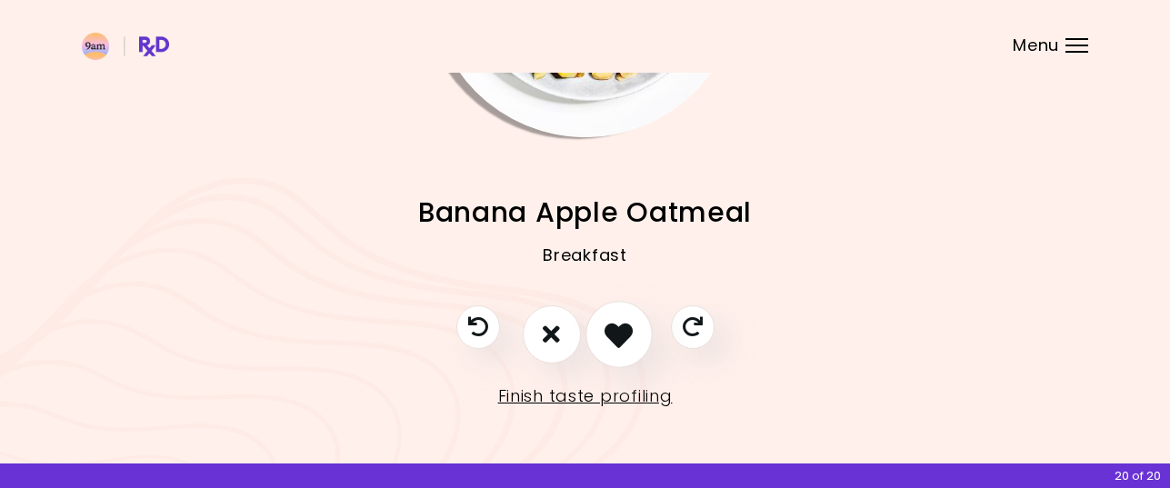
scroll to position [67, 0]
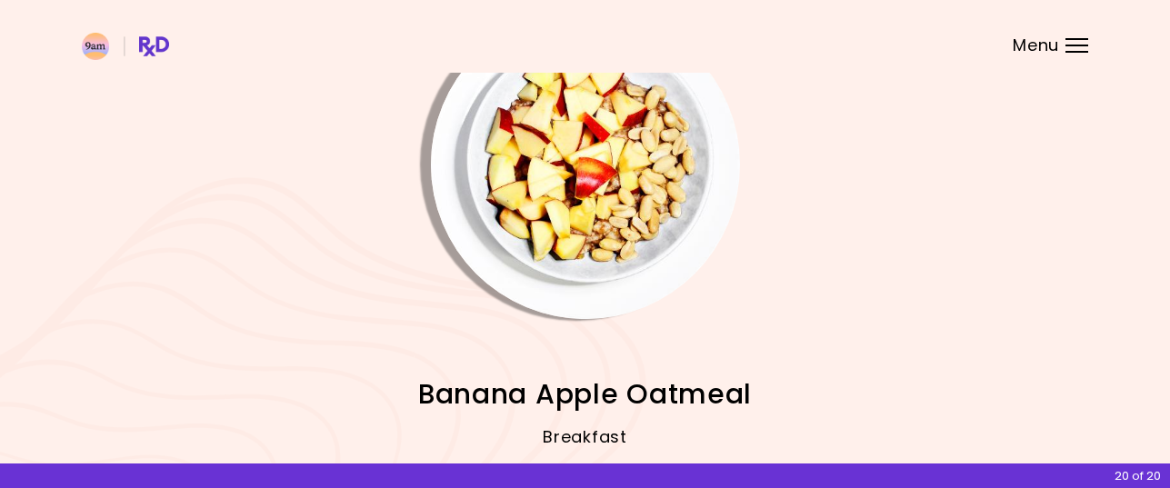
click at [597, 205] on img "Info - Banana Apple Oatmeal" at bounding box center [585, 164] width 309 height 309
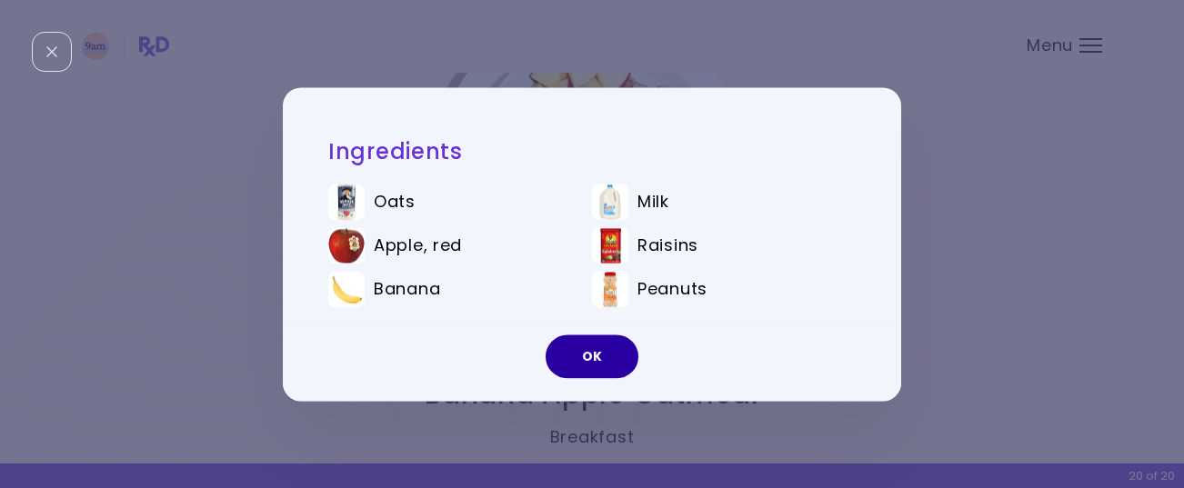
click at [591, 356] on button "OK" at bounding box center [591, 357] width 93 height 44
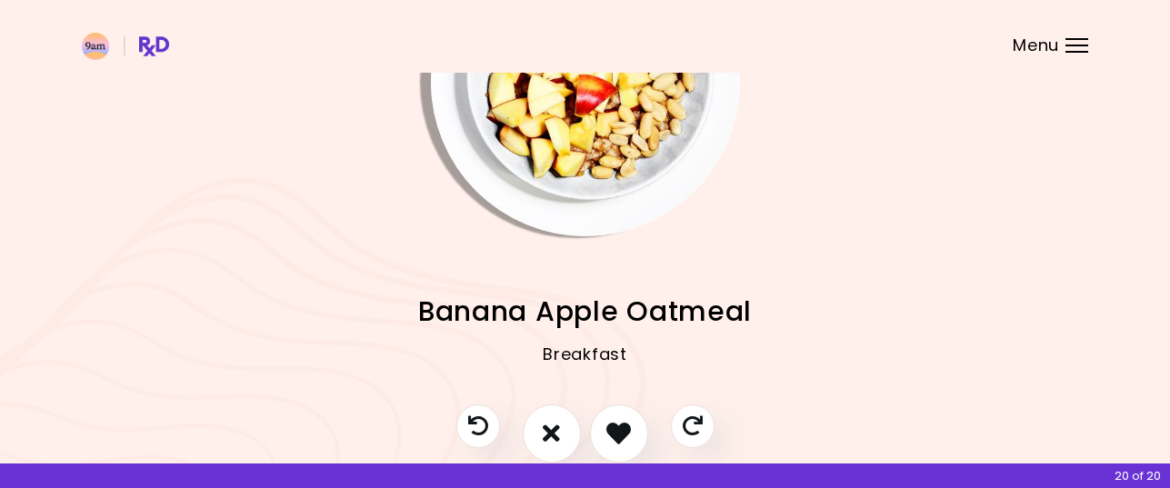
scroll to position [249, 0]
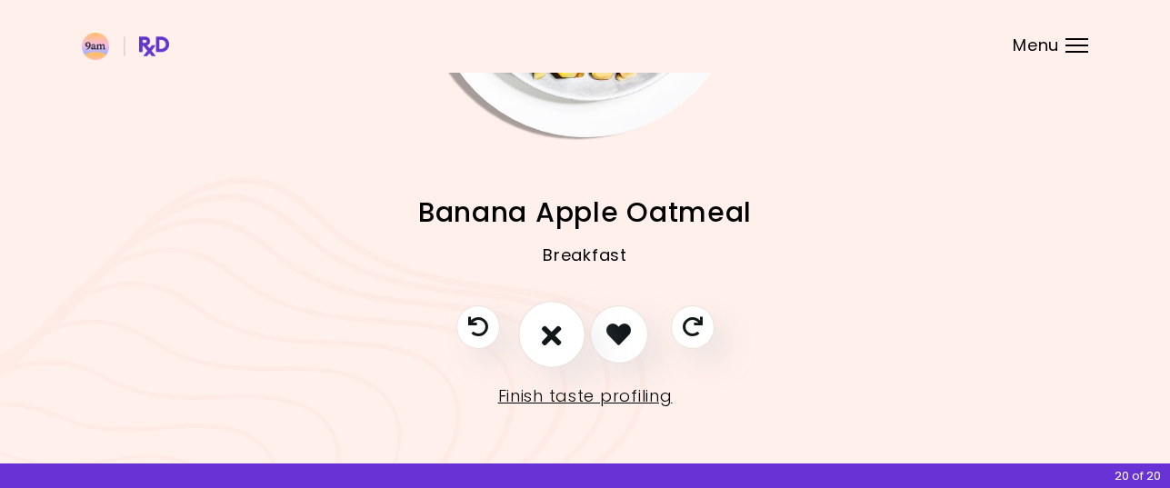
click at [552, 334] on icon "I don't like this recipe" at bounding box center [552, 334] width 20 height 28
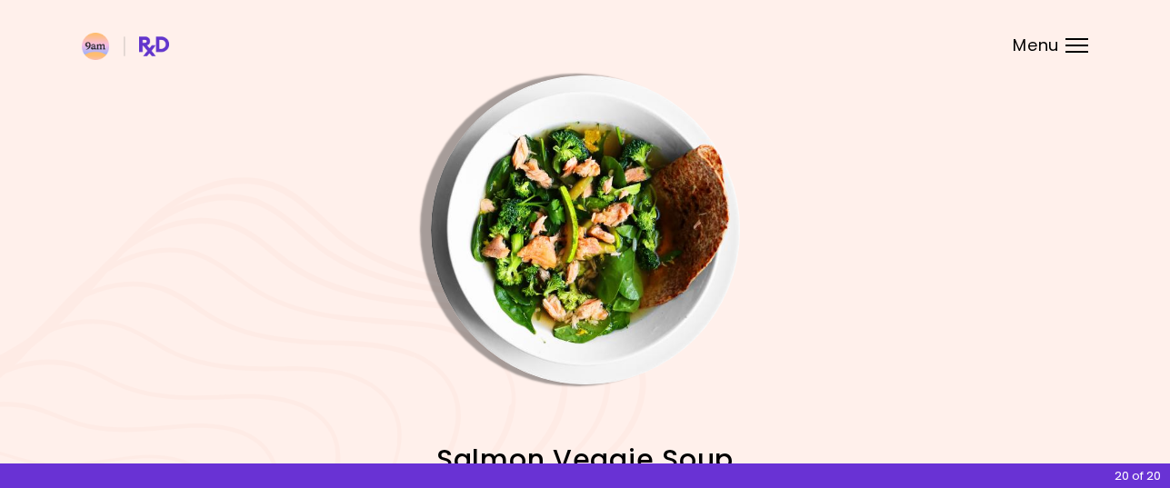
scroll to position [0, 0]
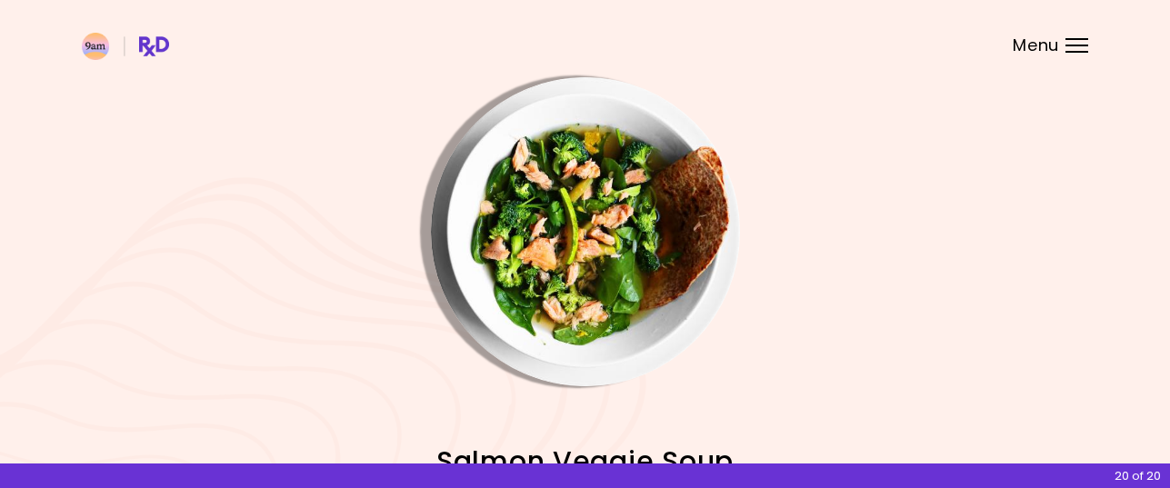
click at [614, 253] on img "Info - Salmon Veggie Soup" at bounding box center [585, 231] width 309 height 309
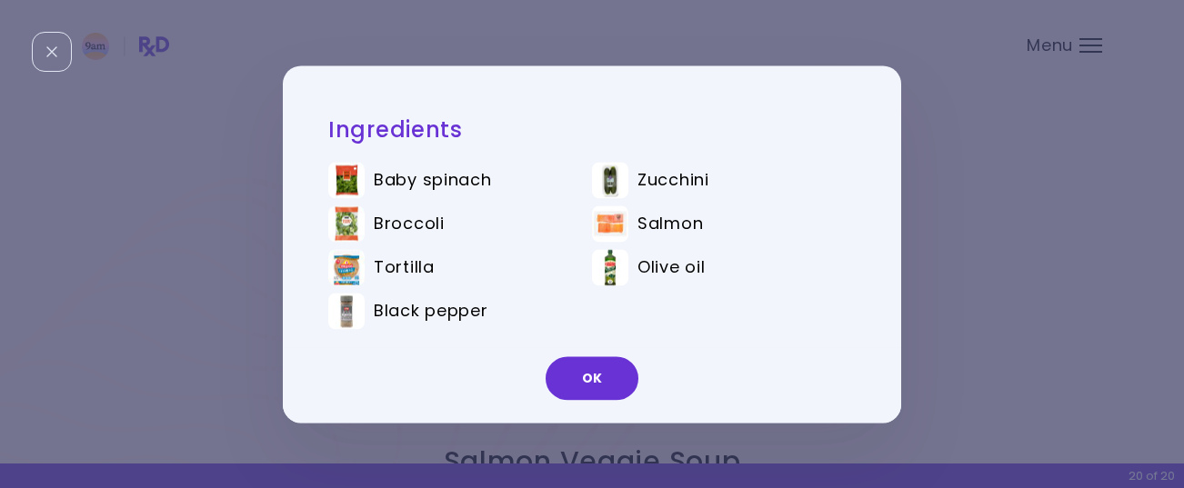
click at [580, 375] on button "OK" at bounding box center [591, 378] width 93 height 44
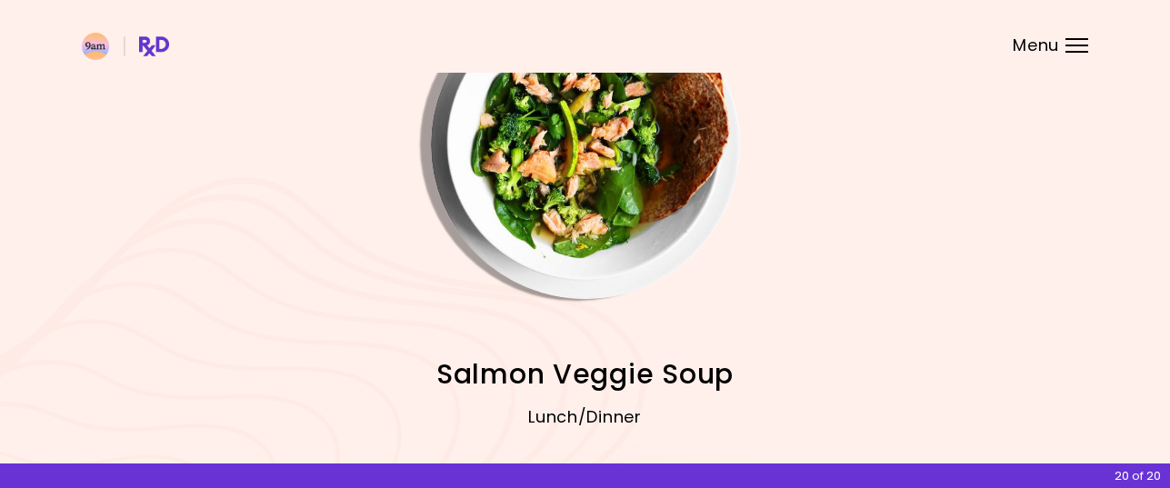
scroll to position [249, 0]
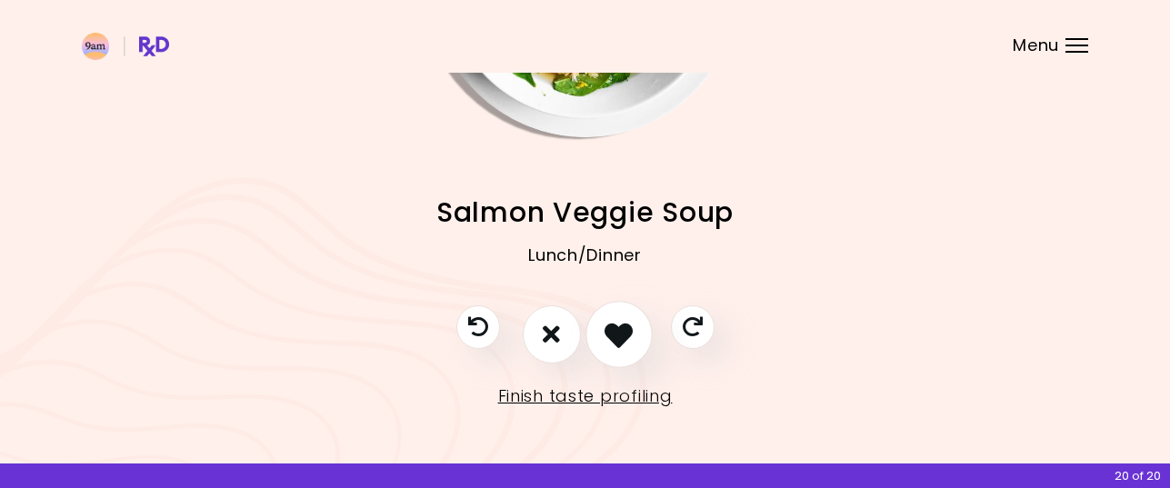
click at [612, 334] on icon "I like this recipe" at bounding box center [618, 334] width 28 height 28
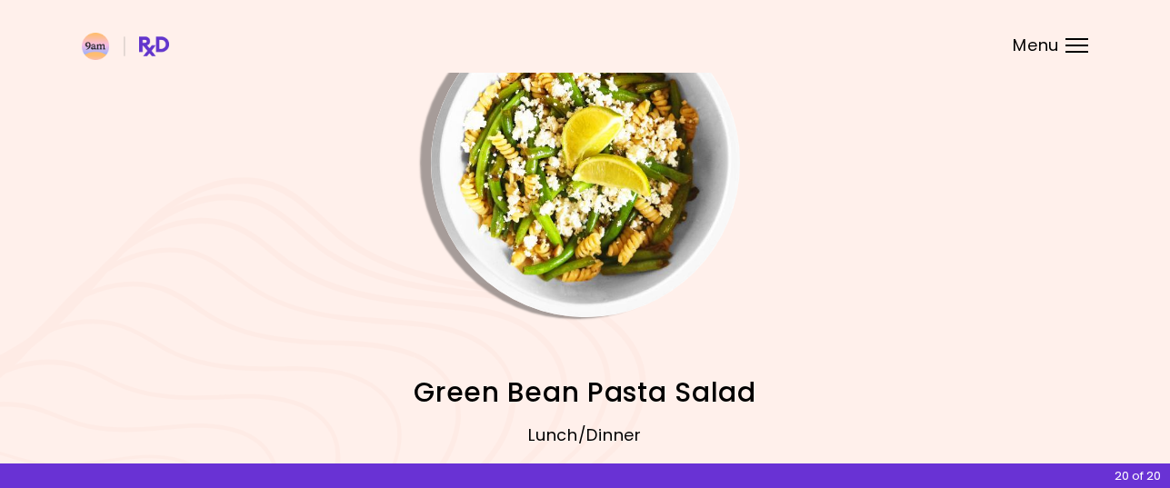
scroll to position [67, 0]
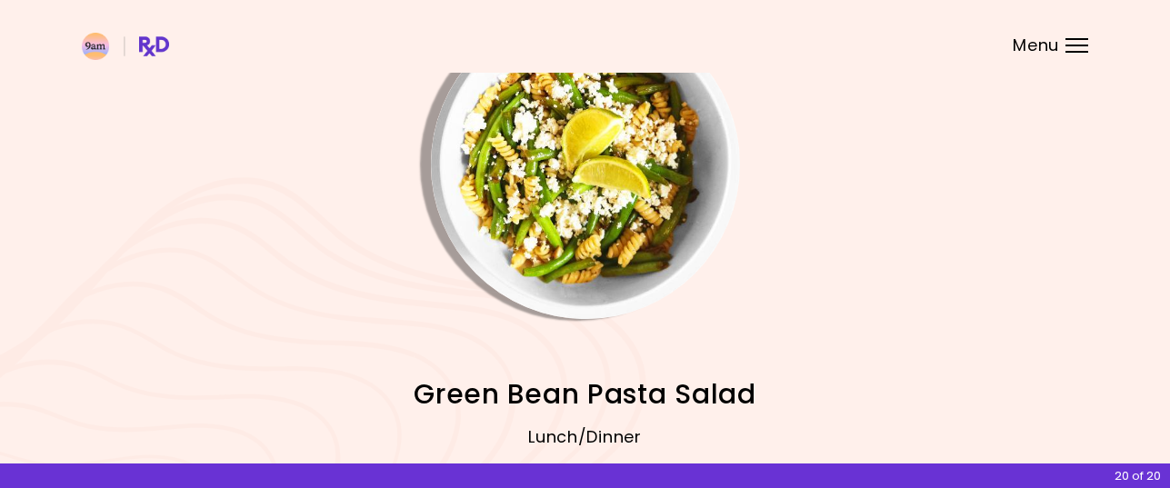
click at [622, 216] on img "Info - Green Bean Pasta Salad" at bounding box center [585, 164] width 309 height 309
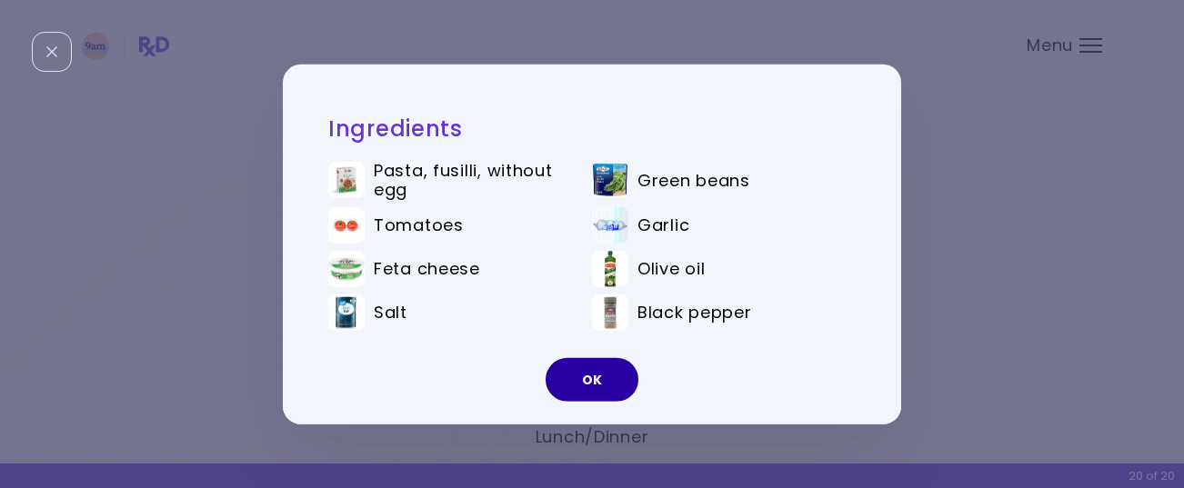
click at [612, 376] on button "OK" at bounding box center [591, 380] width 93 height 44
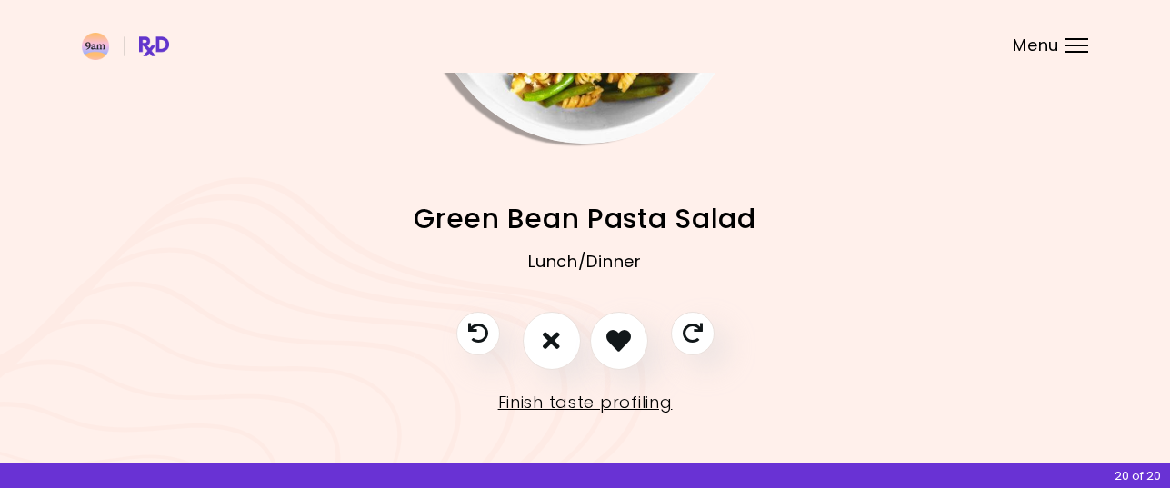
scroll to position [249, 0]
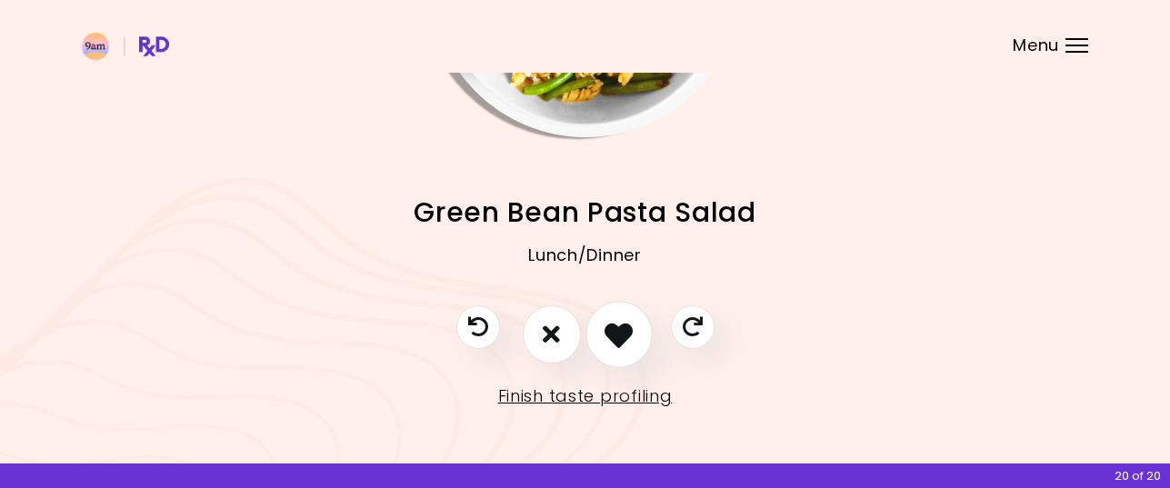
click at [621, 338] on icon "I like this recipe" at bounding box center [618, 334] width 28 height 28
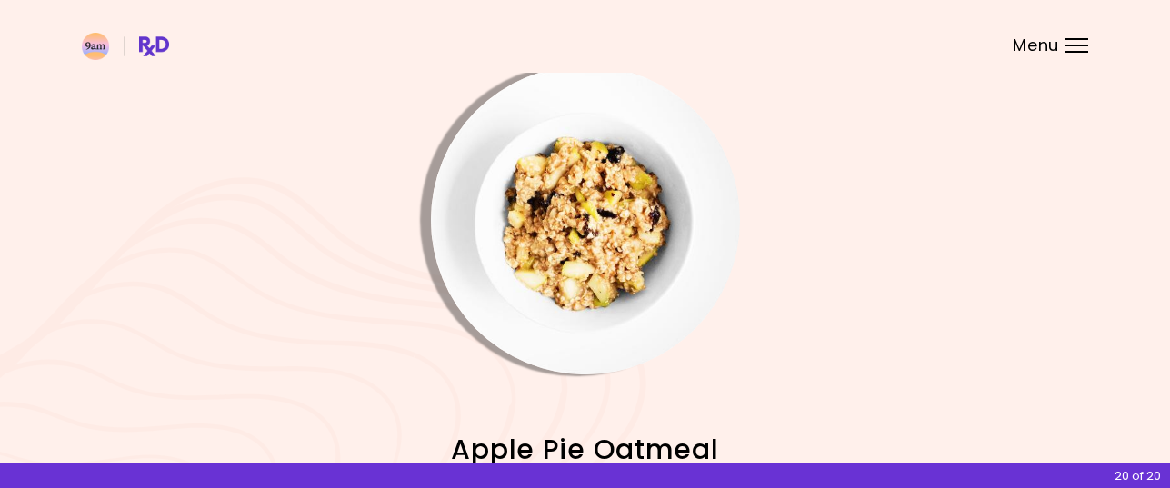
scroll to position [0, 0]
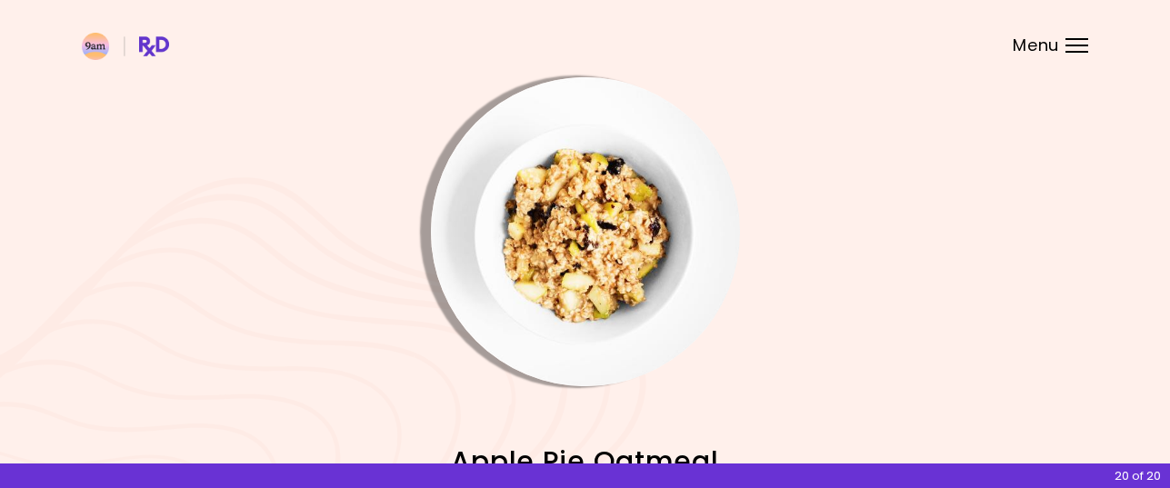
click at [599, 271] on img "Info - Apple Pie Oatmeal" at bounding box center [585, 231] width 309 height 309
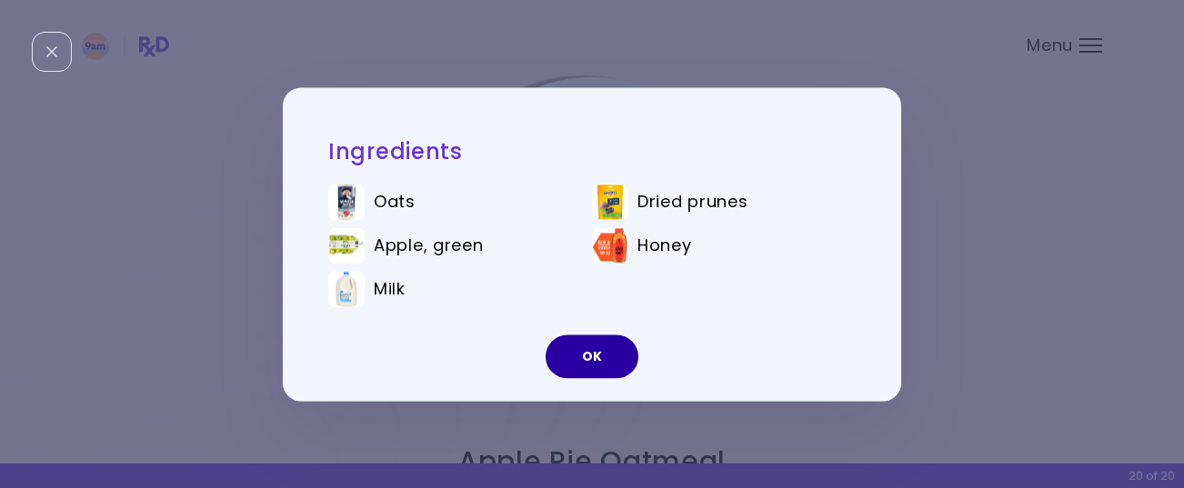
click at [591, 355] on button "OK" at bounding box center [591, 357] width 93 height 44
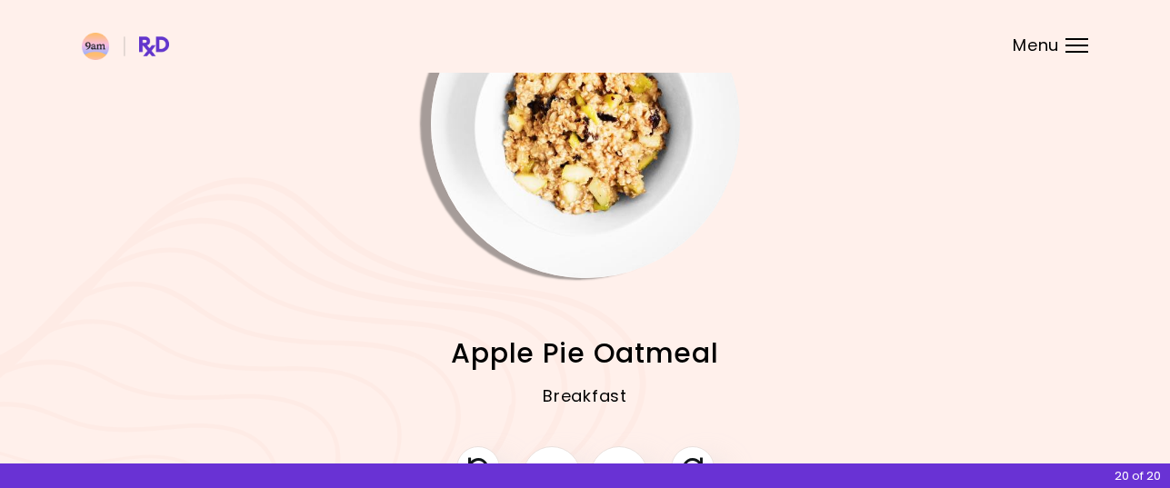
scroll to position [249, 0]
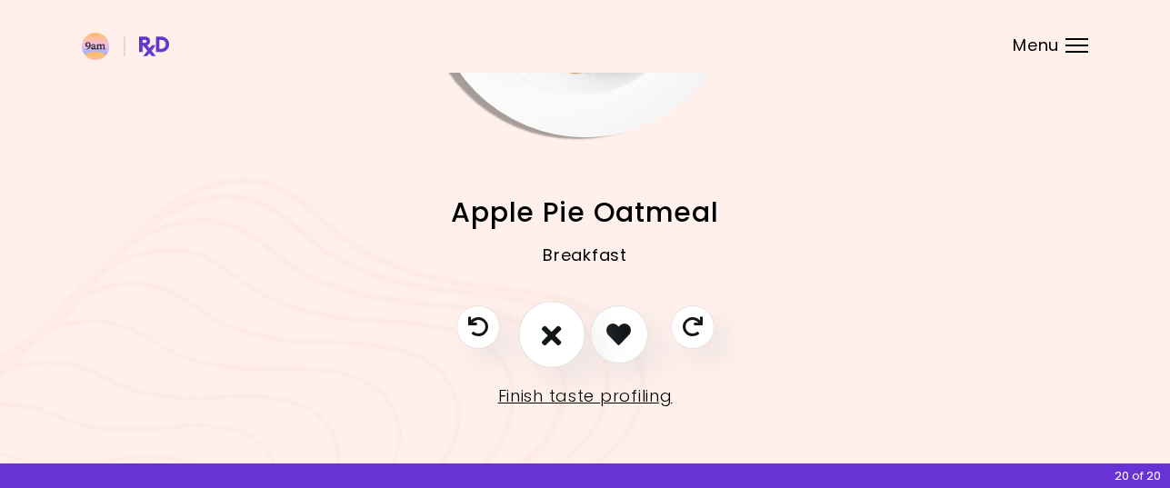
click at [553, 327] on icon "I don't like this recipe" at bounding box center [552, 334] width 20 height 28
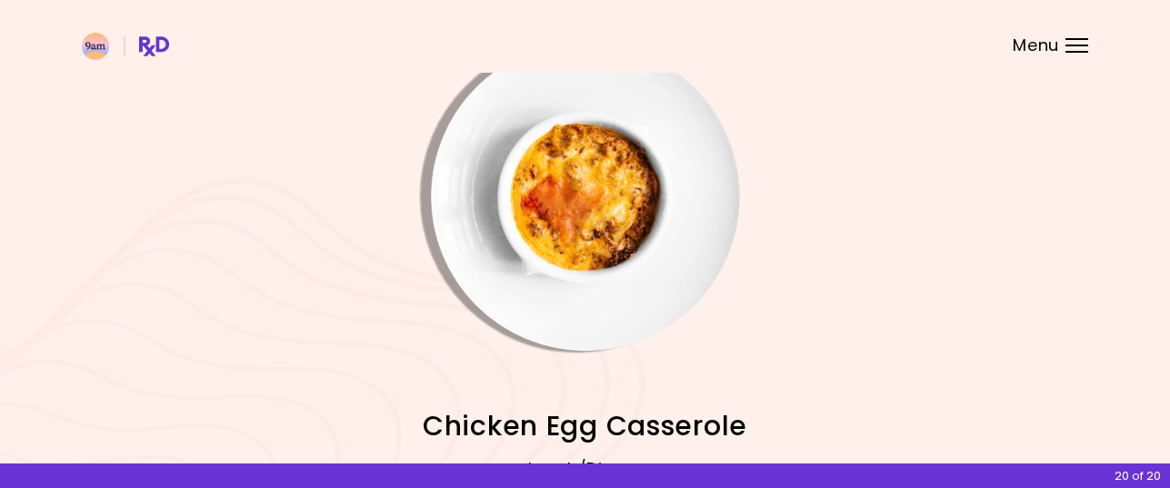
scroll to position [0, 0]
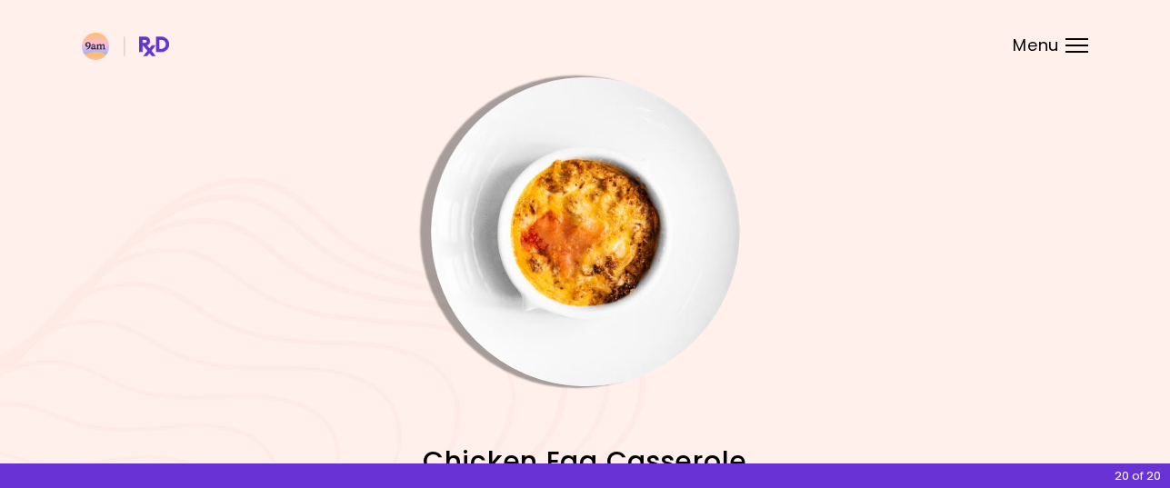
click at [565, 260] on img "Info - Chicken Egg Casserole" at bounding box center [585, 231] width 309 height 309
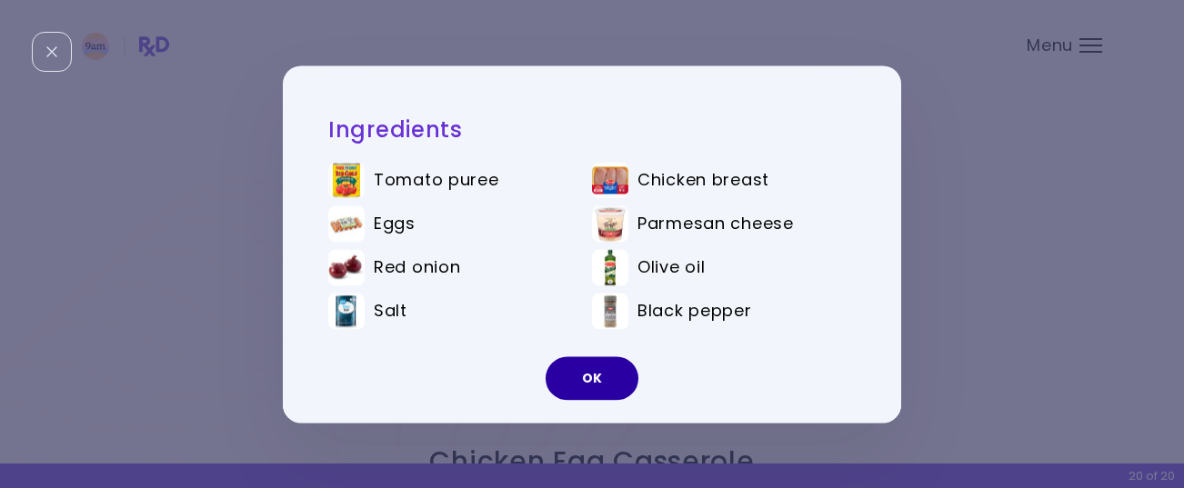
click at [584, 373] on button "OK" at bounding box center [591, 378] width 93 height 44
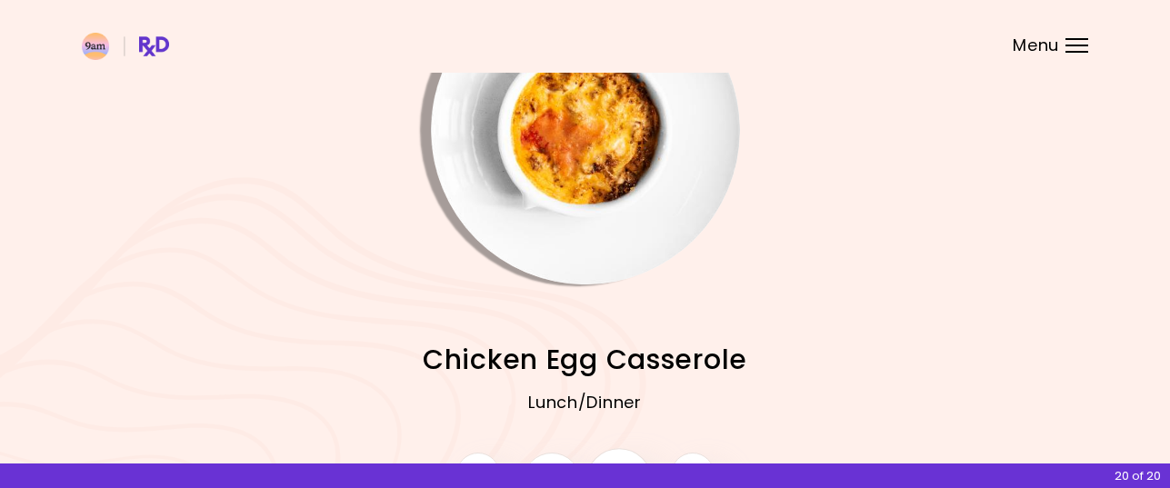
scroll to position [249, 0]
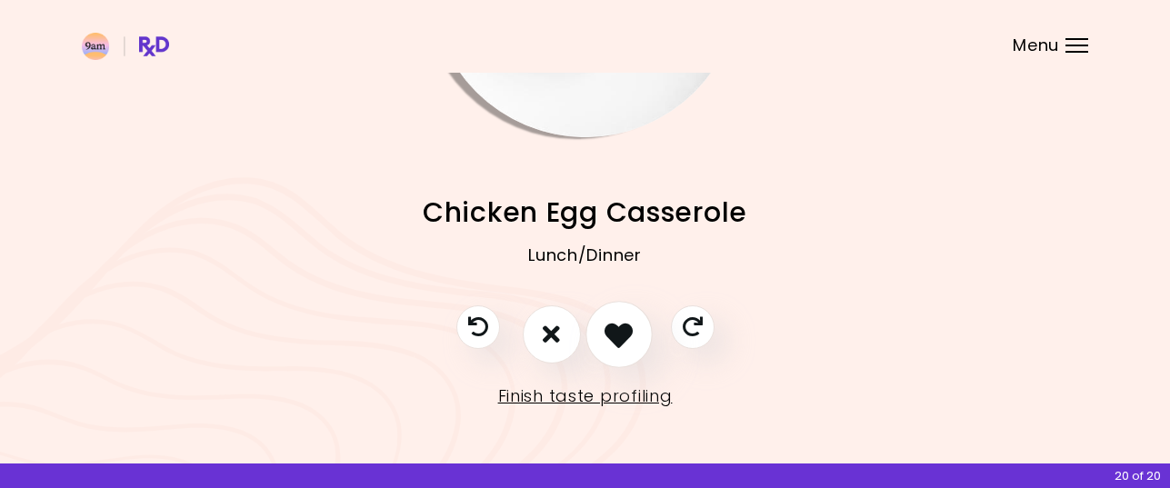
click at [625, 333] on icon "I like this recipe" at bounding box center [618, 334] width 28 height 28
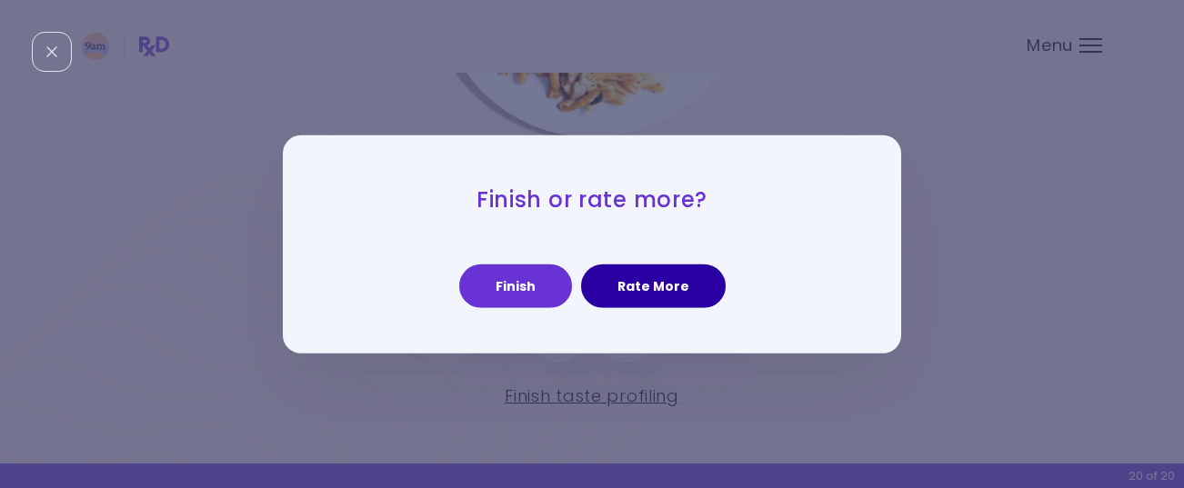
click at [648, 281] on button "Rate More" at bounding box center [653, 287] width 145 height 44
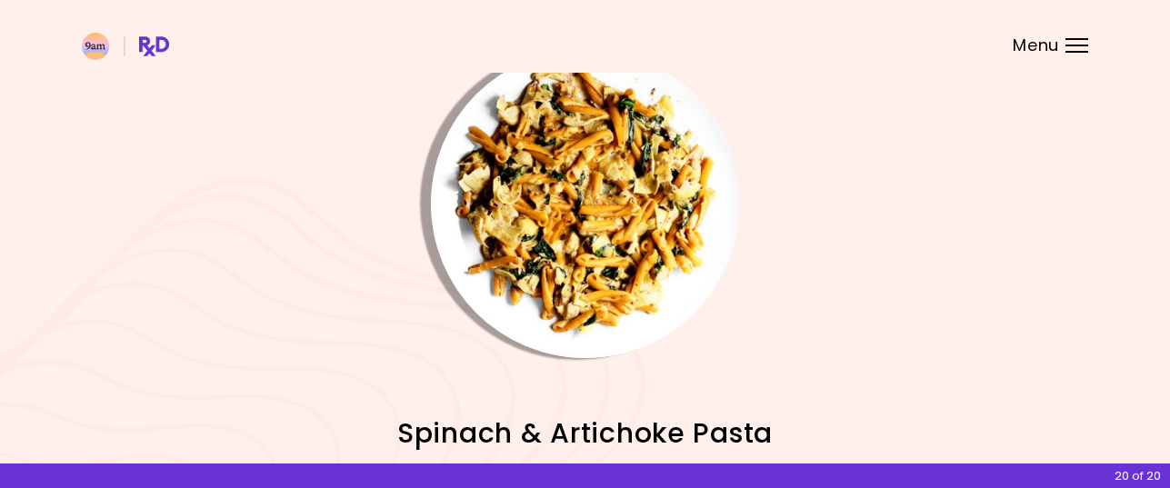
scroll to position [0, 0]
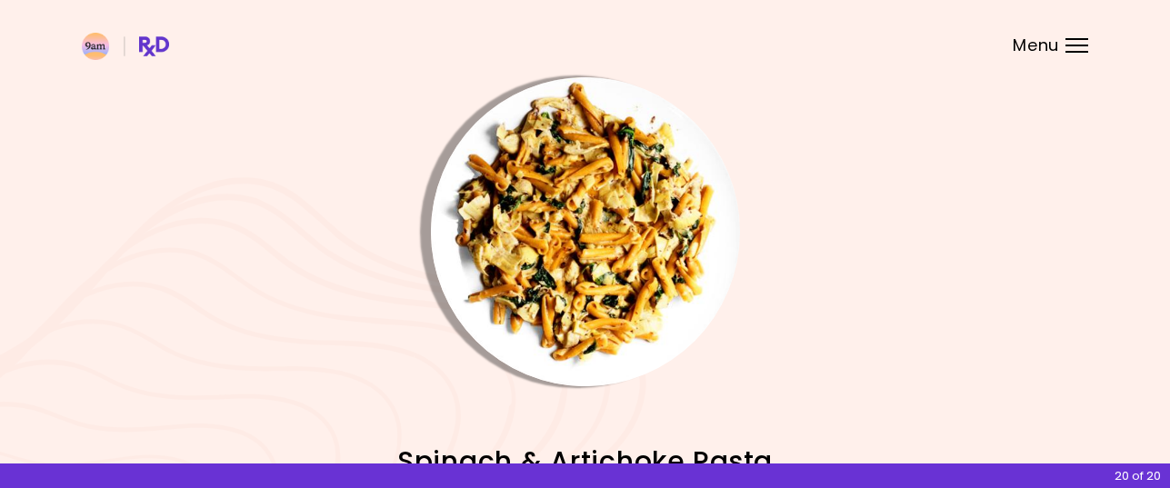
click at [584, 227] on img "Info - Spinach & Artichoke Pasta" at bounding box center [585, 231] width 309 height 309
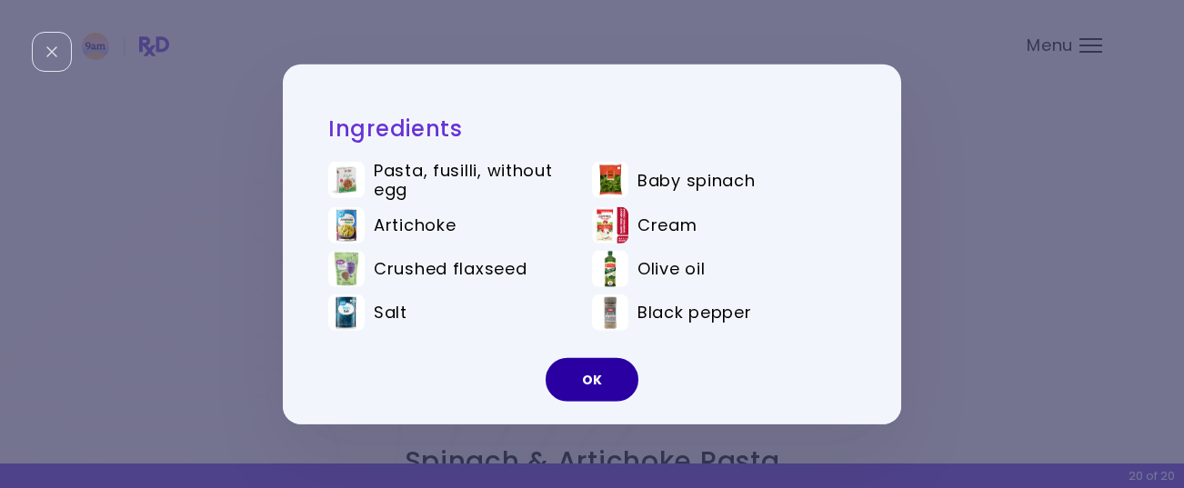
click at [601, 377] on button "OK" at bounding box center [591, 380] width 93 height 44
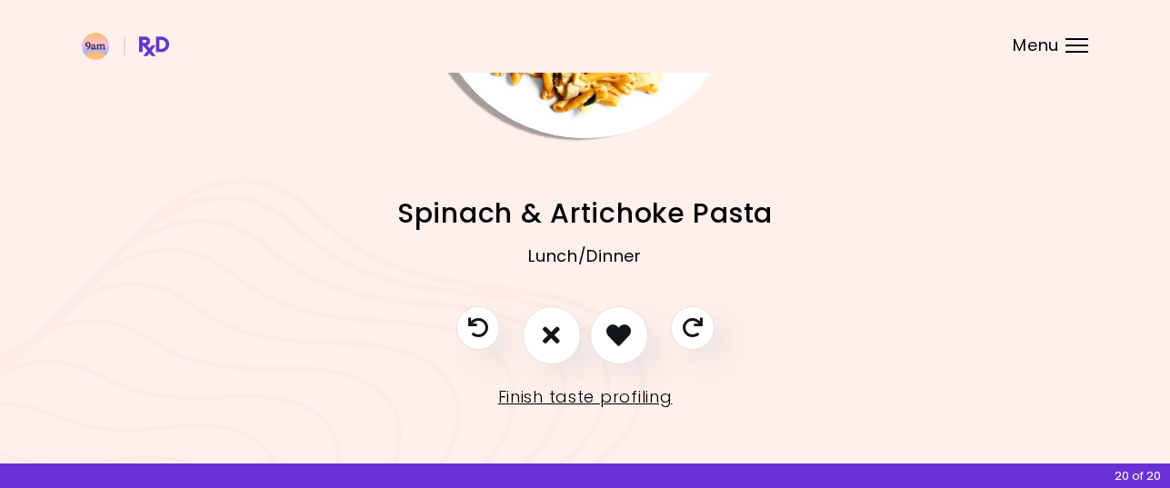
scroll to position [249, 0]
click at [628, 330] on icon "I like this recipe" at bounding box center [618, 334] width 28 height 28
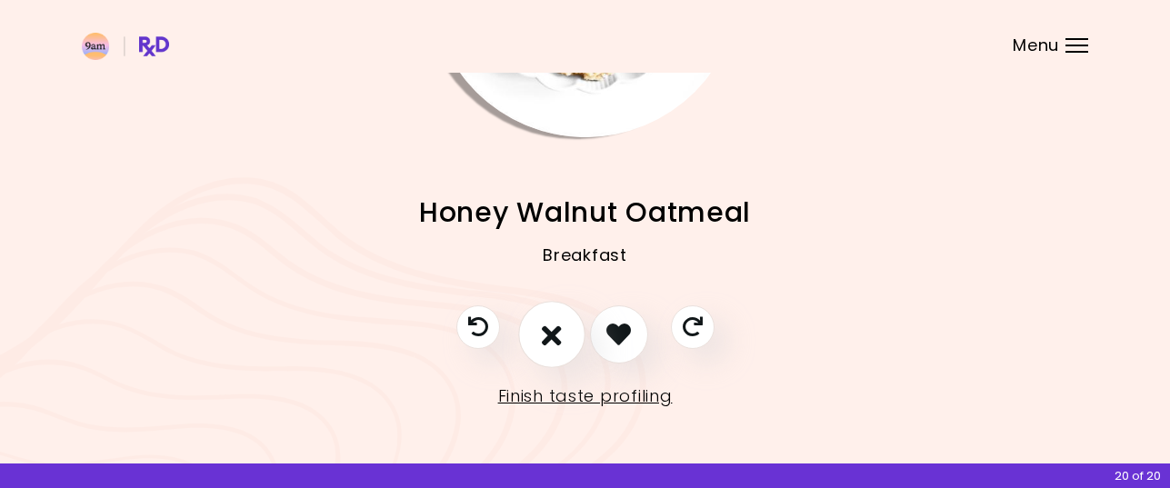
click at [553, 334] on icon "I don't like this recipe" at bounding box center [552, 334] width 20 height 28
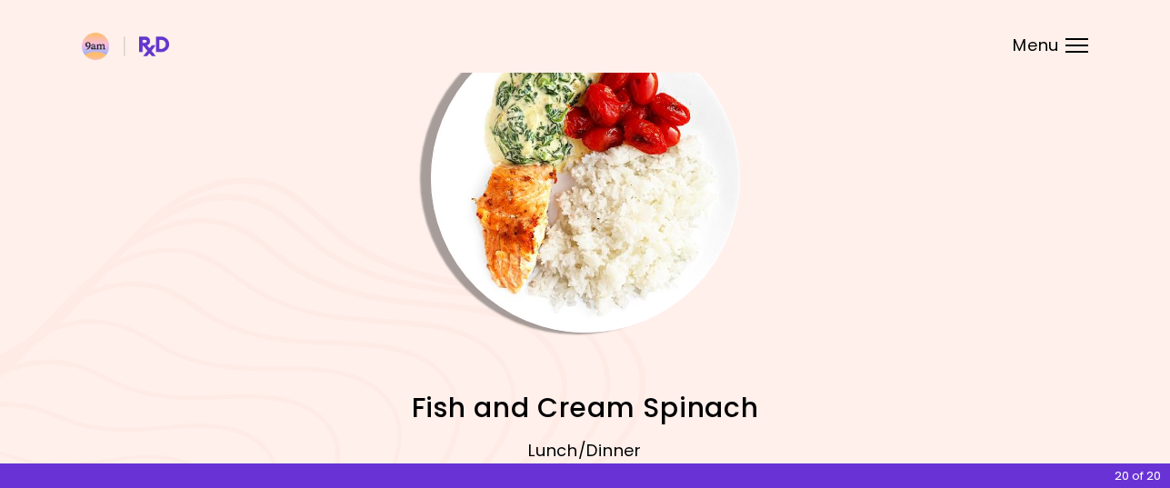
scroll to position [0, 0]
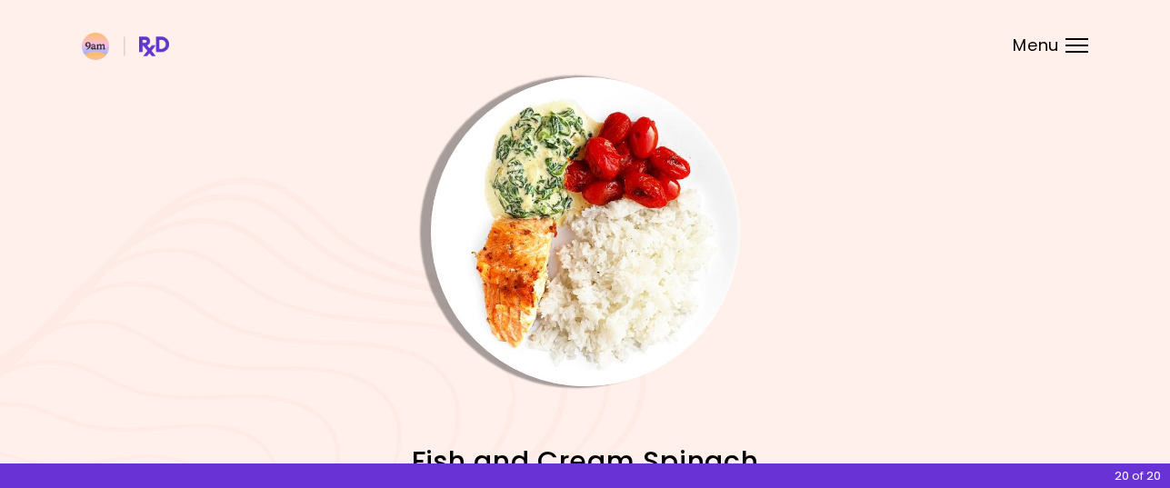
click at [599, 275] on img "Info - Fish and Cream Spinach" at bounding box center [585, 231] width 309 height 309
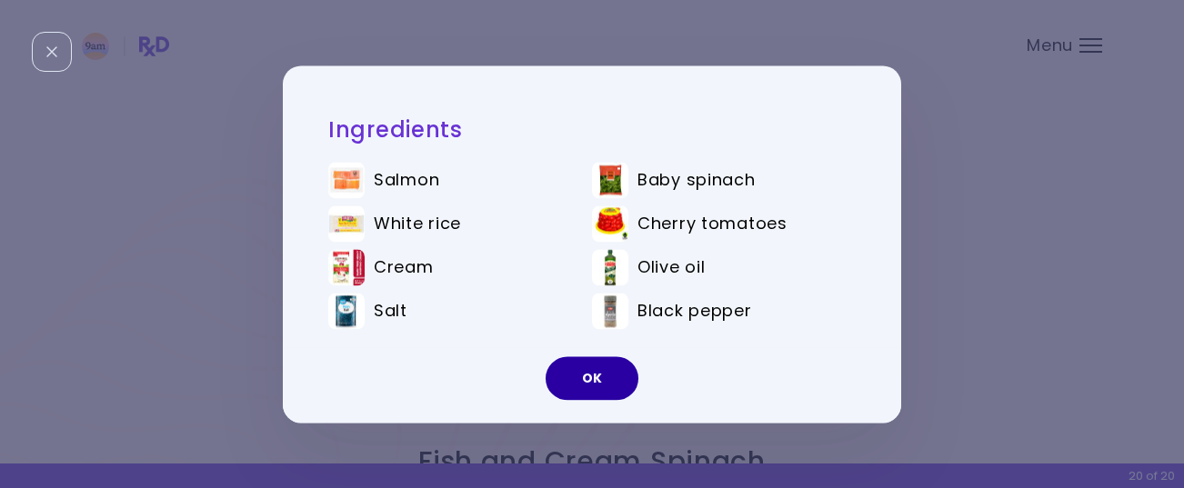
click at [594, 376] on button "OK" at bounding box center [591, 378] width 93 height 44
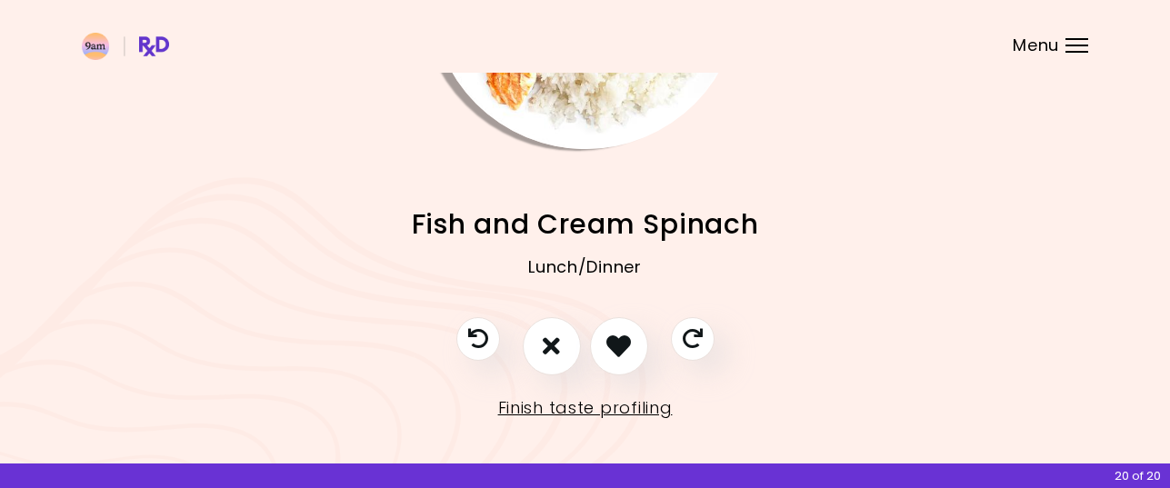
scroll to position [249, 0]
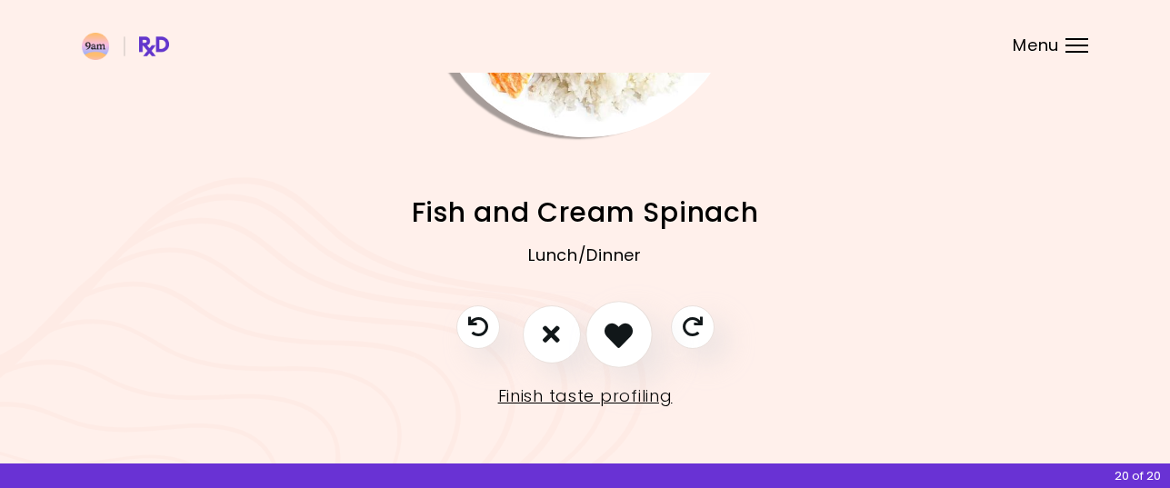
click at [619, 328] on icon "I like this recipe" at bounding box center [618, 334] width 28 height 28
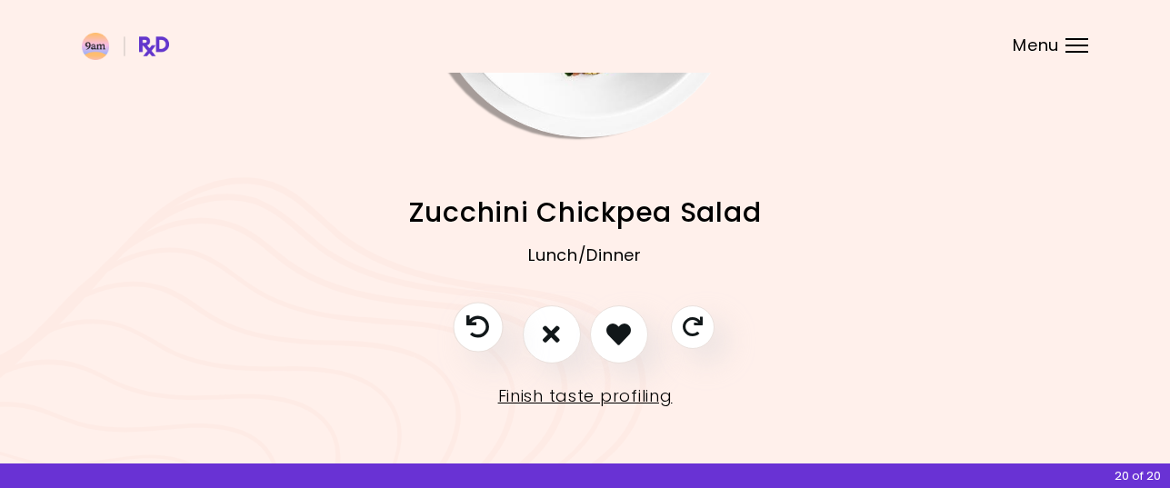
click at [476, 325] on icon "Previous recipe" at bounding box center [477, 326] width 23 height 23
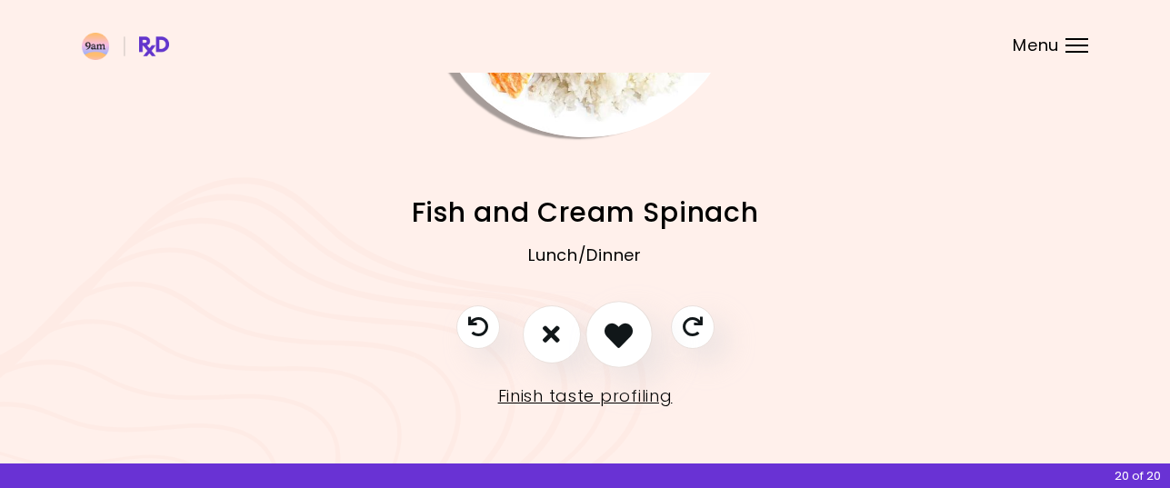
click at [619, 335] on icon "I like this recipe" at bounding box center [618, 334] width 28 height 28
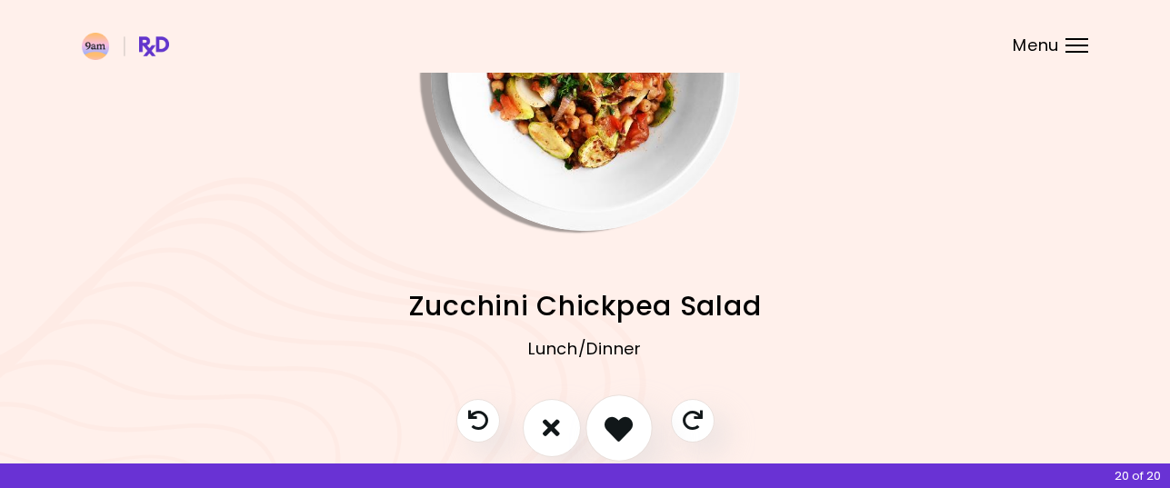
scroll to position [0, 0]
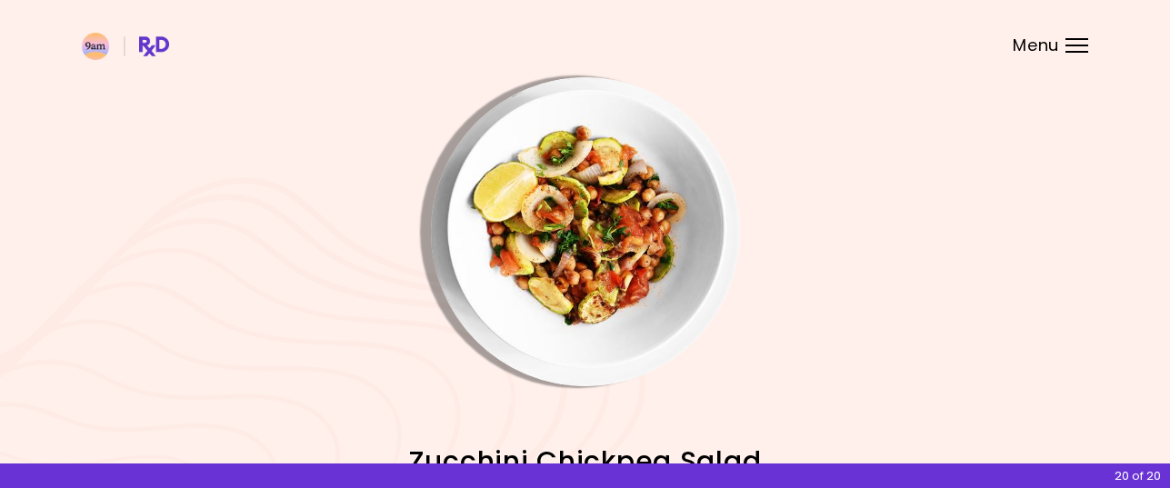
click at [621, 263] on img "Info - Zucchini Chickpea Salad" at bounding box center [585, 231] width 309 height 309
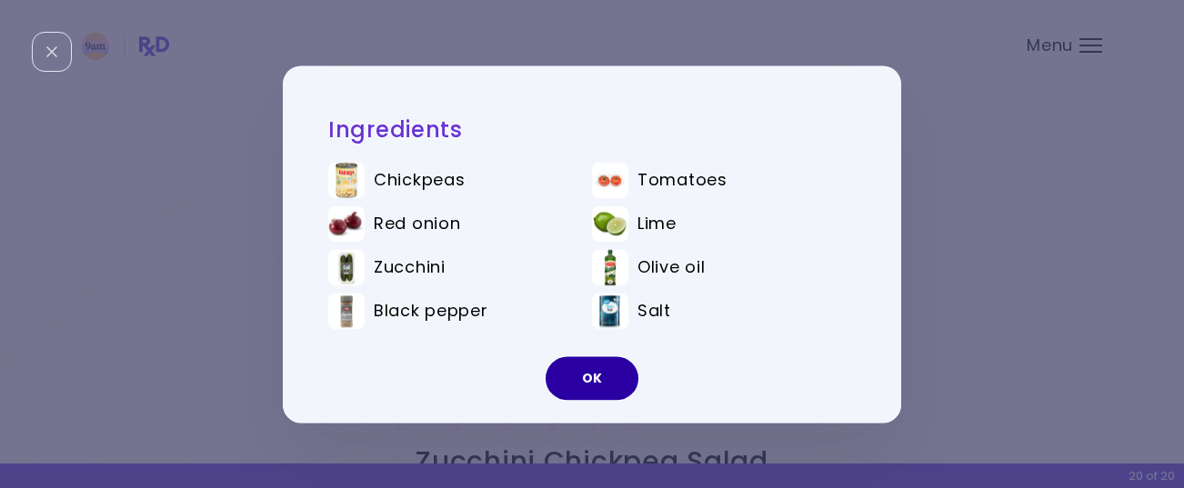
click at [601, 379] on button "OK" at bounding box center [591, 378] width 93 height 44
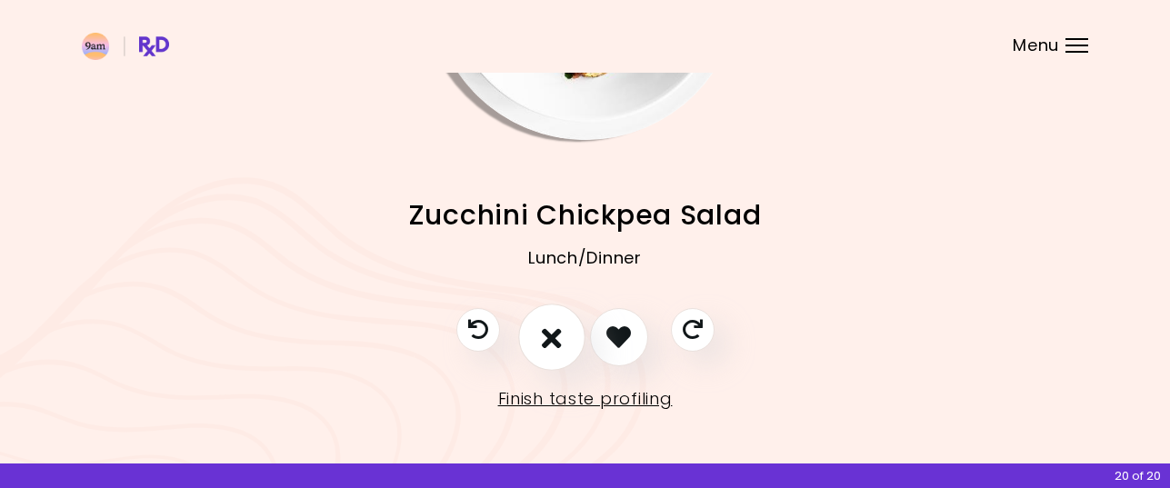
scroll to position [249, 0]
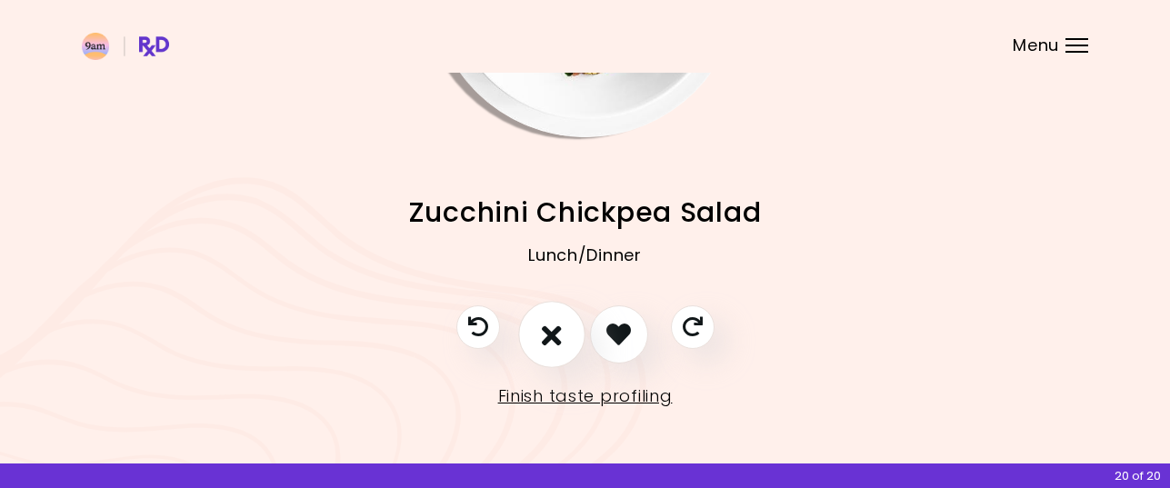
click at [555, 339] on icon "I don't like this recipe" at bounding box center [552, 334] width 20 height 28
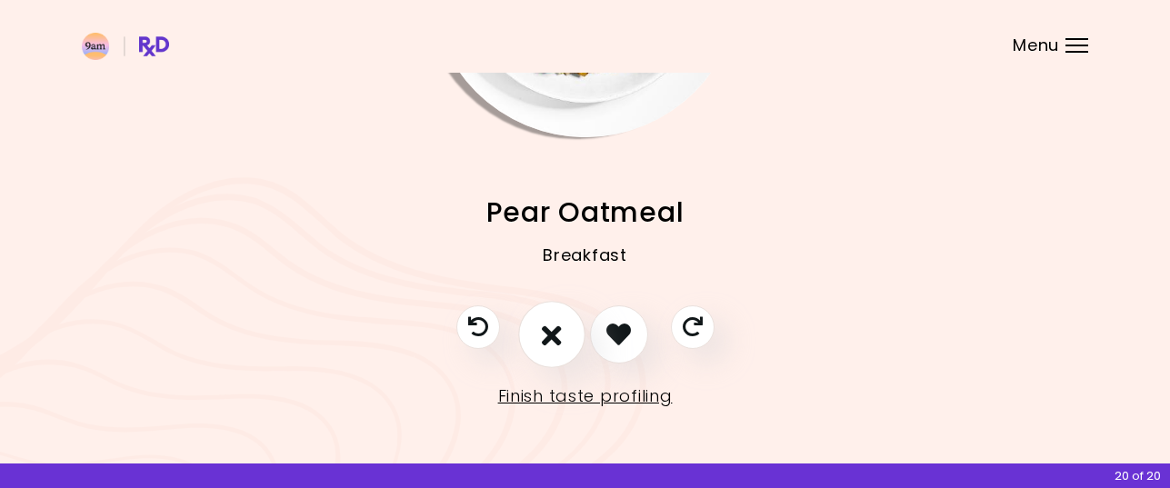
click at [556, 333] on icon "I don't like this recipe" at bounding box center [552, 334] width 20 height 28
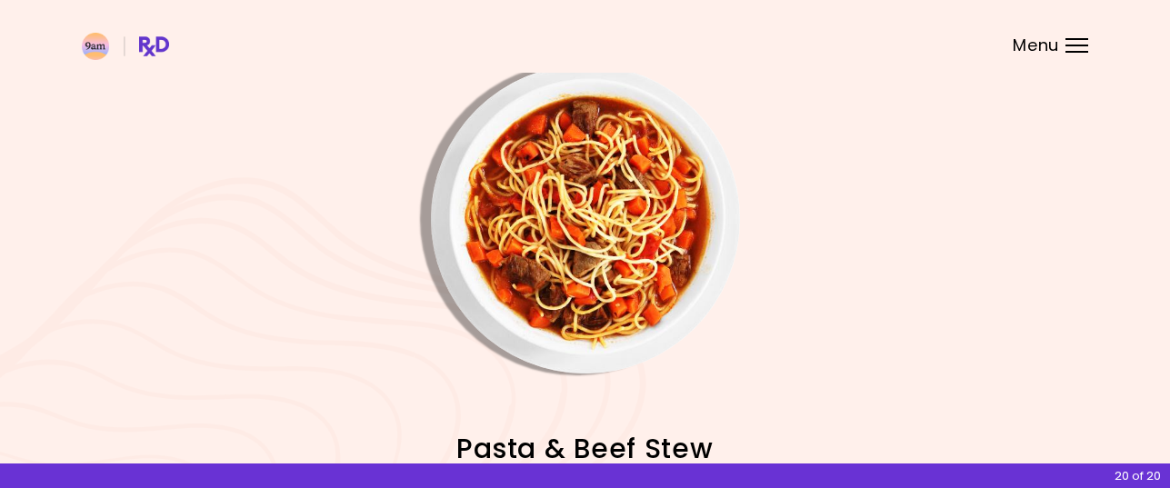
scroll to position [0, 0]
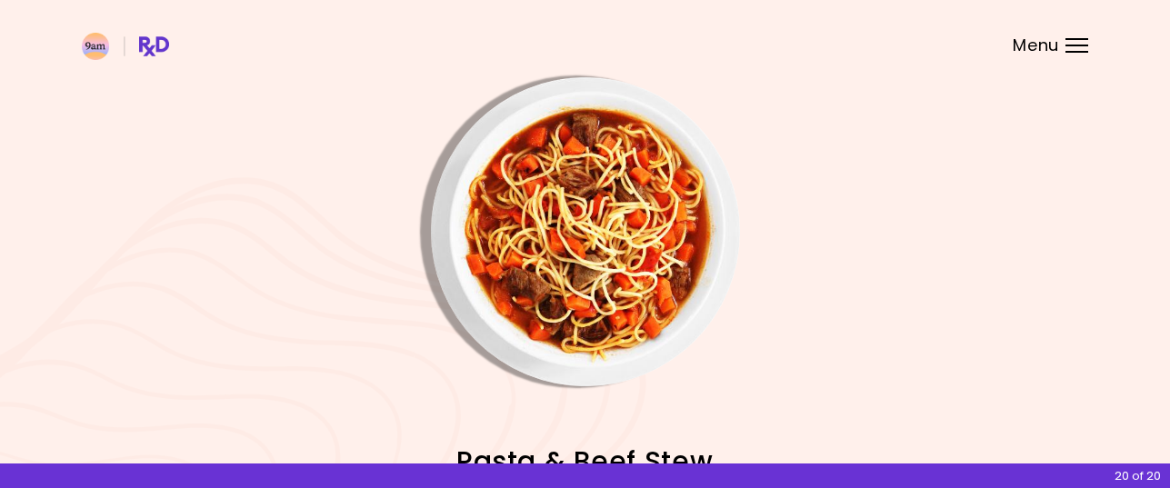
click at [602, 261] on img "Info - Pasta & Beef Stew" at bounding box center [585, 231] width 309 height 309
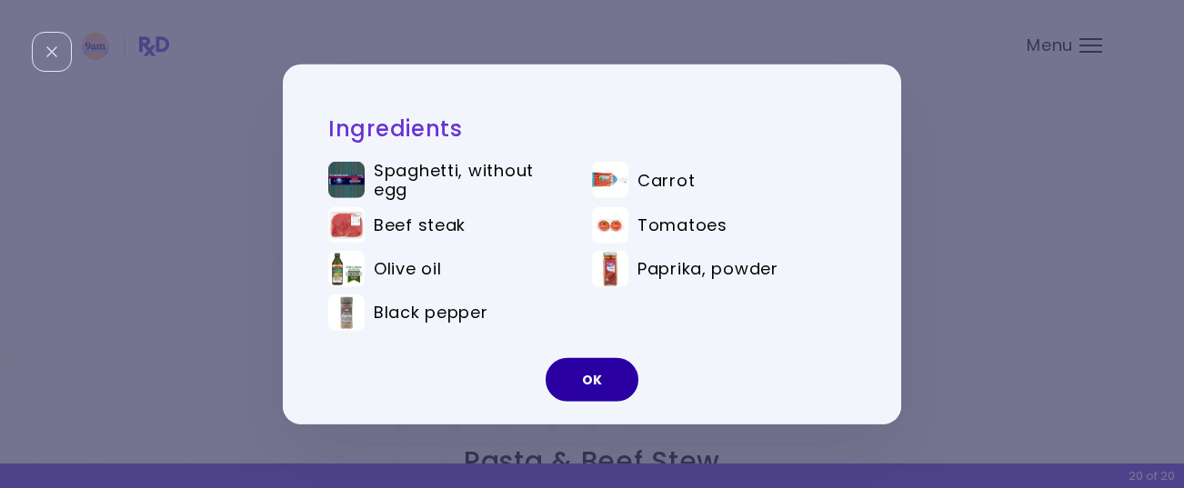
click at [596, 379] on button "OK" at bounding box center [591, 380] width 93 height 44
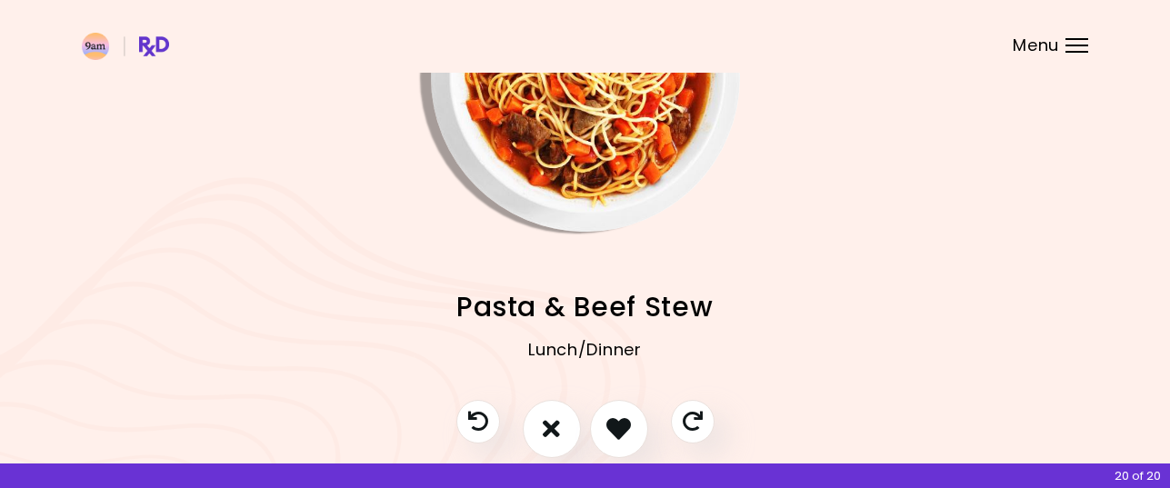
scroll to position [249, 0]
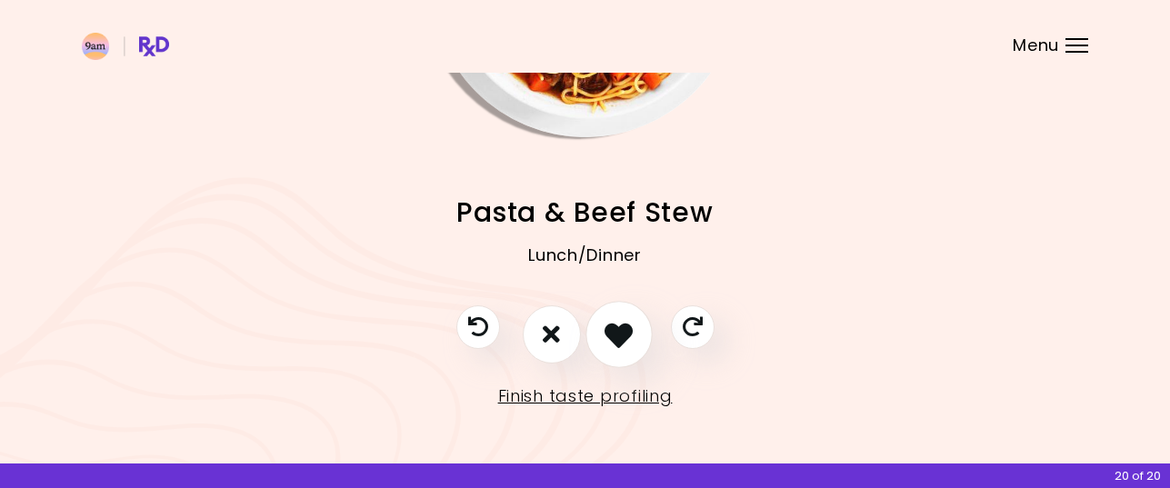
click at [614, 323] on icon "I like this recipe" at bounding box center [618, 334] width 28 height 28
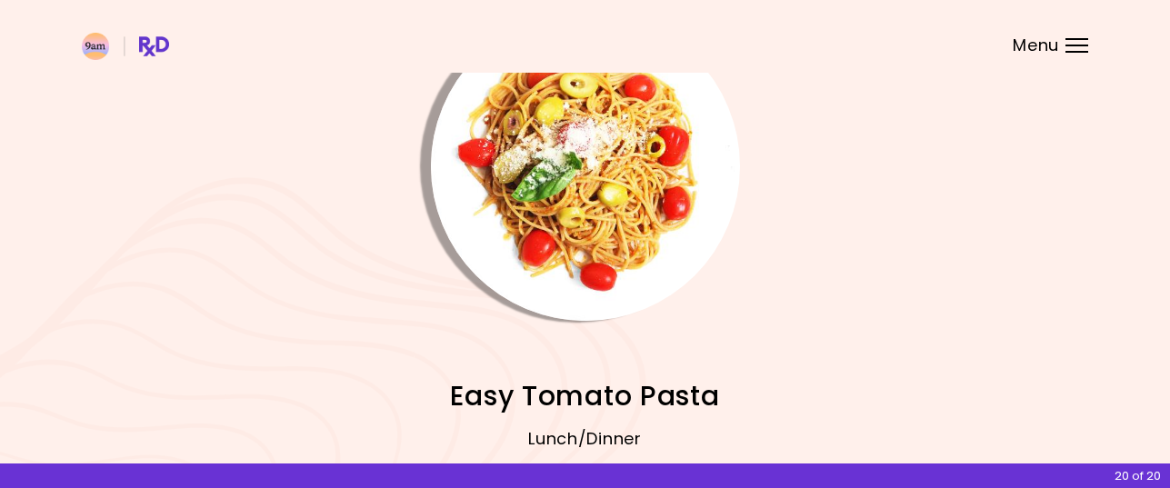
scroll to position [0, 0]
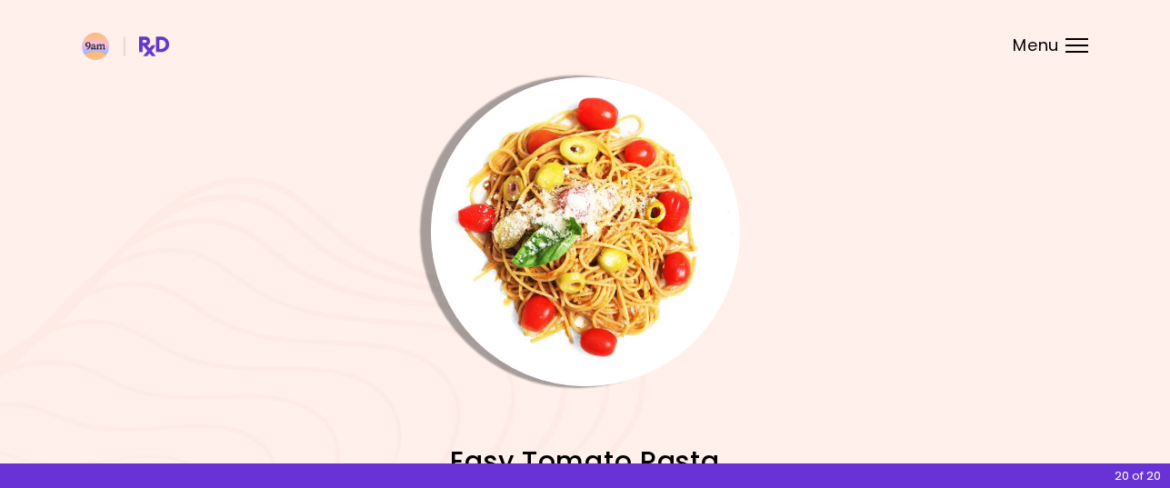
click at [602, 234] on img "Info - Easy Tomato Pasta" at bounding box center [585, 231] width 309 height 309
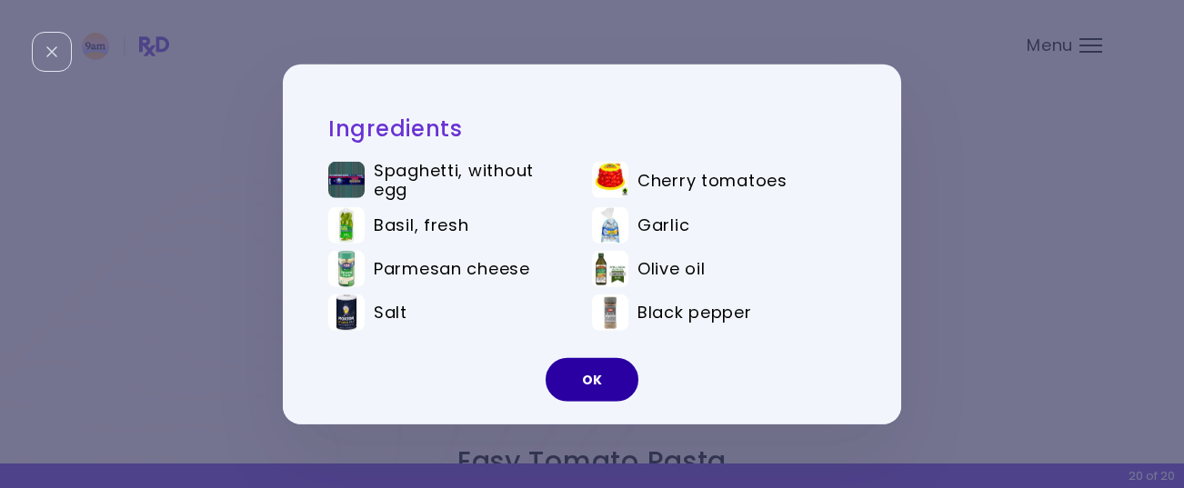
click at [601, 371] on button "OK" at bounding box center [591, 380] width 93 height 44
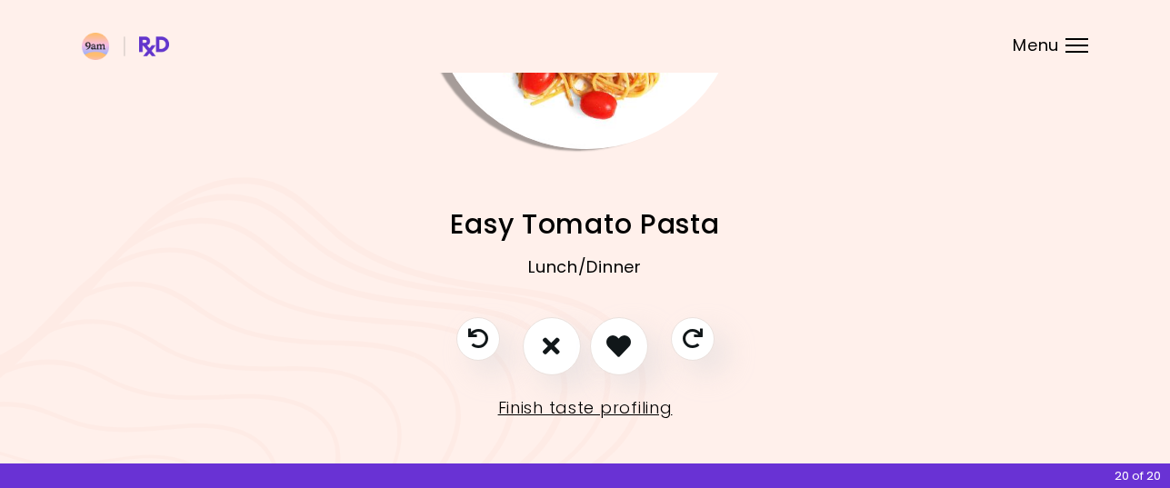
scroll to position [249, 0]
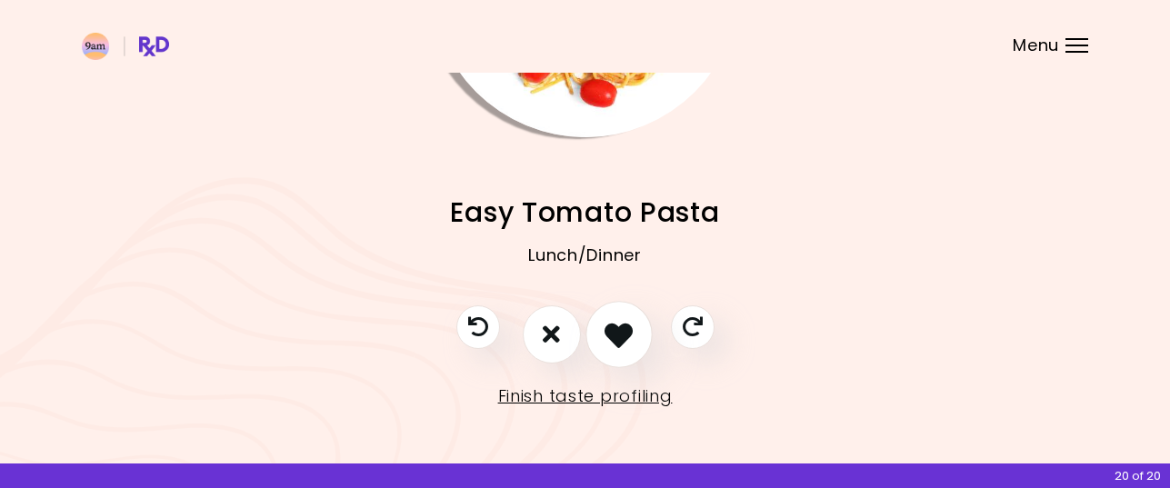
click at [611, 332] on icon "I like this recipe" at bounding box center [618, 334] width 28 height 28
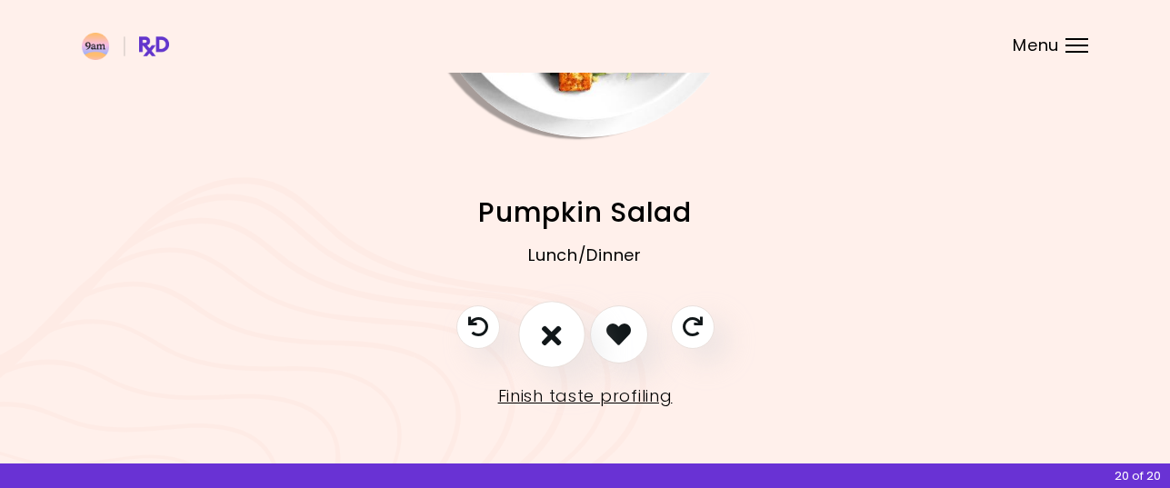
click at [562, 332] on button "I don't like this recipe" at bounding box center [551, 334] width 67 height 67
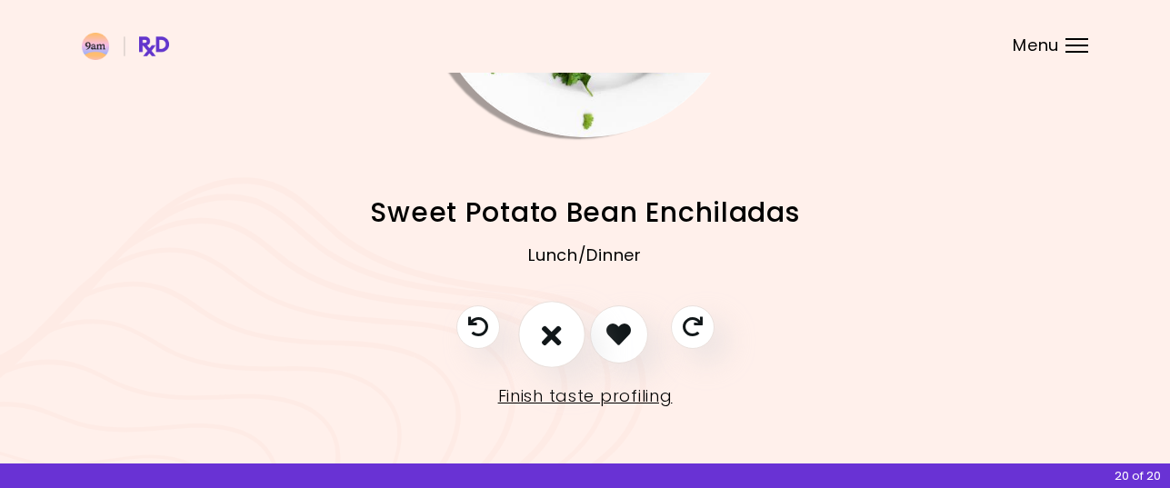
click at [551, 333] on icon "I don't like this recipe" at bounding box center [552, 334] width 20 height 28
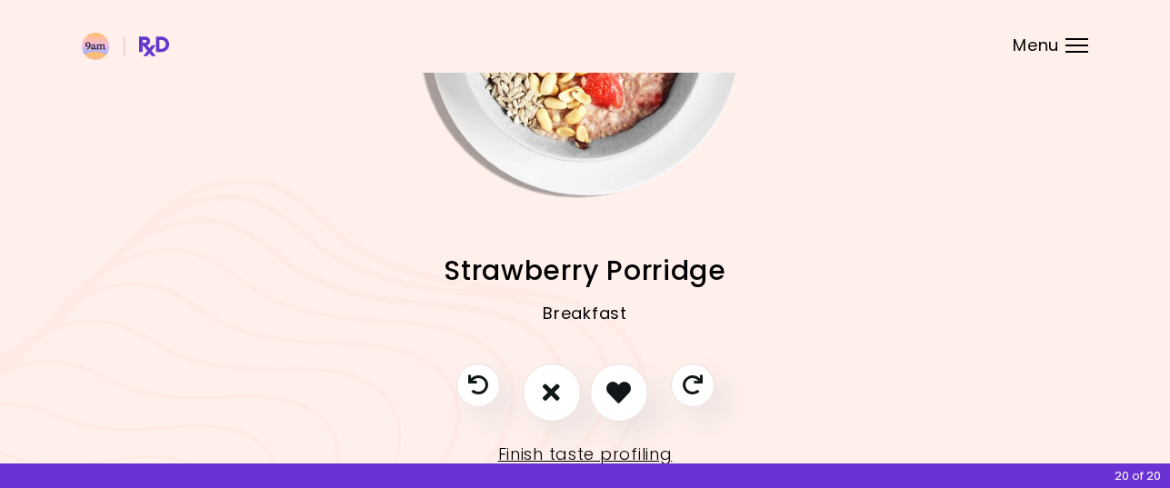
scroll to position [0, 0]
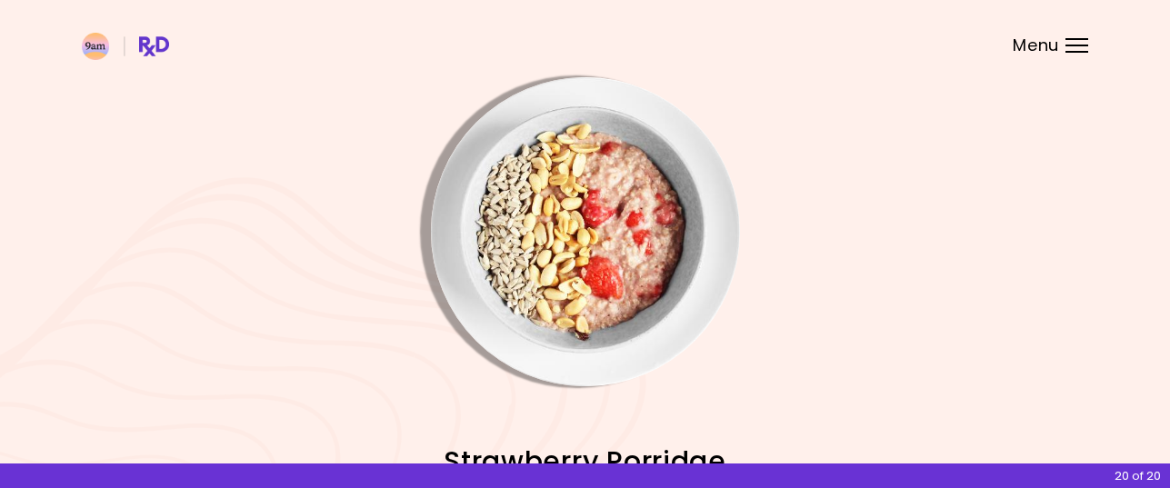
click at [558, 217] on img "Info - Strawberry Porridge" at bounding box center [585, 231] width 309 height 309
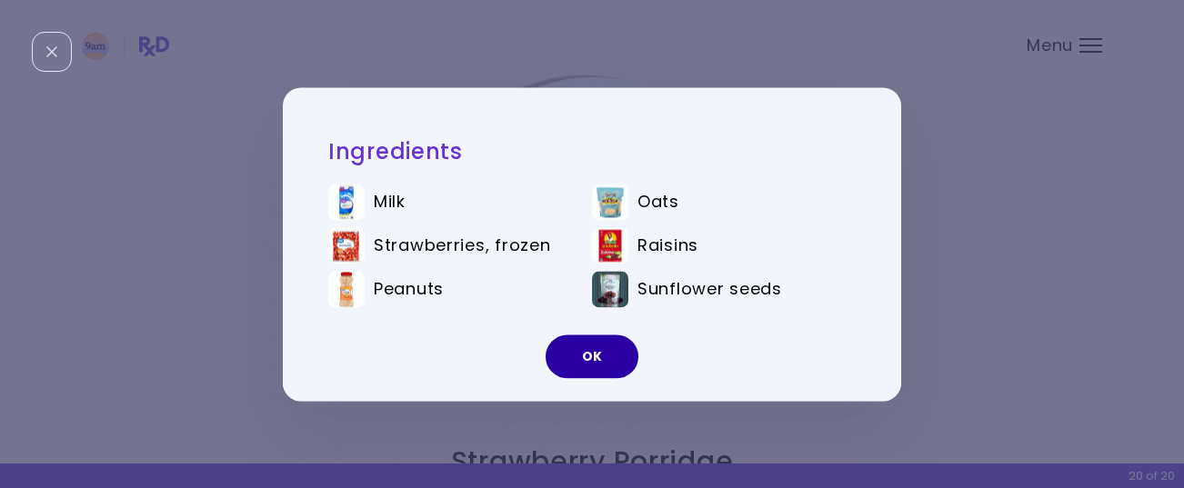
click at [596, 349] on button "OK" at bounding box center [591, 357] width 93 height 44
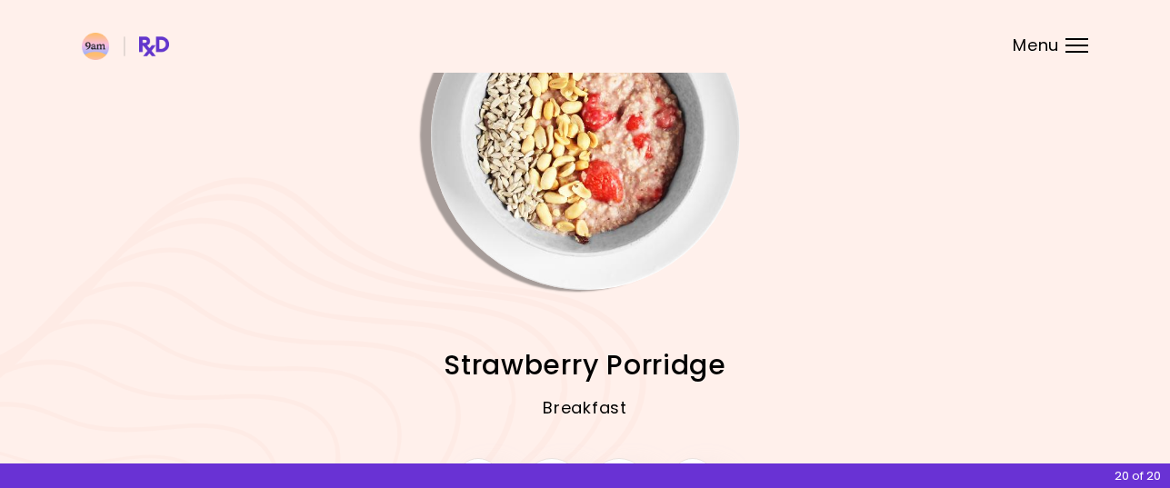
scroll to position [249, 0]
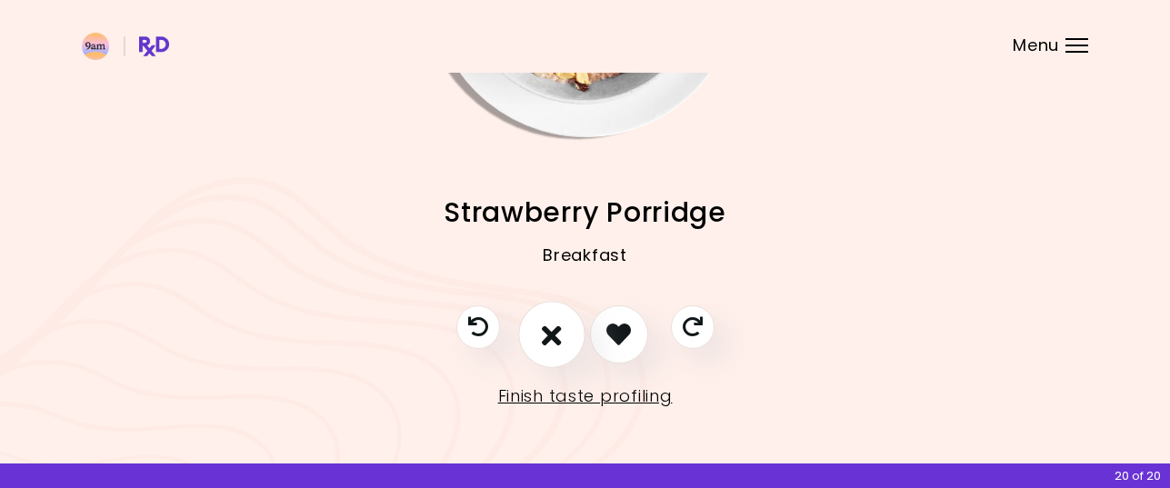
click at [545, 325] on icon "I don't like this recipe" at bounding box center [552, 334] width 20 height 28
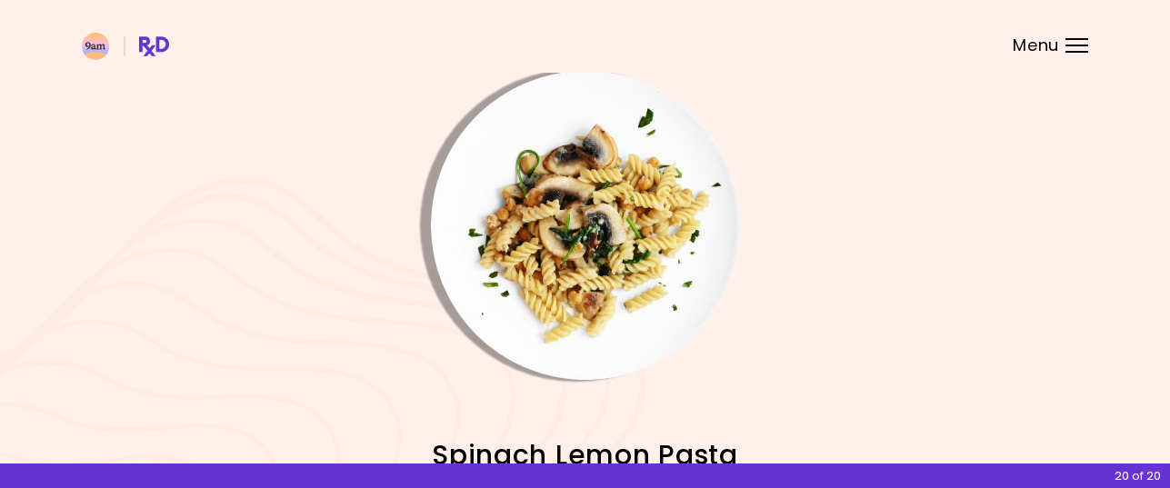
scroll to position [0, 0]
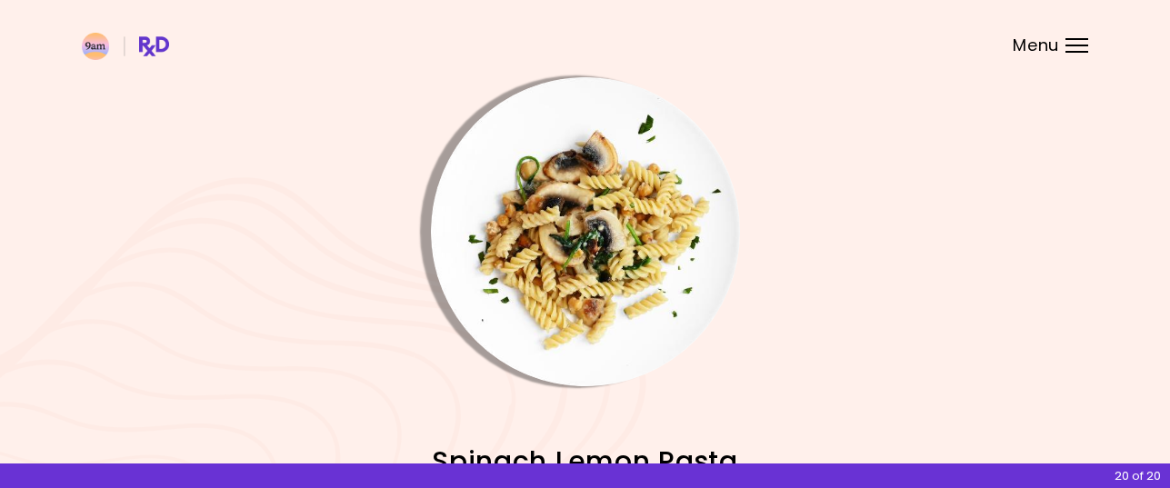
click at [569, 251] on img "Info - Spinach Lemon Pasta" at bounding box center [585, 231] width 309 height 309
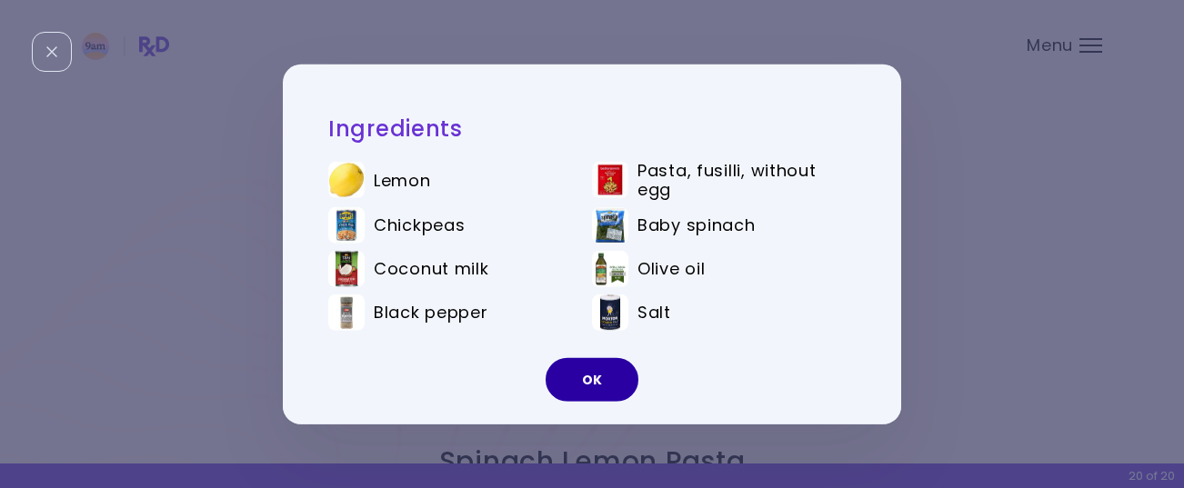
click at [582, 376] on button "OK" at bounding box center [591, 380] width 93 height 44
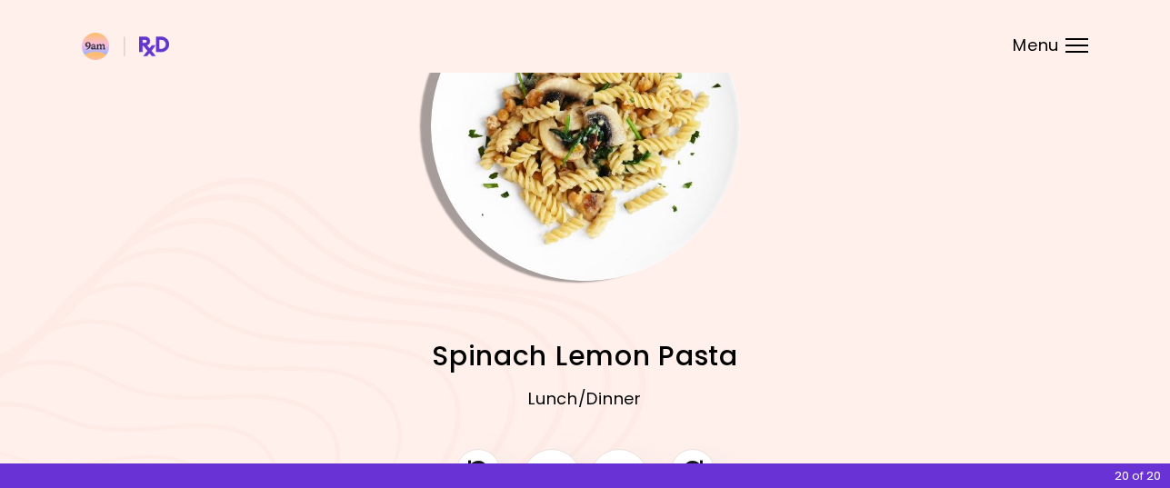
scroll to position [249, 0]
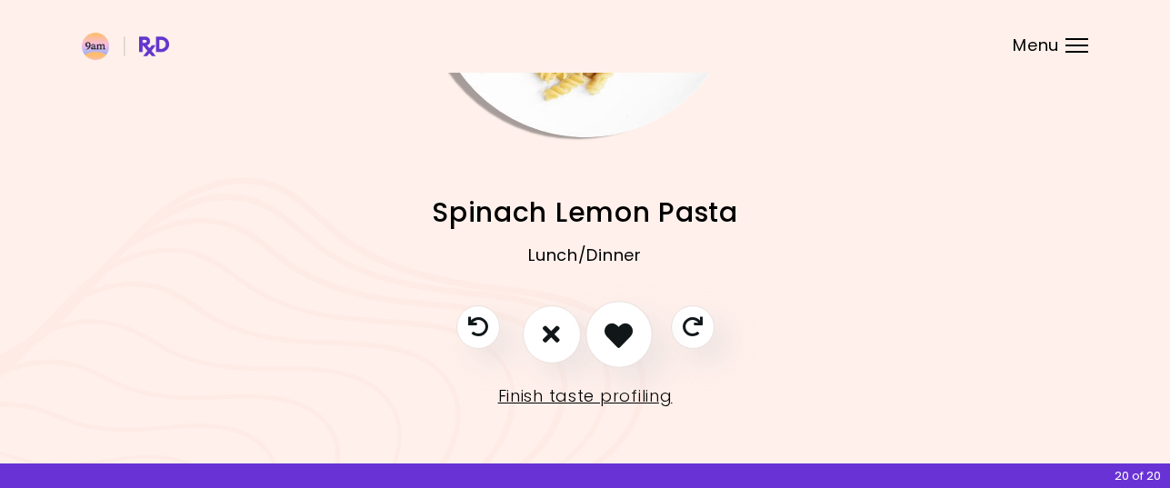
click at [614, 332] on icon "I like this recipe" at bounding box center [618, 334] width 28 height 28
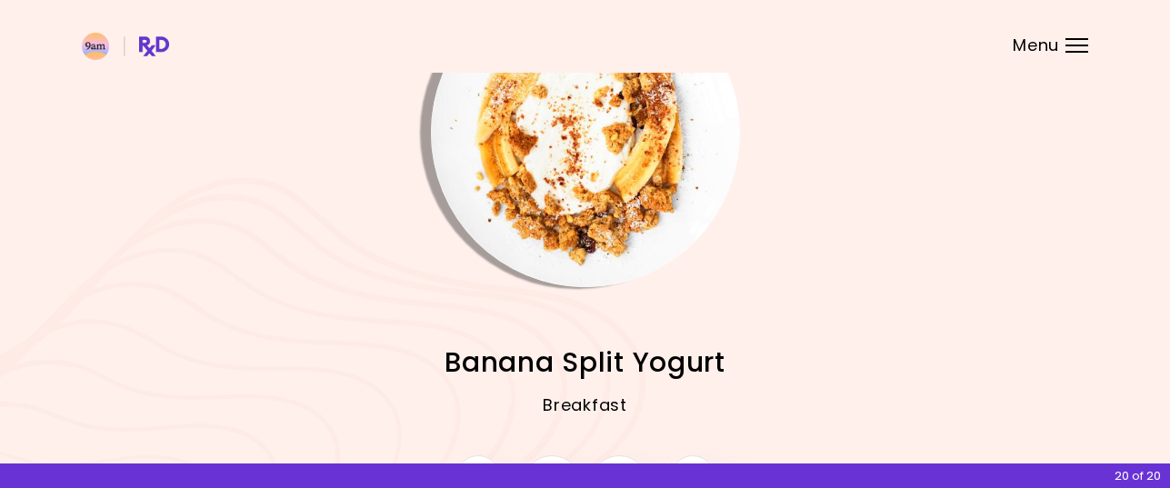
scroll to position [67, 0]
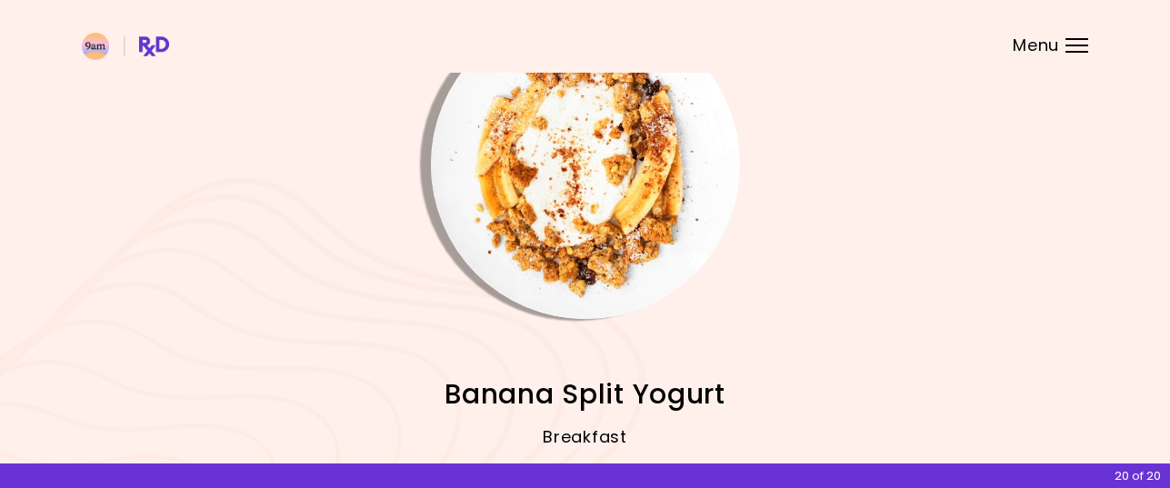
click at [581, 218] on img "Info - Banana Split Yogurt" at bounding box center [585, 164] width 309 height 309
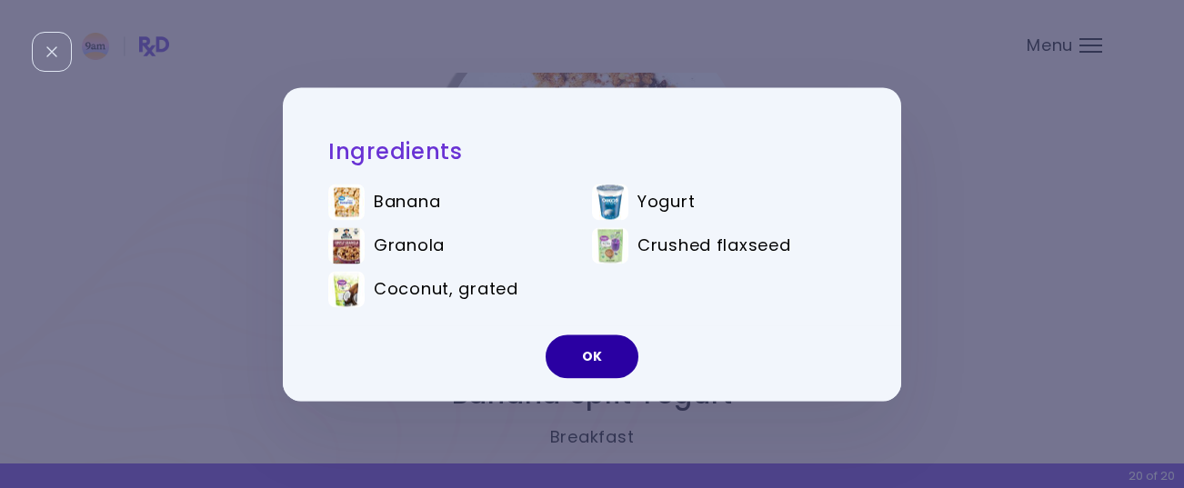
click at [574, 364] on button "OK" at bounding box center [591, 357] width 93 height 44
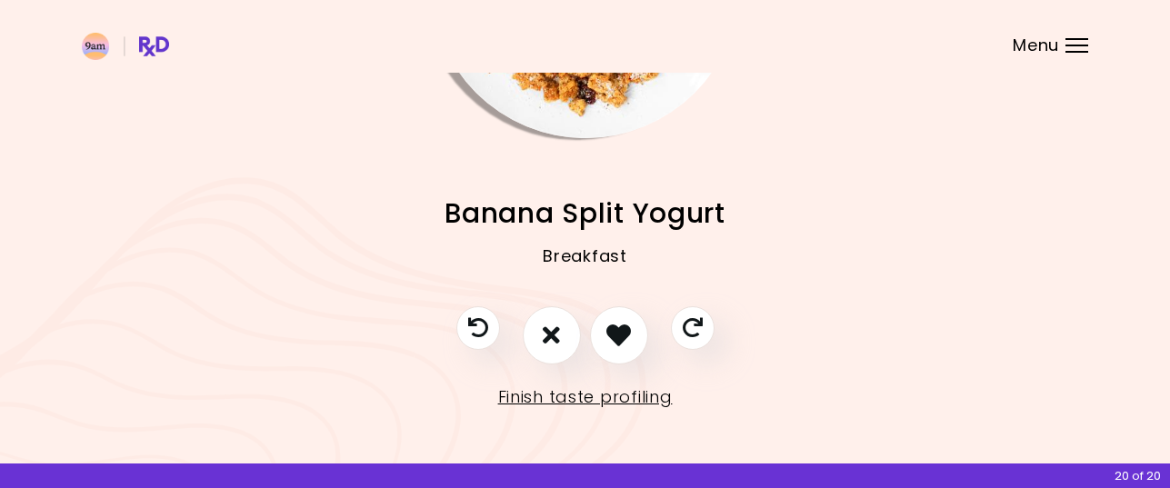
scroll to position [249, 0]
click at [610, 332] on icon "I like this recipe" at bounding box center [618, 334] width 28 height 28
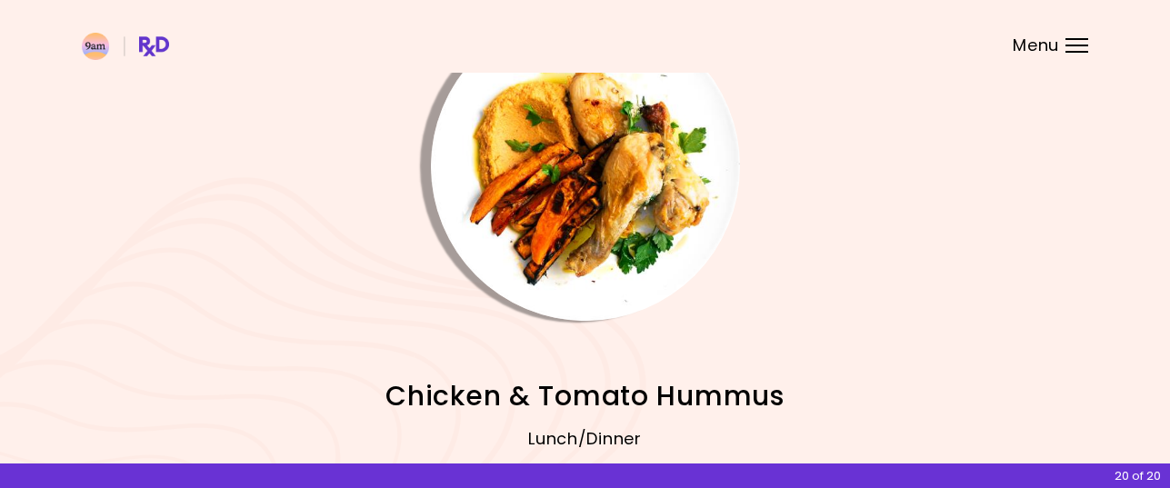
scroll to position [0, 0]
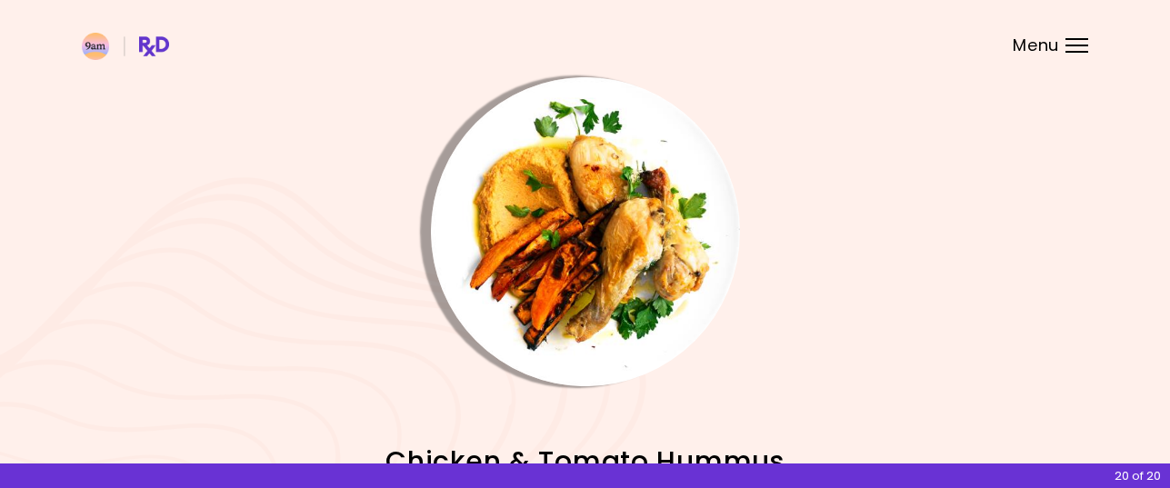
click at [594, 258] on img "Info - Chicken & Tomato Hummus" at bounding box center [585, 231] width 309 height 309
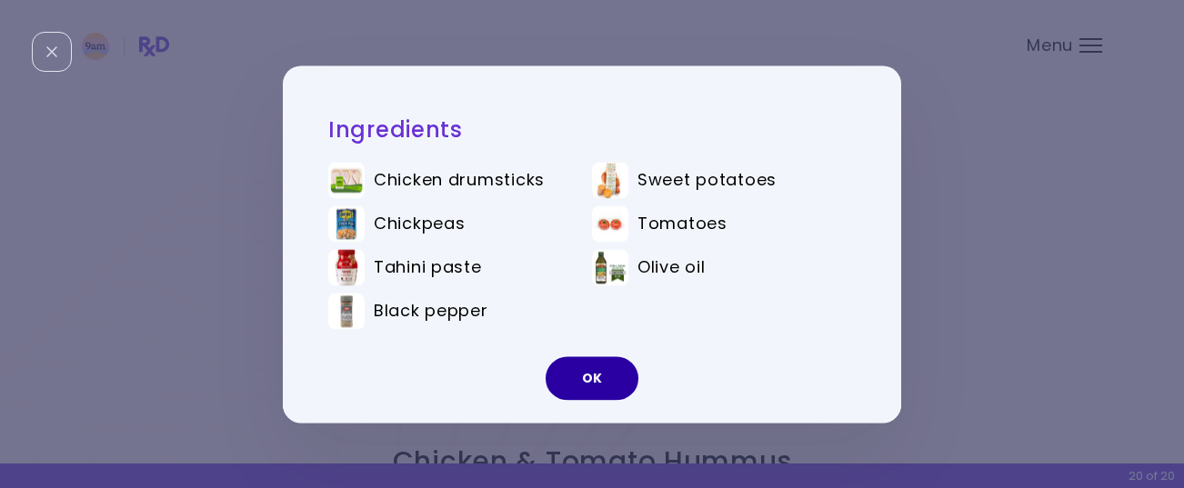
click at [599, 383] on button "OK" at bounding box center [591, 378] width 93 height 44
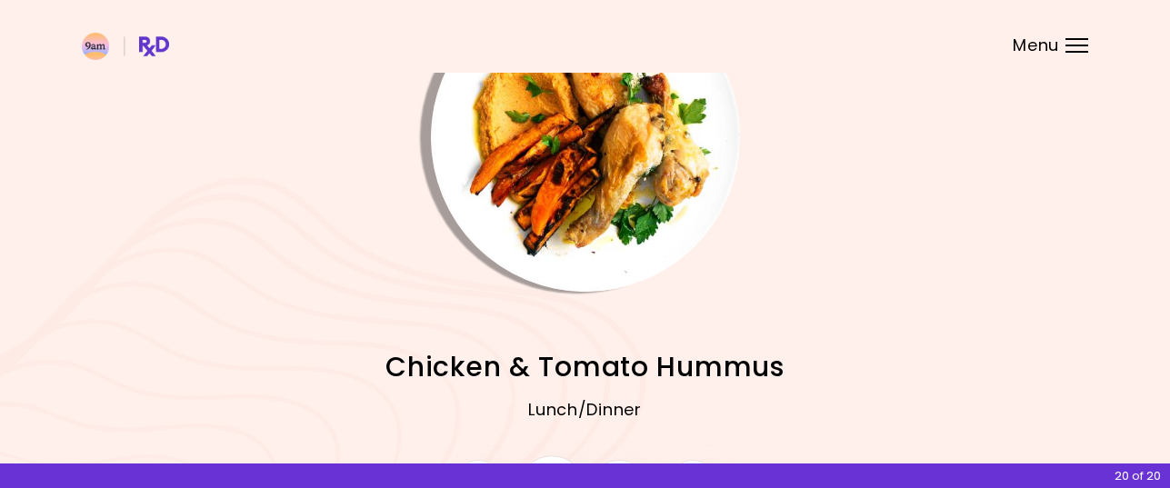
scroll to position [249, 0]
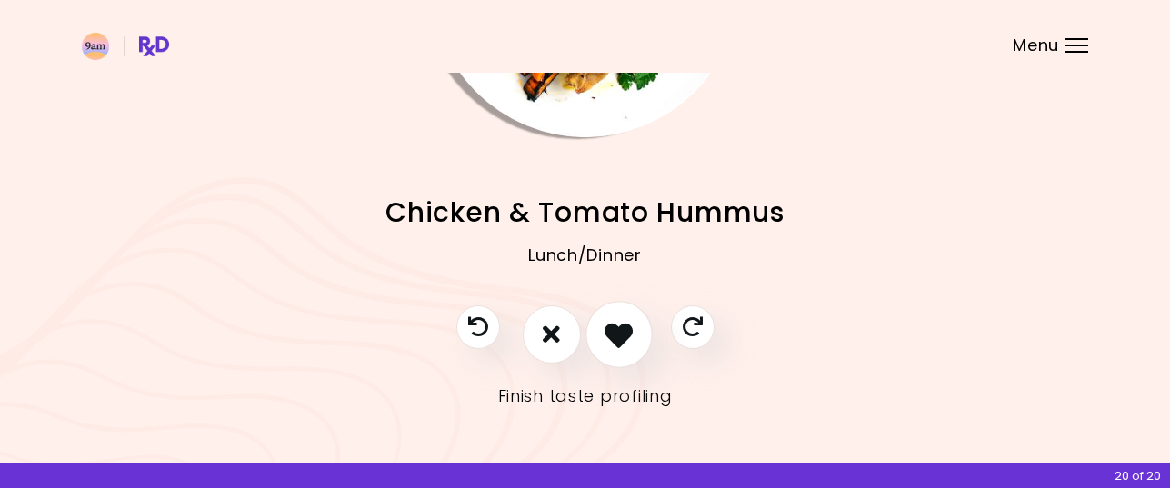
click at [624, 341] on icon "I like this recipe" at bounding box center [618, 334] width 28 height 28
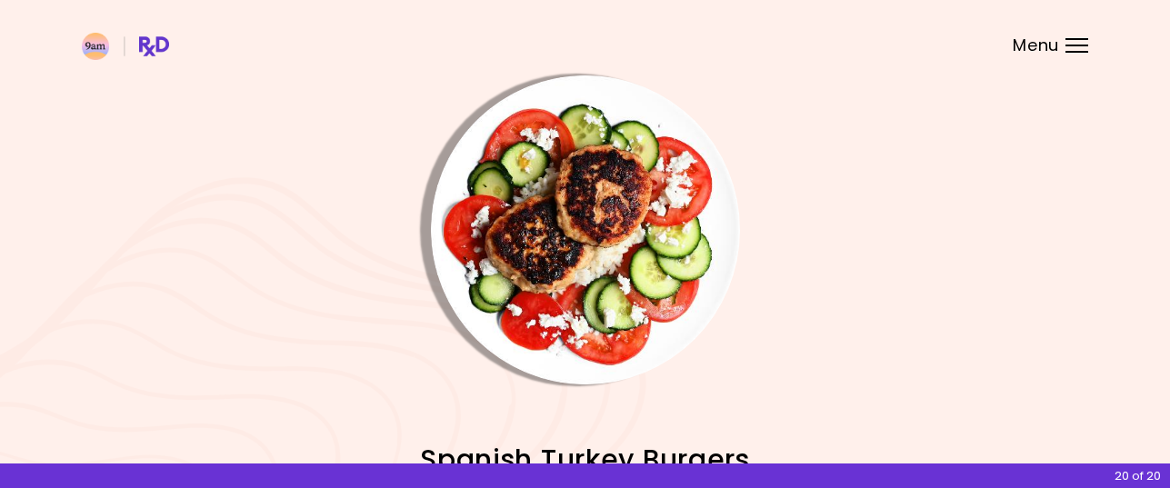
scroll to position [0, 0]
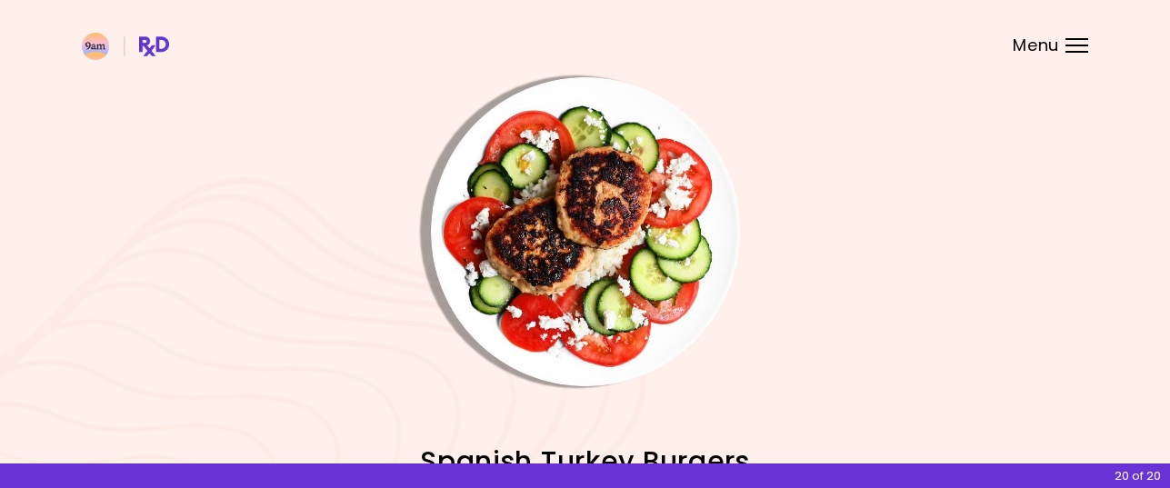
click at [600, 243] on img "Info - Spanish Turkey Burgers" at bounding box center [585, 231] width 309 height 309
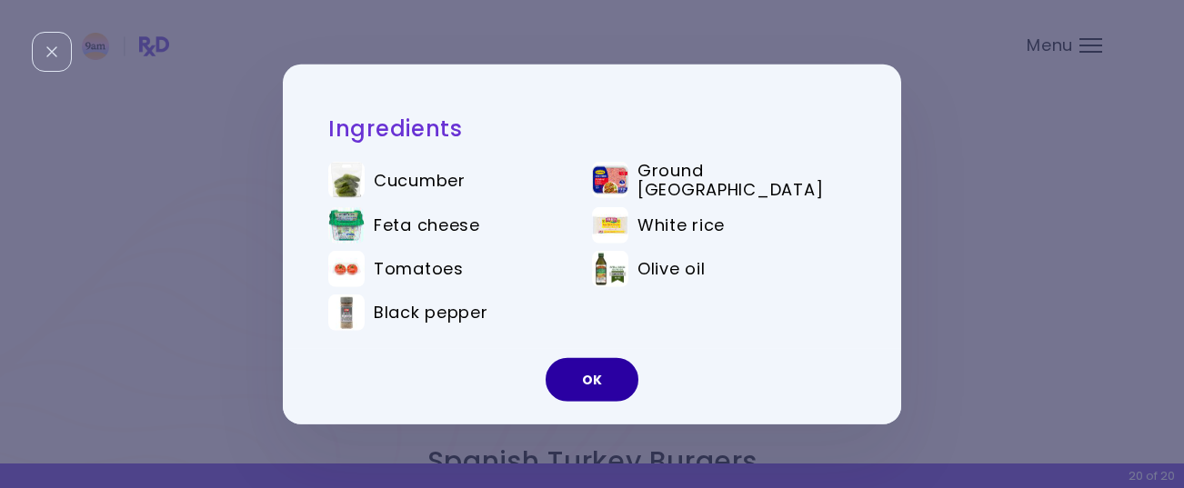
click at [596, 375] on button "OK" at bounding box center [591, 380] width 93 height 44
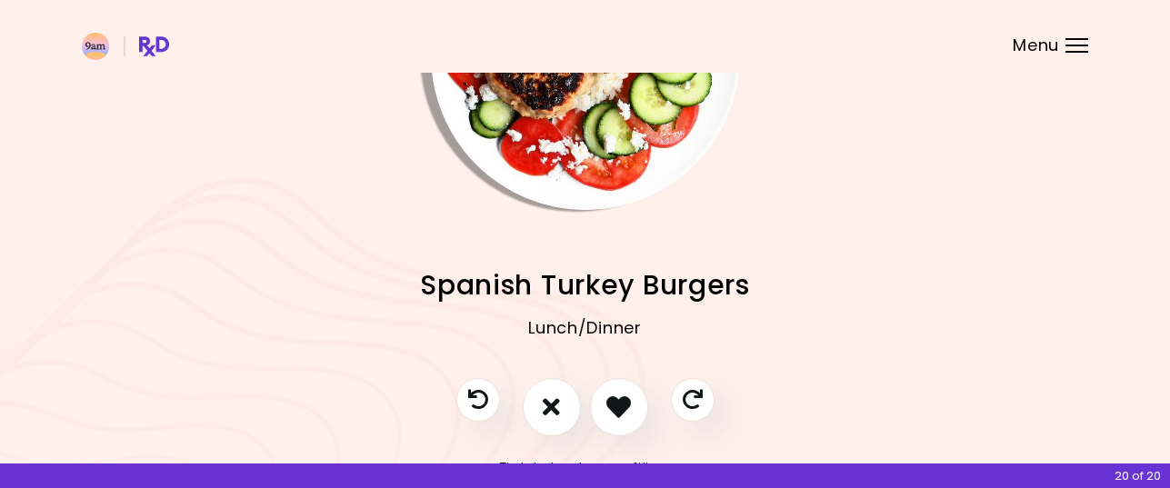
scroll to position [249, 0]
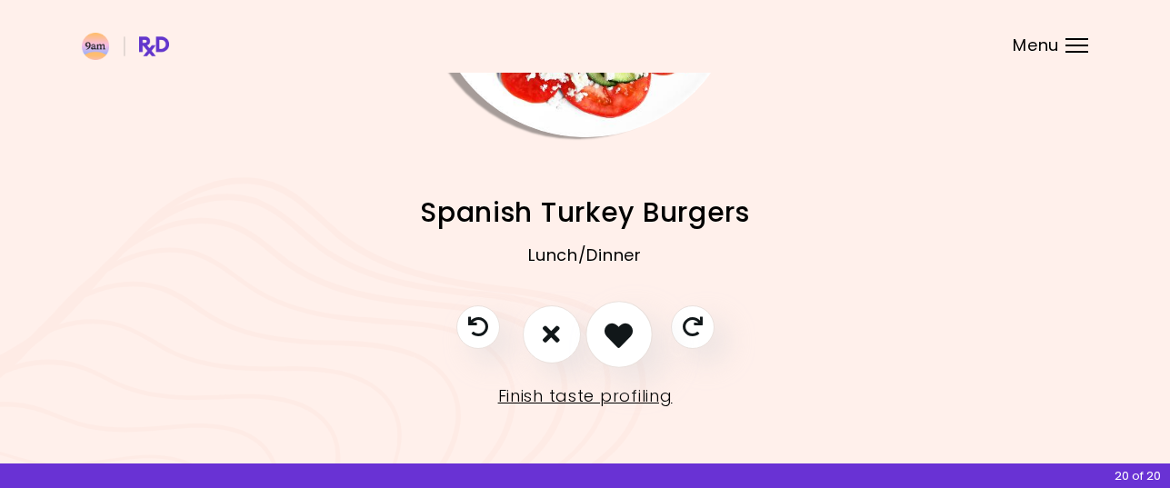
click at [632, 321] on icon "I like this recipe" at bounding box center [618, 334] width 28 height 28
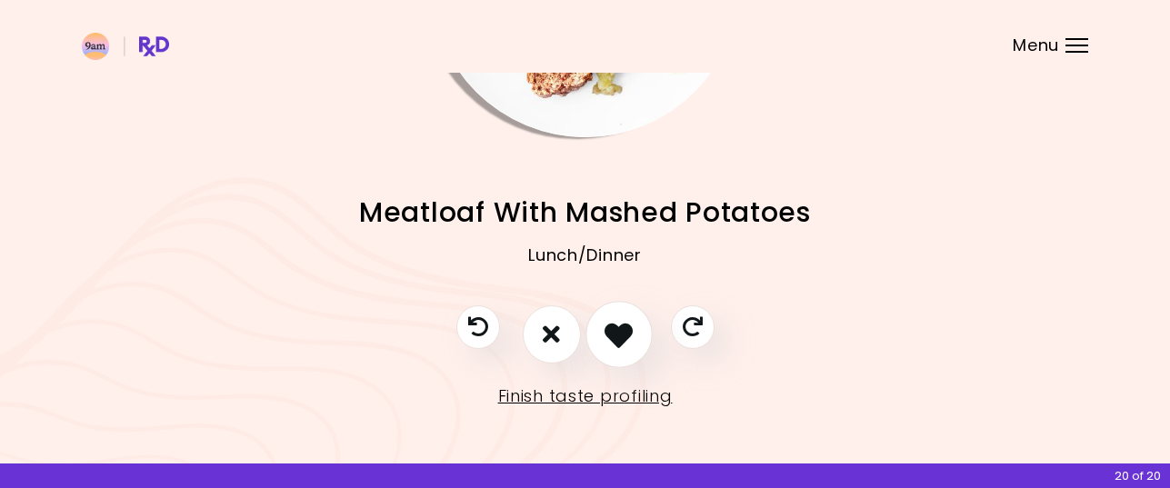
click at [617, 335] on icon "I like this recipe" at bounding box center [618, 334] width 28 height 28
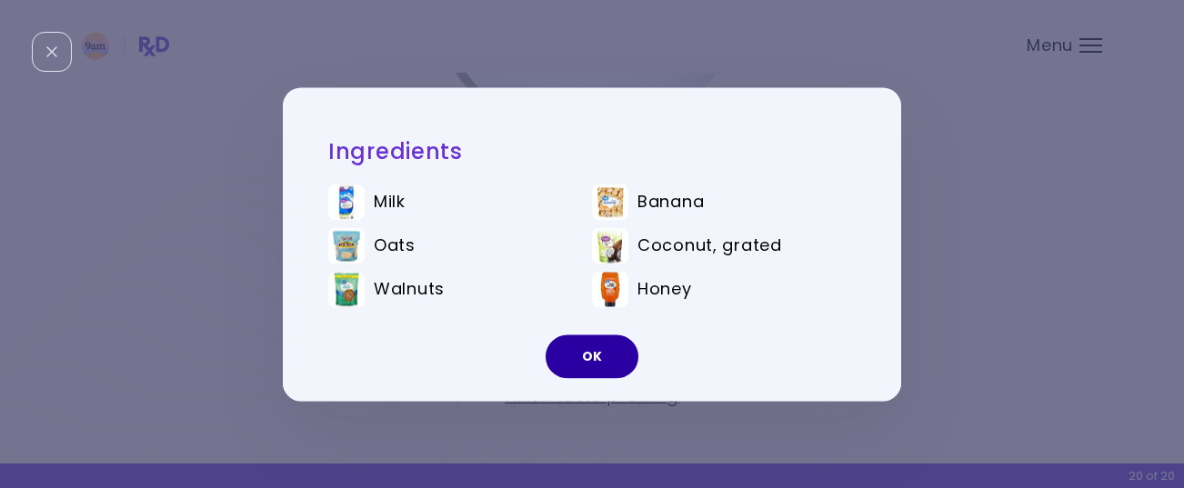
click at [603, 360] on button "OK" at bounding box center [591, 357] width 93 height 44
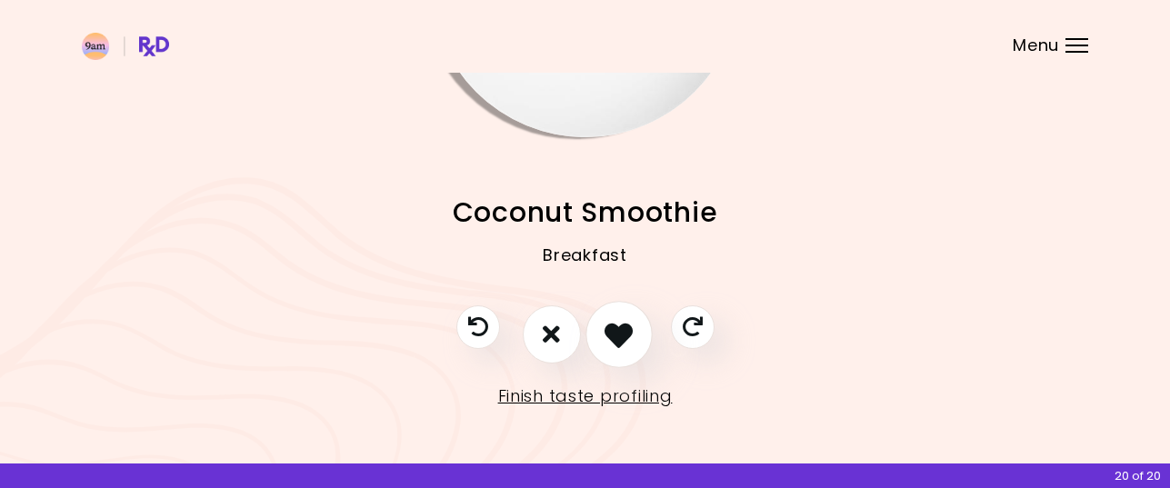
click at [617, 325] on icon "I like this recipe" at bounding box center [618, 334] width 28 height 28
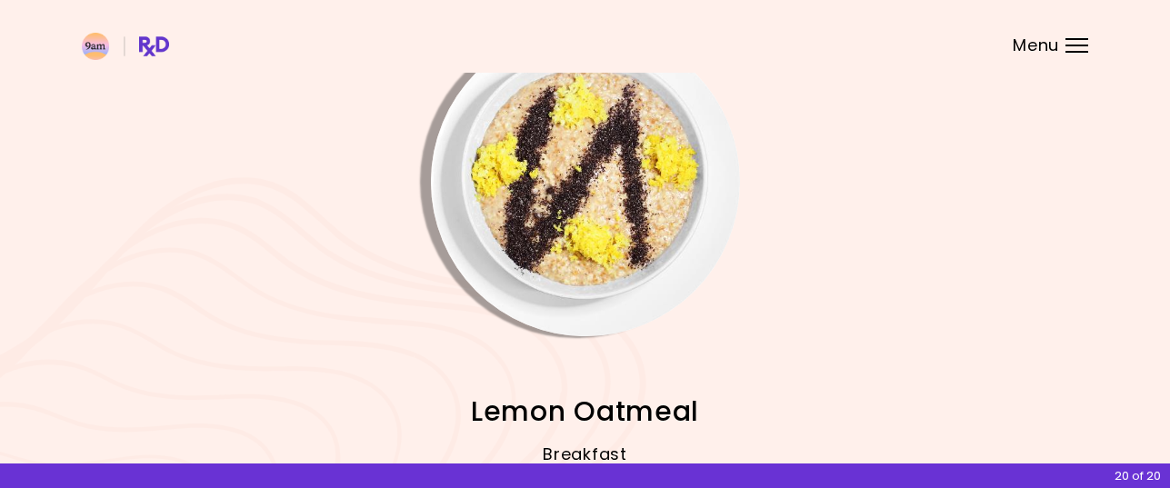
scroll to position [0, 0]
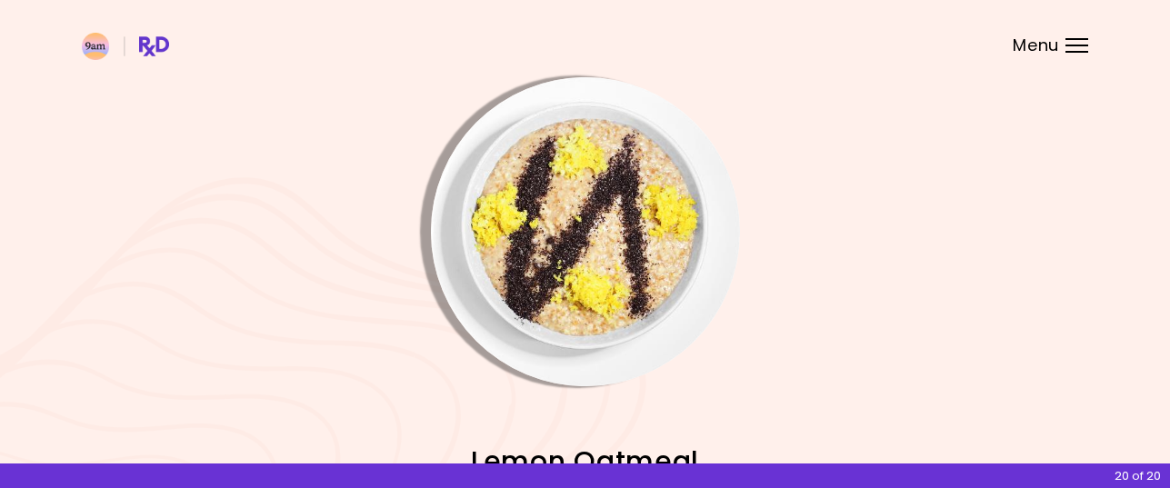
click at [581, 239] on img "Info - Lemon Oatmeal" at bounding box center [585, 231] width 309 height 309
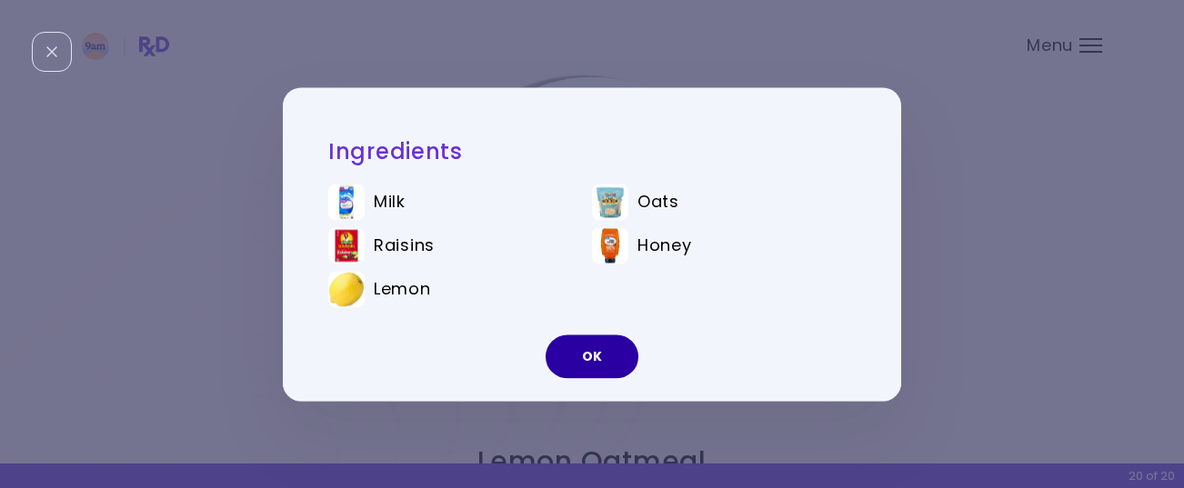
click at [587, 355] on button "OK" at bounding box center [591, 357] width 93 height 44
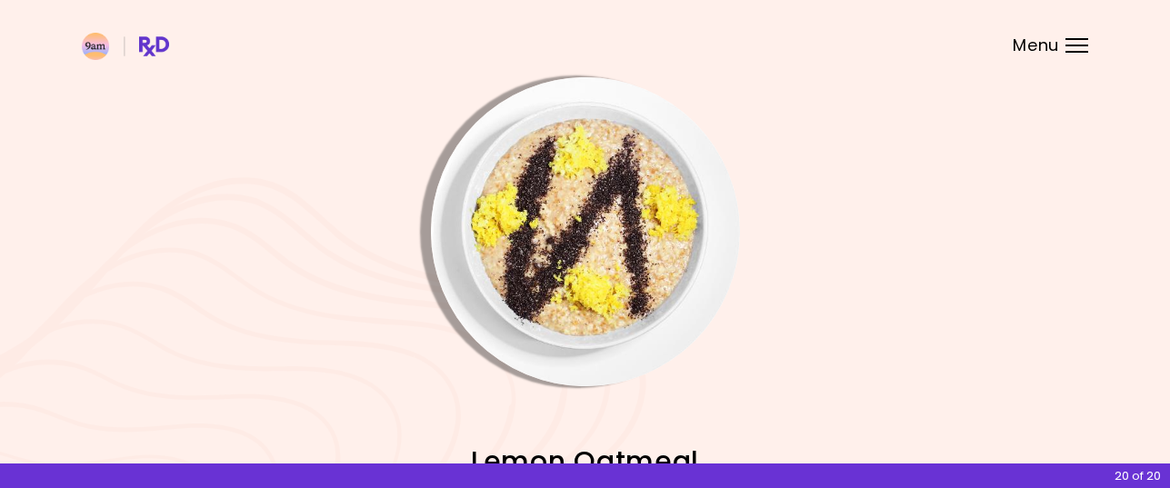
scroll to position [249, 0]
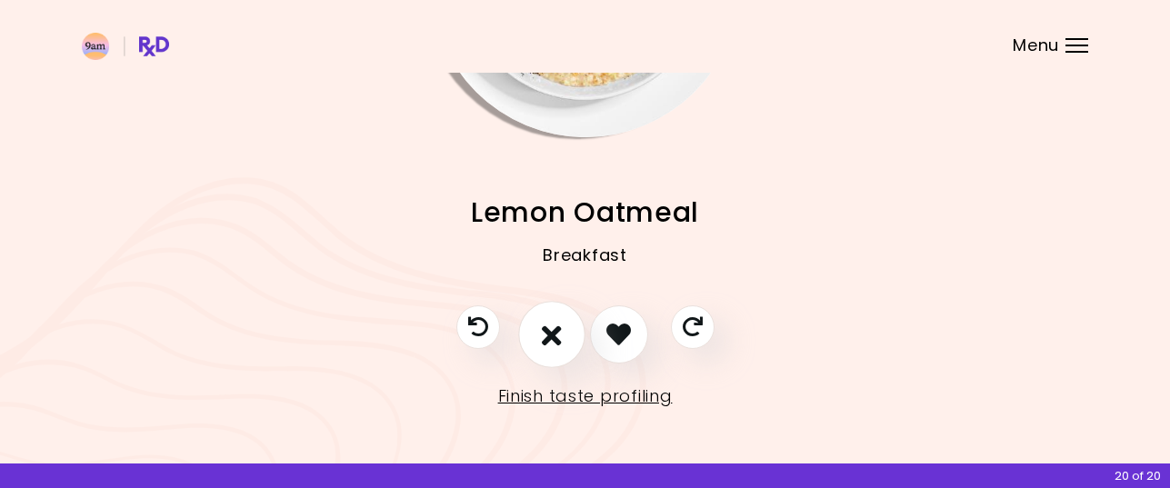
click at [553, 335] on icon "I don't like this recipe" at bounding box center [552, 334] width 20 height 28
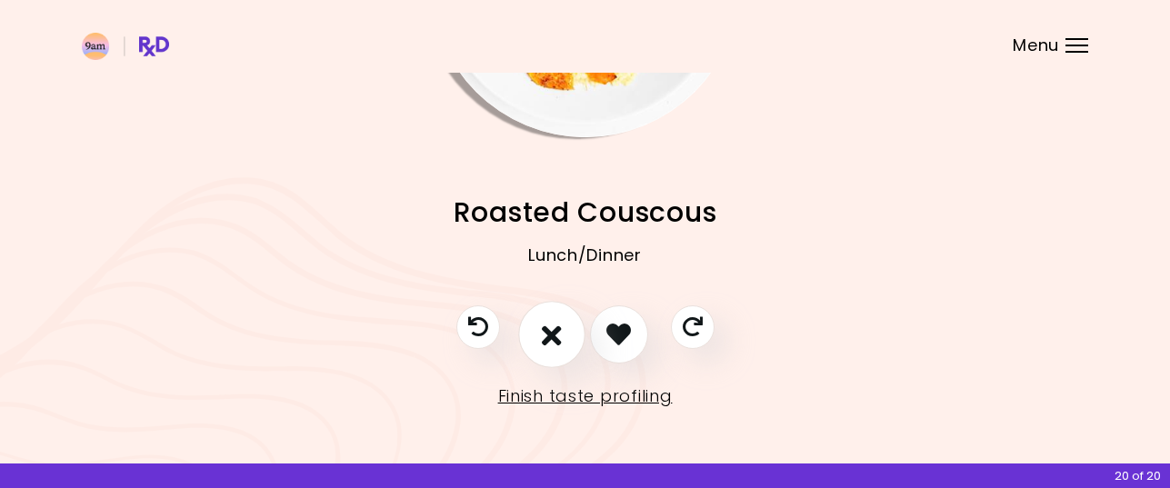
click at [551, 331] on icon "I don't like this recipe" at bounding box center [552, 334] width 20 height 28
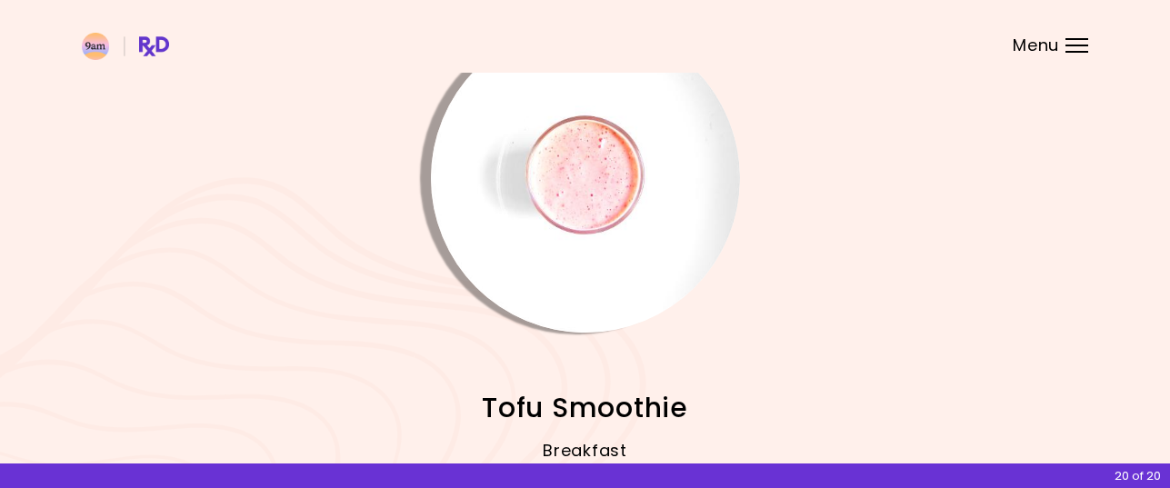
scroll to position [0, 0]
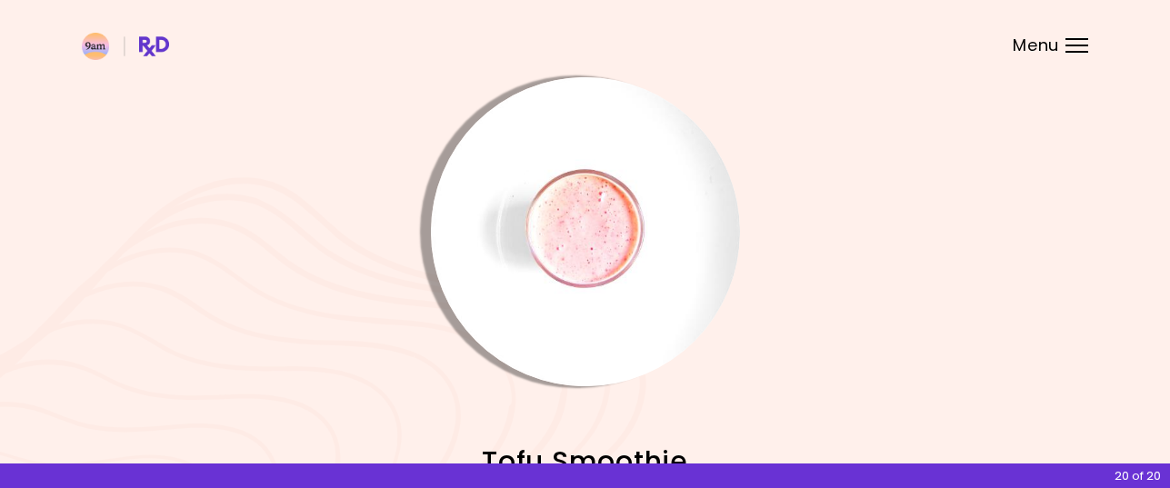
click at [585, 239] on img "Info - Tofu Smoothie" at bounding box center [585, 231] width 309 height 309
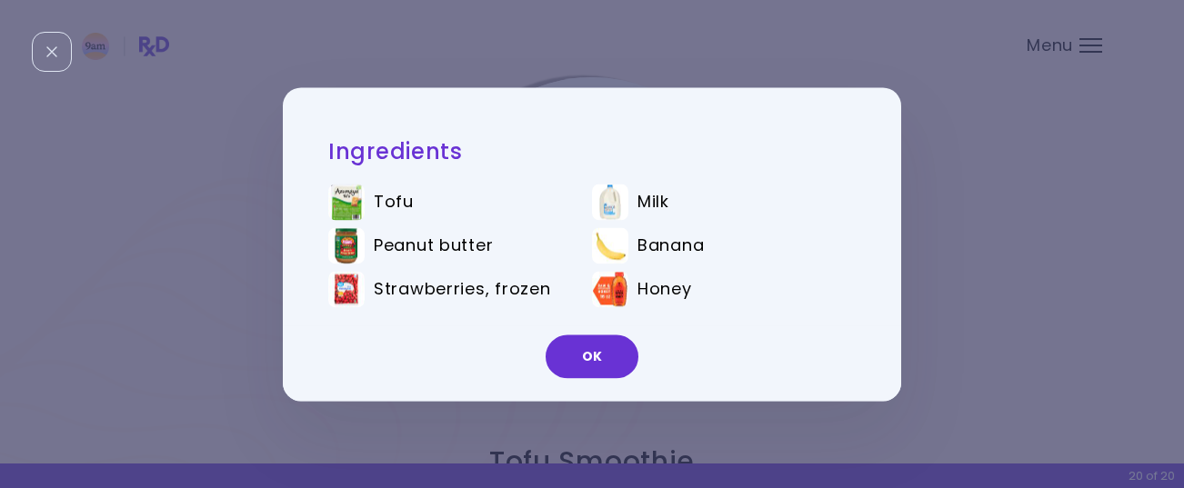
drag, startPoint x: 584, startPoint y: 359, endPoint x: 585, endPoint y: 342, distance: 17.4
click at [584, 356] on button "OK" at bounding box center [591, 357] width 93 height 44
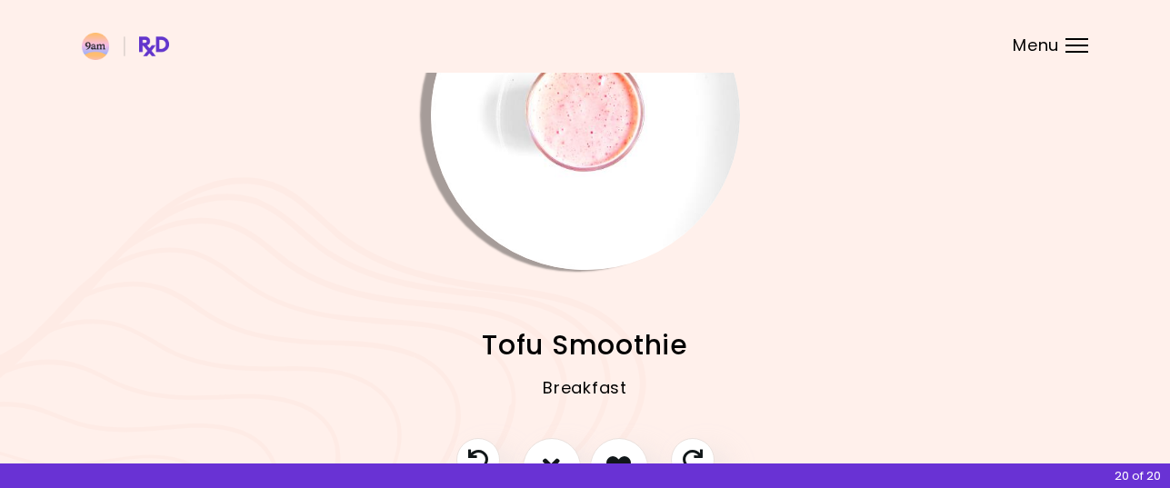
scroll to position [249, 0]
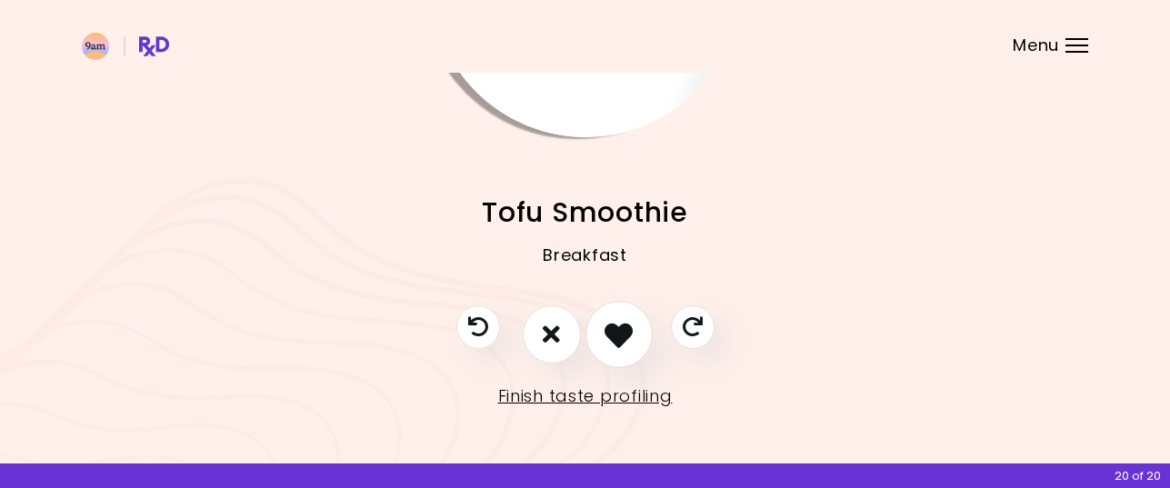
click at [614, 332] on icon "I like this recipe" at bounding box center [618, 334] width 28 height 28
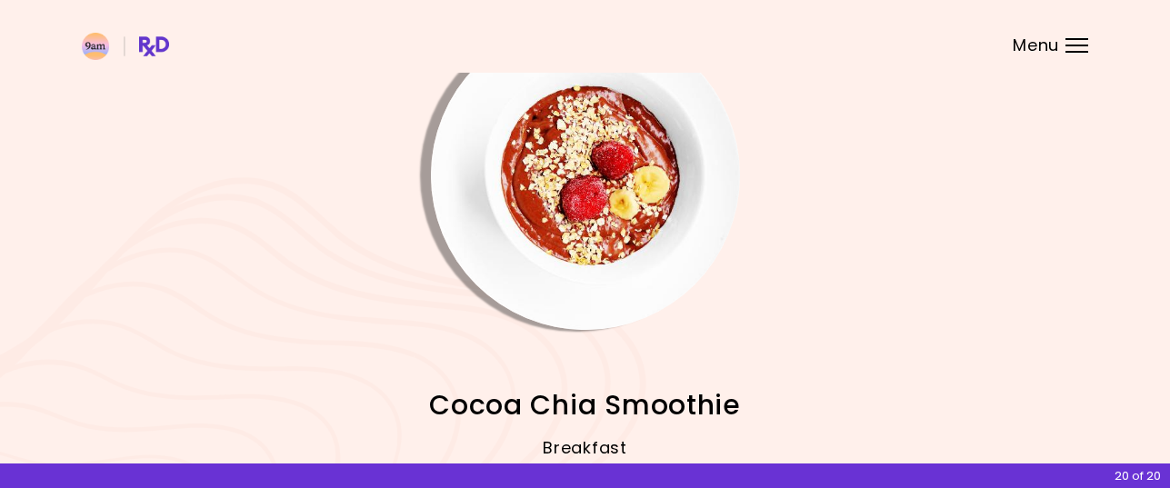
scroll to position [0, 0]
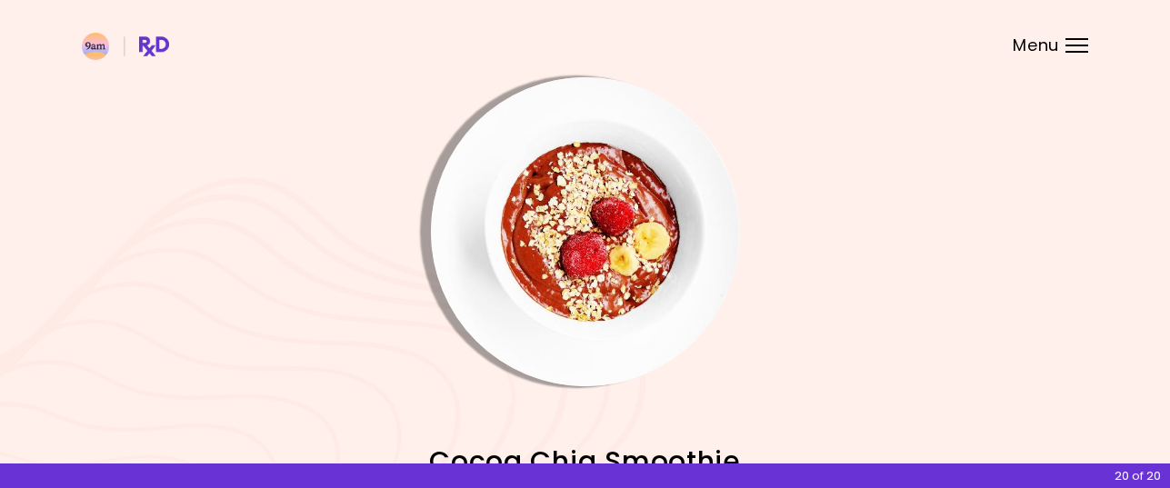
click at [554, 250] on img "Info - Cocoa Chia Smoothie" at bounding box center [585, 231] width 309 height 309
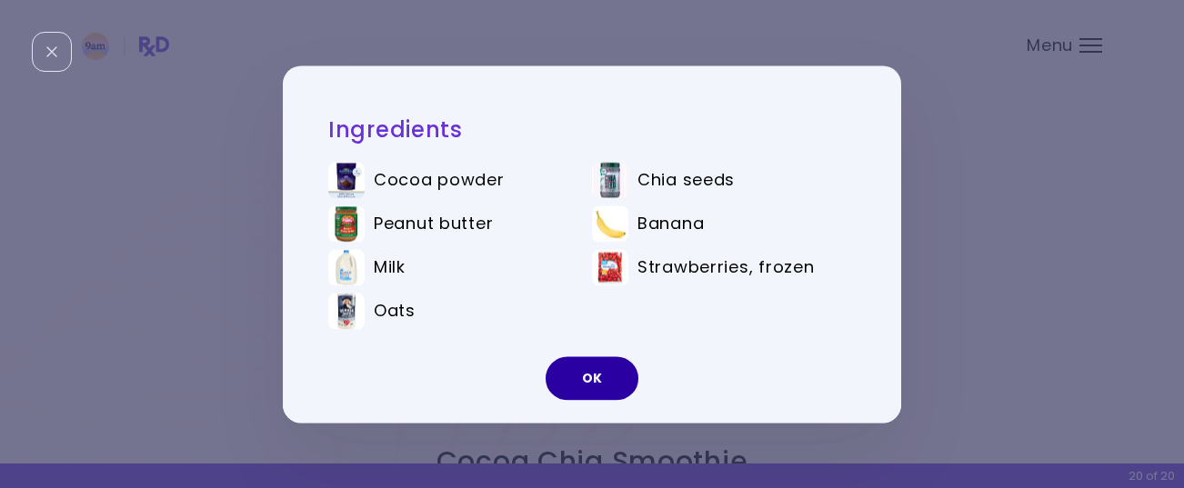
drag, startPoint x: 589, startPoint y: 372, endPoint x: 597, endPoint y: 347, distance: 25.9
click at [589, 369] on button "OK" at bounding box center [591, 378] width 93 height 44
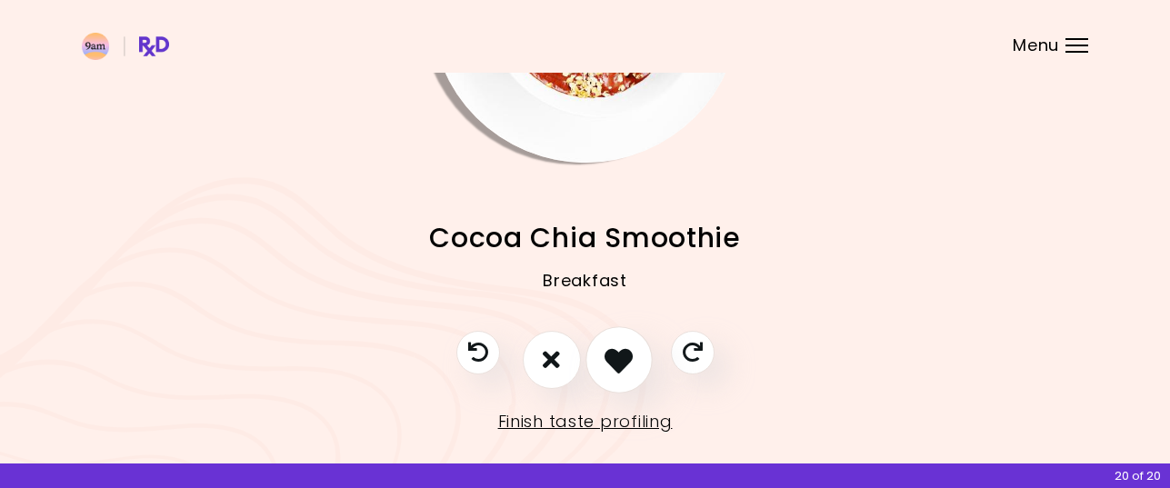
scroll to position [249, 0]
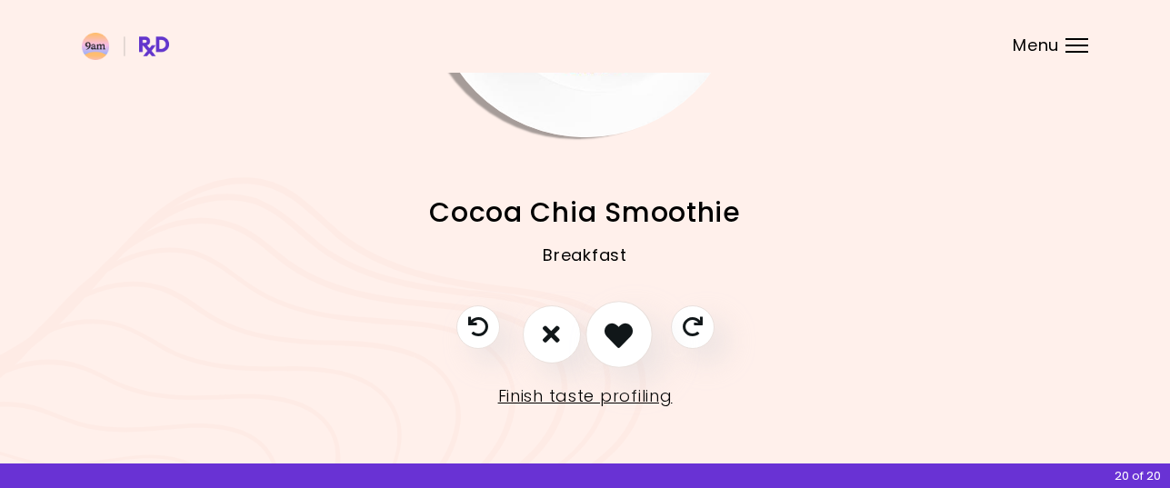
click at [620, 329] on icon "I like this recipe" at bounding box center [618, 334] width 28 height 28
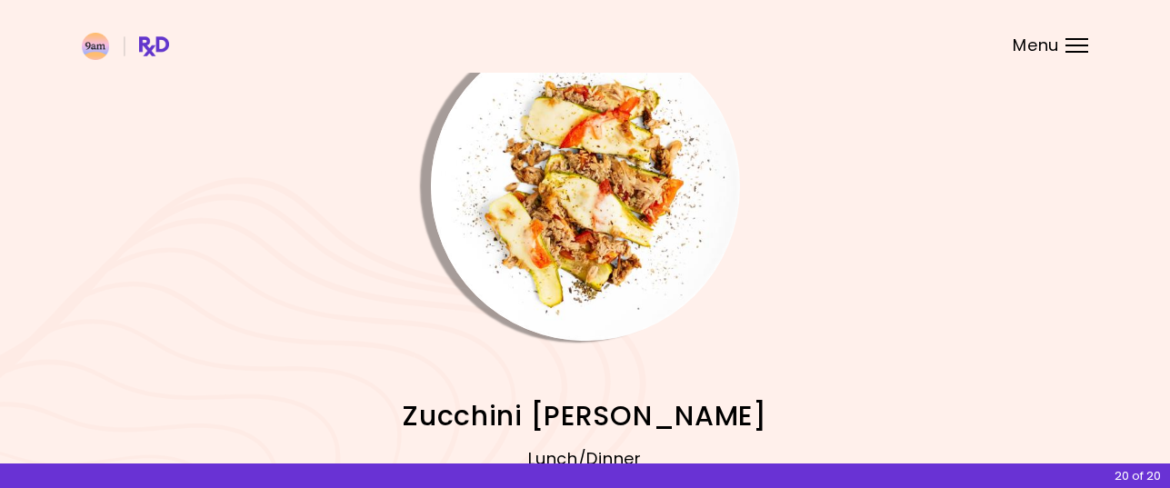
scroll to position [0, 0]
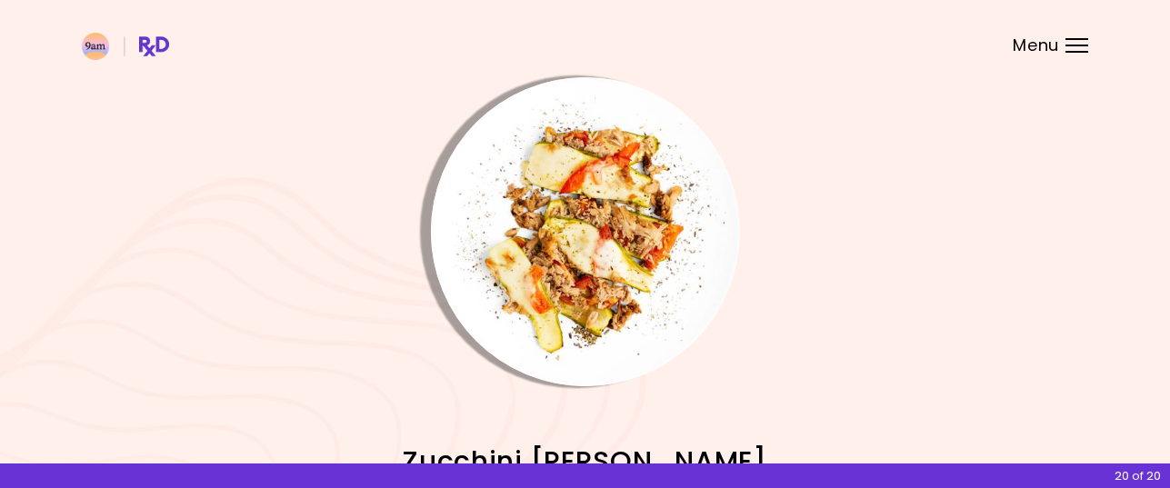
click at [614, 270] on img "Info - Zucchini Tuna Lasagna" at bounding box center [585, 231] width 309 height 309
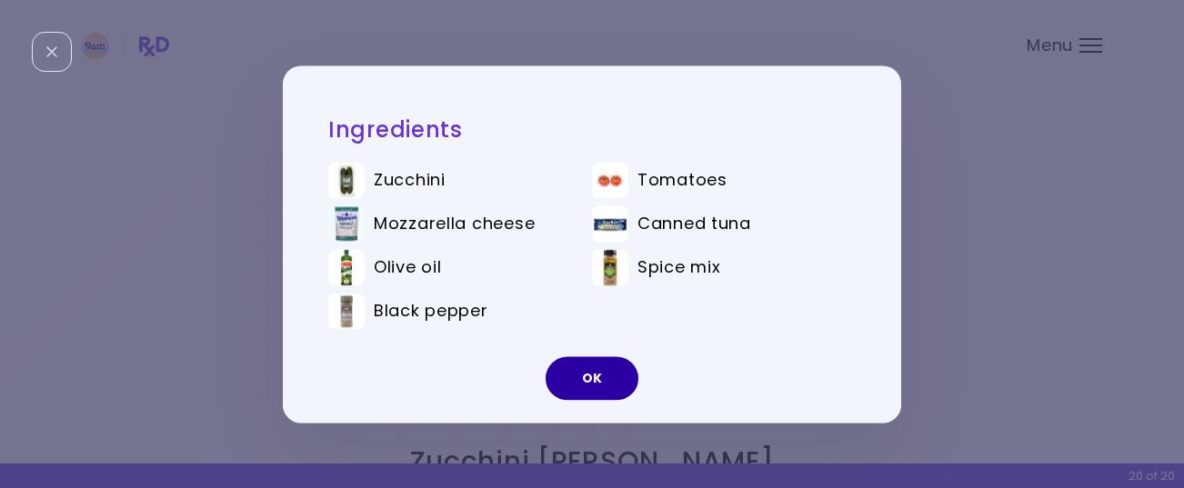
click at [585, 374] on button "OK" at bounding box center [591, 378] width 93 height 44
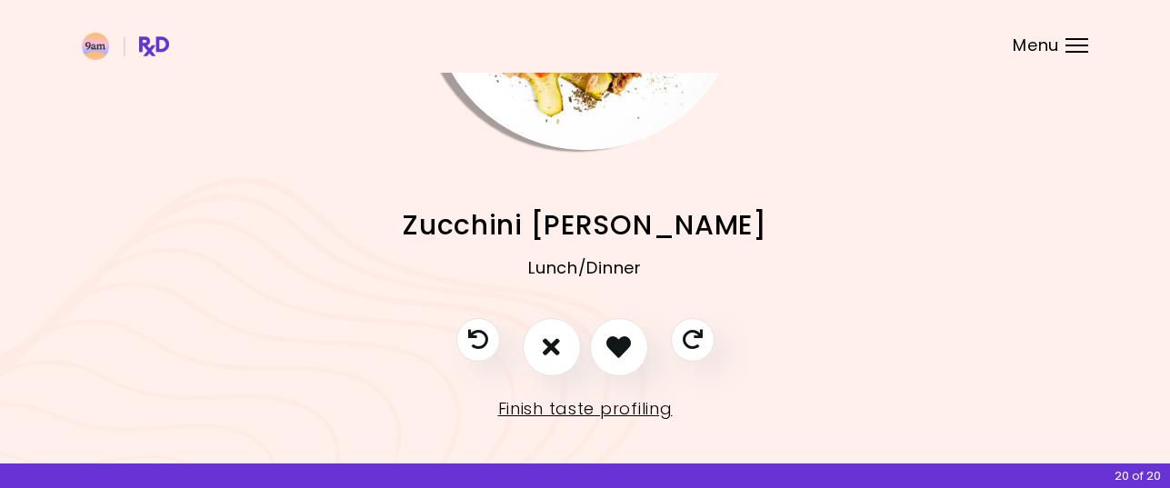
scroll to position [249, 0]
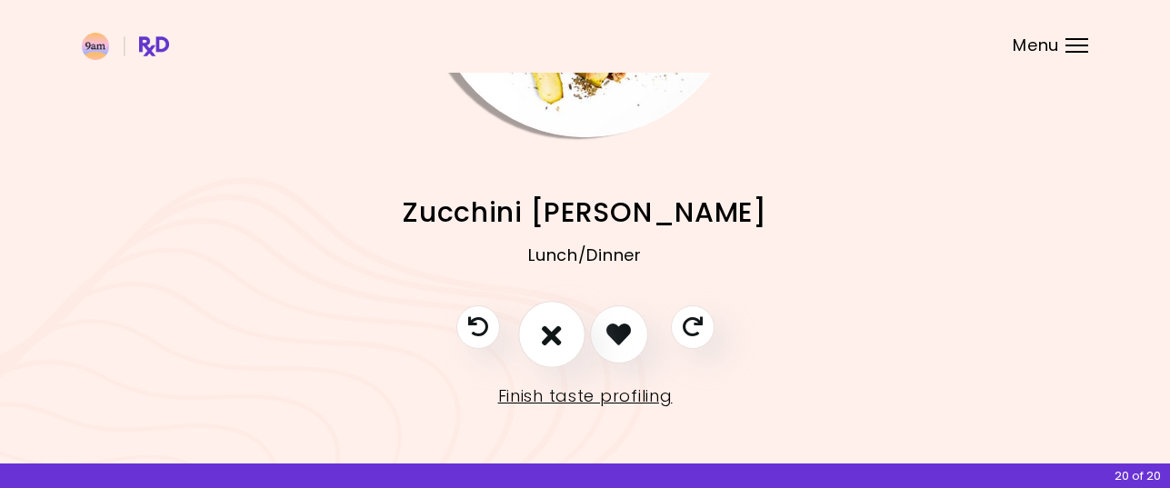
click at [556, 332] on icon "I don't like this recipe" at bounding box center [552, 334] width 20 height 28
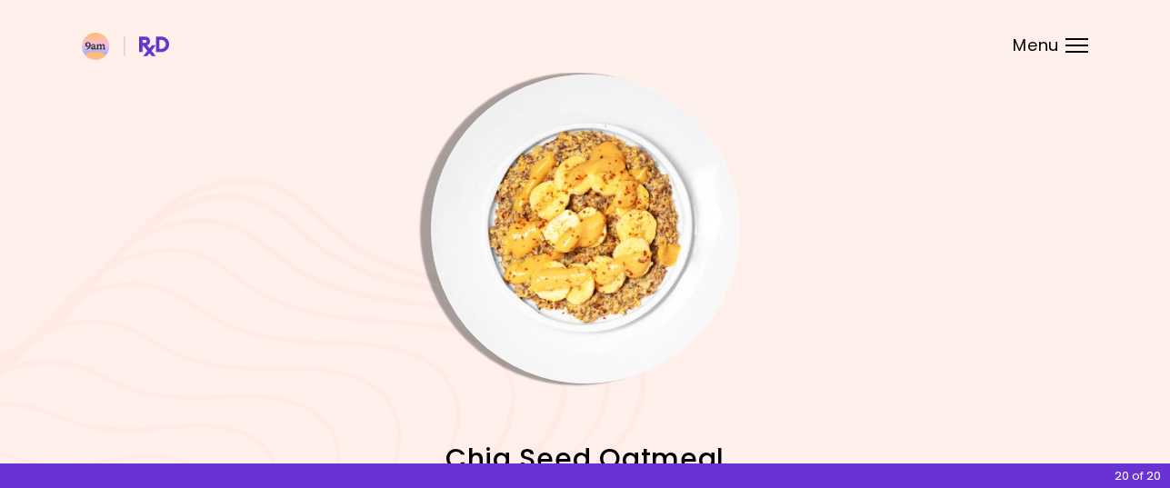
scroll to position [0, 0]
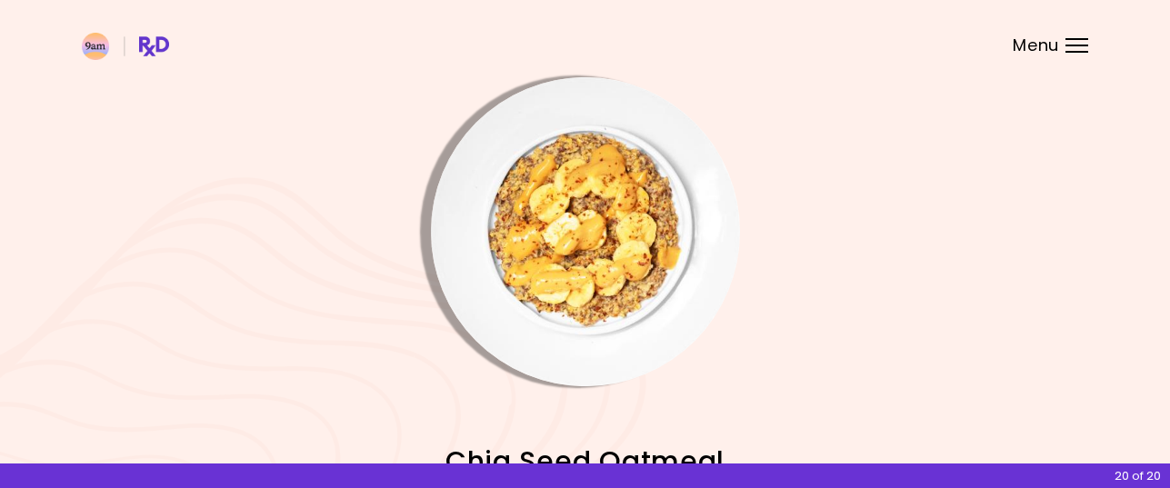
click at [591, 270] on img "Info - Chia Seed Oatmeal" at bounding box center [585, 231] width 309 height 309
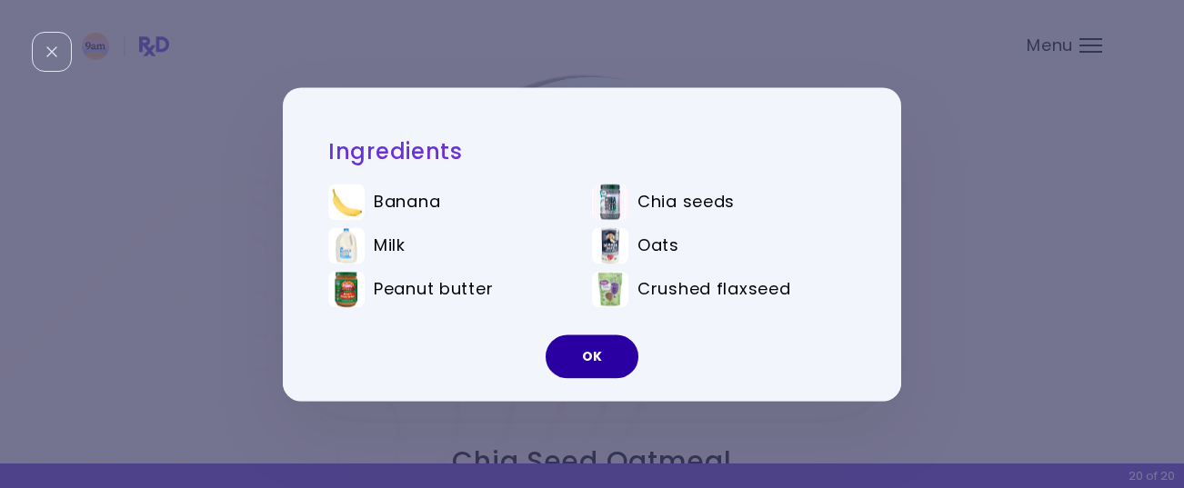
click at [591, 345] on button "OK" at bounding box center [591, 357] width 93 height 44
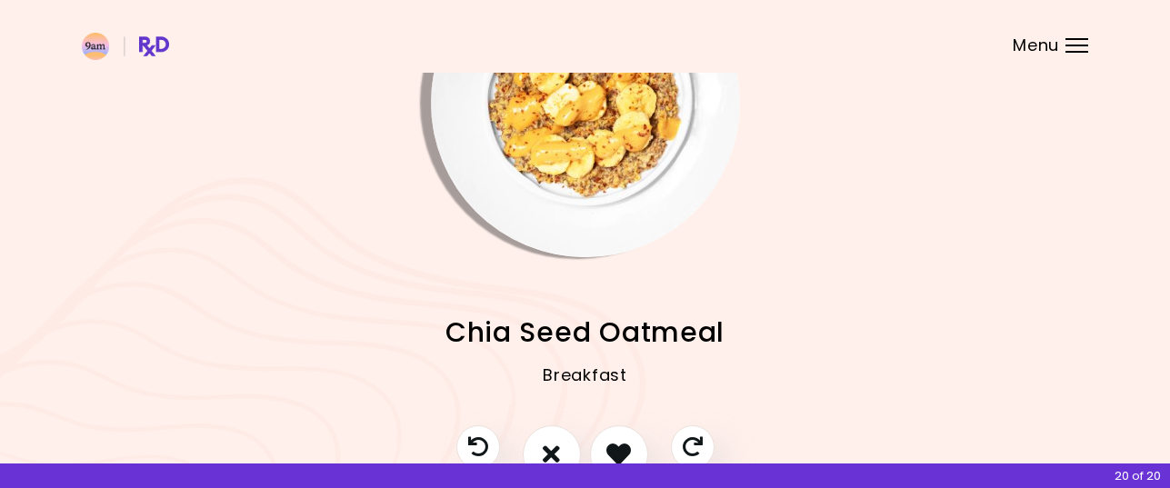
scroll to position [249, 0]
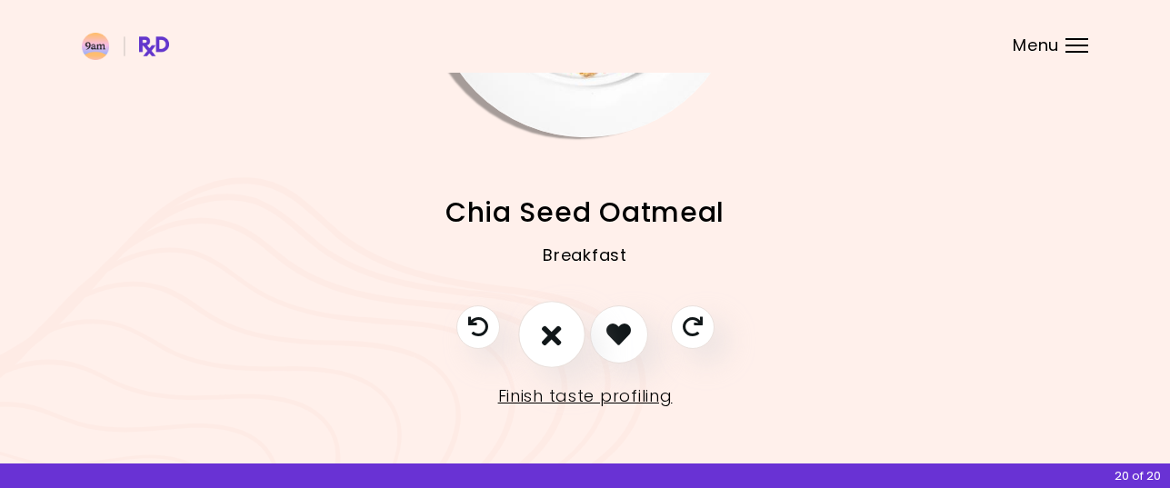
click at [556, 340] on icon "I don't like this recipe" at bounding box center [552, 334] width 20 height 28
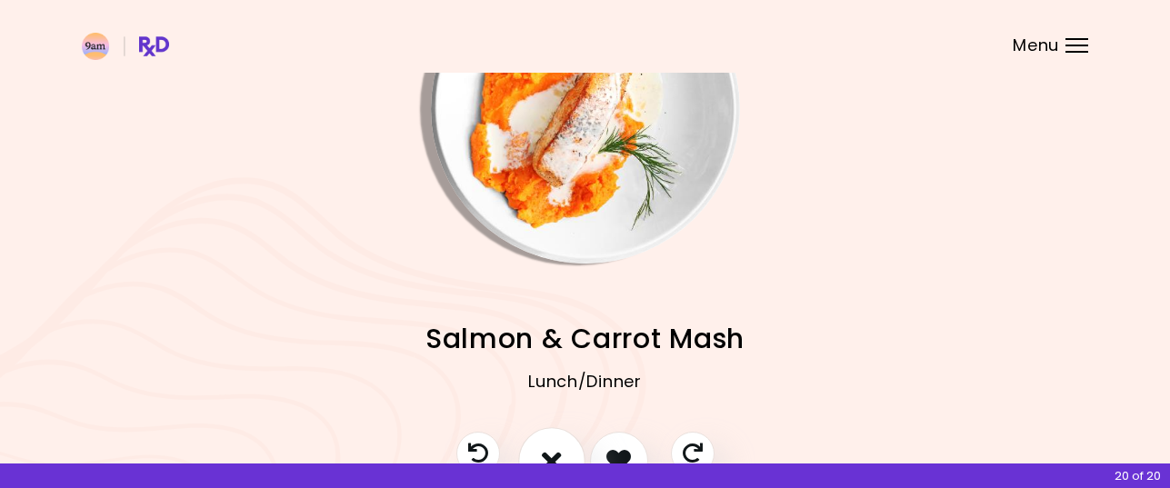
scroll to position [67, 0]
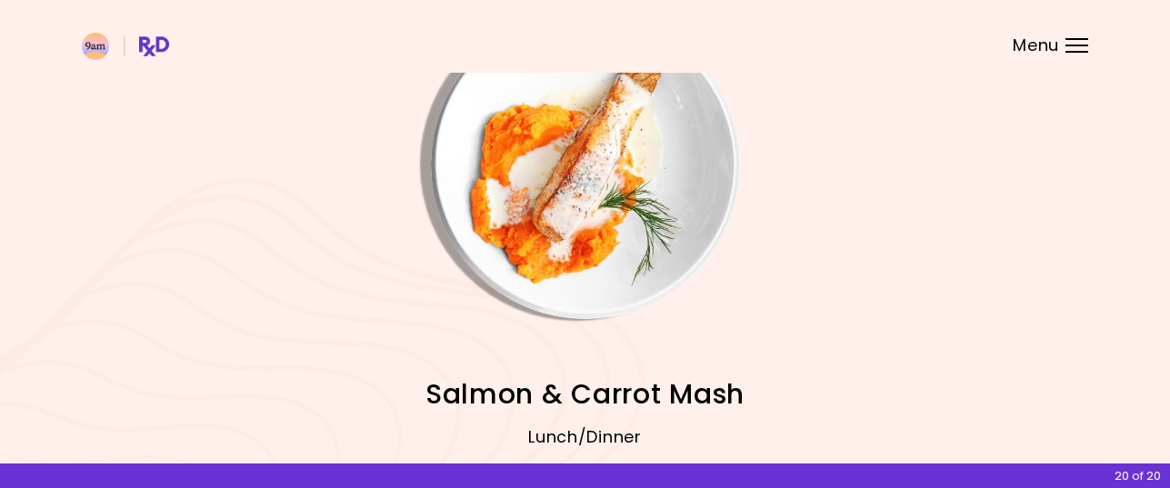
click at [561, 230] on img "Info - Salmon & Carrot Mash" at bounding box center [585, 164] width 309 height 309
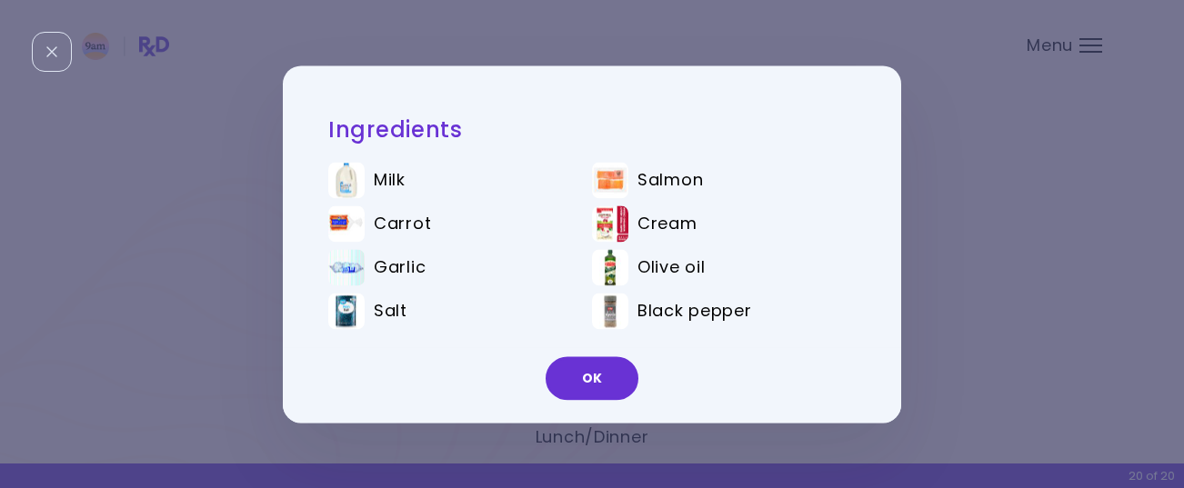
drag, startPoint x: 593, startPoint y: 368, endPoint x: 614, endPoint y: 341, distance: 34.9
click at [593, 366] on button "OK" at bounding box center [591, 378] width 93 height 44
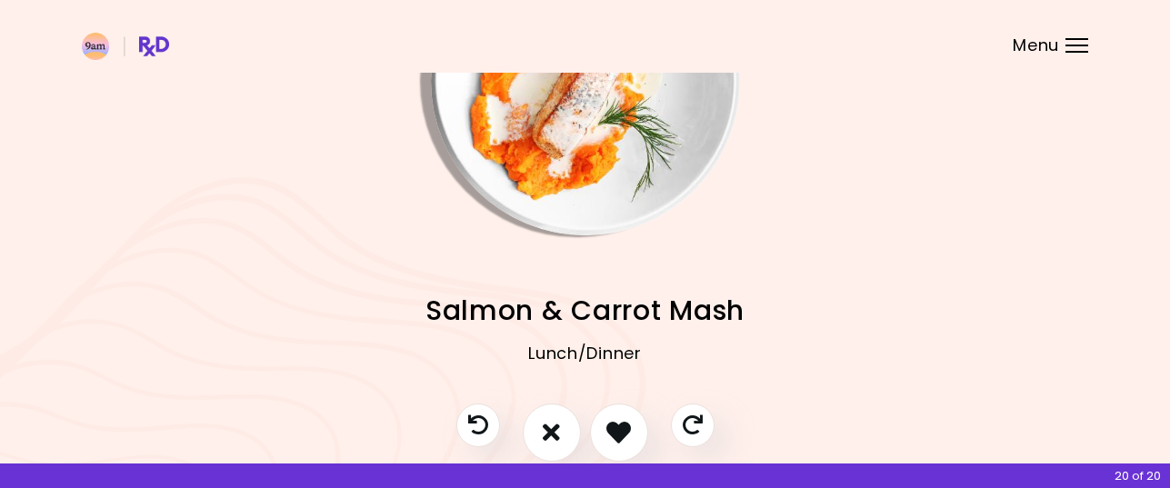
scroll to position [249, 0]
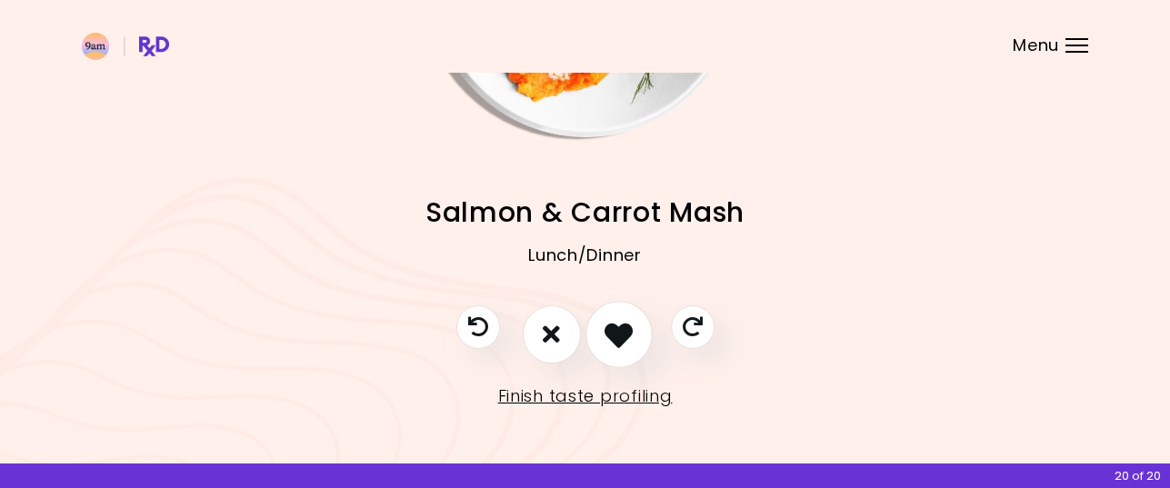
click at [620, 330] on icon "I like this recipe" at bounding box center [618, 334] width 28 height 28
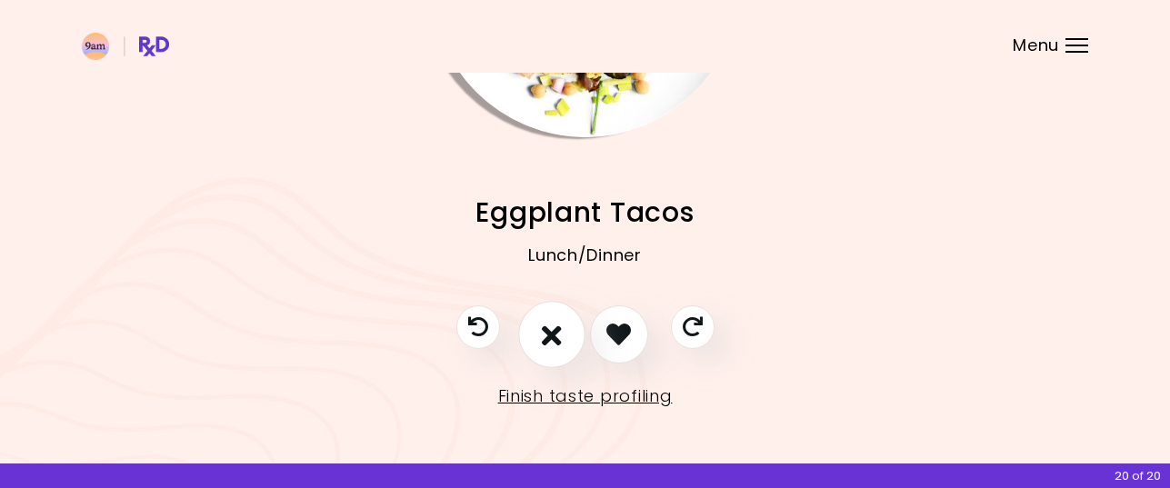
click at [553, 336] on icon "I don't like this recipe" at bounding box center [552, 334] width 20 height 28
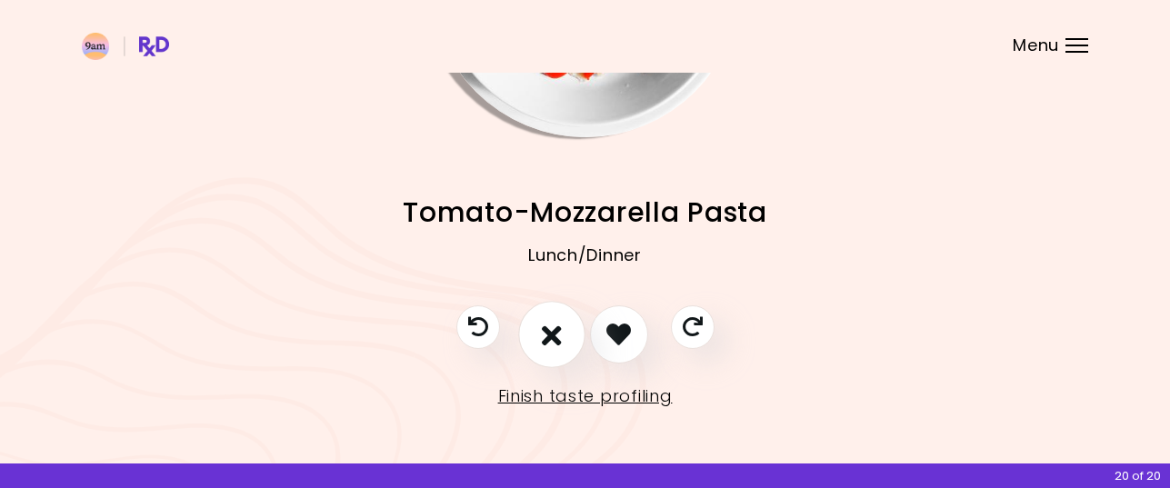
click at [560, 337] on icon "I don't like this recipe" at bounding box center [552, 334] width 20 height 28
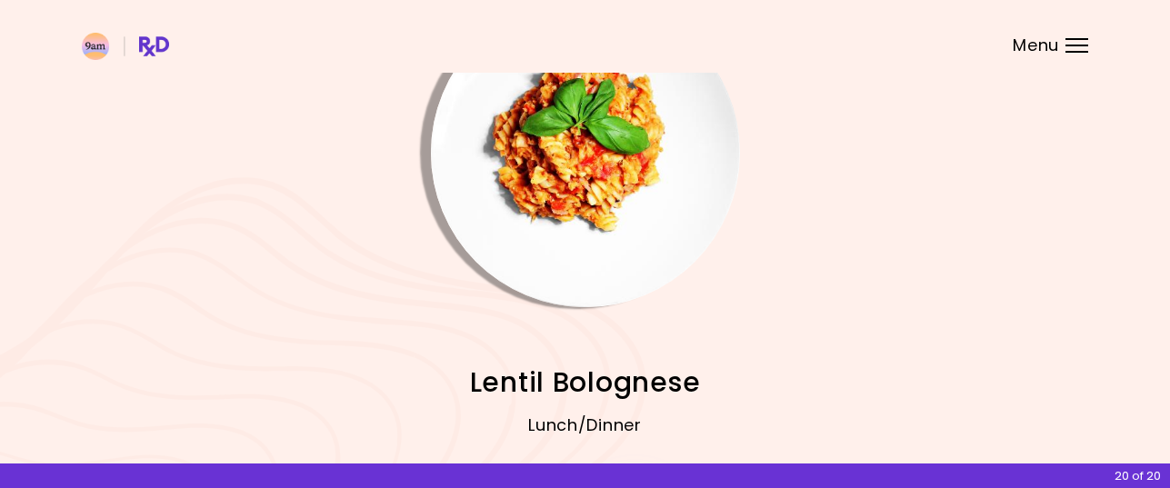
scroll to position [67, 0]
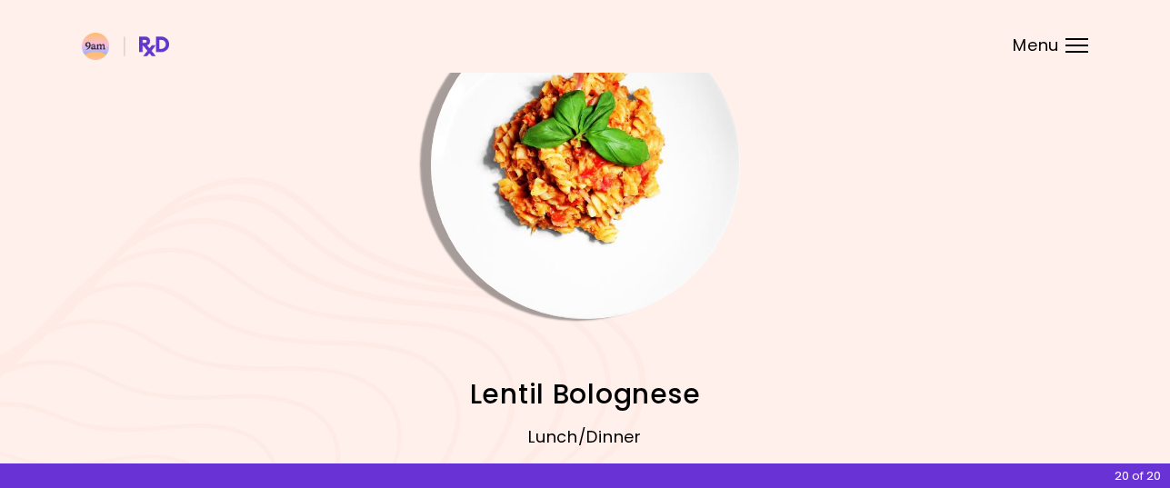
click at [595, 195] on img "Info - Lentil Bolognese" at bounding box center [585, 164] width 309 height 309
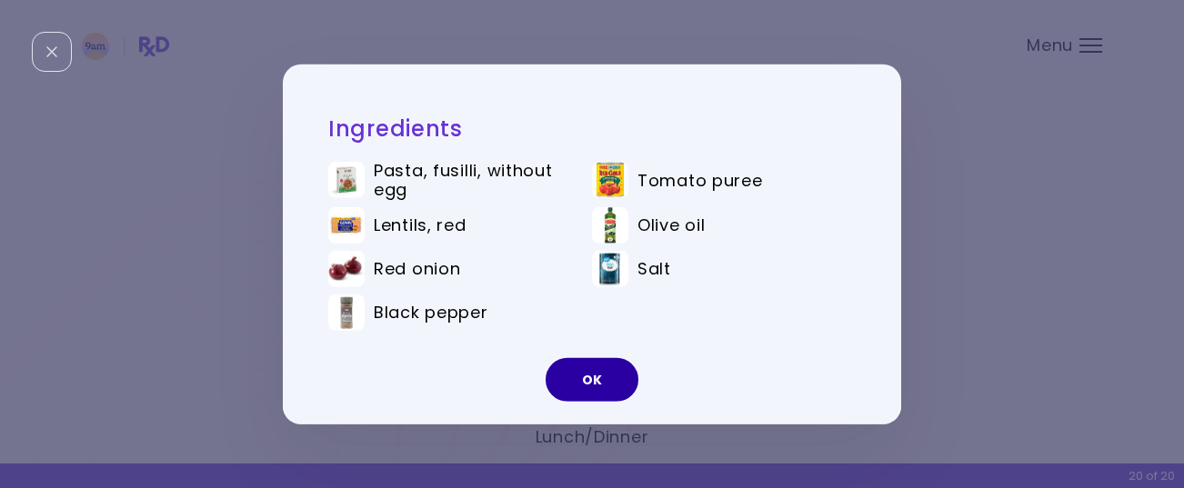
drag, startPoint x: 585, startPoint y: 379, endPoint x: 585, endPoint y: 365, distance: 13.6
click at [585, 378] on button "OK" at bounding box center [591, 380] width 93 height 44
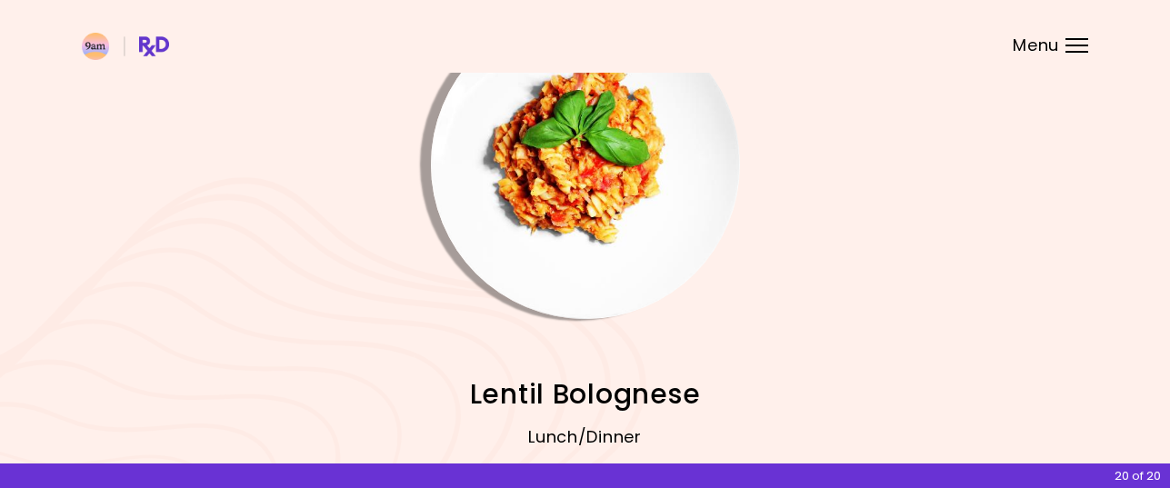
scroll to position [249, 0]
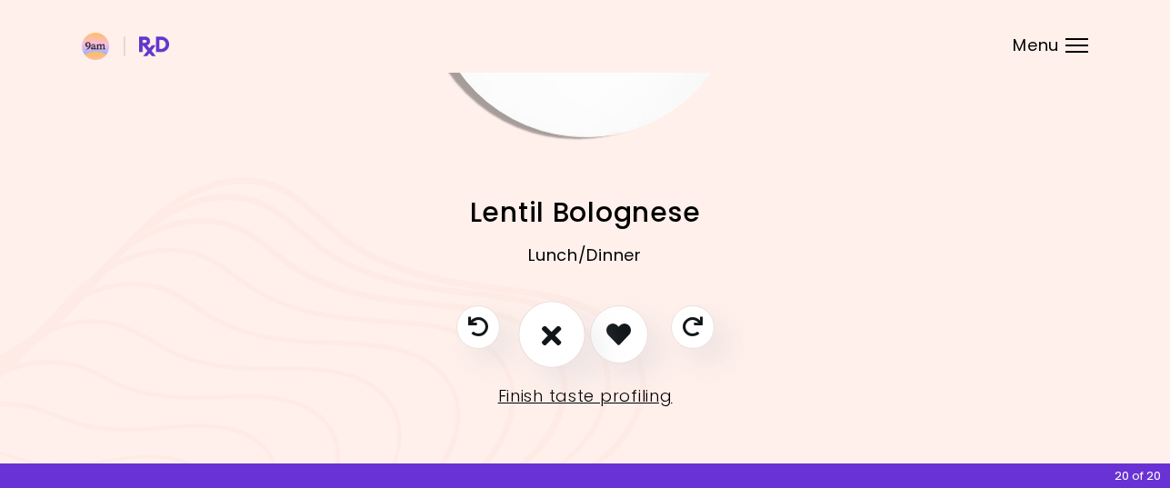
click at [552, 335] on icon "I don't like this recipe" at bounding box center [552, 334] width 20 height 28
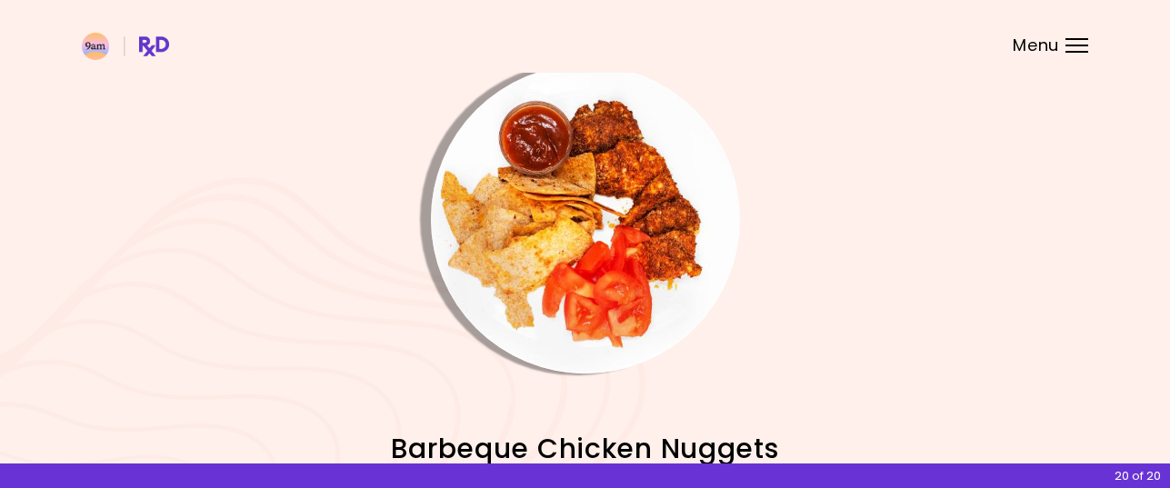
scroll to position [0, 0]
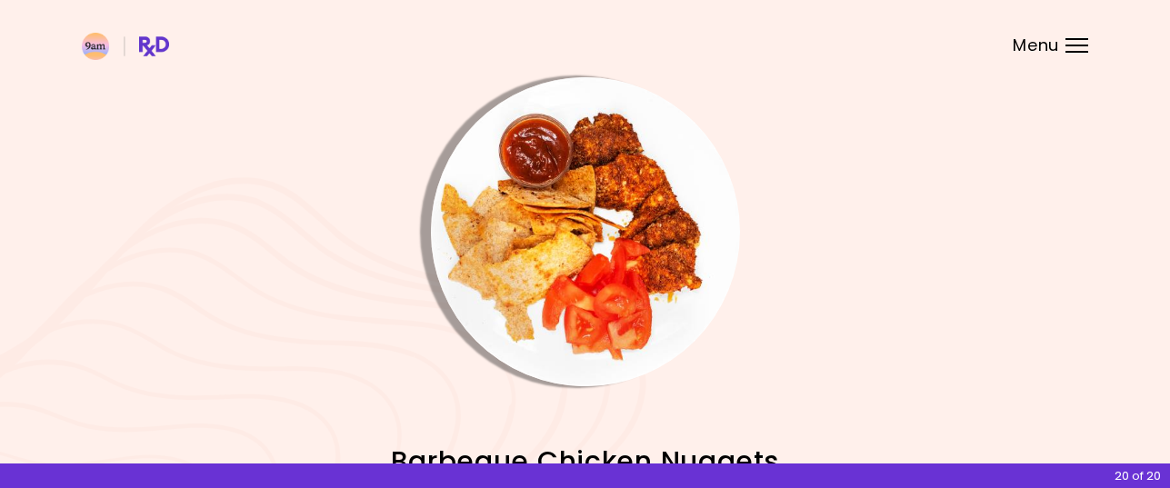
click at [646, 226] on img "Info - Barbeque Chicken Nuggets" at bounding box center [585, 231] width 309 height 309
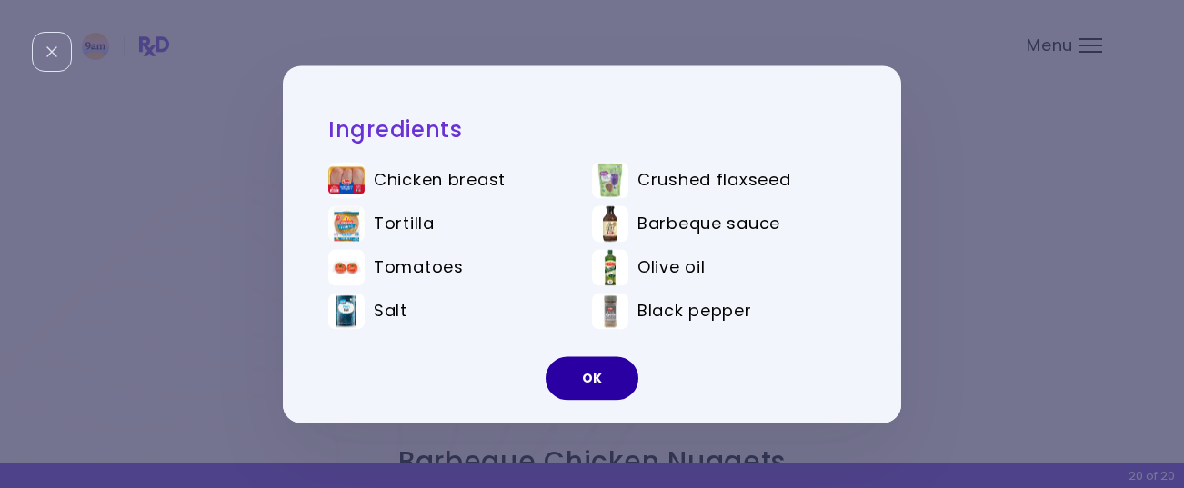
click at [594, 374] on button "OK" at bounding box center [591, 378] width 93 height 44
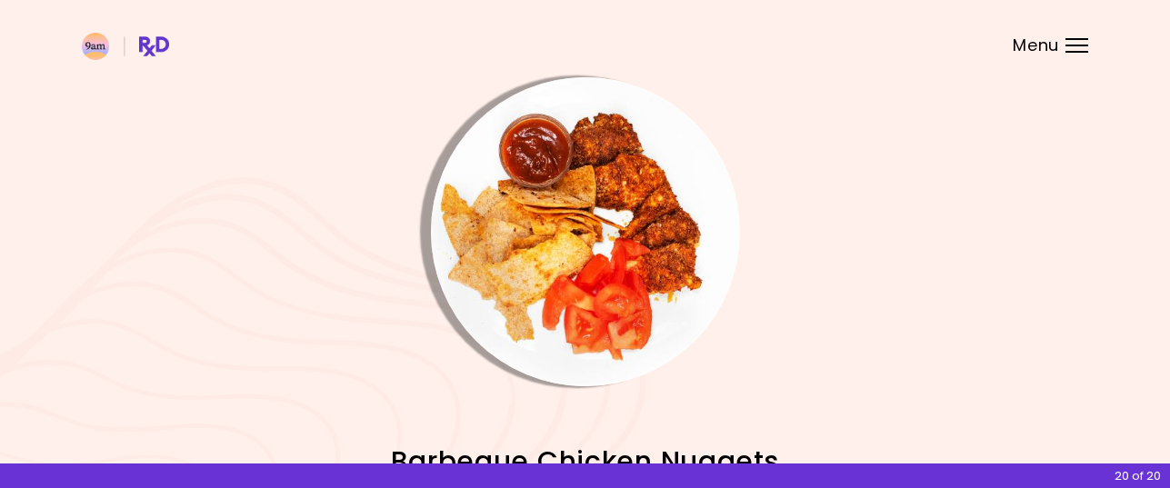
scroll to position [249, 0]
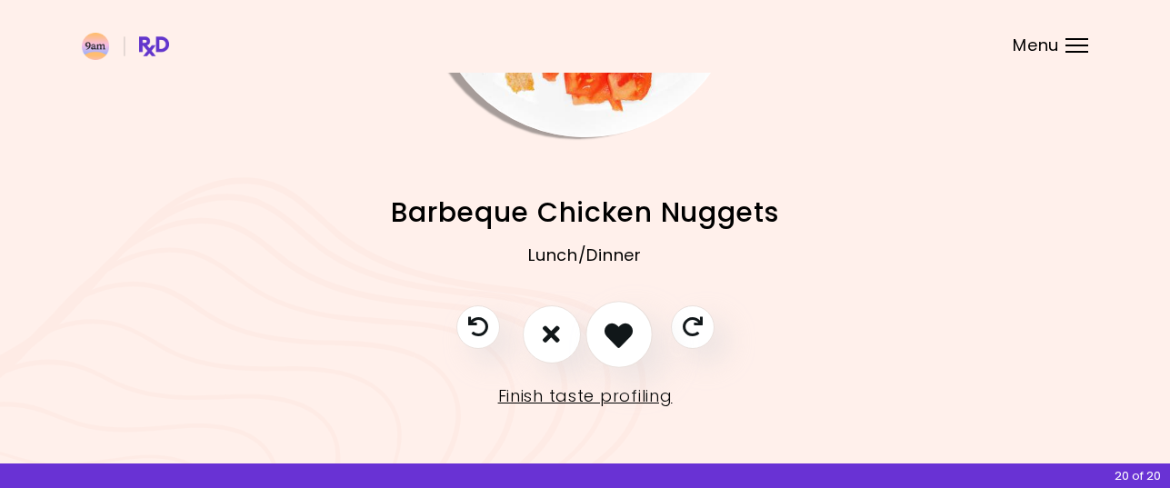
click at [627, 333] on icon "I like this recipe" at bounding box center [618, 334] width 28 height 28
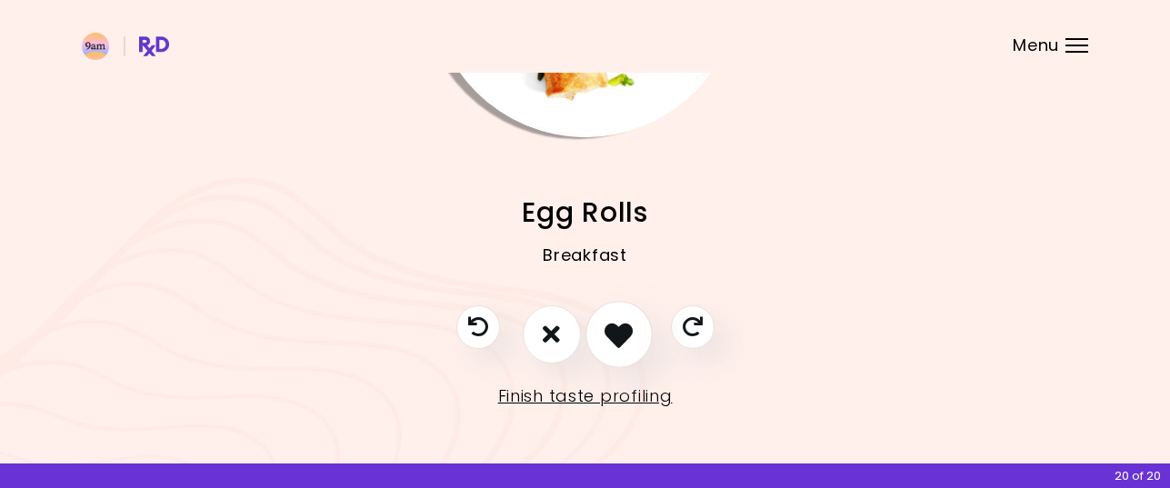
scroll to position [0, 0]
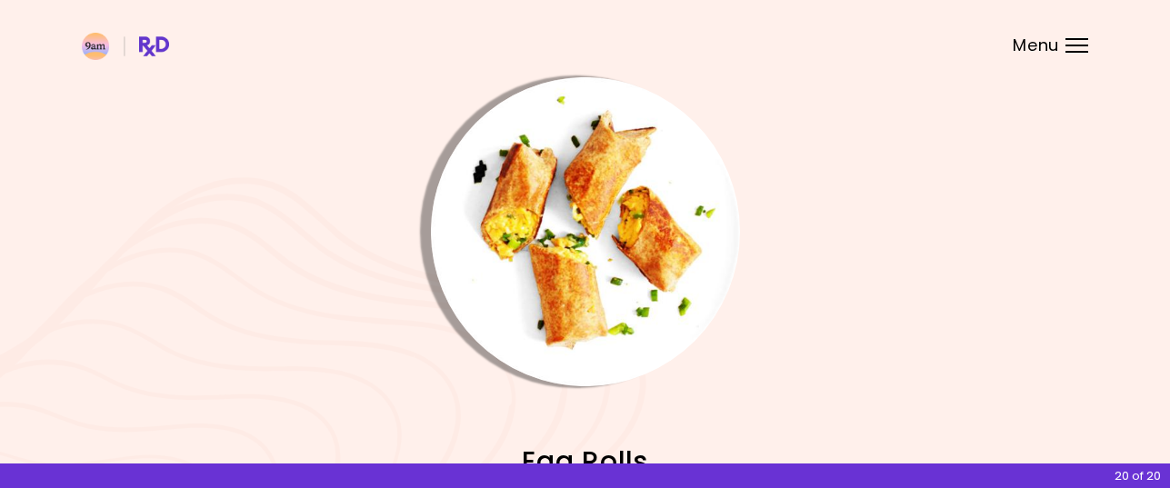
click at [585, 259] on img "Info - Egg Rolls" at bounding box center [585, 231] width 309 height 309
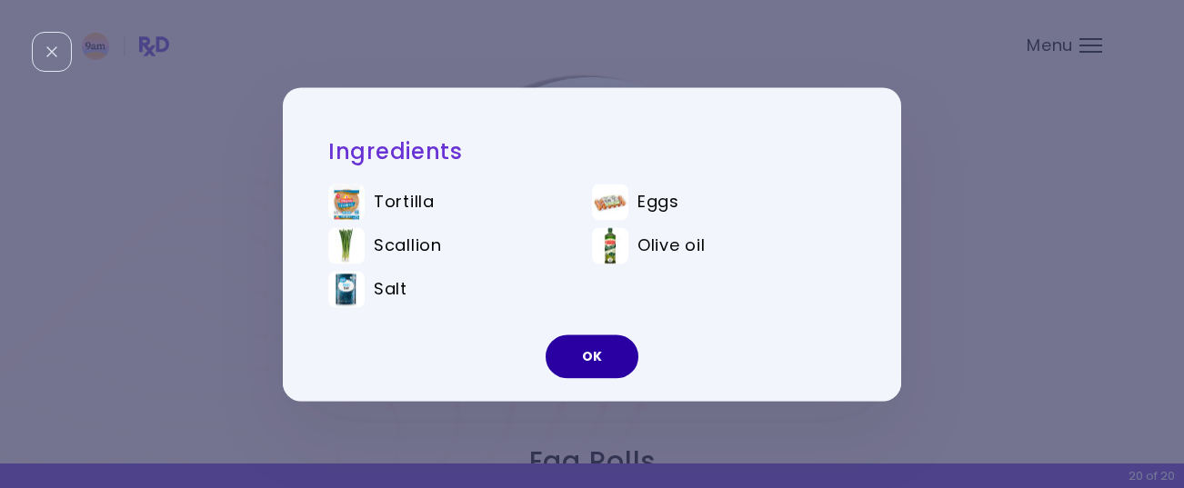
click at [598, 349] on button "OK" at bounding box center [591, 357] width 93 height 44
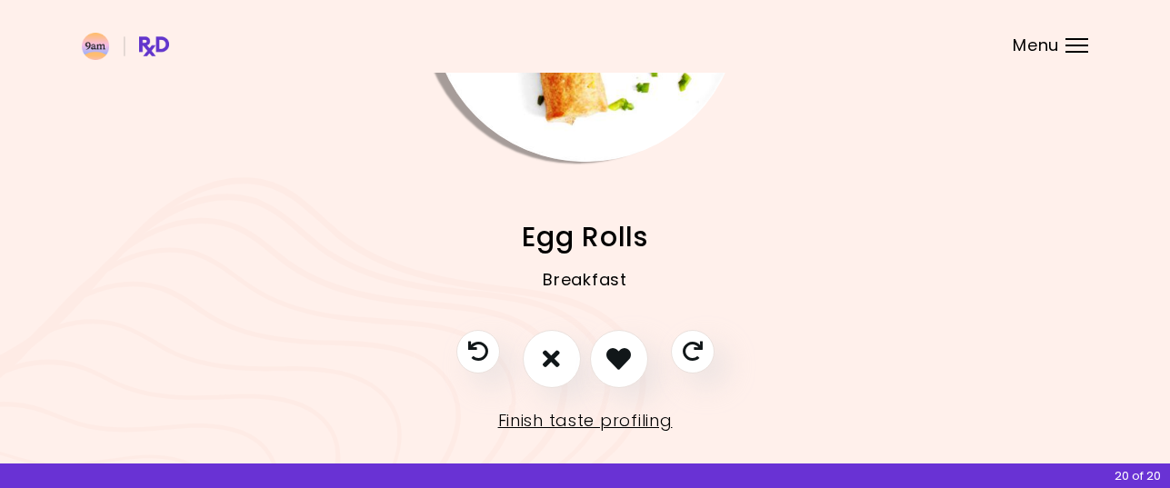
scroll to position [249, 0]
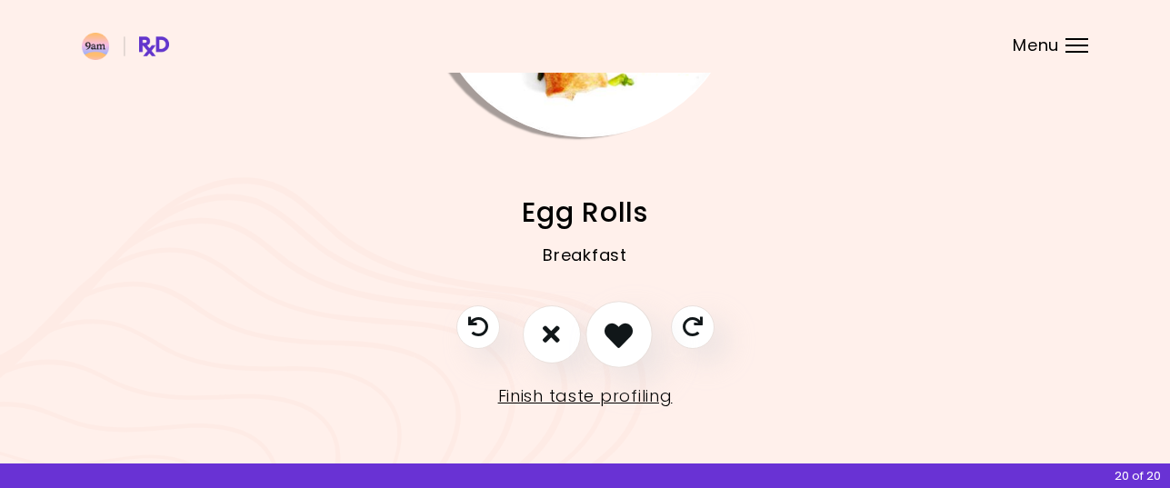
click at [621, 342] on icon "I like this recipe" at bounding box center [618, 334] width 28 height 28
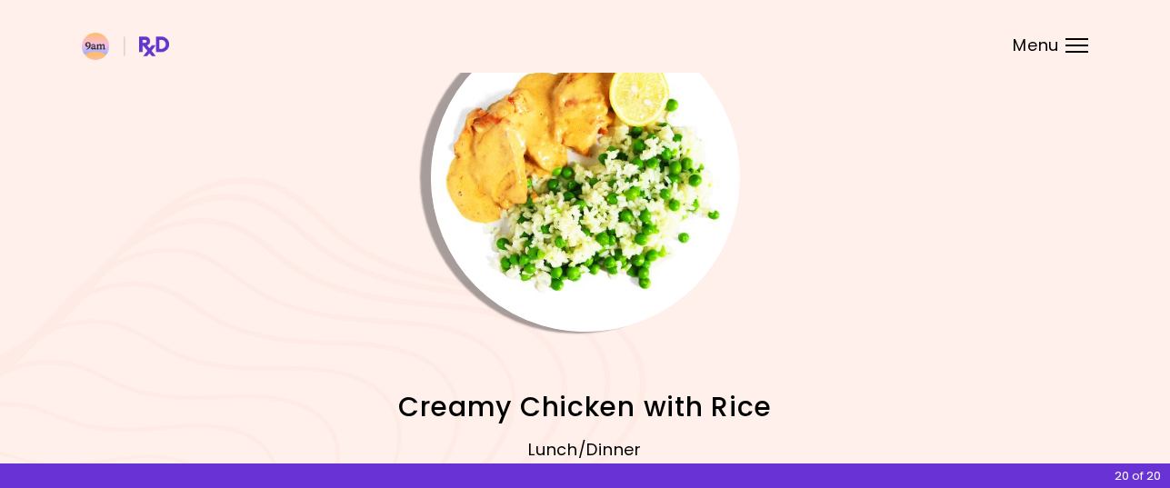
scroll to position [0, 0]
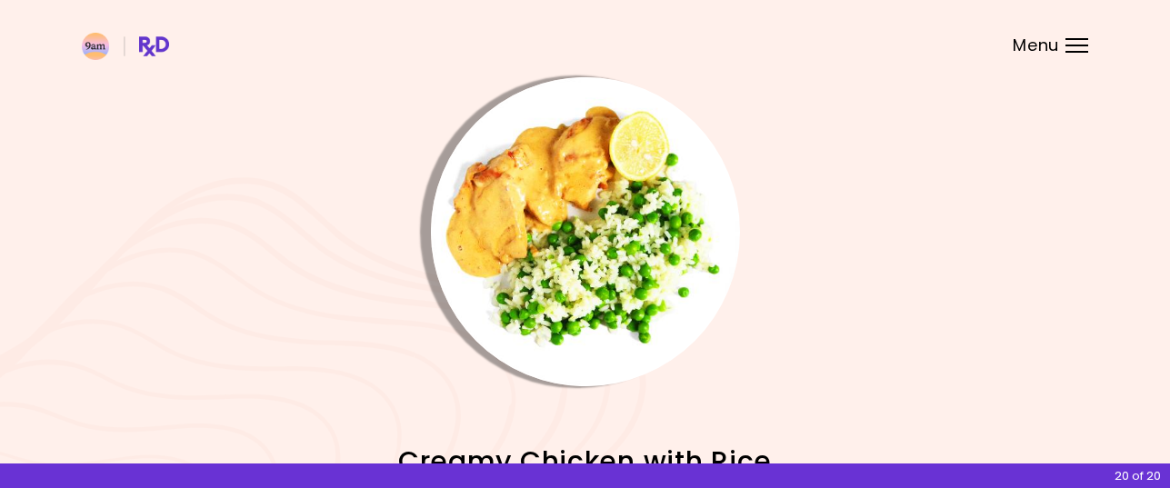
click at [613, 271] on img "Info - Creamy Chicken with Rice" at bounding box center [585, 231] width 309 height 309
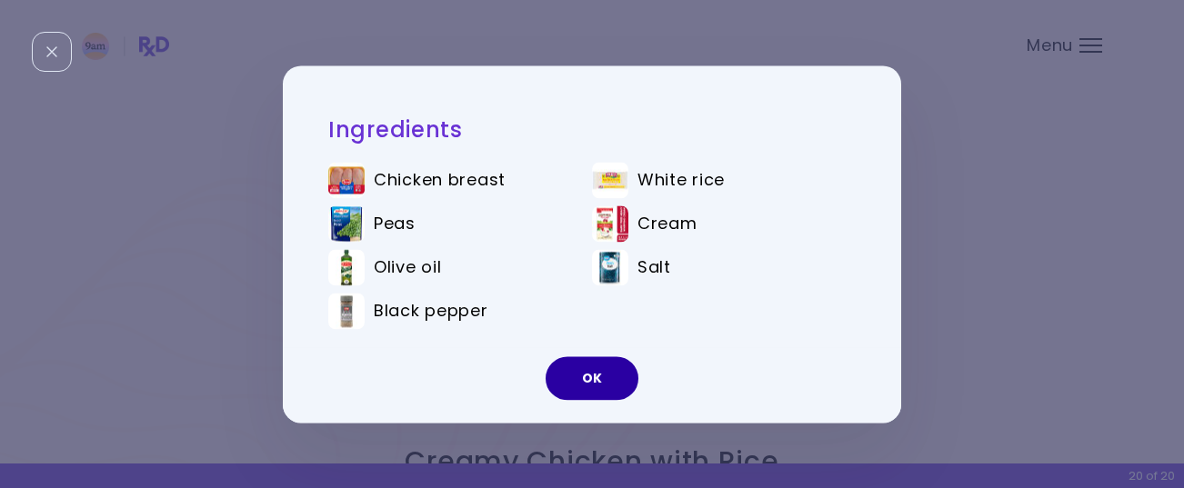
click at [604, 366] on button "OK" at bounding box center [591, 378] width 93 height 44
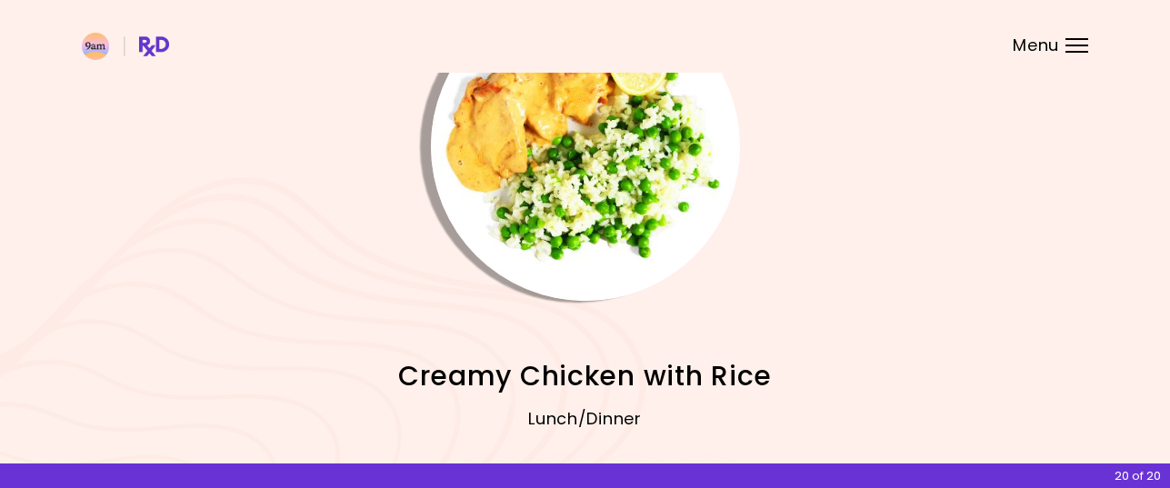
scroll to position [249, 0]
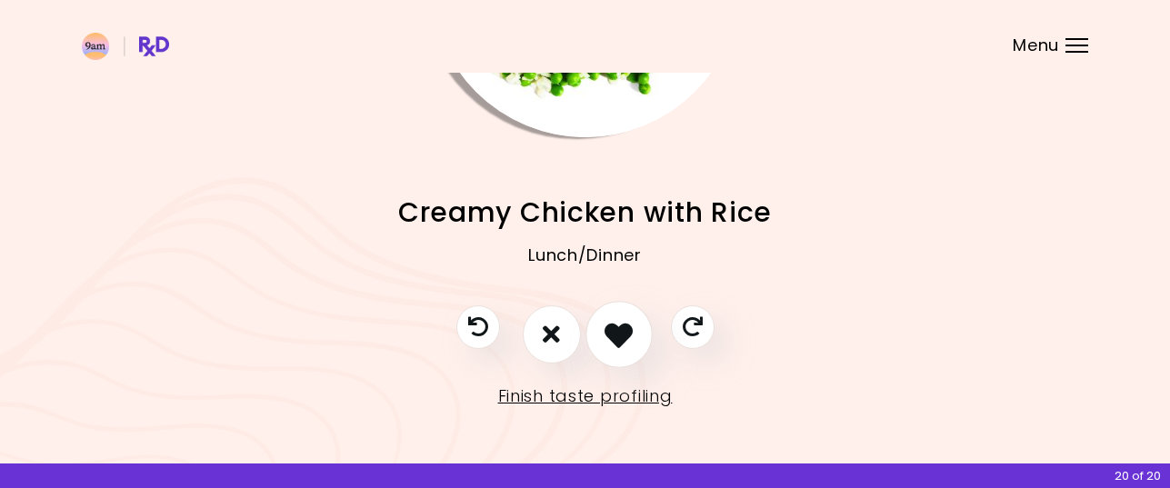
click at [614, 335] on icon "I like this recipe" at bounding box center [618, 334] width 28 height 28
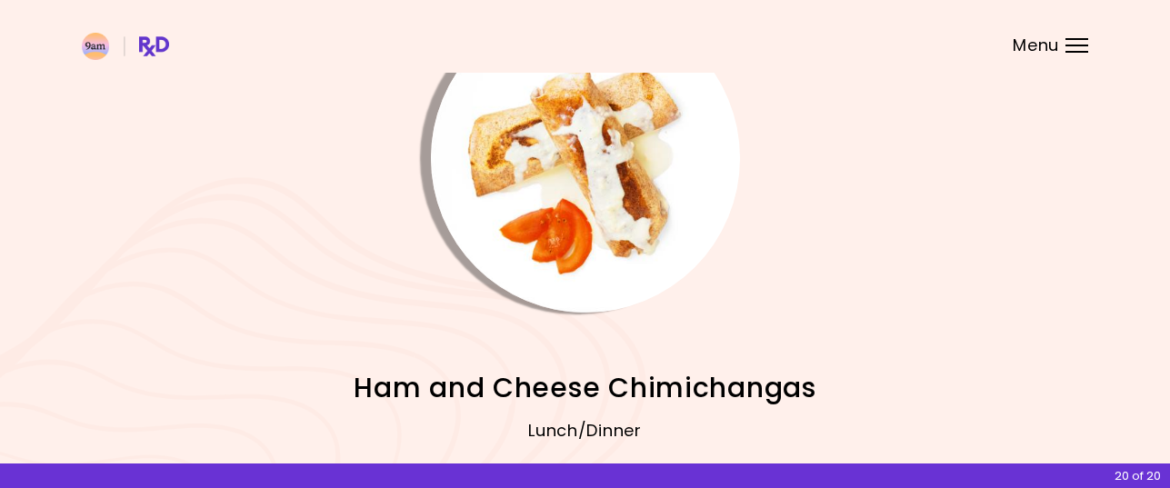
scroll to position [0, 0]
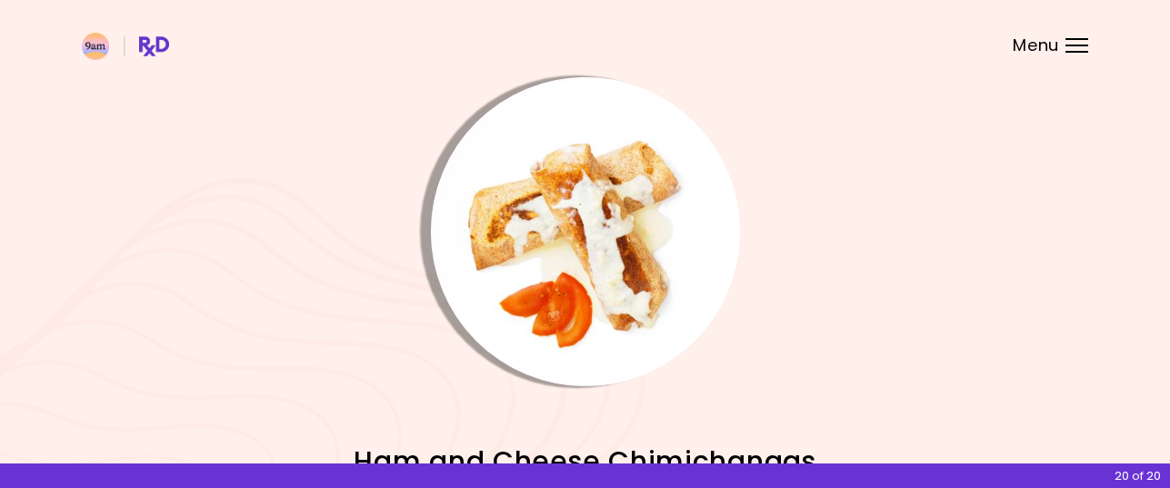
click at [623, 282] on img "Info - Ham and Cheese Chimichangas" at bounding box center [585, 231] width 309 height 309
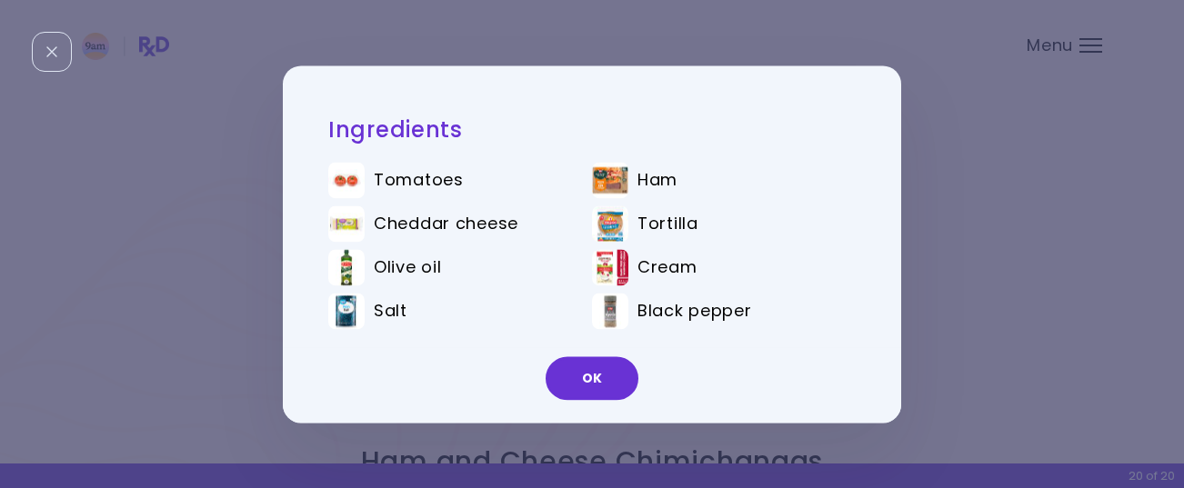
click at [590, 370] on button "OK" at bounding box center [591, 378] width 93 height 44
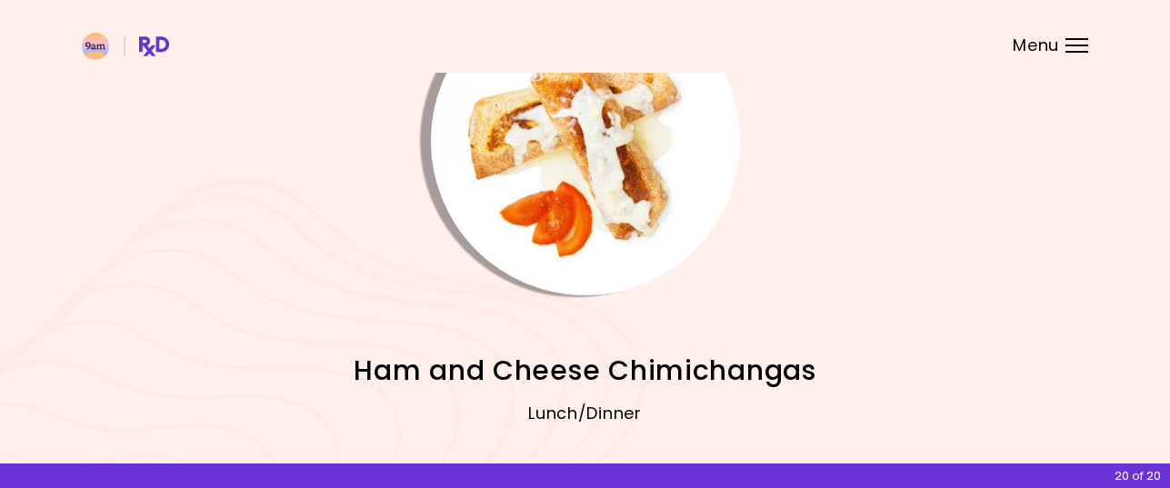
scroll to position [182, 0]
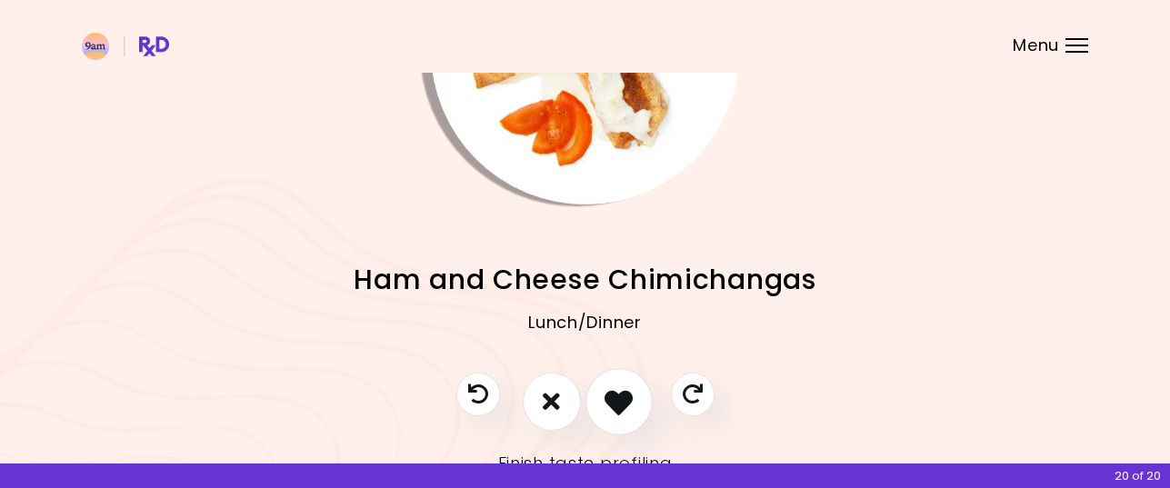
click at [615, 390] on icon "I like this recipe" at bounding box center [618, 401] width 28 height 28
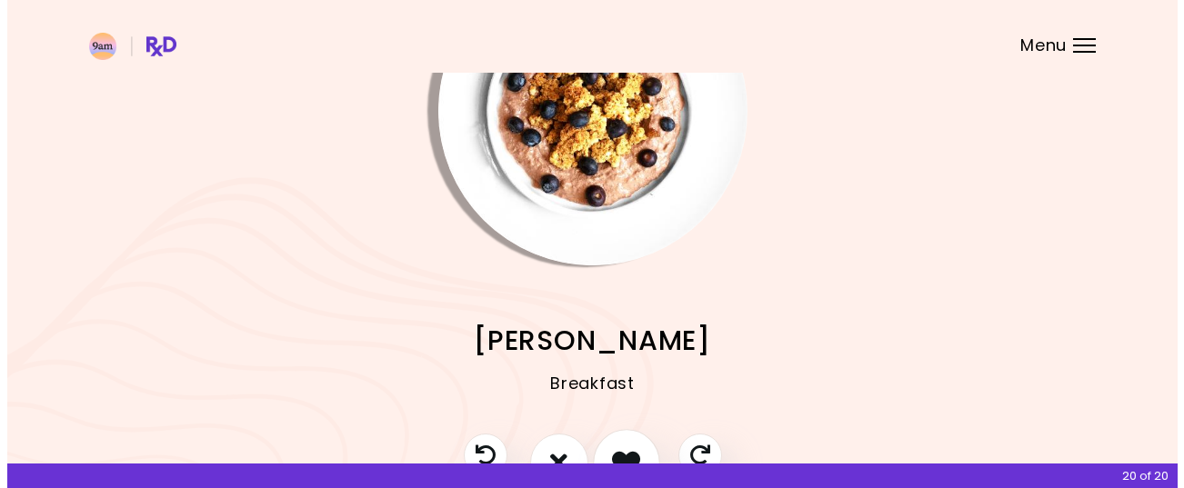
scroll to position [91, 0]
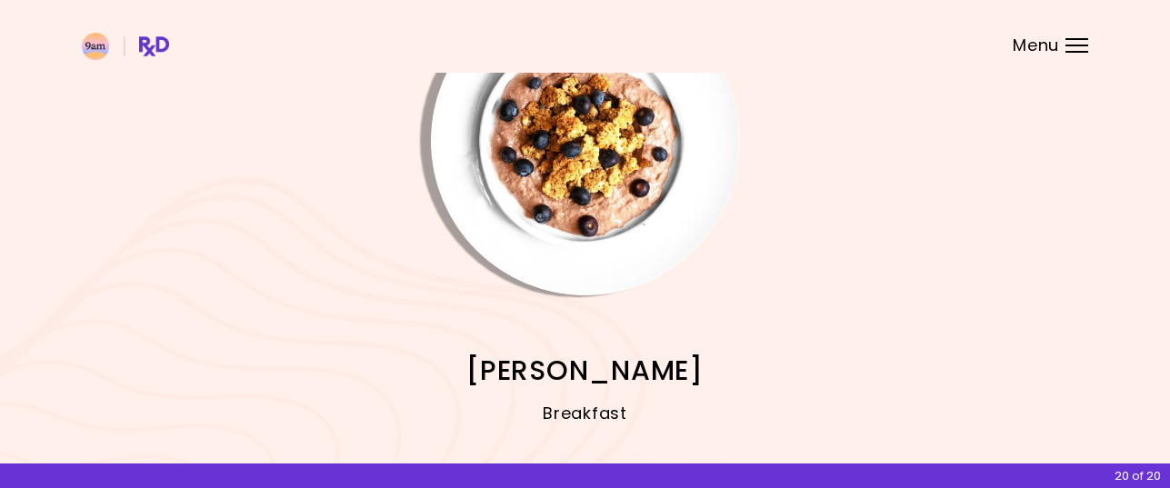
click at [605, 210] on img "Info - Choco Berry Muesli" at bounding box center [585, 140] width 309 height 309
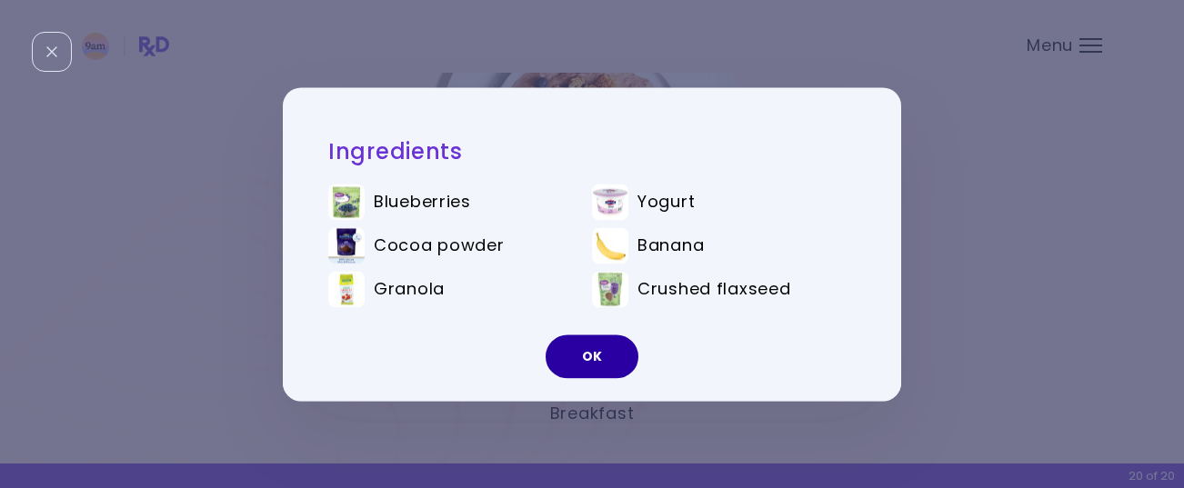
click at [587, 359] on button "OK" at bounding box center [591, 357] width 93 height 44
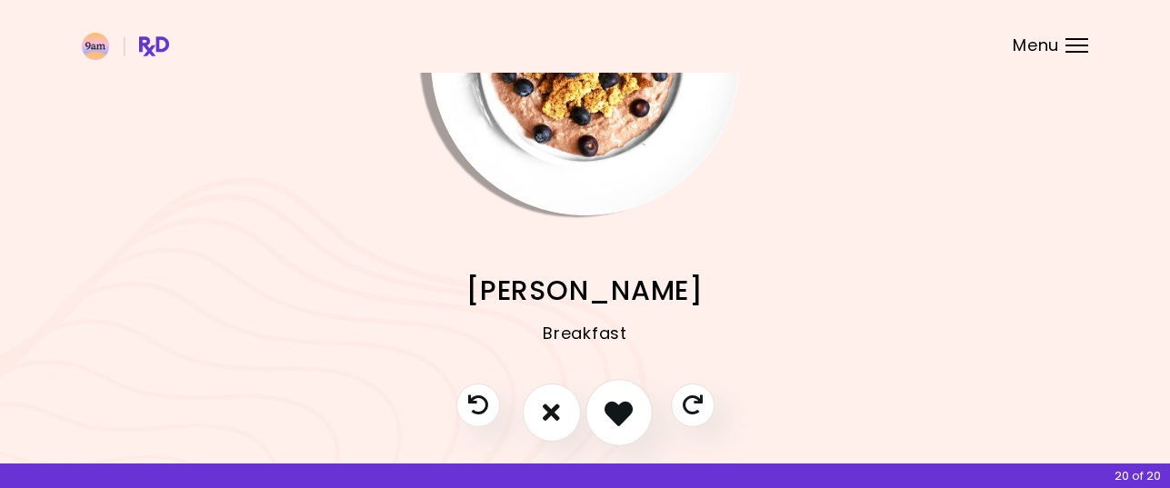
scroll to position [249, 0]
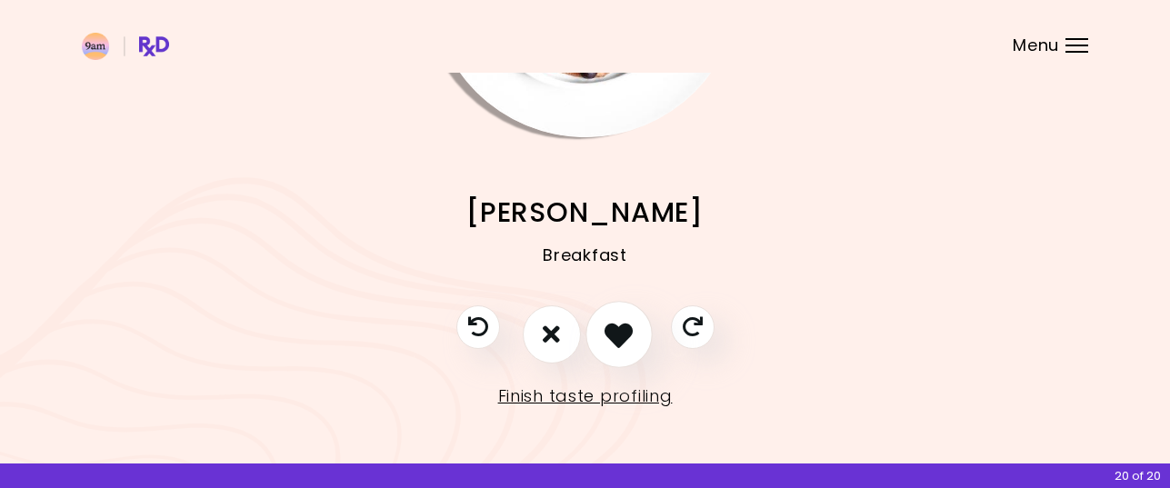
click at [618, 333] on icon "I like this recipe" at bounding box center [618, 334] width 28 height 28
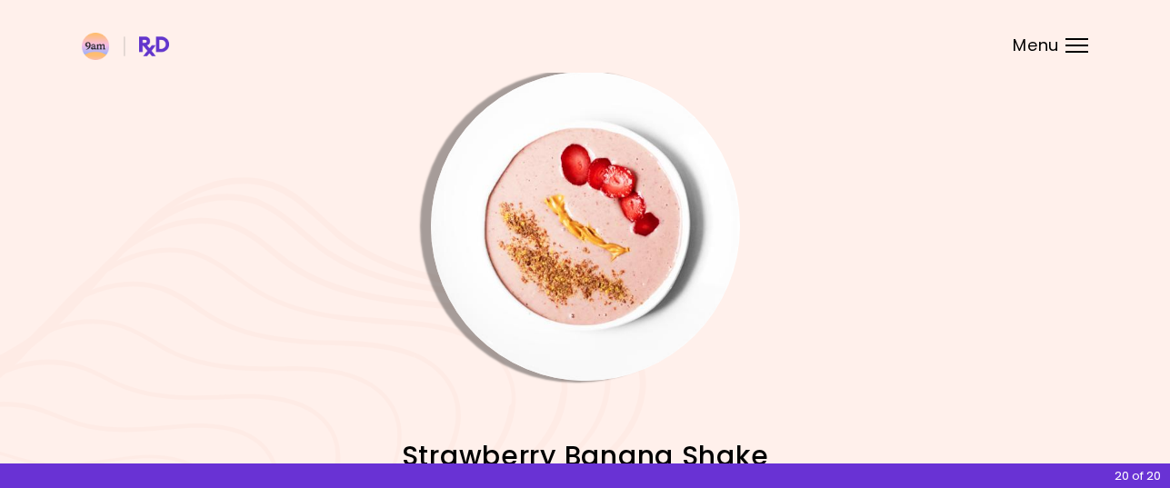
scroll to position [0, 0]
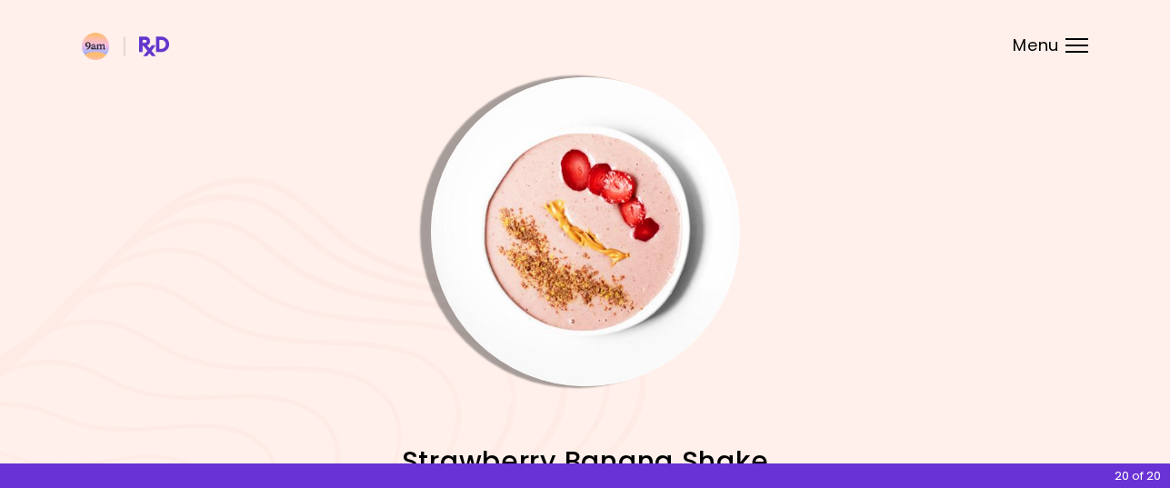
click at [594, 258] on img "Info - Strawberry Banana Shake" at bounding box center [585, 231] width 309 height 309
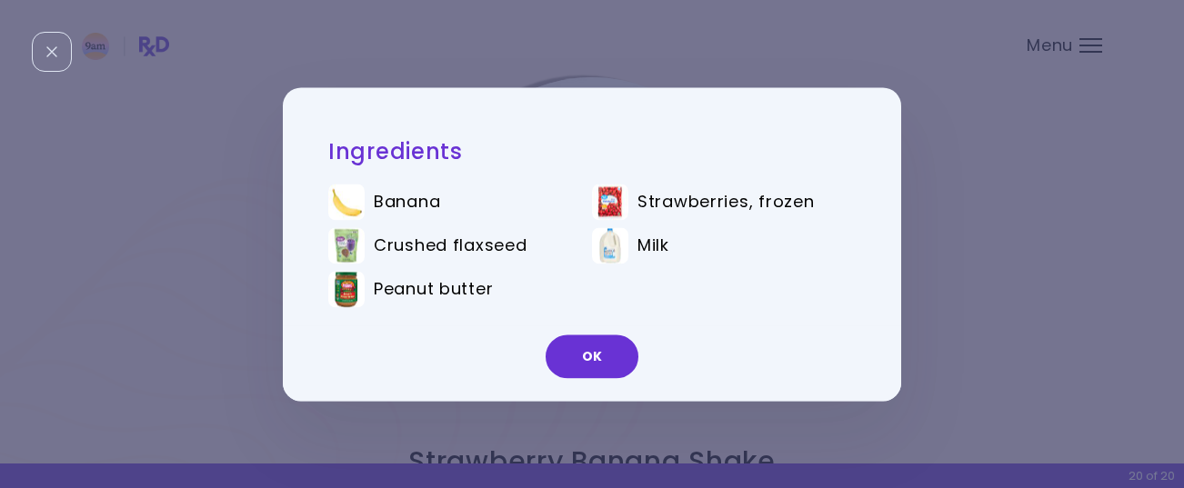
click at [597, 345] on button "OK" at bounding box center [591, 357] width 93 height 44
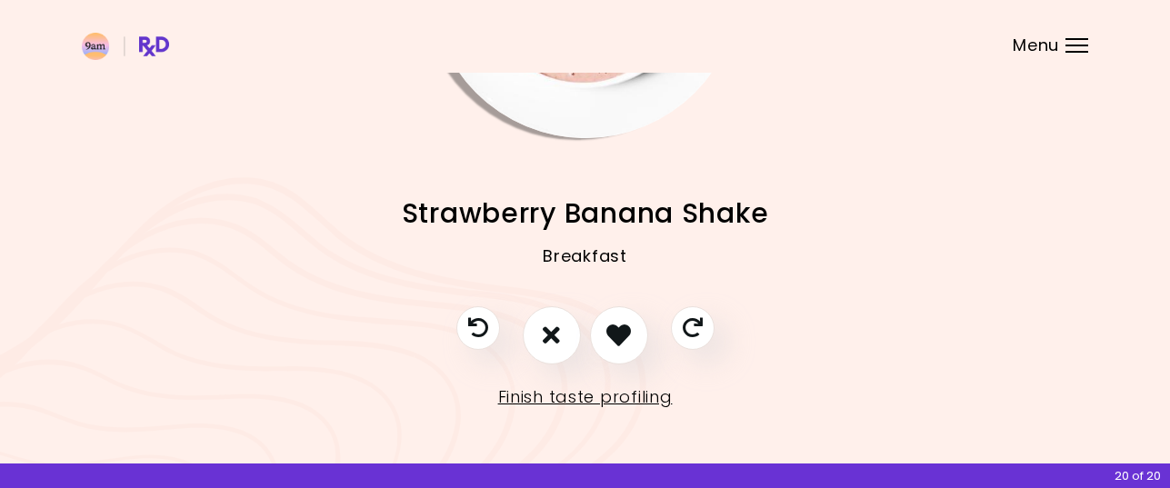
scroll to position [249, 0]
click at [613, 334] on icon "I like this recipe" at bounding box center [618, 334] width 28 height 28
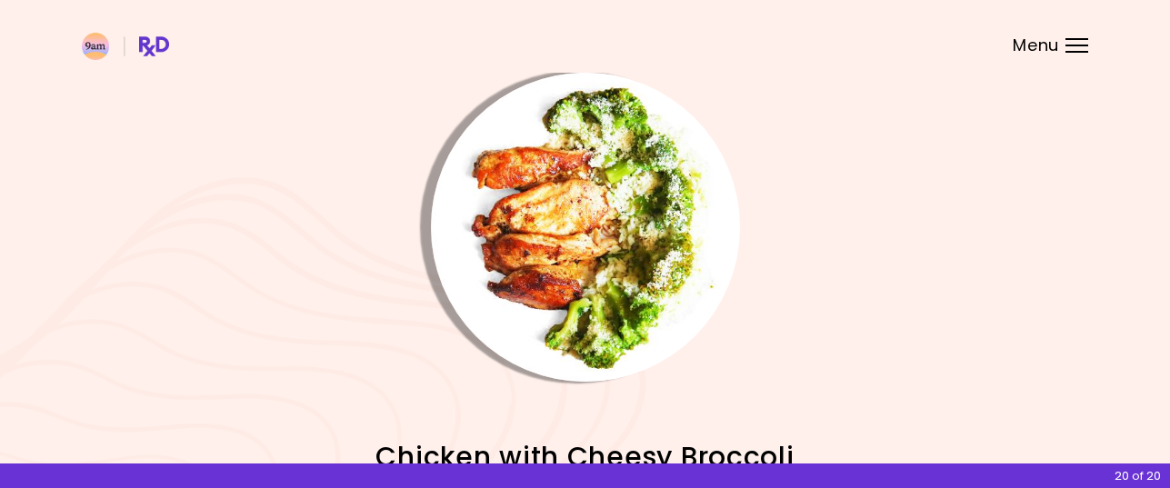
scroll to position [0, 0]
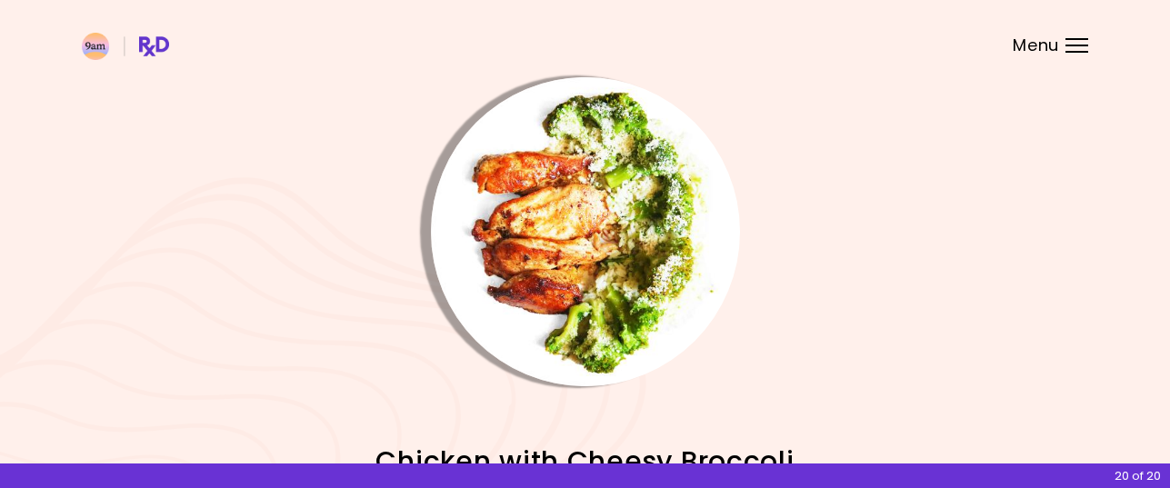
click at [619, 249] on img "Info - Chicken with Cheesy Broccoli" at bounding box center [585, 231] width 309 height 309
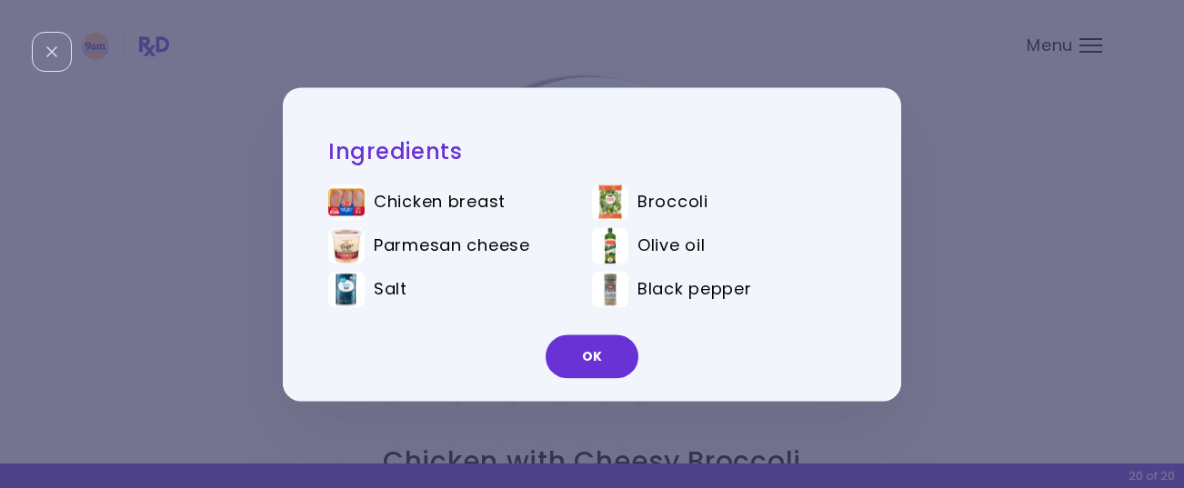
drag, startPoint x: 590, startPoint y: 345, endPoint x: 602, endPoint y: 324, distance: 24.8
click at [590, 345] on button "OK" at bounding box center [591, 357] width 93 height 44
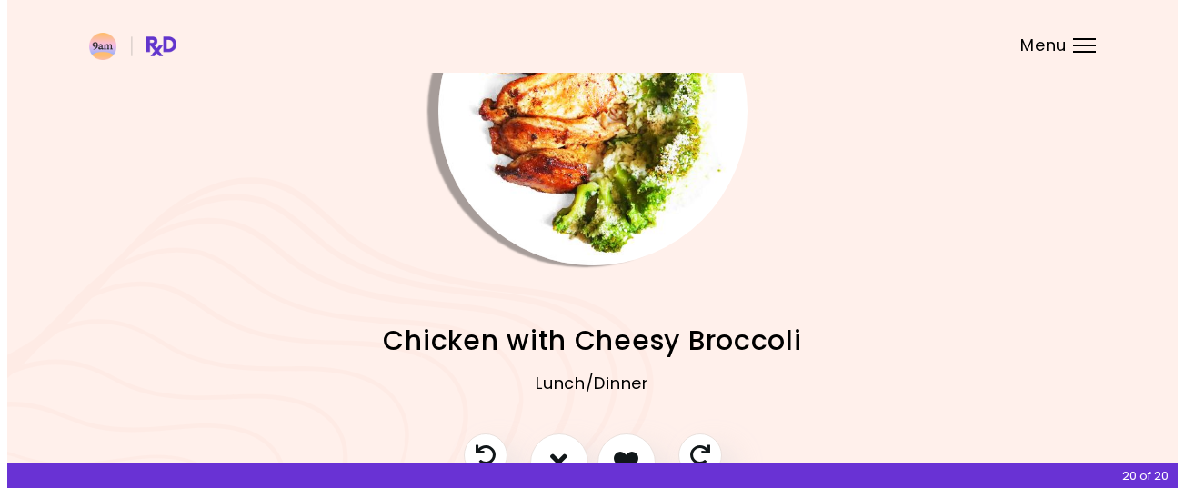
scroll to position [249, 0]
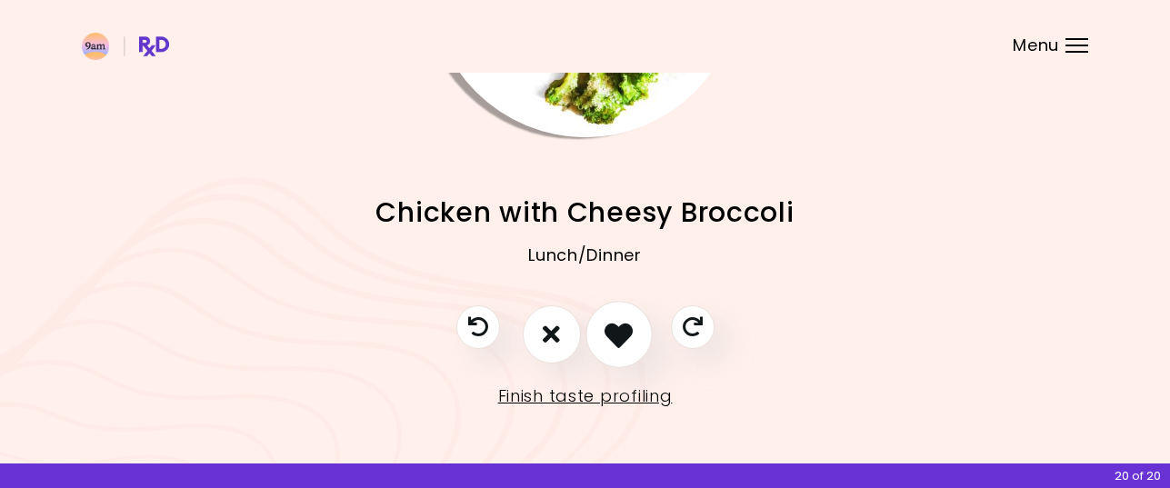
click at [621, 334] on icon "I like this recipe" at bounding box center [618, 334] width 28 height 28
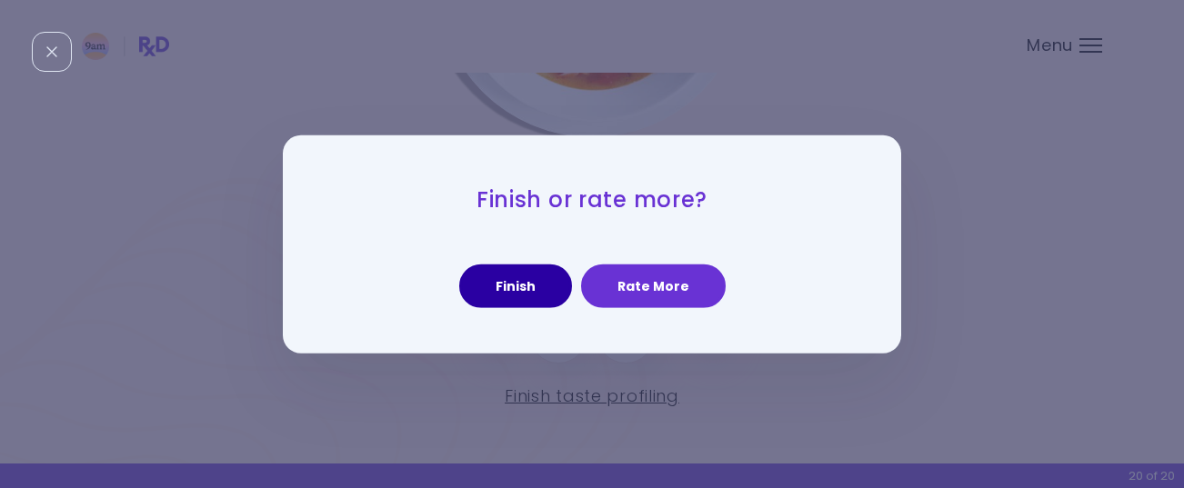
click at [522, 290] on button "Finish" at bounding box center [515, 287] width 113 height 44
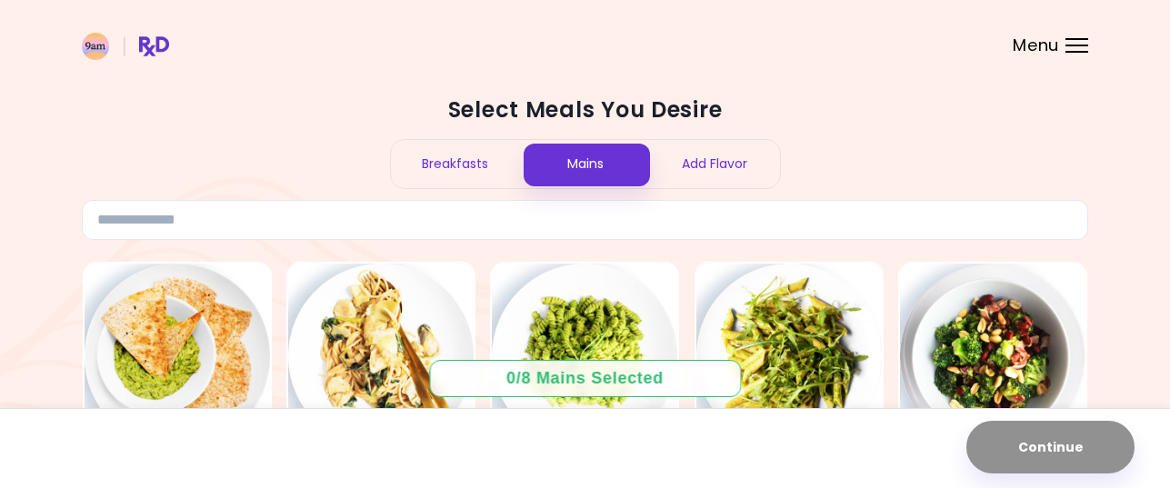
click at [470, 166] on div "Breakfasts" at bounding box center [456, 164] width 130 height 48
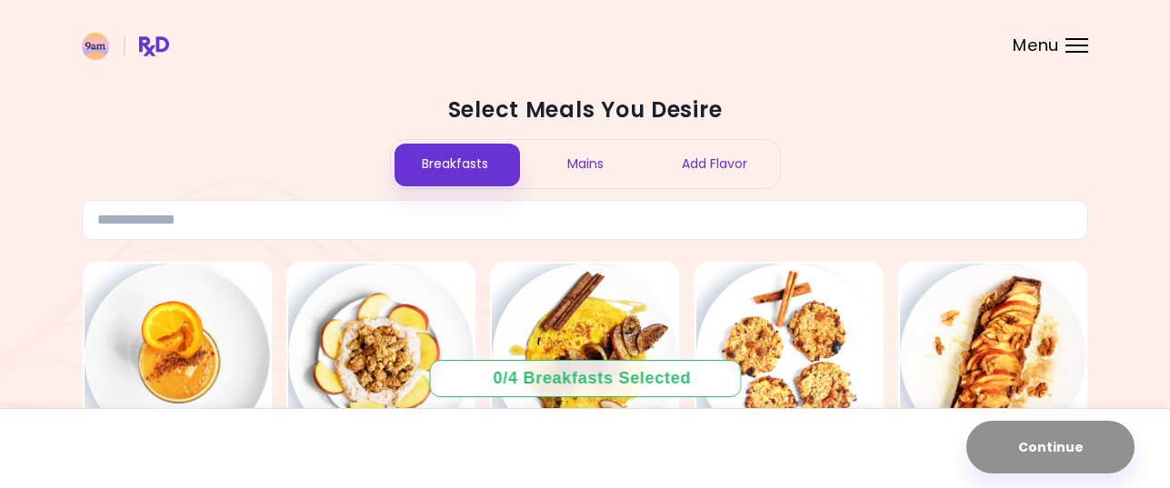
click at [735, 160] on div "Add Flavor" at bounding box center [715, 164] width 130 height 48
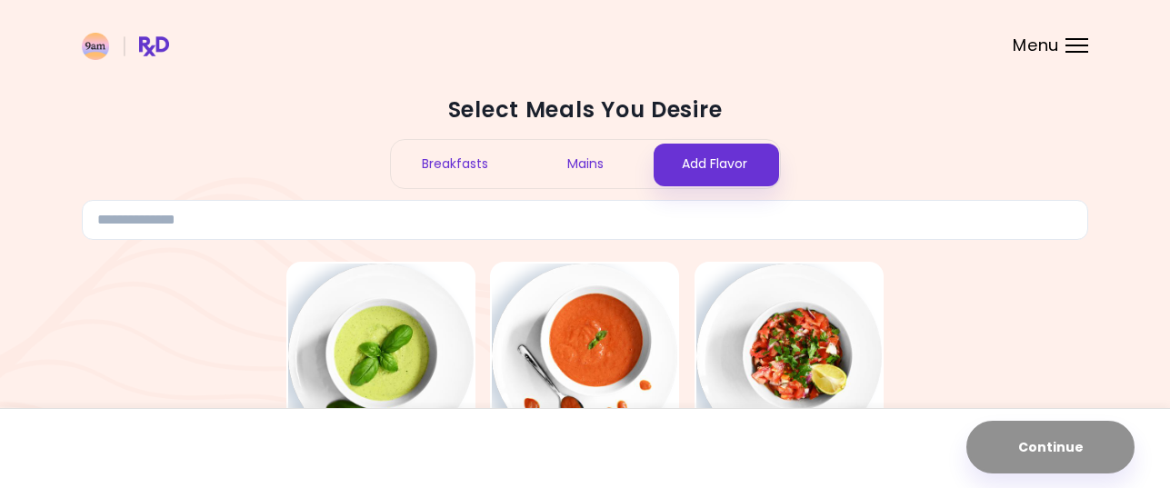
click at [445, 164] on div "Breakfasts" at bounding box center [456, 164] width 130 height 48
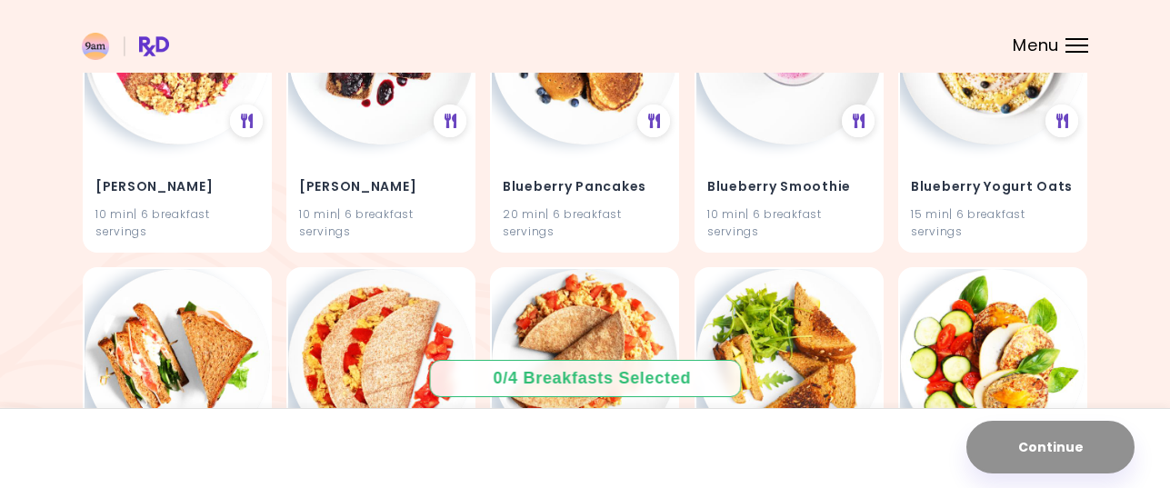
scroll to position [1454, 0]
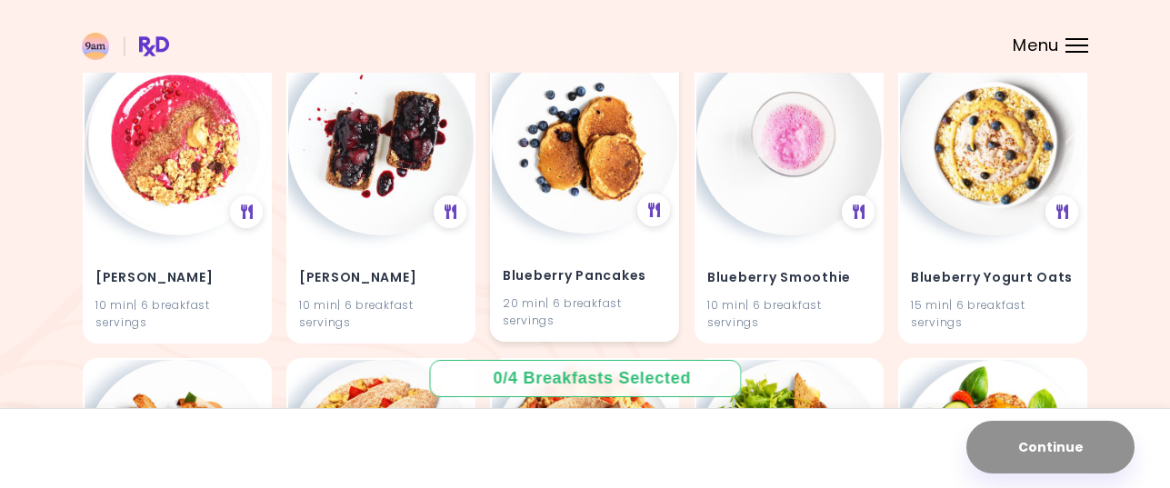
click at [562, 166] on img at bounding box center [584, 140] width 185 height 185
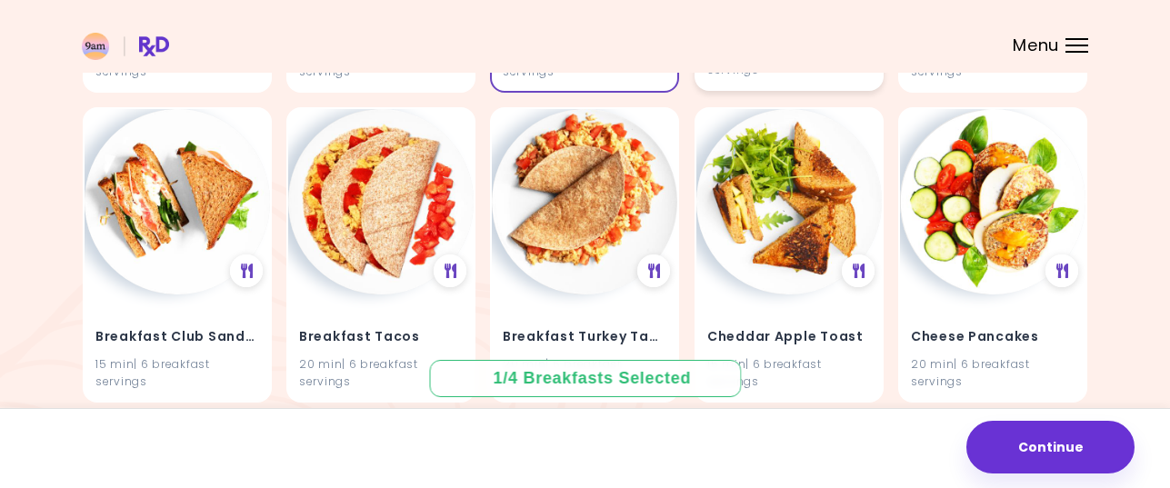
scroll to position [1727, 0]
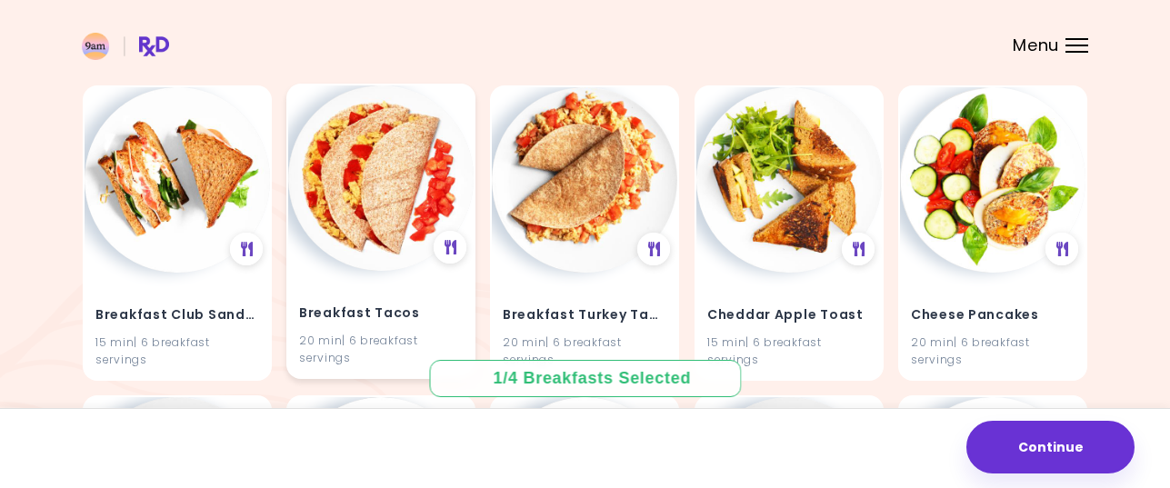
click at [355, 179] on img at bounding box center [380, 177] width 185 height 185
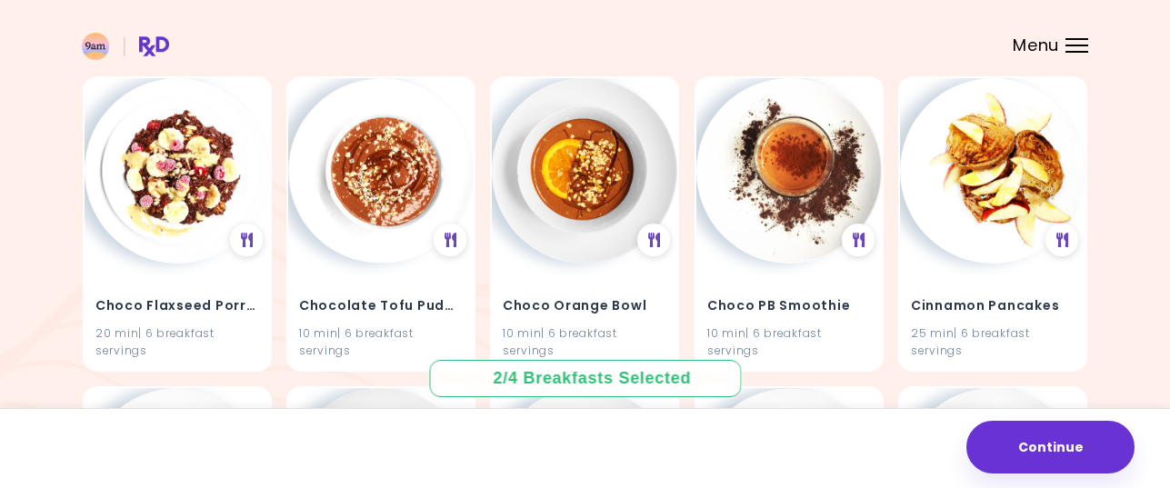
scroll to position [2363, 0]
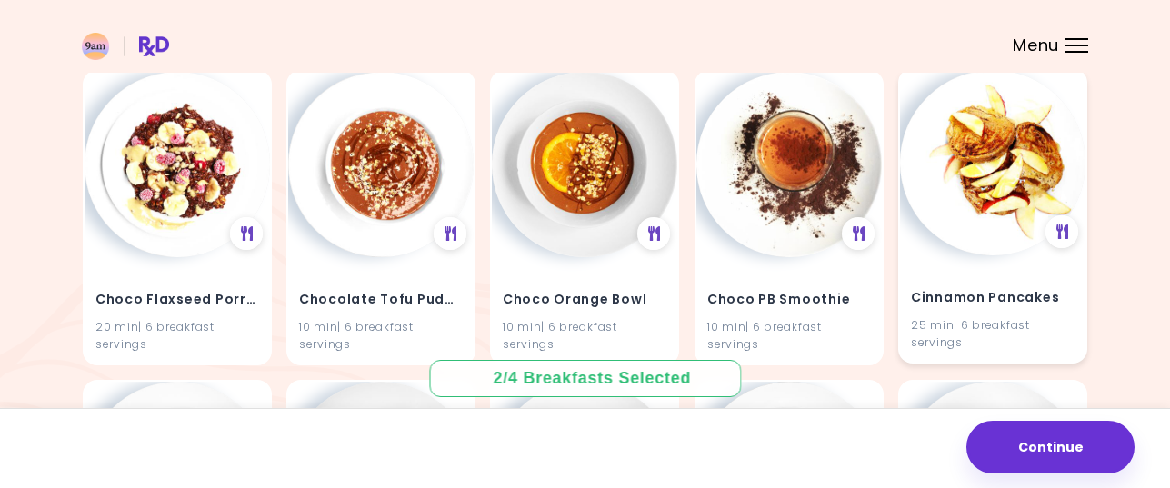
click at [1019, 148] on img at bounding box center [992, 162] width 185 height 185
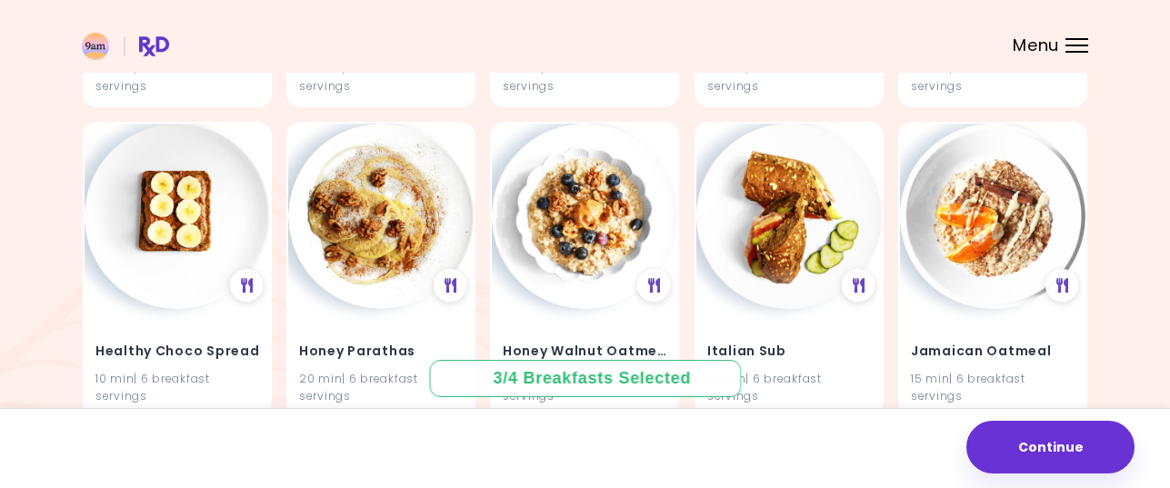
scroll to position [3909, 0]
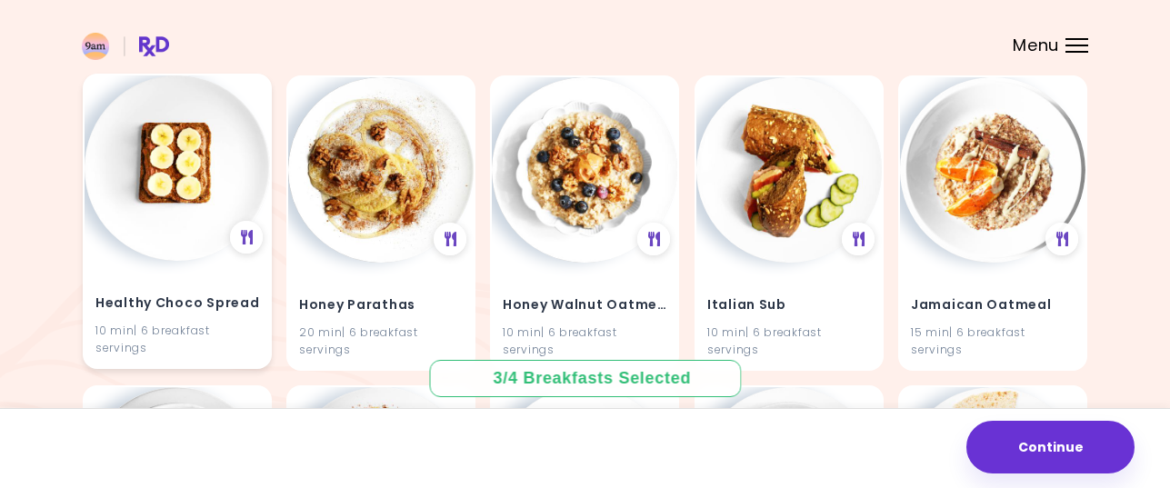
click at [193, 171] on img at bounding box center [177, 167] width 185 height 185
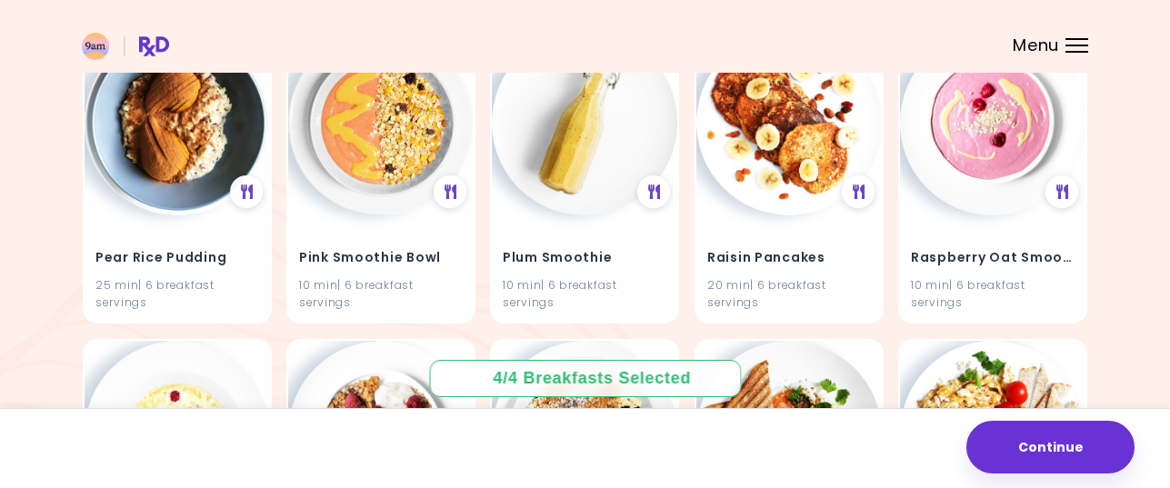
scroll to position [5545, 0]
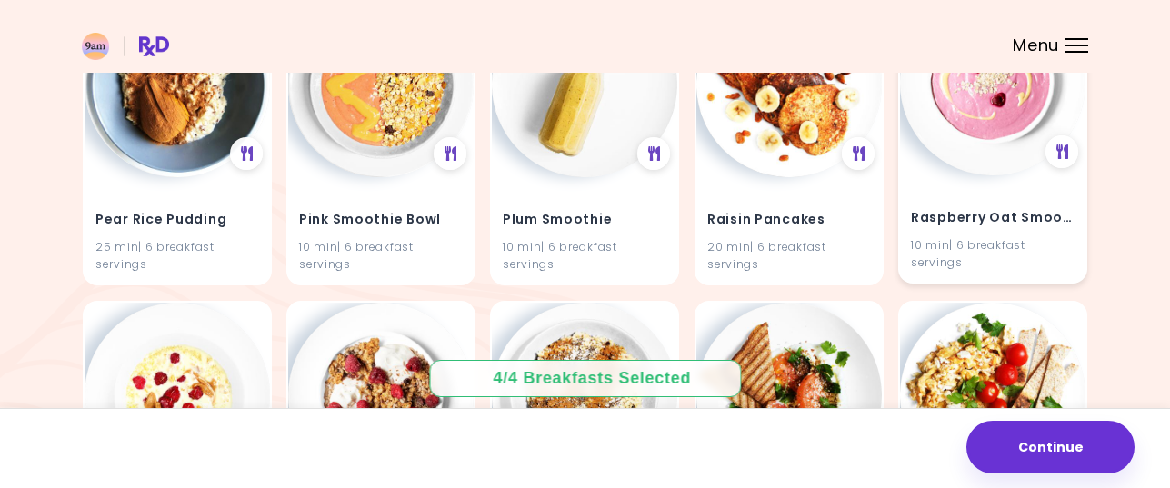
click at [1001, 141] on img at bounding box center [992, 82] width 185 height 185
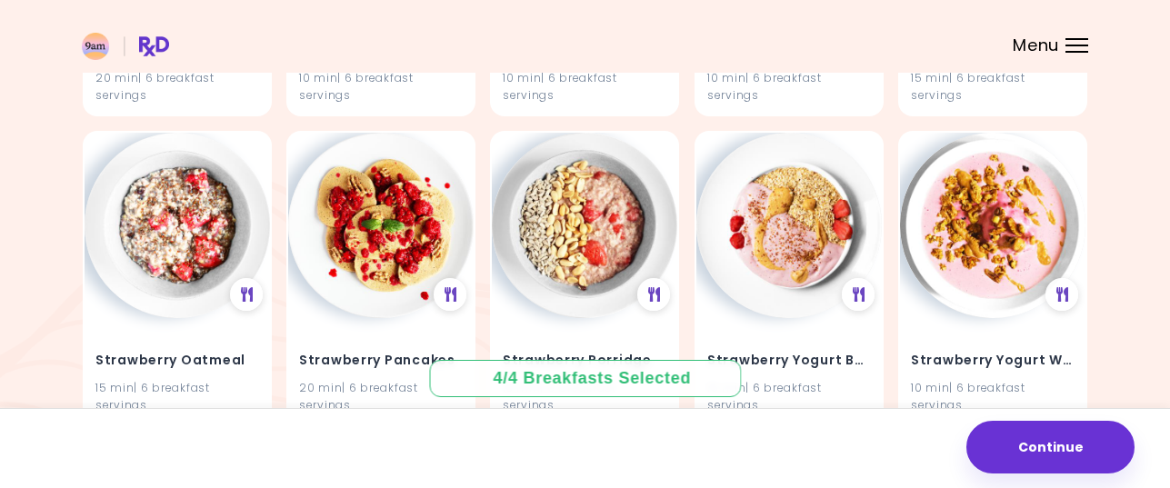
scroll to position [6589, 0]
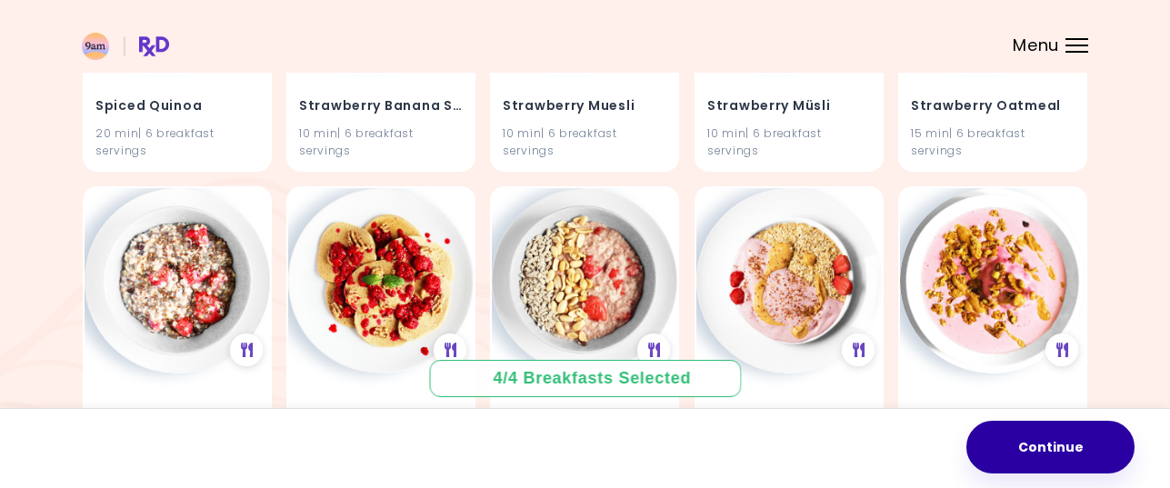
click at [1057, 443] on button "Continue" at bounding box center [1050, 447] width 168 height 53
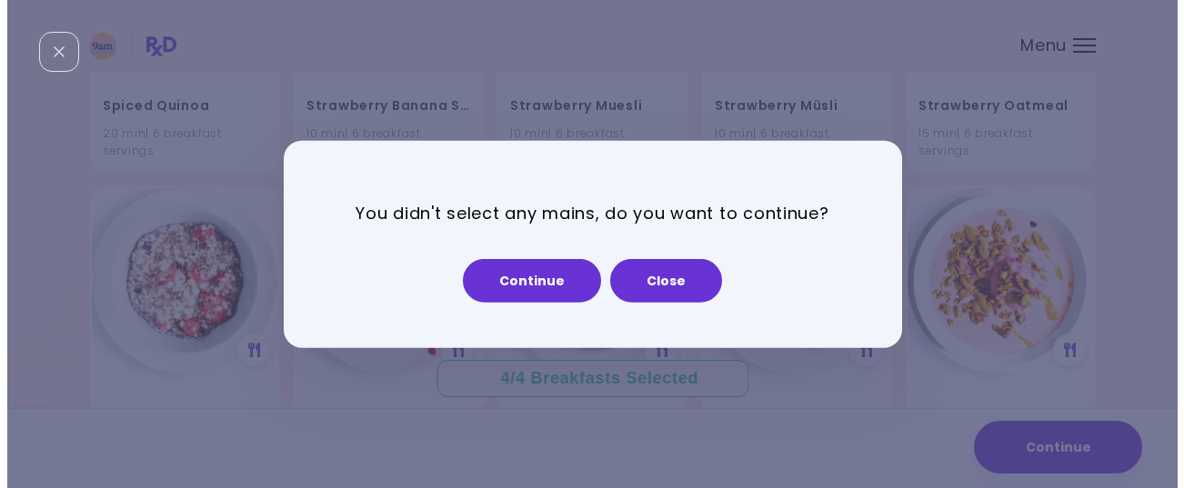
scroll to position [6644, 0]
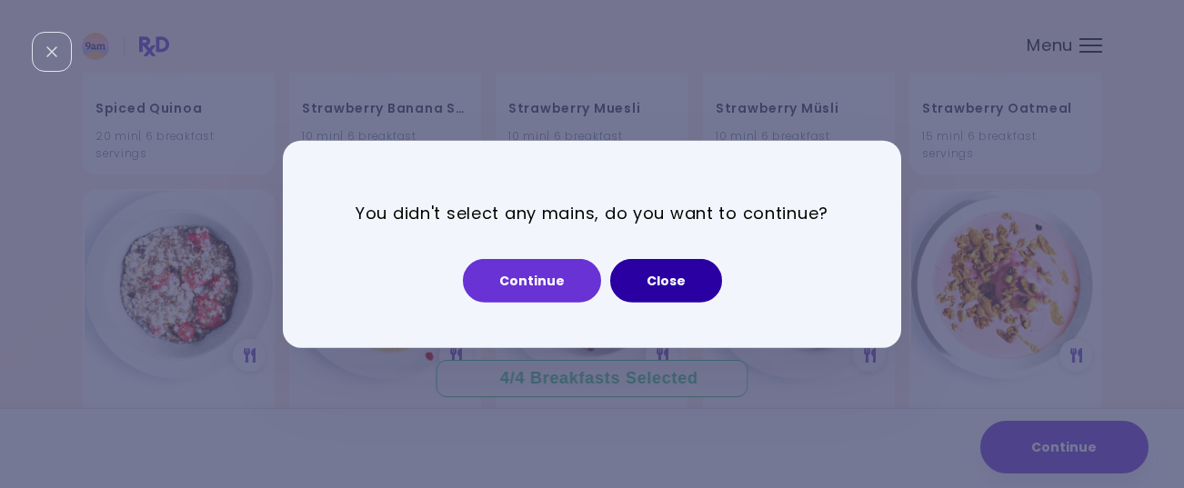
click at [658, 278] on button "Close" at bounding box center [666, 281] width 112 height 44
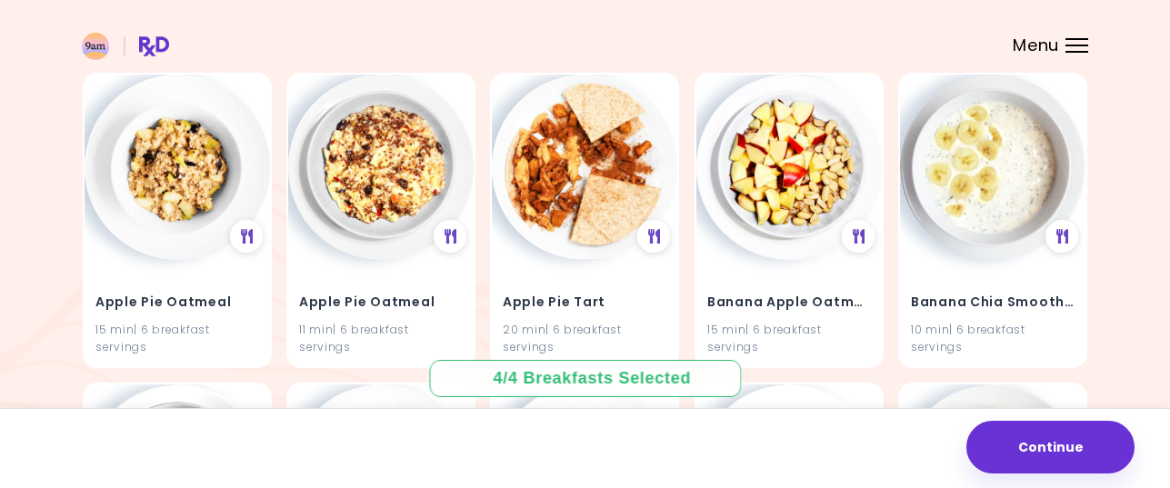
scroll to position [0, 0]
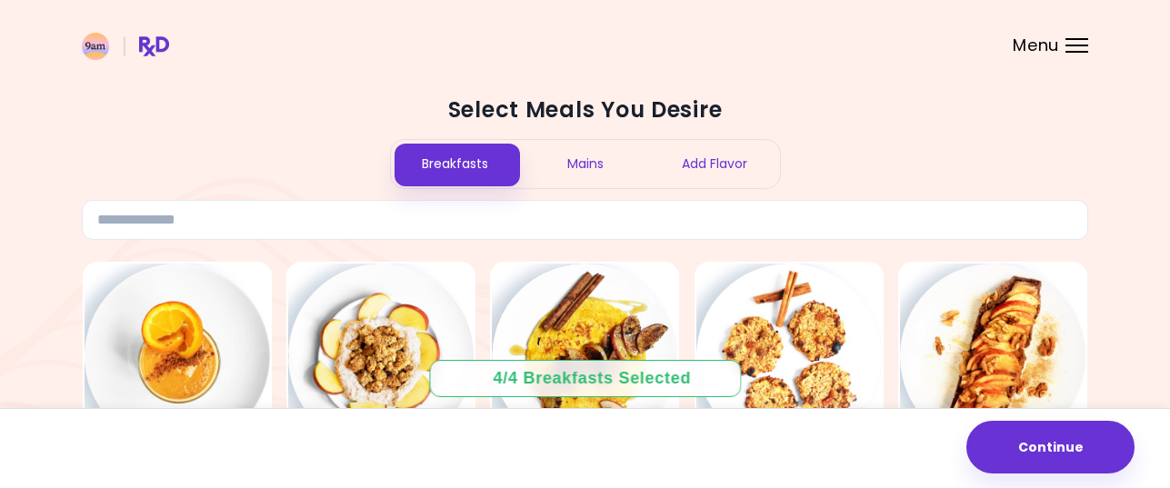
click at [589, 165] on div "Mains" at bounding box center [585, 164] width 130 height 48
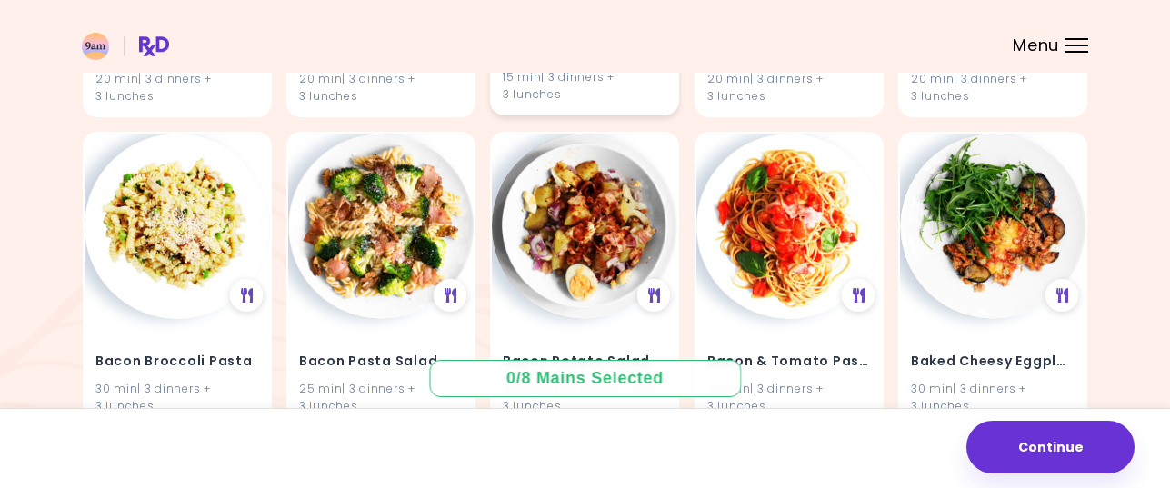
scroll to position [455, 0]
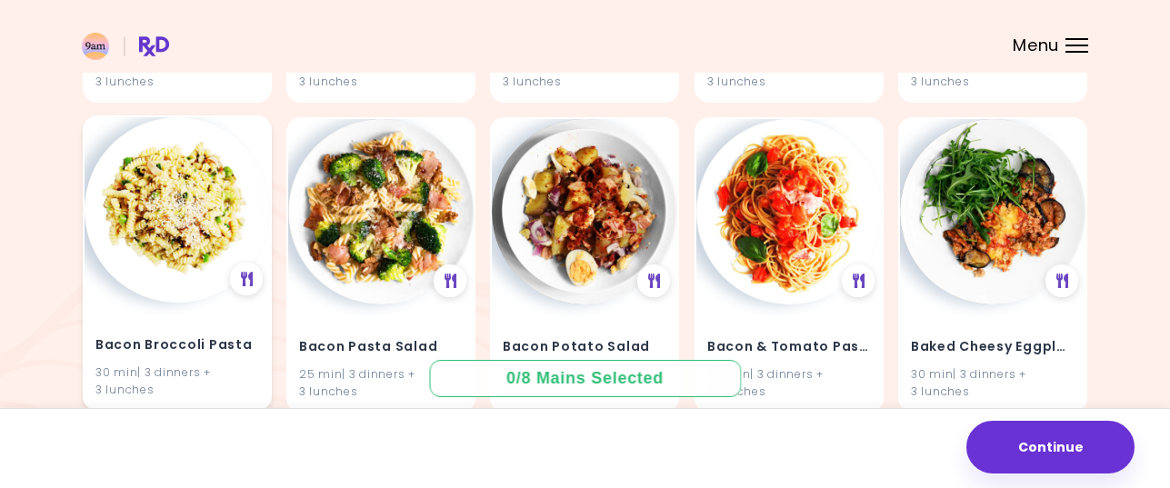
click at [175, 225] on img at bounding box center [177, 209] width 185 height 185
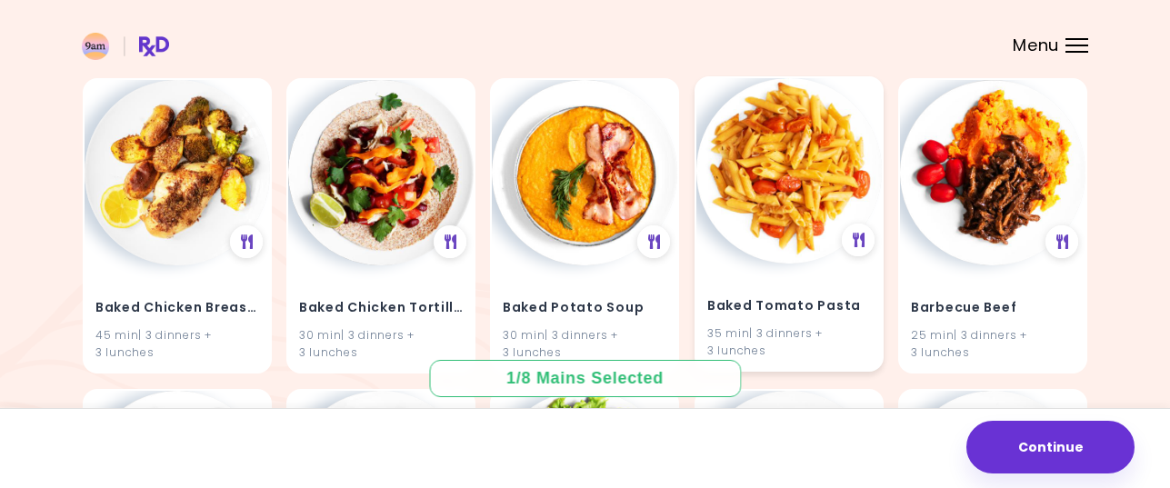
scroll to position [818, 0]
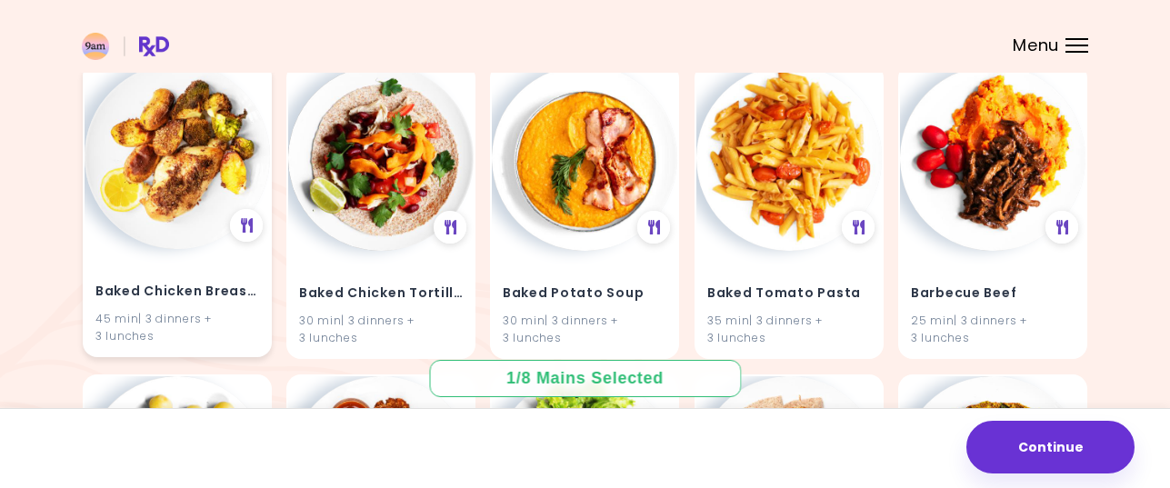
click at [180, 172] on img at bounding box center [177, 156] width 185 height 185
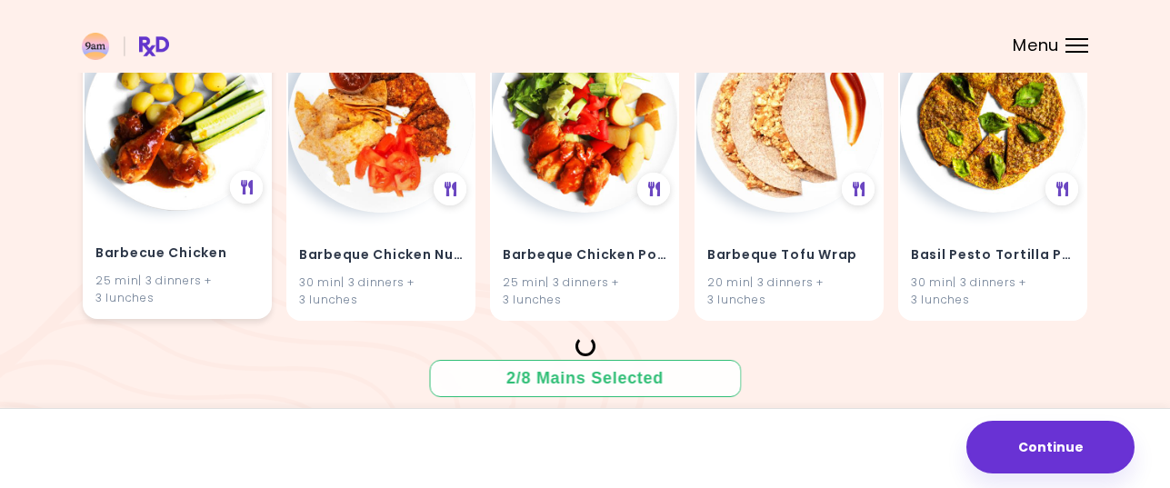
scroll to position [1182, 0]
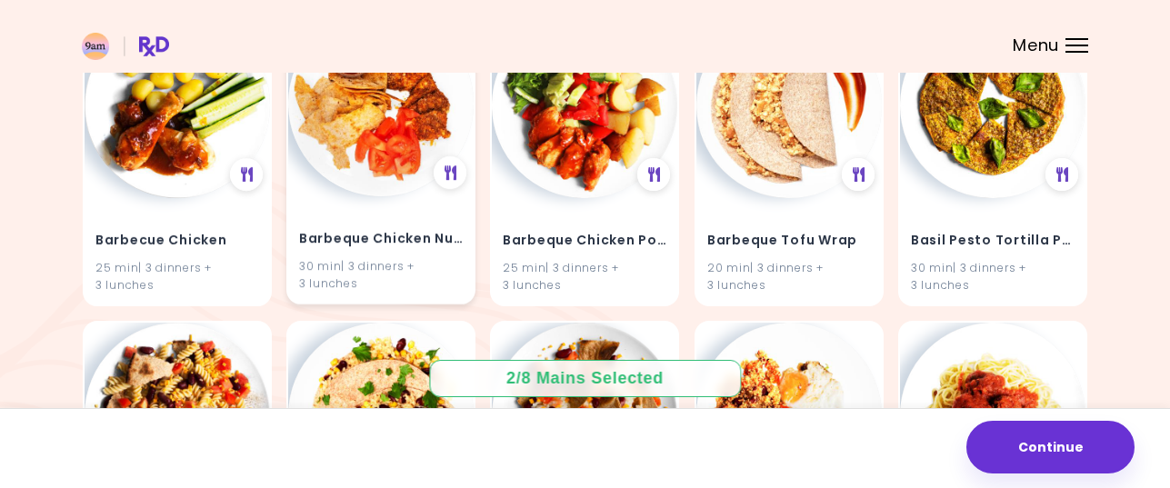
click at [401, 178] on img at bounding box center [380, 103] width 185 height 185
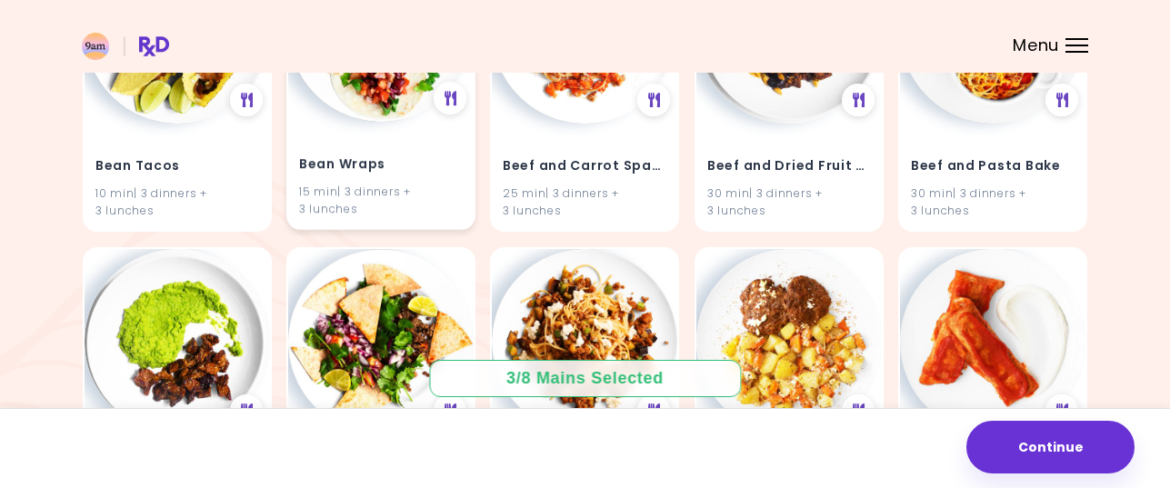
scroll to position [2091, 0]
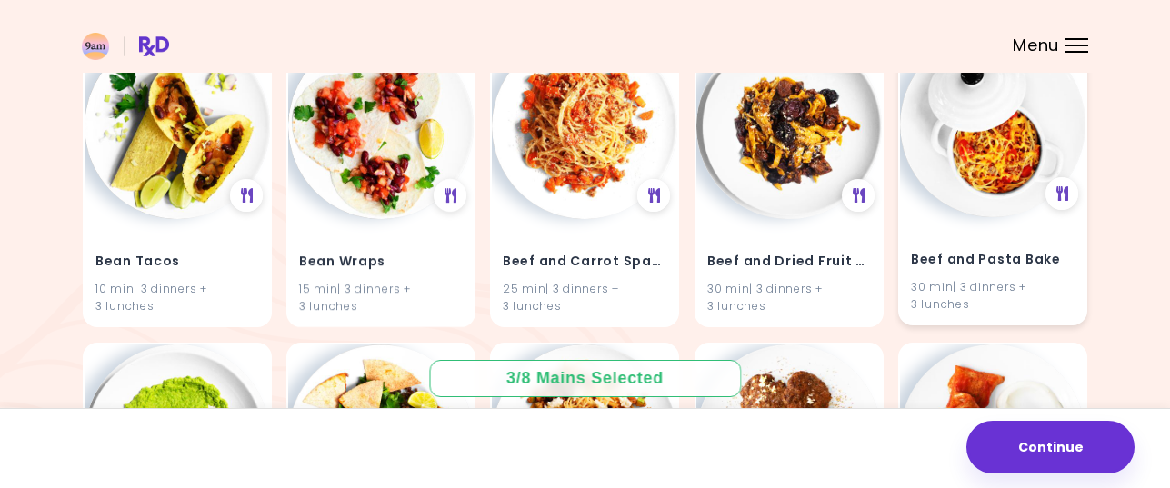
click at [1024, 150] on img at bounding box center [992, 124] width 185 height 185
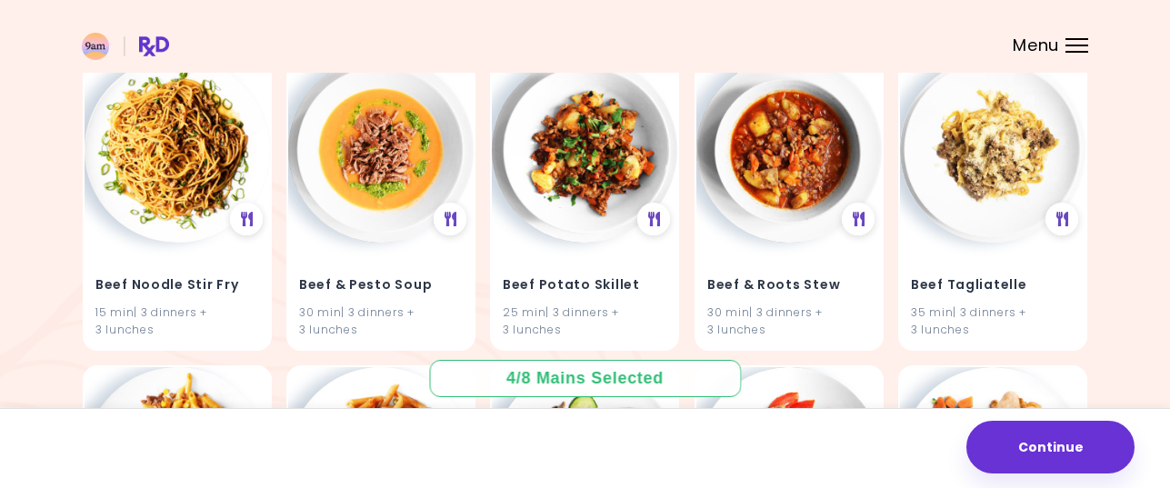
scroll to position [3000, 0]
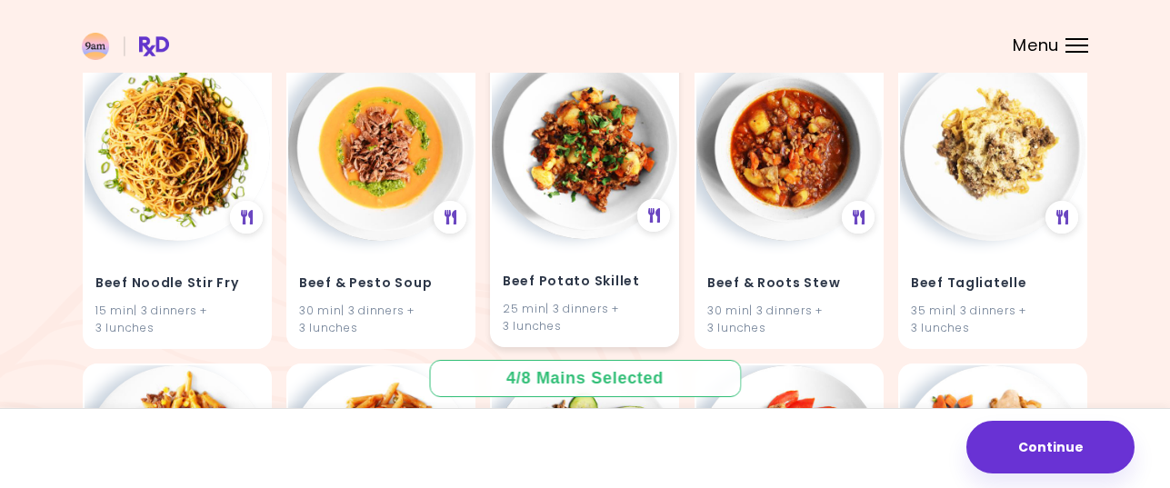
click at [567, 182] on img at bounding box center [584, 146] width 185 height 185
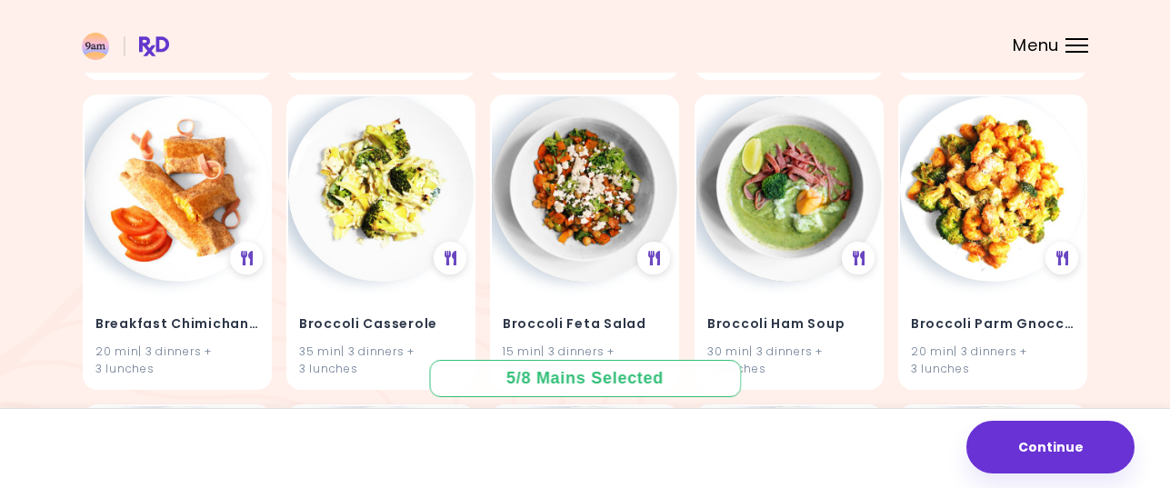
scroll to position [3909, 0]
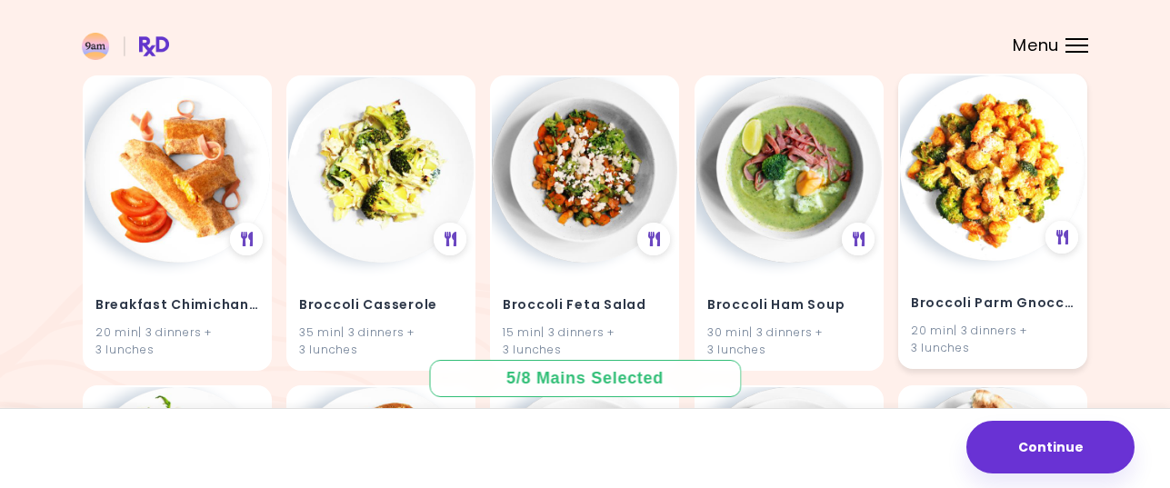
click at [1007, 163] on img at bounding box center [992, 167] width 185 height 185
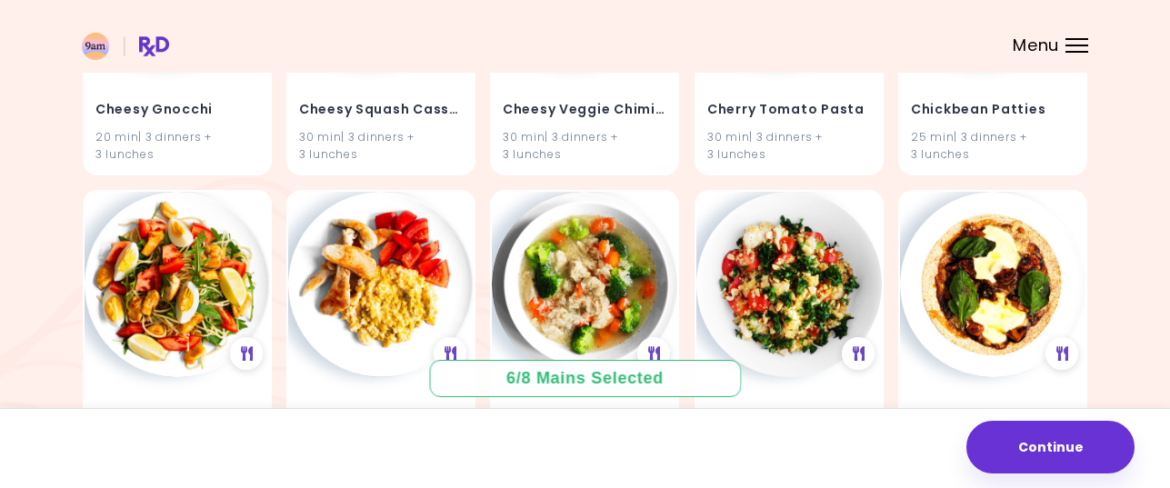
scroll to position [5454, 0]
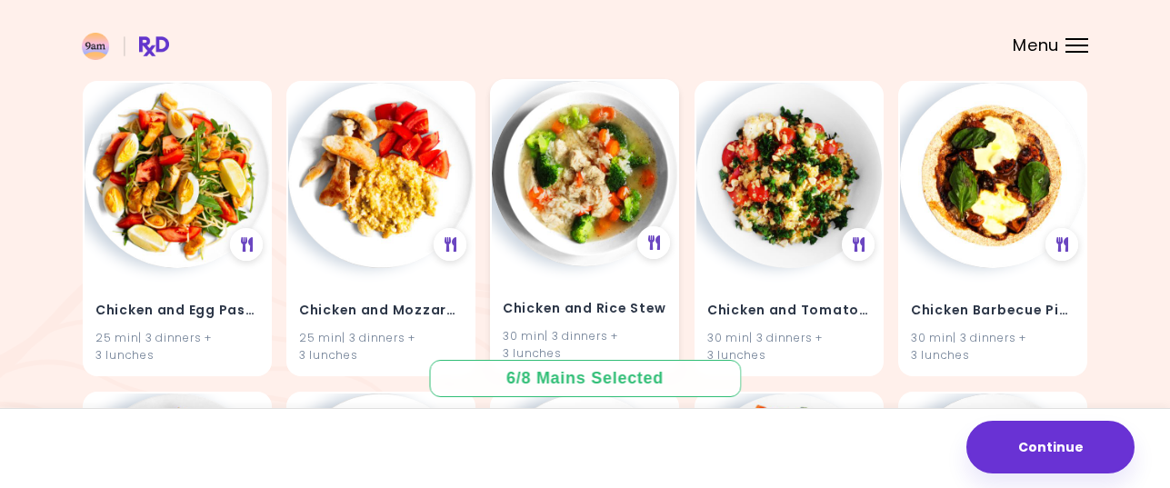
click at [589, 194] on img at bounding box center [584, 173] width 185 height 185
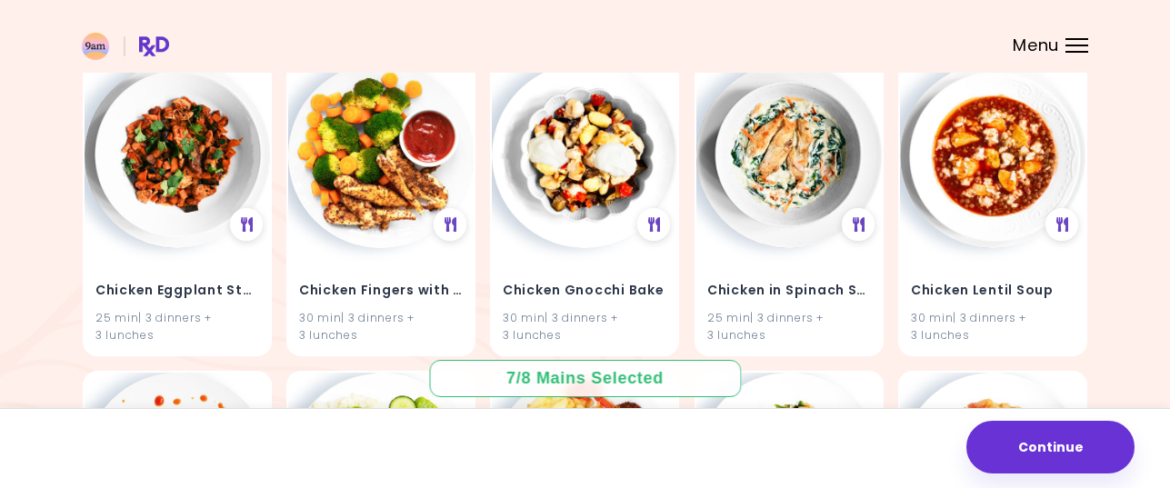
scroll to position [6454, 0]
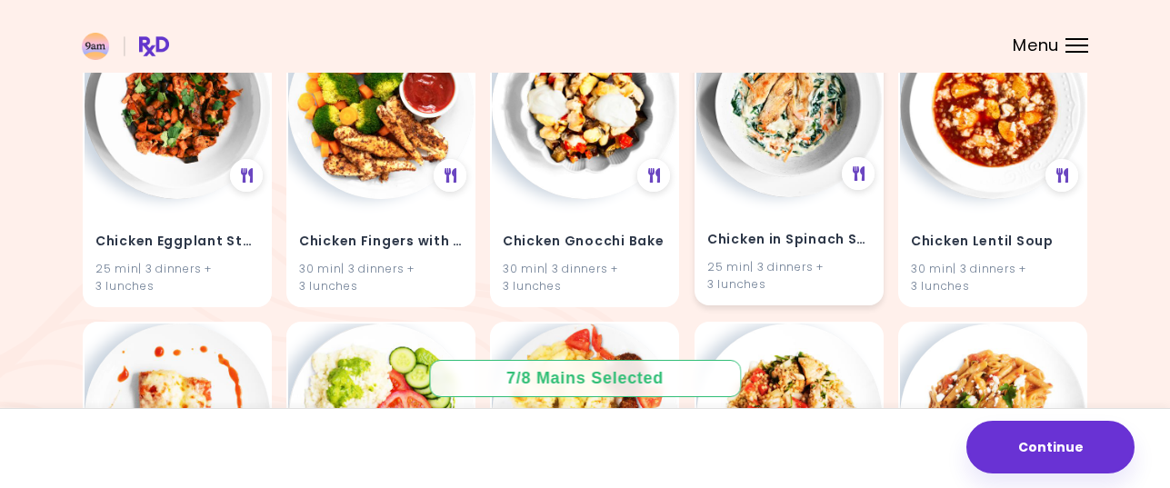
click at [771, 151] on img at bounding box center [788, 104] width 185 height 185
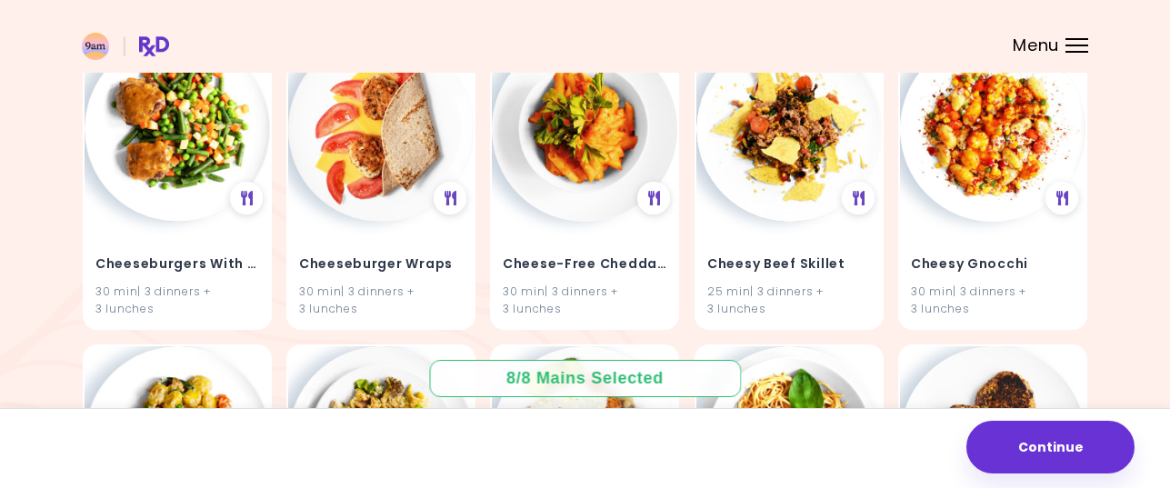
scroll to position [0, 0]
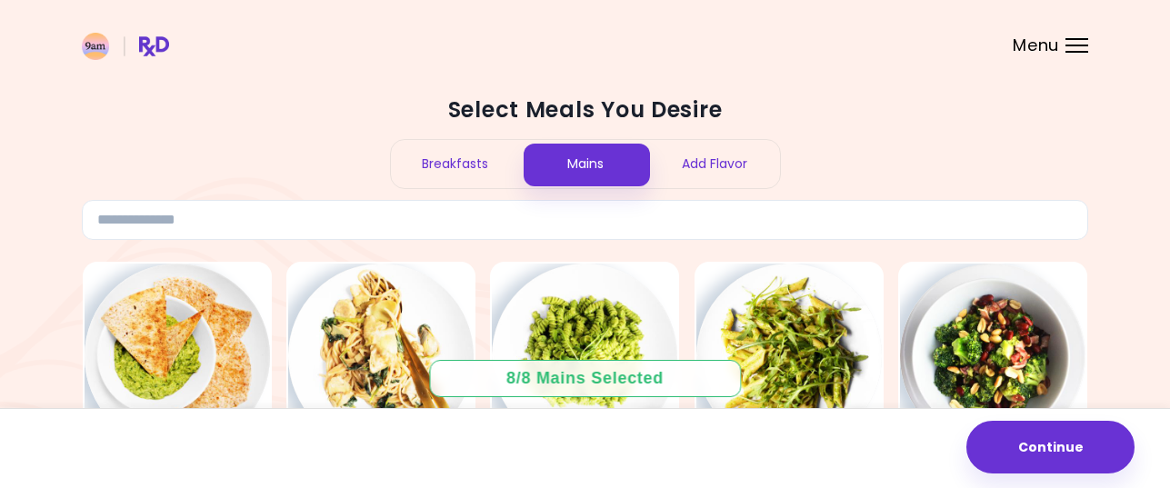
click at [695, 176] on div "Add Flavor" at bounding box center [715, 164] width 130 height 48
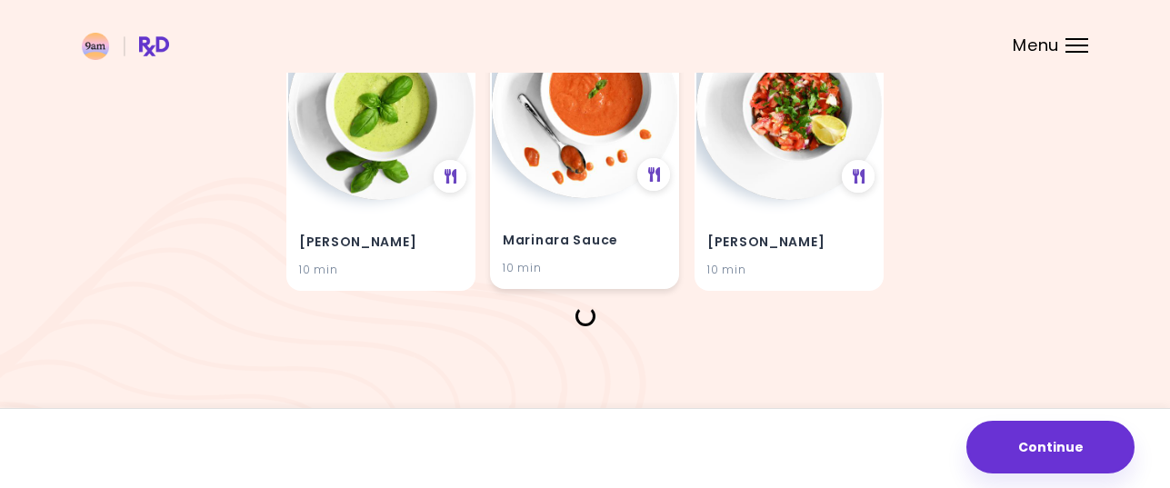
scroll to position [218, 0]
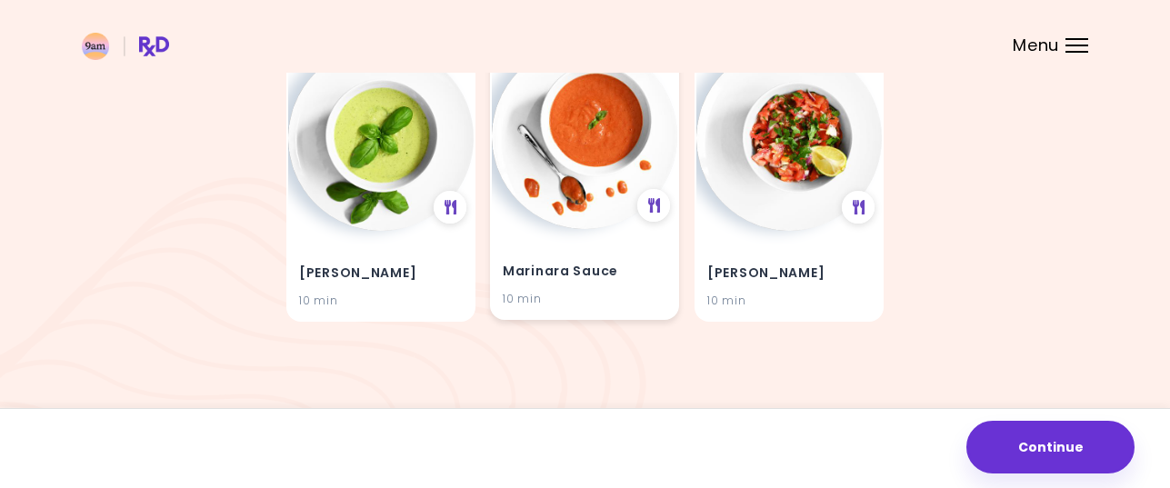
click at [599, 159] on img at bounding box center [584, 136] width 185 height 185
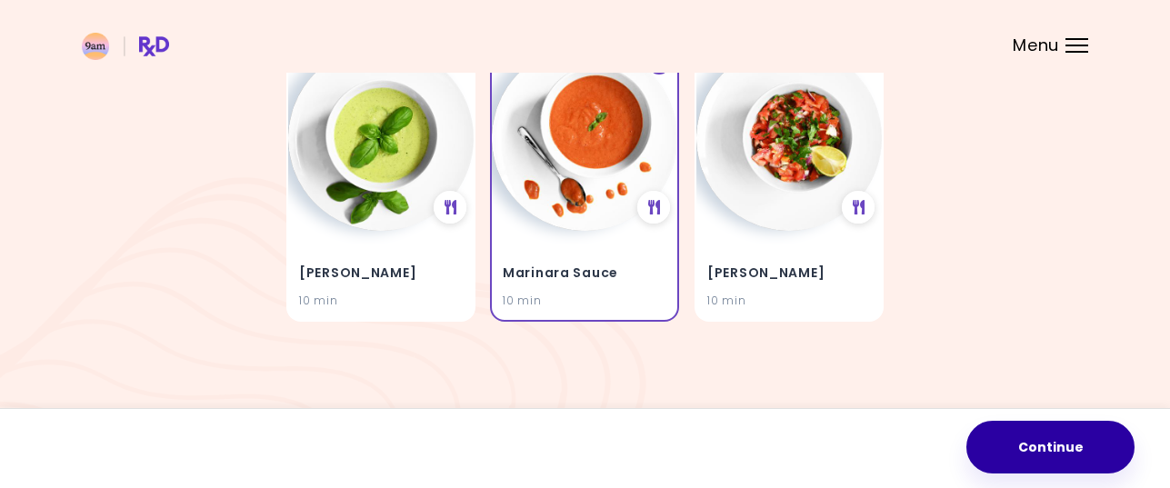
click at [1067, 458] on button "Continue" at bounding box center [1050, 447] width 168 height 53
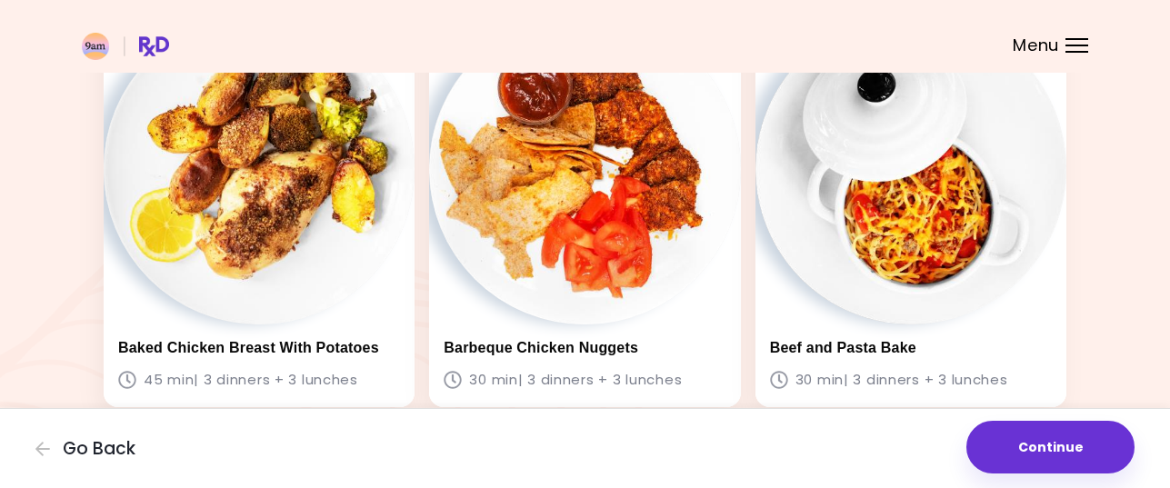
scroll to position [1000, 0]
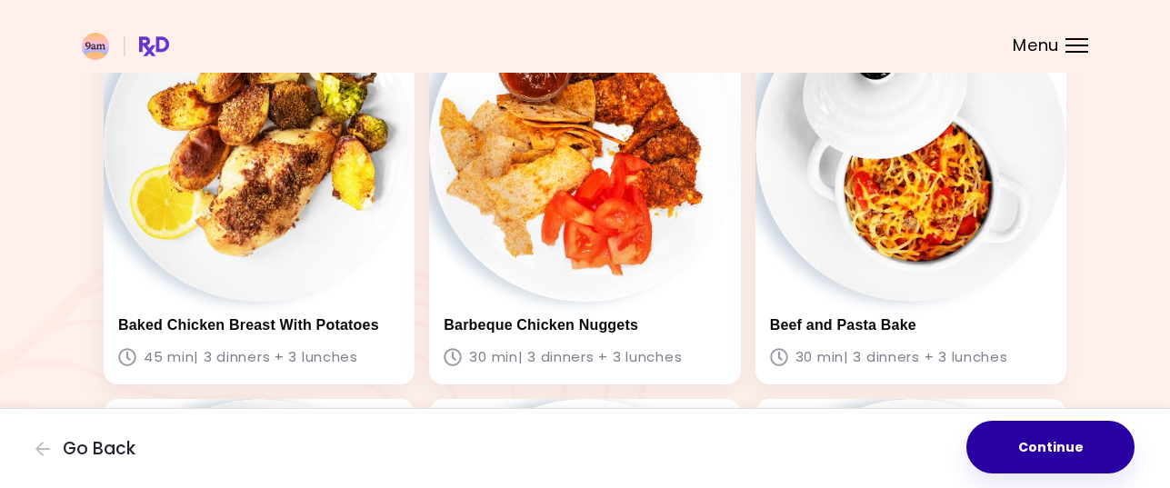
click at [1086, 444] on button "Continue" at bounding box center [1050, 447] width 168 height 53
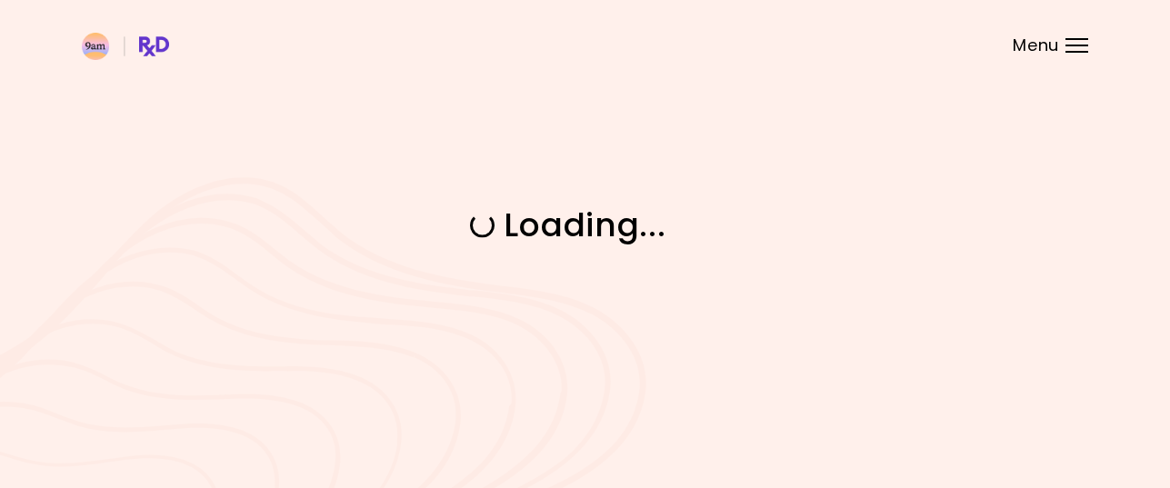
scroll to position [0, 0]
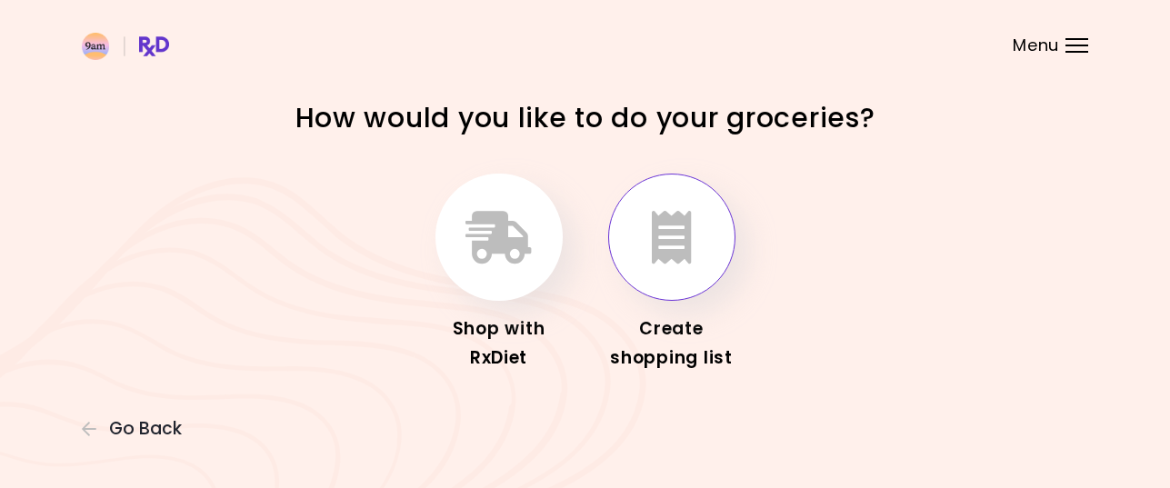
click at [659, 244] on icon "button" at bounding box center [672, 237] width 40 height 53
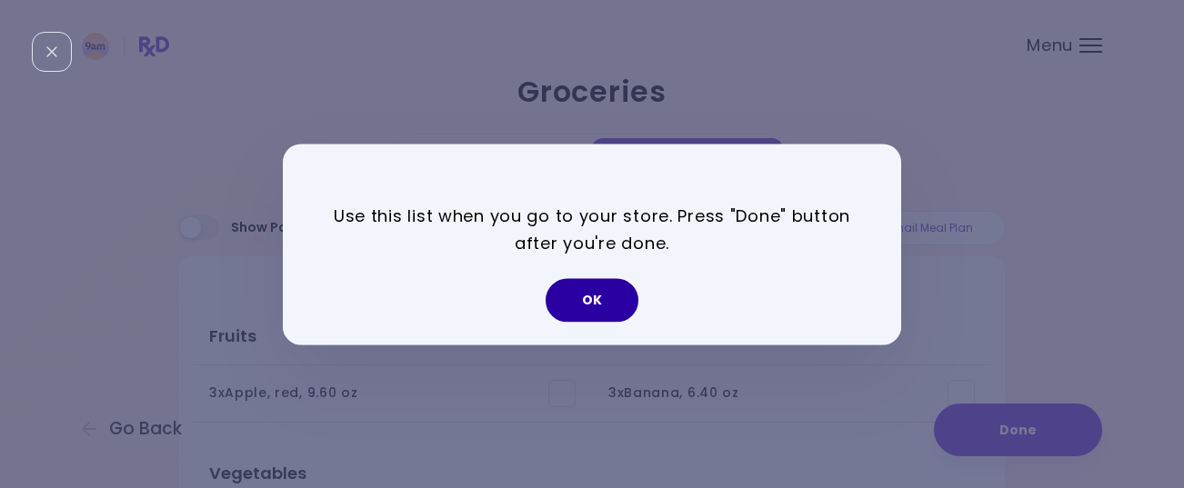
click at [586, 296] on button "OK" at bounding box center [591, 300] width 93 height 44
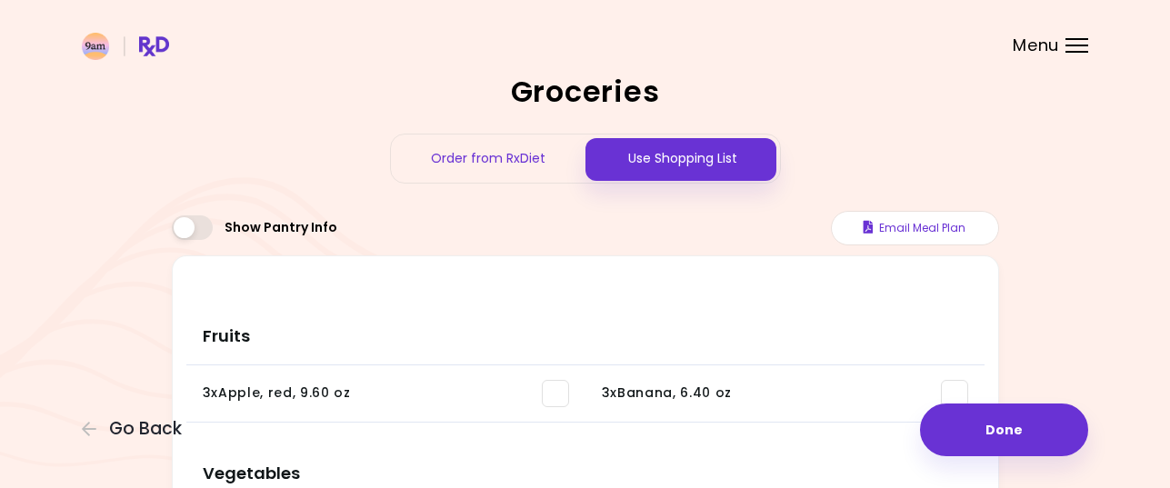
click at [186, 227] on span at bounding box center [192, 227] width 41 height 25
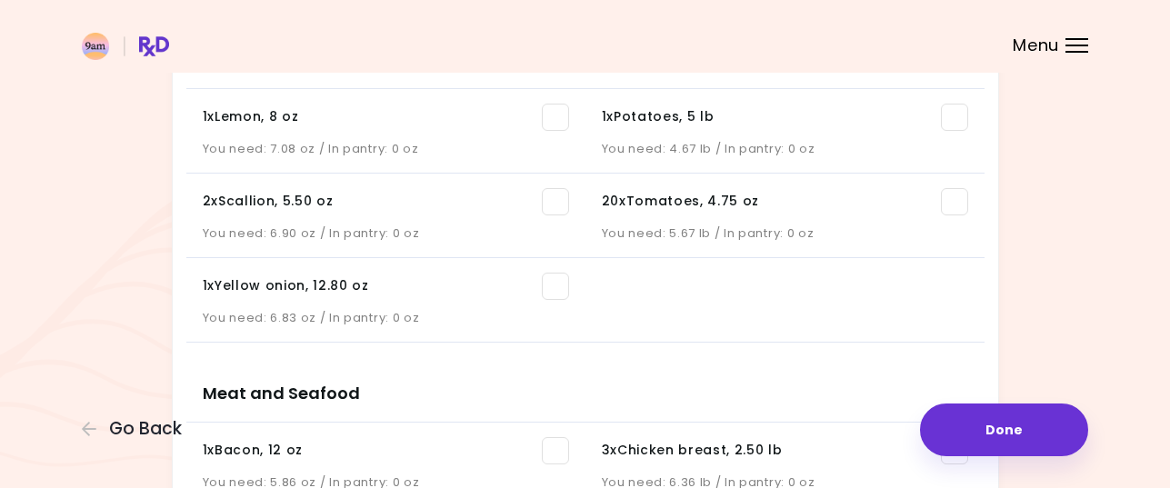
scroll to position [636, 0]
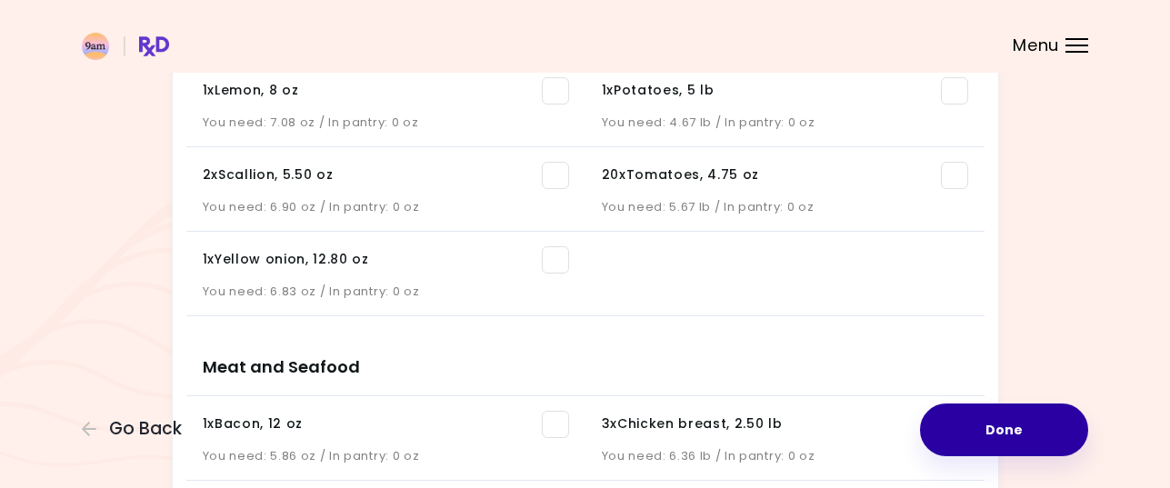
click at [1016, 433] on button "Done" at bounding box center [1004, 430] width 168 height 53
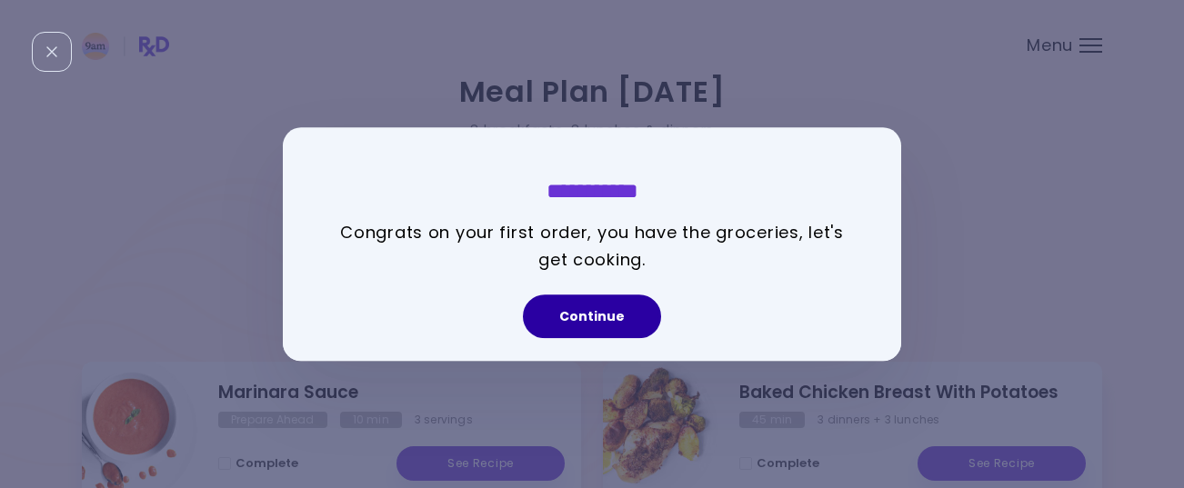
click at [604, 320] on button "Continue" at bounding box center [592, 317] width 138 height 44
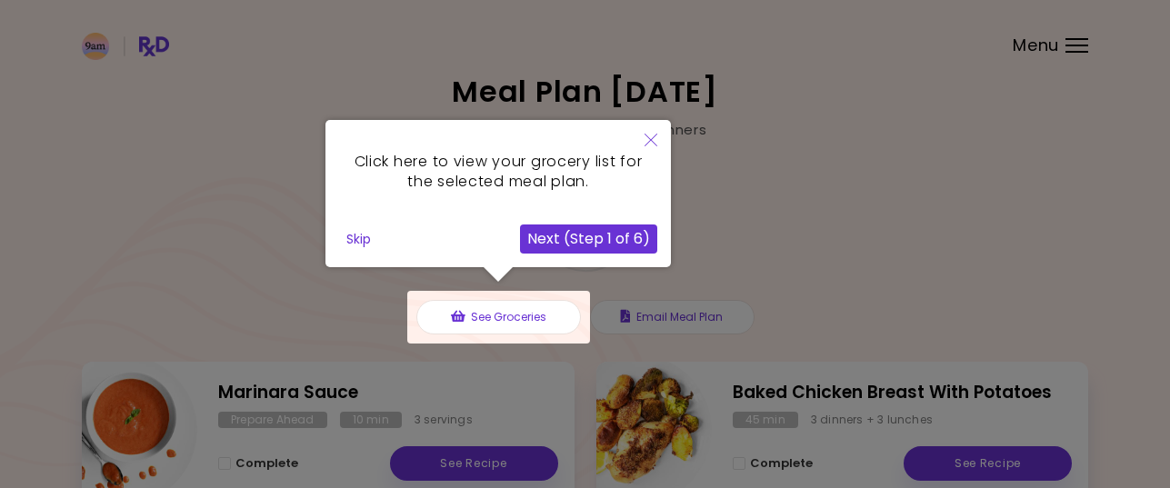
click at [610, 237] on button "Next (Step 1 of 6)" at bounding box center [588, 239] width 137 height 29
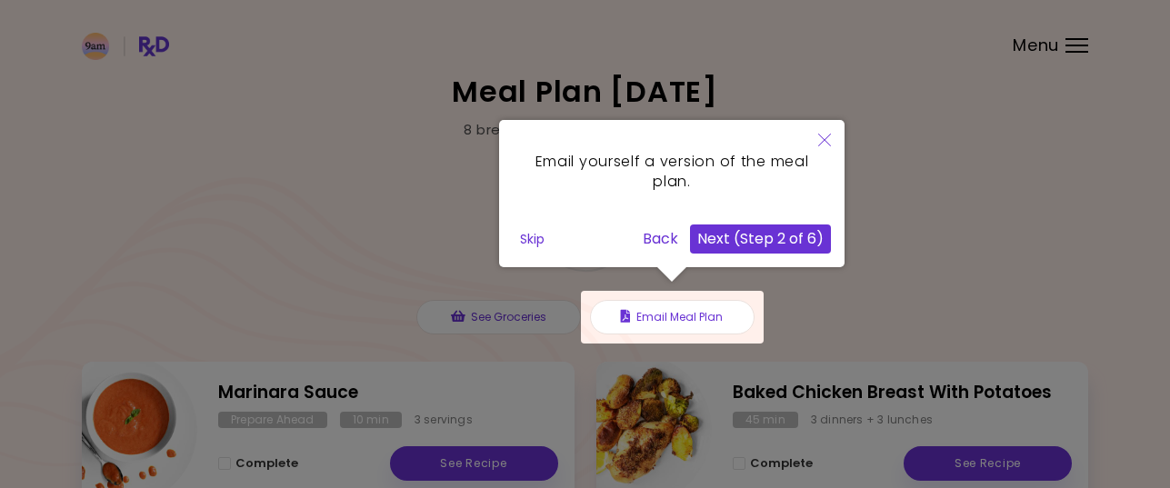
click at [761, 237] on button "Next (Step 2 of 6)" at bounding box center [760, 239] width 141 height 29
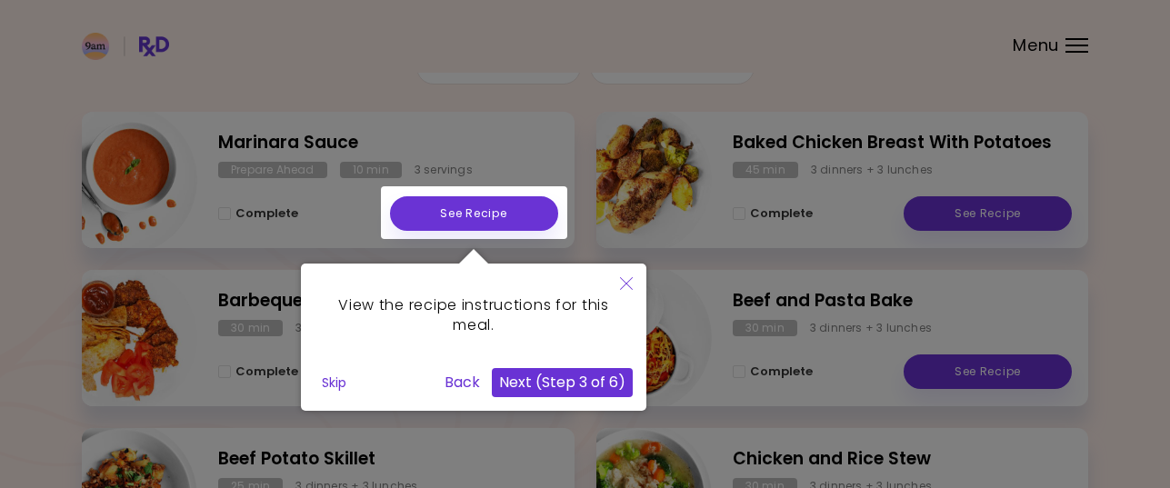
scroll to position [364, 0]
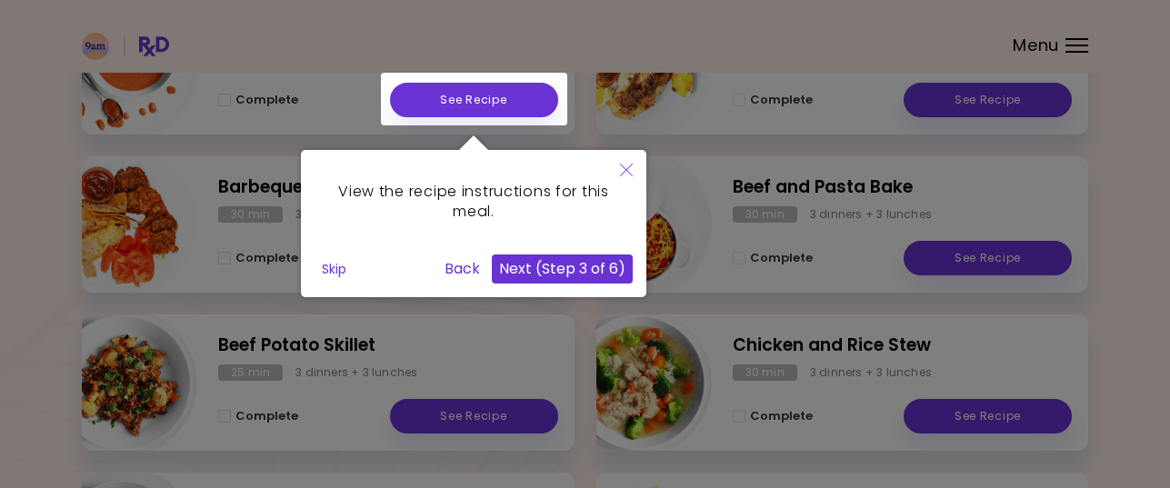
click at [561, 269] on button "Next (Step 3 of 6)" at bounding box center [562, 269] width 141 height 29
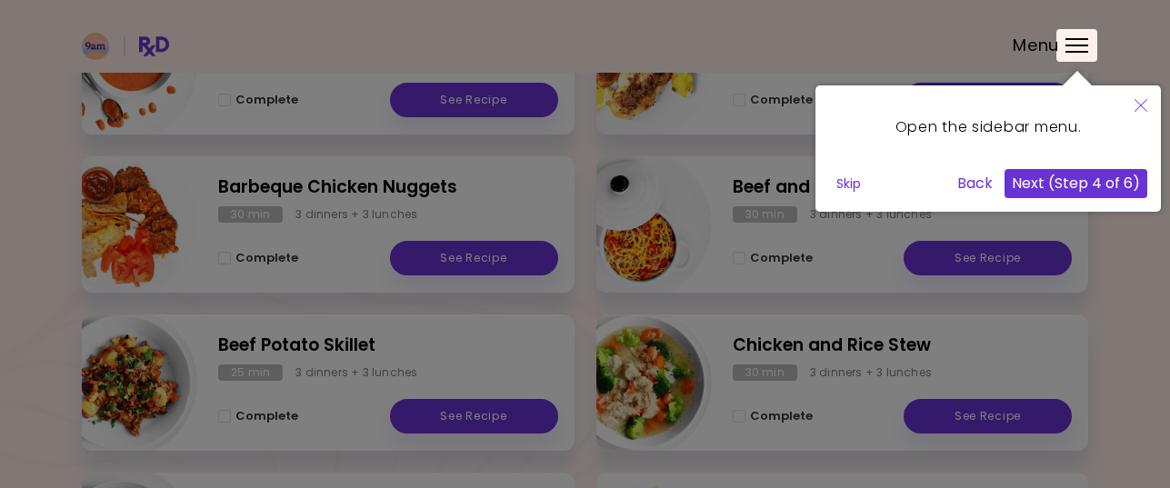
click at [1084, 48] on div at bounding box center [1076, 45] width 41 height 33
click at [1074, 182] on button "Next (Step 4 of 6)" at bounding box center [1075, 183] width 143 height 29
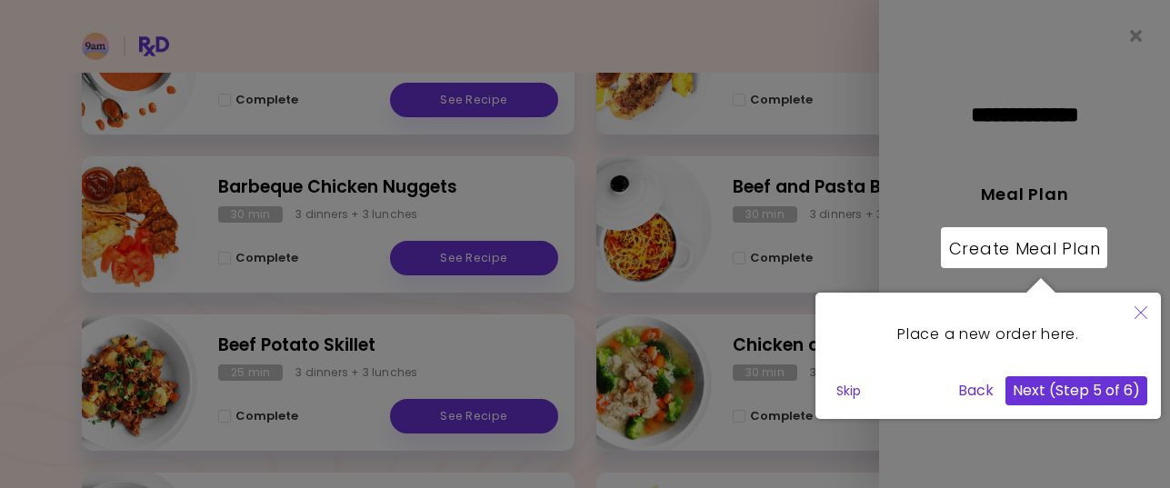
click at [1077, 394] on button "Next (Step 5 of 6)" at bounding box center [1076, 390] width 142 height 29
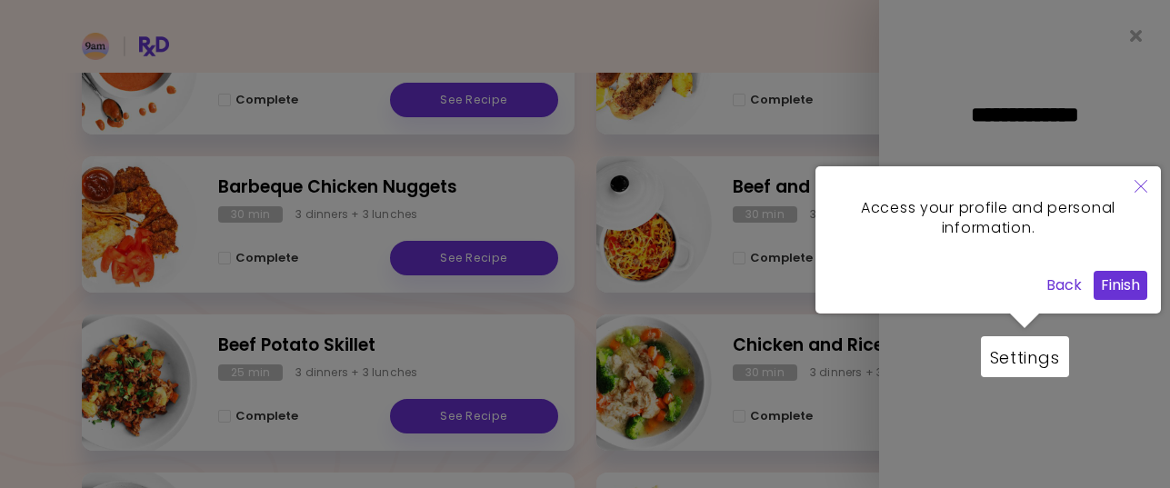
click at [1115, 282] on button "Finish" at bounding box center [1121, 285] width 54 height 29
